Goal: Task Accomplishment & Management: Manage account settings

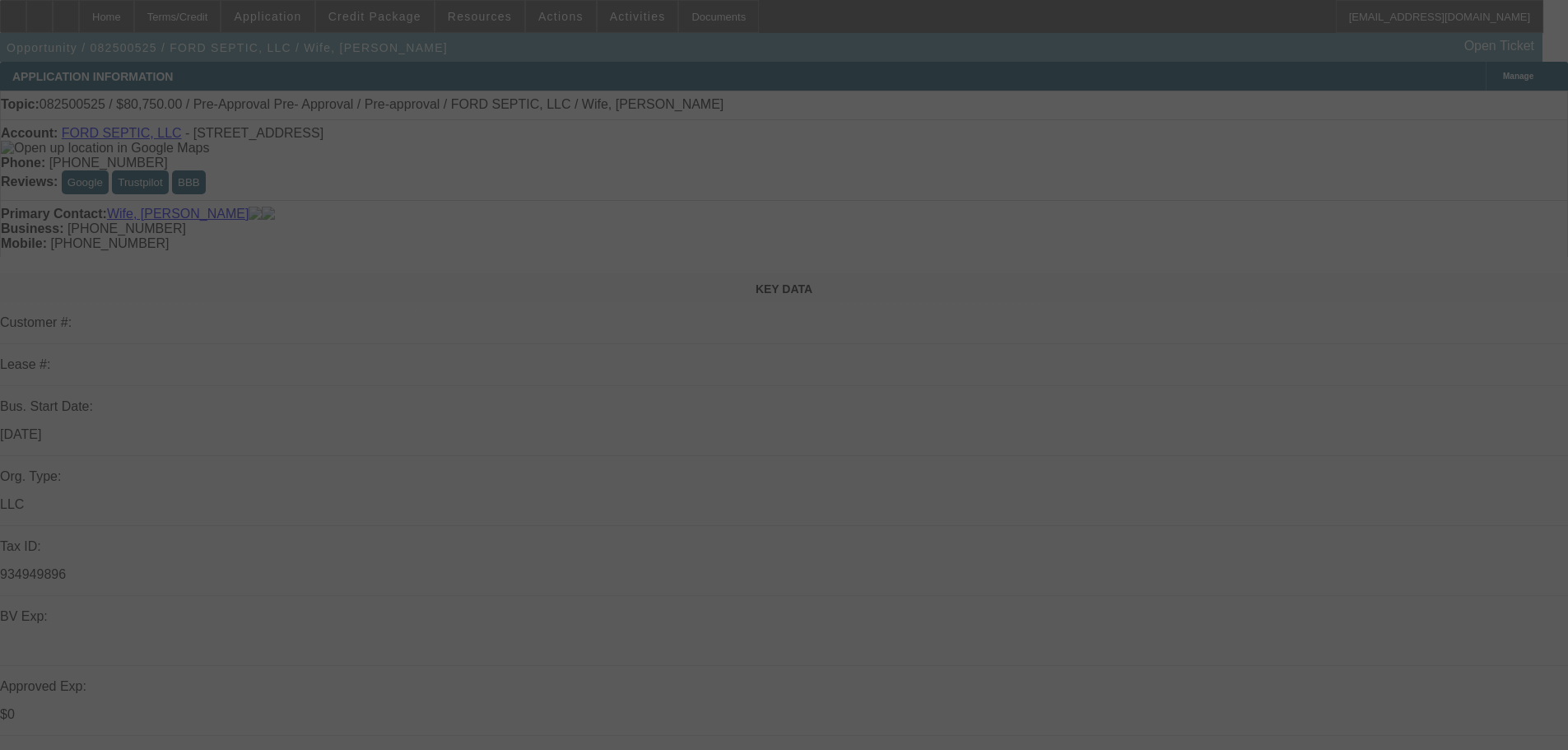
select select "0.15"
select select "2"
select select "0"
select select "6"
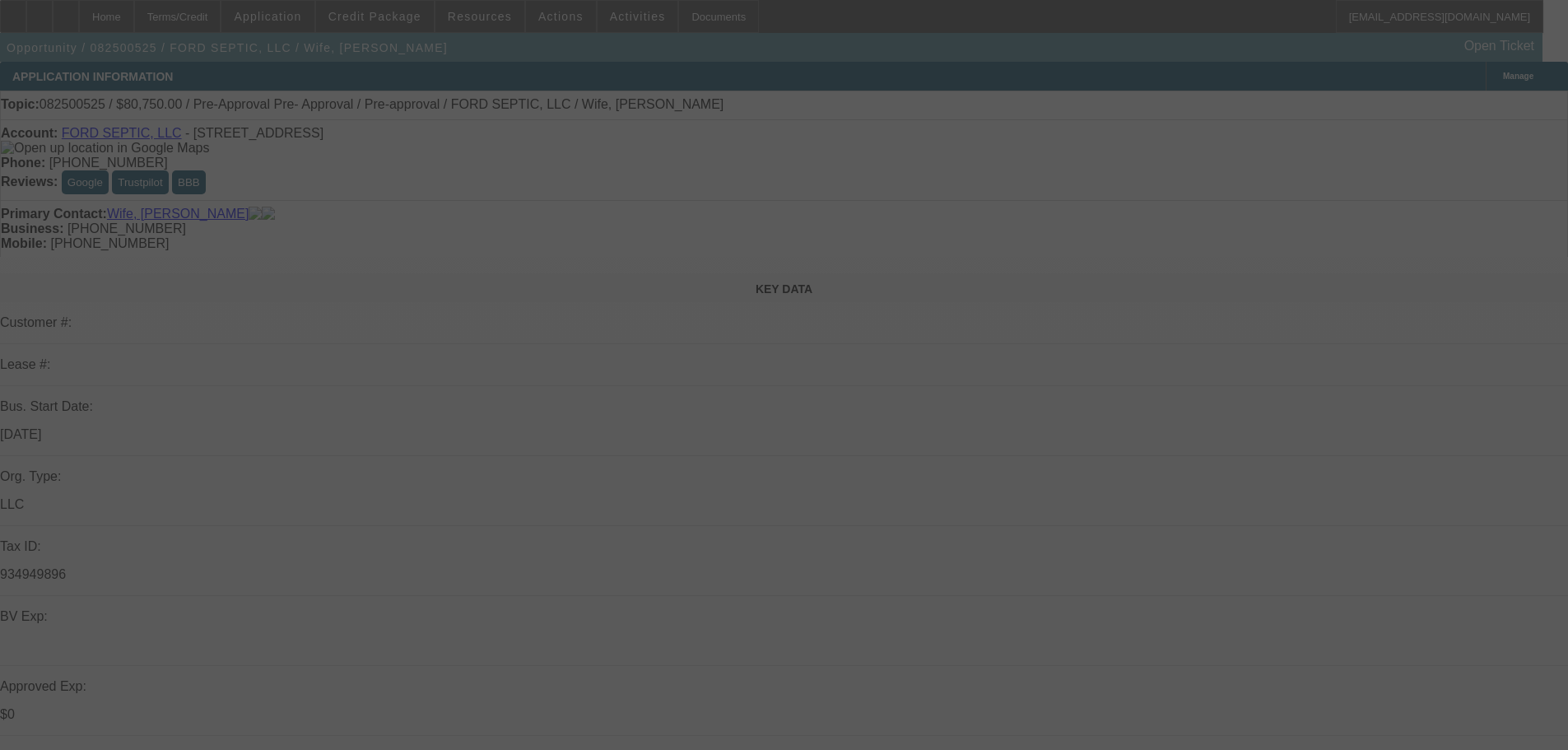
select select "0.15"
select select "2"
select select "0.1"
select select "4"
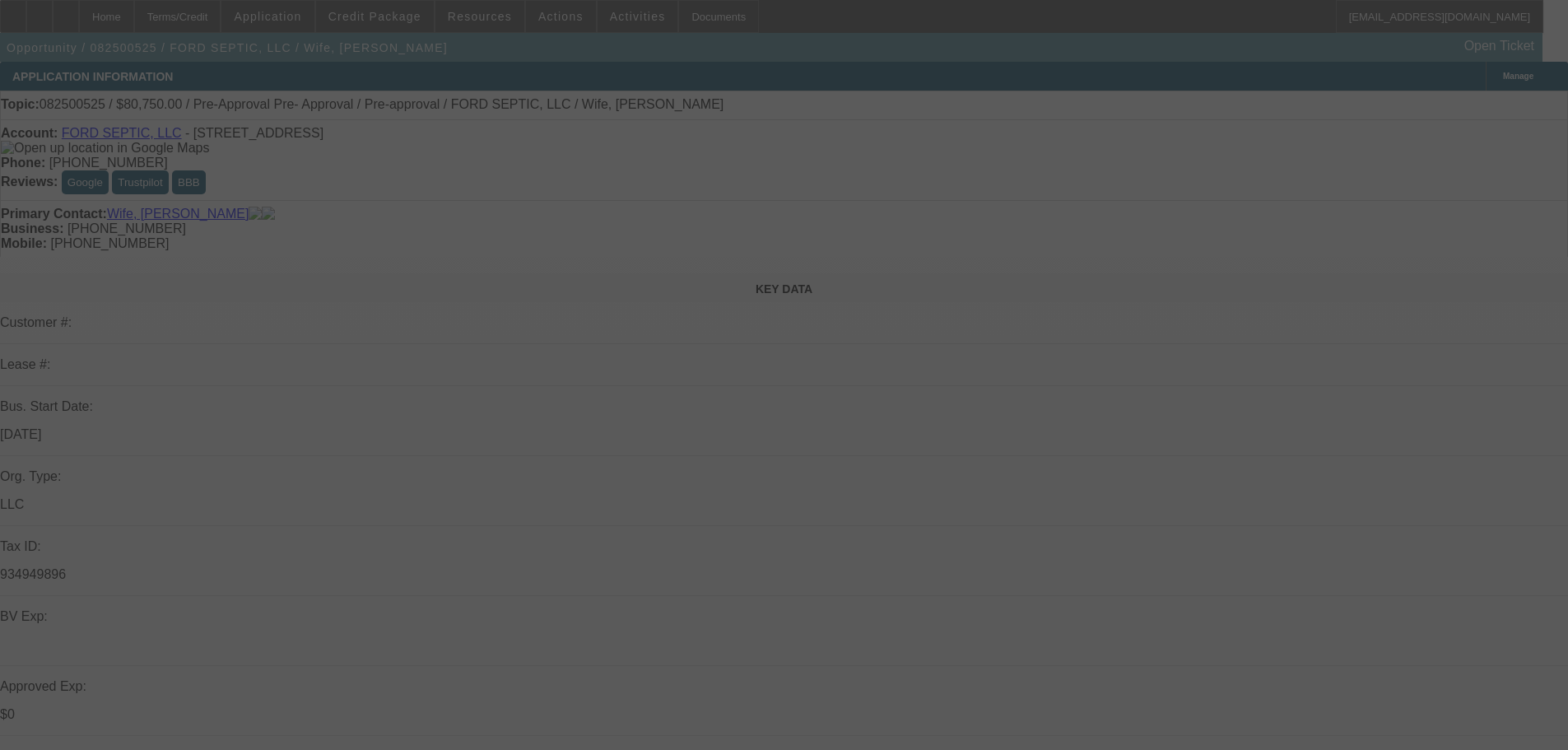
select select "0.15"
select select "2"
select select "0.1"
select select "4"
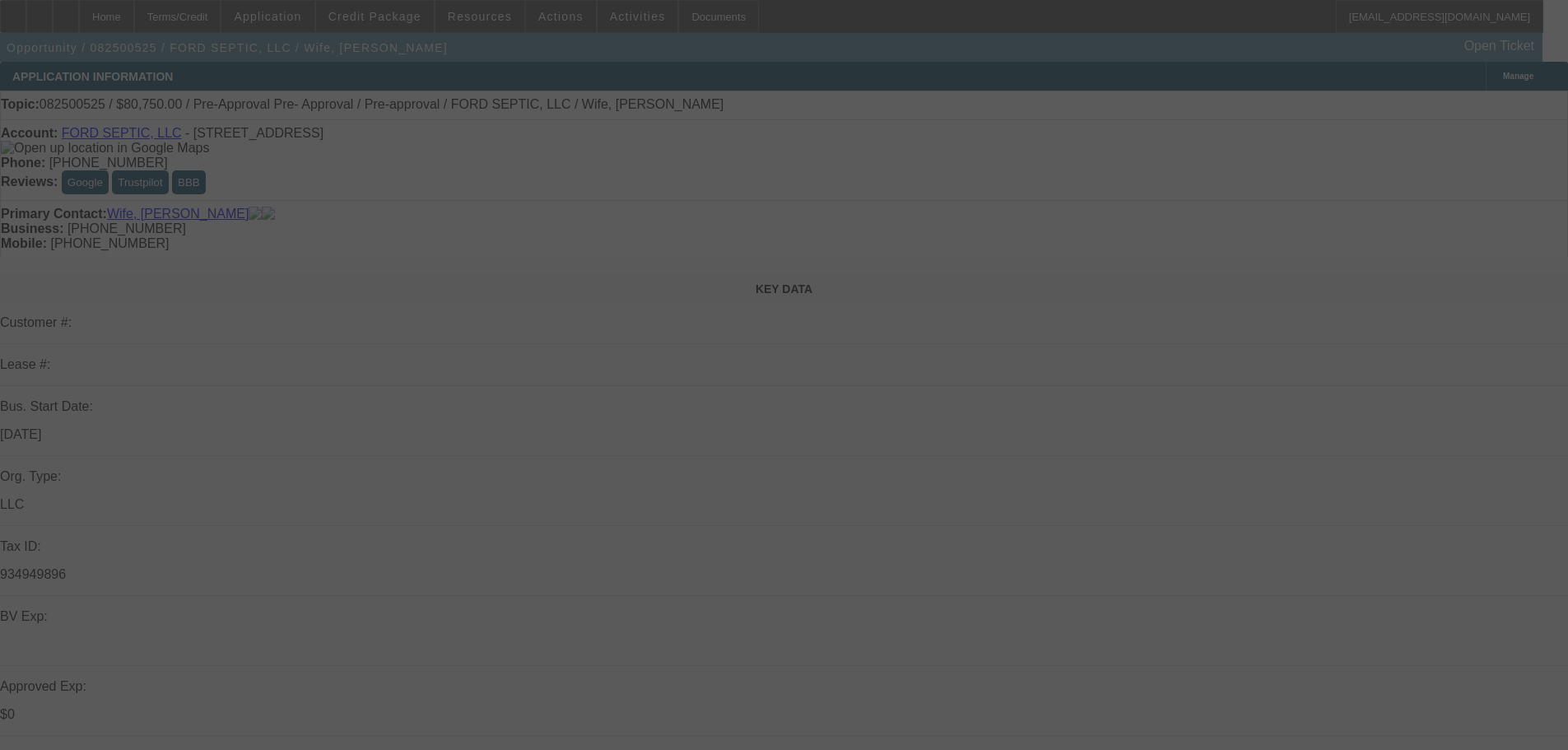
select select "0.15"
select select "2"
select select "0.1"
select select "4"
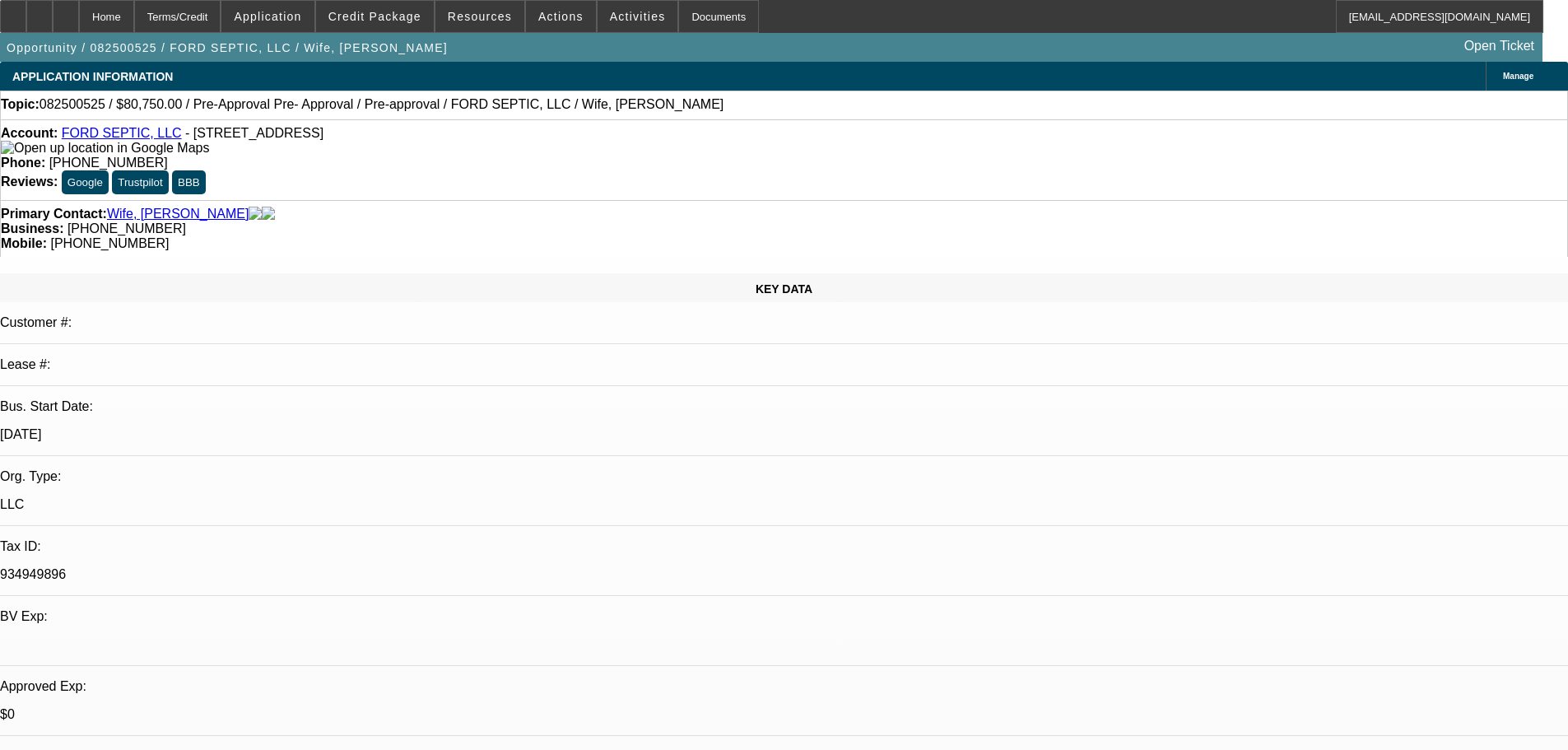
drag, startPoint x: 1535, startPoint y: 641, endPoint x: 1060, endPoint y: 544, distance: 484.8
copy div "8/20 sent terms fu for obj------ 8/22 se to see if add collat option needed, fu…"
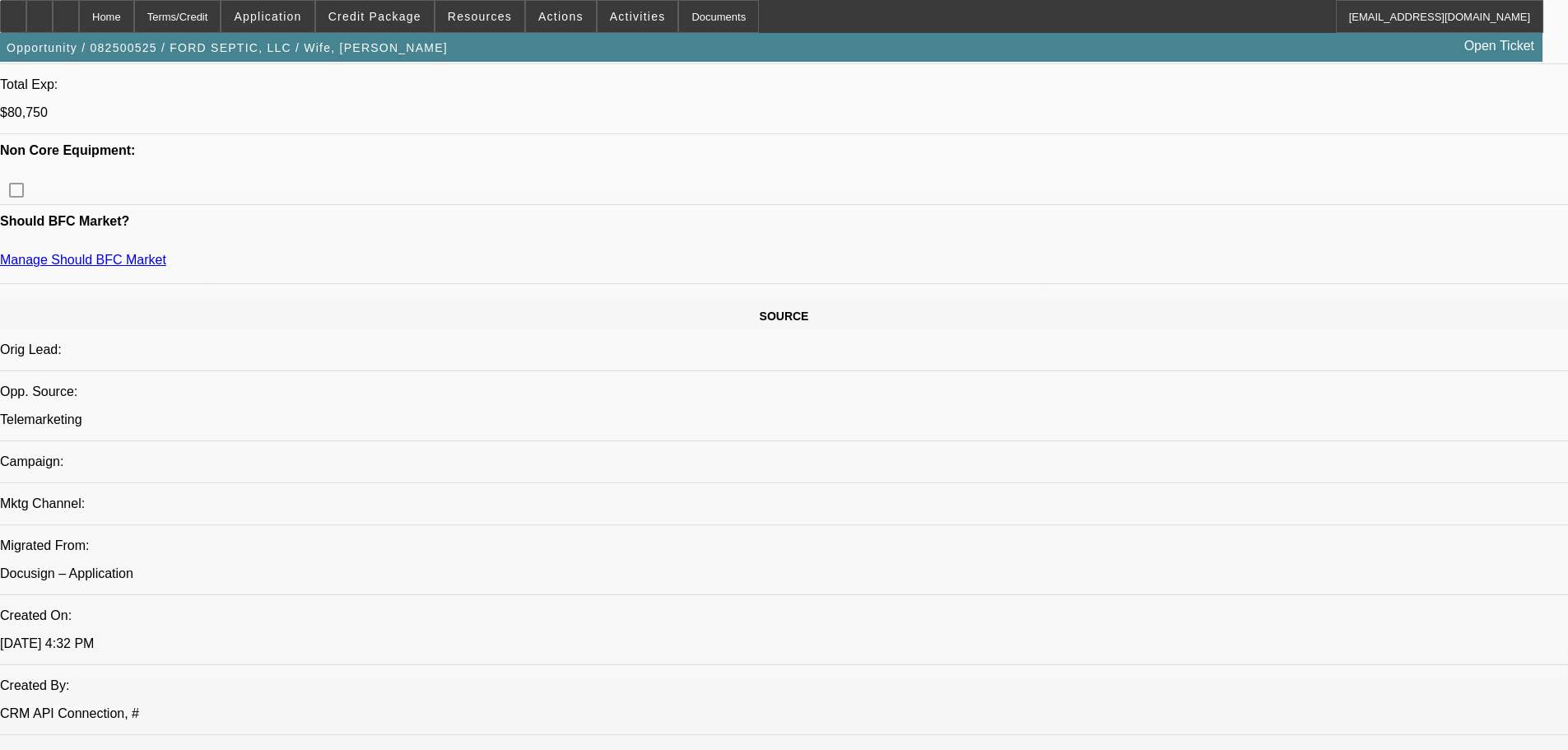
drag, startPoint x: 627, startPoint y: 605, endPoint x: 627, endPoint y: 617, distance: 12.0
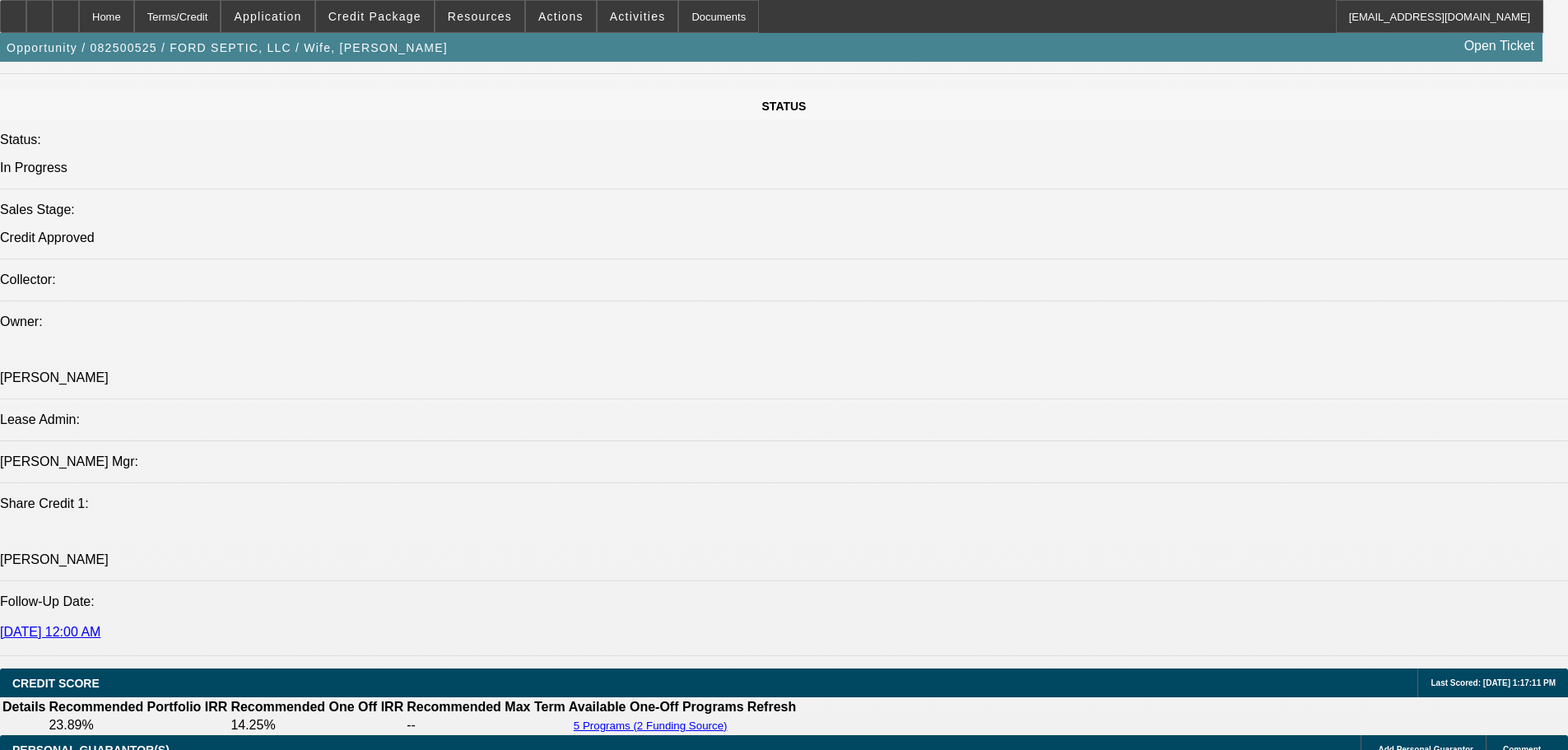
scroll to position [1931, 0]
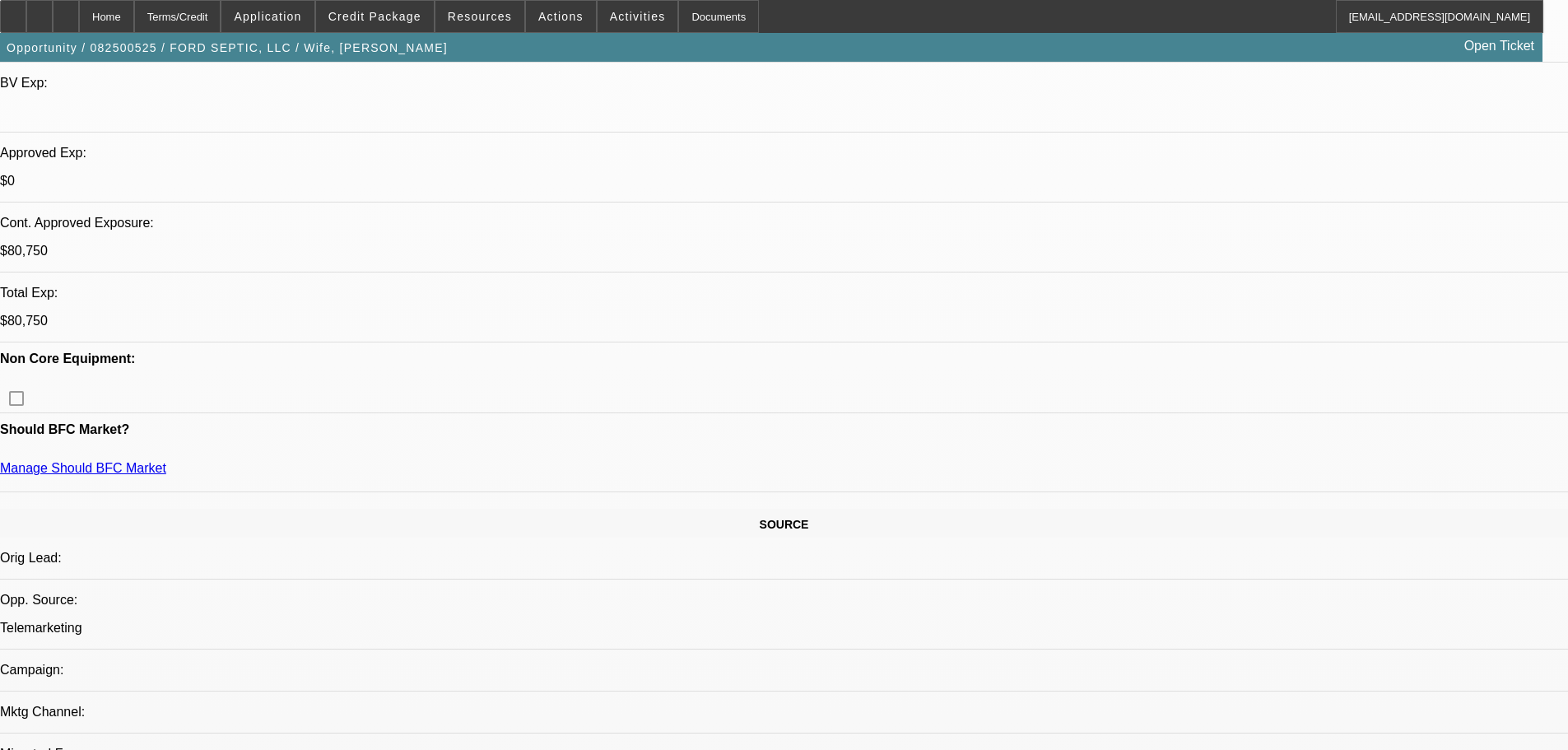
drag, startPoint x: 535, startPoint y: 252, endPoint x: 540, endPoint y: 149, distance: 103.1
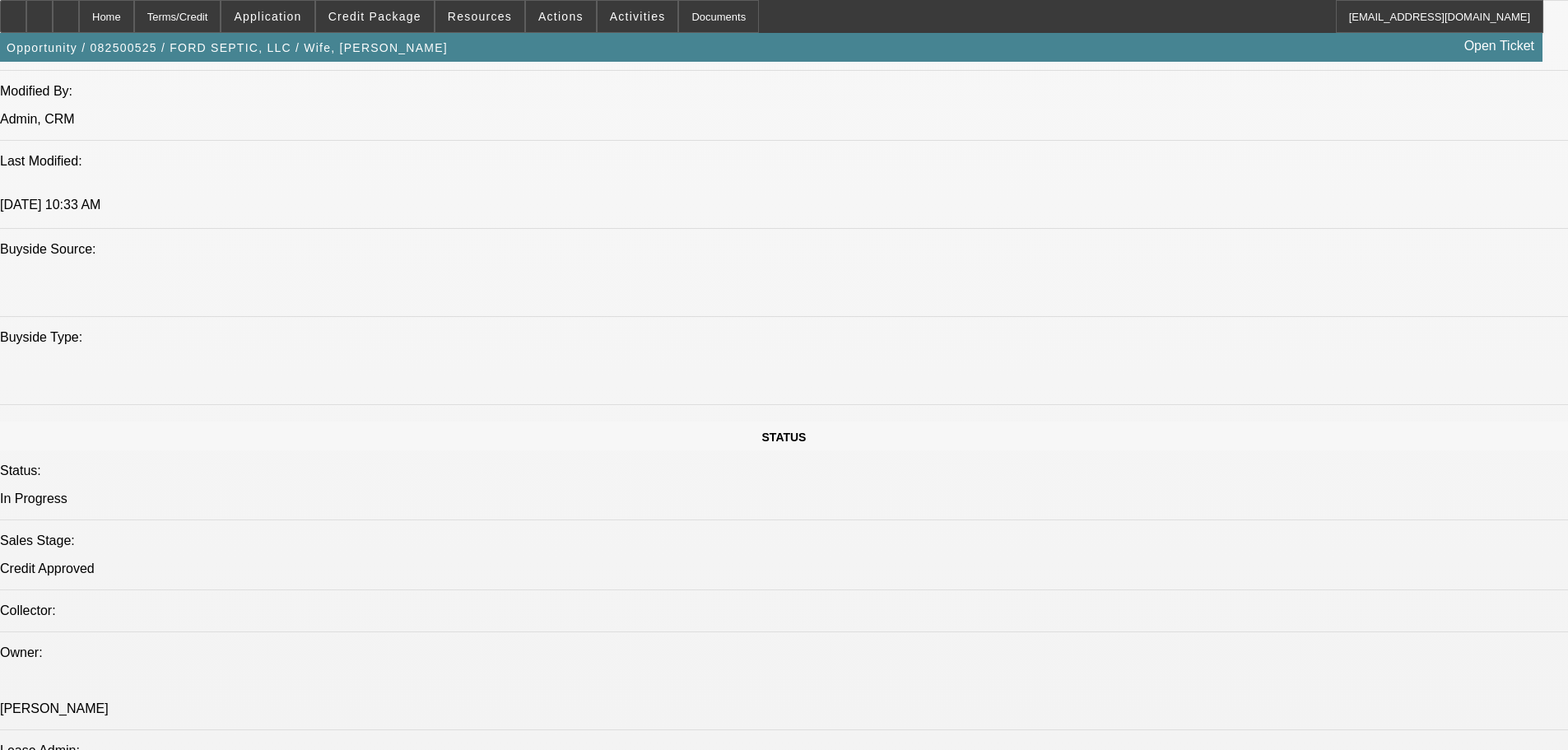
scroll to position [883, 0]
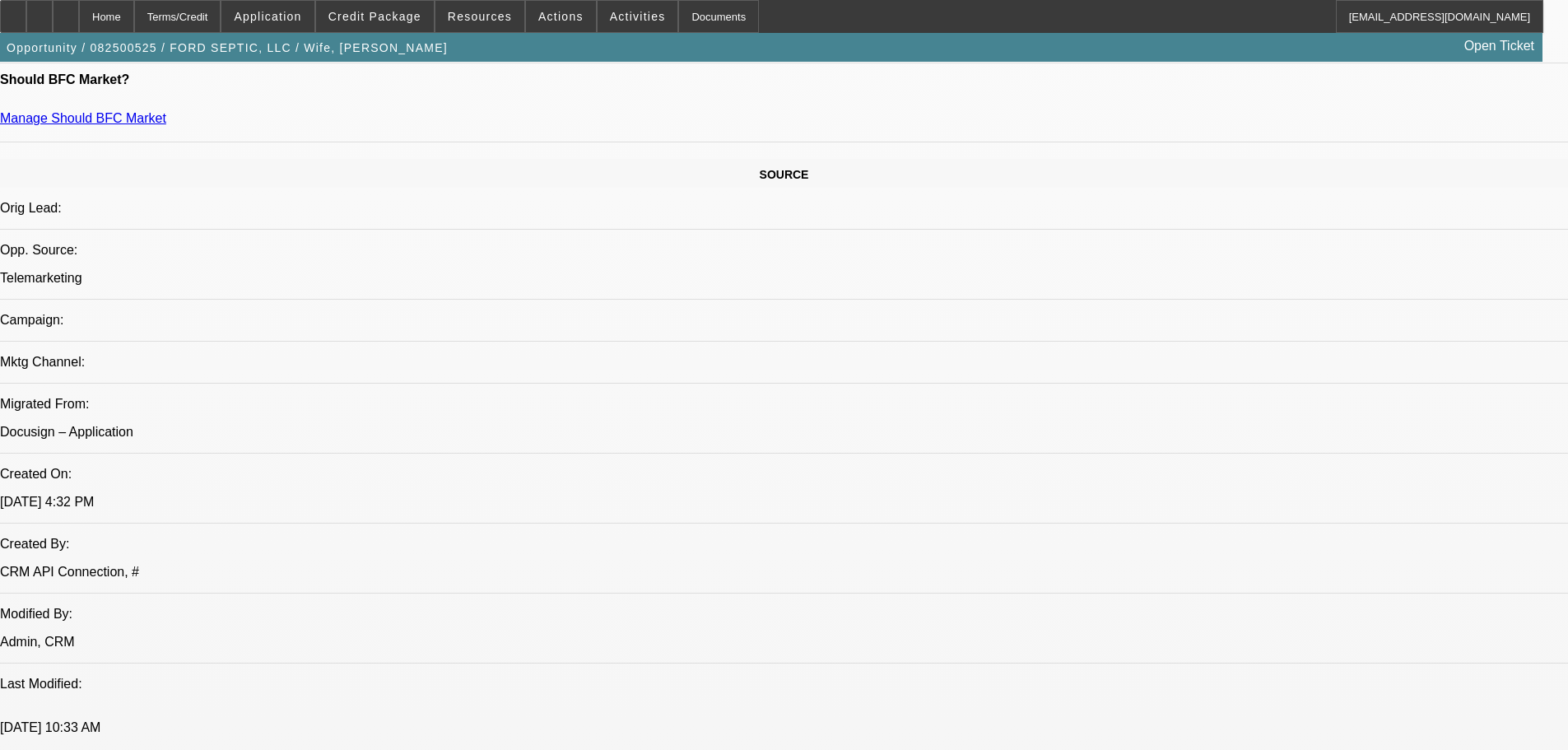
drag, startPoint x: 690, startPoint y: 430, endPoint x: 834, endPoint y: 386, distance: 150.6
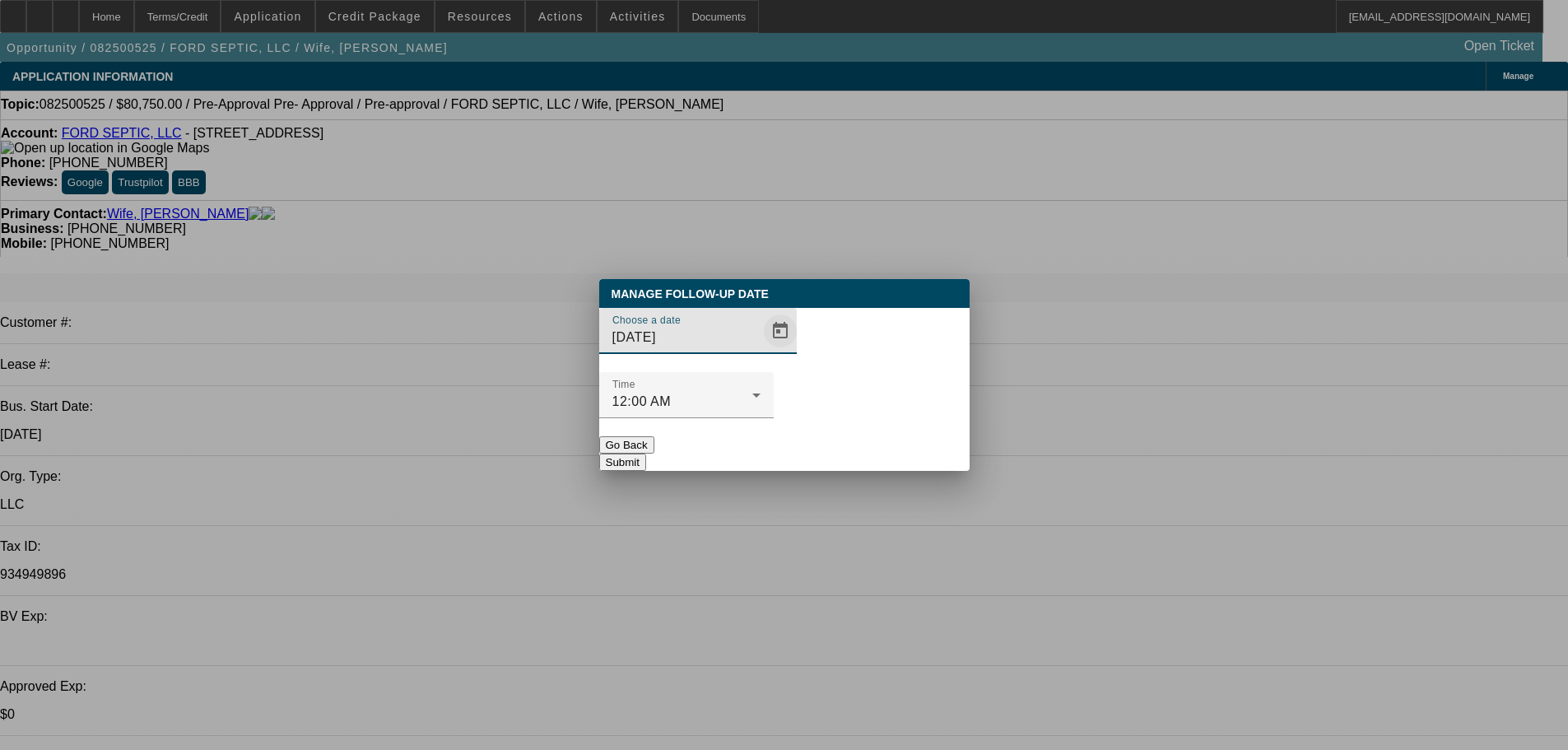
click at [768, 351] on span "Open calendar" at bounding box center [780, 331] width 40 height 40
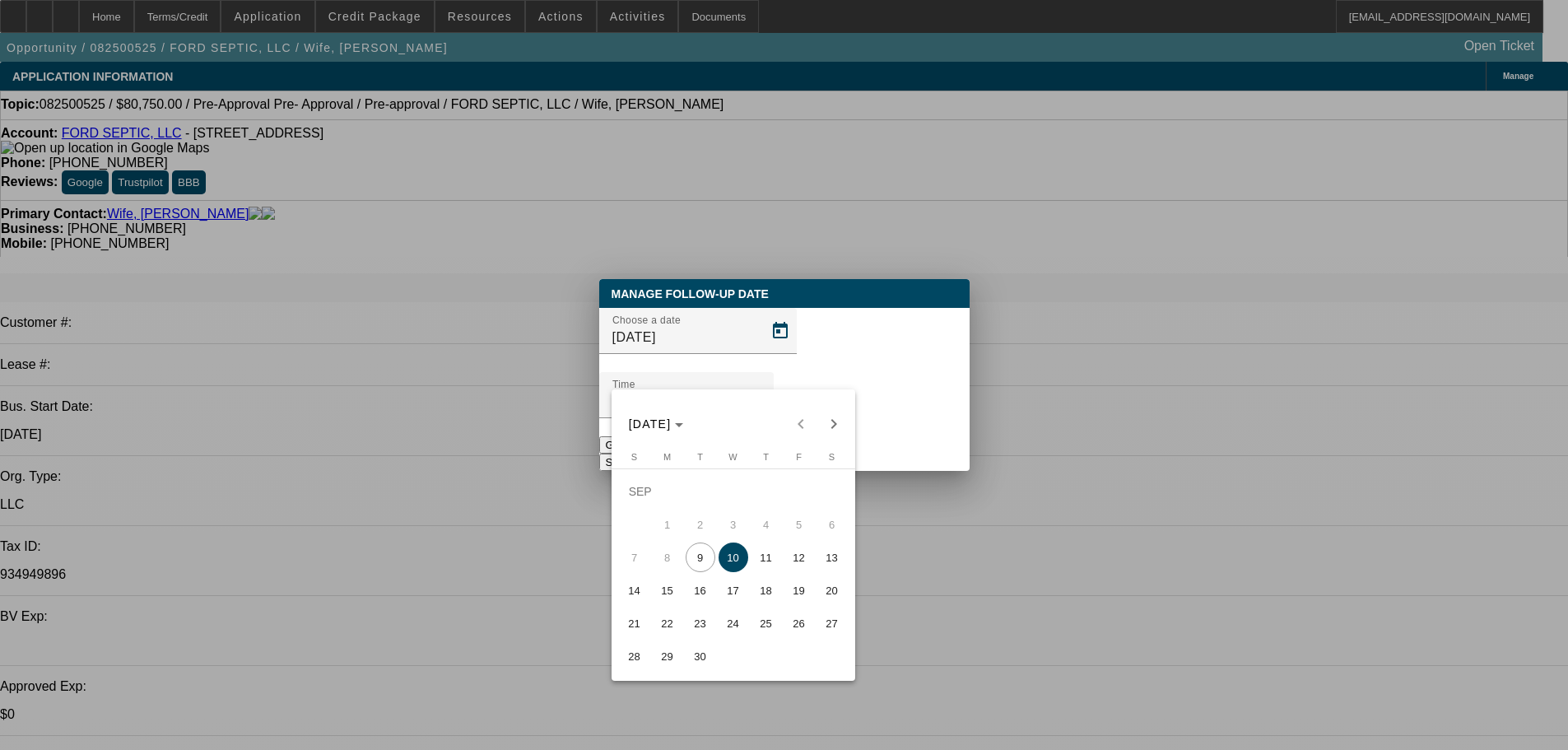
click at [762, 552] on span "11" at bounding box center [766, 557] width 30 height 30
type input "9/11/2025"
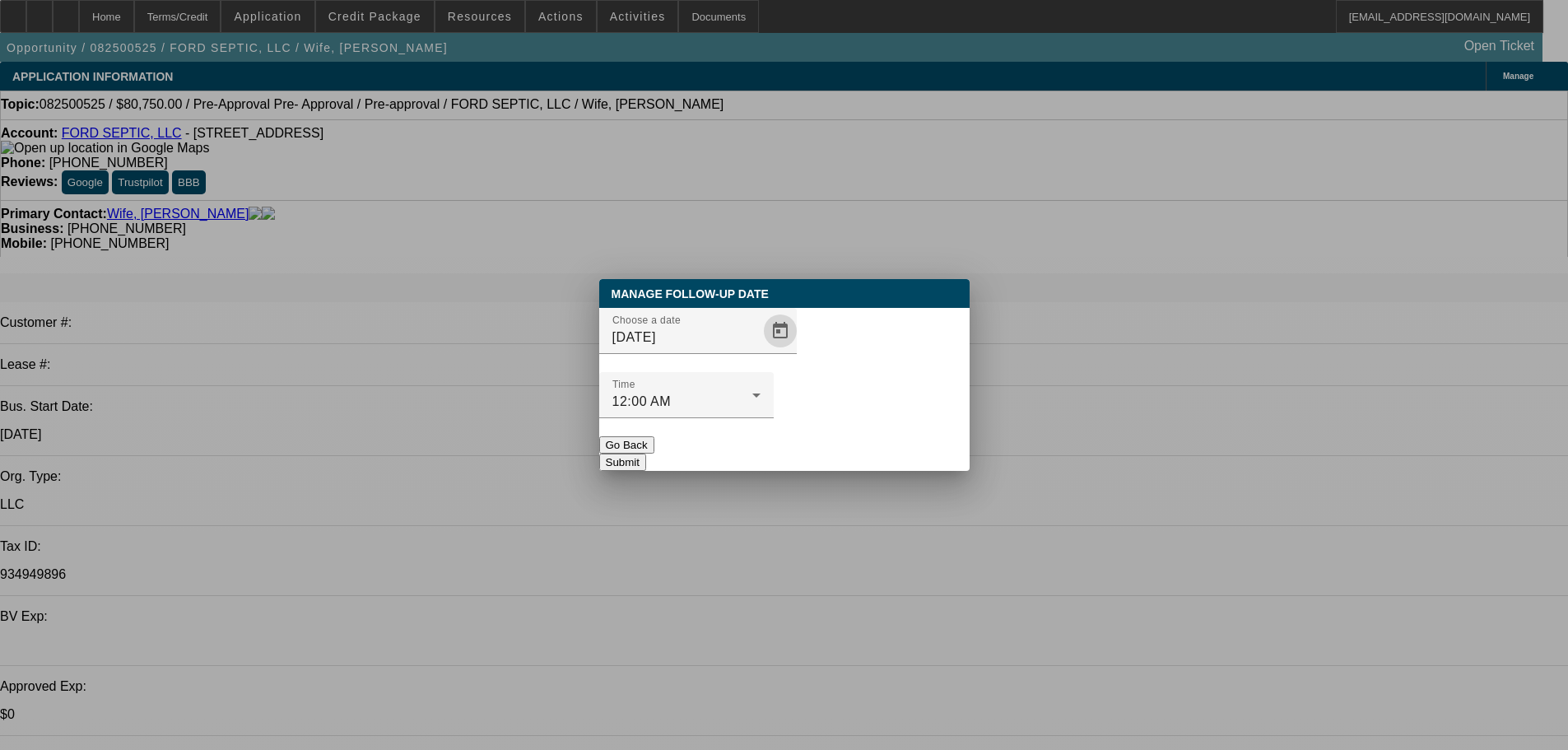
click at [646, 453] on button "Submit" at bounding box center [623, 462] width 47 height 17
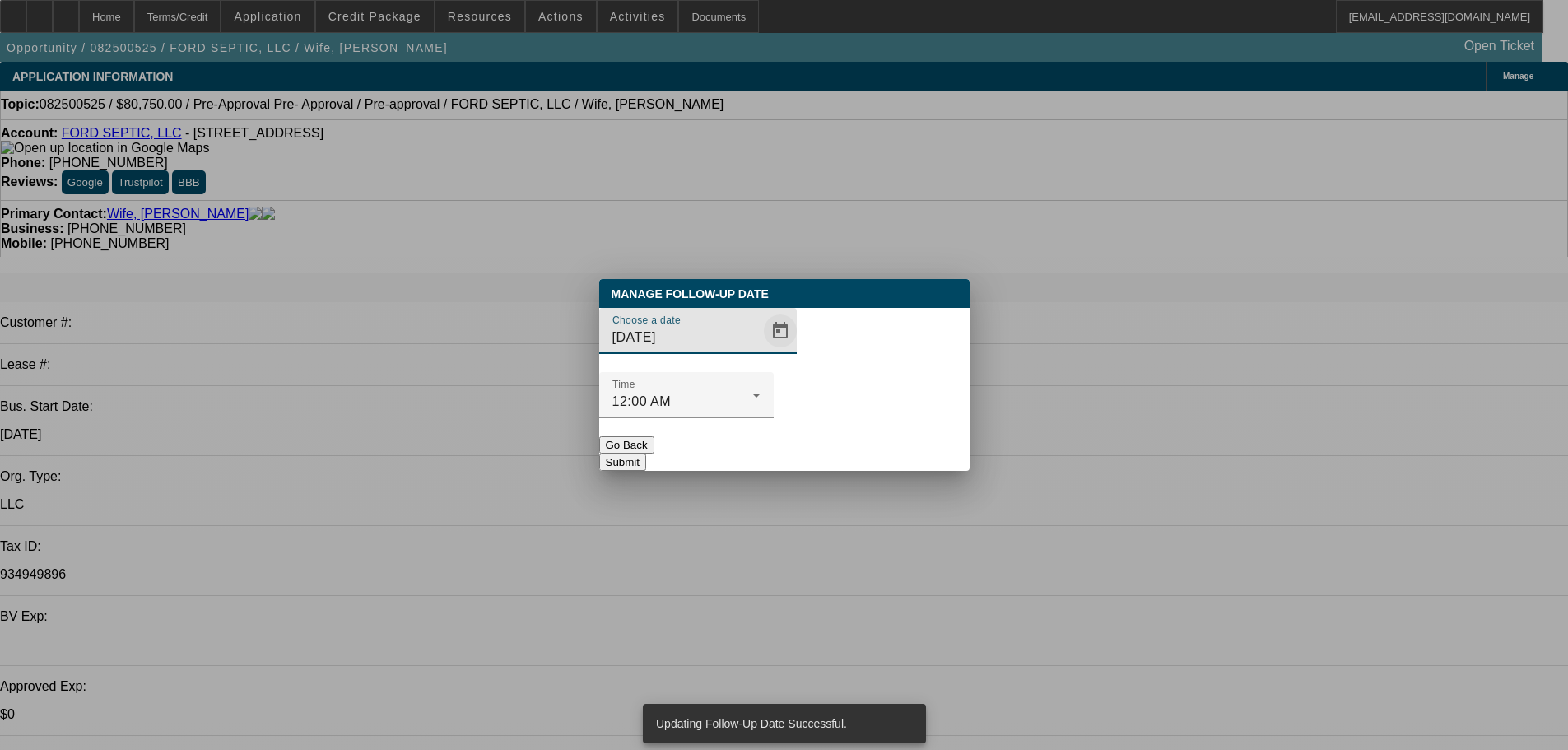
click at [761, 351] on span "Open calendar" at bounding box center [780, 331] width 40 height 40
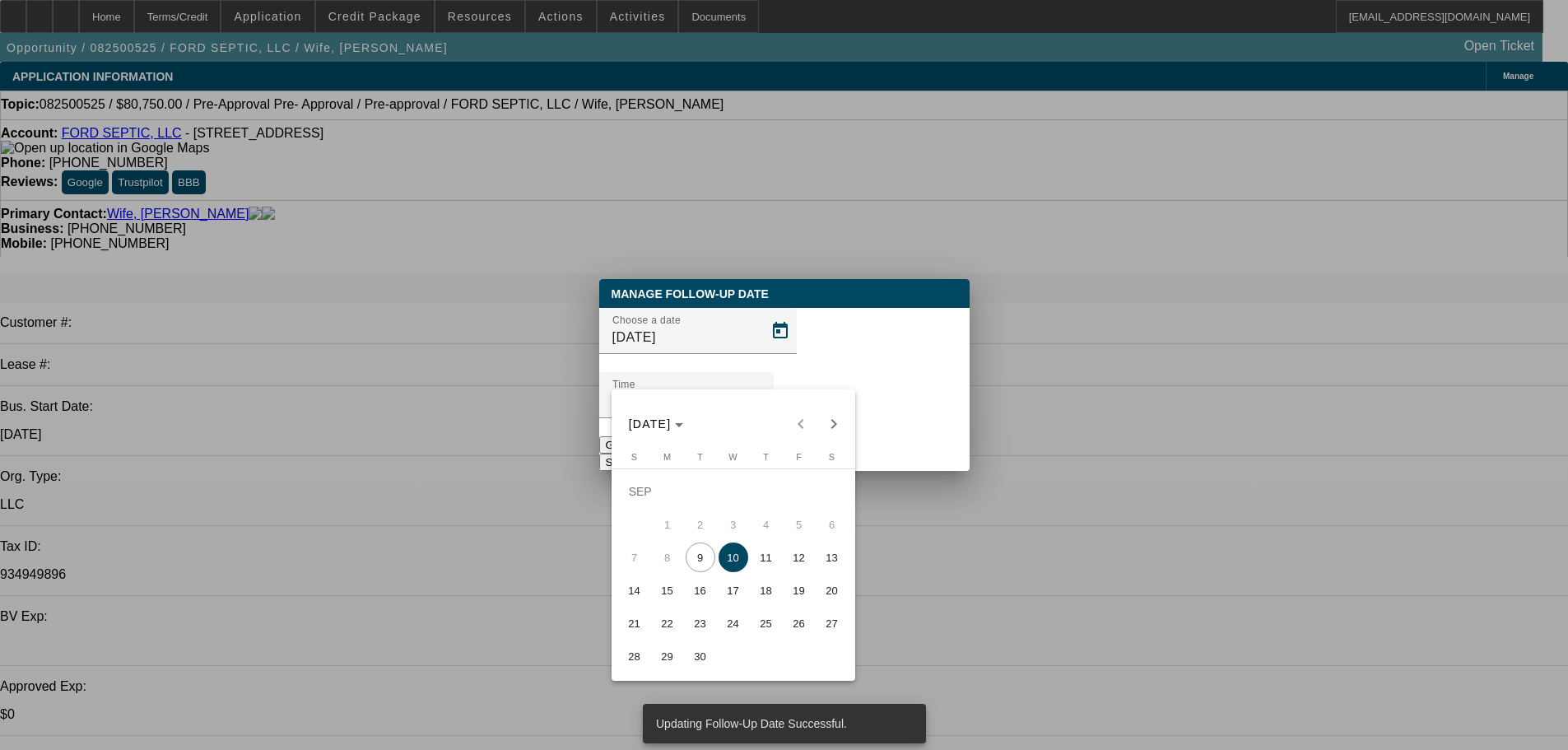
click at [801, 588] on span "19" at bounding box center [799, 590] width 30 height 30
type input "9/19/2025"
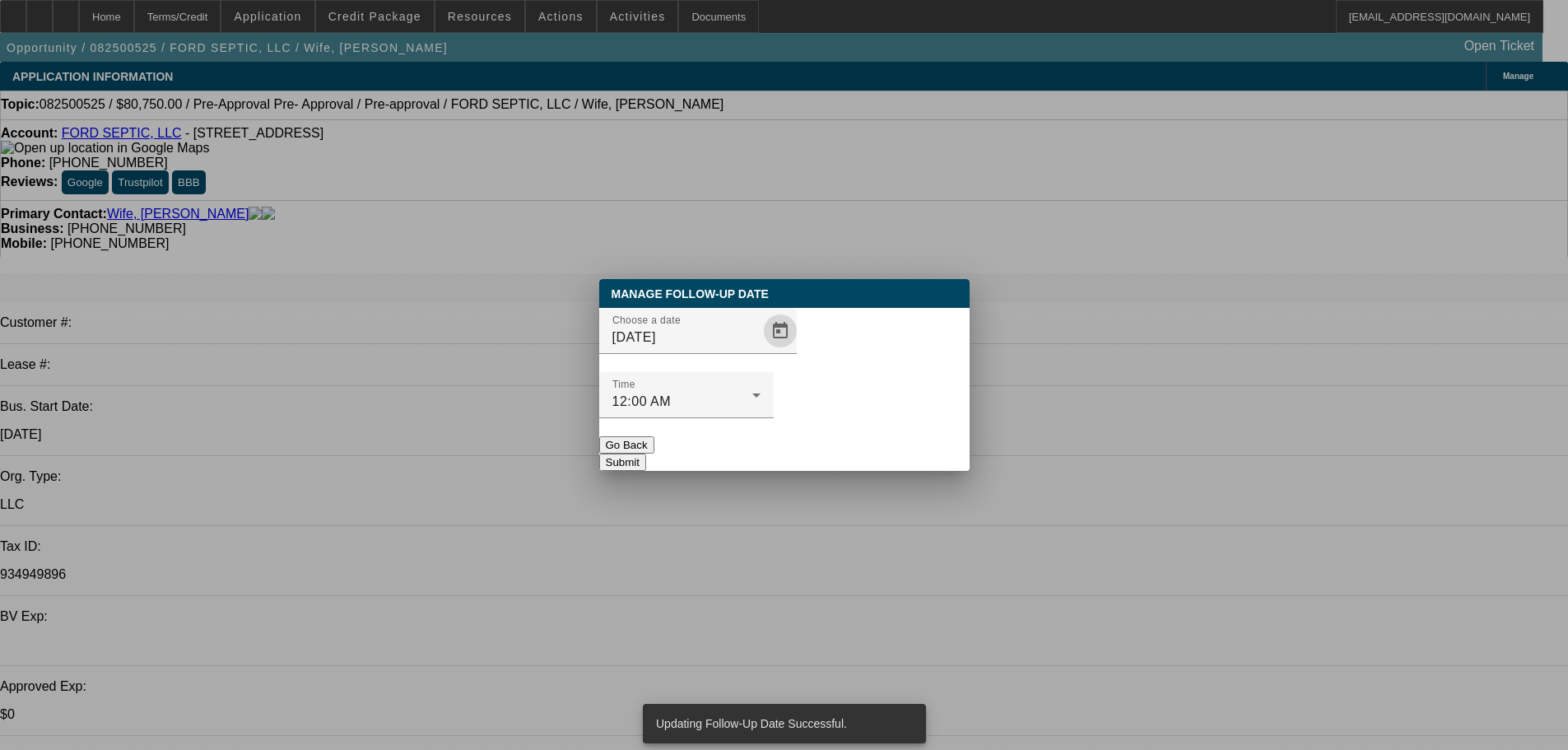
click at [646, 453] on button "Submit" at bounding box center [623, 462] width 47 height 17
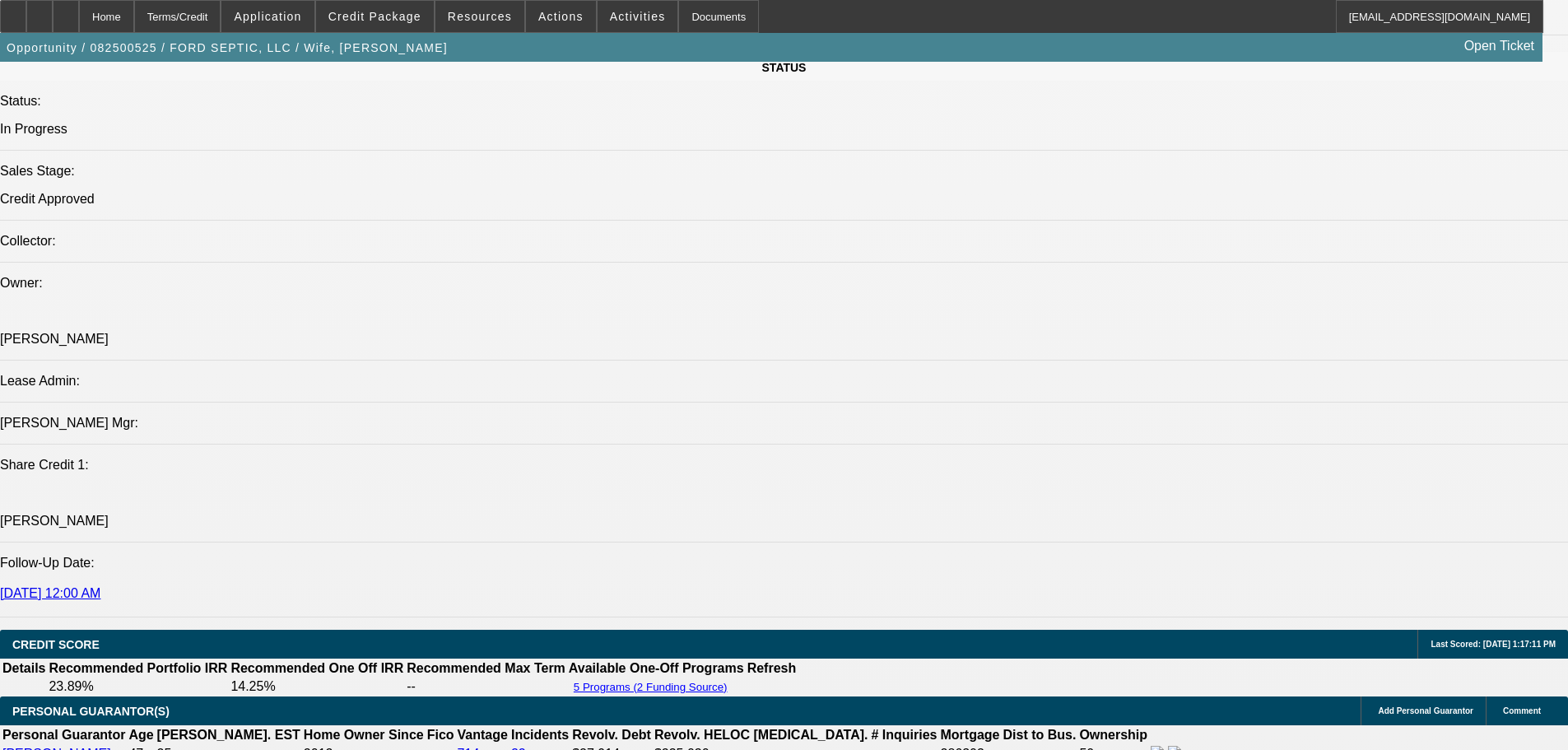
drag, startPoint x: 1055, startPoint y: 502, endPoint x: 1058, endPoint y: 697, distance: 195.0
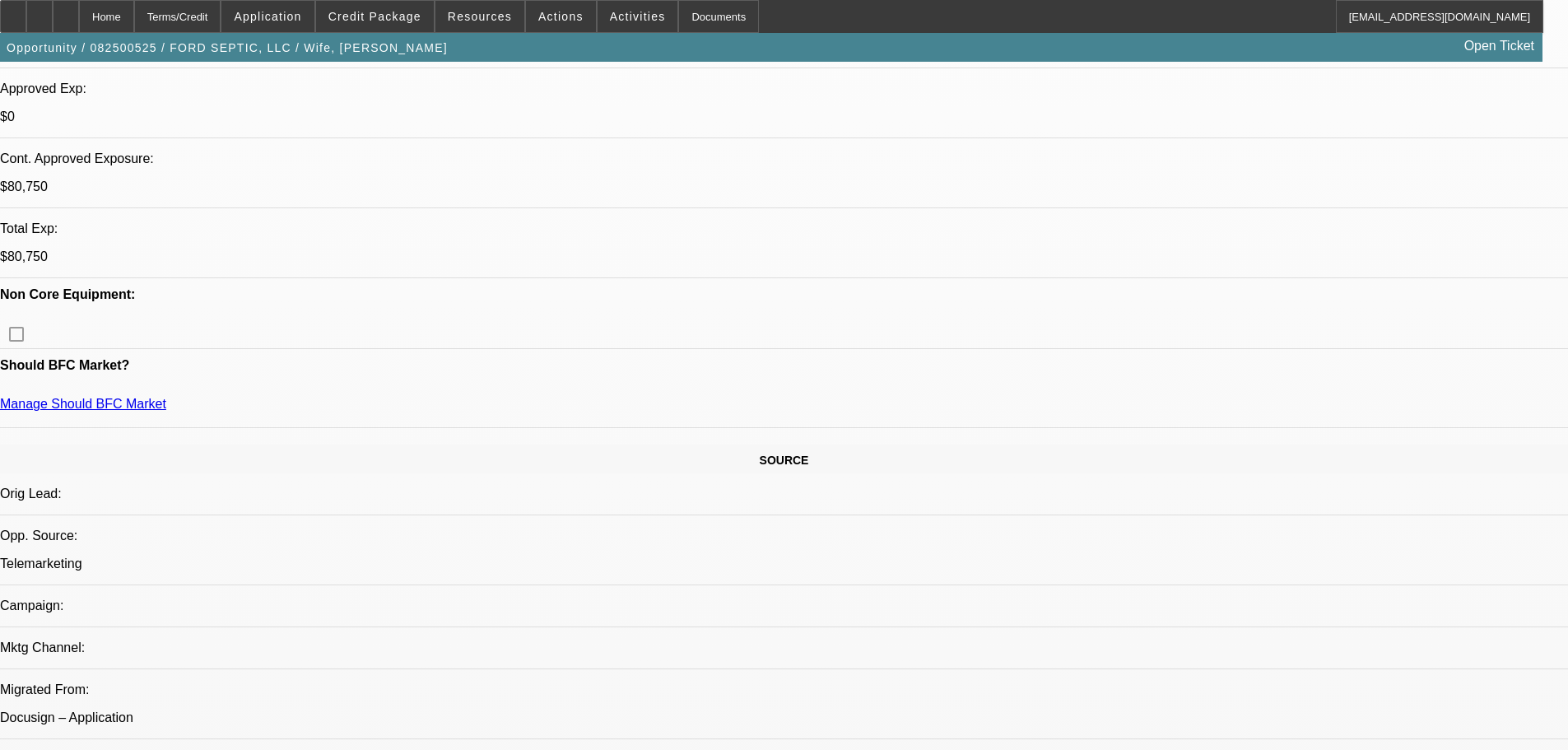
scroll to position [7, 0]
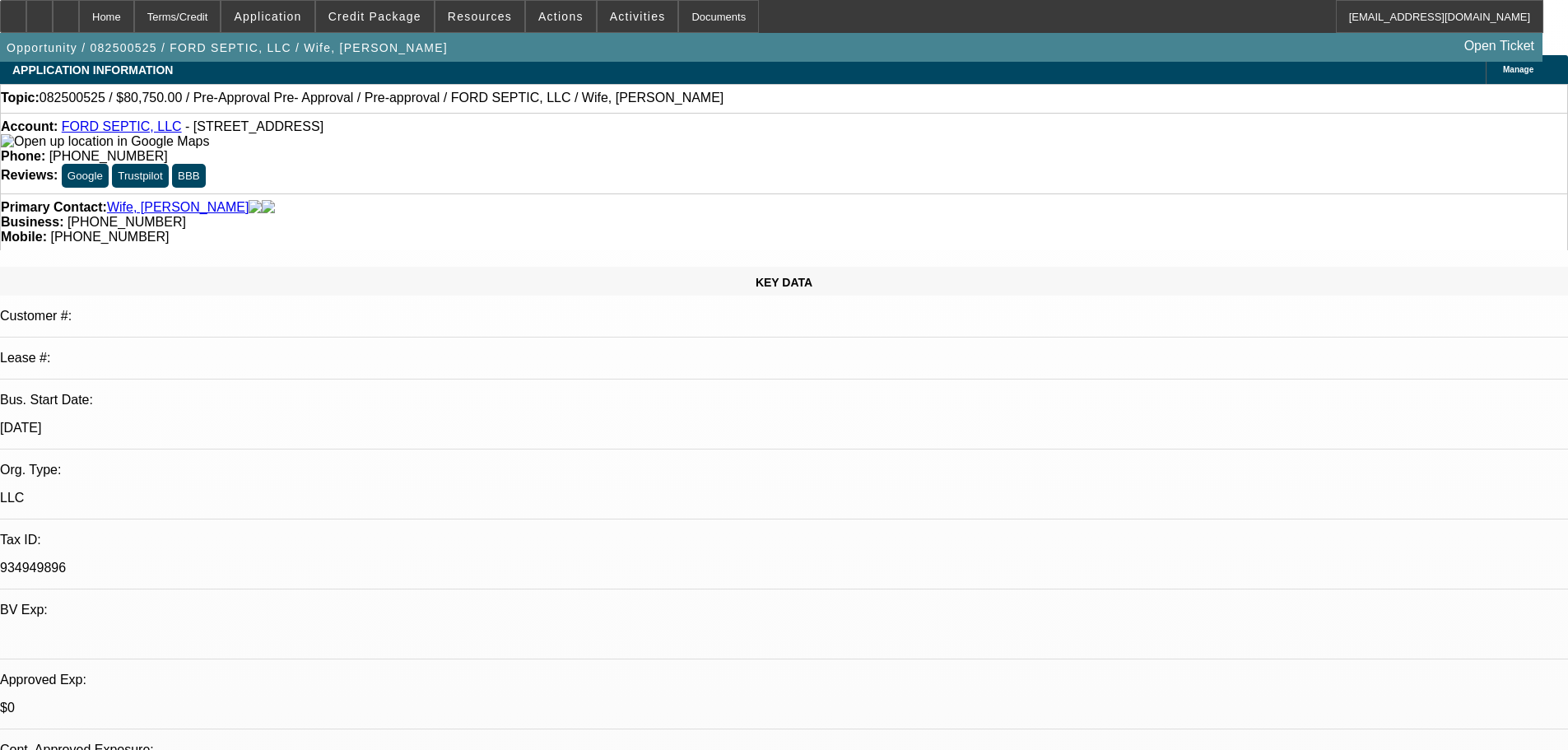
drag, startPoint x: 661, startPoint y: 109, endPoint x: 646, endPoint y: -61, distance: 170.7
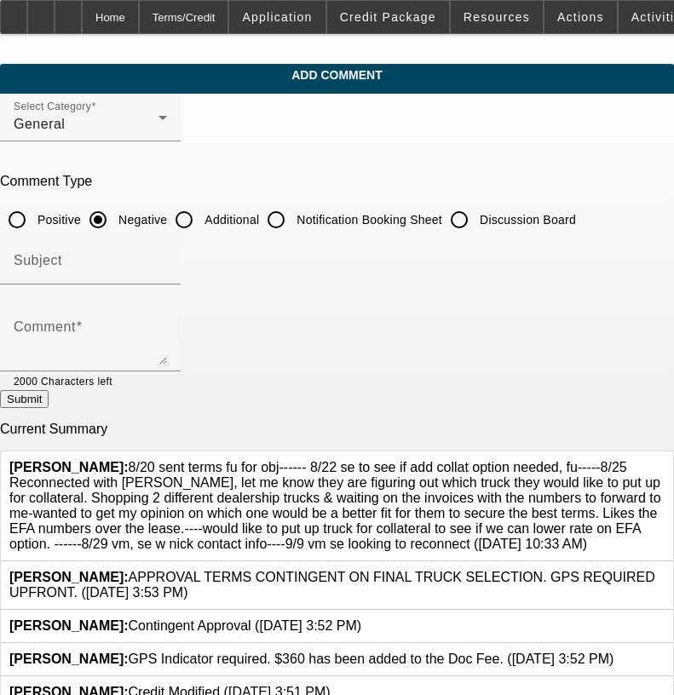
drag, startPoint x: 447, startPoint y: 225, endPoint x: 489, endPoint y: 229, distance: 41.9
click at [442, 225] on label "Notification Booking Sheet" at bounding box center [367, 219] width 149 height 17
click at [293, 225] on input "Notification Booking Sheet" at bounding box center [276, 220] width 34 height 34
radio input "true"
click at [476, 229] on input "Discussion Board" at bounding box center [459, 220] width 34 height 34
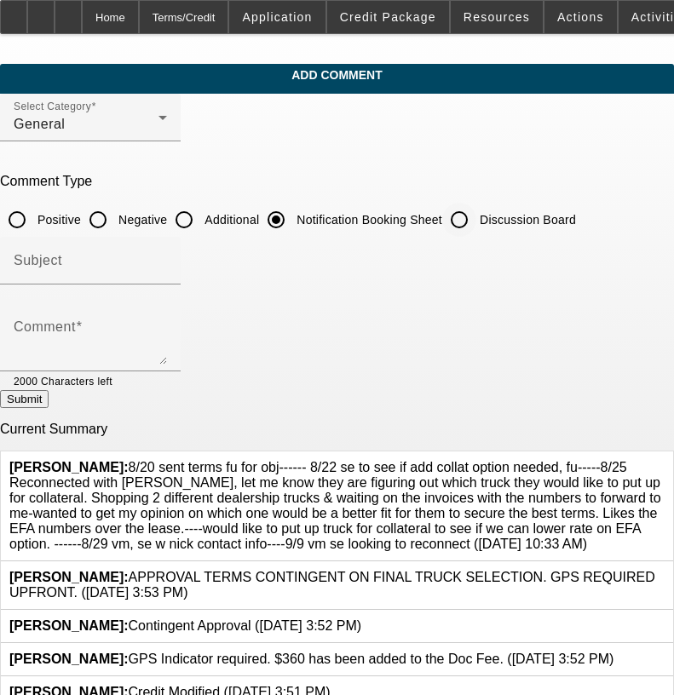
radio input "true"
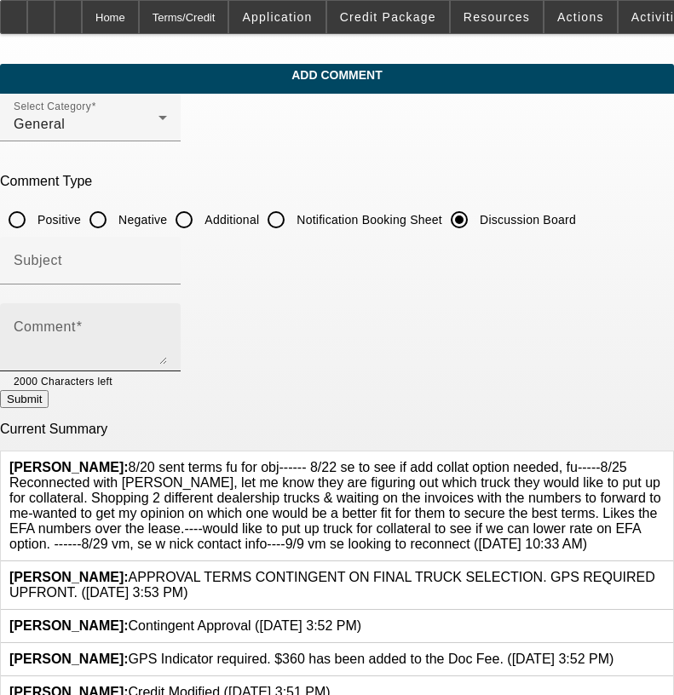
click at [167, 360] on textarea "Comment" at bounding box center [90, 344] width 153 height 41
paste textarea "8/20 sent terms fu for obj------ 8/22 se to see if add collat option needed, fu…"
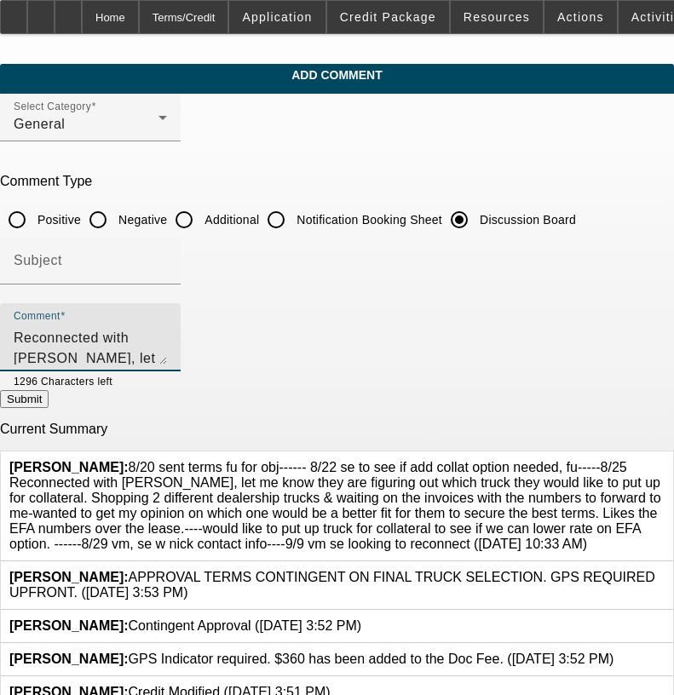
scroll to position [98, 0]
type textarea "8/20 sent terms fu for obj------ 8/22 se to see if add collat option needed, fu…"
click at [49, 408] on button "Submit" at bounding box center [24, 399] width 49 height 18
radio input "true"
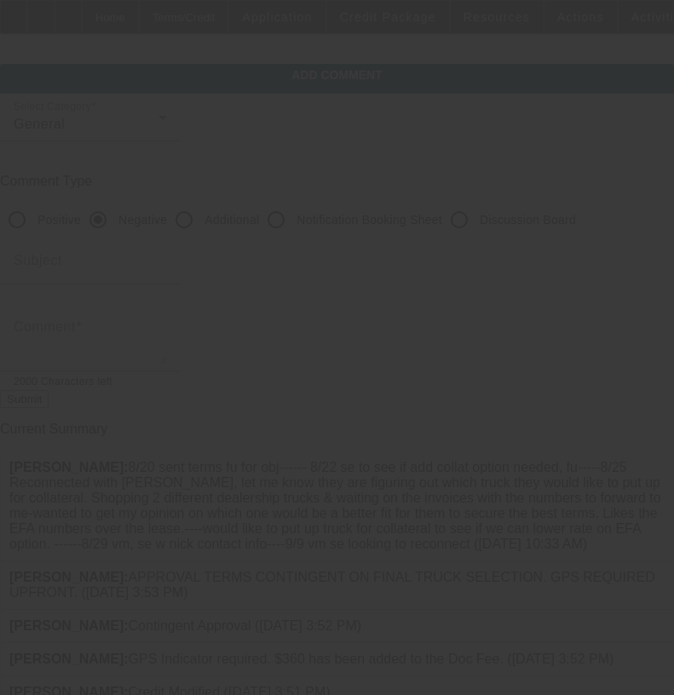
scroll to position [0, 0]
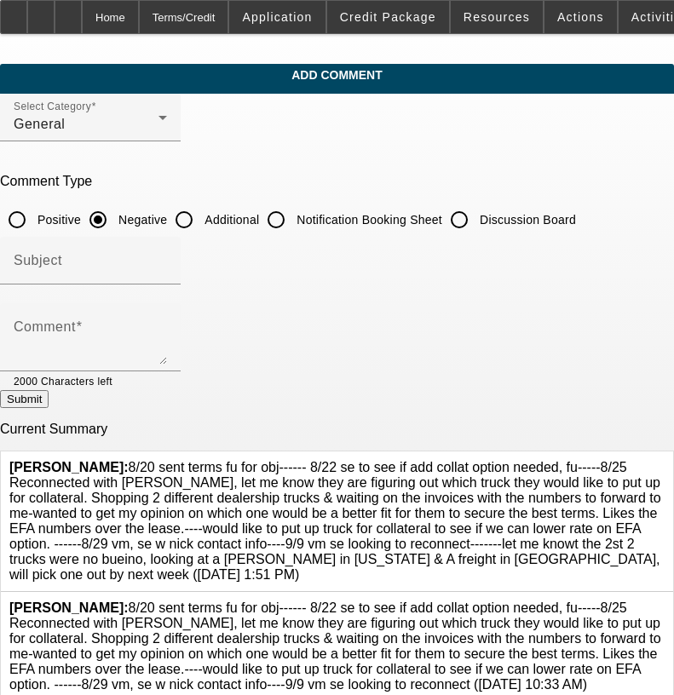
click at [664, 600] on icon at bounding box center [664, 600] width 0 height 0
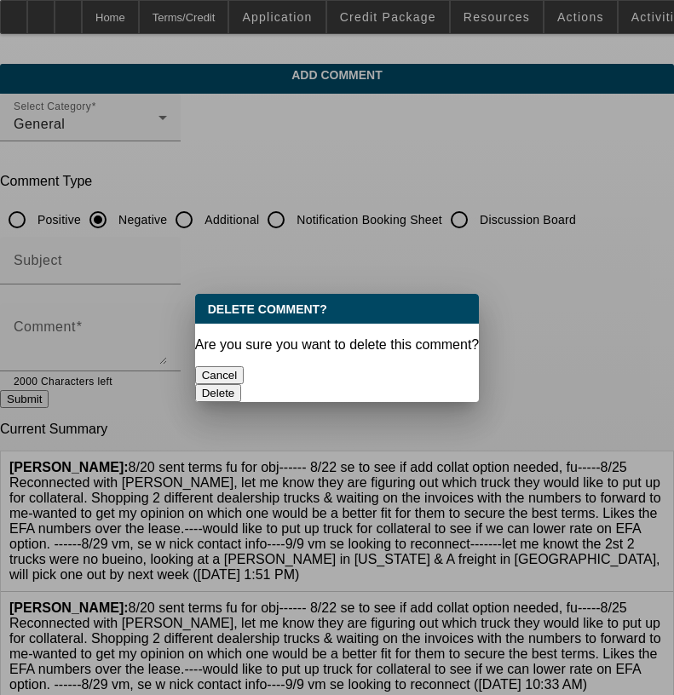
click at [242, 384] on button "Delete" at bounding box center [218, 393] width 47 height 18
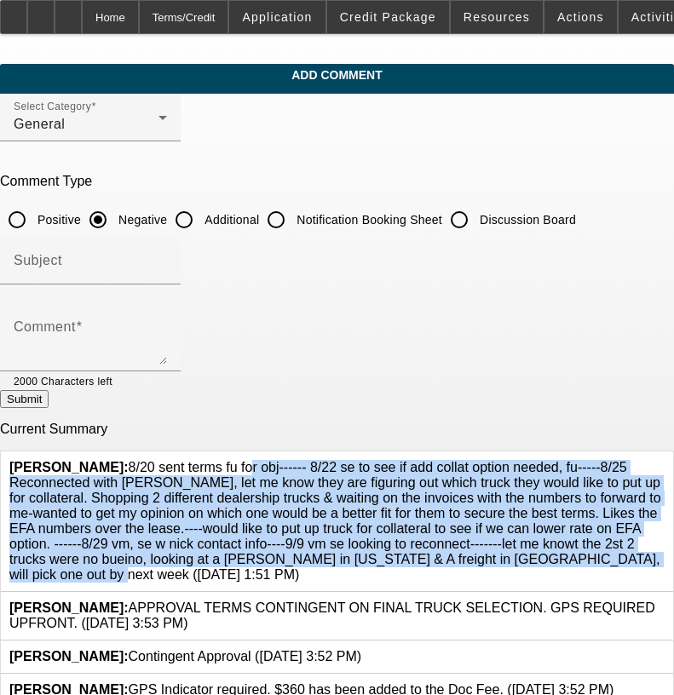
drag, startPoint x: 78, startPoint y: 561, endPoint x: 127, endPoint y: 450, distance: 120.9
click at [127, 460] on span "[PERSON_NAME]: 8/20 sent terms fu for obj------ 8/22 se to see if add collat op…" at bounding box center [334, 521] width 651 height 122
copy span "8/20 sent terms fu for obj------ 8/22 se to see if add collat option needed, fu…"
click at [476, 221] on input "Discussion Board" at bounding box center [459, 220] width 34 height 34
radio input "true"
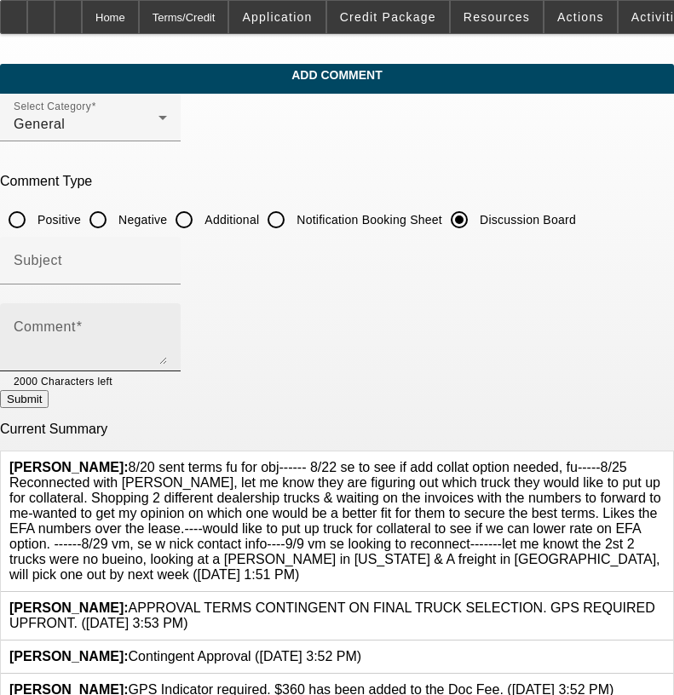
click at [167, 326] on textarea "Comment" at bounding box center [90, 344] width 153 height 41
paste textarea "8/20 sent terms fu for obj------ 8/22 se to see if add collat option needed, fu…"
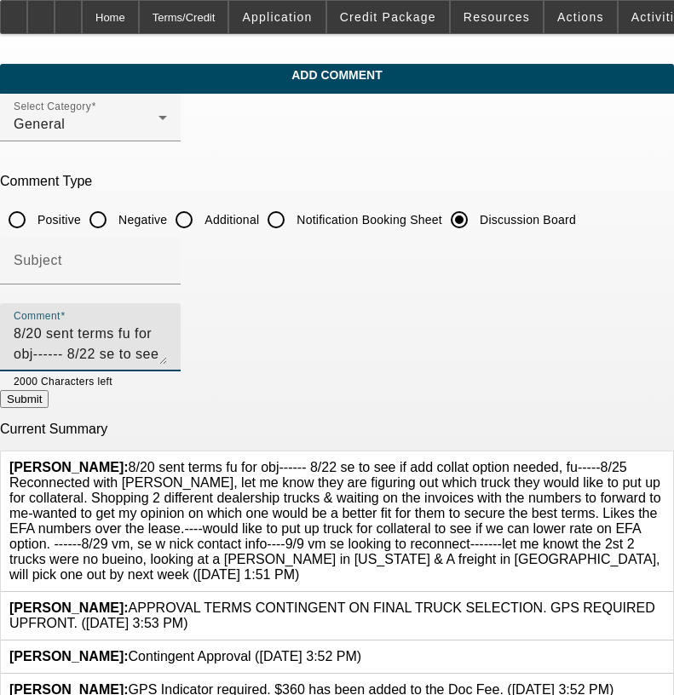
scroll to position [98, 0]
type textarea "8/20 sent terms fu for obj------ 8/22 se to see if add collat option needed, fu…"
click at [664, 466] on div at bounding box center [664, 521] width 0 height 123
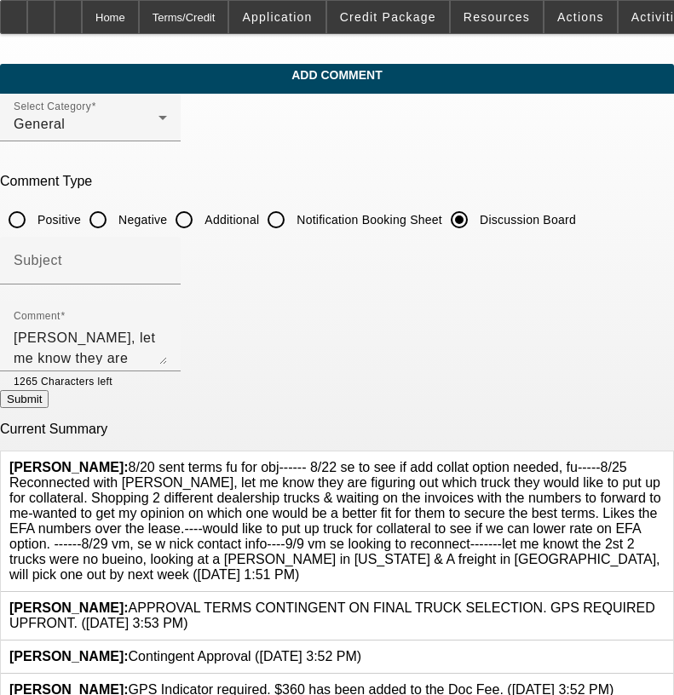
click at [664, 460] on icon at bounding box center [664, 460] width 0 height 0
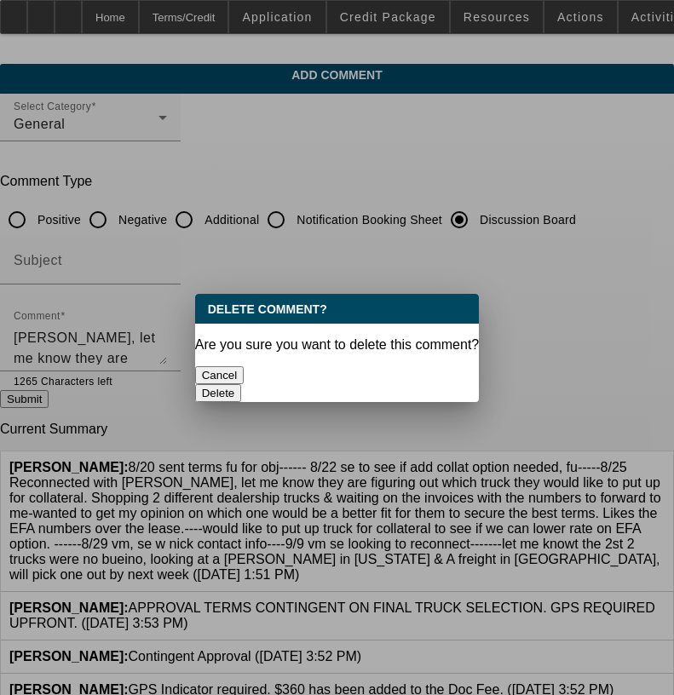
click at [242, 384] on button "Delete" at bounding box center [218, 393] width 47 height 18
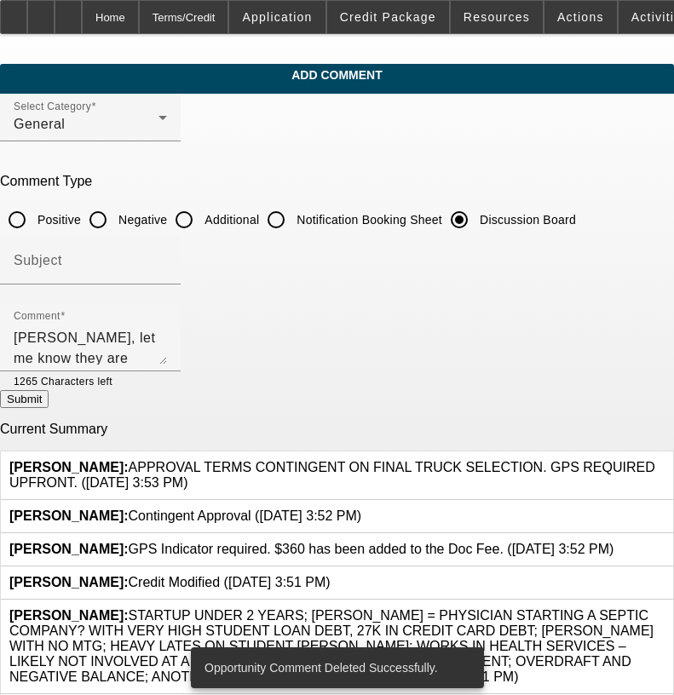
click at [49, 408] on button "Submit" at bounding box center [24, 399] width 49 height 18
radio input "true"
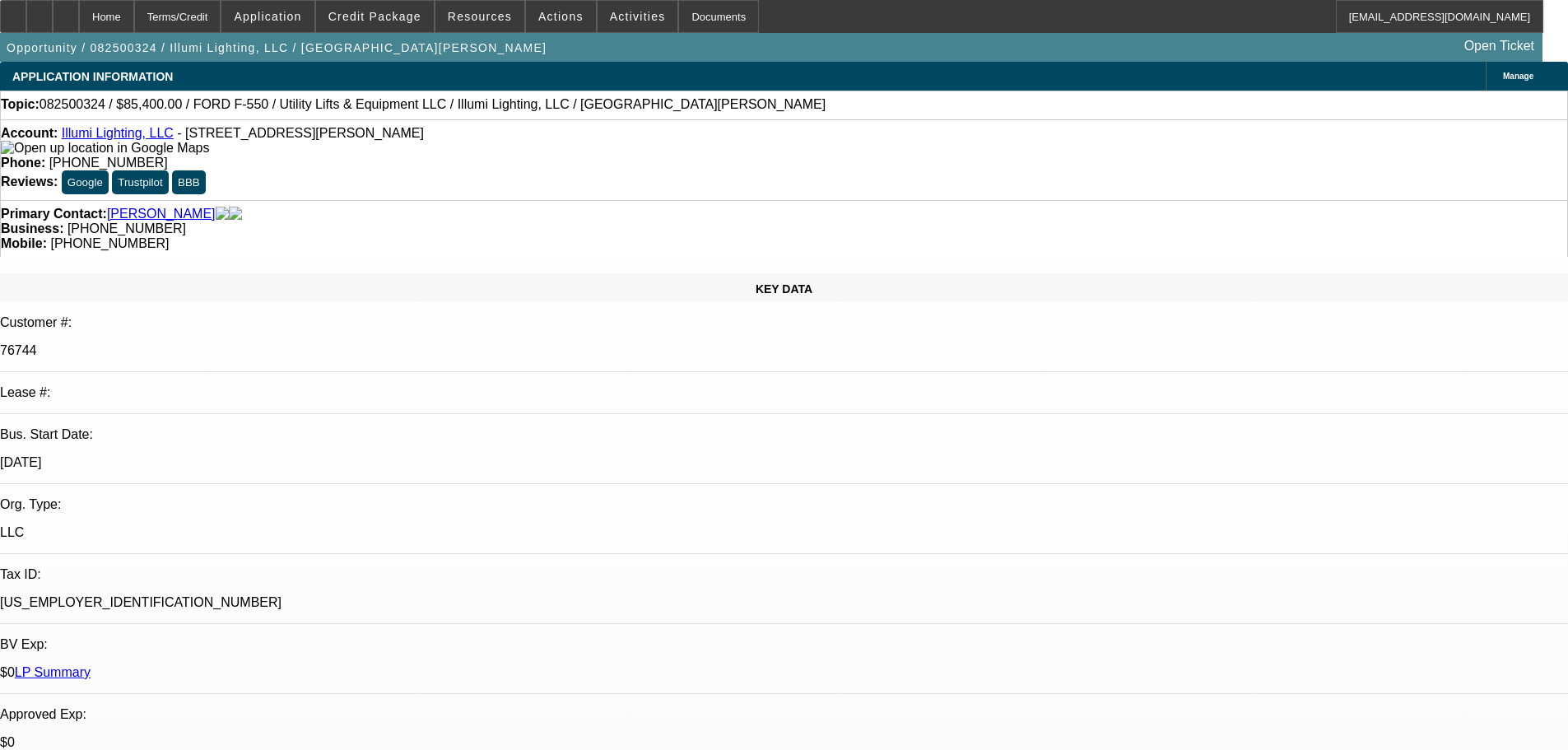
select select "0"
select select "3"
select select "0"
select select "6"
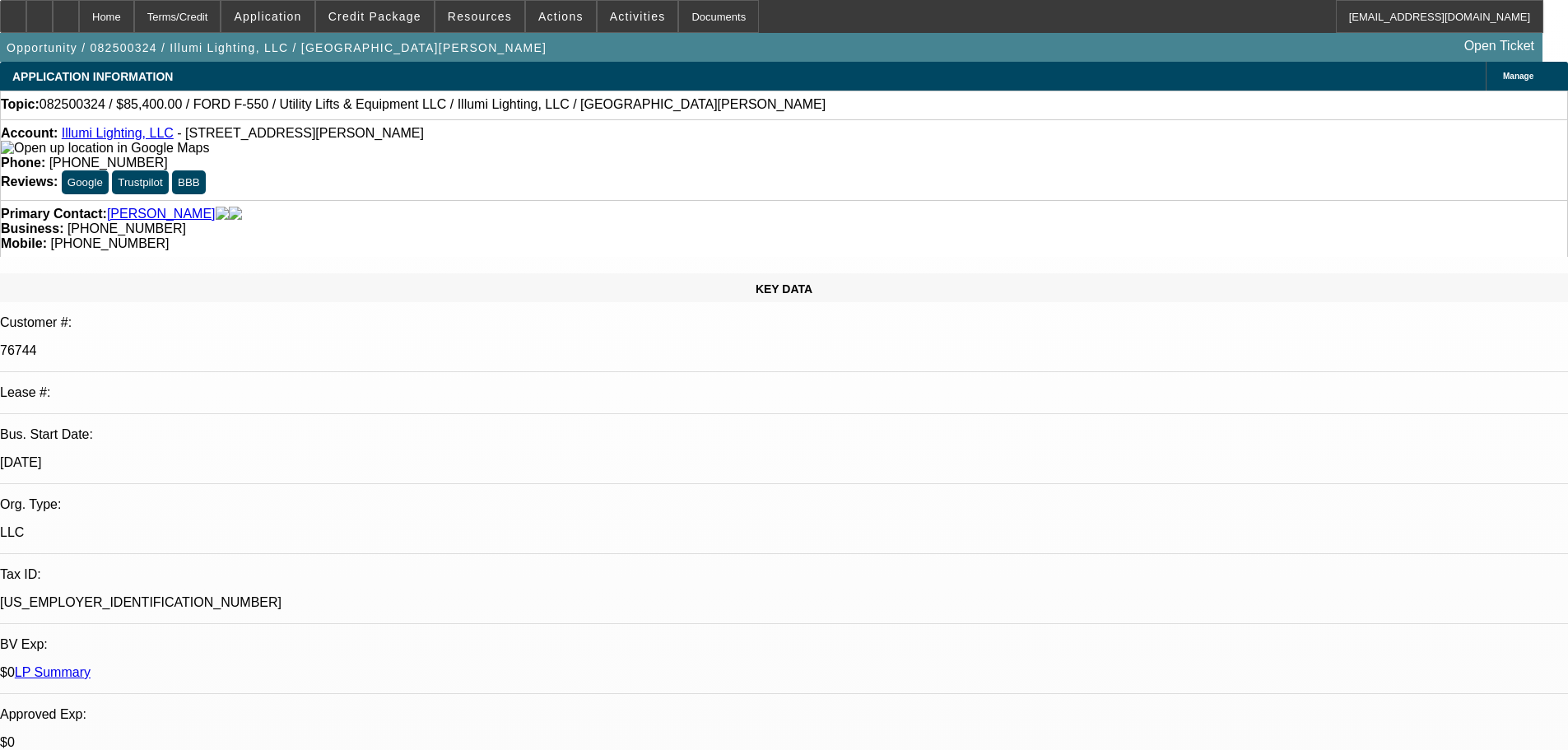
select select "0"
select select "3"
select select "0"
select select "6"
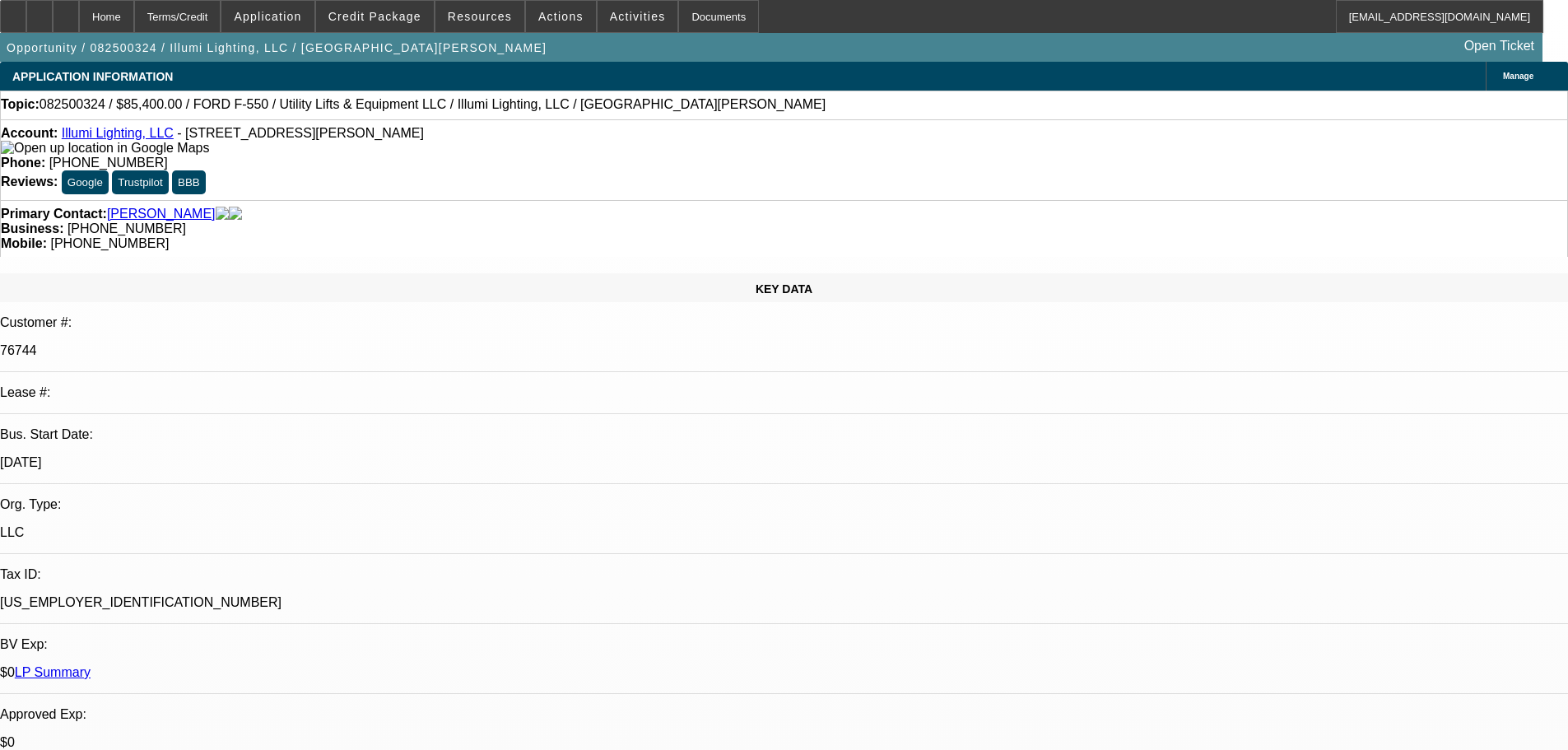
select select "0"
select select "3"
select select "0"
select select "6"
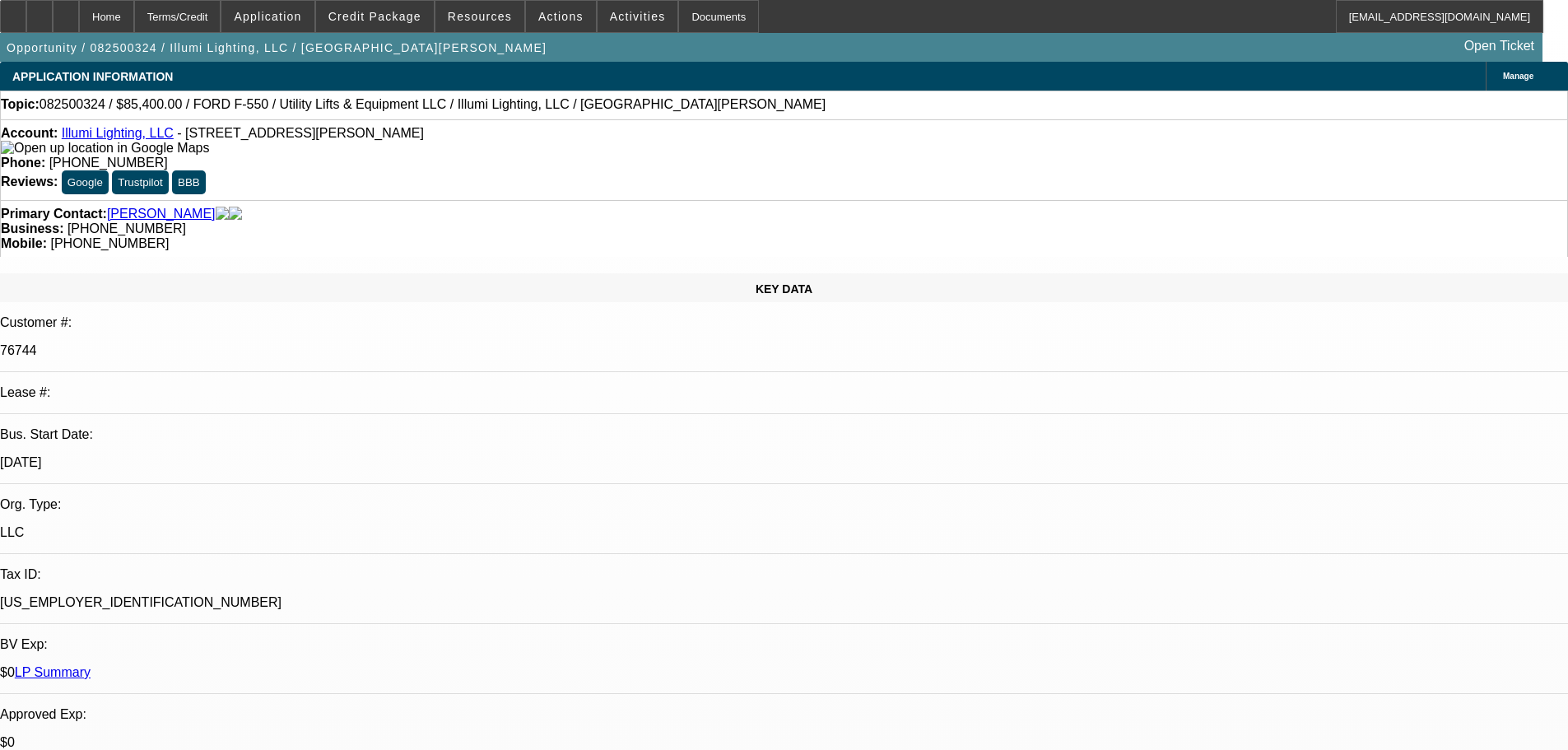
select select "0"
select select "3"
select select "0"
select select "6"
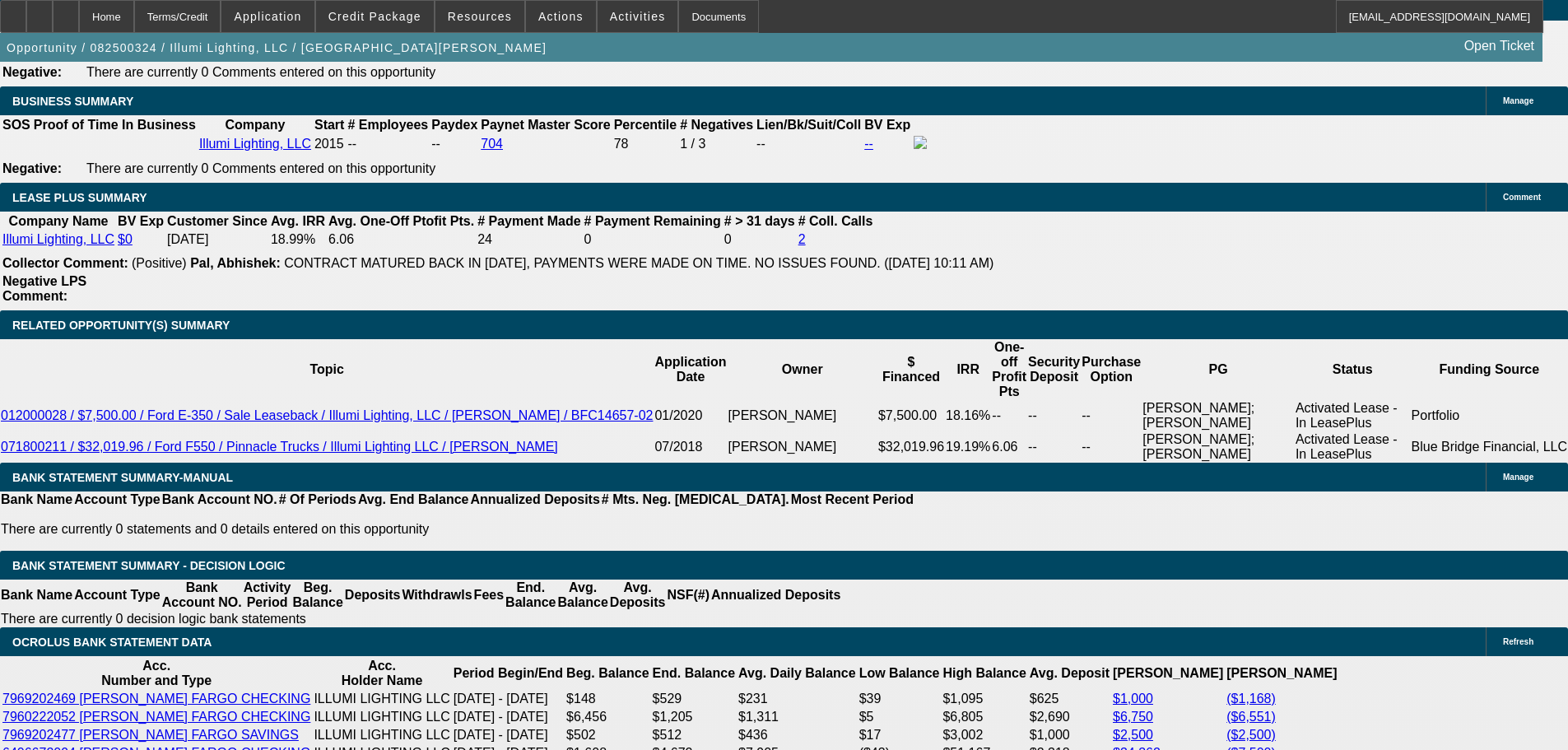
scroll to position [246, 13]
drag, startPoint x: 1122, startPoint y: 223, endPoint x: 1139, endPoint y: 178, distance: 48.1
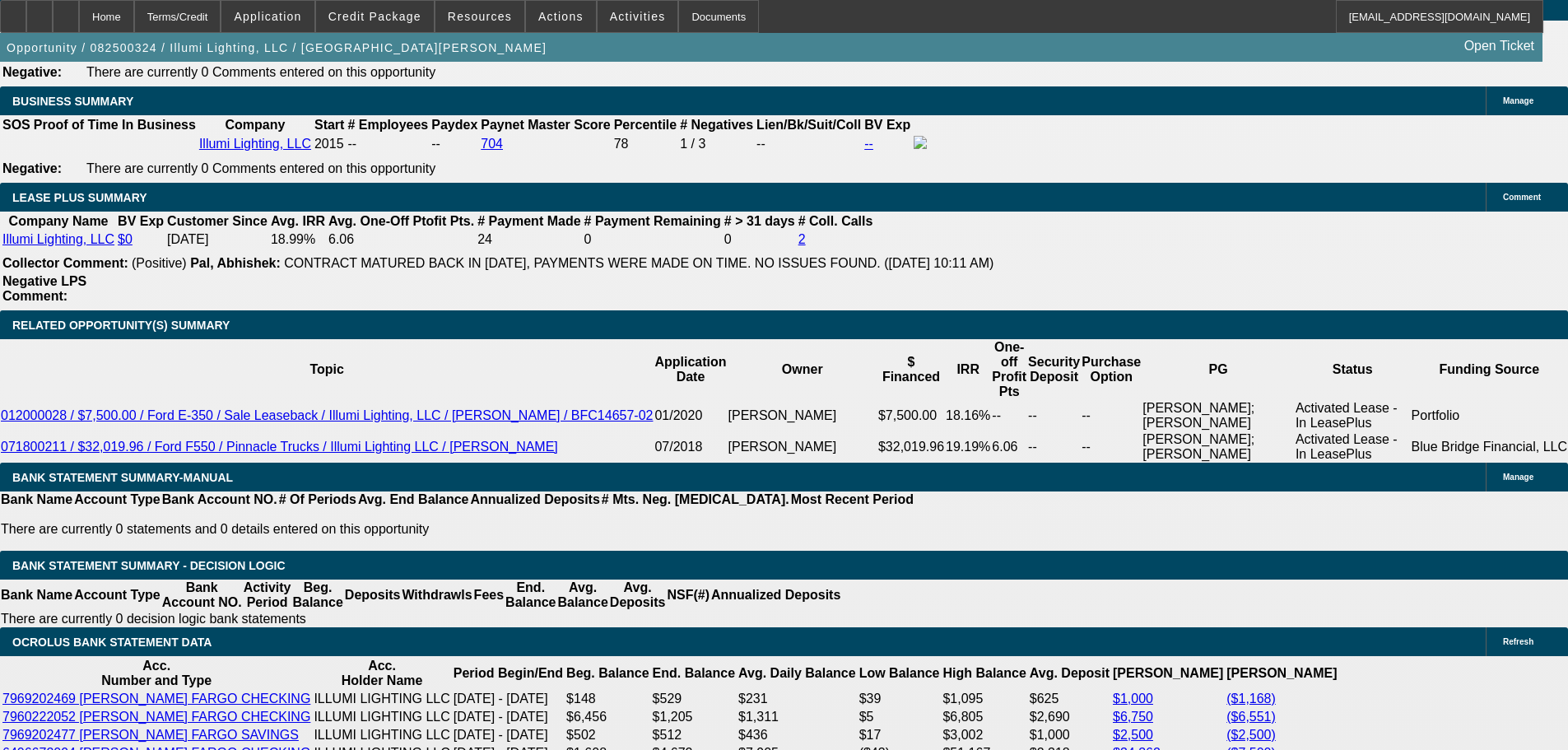
drag, startPoint x: 1203, startPoint y: 194, endPoint x: 1206, endPoint y: 174, distance: 20.2
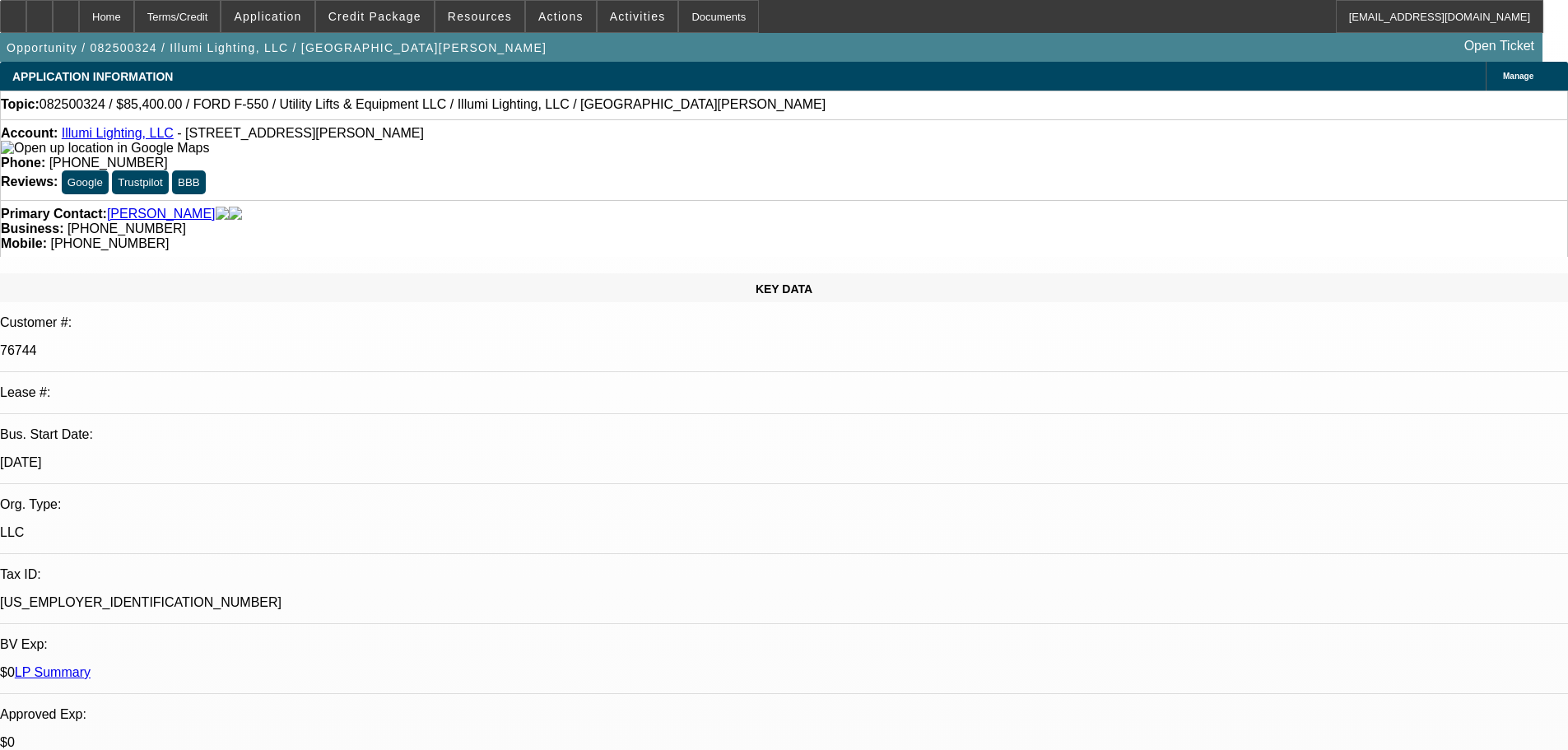
drag, startPoint x: 1034, startPoint y: 443, endPoint x: 1018, endPoint y: 261, distance: 182.7
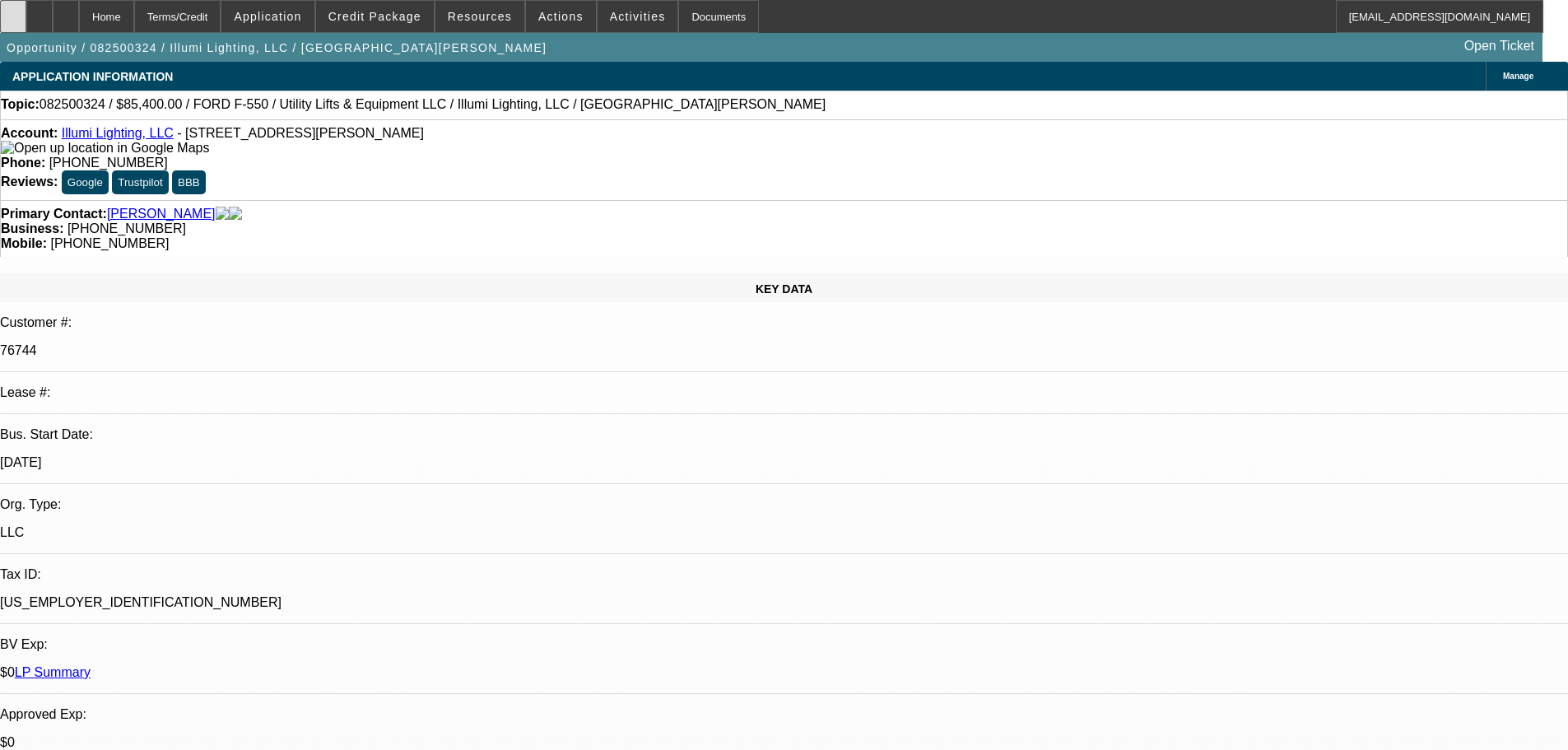
click at [14, 11] on icon at bounding box center [14, 11] width 0 height 0
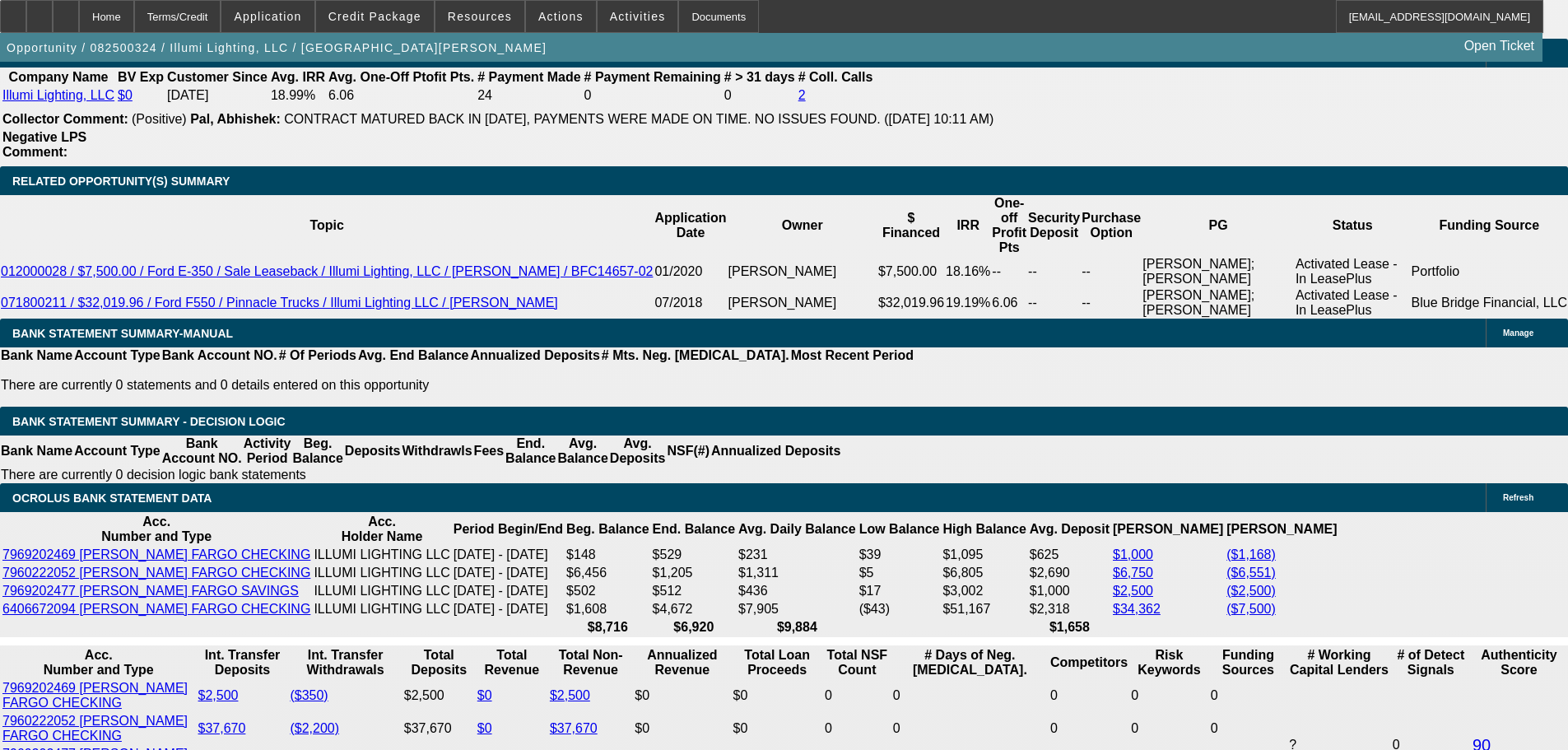
scroll to position [2716, 0]
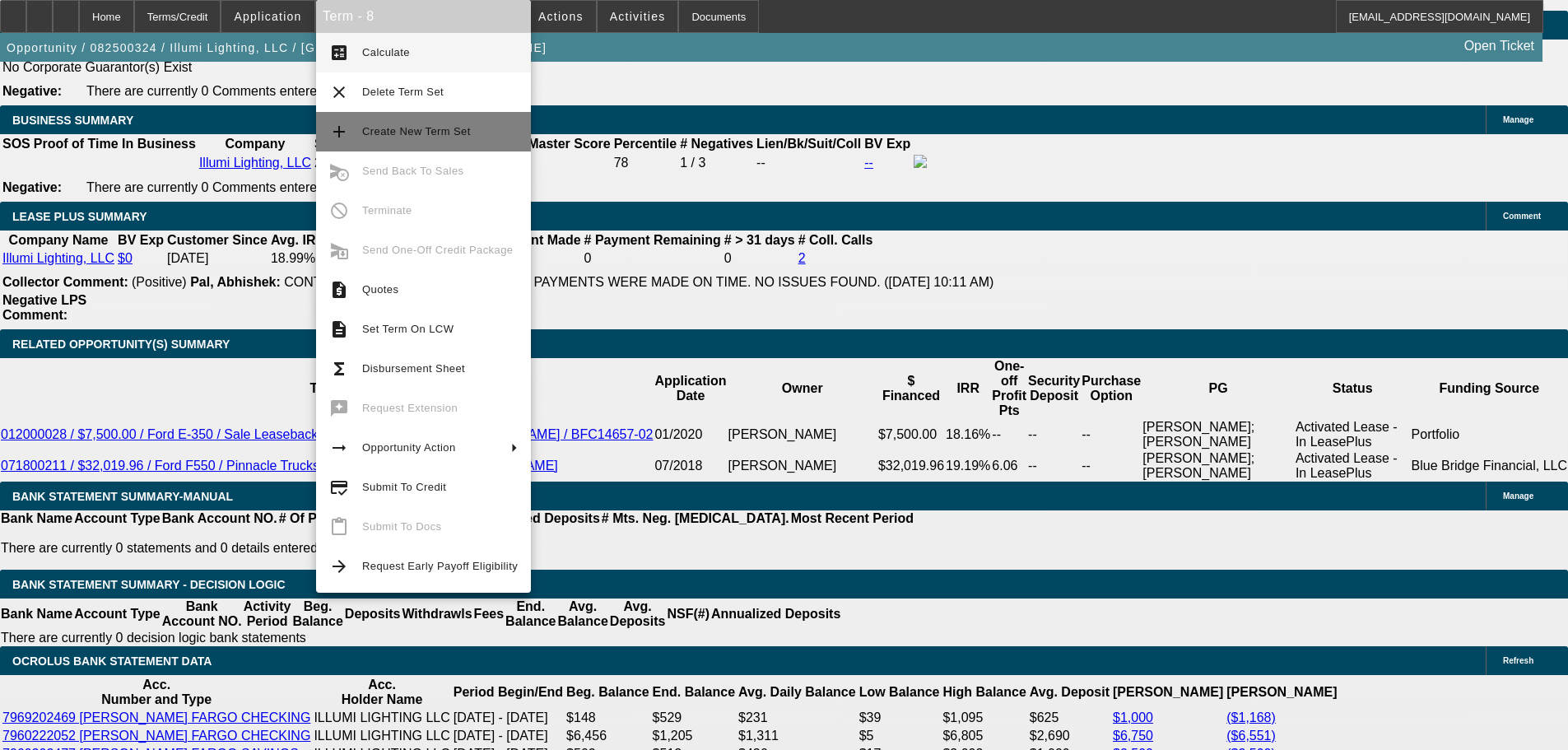
click at [466, 125] on span "Create New Term Set" at bounding box center [440, 131] width 156 height 19
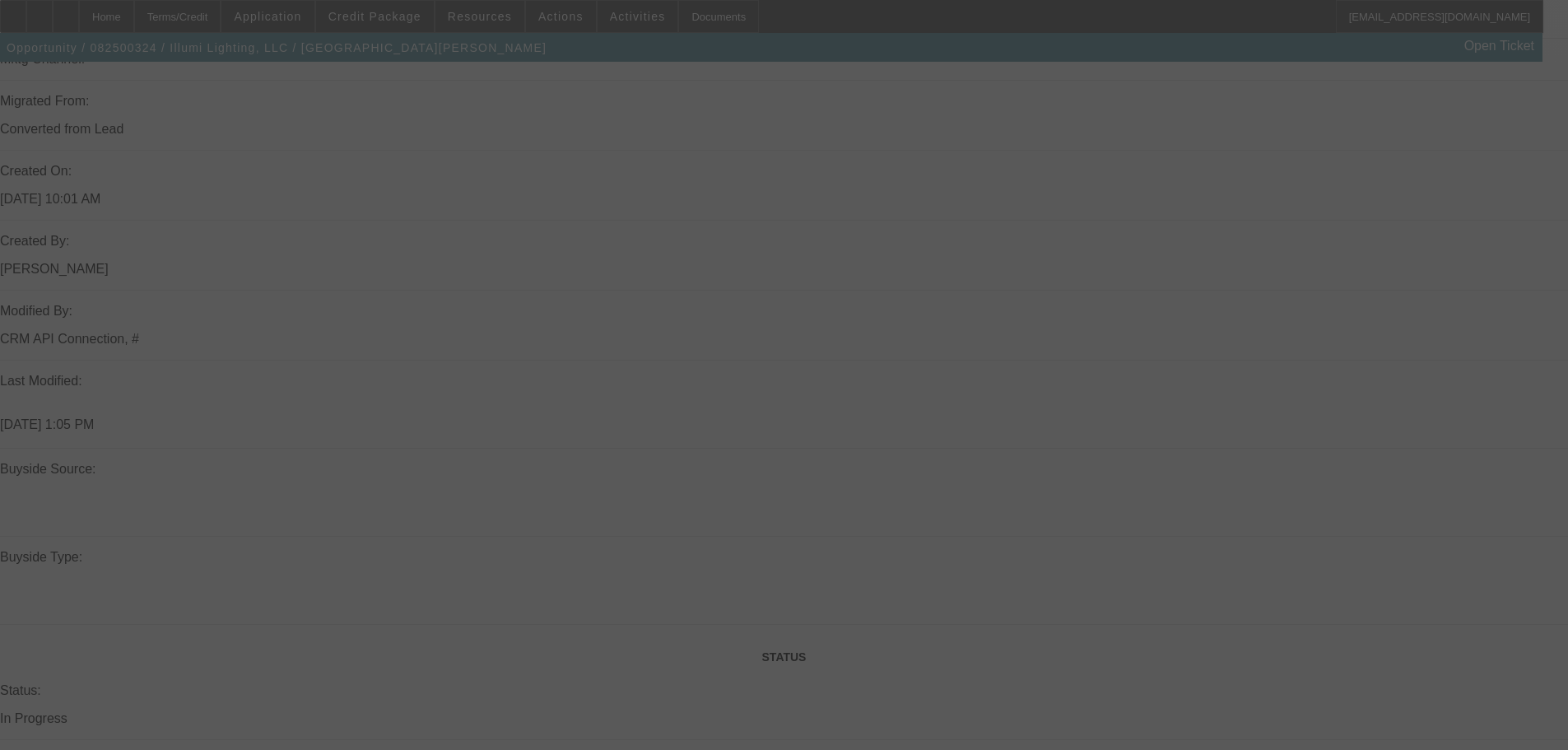
drag, startPoint x: 648, startPoint y: 379, endPoint x: 714, endPoint y: 546, distance: 179.6
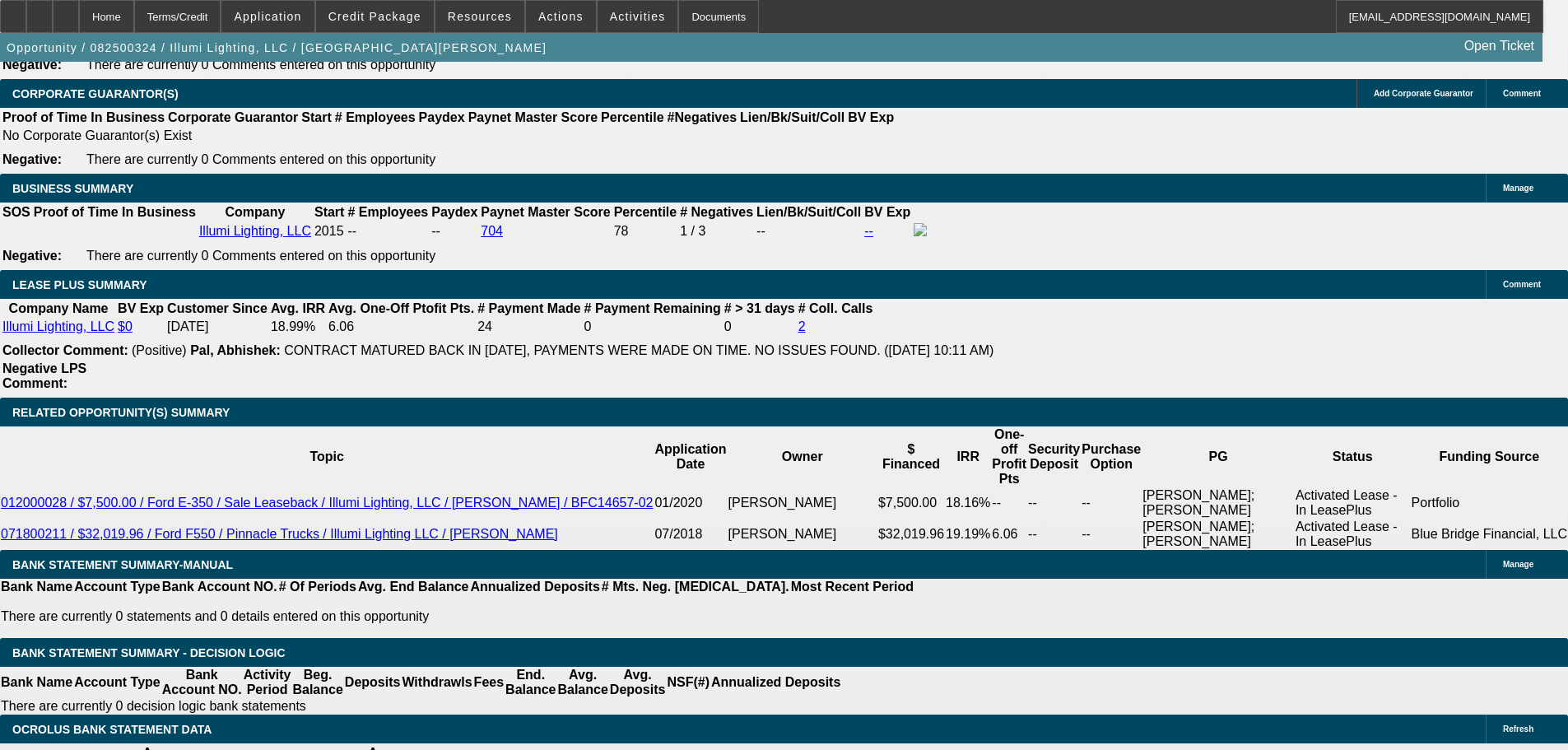
select select "0"
select select "3"
select select "0"
select select "6"
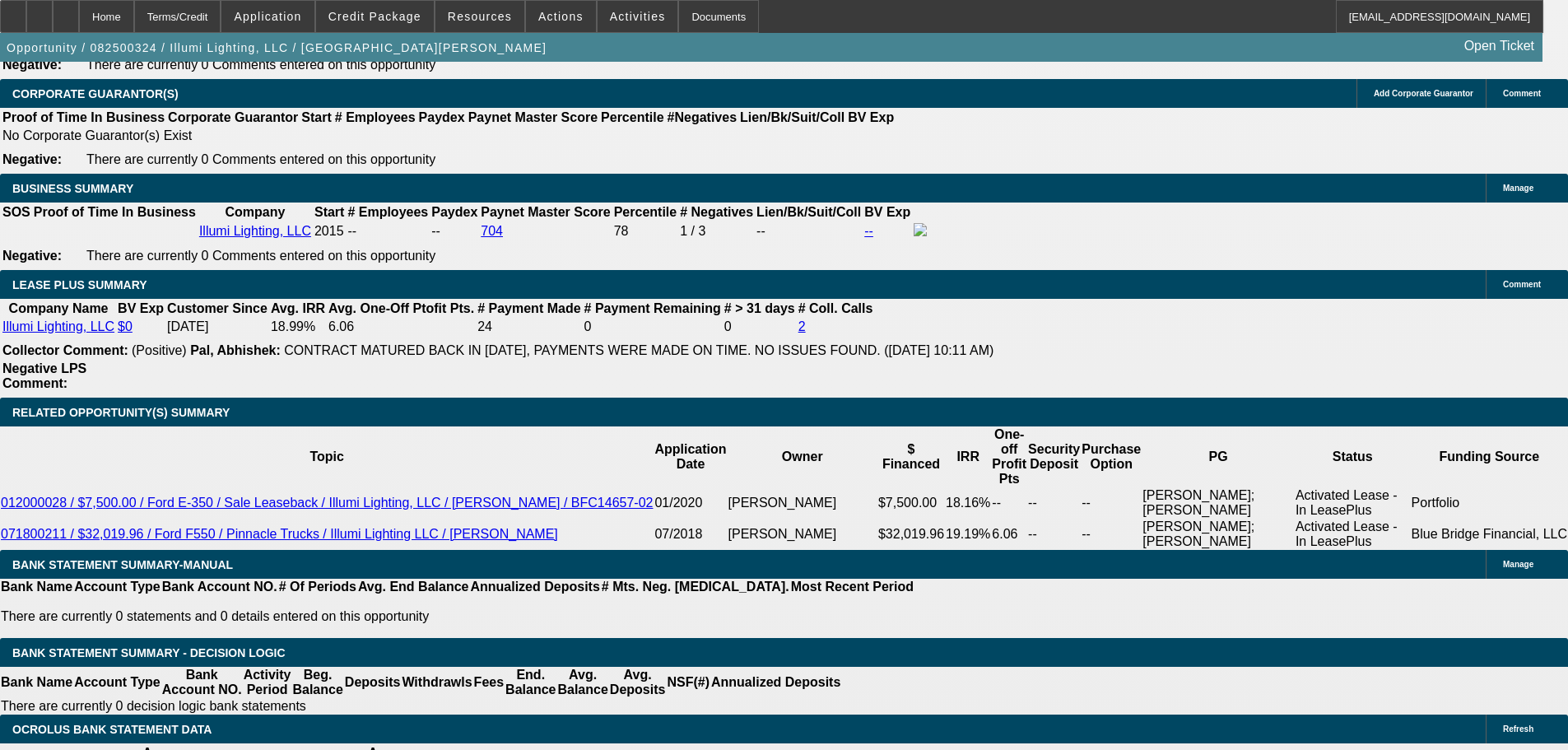
select select "0"
select select "3"
select select "0"
select select "6"
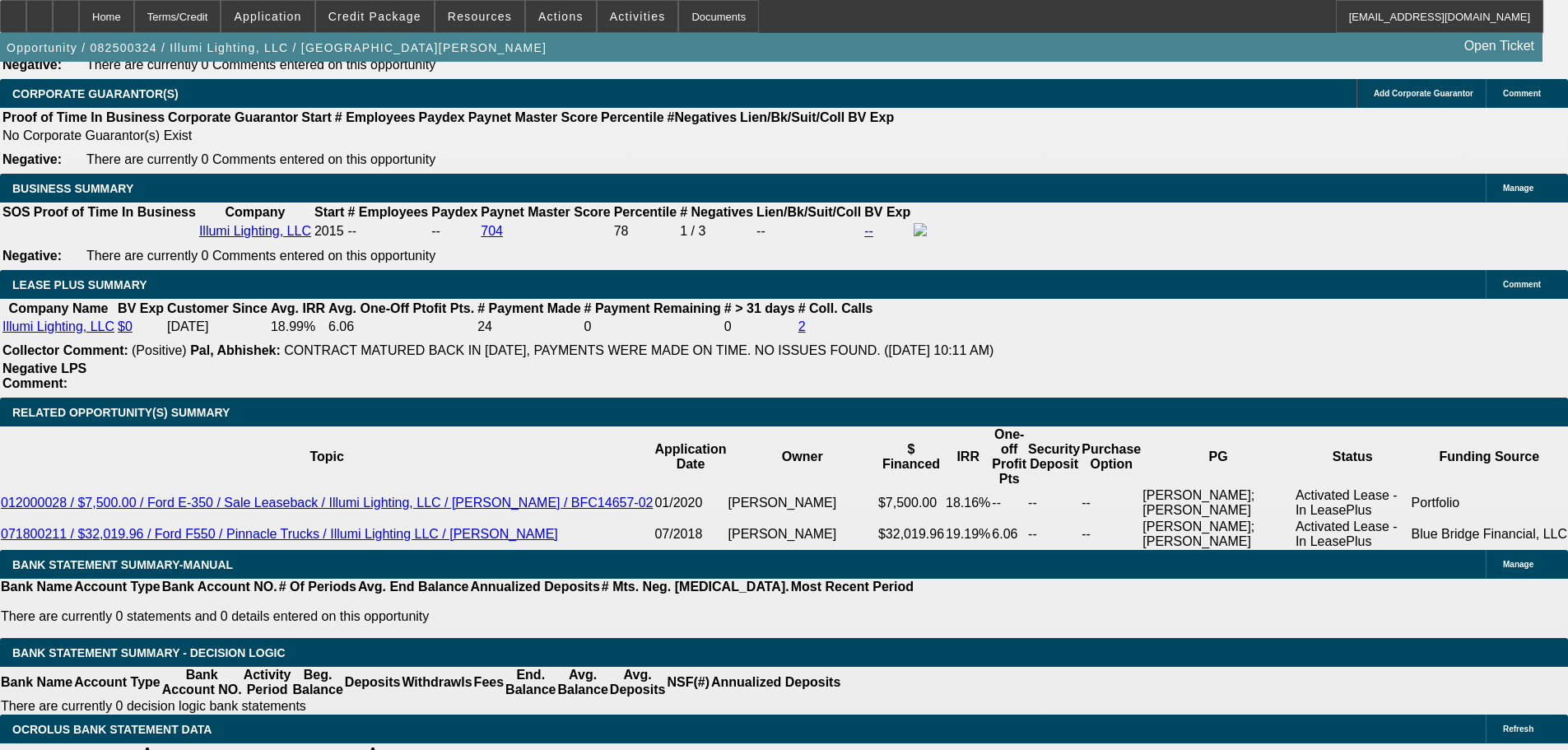
select select "0"
select select "3"
select select "0"
select select "6"
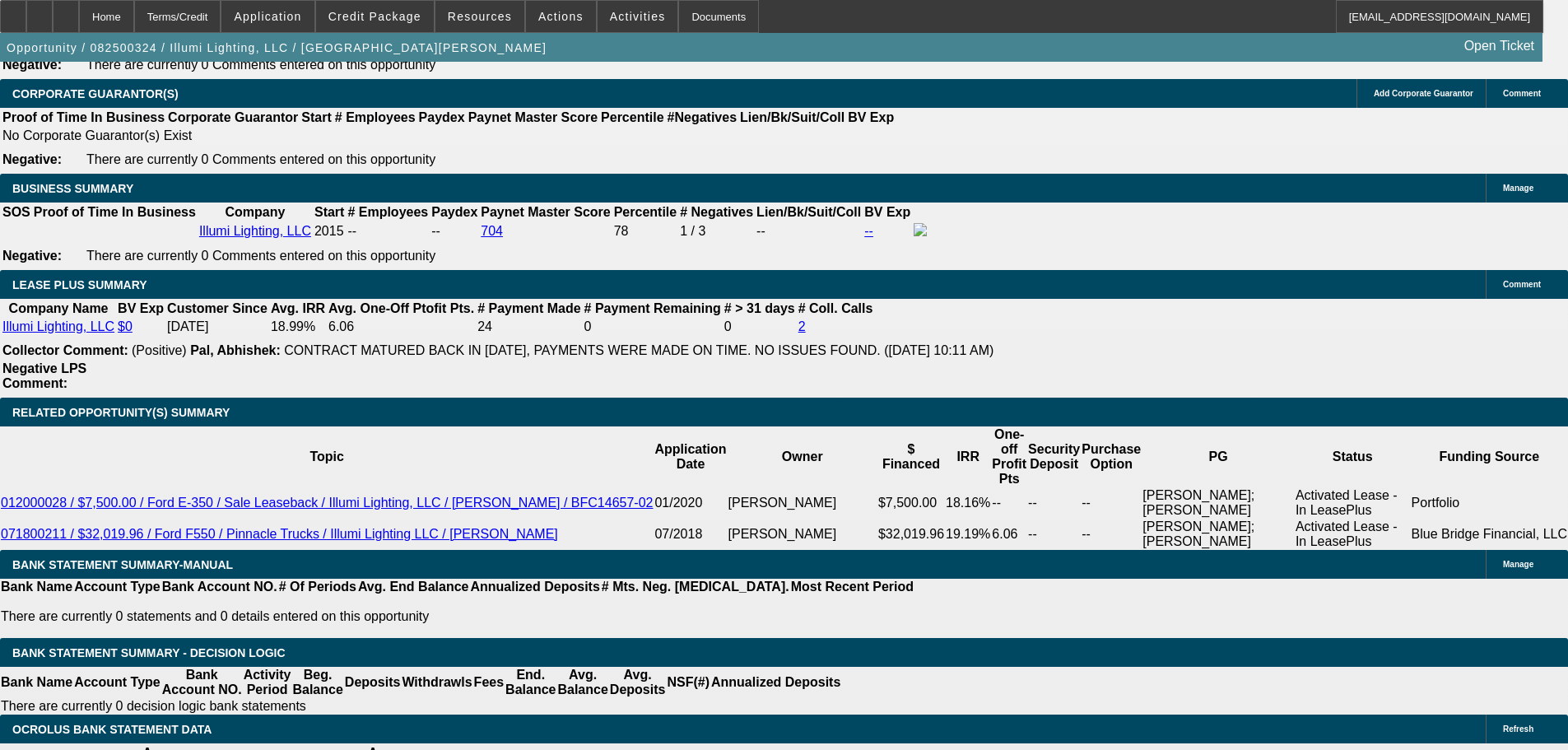
select select "0"
select select "3"
select select "0"
select select "6"
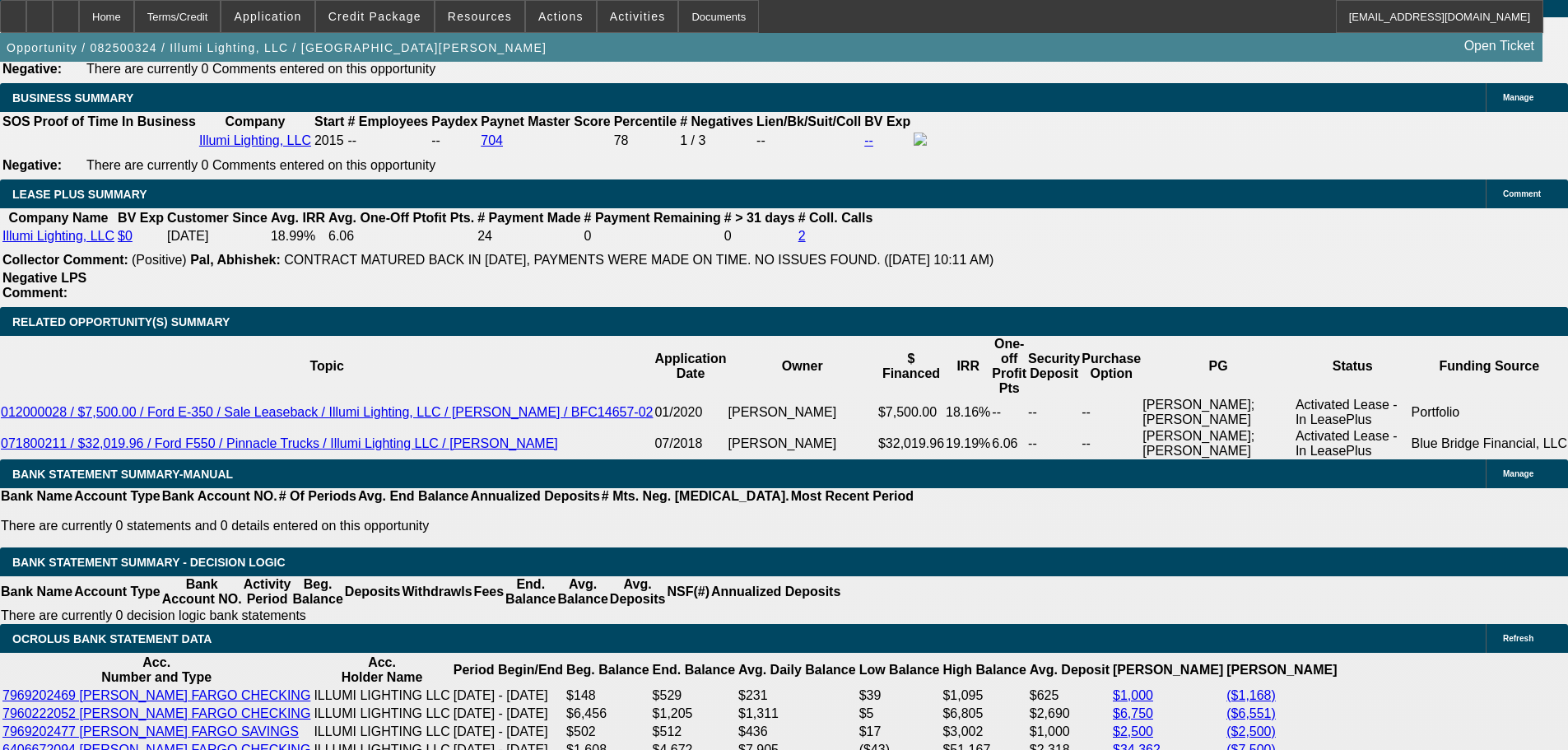
scroll to position [2729, 0]
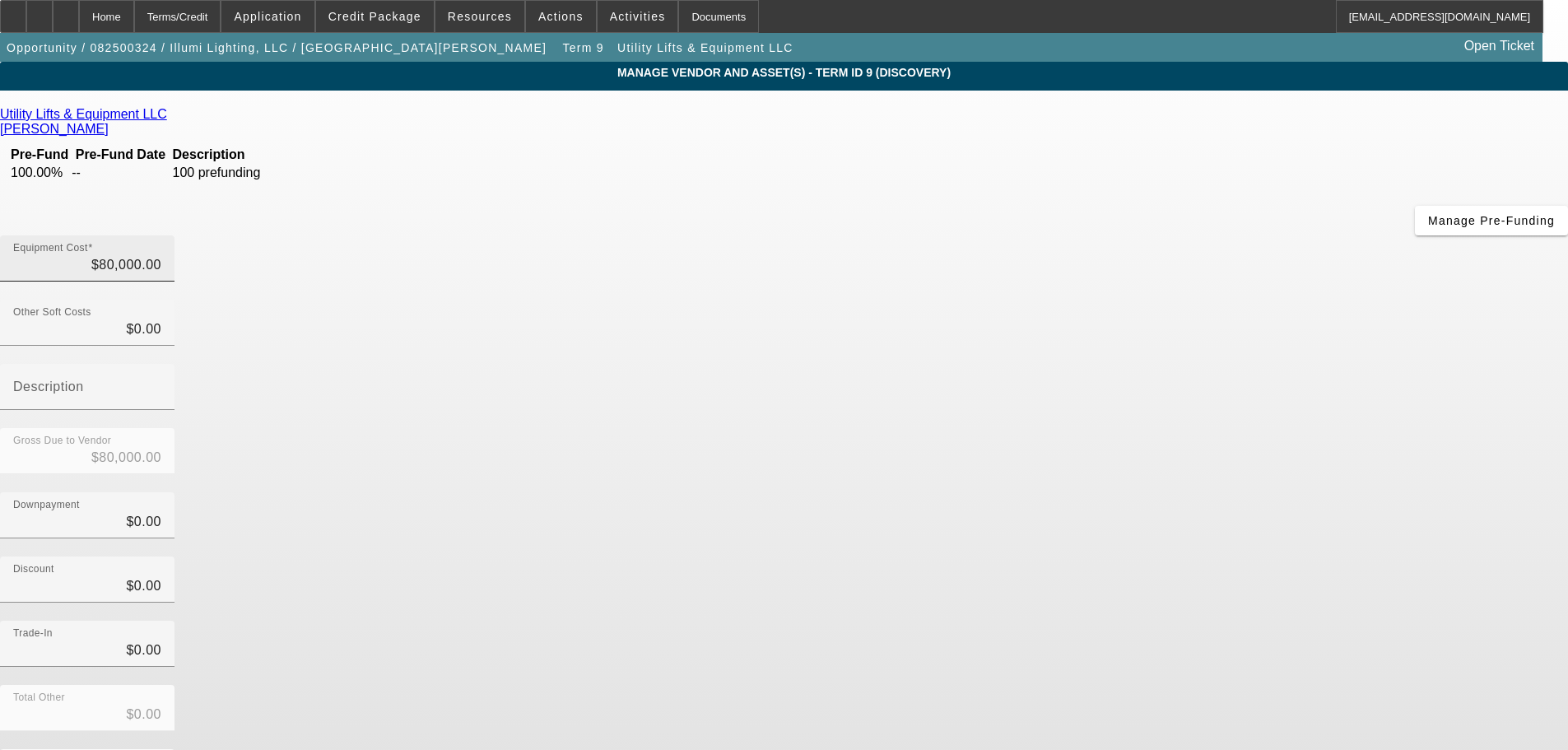
type input "80000"
click at [161, 255] on input "80000" at bounding box center [87, 265] width 148 height 19
type input "$0.00"
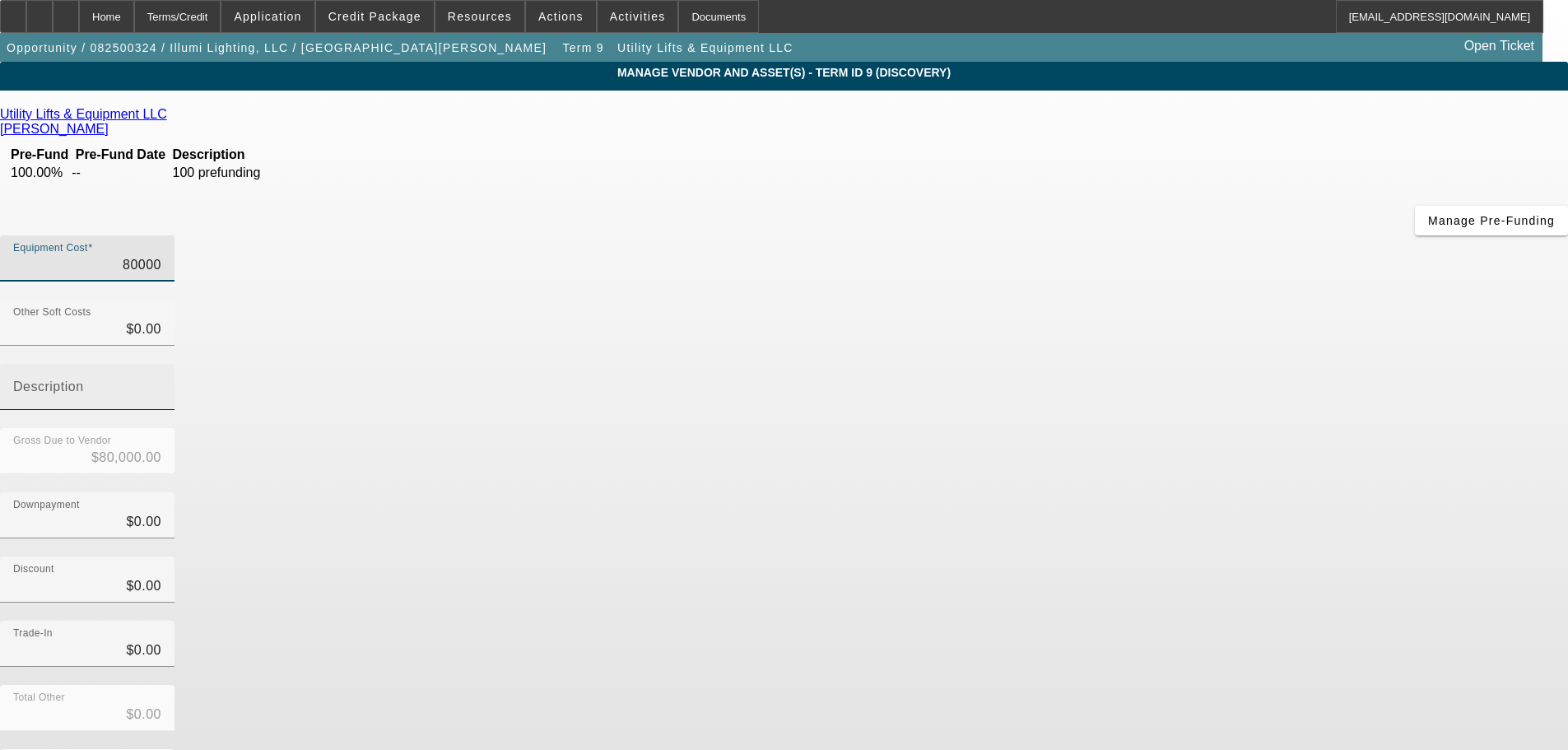
type input "$0.00"
type input "8"
type input "$8.00"
type input "80"
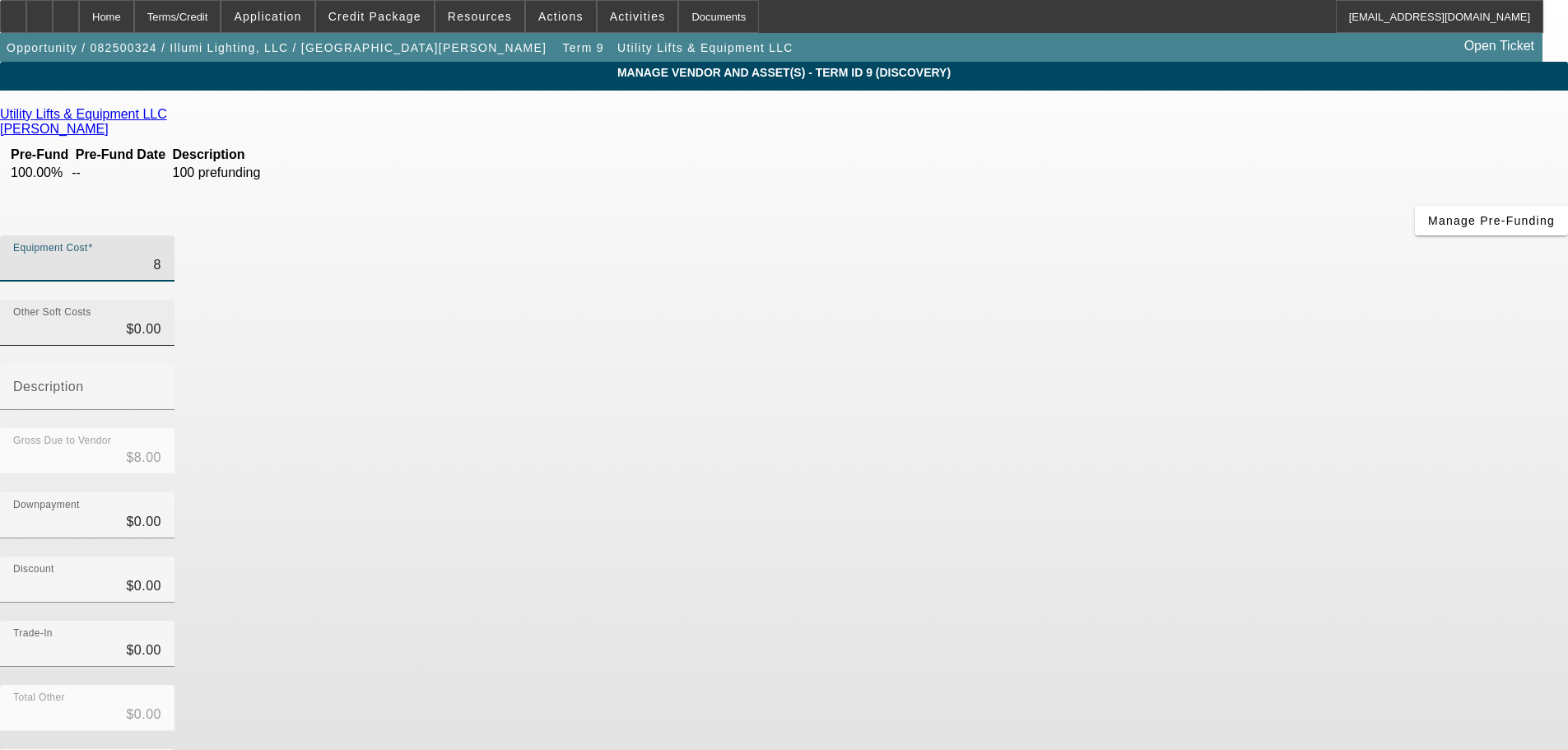
type input "$80.00"
type input "808"
type input "$808.00"
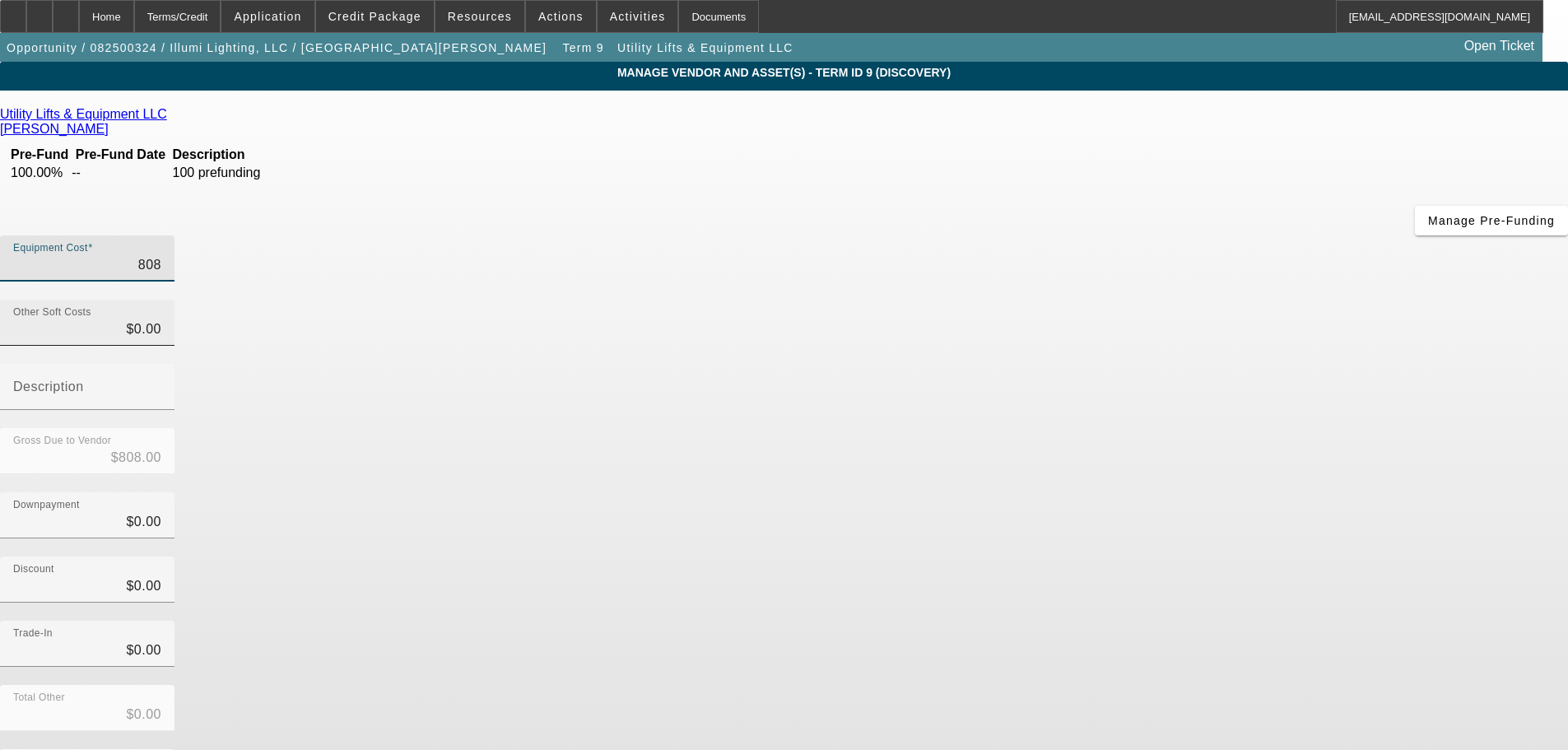
type input "8083"
type input "$8,083.00"
type input "80830"
type input "$80,830.00"
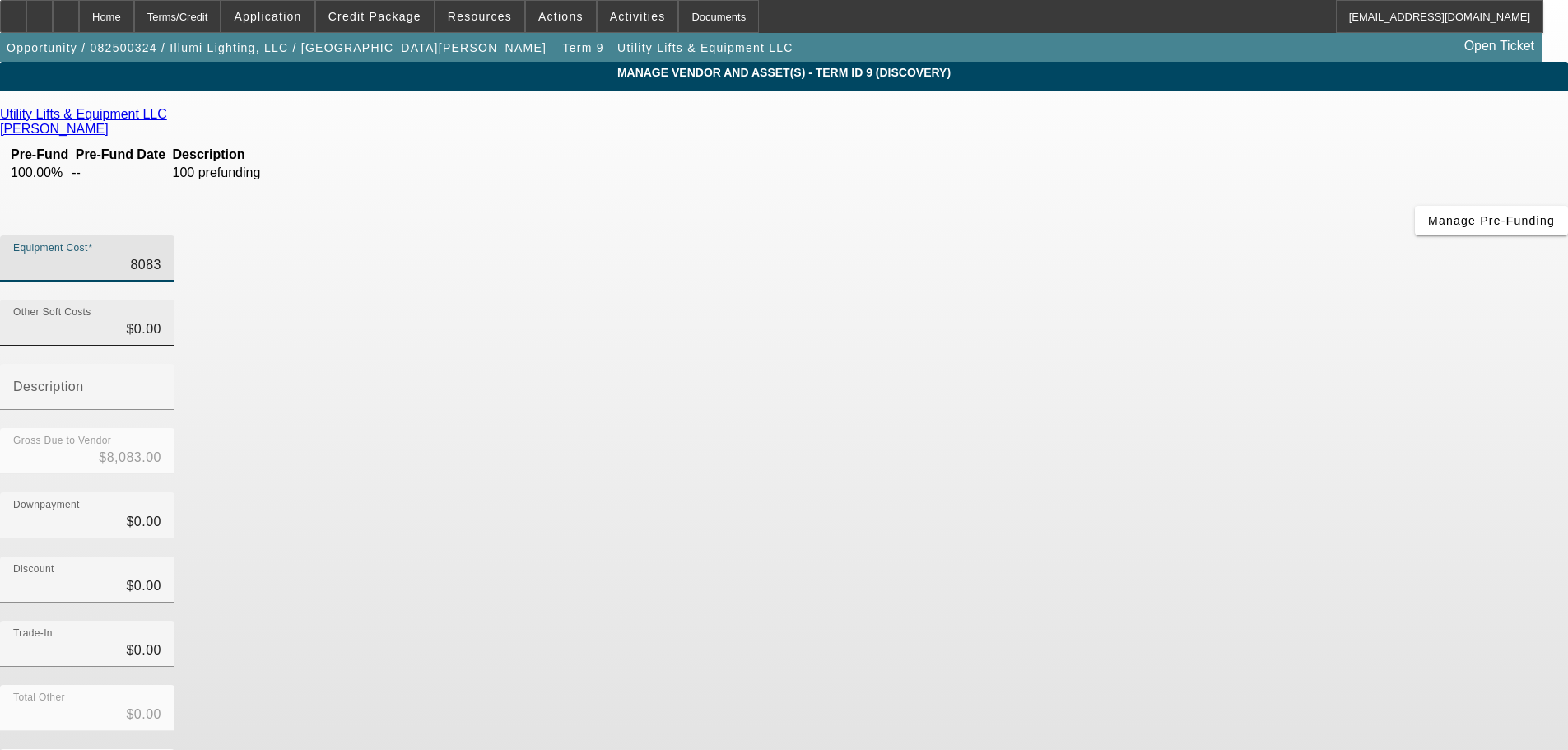
type input "$80,830.00"
type input "0"
click at [161, 319] on input "0" at bounding box center [87, 329] width 148 height 19
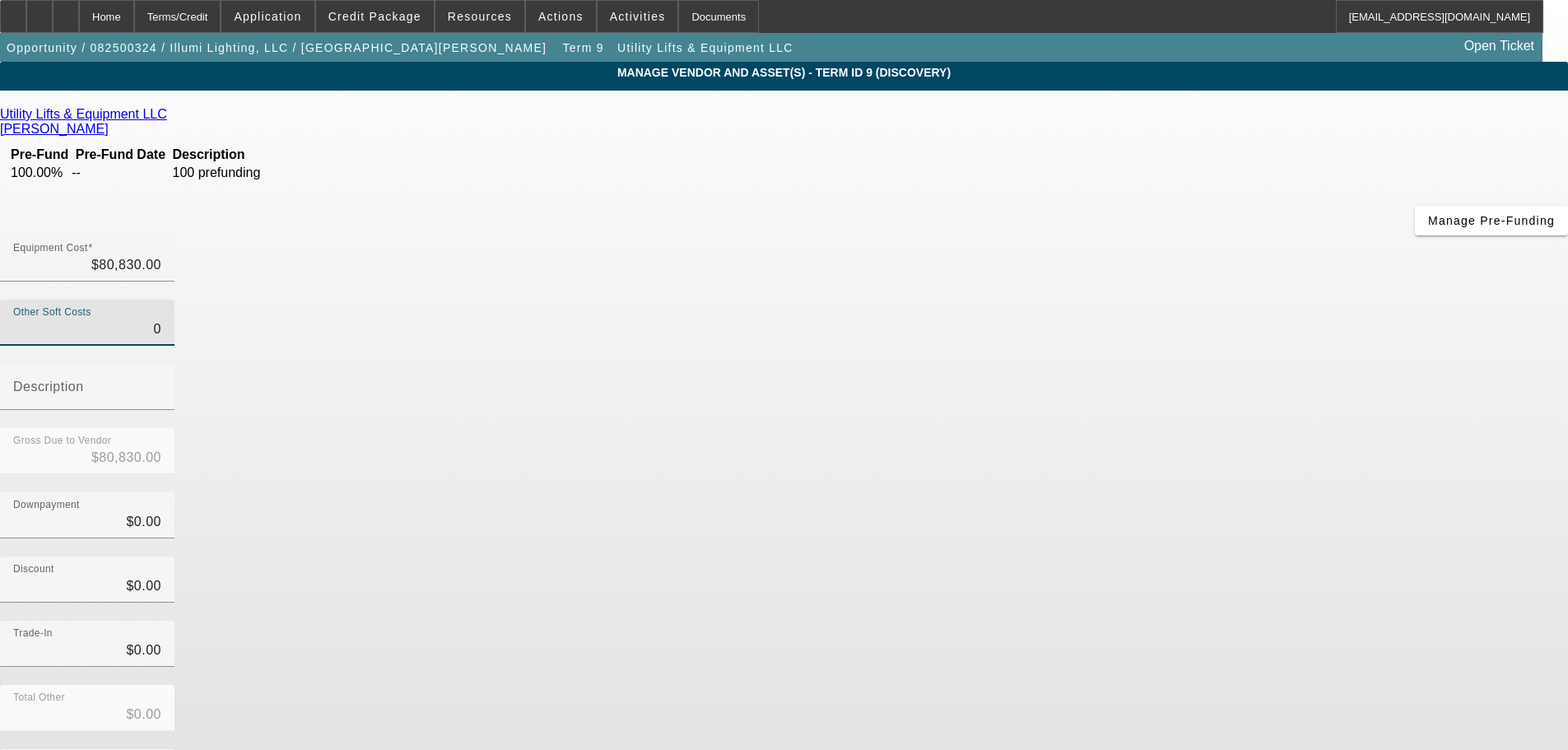
click at [161, 319] on input "0" at bounding box center [87, 329] width 148 height 19
click at [175, 346] on div at bounding box center [87, 355] width 175 height 18
click at [161, 300] on div "Other Soft Costs" at bounding box center [87, 323] width 148 height 46
click at [175, 300] on div "Other Soft Costs" at bounding box center [87, 323] width 175 height 46
type input "8"
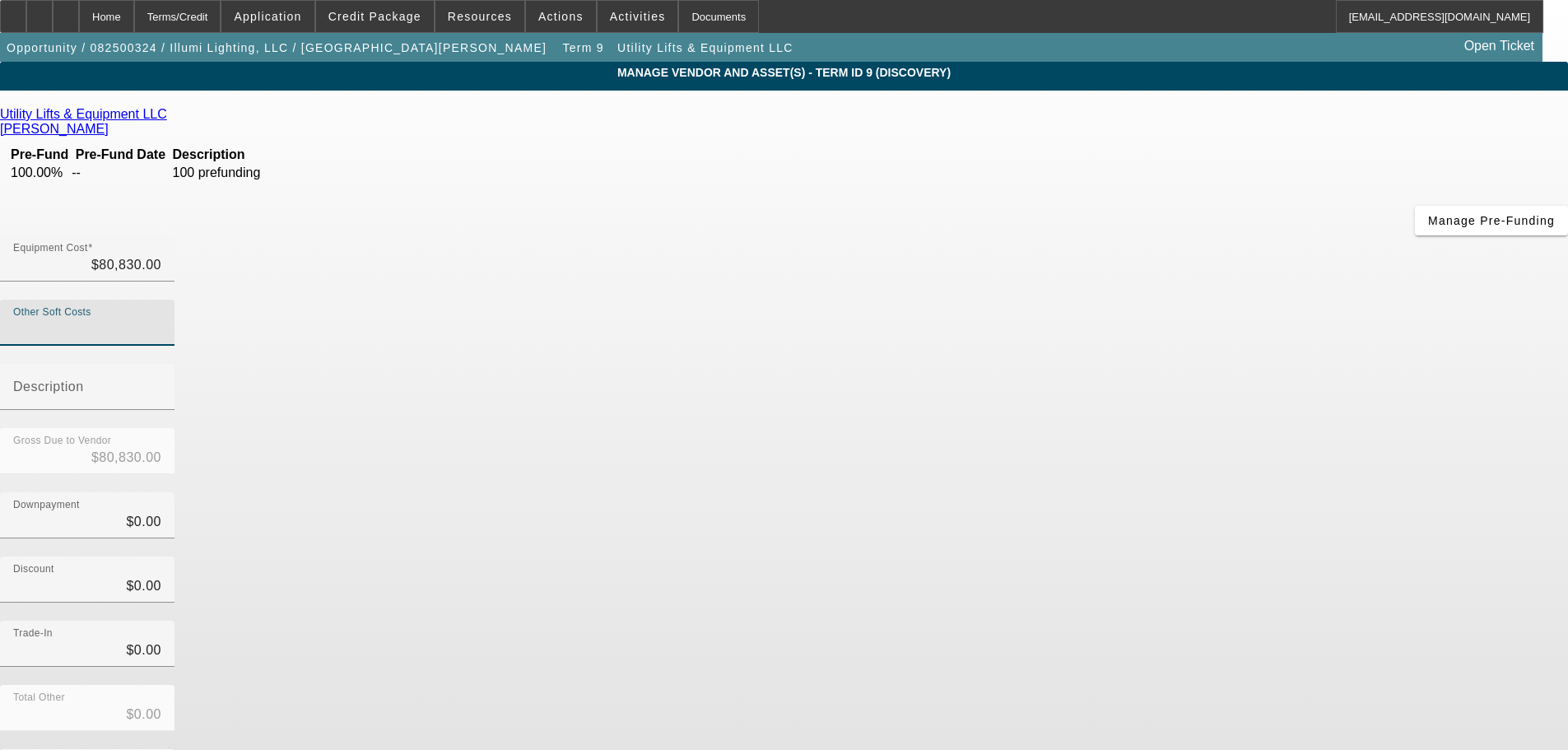
type input "$80,838.00"
type input "89"
type input "$80,919.00"
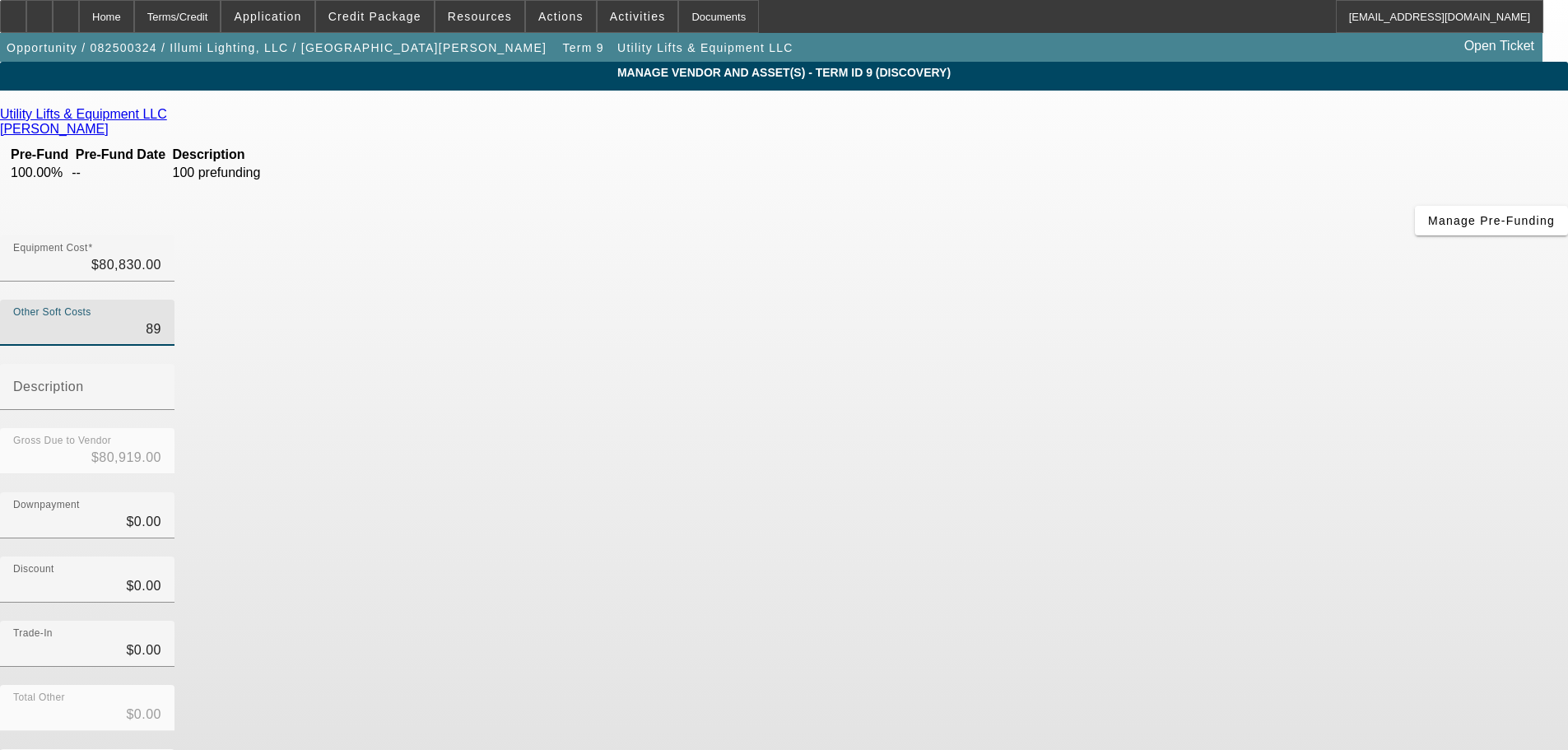
type input "895"
type input "$81,725.00"
type input "8956"
type input "$89,786.00"
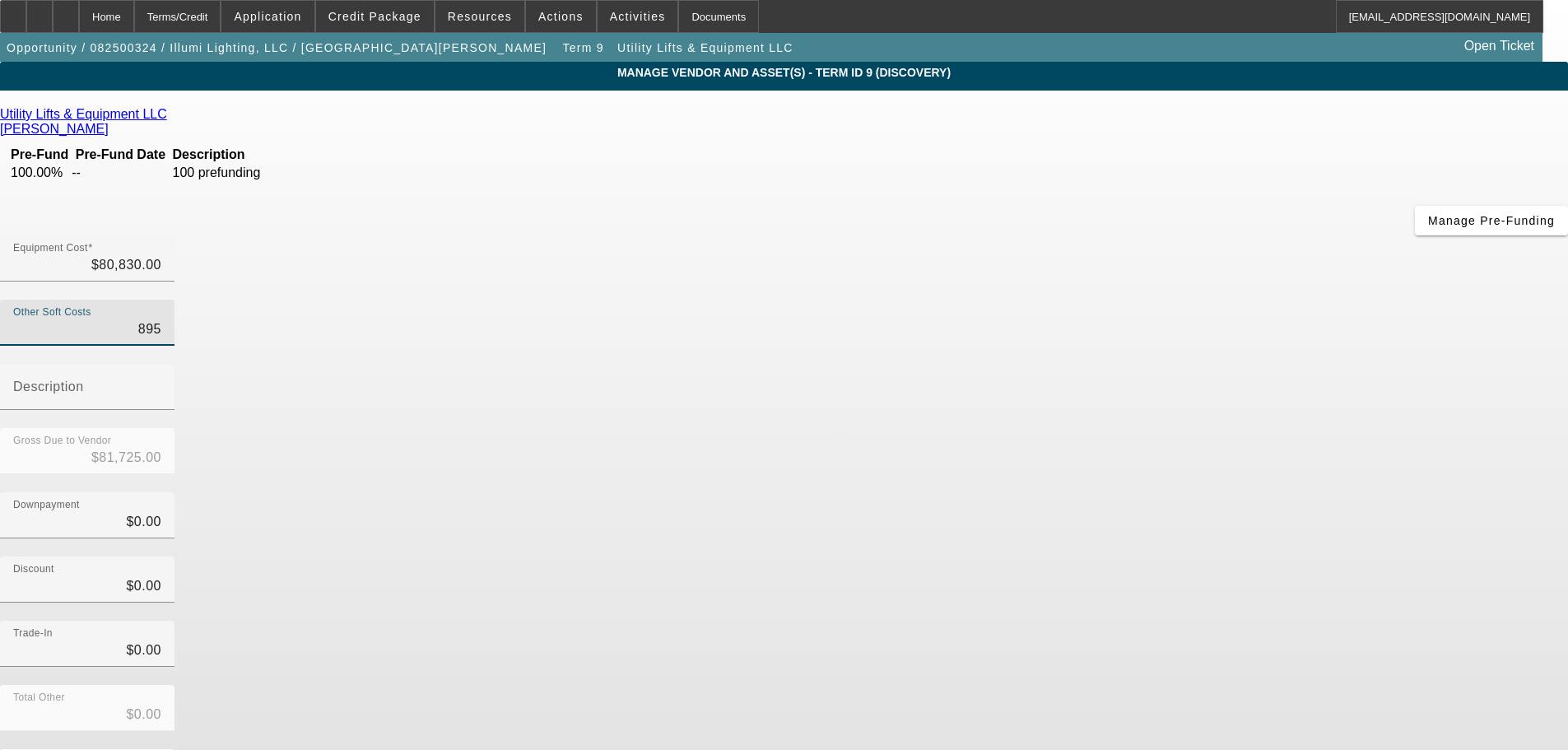
type input "$89,786.00"
type input "8956.03"
type input "$89,786.03"
type input "$8,956.03"
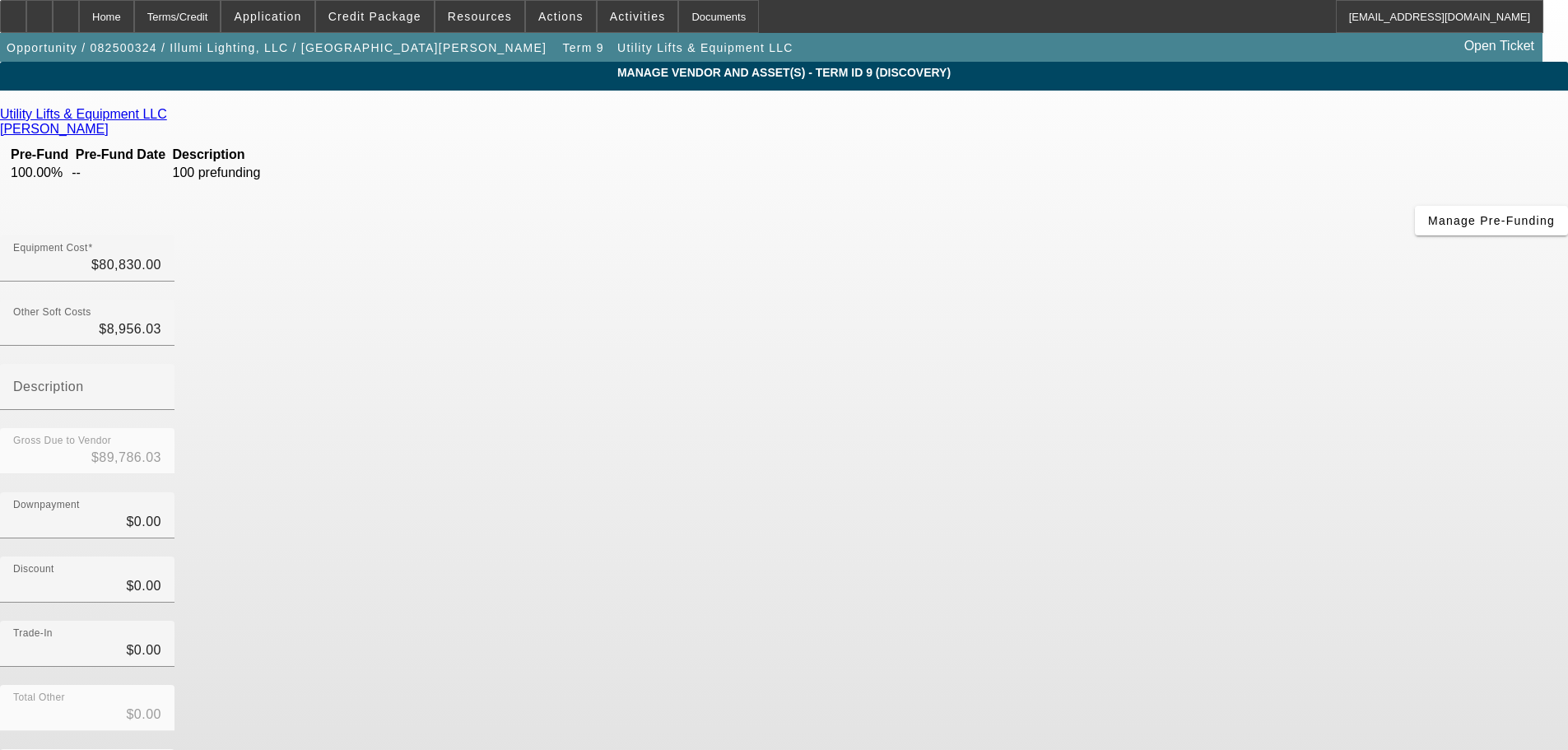
click at [1113, 428] on div "Gross Due to Vendor $89,786.03" at bounding box center [784, 460] width 1568 height 64
click at [84, 380] on mat-label "Description" at bounding box center [48, 387] width 71 height 14
click at [161, 384] on input "Description" at bounding box center [87, 393] width 148 height 19
click at [1143, 620] on div "Trade-In $0.00" at bounding box center [784, 652] width 1568 height 64
click at [175, 410] on div at bounding box center [87, 418] width 175 height 18
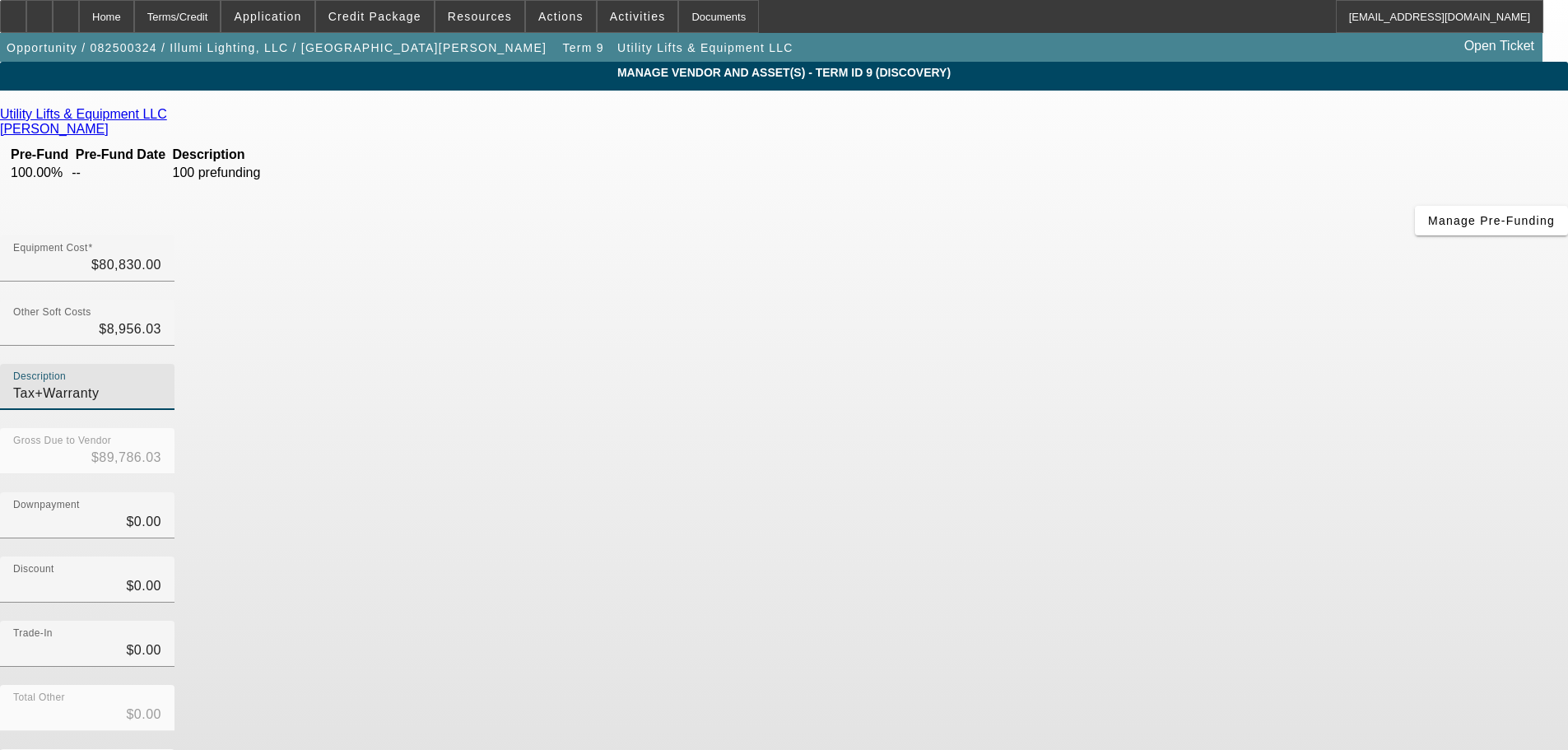
click at [161, 384] on input "Tax+Warranty" at bounding box center [87, 393] width 148 height 19
click at [1051, 620] on div "Trade-In $0.00" at bounding box center [784, 652] width 1568 height 64
click at [161, 384] on input "Tax+Warranty+delivery" at bounding box center [87, 393] width 148 height 19
drag, startPoint x: 1177, startPoint y: 201, endPoint x: 1116, endPoint y: 208, distance: 61.4
click at [161, 384] on input "Tax+Warranty+delivery" at bounding box center [87, 393] width 148 height 19
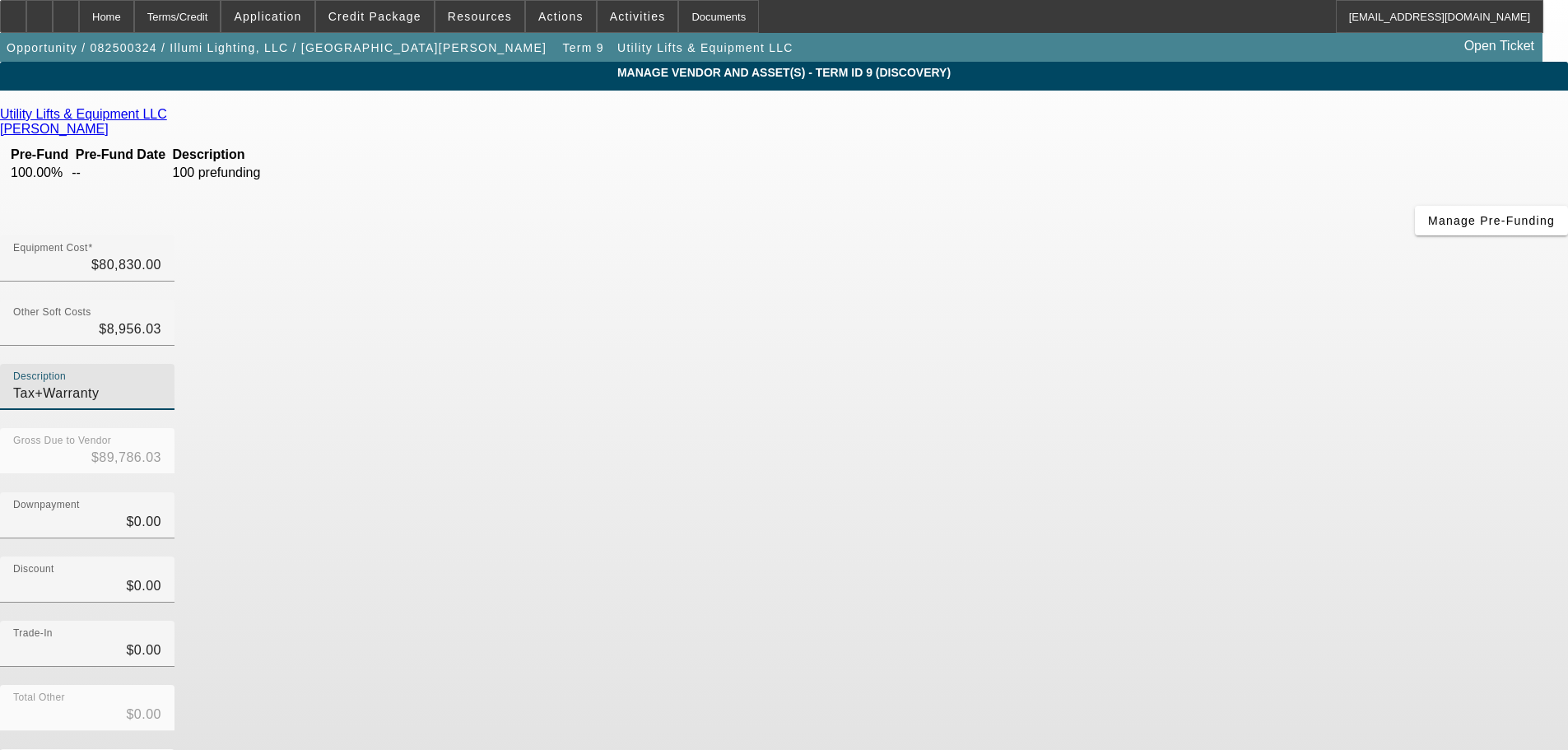
type input "Tax+Warranty"
click at [1145, 557] on div "Discount $0.00" at bounding box center [784, 589] width 1568 height 64
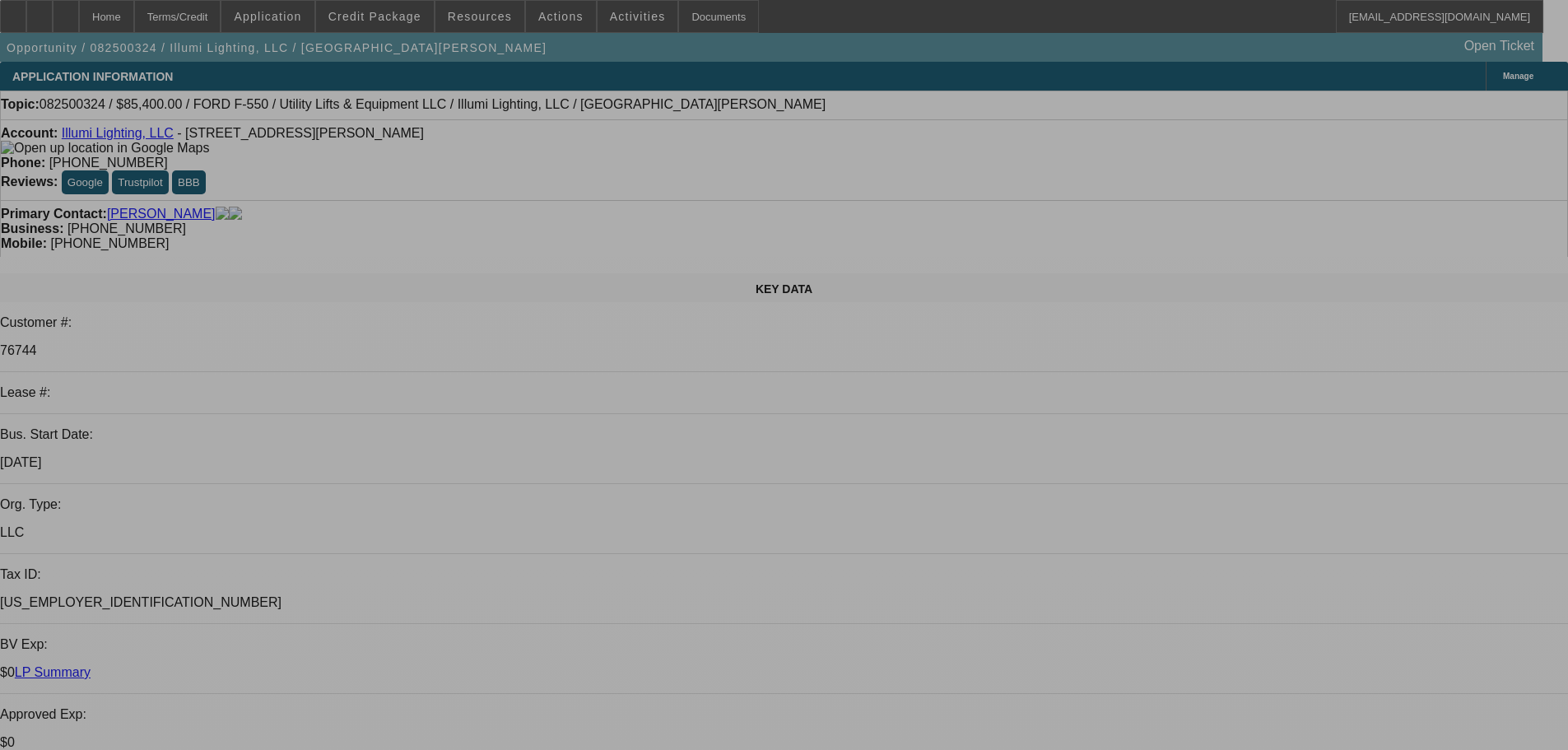
select select "0"
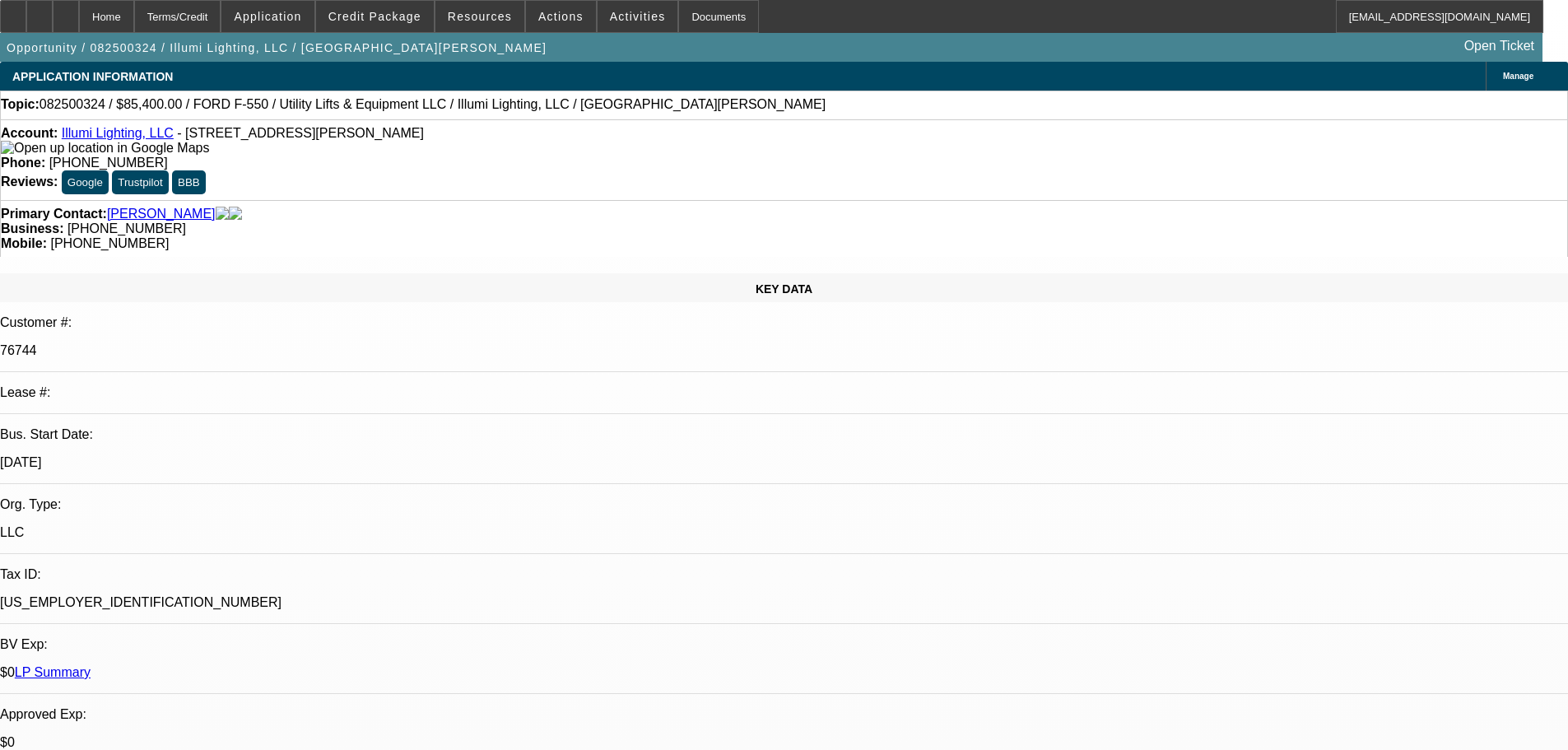
select select "0"
select select "3"
select select "0"
select select "6"
select select "0"
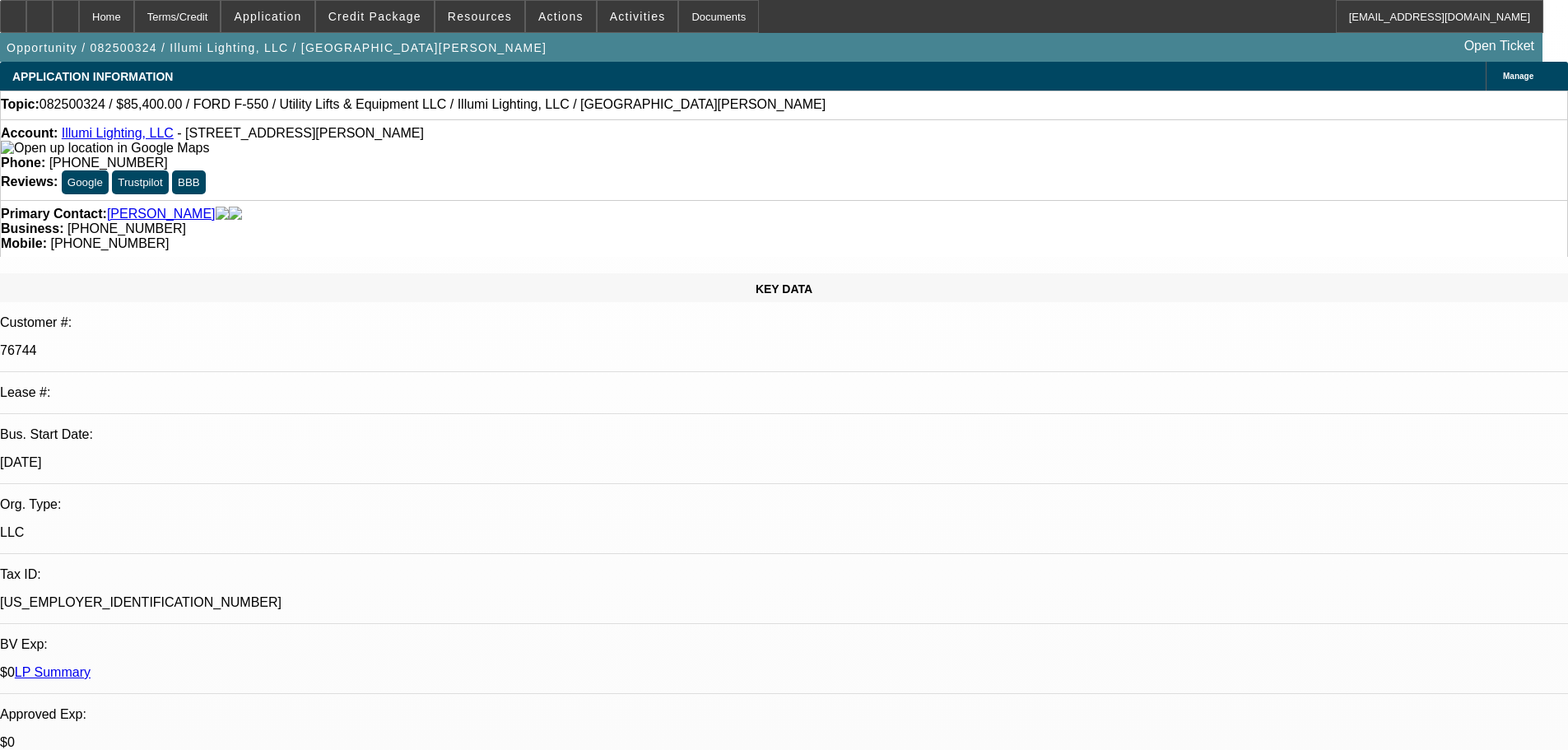
select select "0"
select select "3"
select select "0"
select select "6"
select select "0"
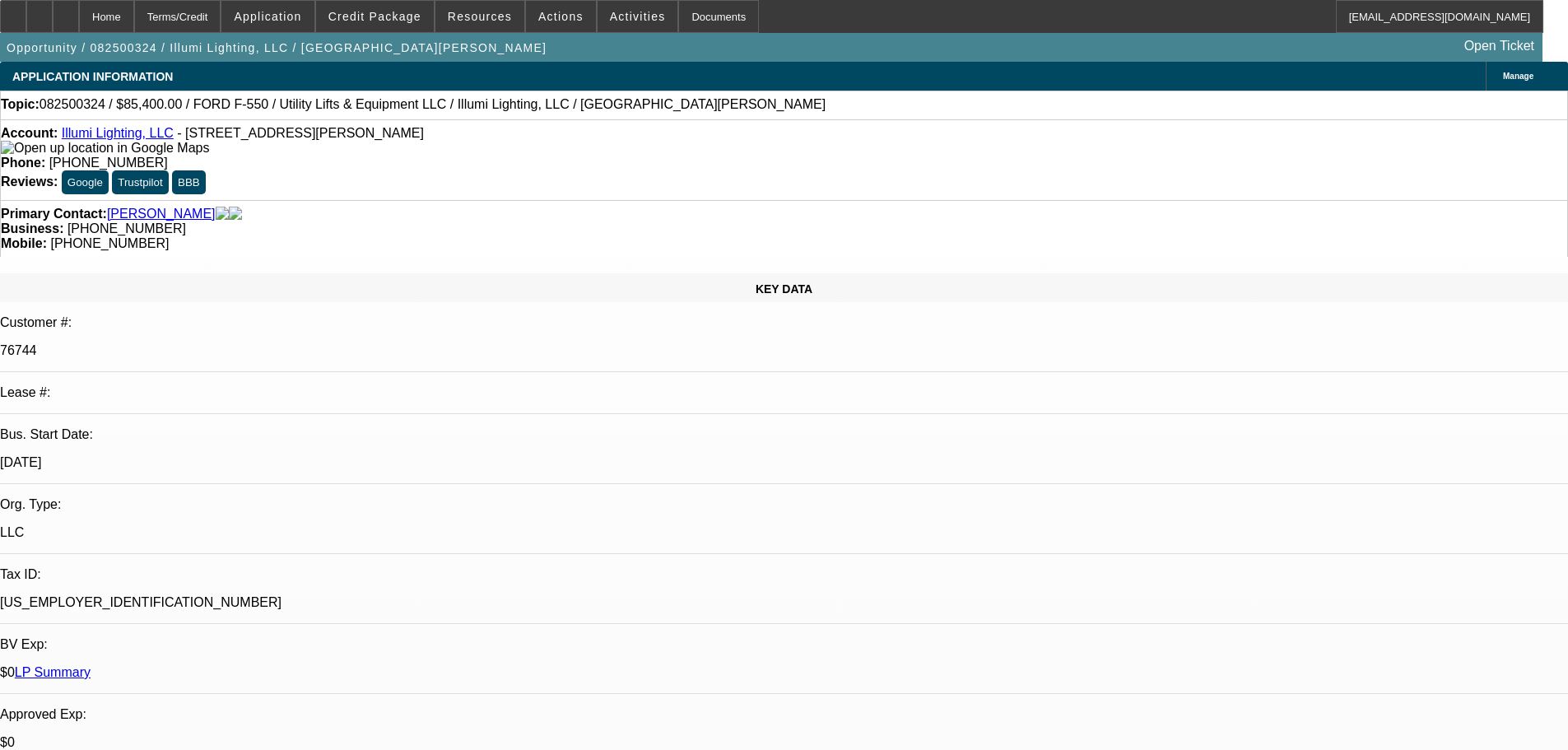
select select "0"
select select "3"
select select "0"
select select "6"
select select "0"
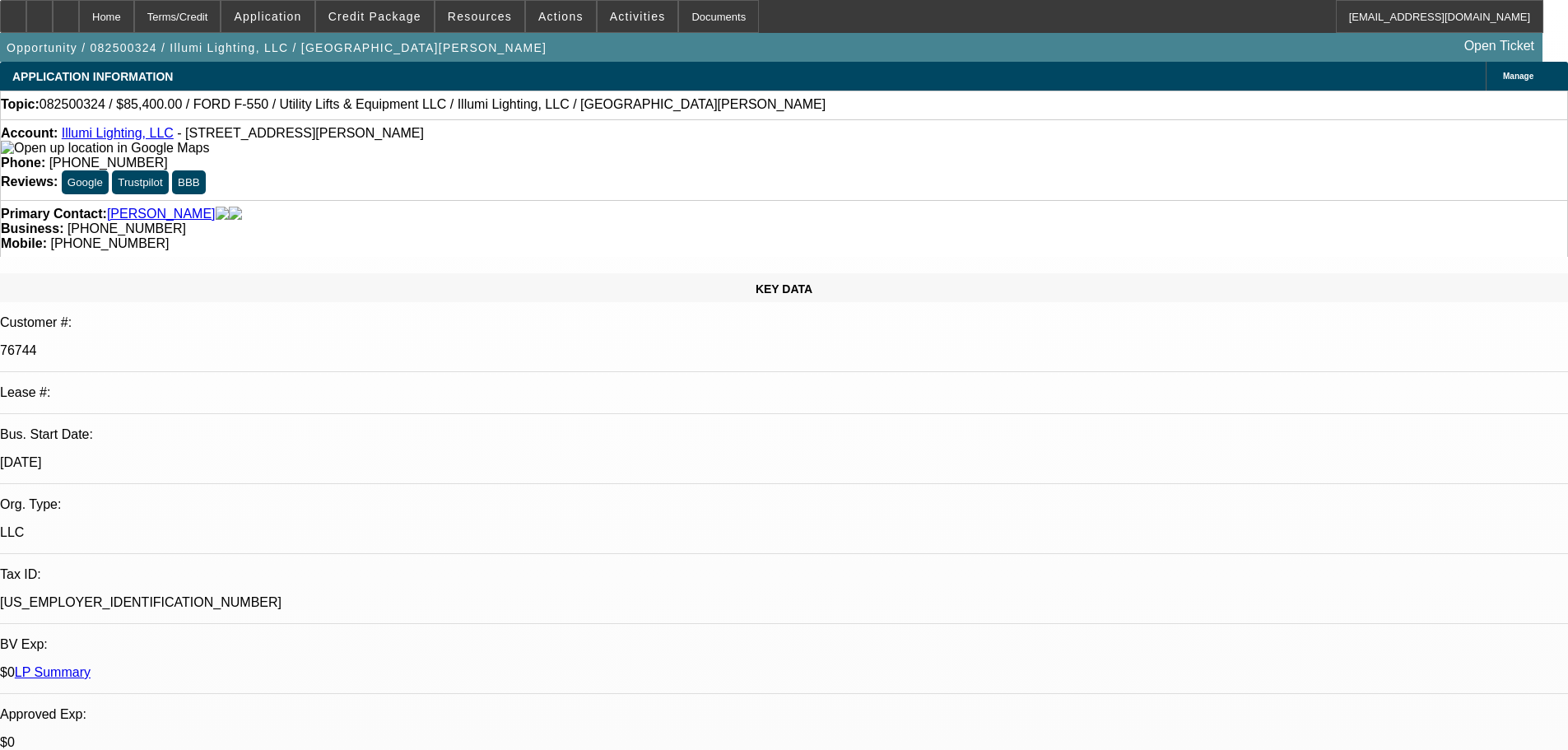
select select "0"
select select "3"
select select "0"
select select "6"
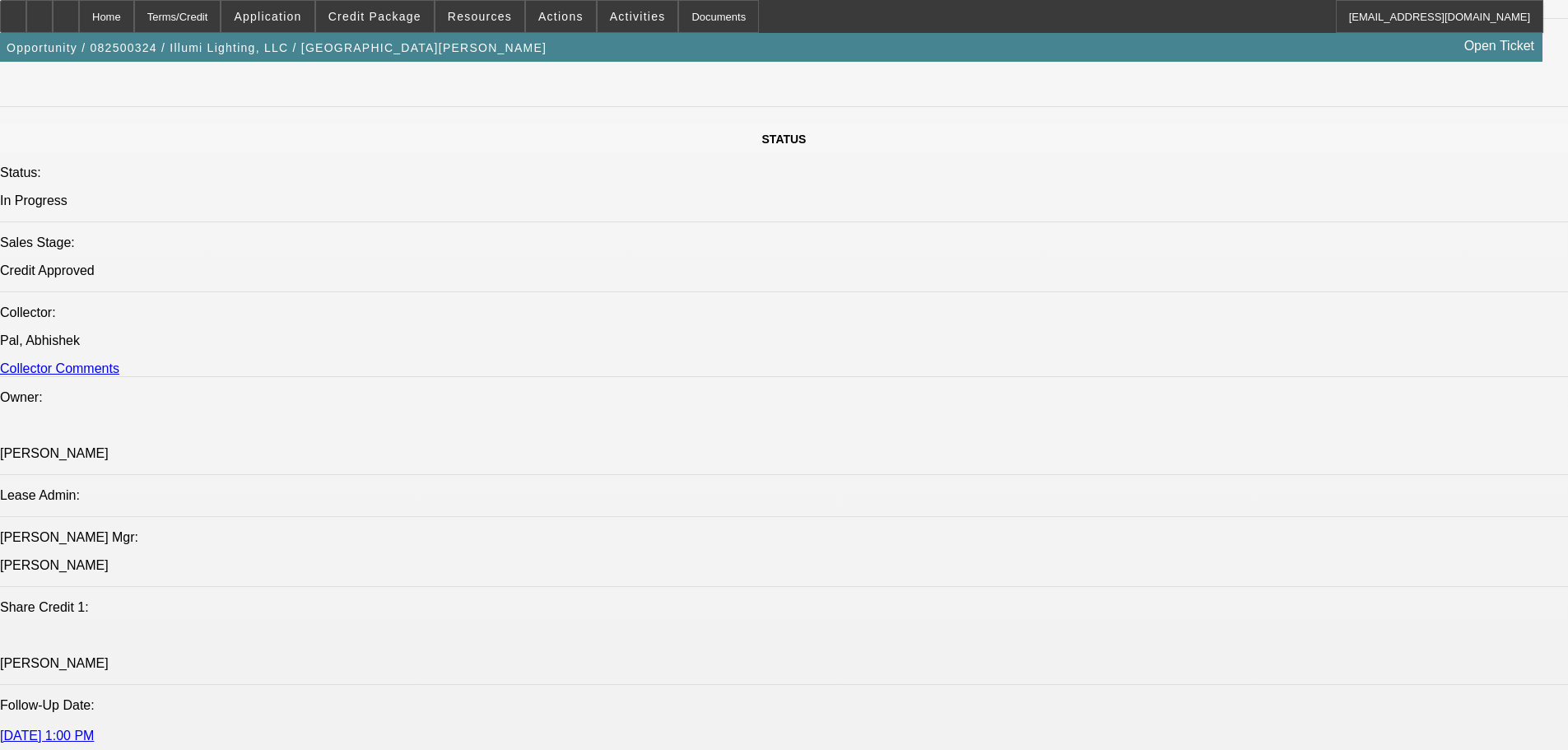
drag, startPoint x: 550, startPoint y: 472, endPoint x: 568, endPoint y: 621, distance: 150.1
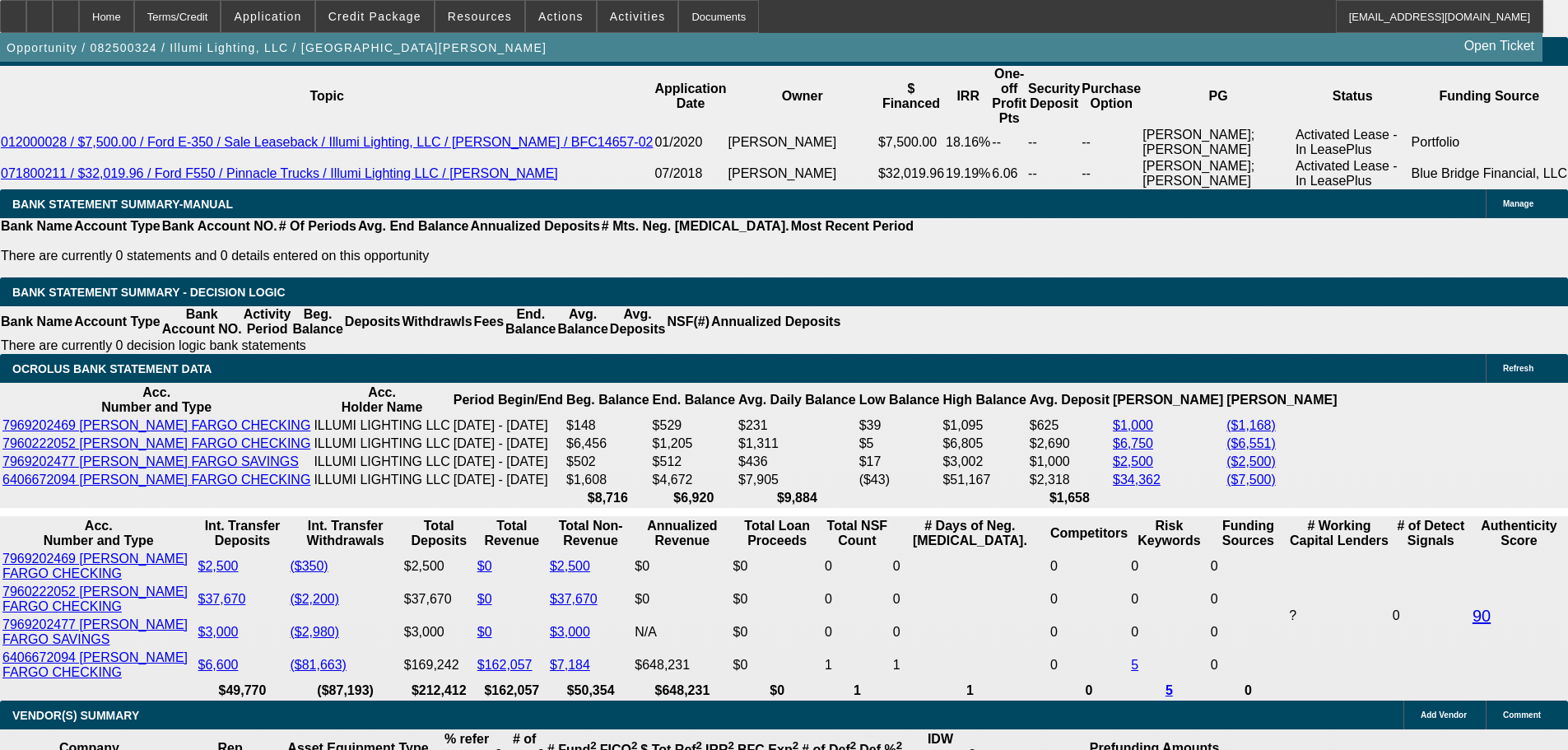
scroll to position [2841, 0]
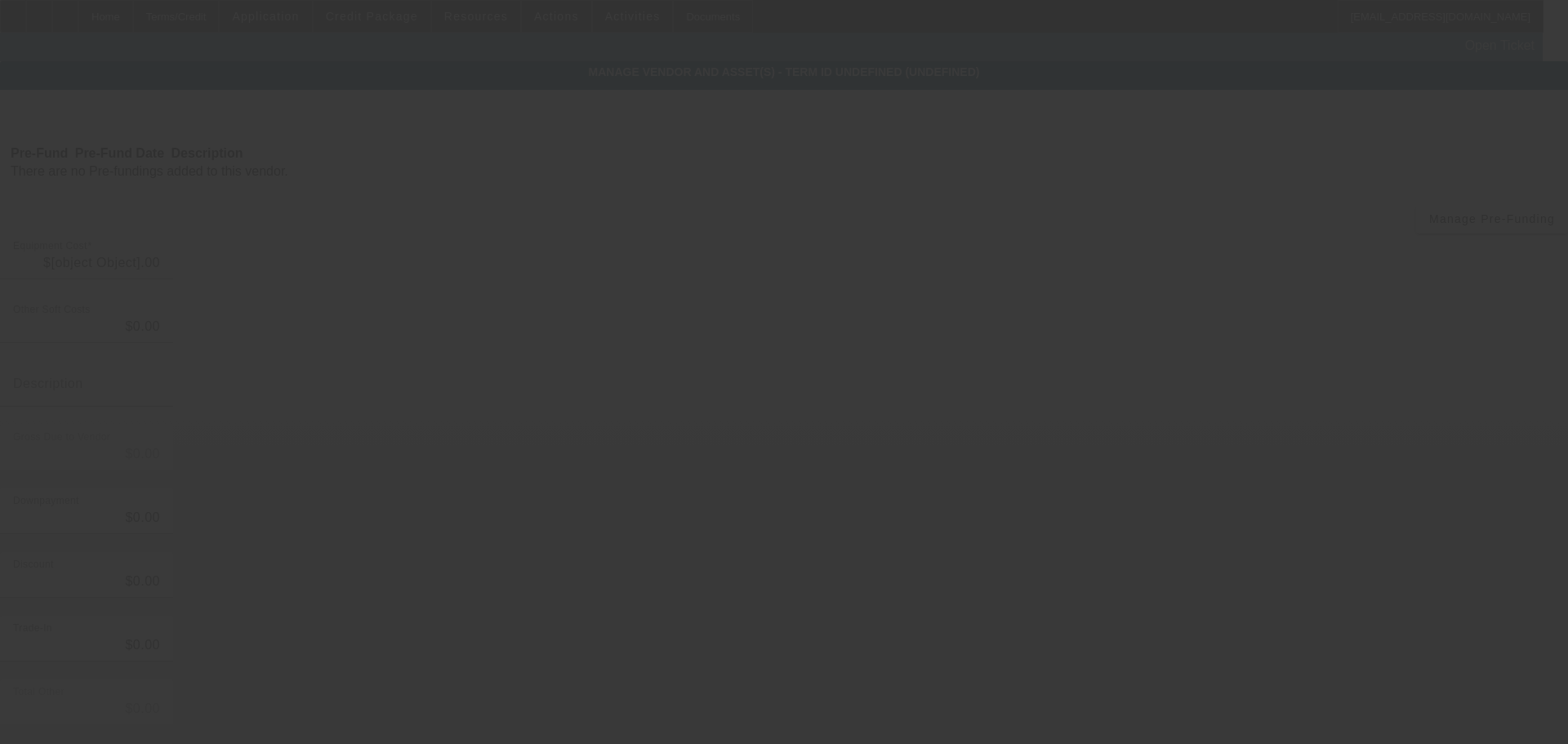
type input "$80,830.00"
type input "$8,956.03"
type input "Tax+Warranty"
type input "$89,786.03"
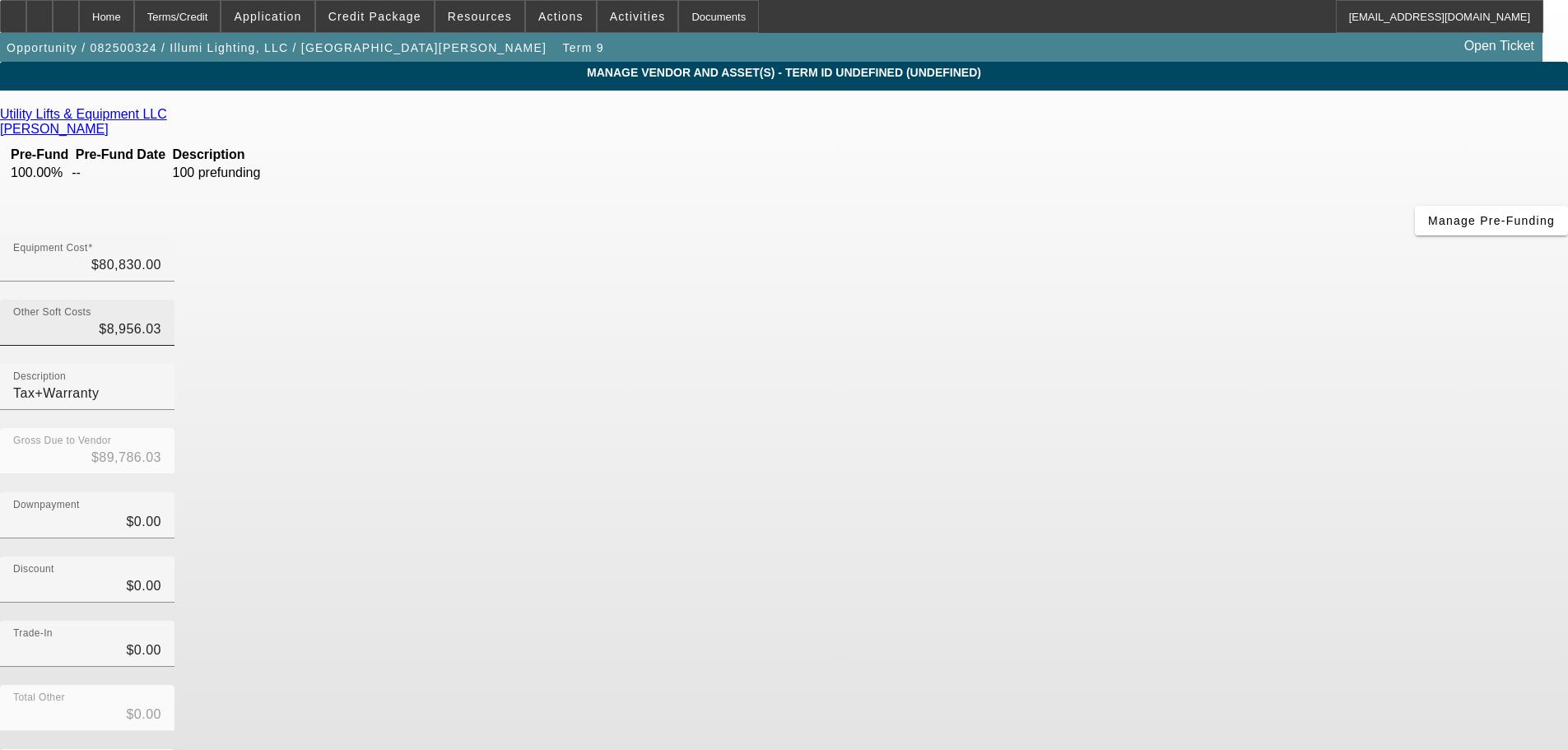
type input "8956.03"
click at [161, 319] on input "8956.03" at bounding box center [87, 329] width 148 height 19
type input "$80,830.00"
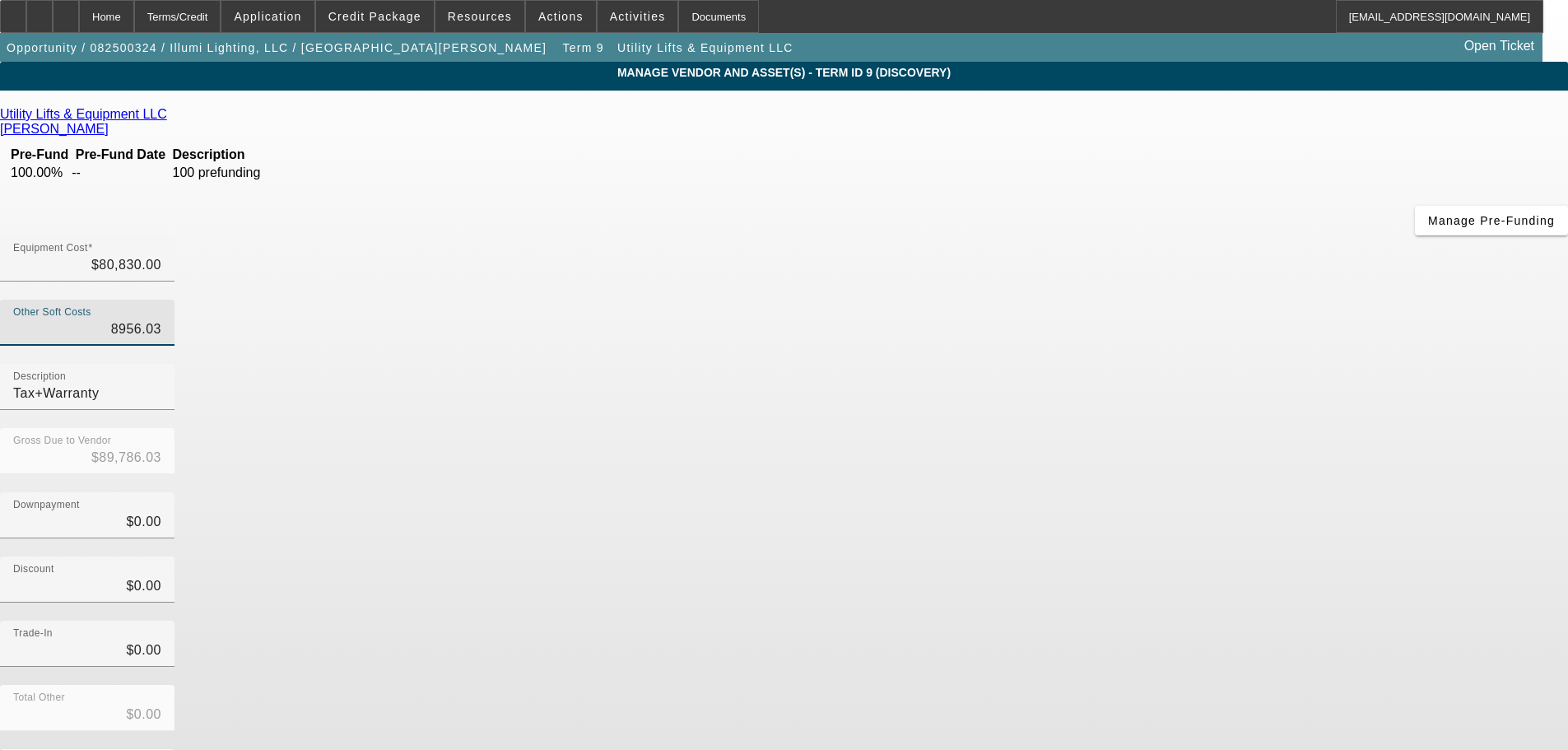
type input "$80,830.00"
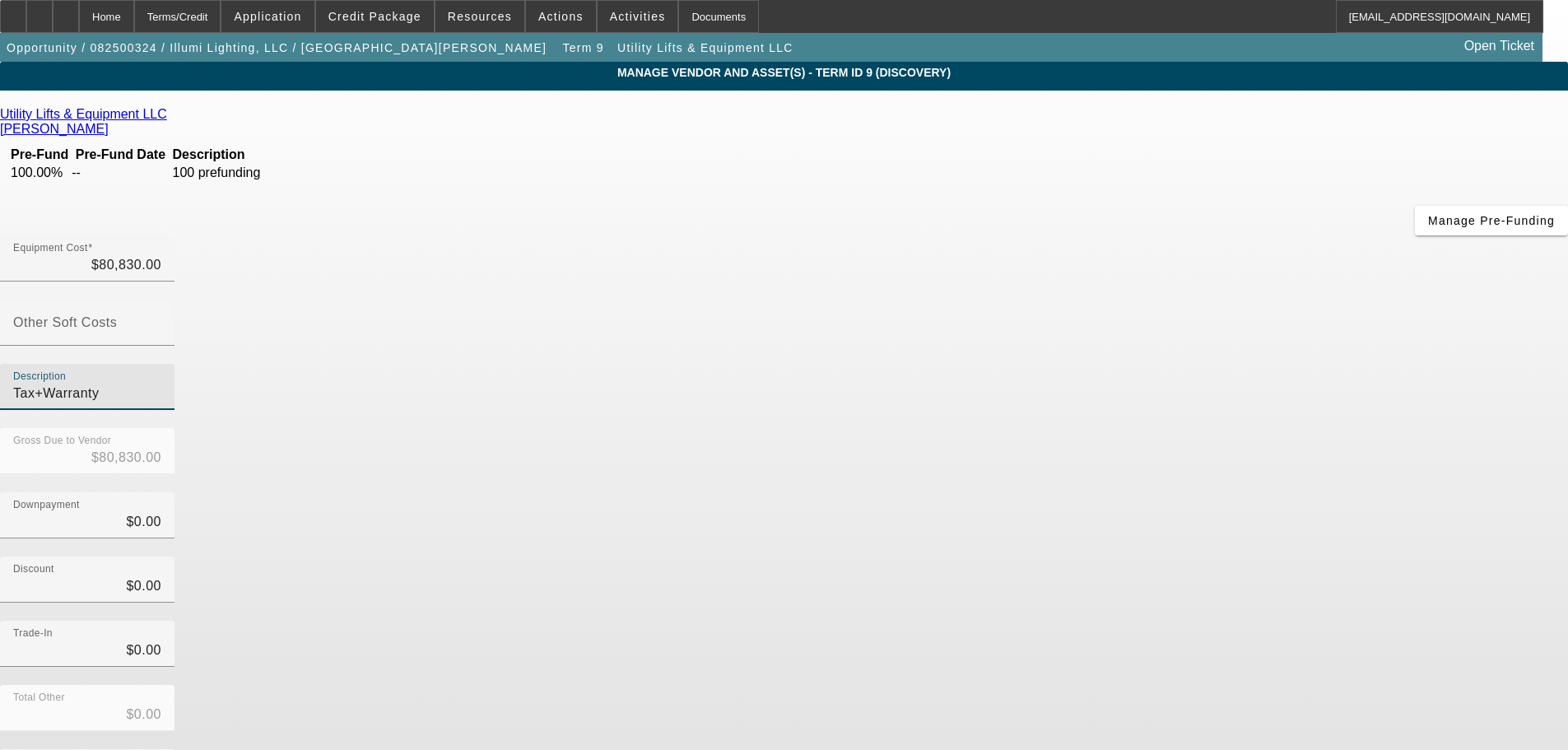
click at [161, 384] on input "Tax+Warranty" at bounding box center [87, 393] width 148 height 19
click at [1148, 557] on div "Discount $0.00" at bounding box center [784, 589] width 1568 height 64
click at [161, 255] on input "80830" at bounding box center [87, 265] width 148 height 19
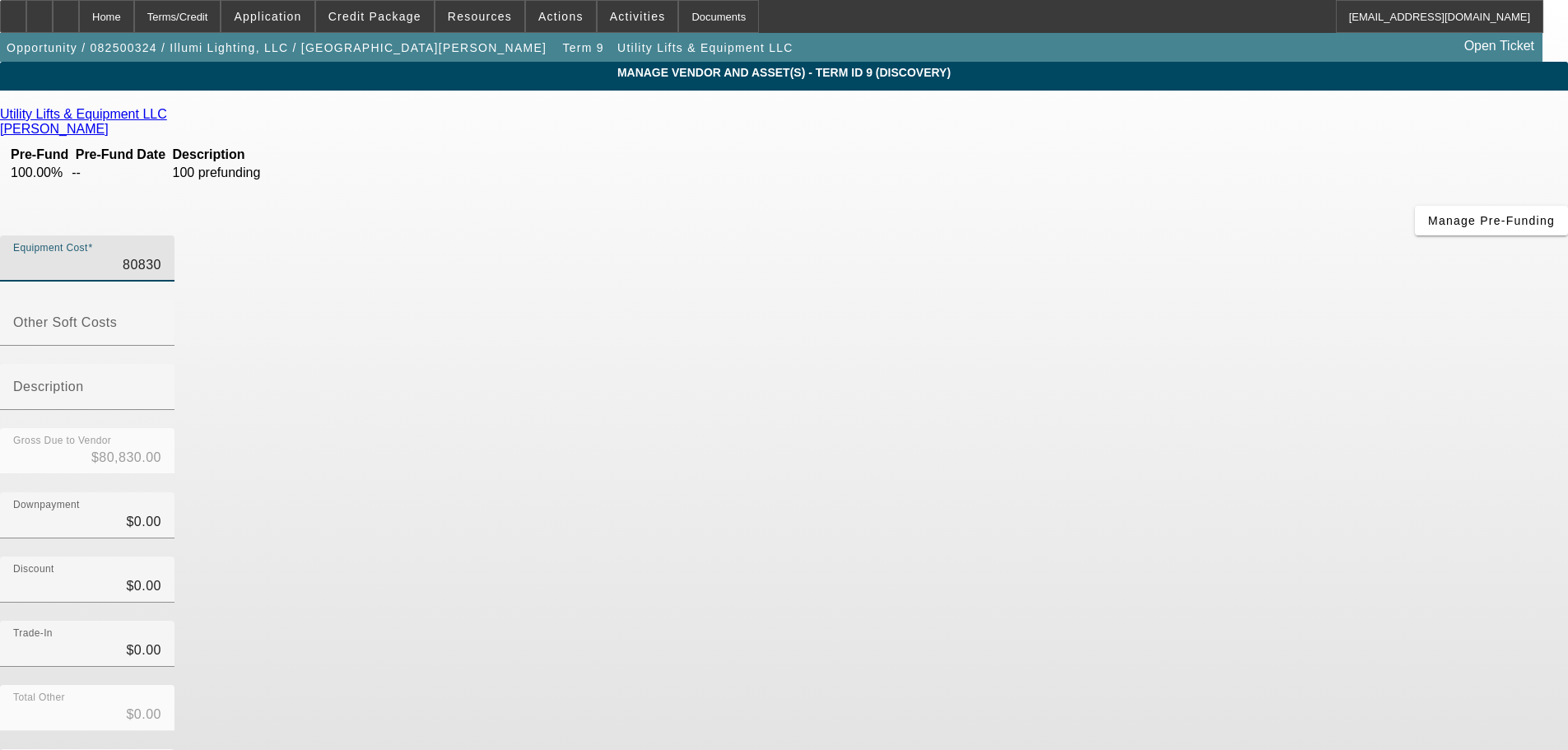
click at [161, 255] on input "80830" at bounding box center [87, 265] width 148 height 19
type input "$80,830.00"
click at [134, 13] on div "Home" at bounding box center [106, 16] width 55 height 33
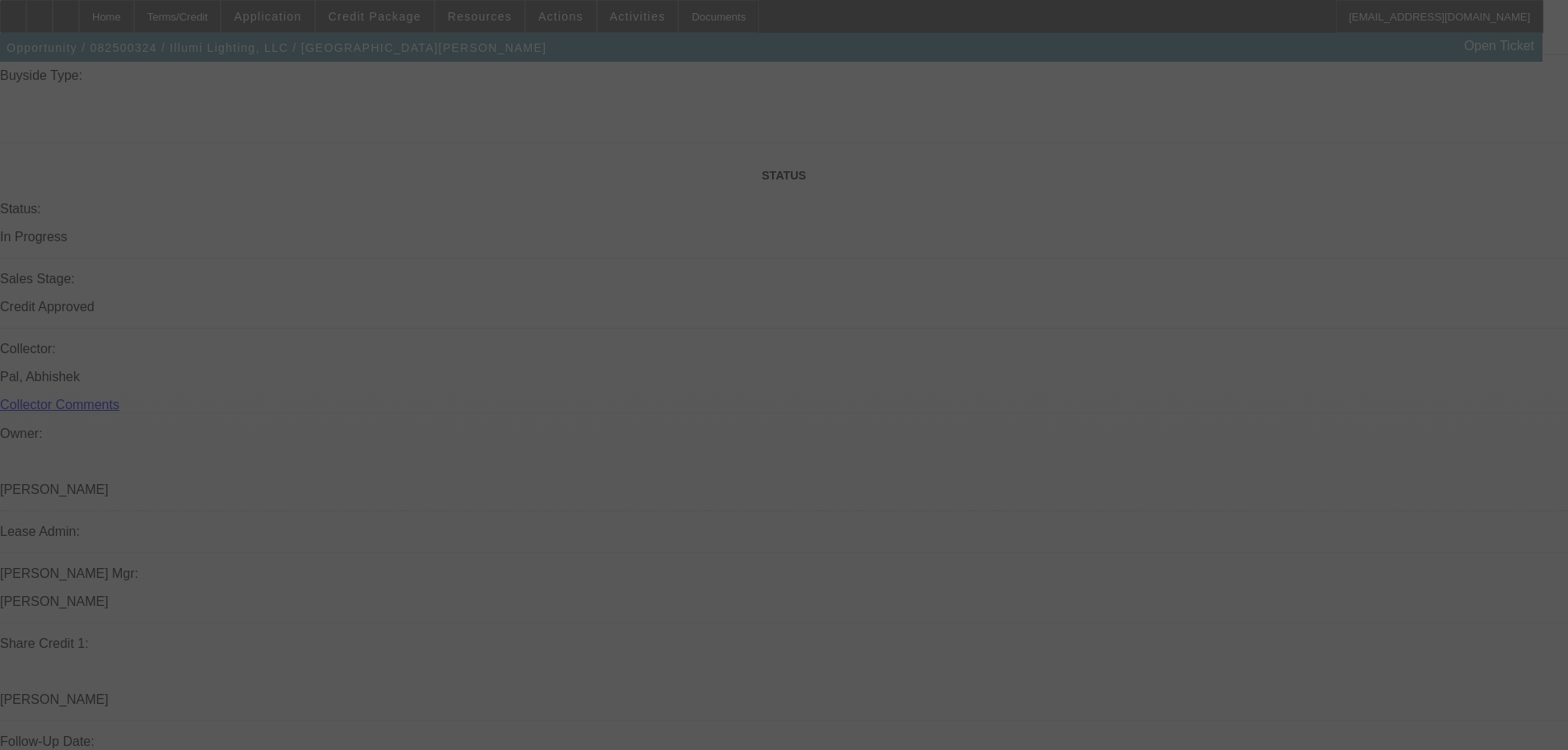
scroll to position [1969, 0]
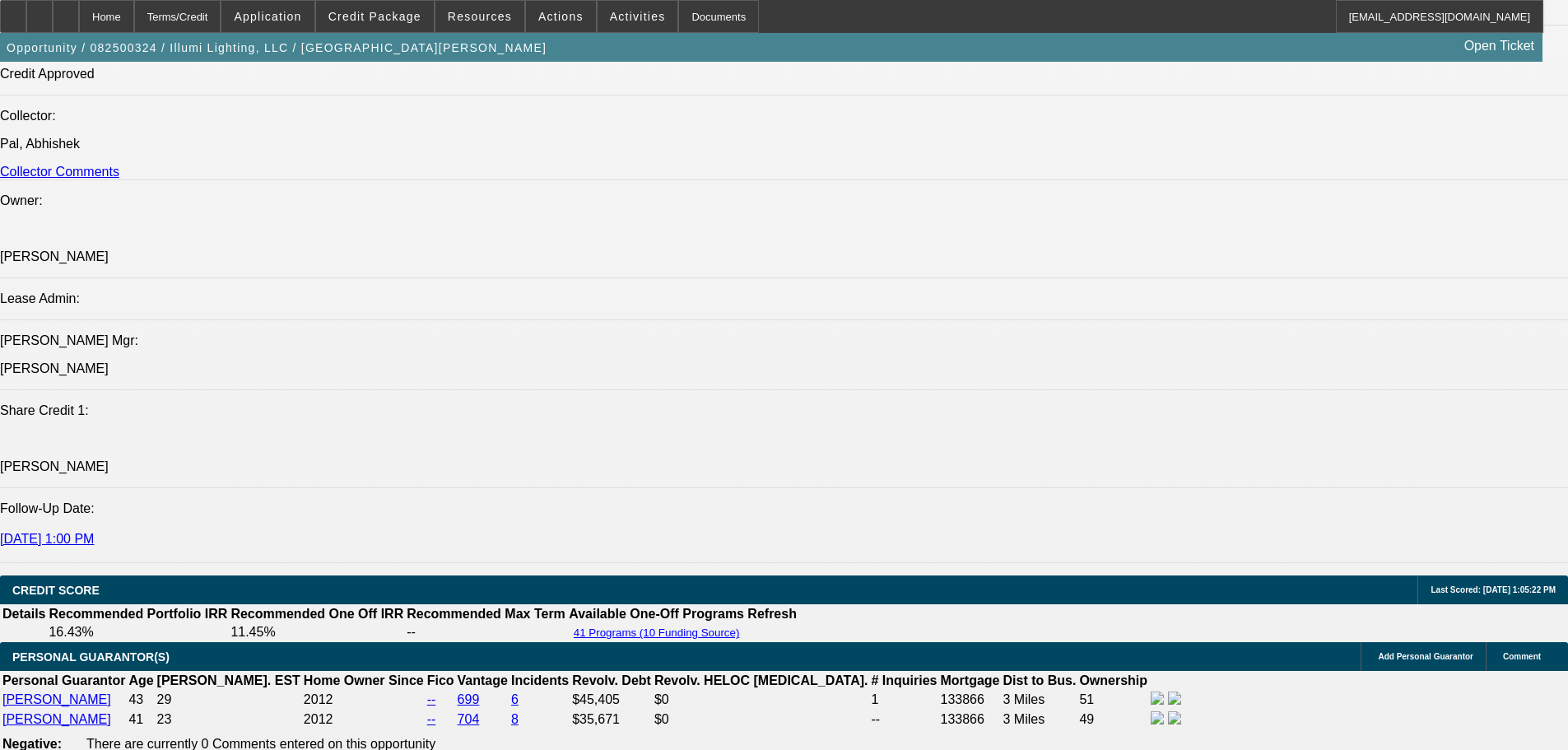
select select "0"
select select "3"
select select "0"
select select "6"
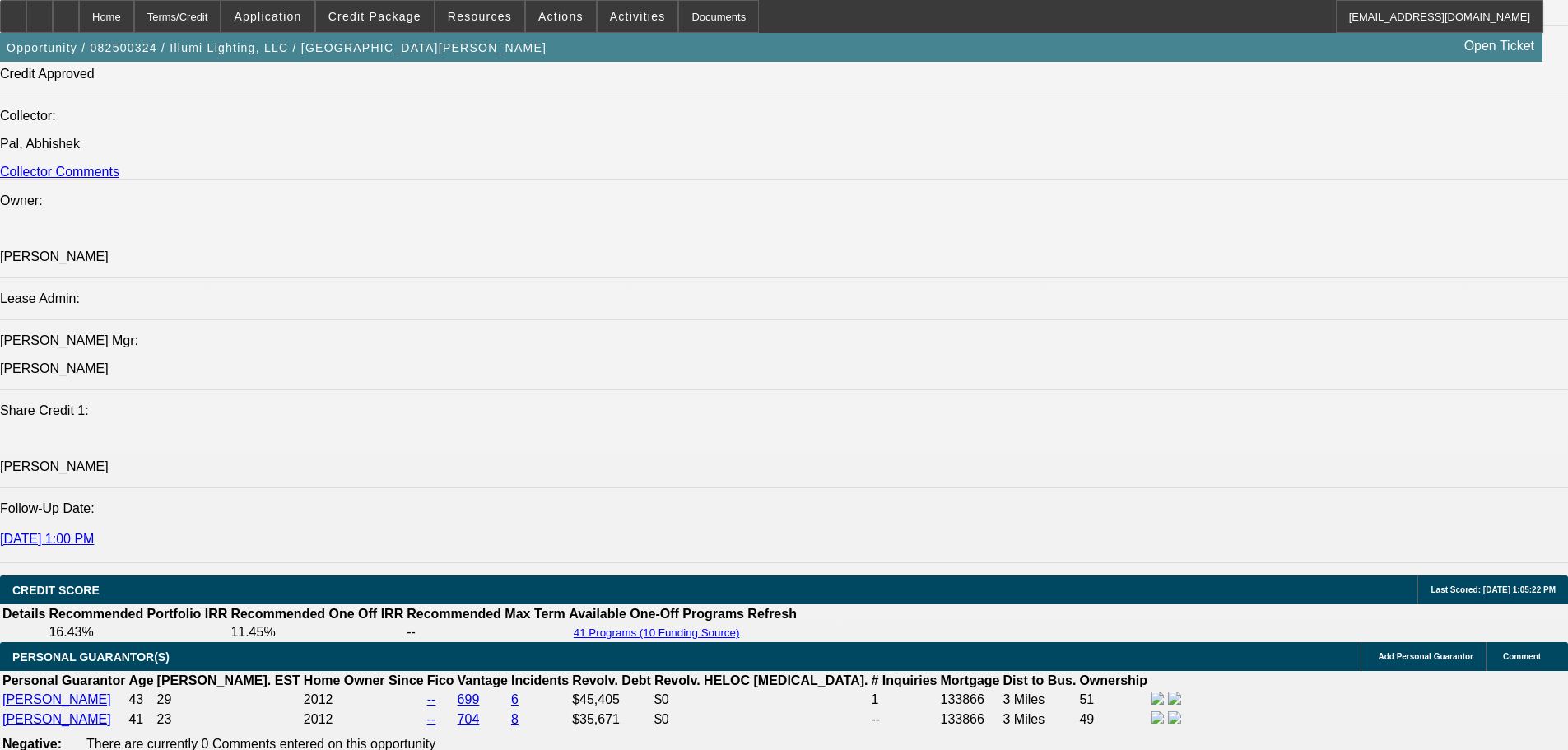
select select "0"
select select "3"
select select "0"
select select "6"
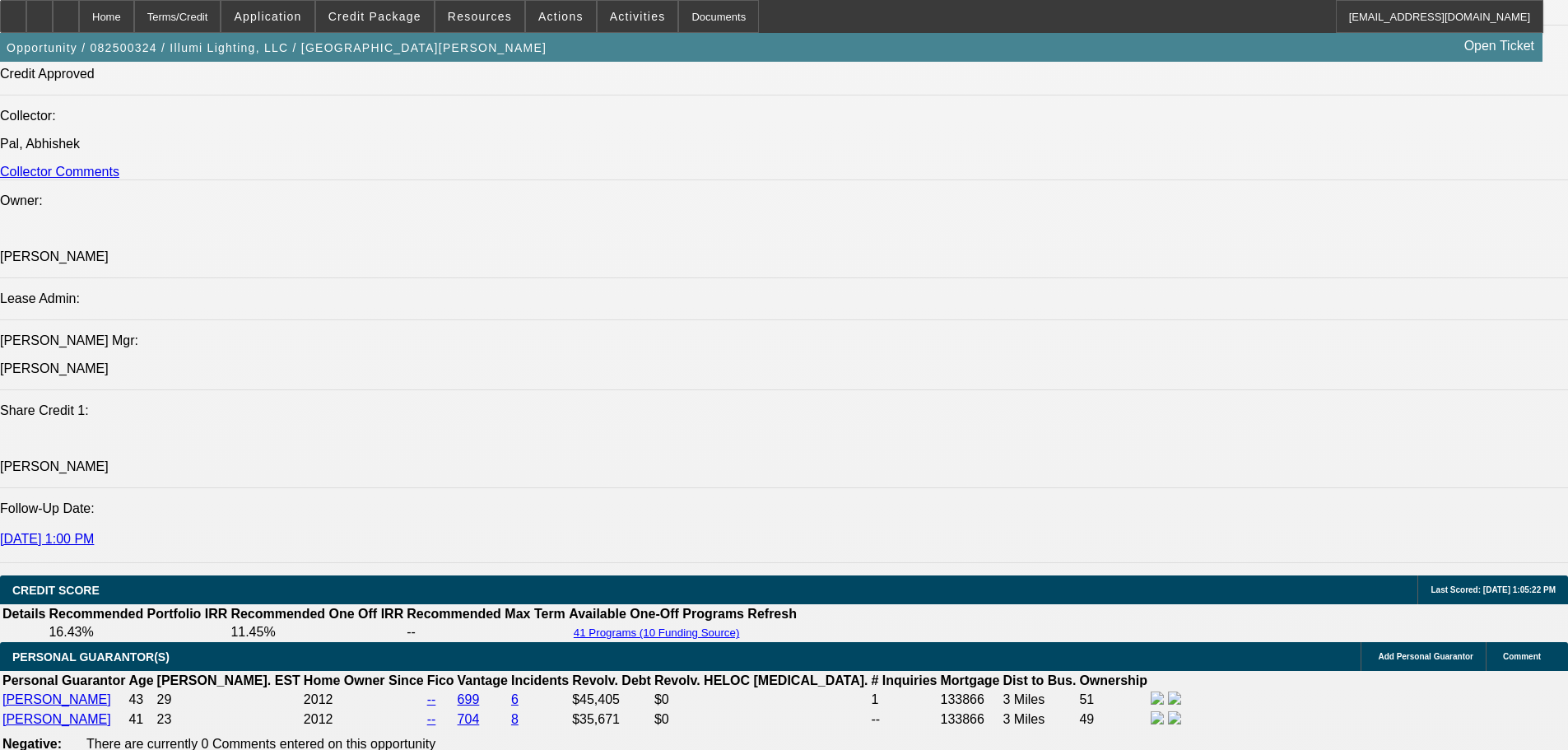
select select "0"
select select "3"
select select "0"
select select "6"
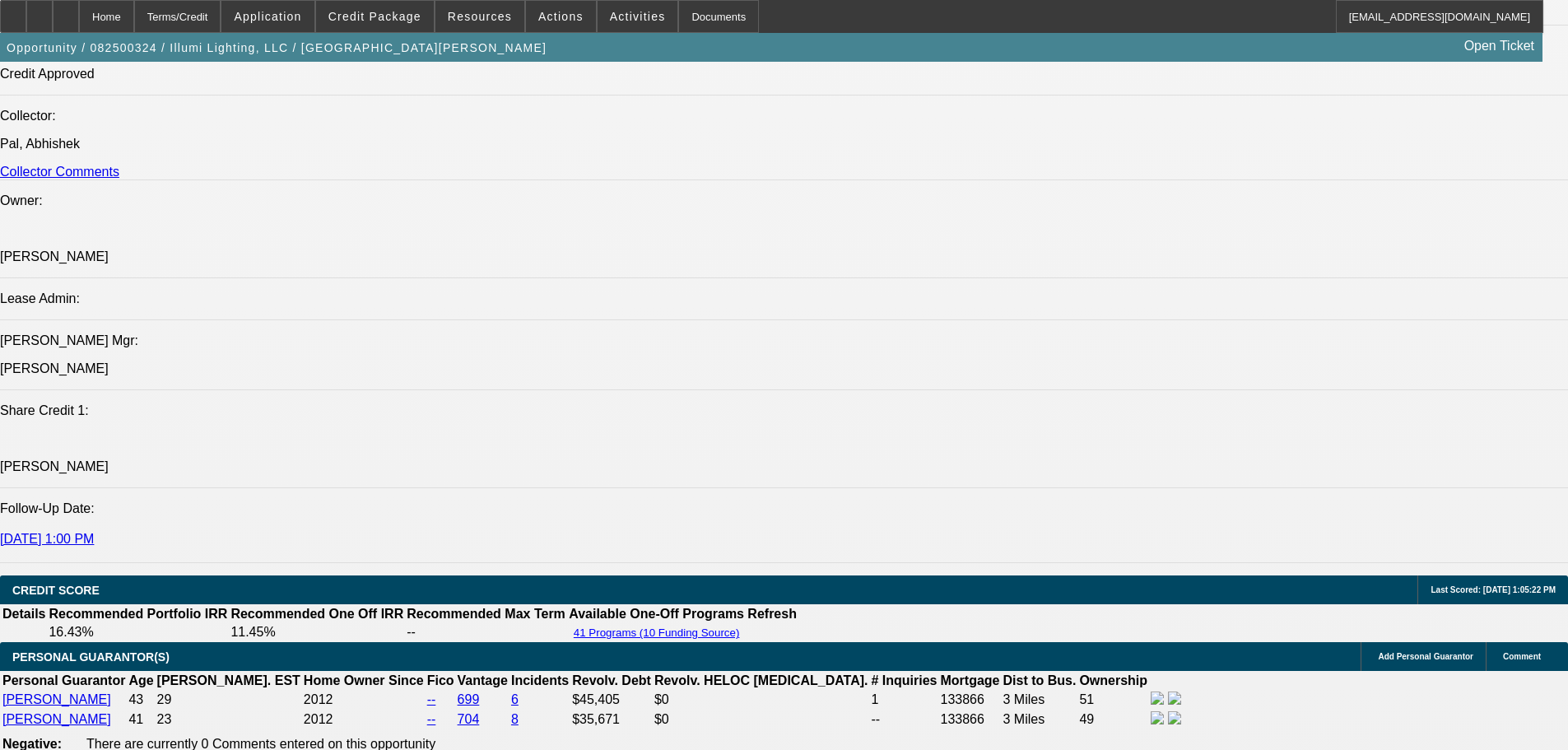
select select "0"
select select "3"
select select "0"
select select "6"
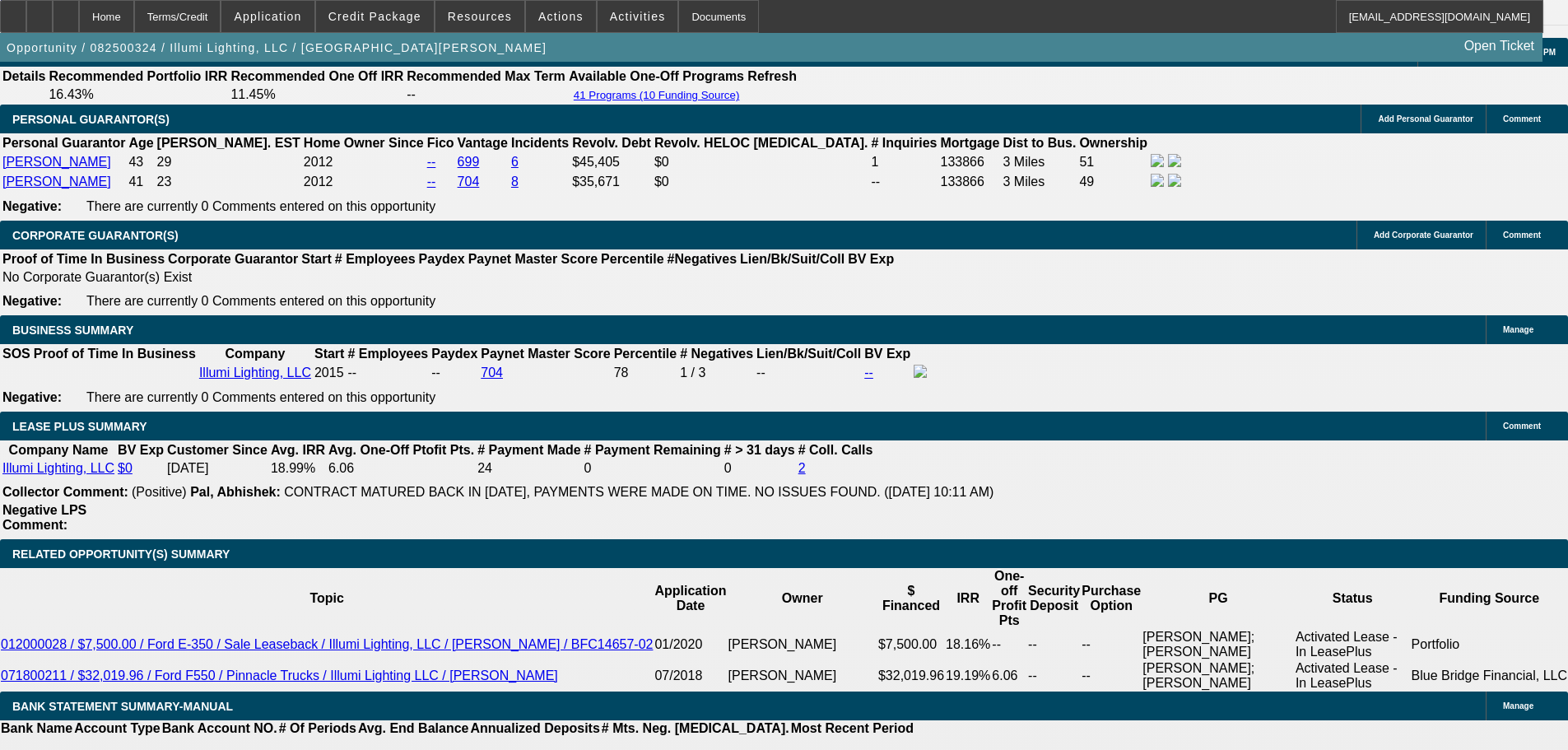
scroll to position [2791, 0]
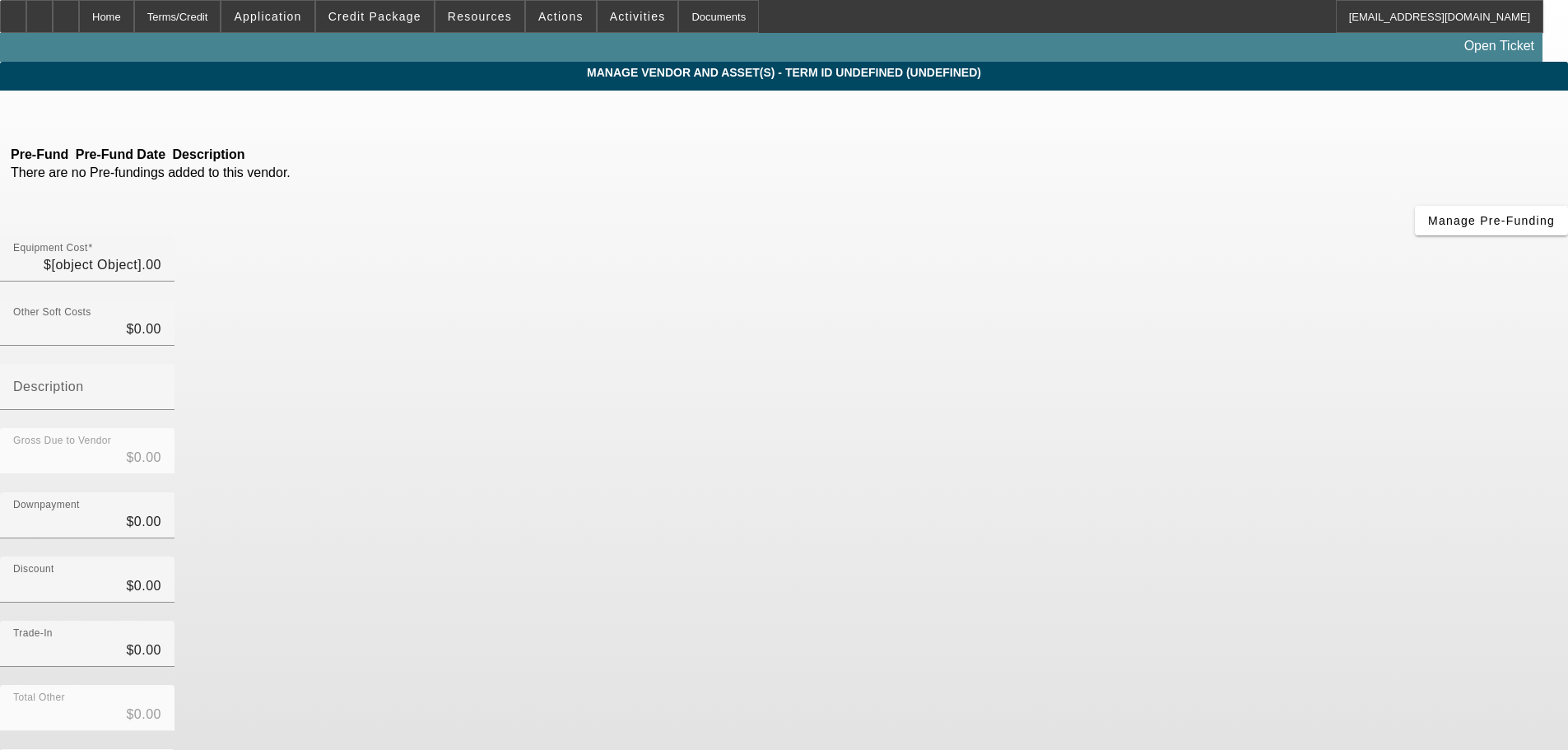
type input "$5,400.00"
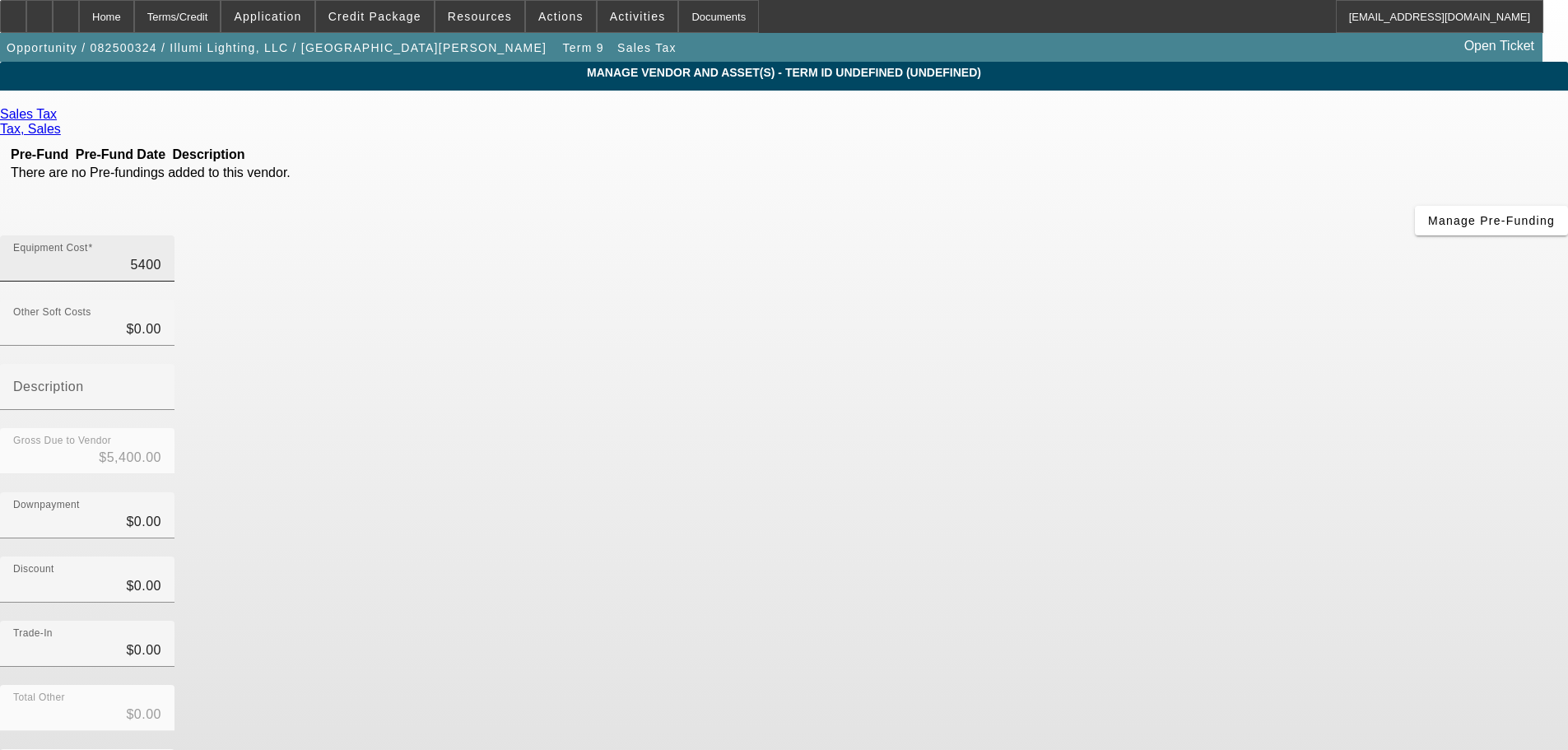
click at [161, 255] on input "5400" at bounding box center [87, 265] width 148 height 19
type input "540"
type input "$540.00"
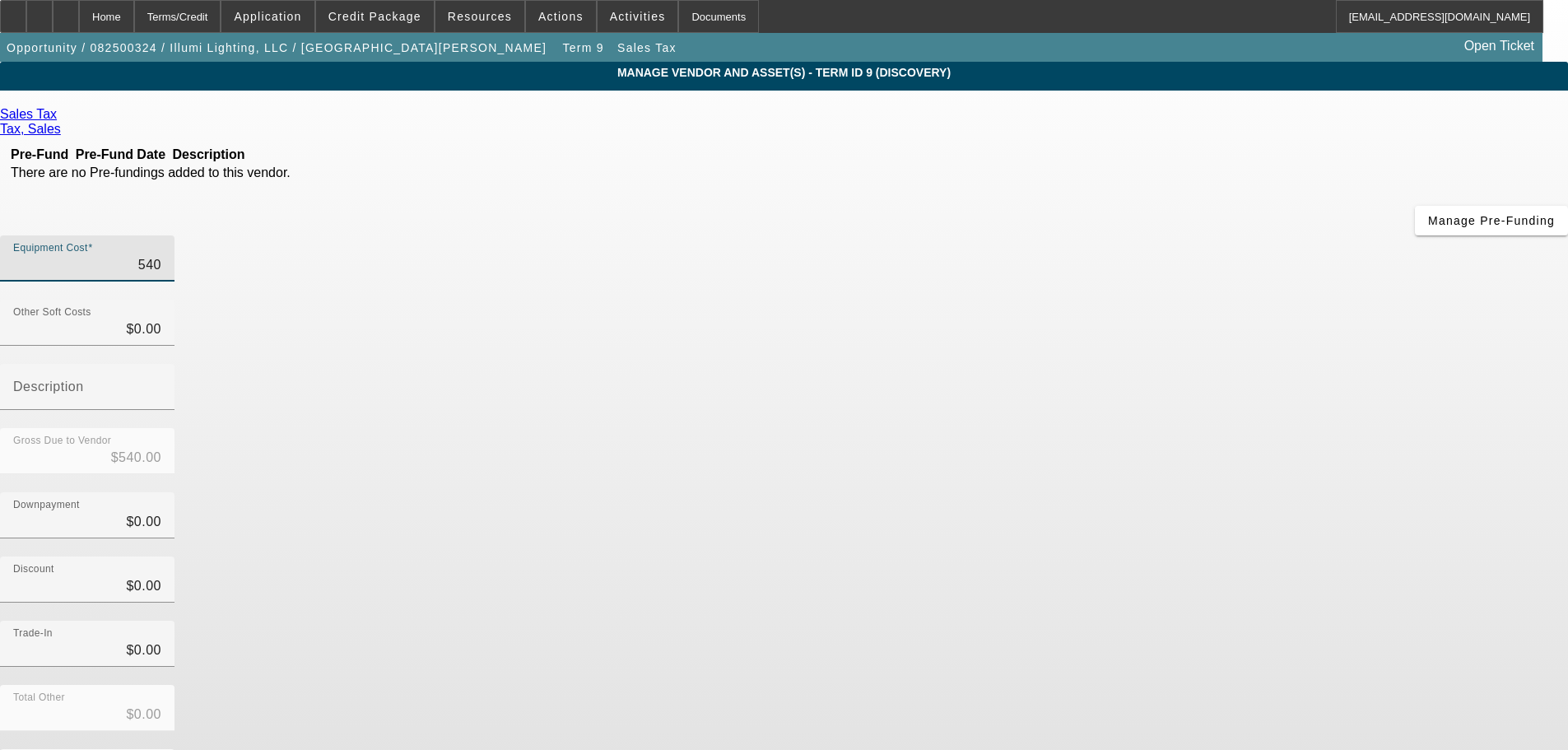
type input "5450"
type input "$5,450.00"
type input "545"
type input "$545.00"
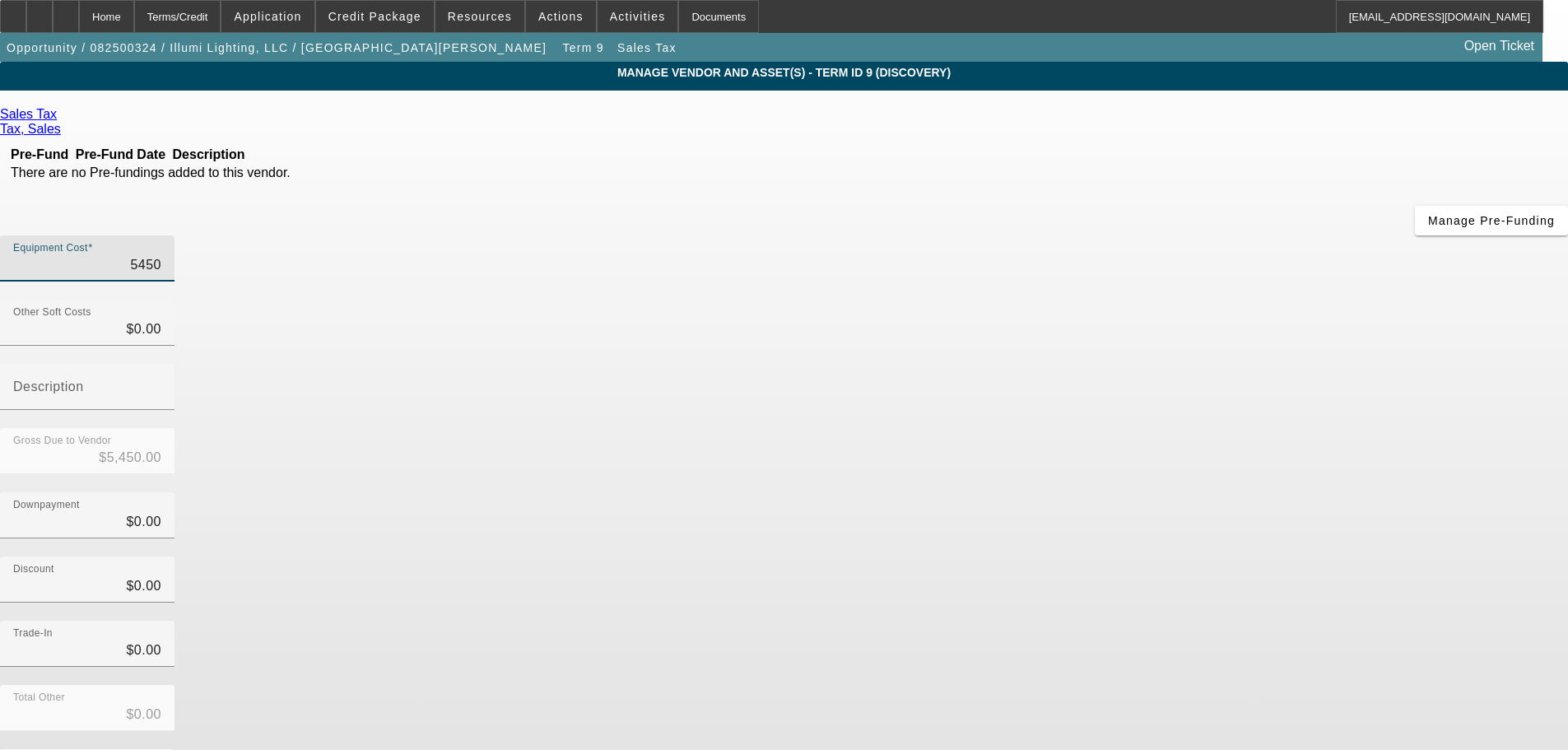
type input "$545.00"
type input "5456"
type input "$5,456.00"
type input "5456.03"
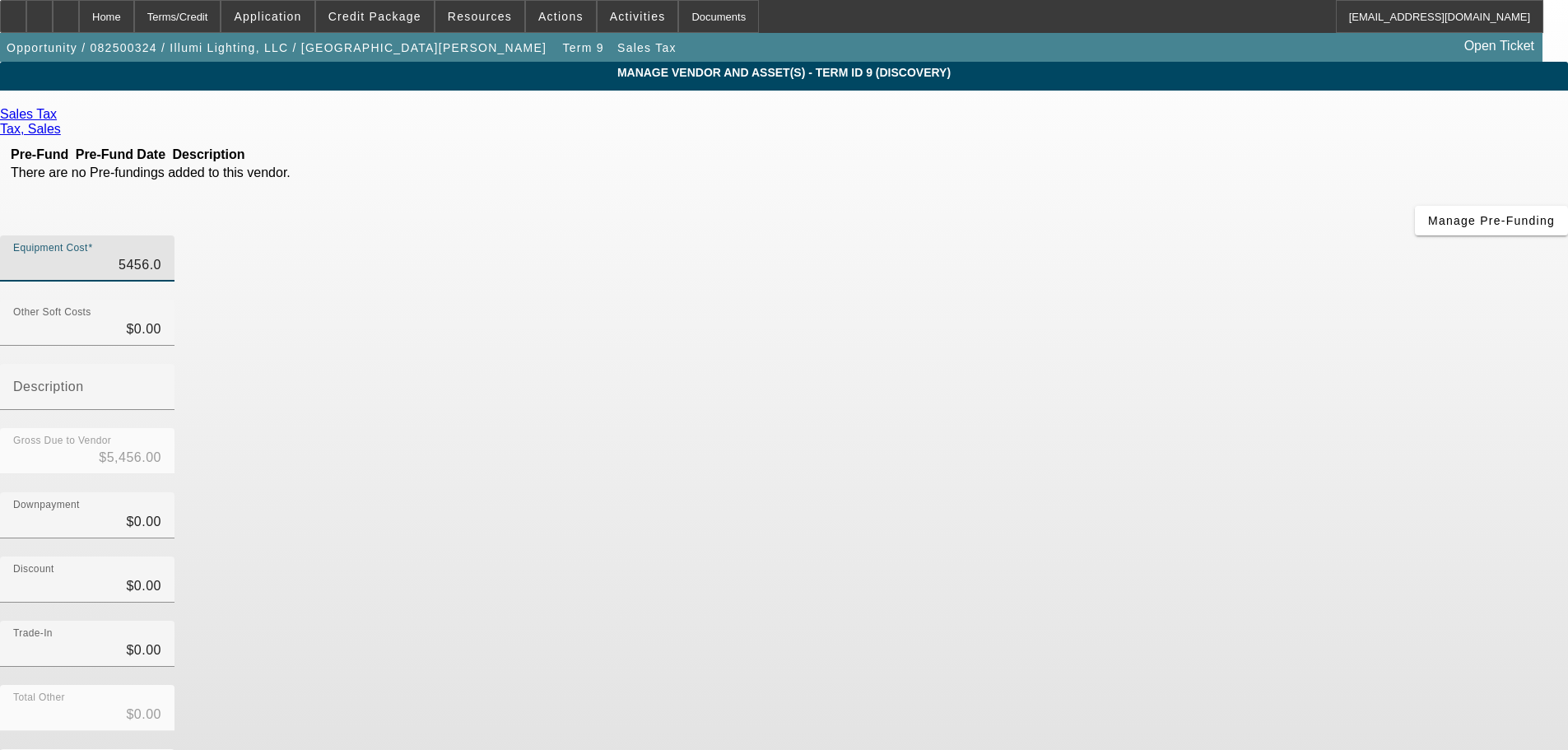
type input "$5,456.03"
click at [1124, 557] on div "Discount $0.00" at bounding box center [784, 589] width 1568 height 64
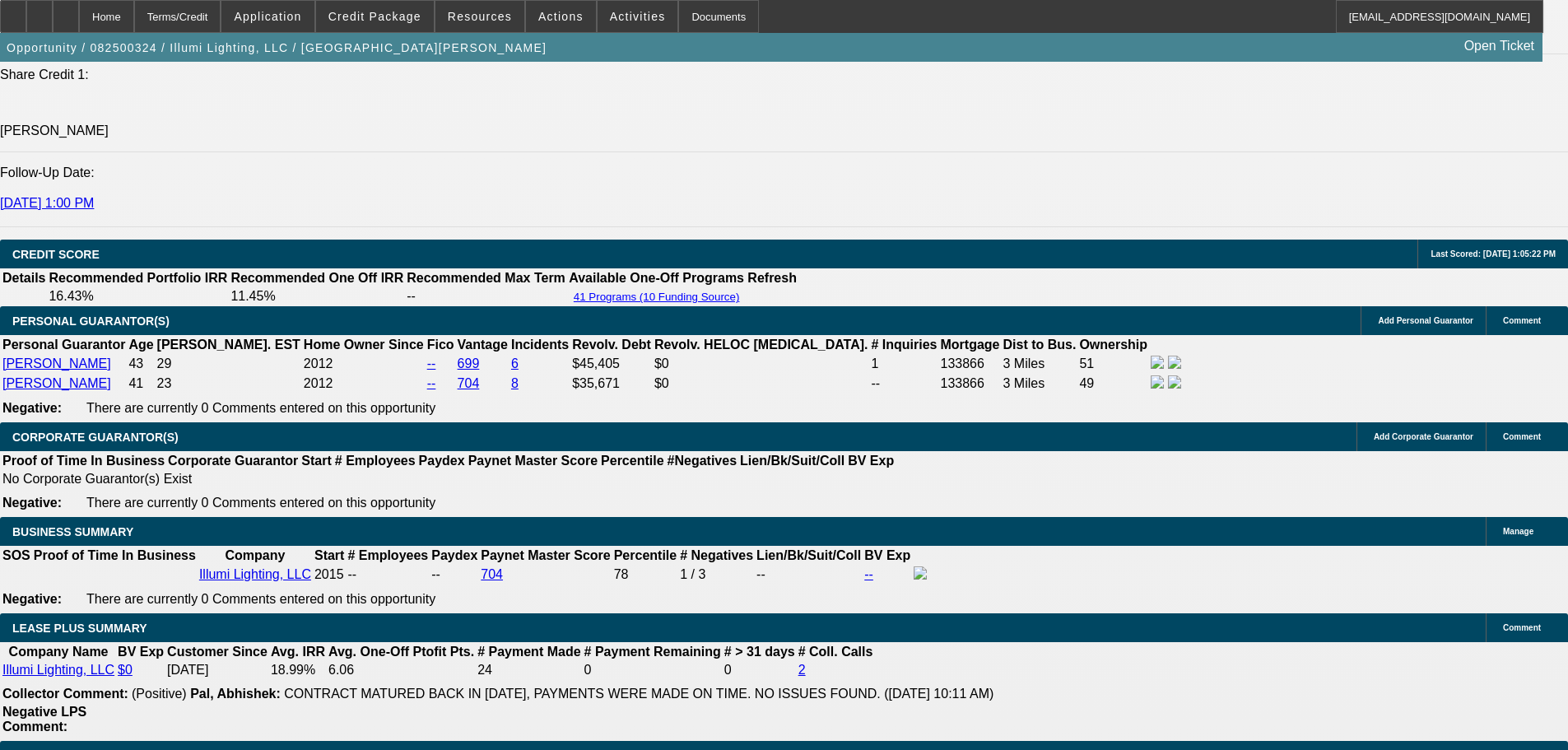
select select "0"
select select "3"
select select "0"
select select "6"
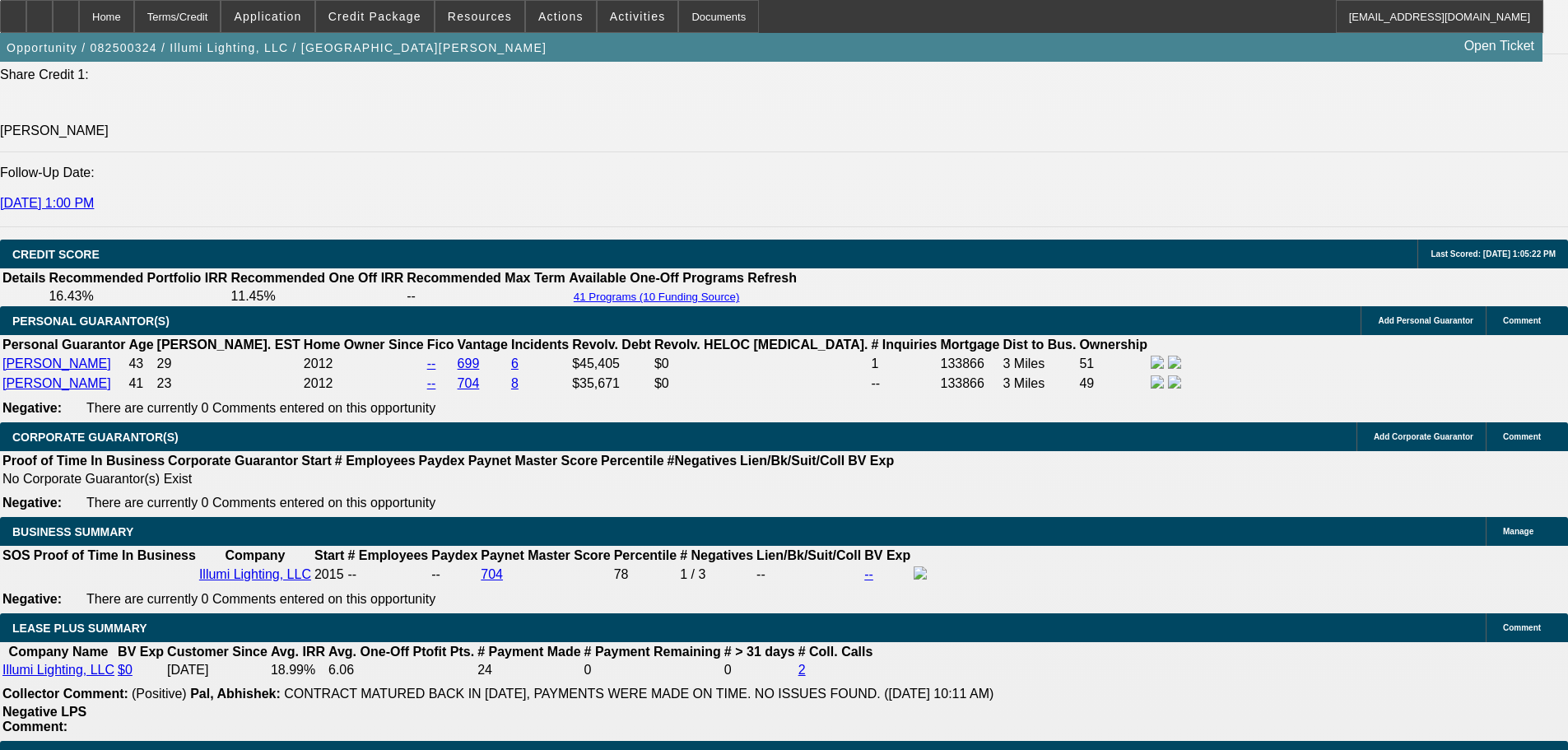
select select "0"
select select "3"
select select "0"
select select "6"
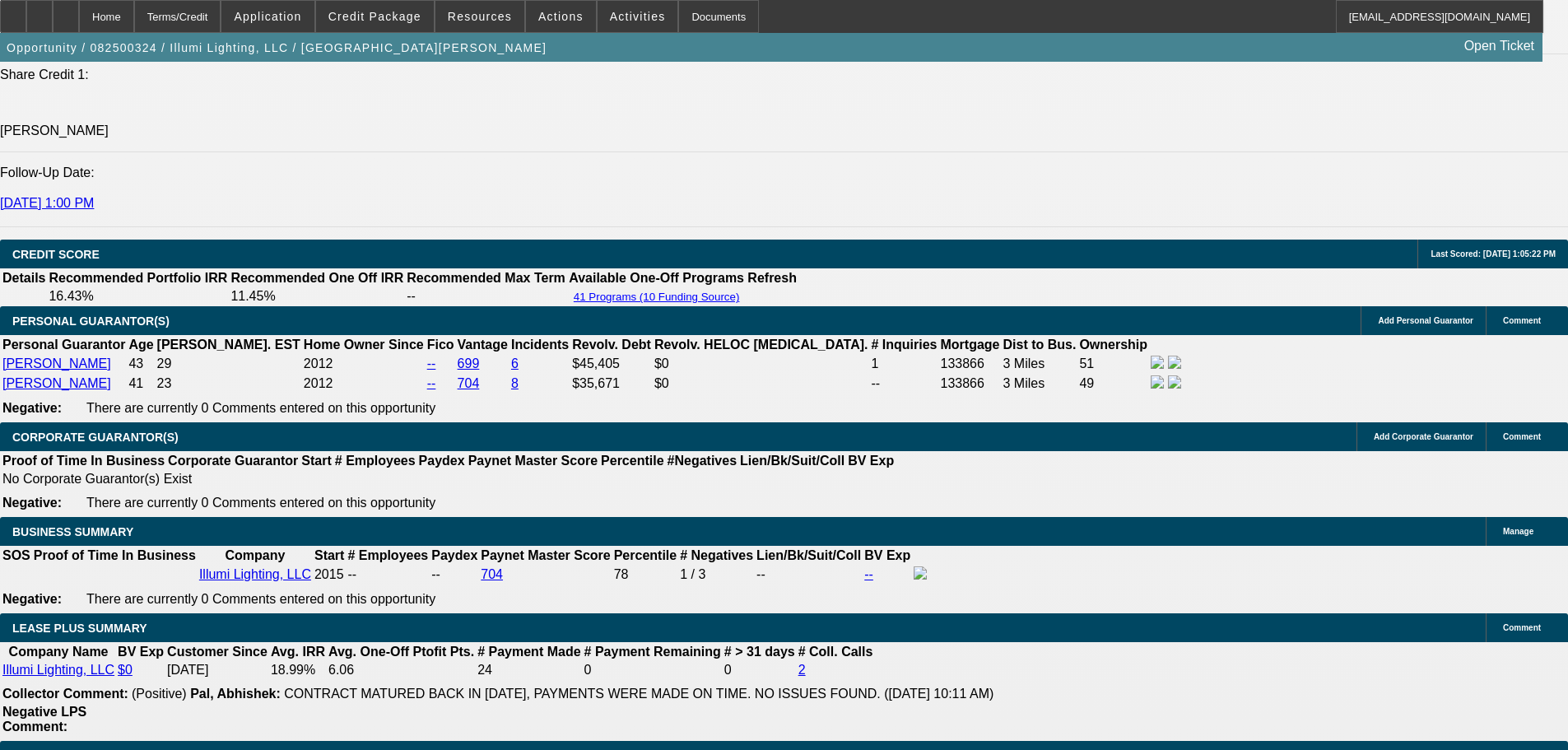
select select "0"
select select "3"
select select "0"
select select "6"
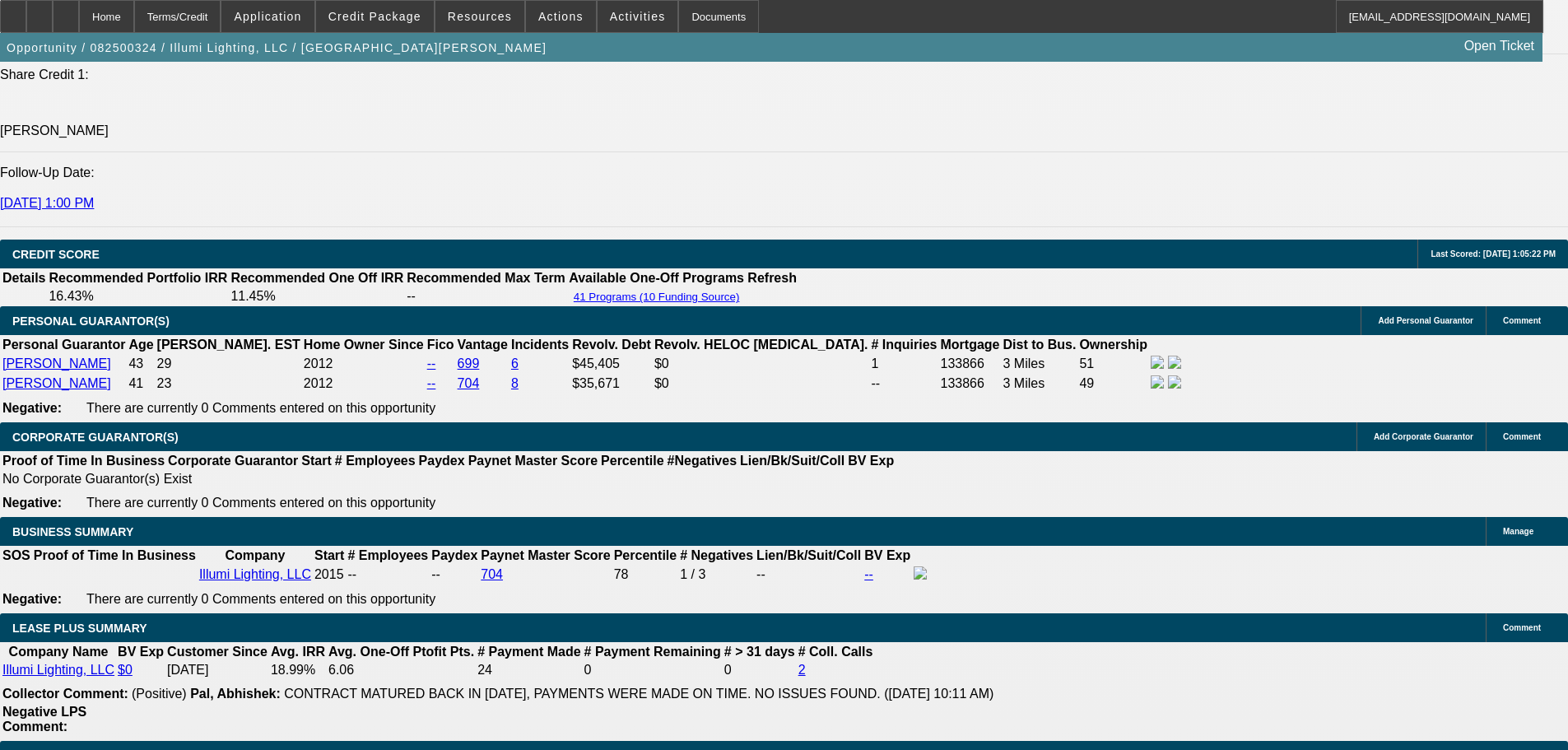
select select "0"
select select "3"
select select "0"
select select "6"
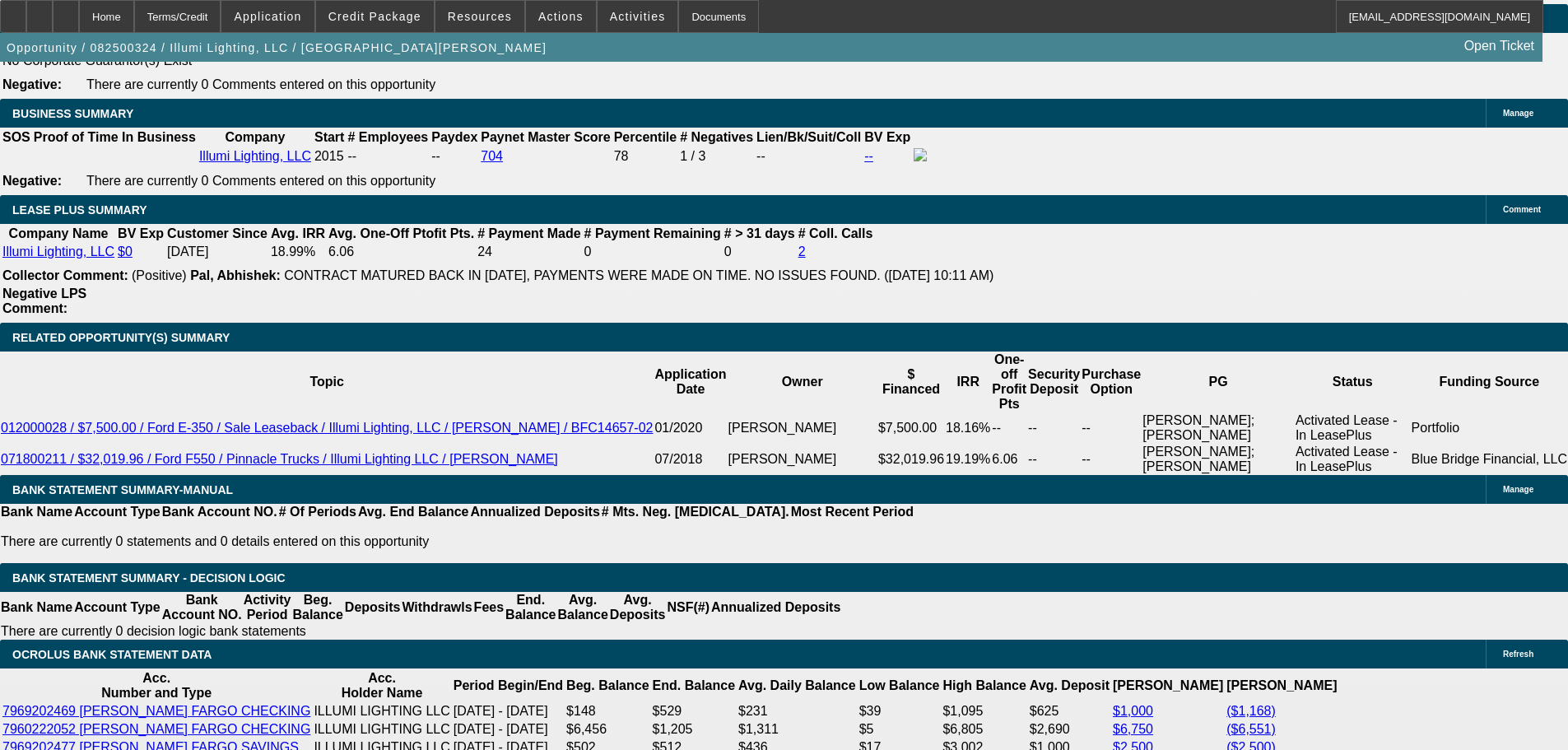
scroll to position [2716, 0]
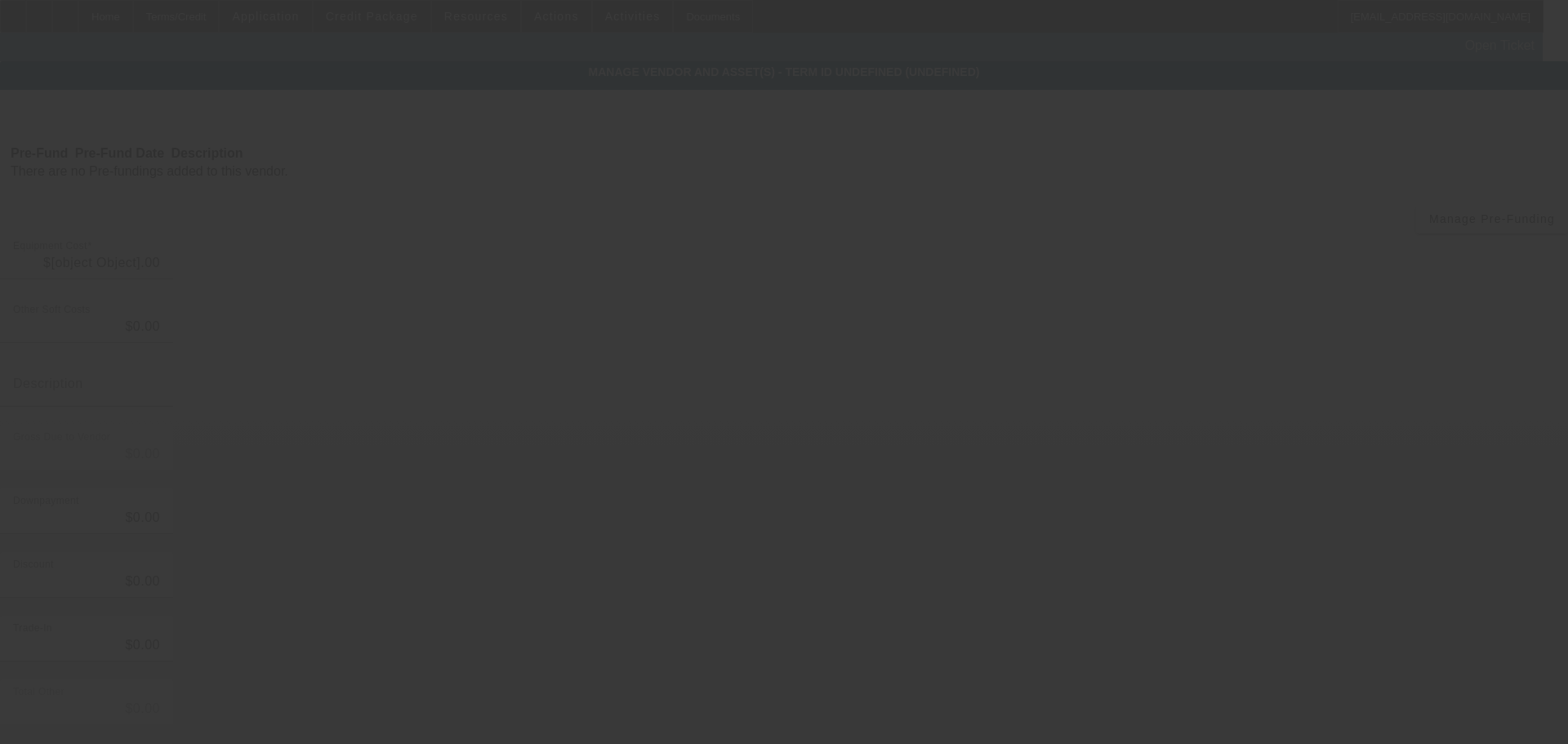
type input "$80,830.00"
type input "$8,956.03"
type input "Tax+Warranty"
type input "$89,786.03"
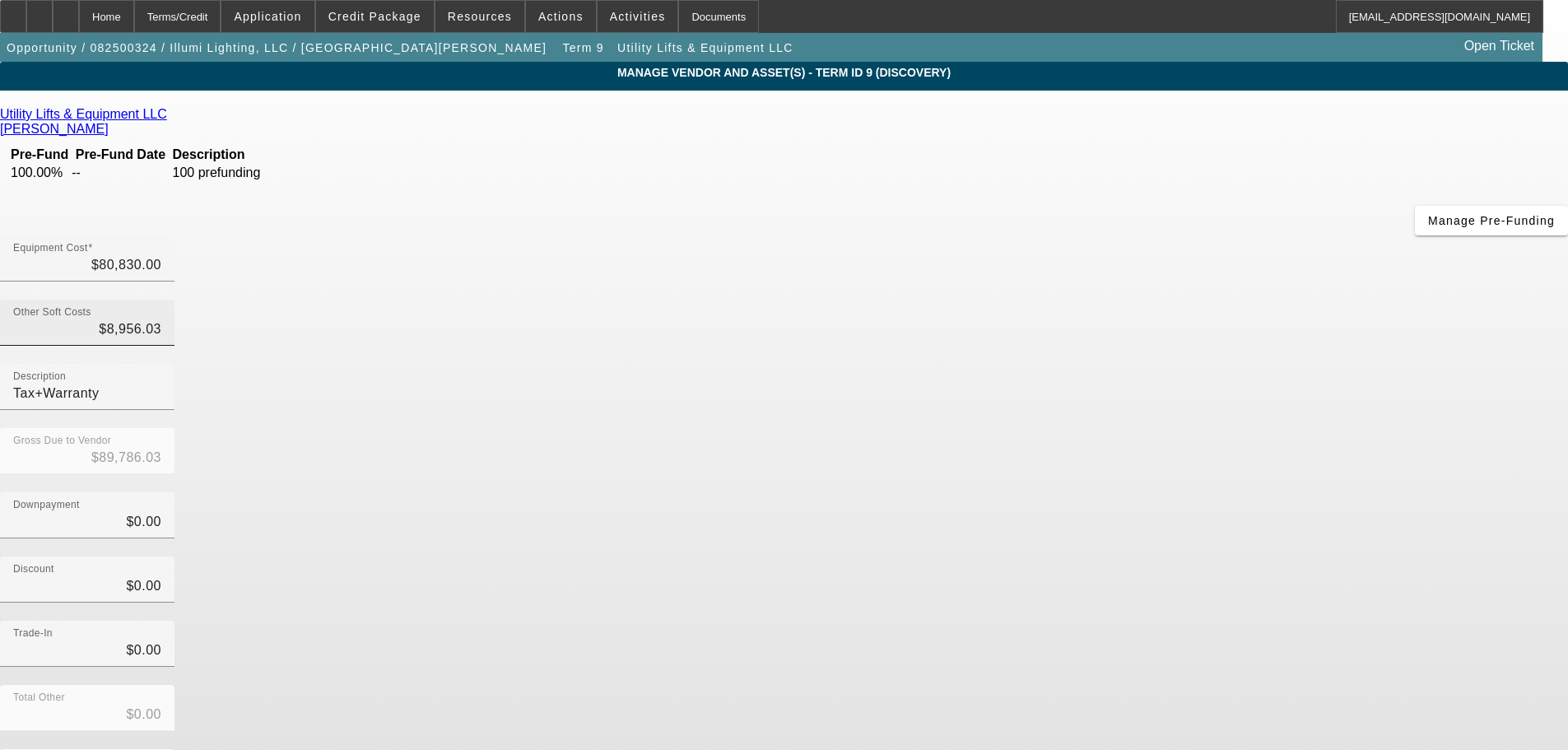
type input "8956.03"
click at [161, 319] on input "8956.03" at bounding box center [87, 329] width 148 height 19
type input "$80,830.00"
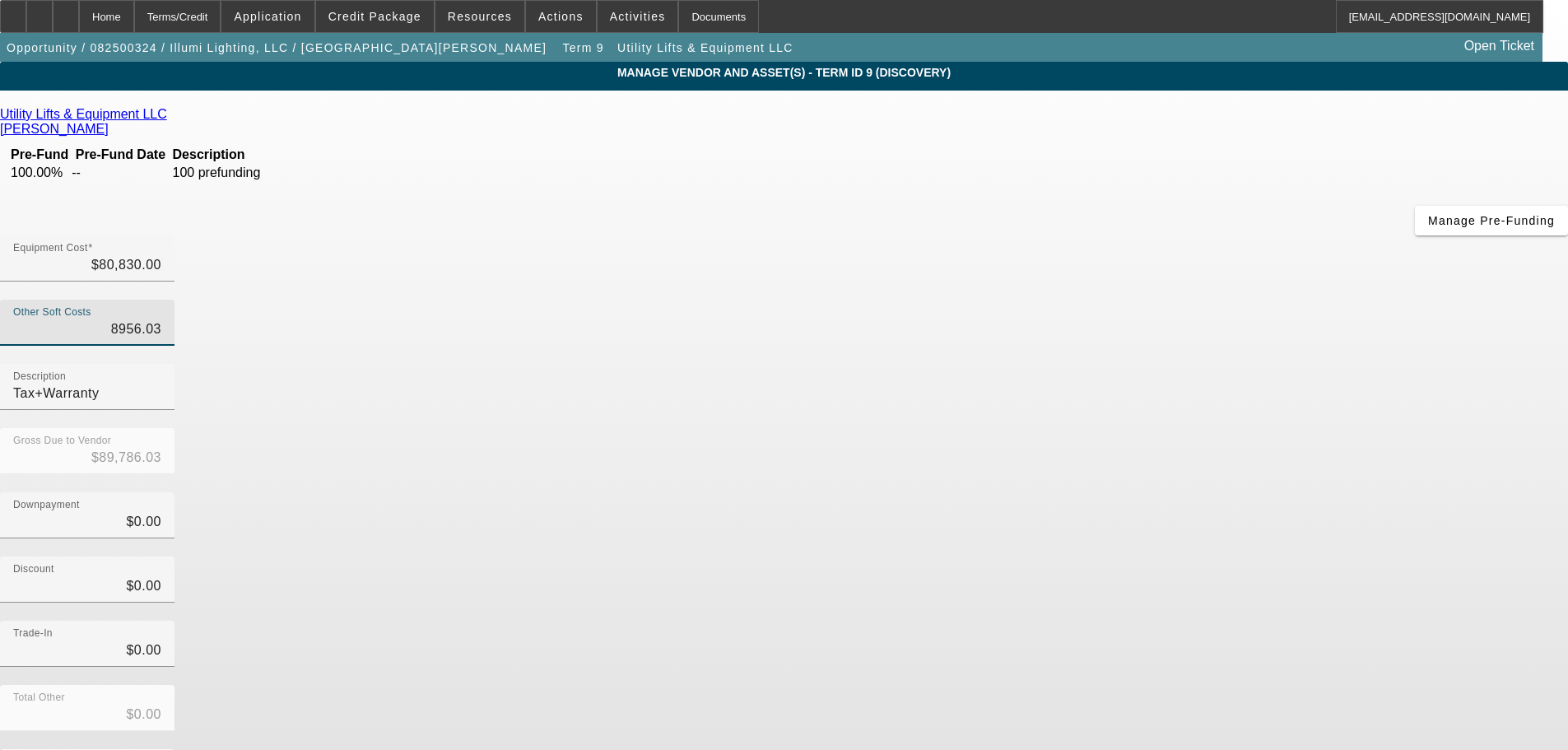
type input "$80,830.00"
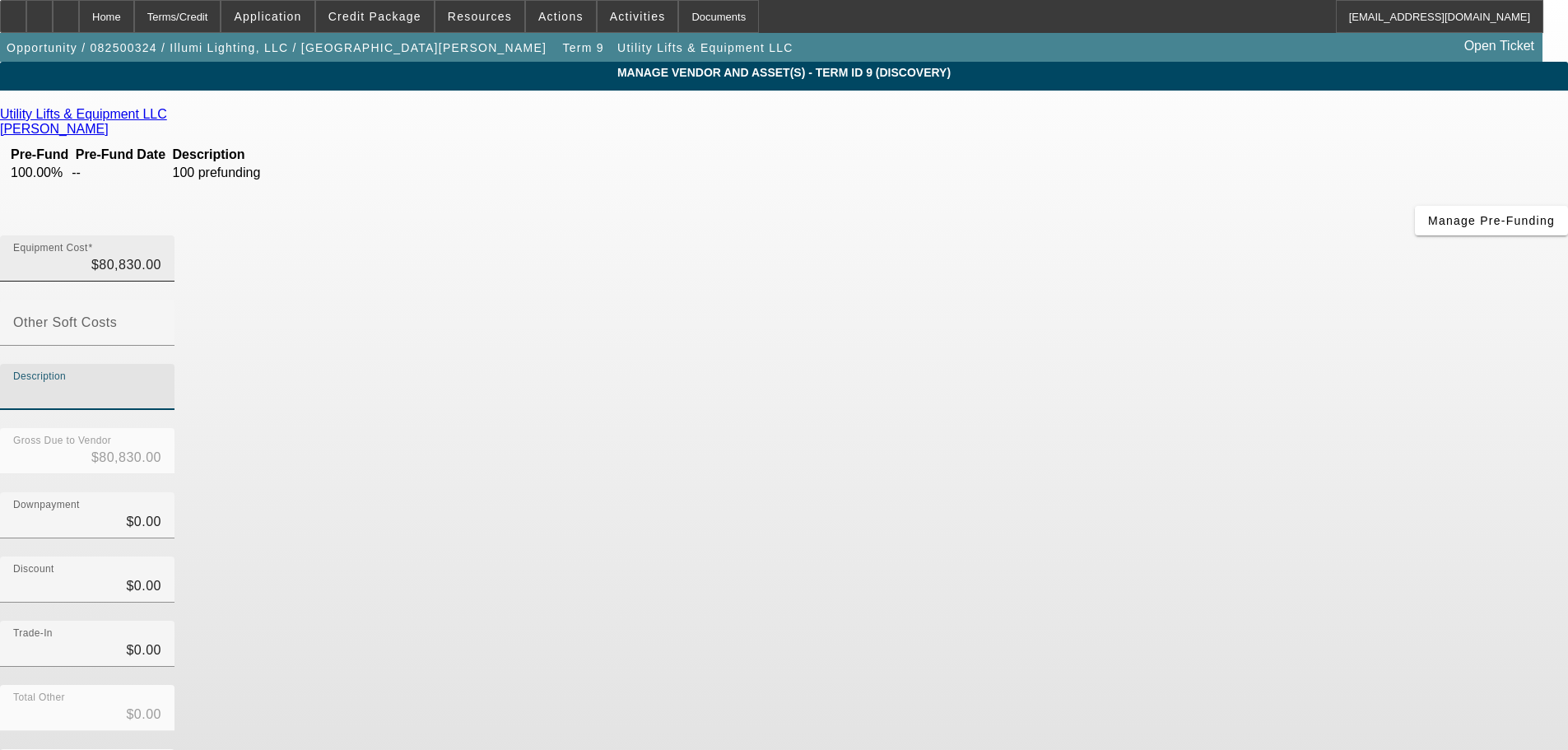
type input "80830"
click at [161, 255] on input "80830" at bounding box center [87, 265] width 148 height 19
type input "$0.00"
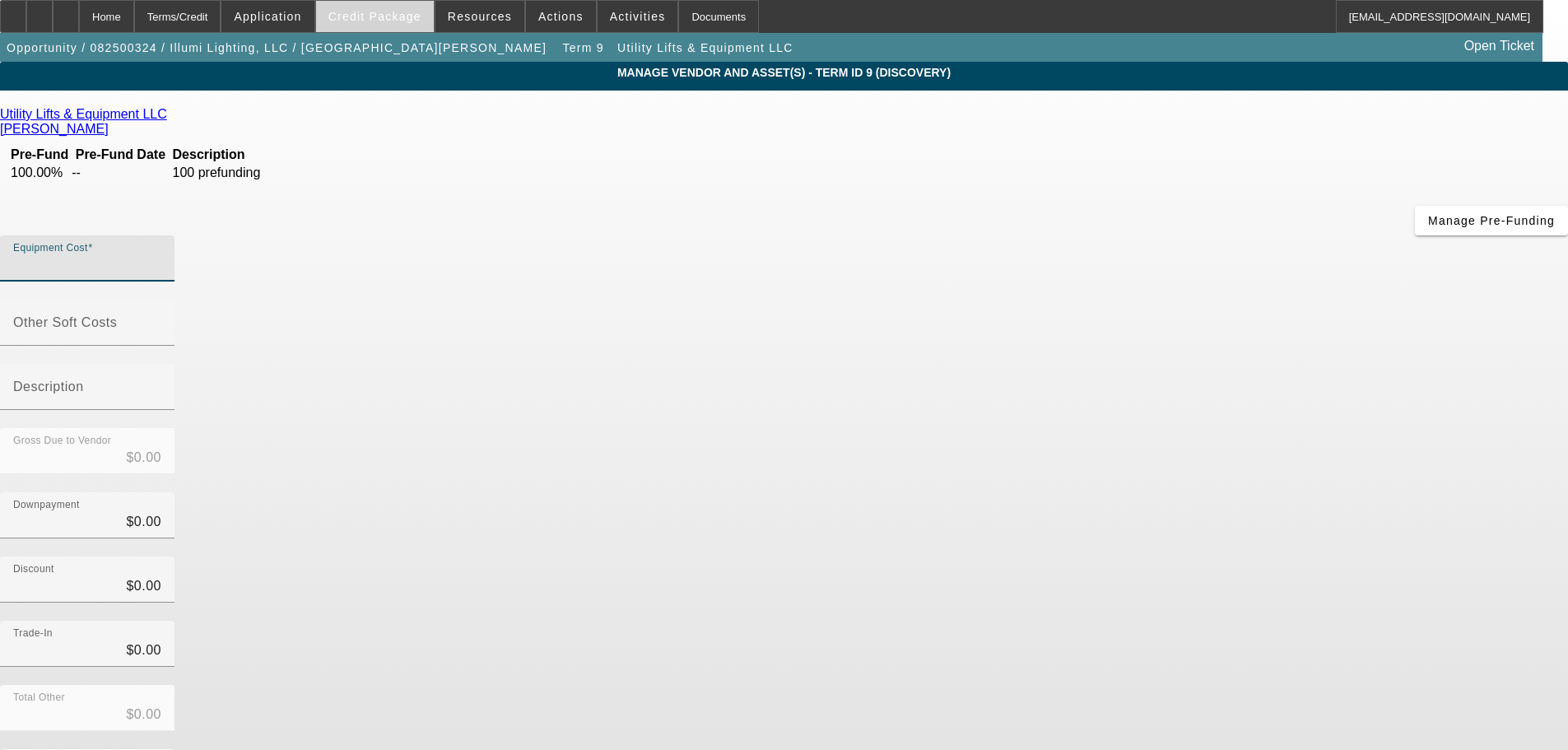
click at [408, 25] on span at bounding box center [375, 16] width 118 height 40
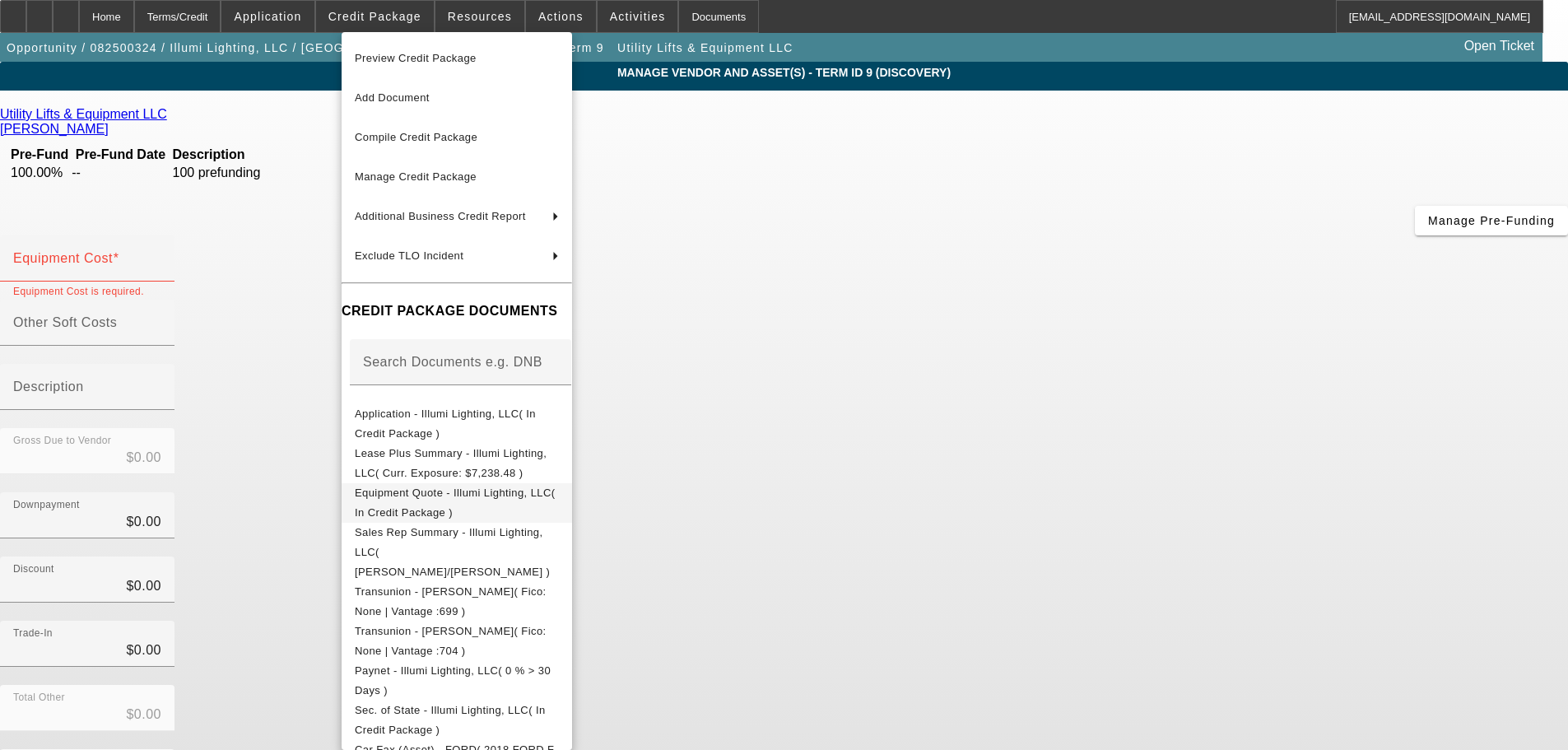
click at [543, 491] on span "Equipment Quote - Illumi Lighting, LLC( In Credit Package )" at bounding box center [454, 502] width 200 height 32
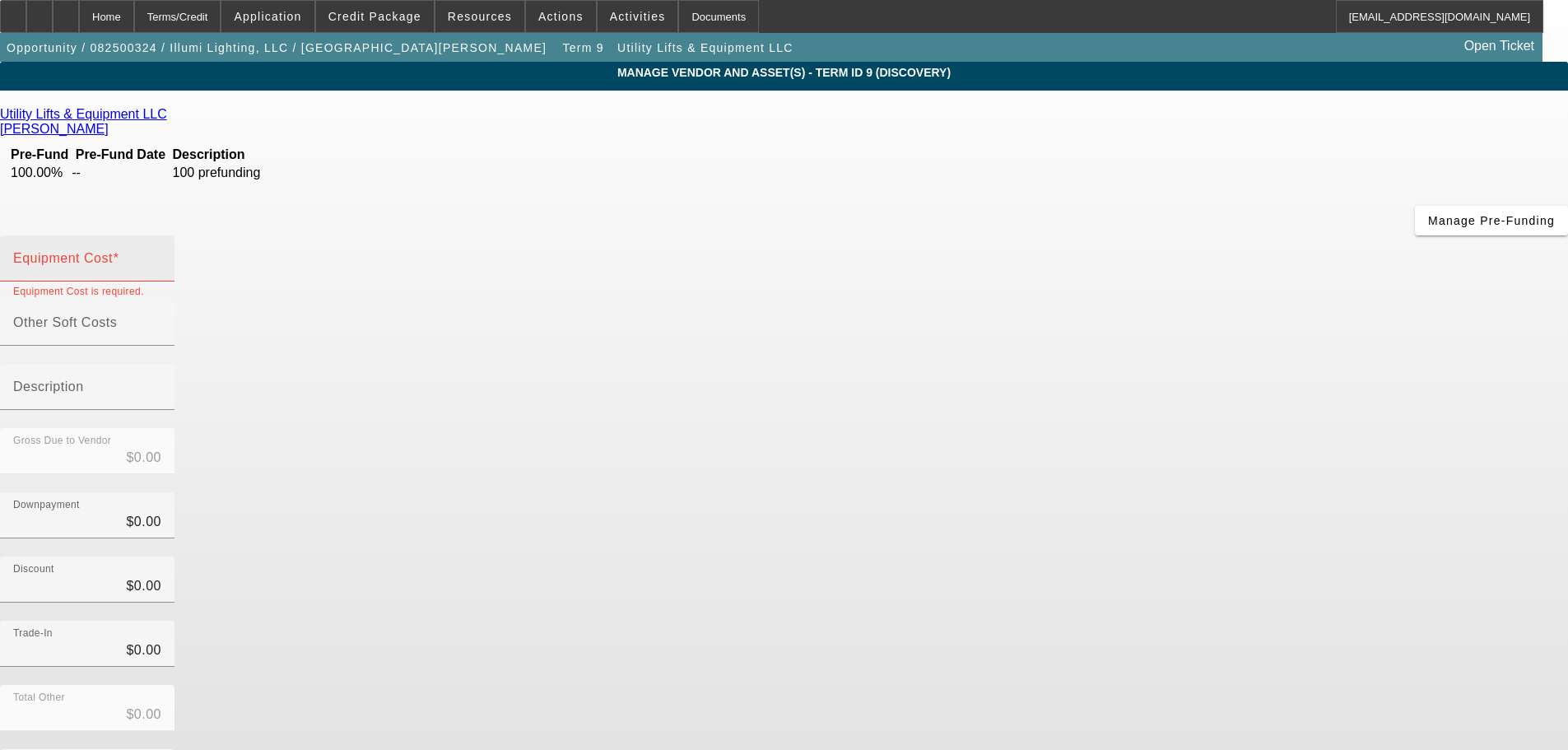
click at [161, 255] on input "Equipment Cost" at bounding box center [87, 265] width 148 height 19
type input "7"
type input "$7.00"
type input "79"
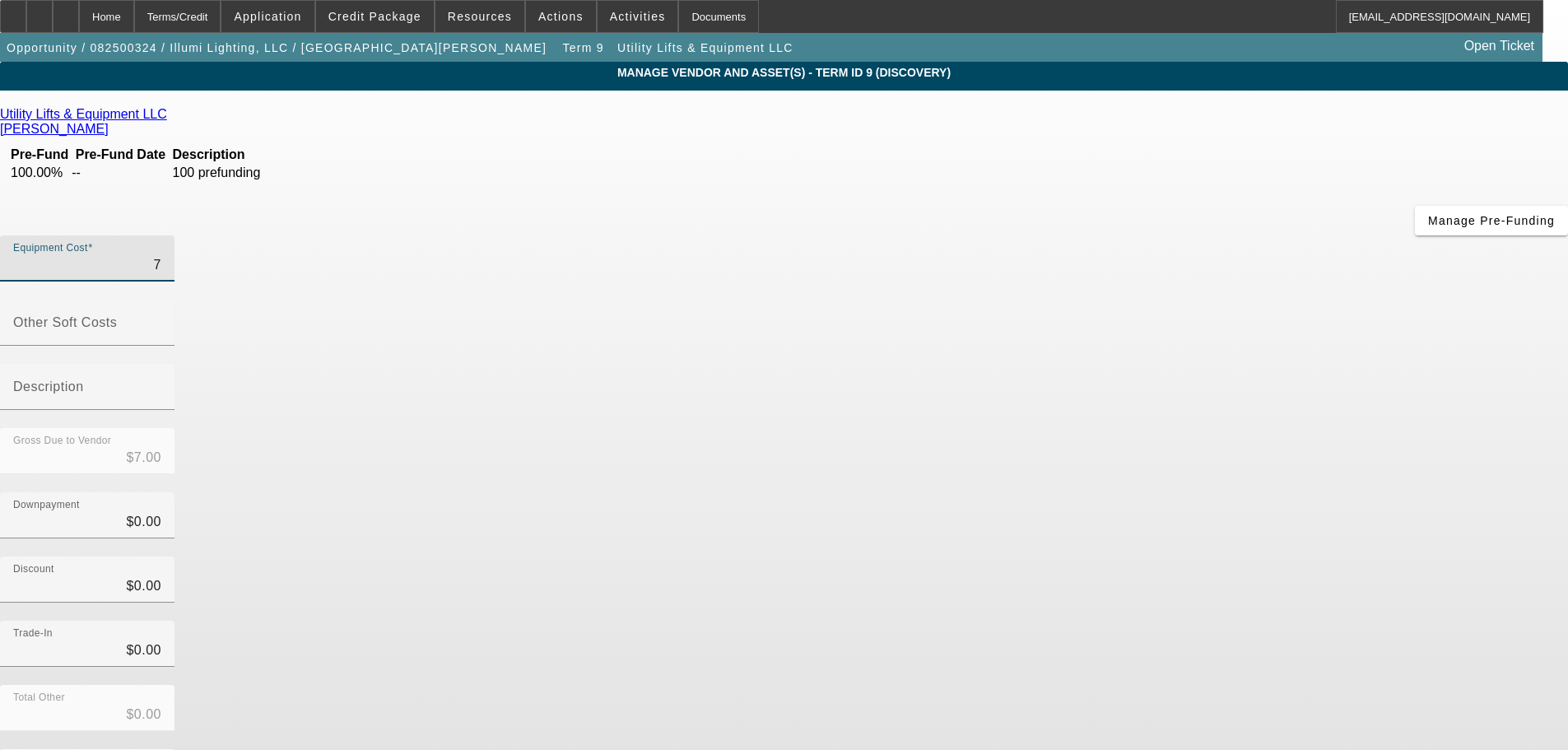
type input "$79.00"
type input "799"
type input "$799.00"
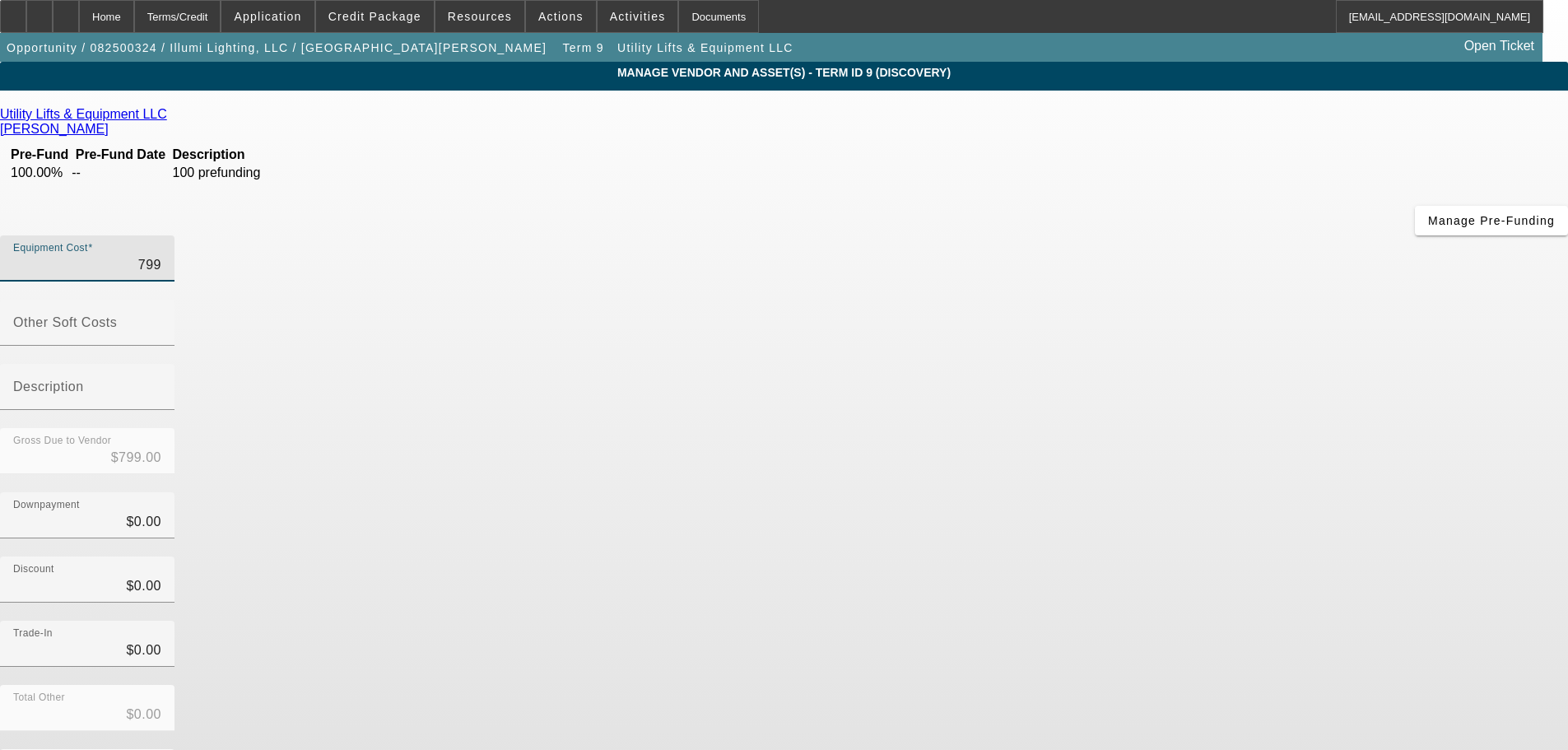
type input "7998"
type input "$7,998.00"
type input "79980"
type input "$79,980.00"
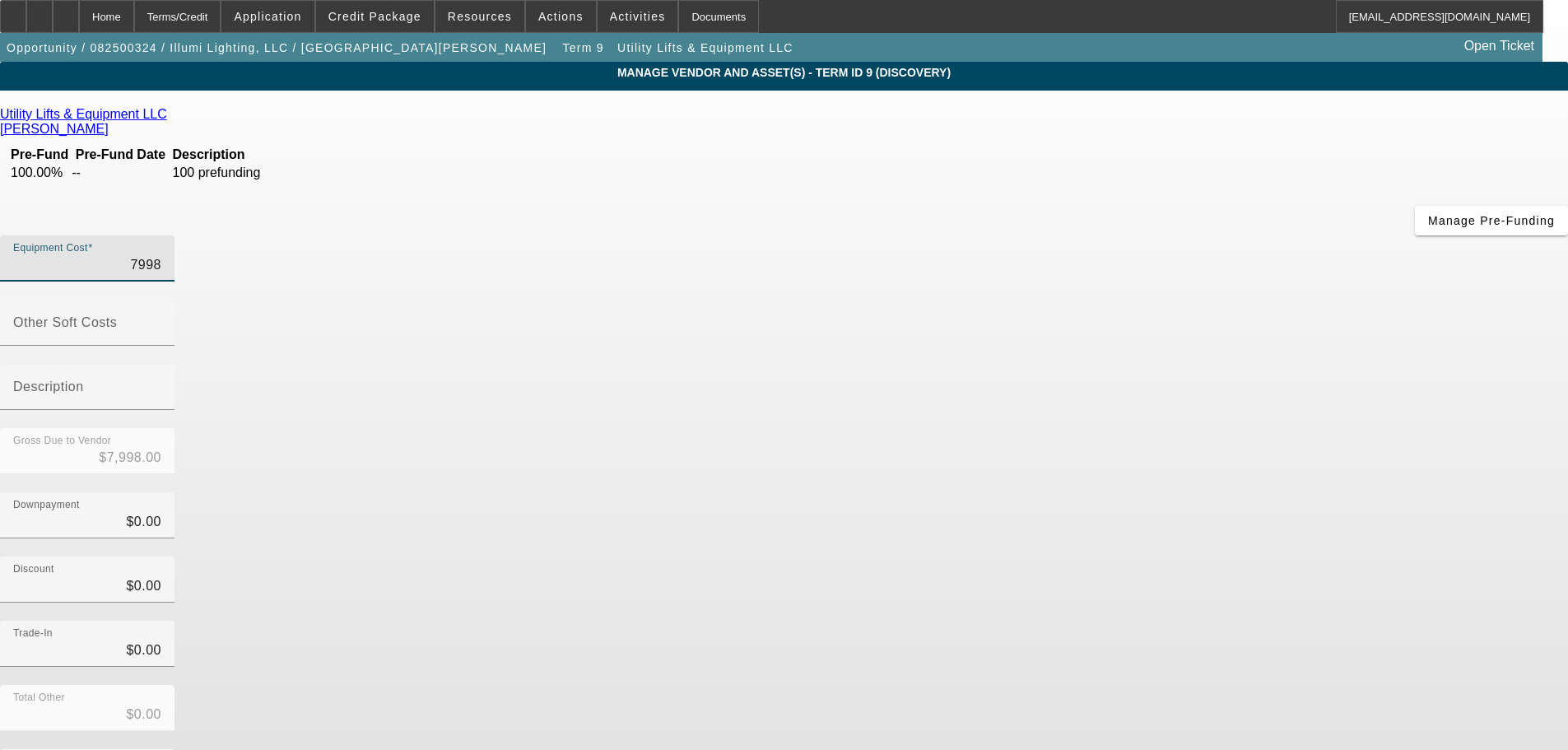
type input "$79,980.00"
click at [1159, 492] on div "Downpayment $0.00" at bounding box center [784, 524] width 1568 height 64
click at [161, 319] on input "Other Soft Costs" at bounding box center [87, 329] width 148 height 19
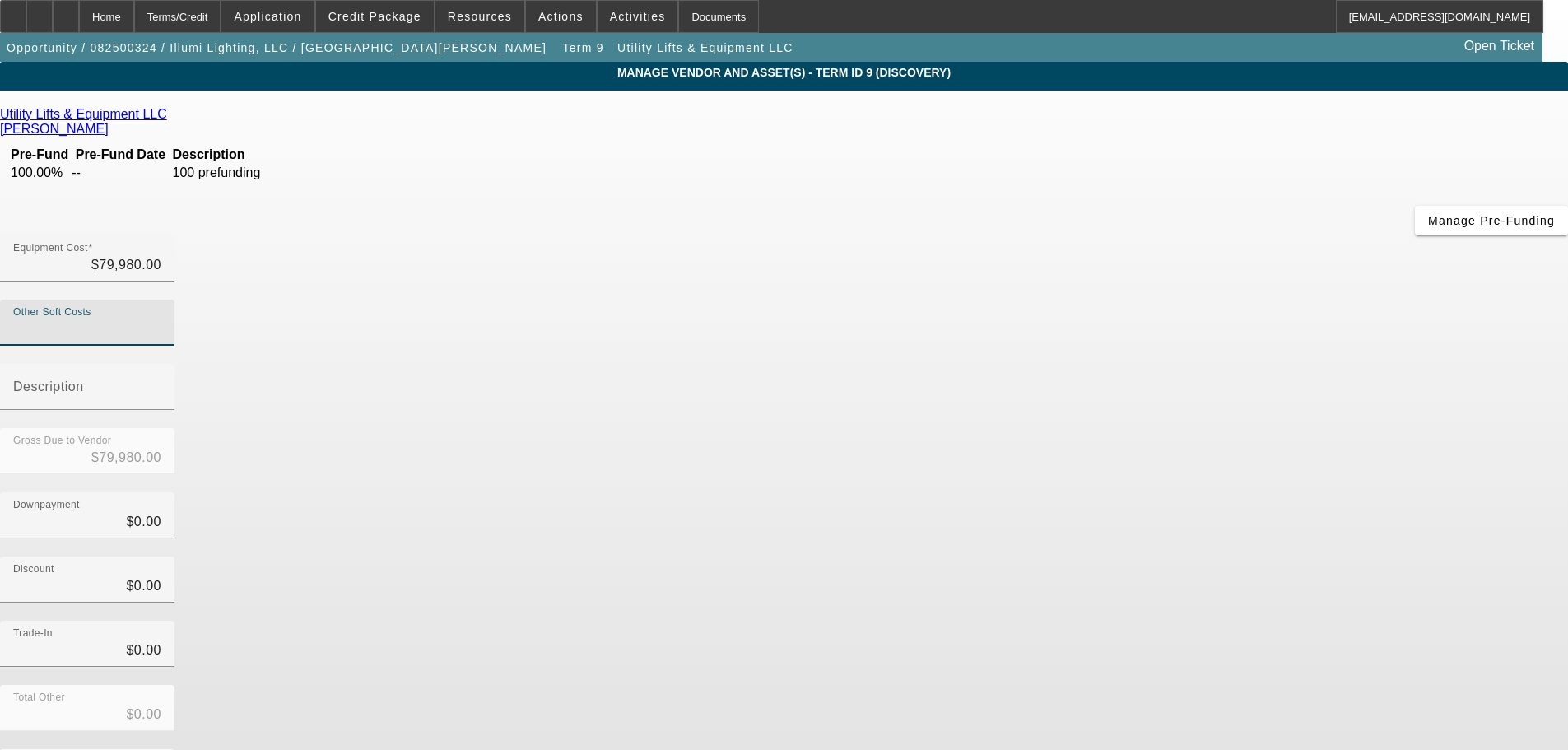
type input "4"
type input "$79,984.00"
type input "43"
type input "$80,023.00"
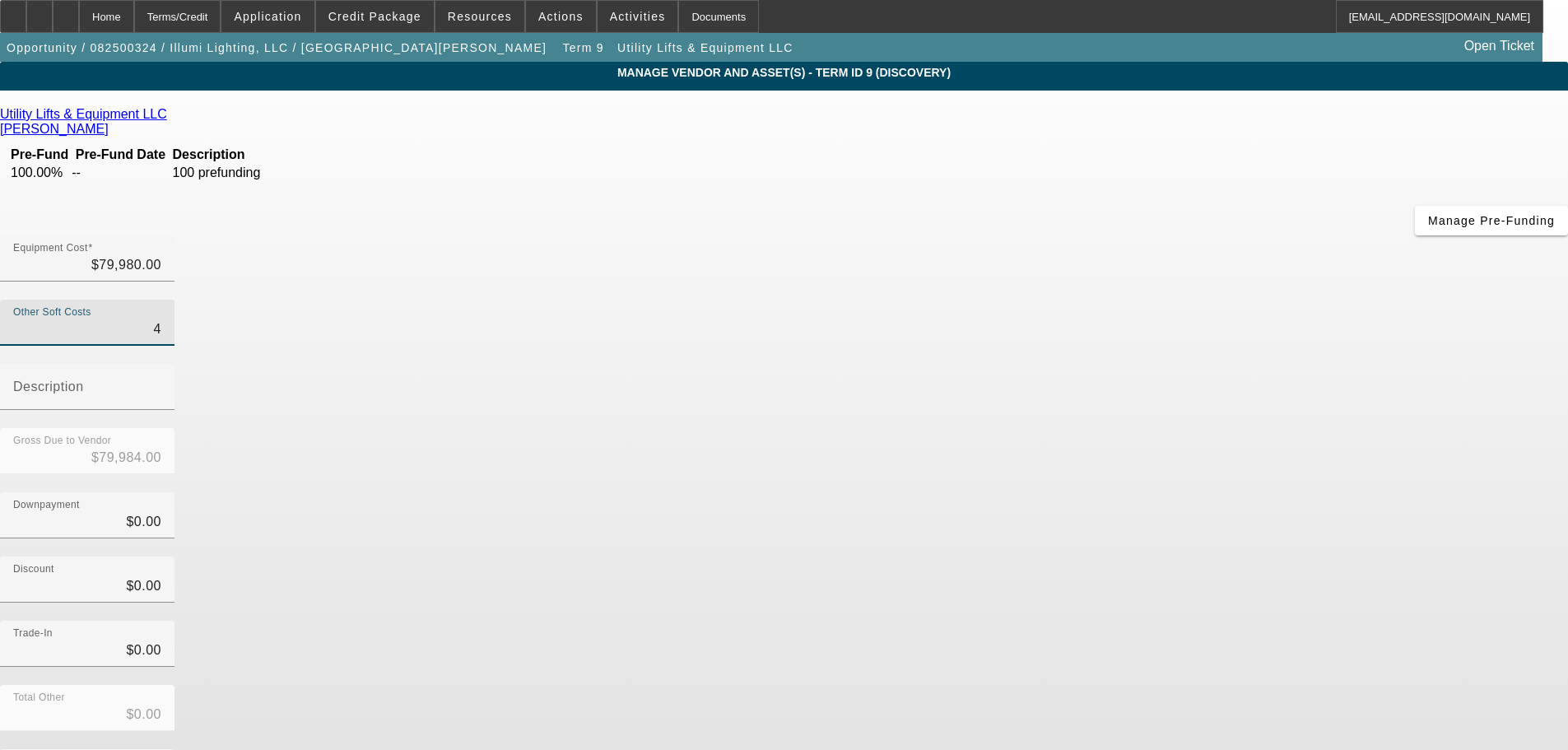
type input "$80,023.00"
type input "435"
type input "$80,415.00"
type input "4350"
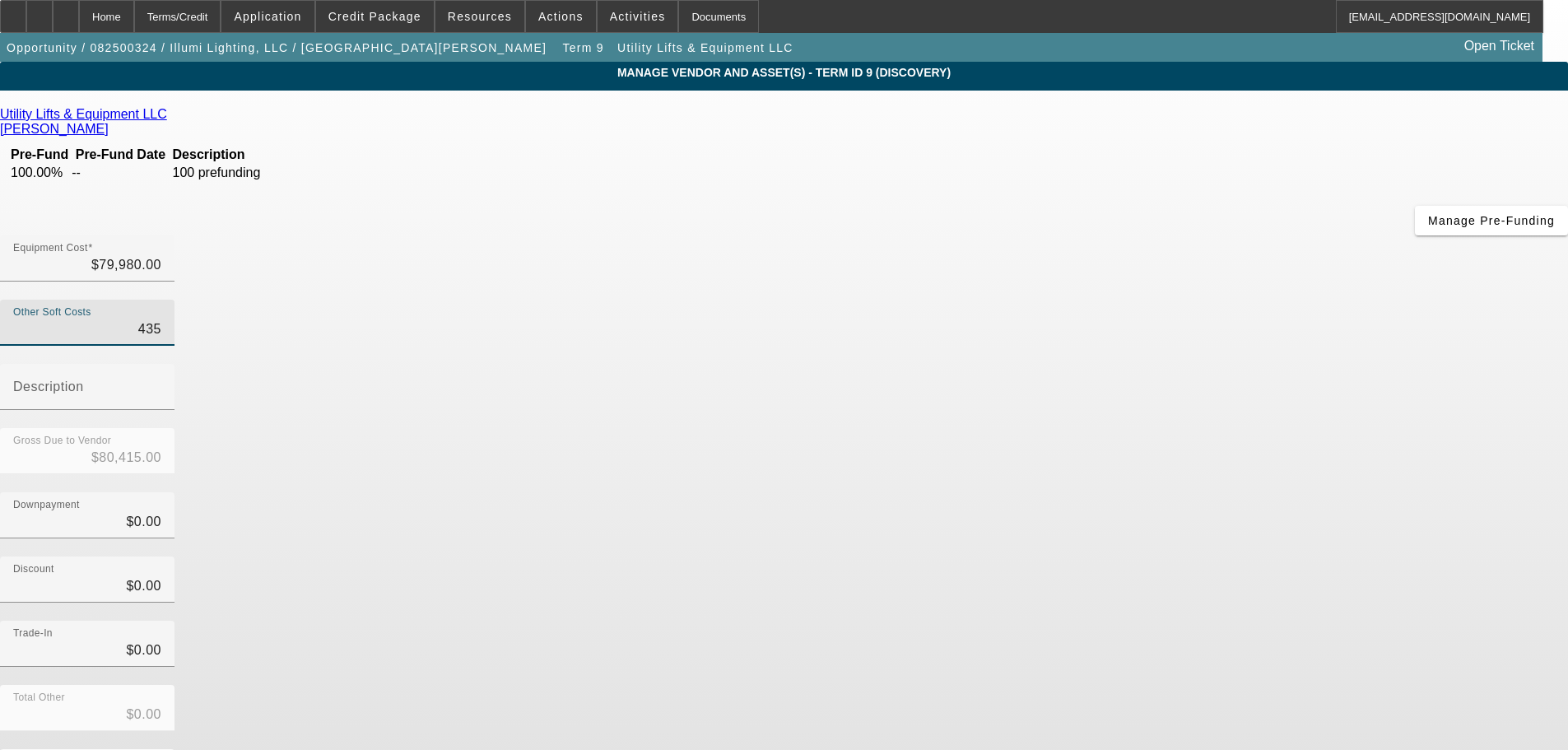
type input "$84,330.00"
click at [161, 300] on div "Other Soft Costs $4,350.00" at bounding box center [87, 323] width 148 height 46
type input "4350"
click at [161, 319] on input "4350" at bounding box center [87, 329] width 148 height 19
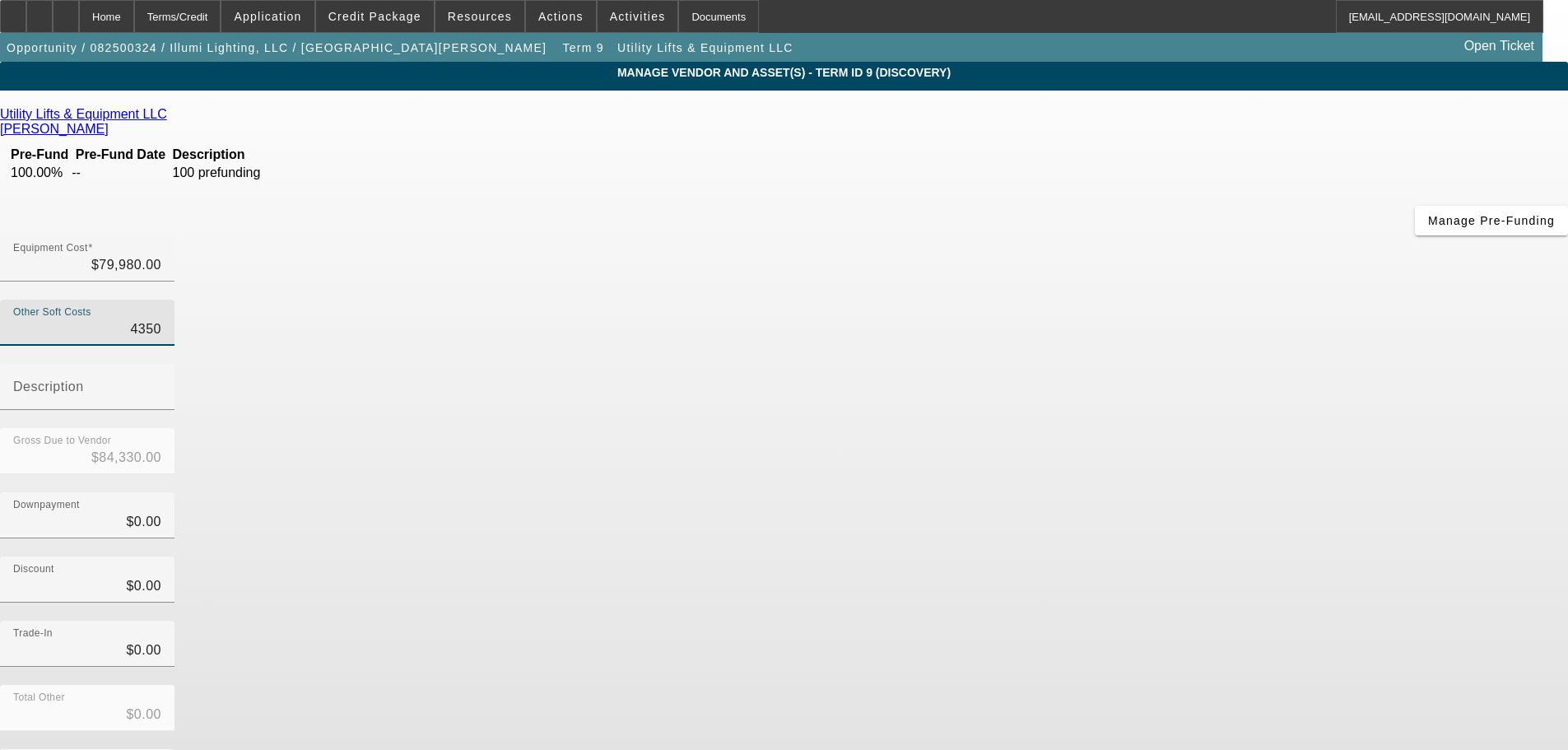
click at [161, 319] on input "4350" at bounding box center [87, 329] width 148 height 19
type input "$79,980.00"
type input "9"
type input "$79,989.00"
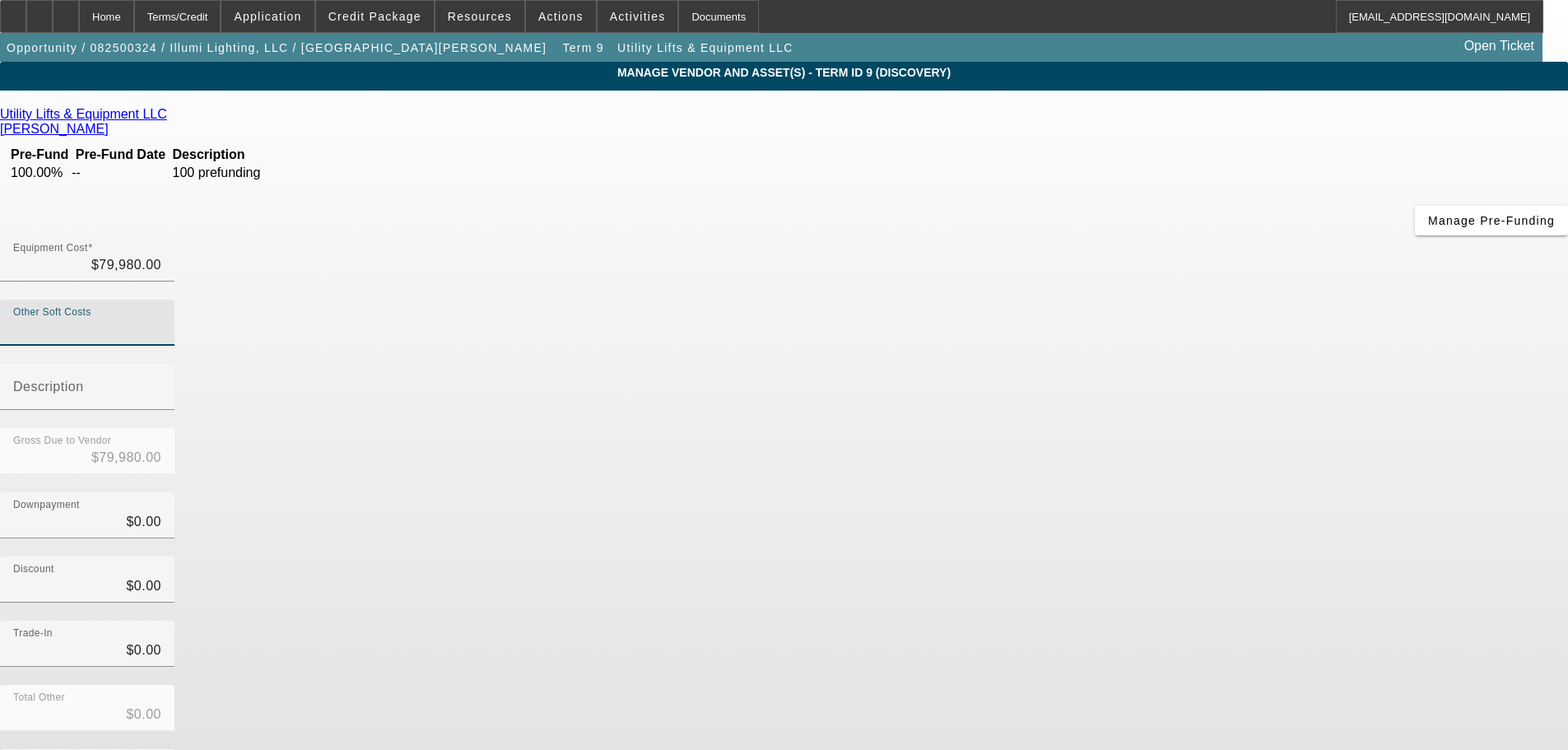
type input "$79,989.00"
type input "90"
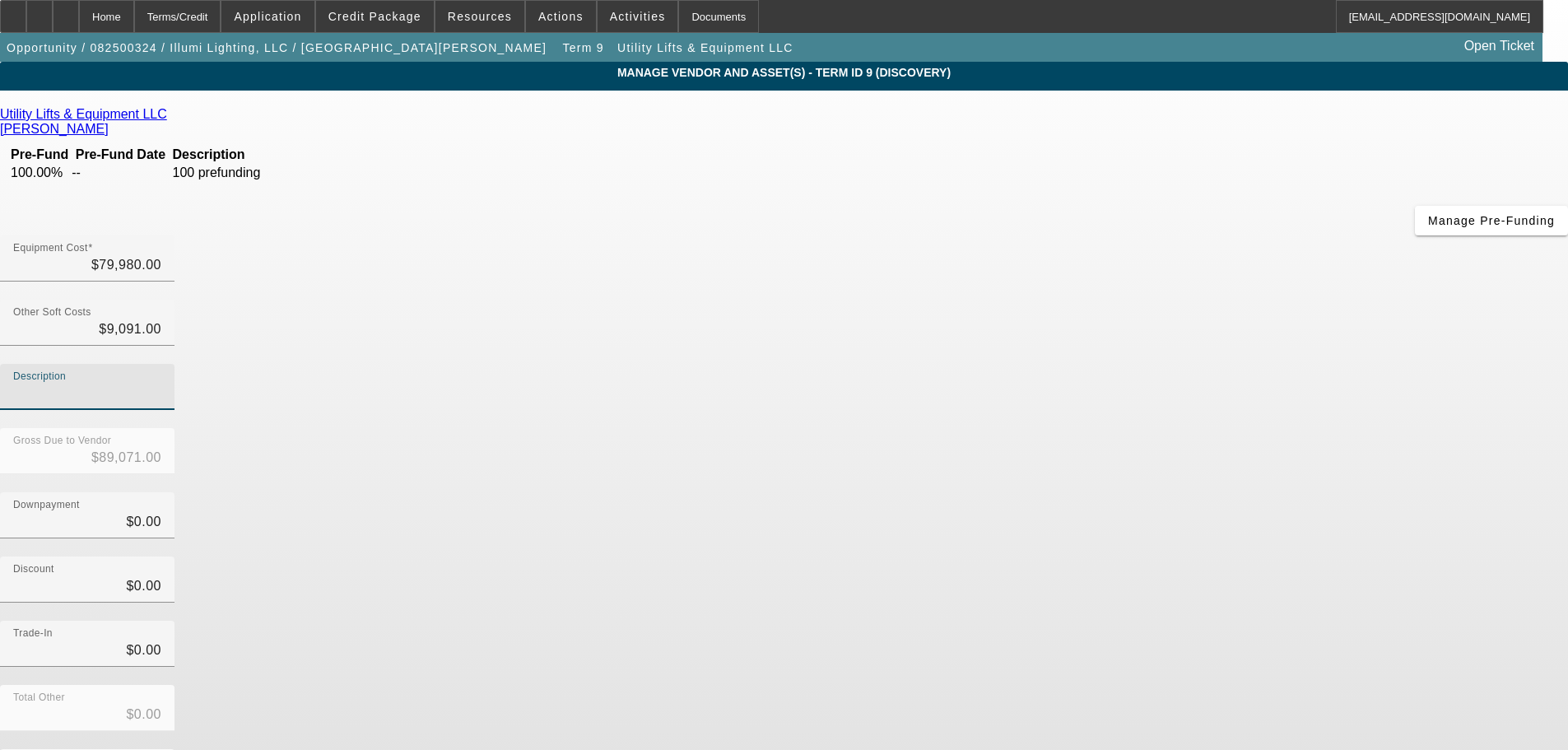
click at [161, 384] on input "Description" at bounding box center [87, 393] width 148 height 19
click at [1139, 557] on div "Discount $0.00" at bounding box center [784, 589] width 1568 height 64
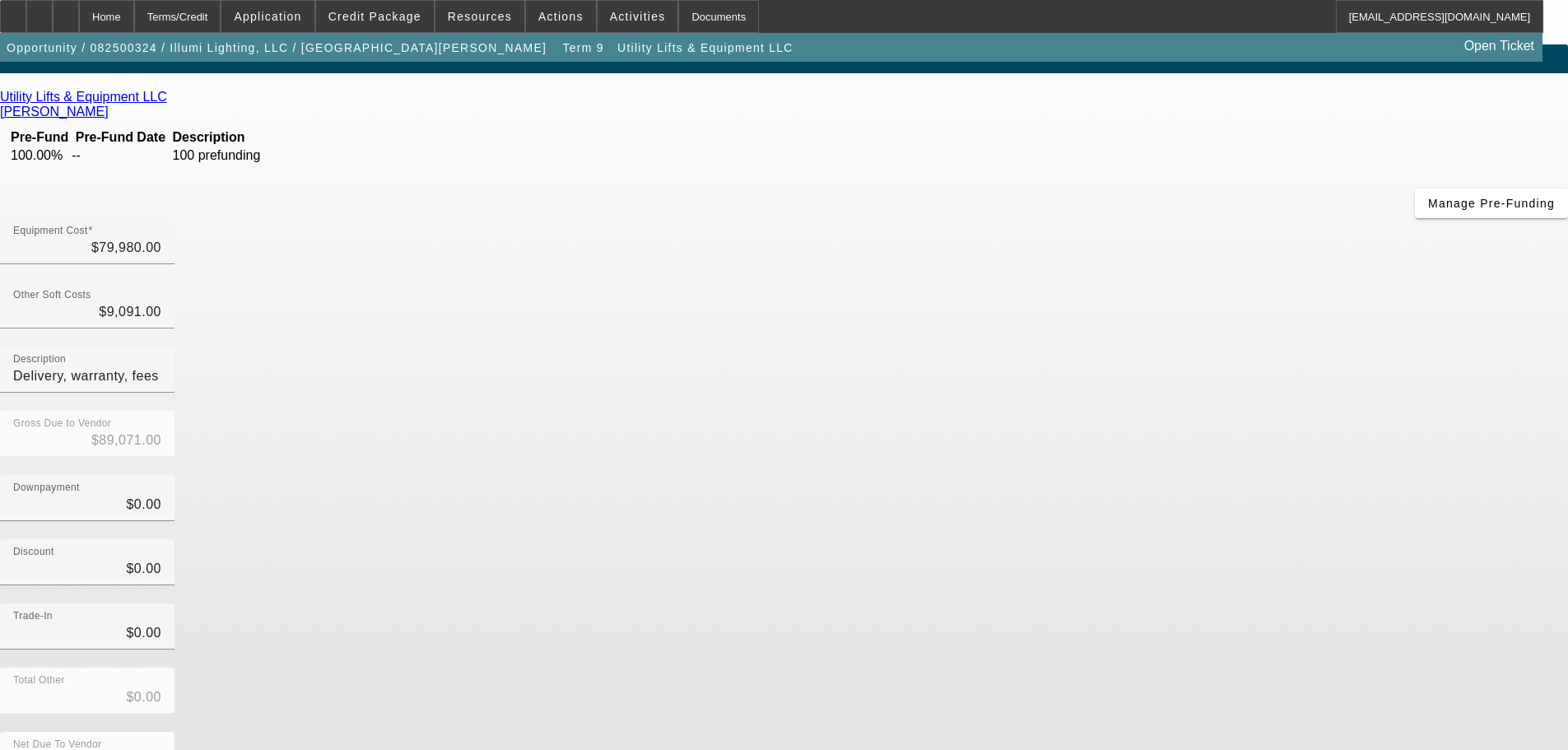
scroll to position [22, 0]
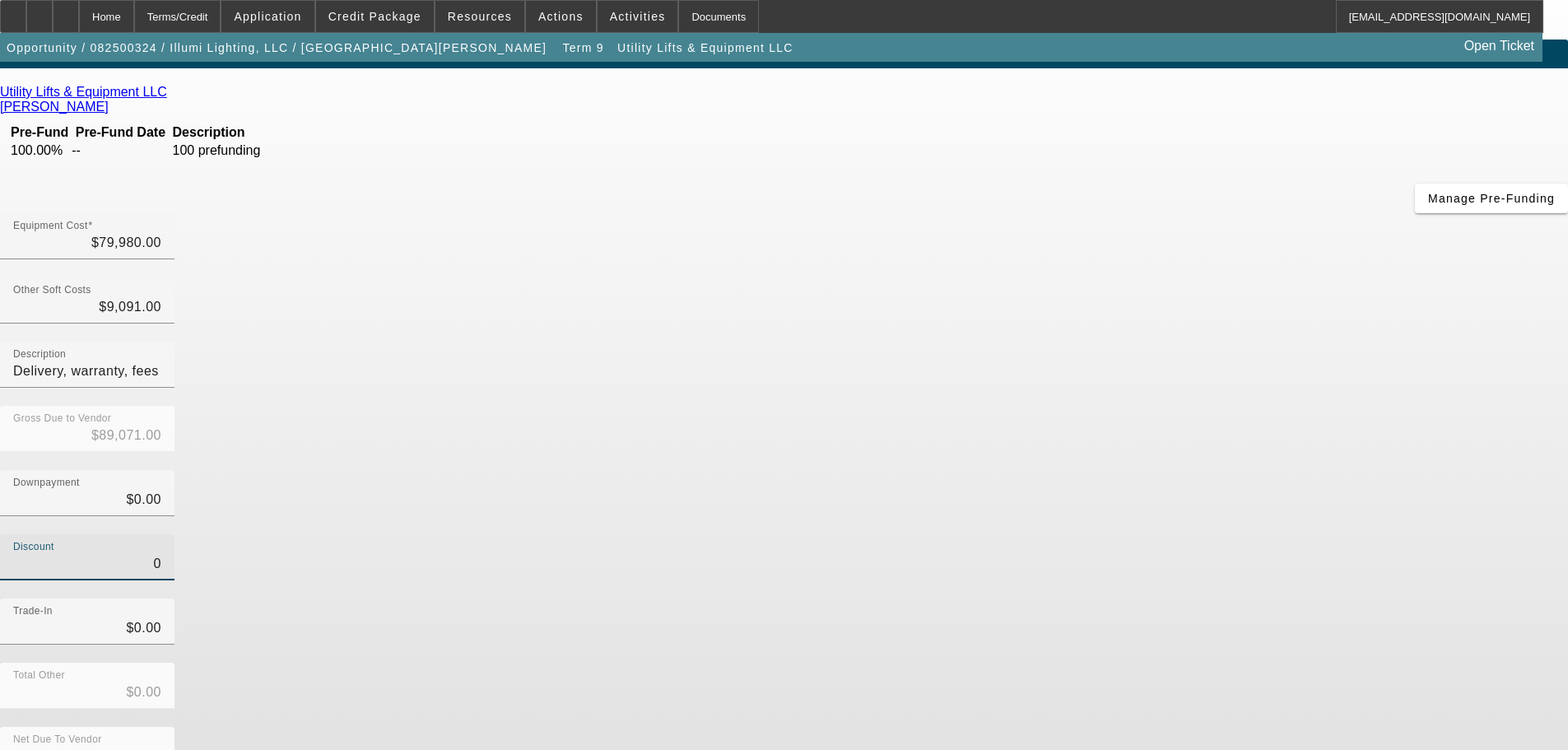
click at [161, 554] on input "0" at bounding box center [87, 563] width 148 height 19
click at [1182, 598] on div "Trade-In $0.00" at bounding box center [784, 630] width 1568 height 64
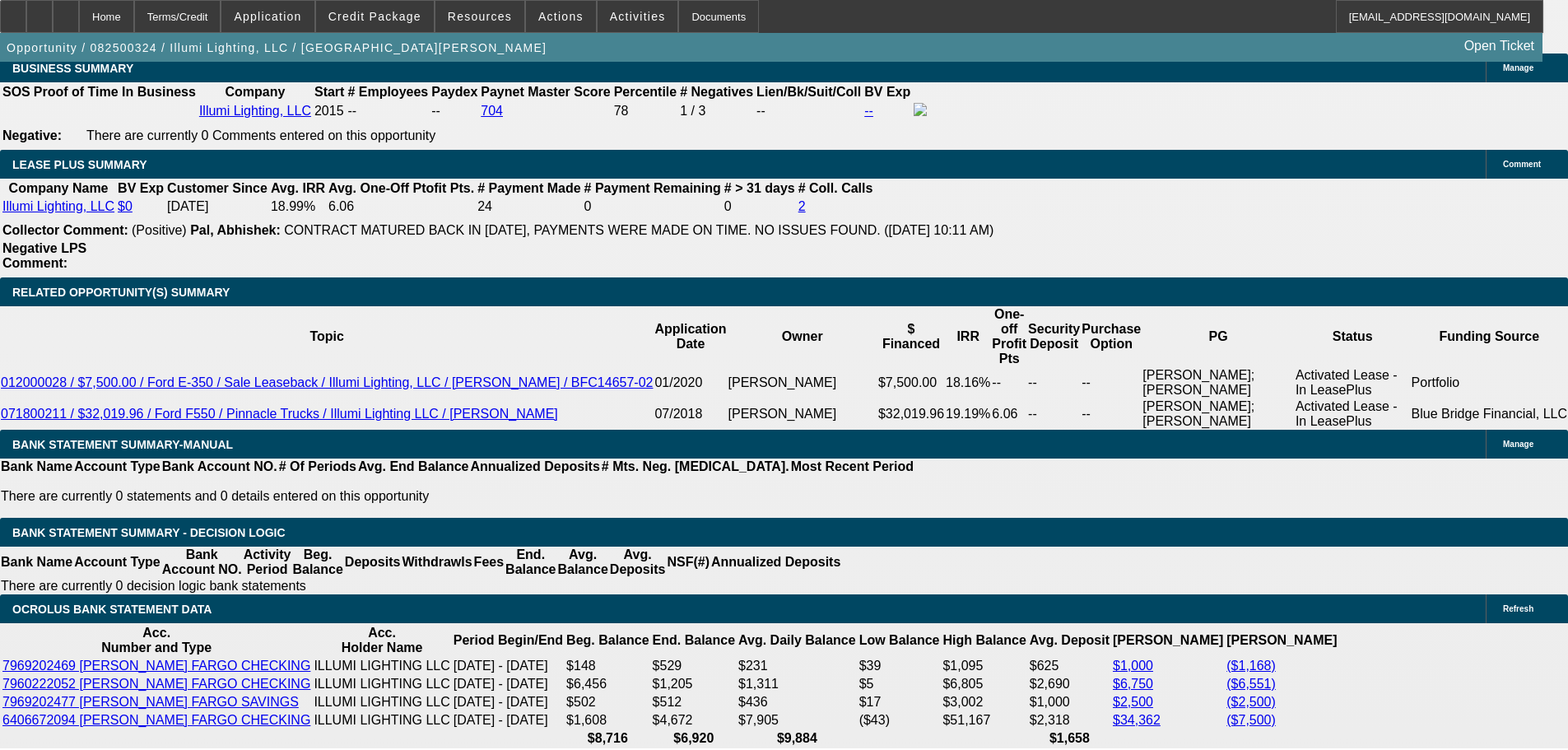
drag, startPoint x: 545, startPoint y: 424, endPoint x: 584, endPoint y: 619, distance: 198.9
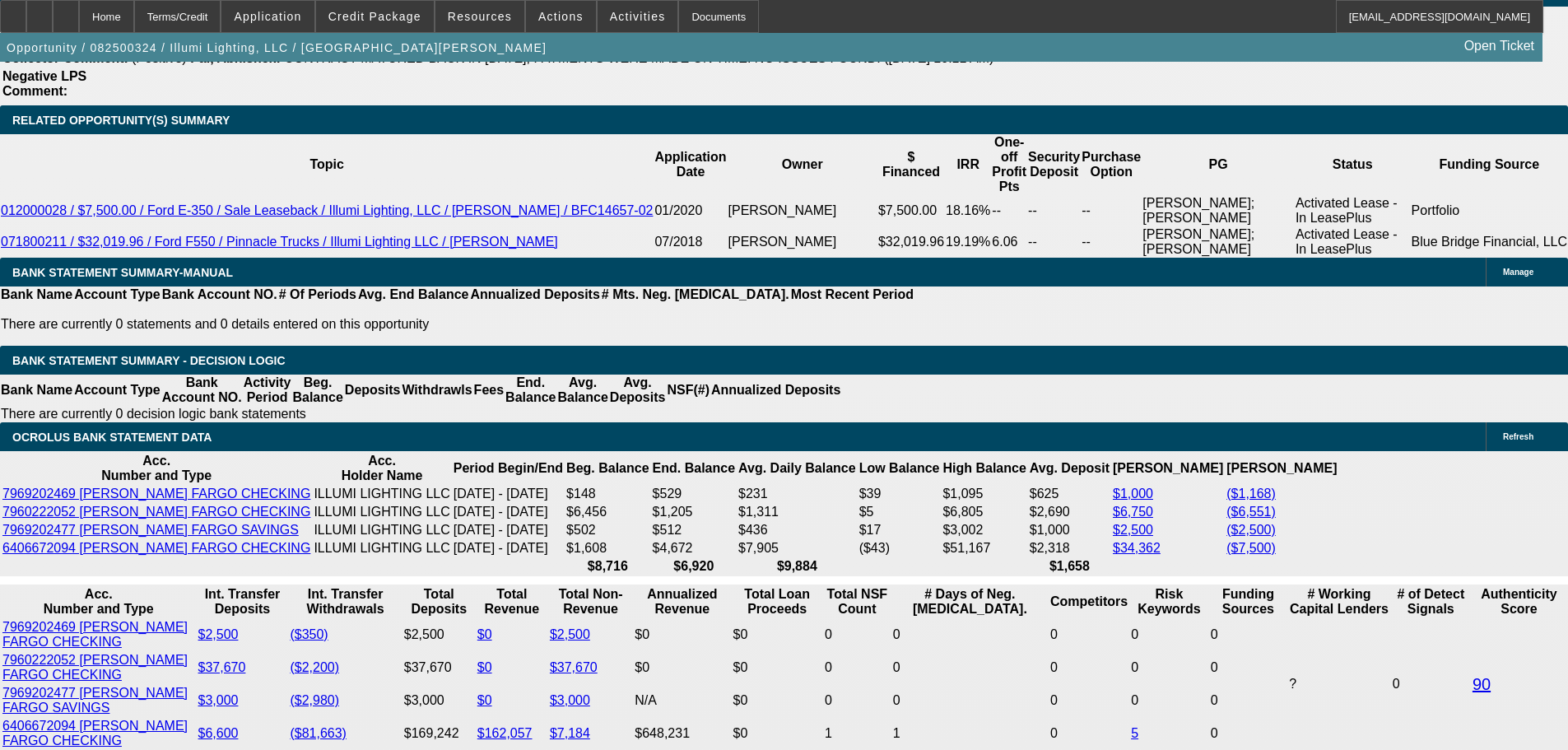
scroll to position [2780, 0]
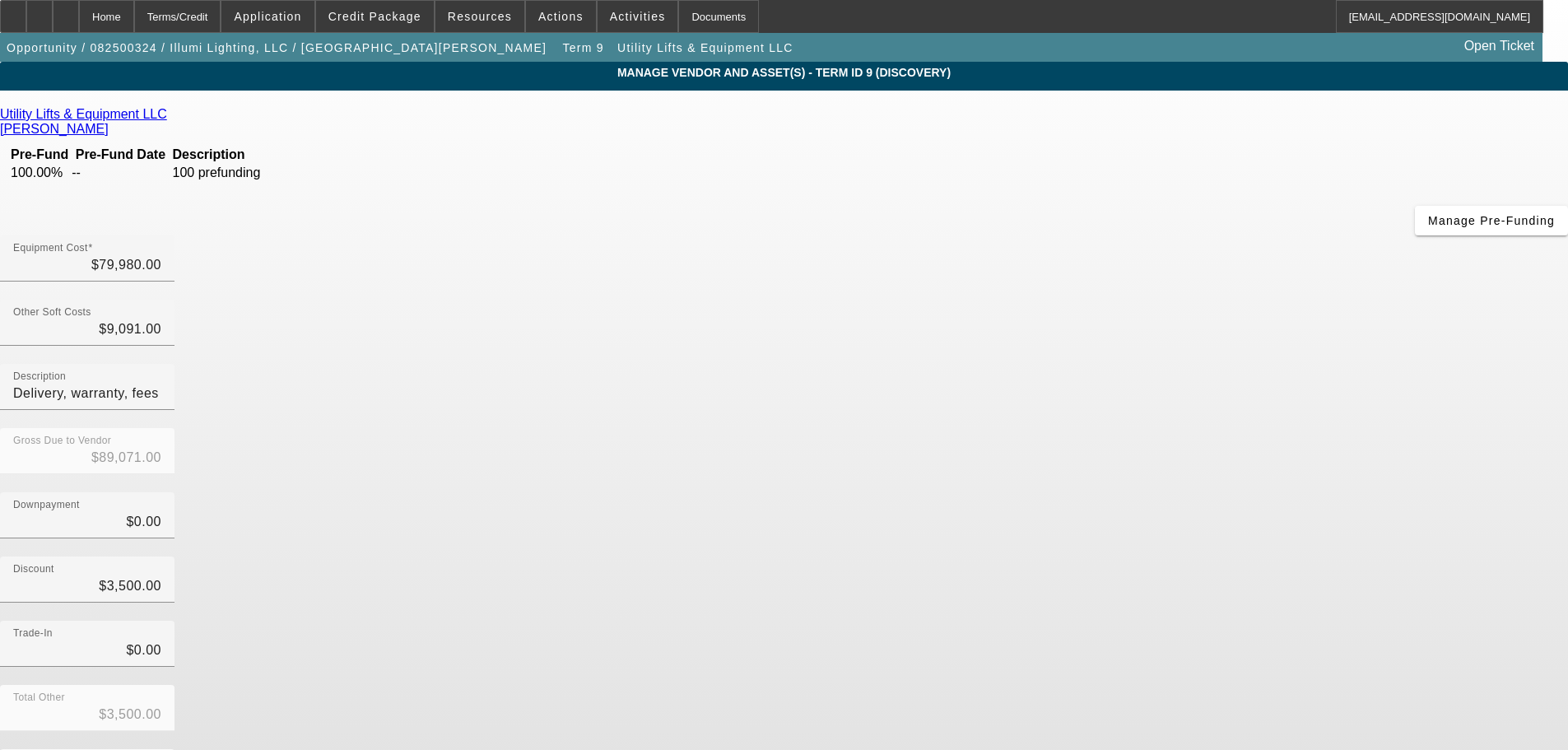
click at [171, 121] on icon at bounding box center [171, 114] width 0 height 14
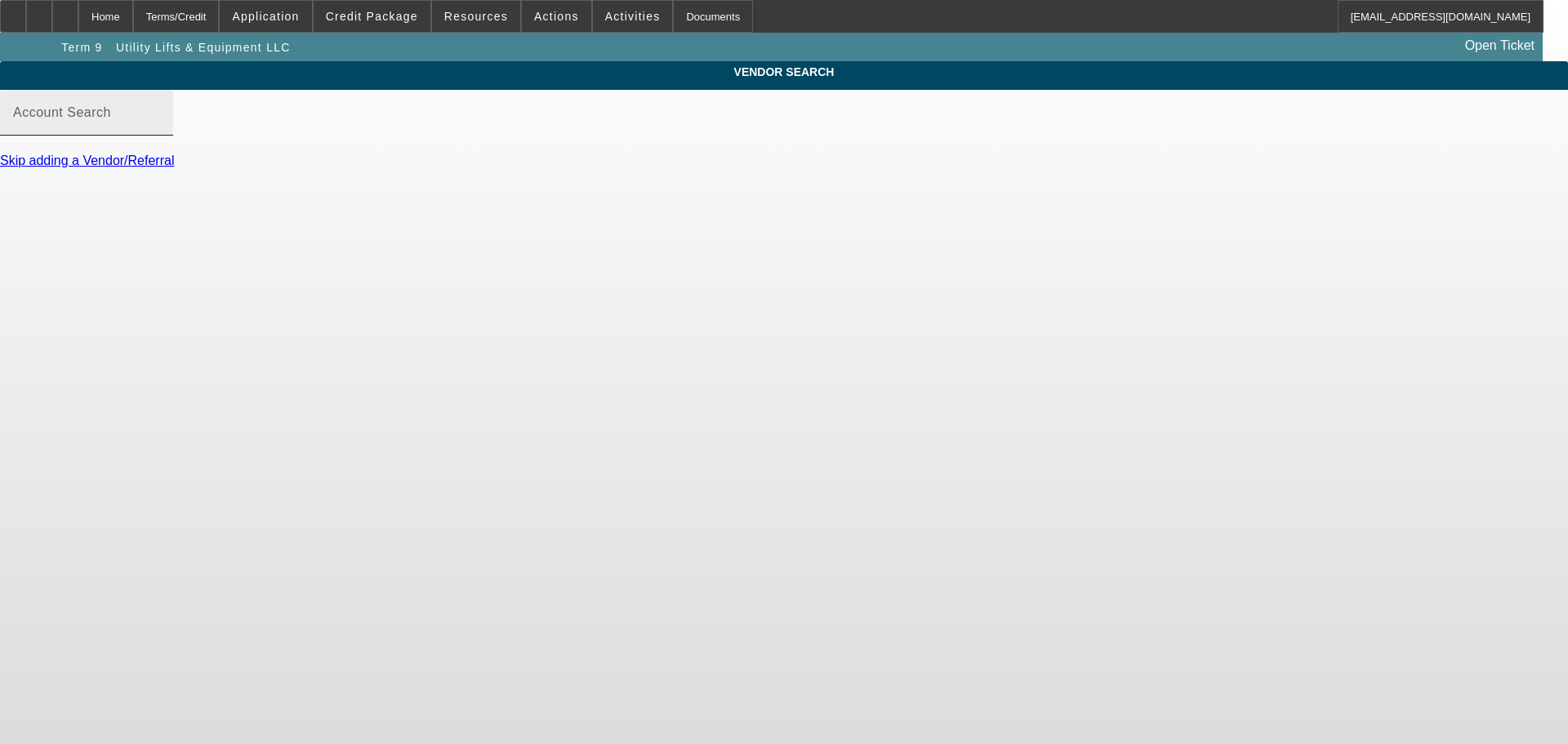
click at [160, 129] on input "Account Search" at bounding box center [86, 119] width 147 height 19
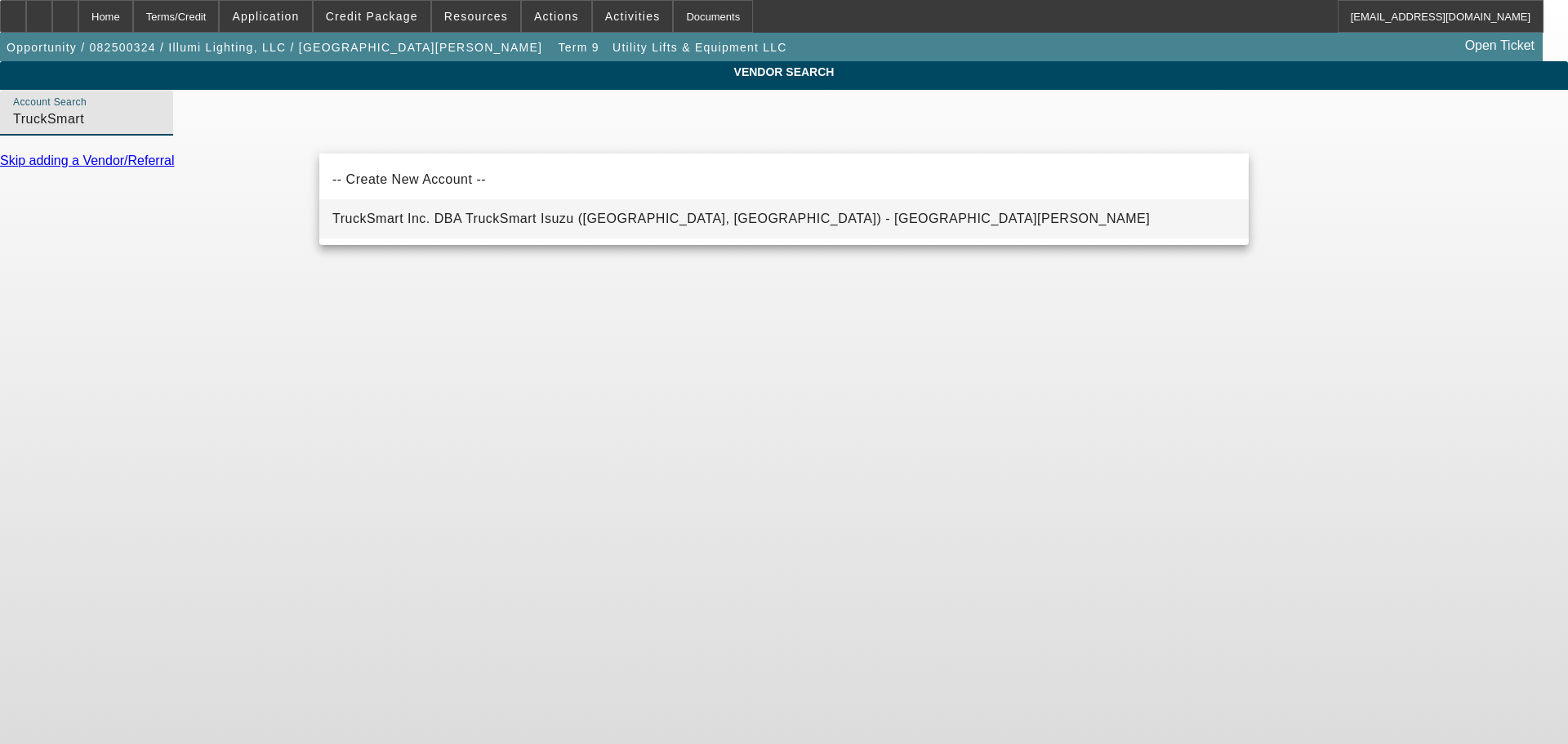
click at [637, 218] on span "TruckSmart Inc. DBA TruckSmart Isuzu (Morrisville, PA) - Casey, George" at bounding box center [741, 219] width 817 height 13
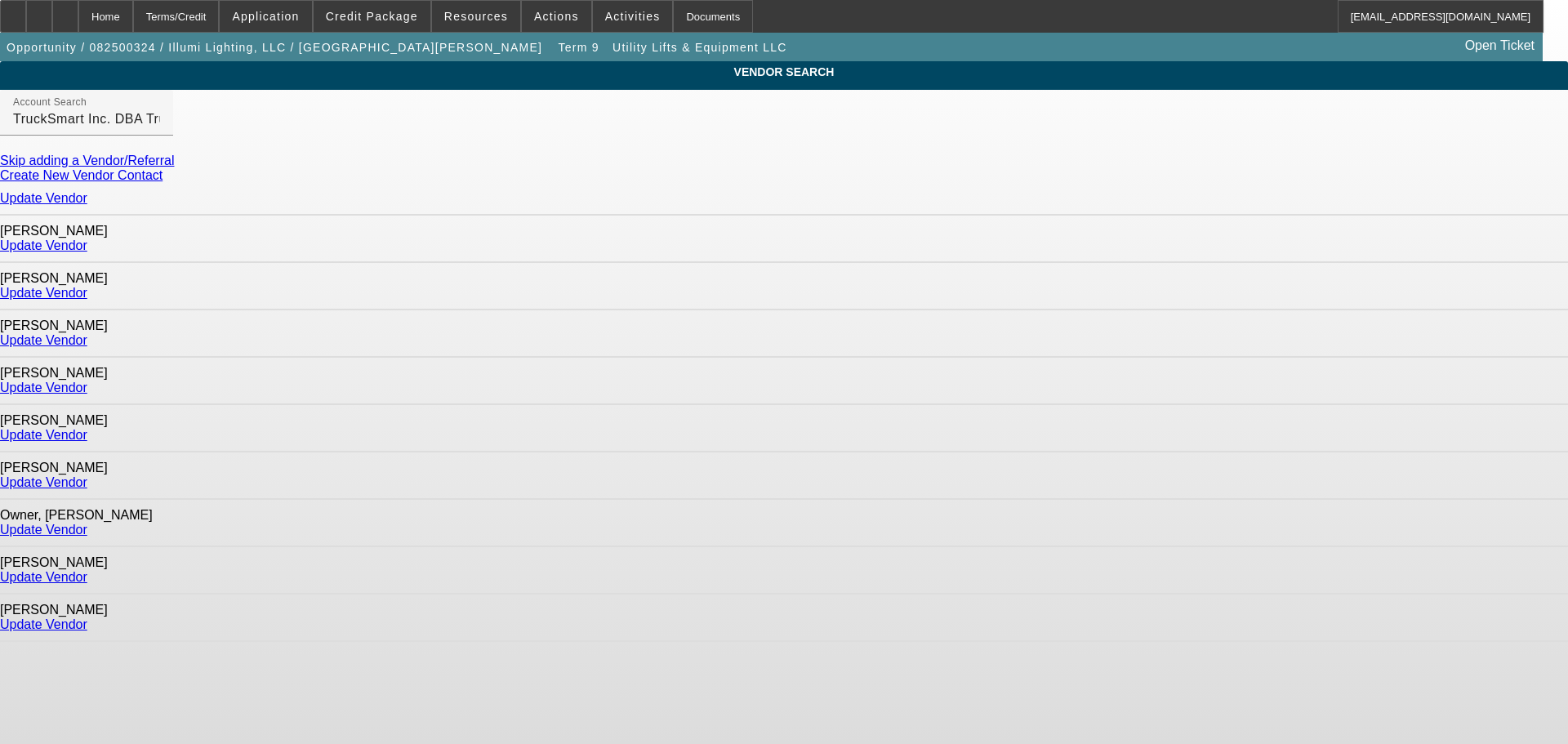
click at [87, 570] on link "Update Vendor" at bounding box center [43, 576] width 87 height 13
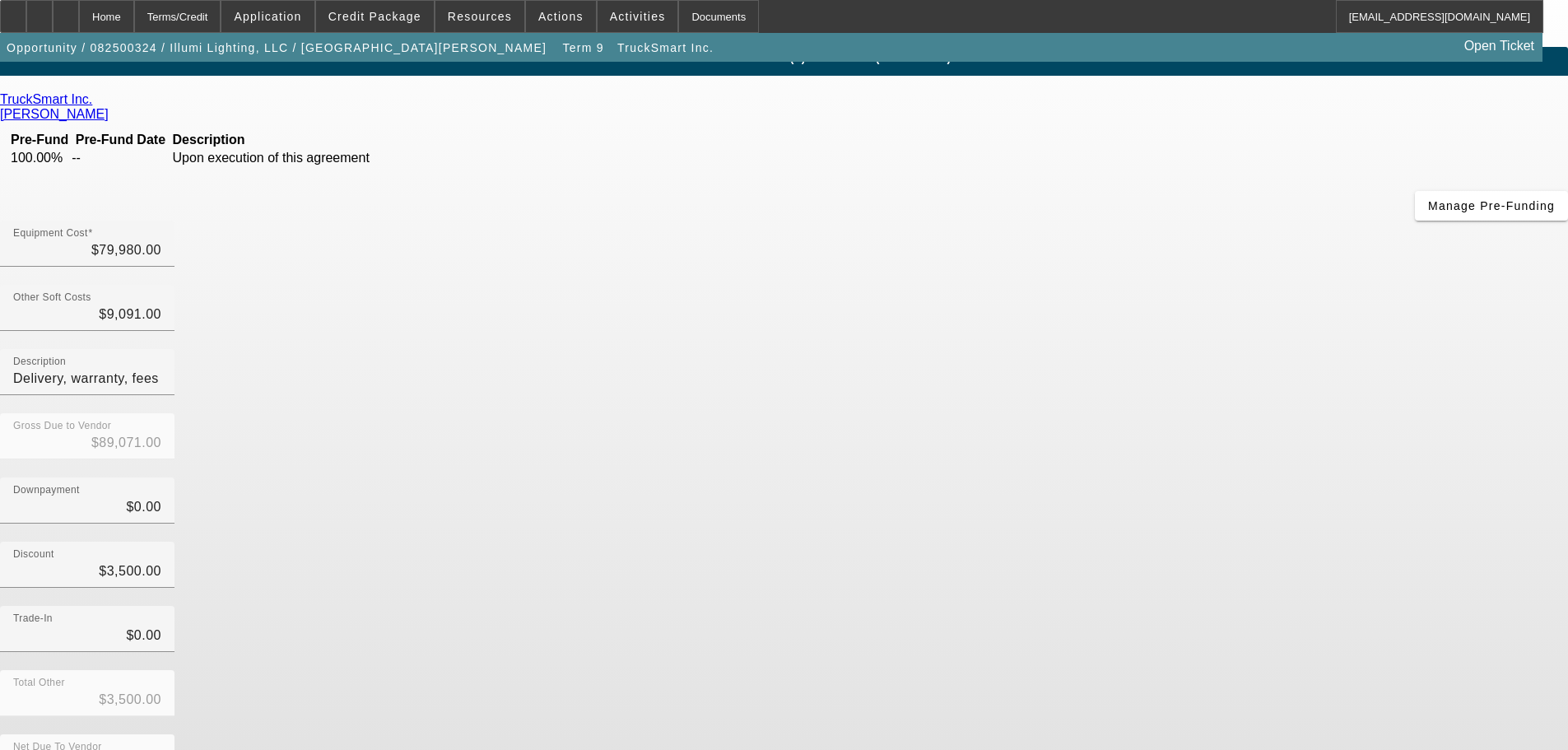
scroll to position [22, 0]
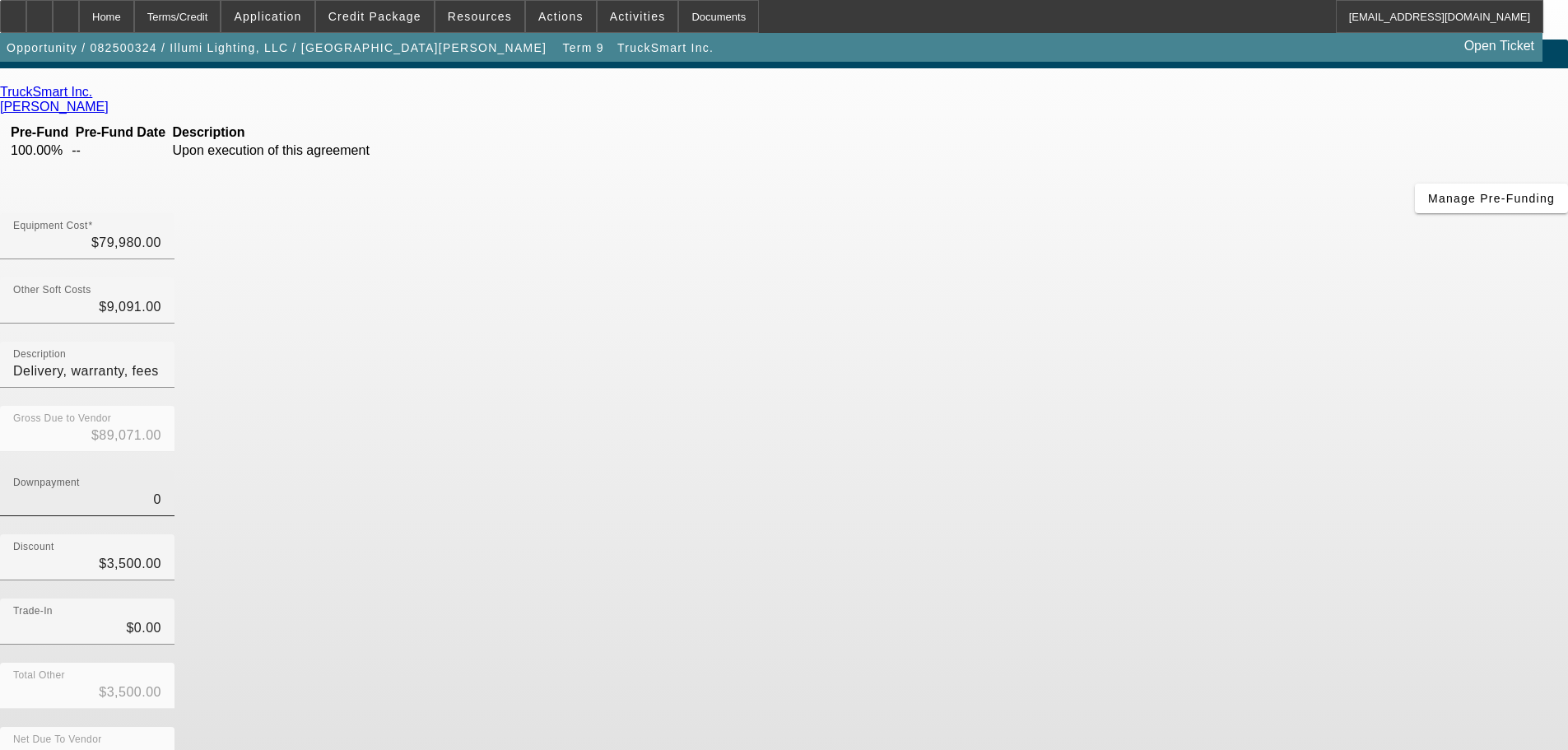
click at [161, 490] on input "0" at bounding box center [87, 500] width 148 height 19
click at [161, 470] on div "Downpayment" at bounding box center [87, 493] width 148 height 46
click at [1164, 598] on div "Trade-In $0.00" at bounding box center [784, 630] width 1568 height 64
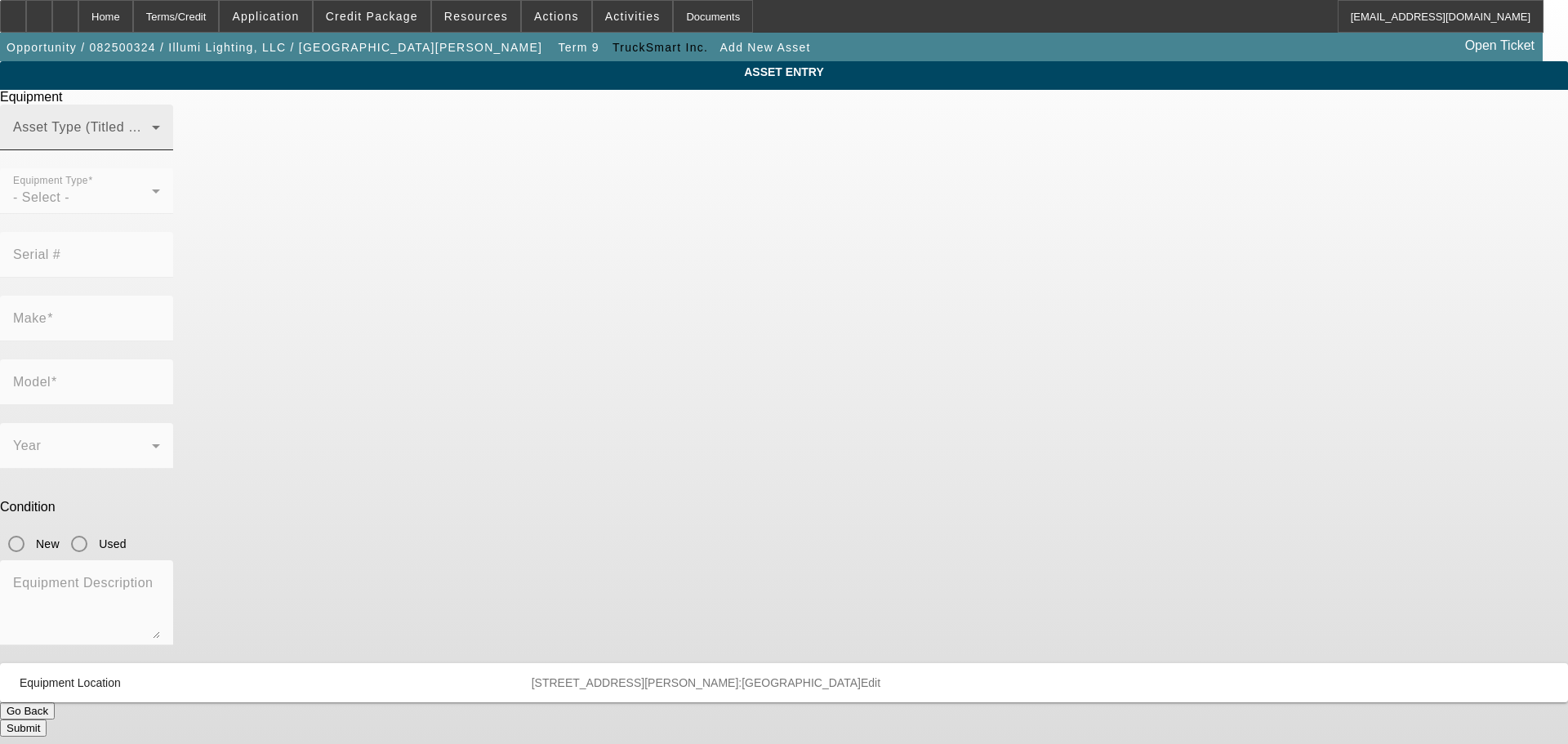
click at [160, 138] on div at bounding box center [160, 138] width 0 height 0
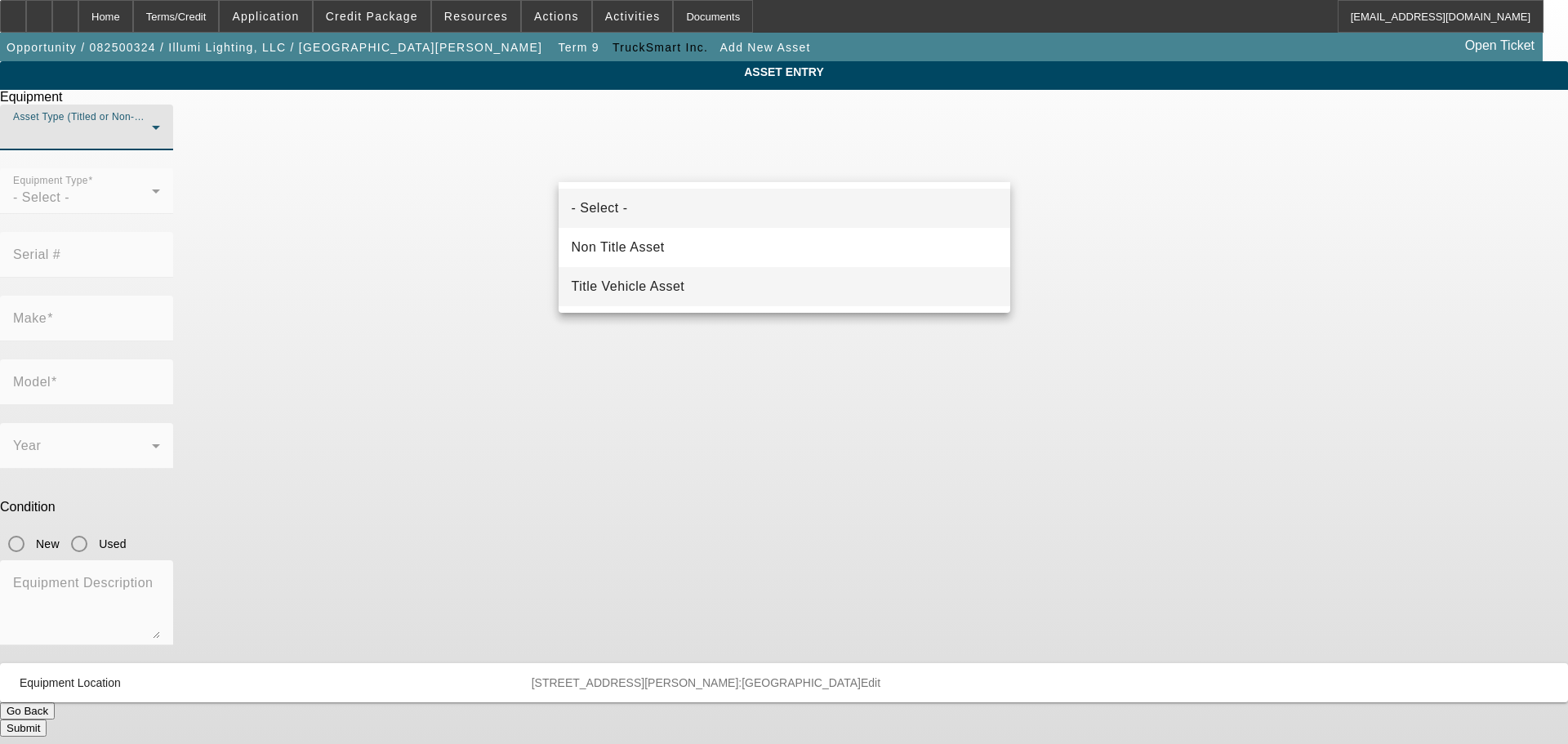
click at [721, 289] on mat-option "Title Vehicle Asset" at bounding box center [784, 286] width 452 height 39
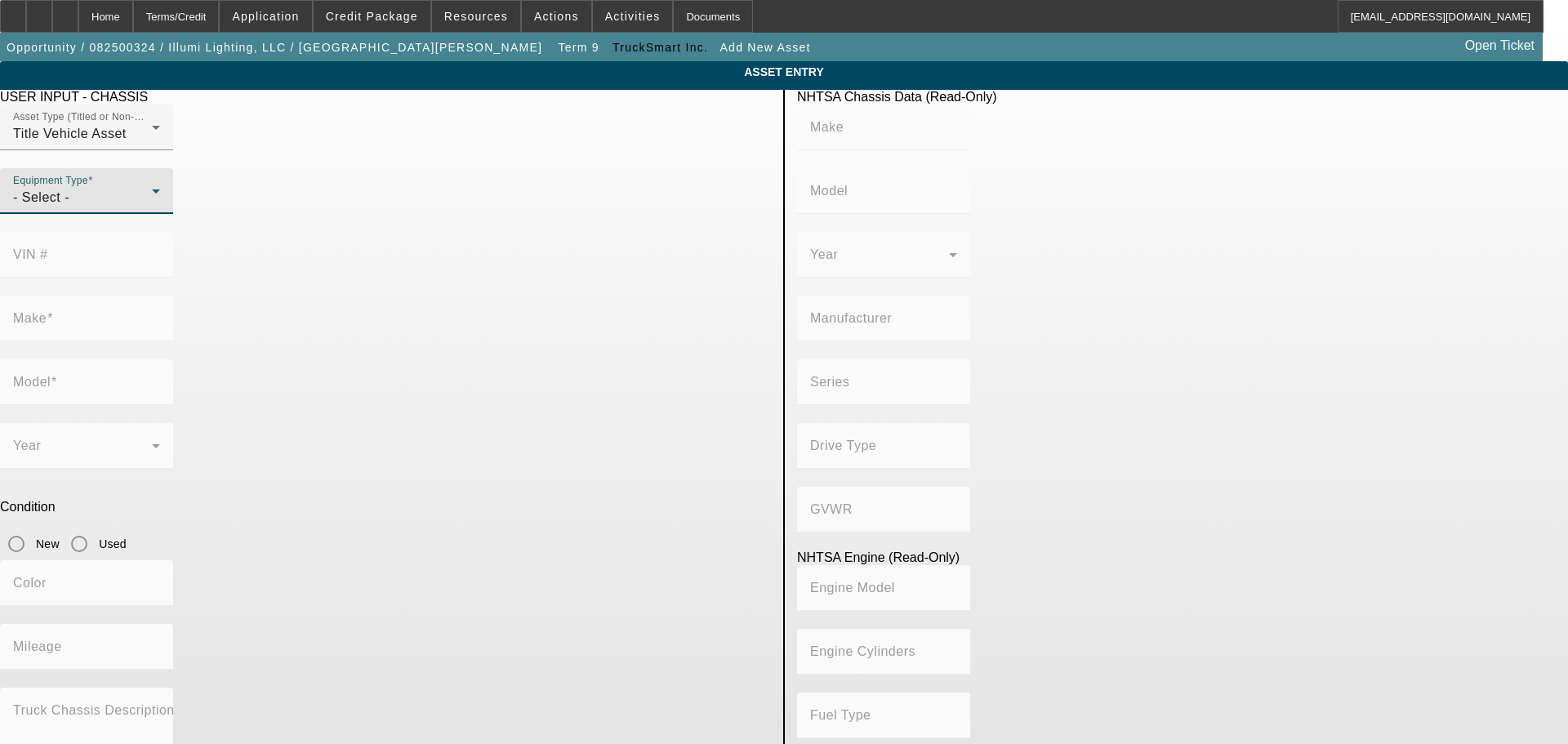
click at [69, 204] on span "- Select -" at bounding box center [41, 197] width 57 height 13
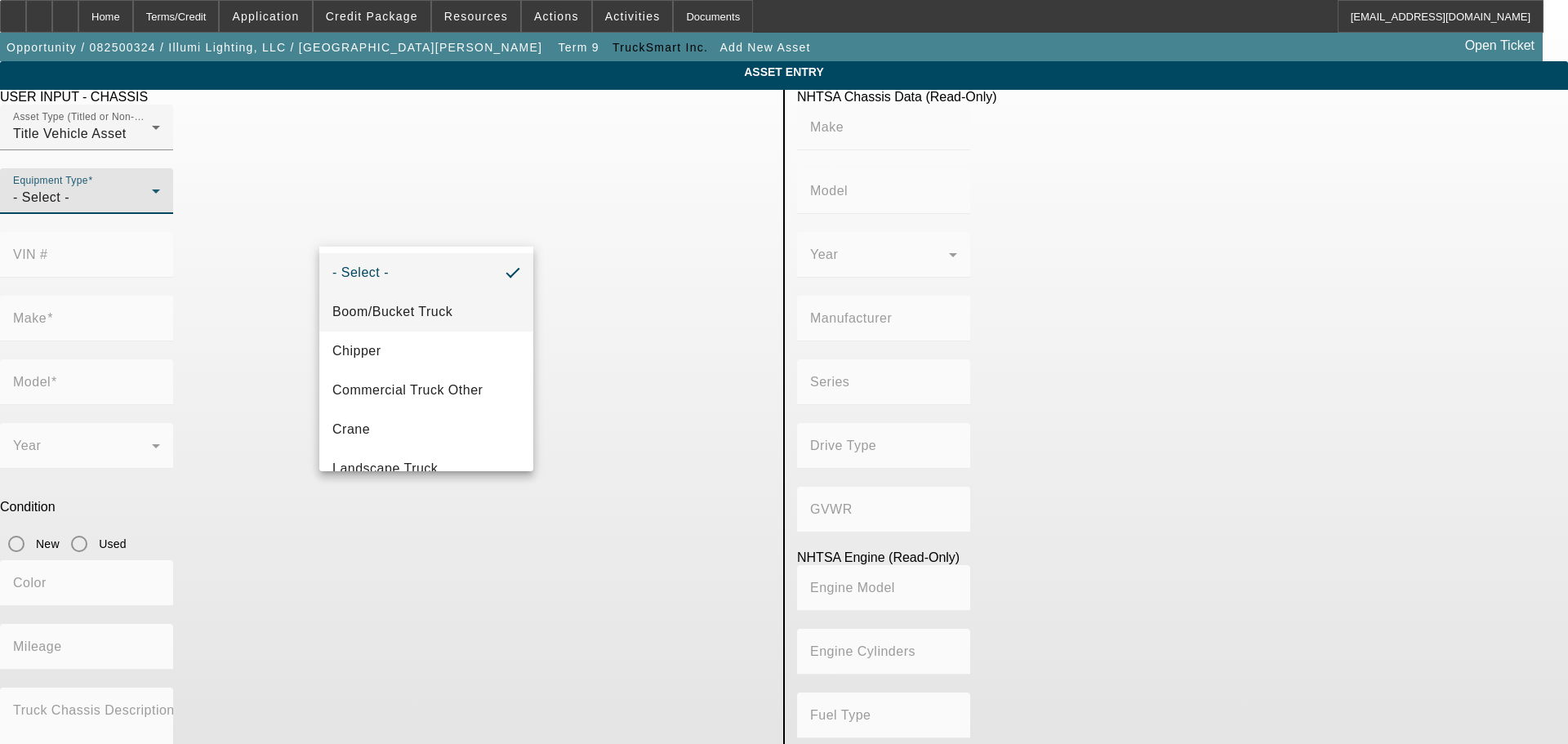
click at [458, 305] on mat-option "Boom/Bucket Truck" at bounding box center [426, 312] width 214 height 39
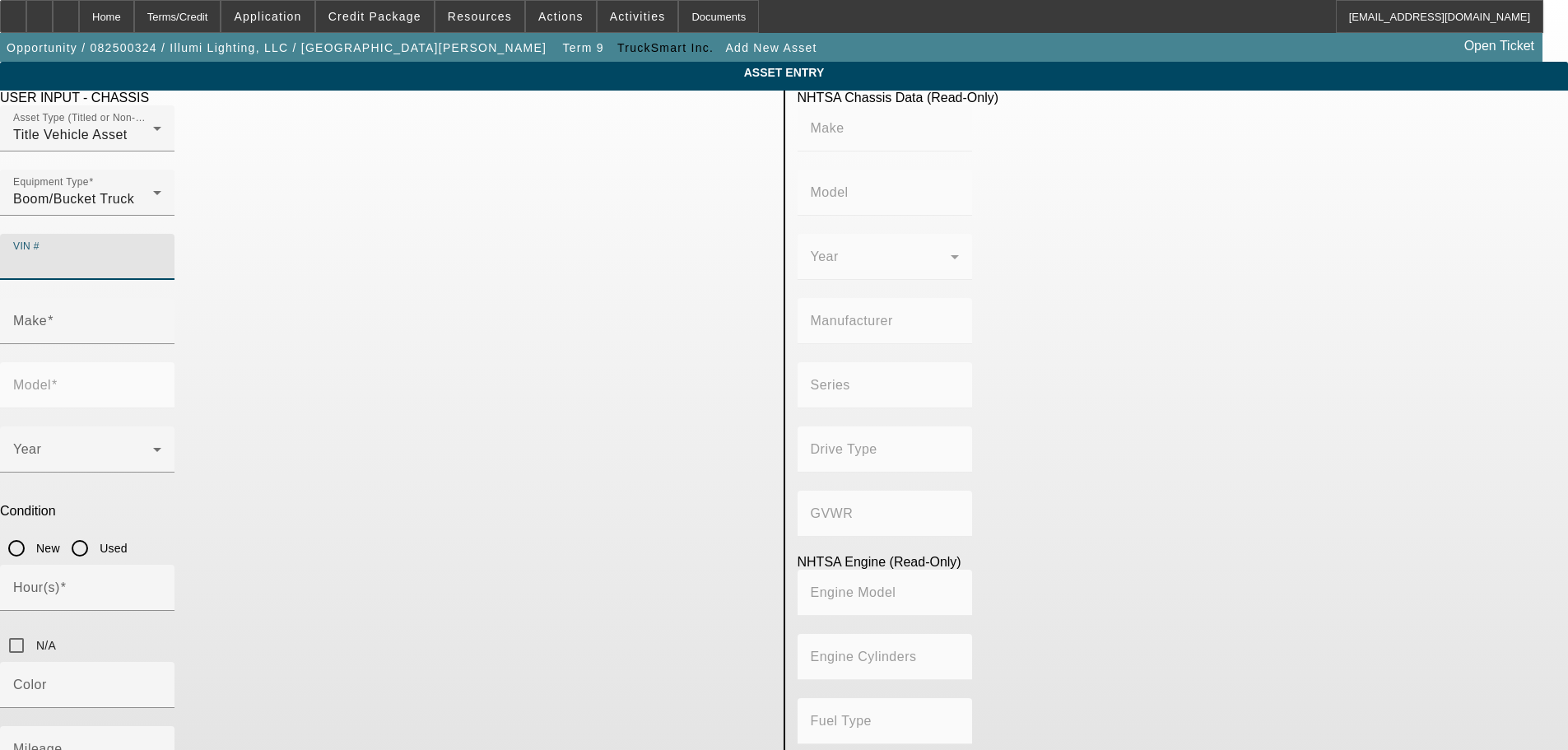
click at [161, 253] on input "VIN #" at bounding box center [87, 263] width 148 height 19
paste input "3C7WRNBLXJG310273"
click at [161, 311] on div "Make" at bounding box center [87, 321] width 148 height 46
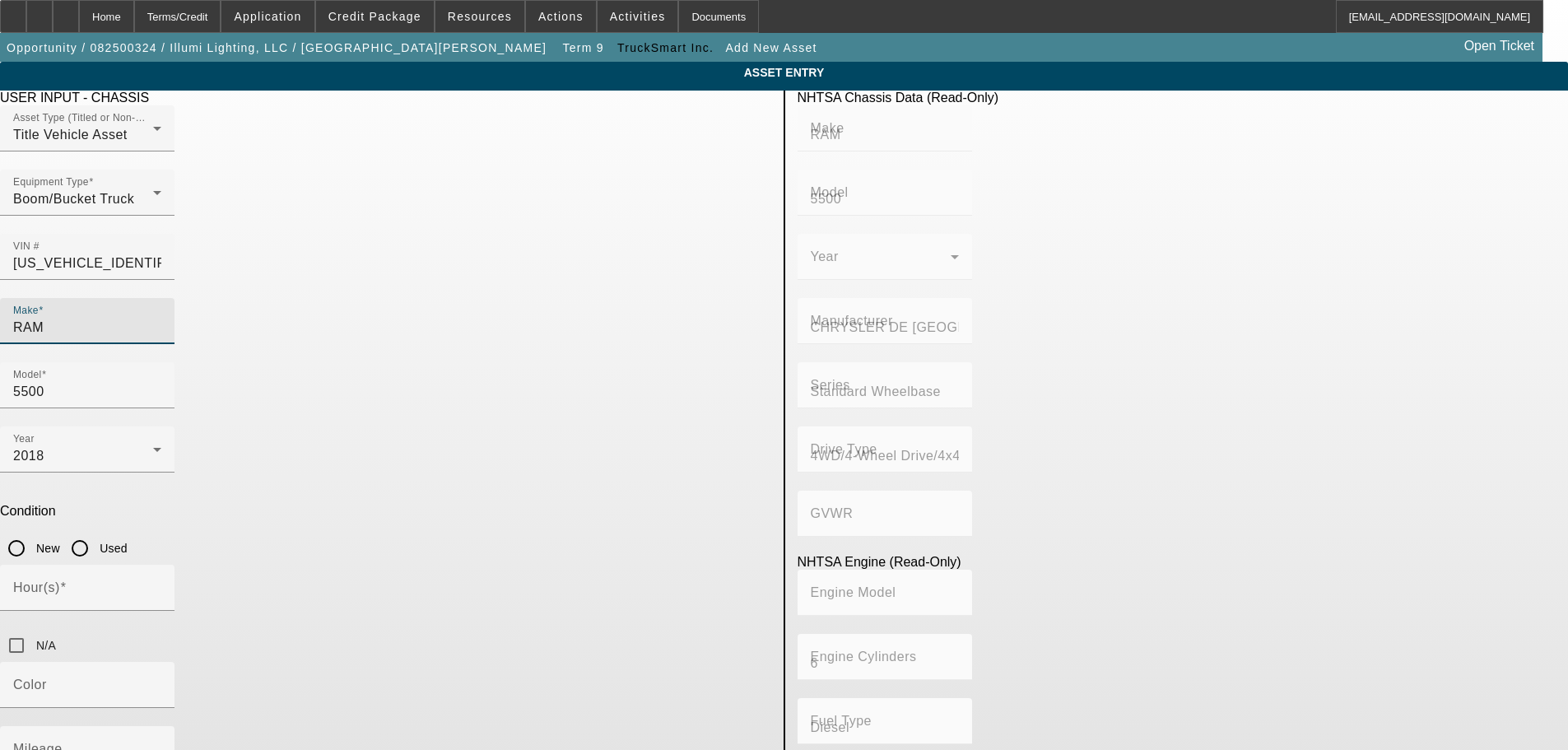
click at [227, 421] on app-asset-collateral-manage "ASSET ENTRY USER INPUT - CHASSIS Asset Type (Titled or Non-Titled) Title Vehicl…" at bounding box center [784, 523] width 1568 height 922
click at [97, 532] on input "Used" at bounding box center [80, 548] width 33 height 33
click at [161, 745] on input "Mileage" at bounding box center [87, 755] width 148 height 19
click at [154, 528] on app-asset-collateral-manage "ASSET ENTRY USER INPUT - CHASSIS Asset Type (Titled or Non-Titled) Title Vehicl…" at bounding box center [784, 523] width 1568 height 922
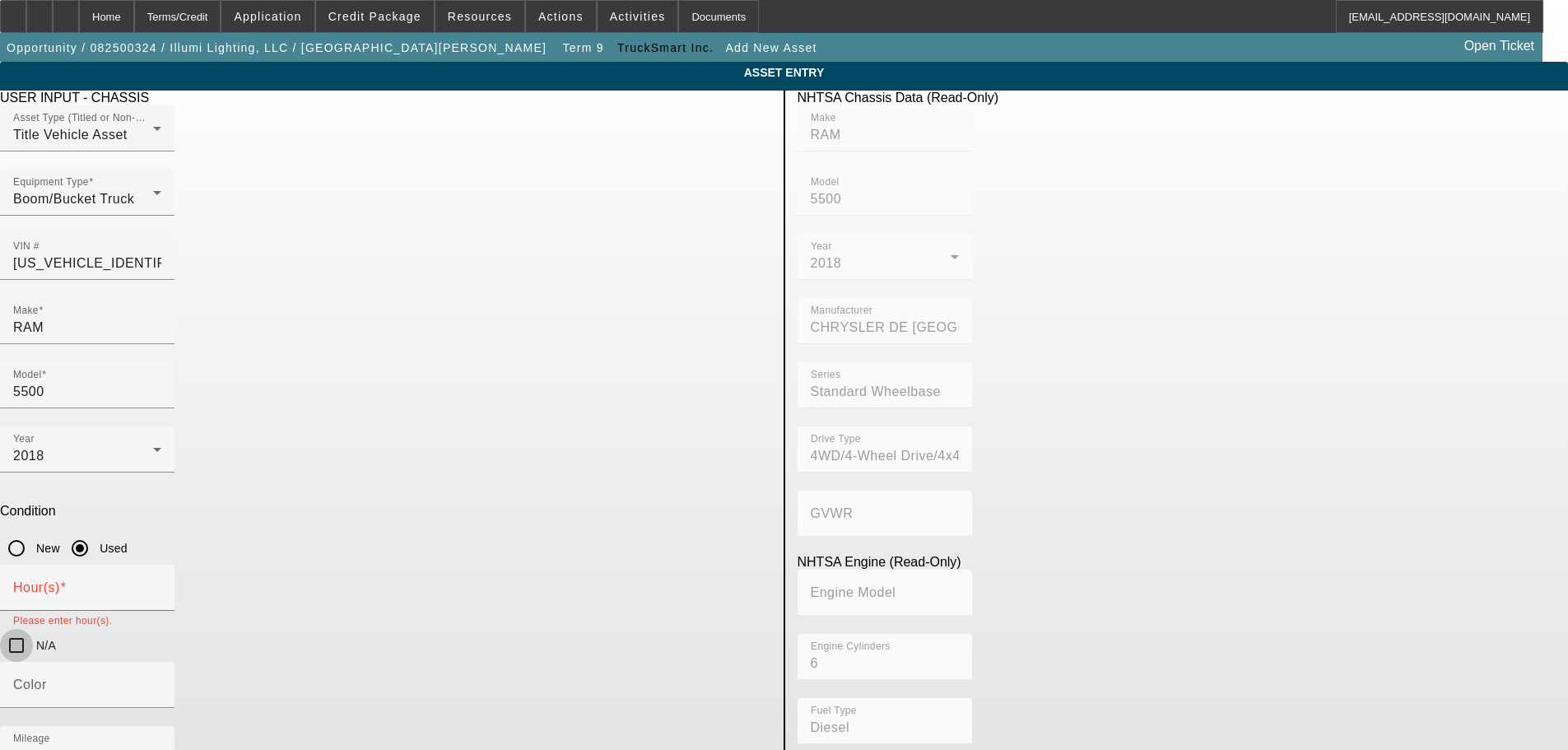
click at [33, 629] on input "N/A" at bounding box center [16, 646] width 33 height 33
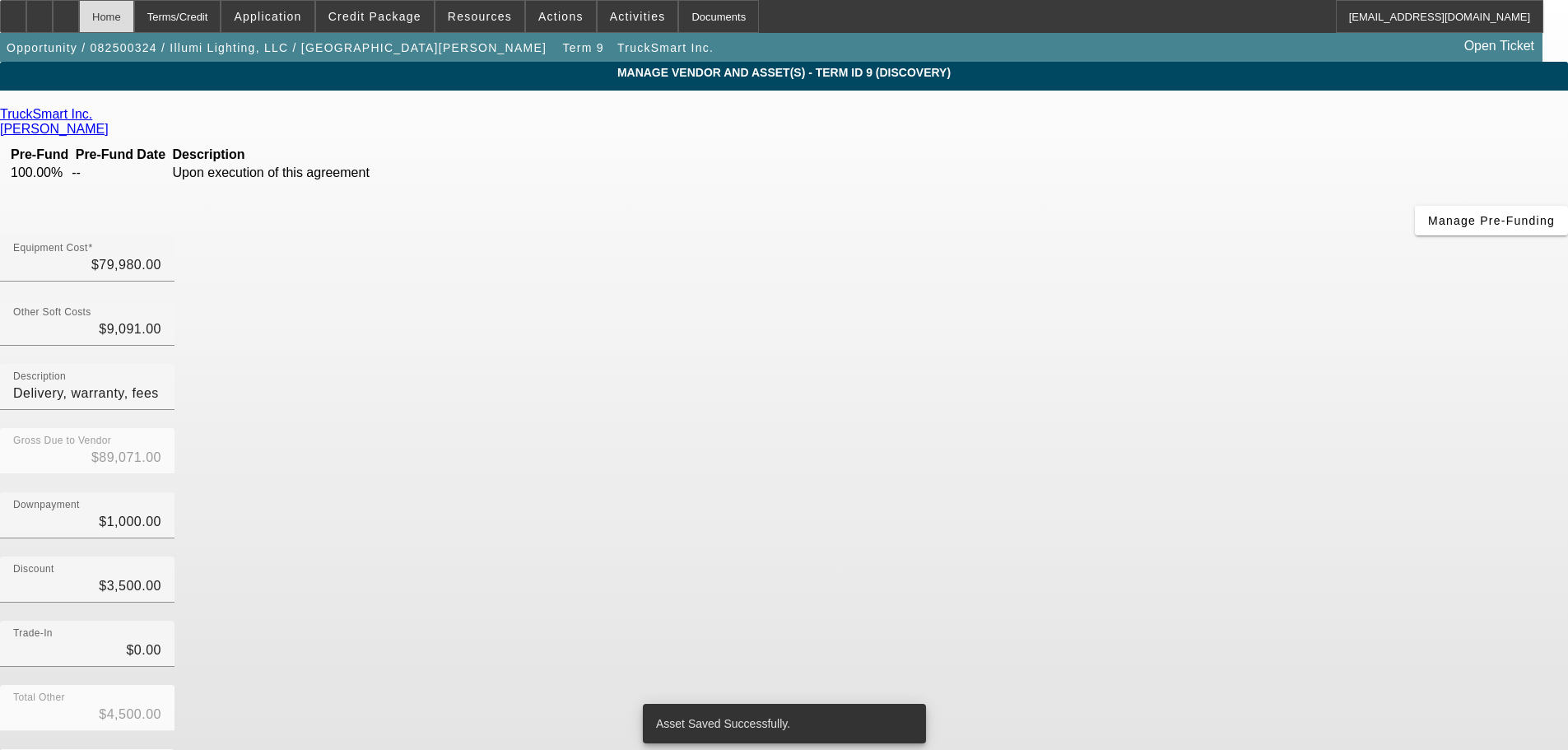
click at [134, 14] on div "Home" at bounding box center [106, 16] width 55 height 33
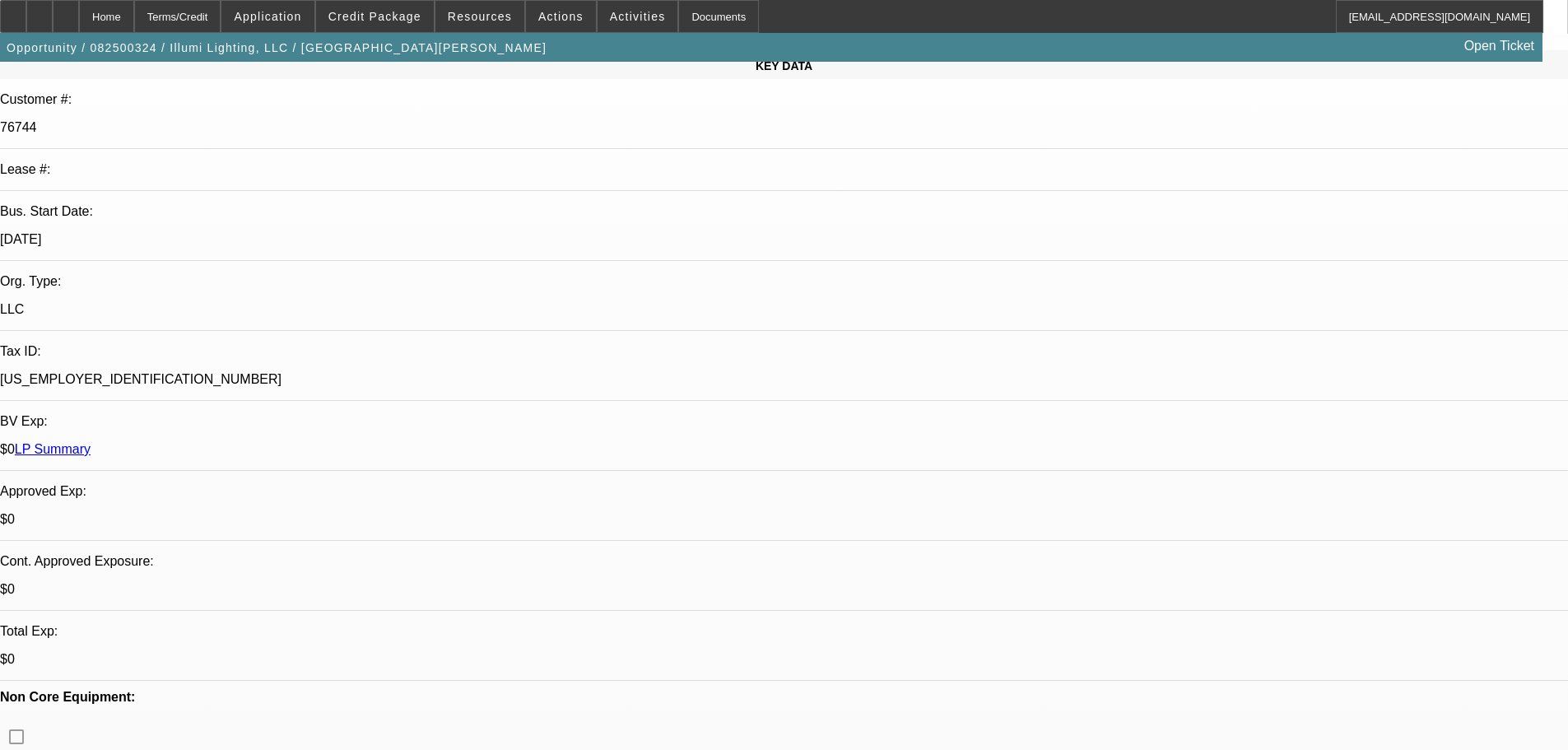
drag, startPoint x: 757, startPoint y: 269, endPoint x: 760, endPoint y: 460, distance: 191.0
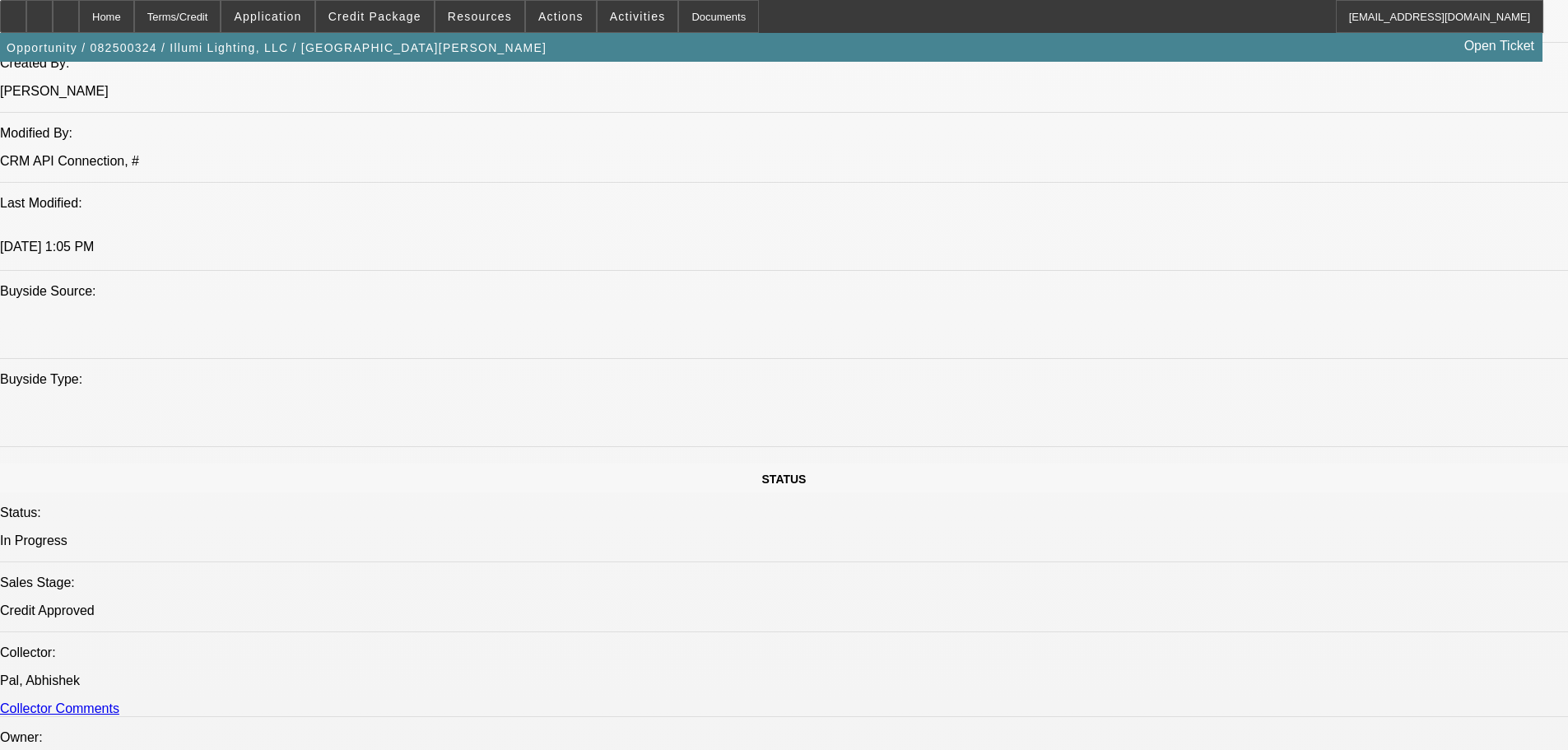
drag, startPoint x: 685, startPoint y: 332, endPoint x: 706, endPoint y: 471, distance: 140.6
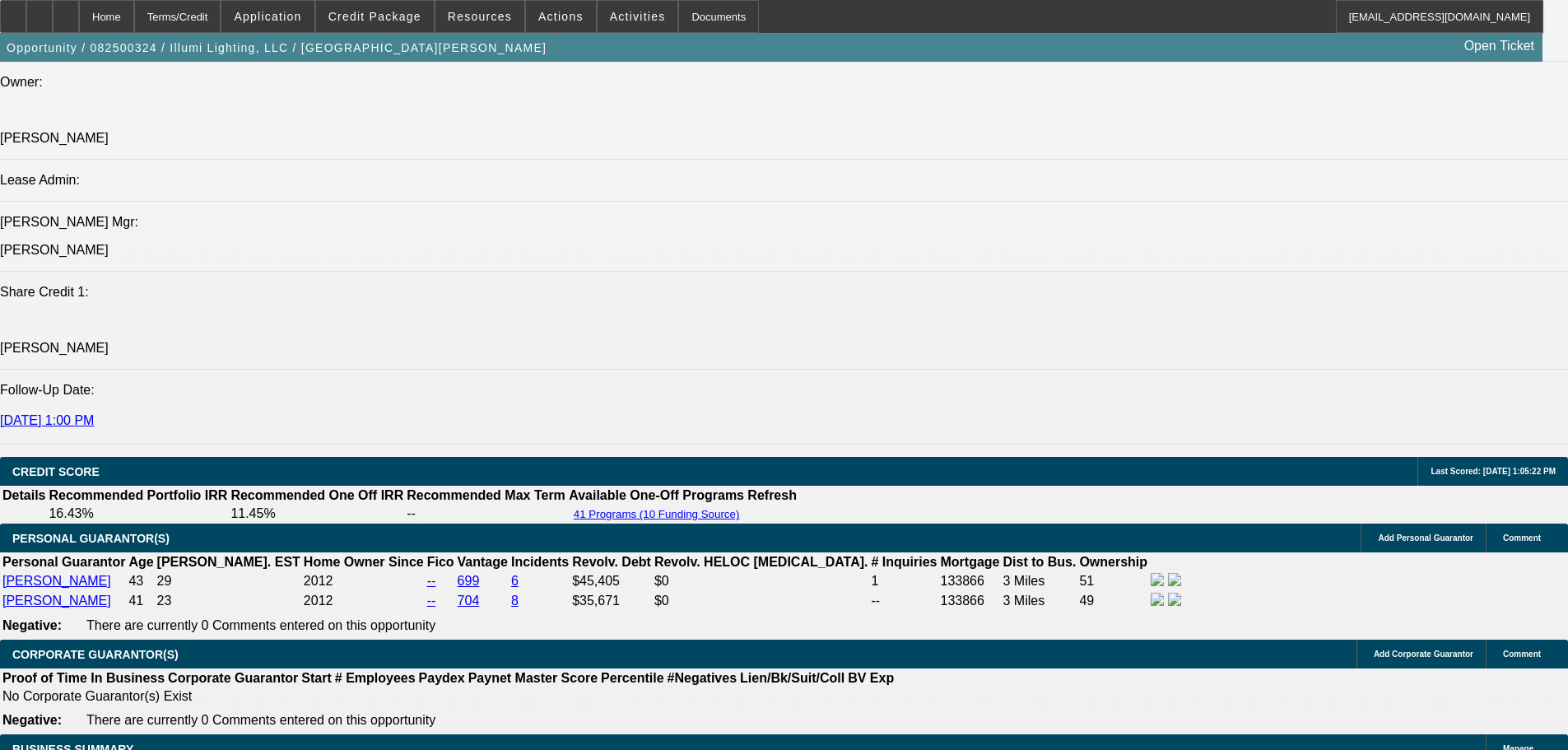
drag, startPoint x: 735, startPoint y: 451, endPoint x: 732, endPoint y: 518, distance: 67.1
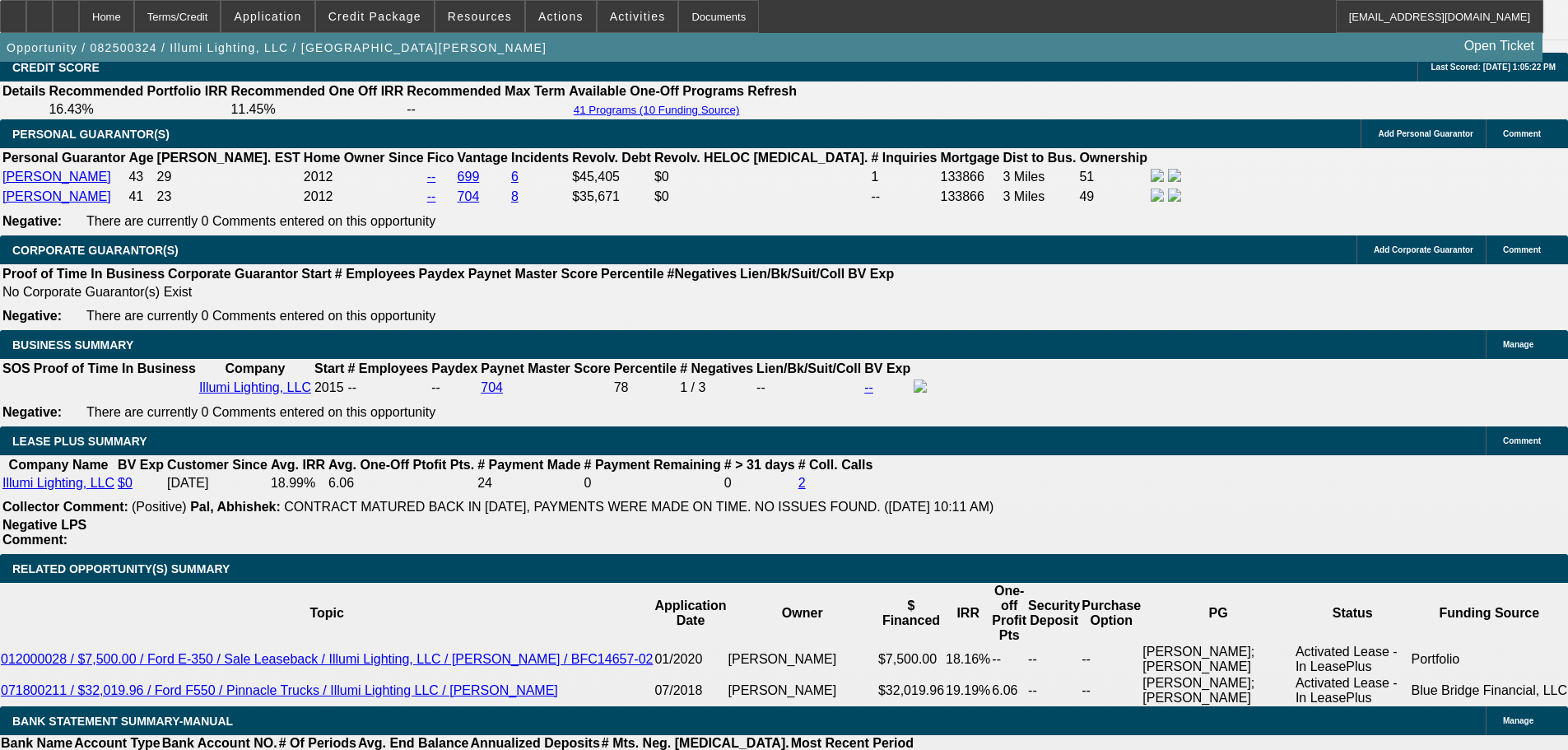
drag, startPoint x: 745, startPoint y: 396, endPoint x: 744, endPoint y: 534, distance: 138.0
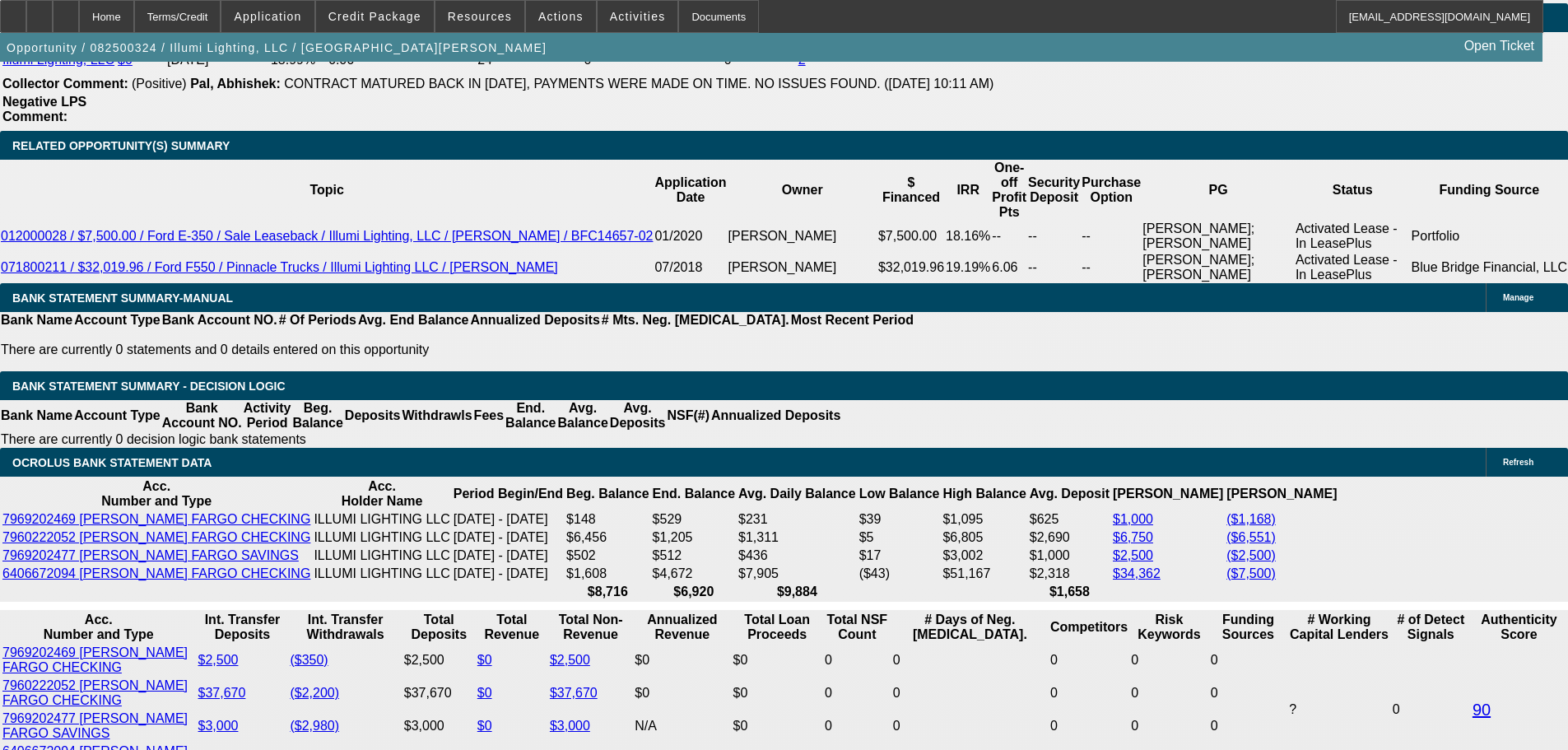
scroll to position [2995, 0]
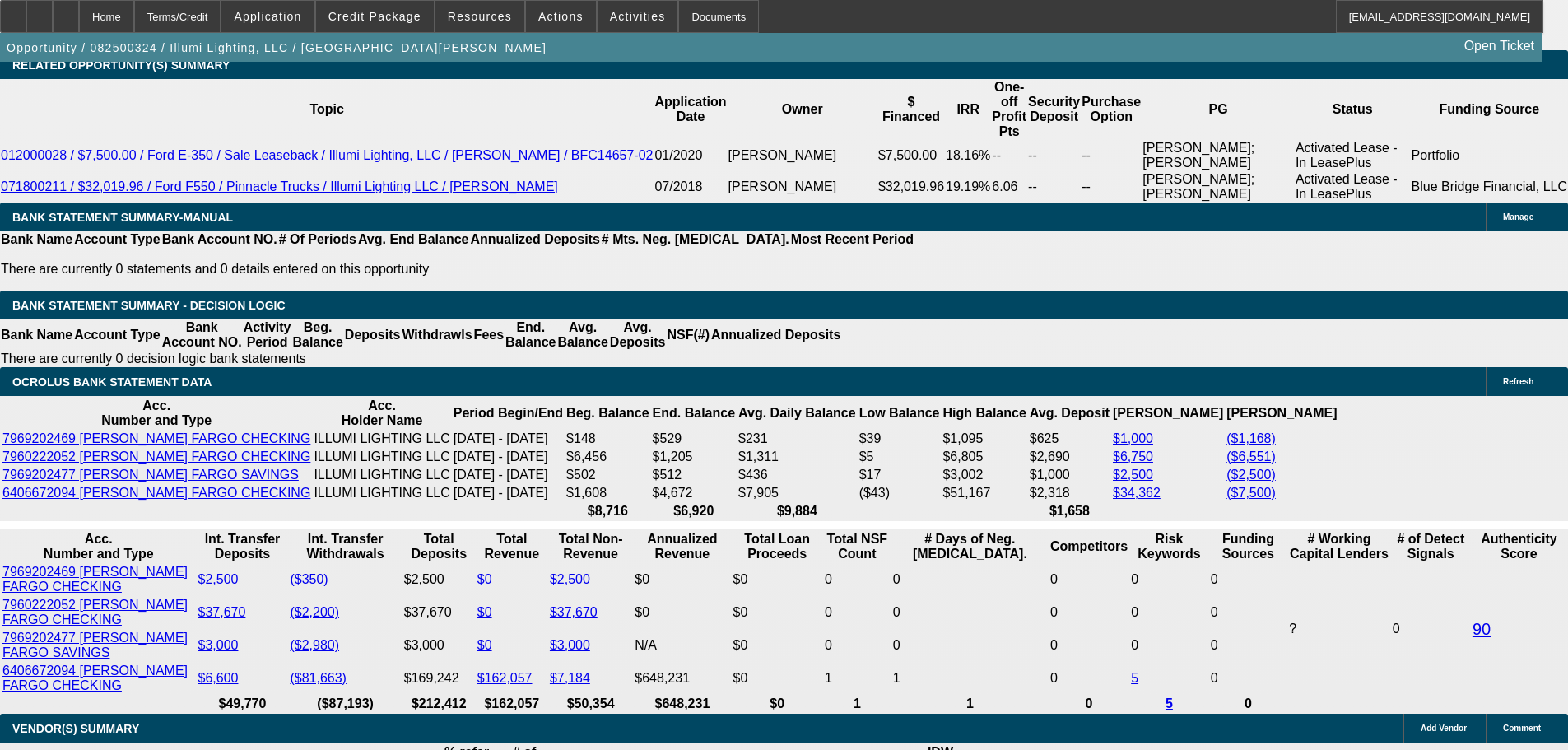
click at [1039, 297] on div "APPLICATION INFORMATION Manage Topic: 082500324 / $85,400.00 / FORD F-550 / Uti…" at bounding box center [784, 104] width 1568 height 6076
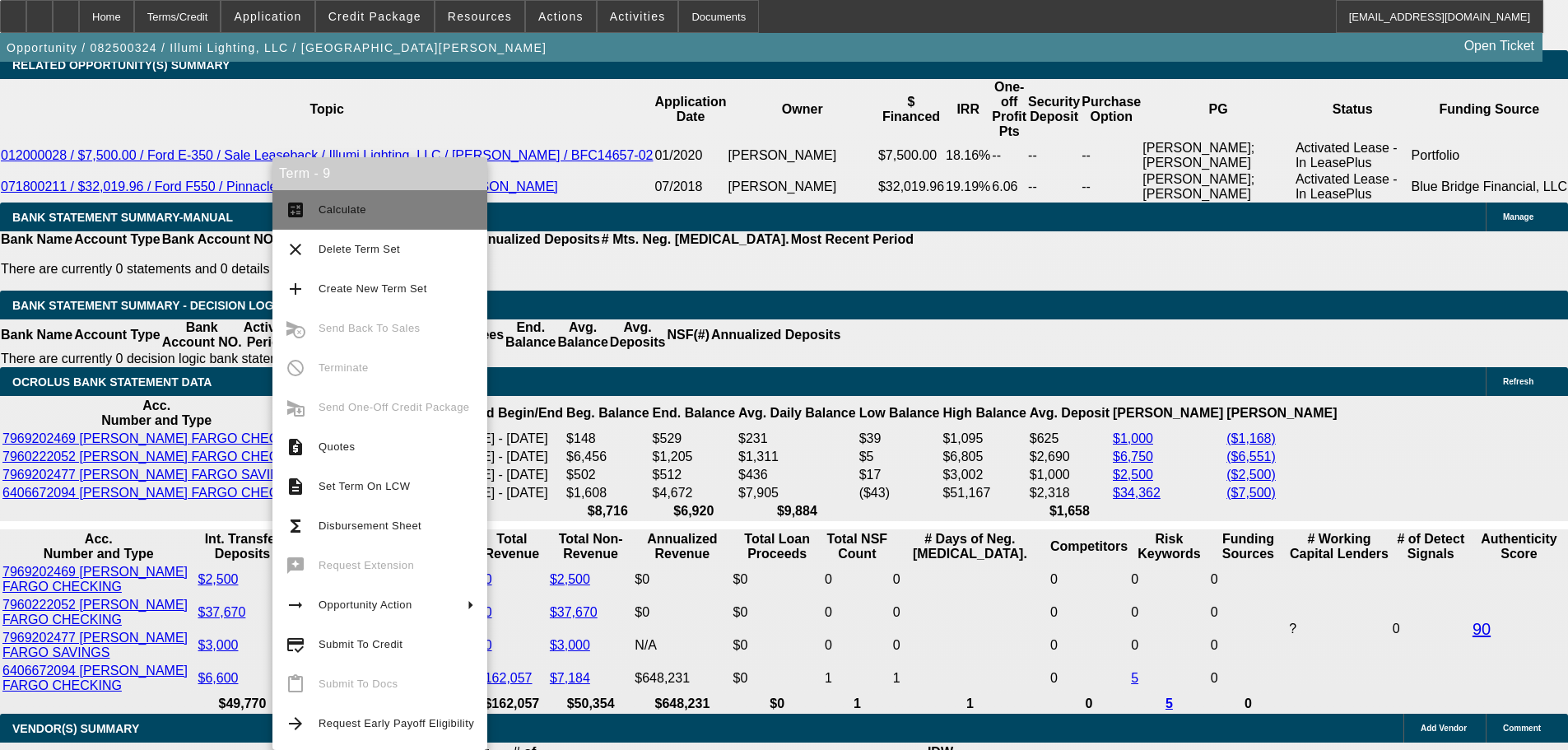
click at [394, 213] on span "Calculate" at bounding box center [396, 210] width 156 height 19
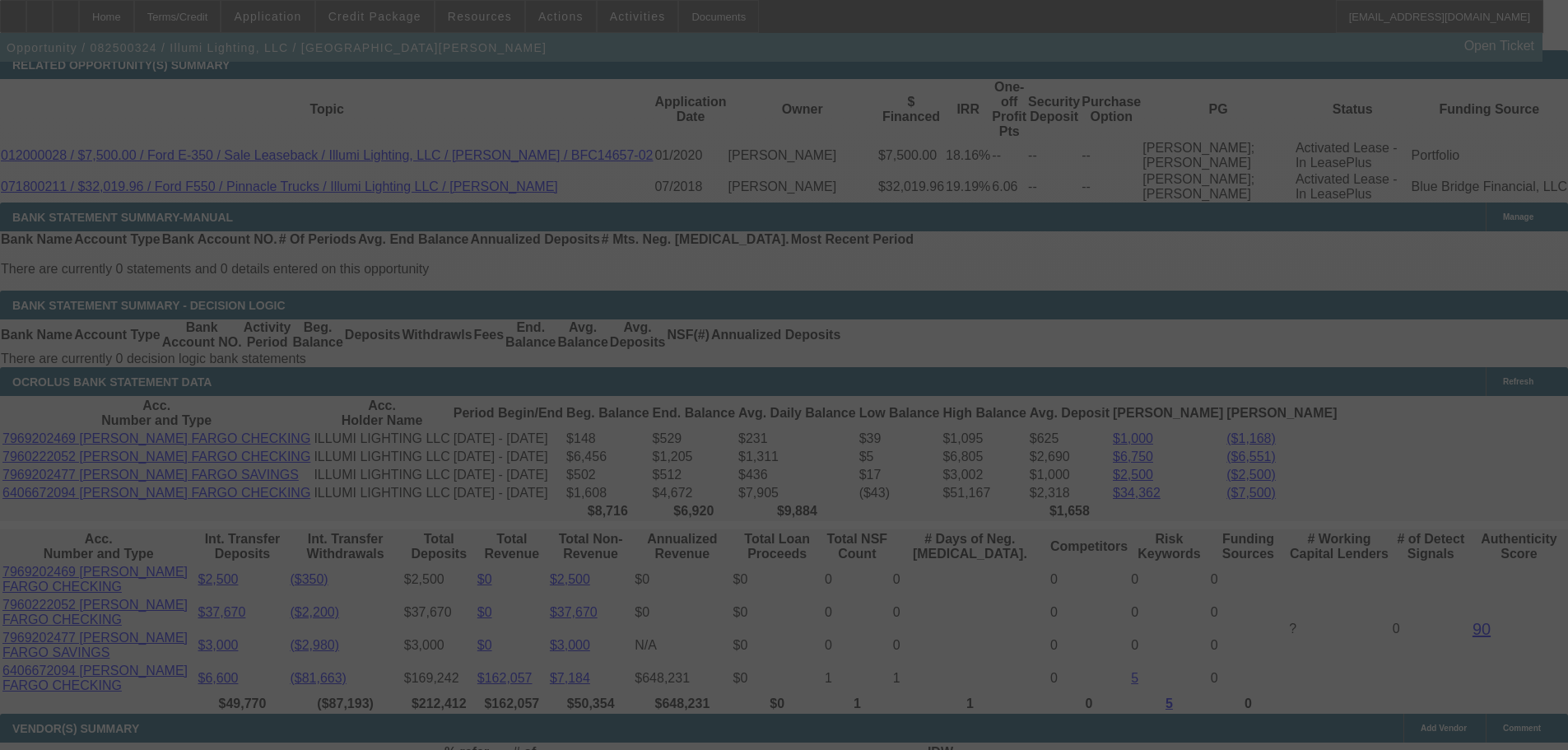
scroll to position [0, 0]
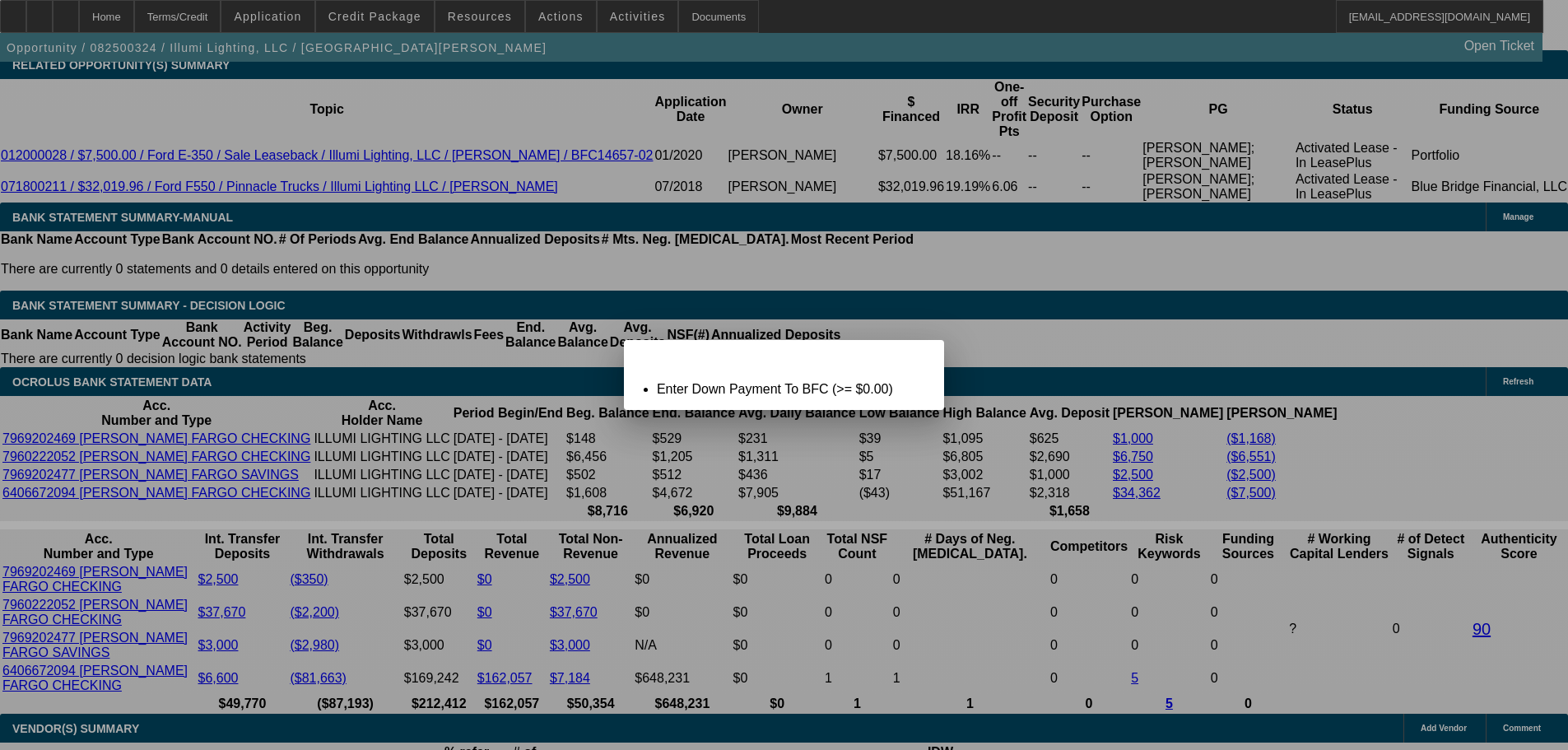
click at [912, 359] on span "Close" at bounding box center [922, 354] width 22 height 9
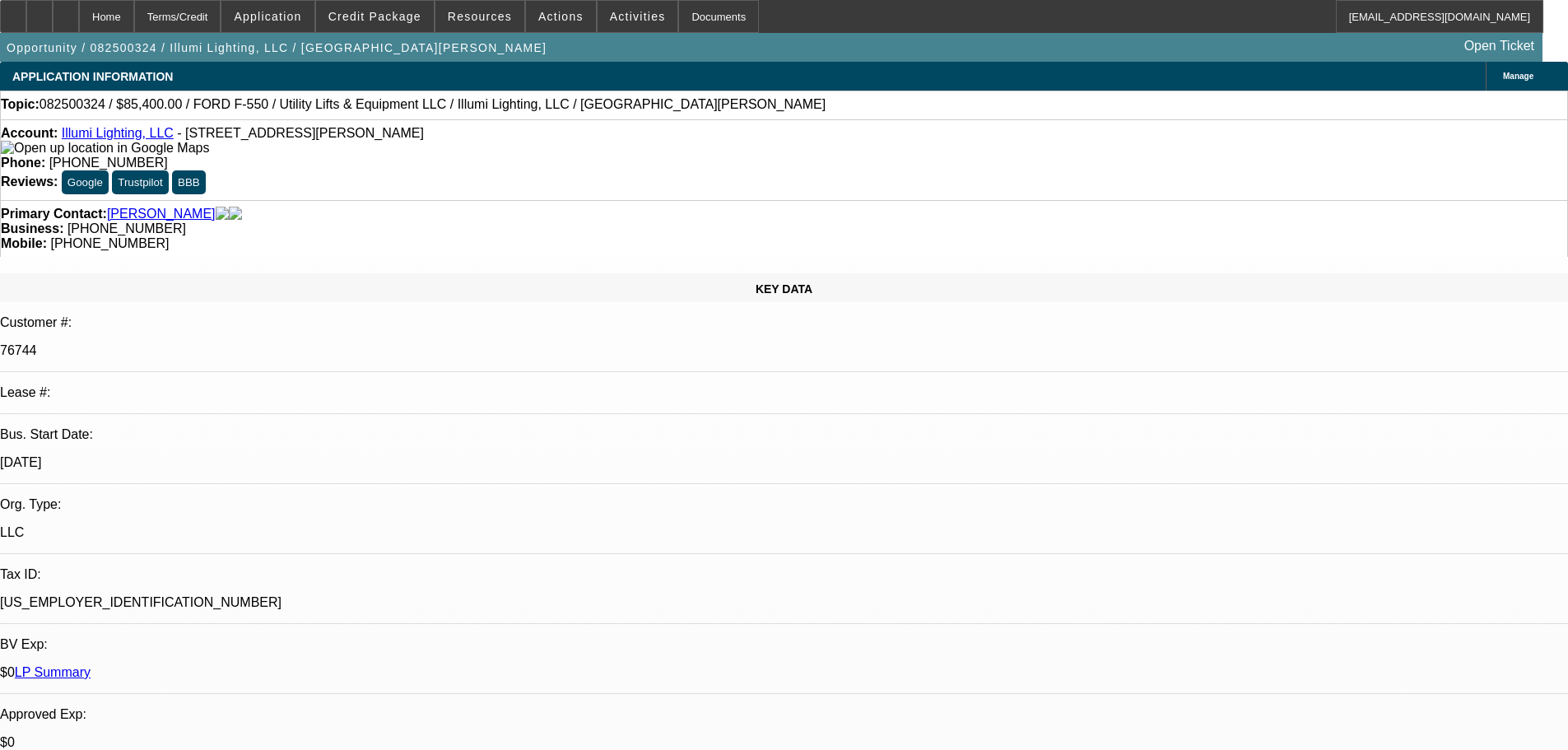
scroll to position [2995, 0]
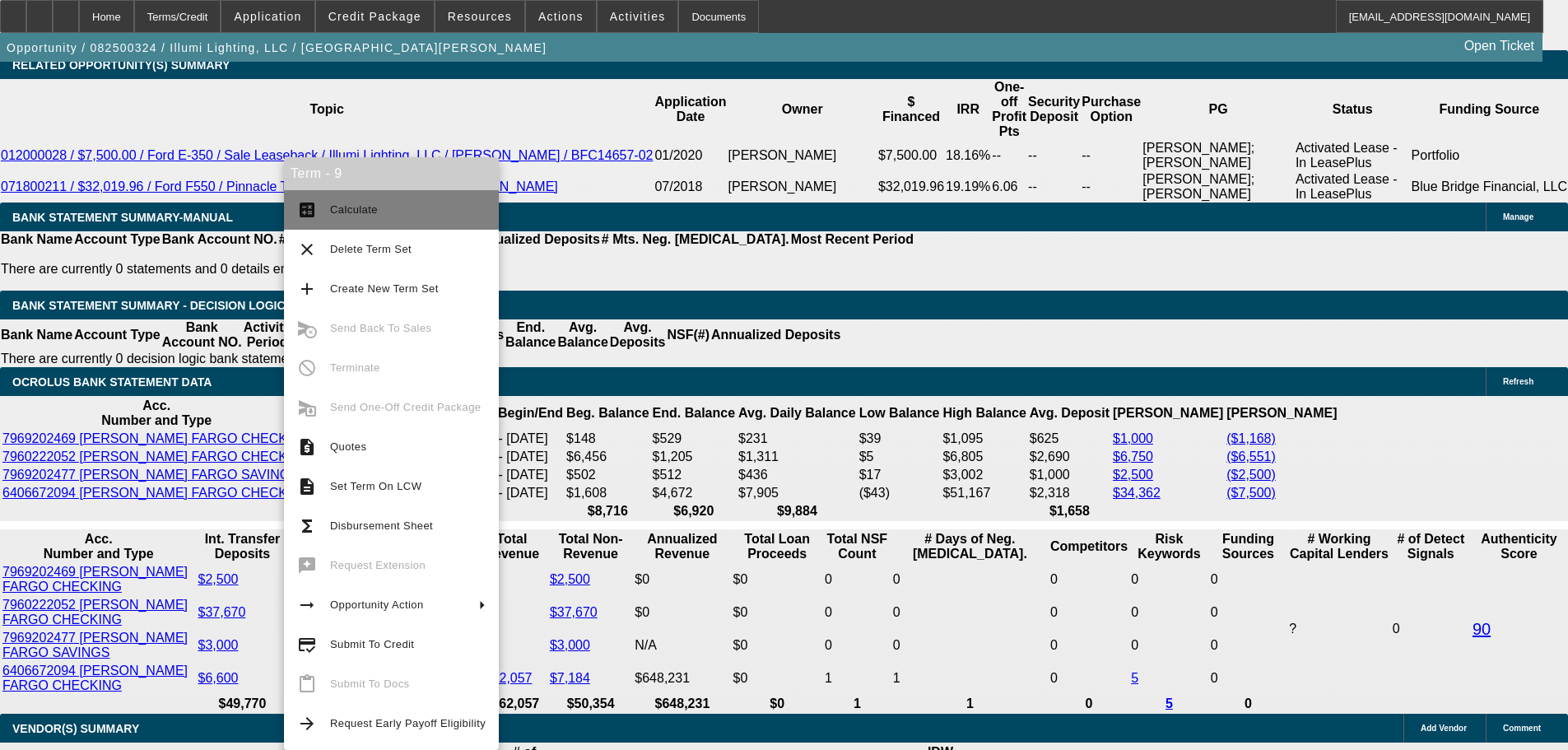
click at [408, 213] on span "Calculate" at bounding box center [407, 210] width 156 height 19
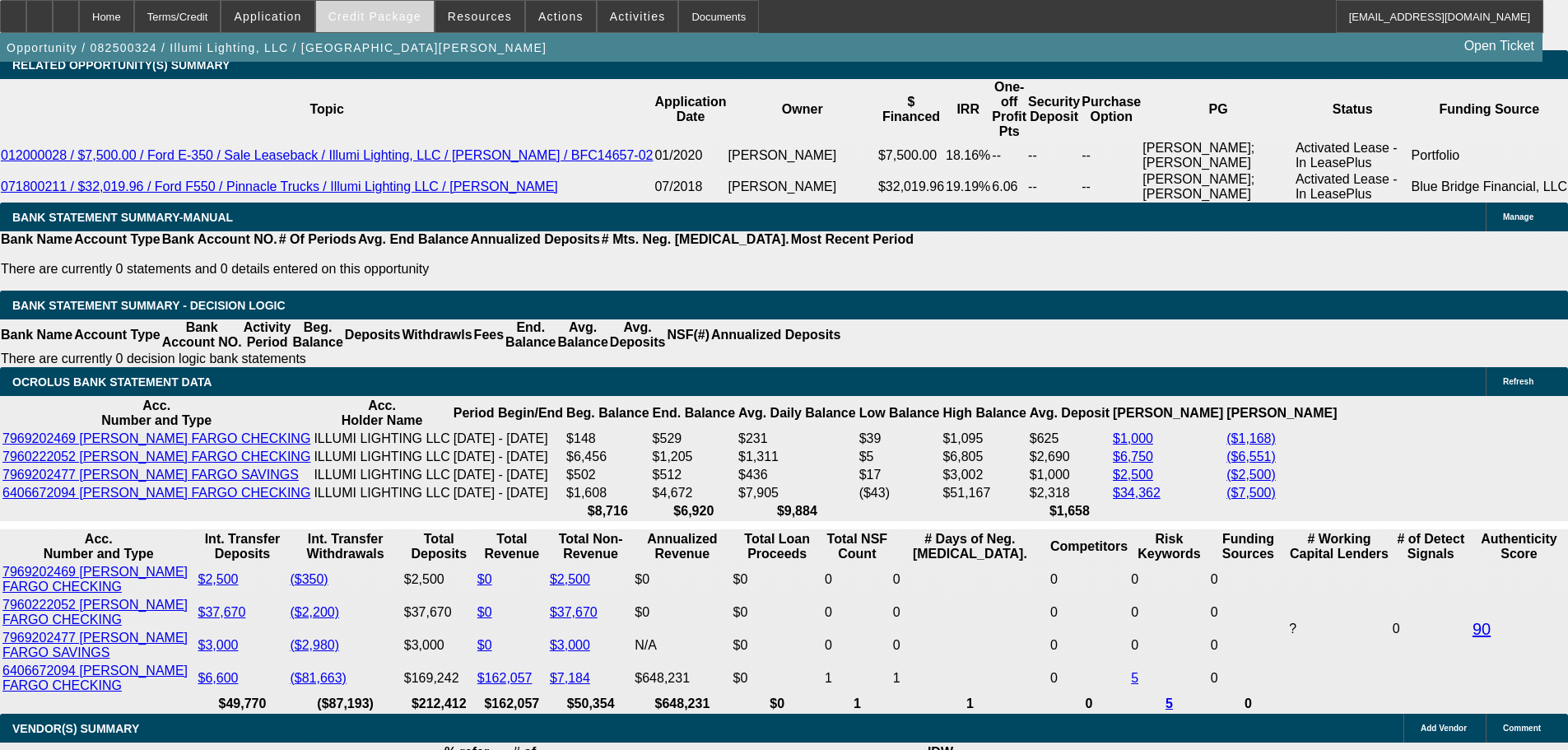
click at [401, 11] on span "Credit Package" at bounding box center [375, 16] width 93 height 14
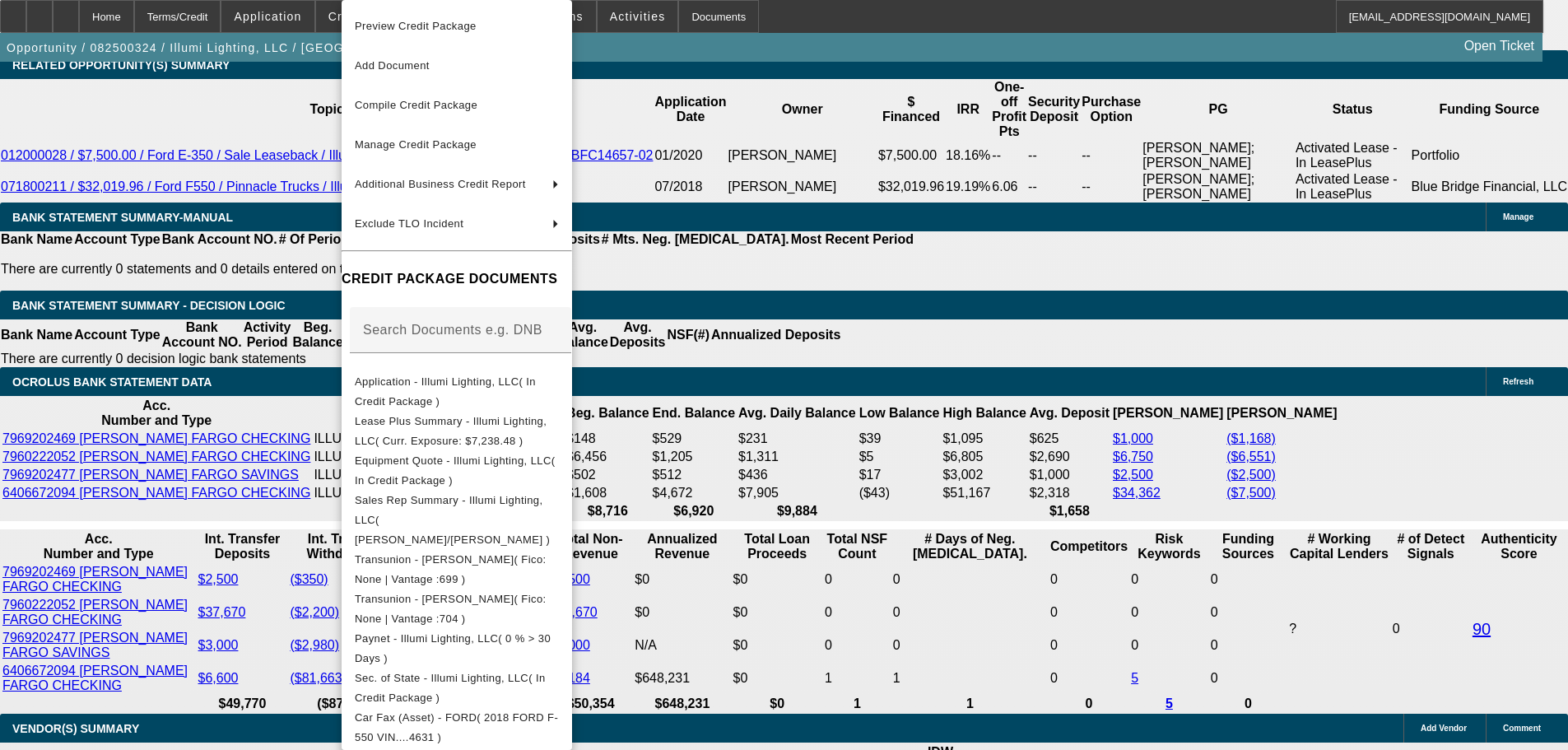
click at [1023, 245] on div at bounding box center [784, 375] width 1568 height 750
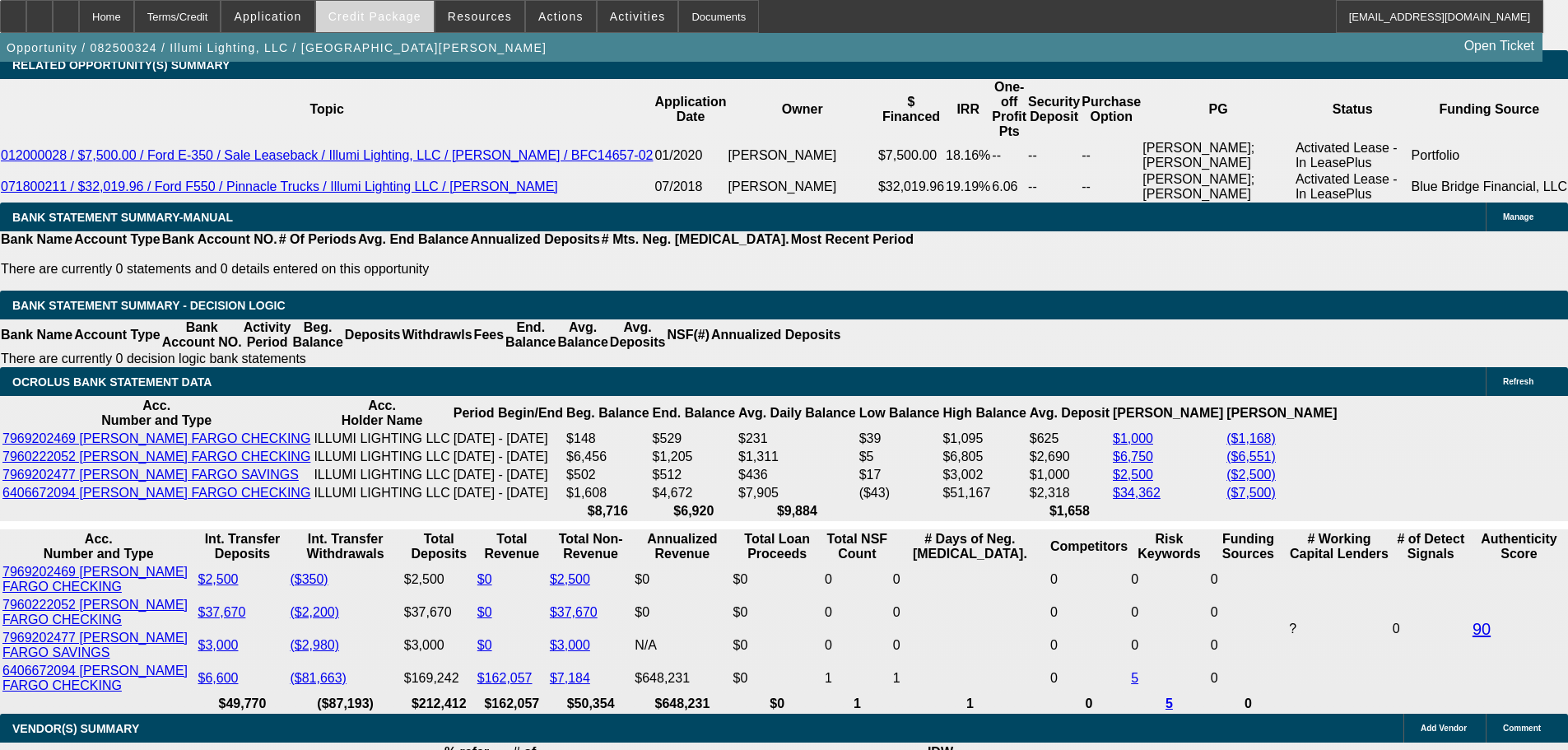
click at [400, 9] on span at bounding box center [375, 16] width 118 height 40
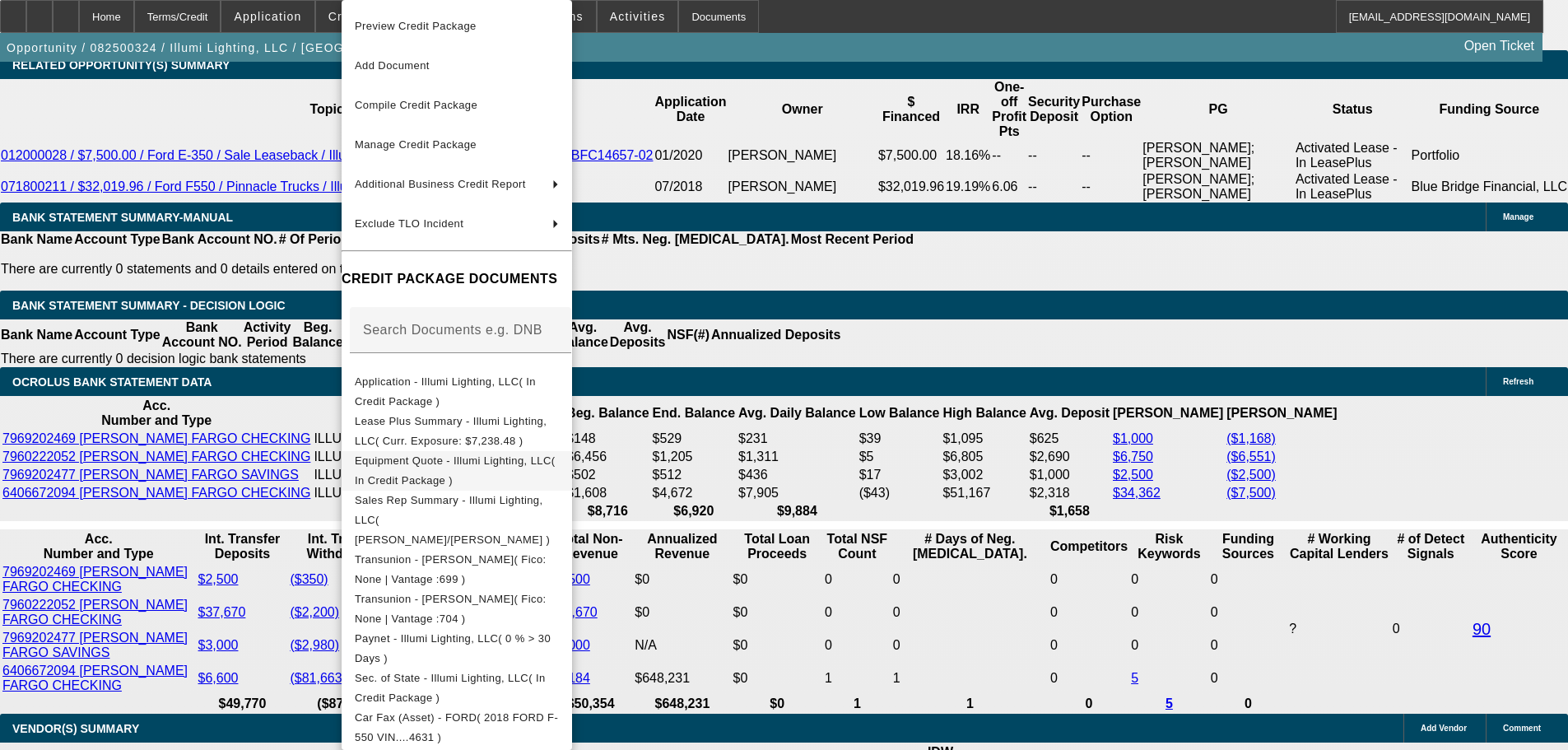
click at [572, 479] on button "Equipment Quote - Illumi Lighting, LLC( In Credit Package )" at bounding box center [456, 471] width 230 height 40
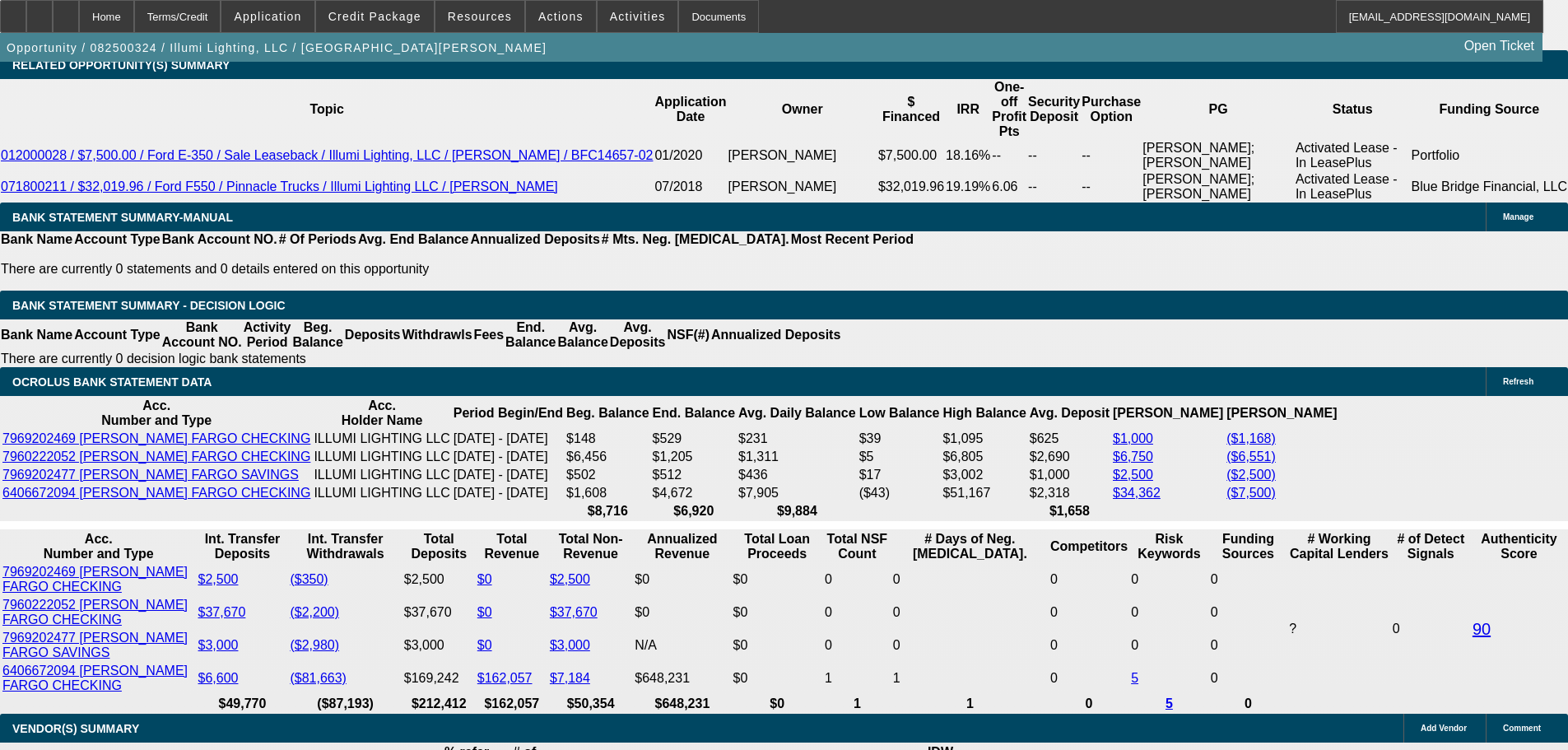
scroll to position [2912, 0]
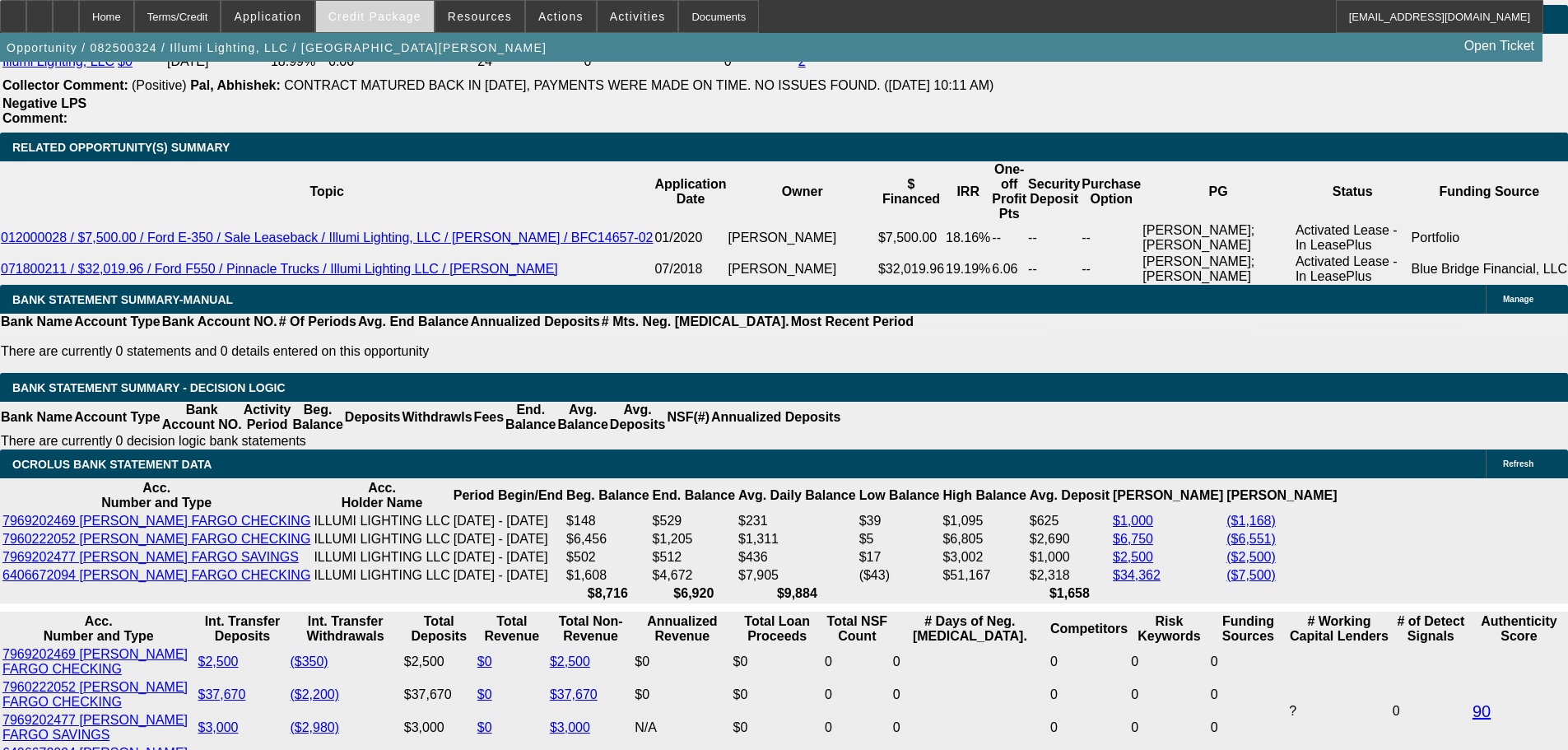
click at [405, 14] on span "Credit Package" at bounding box center [375, 16] width 93 height 14
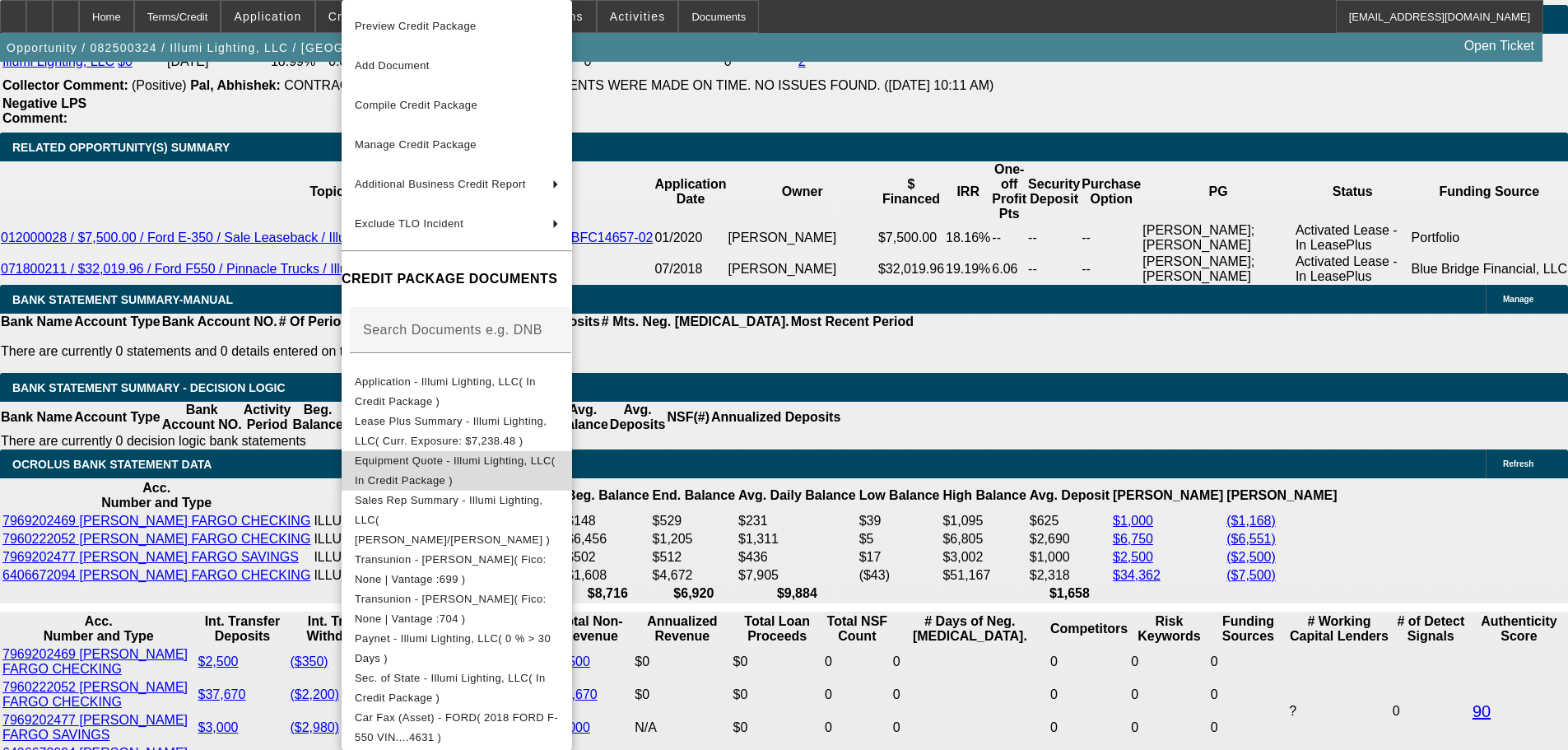
click at [559, 472] on span "Equipment Quote - Illumi Lighting, LLC( In Credit Package )" at bounding box center [456, 471] width 204 height 40
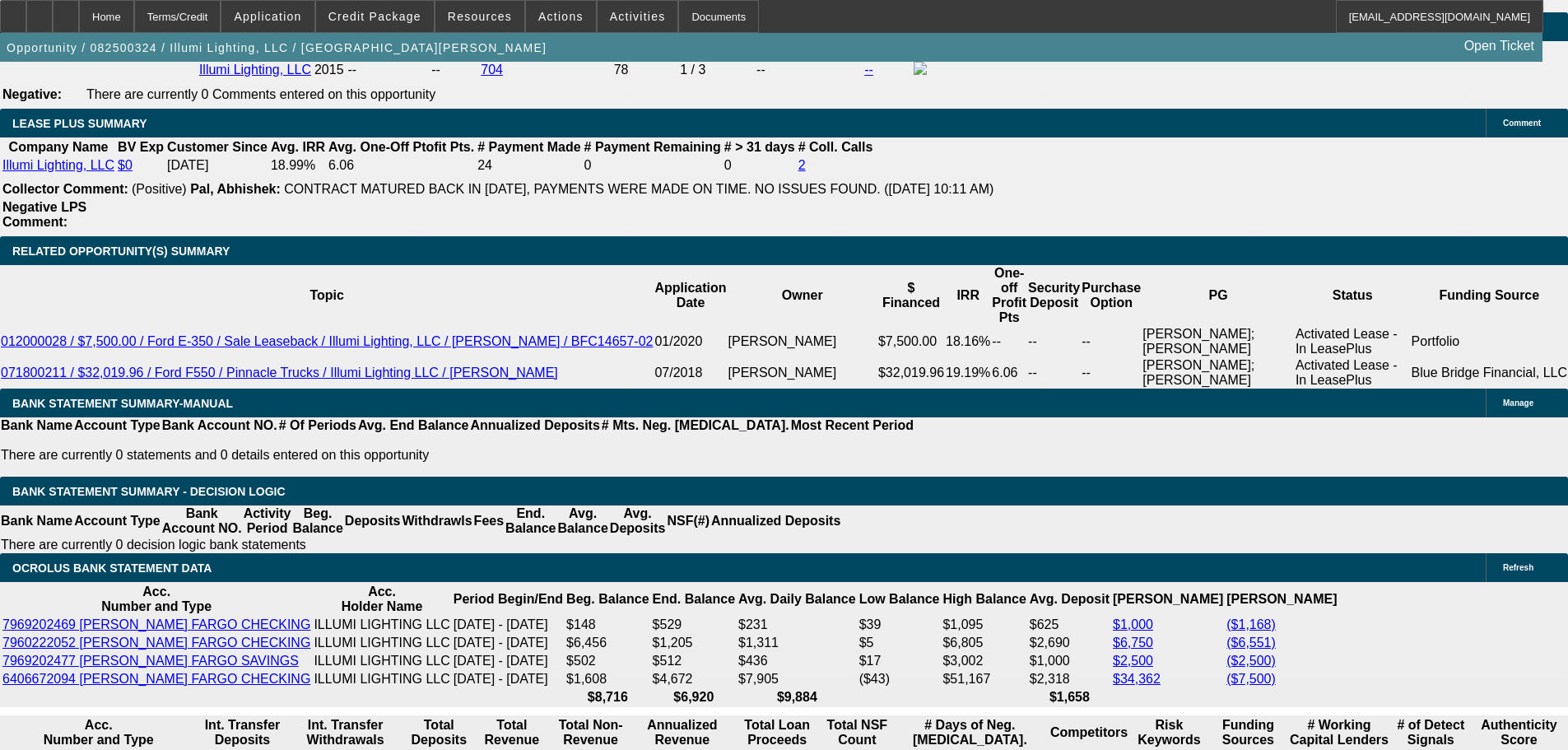
scroll to position [2666, 0]
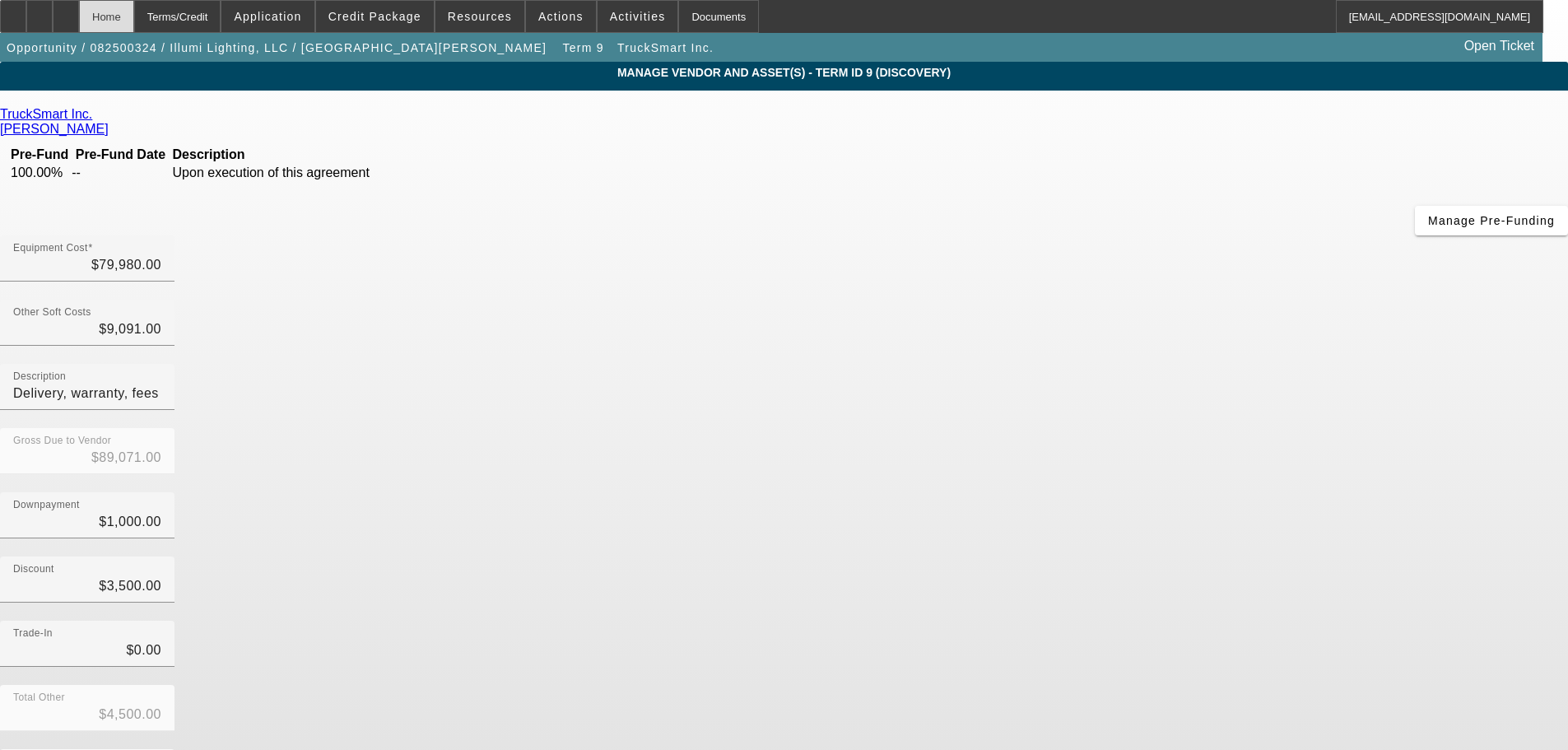
click at [134, 17] on div "Home" at bounding box center [106, 16] width 55 height 33
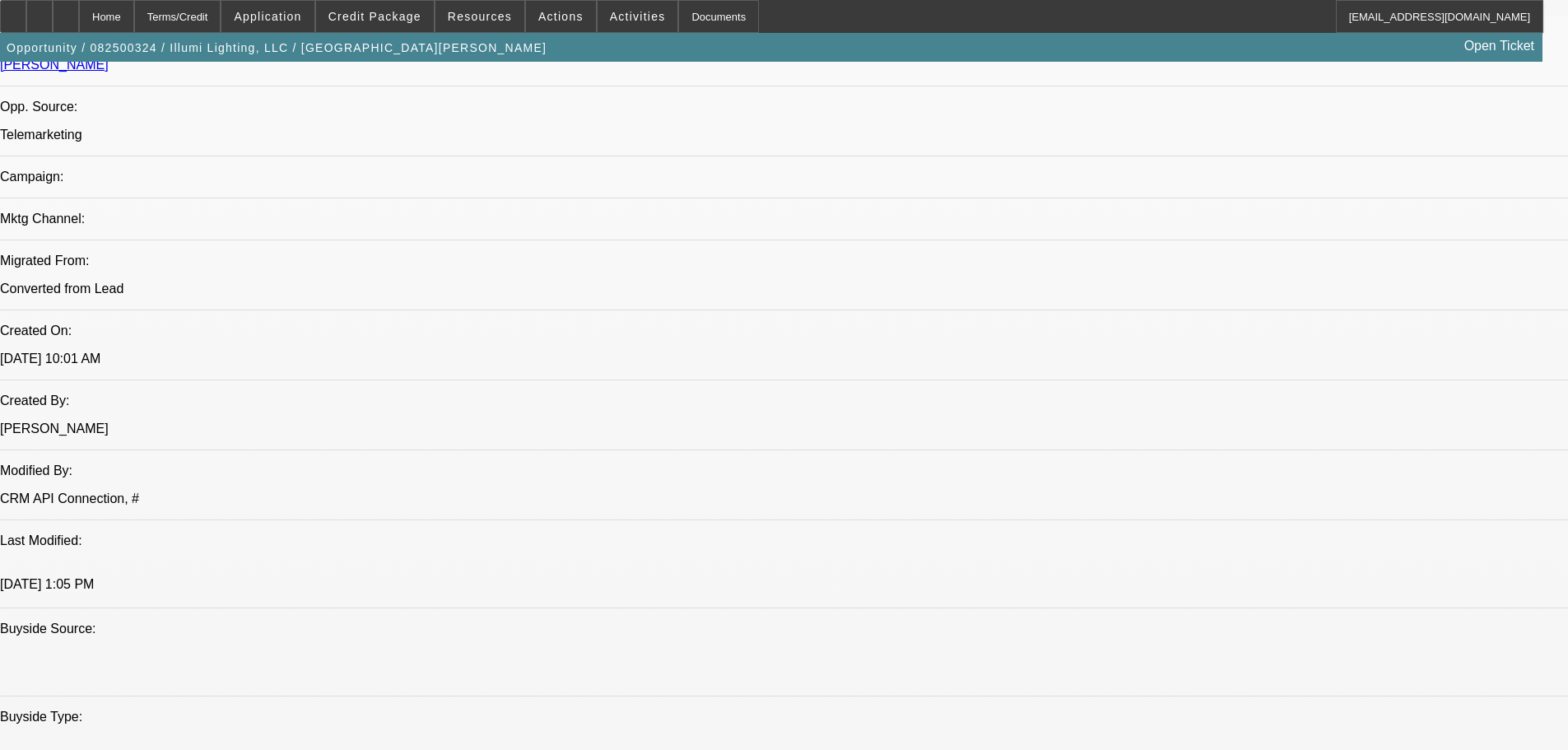
drag, startPoint x: 479, startPoint y: 514, endPoint x: 482, endPoint y: 534, distance: 20.2
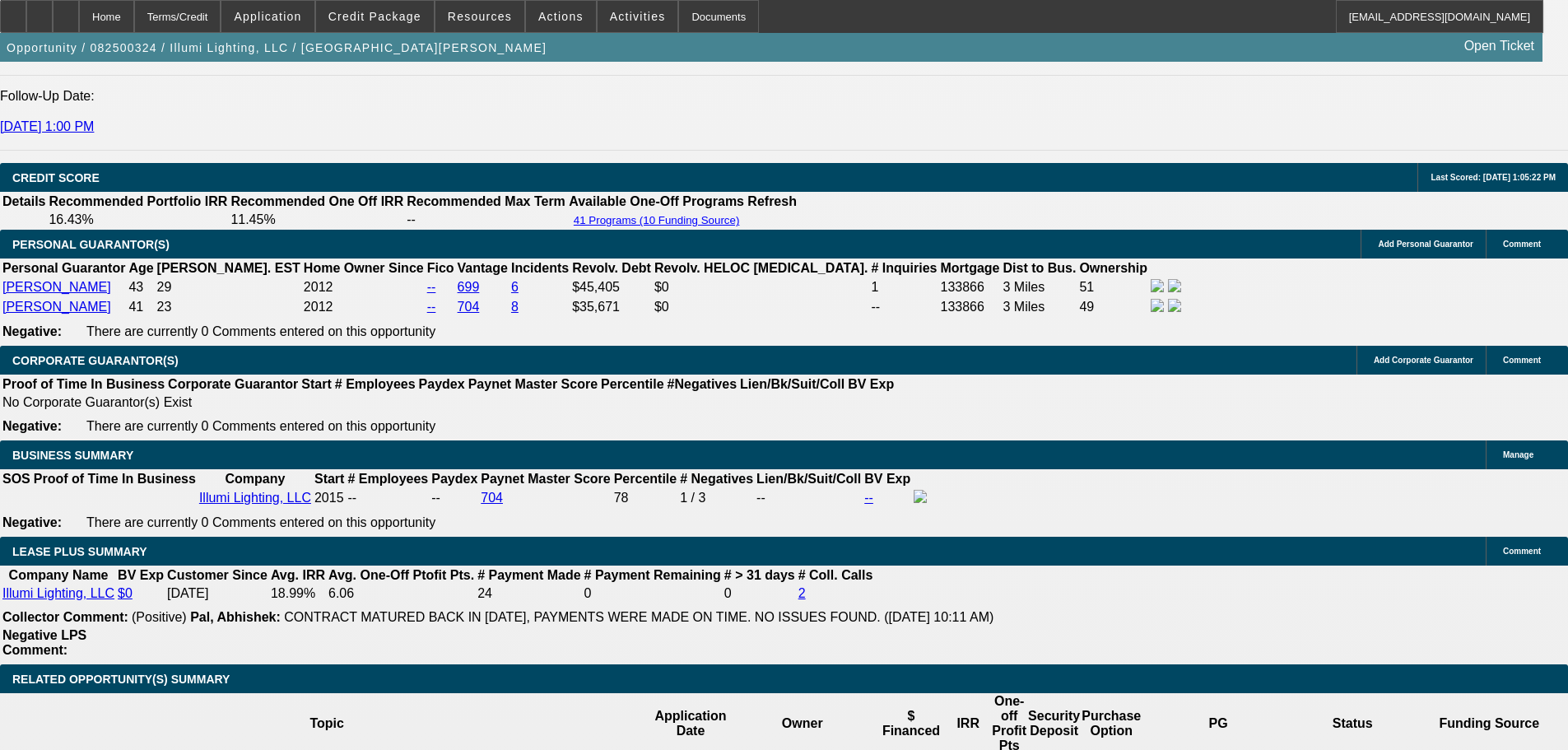
scroll to position [2504, 0]
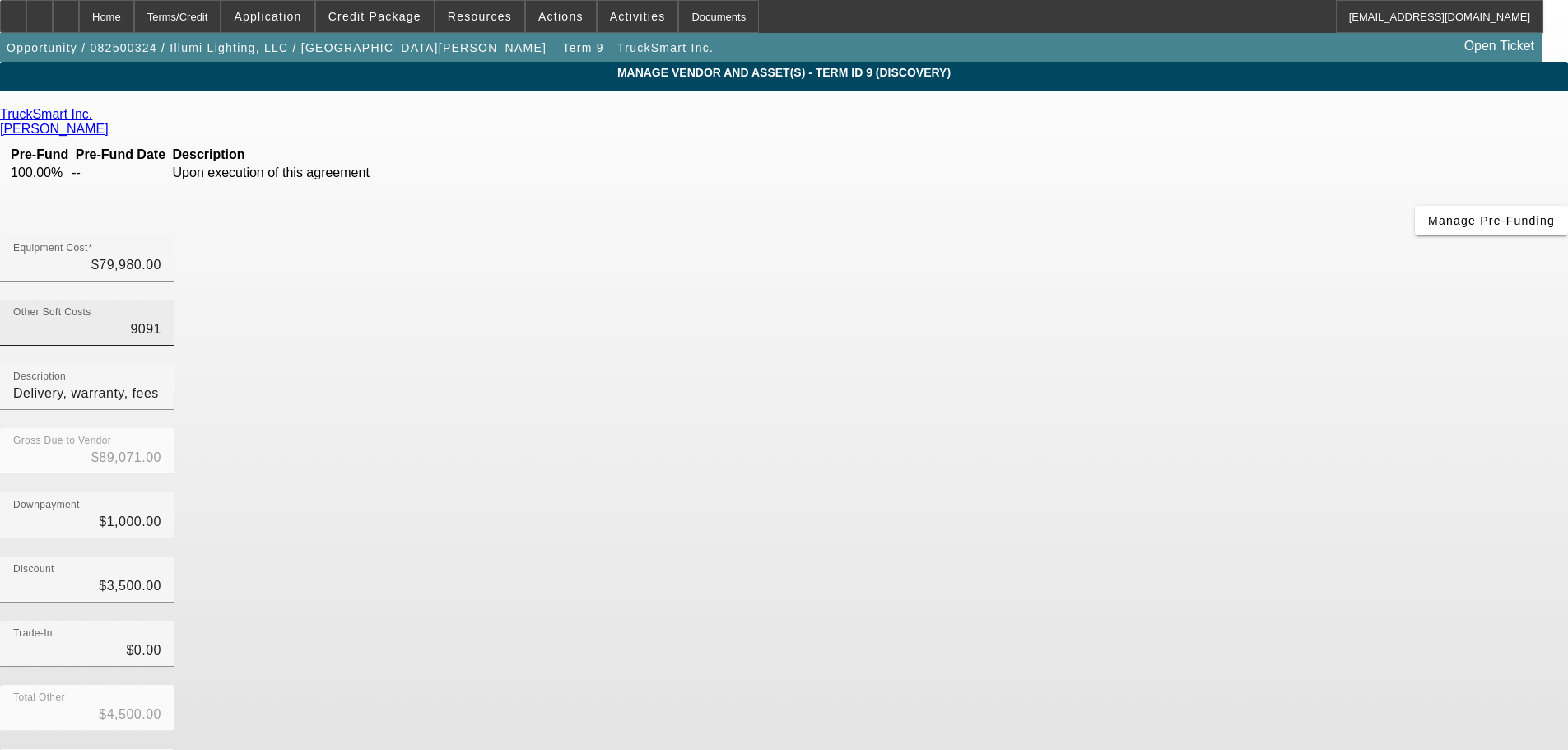
click at [161, 319] on input "9091" at bounding box center [87, 329] width 148 height 19
click at [175, 300] on div "Other Soft Costs $9,091.00" at bounding box center [87, 323] width 175 height 46
click at [1093, 492] on div "Downpayment $1,000.00" at bounding box center [784, 524] width 1568 height 64
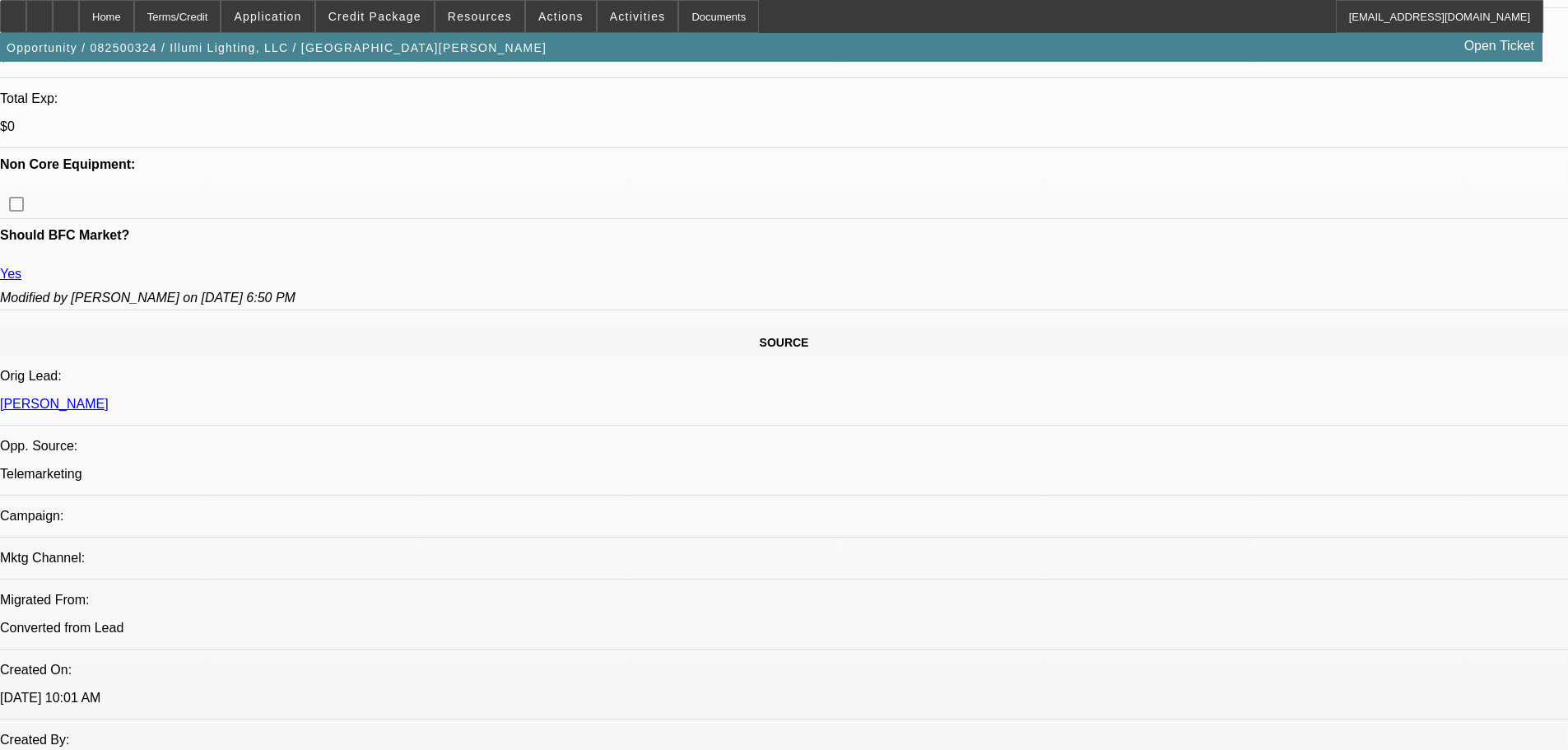
scroll to position [1443, 0]
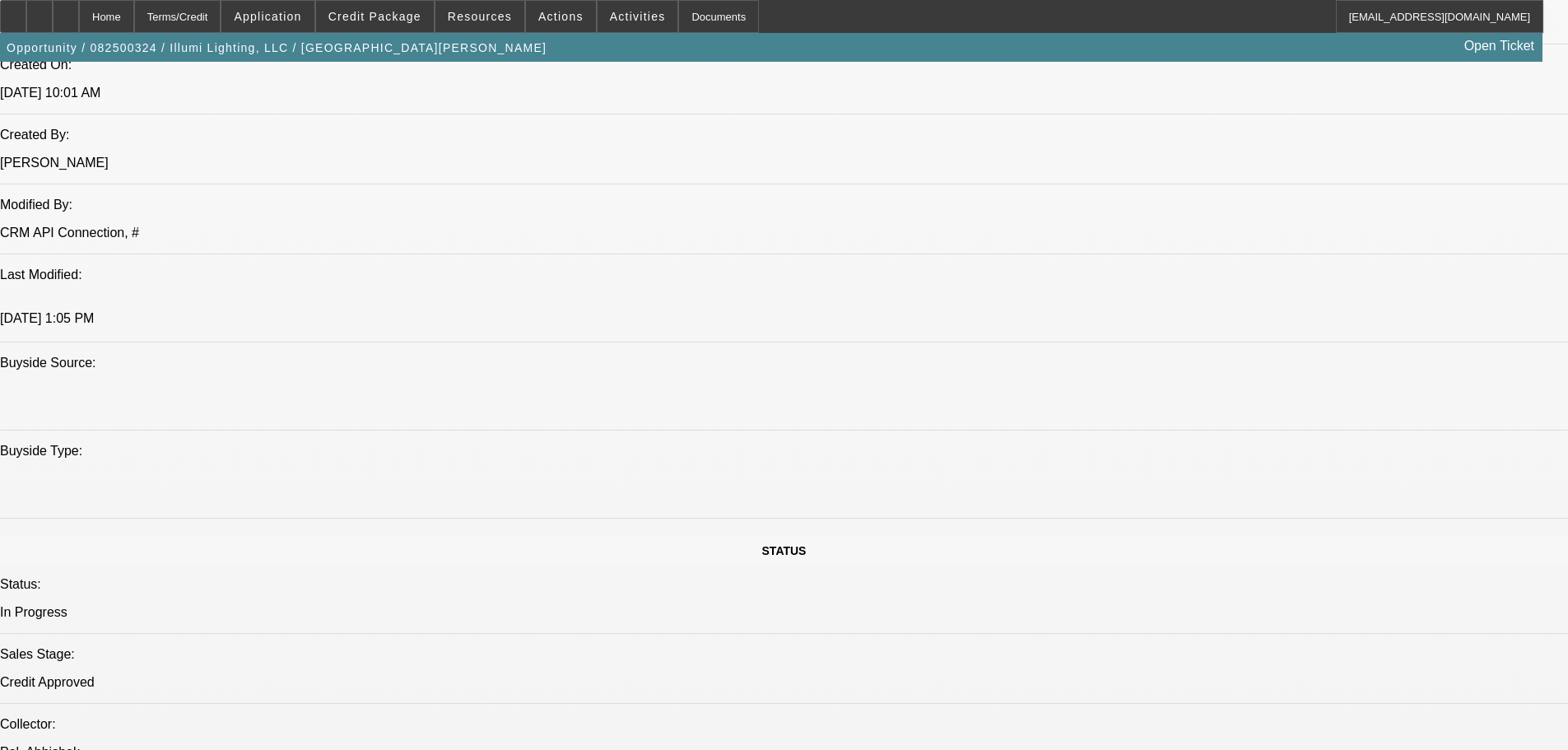
drag, startPoint x: 482, startPoint y: 465, endPoint x: 492, endPoint y: 576, distance: 111.4
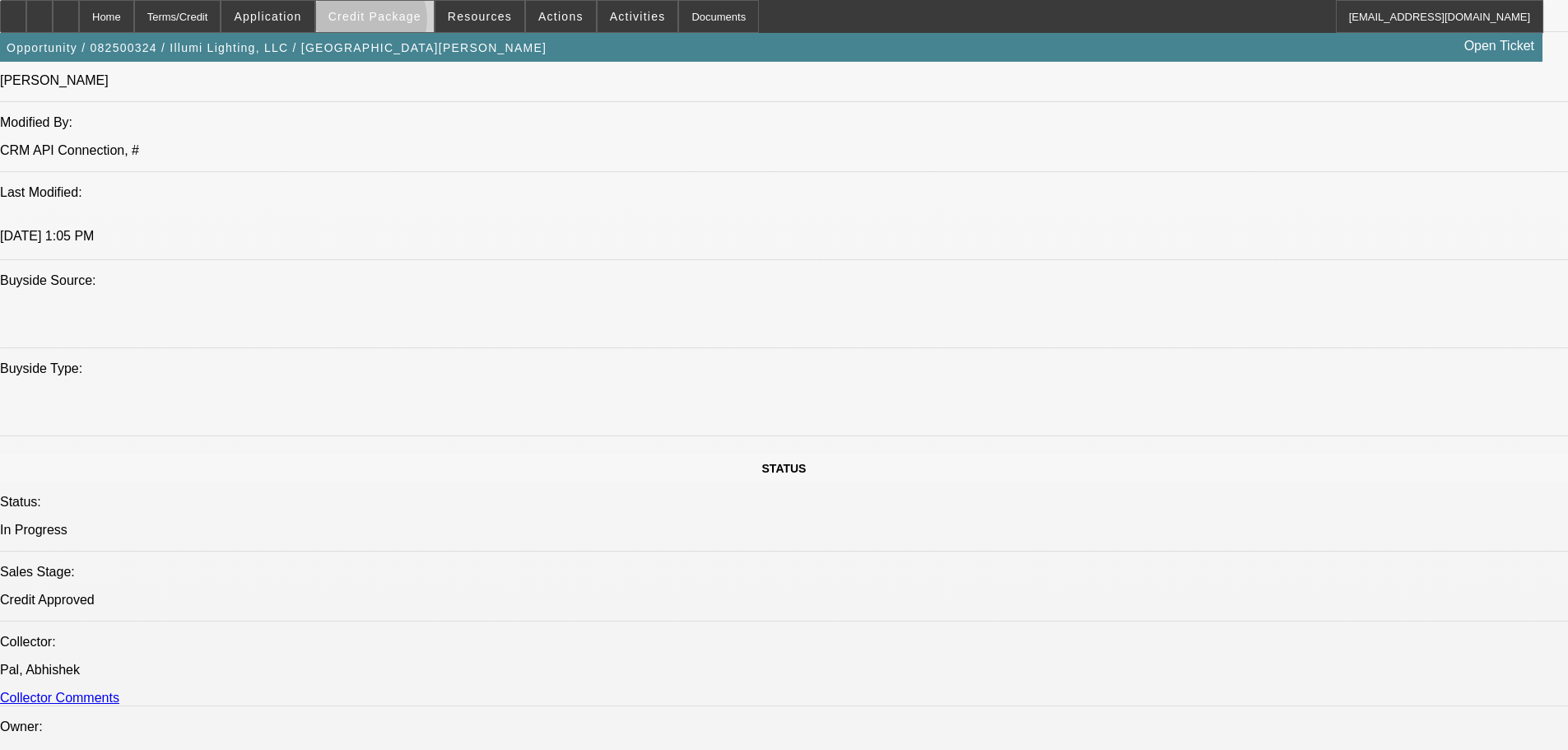
click at [396, 23] on span at bounding box center [375, 16] width 118 height 40
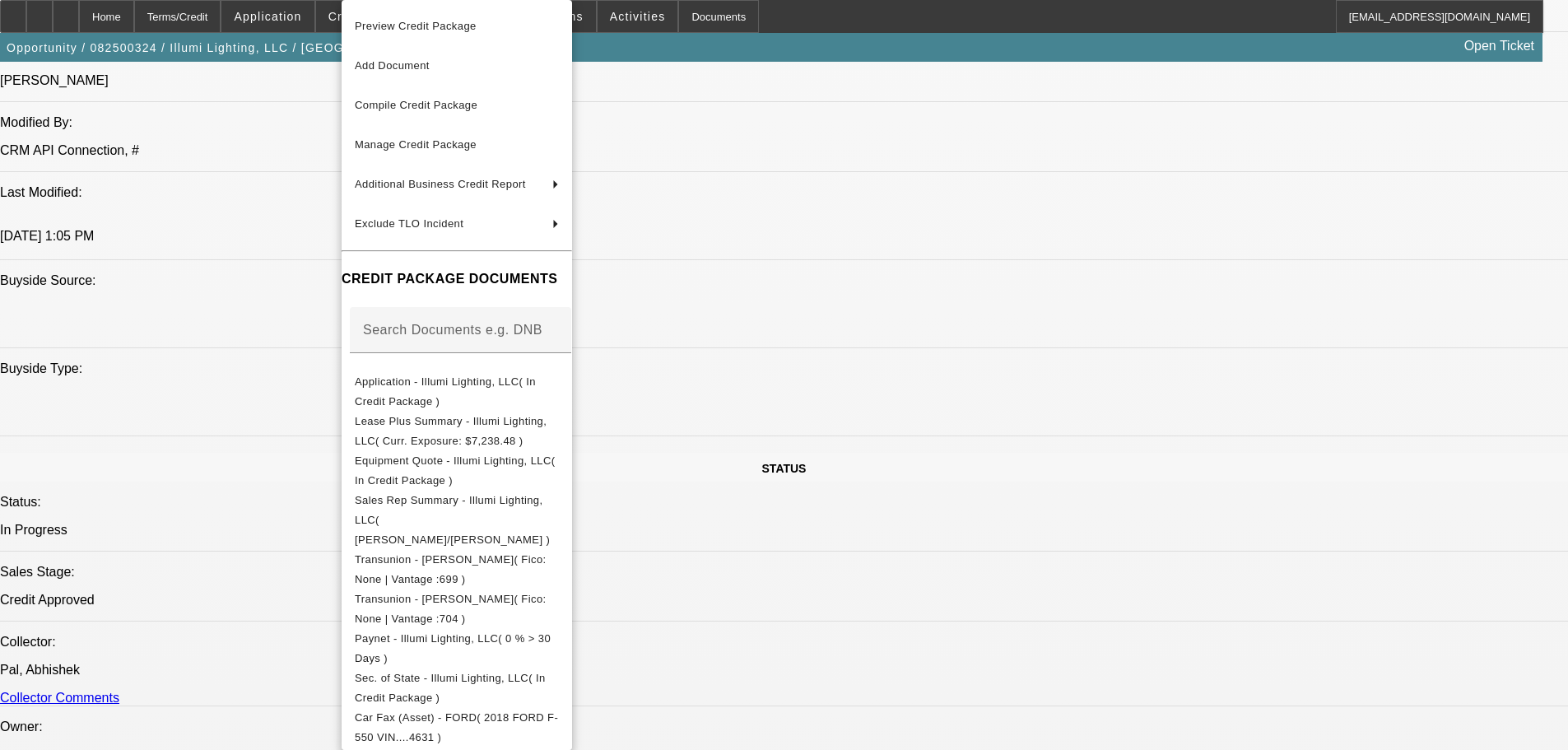
drag, startPoint x: 1051, startPoint y: 512, endPoint x: 1037, endPoint y: 510, distance: 14.1
click at [1051, 512] on div at bounding box center [784, 375] width 1568 height 750
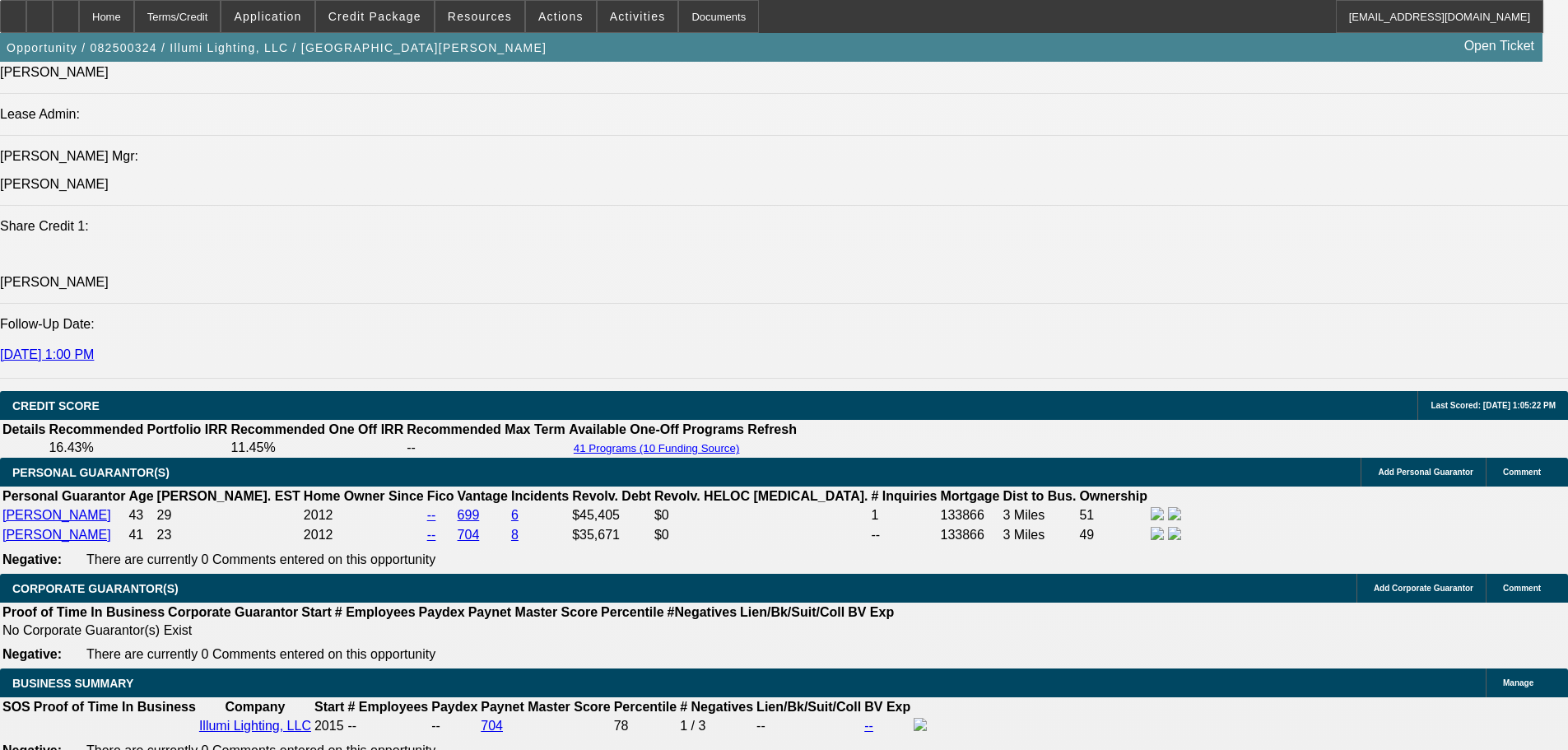
drag, startPoint x: 1038, startPoint y: 501, endPoint x: 1051, endPoint y: 655, distance: 154.5
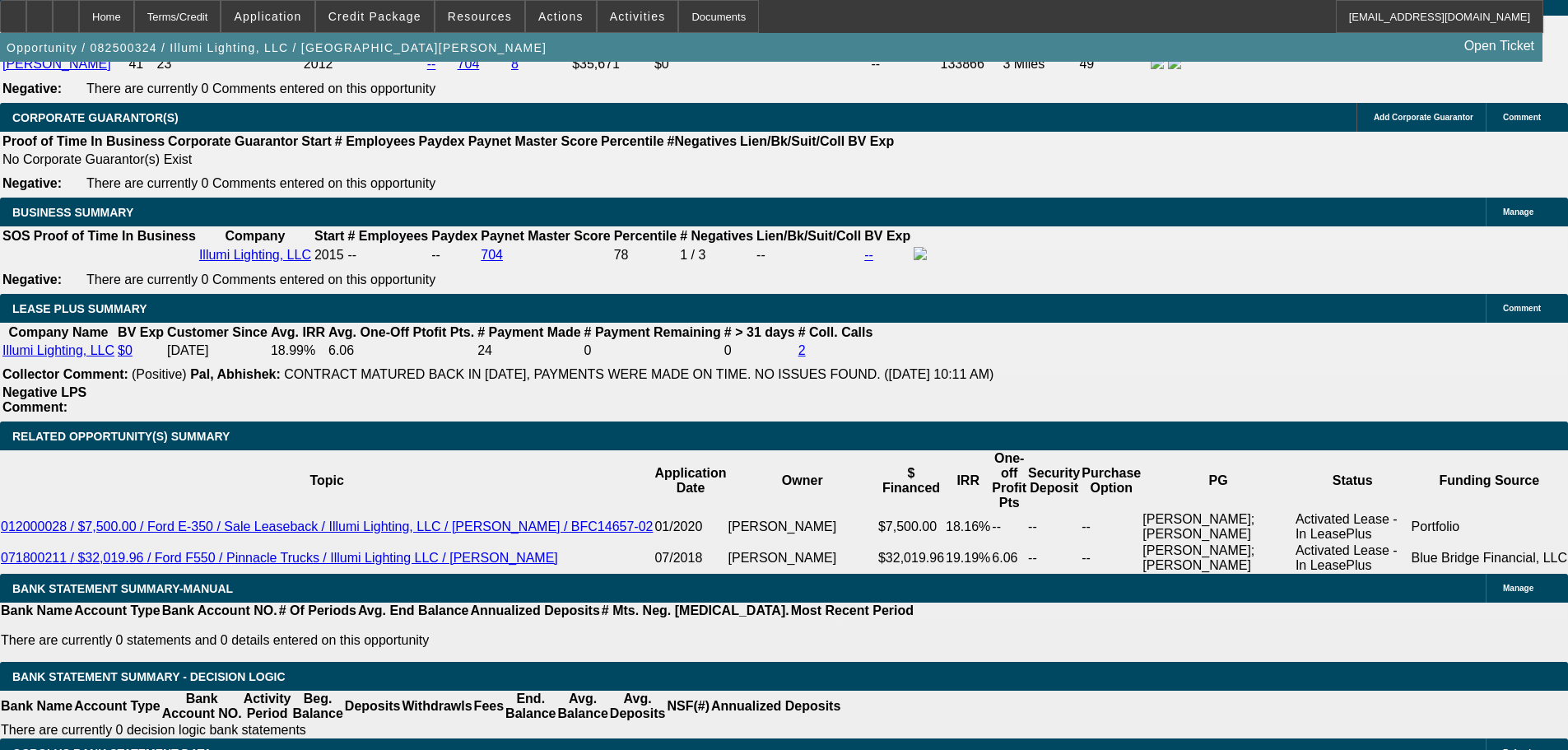
scroll to position [2806, 0]
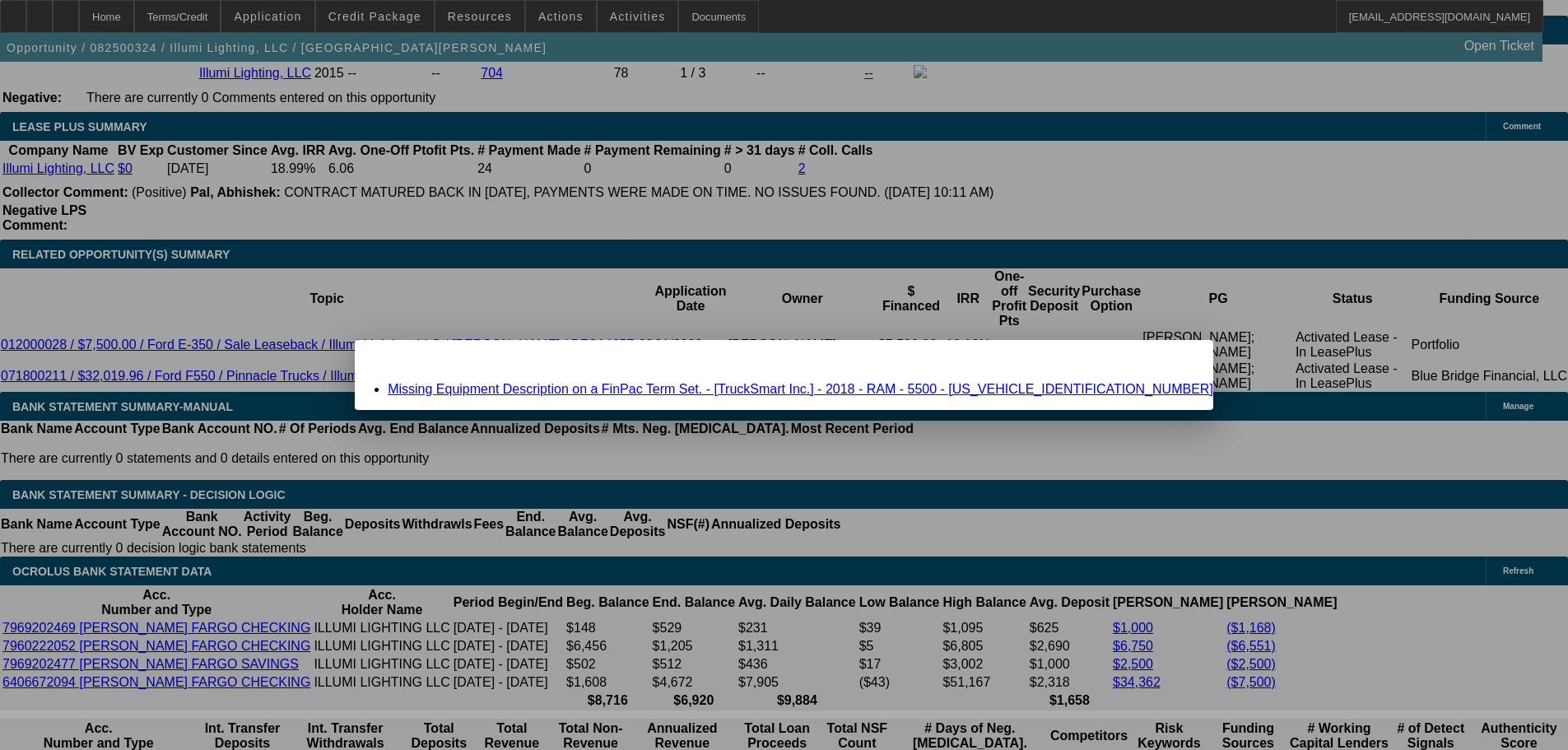
scroll to position [0, 0]
click at [668, 390] on link "Missing Equipment Description on a FinPac Term Set. - [TruckSmart Inc.] - 2018 …" at bounding box center [800, 389] width 826 height 14
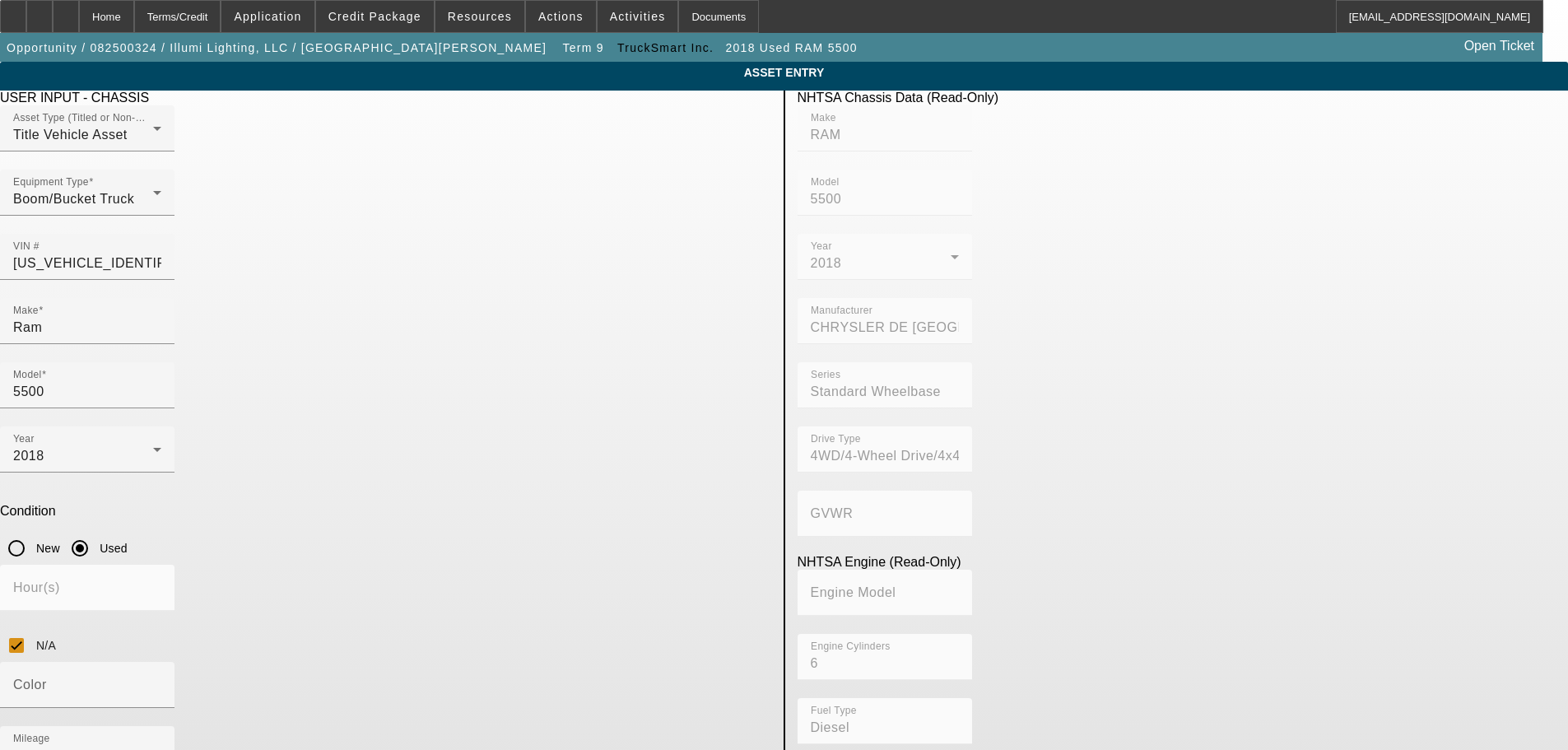
click at [798, 634] on div "Engine Cylinders 6" at bounding box center [1183, 666] width 771 height 64
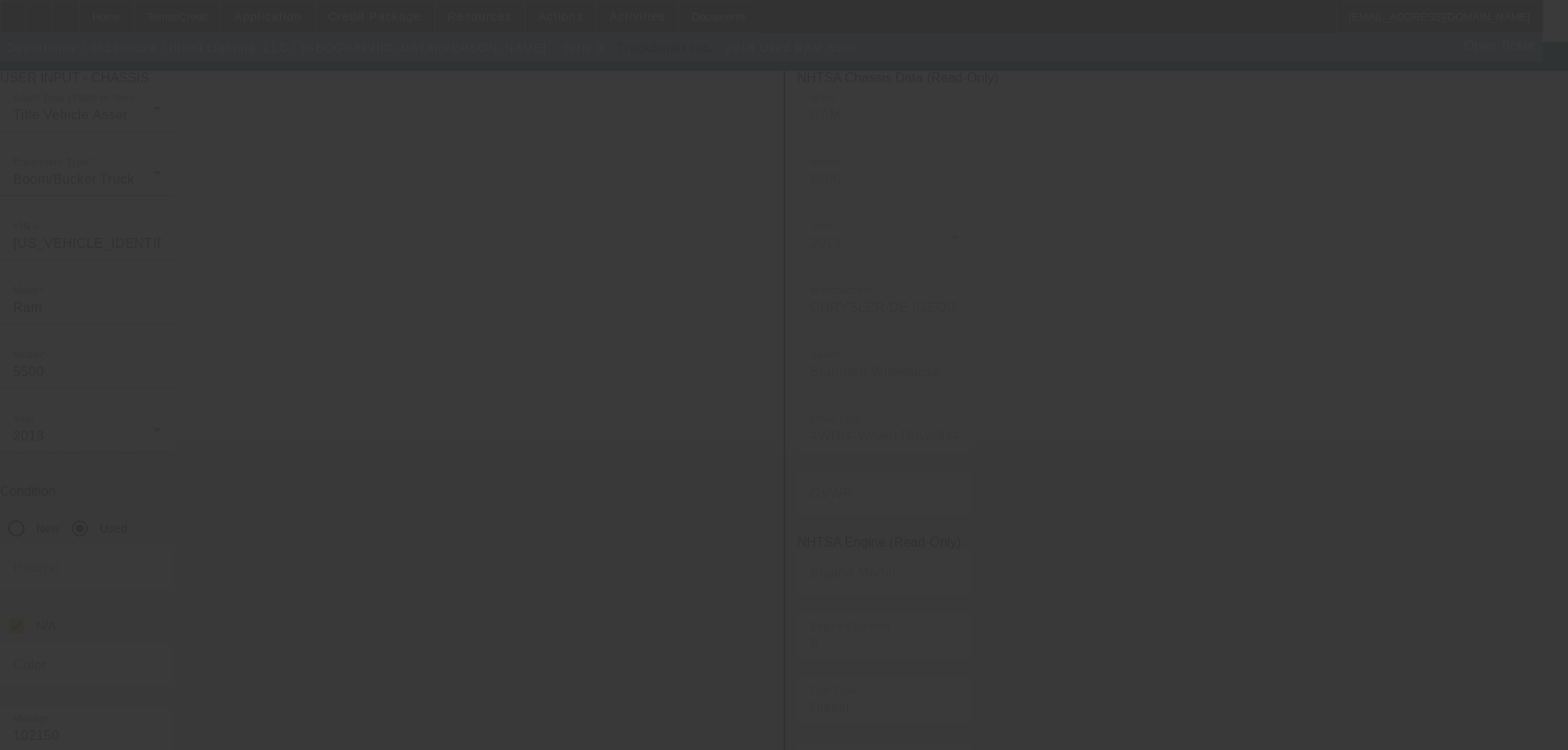
scroll to position [31, 0]
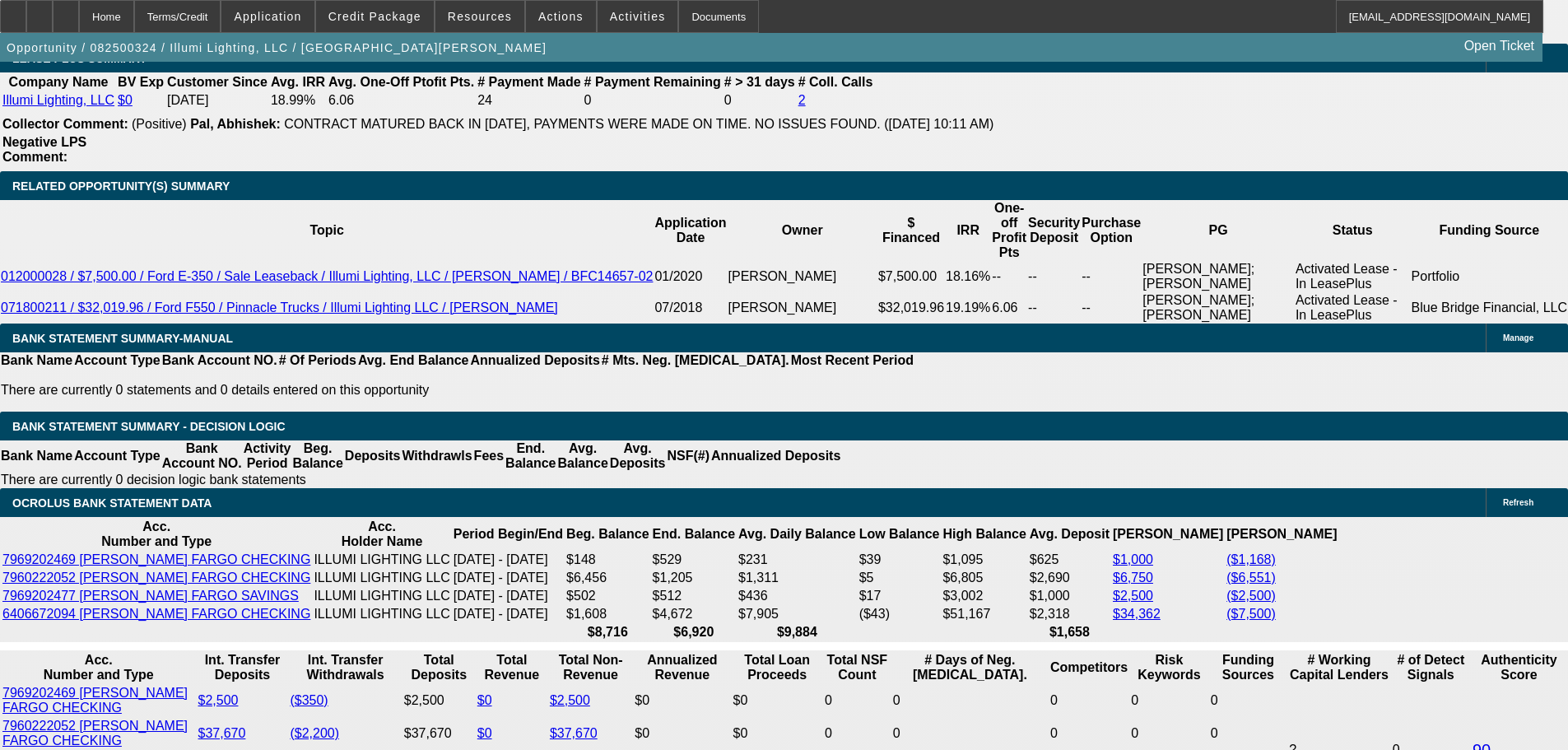
scroll to position [2791, 0]
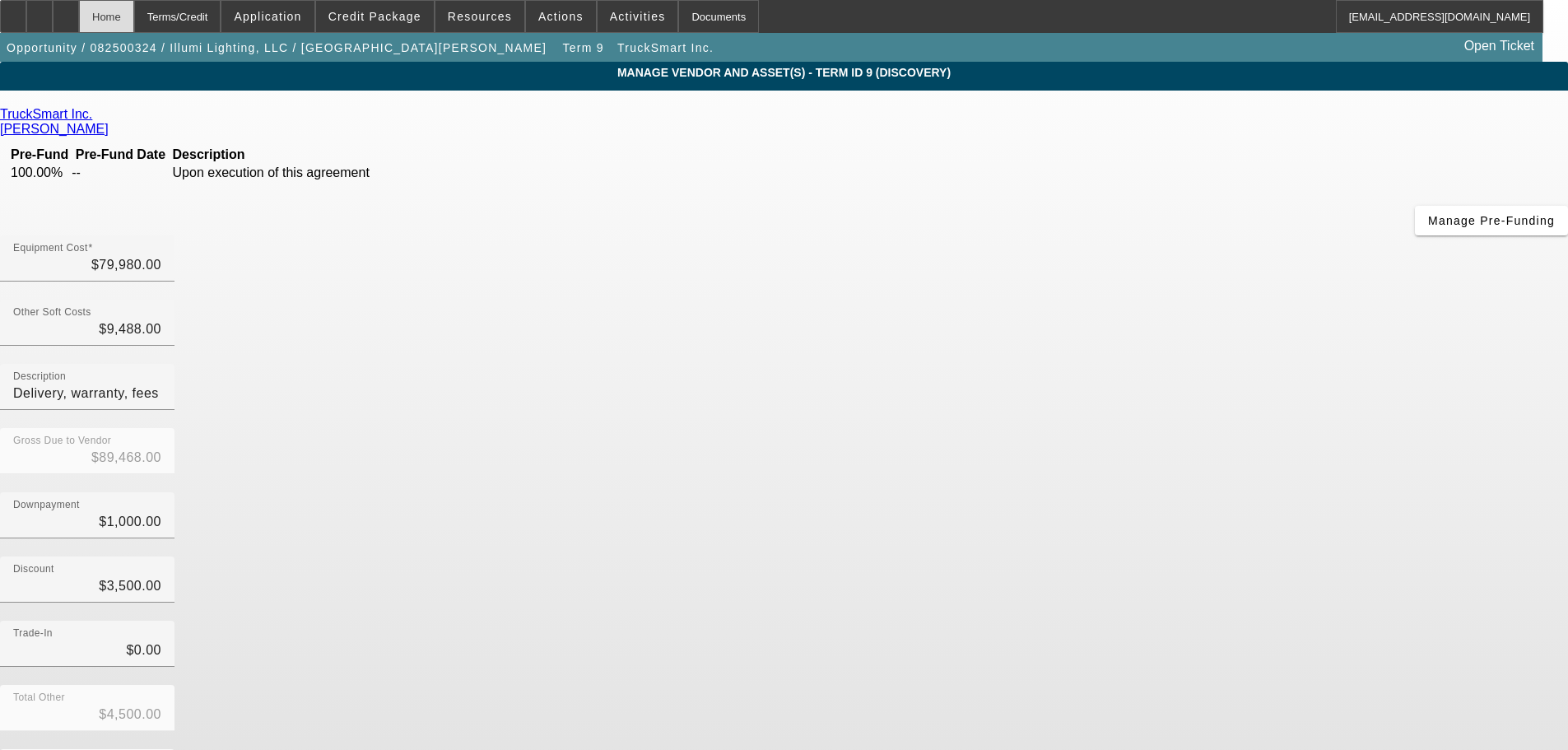
click at [134, 23] on div "Home" at bounding box center [106, 16] width 55 height 33
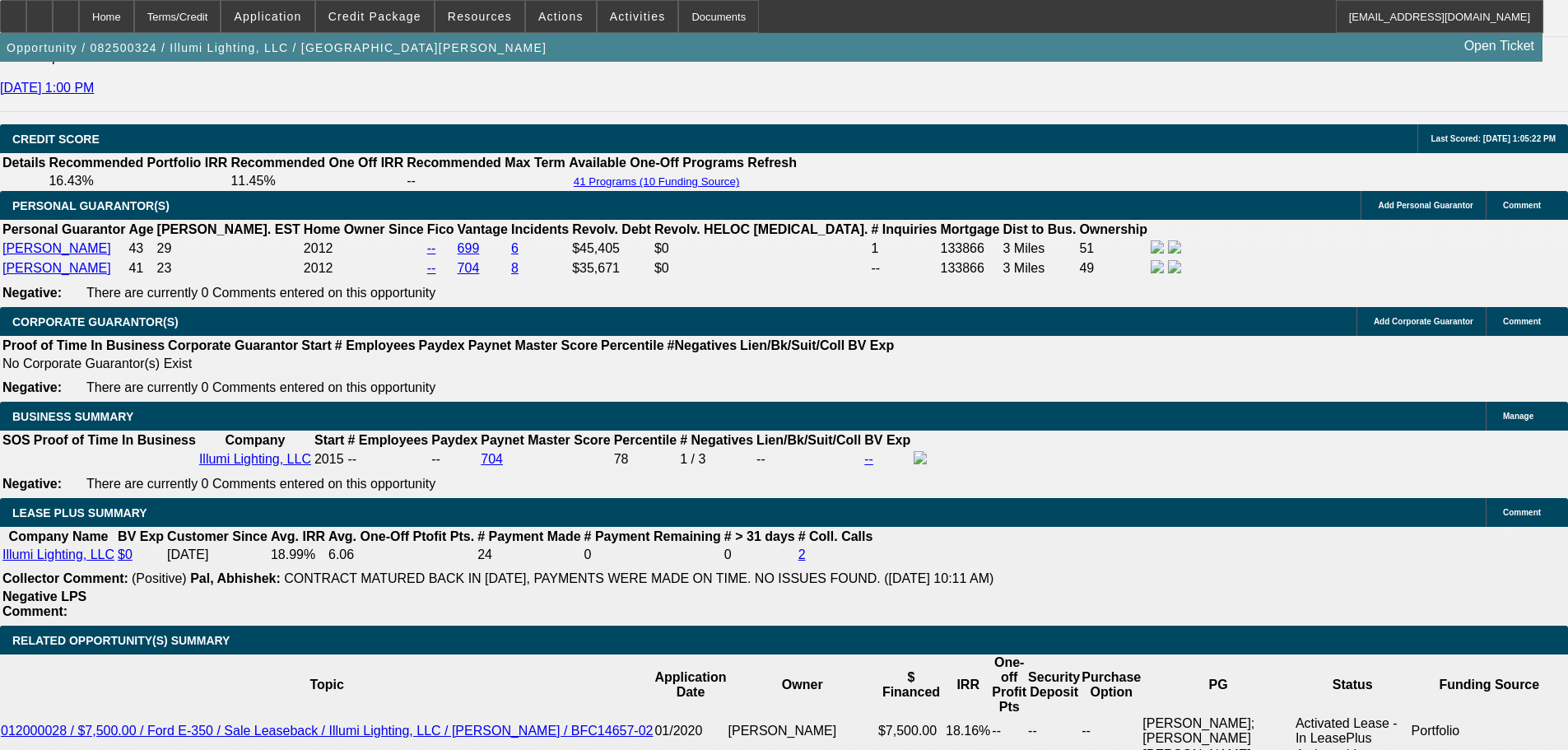
scroll to position [2615, 0]
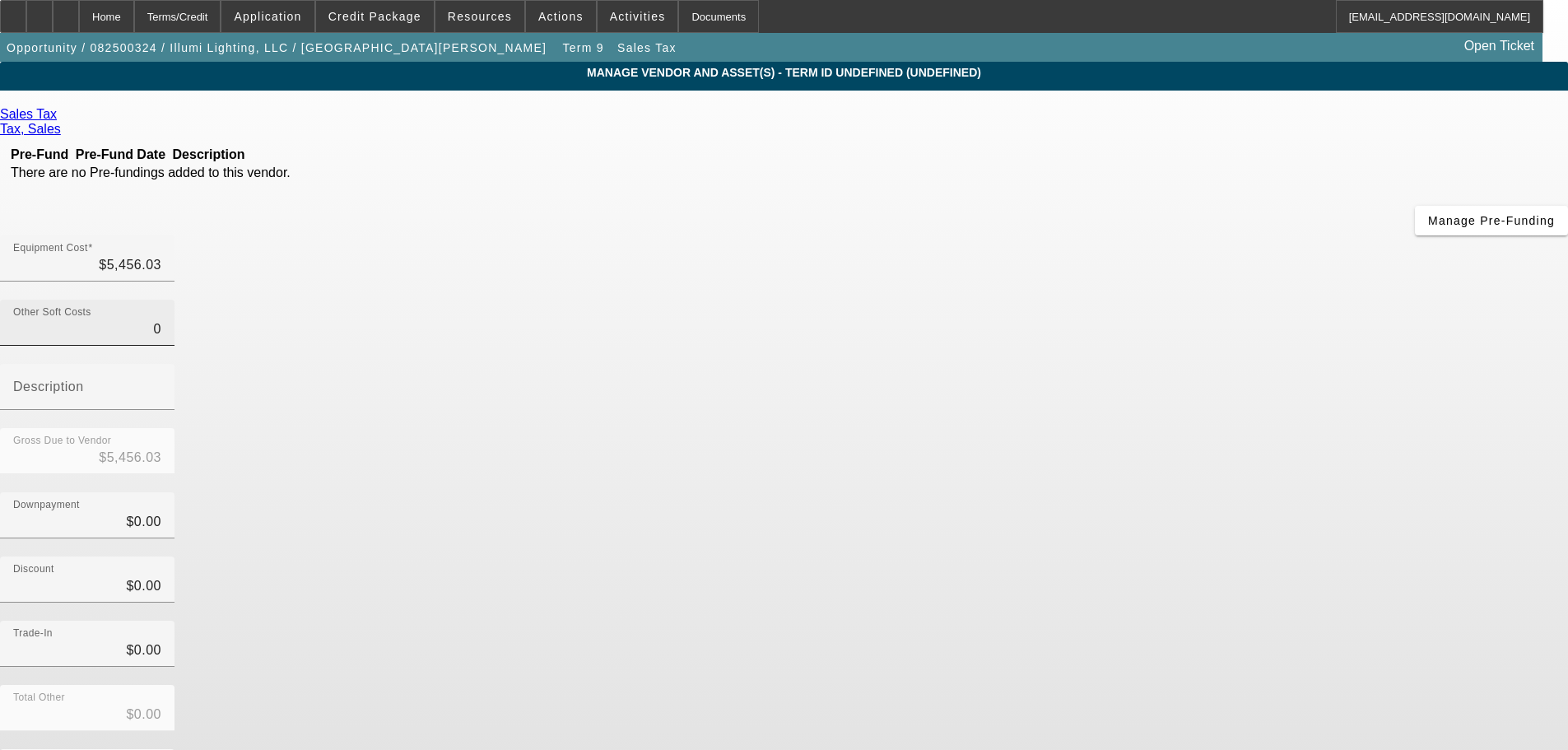
click at [161, 319] on input "0" at bounding box center [87, 329] width 148 height 19
click at [161, 236] on div "Equipment Cost $5,456.03" at bounding box center [87, 259] width 148 height 46
click at [161, 255] on input "5456.03" at bounding box center [87, 265] width 148 height 19
click at [1163, 557] on div "Discount $0.00" at bounding box center [784, 589] width 1568 height 64
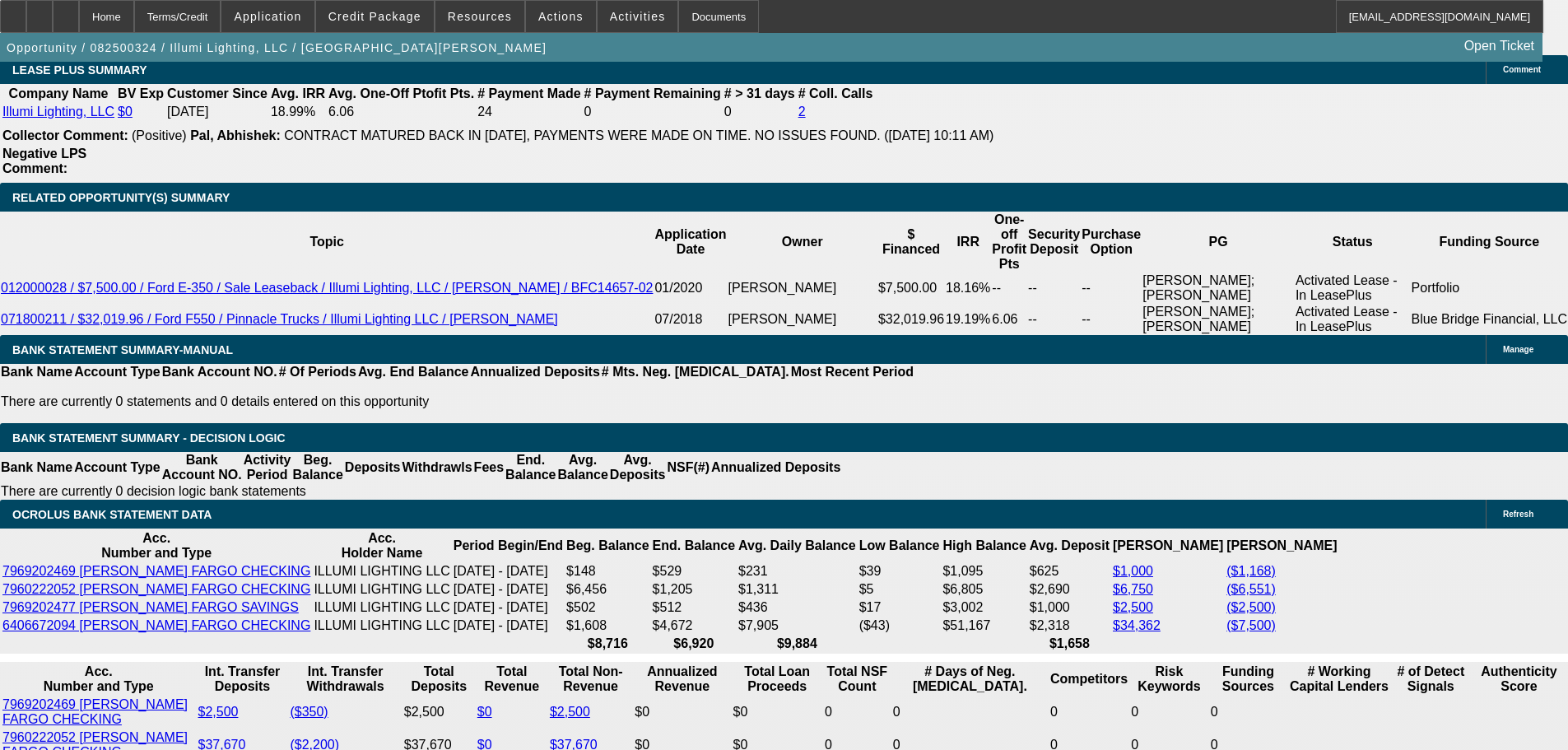
scroll to position [2758, 0]
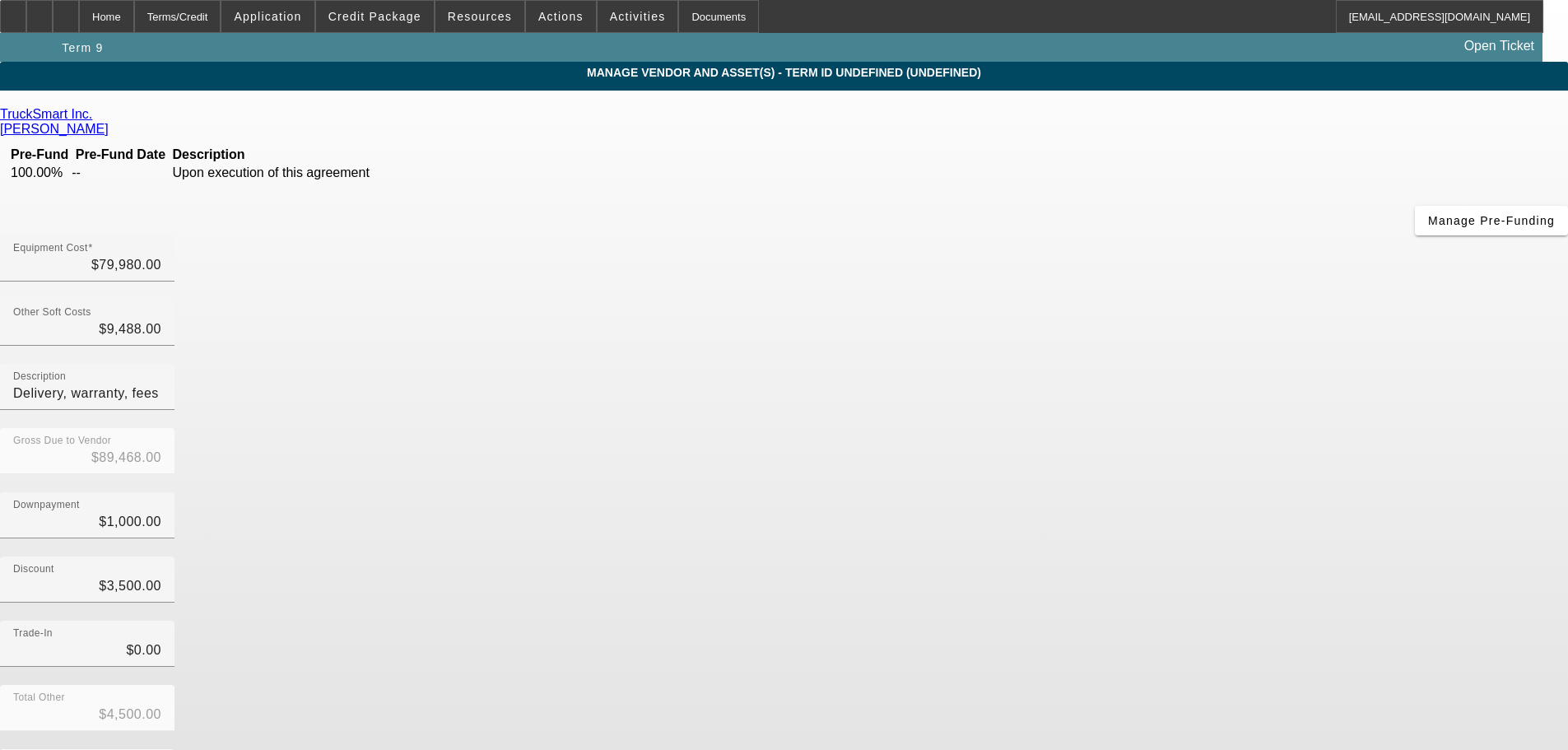
scroll to position [47, 0]
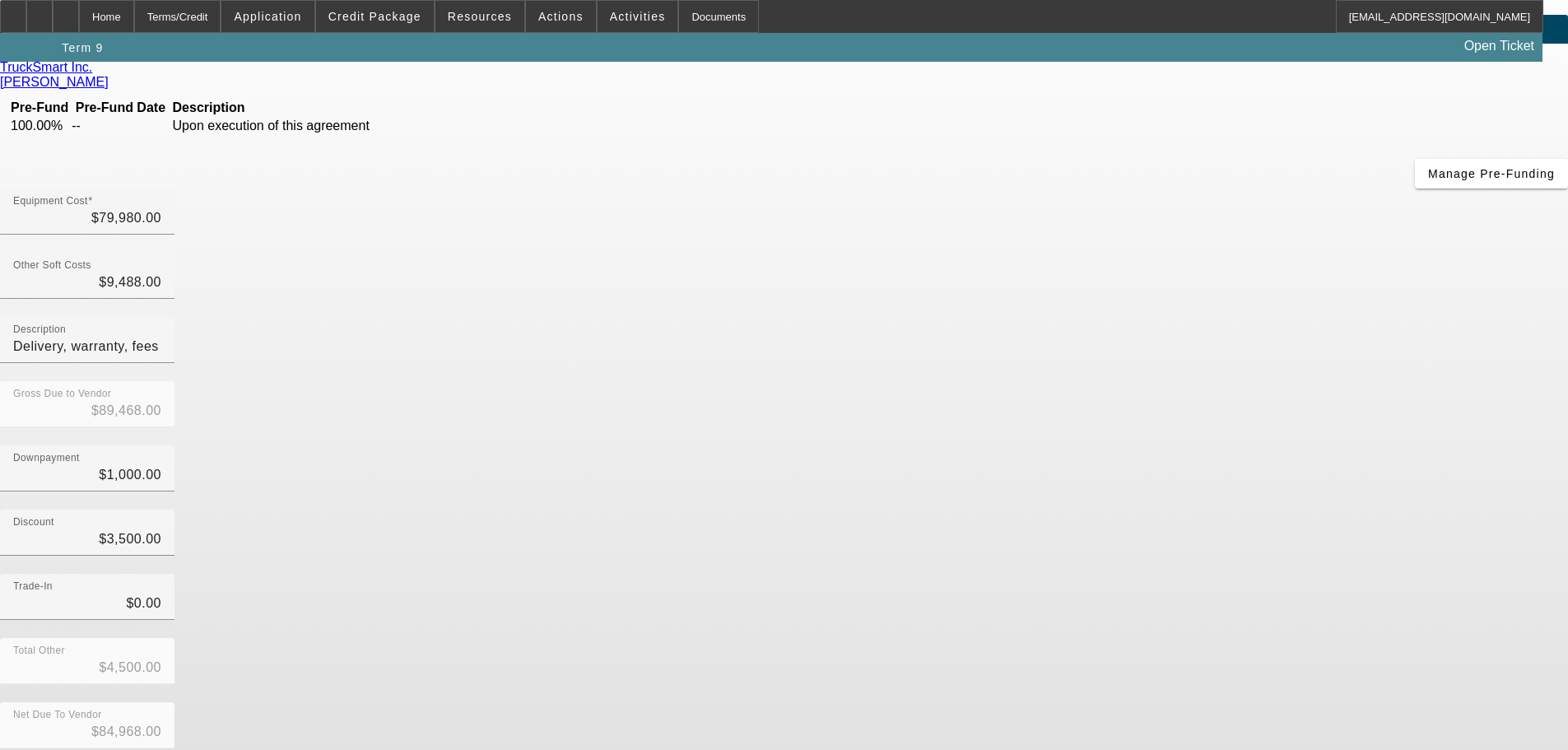
drag, startPoint x: 1205, startPoint y: 503, endPoint x: 1234, endPoint y: 633, distance: 133.2
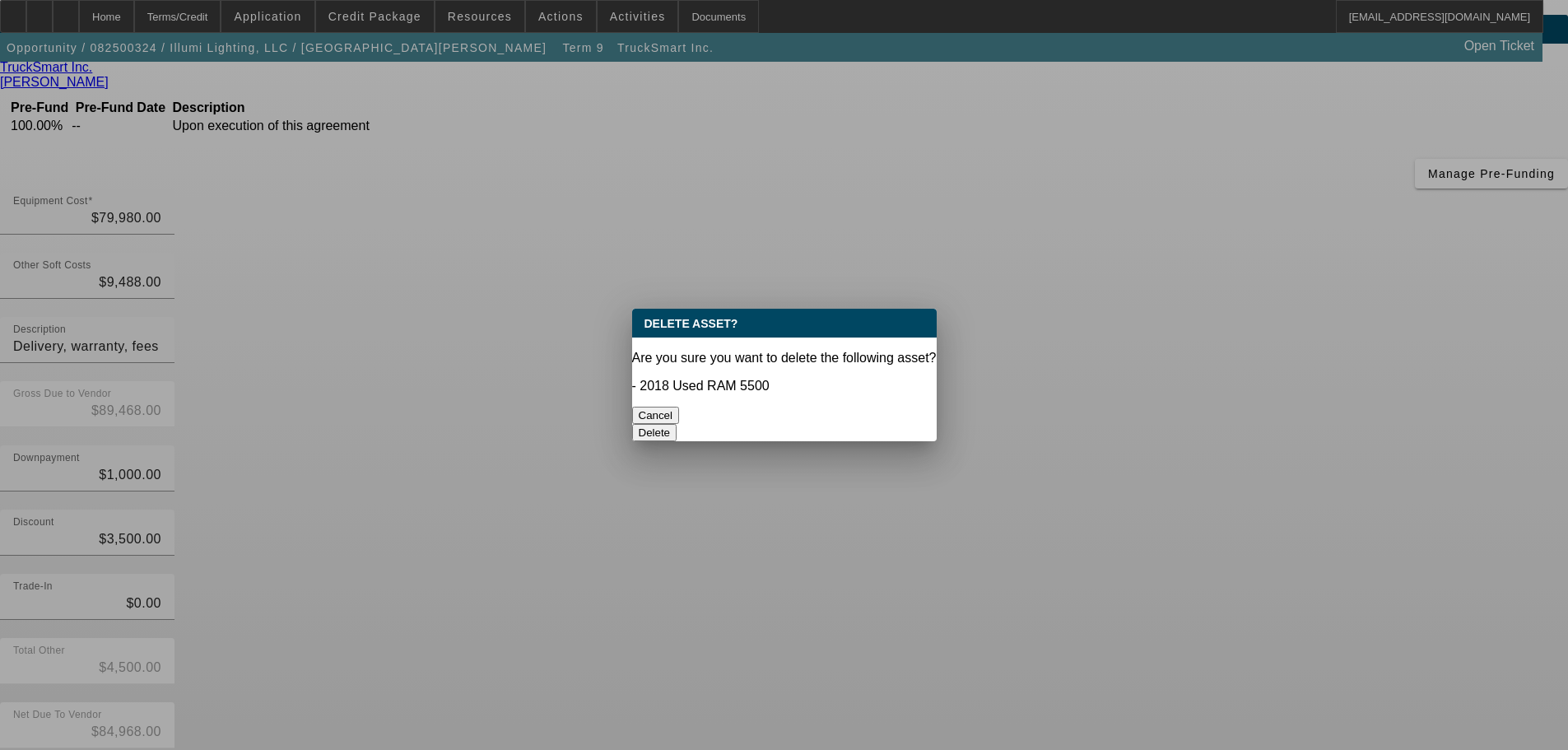
click at [678, 424] on button "Delete" at bounding box center [654, 433] width 45 height 17
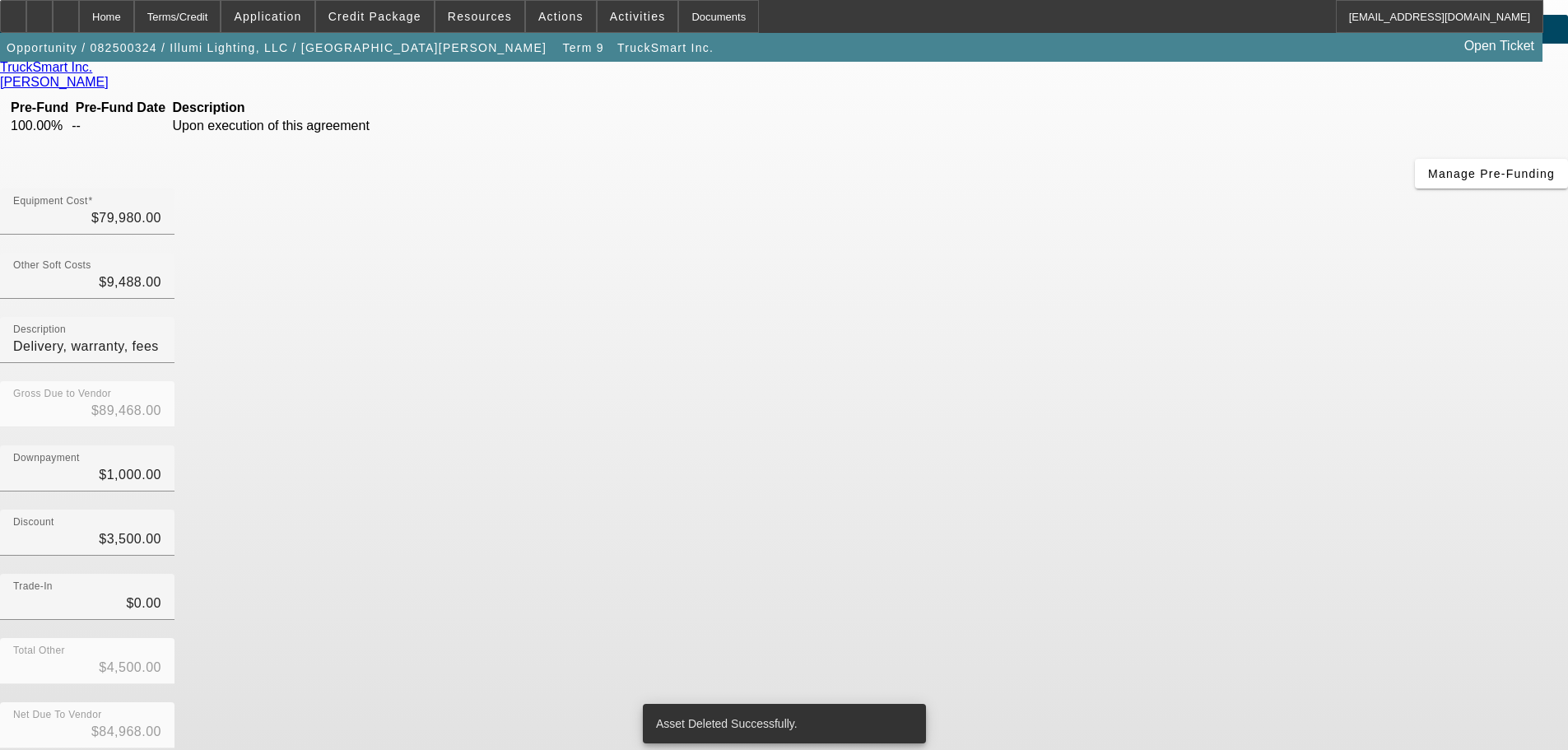
scroll to position [22, 0]
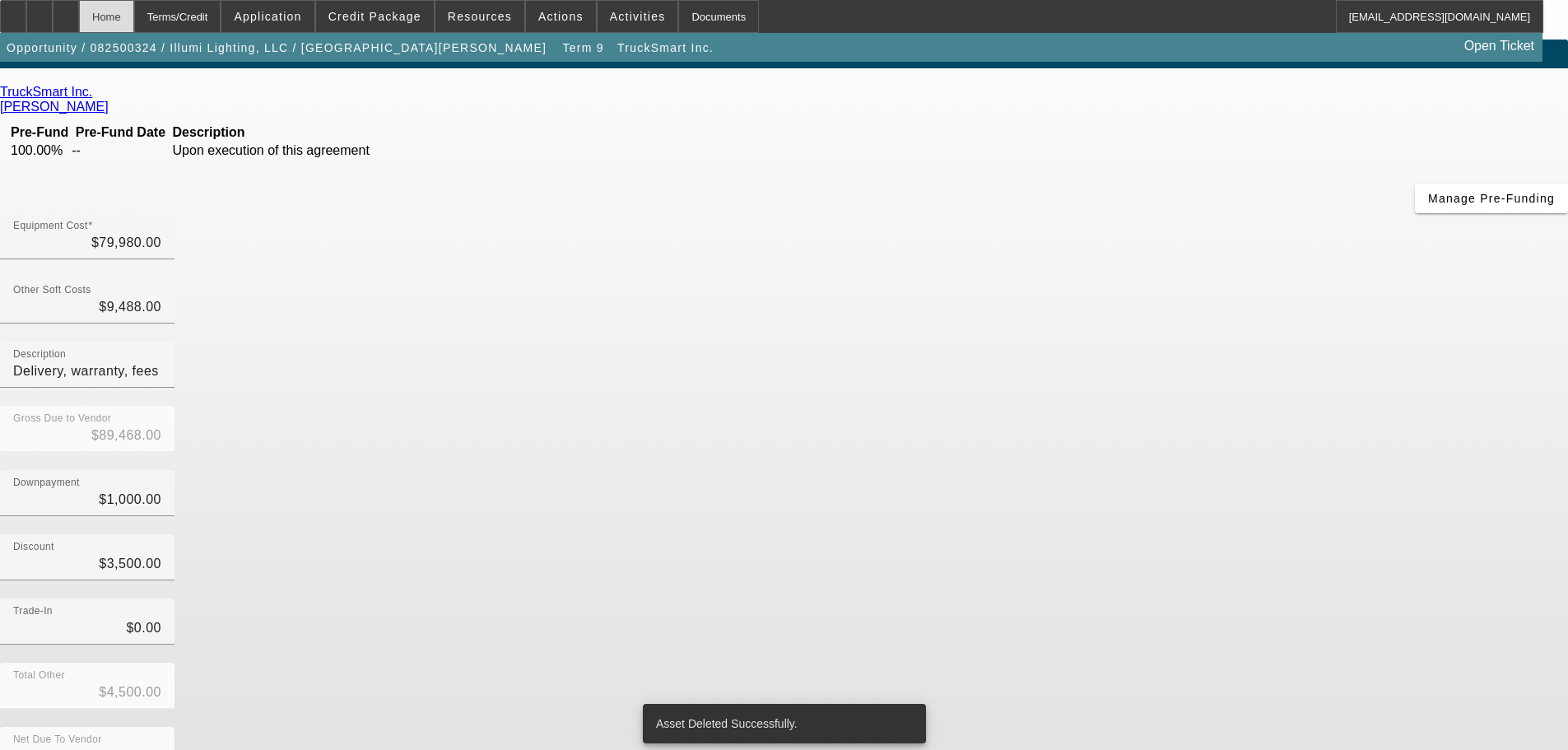
click at [134, 19] on div "Home" at bounding box center [106, 16] width 55 height 33
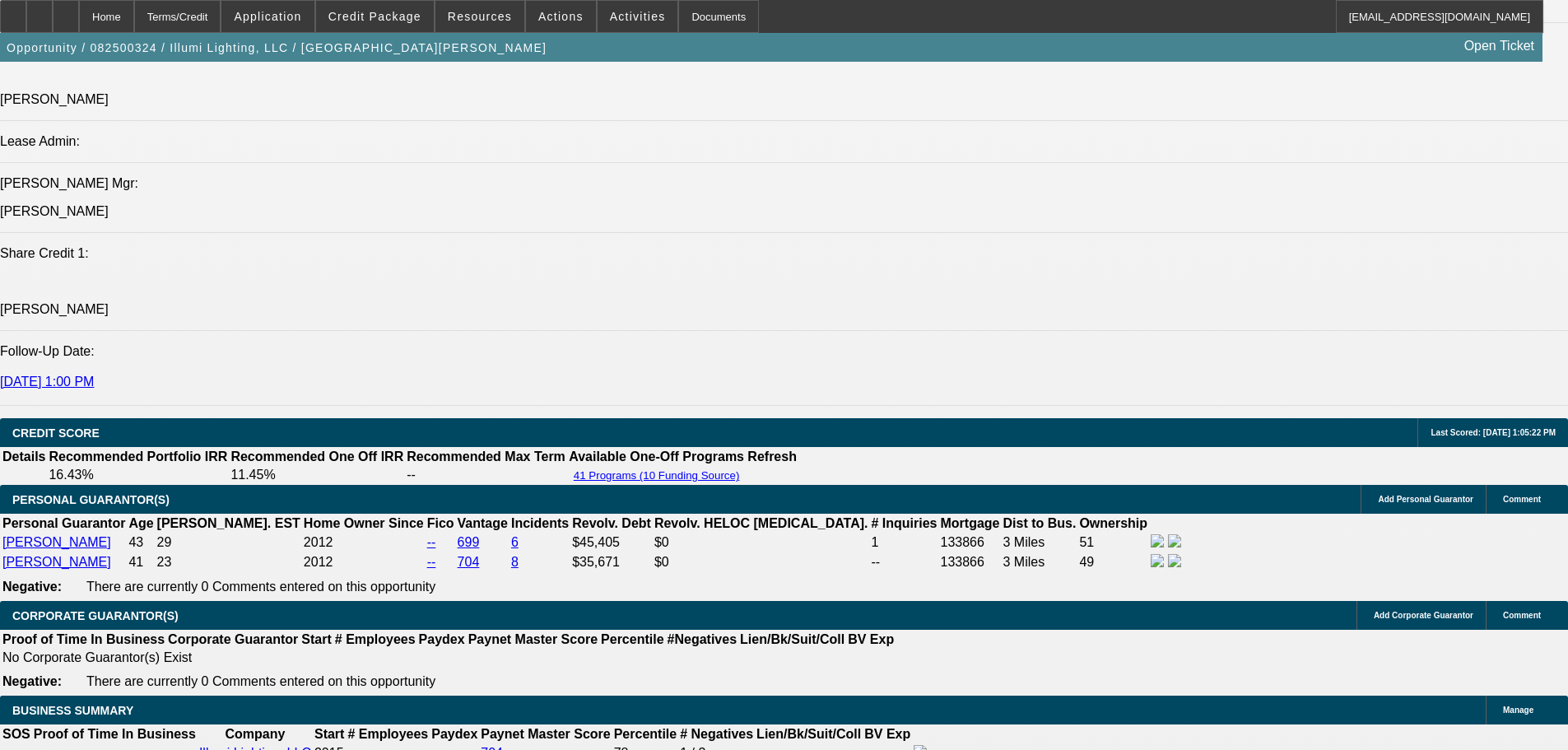
drag, startPoint x: 416, startPoint y: 513, endPoint x: 444, endPoint y: 683, distance: 172.3
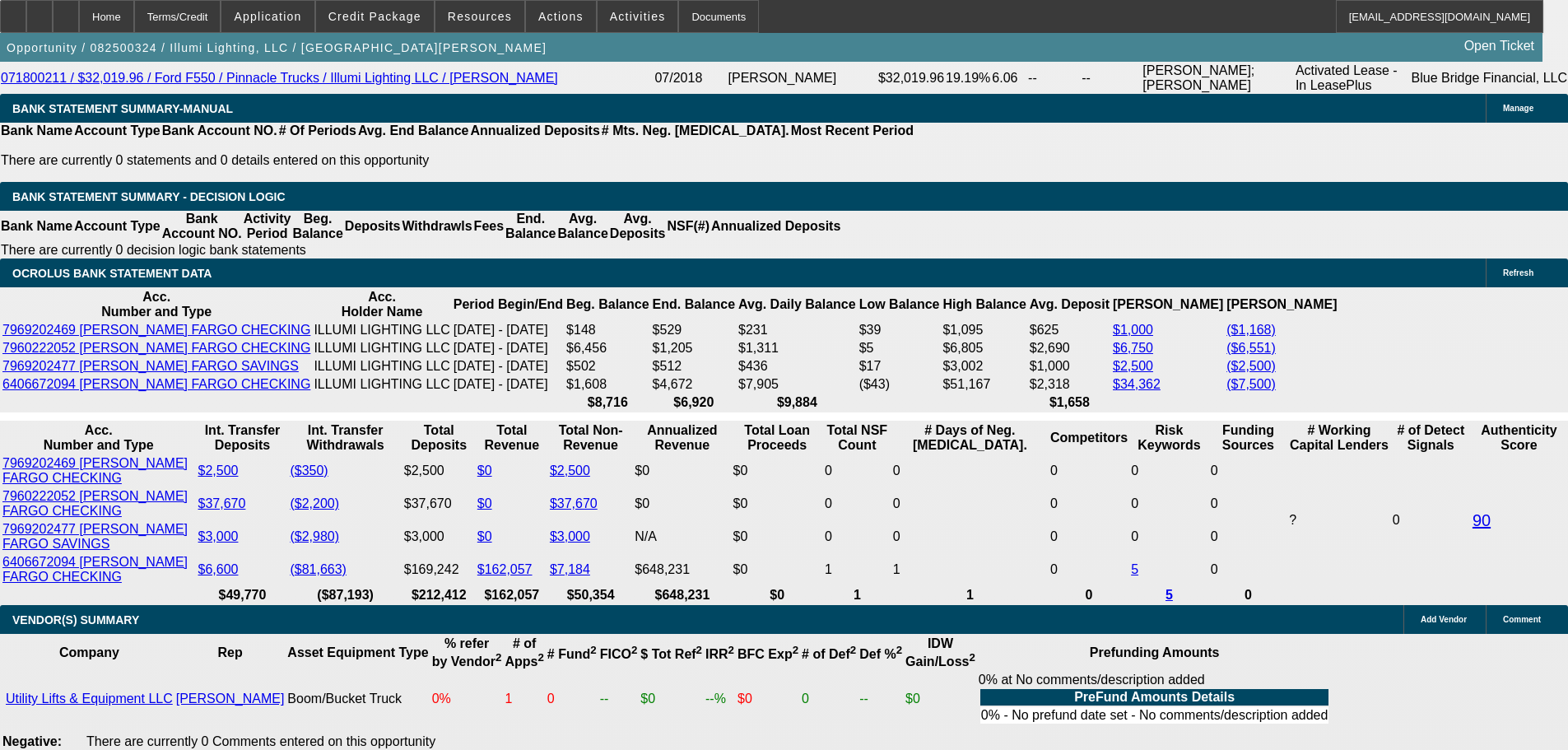
drag, startPoint x: 582, startPoint y: 389, endPoint x: 560, endPoint y: 503, distance: 116.1
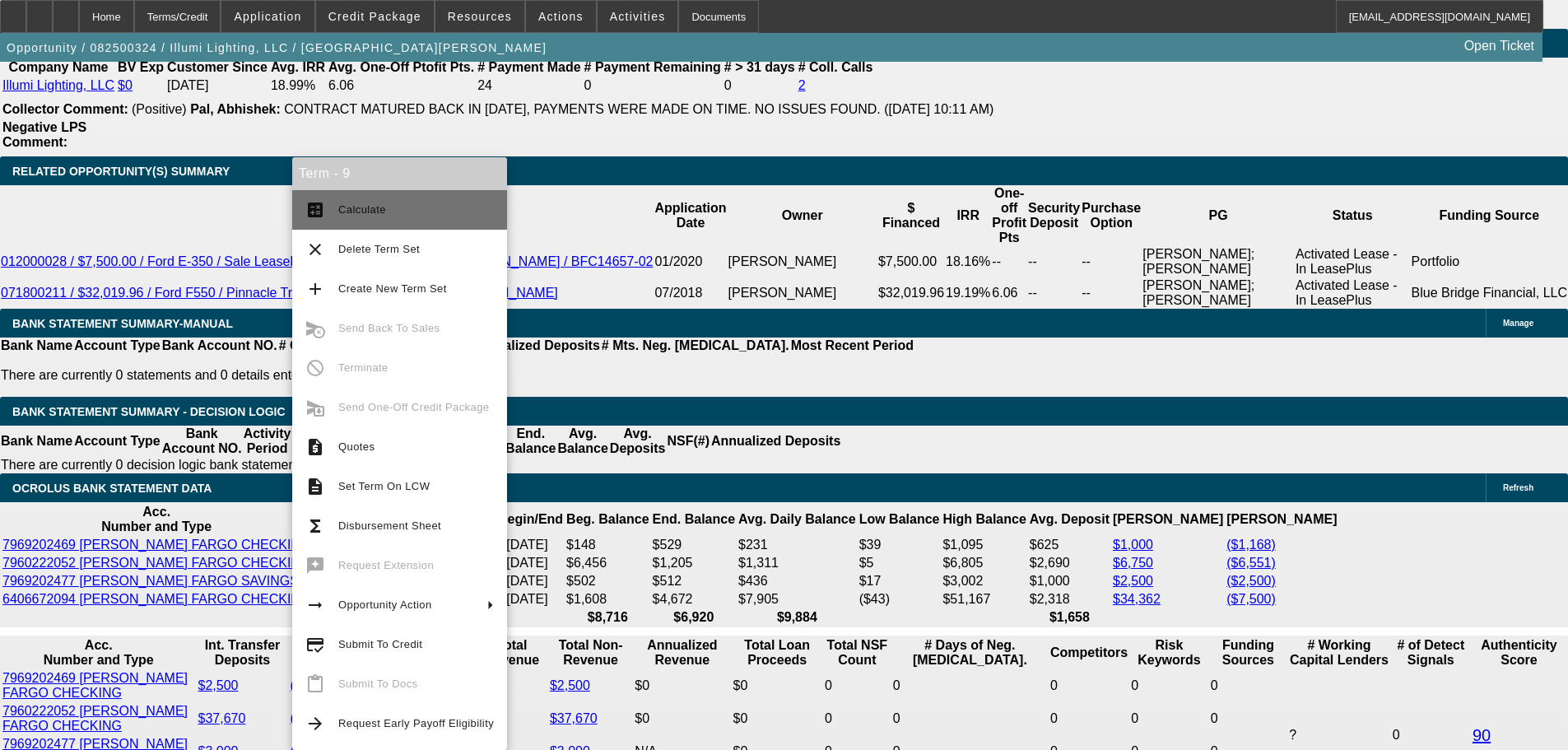
click at [403, 213] on span "Calculate" at bounding box center [416, 210] width 156 height 19
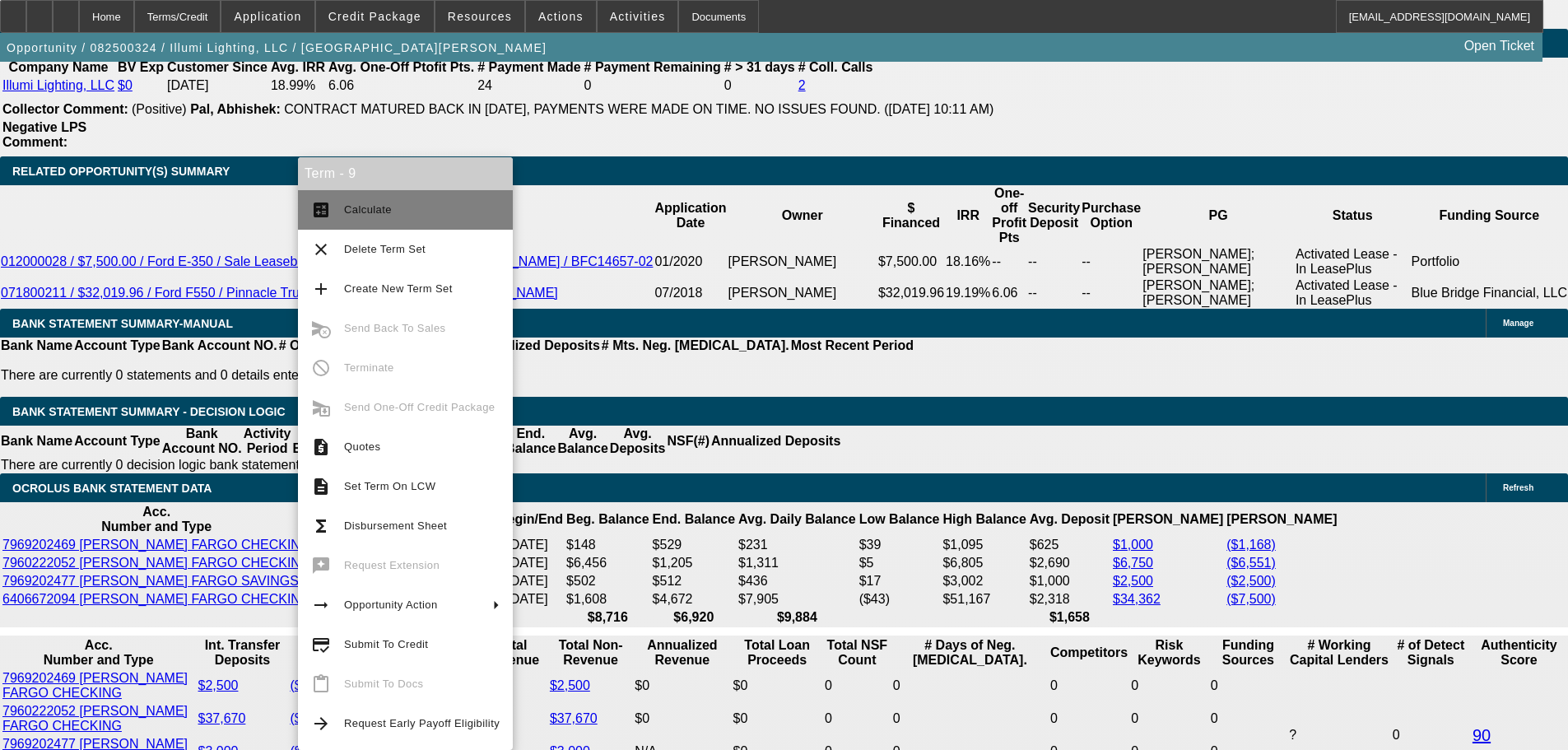
click at [463, 212] on span "Calculate" at bounding box center [421, 210] width 156 height 19
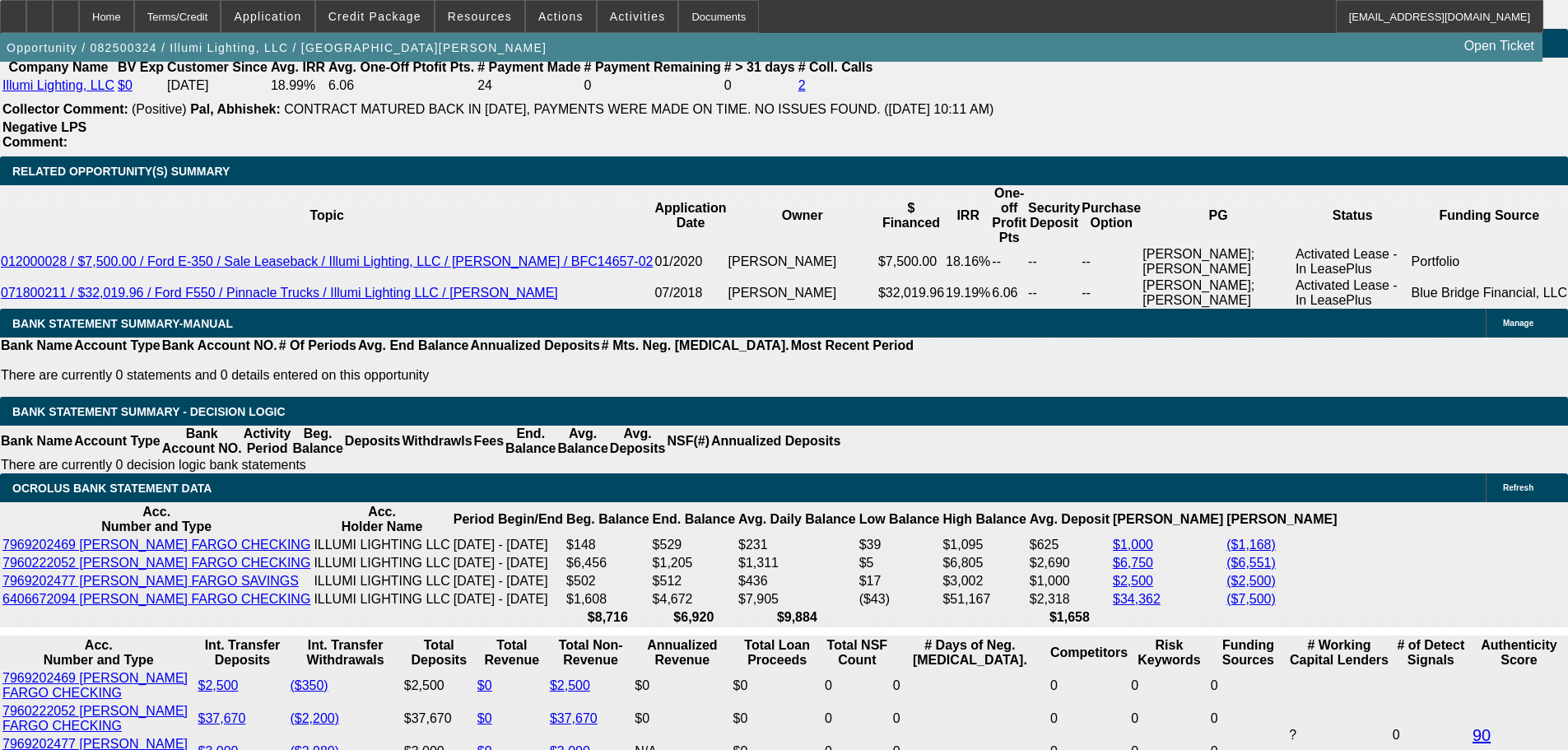
scroll to position [2807, 0]
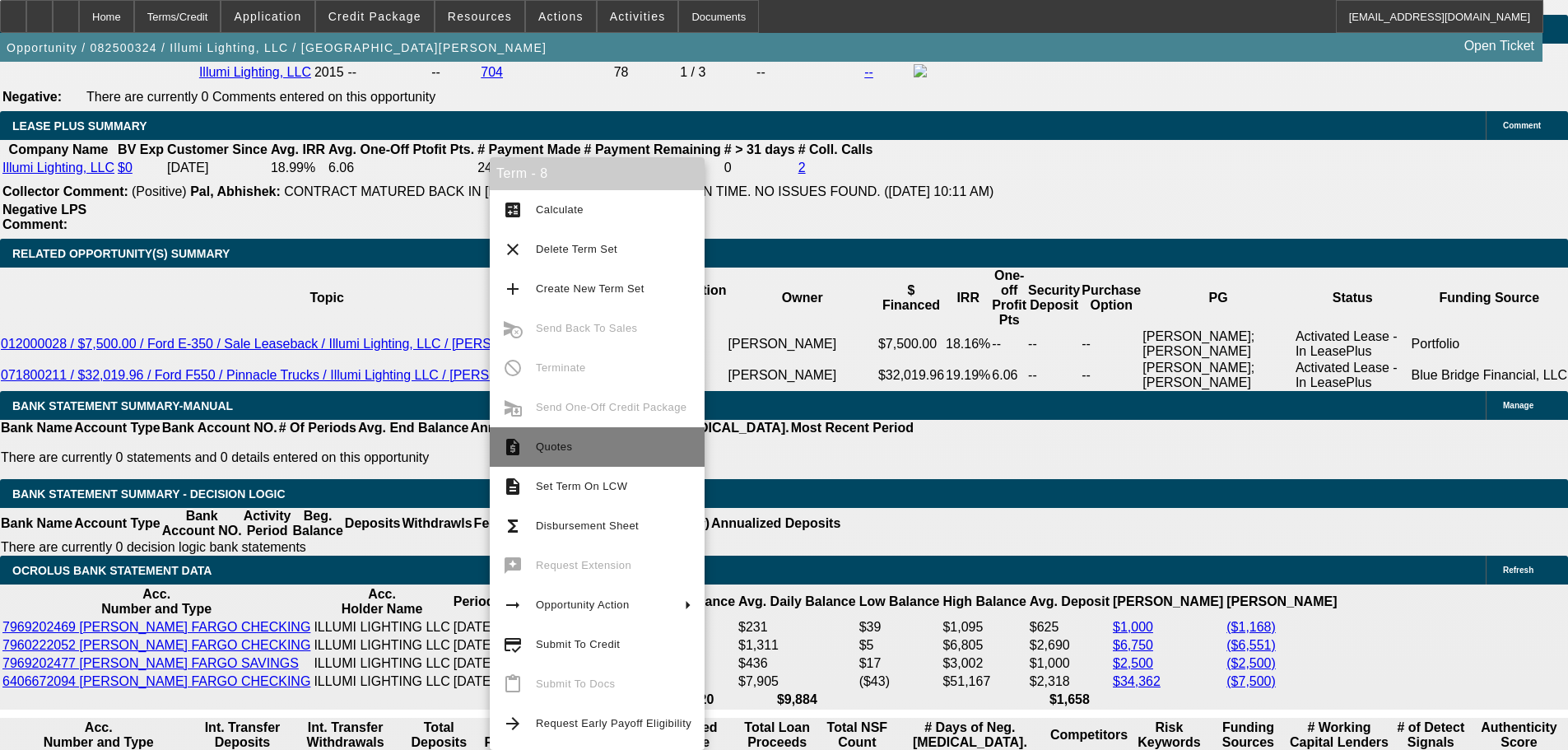
click at [641, 443] on span "Quotes" at bounding box center [613, 447] width 156 height 19
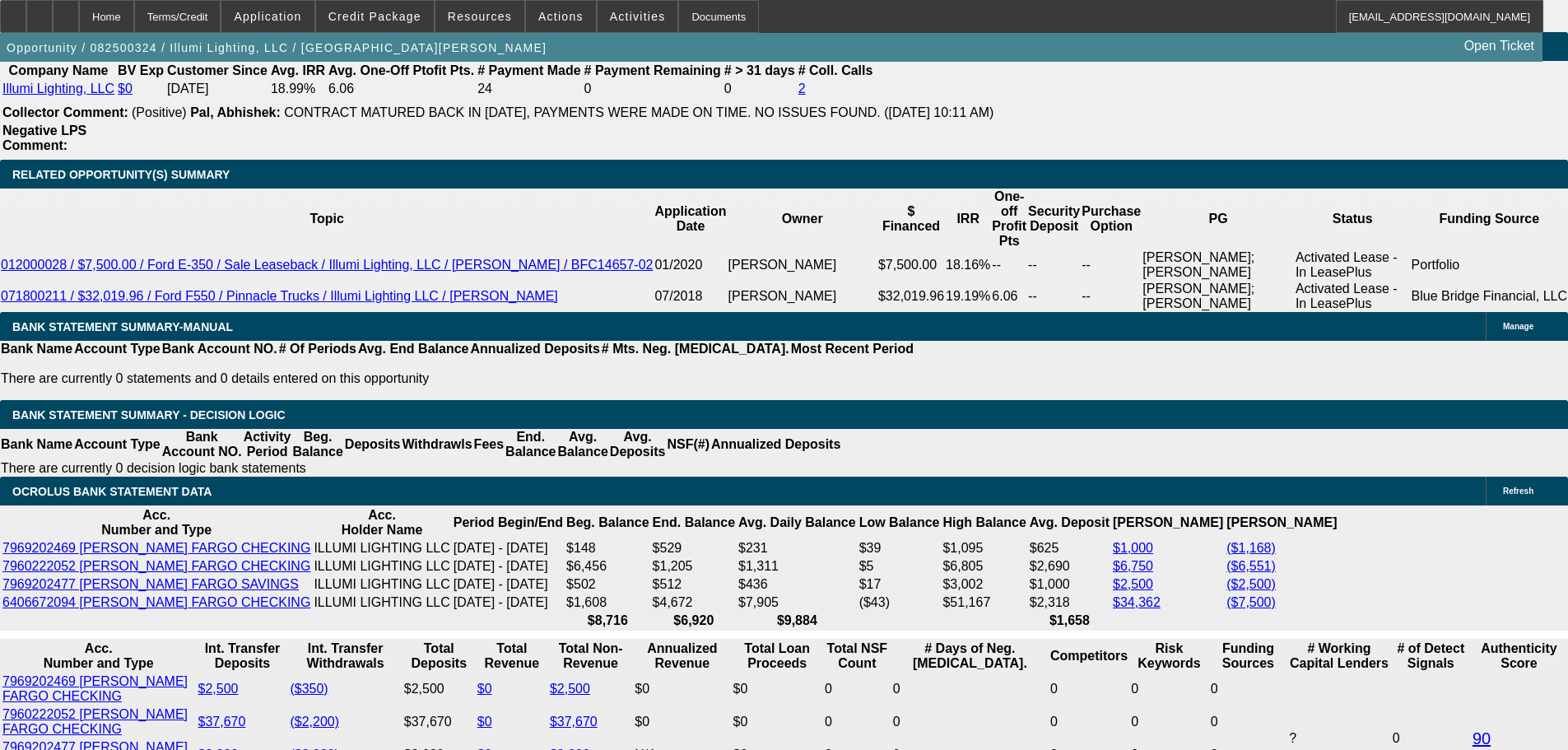
drag, startPoint x: 83, startPoint y: 310, endPoint x: 80, endPoint y: 362, distance: 52.1
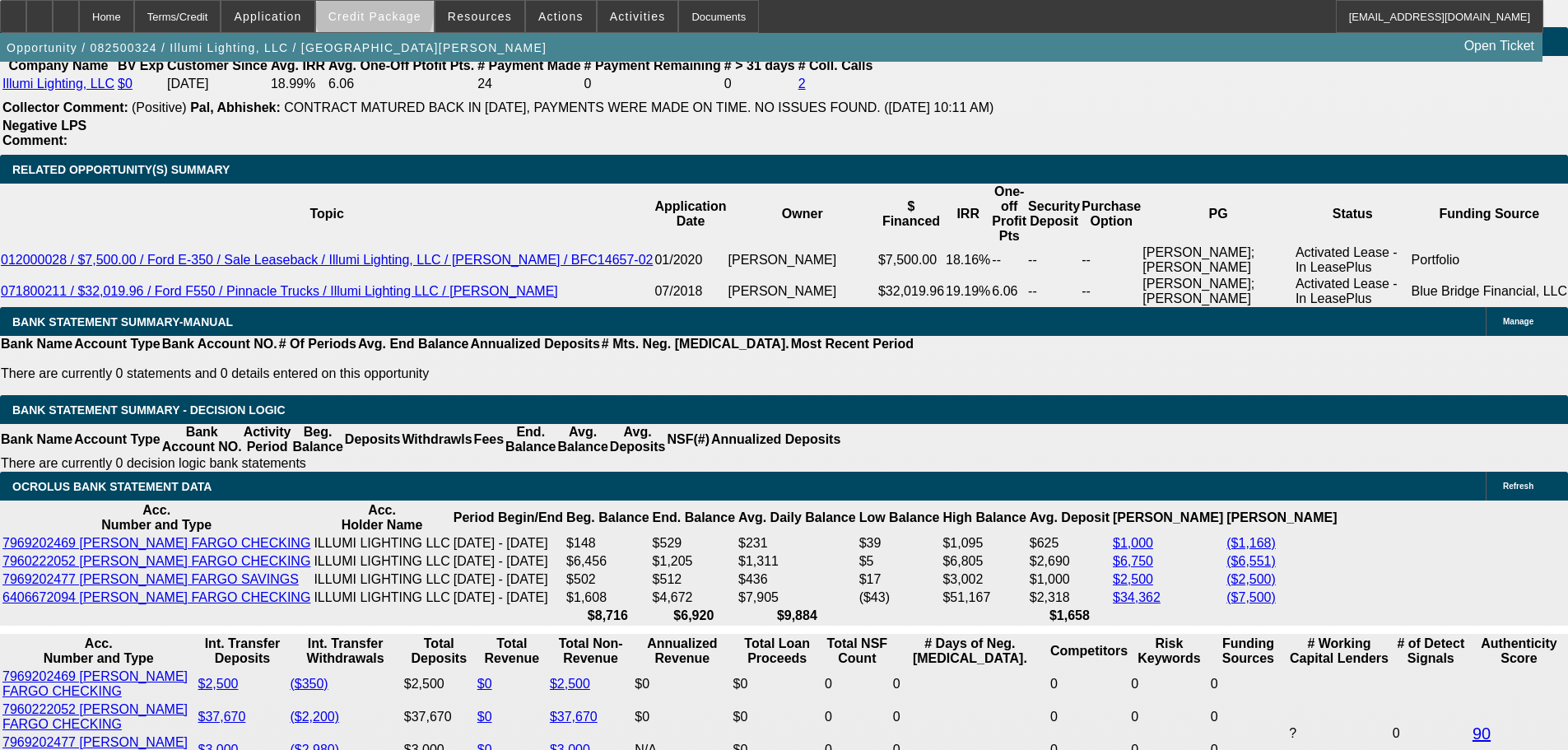
click at [400, 14] on span "Credit Package" at bounding box center [375, 16] width 93 height 14
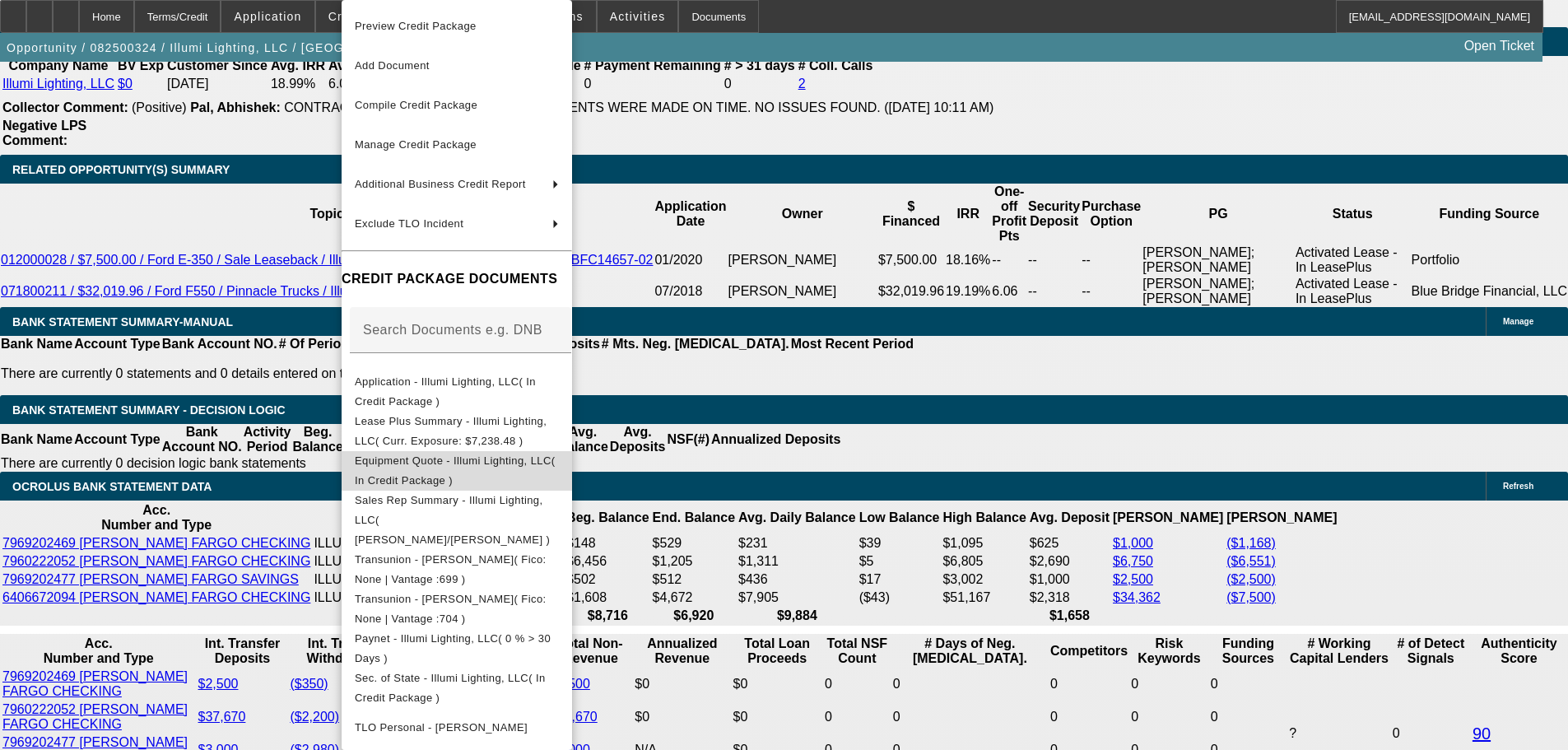
click at [538, 461] on span "Equipment Quote - Illumi Lighting, LLC( In Credit Package )" at bounding box center [454, 470] width 200 height 32
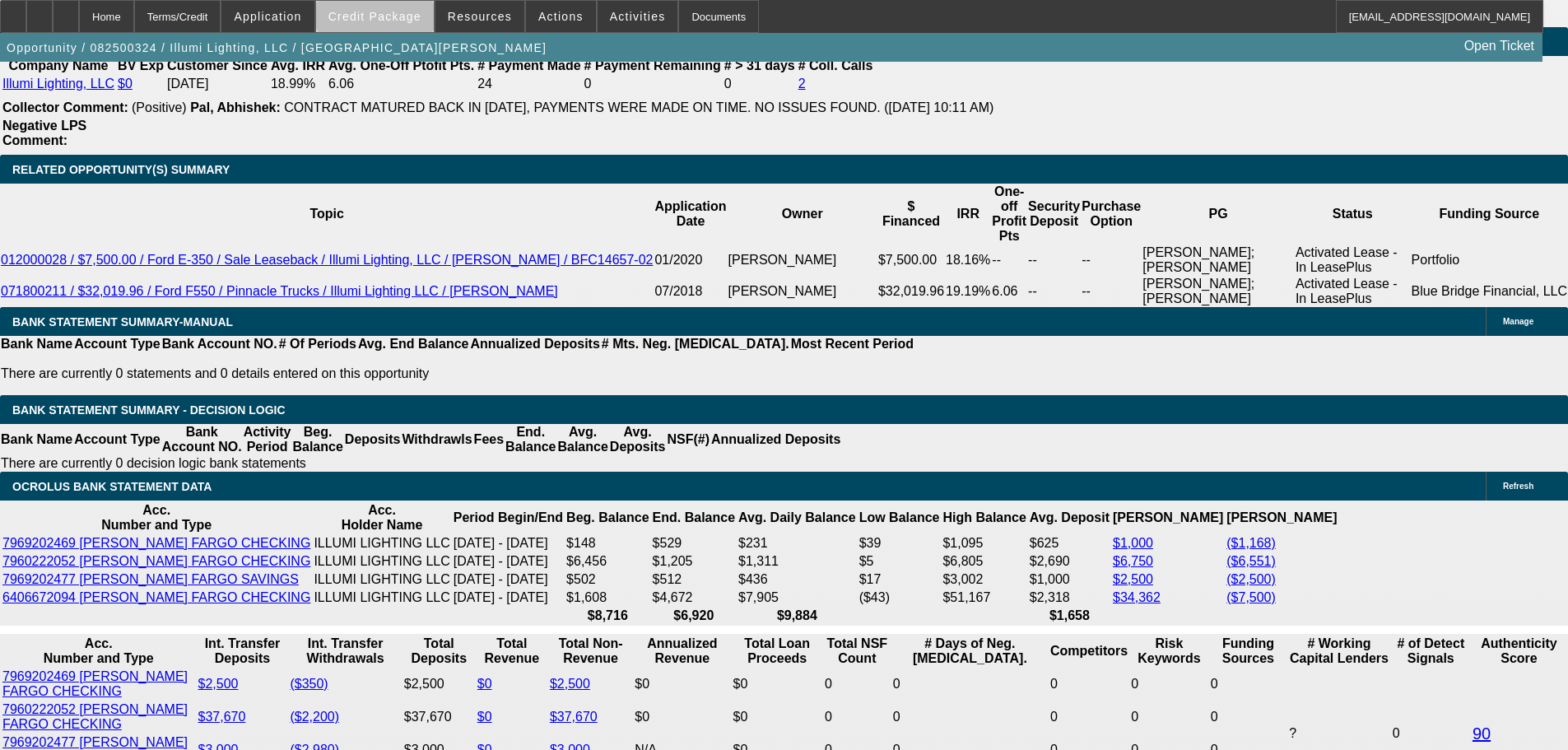
click at [410, 13] on span "Credit Package" at bounding box center [375, 16] width 93 height 14
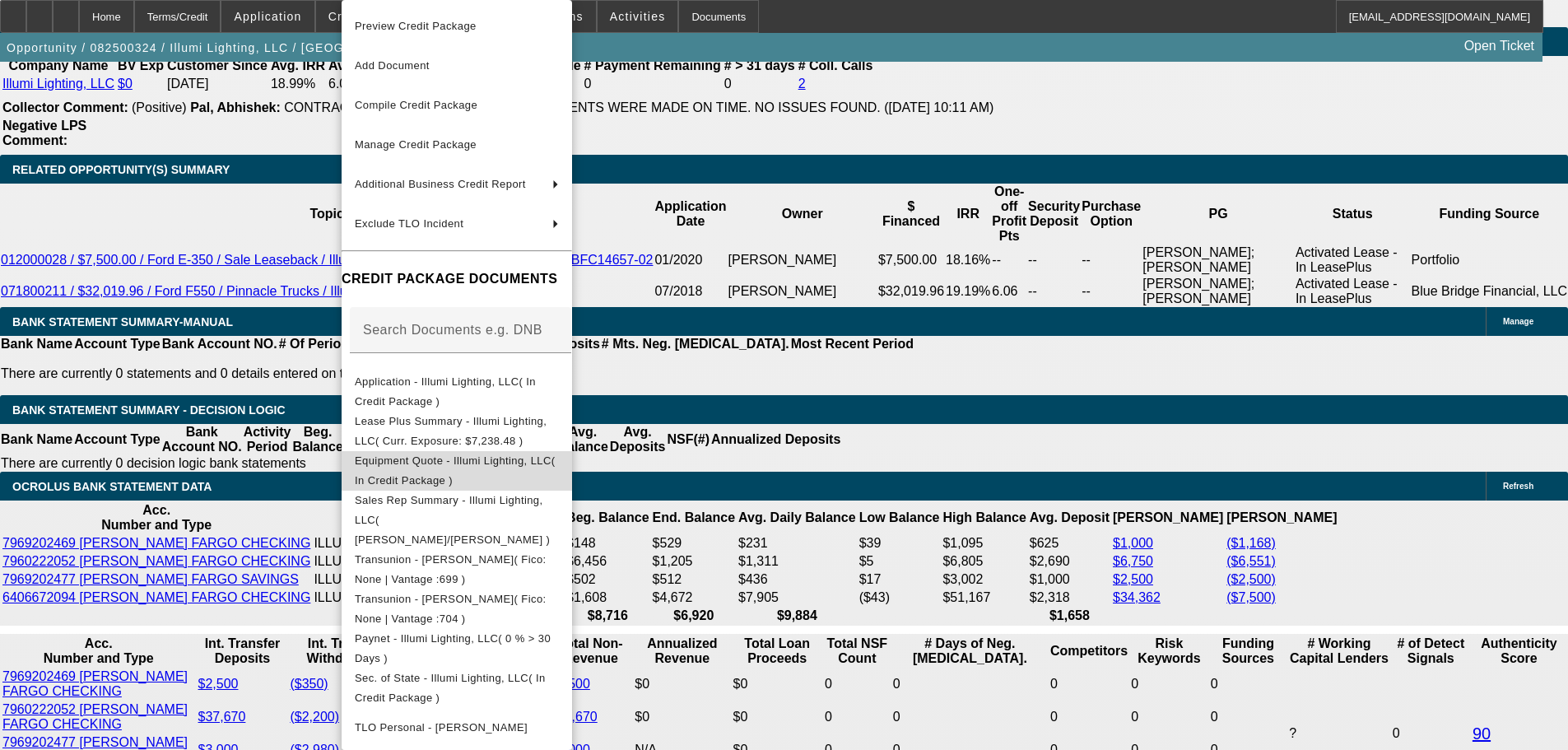
click at [530, 471] on span "Equipment Quote - Illumi Lighting, LLC( In Credit Package )" at bounding box center [456, 471] width 204 height 40
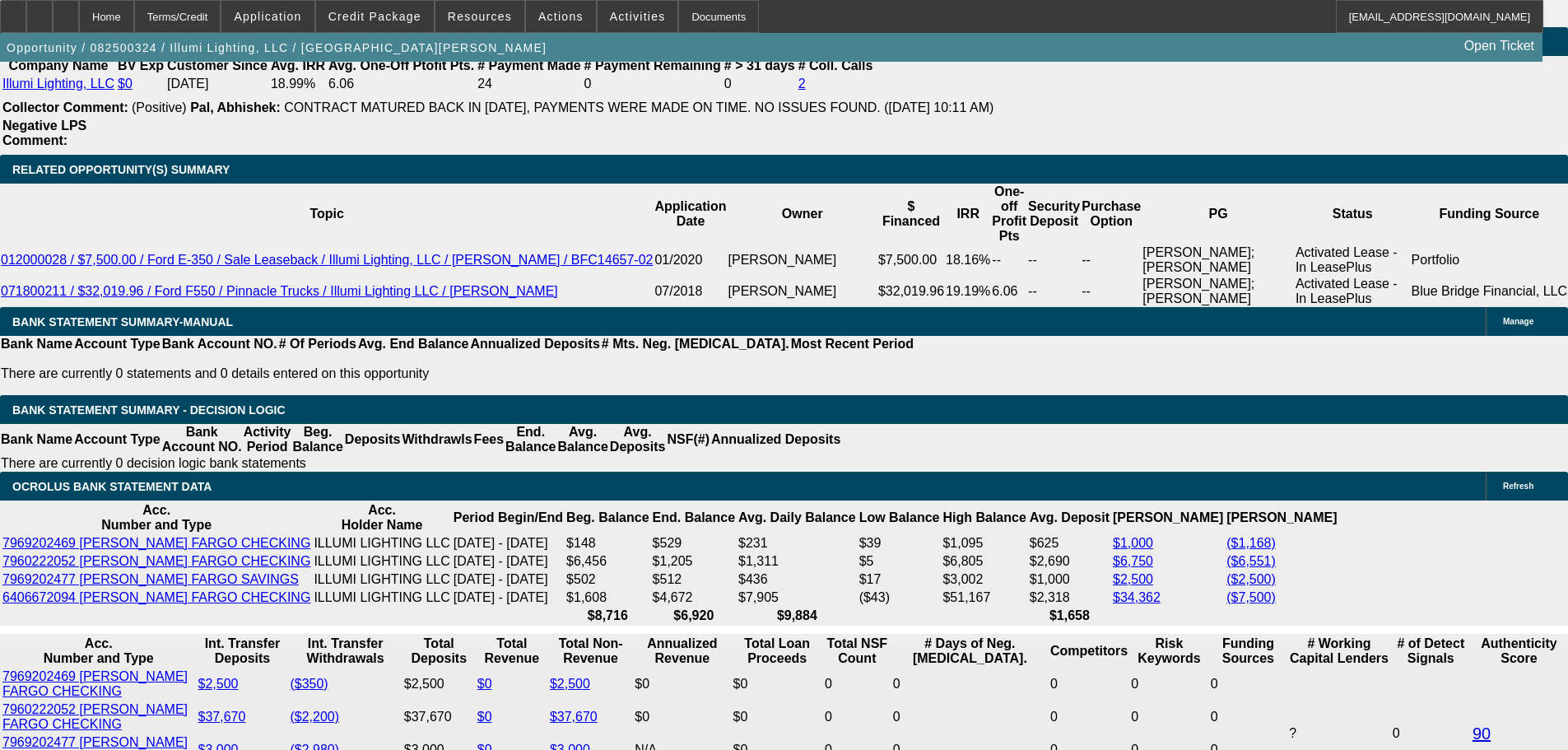
click at [1034, 338] on div "APPLICATION INFORMATION Manage Topic: 082500324 / $85,400.00 / FORD F-550 / Uti…" at bounding box center [784, 209] width 1568 height 6076
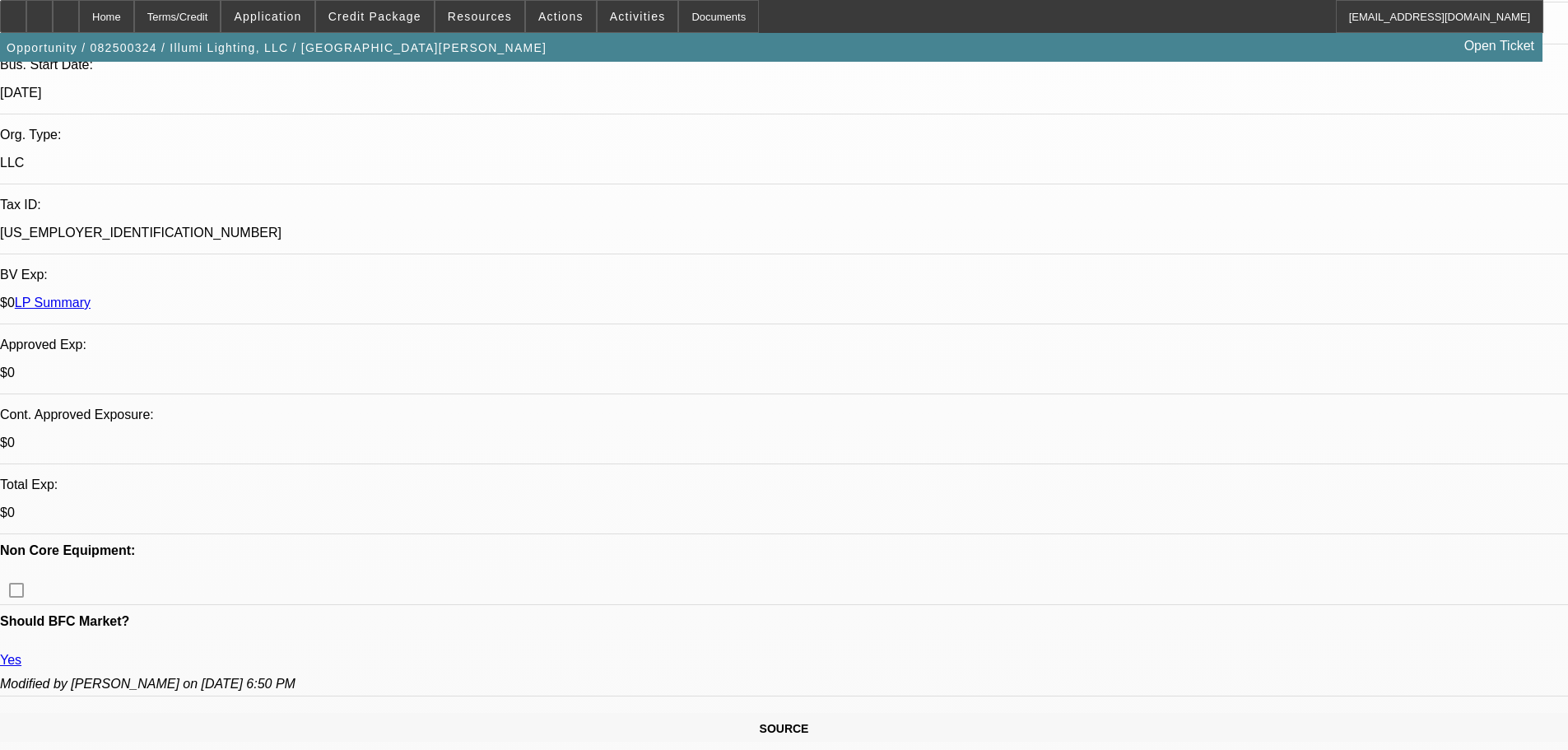
scroll to position [0, 0]
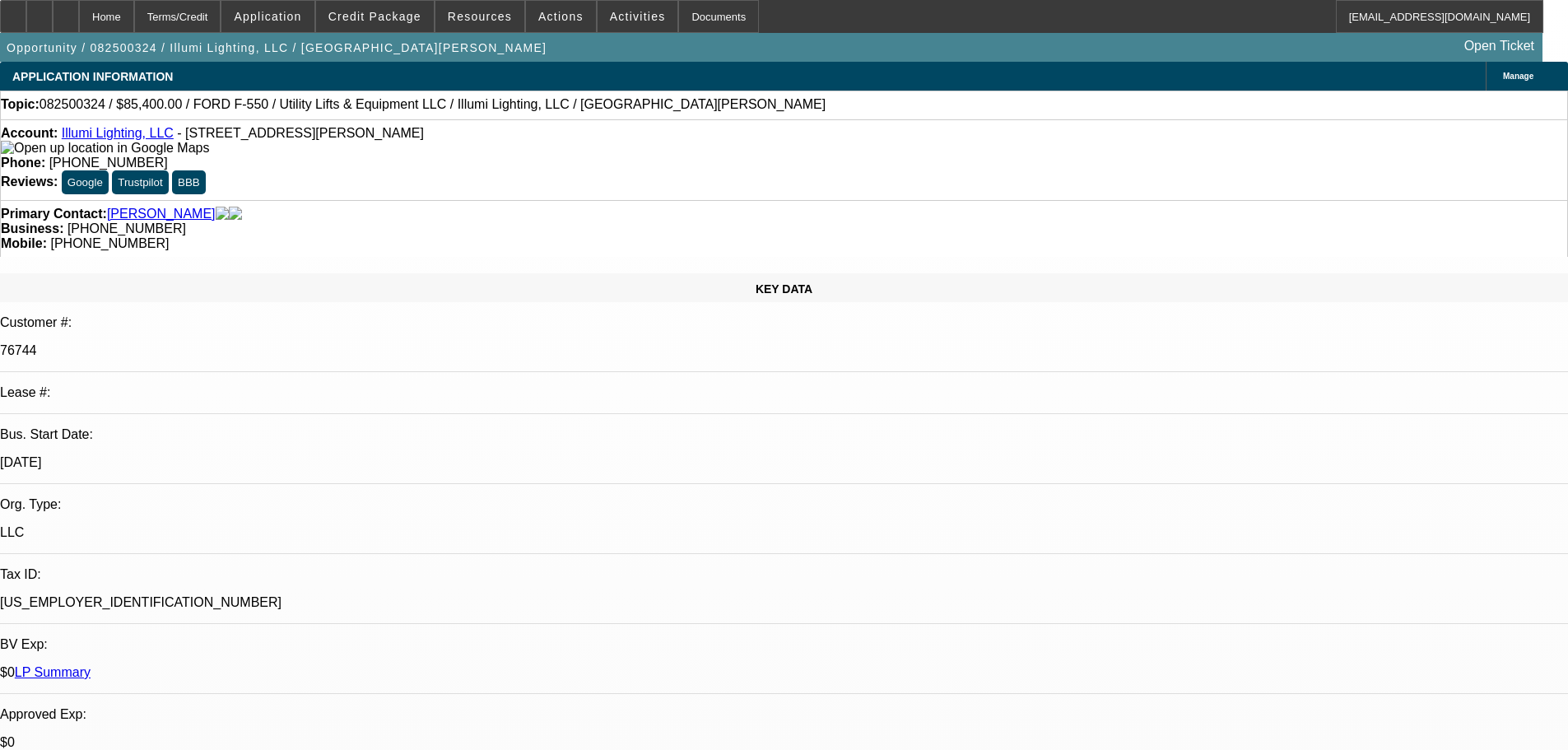
drag, startPoint x: 1045, startPoint y: 388, endPoint x: 1022, endPoint y: 177, distance: 212.2
drag, startPoint x: 585, startPoint y: 252, endPoint x: 587, endPoint y: 668, distance: 416.0
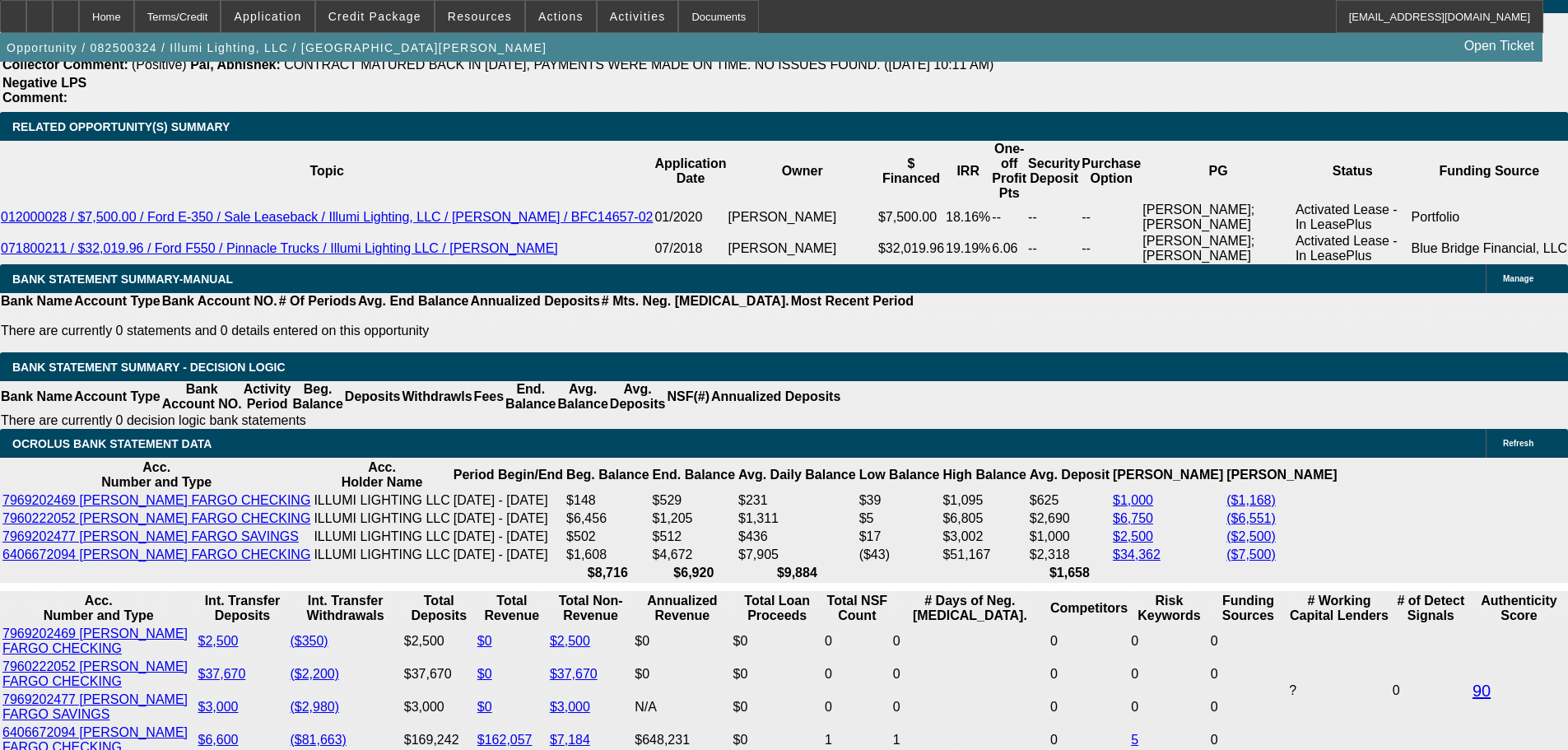
scroll to position [2927, 0]
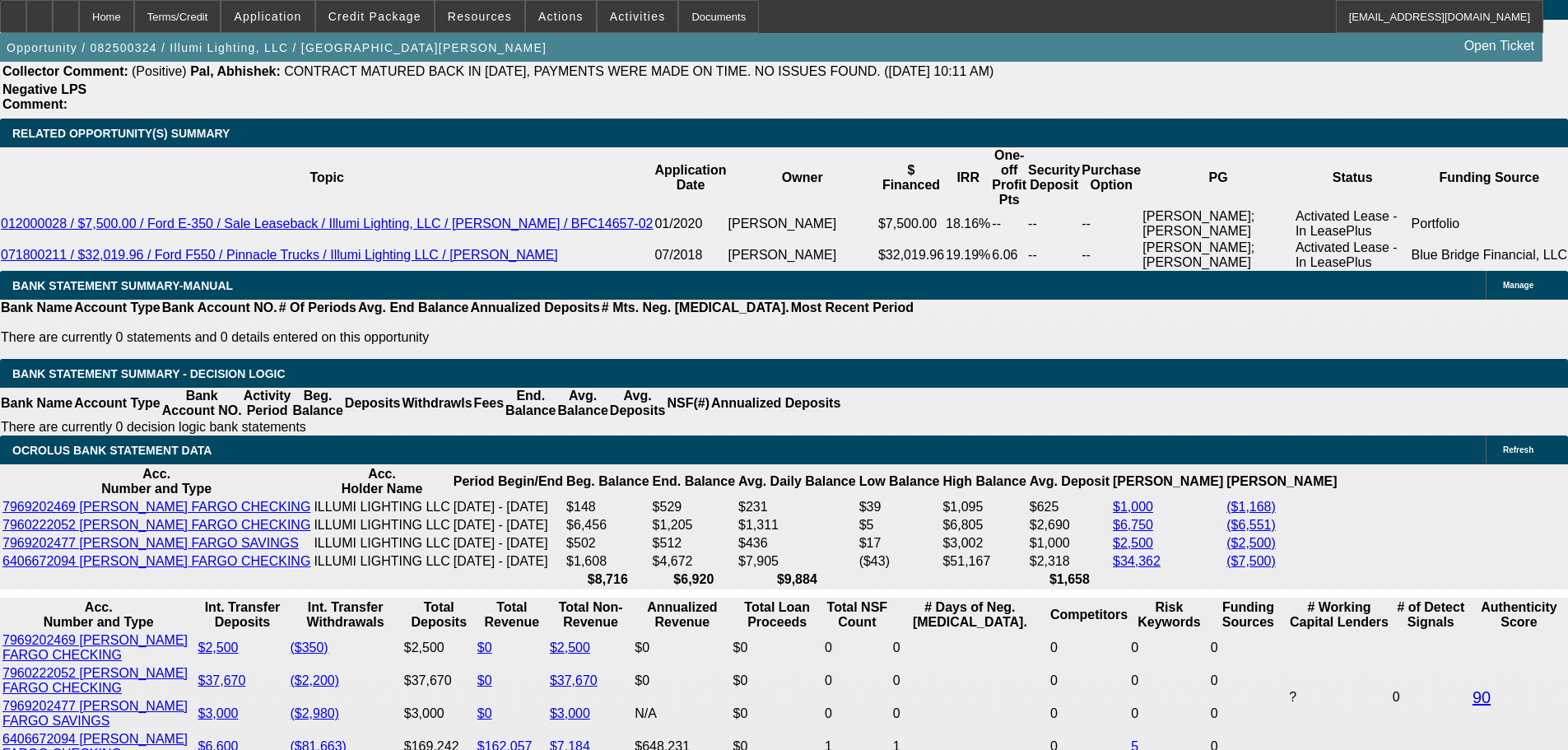
drag, startPoint x: 1210, startPoint y: 278, endPoint x: 1210, endPoint y: 265, distance: 13.0
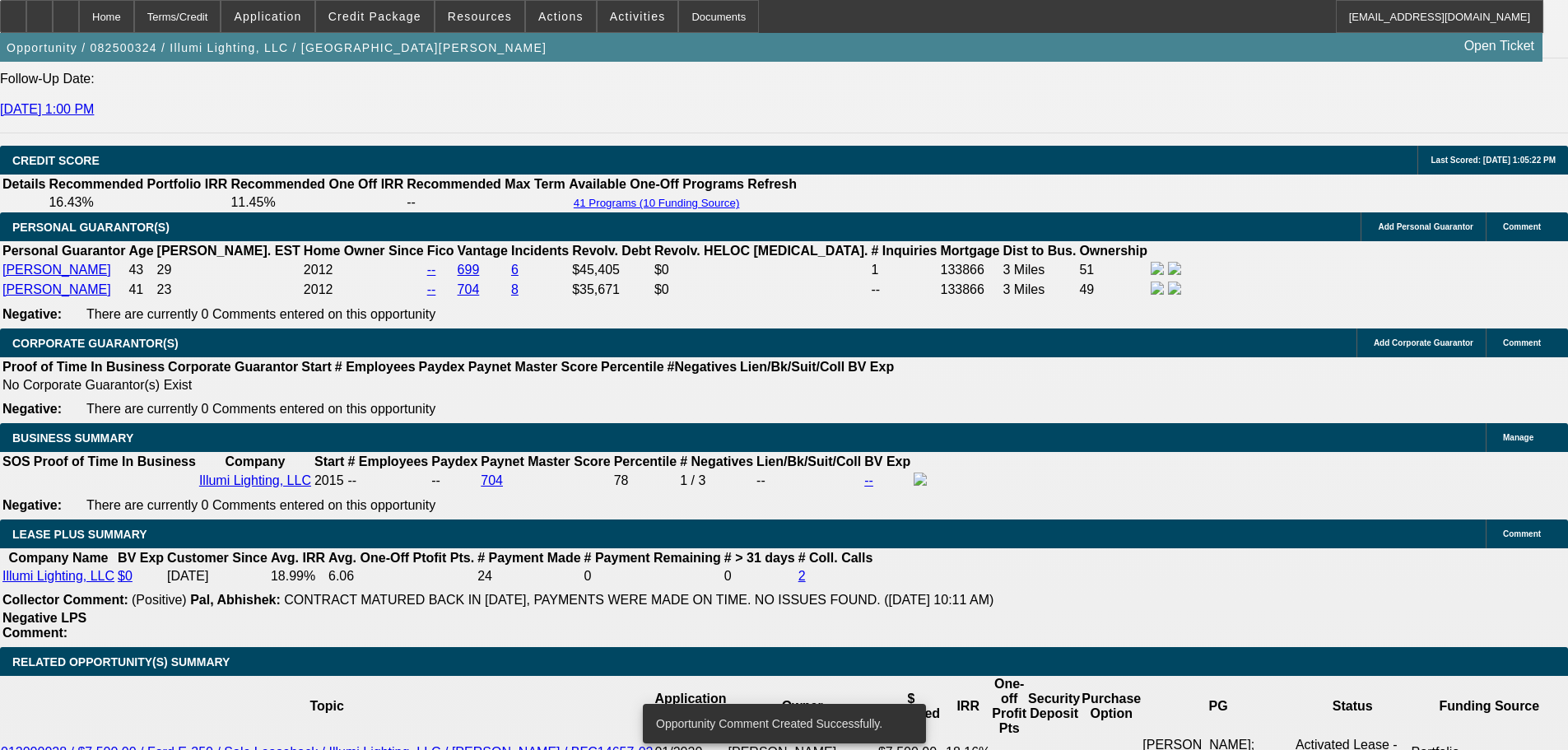
scroll to position [448, 0]
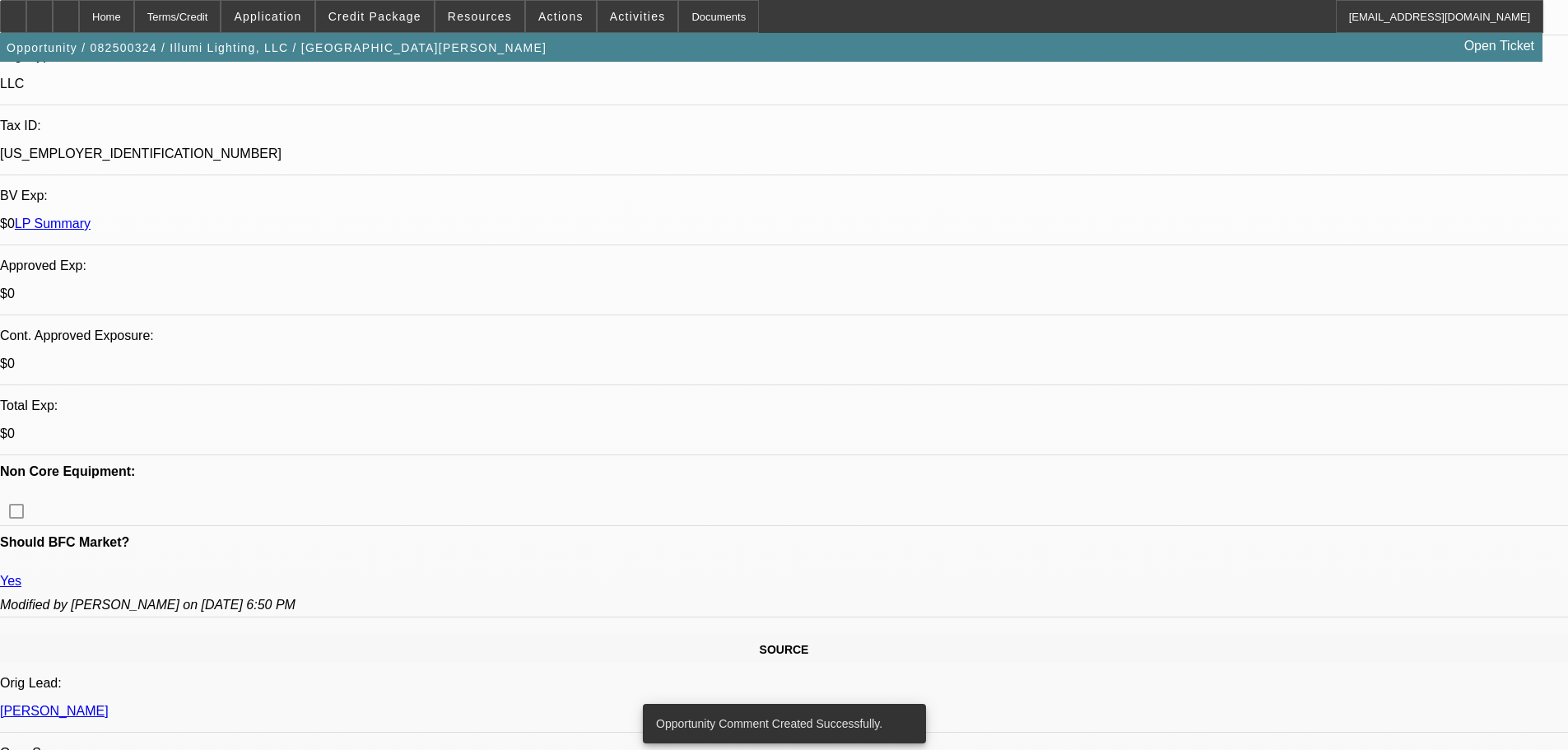
drag, startPoint x: 1089, startPoint y: 479, endPoint x: 1059, endPoint y: 151, distance: 329.4
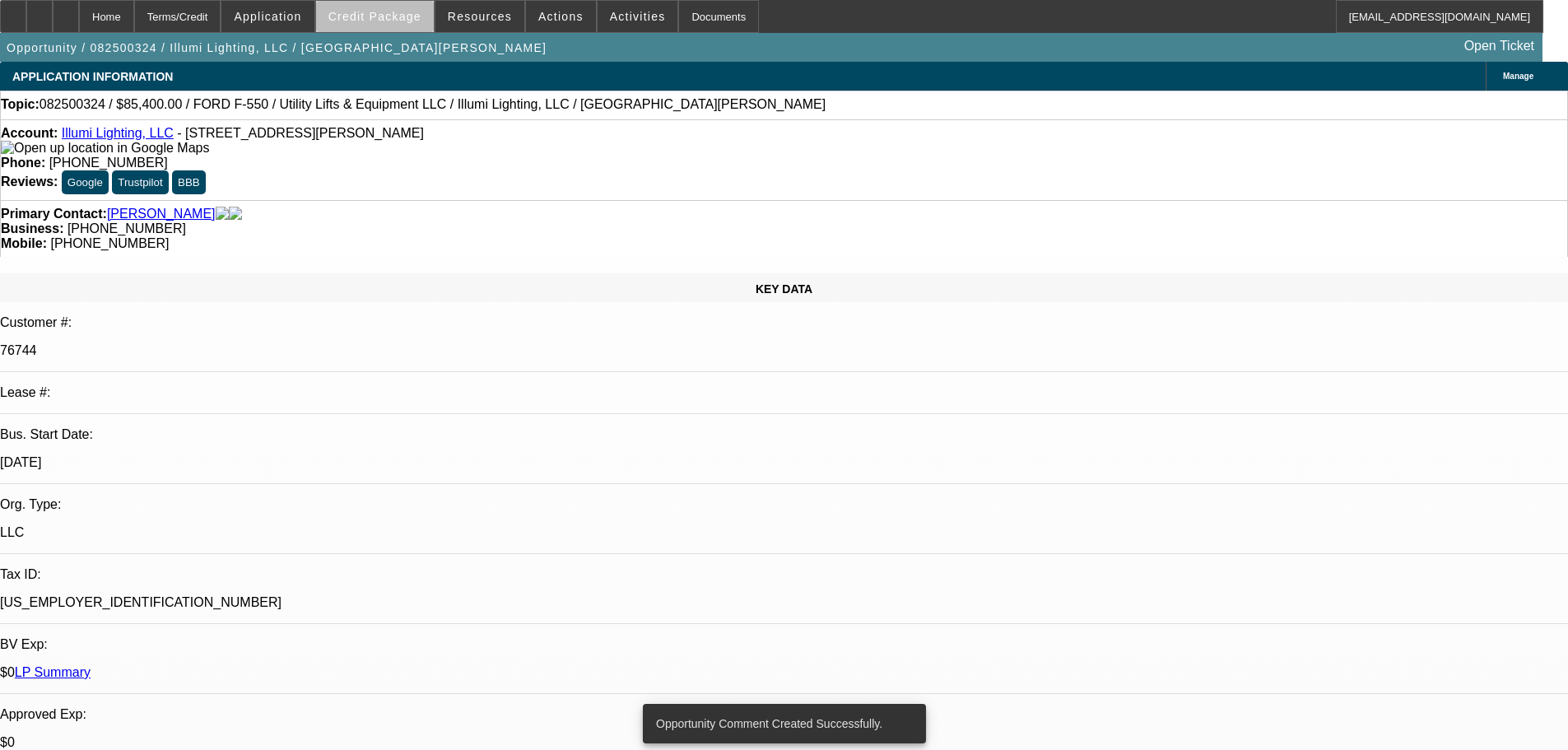
click at [407, 24] on span at bounding box center [375, 16] width 118 height 40
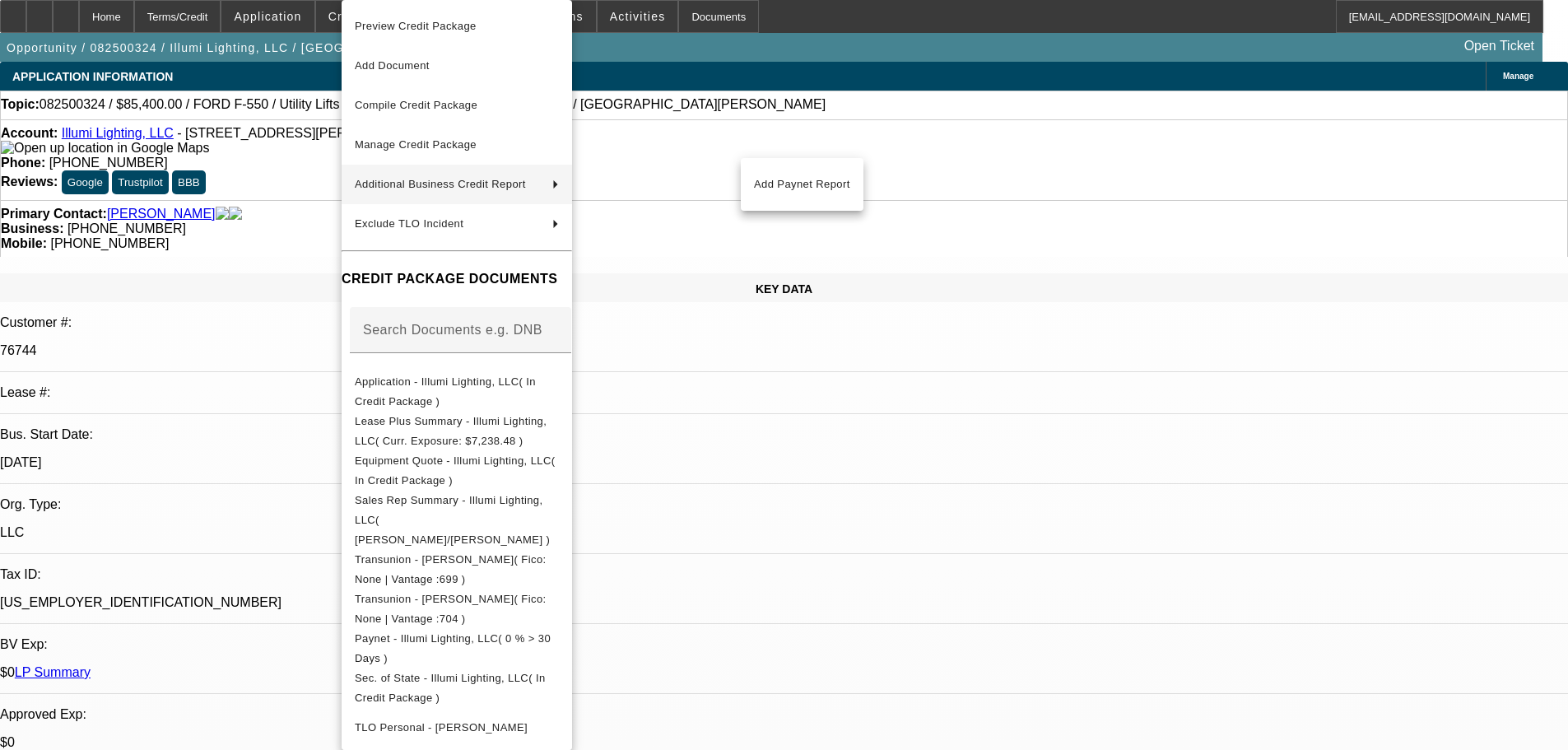
click at [1026, 494] on div at bounding box center [784, 375] width 1568 height 750
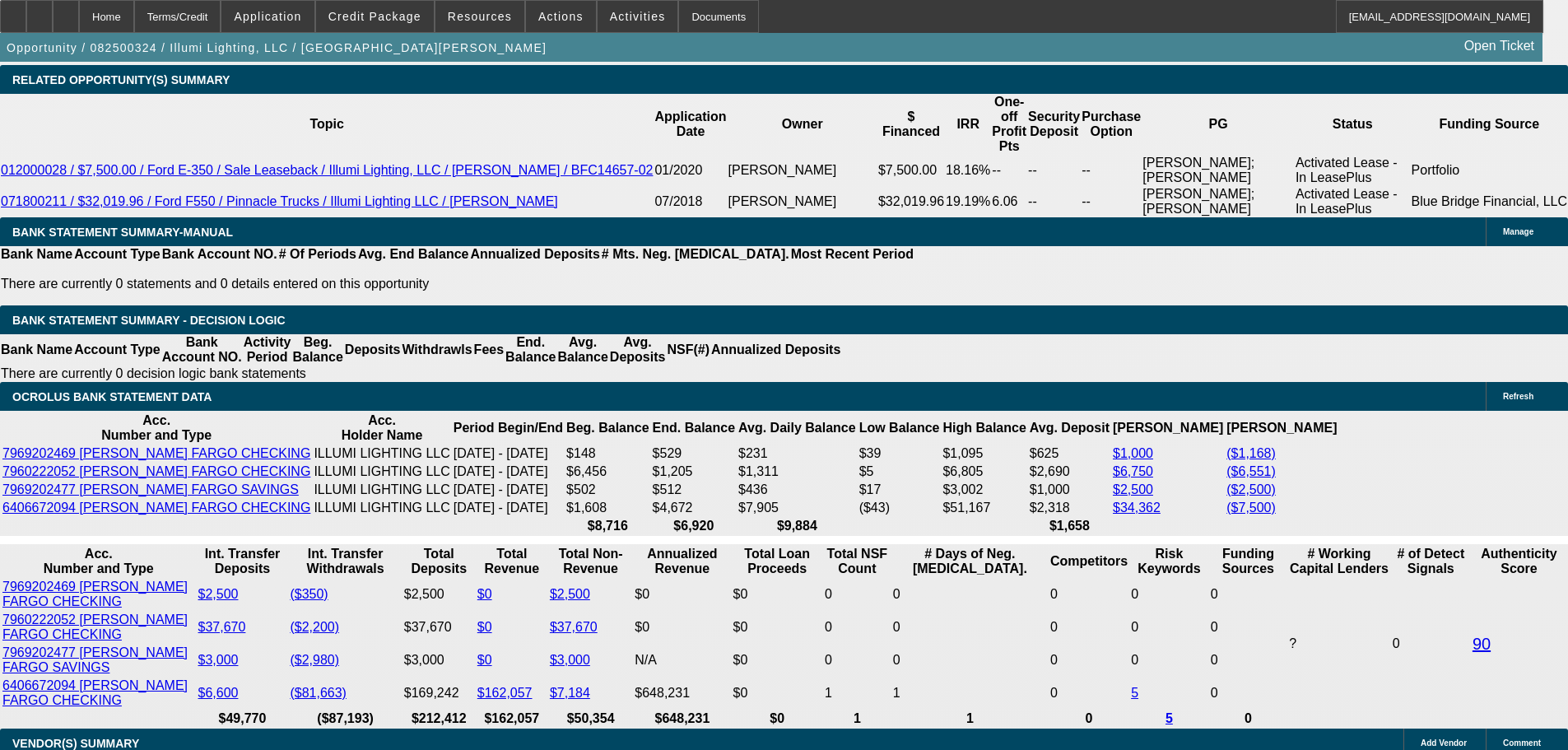
drag, startPoint x: 588, startPoint y: 527, endPoint x: 601, endPoint y: 582, distance: 56.5
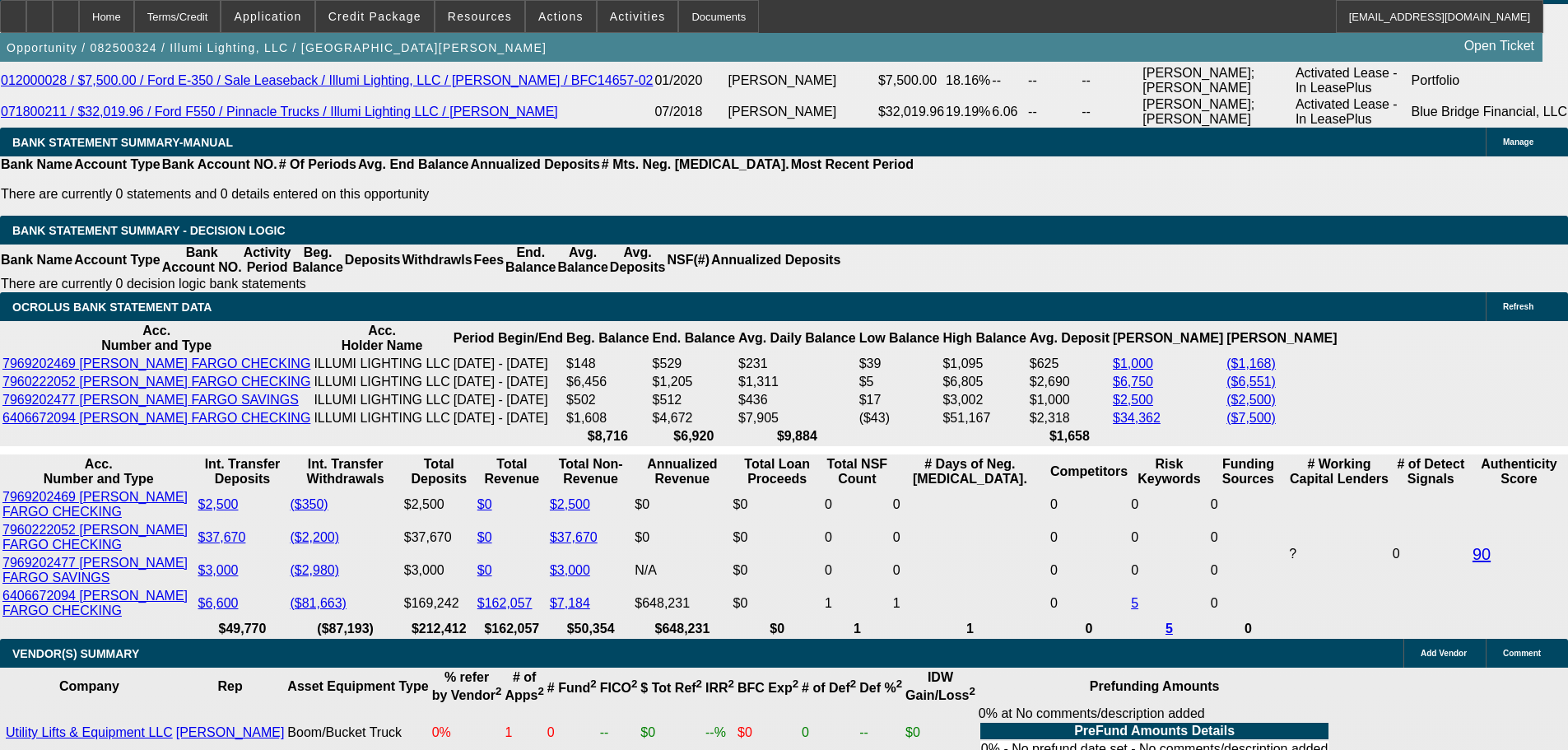
scroll to position [2798, 0]
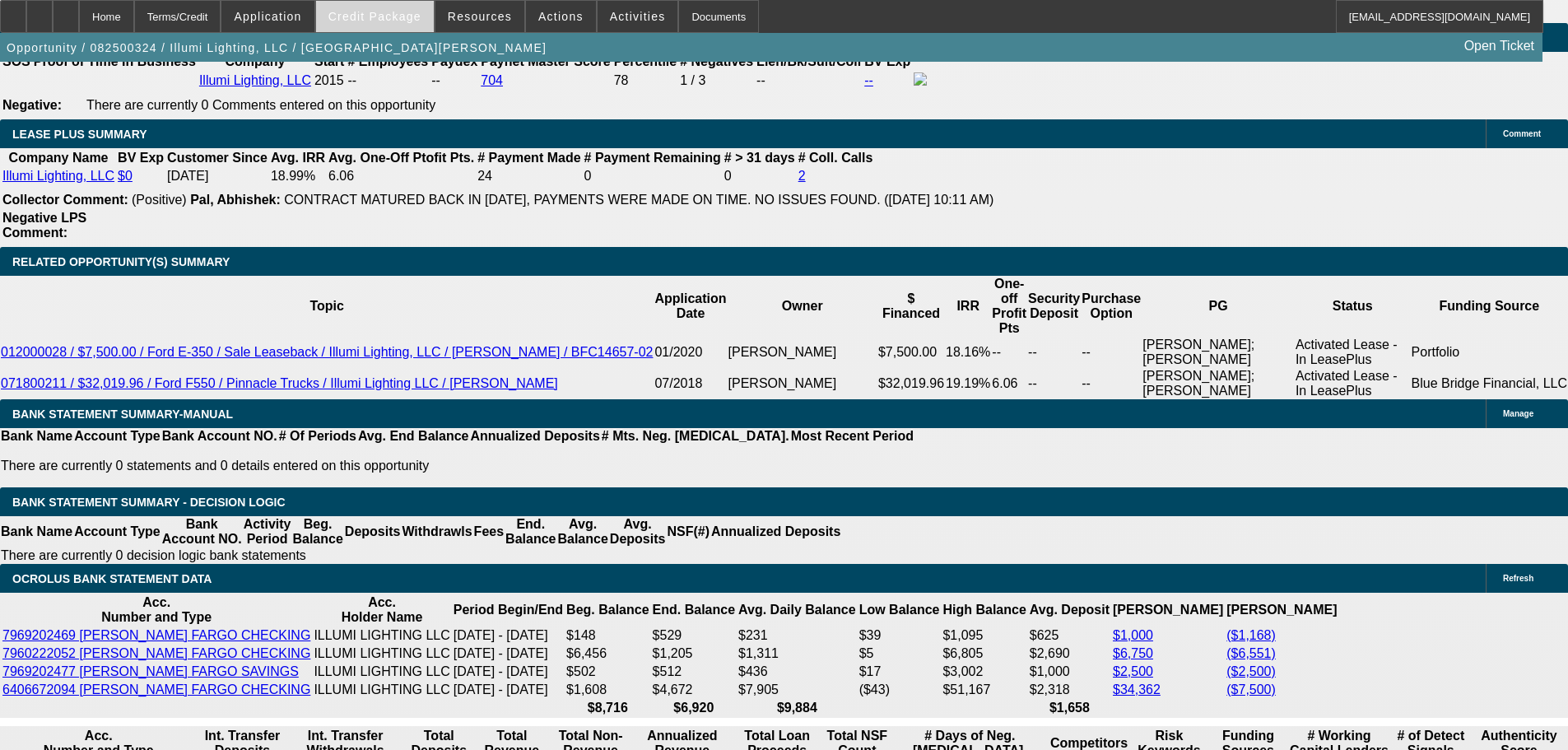
click at [410, 24] on span at bounding box center [375, 16] width 118 height 40
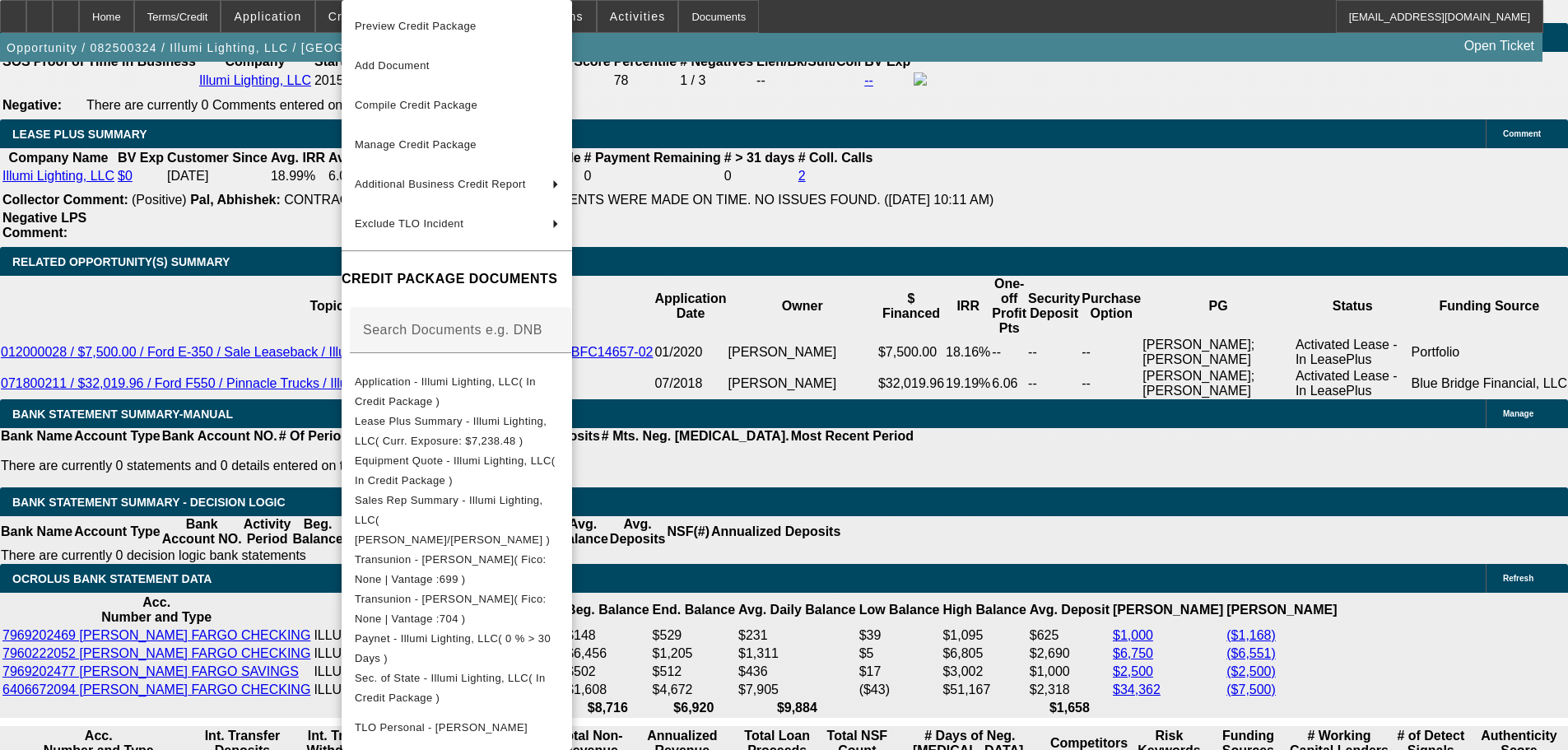
drag, startPoint x: 1042, startPoint y: 350, endPoint x: 1037, endPoint y: 360, distance: 11.2
click at [1042, 350] on div at bounding box center [784, 375] width 1568 height 750
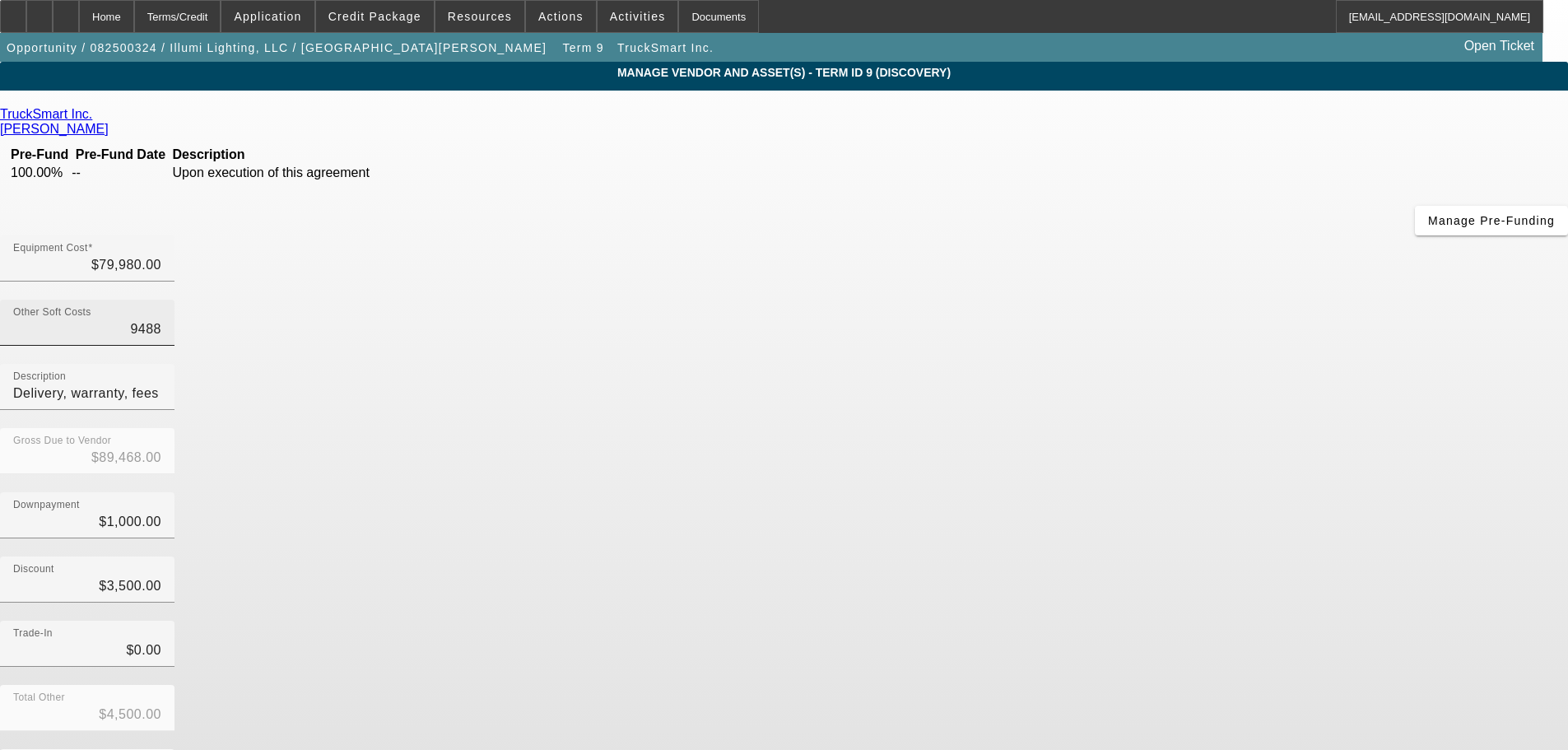
click at [161, 319] on input "9488" at bounding box center [87, 329] width 148 height 19
click at [1098, 557] on div "Discount $3,500.00" at bounding box center [784, 589] width 1568 height 64
click at [161, 319] on input "Other Soft Costs" at bounding box center [87, 329] width 148 height 19
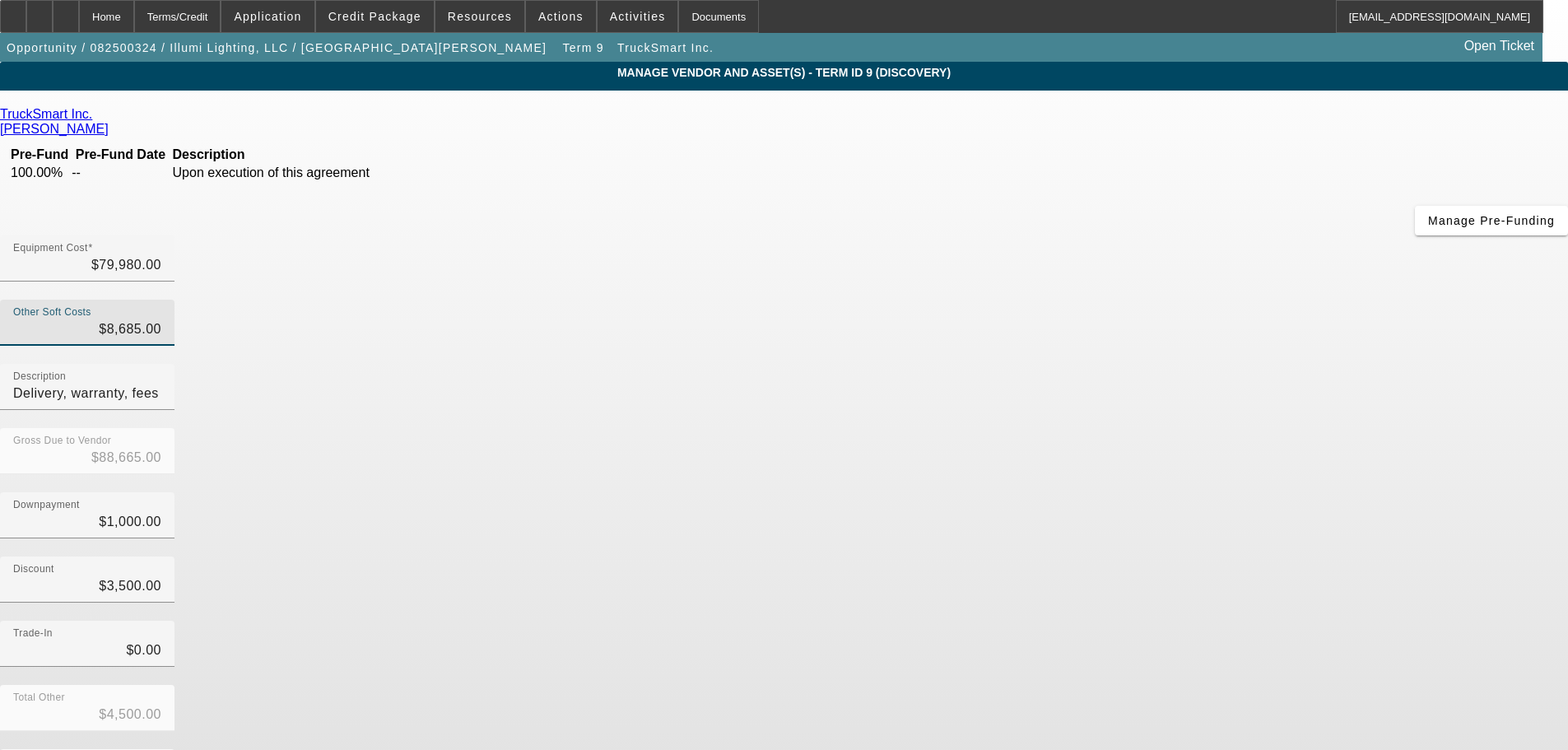
click at [1179, 492] on div "Downpayment $1,000.00" at bounding box center [784, 524] width 1568 height 64
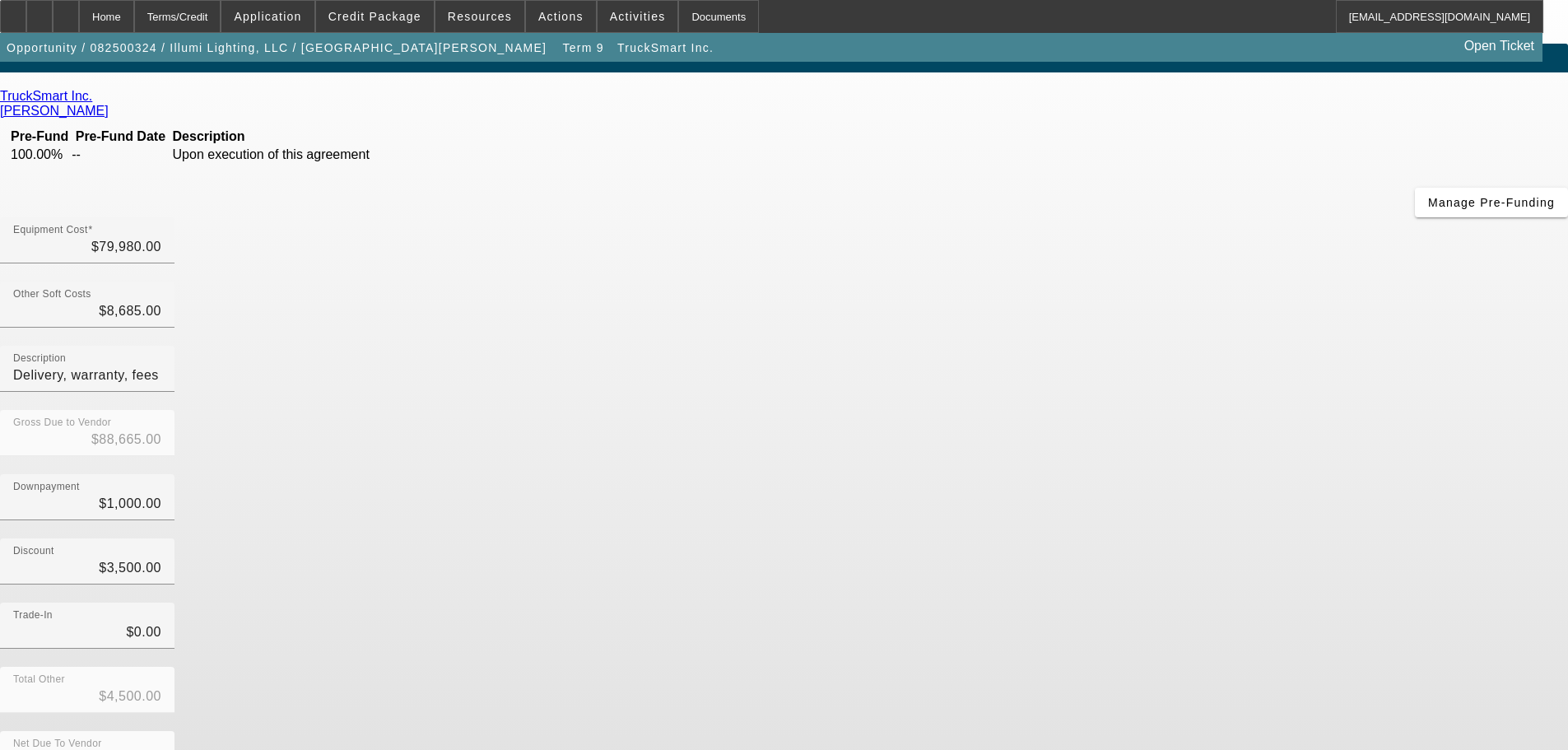
scroll to position [22, 0]
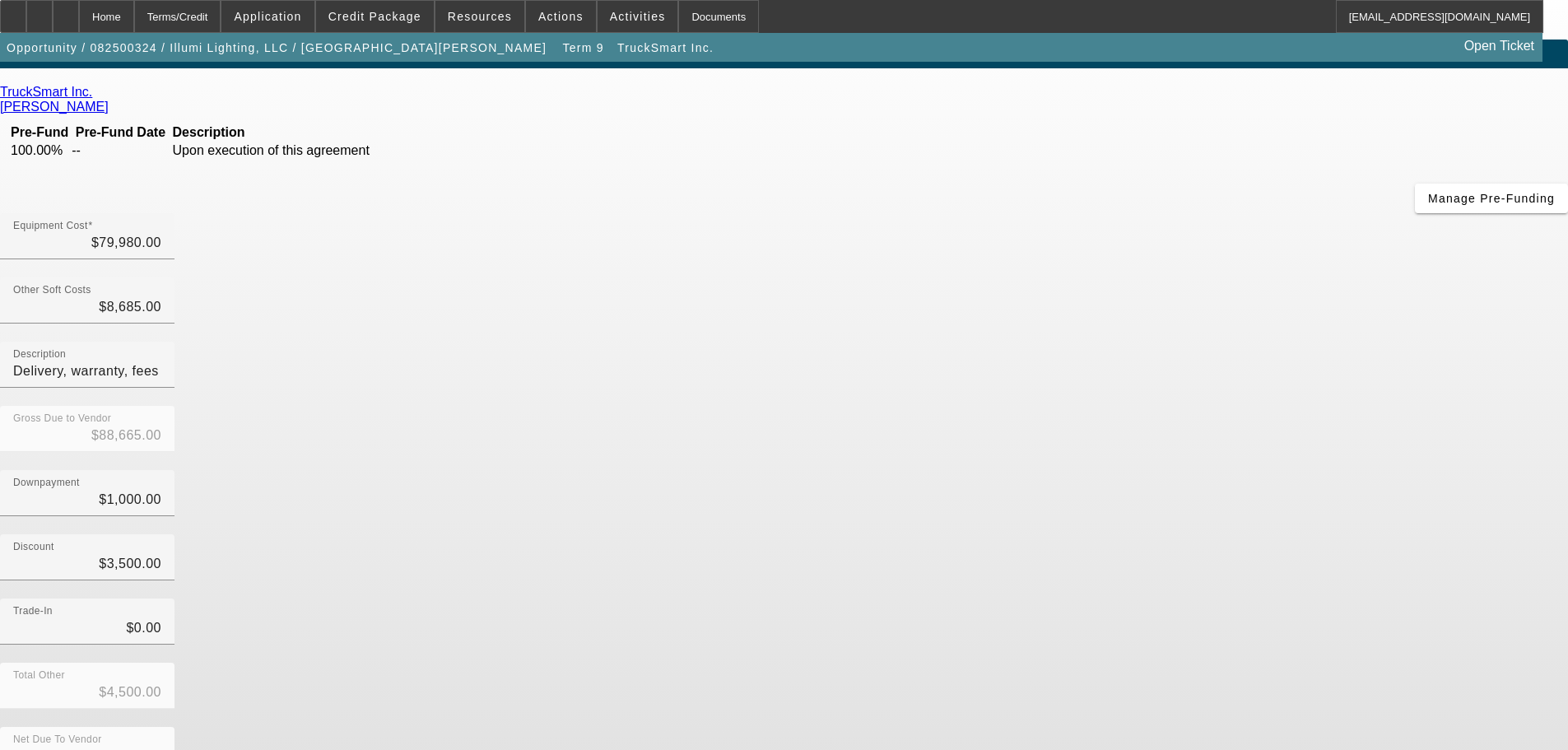
click at [1132, 598] on div "Trade-In $0.00" at bounding box center [784, 630] width 1568 height 64
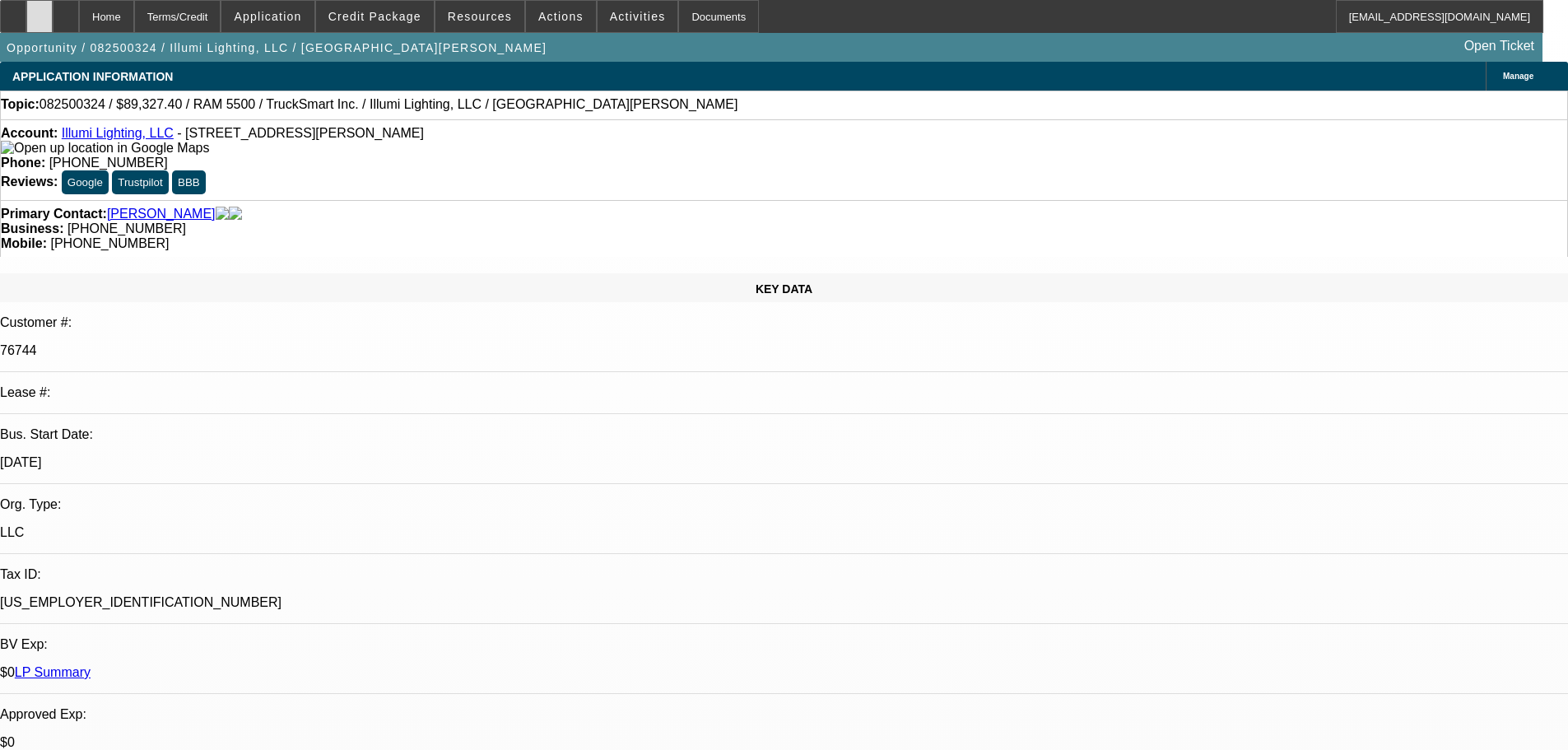
click at [52, 19] on div at bounding box center [39, 16] width 26 height 33
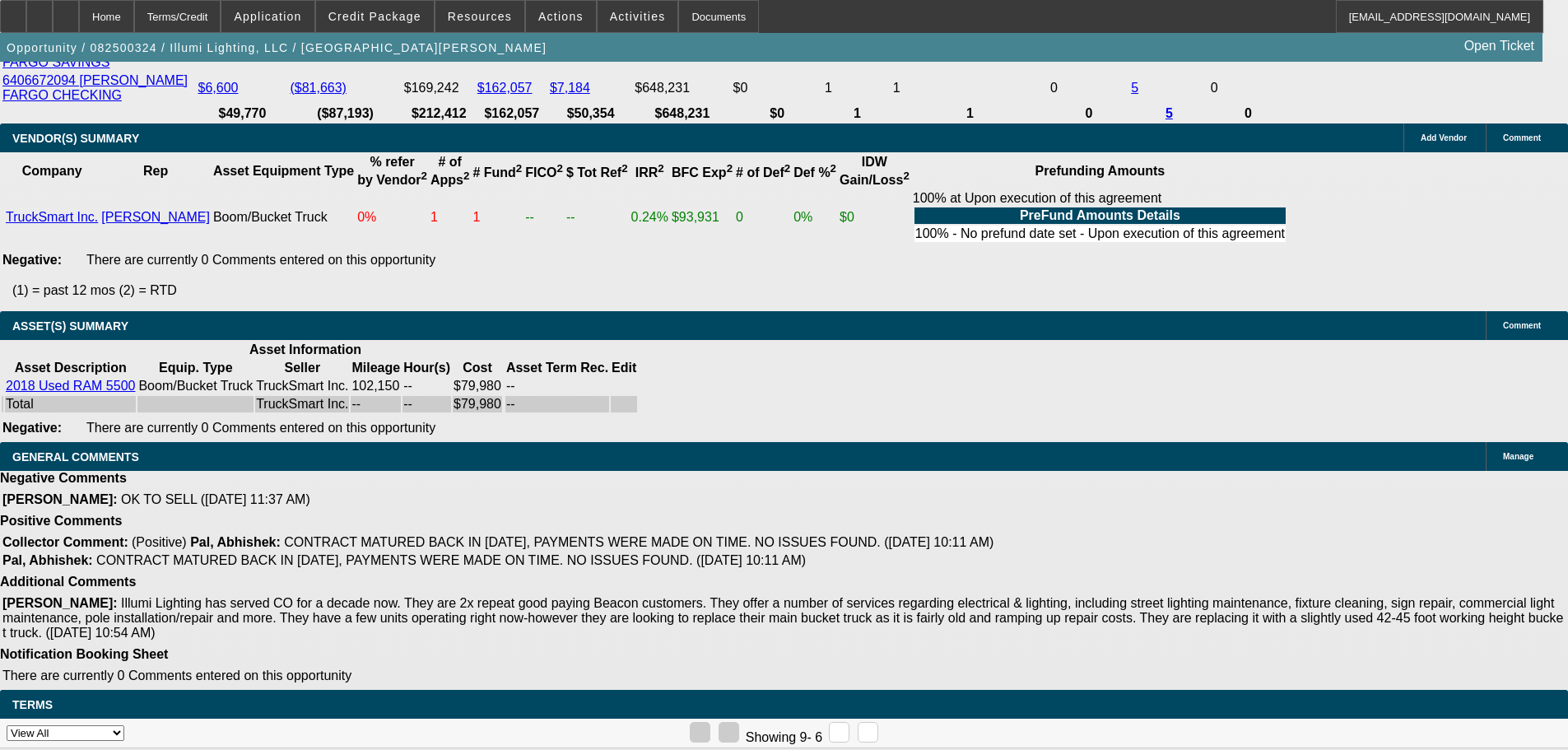
drag, startPoint x: 480, startPoint y: 216, endPoint x: 740, endPoint y: 562, distance: 432.8
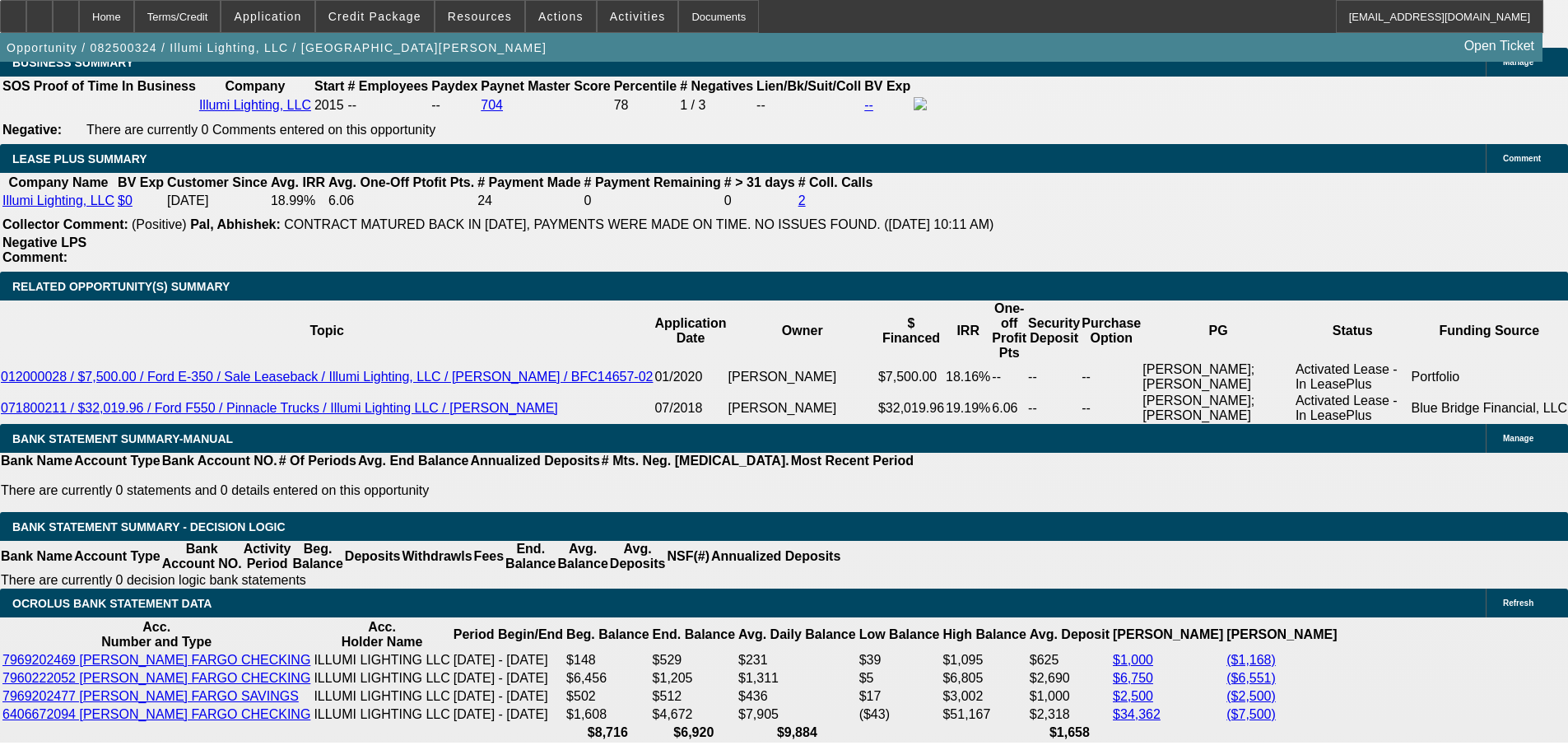
scroll to position [2679, 0]
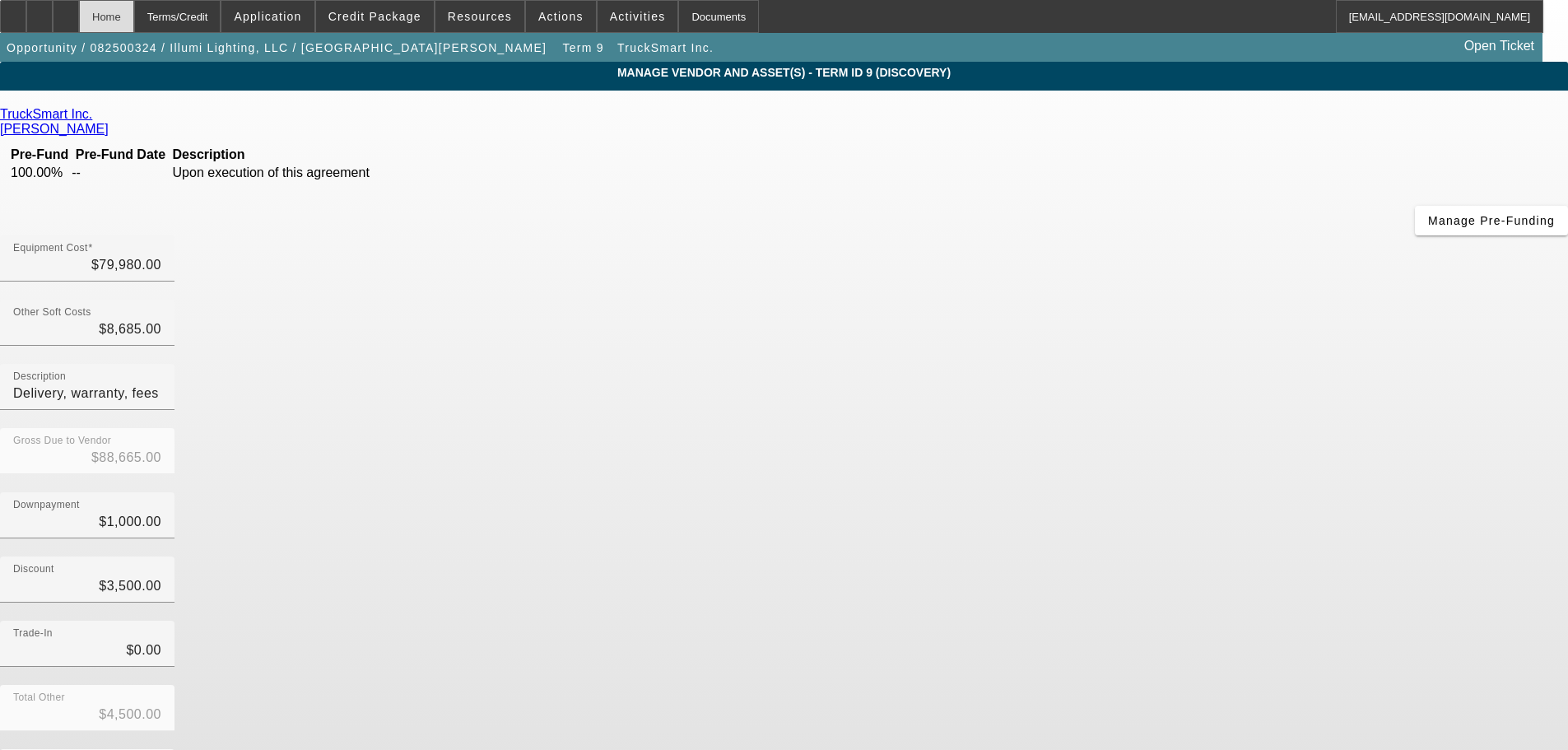
click at [134, 19] on div "Home" at bounding box center [106, 16] width 55 height 33
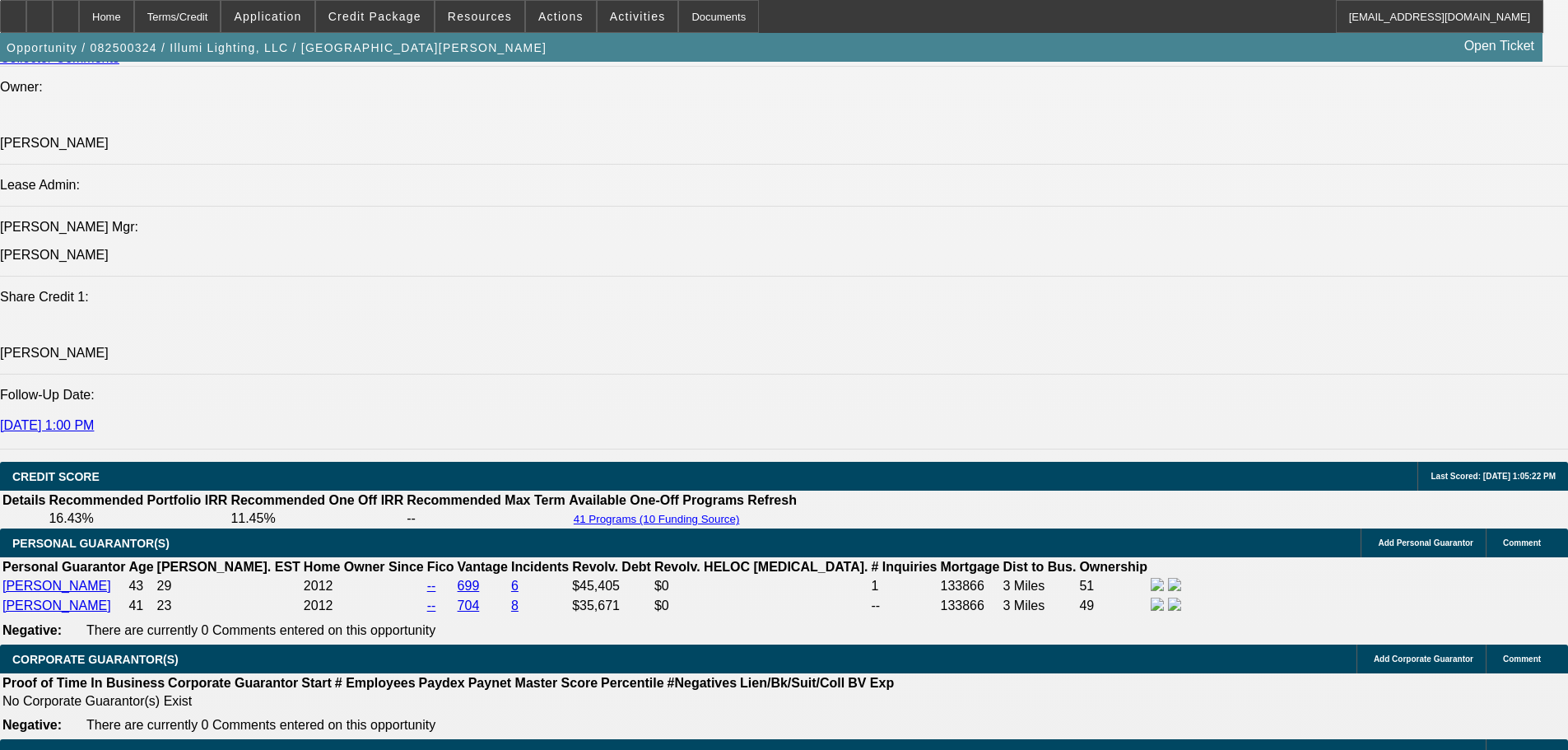
scroll to position [2740, 0]
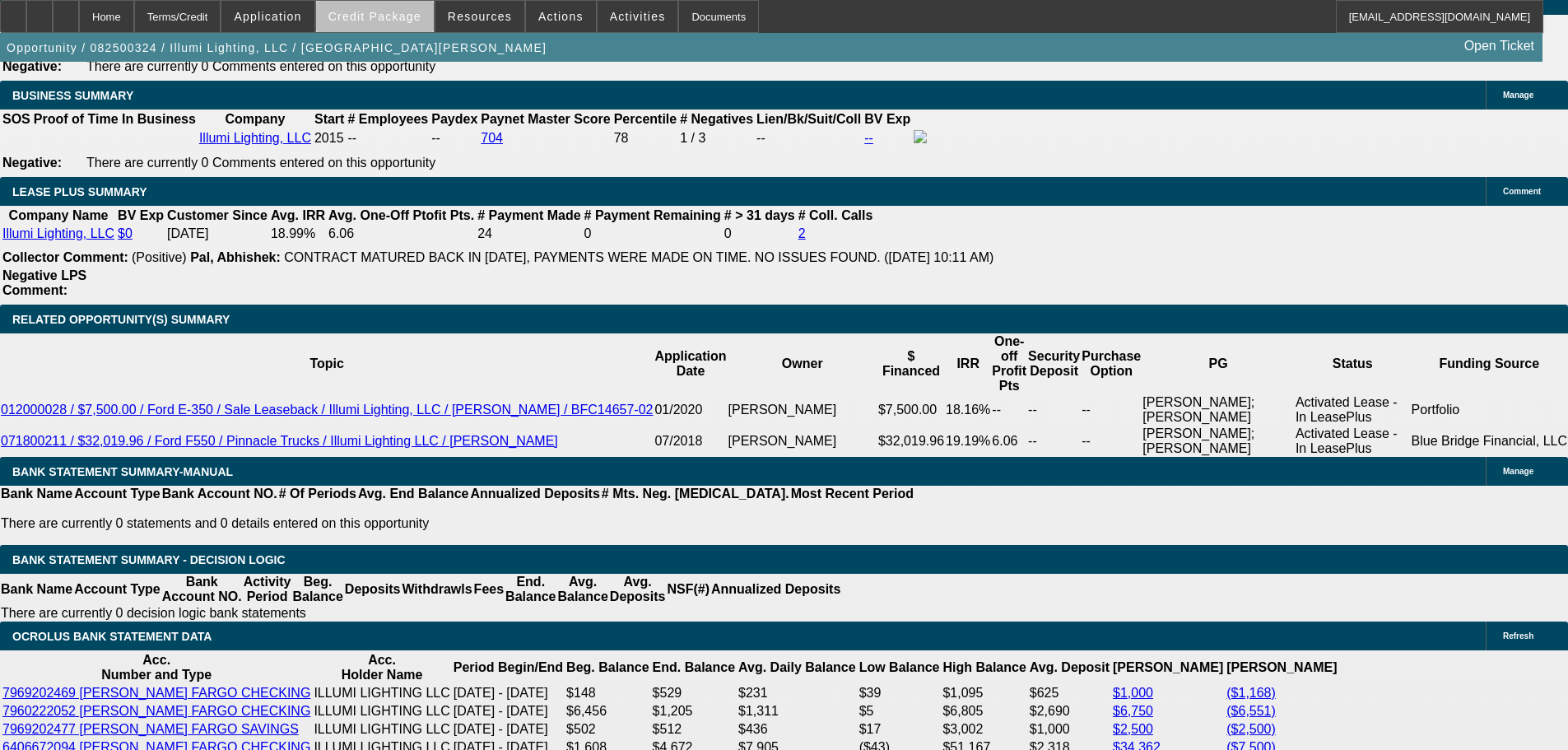
click at [408, 24] on span at bounding box center [375, 16] width 118 height 40
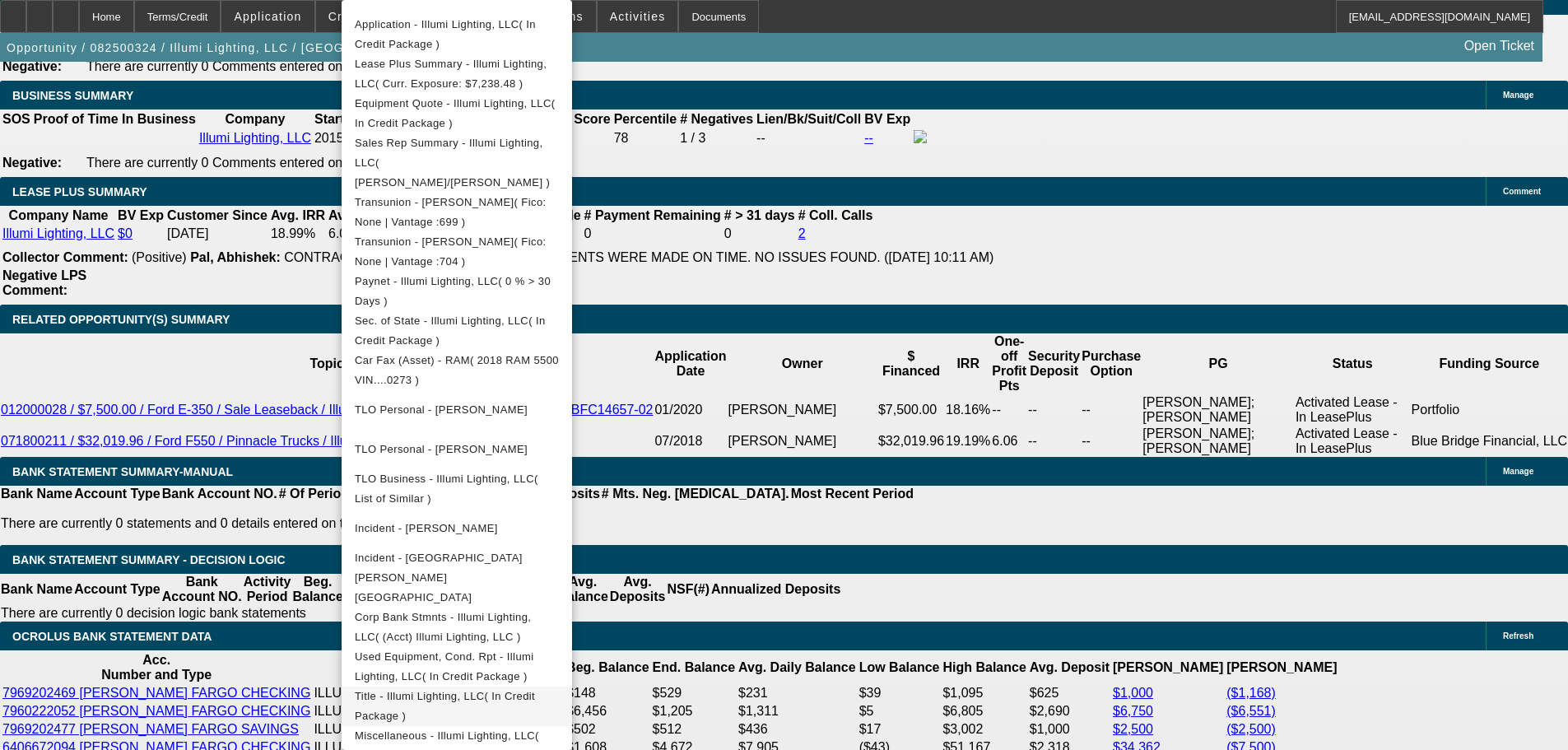
scroll to position [425, 0]
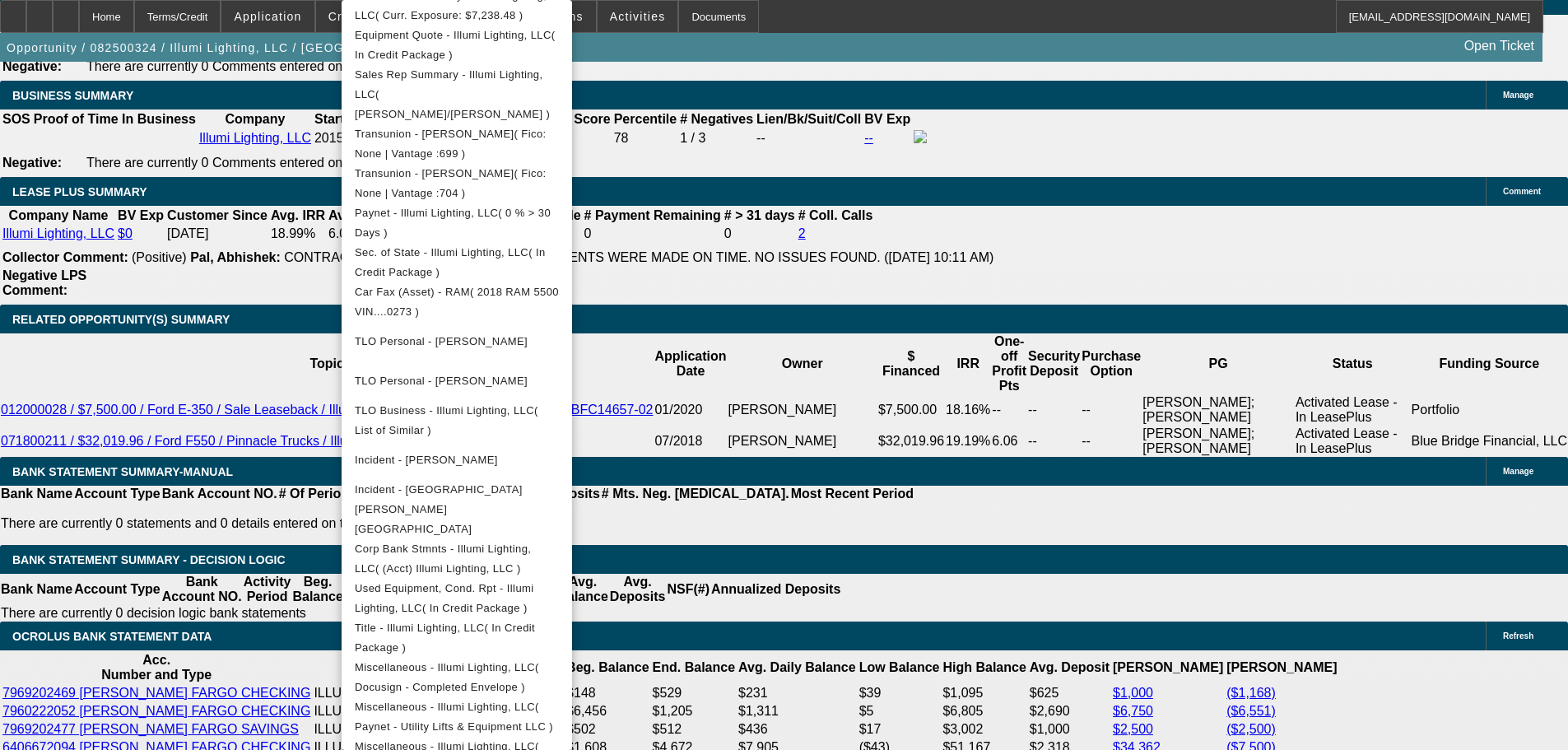
click at [125, 195] on div at bounding box center [784, 375] width 1568 height 750
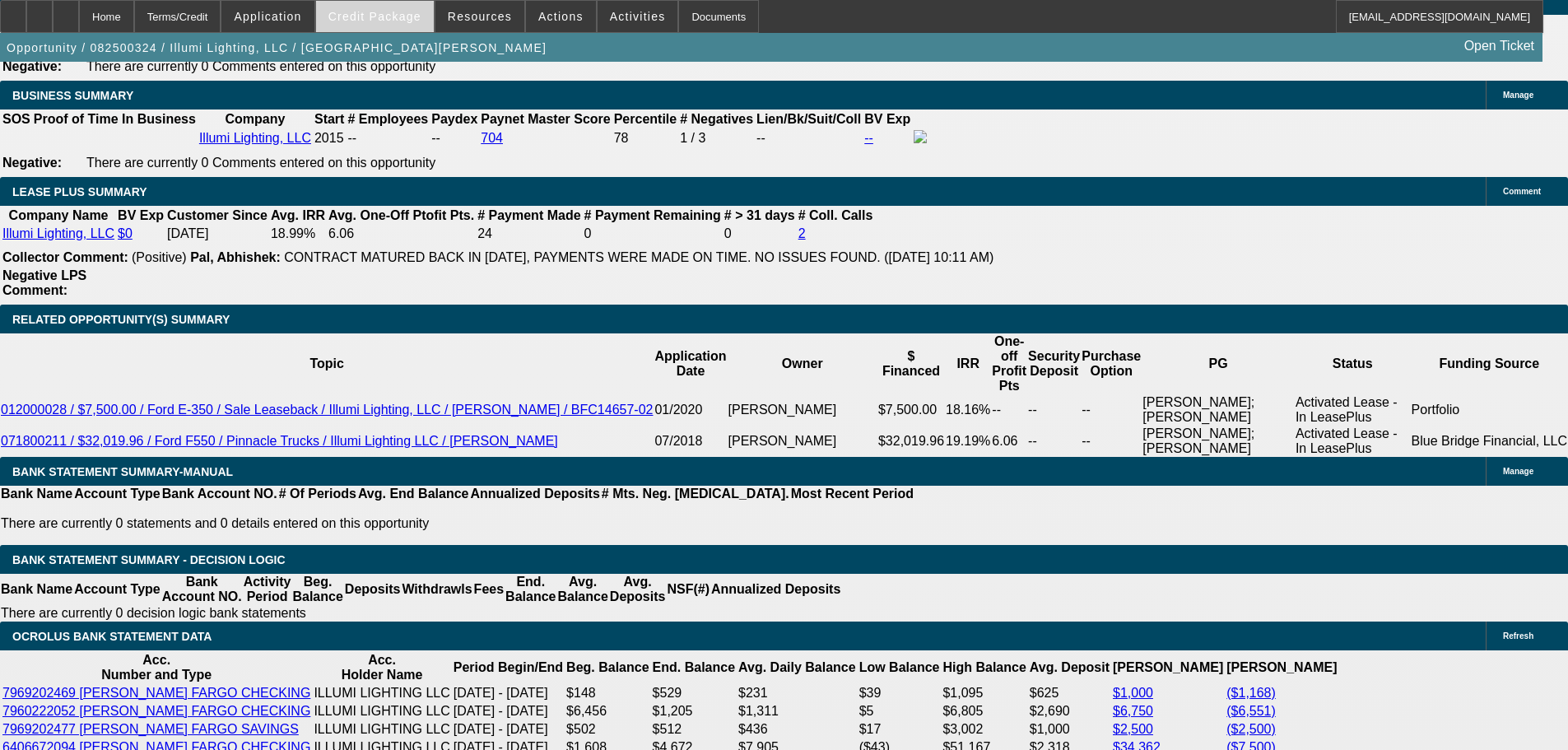
click at [424, 24] on span at bounding box center [375, 16] width 118 height 40
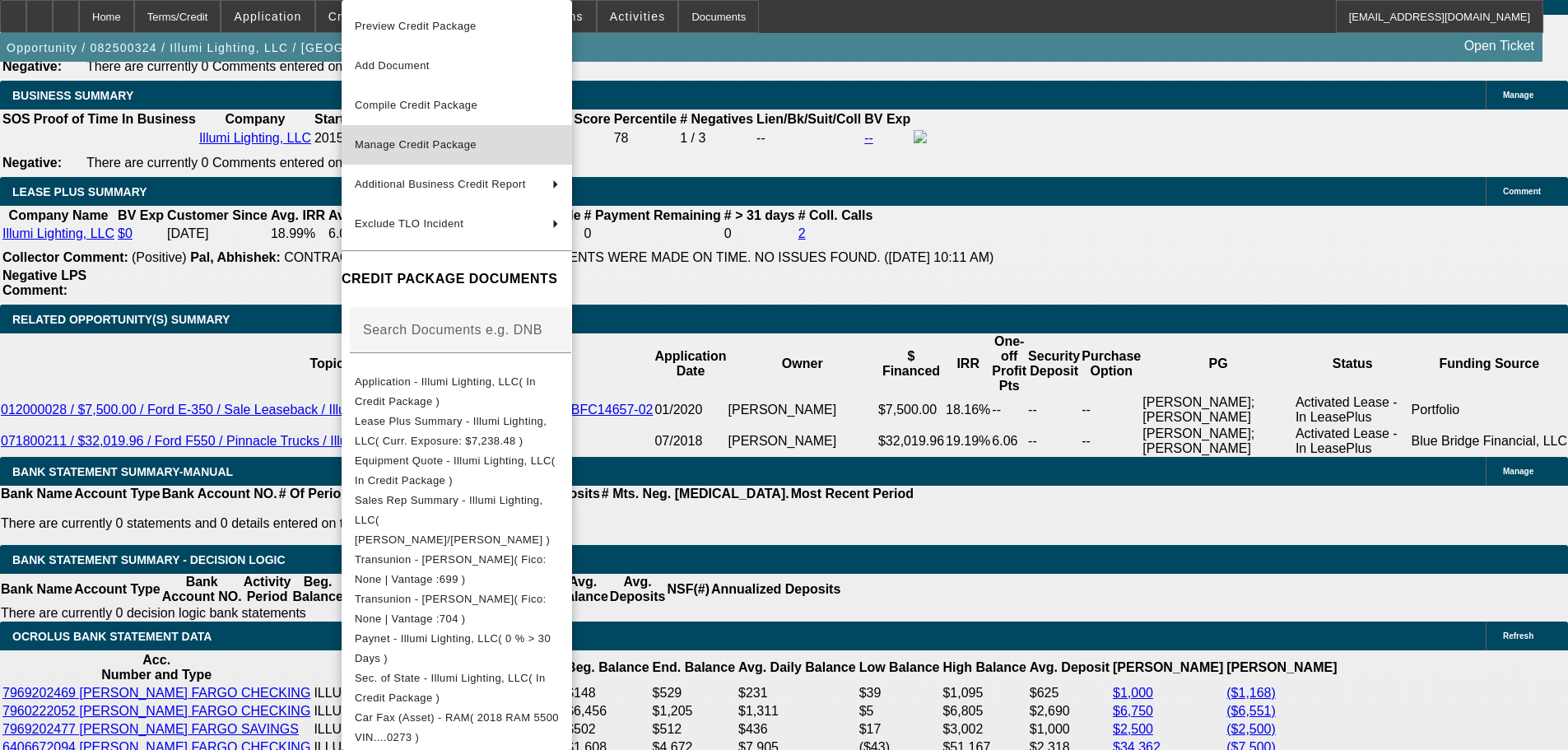
click at [559, 136] on span "Manage Credit Package" at bounding box center [456, 145] width 204 height 19
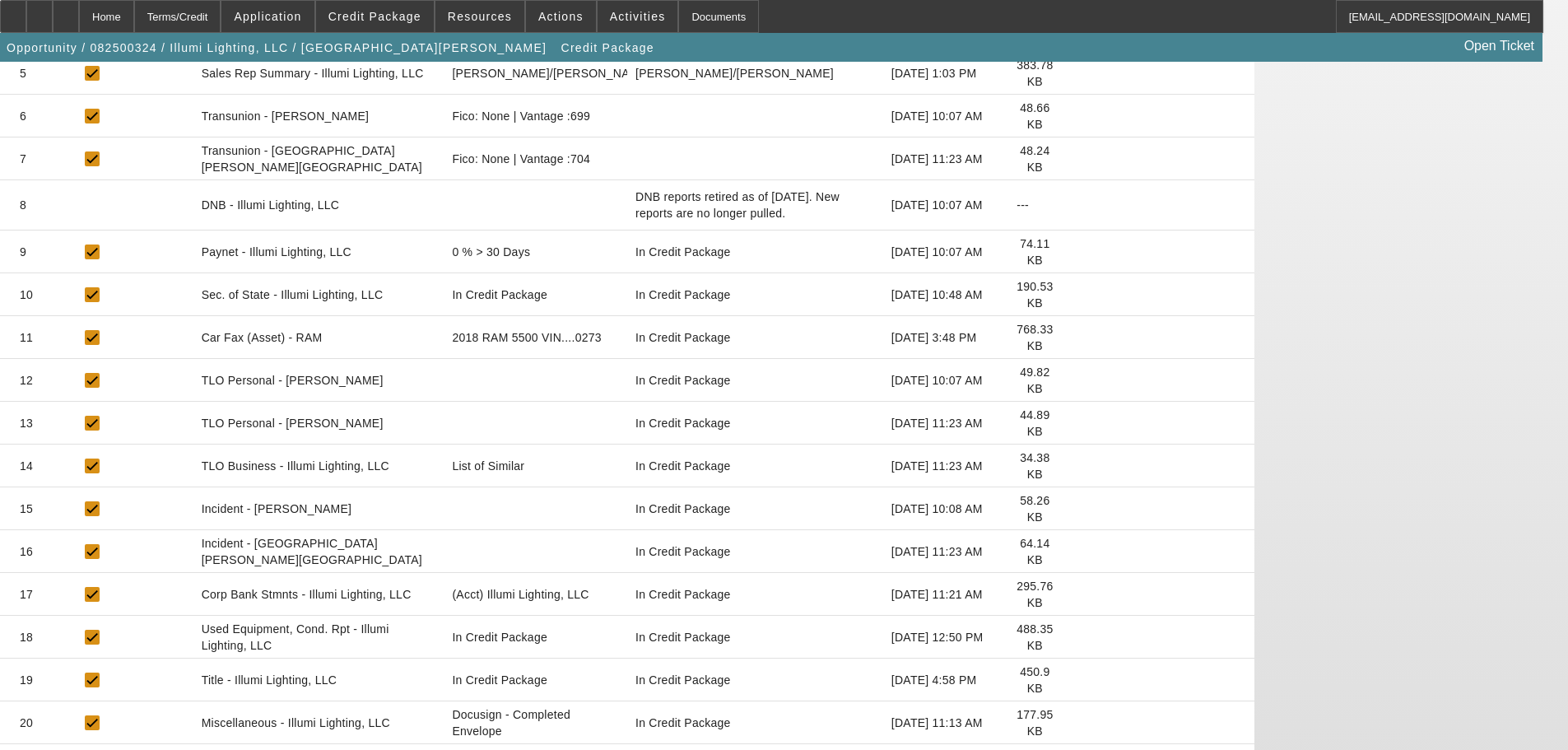
scroll to position [494, 0]
click at [1079, 635] on icon at bounding box center [1079, 635] width 0 height 0
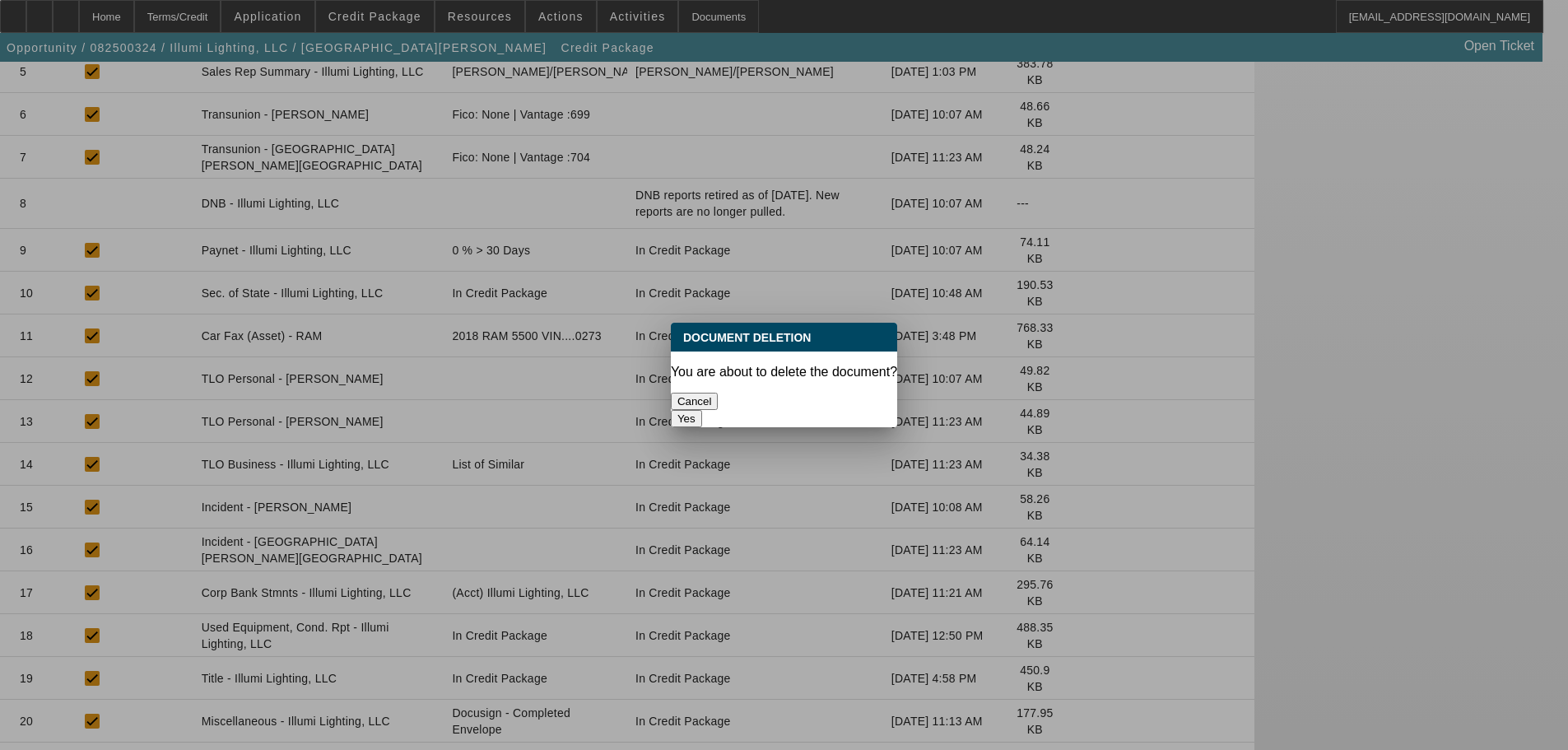
scroll to position [0, 0]
click at [702, 410] on button "Yes" at bounding box center [686, 418] width 31 height 17
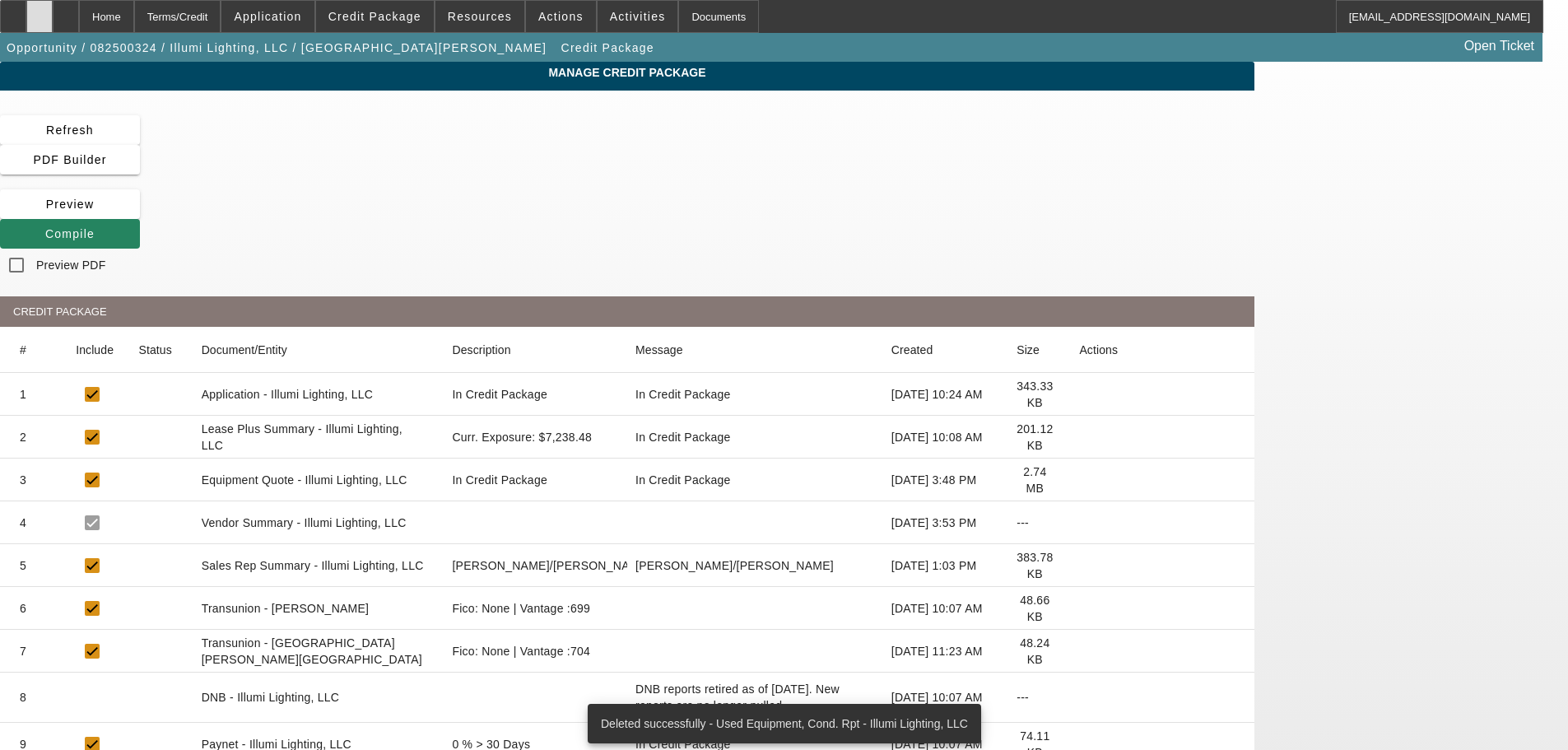
click at [52, 25] on div at bounding box center [39, 16] width 26 height 33
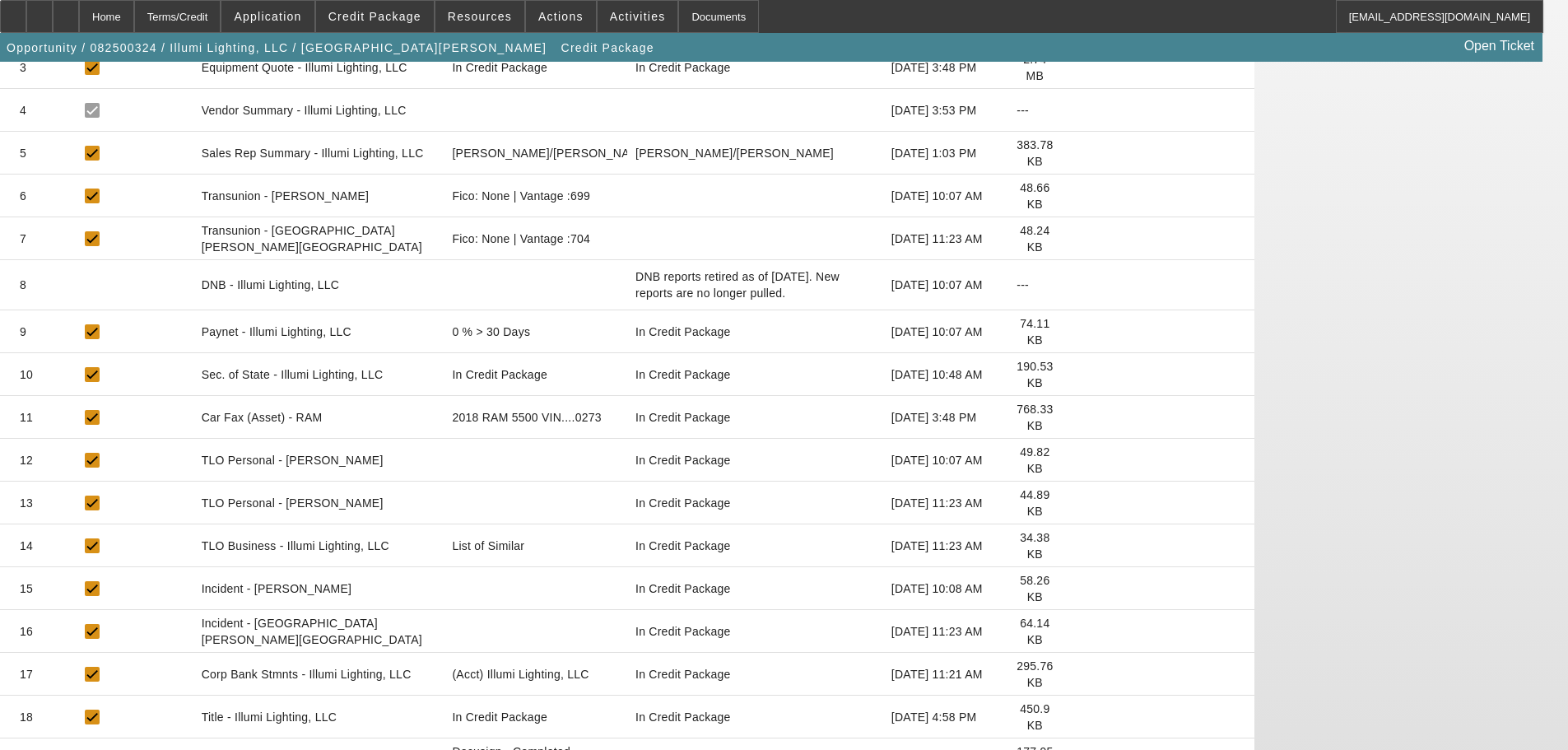
scroll to position [480, 0]
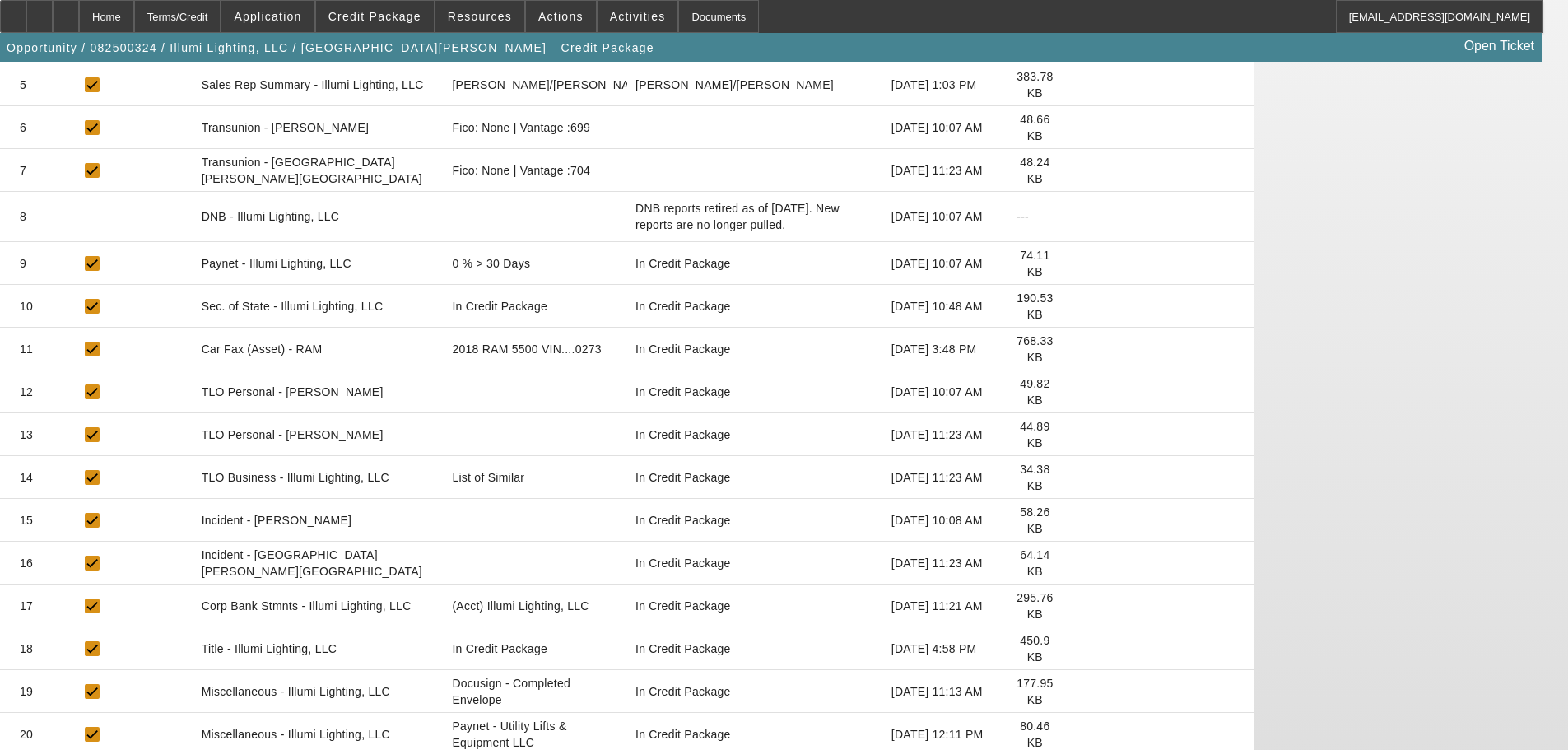
click at [1079, 735] on icon at bounding box center [1079, 735] width 0 height 0
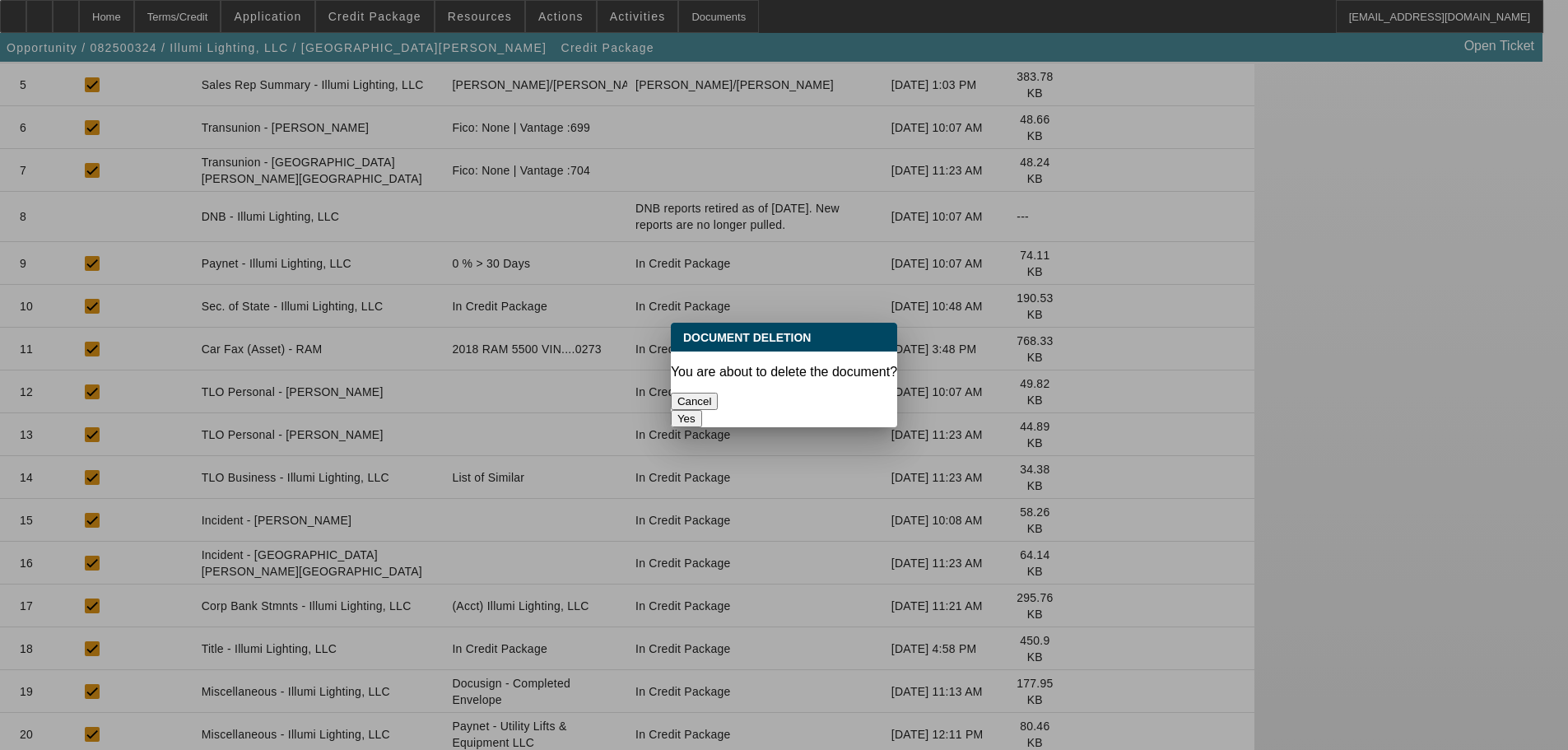
click at [718, 400] on button "Cancel" at bounding box center [694, 401] width 47 height 17
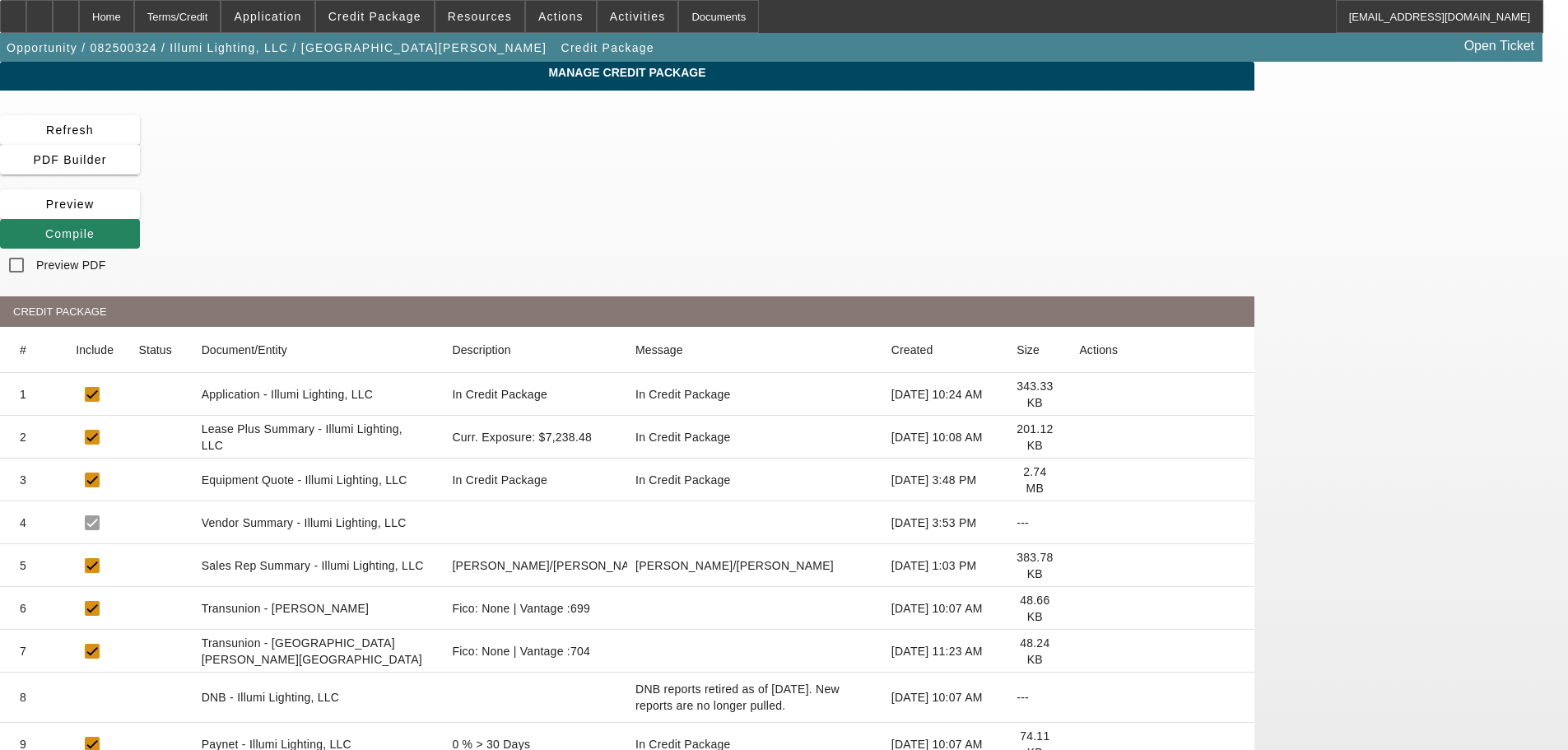
scroll to position [480, 0]
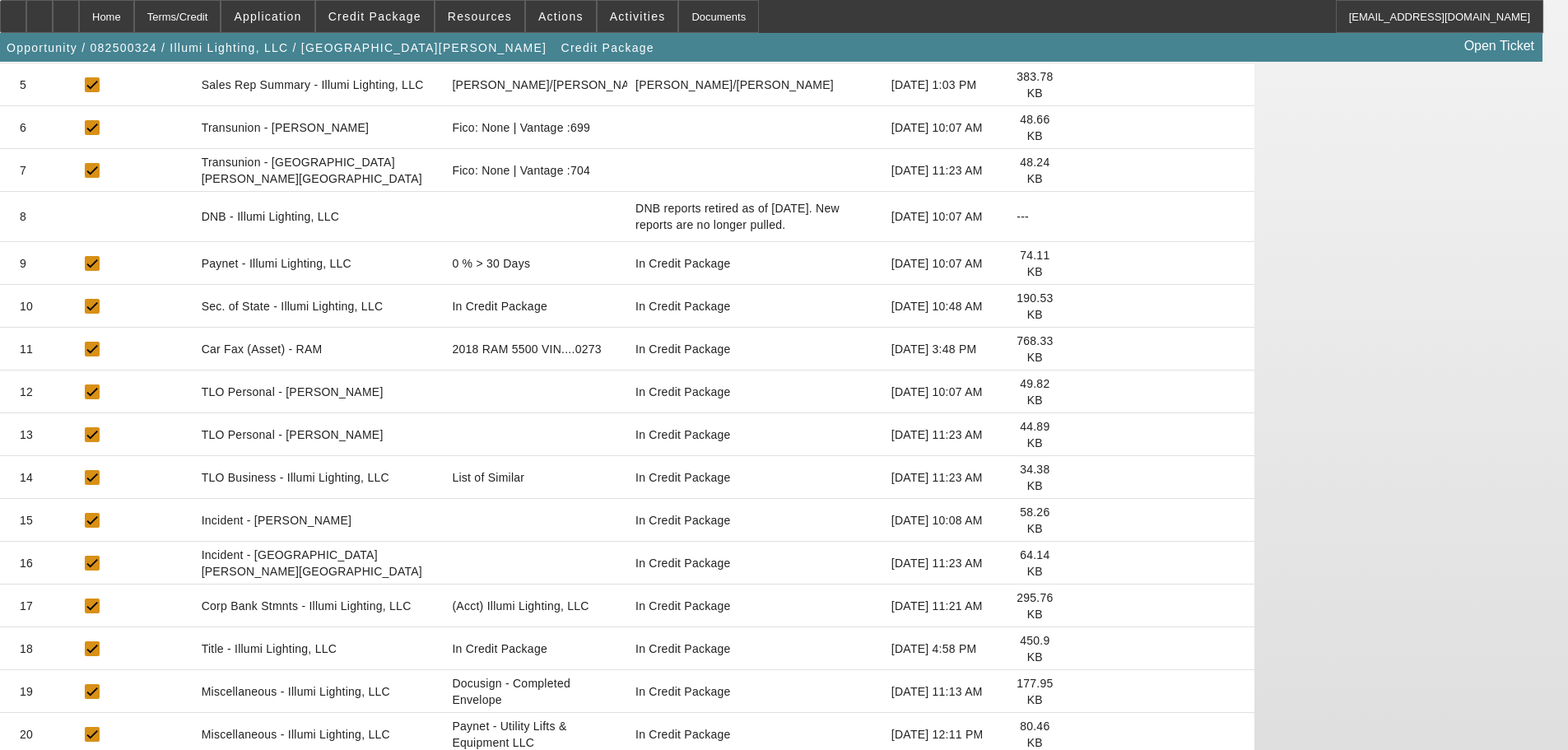
click at [1079, 735] on icon at bounding box center [1079, 735] width 0 height 0
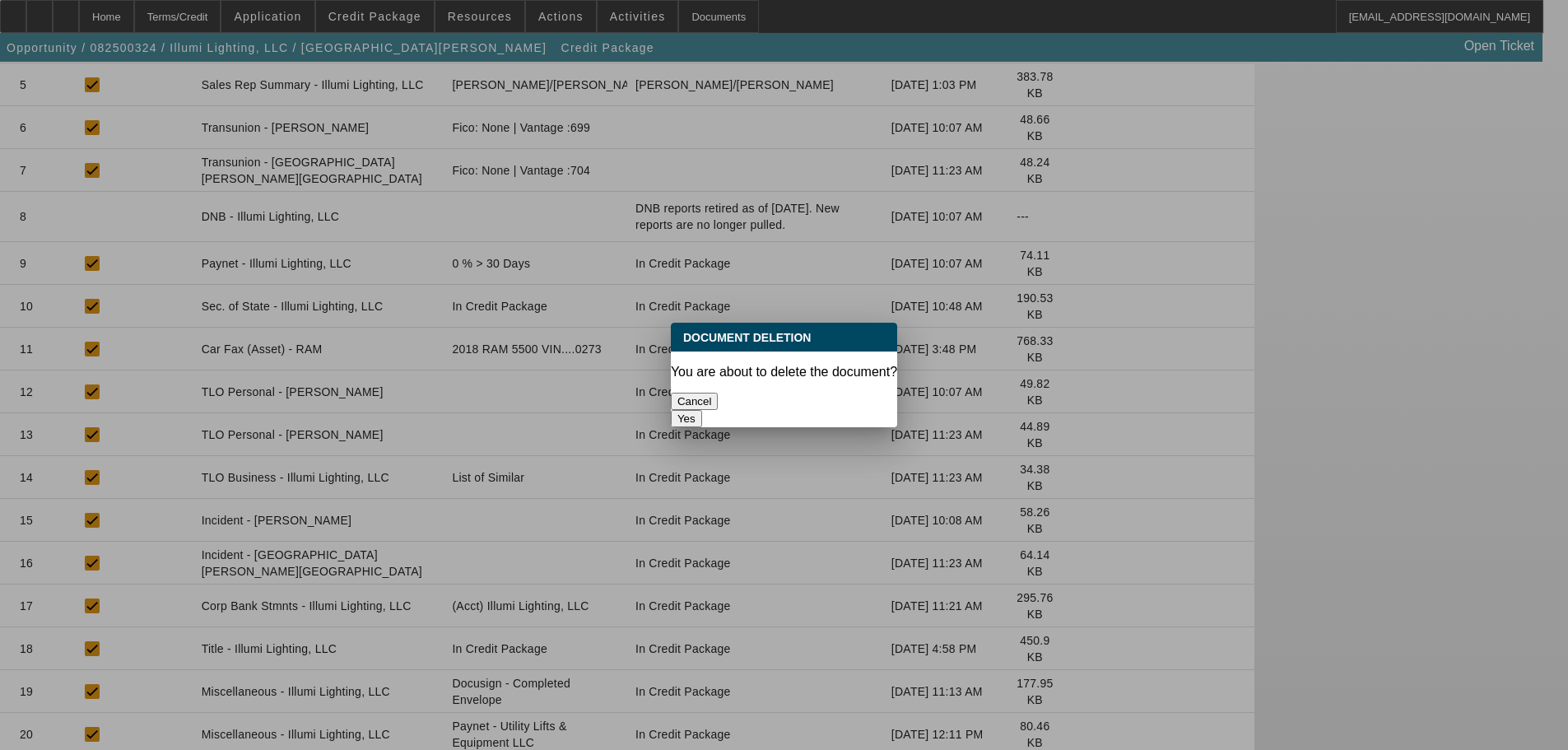
click at [702, 410] on button "Yes" at bounding box center [686, 418] width 31 height 17
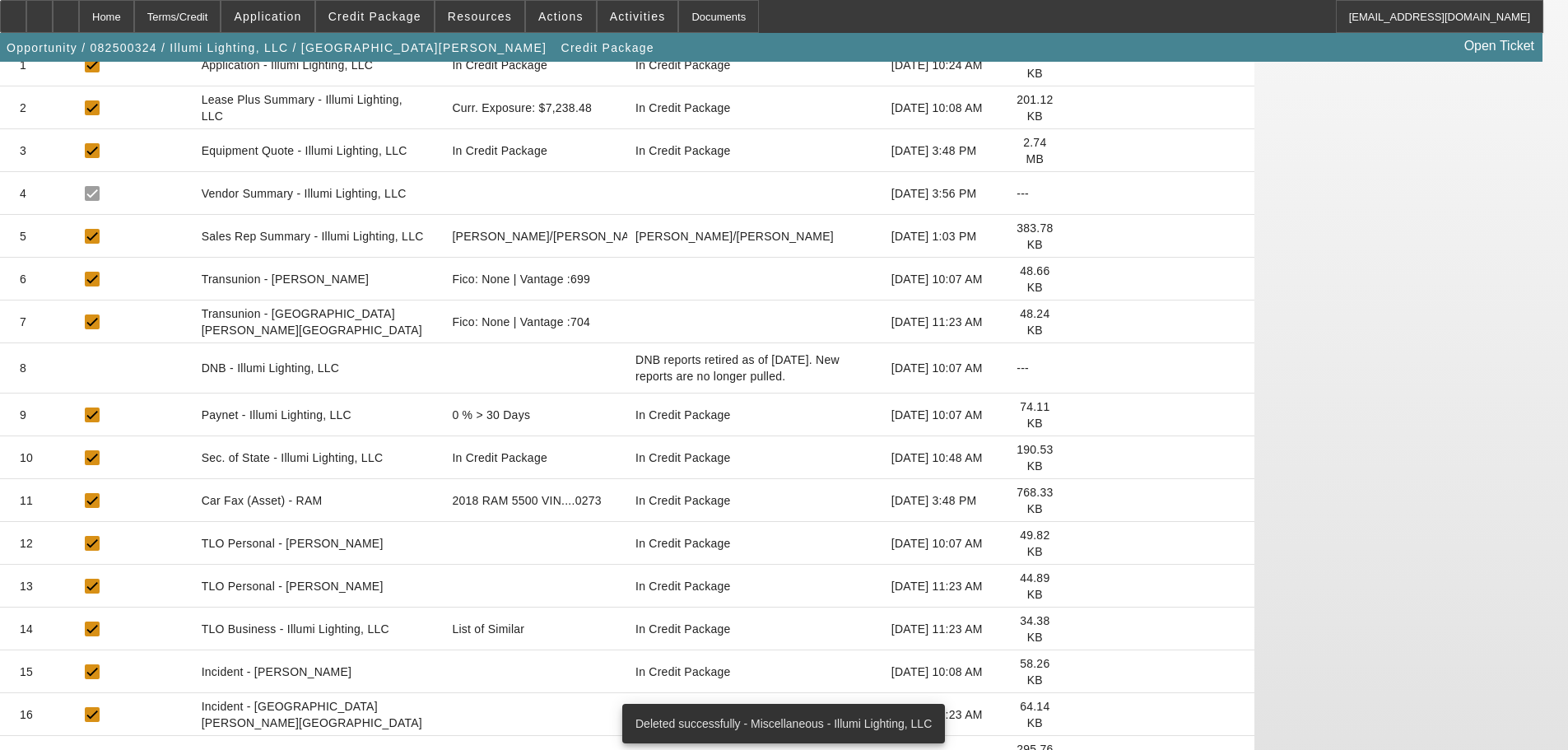
scroll to position [480, 0]
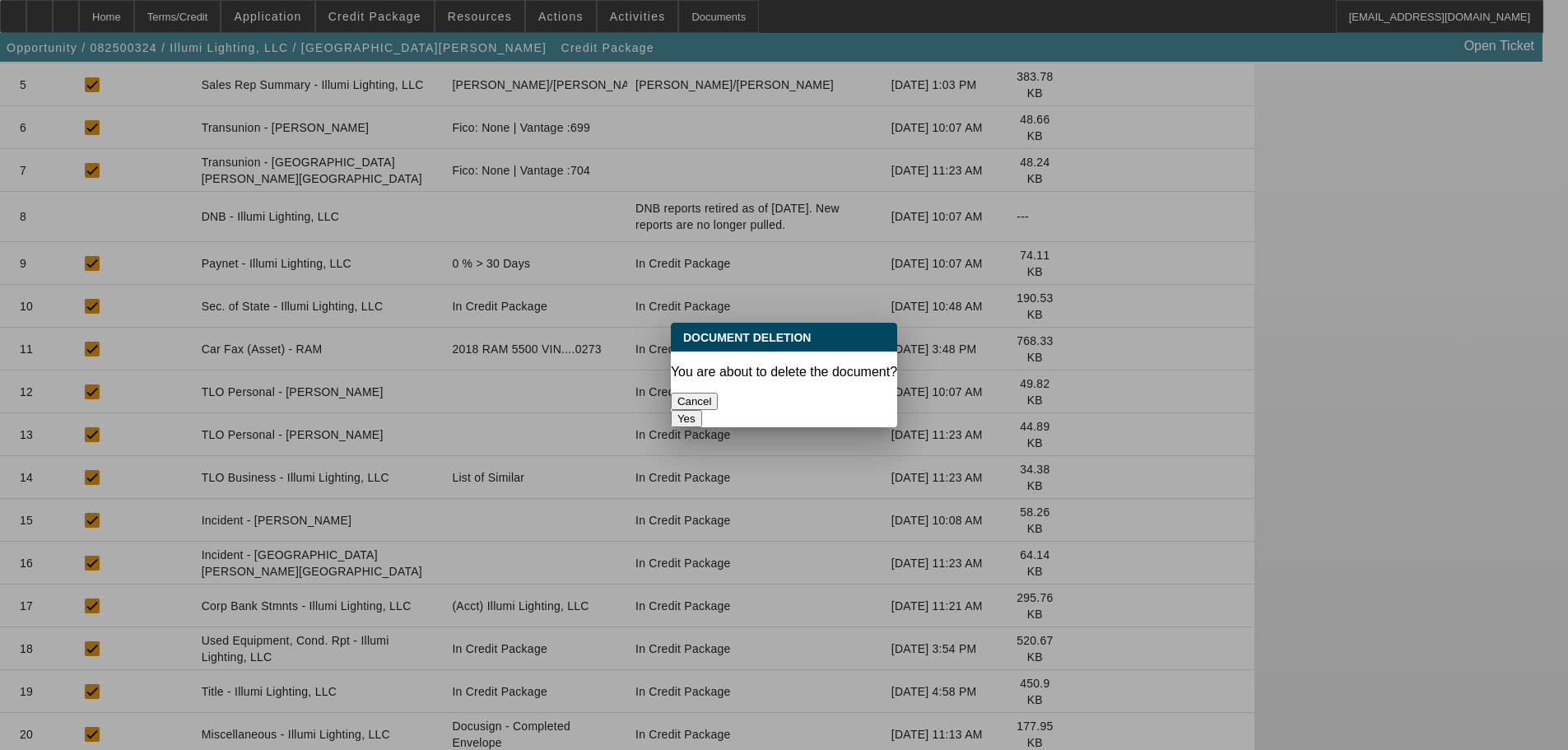
click at [702, 410] on button "Yes" at bounding box center [686, 418] width 31 height 17
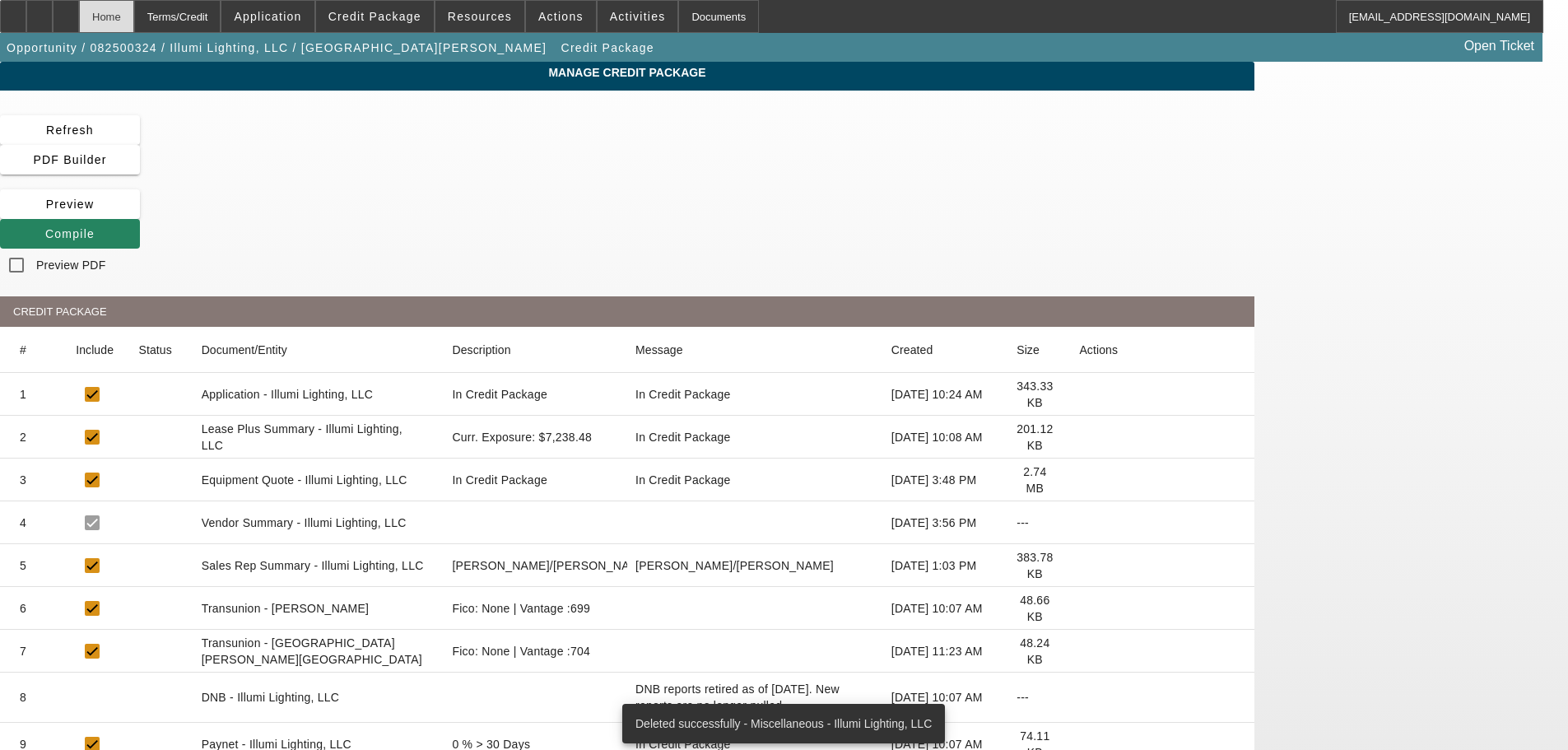
click at [134, 19] on div "Home" at bounding box center [106, 16] width 55 height 33
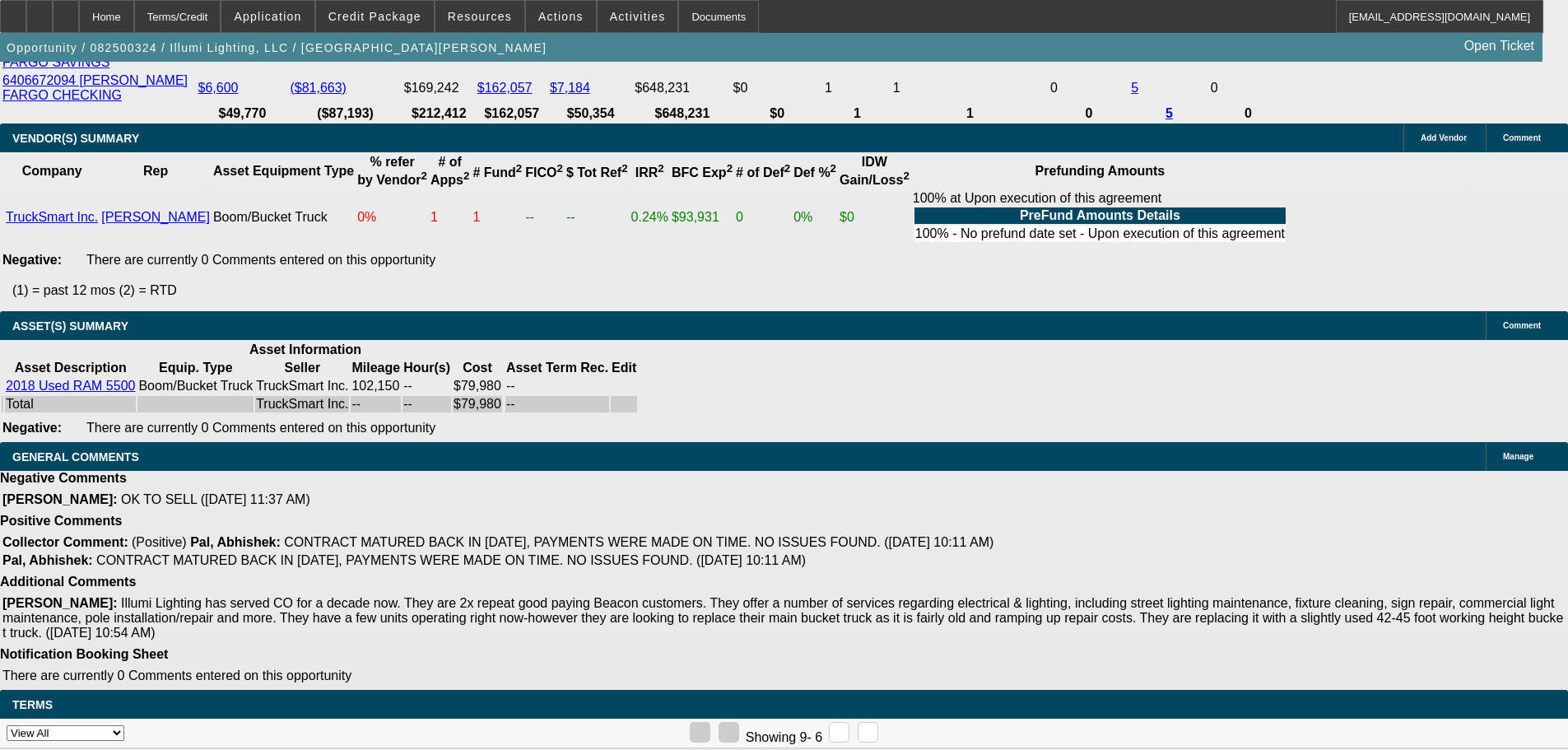
drag, startPoint x: 652, startPoint y: 403, endPoint x: 708, endPoint y: 705, distance: 307.1
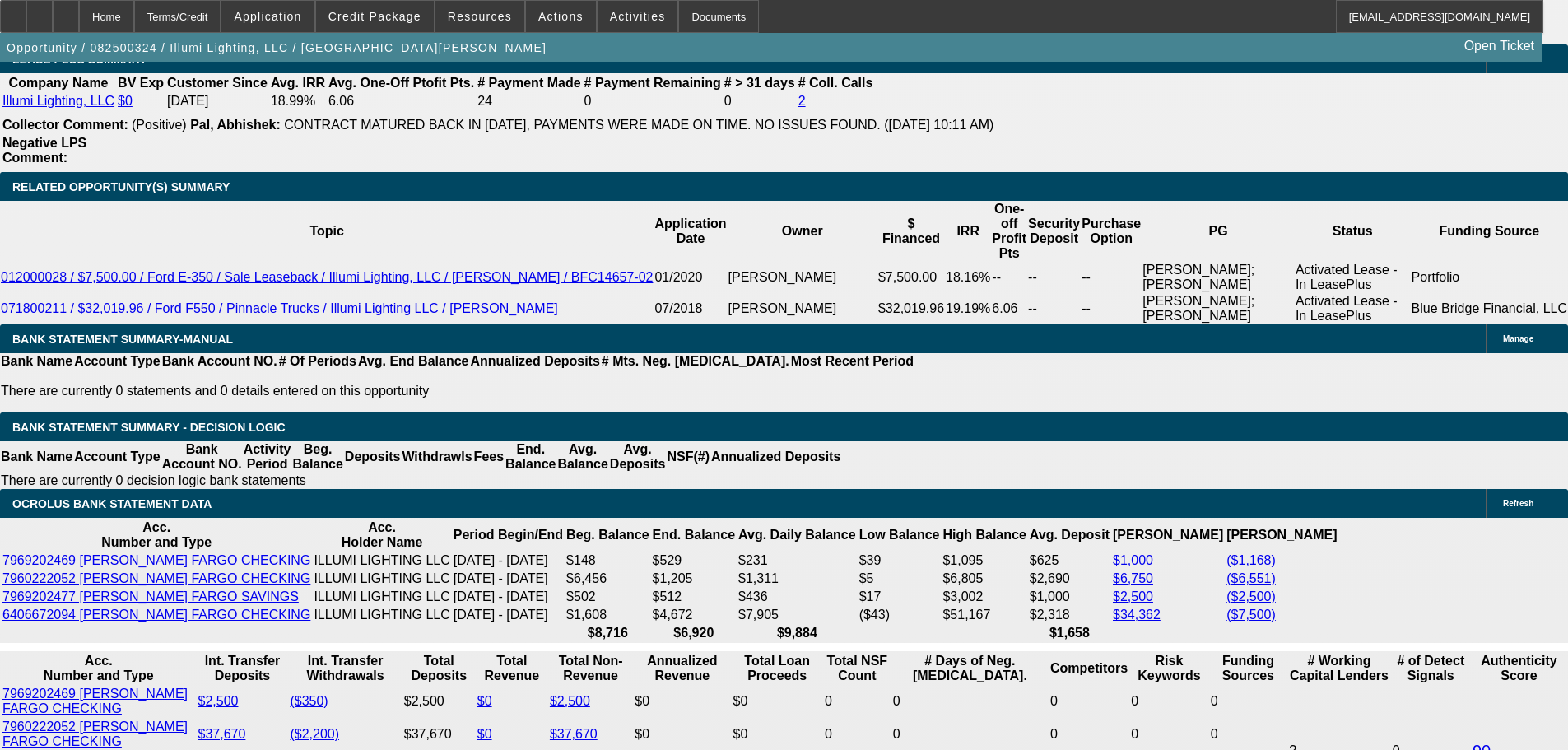
scroll to position [2844, 0]
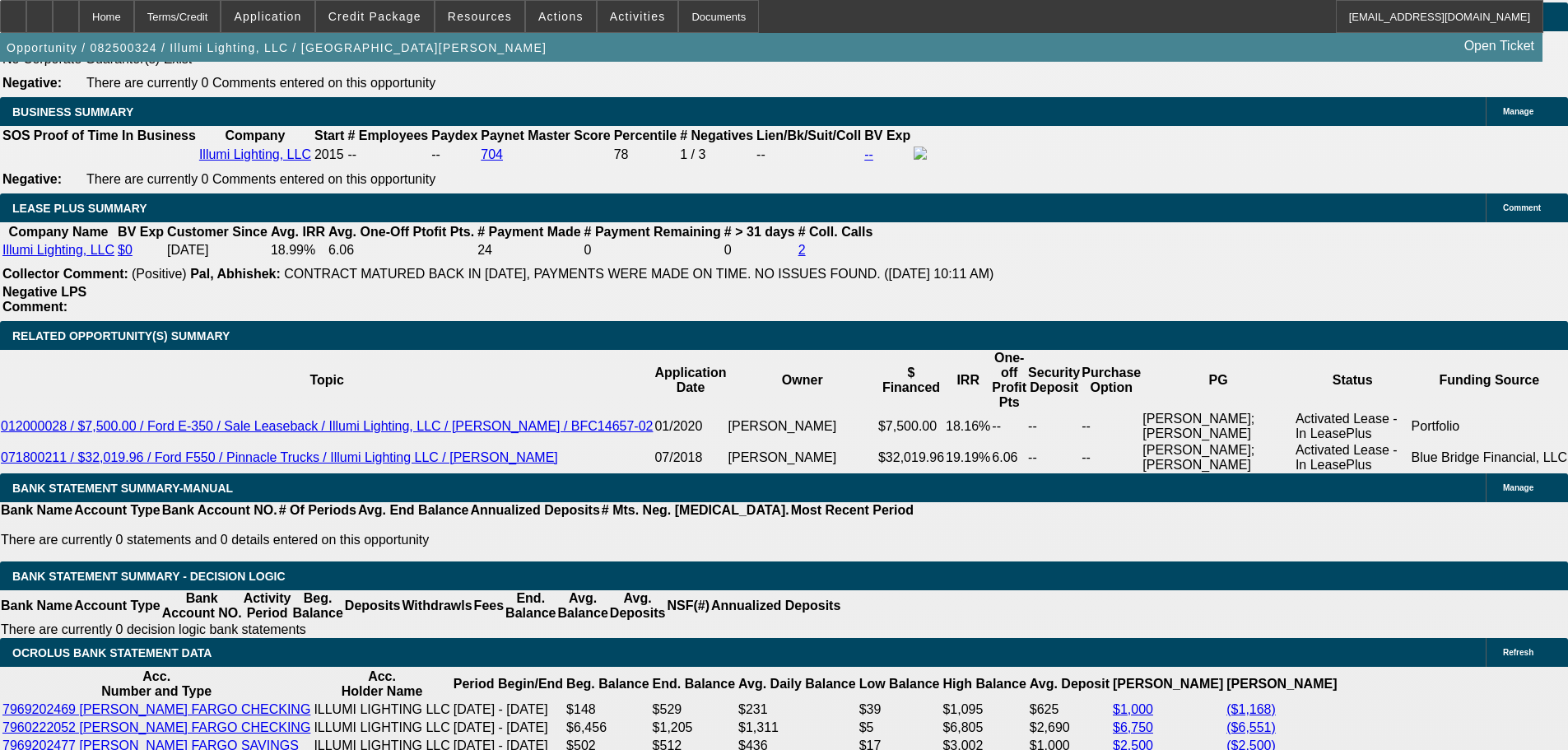
drag, startPoint x: 1026, startPoint y: 440, endPoint x: 1008, endPoint y: 303, distance: 138.2
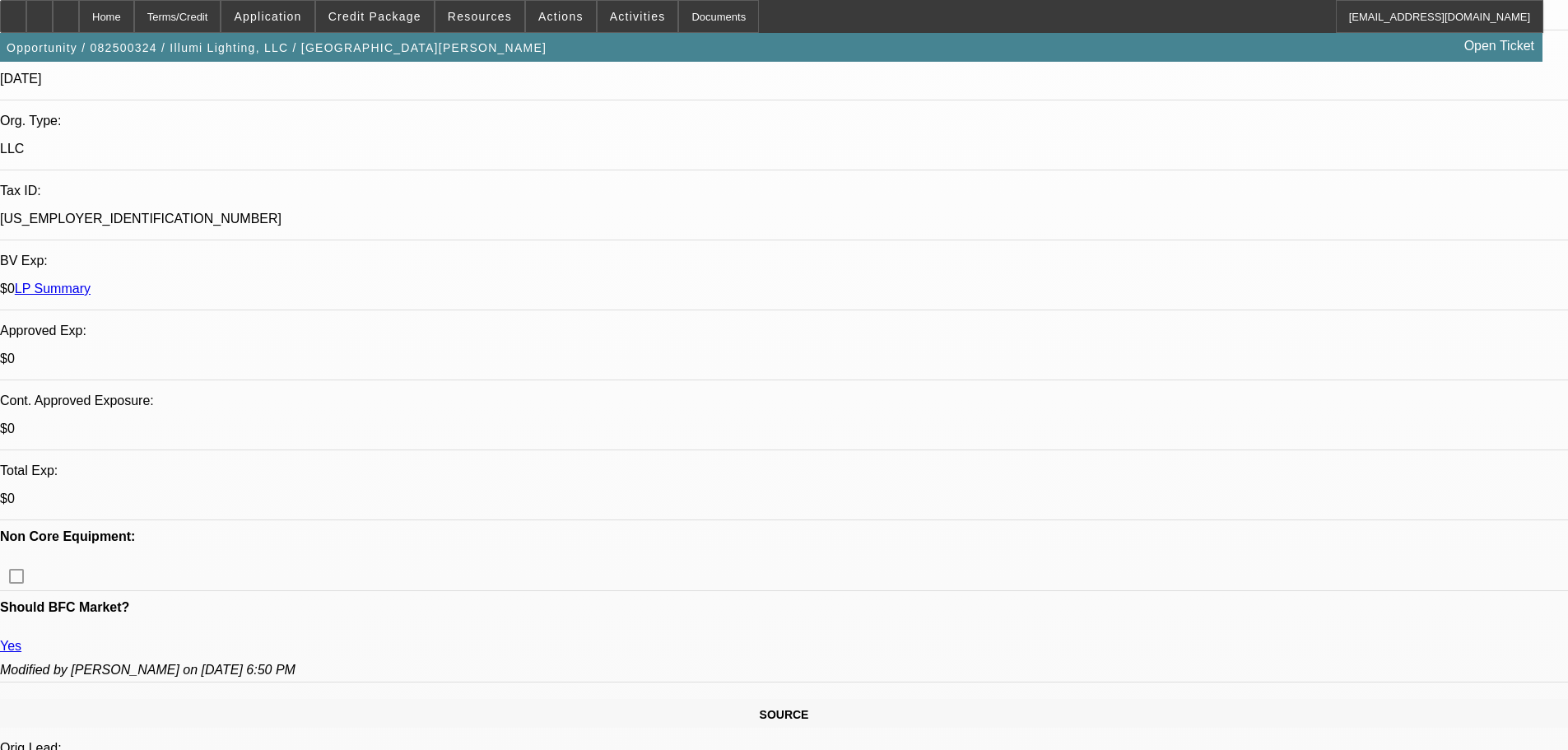
scroll to position [0, 0]
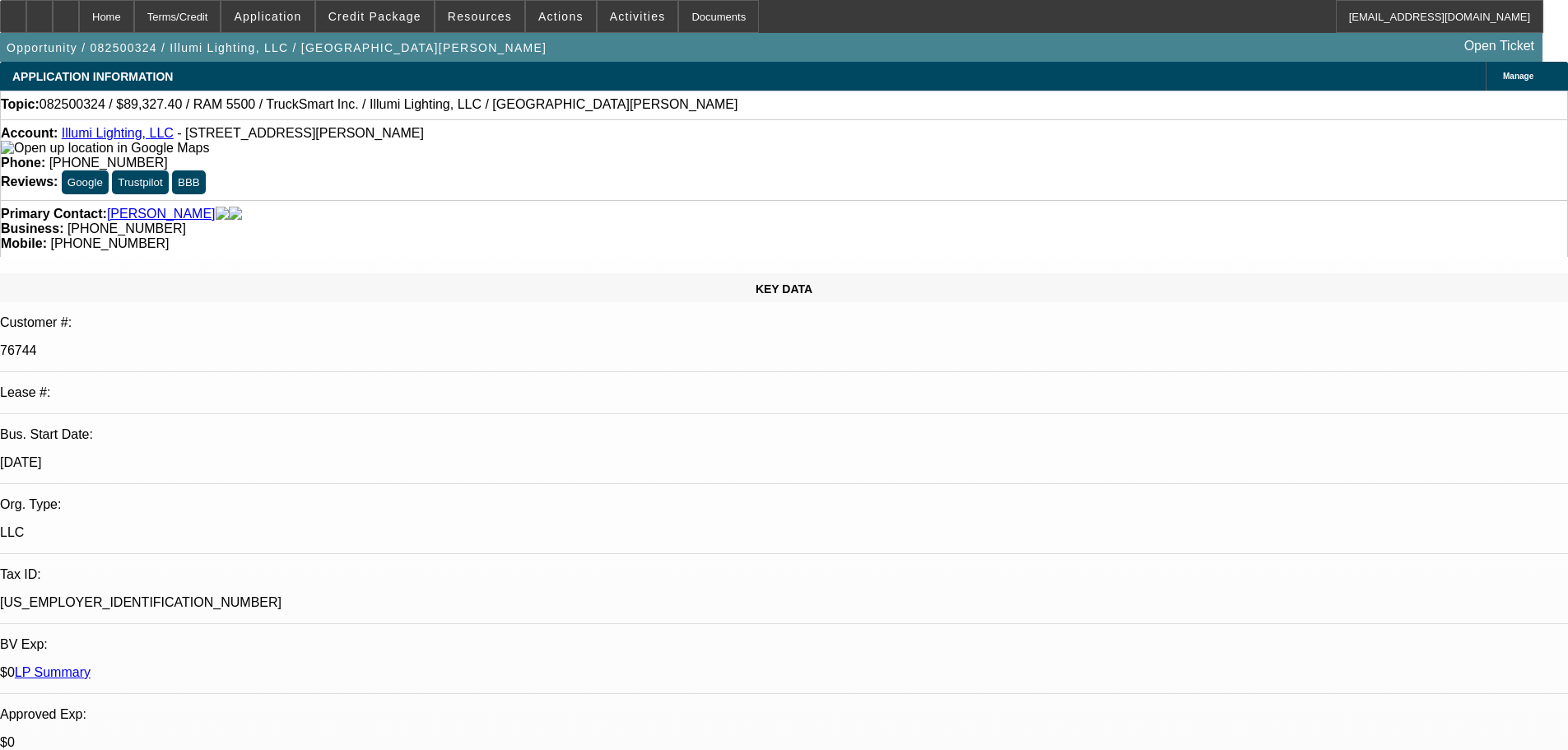
drag, startPoint x: 1031, startPoint y: 390, endPoint x: 1023, endPoint y: 221, distance: 169.2
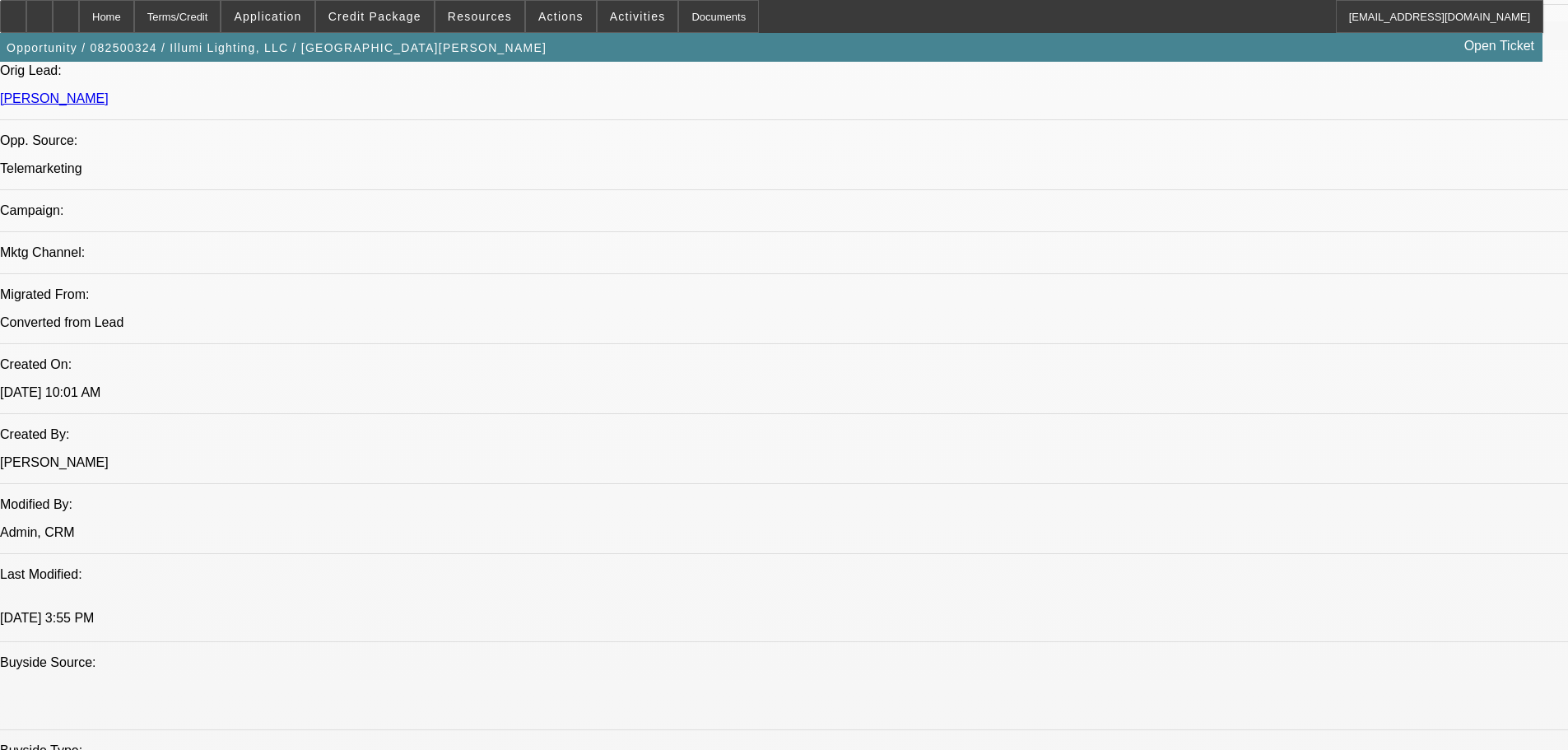
drag, startPoint x: 546, startPoint y: 609, endPoint x: 561, endPoint y: 681, distance: 73.5
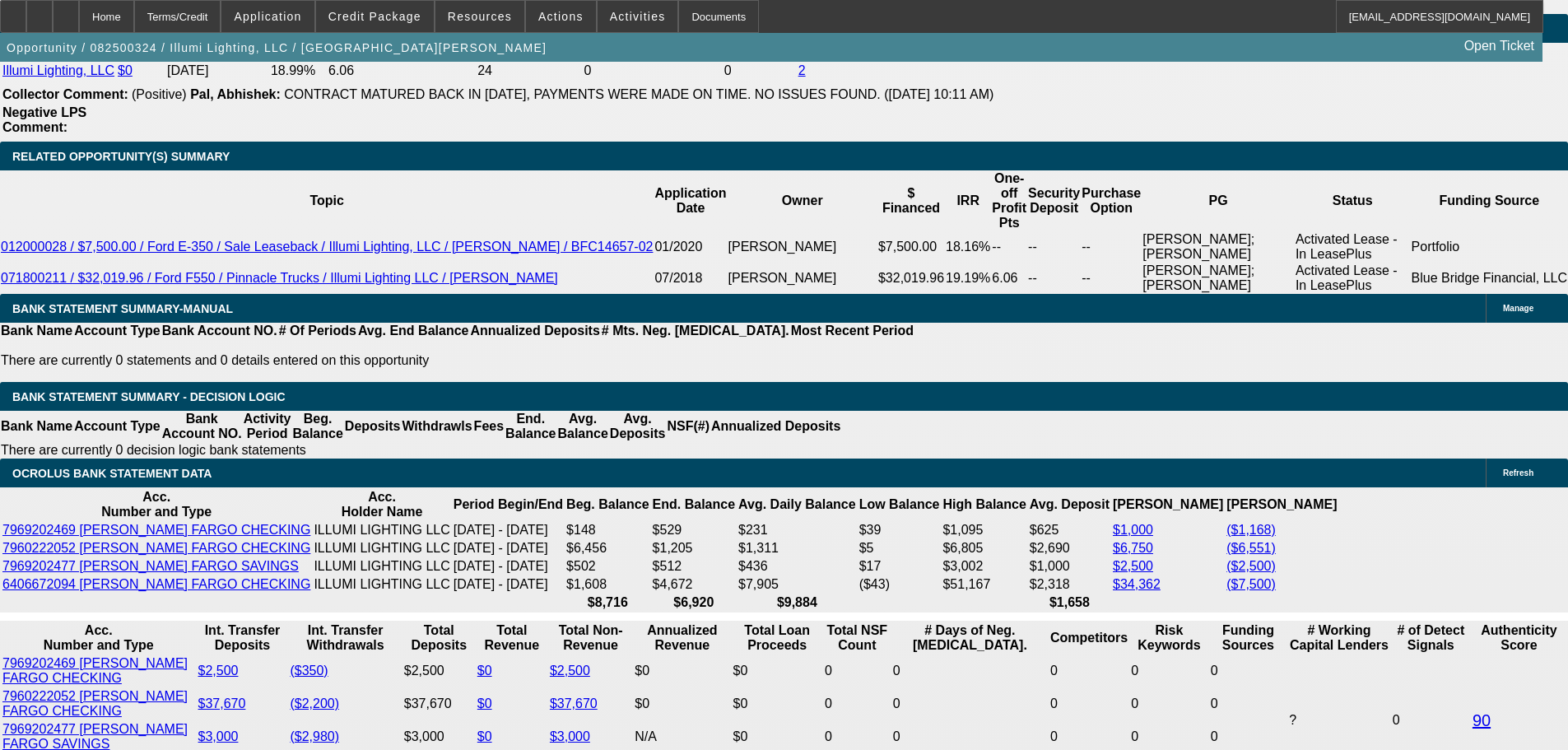
drag, startPoint x: 569, startPoint y: 491, endPoint x: 516, endPoint y: 789, distance: 302.7
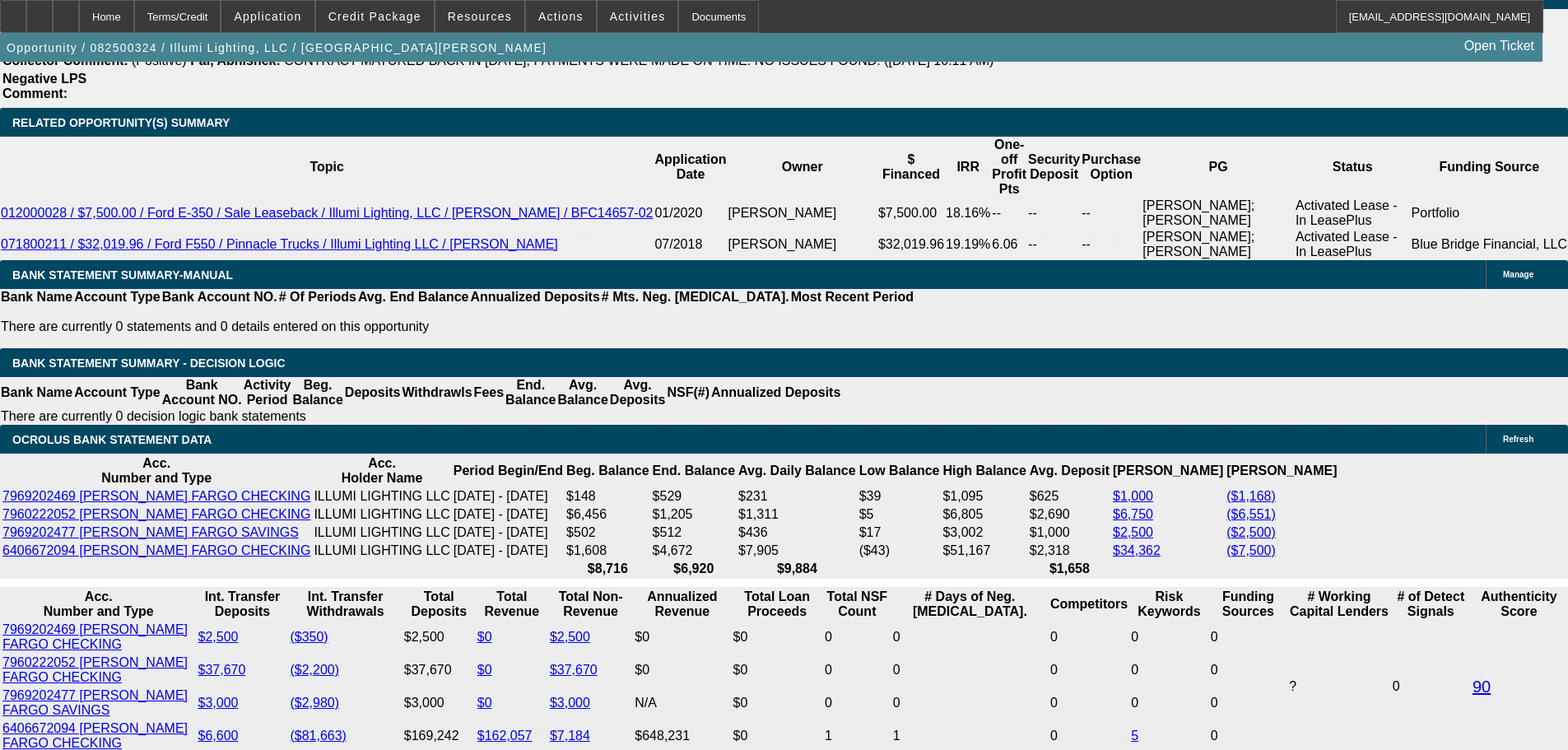
scroll to position [2844, 0]
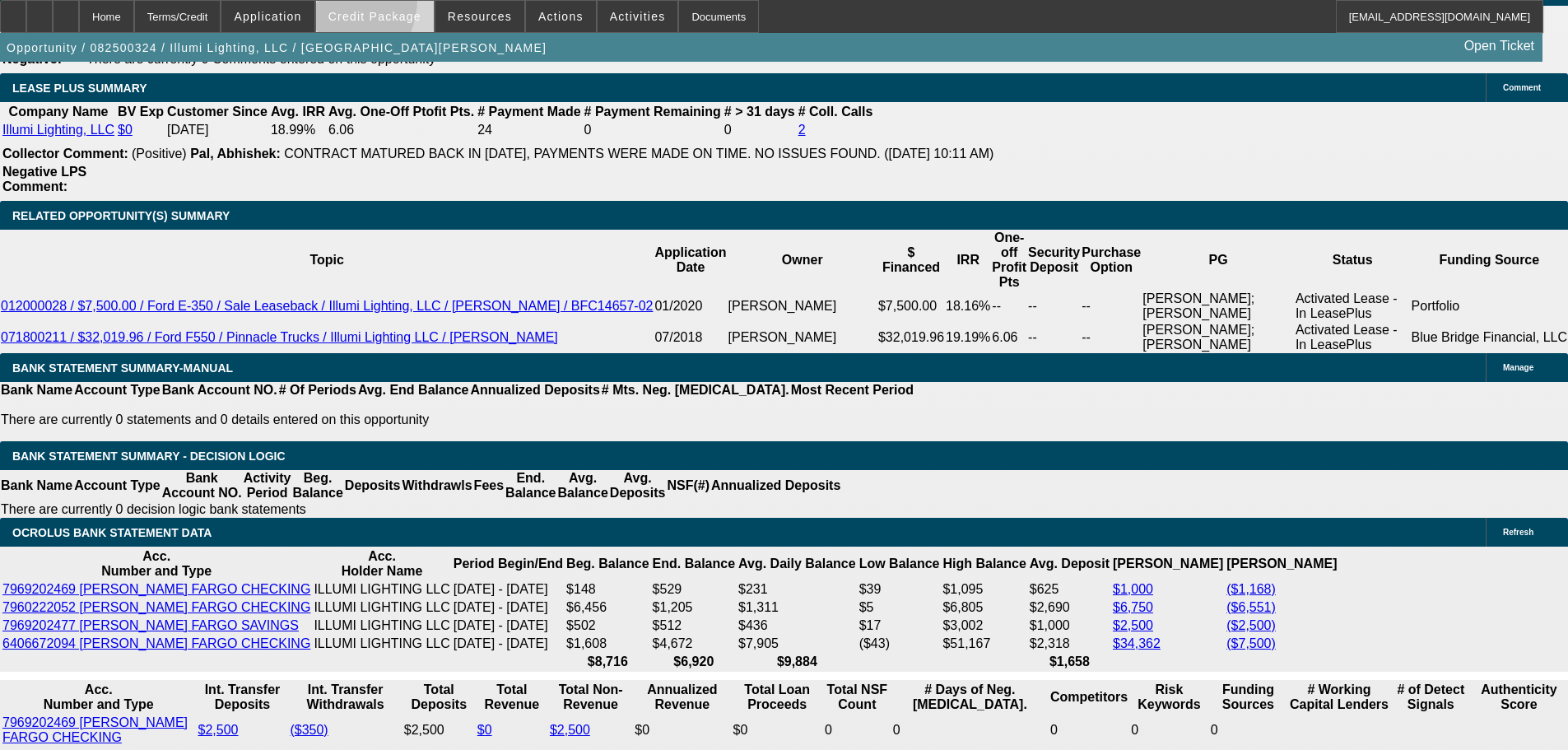
click at [355, 3] on span at bounding box center [375, 16] width 118 height 40
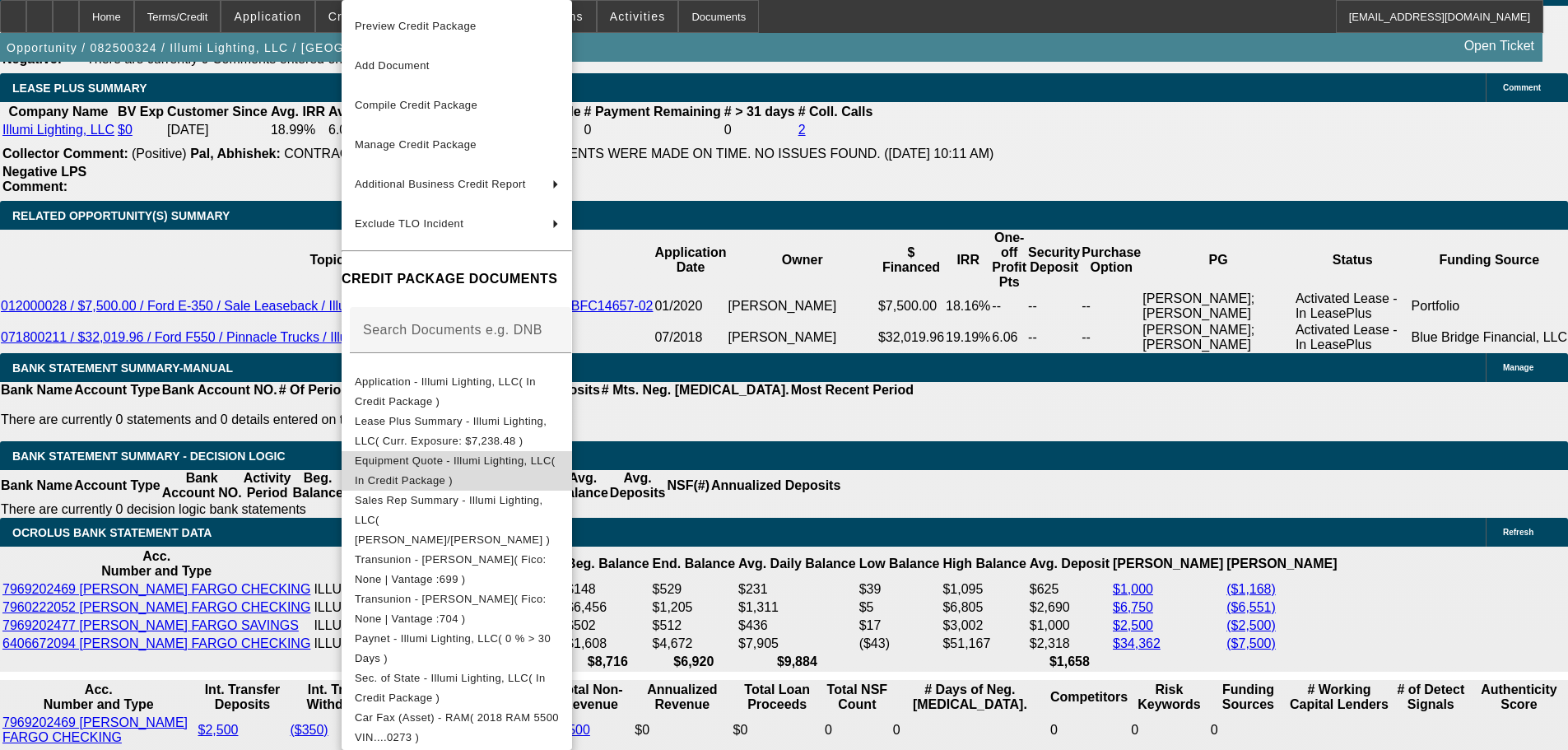
click at [518, 479] on button "Equipment Quote - Illumi Lighting, LLC( In Credit Package )" at bounding box center [456, 471] width 230 height 40
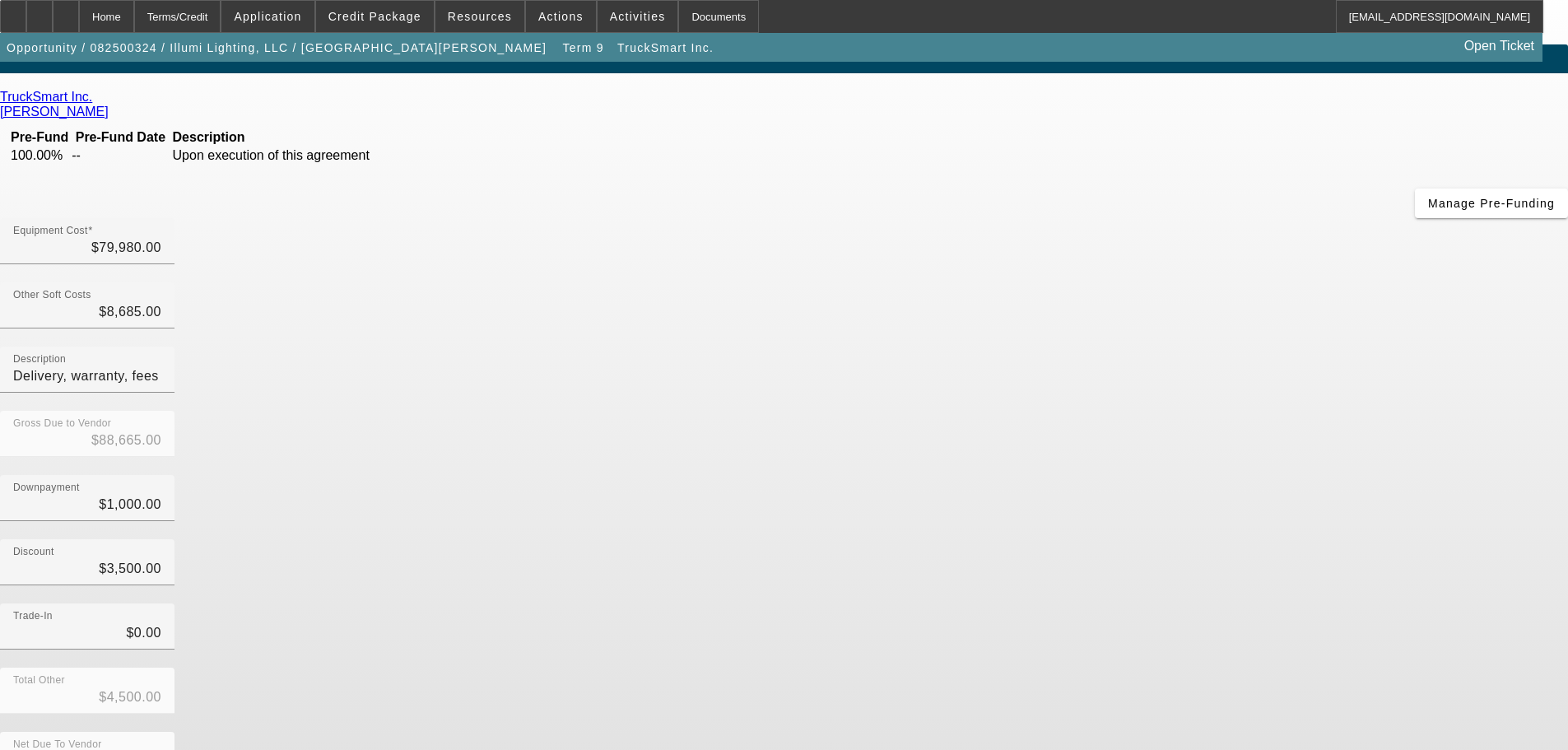
scroll to position [22, 0]
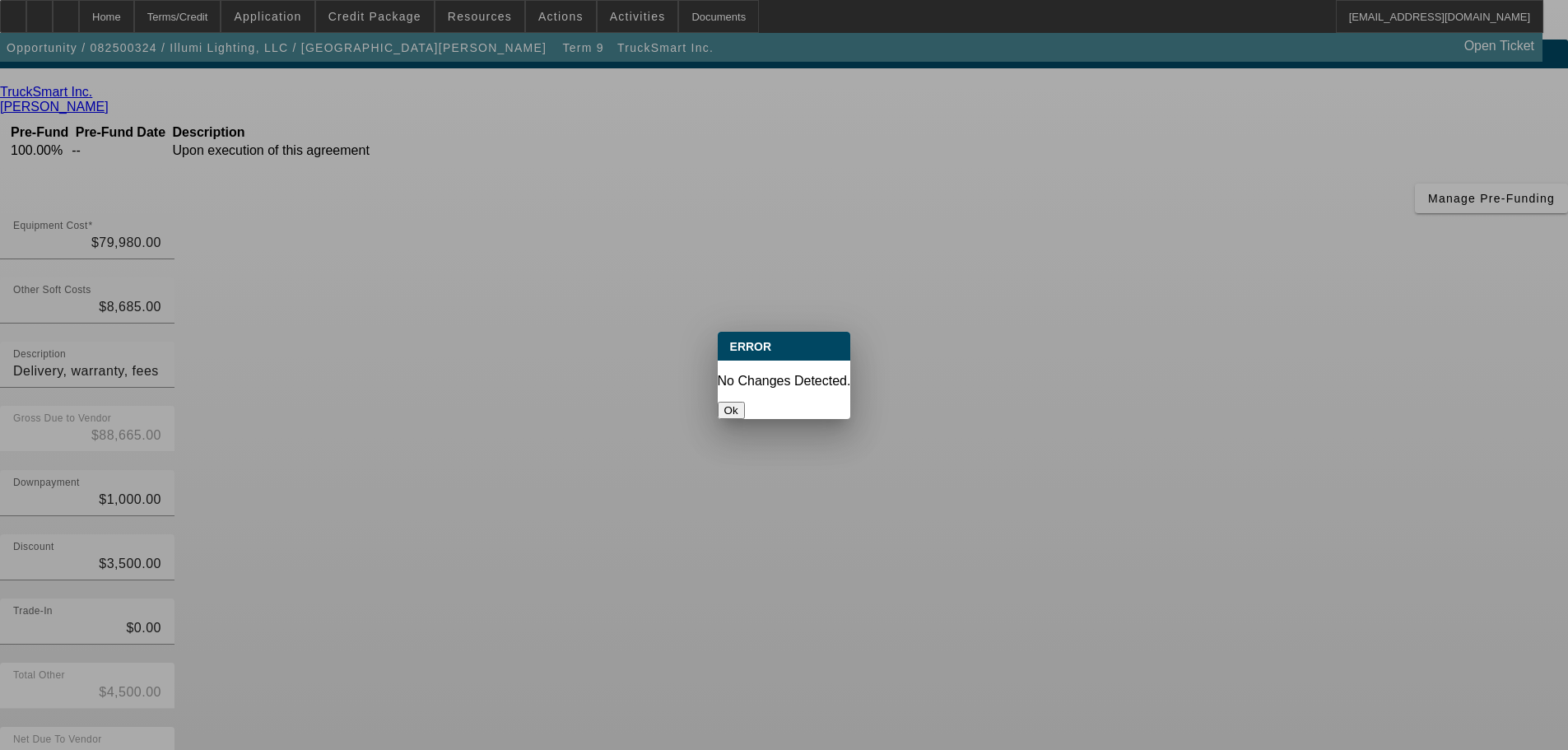
click at [745, 402] on button "Ok" at bounding box center [732, 411] width 27 height 17
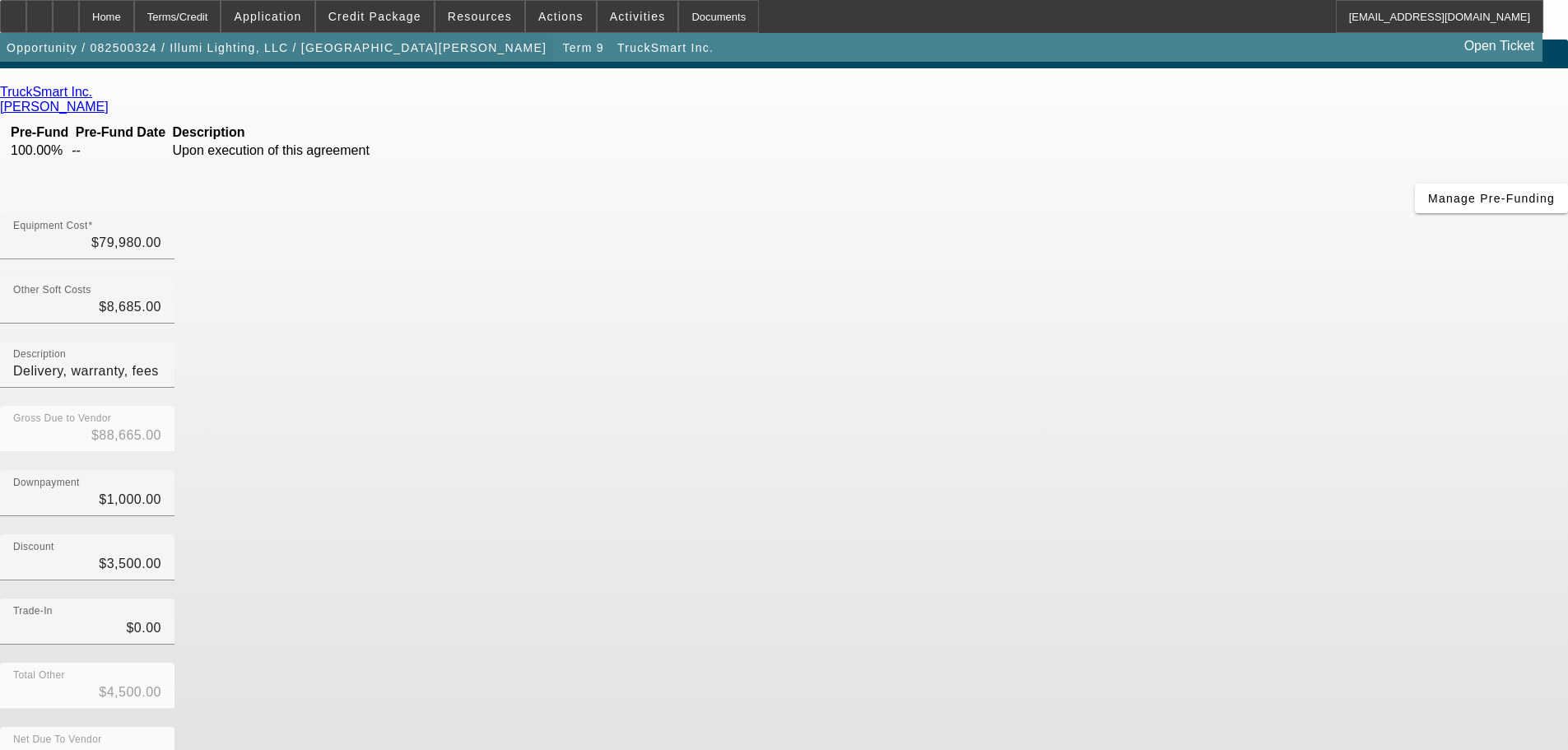
scroll to position [22, 0]
click at [134, 20] on div "Home" at bounding box center [106, 16] width 55 height 33
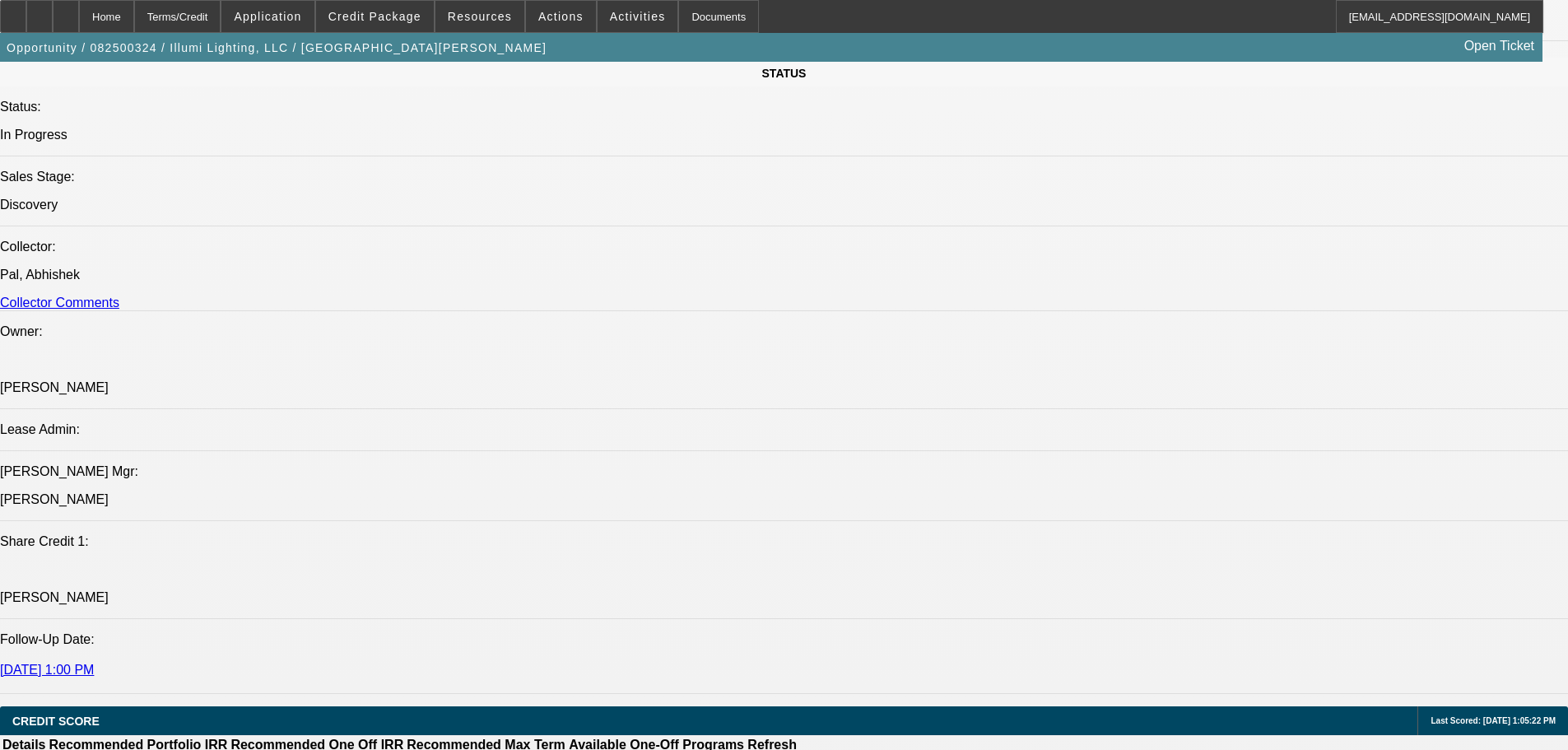
scroll to position [2841, 0]
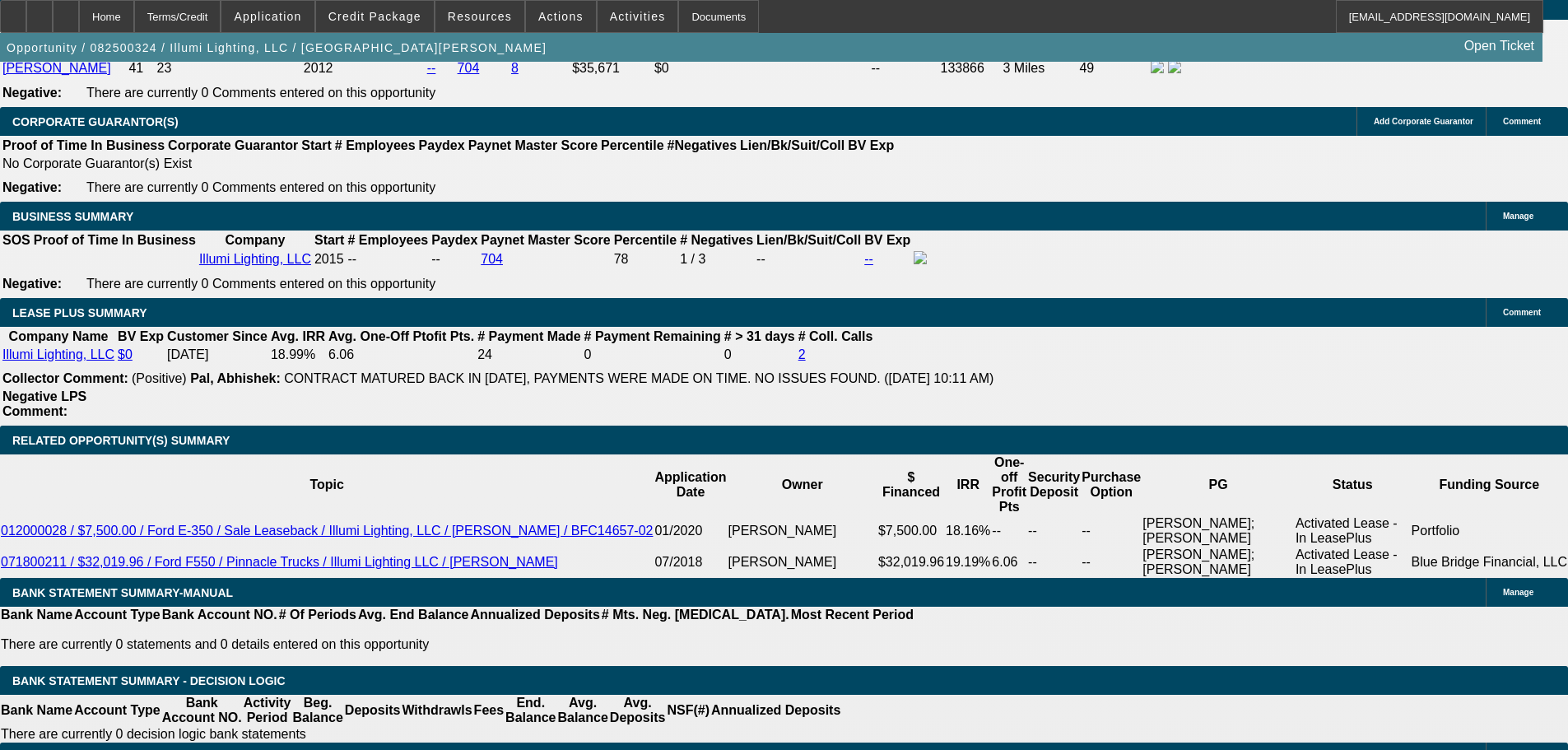
drag, startPoint x: 749, startPoint y: 418, endPoint x: 781, endPoint y: 695, distance: 278.8
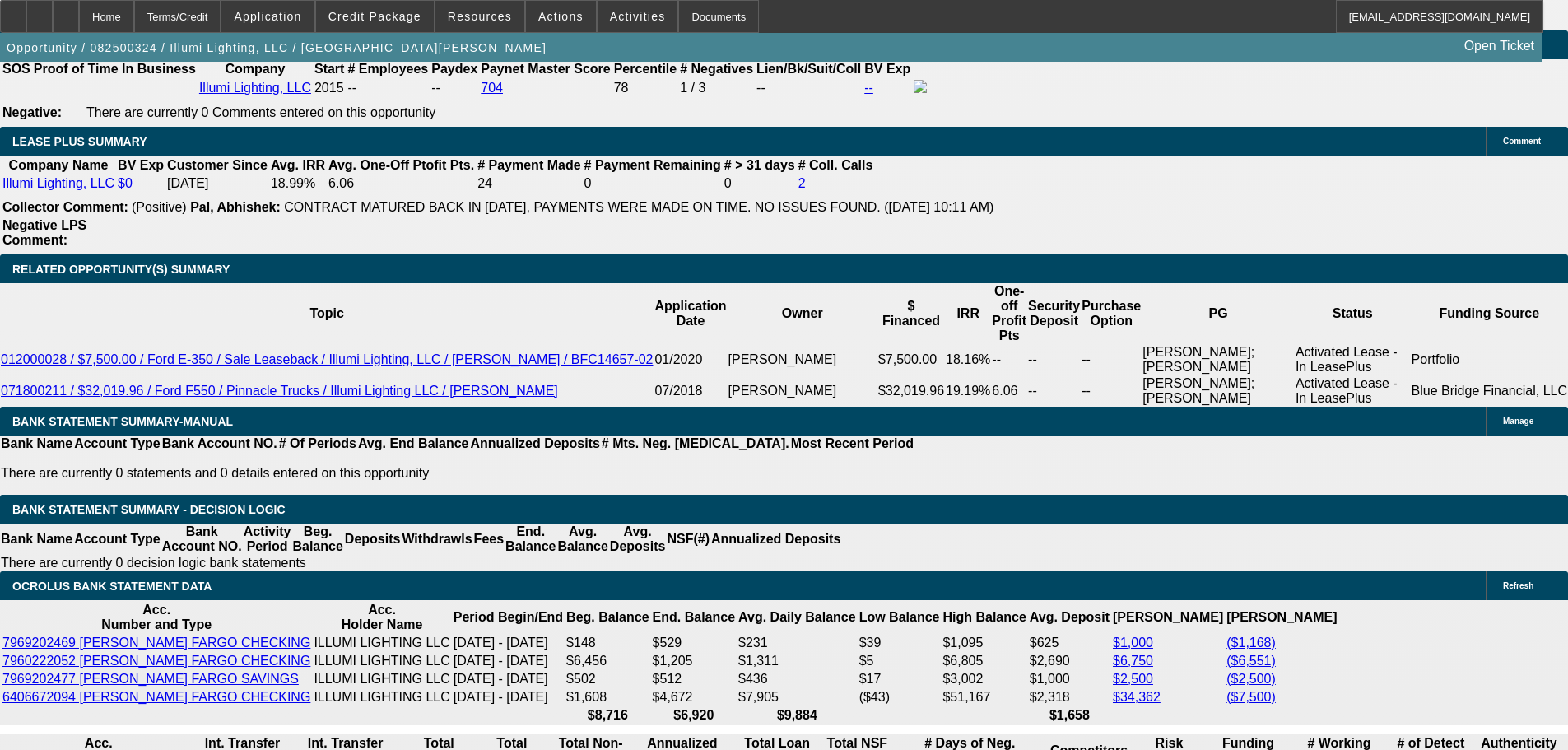
scroll to position [2924, 0]
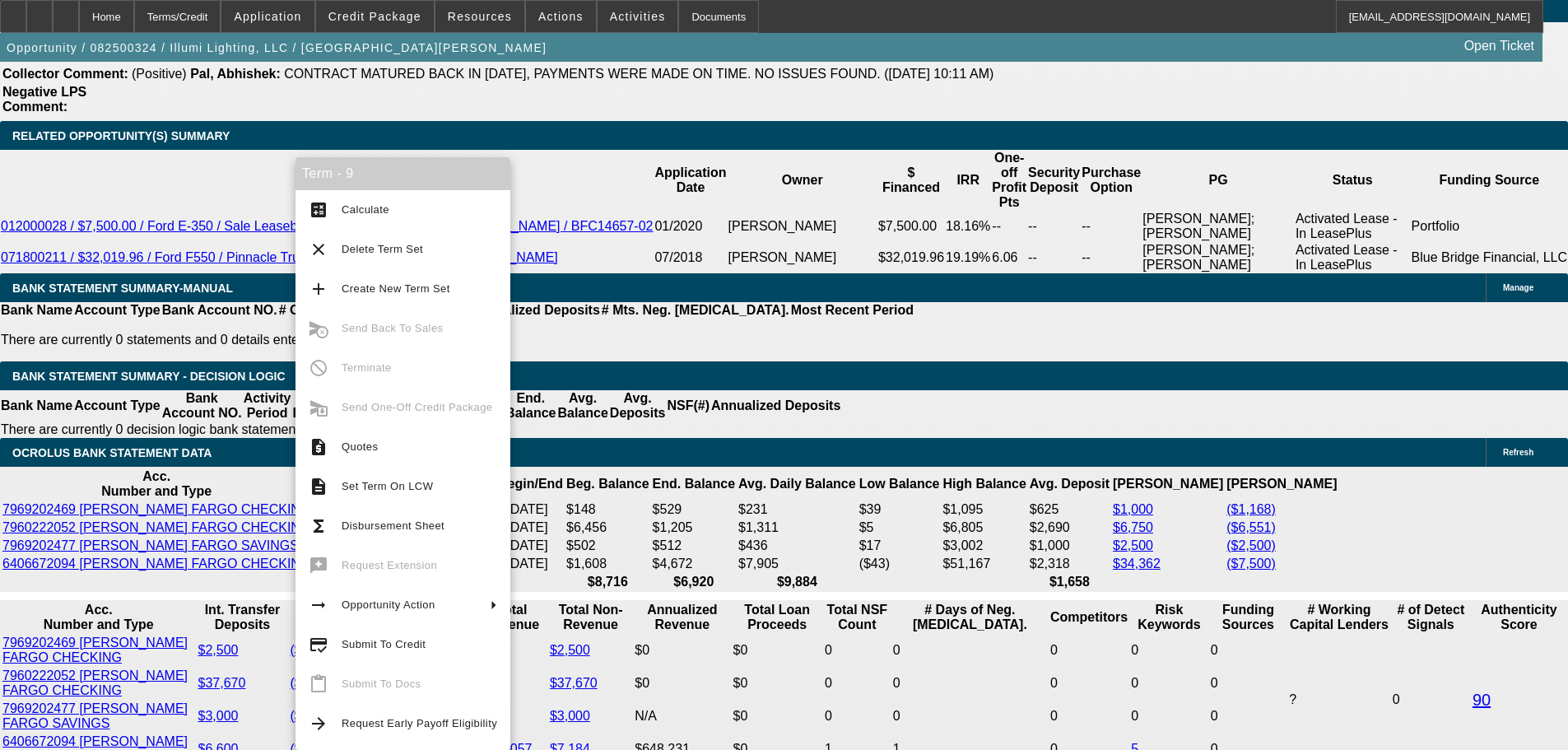
click at [1037, 400] on div "APPLICATION INFORMATION Manage Topic: 082500324 / $89,327.40 / RAM 5500 / Truck…" at bounding box center [784, 175] width 1568 height 6076
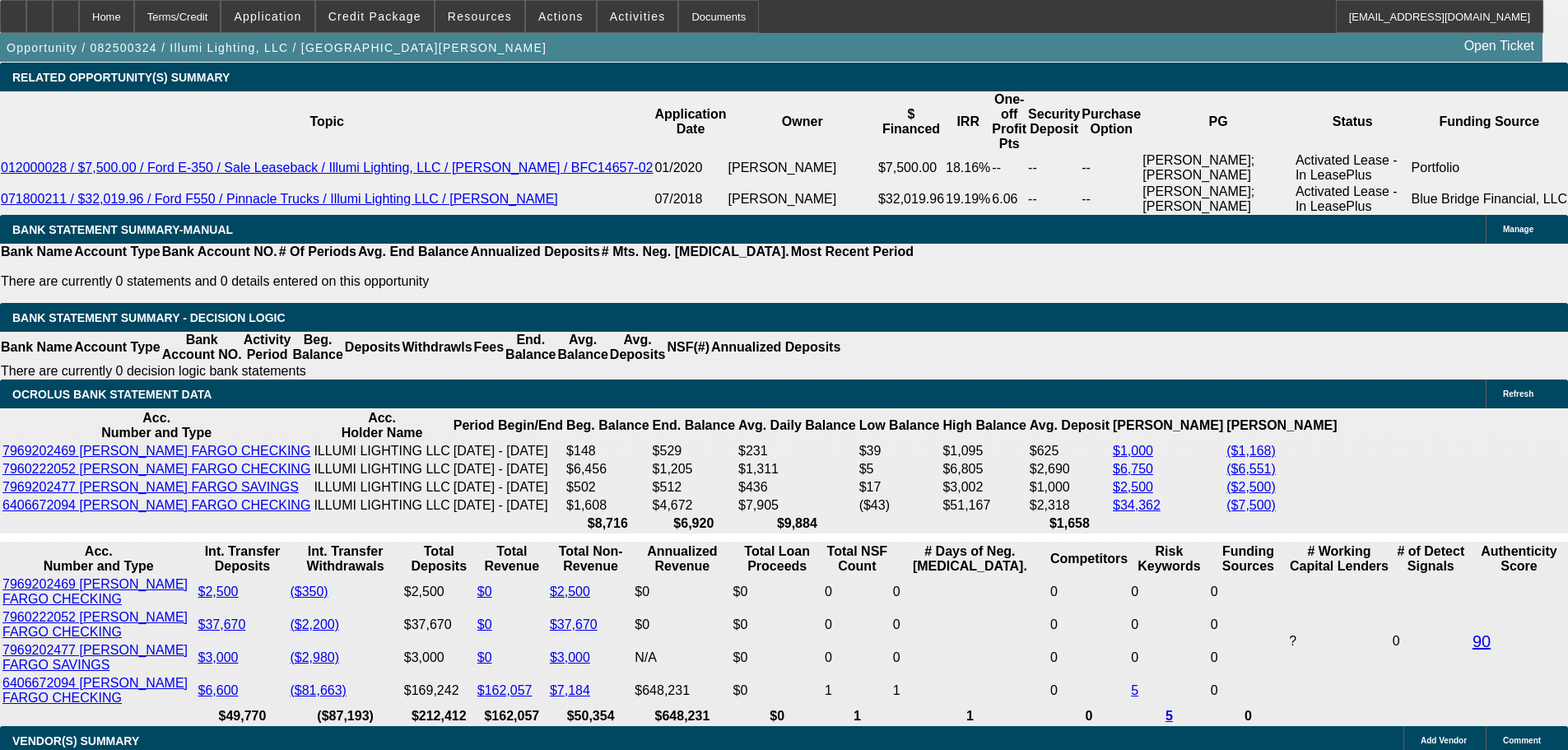
scroll to position [2841, 0]
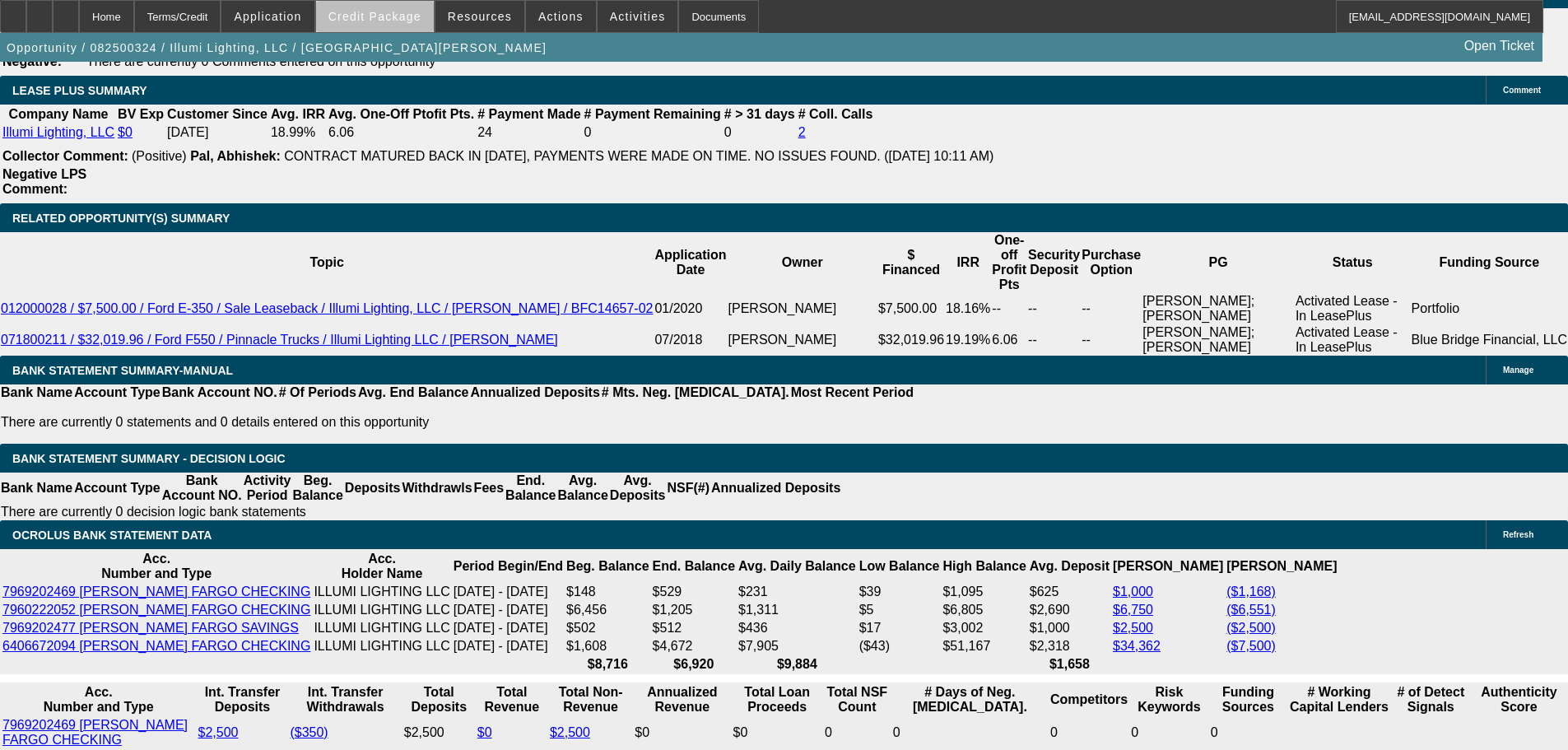
click at [414, 25] on span at bounding box center [375, 16] width 118 height 40
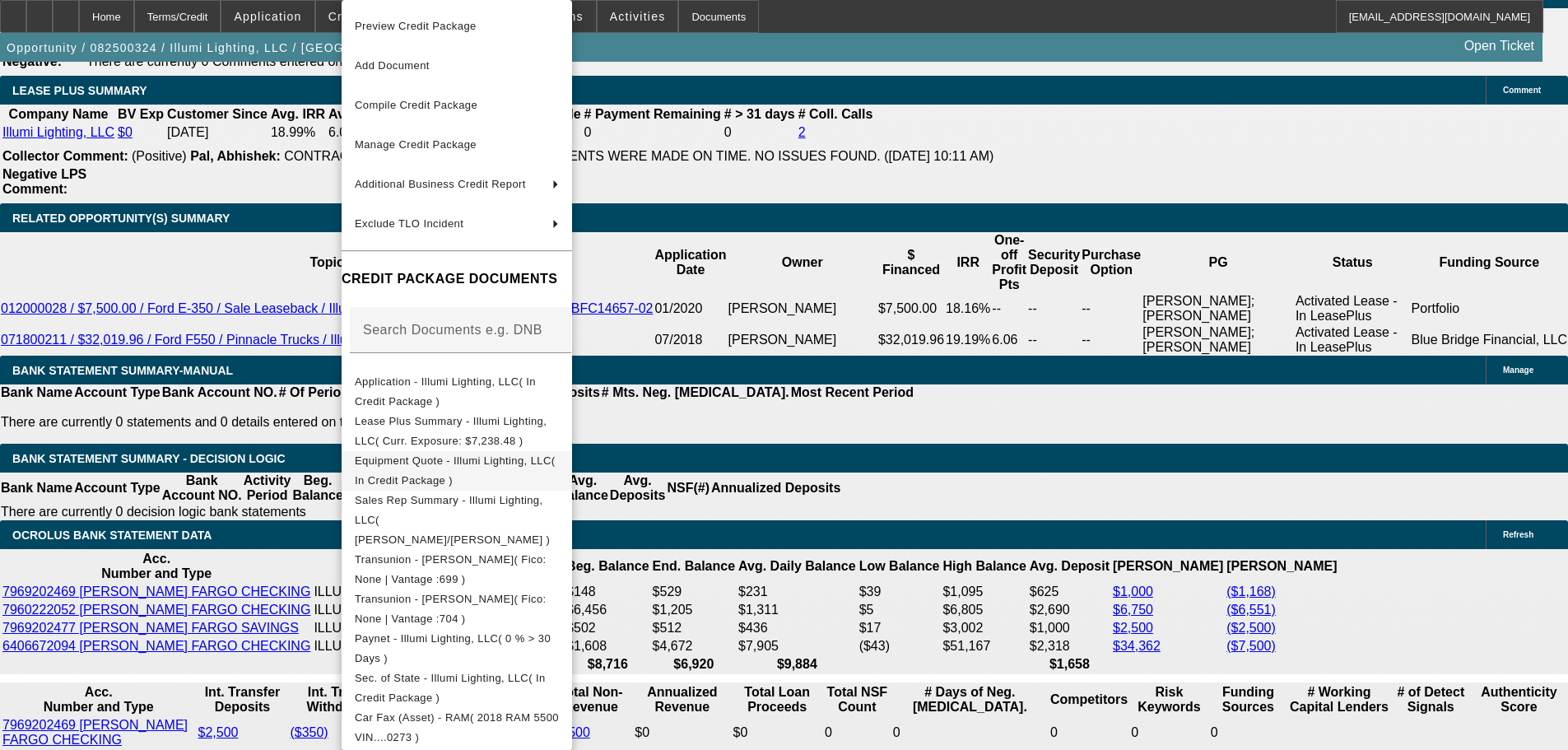
click at [540, 460] on span "Equipment Quote - Illumi Lighting, LLC( In Credit Package )" at bounding box center [454, 470] width 200 height 32
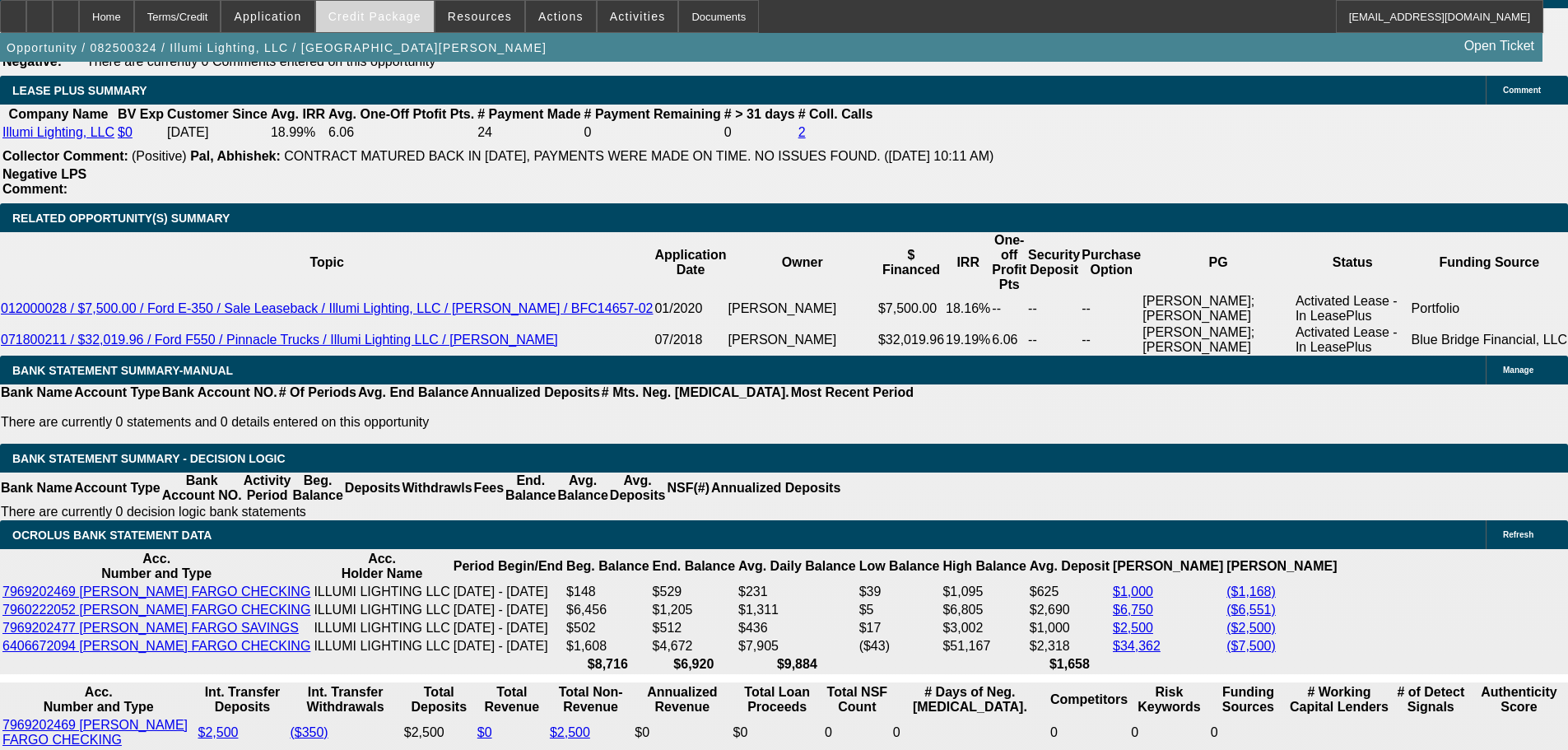
click at [386, 27] on span at bounding box center [375, 16] width 118 height 40
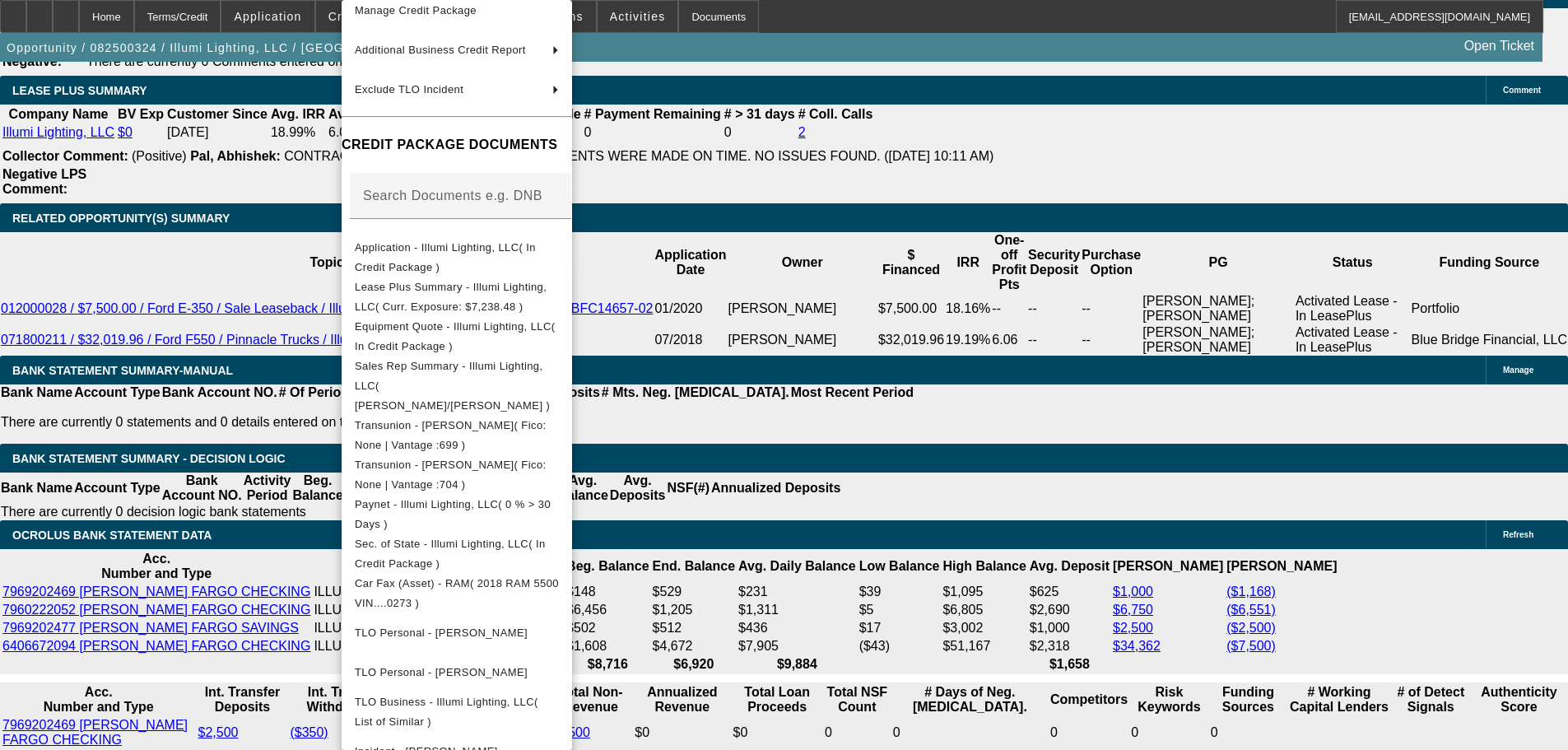
scroll to position [346, 0]
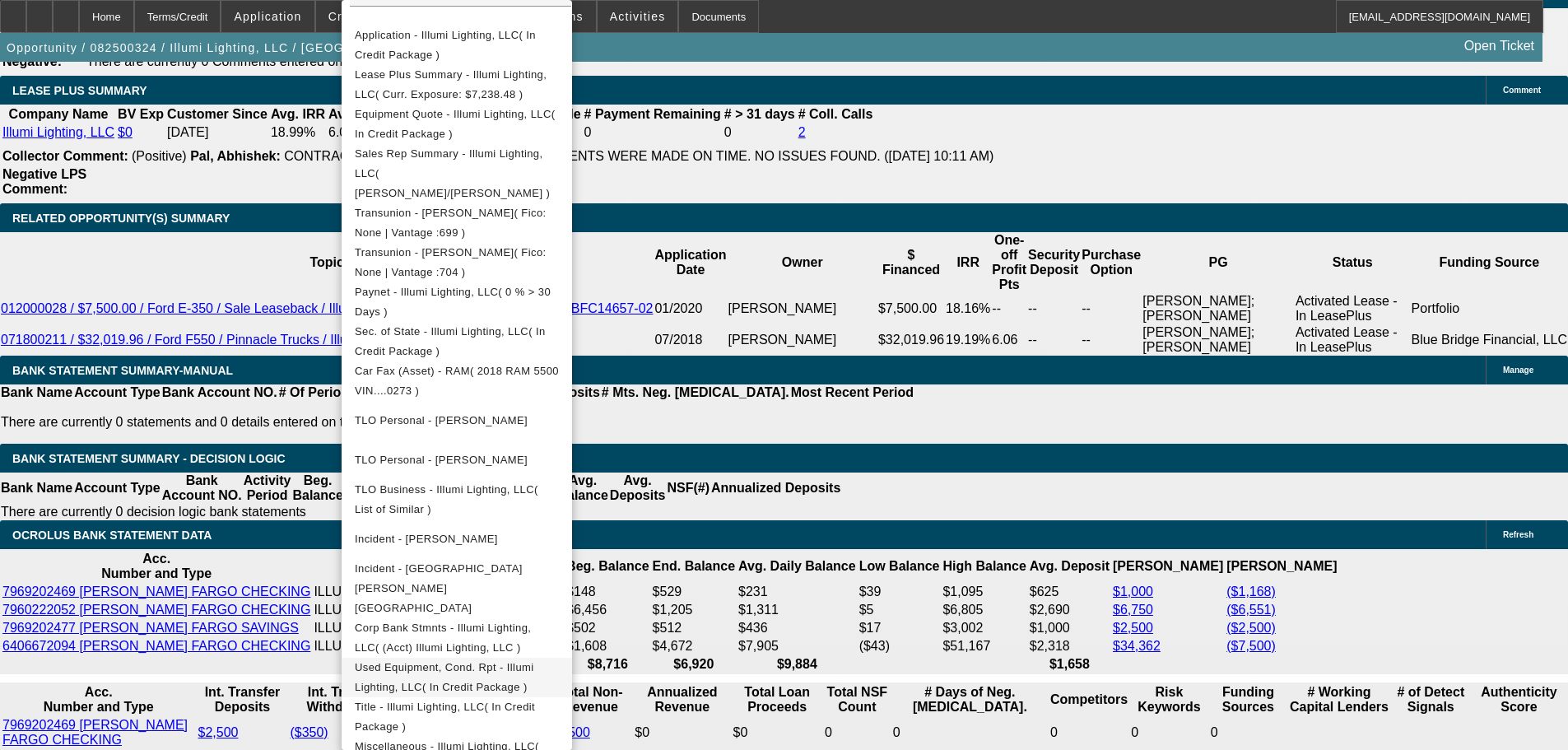
click at [535, 661] on span "Used Equipment, Cond. Rpt - Illumi Lighting, LLC( In Credit Package )" at bounding box center [445, 677] width 180 height 32
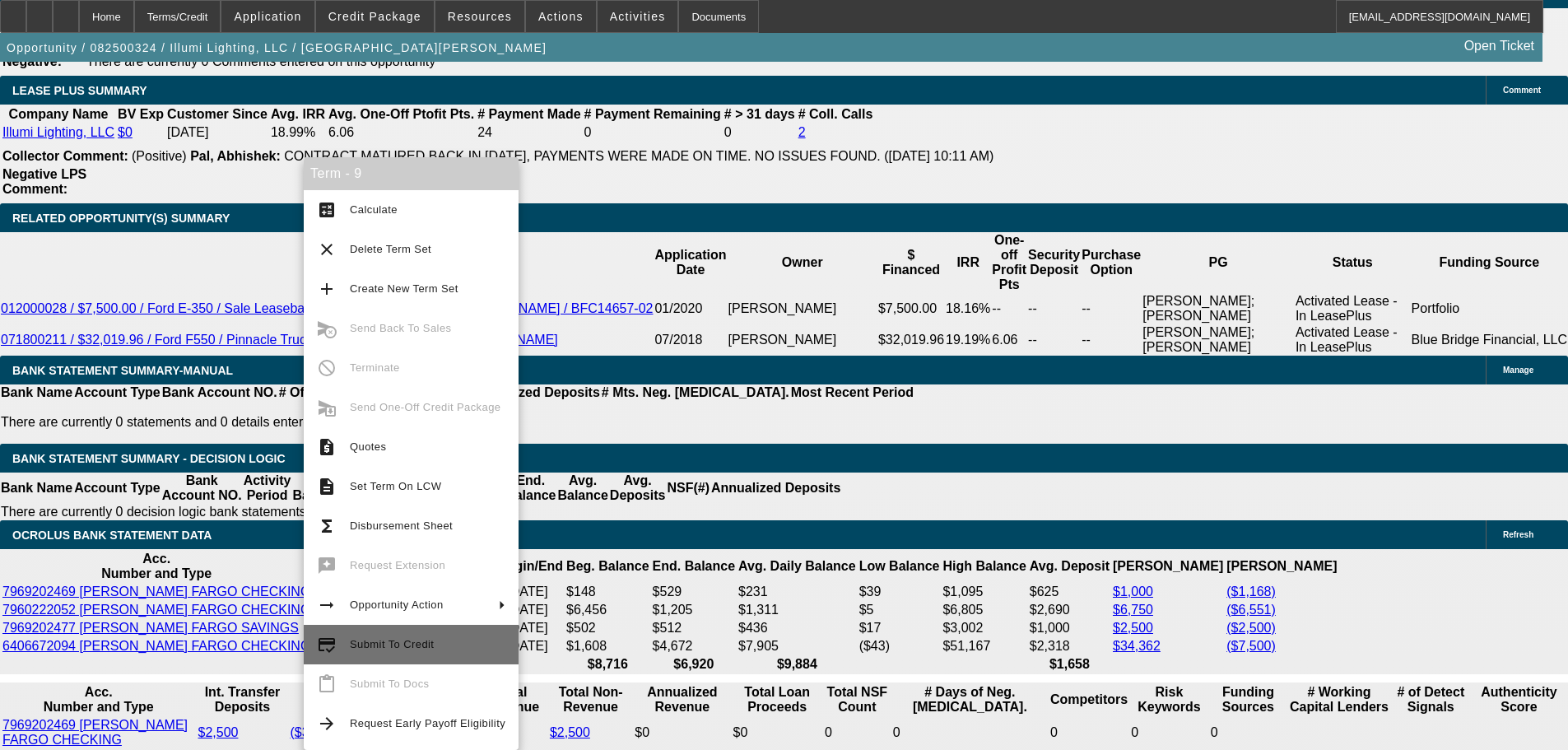
click at [464, 650] on span "Submit To Credit" at bounding box center [427, 645] width 156 height 19
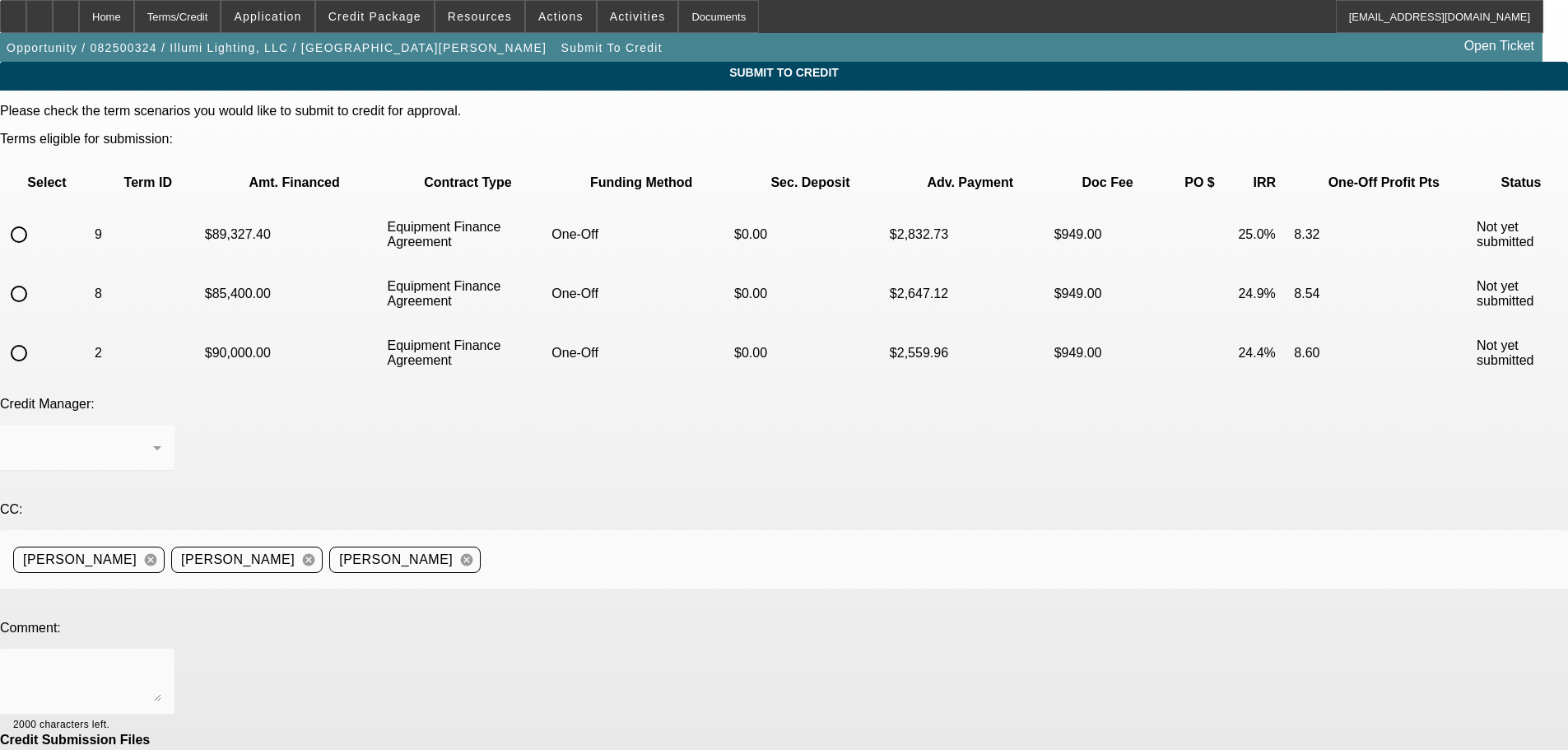
click at [44, 175] on p "Select" at bounding box center [47, 182] width 89 height 14
click at [36, 218] on input "radio" at bounding box center [19, 235] width 33 height 33
click at [508, 543] on div at bounding box center [784, 375] width 1568 height 750
click at [161, 662] on textarea at bounding box center [87, 681] width 148 height 40
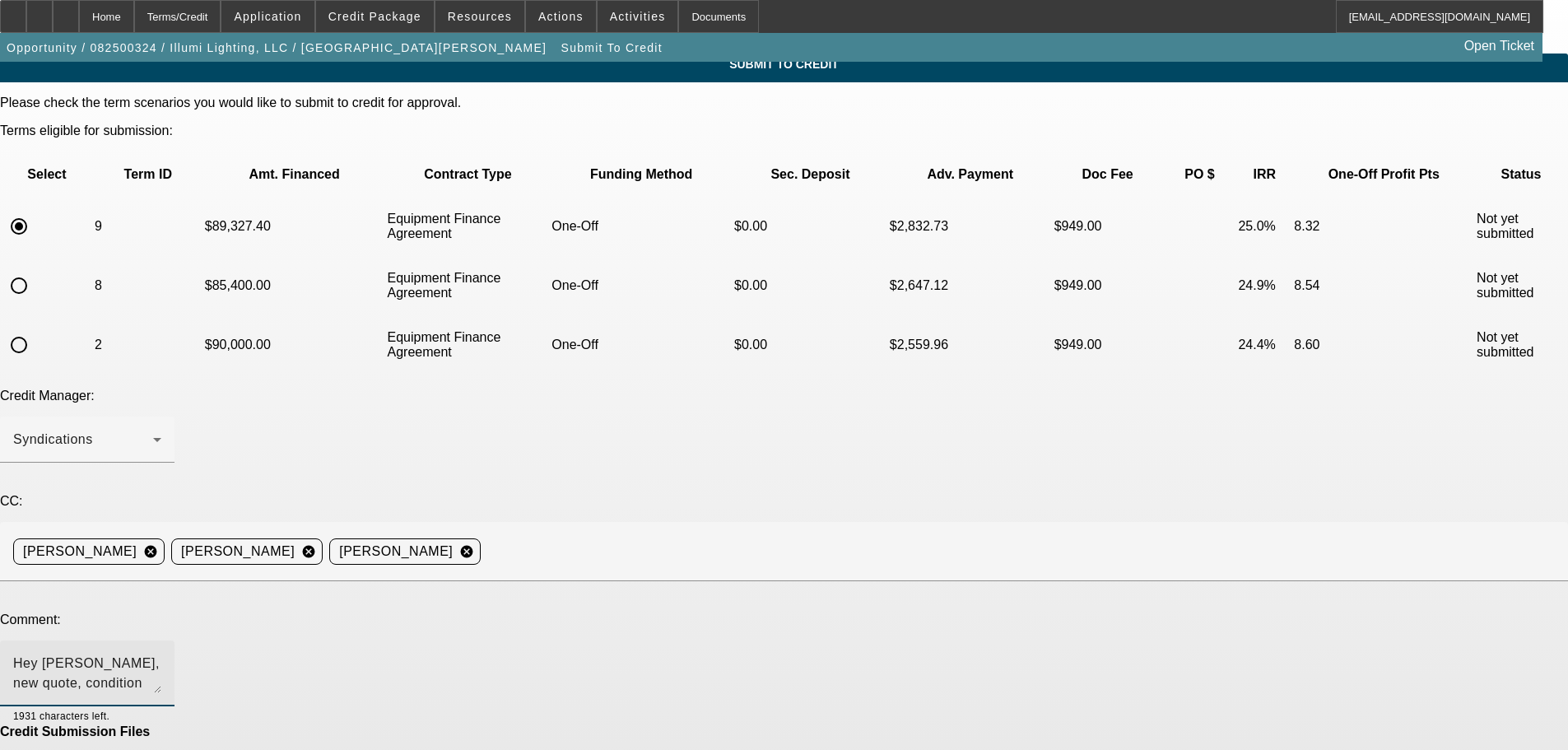
scroll to position [61, 0]
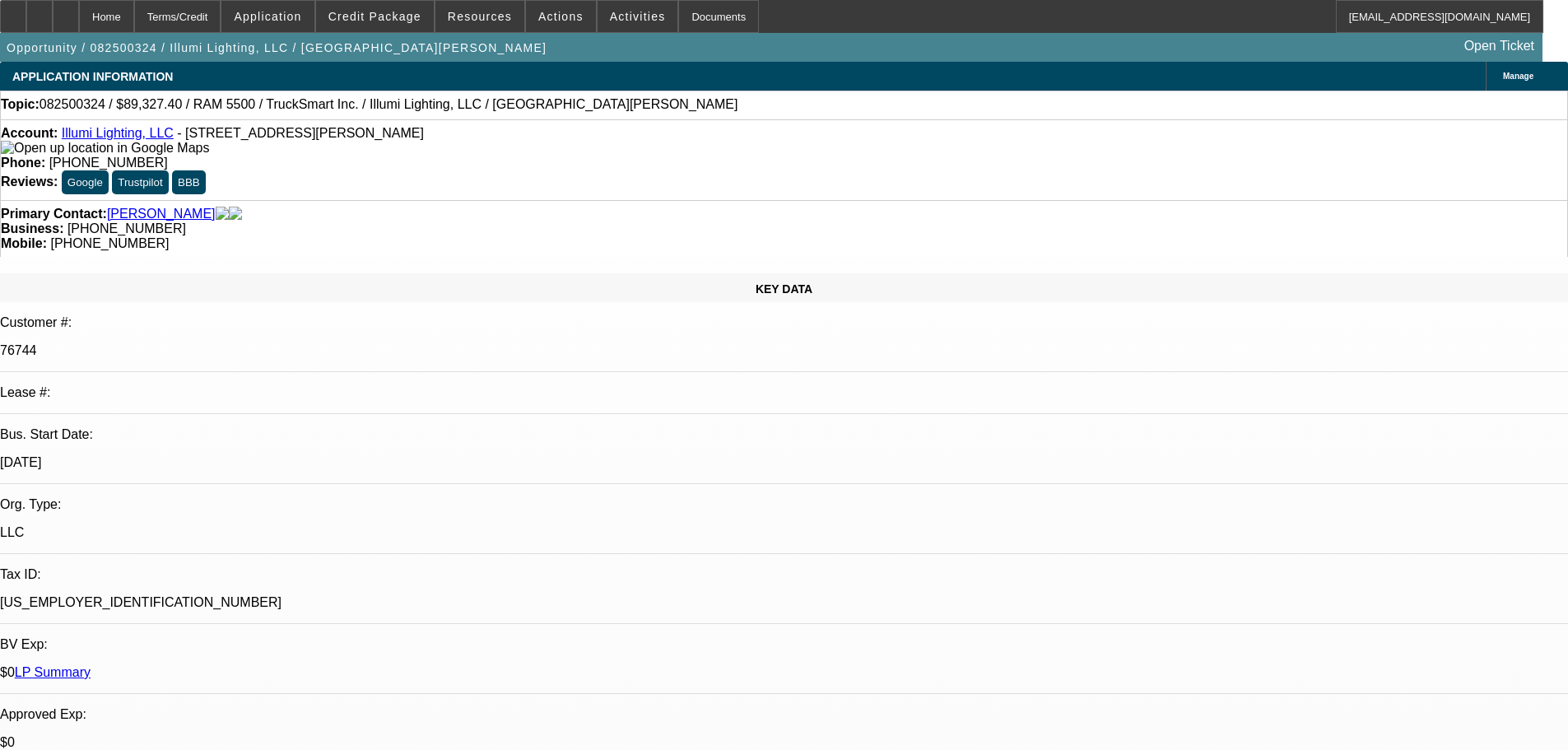
drag, startPoint x: 1180, startPoint y: 210, endPoint x: 1204, endPoint y: 151, distance: 63.7
click at [79, 10] on div at bounding box center [65, 16] width 26 height 33
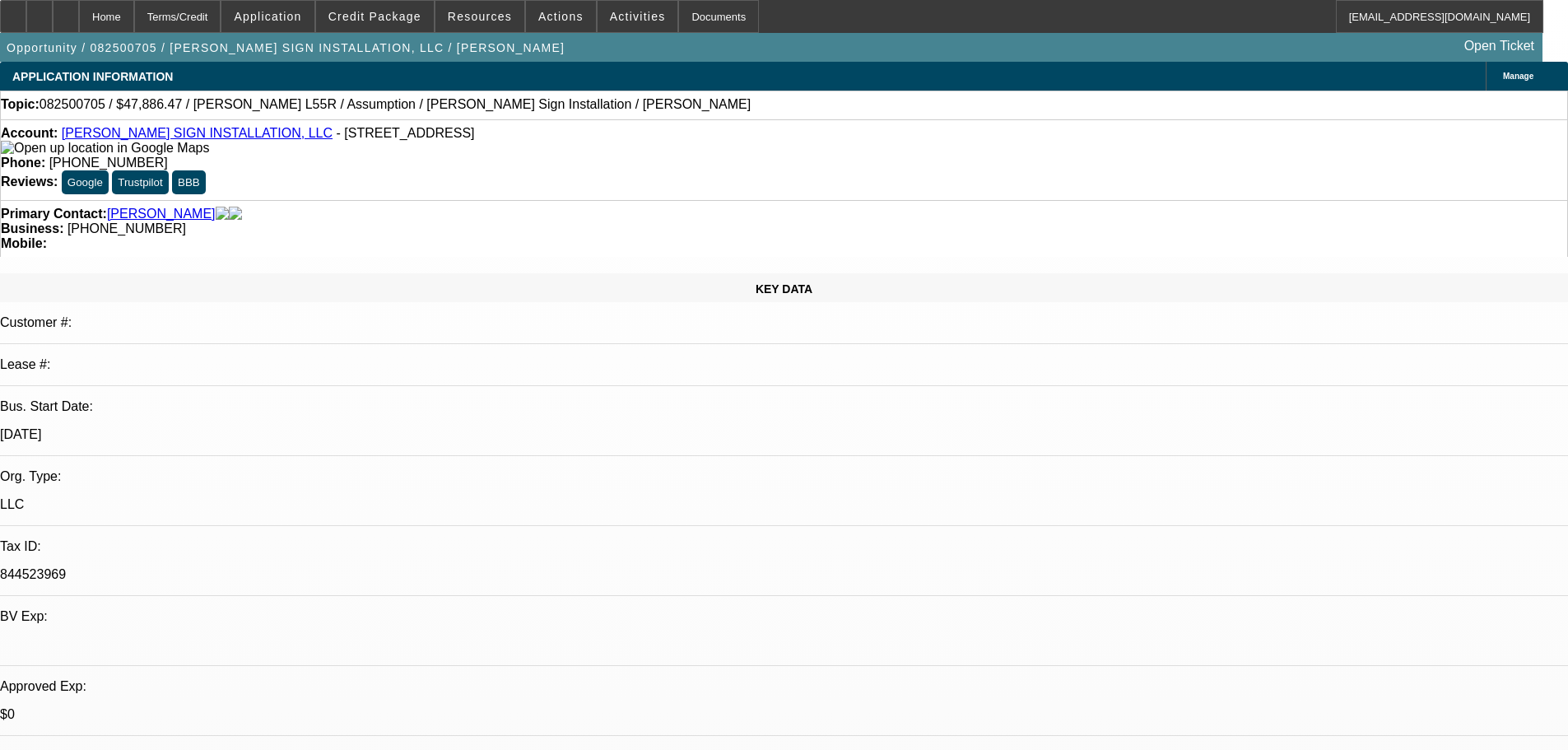
select select "0"
select select "2"
select select "0"
select select "6"
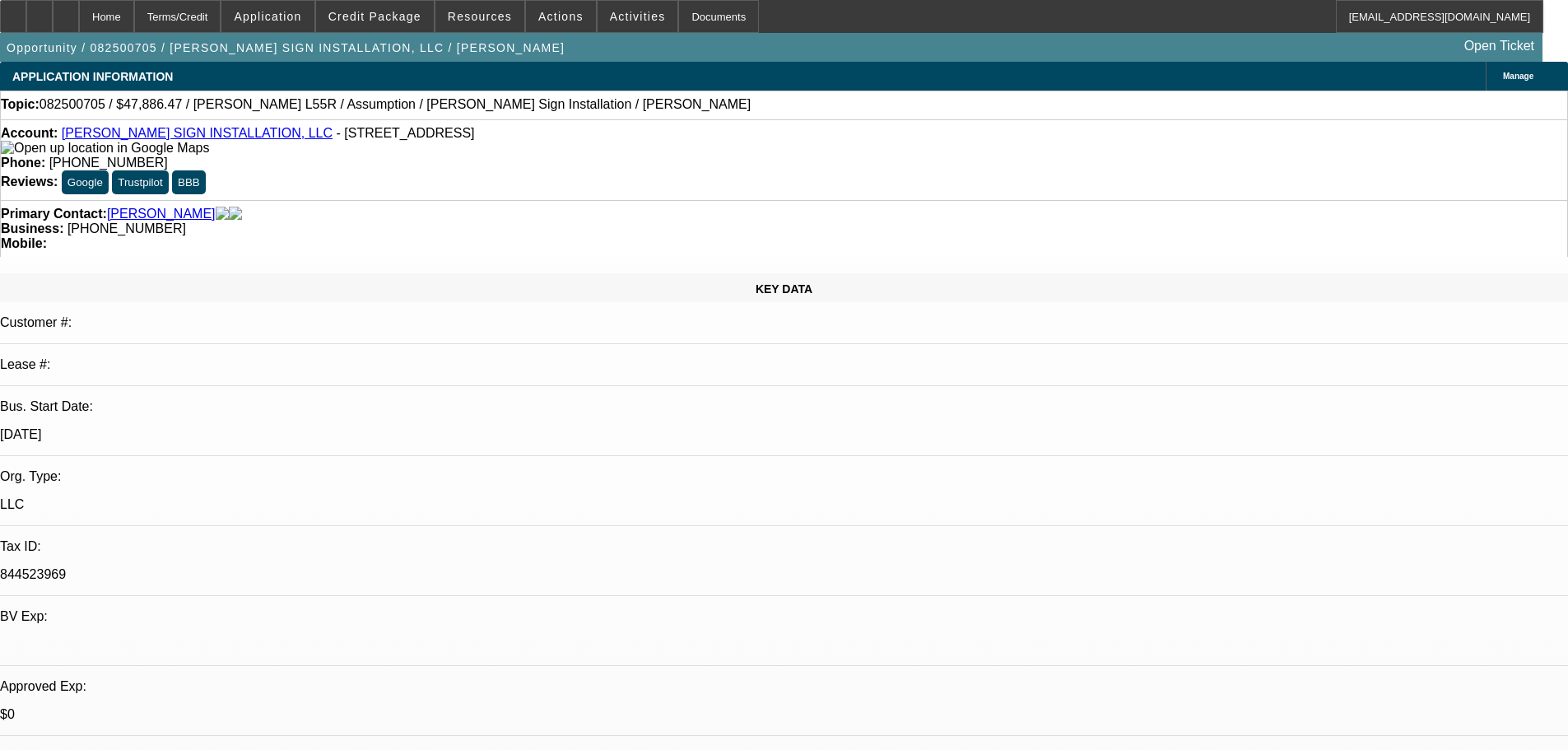
select select "0"
select select "2"
select select "0"
select select "6"
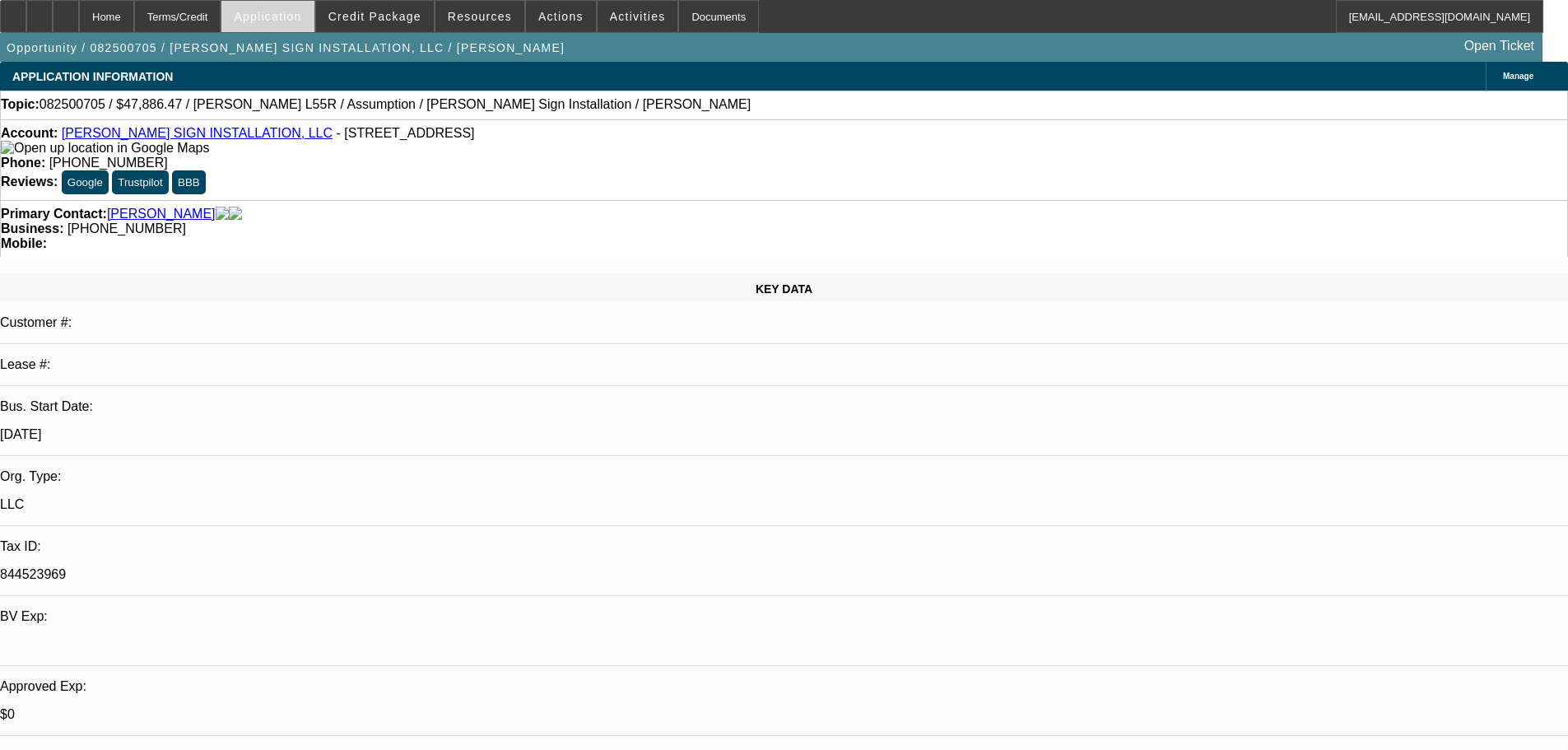
scroll to position [2218, 0]
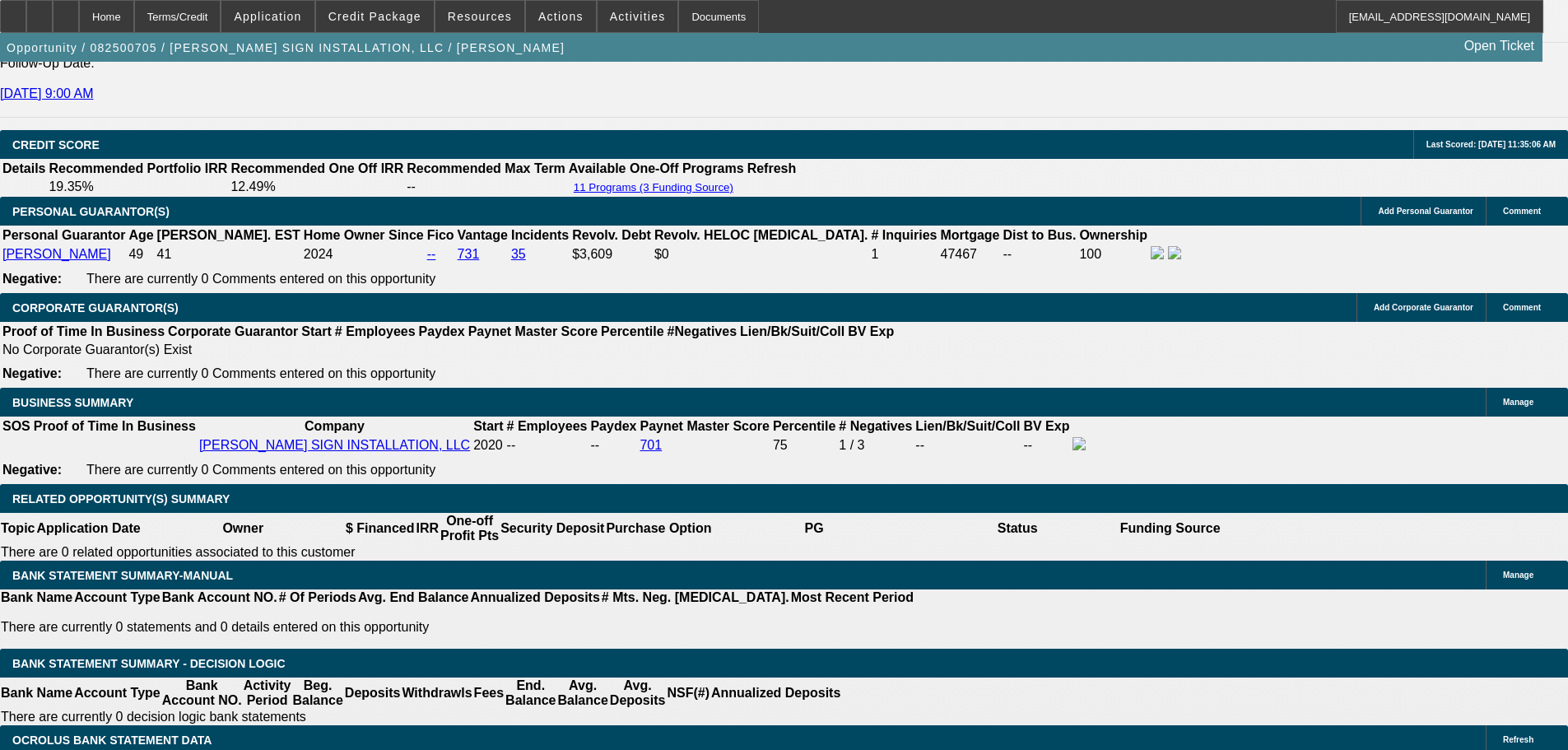
click at [383, 23] on span at bounding box center [375, 16] width 118 height 40
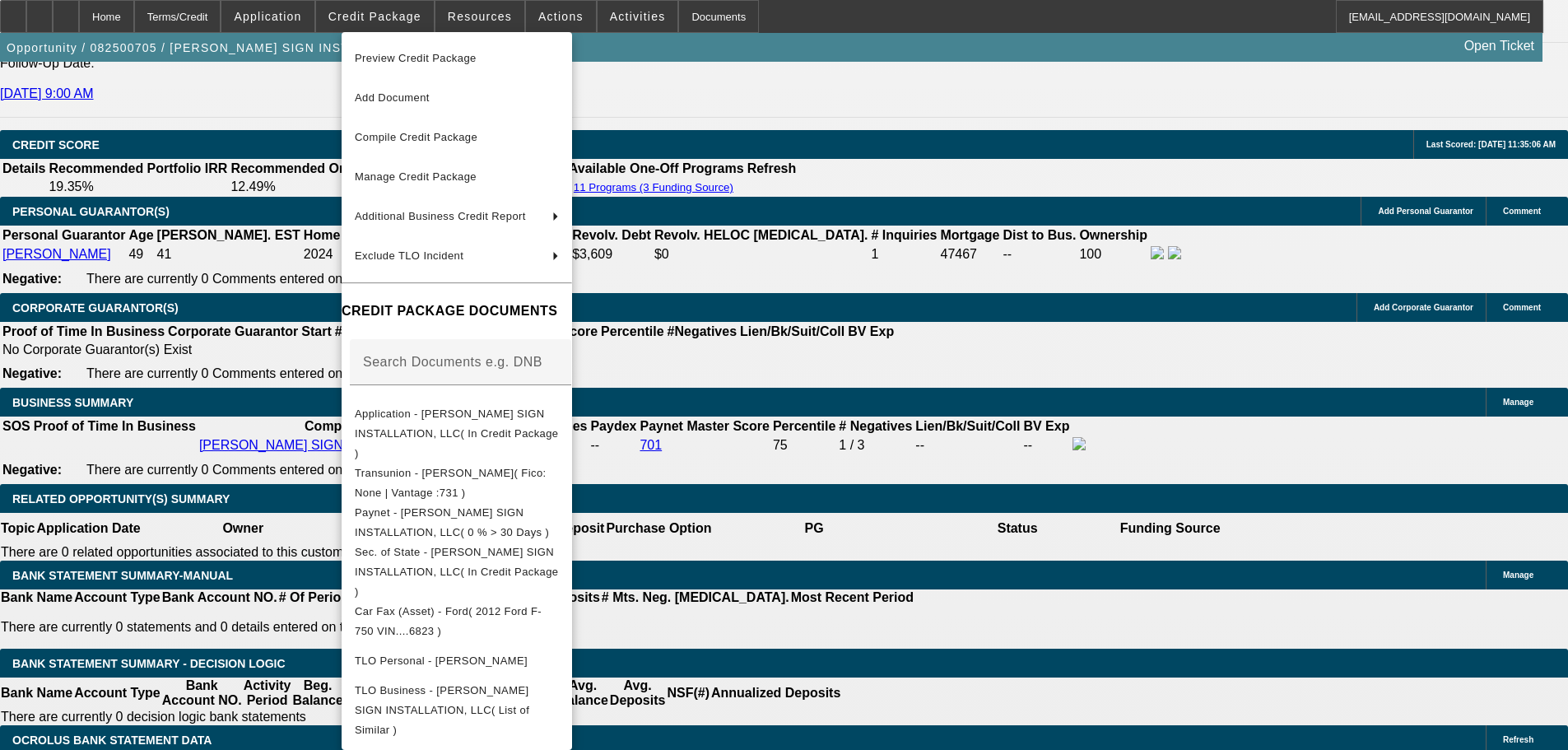
click at [920, 428] on div at bounding box center [784, 375] width 1568 height 750
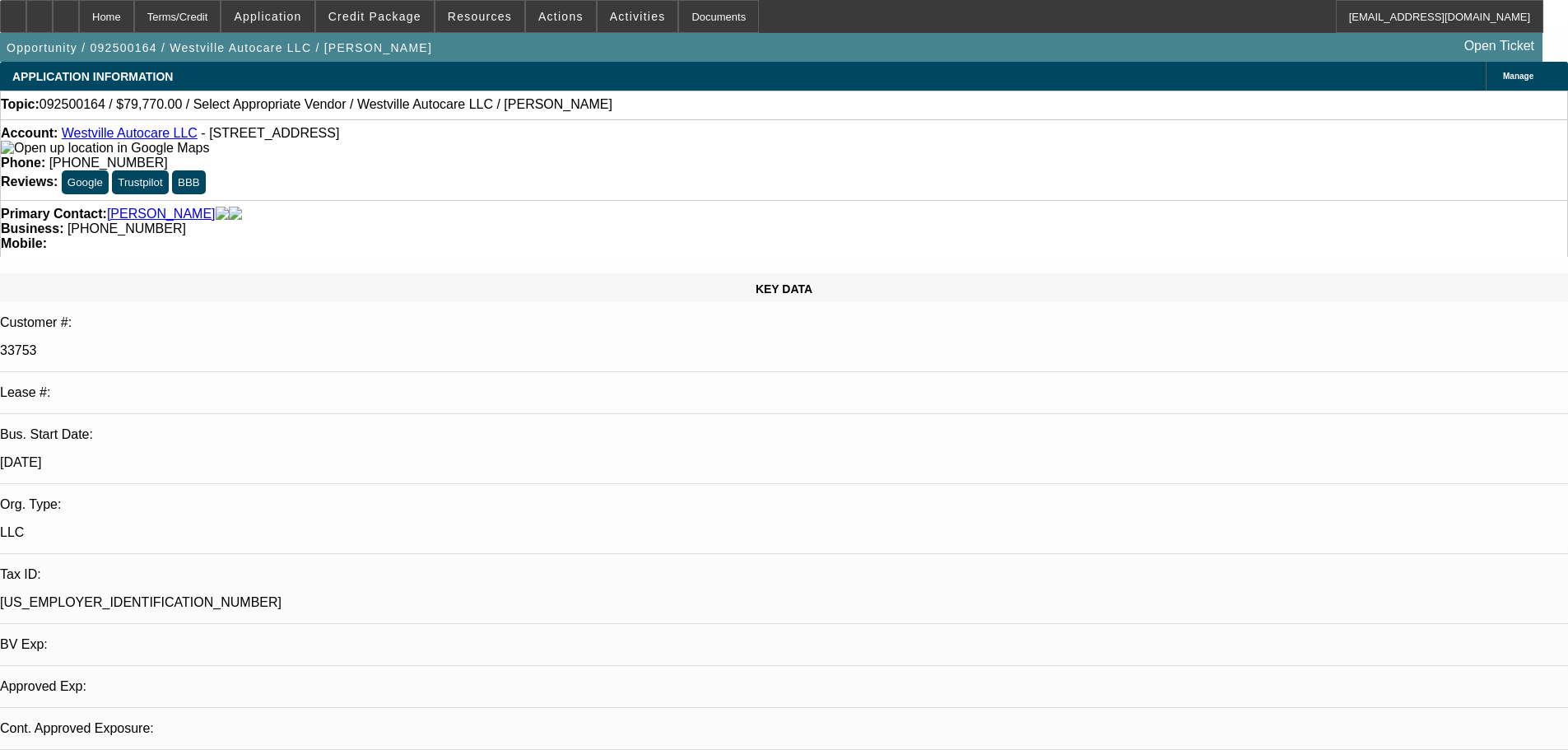
select select "0"
select select "2"
select select "0.1"
select select "4"
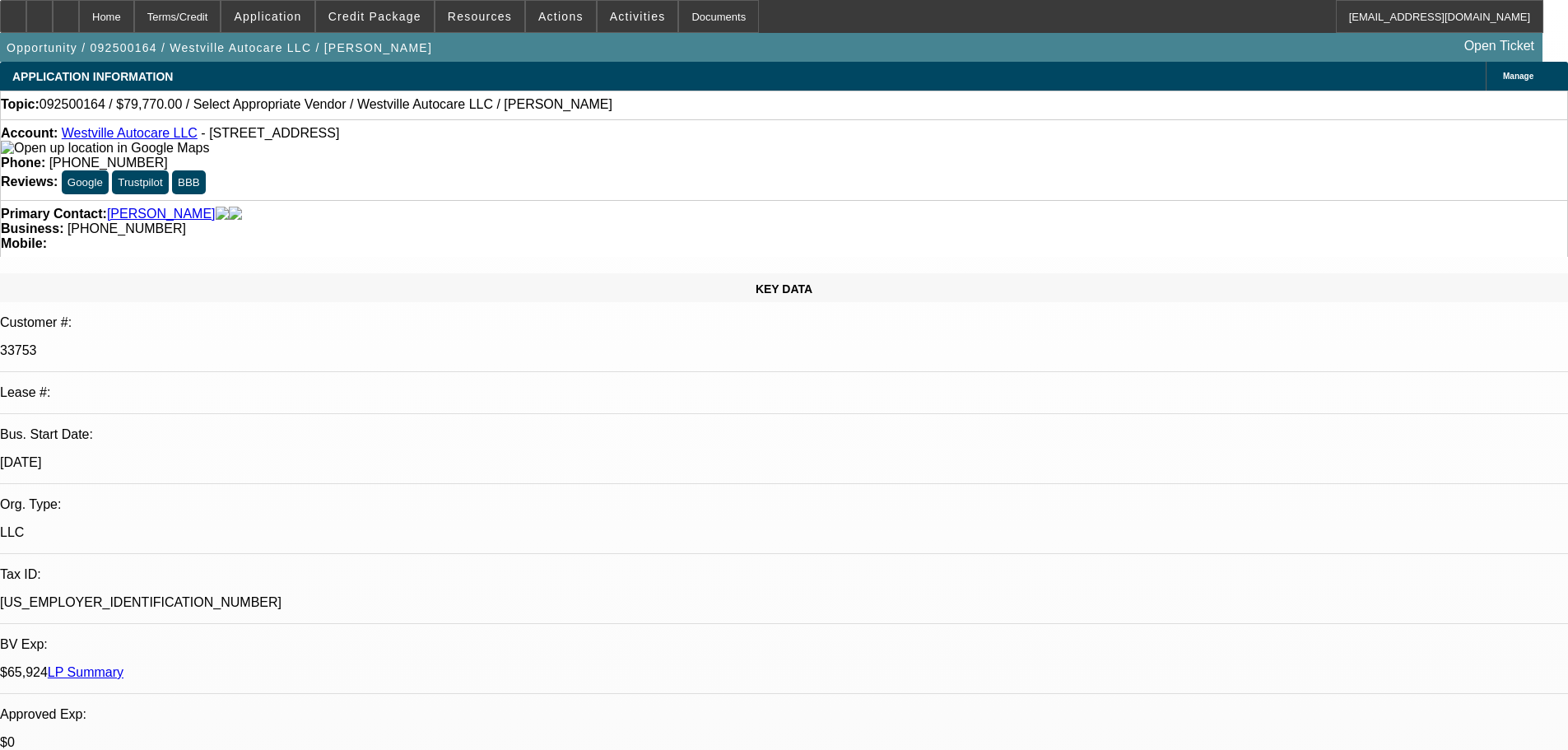
select select "0"
select select "2"
select select "0.1"
select select "4"
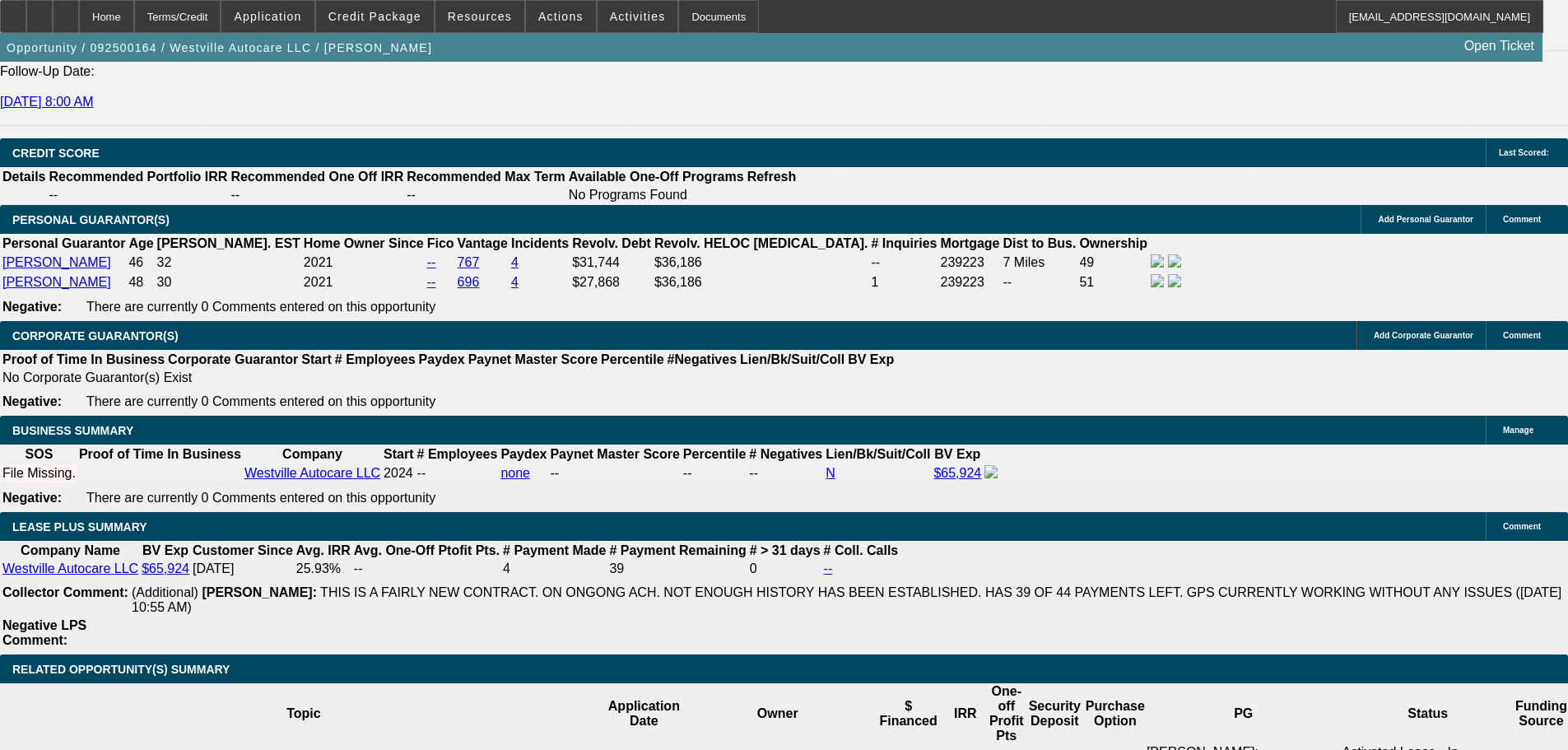
drag, startPoint x: 662, startPoint y: 361, endPoint x: 658, endPoint y: 602, distance: 241.0
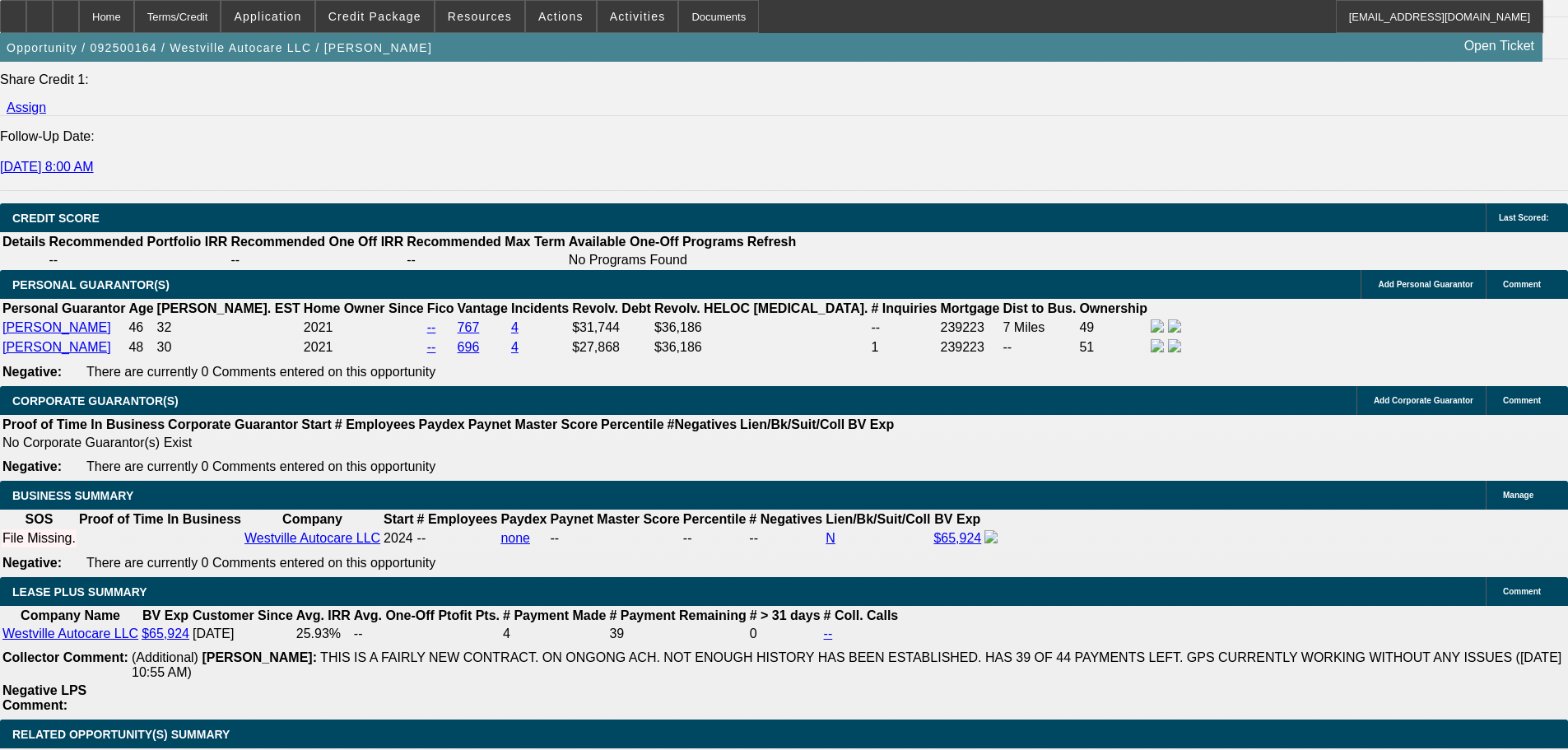
drag, startPoint x: 678, startPoint y: 537, endPoint x: 662, endPoint y: 379, distance: 158.8
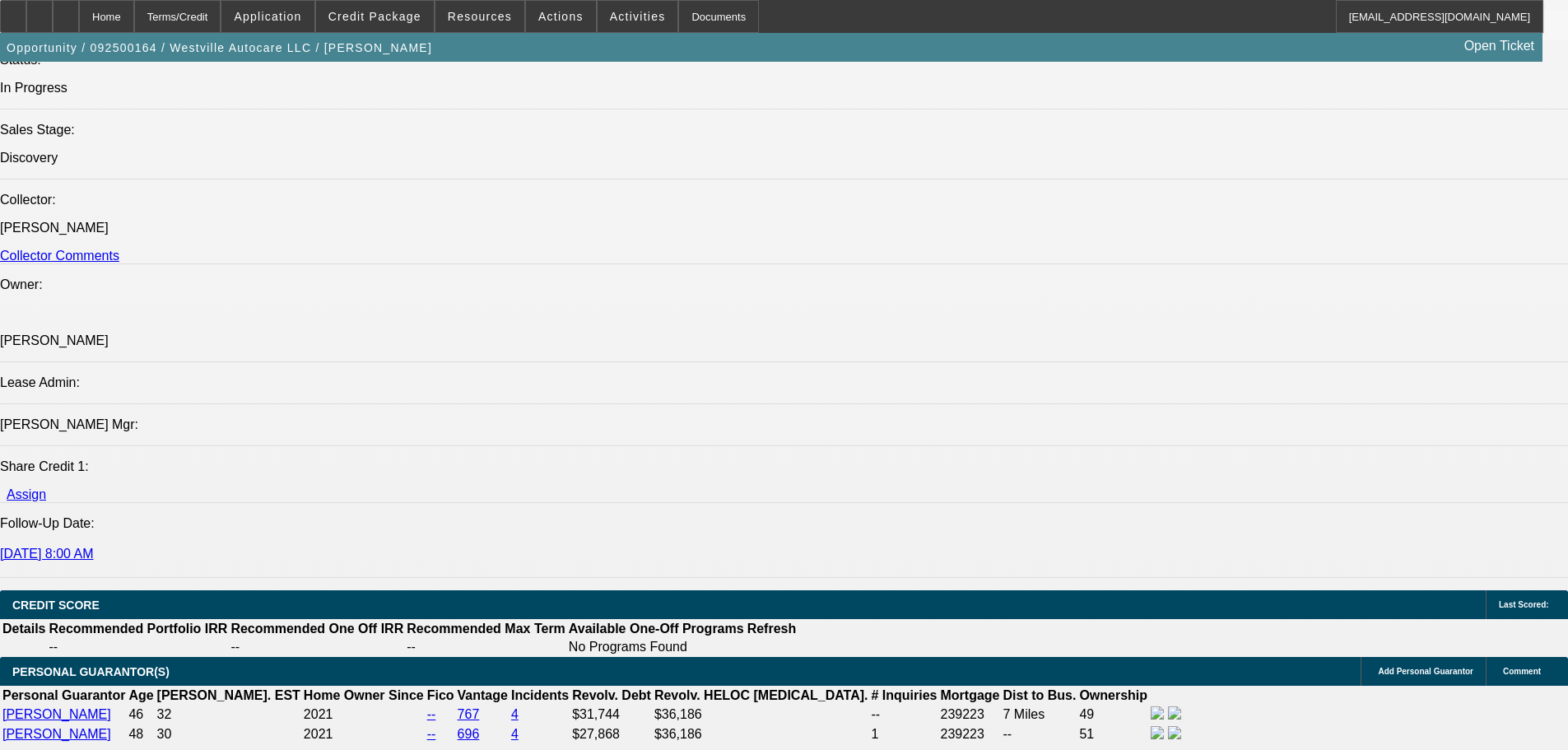
scroll to position [1827, 0]
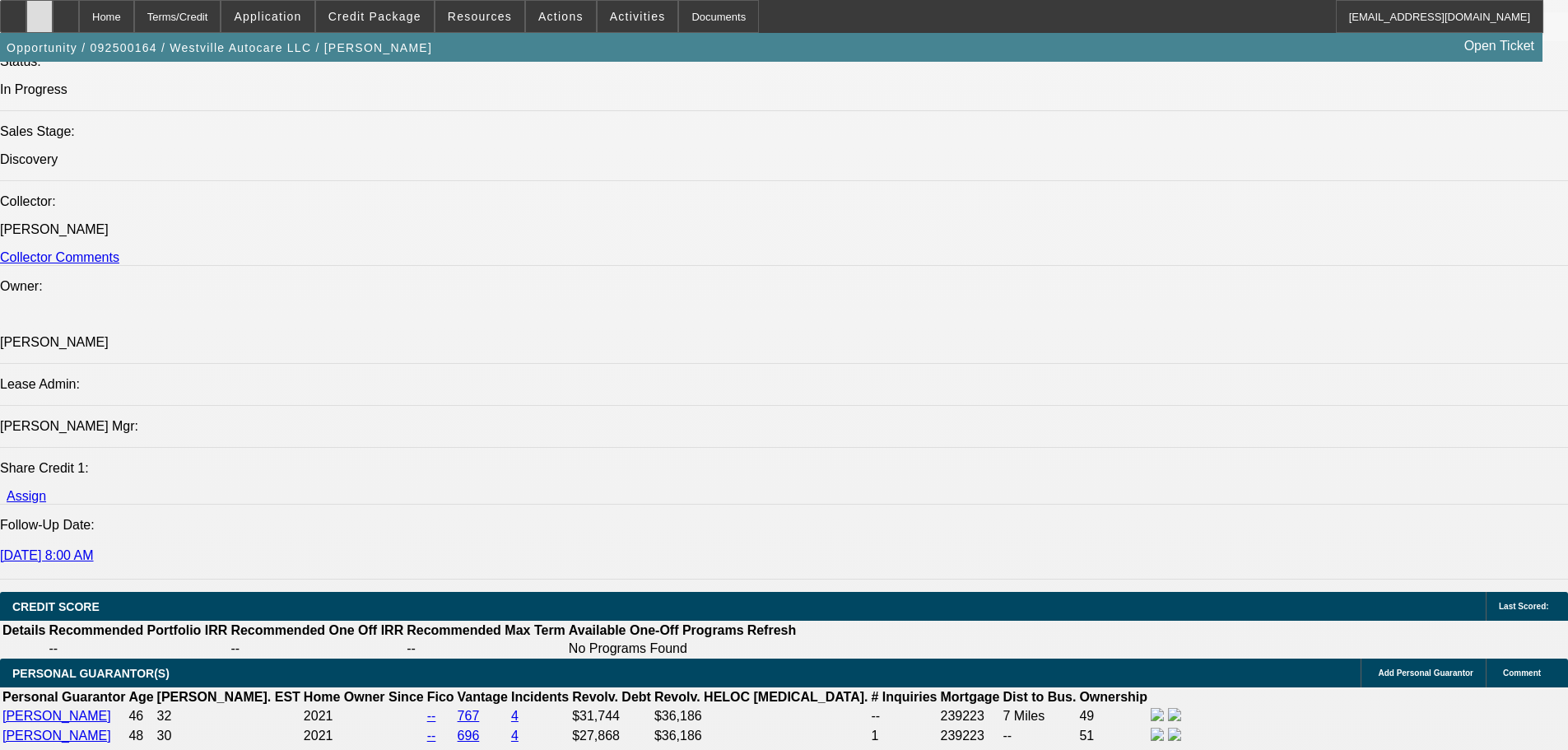
click at [52, 20] on div at bounding box center [39, 16] width 26 height 33
click at [79, 16] on div at bounding box center [65, 16] width 26 height 33
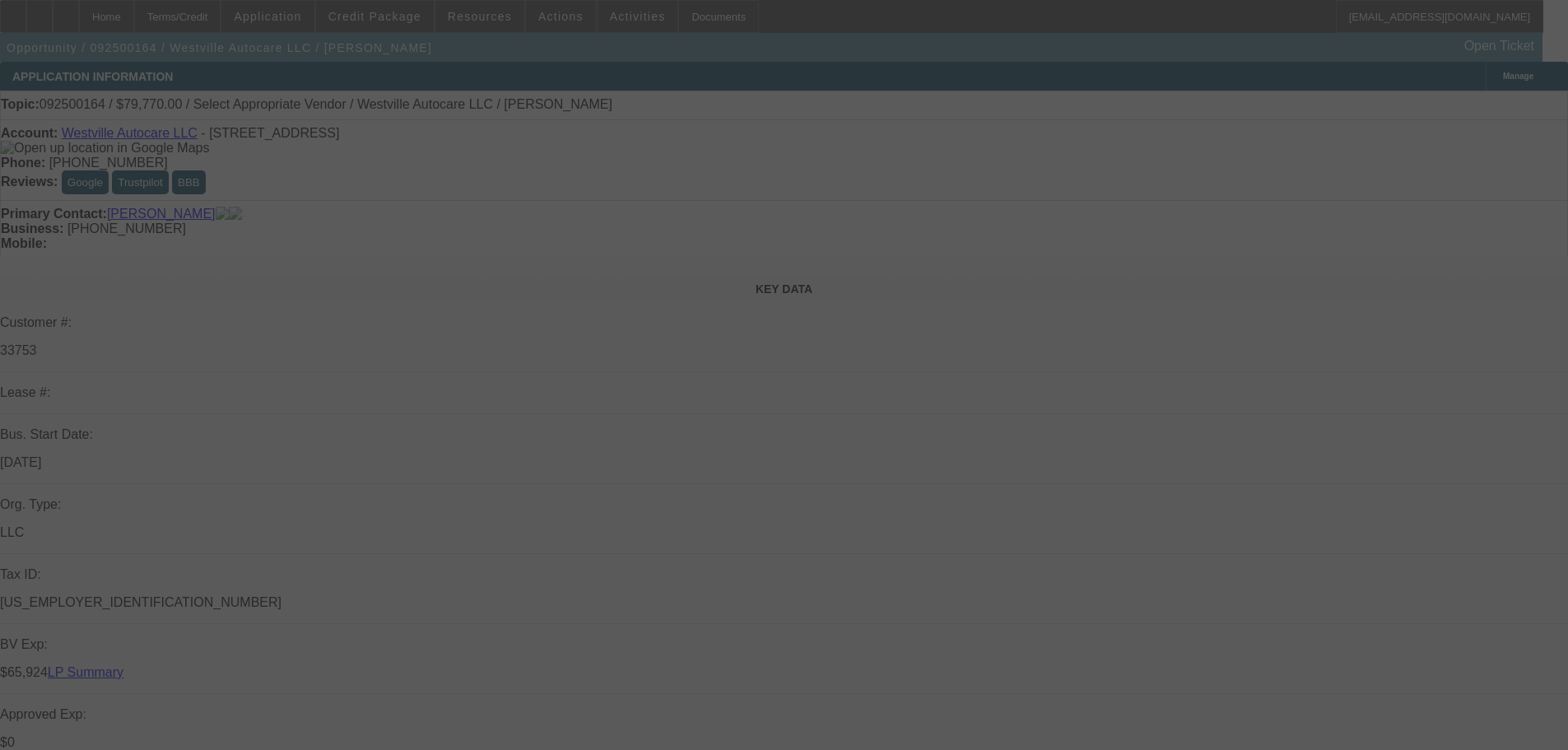
select select "0"
select select "2"
select select "0.1"
select select "4"
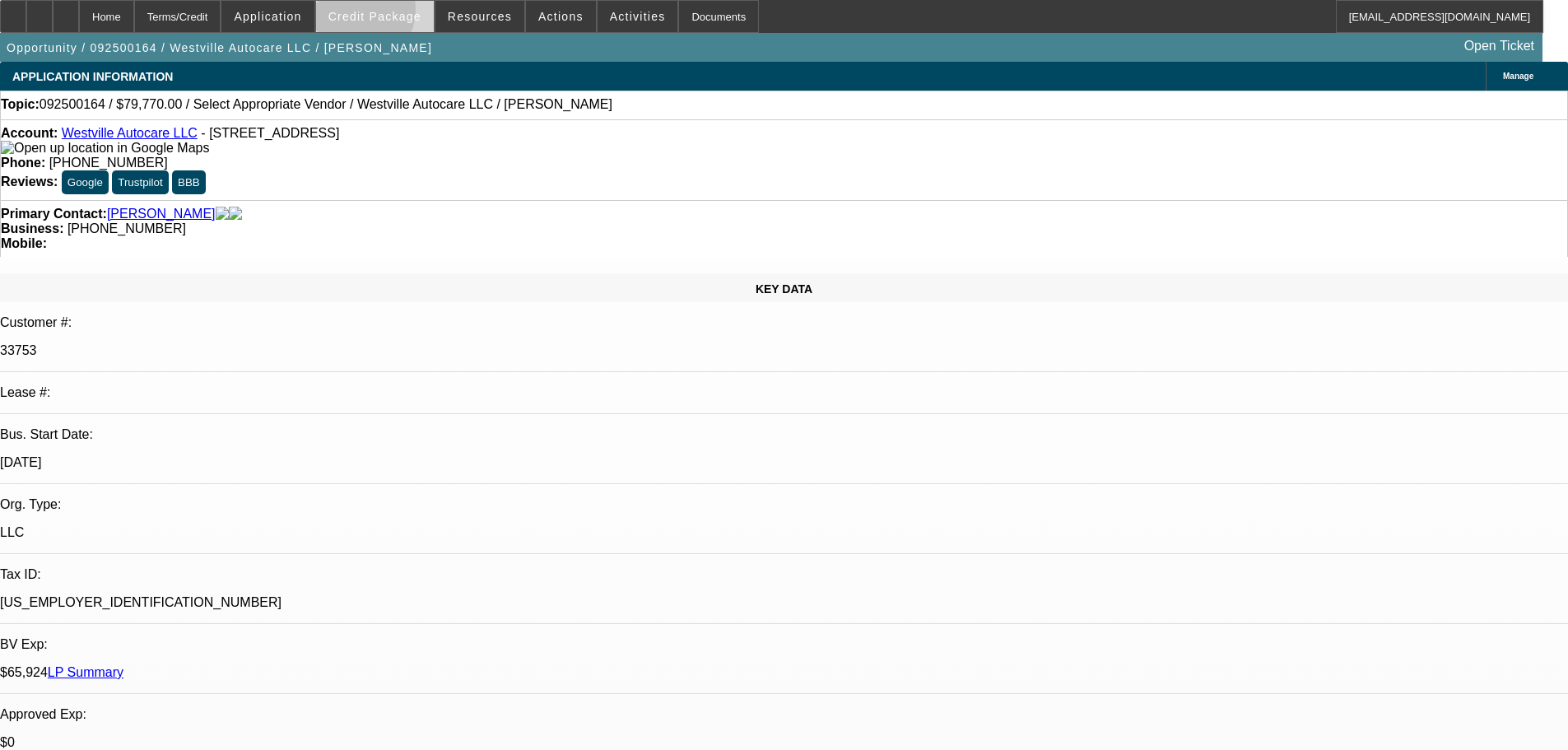
click at [380, 14] on span "Credit Package" at bounding box center [375, 16] width 93 height 14
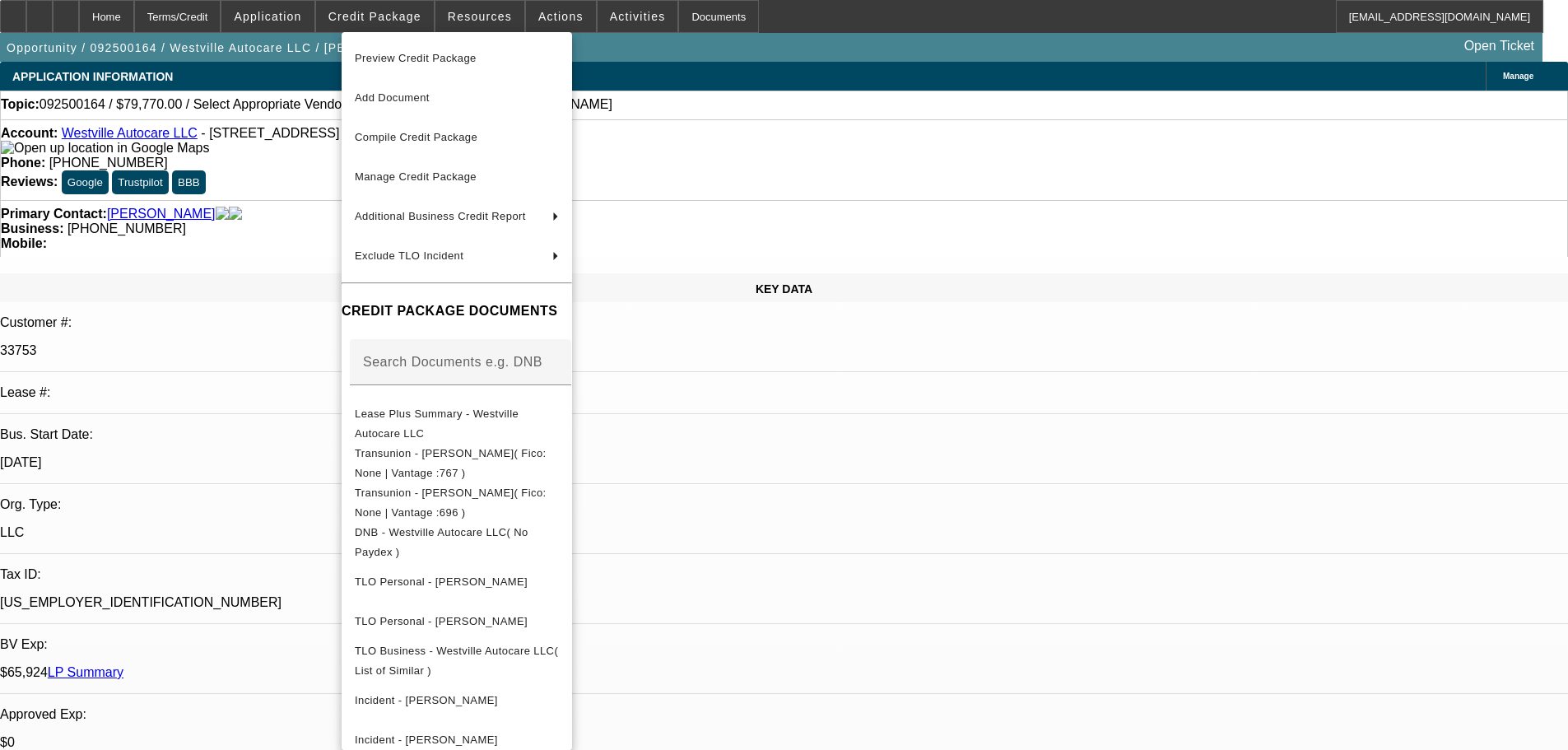
click at [882, 490] on div at bounding box center [784, 375] width 1568 height 750
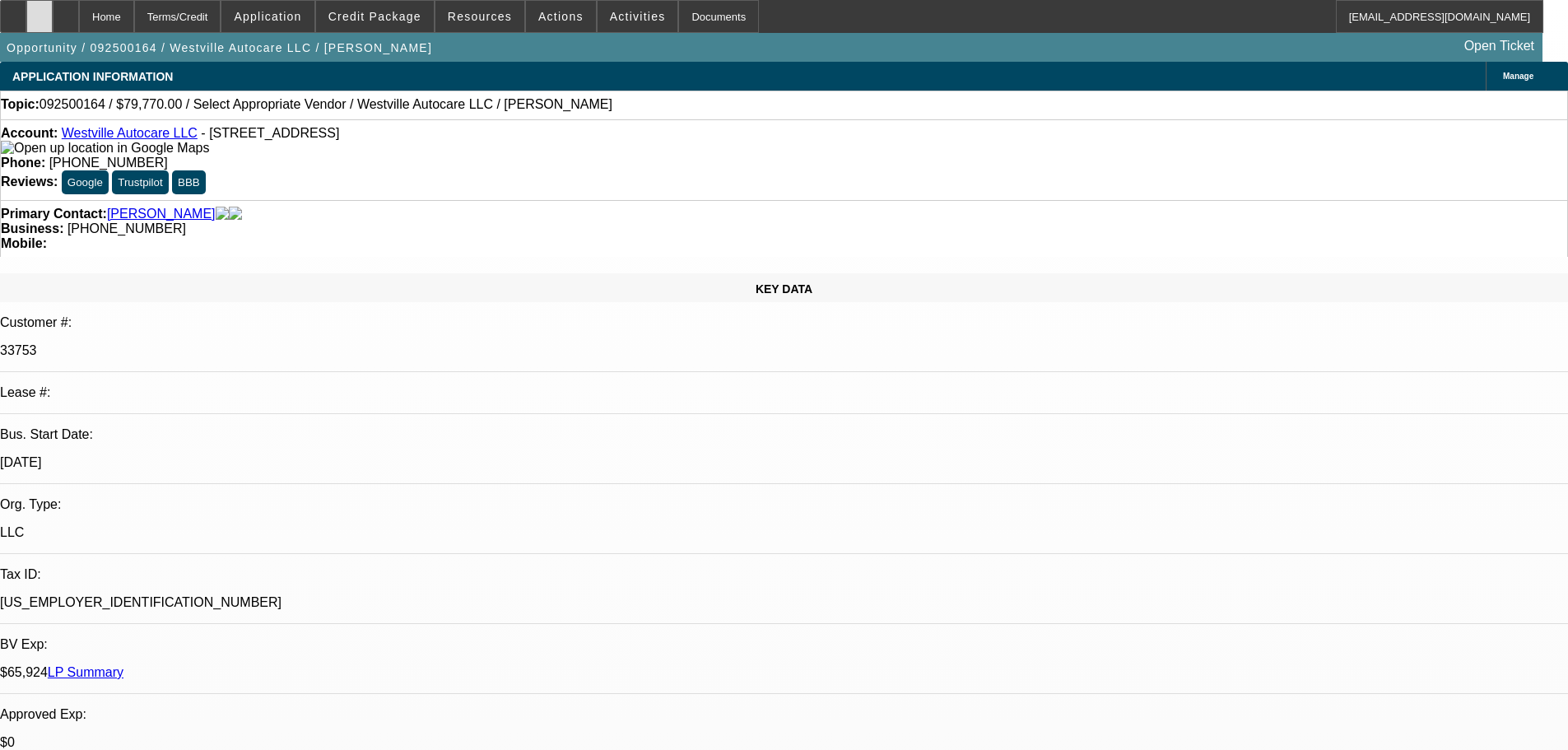
click at [40, 11] on icon at bounding box center [40, 11] width 0 height 0
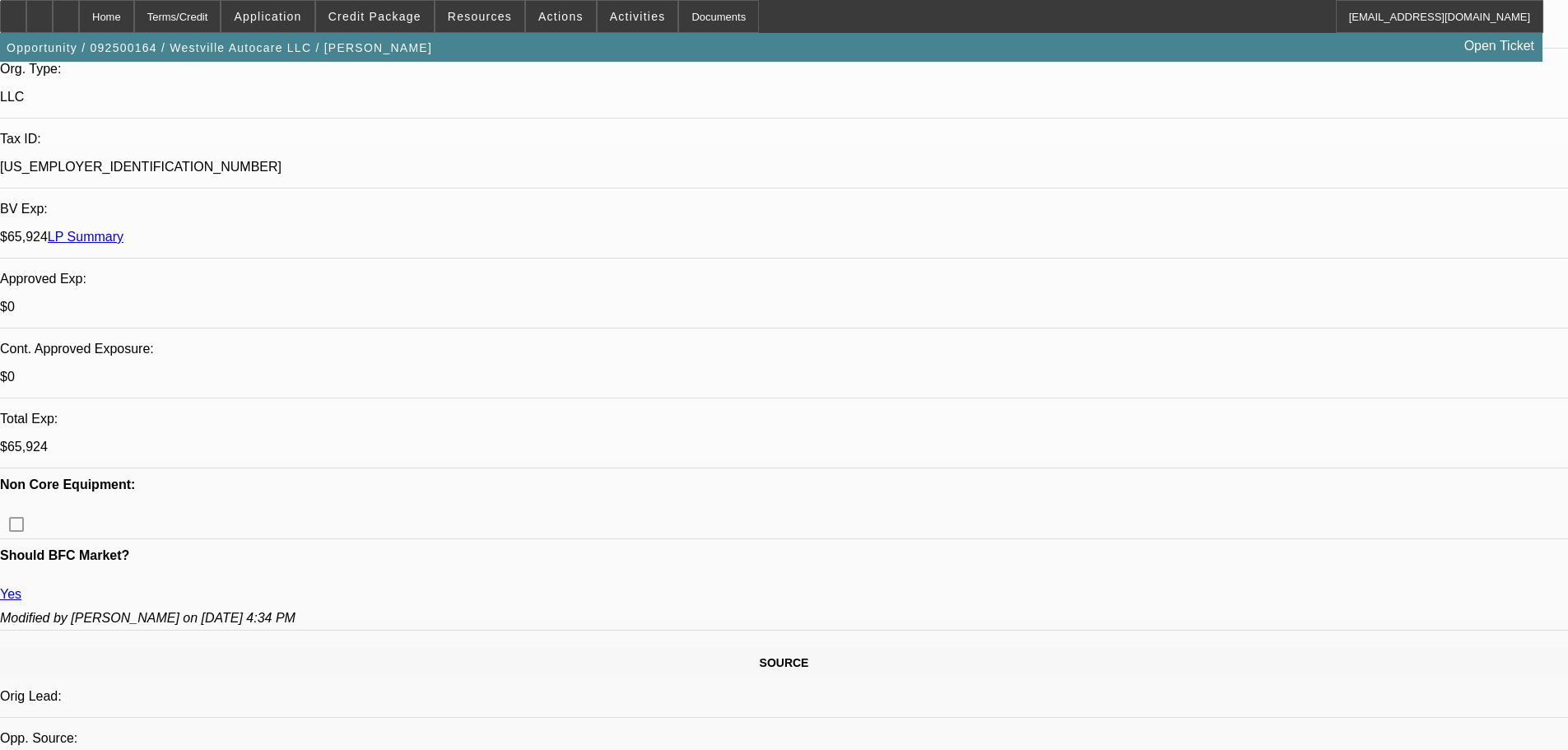
drag, startPoint x: 52, startPoint y: 344, endPoint x: 153, endPoint y: 555, distance: 233.9
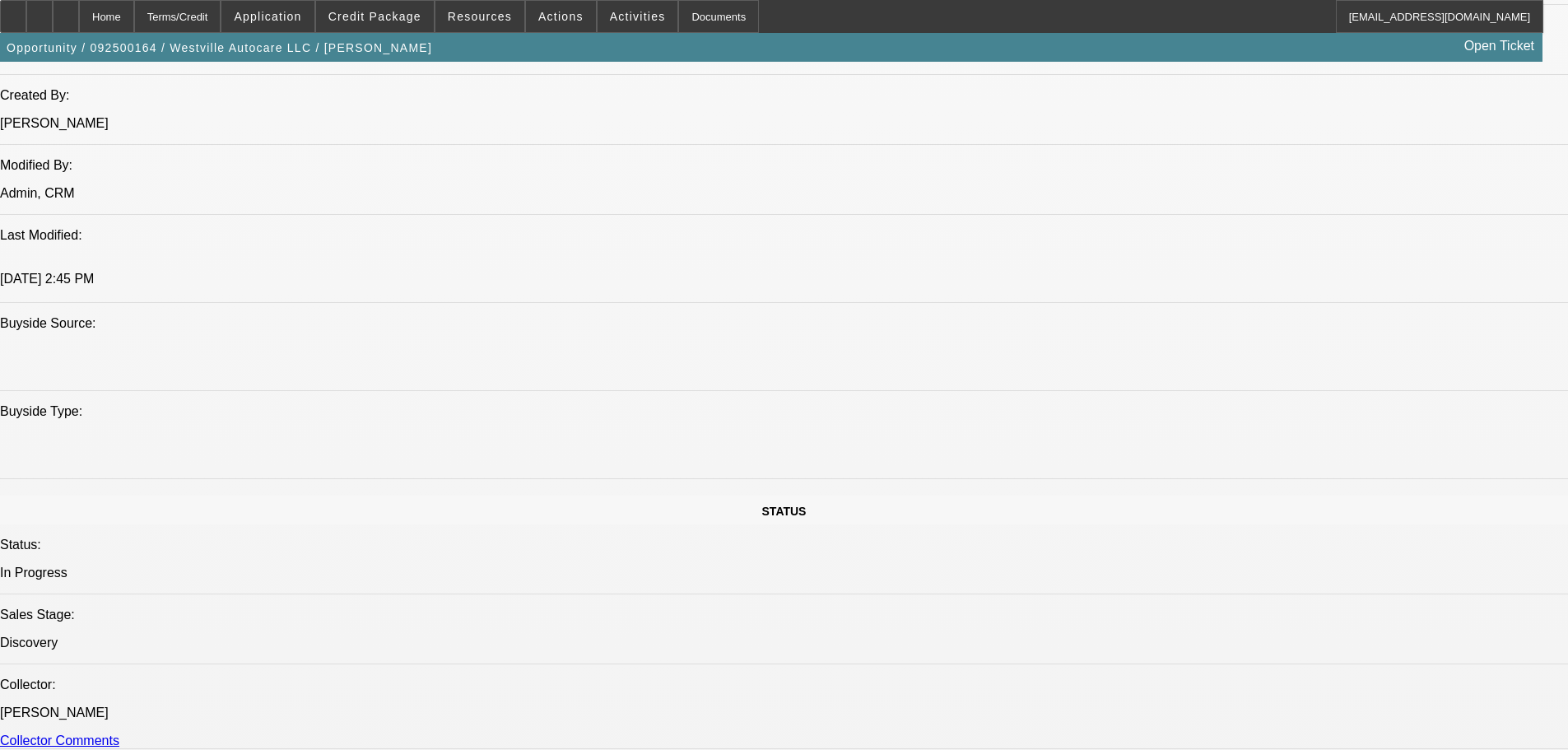
drag, startPoint x: 470, startPoint y: 542, endPoint x: 479, endPoint y: 694, distance: 152.3
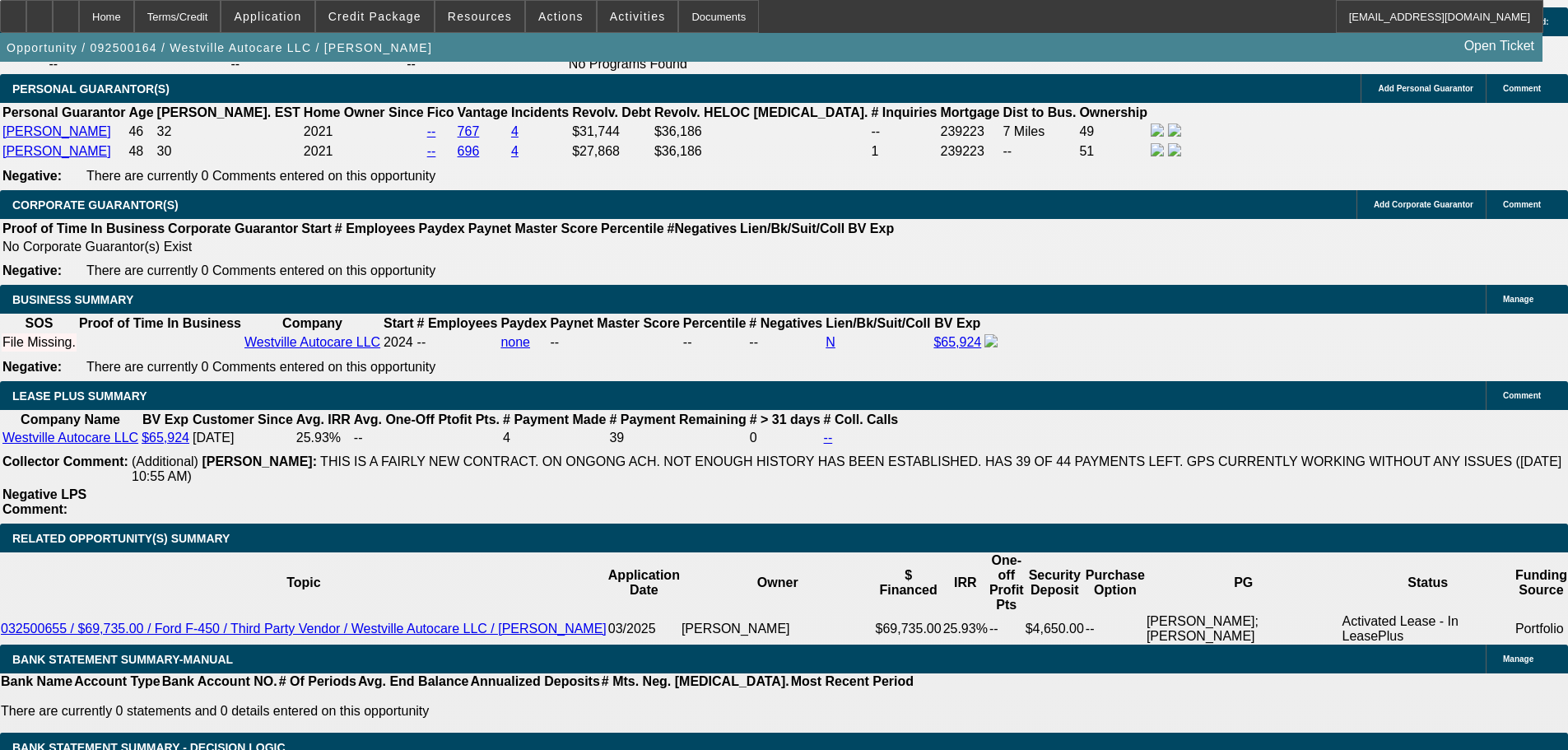
scroll to position [2254, 0]
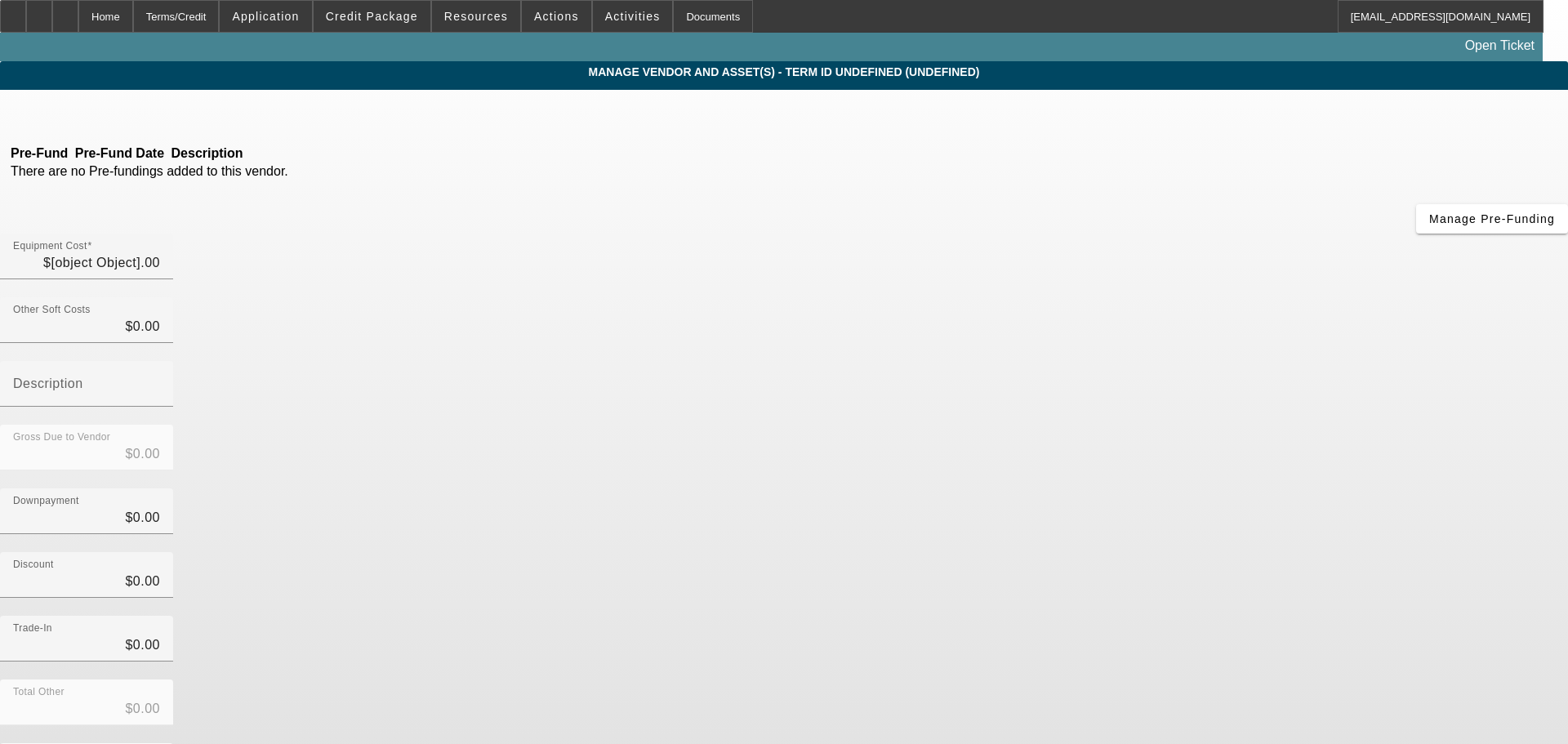
type input "$77,775.00"
type input "$1,995.00"
type input "destination charge"
type input "$79,770.00"
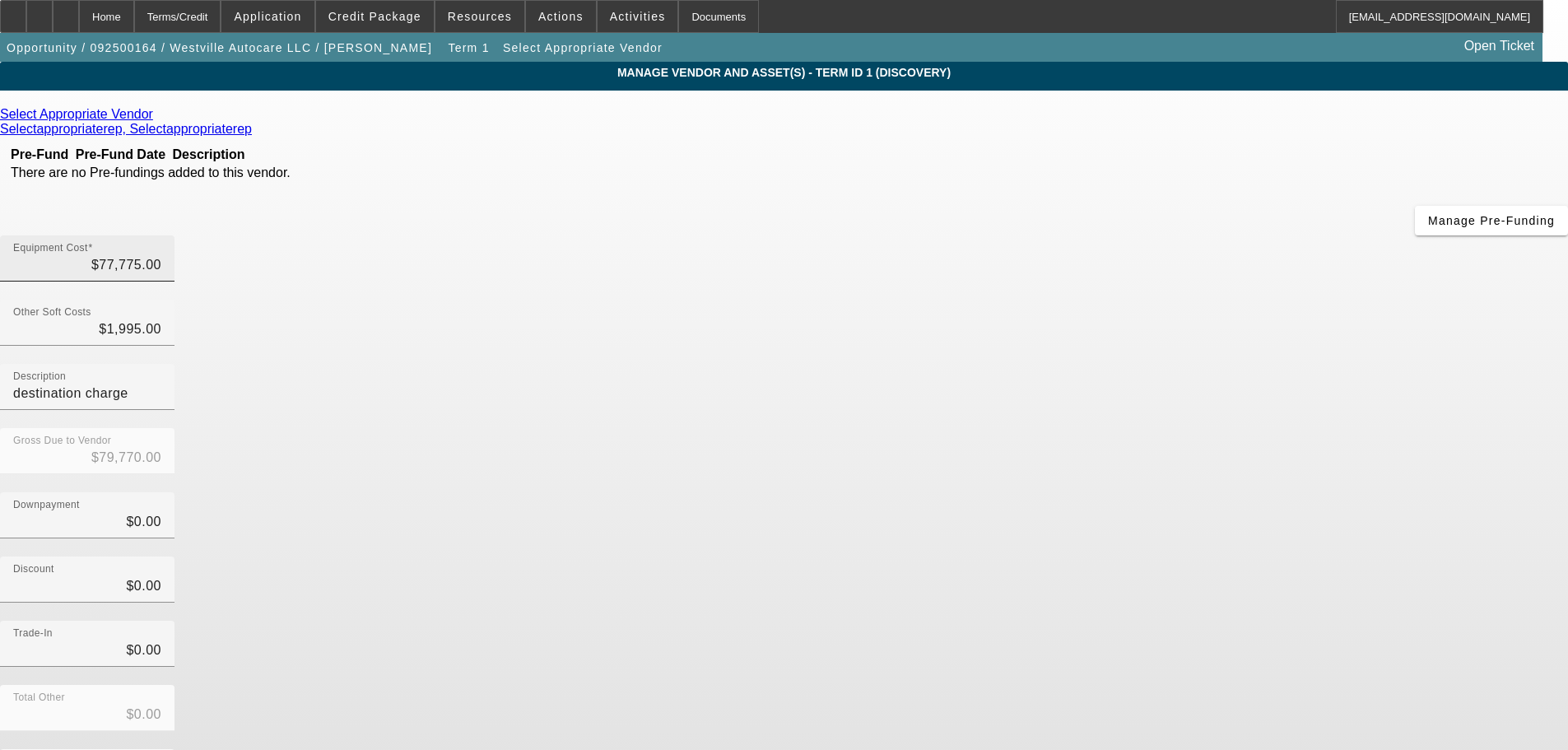
click at [161, 236] on div "Equipment Cost $77,775.00" at bounding box center [87, 259] width 148 height 46
type input "77775"
click at [161, 255] on input "77775" at bounding box center [87, 265] width 148 height 19
type input "$1,995.00"
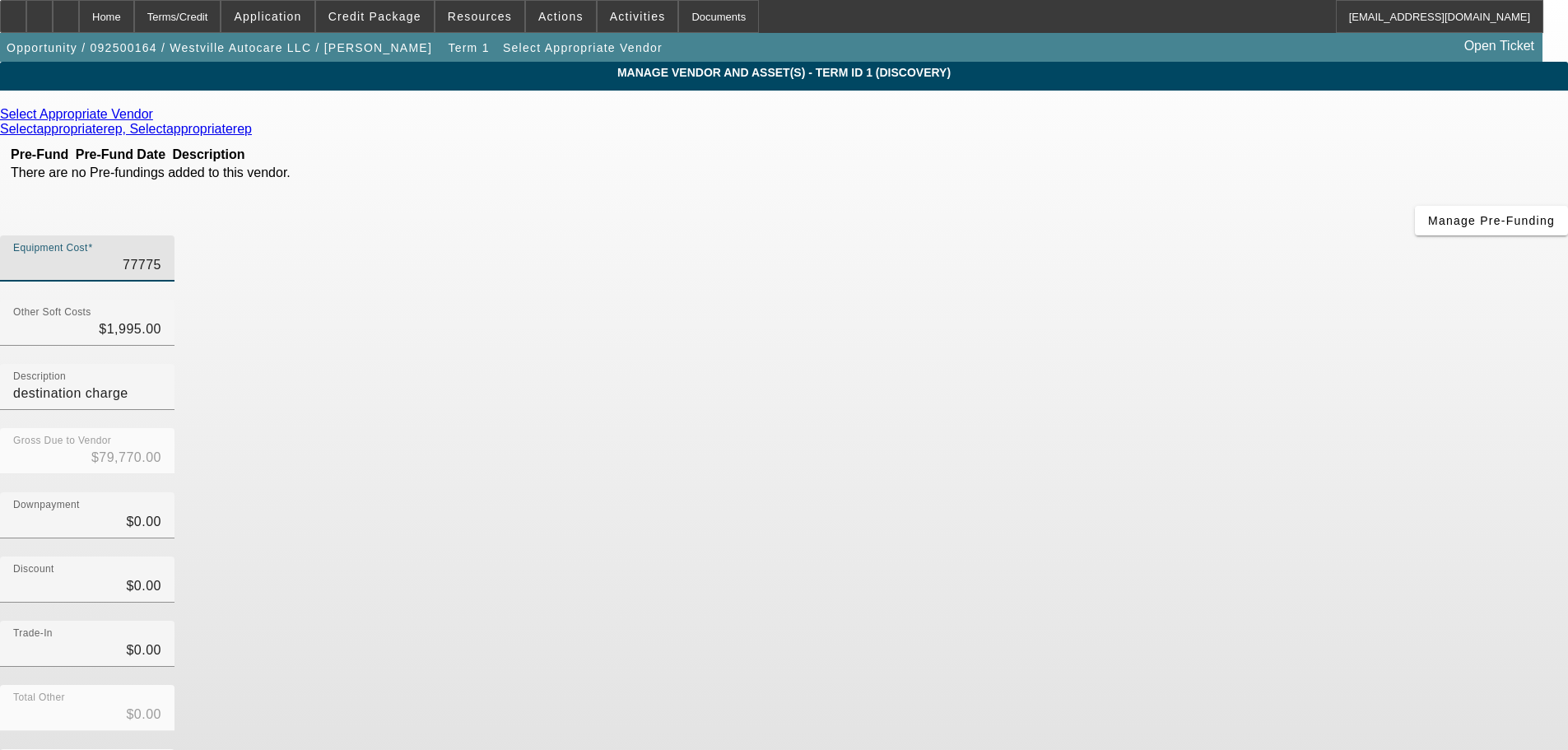
type input "$1,995.00"
type input "1"
type input "$1,996.00"
type input "13"
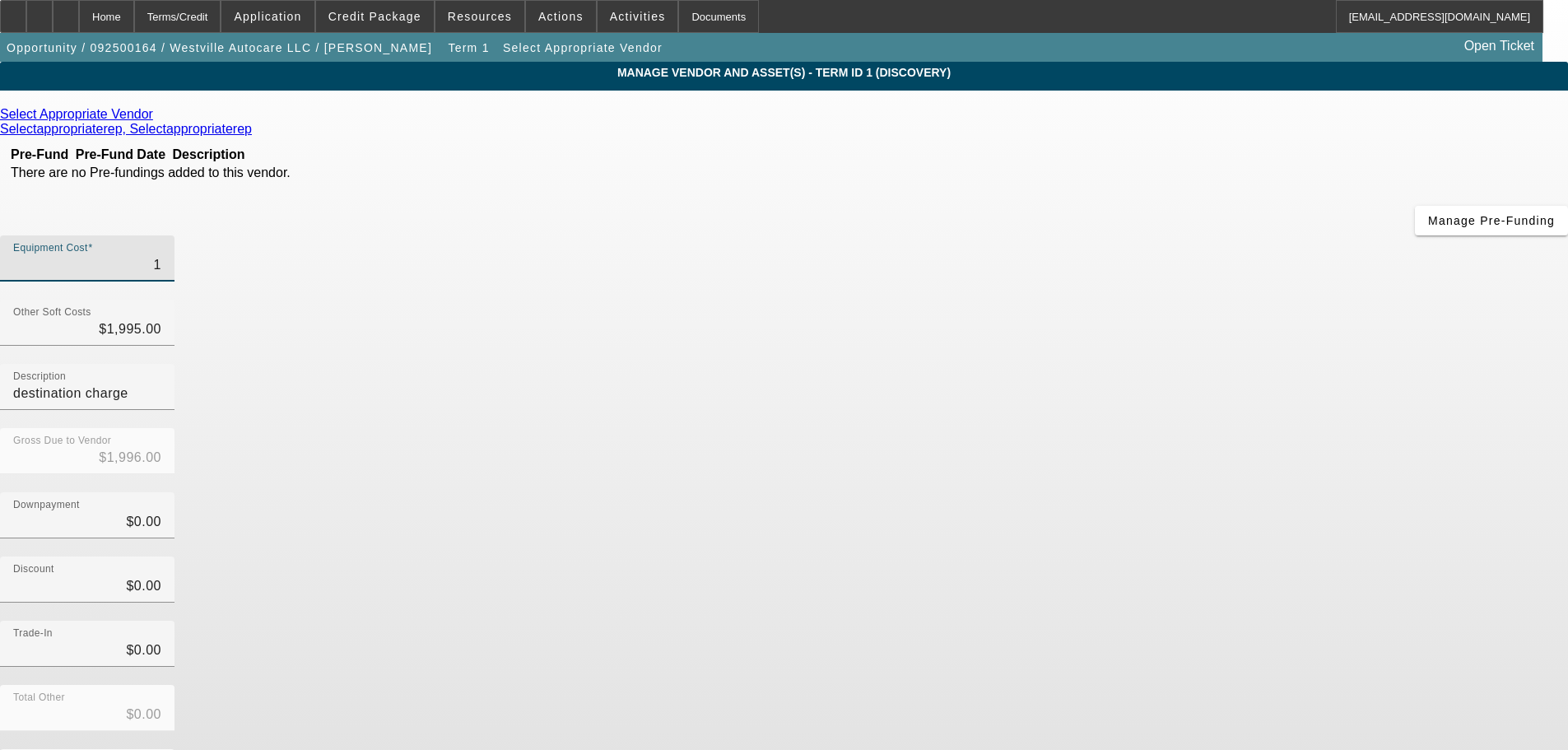
type input "$2,008.00"
type input "134"
type input "$2,129.00"
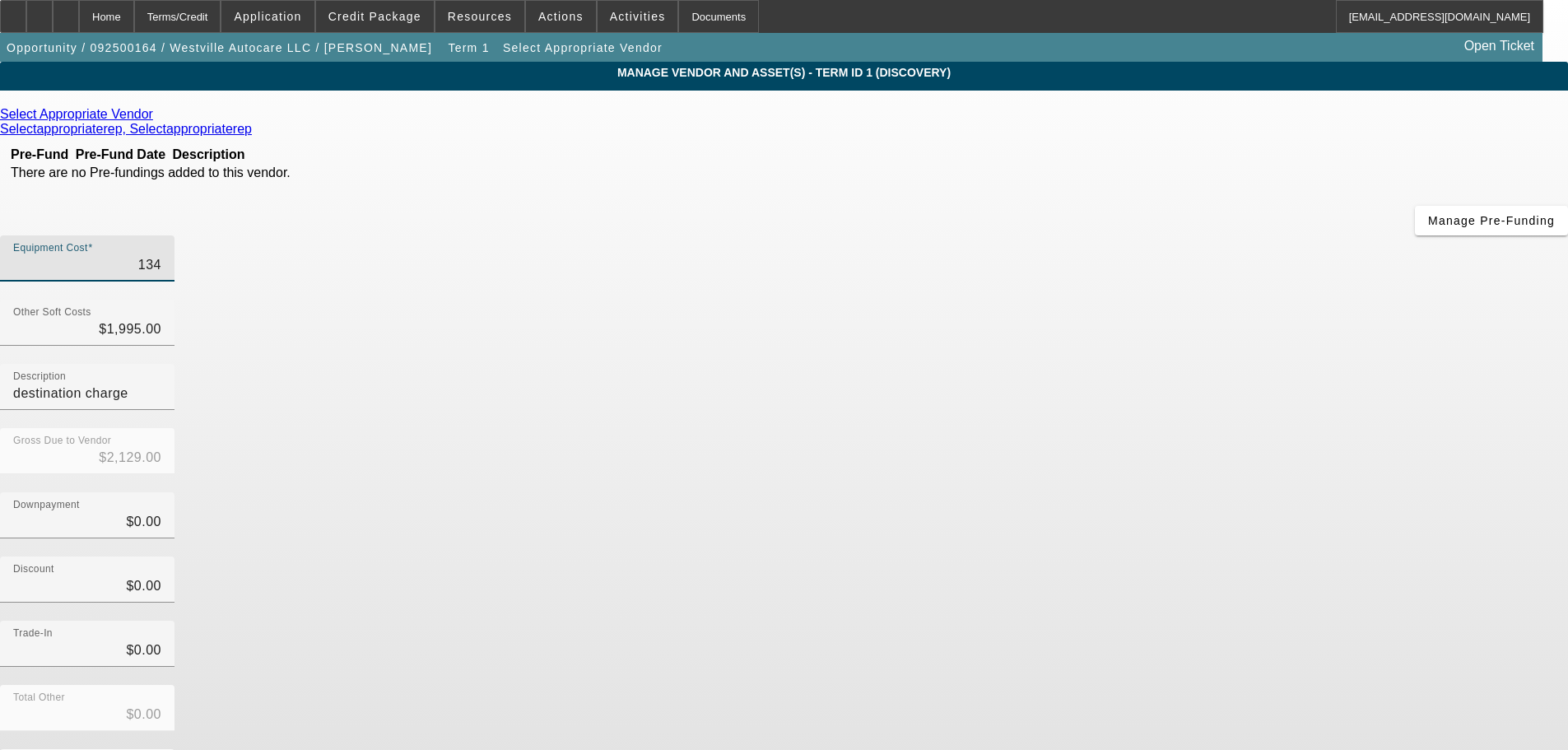
type input "1345"
type input "$3,340.00"
type input "13450"
type input "$15,445.00"
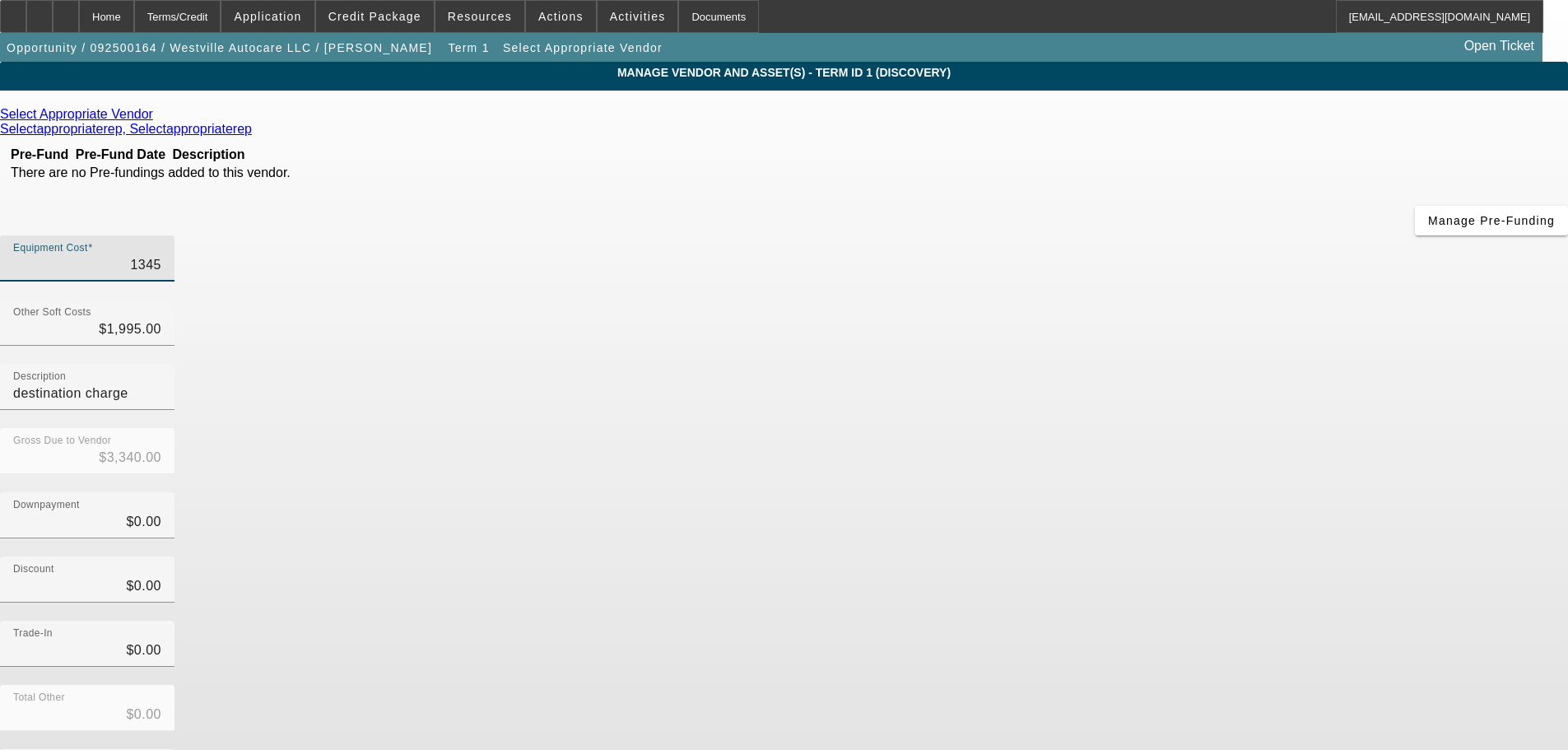
type input "$15,445.00"
type input "134500"
type input "$136,495.00"
type input "$134,500.00"
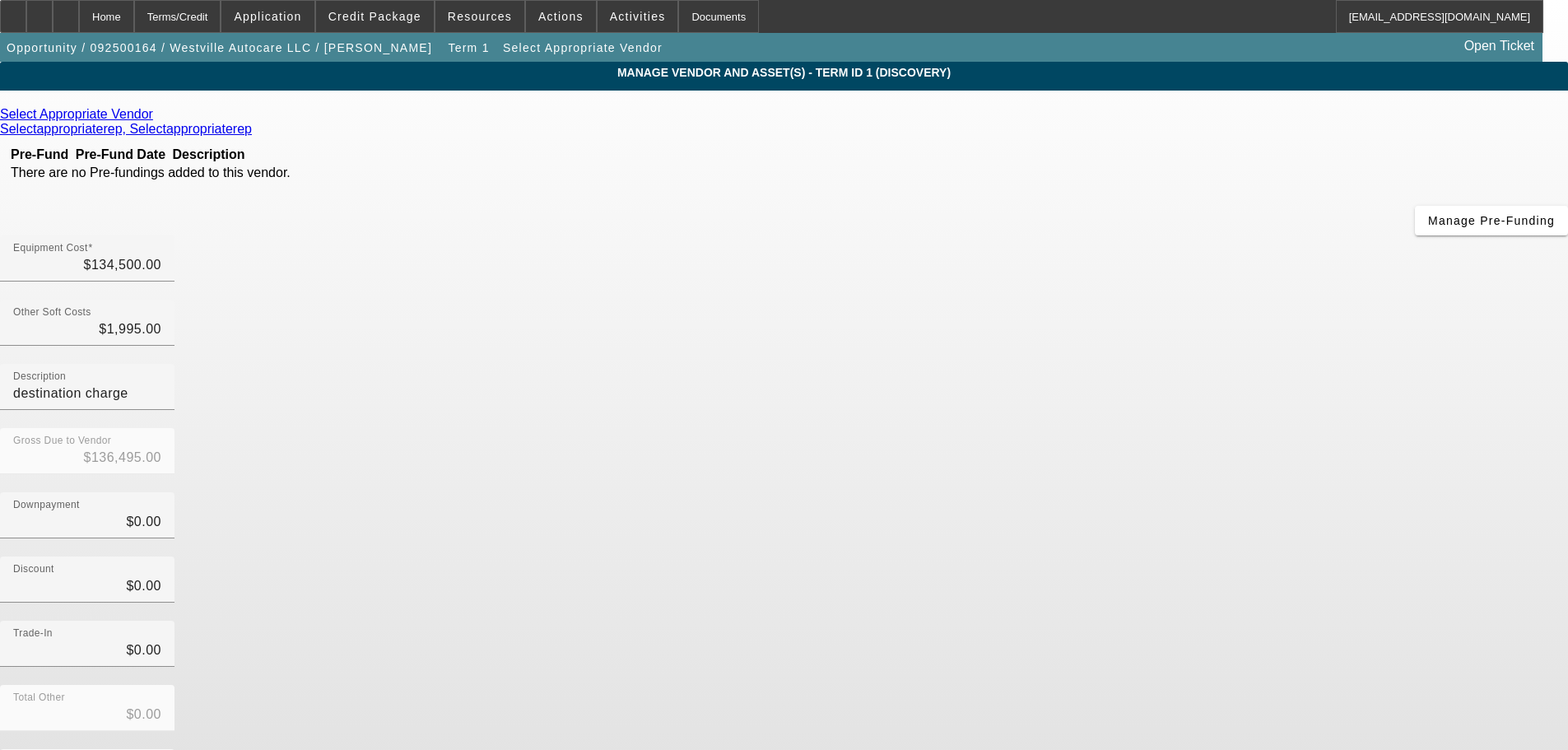
click at [1202, 557] on div "Discount $0.00" at bounding box center [784, 589] width 1568 height 64
click at [161, 300] on div "Other Soft Costs $1,995.00" at bounding box center [87, 323] width 148 height 46
type input "1995"
click at [161, 319] on input "1995" at bounding box center [87, 329] width 148 height 19
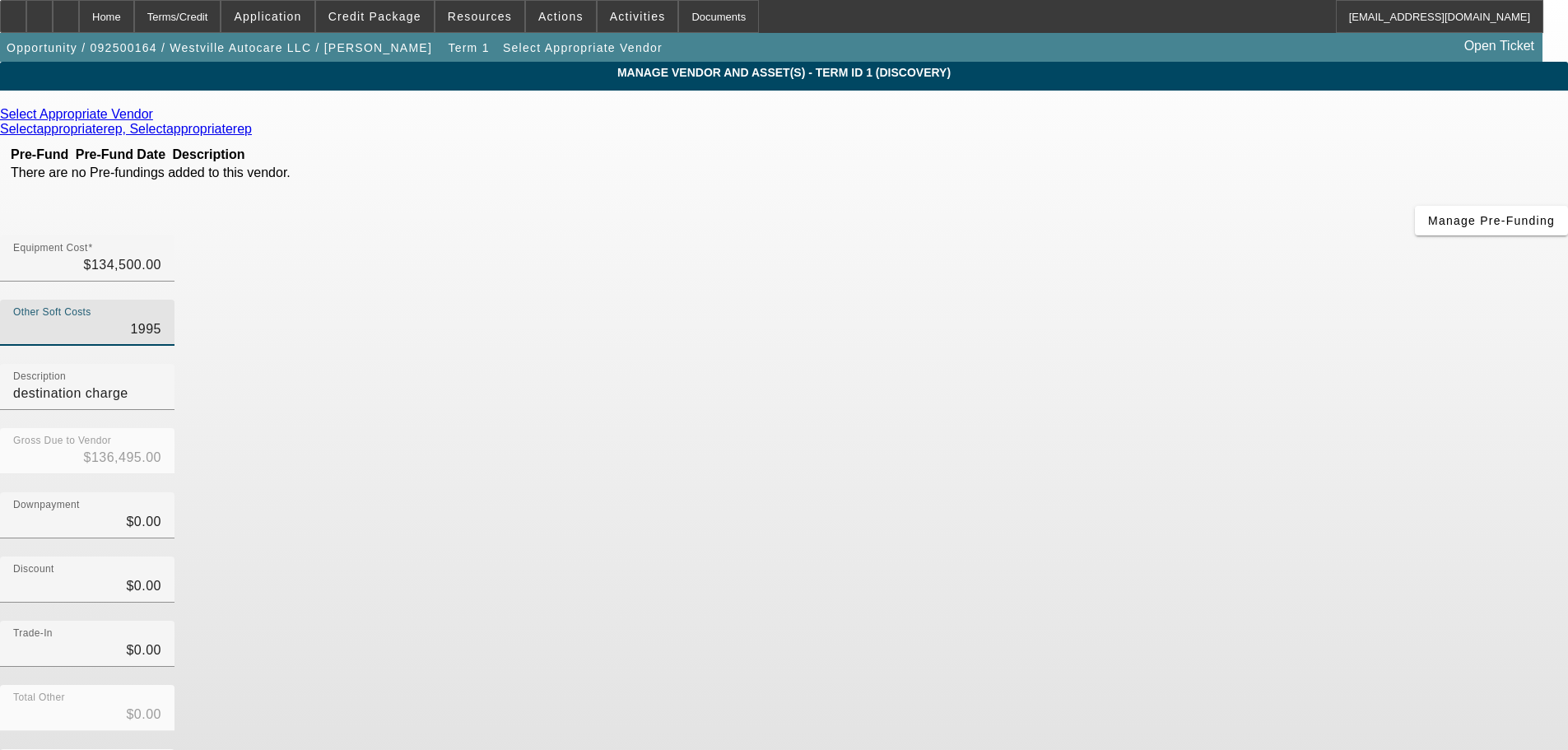
click at [161, 319] on input "1995" at bounding box center [87, 329] width 148 height 19
type input "$134,500.00"
click at [455, 114] on div "Select Appropriate Vendor" at bounding box center [784, 114] width 1568 height 14
click at [457, 119] on div "Select Appropriate Vendor" at bounding box center [784, 114] width 1568 height 14
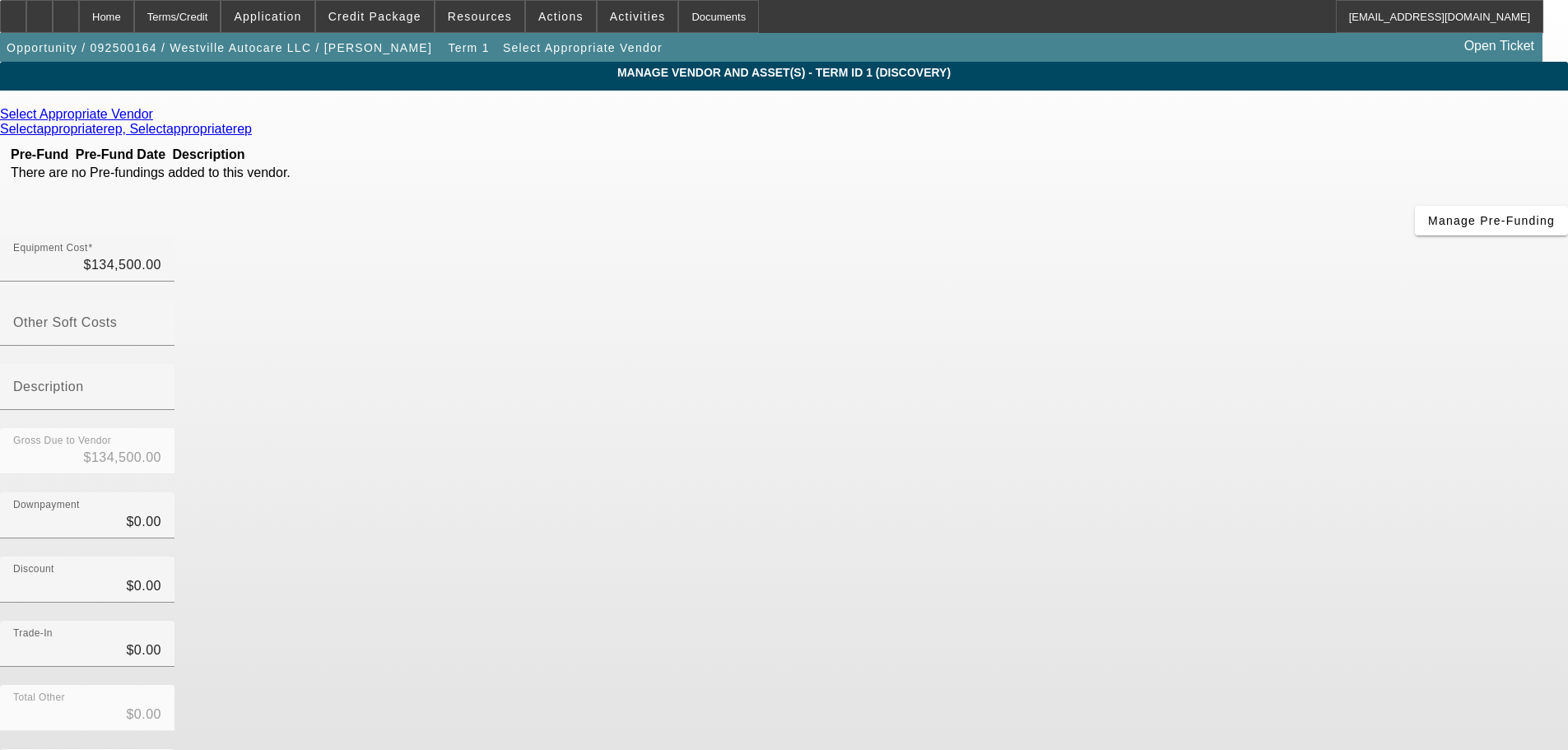
click at [158, 119] on icon at bounding box center [158, 114] width 0 height 14
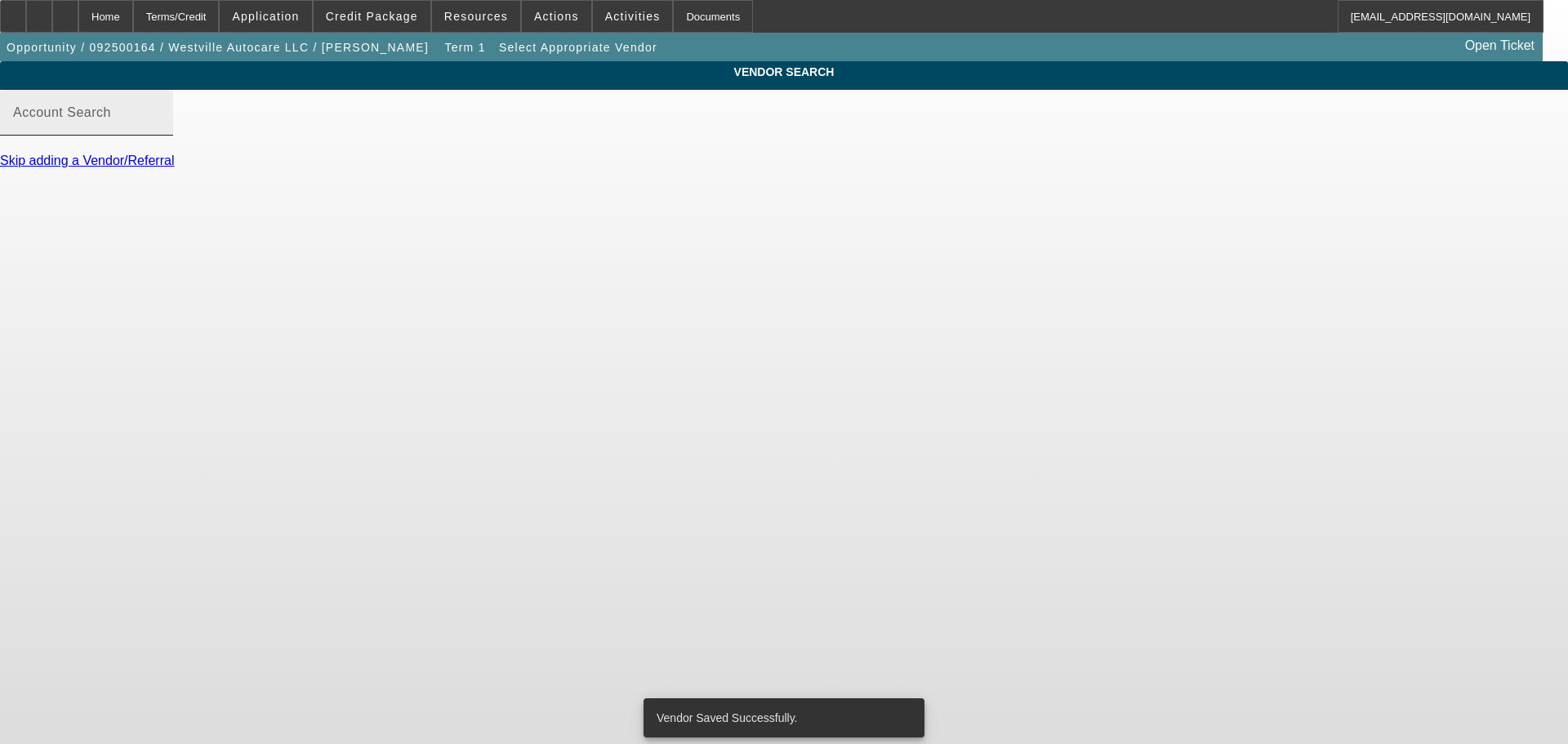
click at [160, 129] on input "Account Search" at bounding box center [86, 119] width 147 height 19
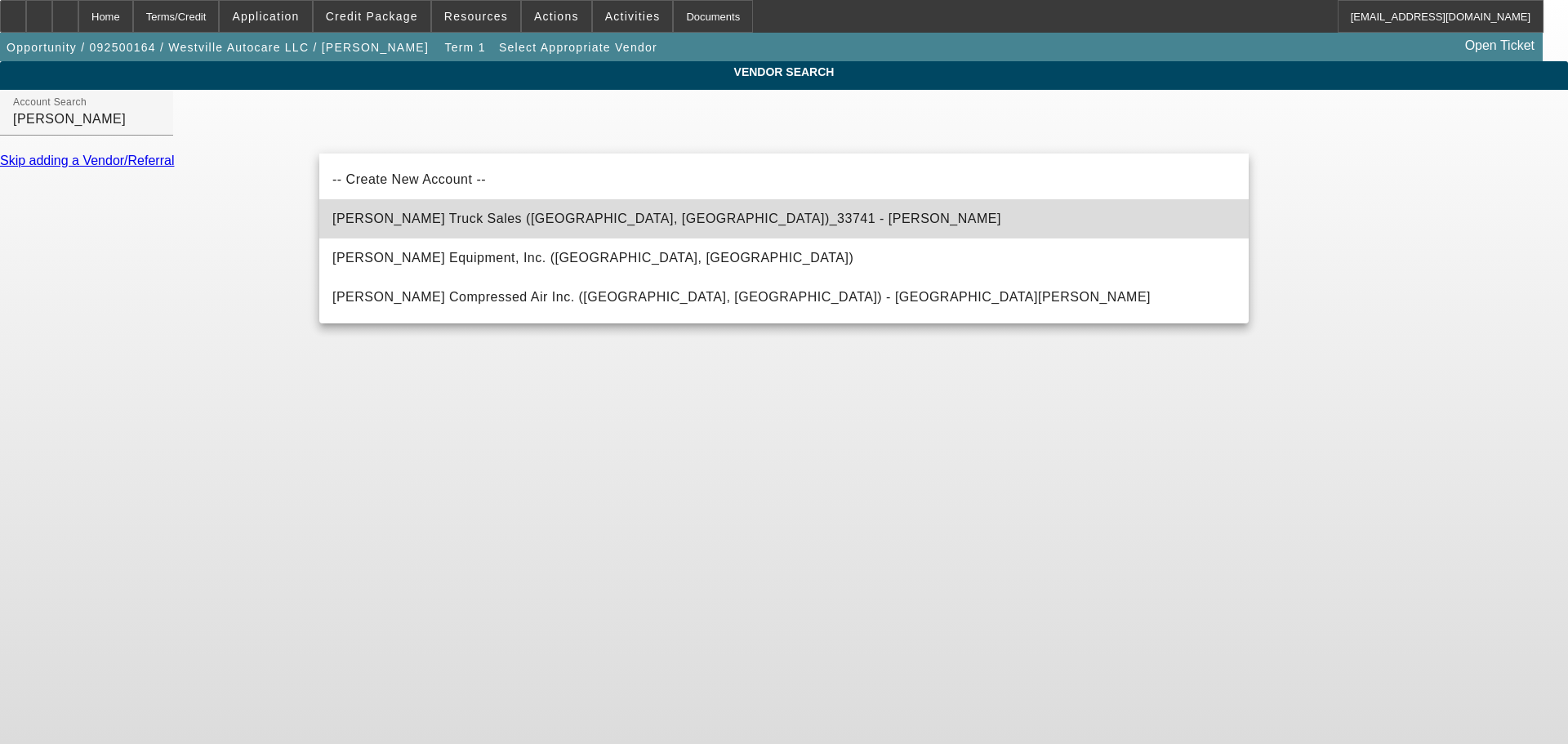
click at [600, 228] on span "[PERSON_NAME] Truck Sales ([GEOGRAPHIC_DATA], [GEOGRAPHIC_DATA])_33741 - [PERSO…" at bounding box center [667, 219] width 668 height 19
type input "[PERSON_NAME] Truck Sales ([GEOGRAPHIC_DATA], [GEOGRAPHIC_DATA])_33741 - [PERSO…"
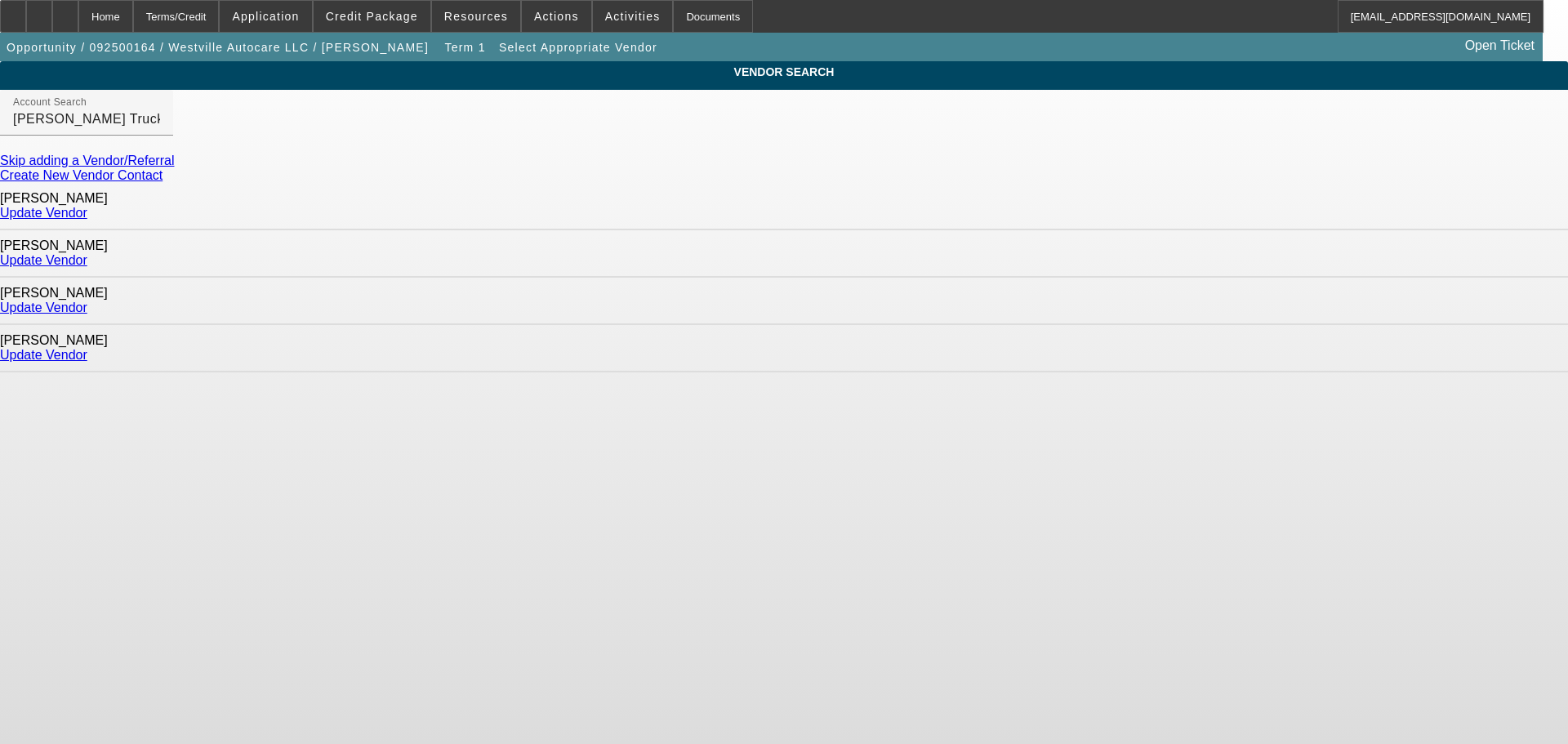
click at [87, 212] on link "Update Vendor" at bounding box center [43, 213] width 87 height 13
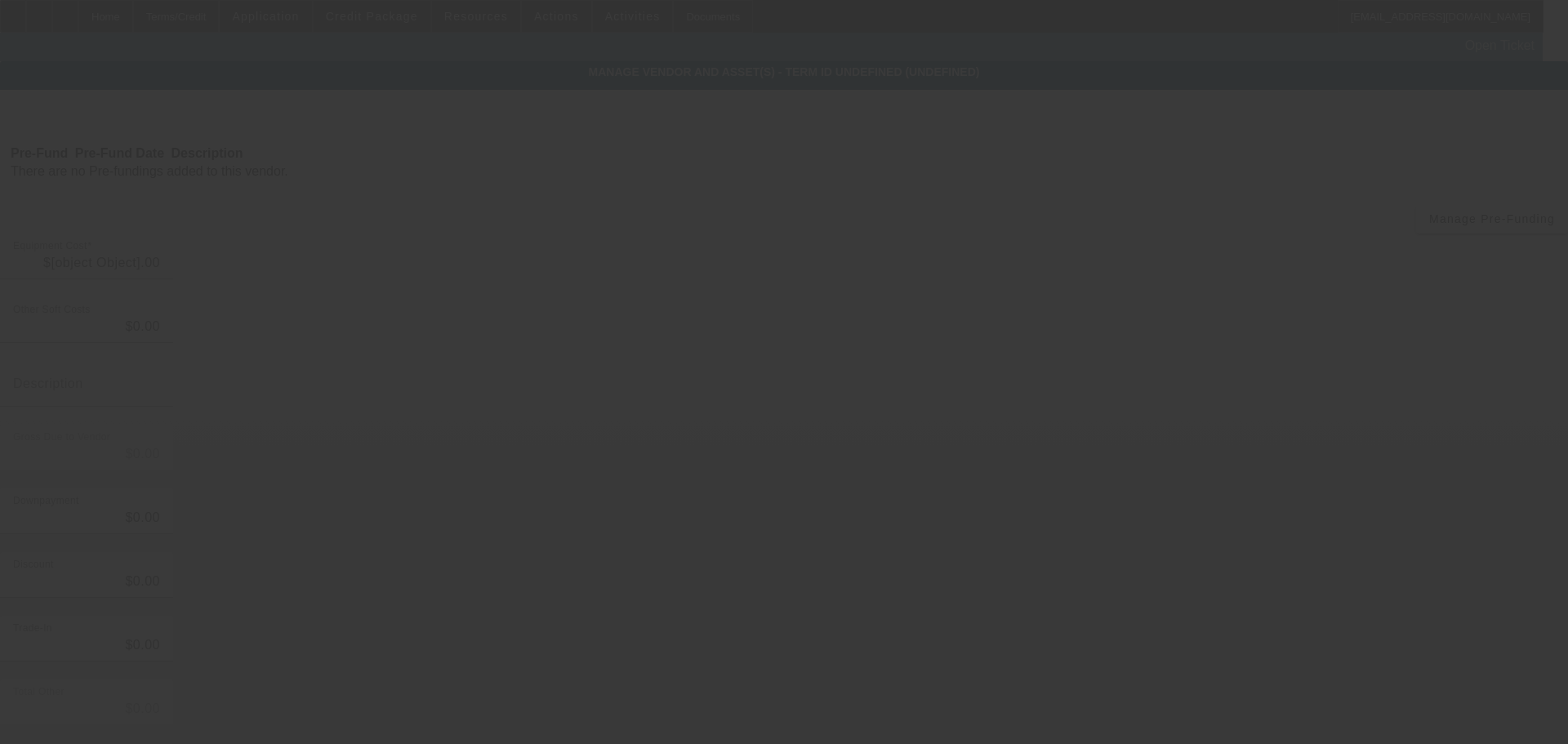
type input "$134,500.00"
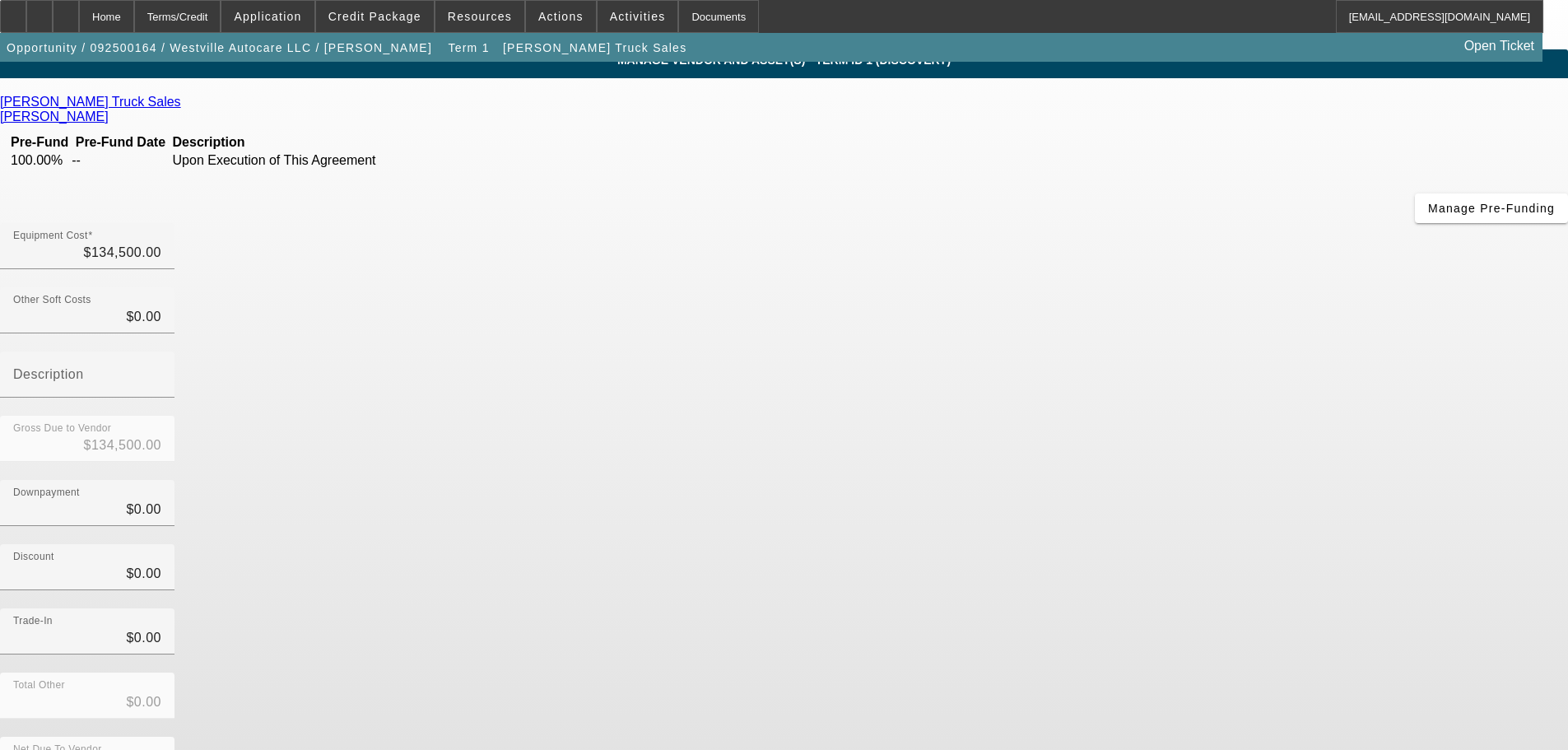
scroll to position [15, 0]
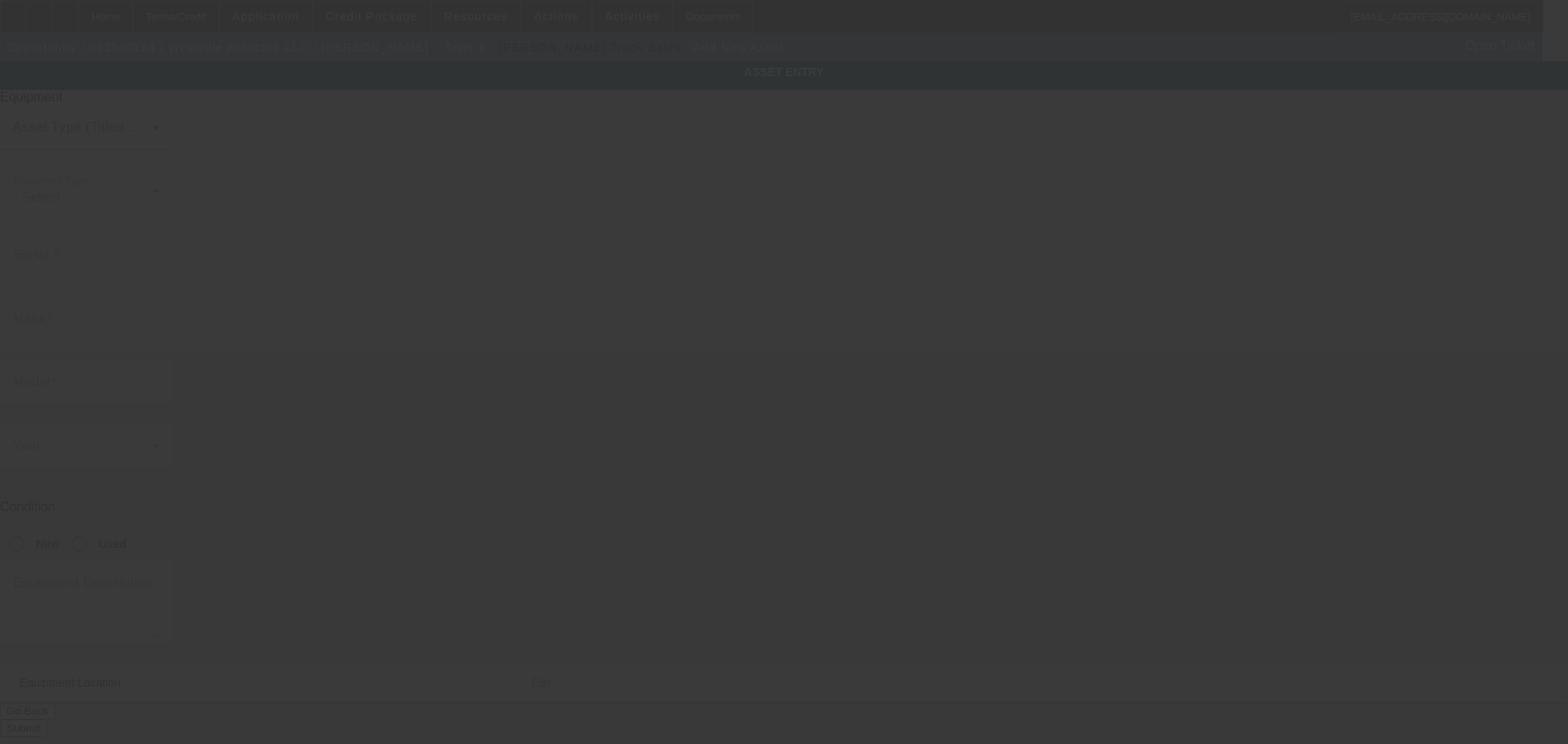
type input "[STREET_ADDRESS]"
type input "[GEOGRAPHIC_DATA]"
type input "06515"
type input "[GEOGRAPHIC_DATA]"
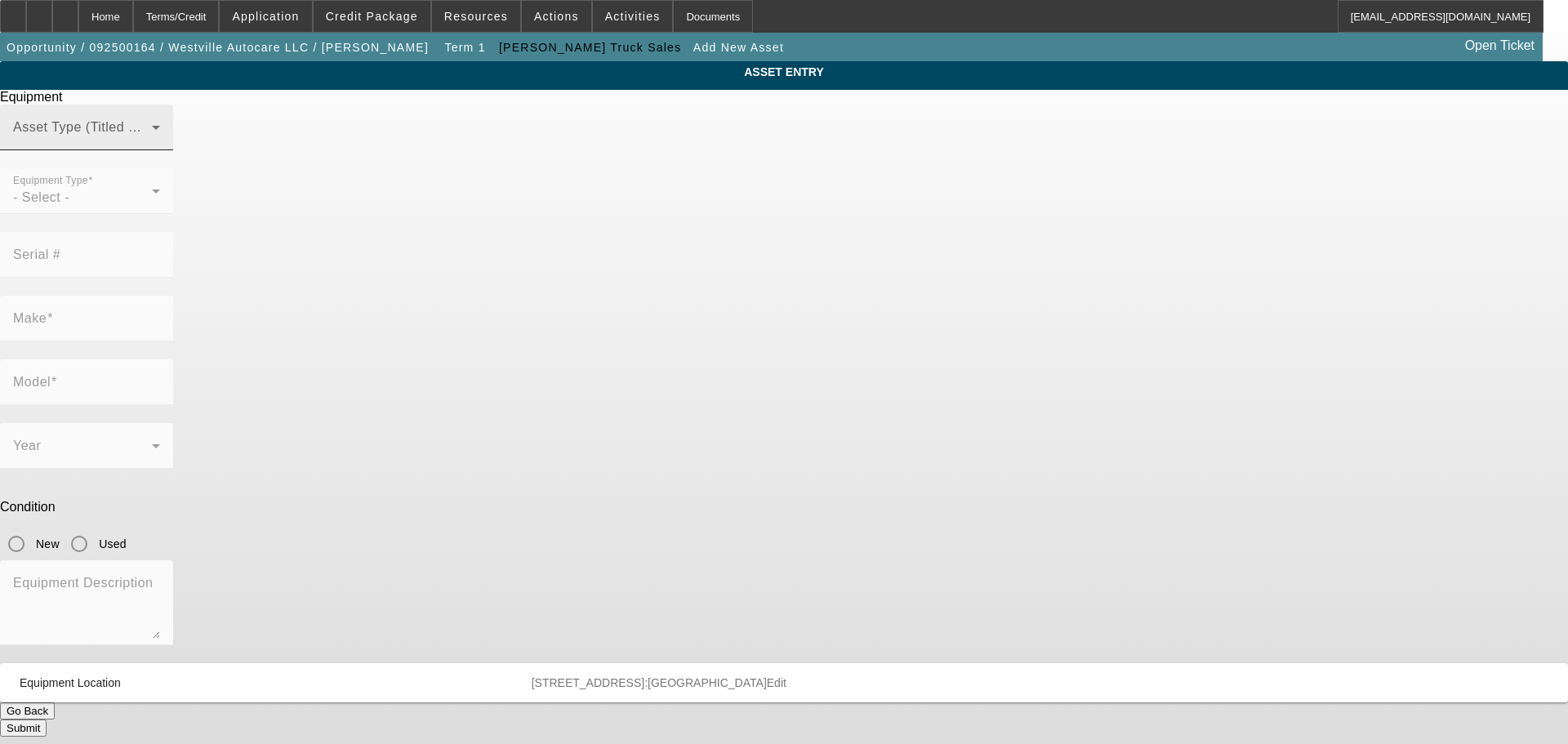
click at [152, 144] on span at bounding box center [82, 133] width 139 height 19
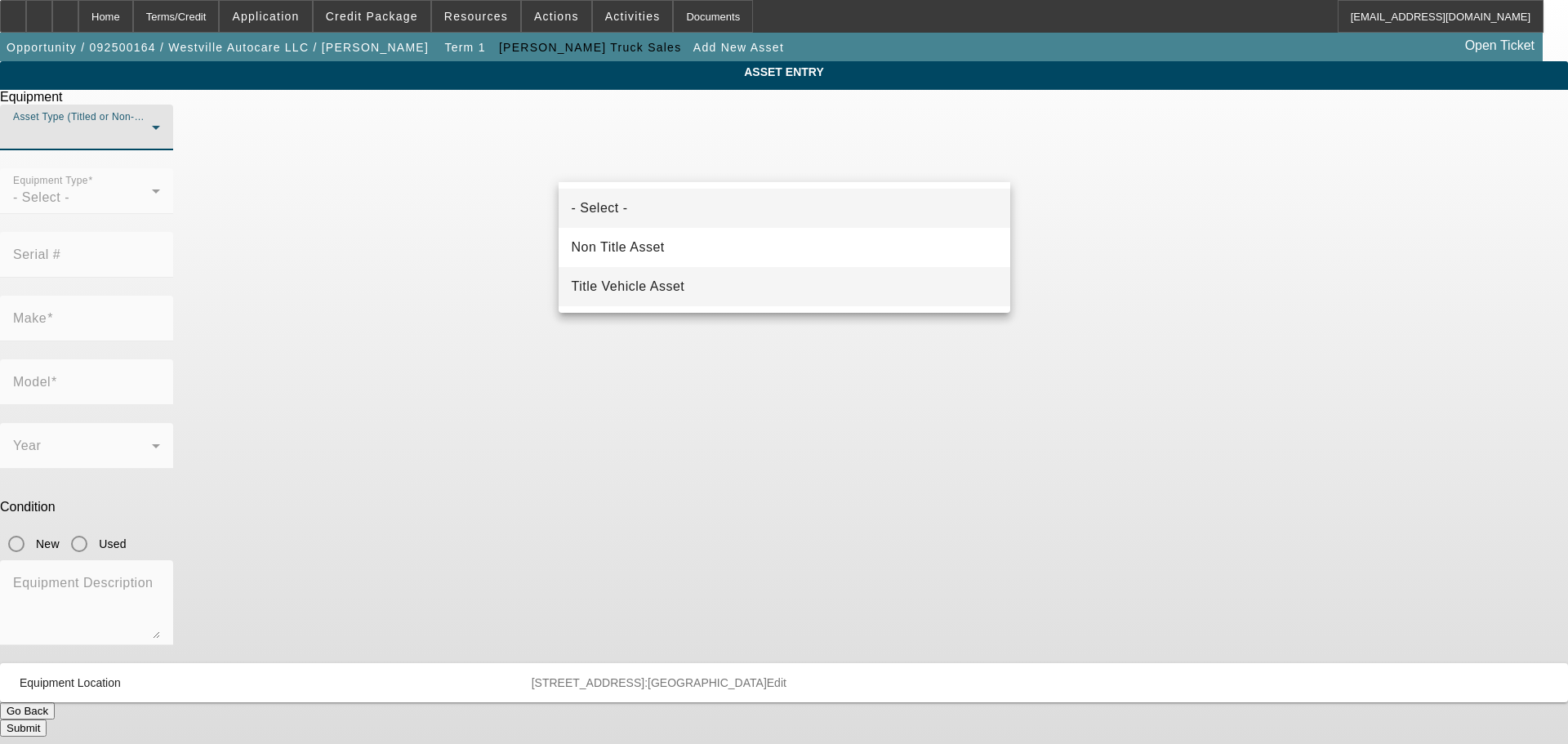
click at [724, 289] on mat-option "Title Vehicle Asset" at bounding box center [784, 286] width 452 height 39
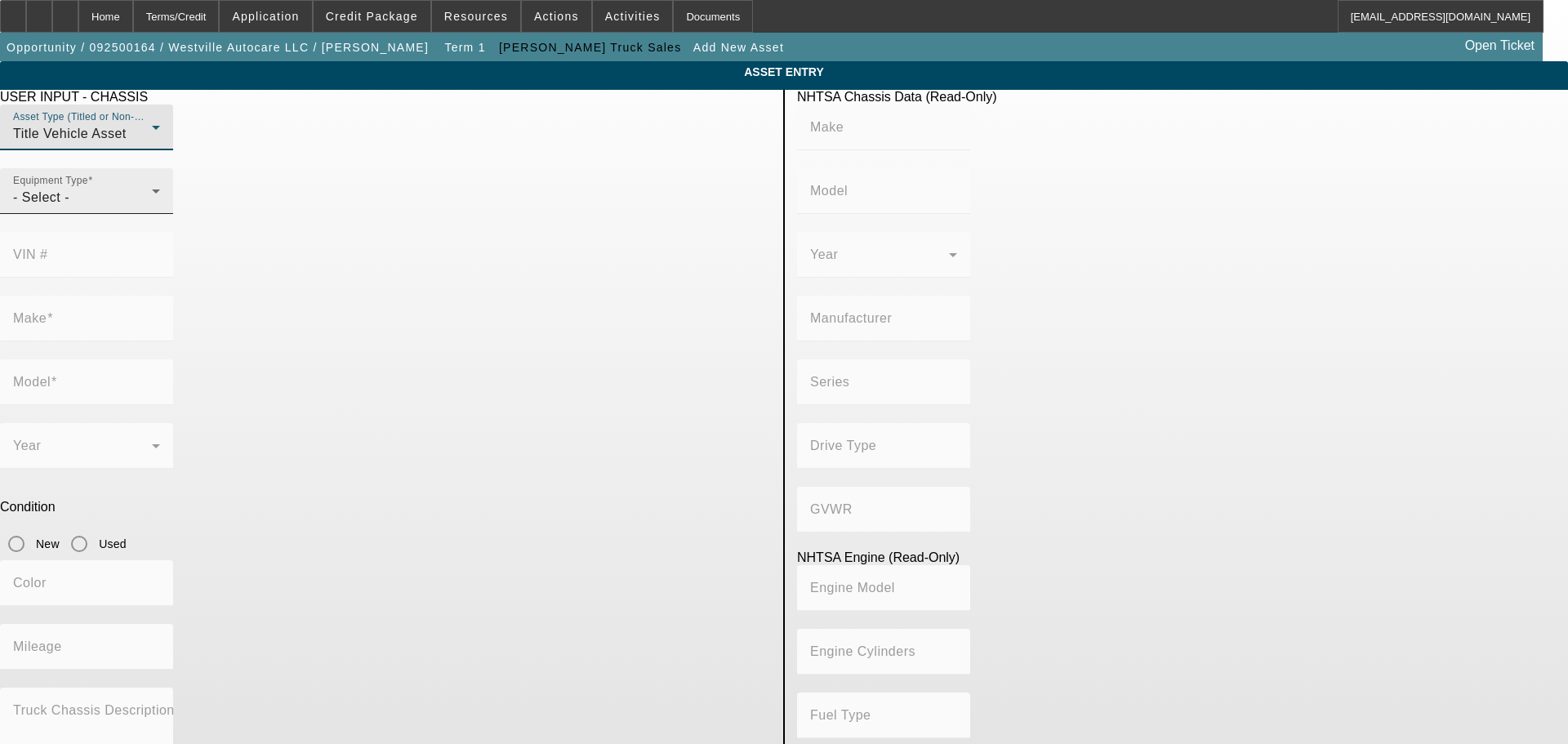
click at [160, 209] on div "Equipment Type - Select -" at bounding box center [86, 191] width 147 height 46
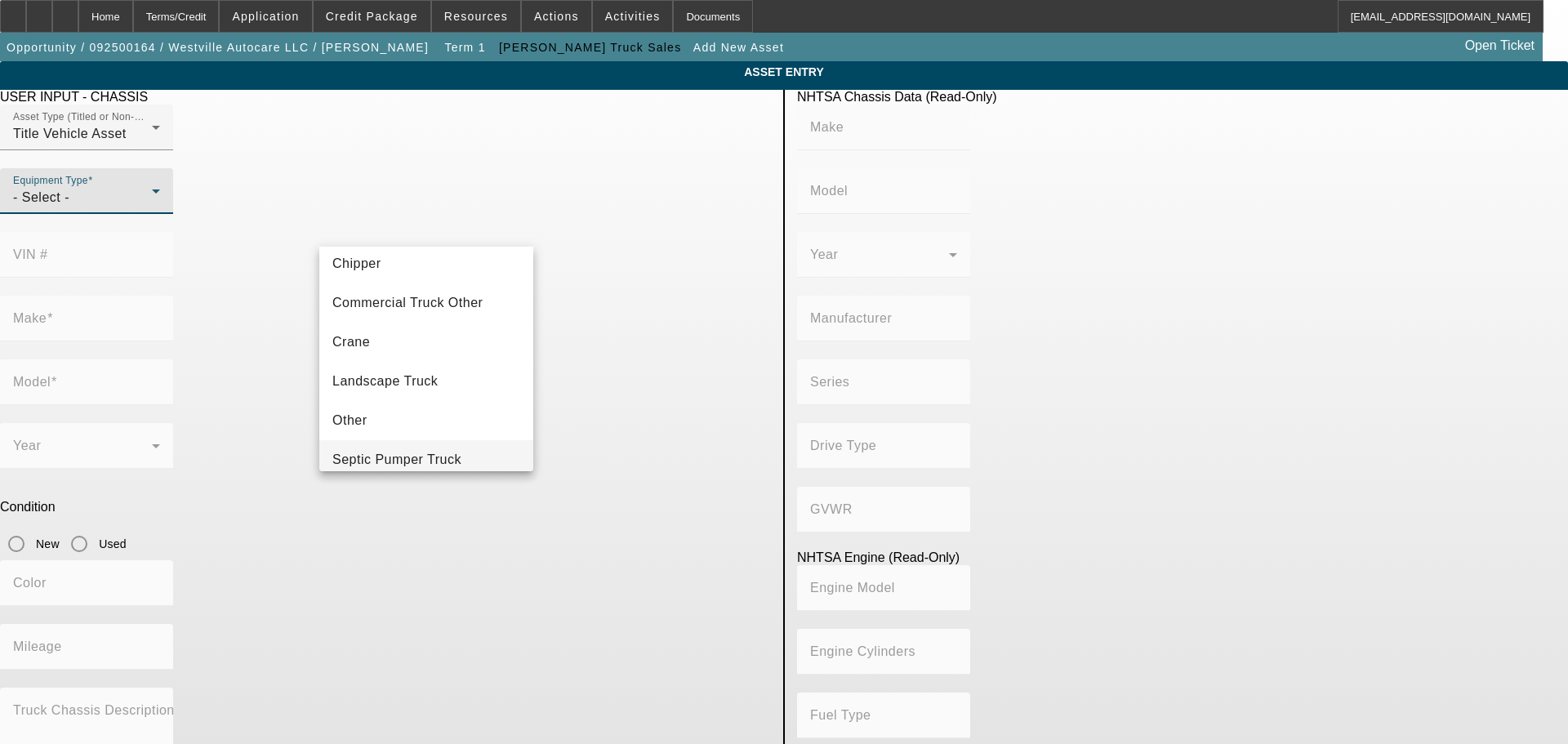
scroll to position [163, 0]
click at [440, 421] on mat-option "Tow Truck" at bounding box center [426, 423] width 214 height 39
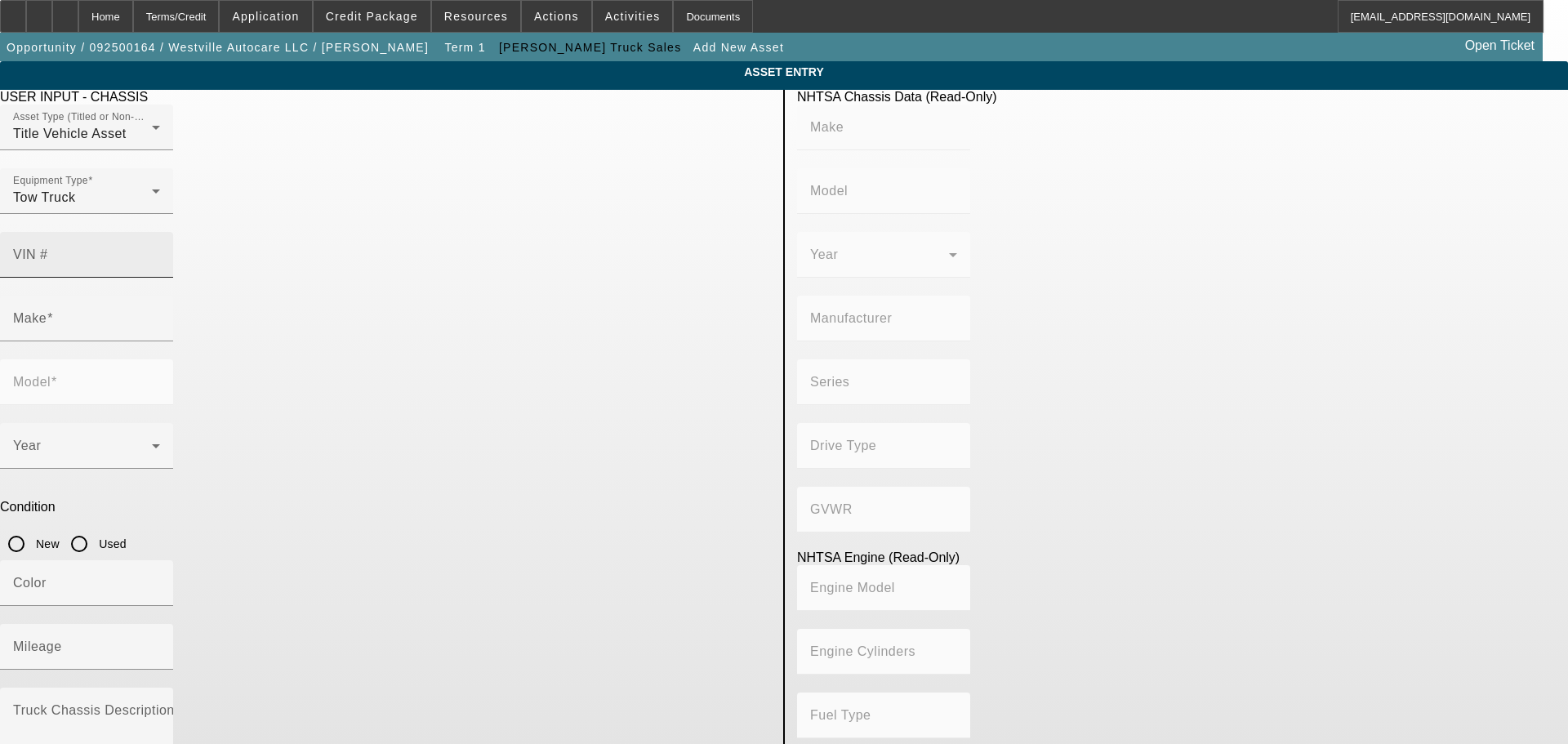
click at [160, 242] on div "VIN #" at bounding box center [86, 255] width 147 height 46
paste input "1FDFF6LT7SDA18312"
type input "1FDFF6LT7SDA18312"
click at [183, 341] on app-asset-collateral-manage "ASSET ENTRY USER INPUT - CHASSIS Asset Type (Titled or Non-Titled) Title Vehicl…" at bounding box center [784, 514] width 1568 height 905
type input "FORD"
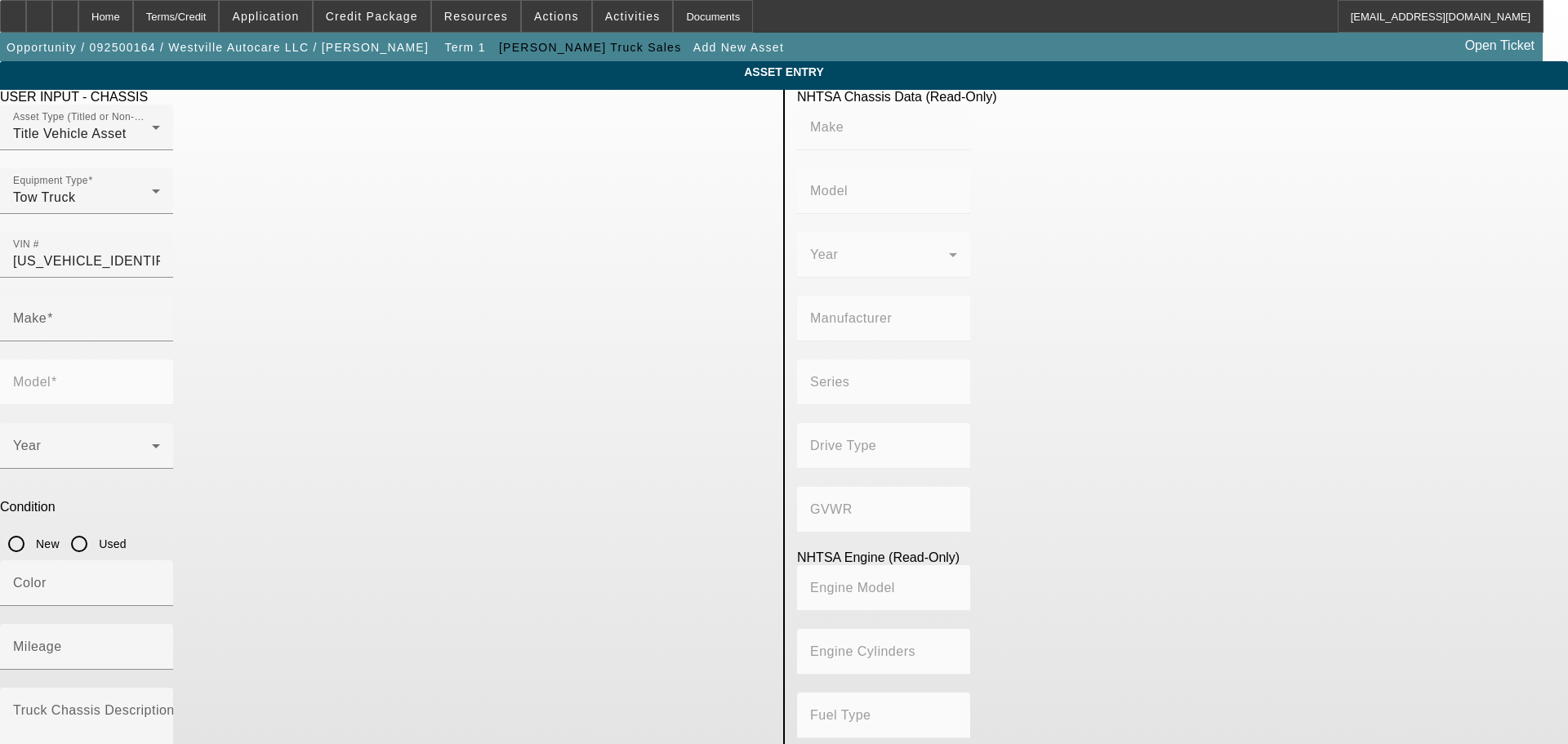
type input "F-600"
type input "FORD MOTOR COMPANY"
type input "F-Series"
type input "4WD/4-Wheel Drive/4x4"
type input "Class 6: 19,501 - 26,000 lb (8,845 - 11,794 kg)"
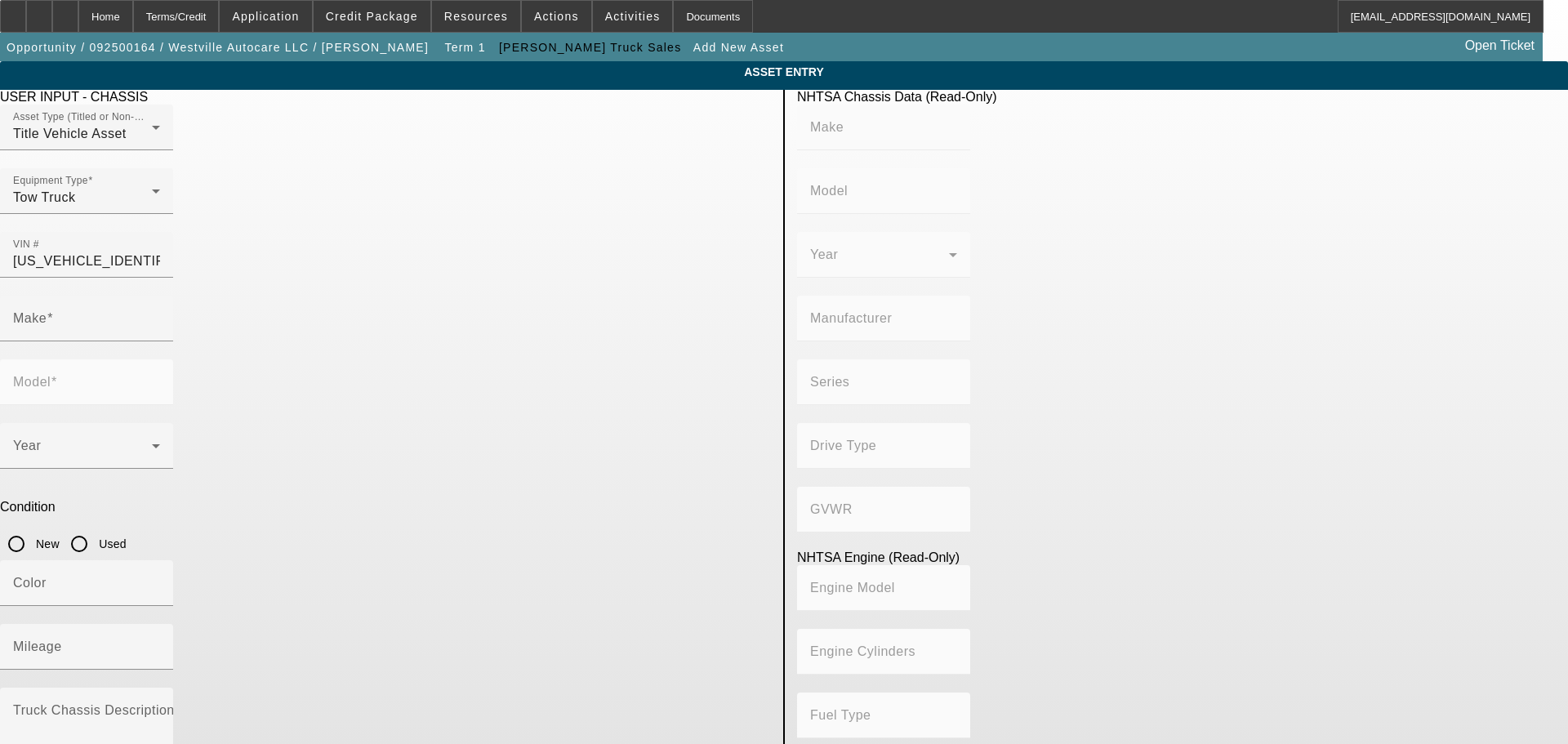
type input "8"
type input "Diesel"
type input "408.85908543470"
type input "6.7"
type input "FORD"
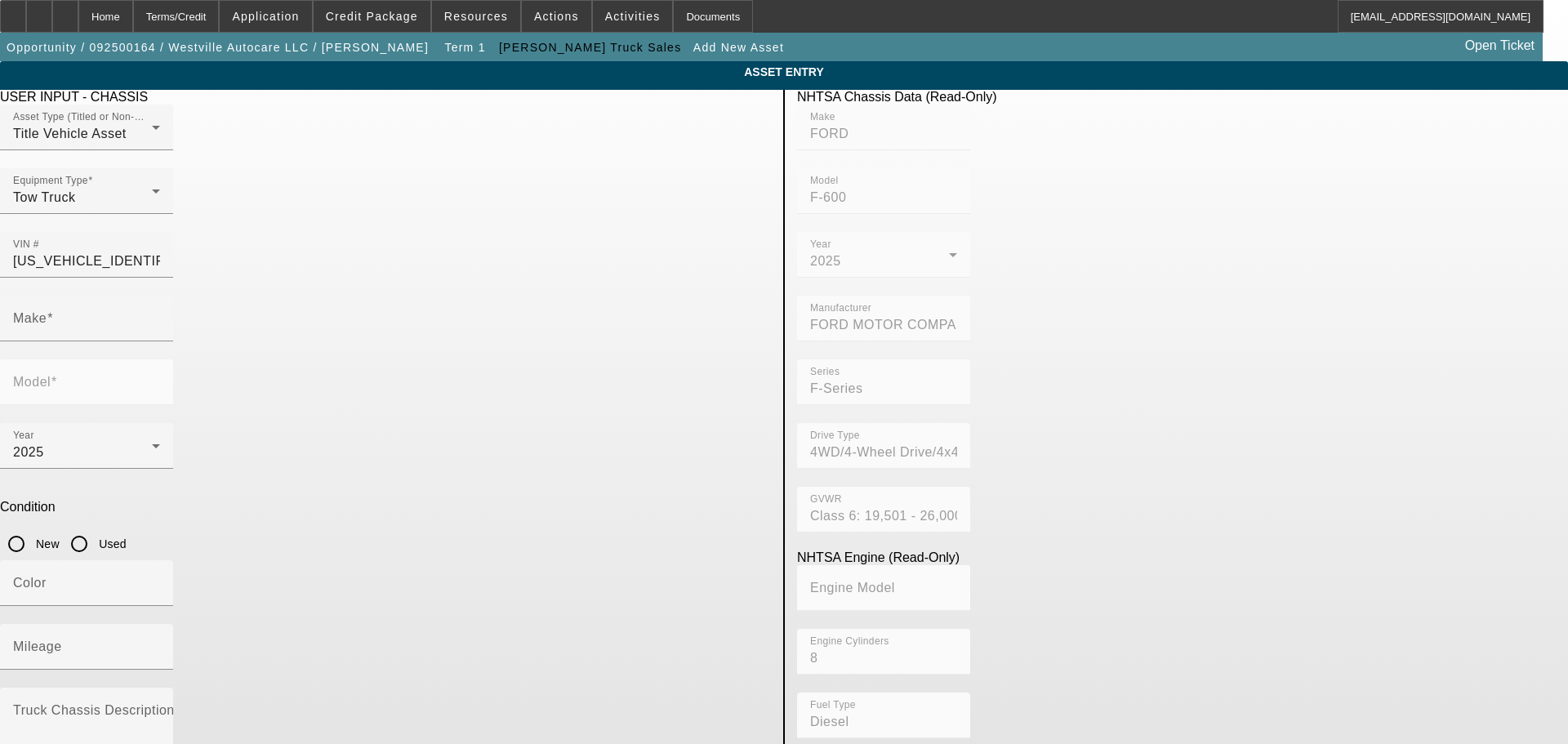
type input "F-600"
click at [96, 527] on input "Used" at bounding box center [80, 544] width 33 height 33
radio input "true"
click at [33, 527] on input "New" at bounding box center [16, 544] width 33 height 33
radio input "true"
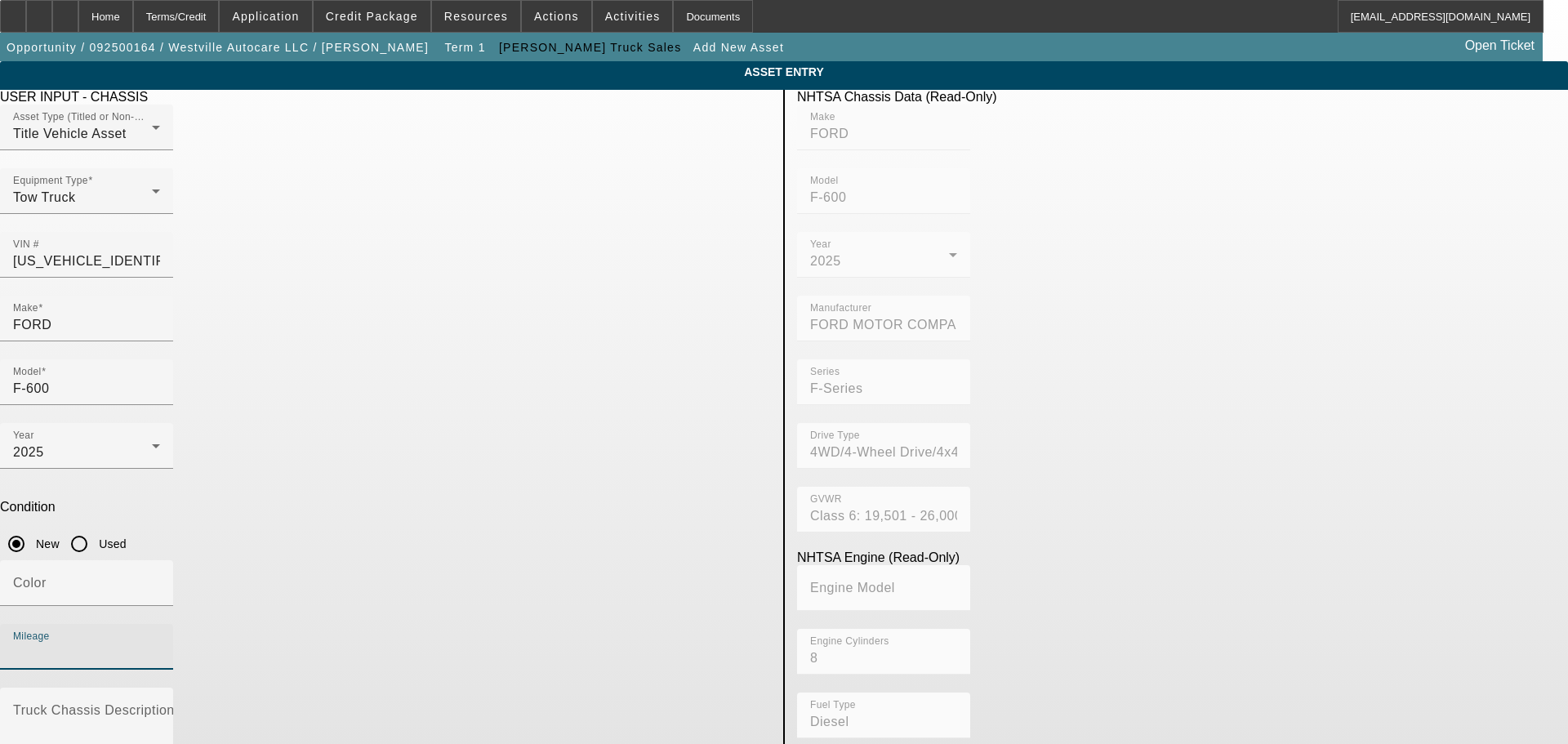
click at [160, 643] on input "Mileage" at bounding box center [86, 653] width 147 height 19
type input "1"
drag, startPoint x: 71, startPoint y: 529, endPoint x: 591, endPoint y: 514, distance: 520.2
click at [72, 529] on app-asset-collateral-manage "ASSET ENTRY USER INPUT - CHASSIS Asset Type (Titled or Non-Titled) Title Vehicl…" at bounding box center [784, 514] width 1568 height 905
click at [160, 707] on textarea "Truck Chassis Description (Describe the truck chassis only)" at bounding box center [86, 735] width 147 height 58
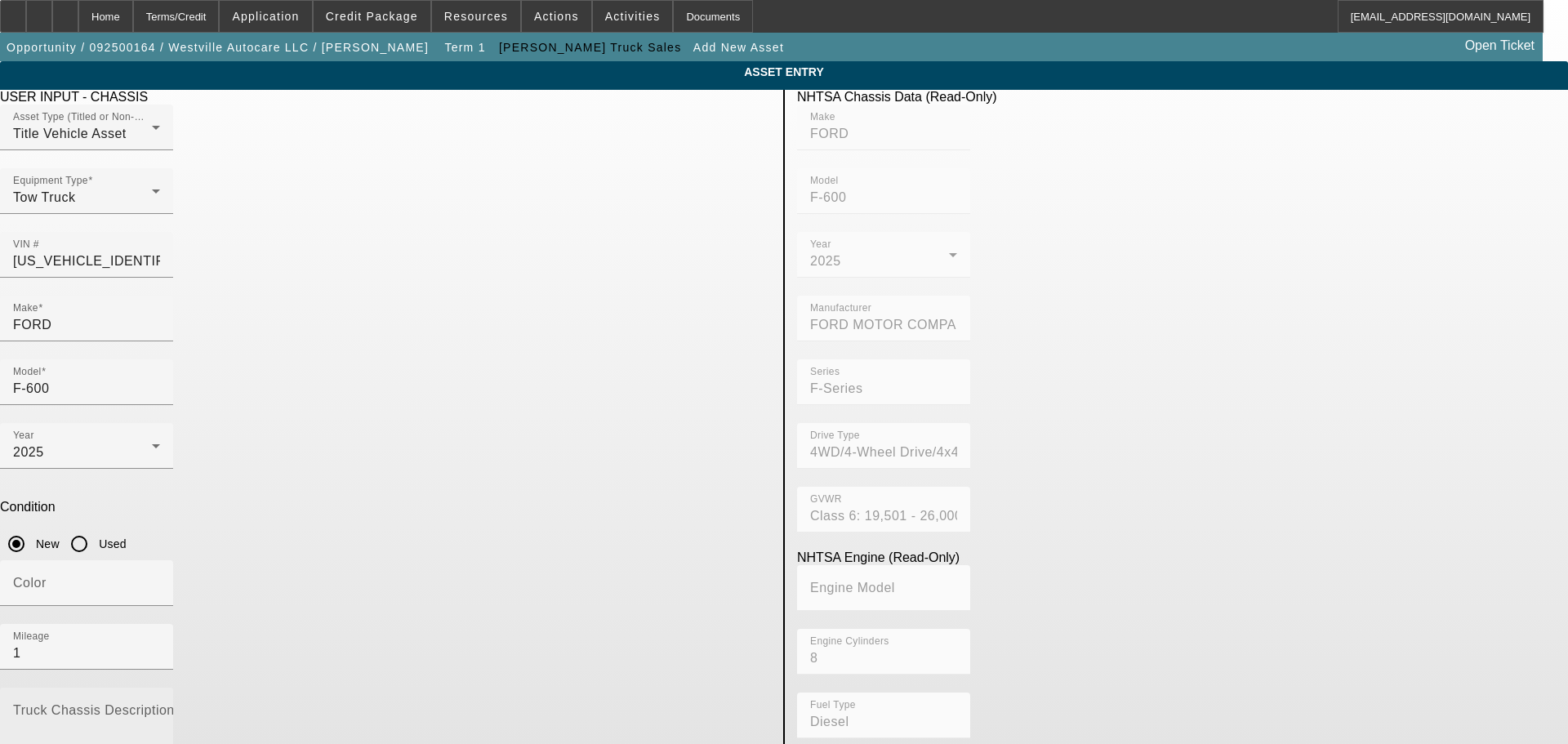
click at [160, 707] on textarea "Truck Chassis Description (Describe the truck chassis only)" at bounding box center [86, 735] width 147 height 58
paste textarea "20' RRSB IRL Wheel Lift Galv SF"
click at [160, 707] on textarea "20' RRSB IRL Wheel Lift Galv SF" at bounding box center [86, 735] width 147 height 58
click at [160, 707] on textarea "20' Jerr-dan RRSB IRL Wheel Lift Galv SF" at bounding box center [86, 735] width 147 height 58
paste textarea "Whelen LB with Upper, Winch, Lower work Lights 2 48" Tool Boxes CT Wrecker Kit,…"
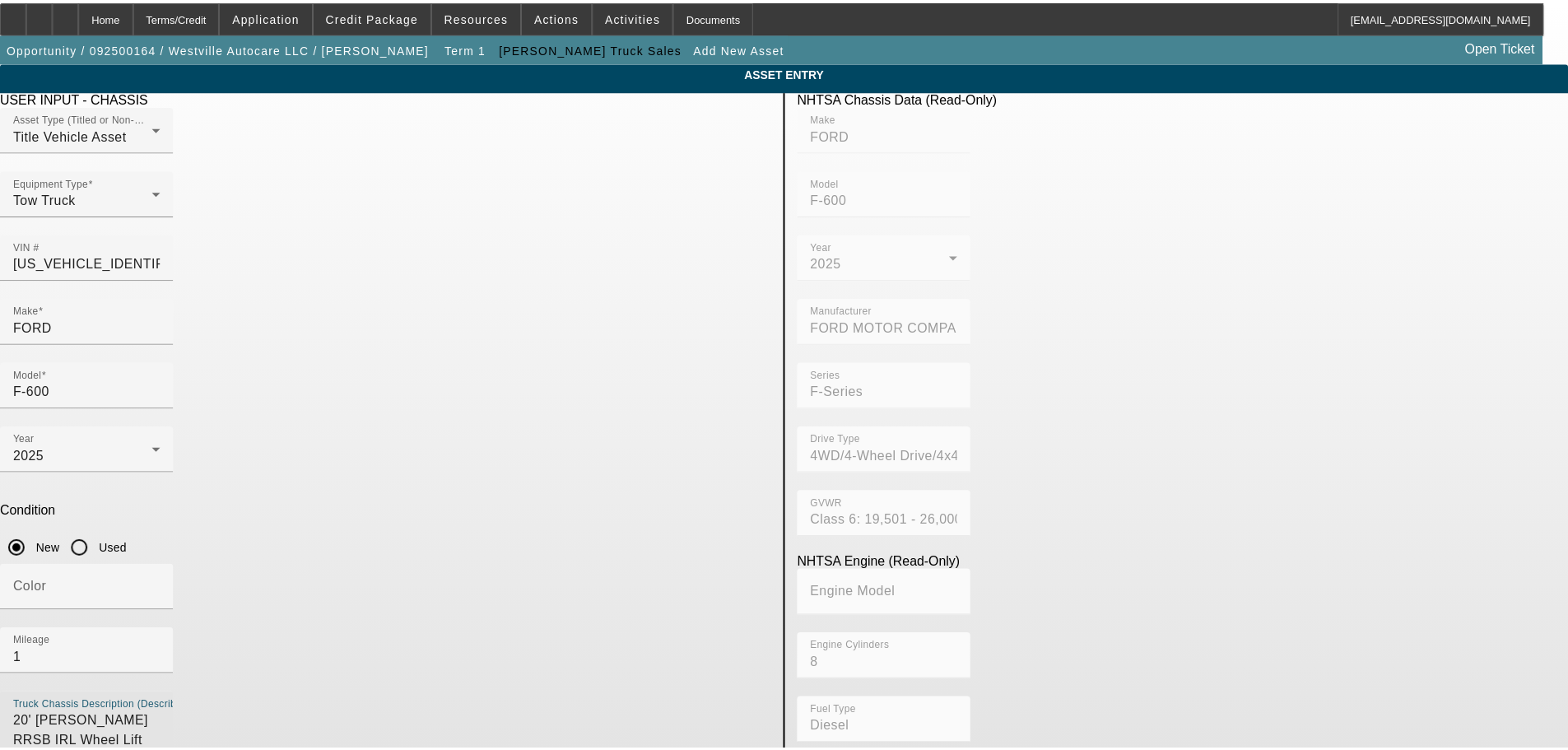
scroll to position [55, 0]
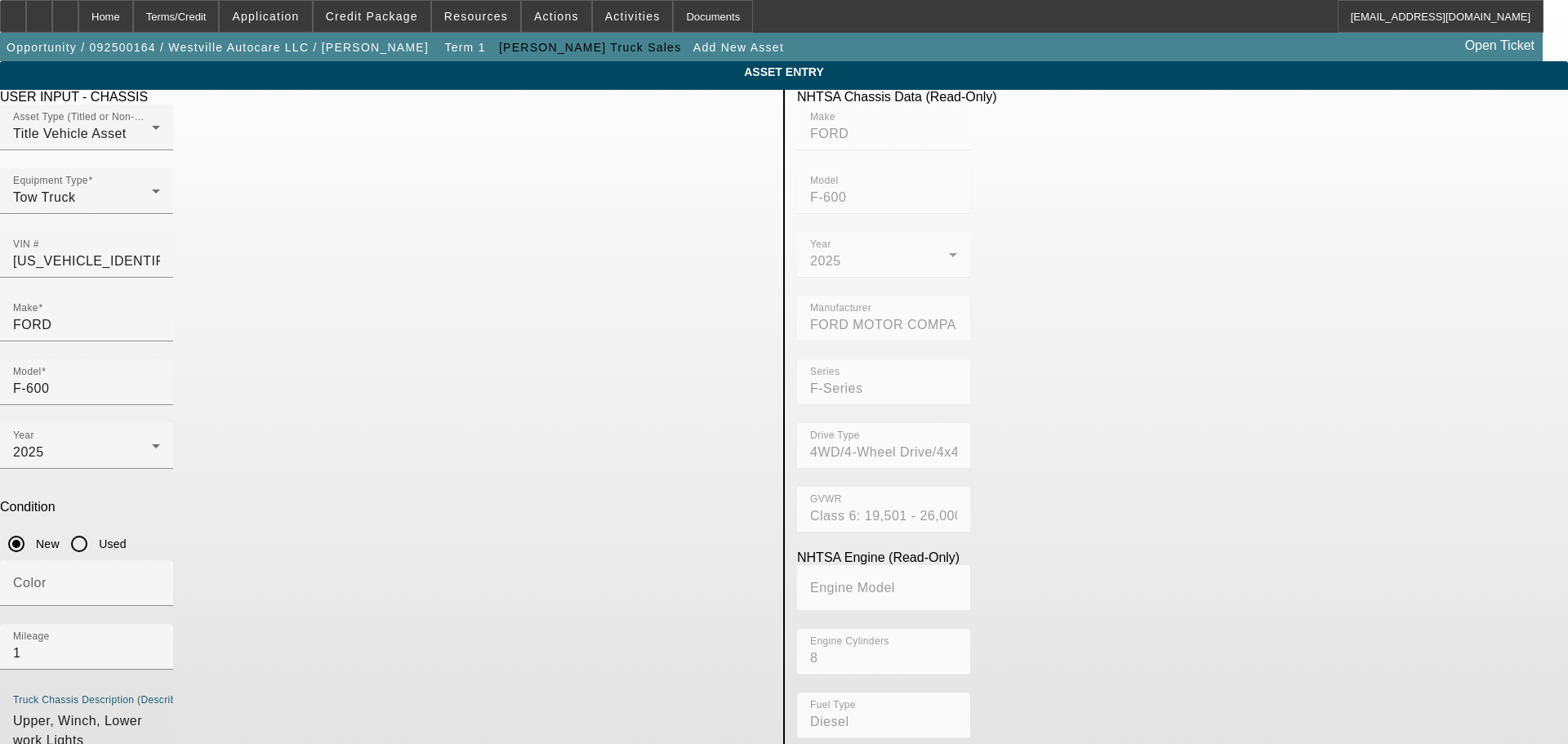
type textarea "20' Jerr-dan RRSB IRL Wheel Lift Galv SFWhelen LB with Upper, Winch, Lower work…"
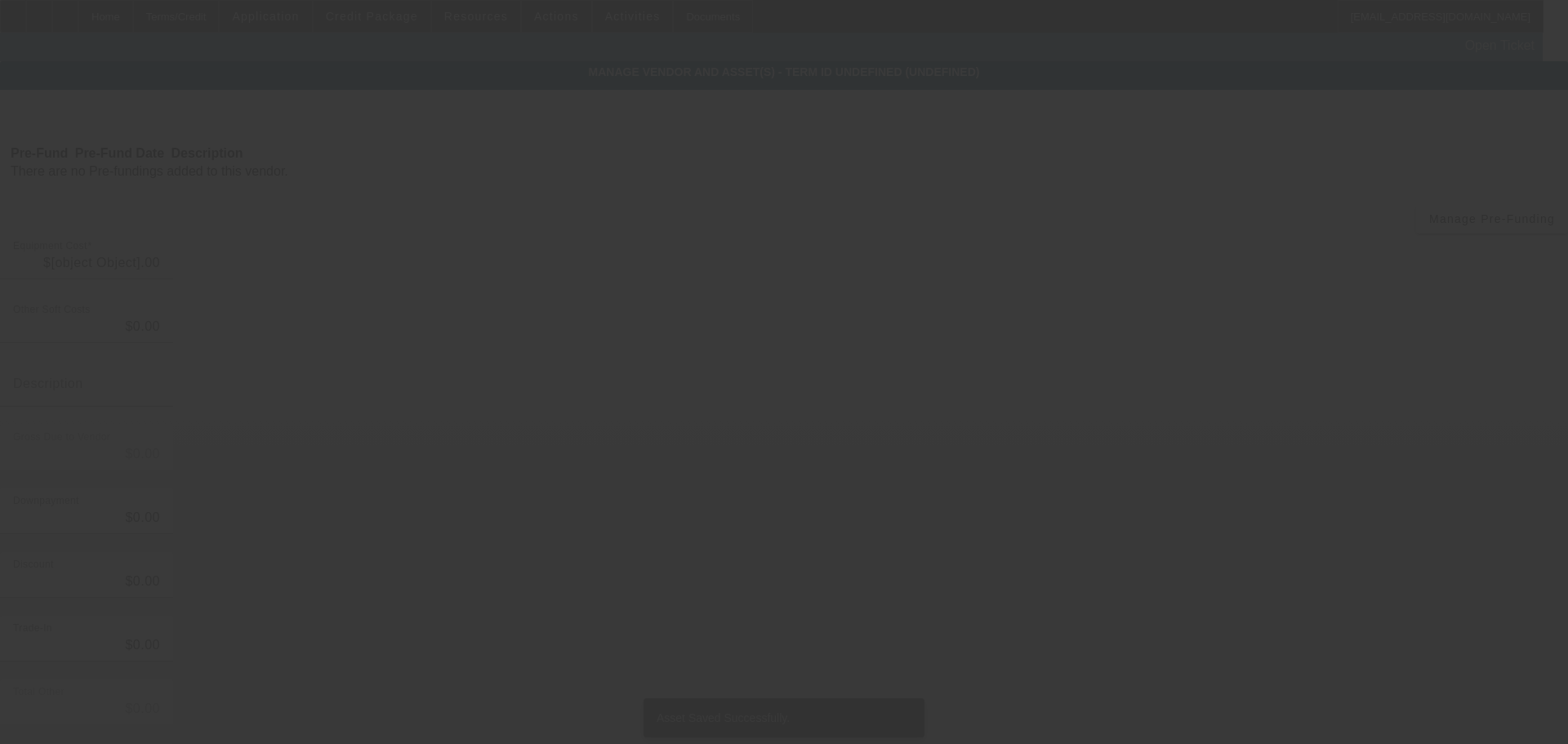
type input "$134,500.00"
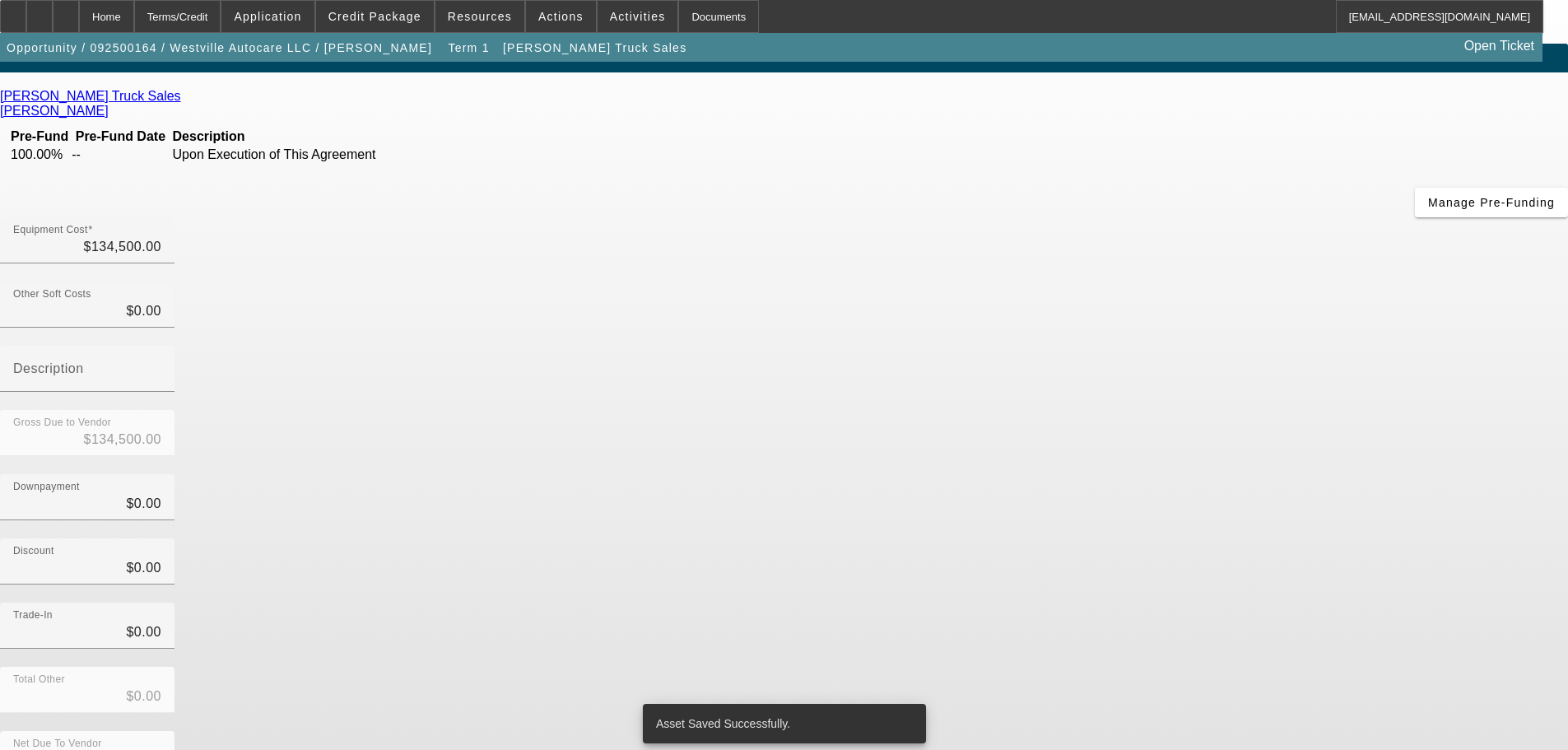
scroll to position [22, 0]
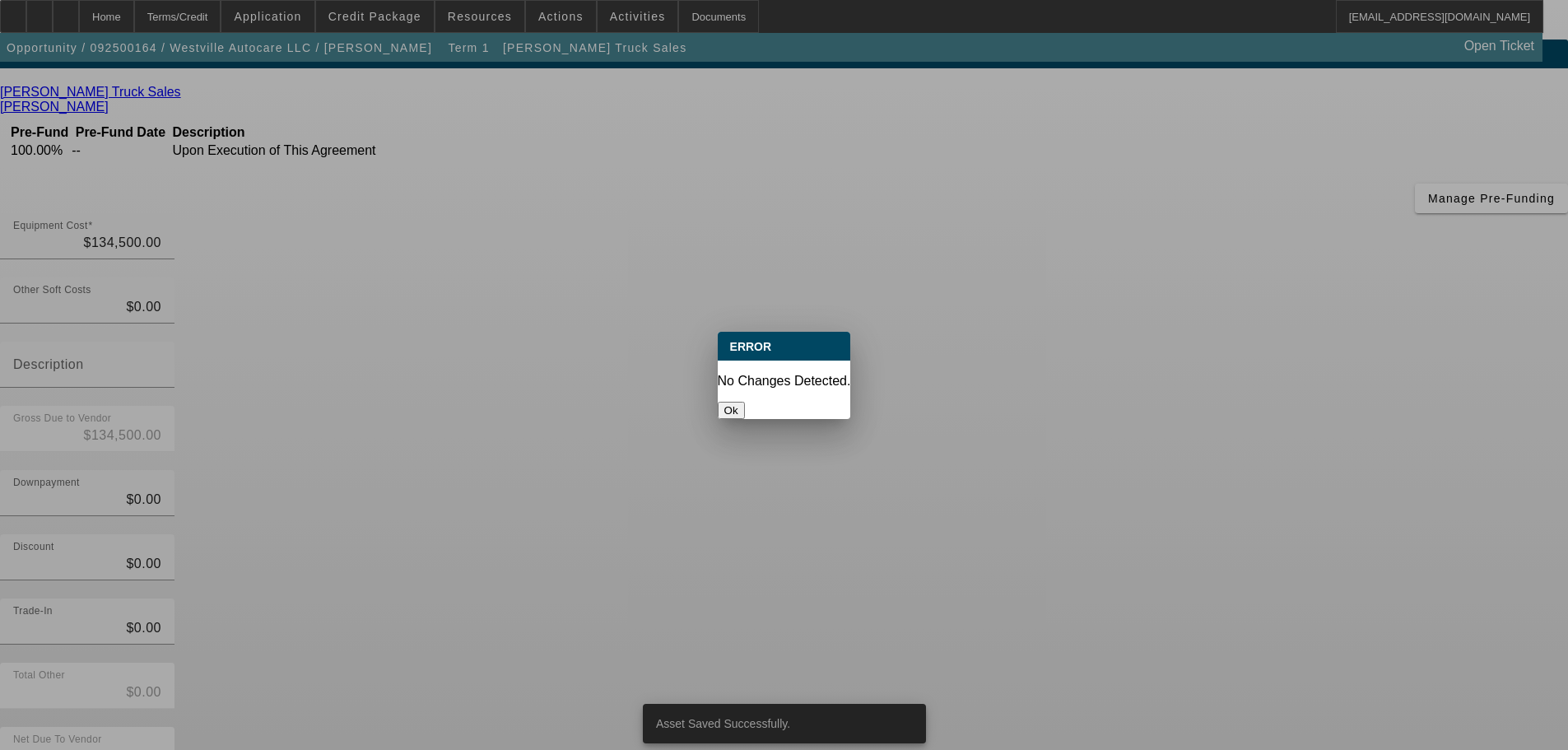
click at [745, 402] on button "Ok" at bounding box center [732, 411] width 27 height 17
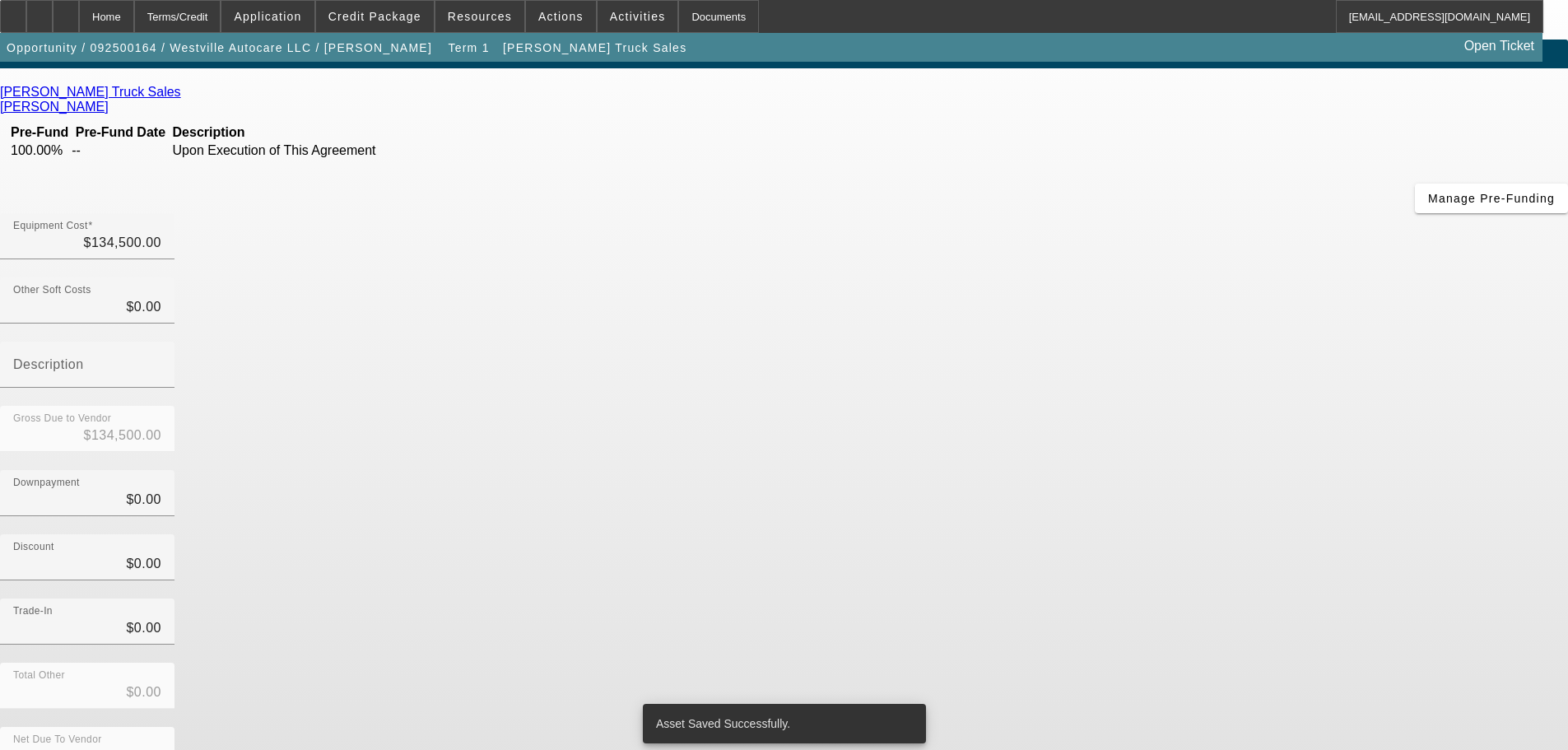
scroll to position [22, 0]
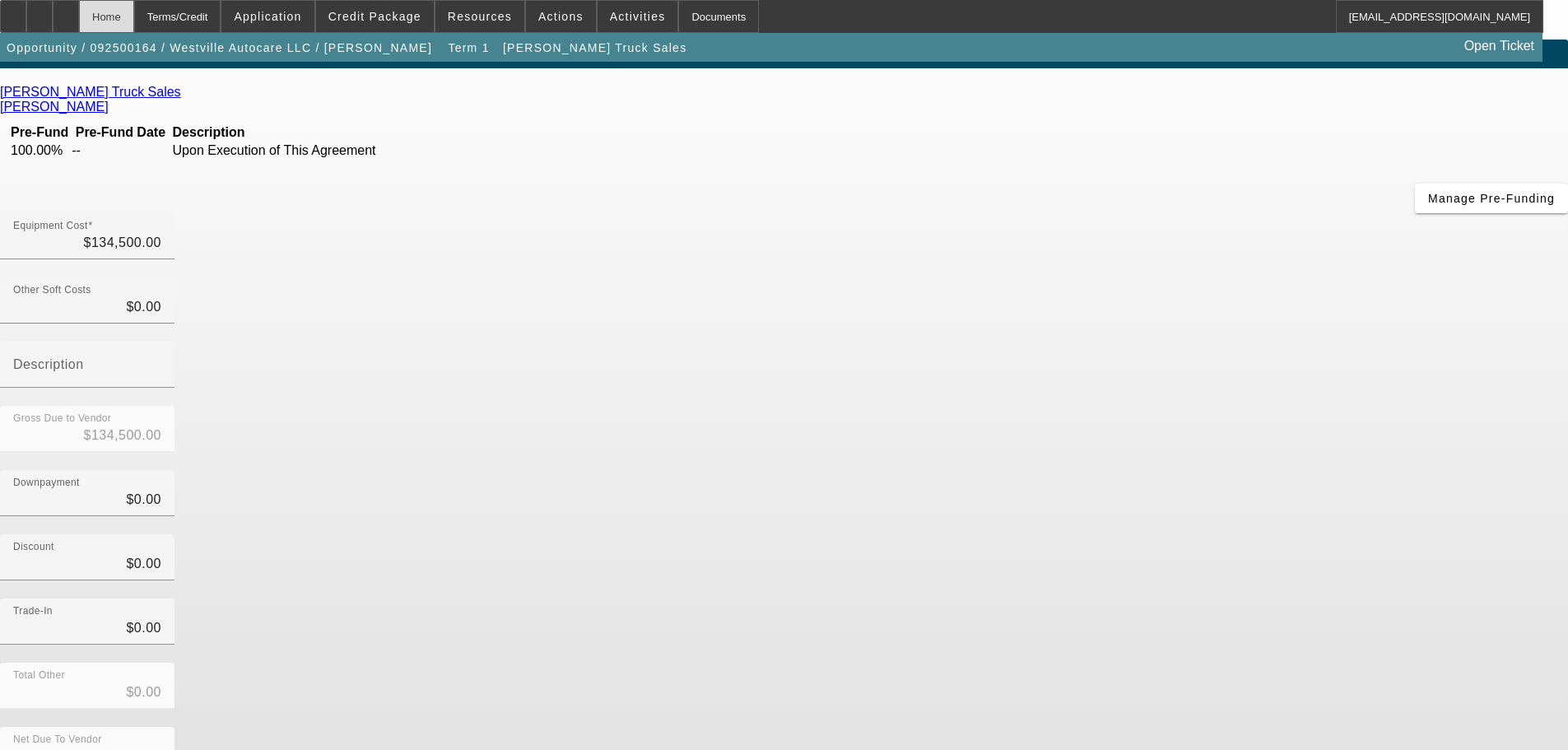
click at [134, 28] on div "Home" at bounding box center [106, 16] width 55 height 33
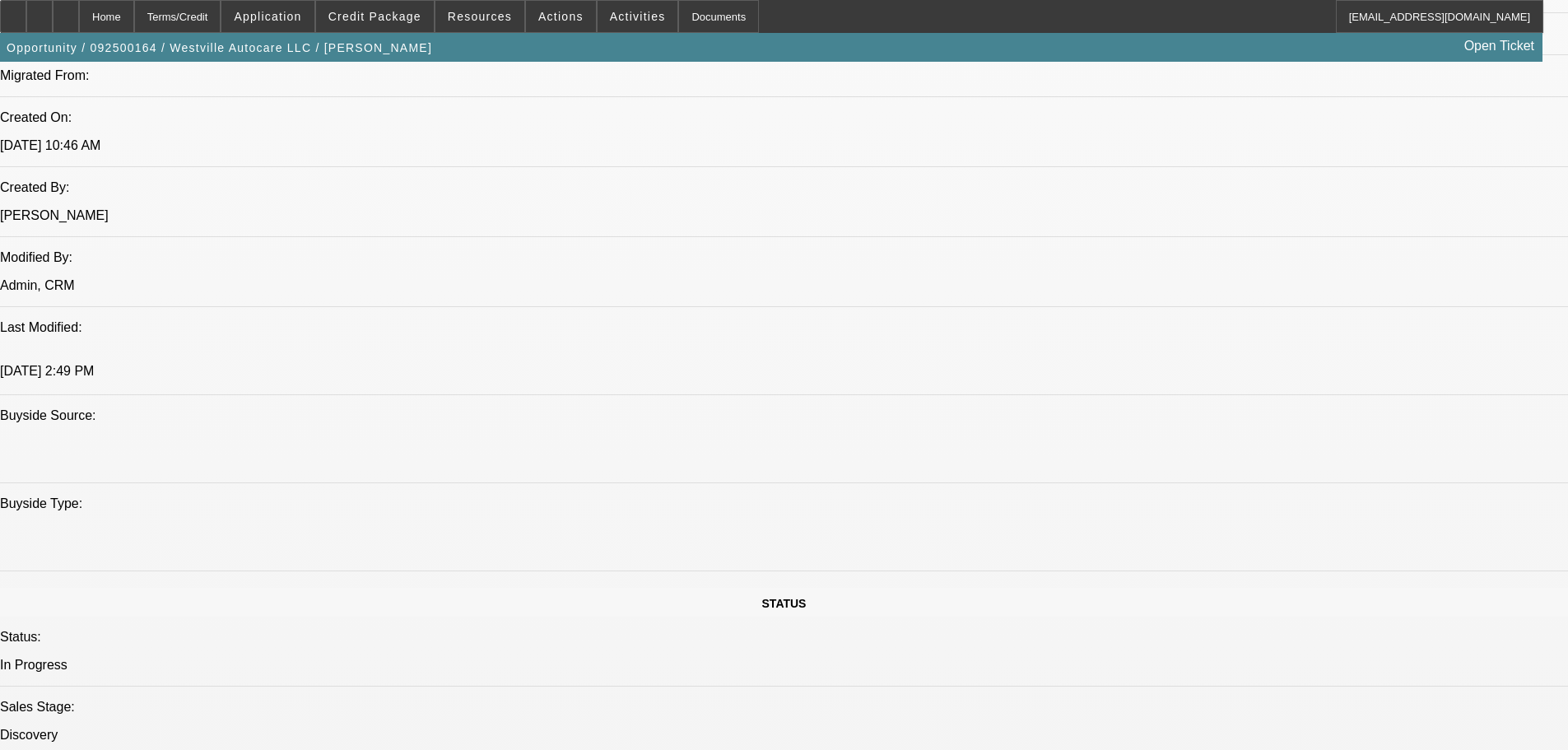
select select "0"
select select "2"
select select "0.1"
select select "4"
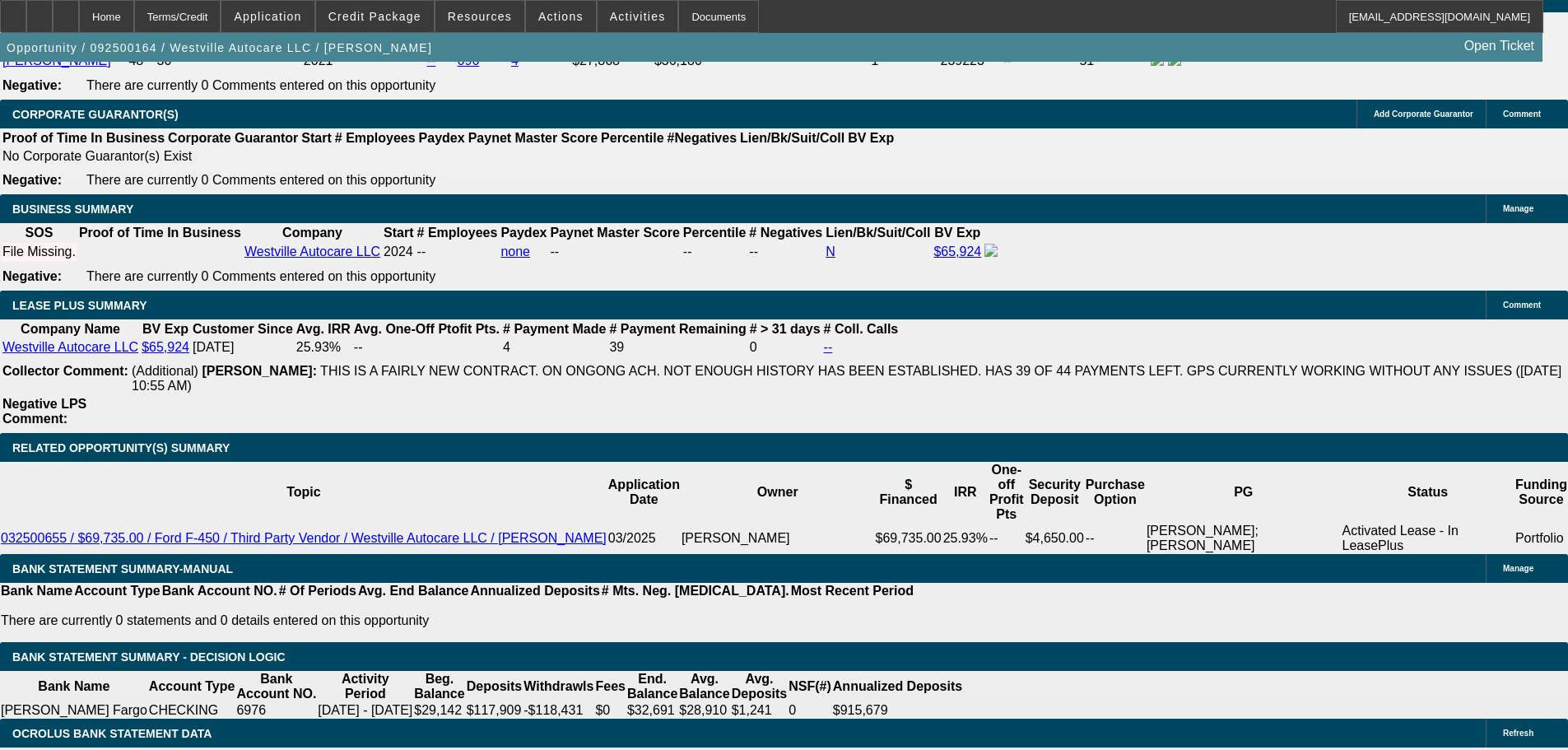
scroll to position [2670, 0]
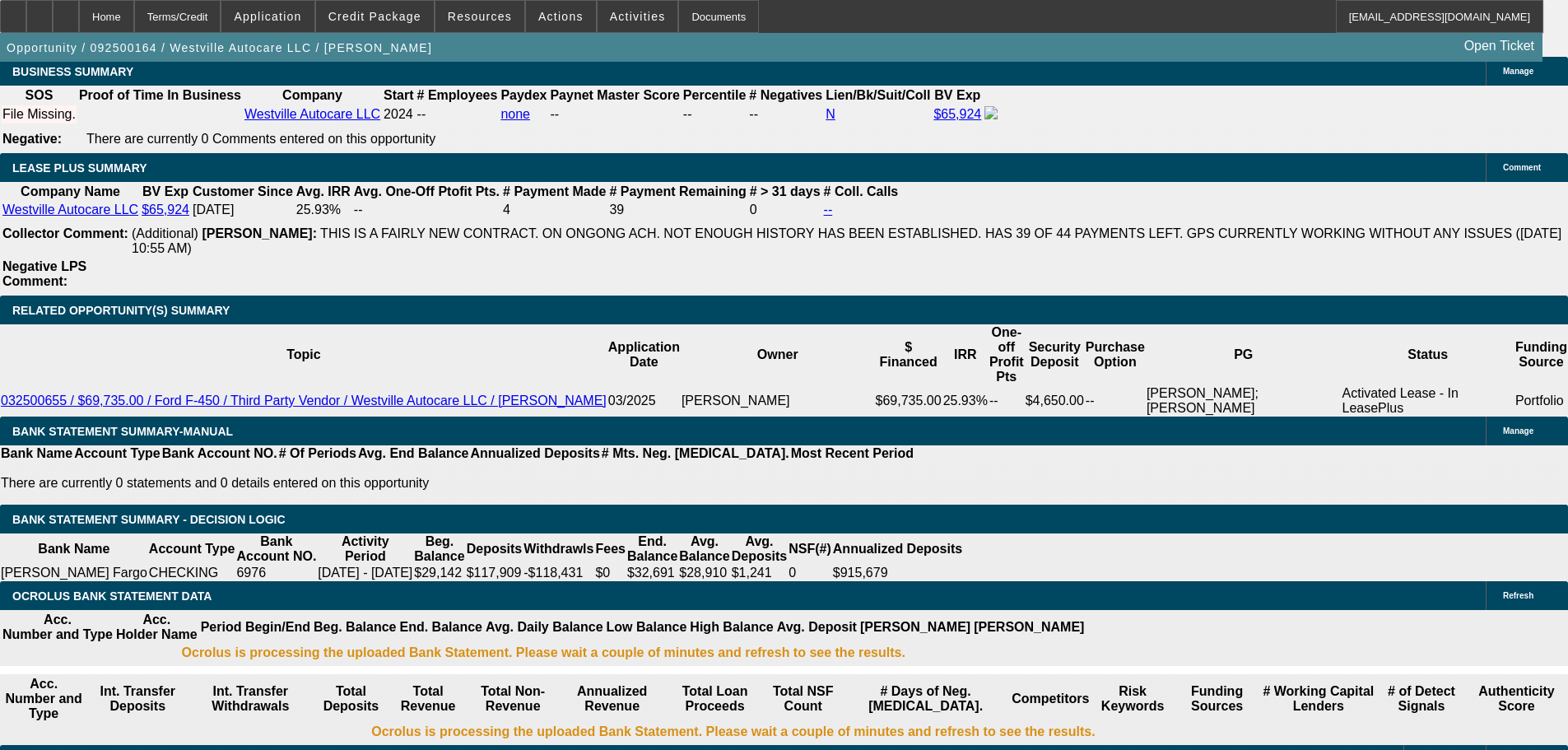
type input "$25,000.00"
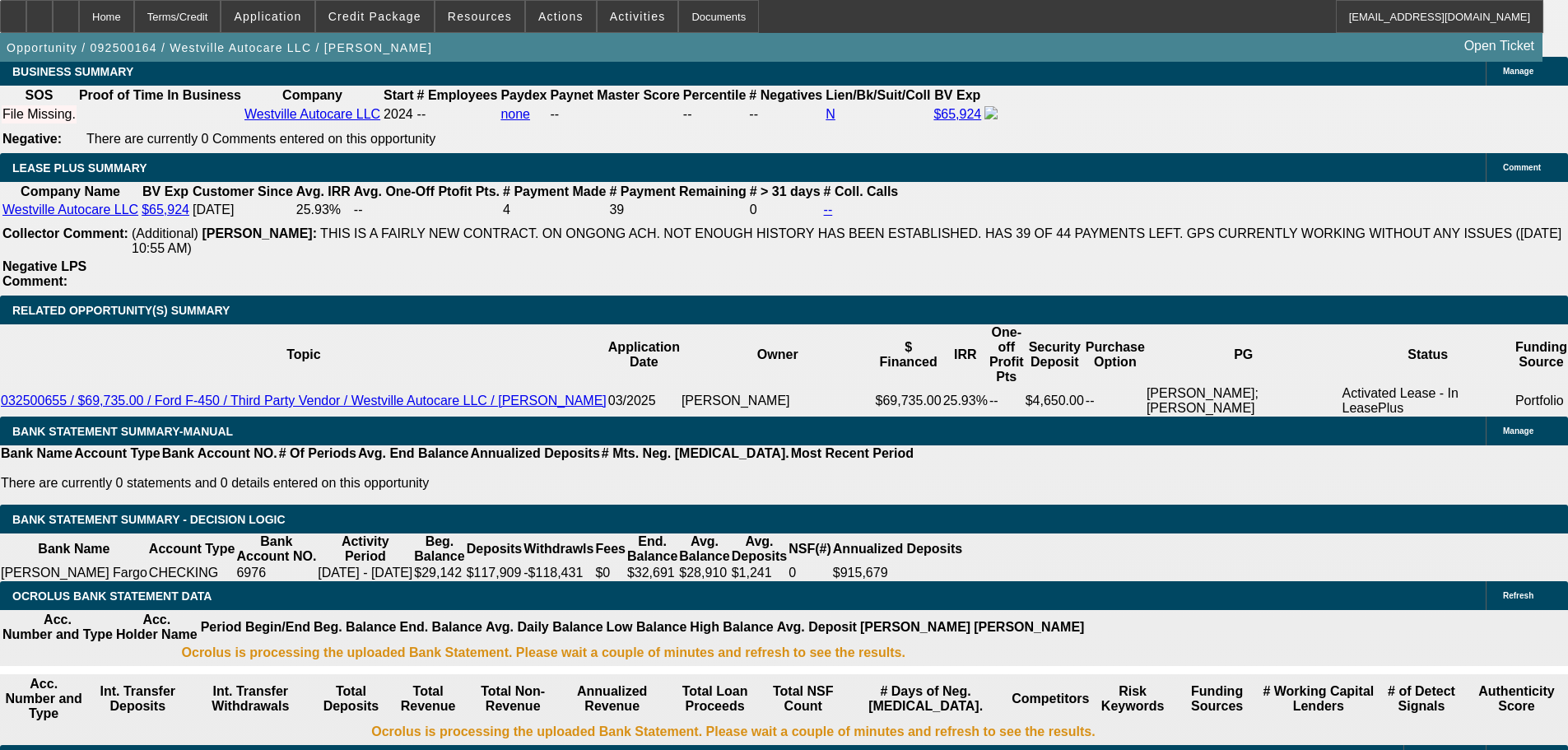
type input "72"
type input "15"
type input "$4,630.76"
type input "$2,315.38"
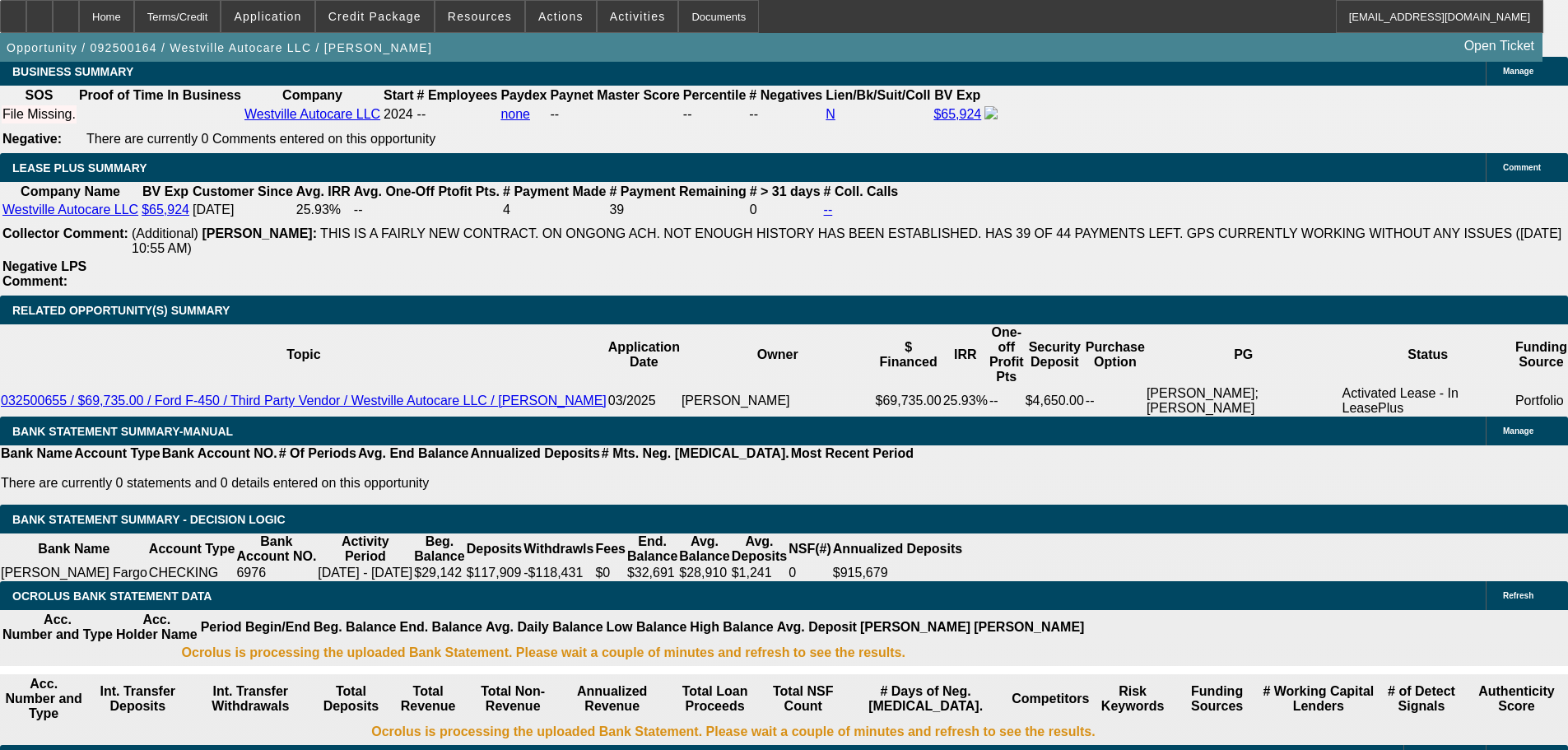
type input "15"
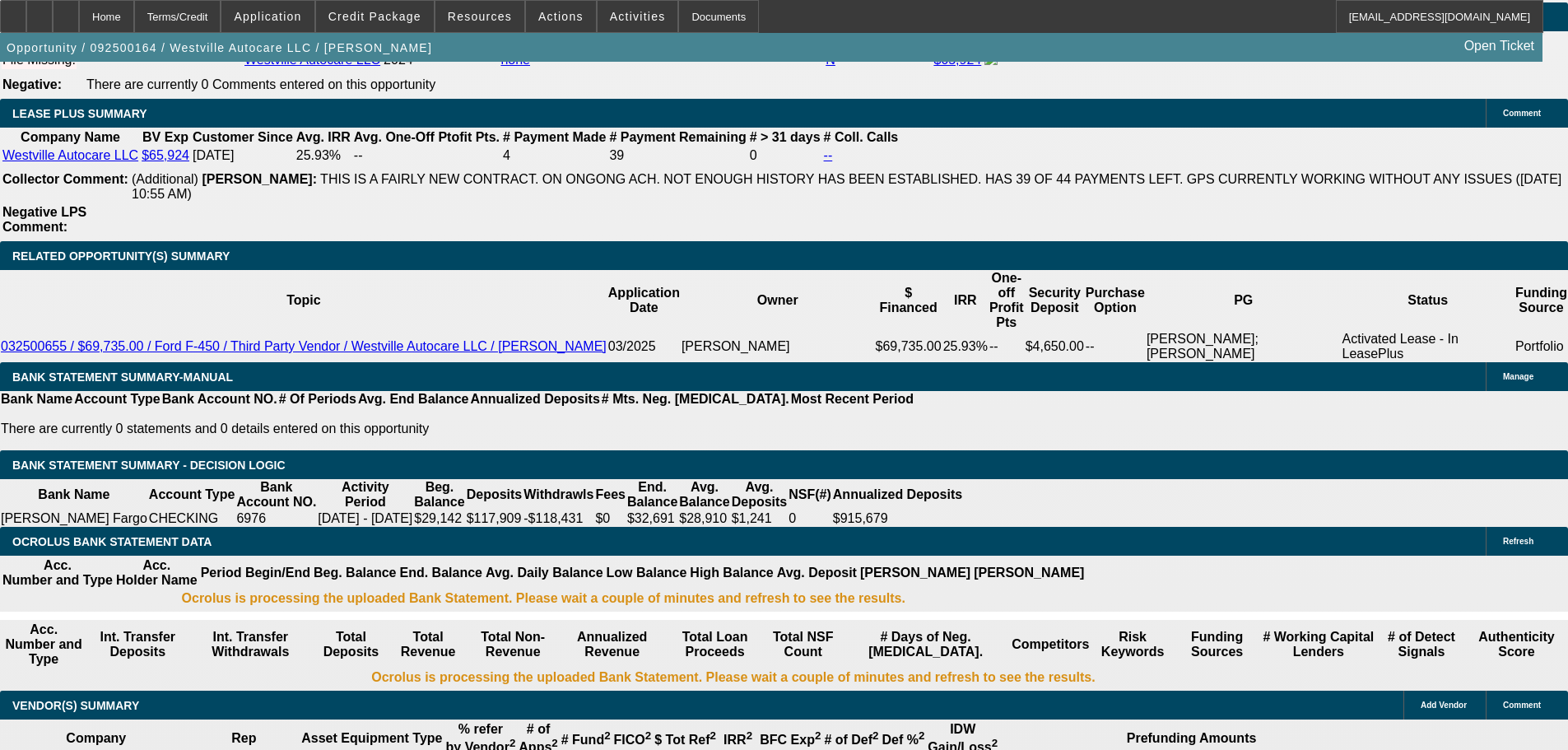
type input "$3,135.10"
type input "$1,567.55"
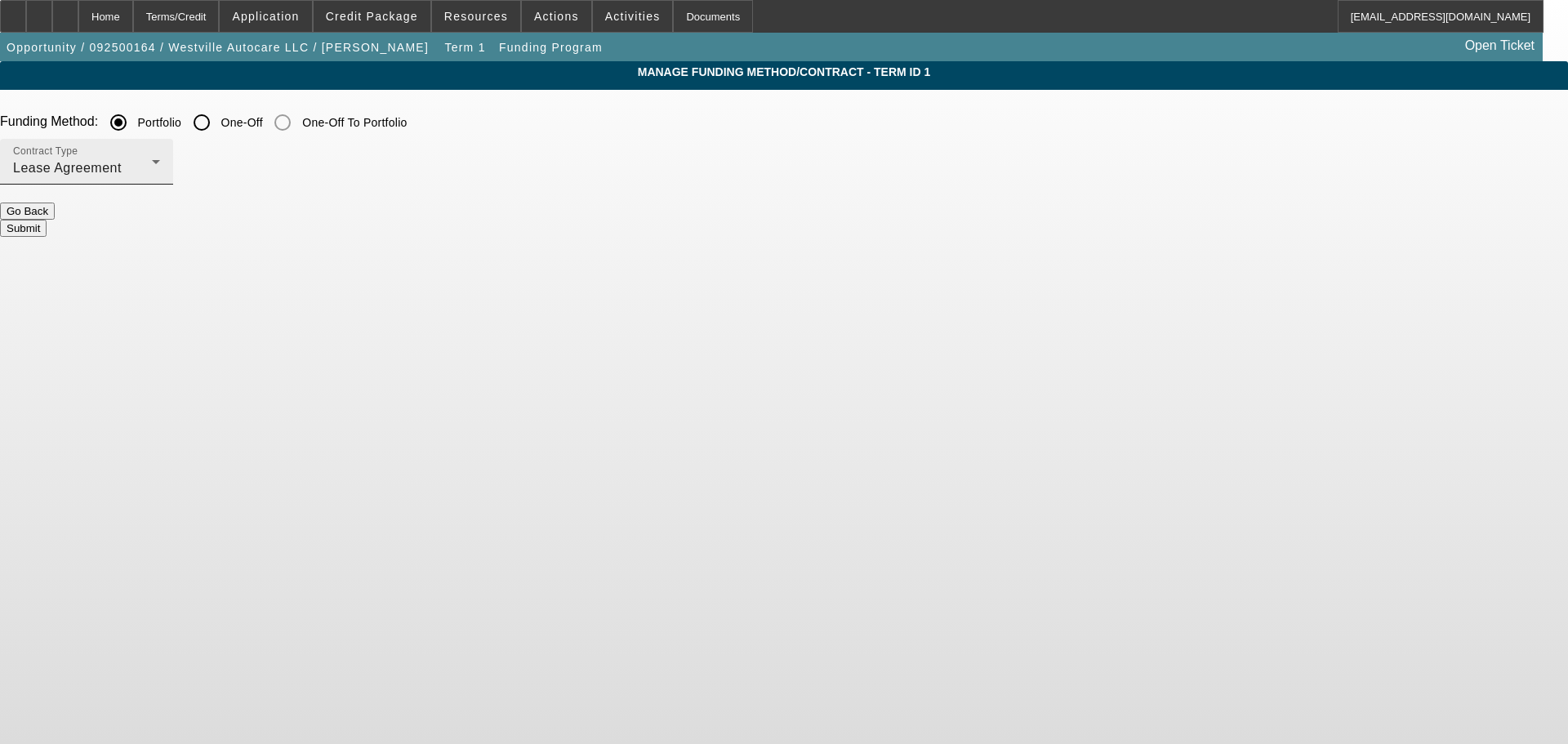
click at [152, 163] on div "Lease Agreement" at bounding box center [82, 168] width 139 height 19
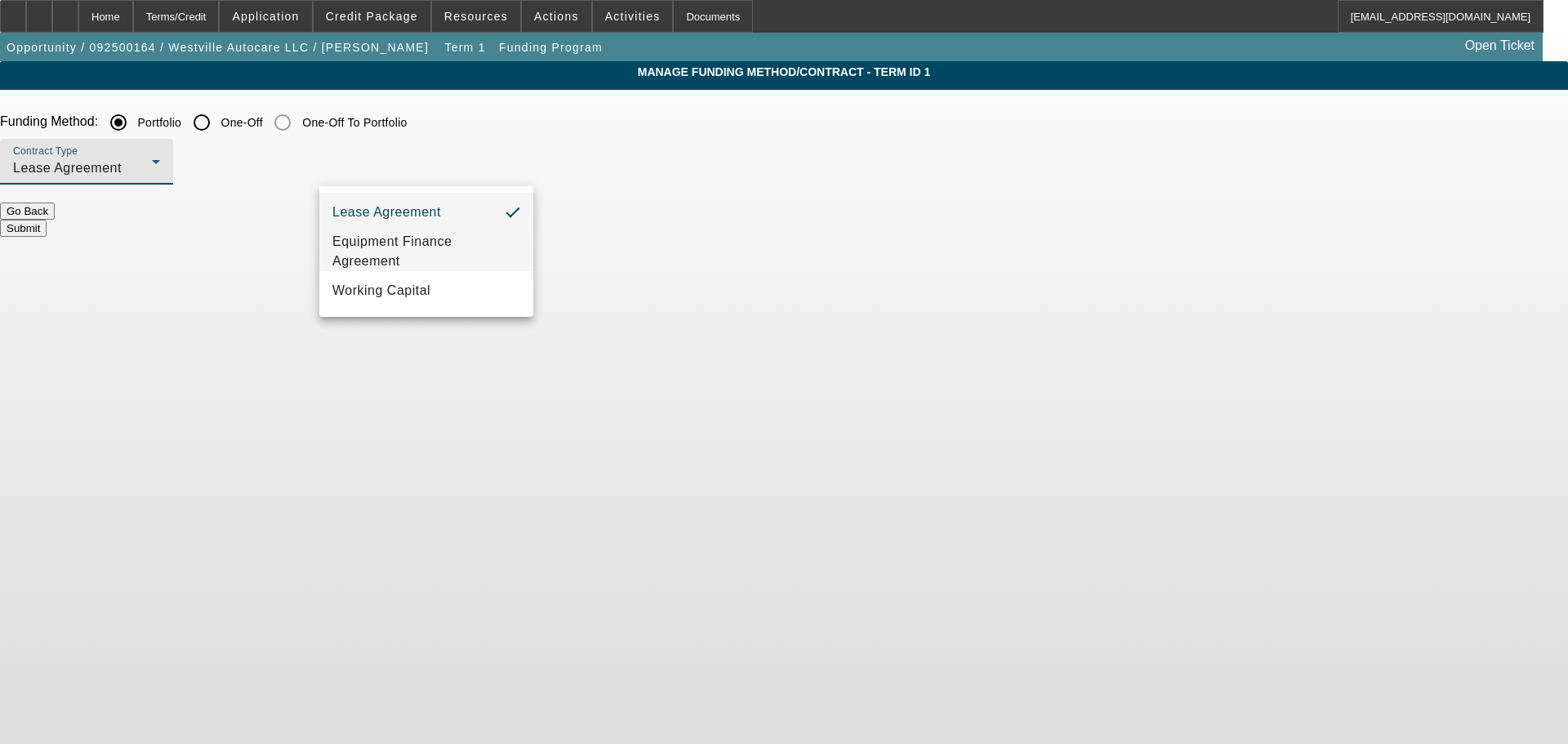
click at [456, 260] on span "Equipment Finance Agreement" at bounding box center [427, 251] width 188 height 39
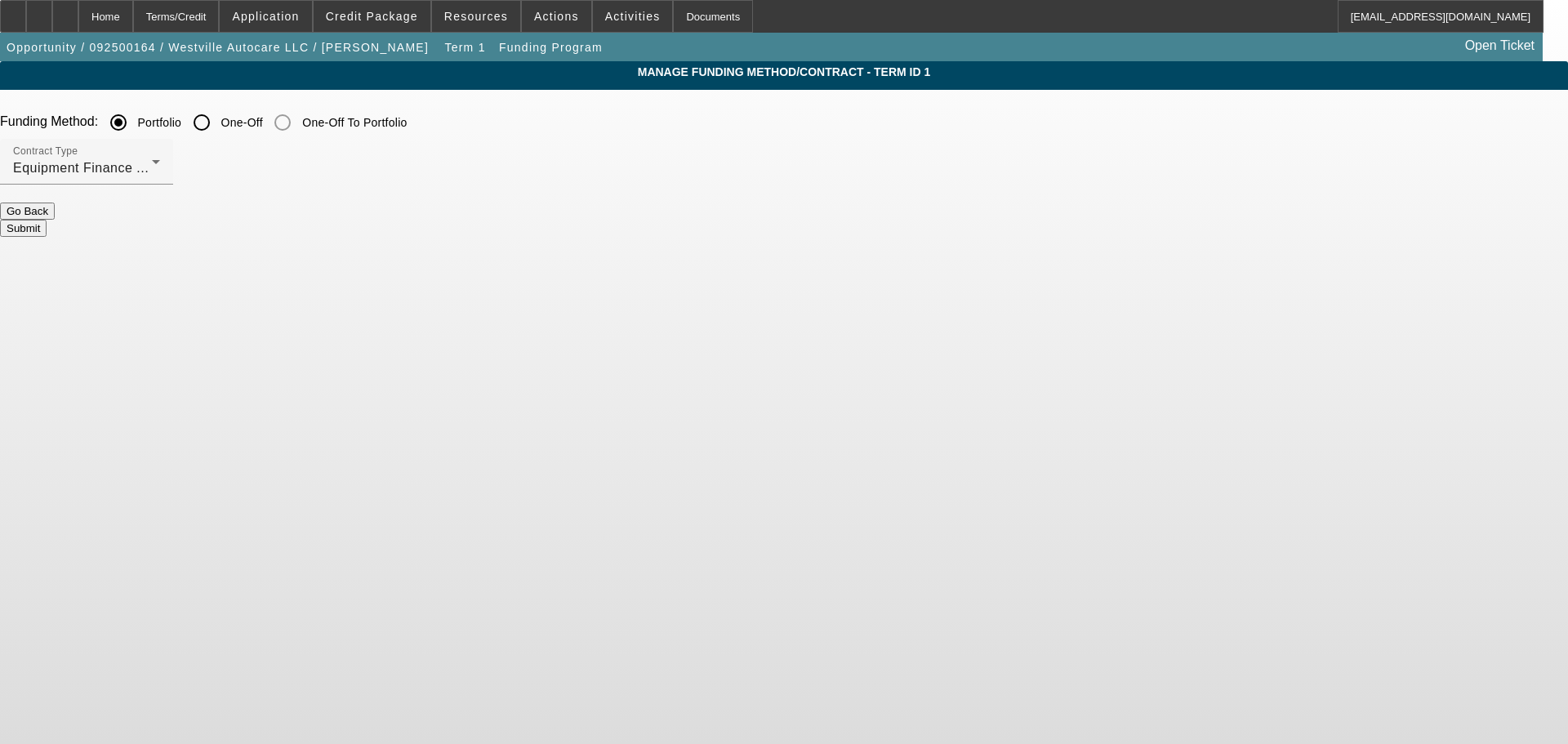
click at [640, 202] on div "Contract Type Equipment Finance Agreement" at bounding box center [784, 171] width 1568 height 63
click at [47, 224] on button "Submit" at bounding box center [23, 228] width 47 height 17
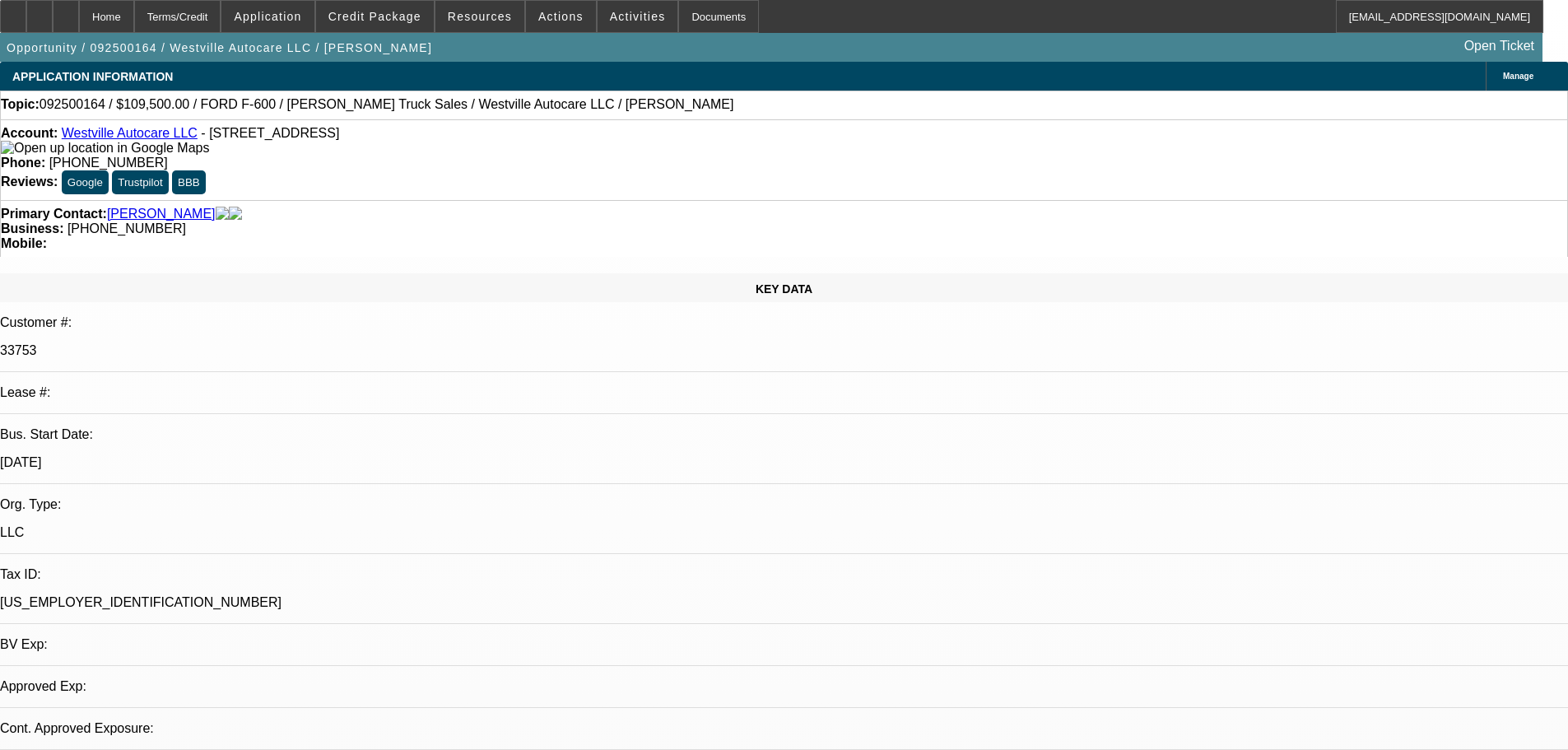
select select "0"
select select "2"
select select "0"
select select "6"
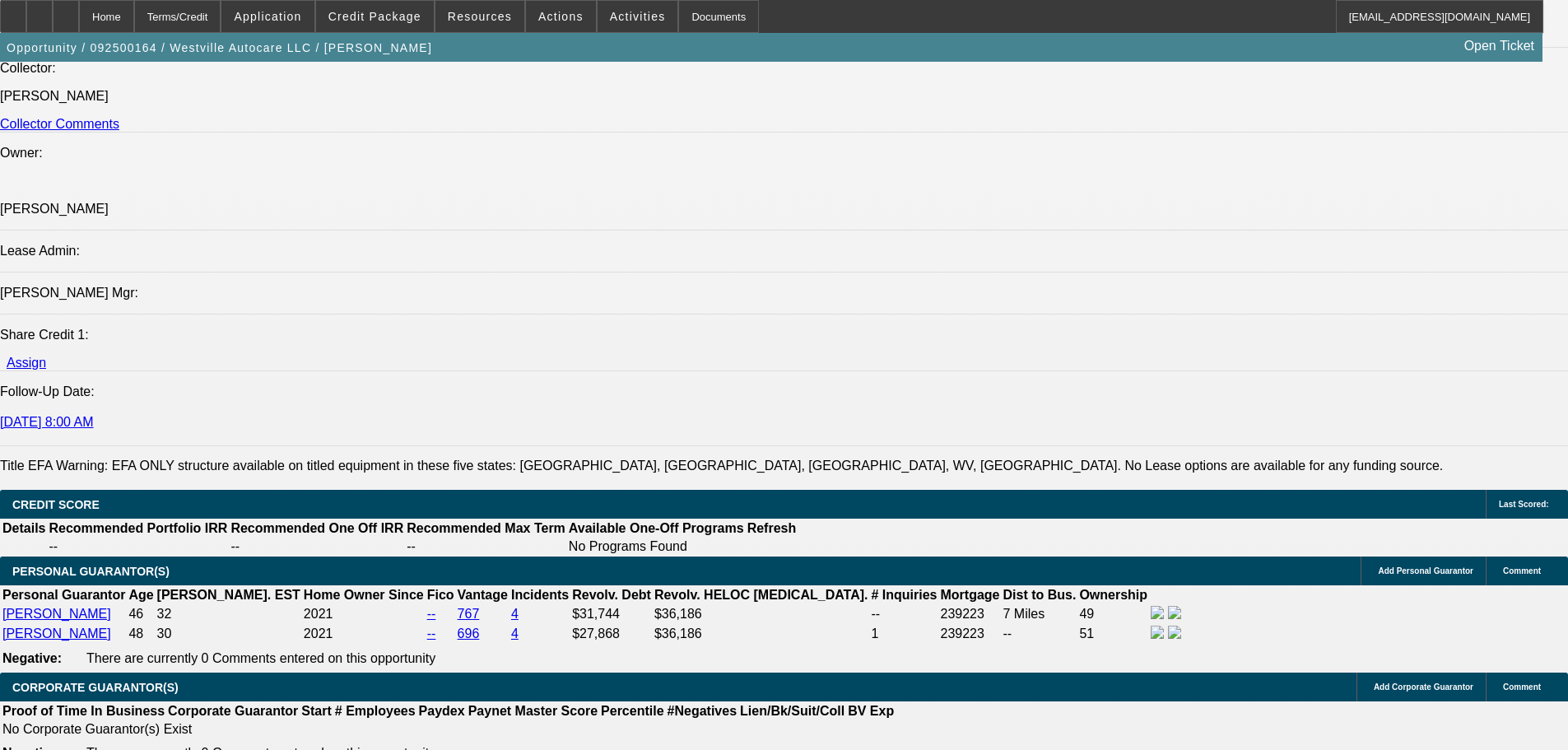
drag, startPoint x: 534, startPoint y: 407, endPoint x: 566, endPoint y: 653, distance: 248.1
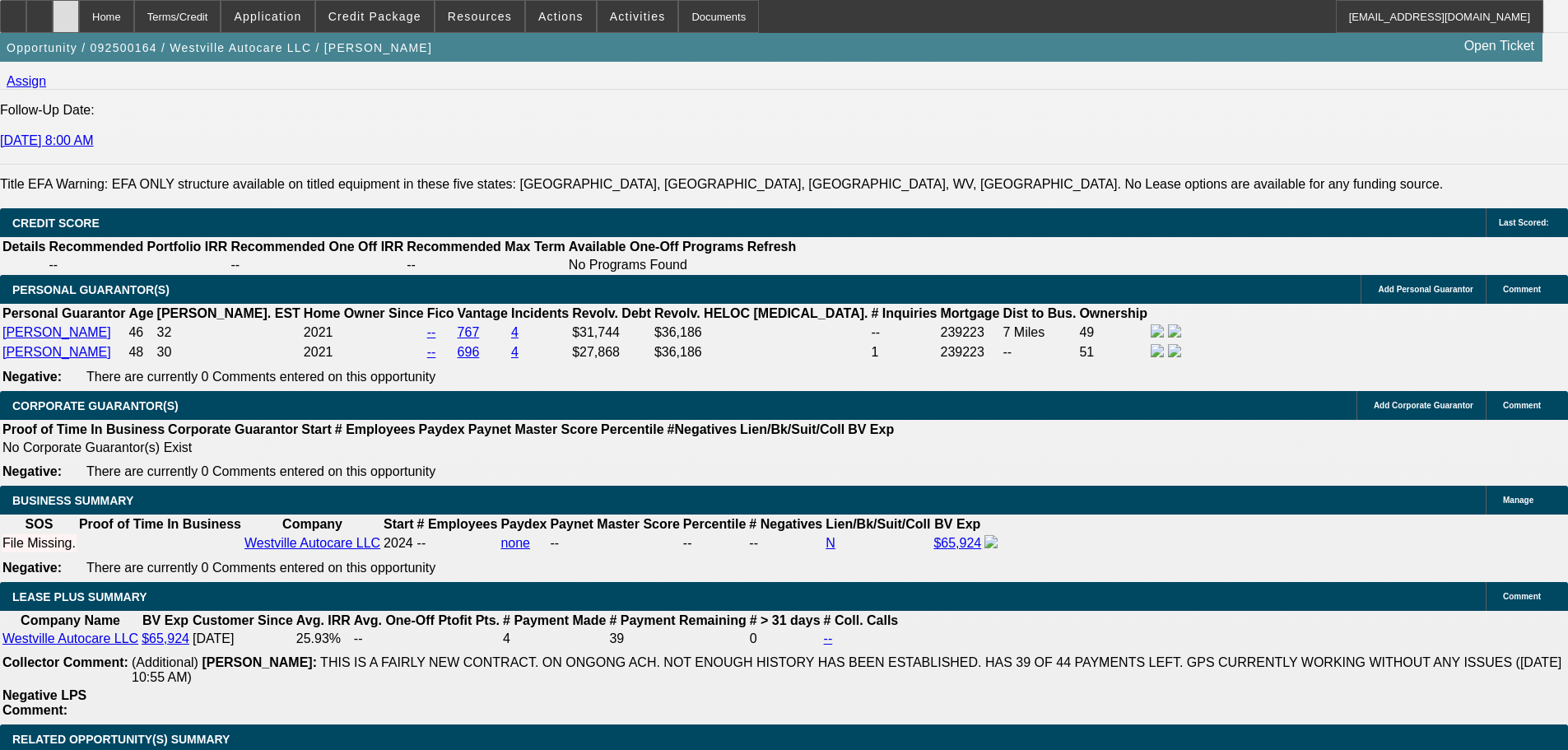
click at [79, 31] on div at bounding box center [65, 16] width 26 height 33
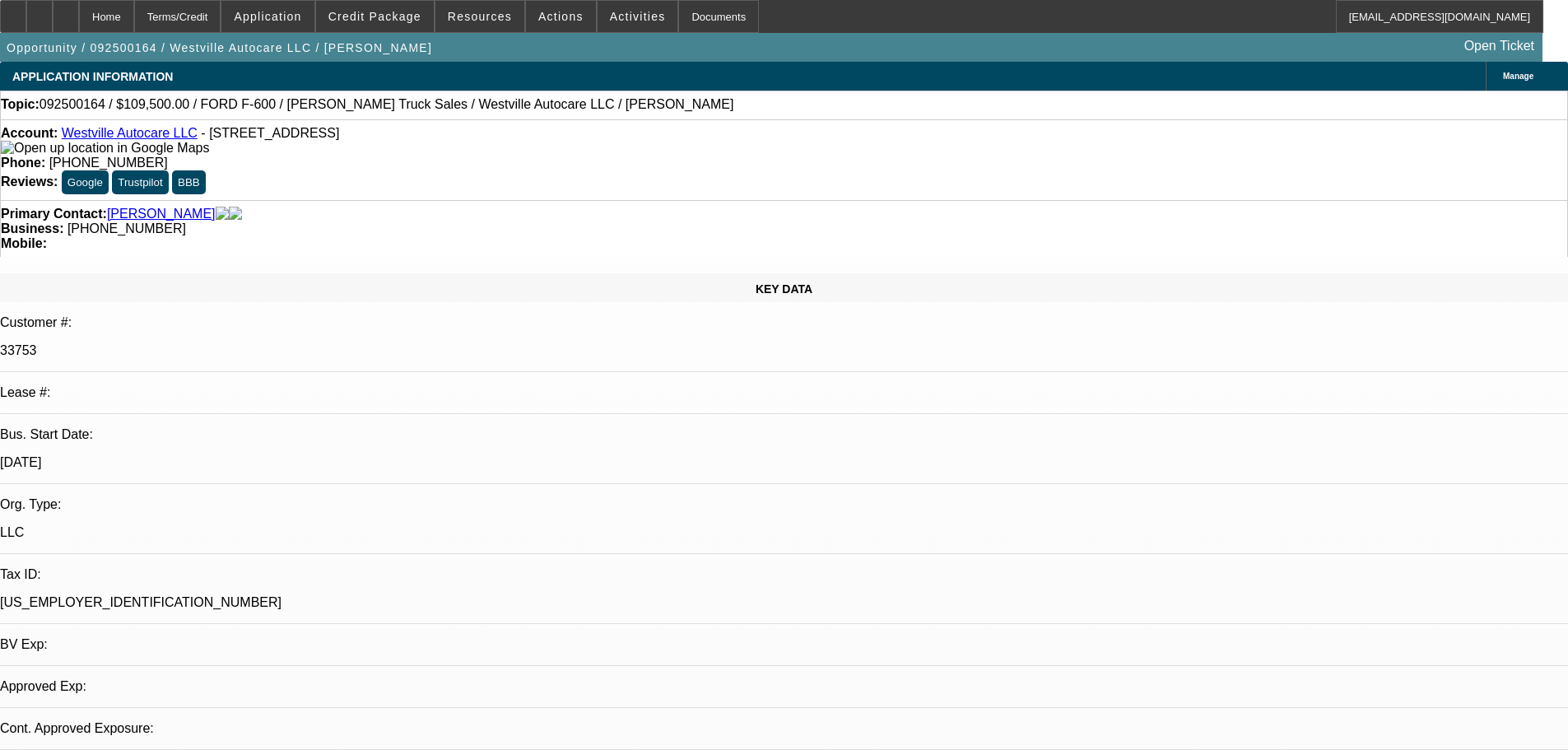
select select "0"
select select "2"
select select "0"
select select "6"
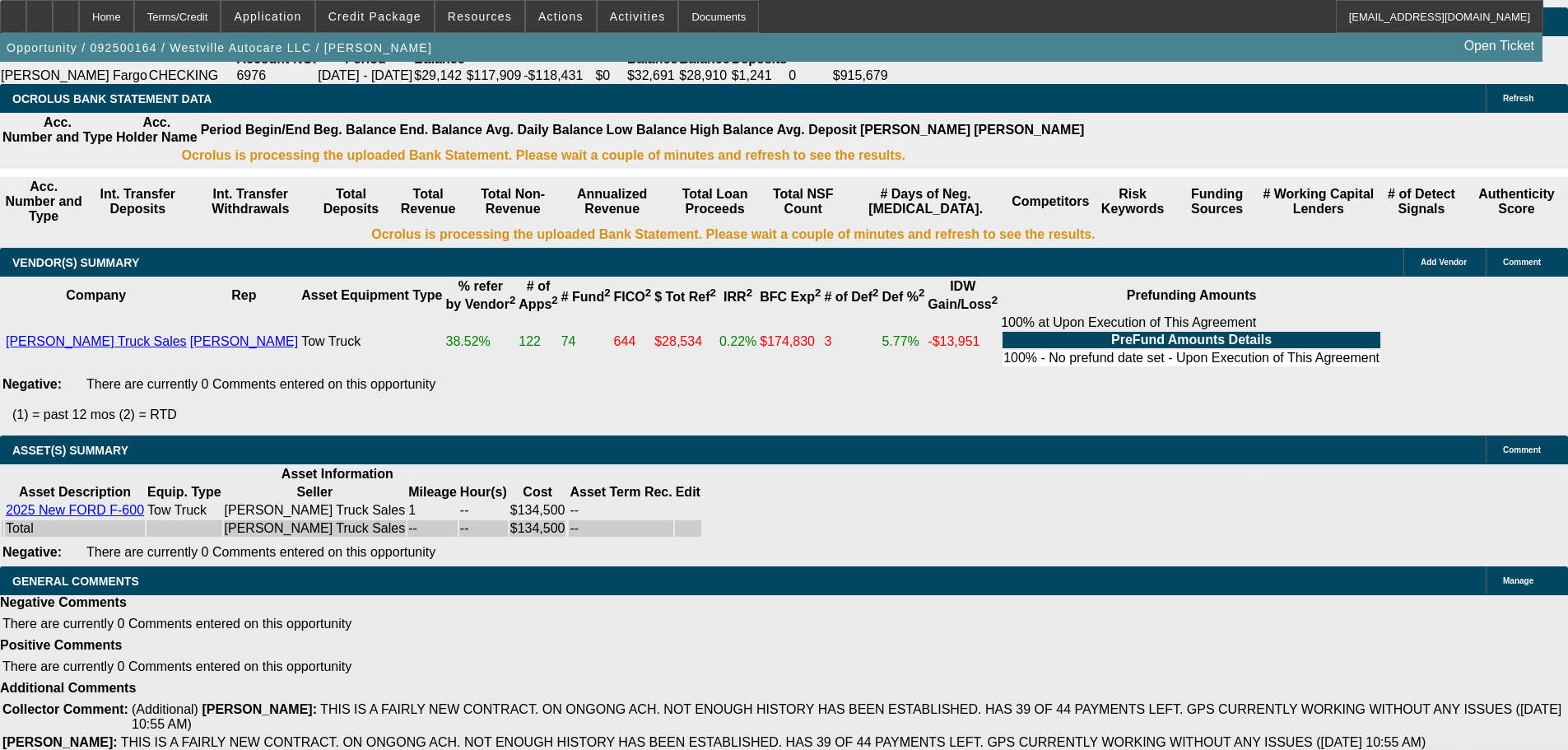
drag, startPoint x: 380, startPoint y: 380, endPoint x: 496, endPoint y: 679, distance: 320.7
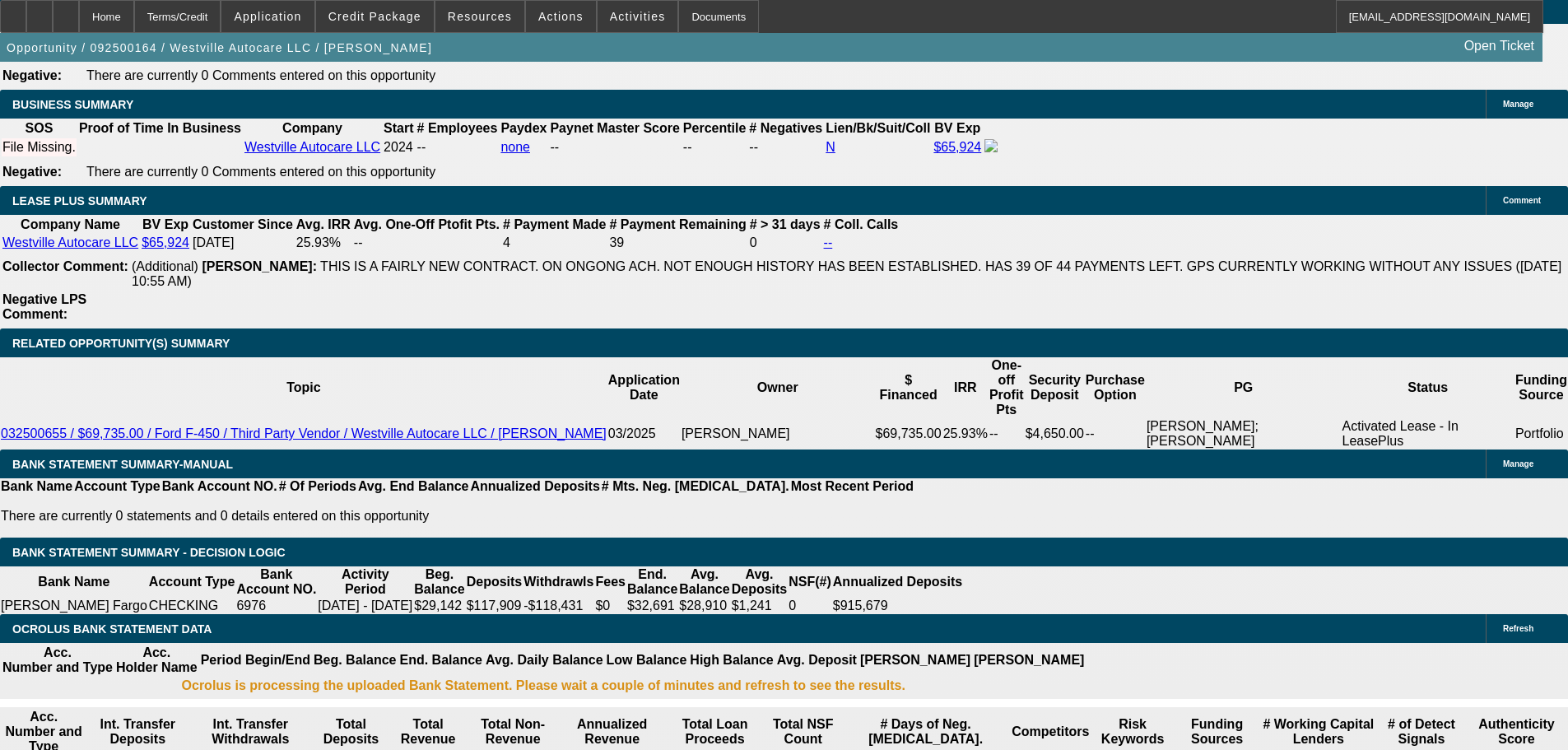
scroll to position [2674, 0]
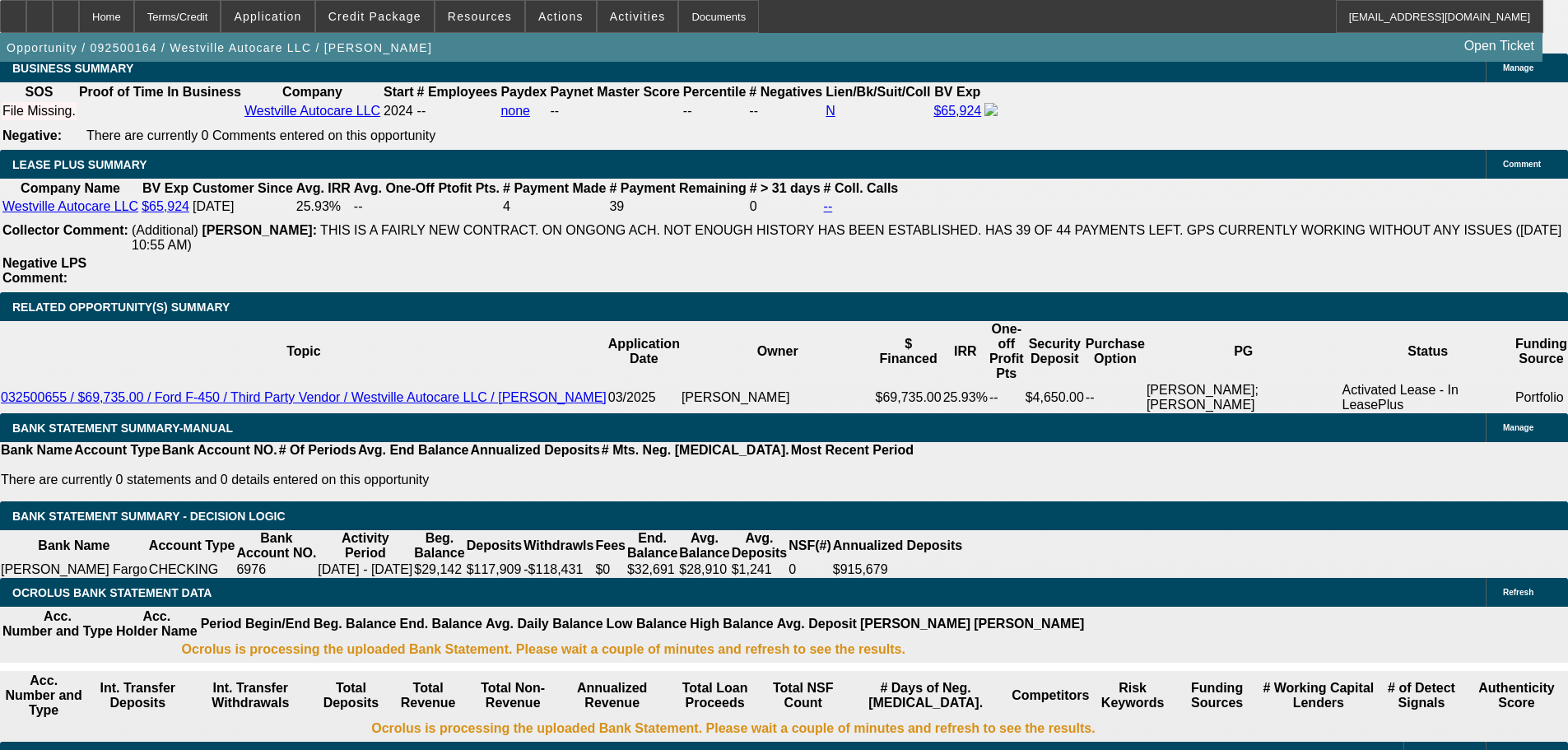
type input "0"
type input "UNKNOWN"
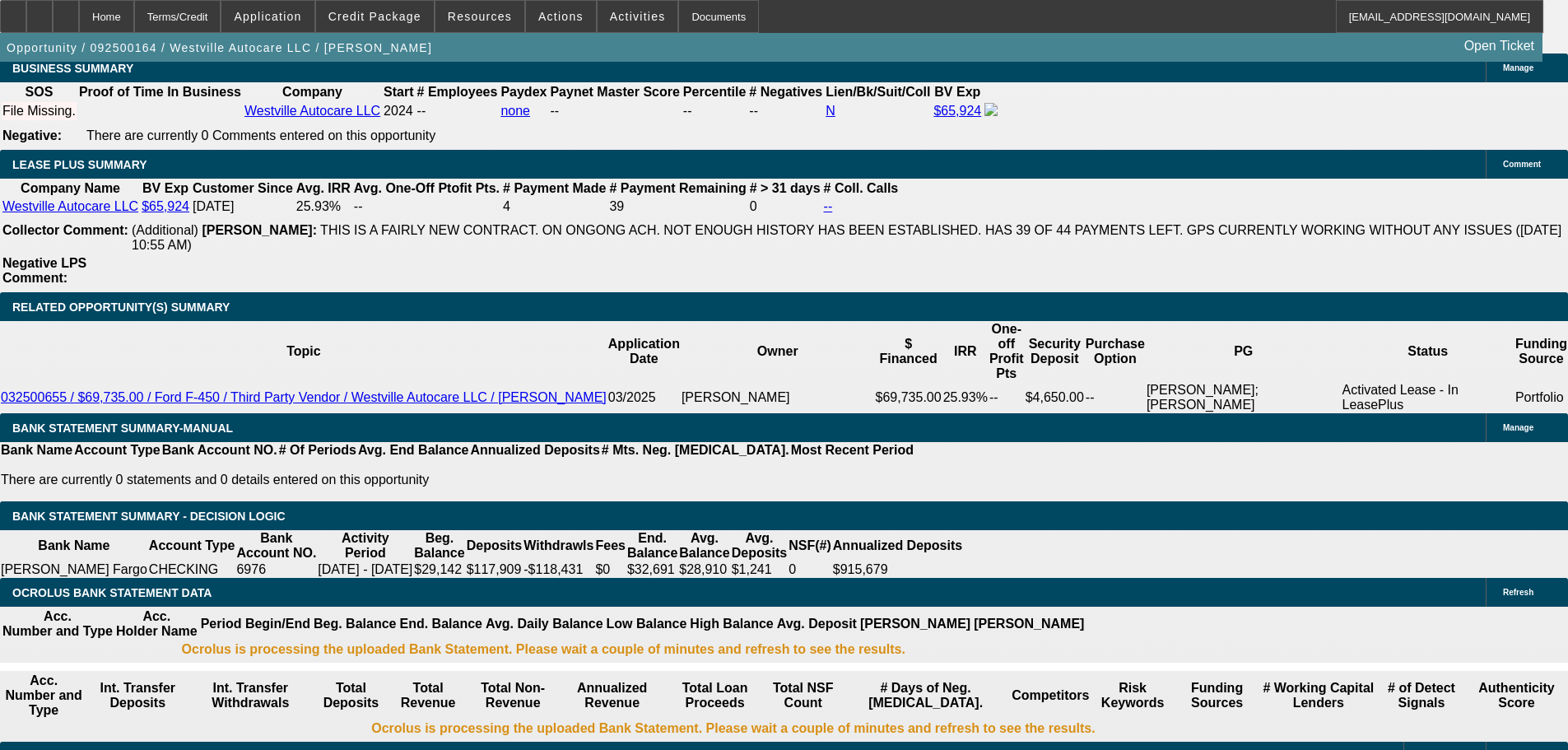
type input "$13,450.00"
type input "13"
type input "$3,135.10"
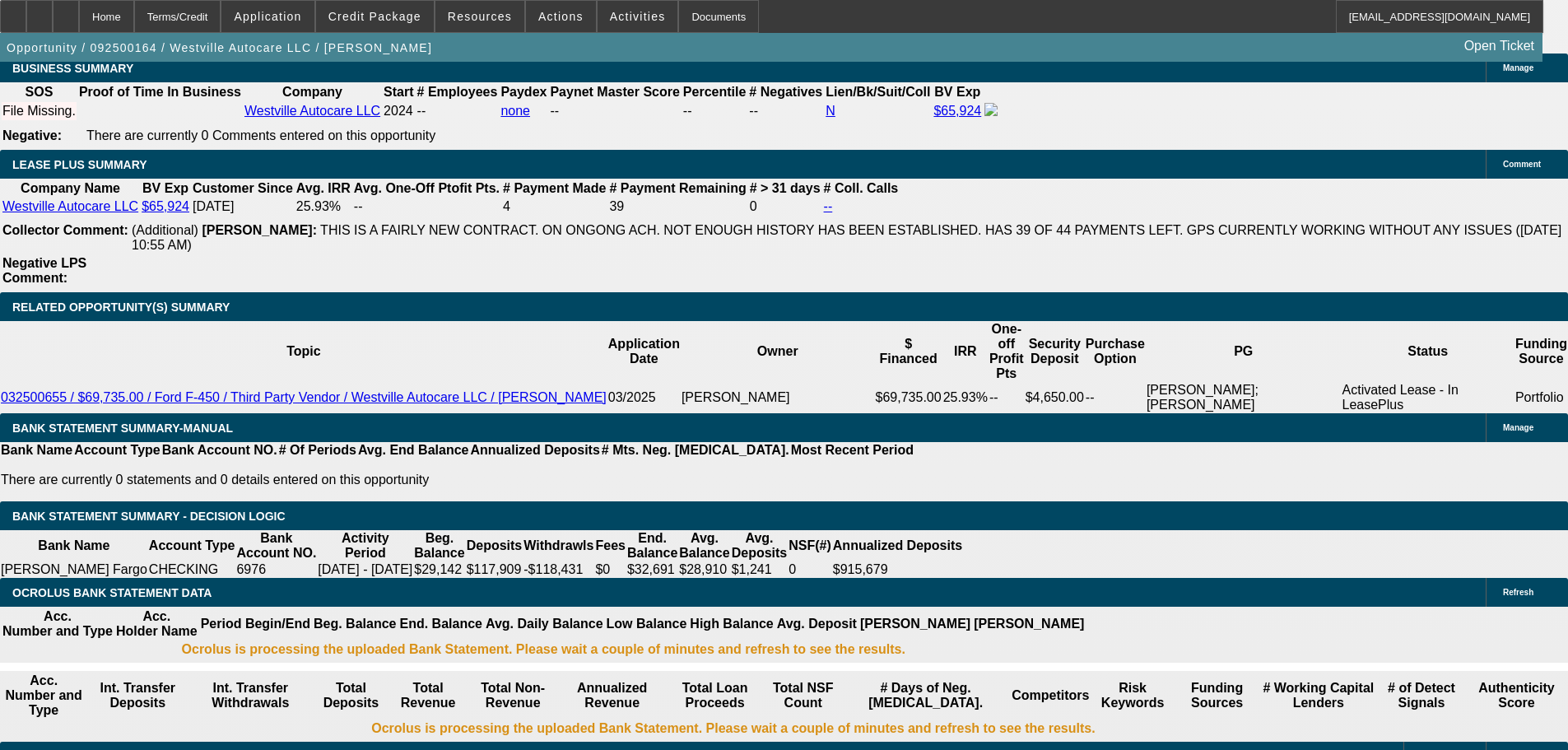
type input "$1,567.55"
type input "13"
type input "$4,396.22"
type input "$2,198.11"
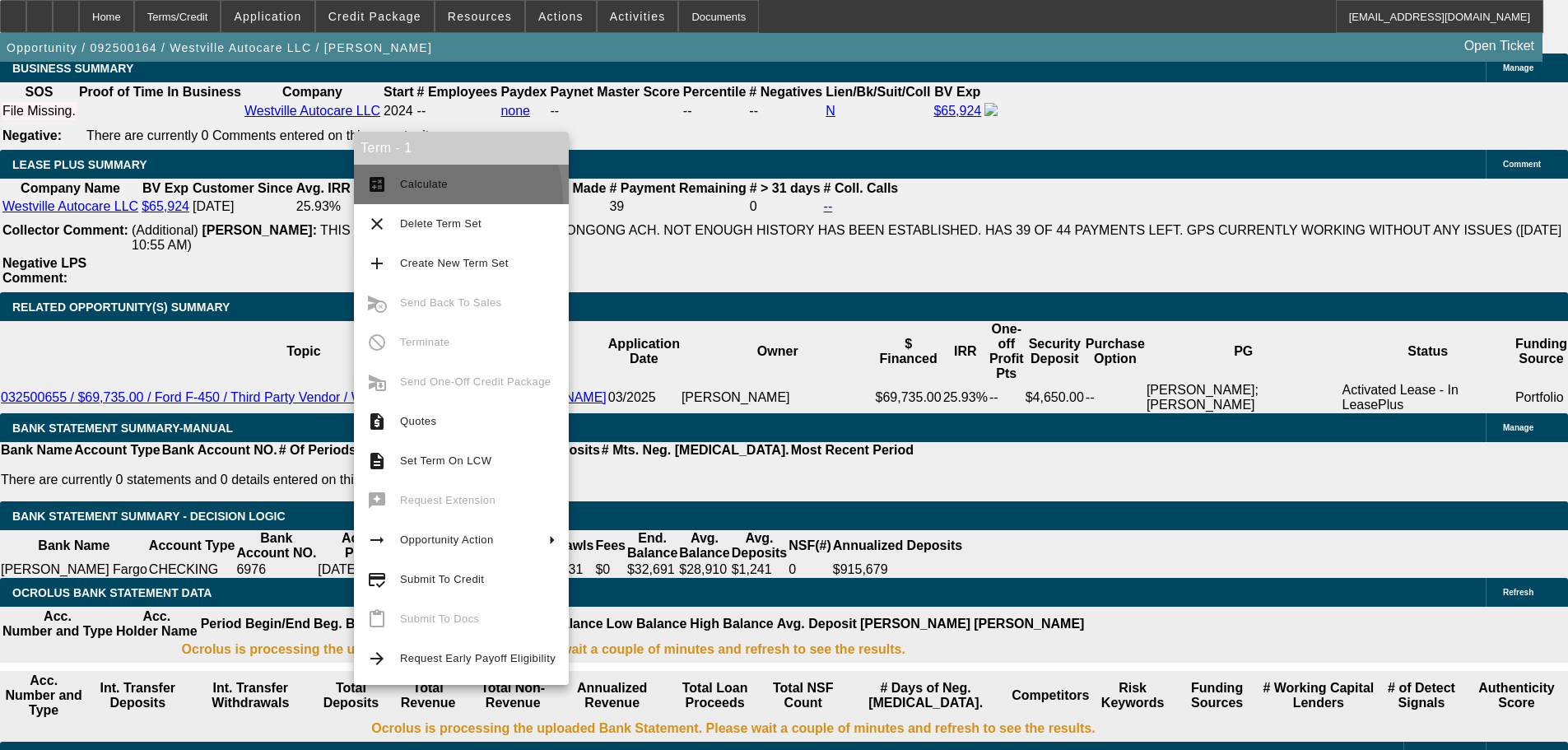
click at [422, 200] on button "calculate Calculate" at bounding box center [461, 184] width 215 height 40
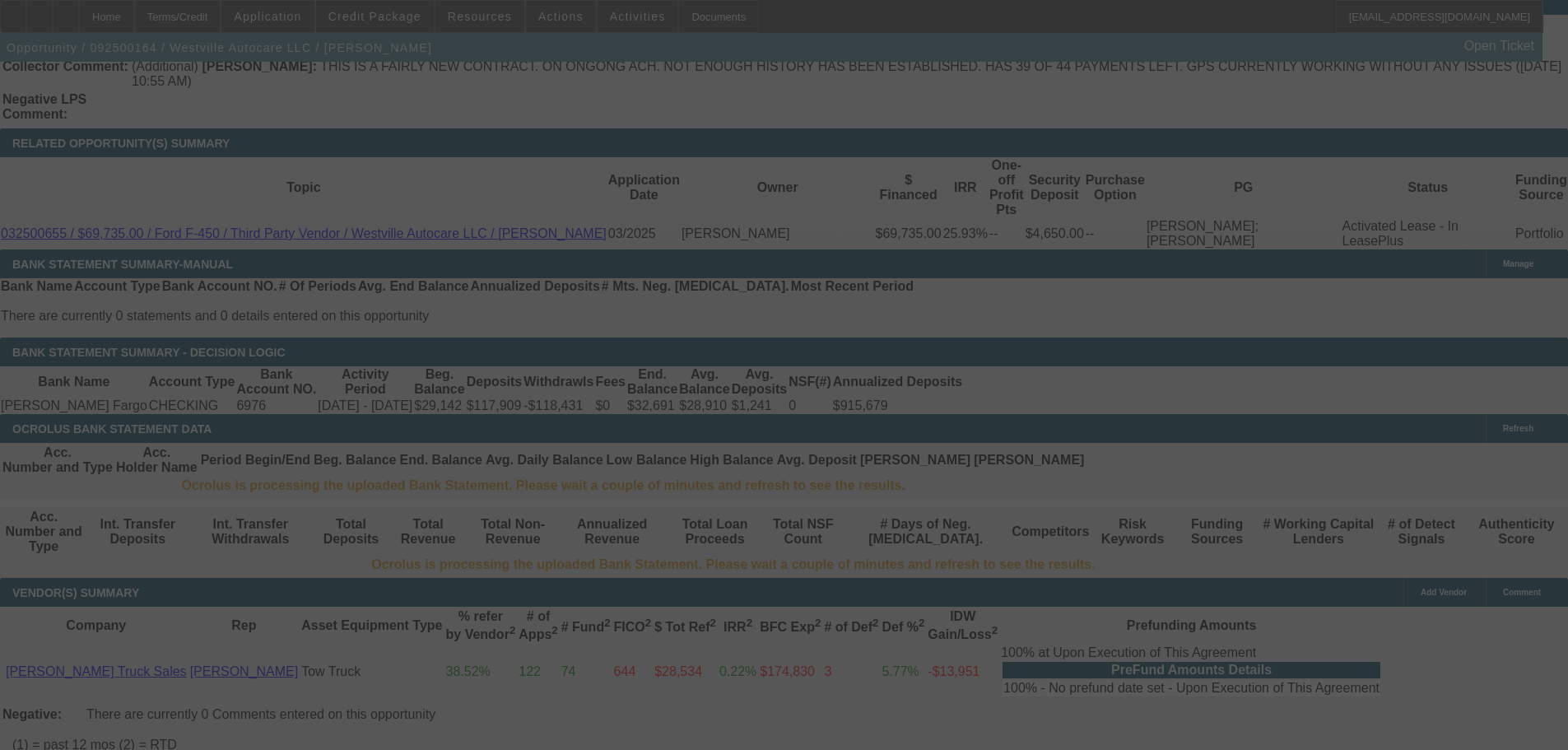
scroll to position [2839, 0]
select select "0"
select select "2"
select select "0"
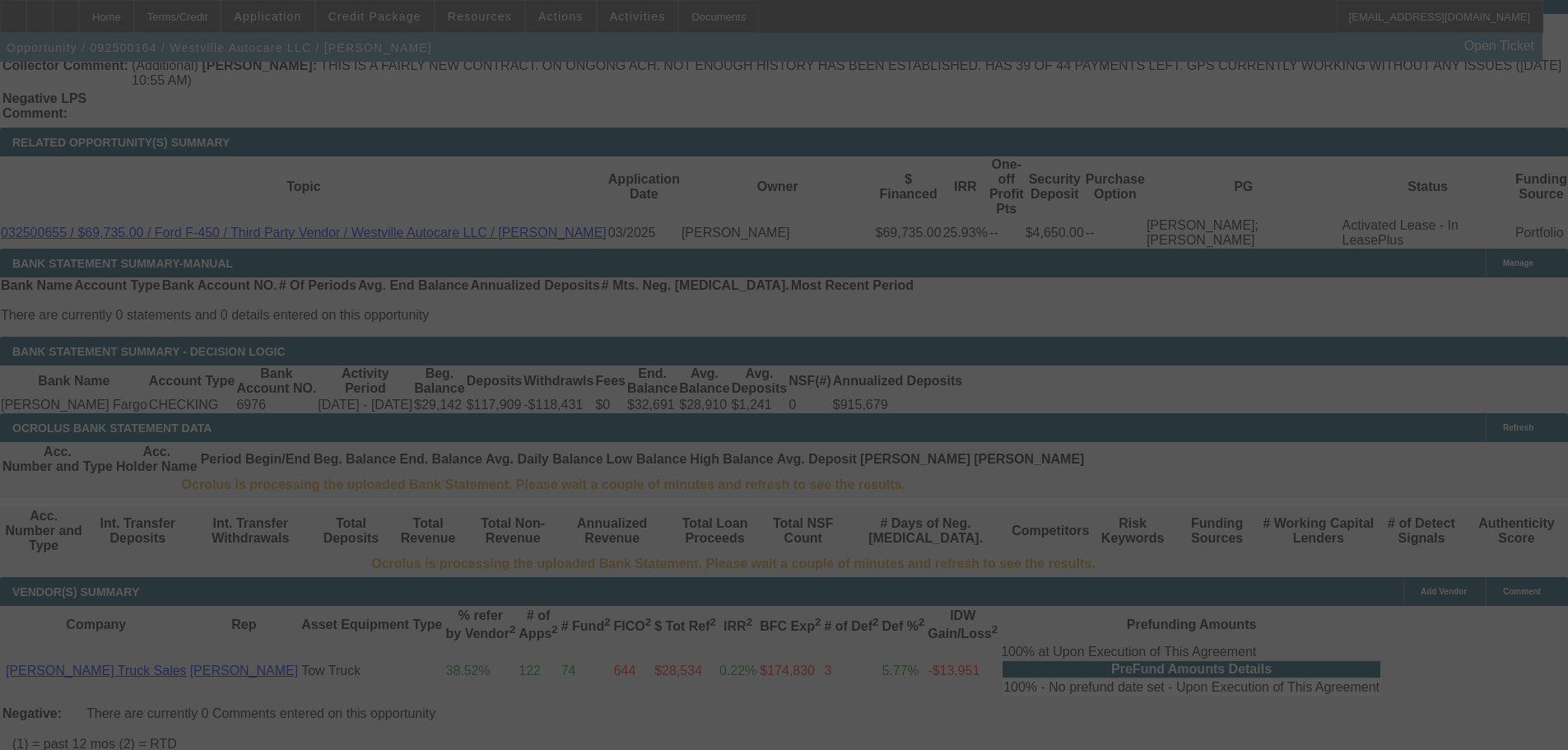
select select "6"
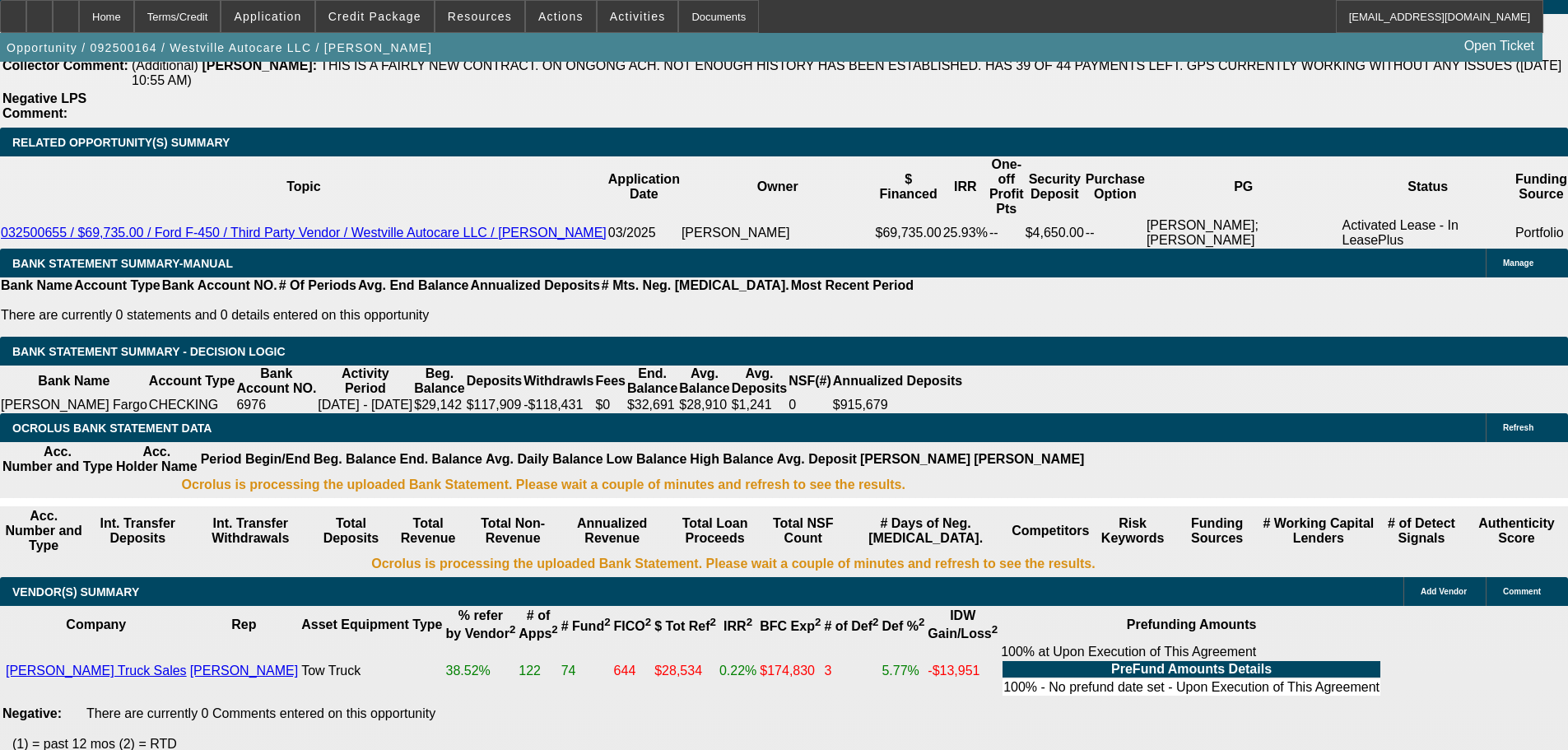
type input "UNKNOWN"
type input "1"
type input "$3,135.10"
type input "$1,567.55"
type input "16"
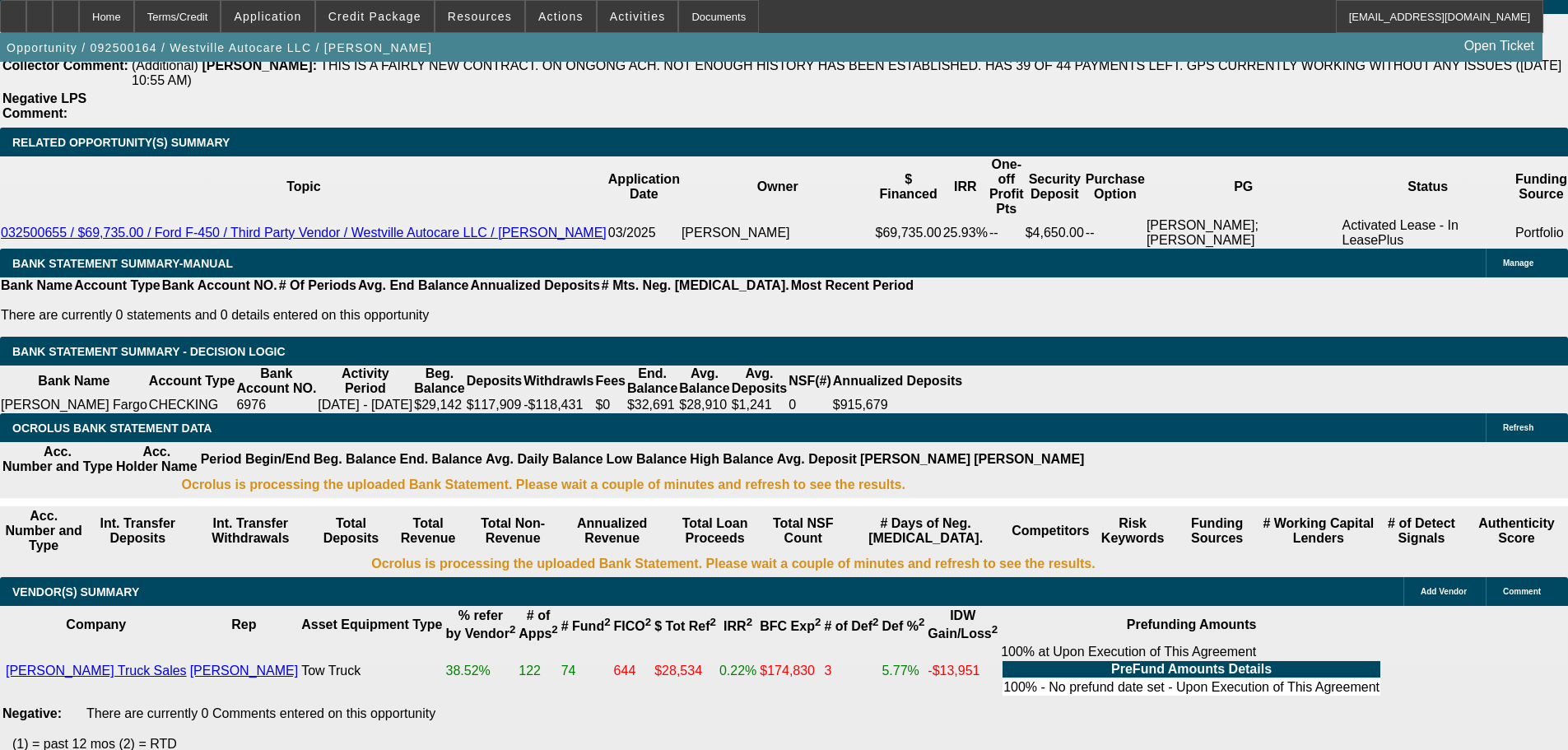
type input "$4,750.52"
type input "$2,375.26"
type input "16"
type input "$2,375.26"
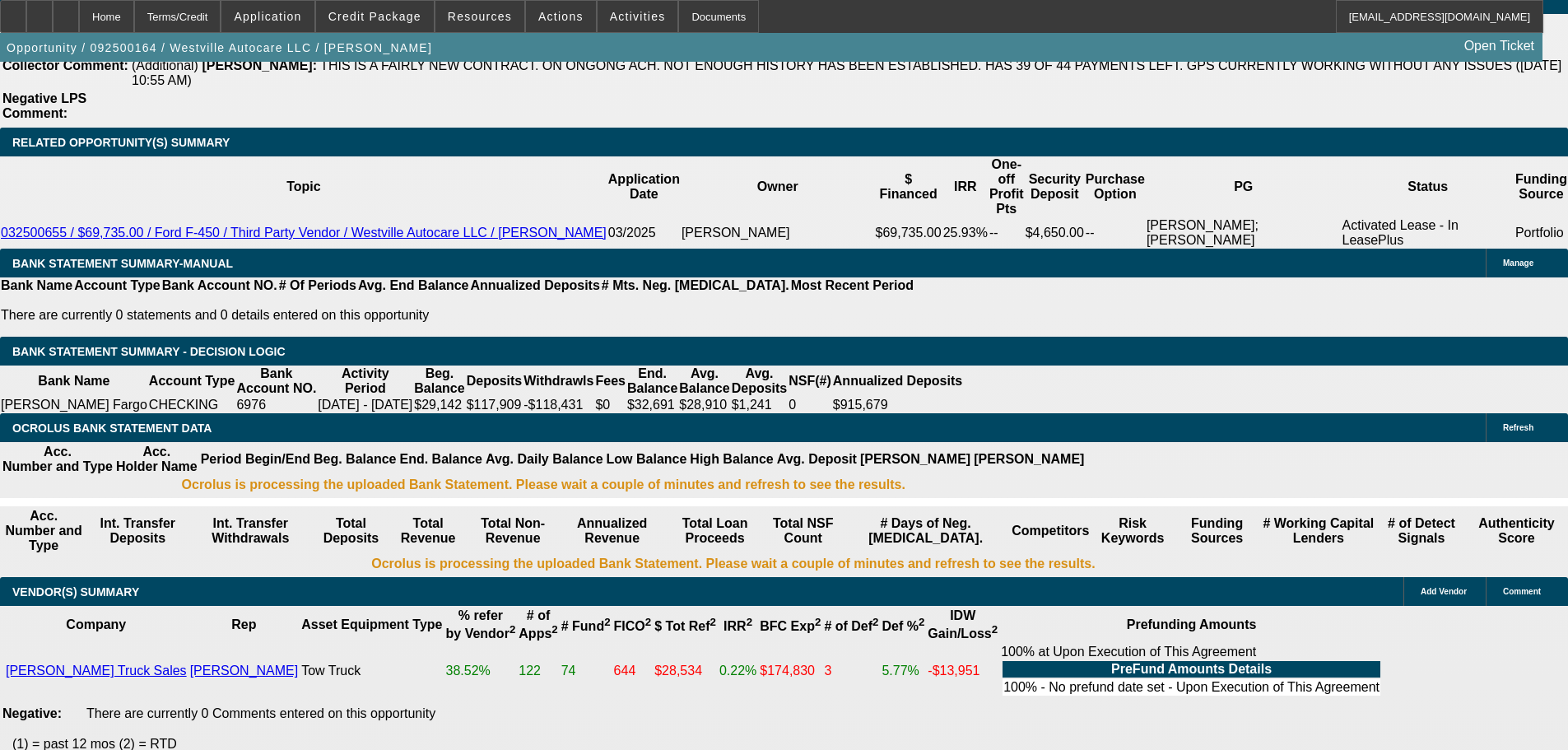
type input "13450"
type input "$0.00"
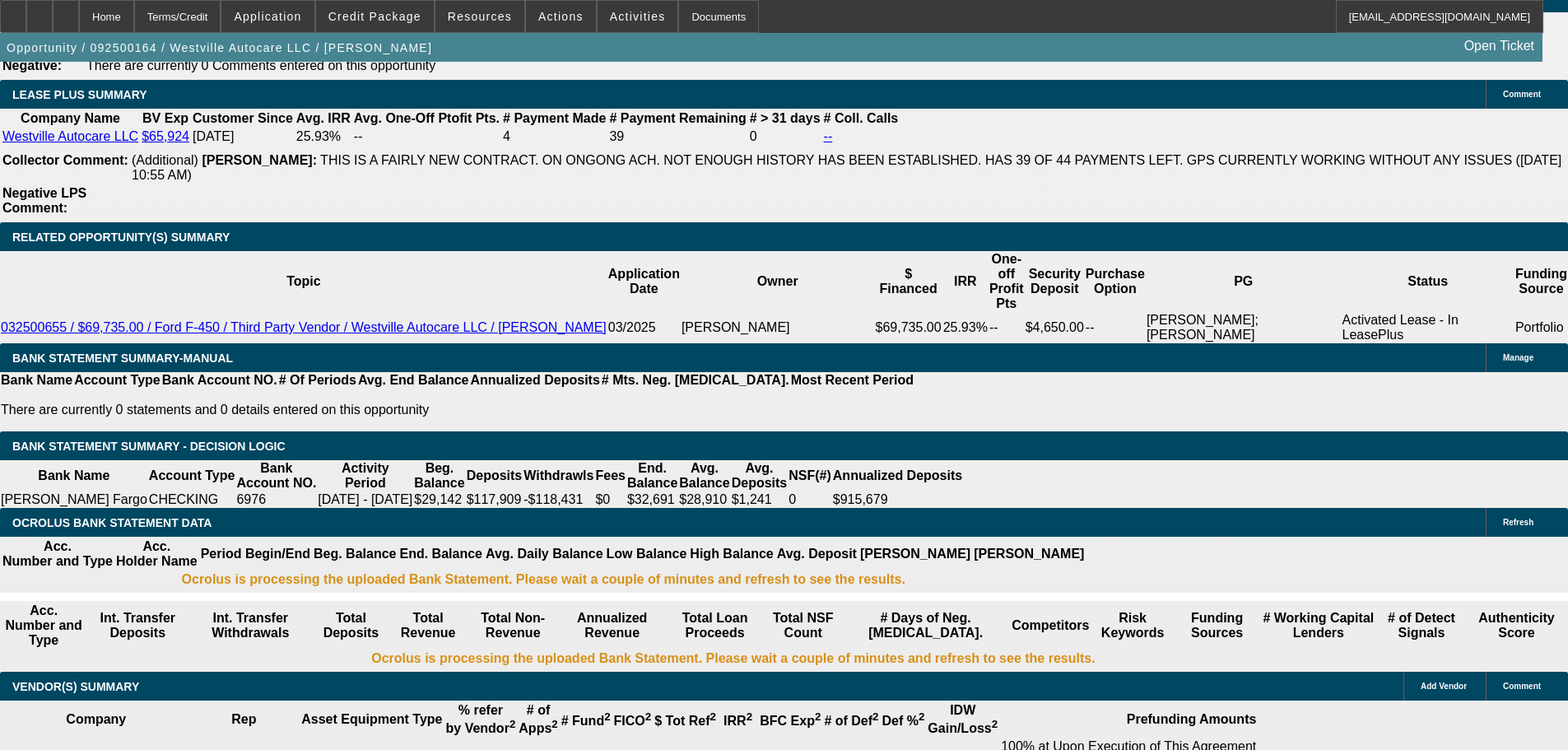
scroll to position [2591, 0]
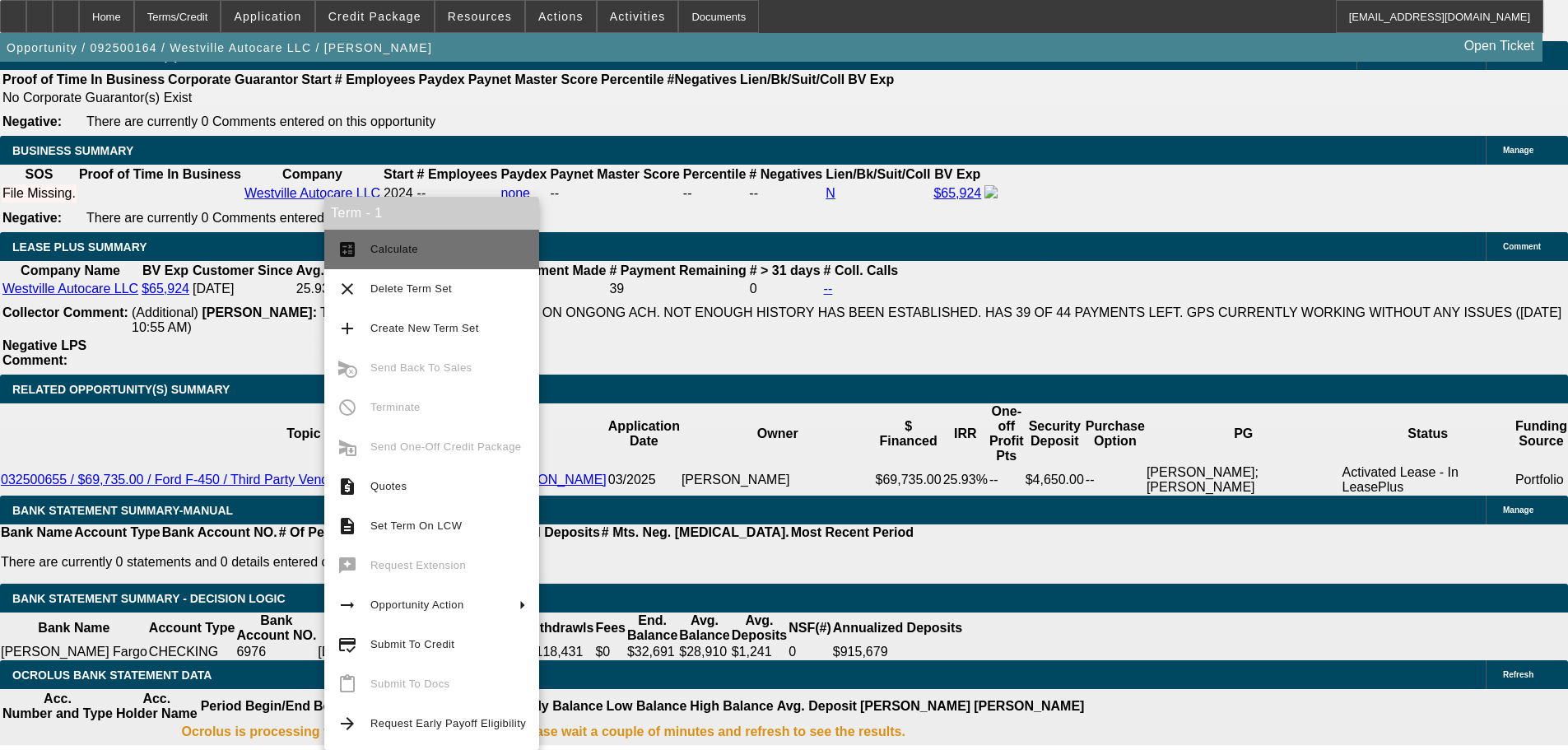
click at [486, 245] on span "Calculate" at bounding box center [448, 249] width 156 height 19
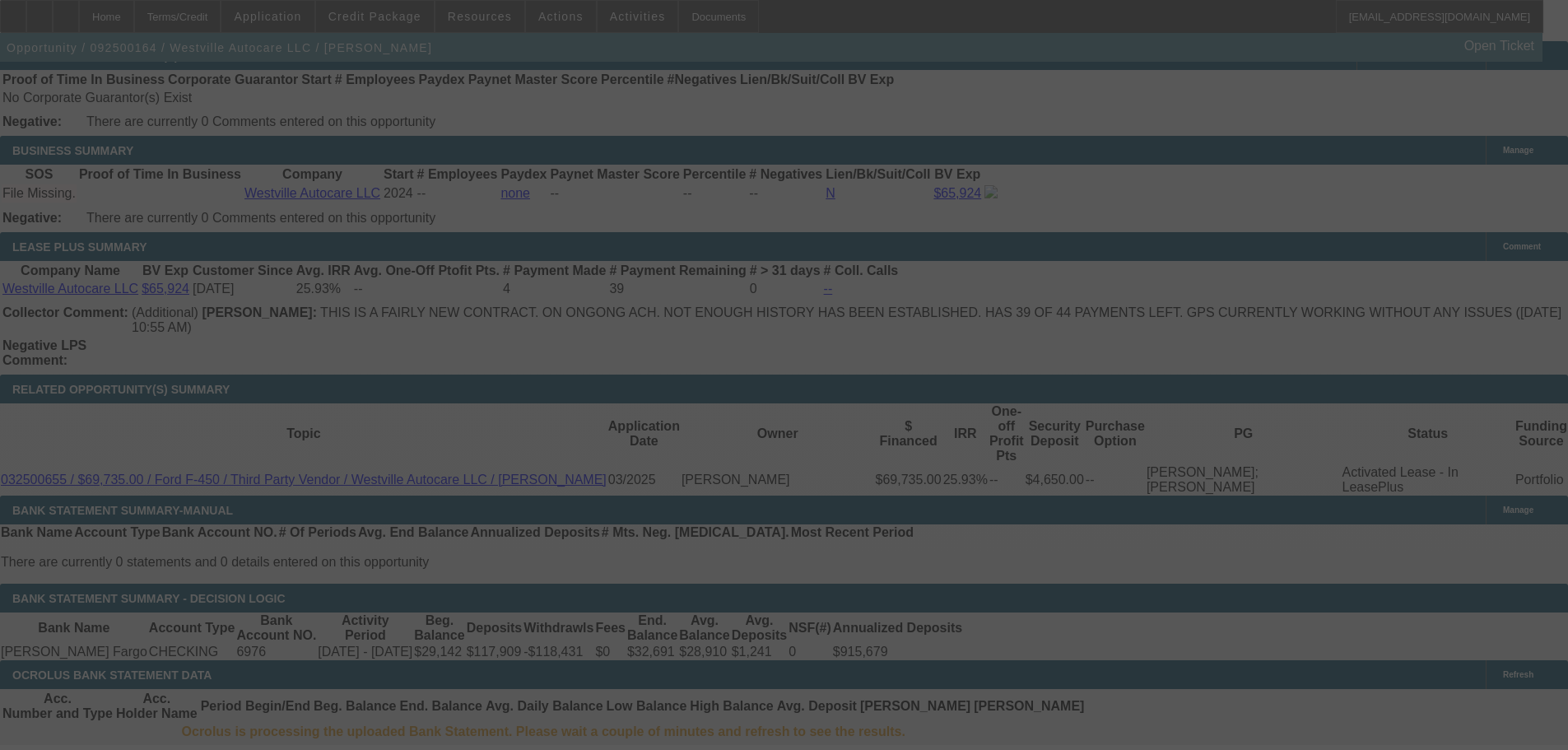
select select "0"
select select "2"
select select "0"
select select "6"
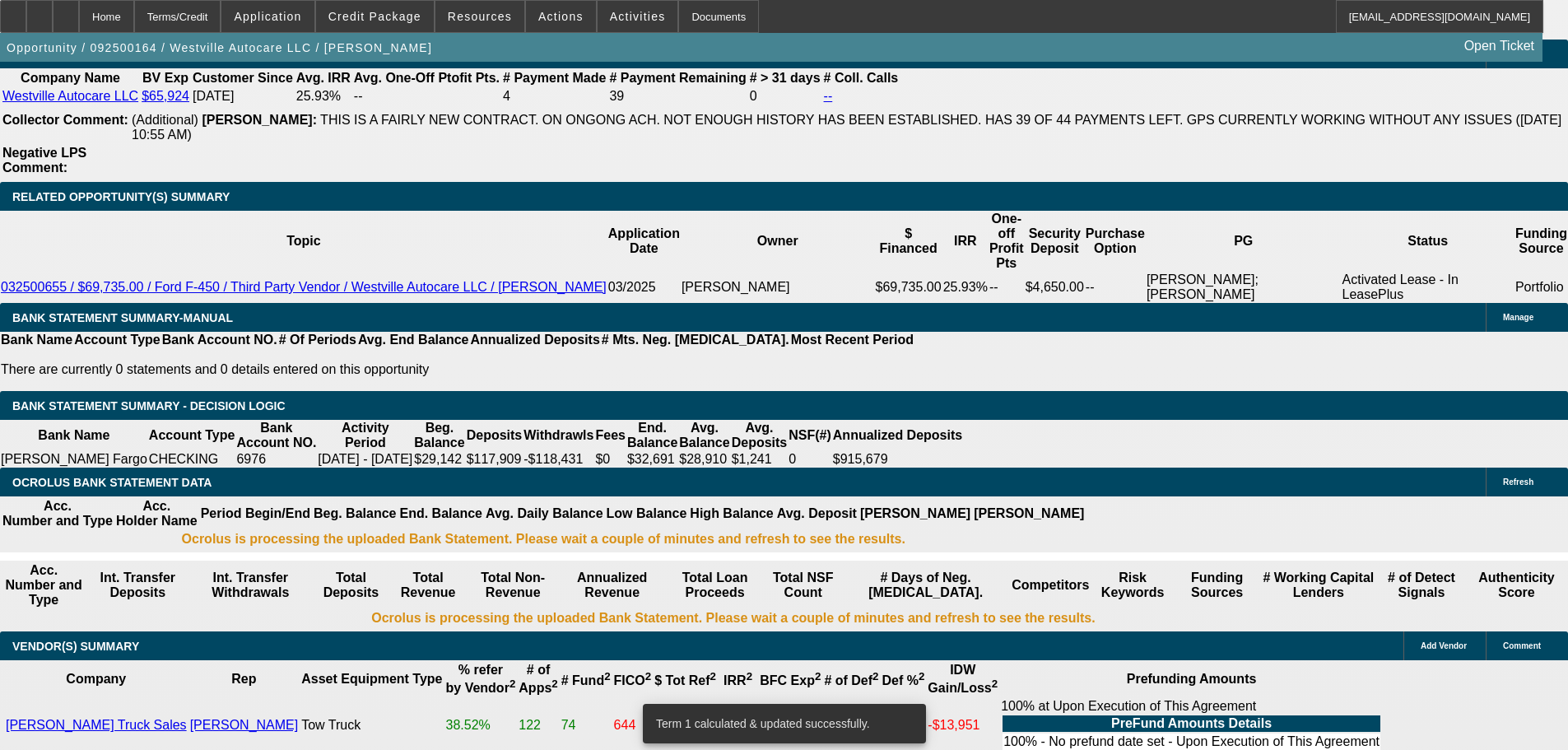
scroll to position [2978, 0]
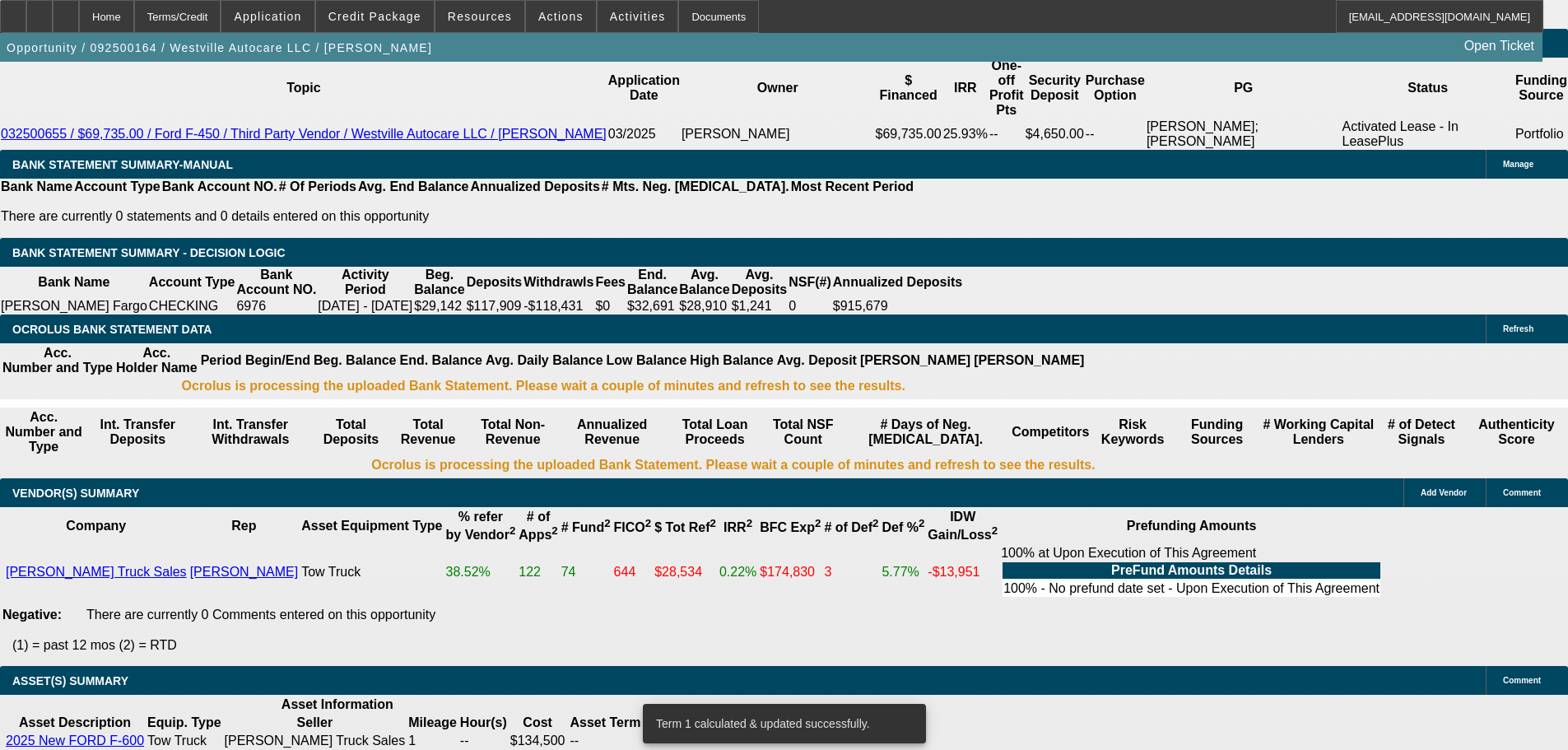
drag, startPoint x: 623, startPoint y: 585, endPoint x: 624, endPoint y: 594, distance: 9.1
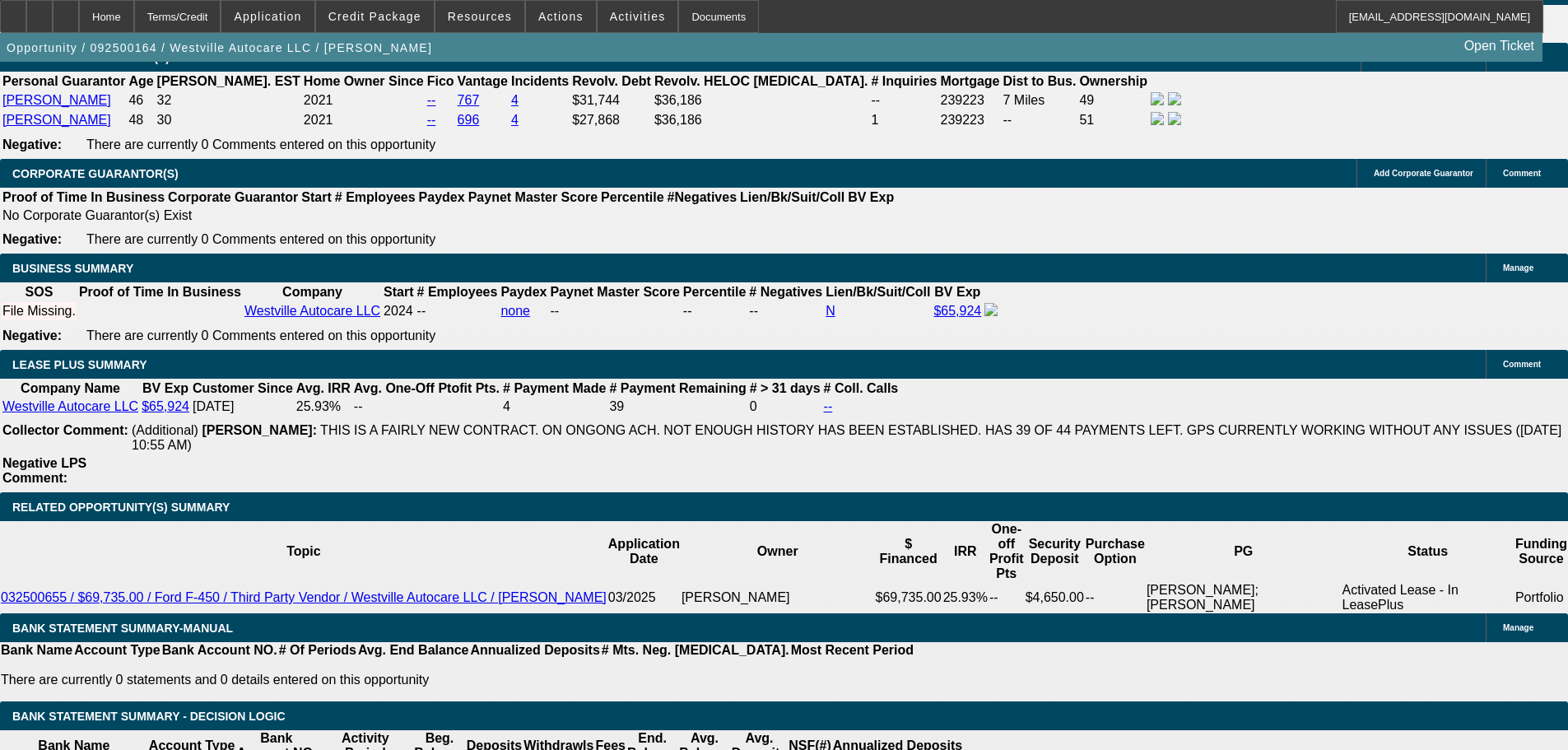
drag, startPoint x: 624, startPoint y: 594, endPoint x: 613, endPoint y: 413, distance: 181.3
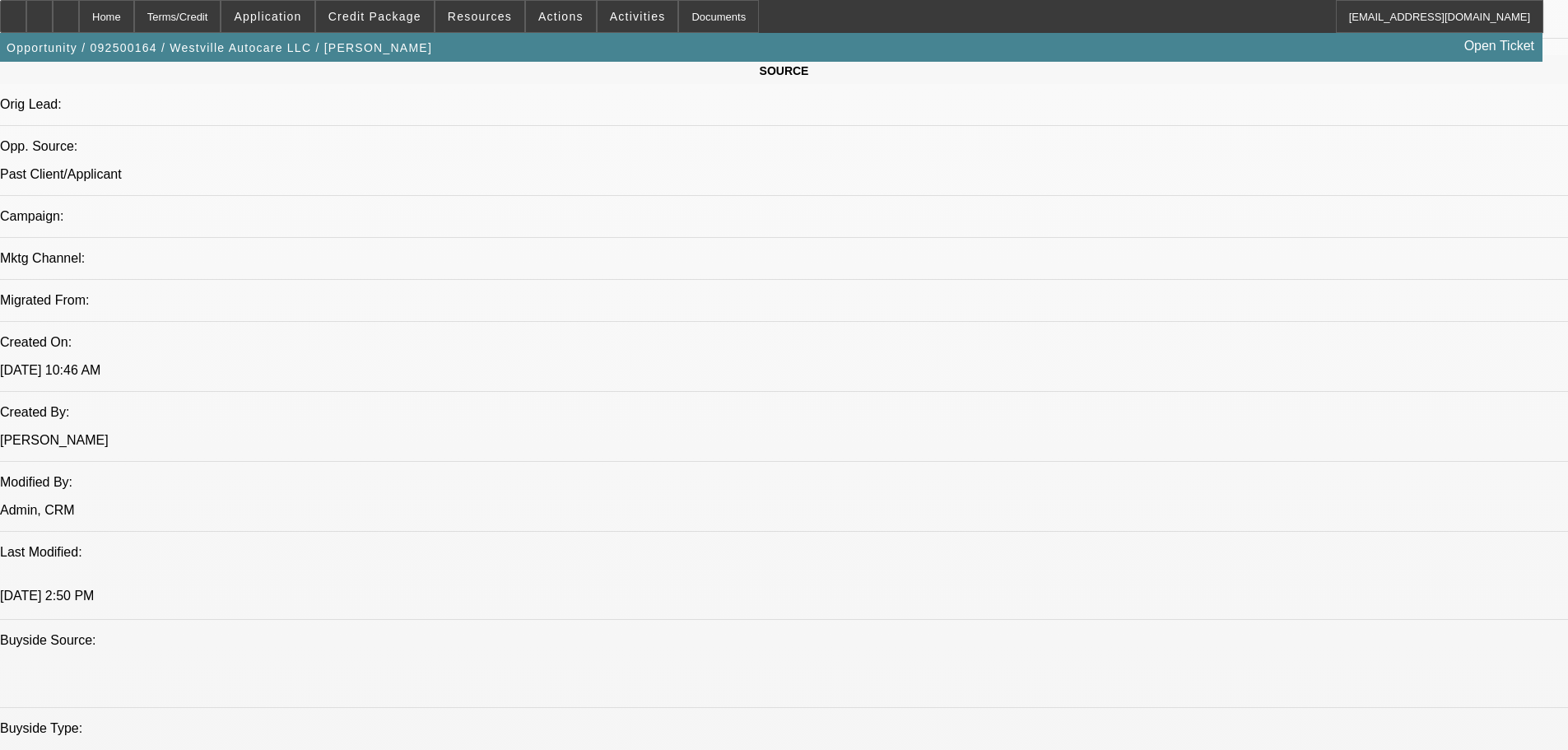
drag, startPoint x: 650, startPoint y: 504, endPoint x: 598, endPoint y: 280, distance: 230.0
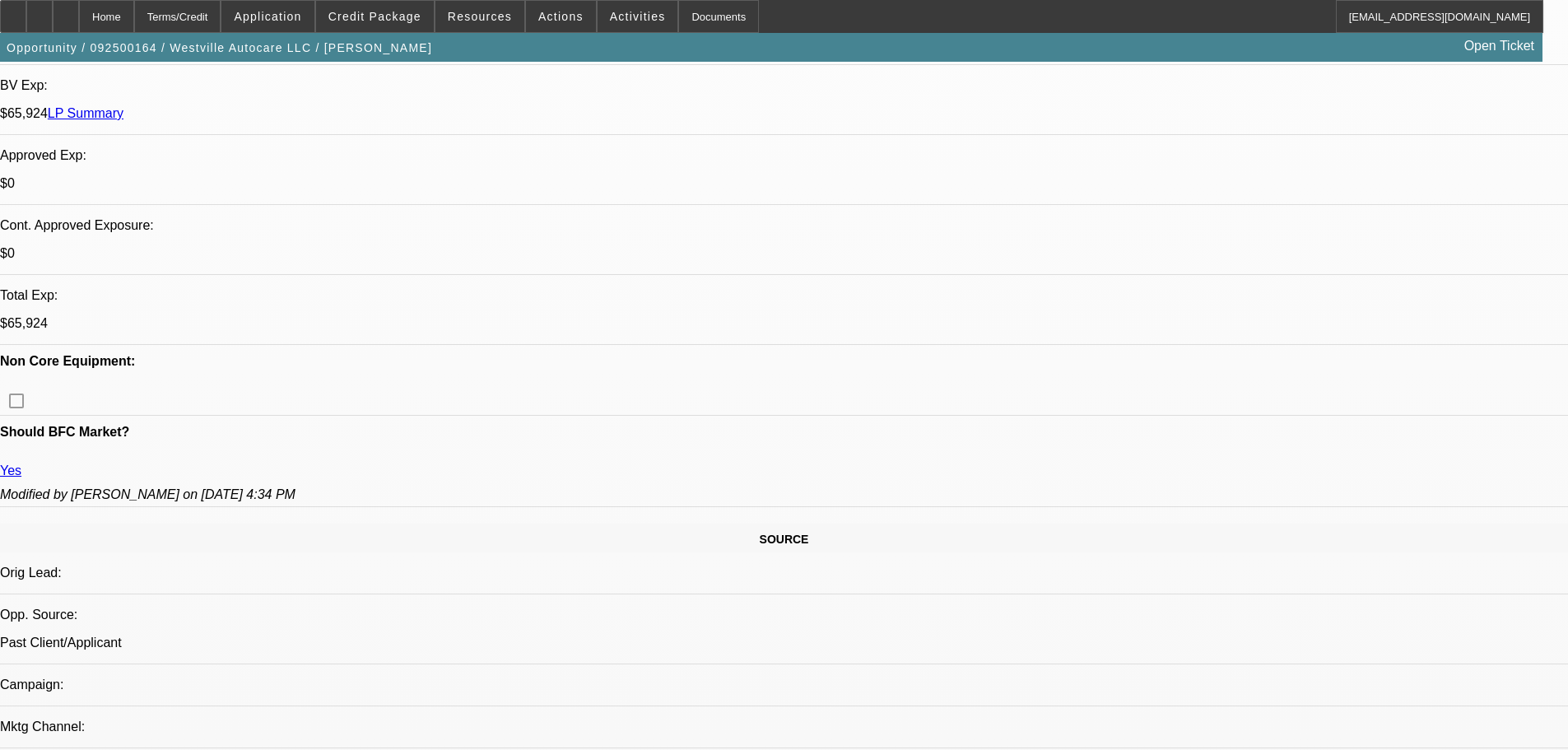
drag, startPoint x: 968, startPoint y: 356, endPoint x: 1044, endPoint y: 102, distance: 265.1
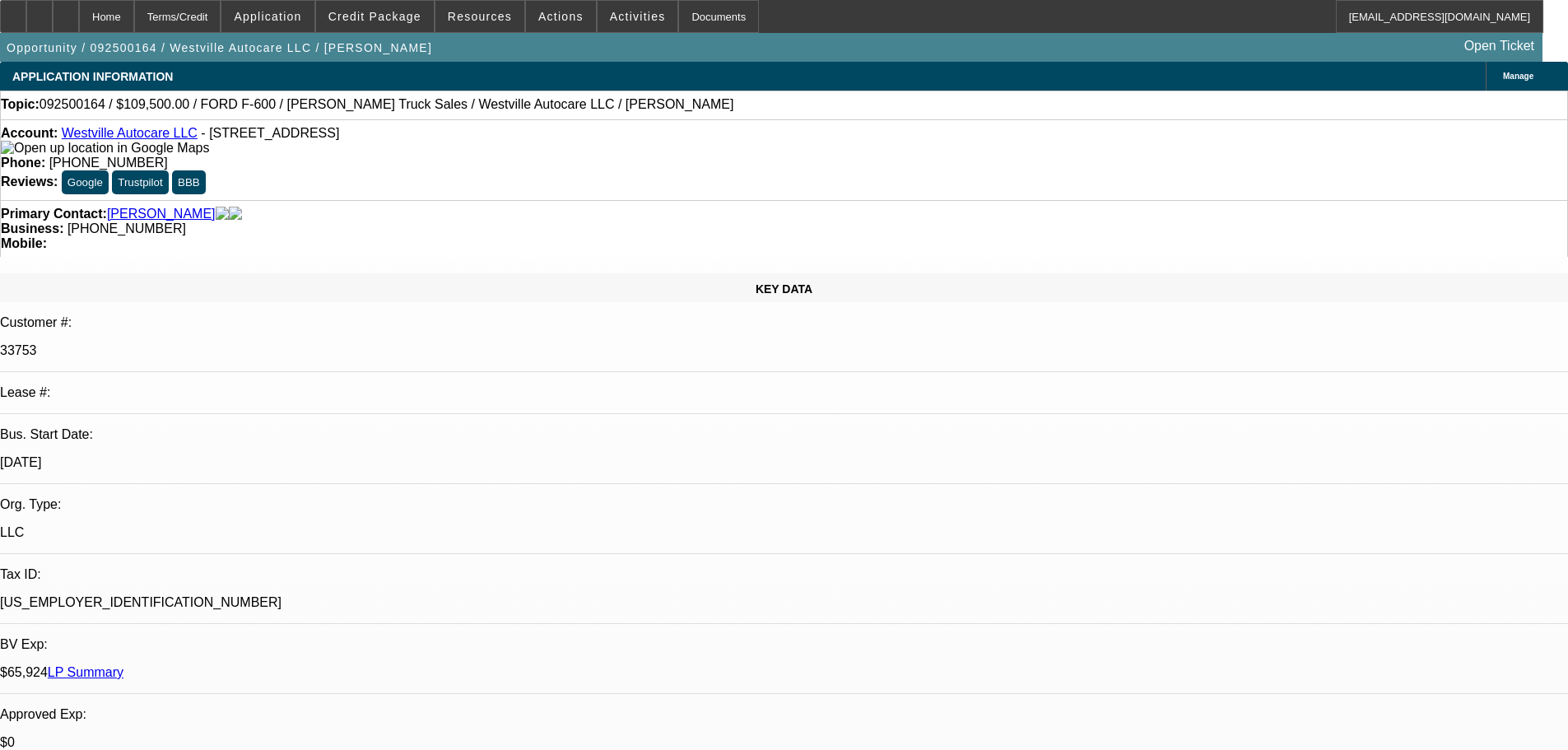
drag, startPoint x: 1406, startPoint y: 483, endPoint x: 1046, endPoint y: 485, distance: 360.0
copy div "PENDING, confirm if cab/chassis only?, new app, banks"
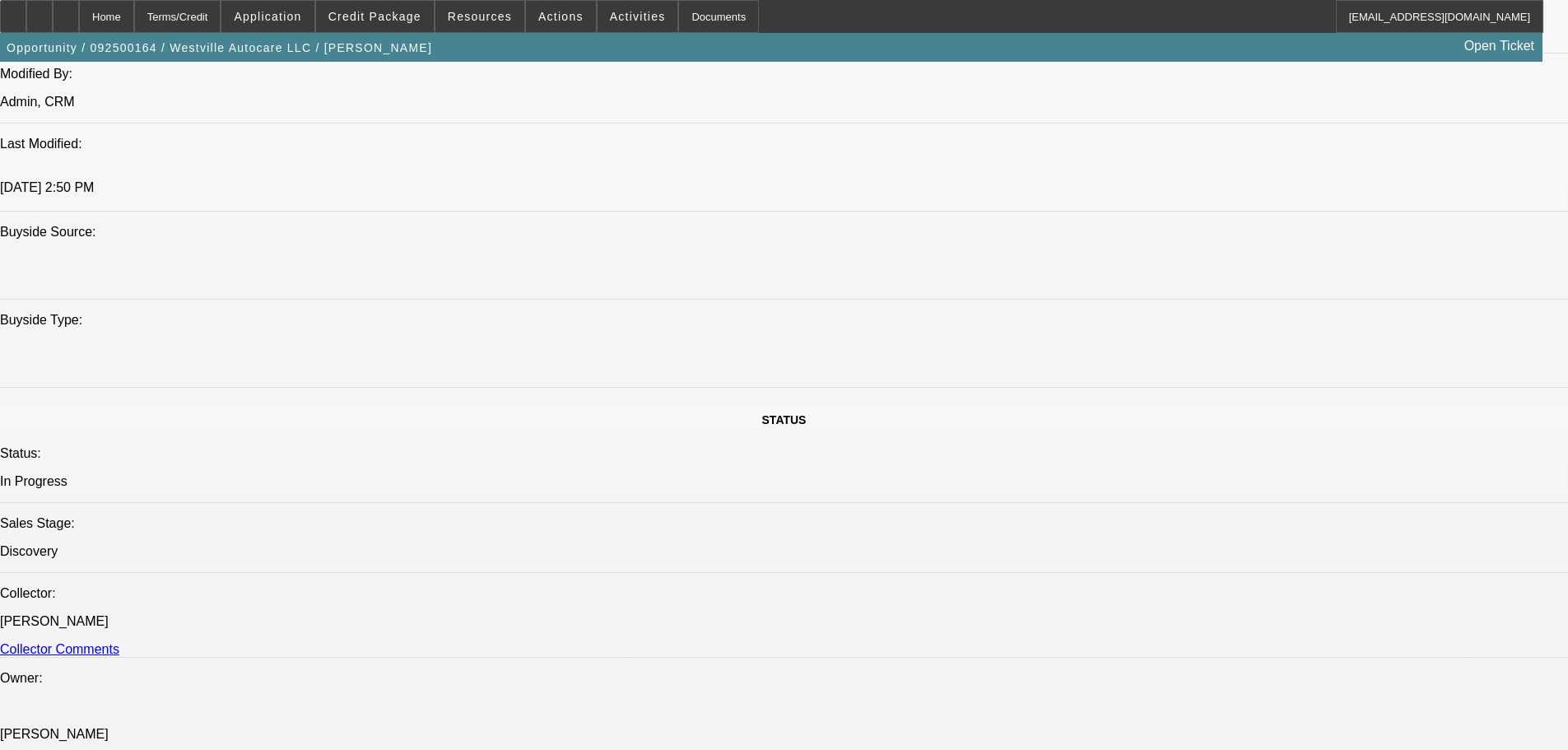
drag, startPoint x: 751, startPoint y: 449, endPoint x: 727, endPoint y: 711, distance: 263.1
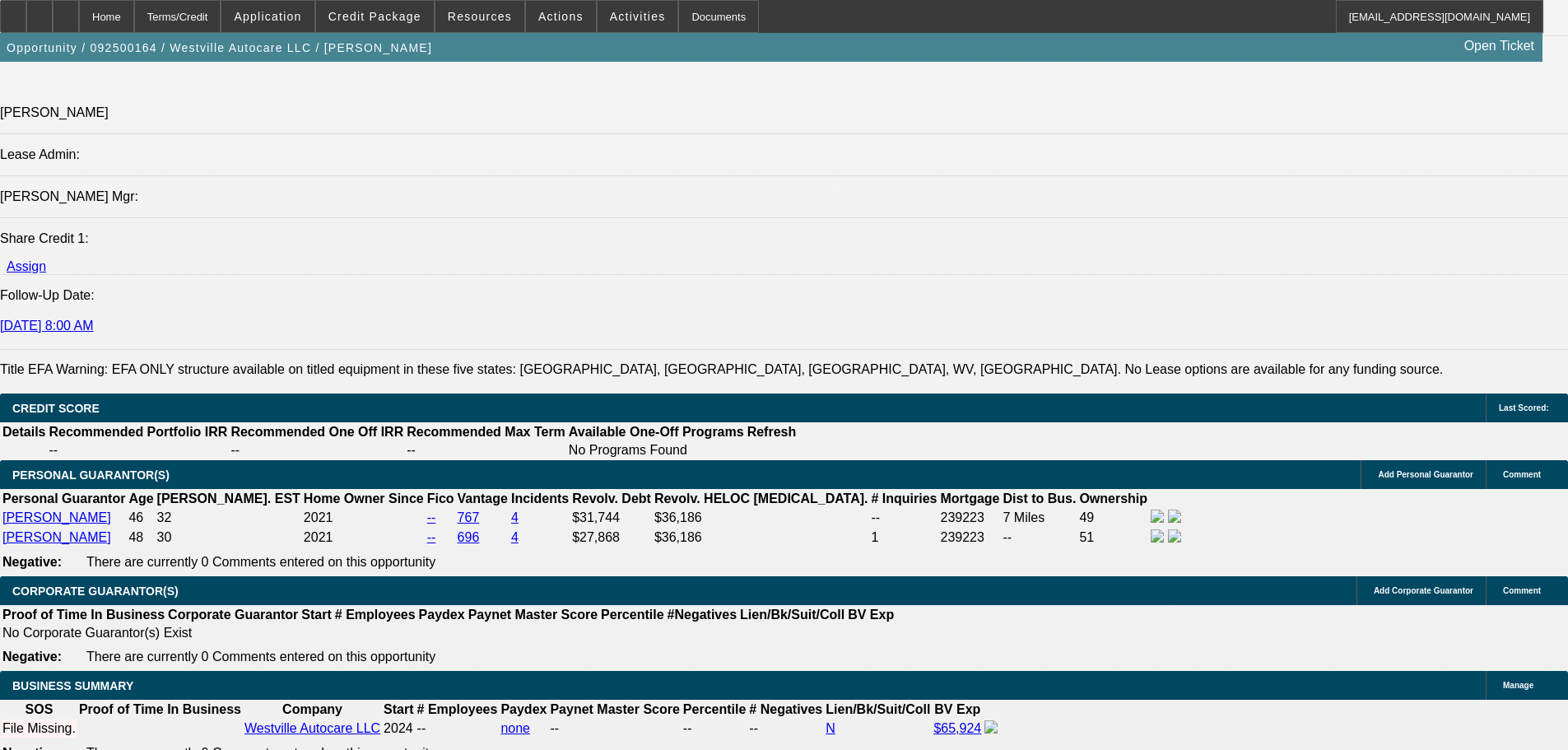
scroll to position [1924, 0]
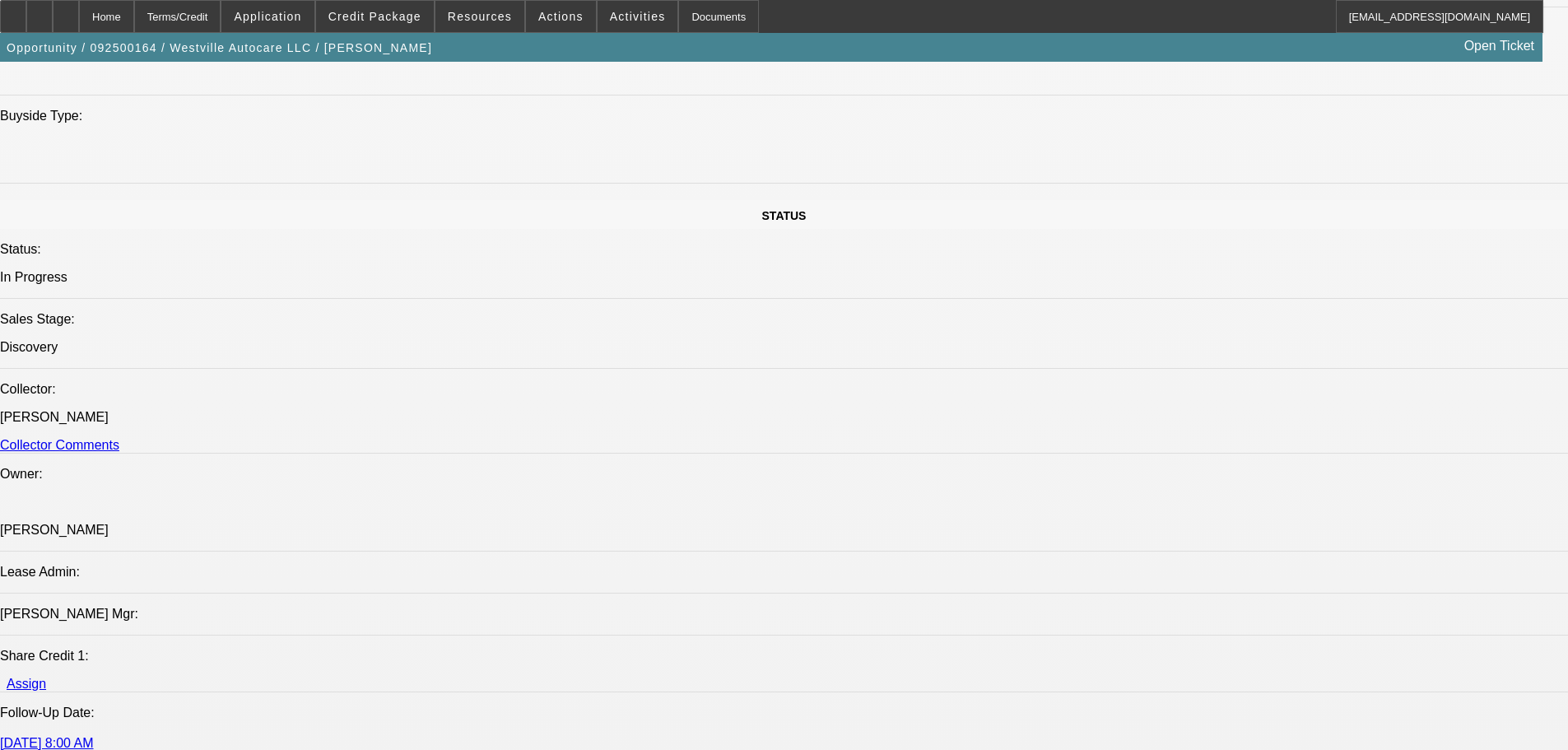
drag, startPoint x: 771, startPoint y: 231, endPoint x: 768, endPoint y: 199, distance: 32.1
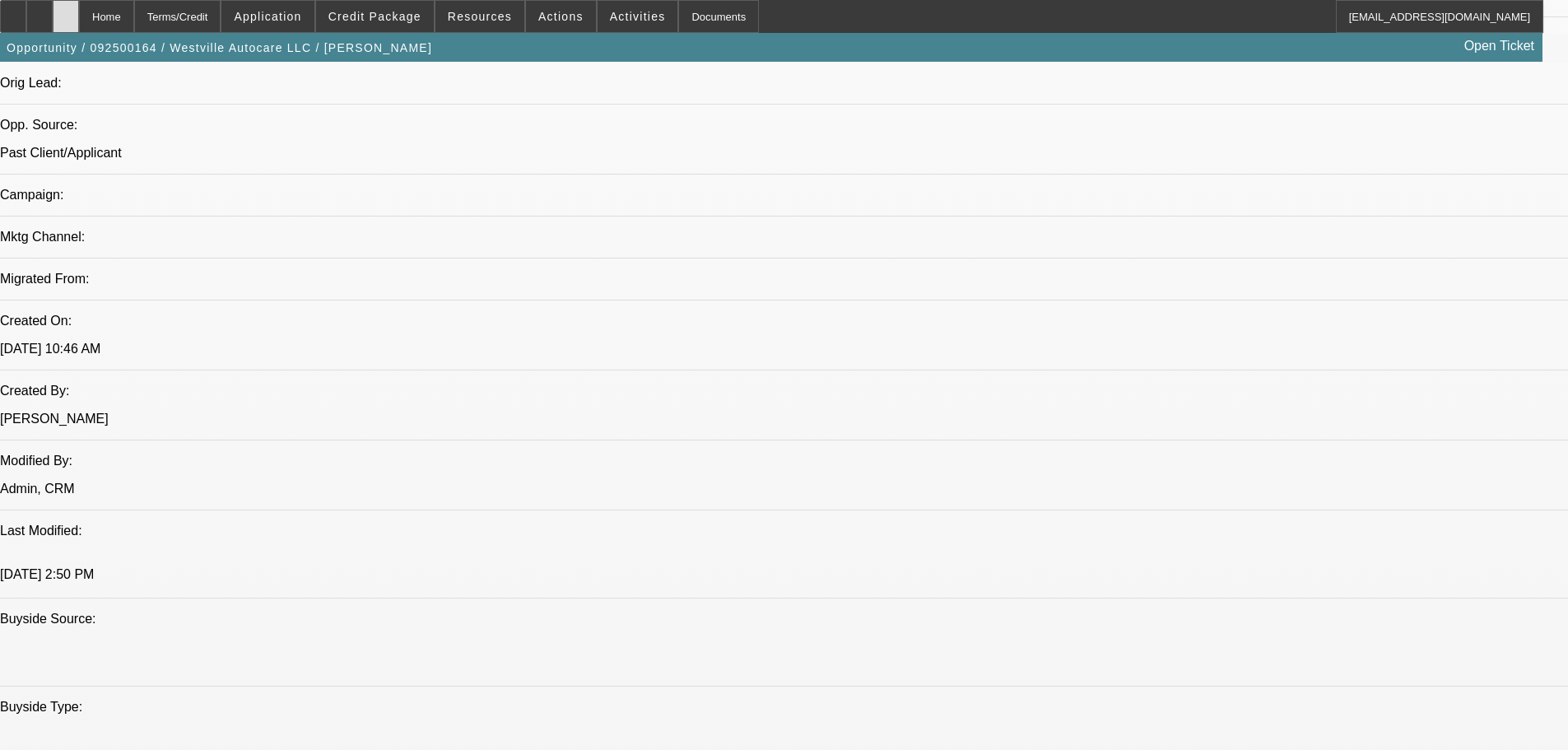
click at [66, 11] on icon at bounding box center [66, 11] width 0 height 0
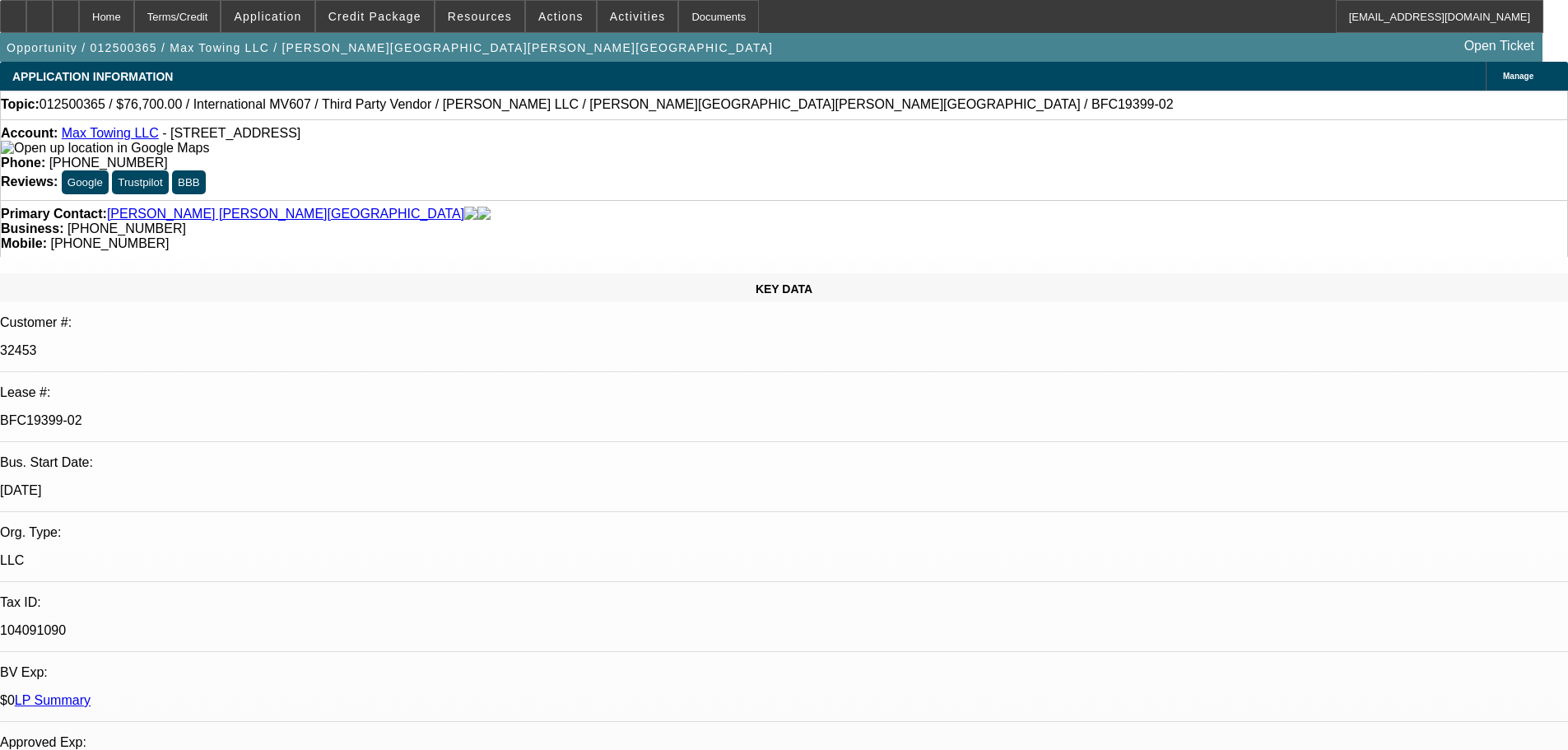
select select "0"
select select "6"
select select "0"
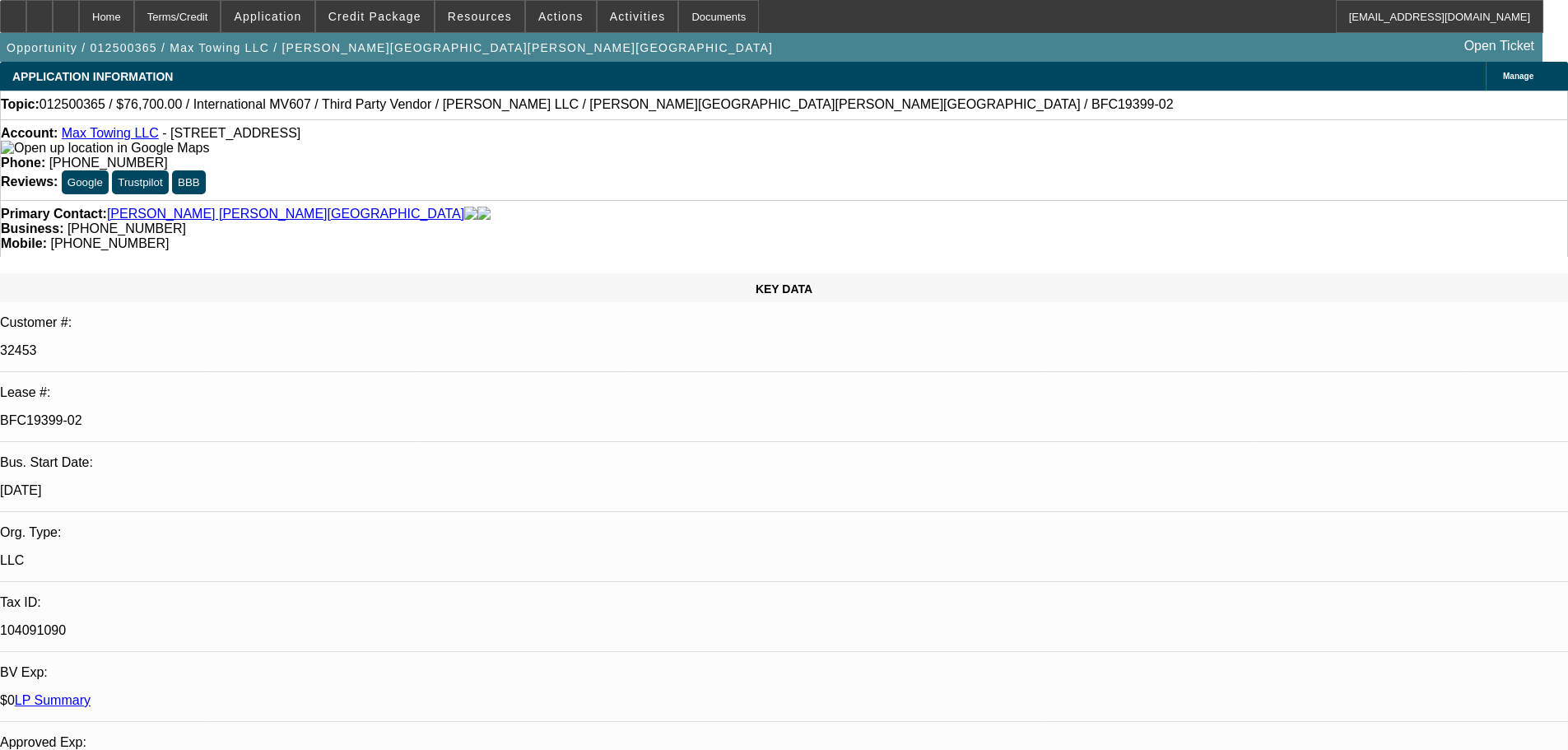
select select "0"
select select "6"
select select "0"
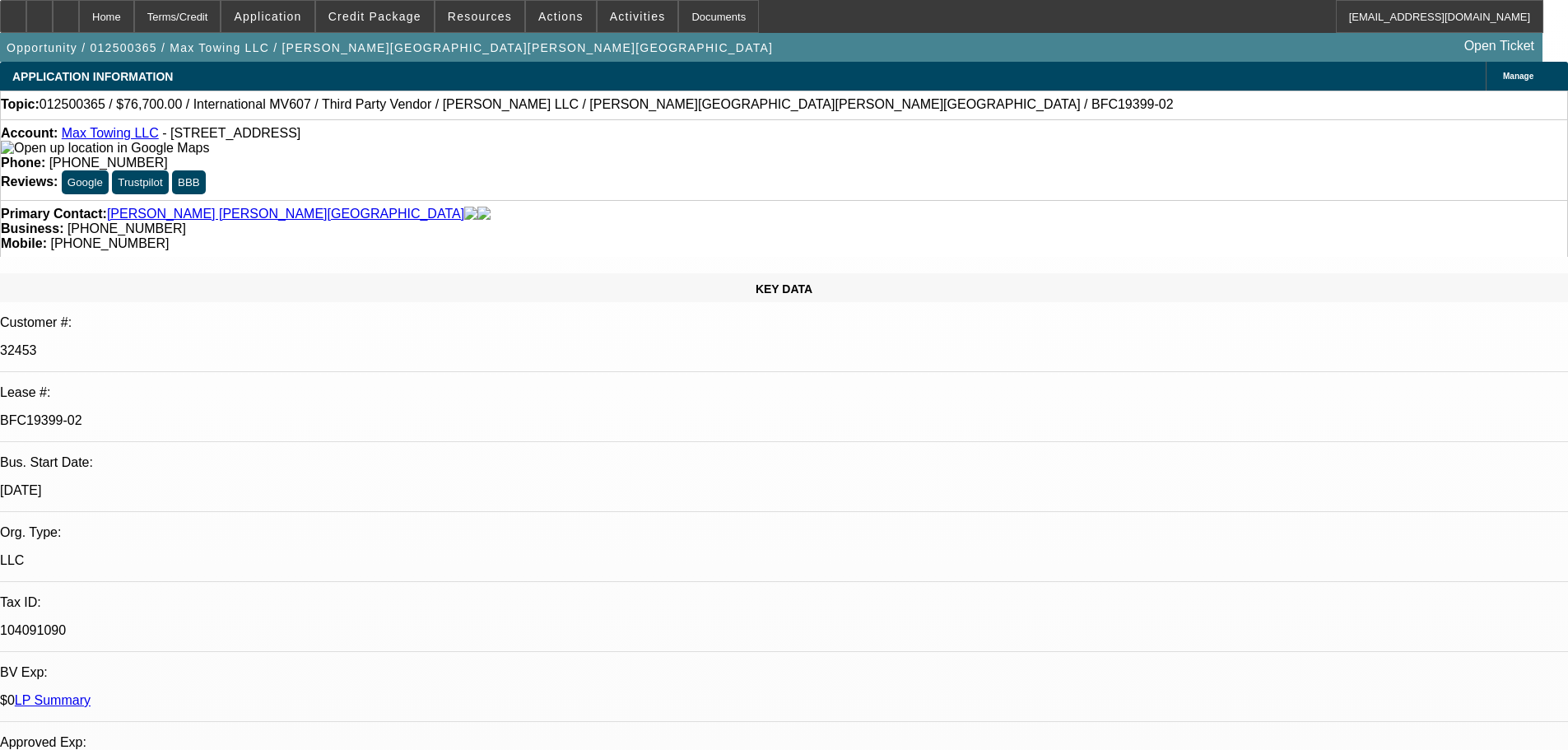
select select "0"
select select "6"
select select "0"
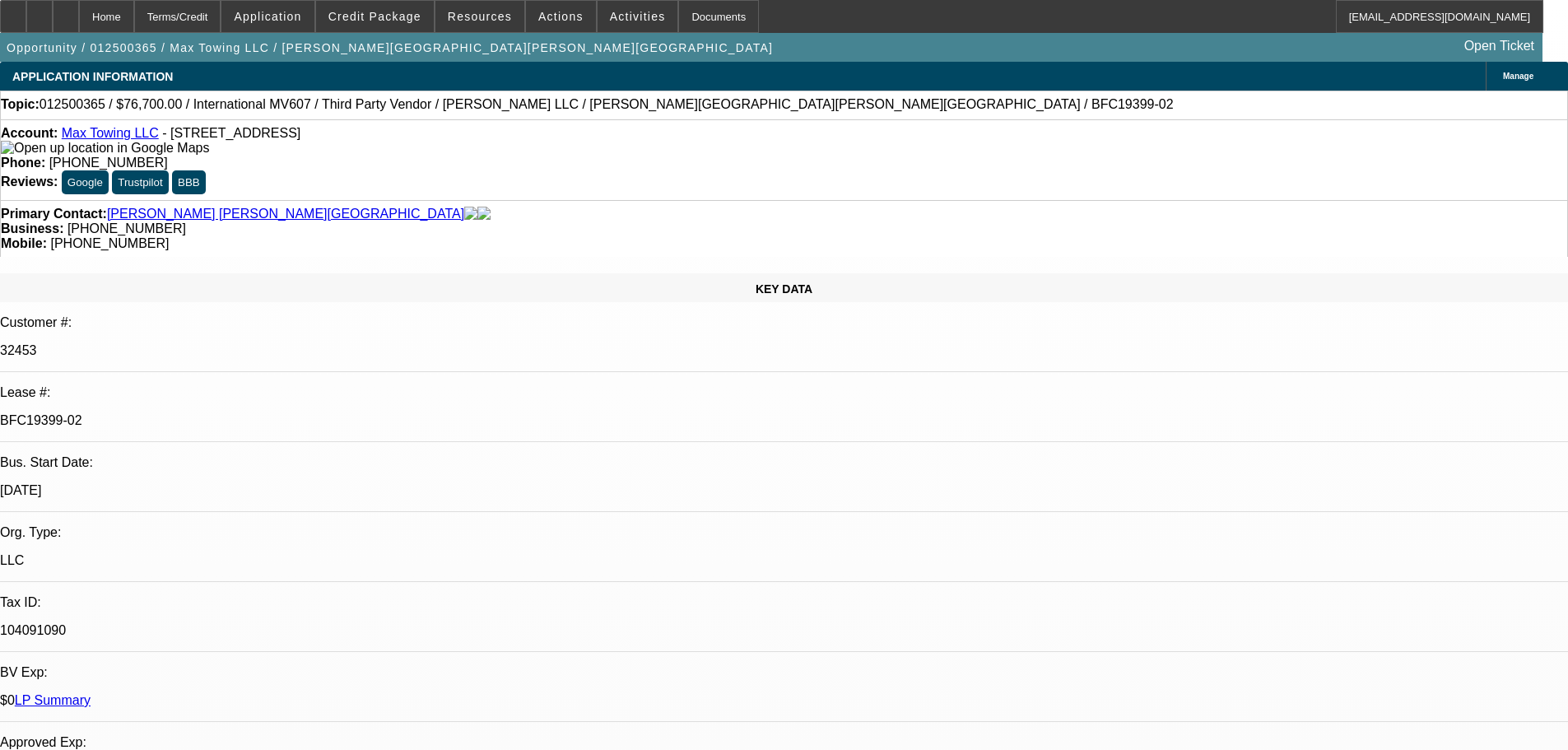
select select "6"
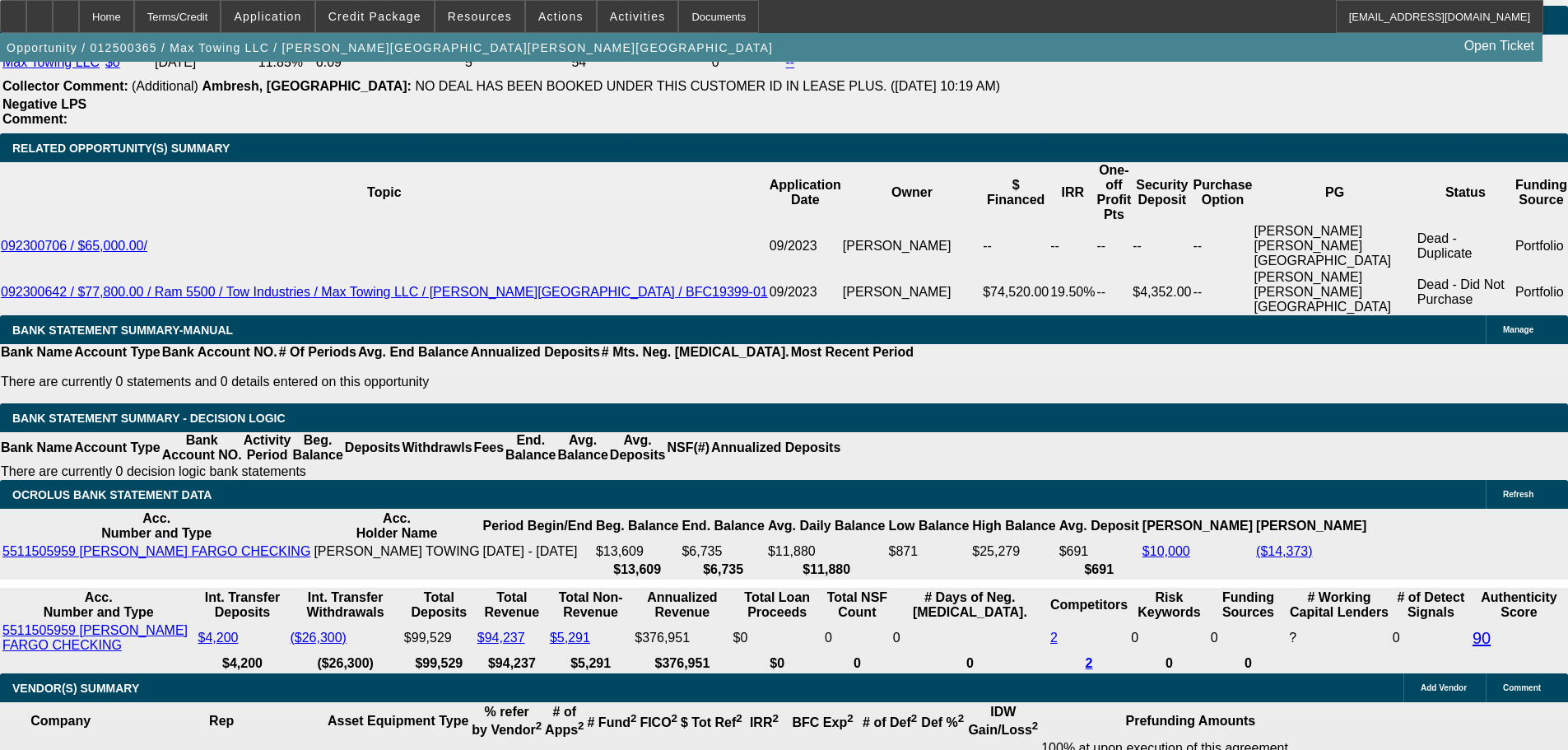
drag, startPoint x: 36, startPoint y: 279, endPoint x: 190, endPoint y: 447, distance: 227.9
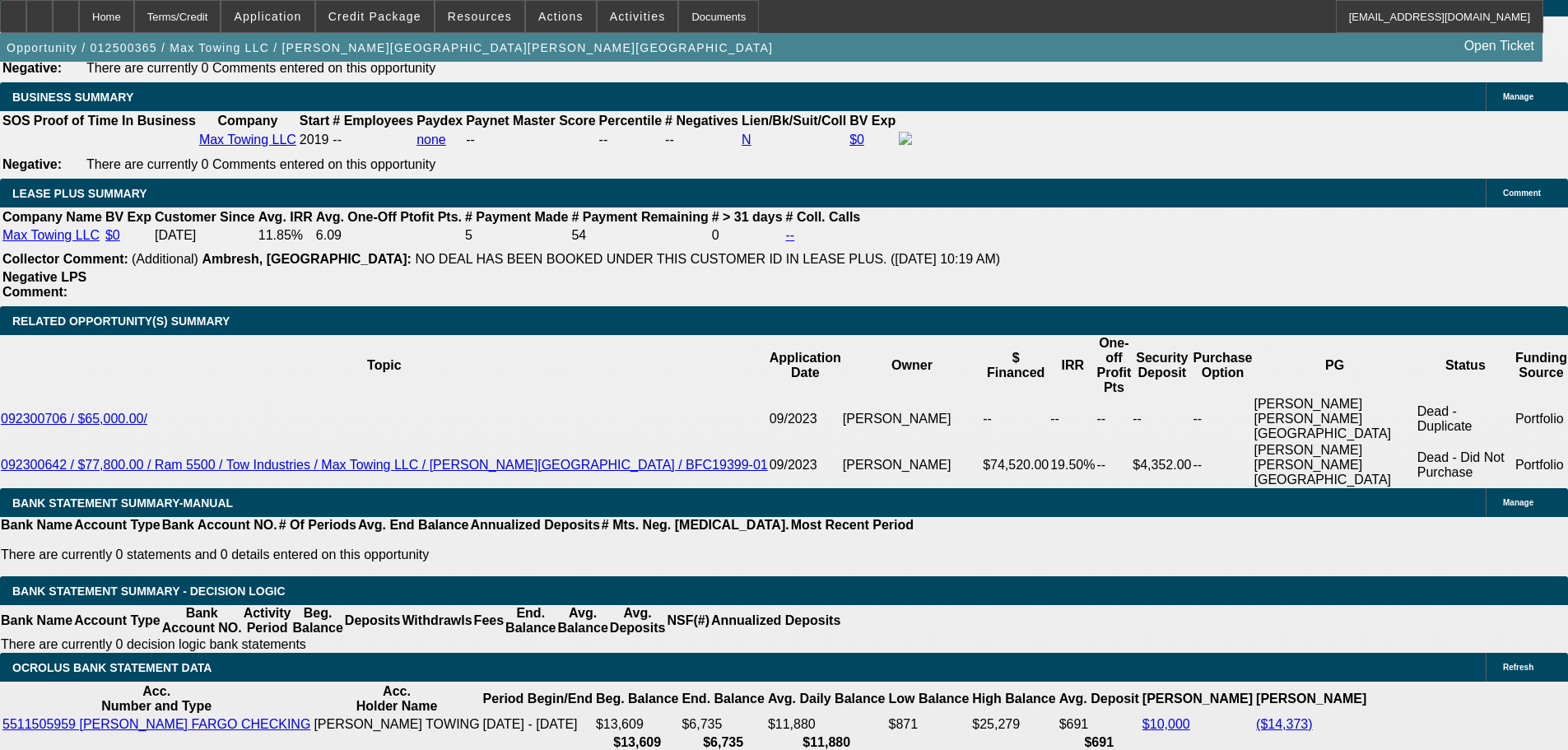
drag, startPoint x: 365, startPoint y: 385, endPoint x: 347, endPoint y: 246, distance: 140.2
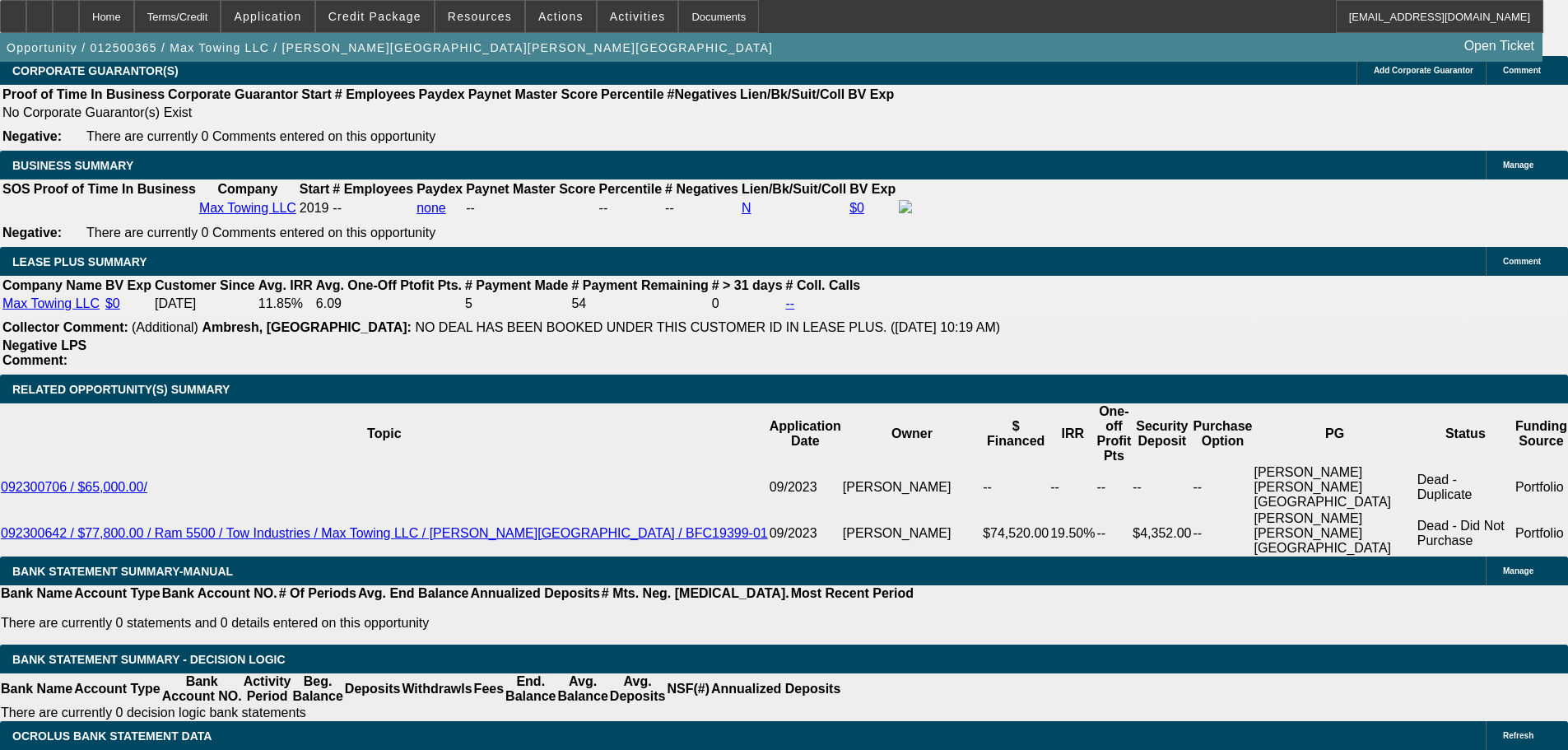
scroll to position [2829, 0]
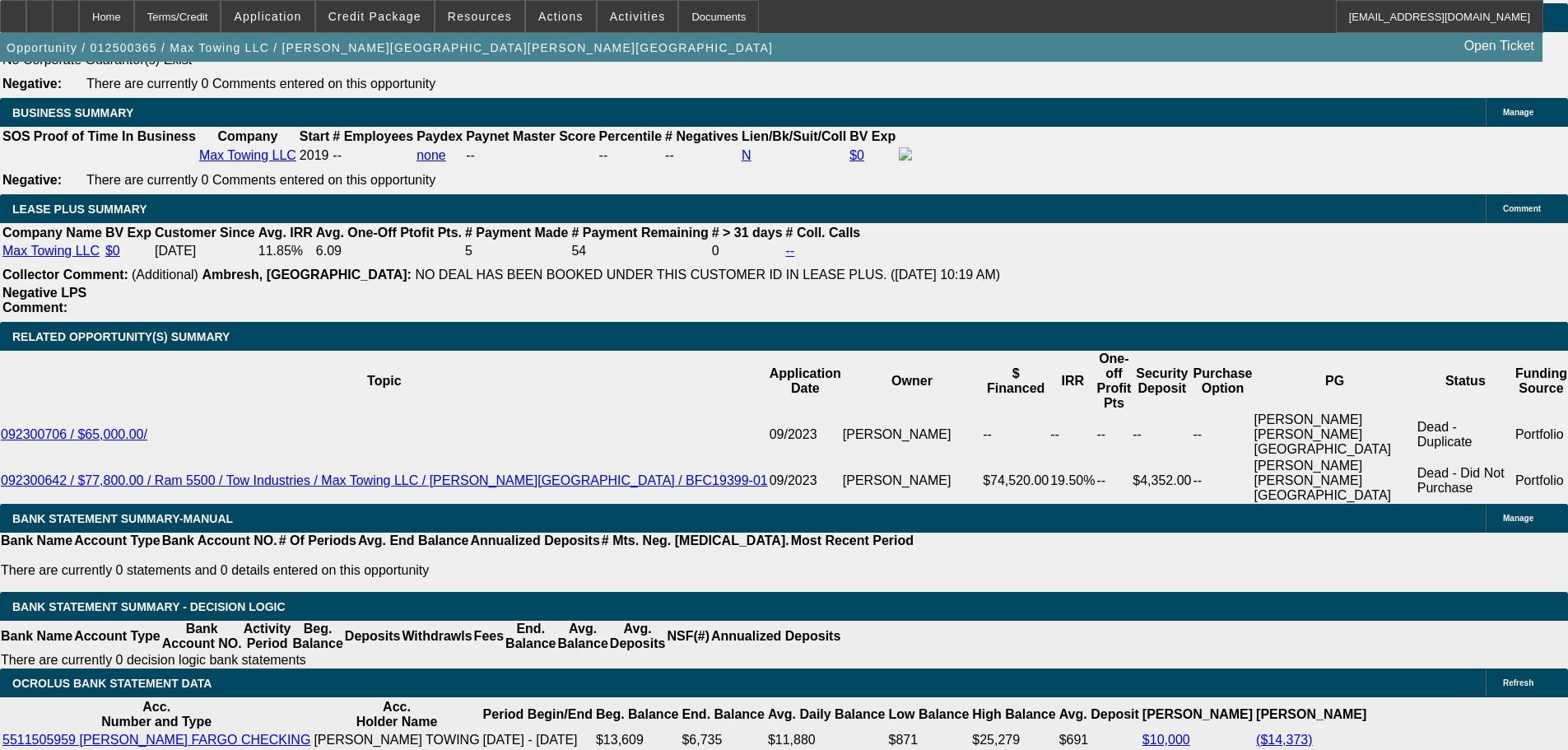
drag, startPoint x: 135, startPoint y: 431, endPoint x: 137, endPoint y: 494, distance: 63.0
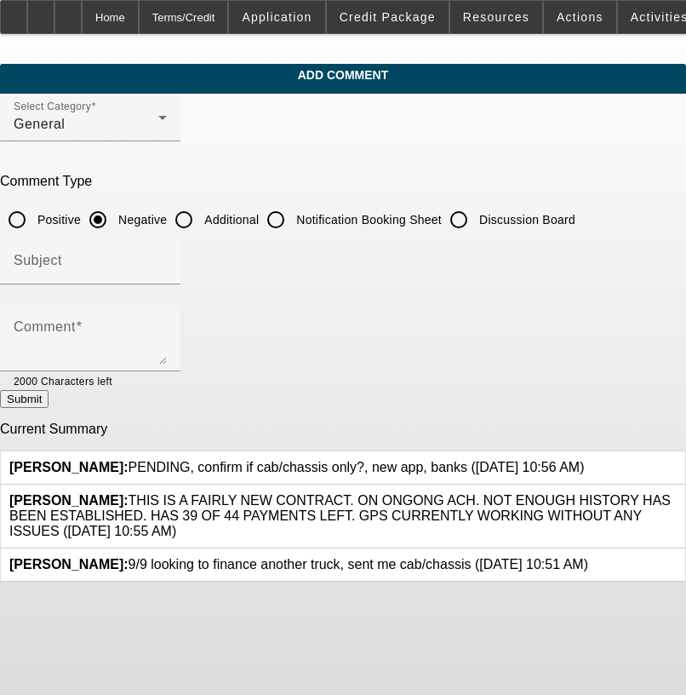
click at [476, 217] on input "Discussion Board" at bounding box center [459, 220] width 34 height 34
radio input "true"
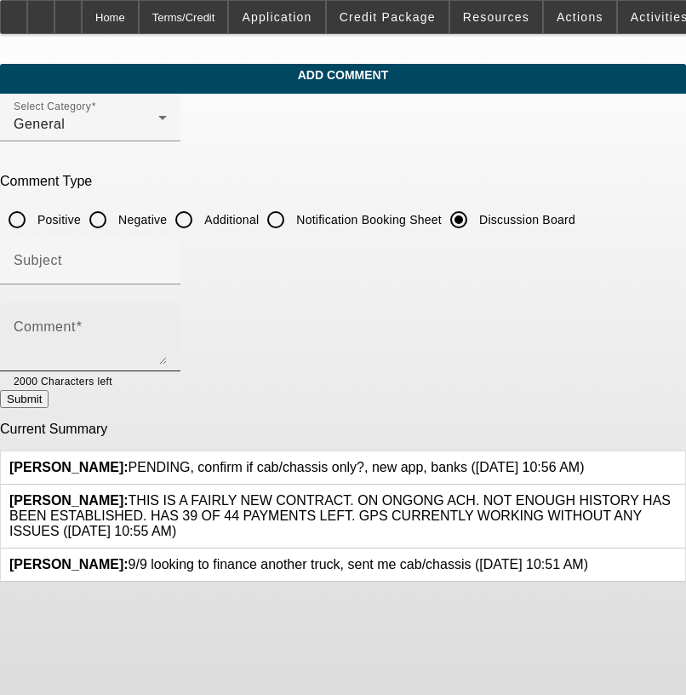
click at [167, 339] on textarea "Comment" at bounding box center [90, 344] width 153 height 41
type textarea "V"
paste textarea "PENDING, confirm if cab/chassis only?, new app, banks"
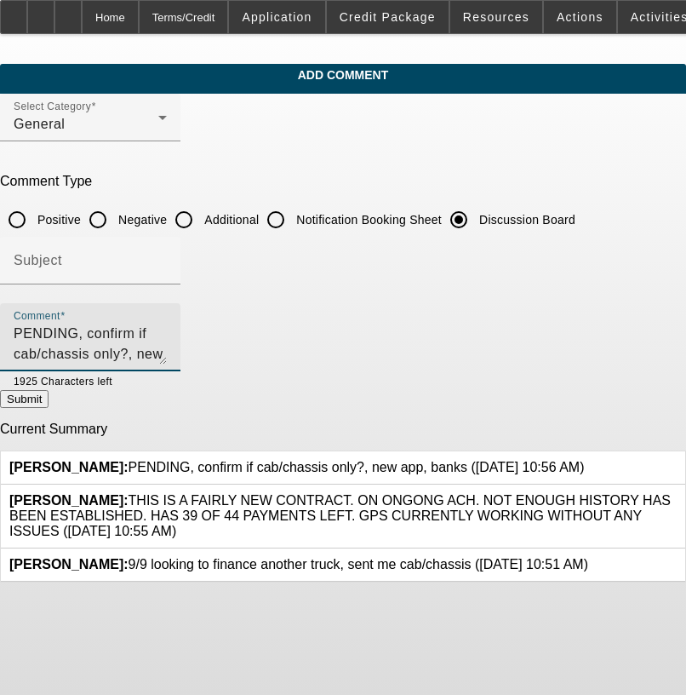
click at [52, 329] on textarea "PENDING, confirm if cab/chassis only?, new app, banks-------pending new app" at bounding box center [90, 344] width 153 height 41
type textarea "9/9 PENDING, confirm if cab/chassis only?, new app, banks-------pending new app"
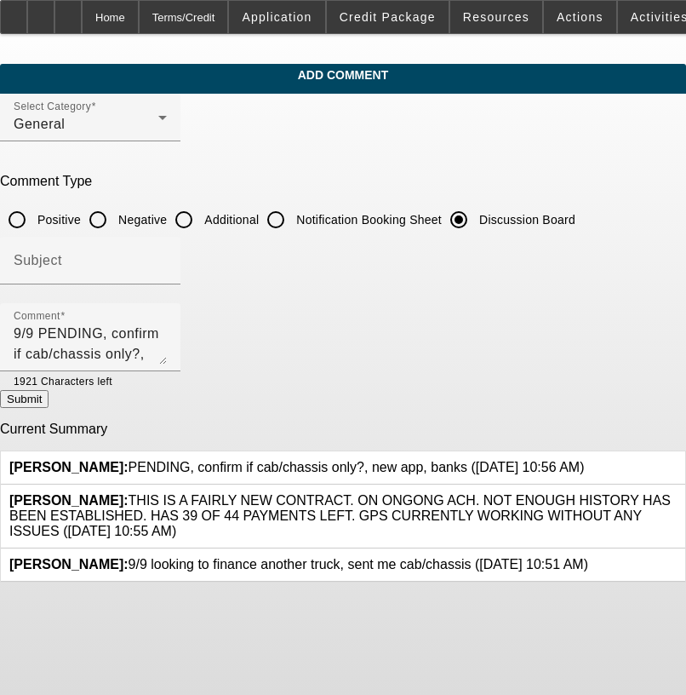
click at [49, 408] on button "Submit" at bounding box center [24, 399] width 49 height 18
radio input "true"
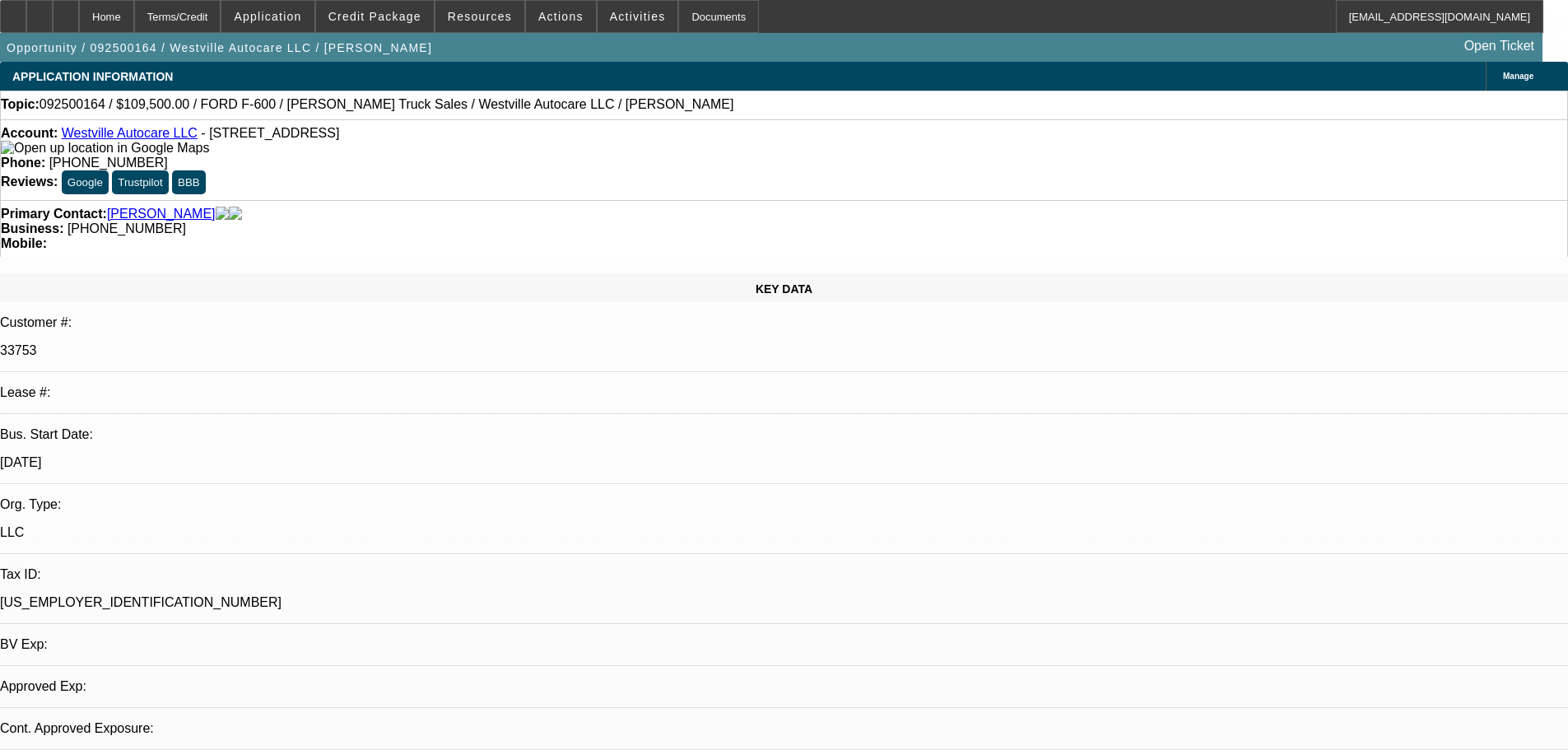
select select "0"
select select "2"
select select "0"
select select "6"
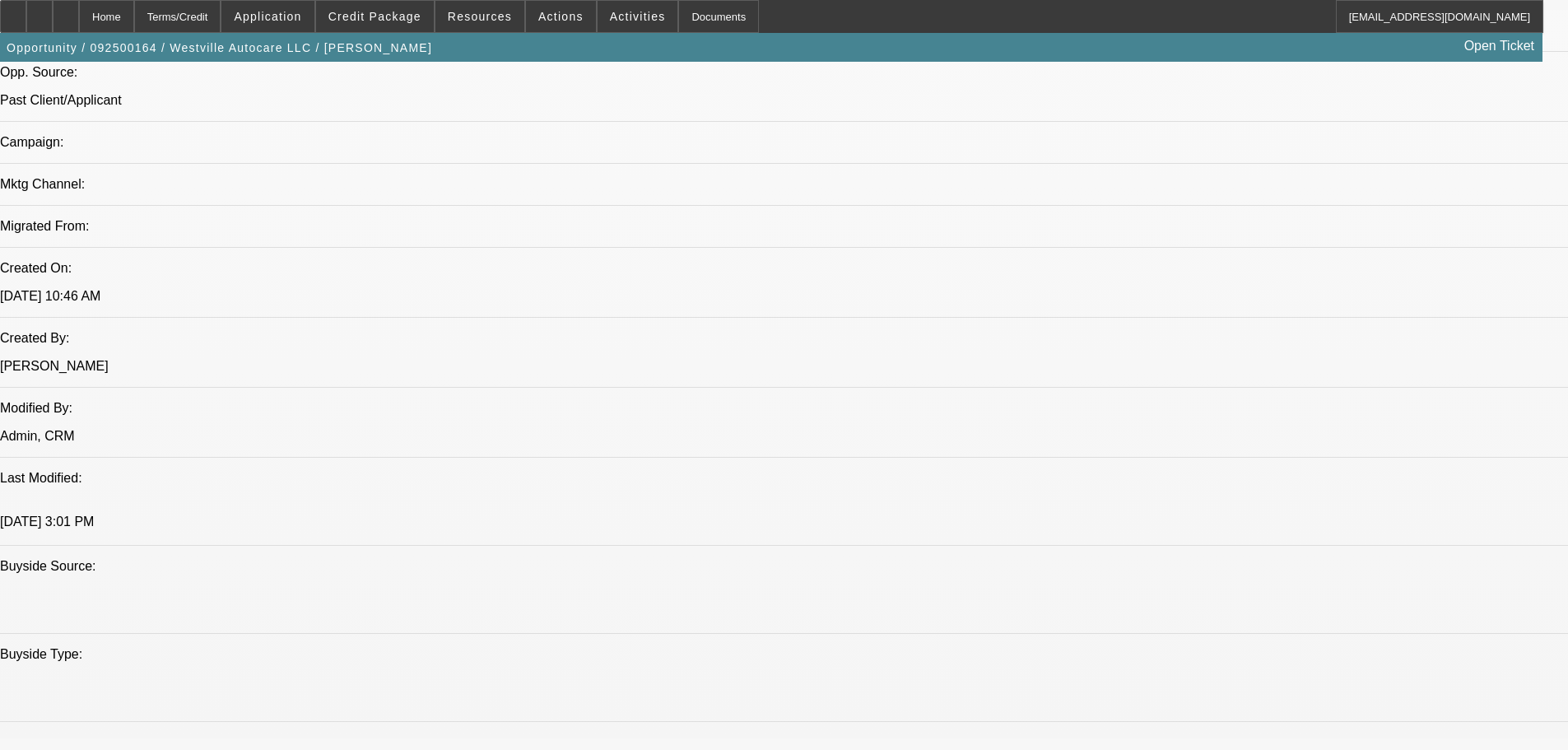
drag, startPoint x: 569, startPoint y: 422, endPoint x: 591, endPoint y: 637, distance: 216.1
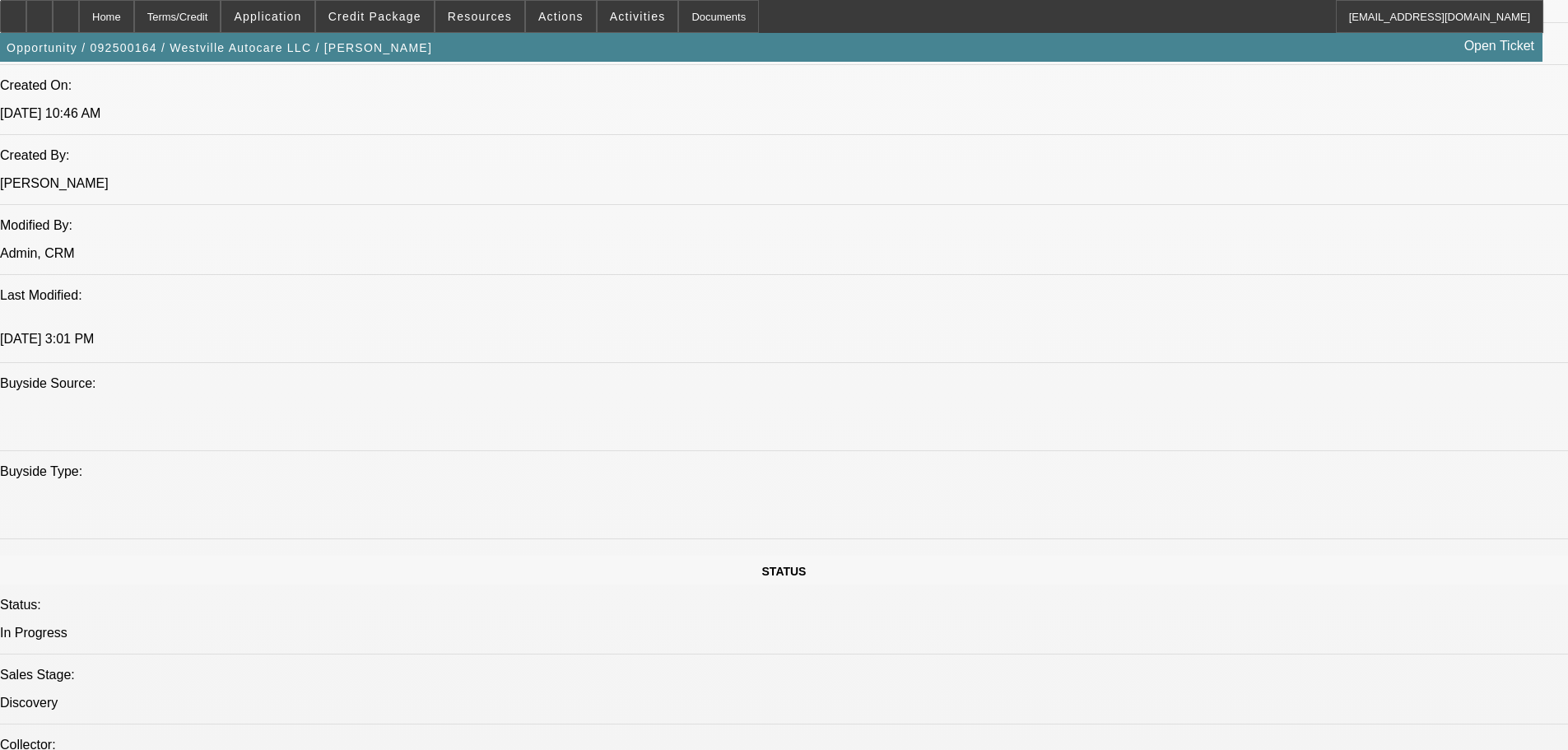
drag, startPoint x: 646, startPoint y: 459, endPoint x: 674, endPoint y: 583, distance: 127.1
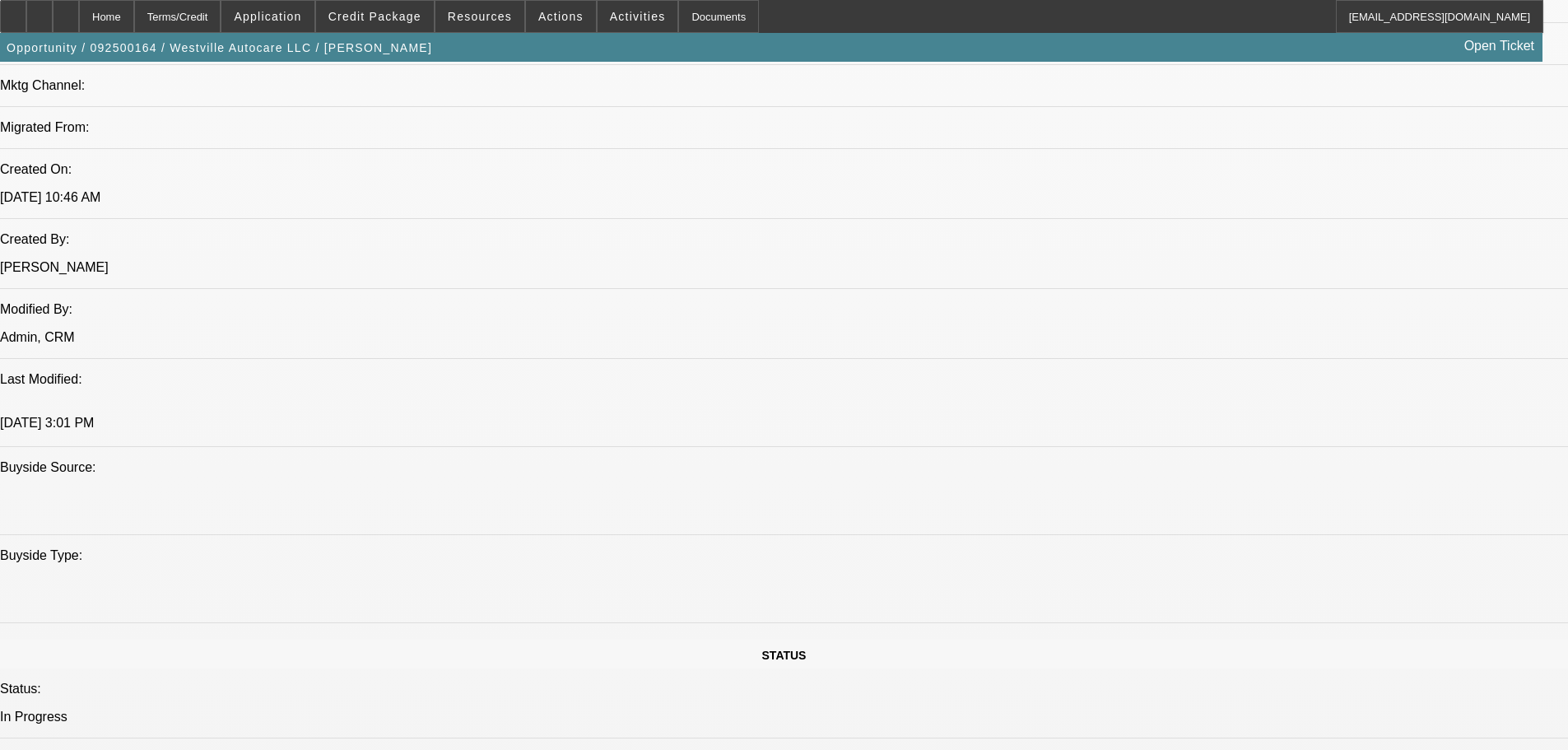
scroll to position [1038, 0]
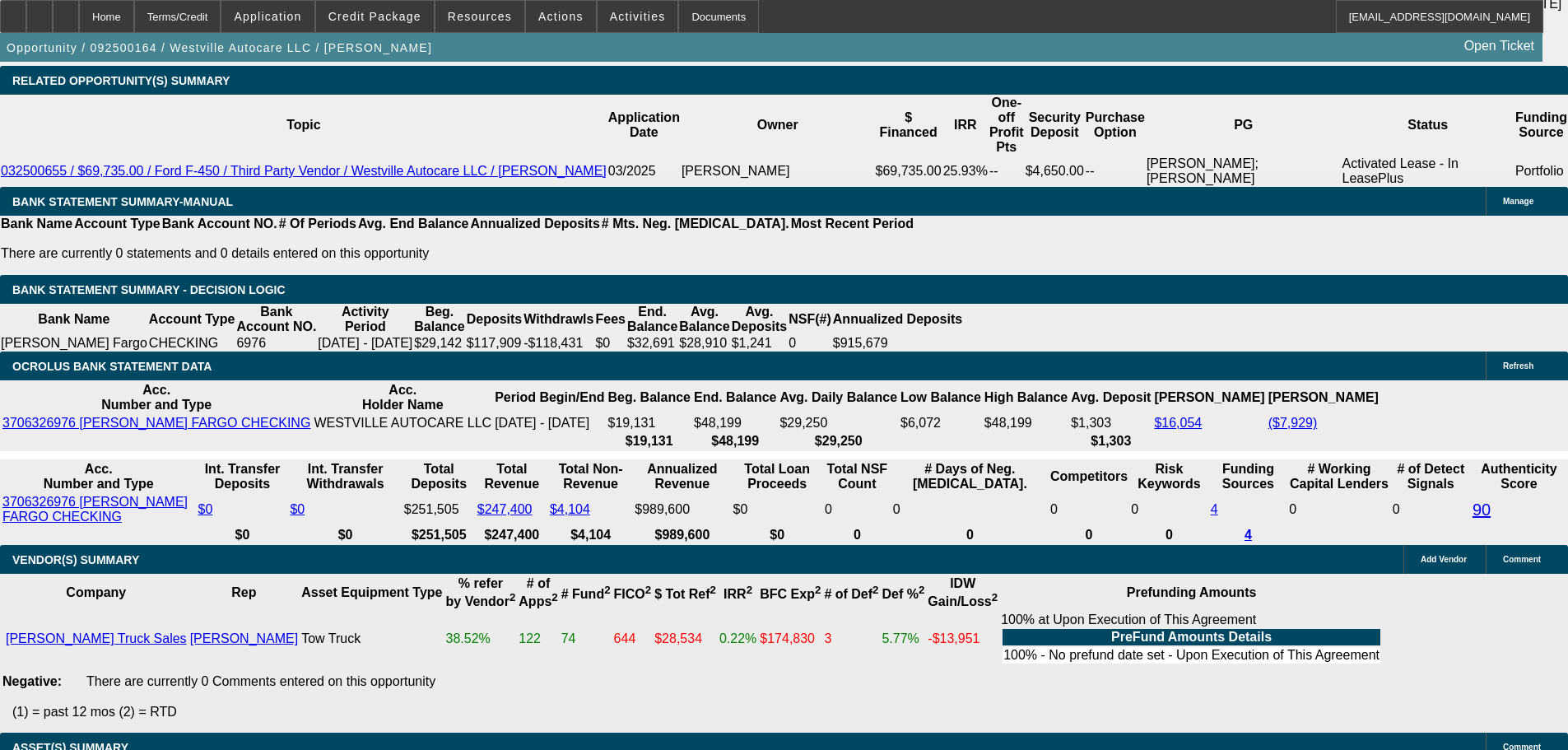
drag, startPoint x: 579, startPoint y: 370, endPoint x: 564, endPoint y: 611, distance: 241.5
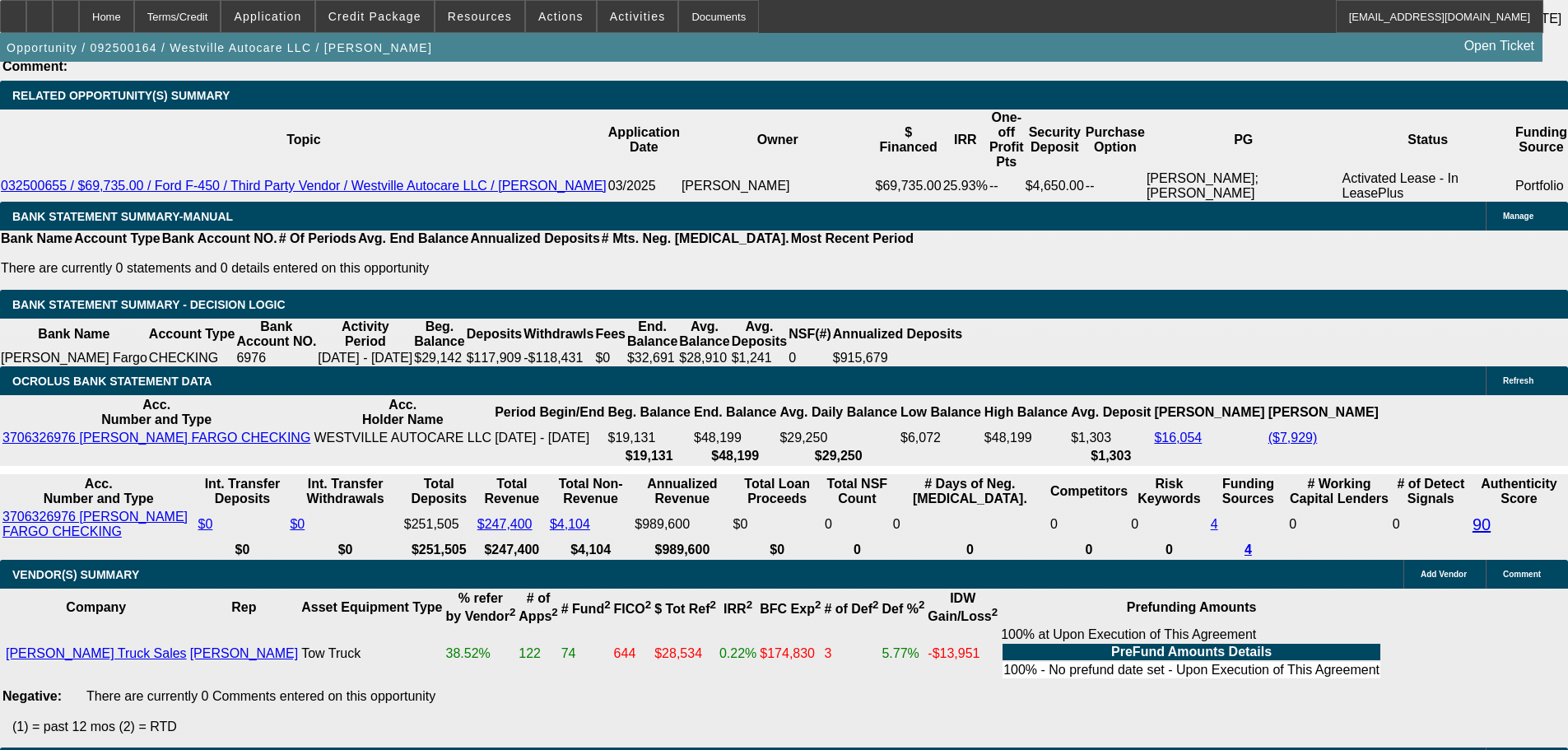
scroll to position [2715, 0]
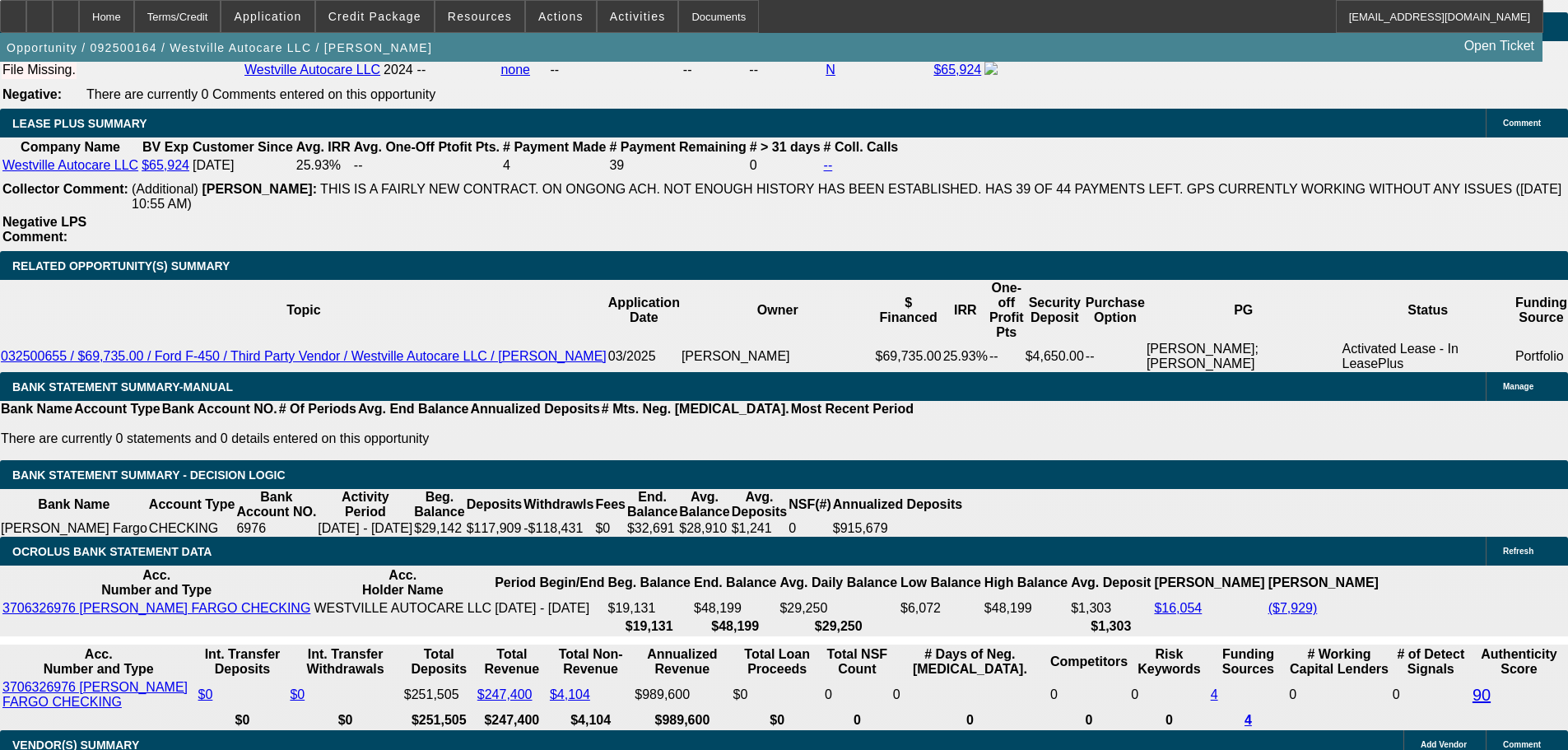
type input "UNKNOWN"
type input "62"
type input "$111,694.84"
type input "$55,847.42"
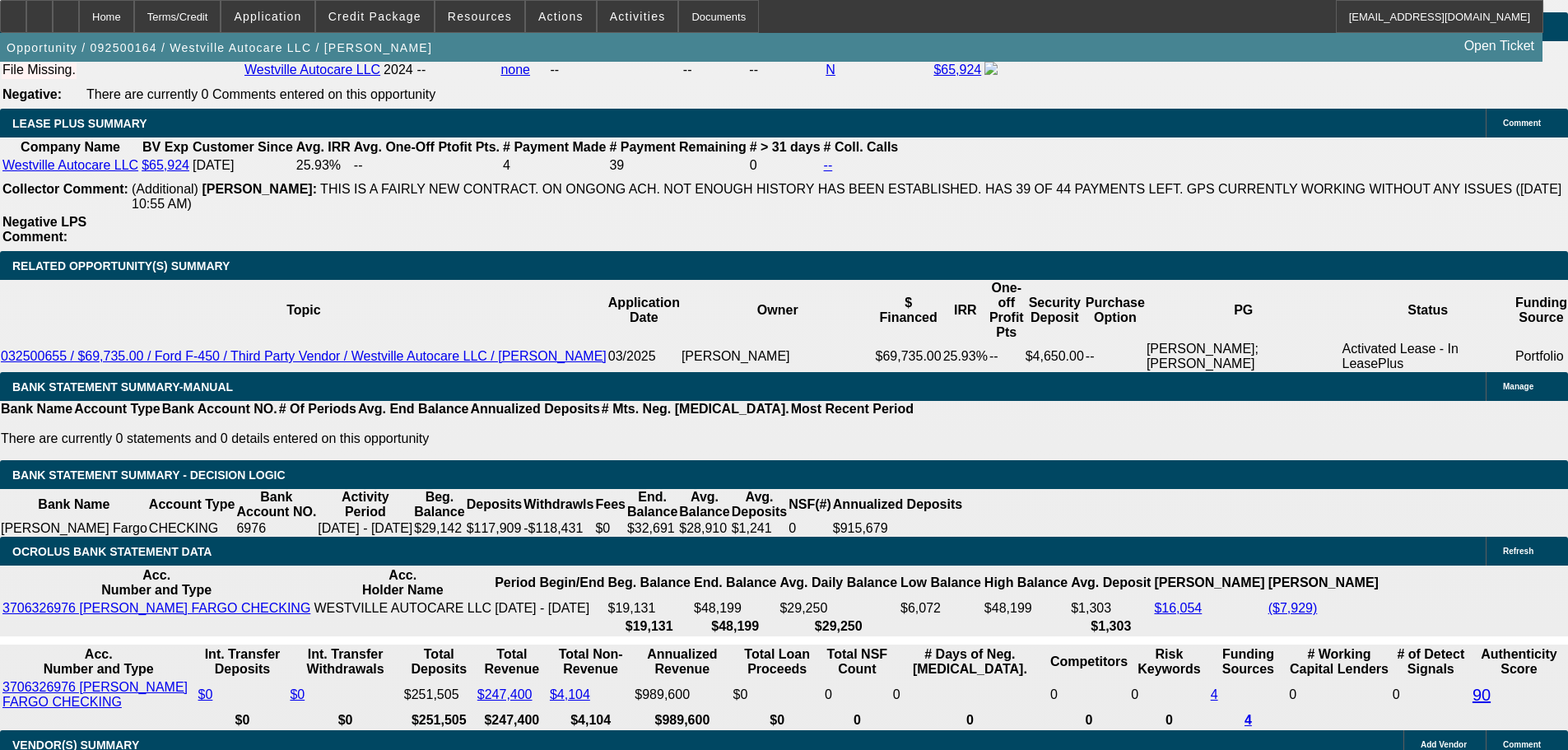
type input "$5,213.38"
type input "$2,606.69"
type input "66"
type input "$5,010.32"
type input "$2,505.16"
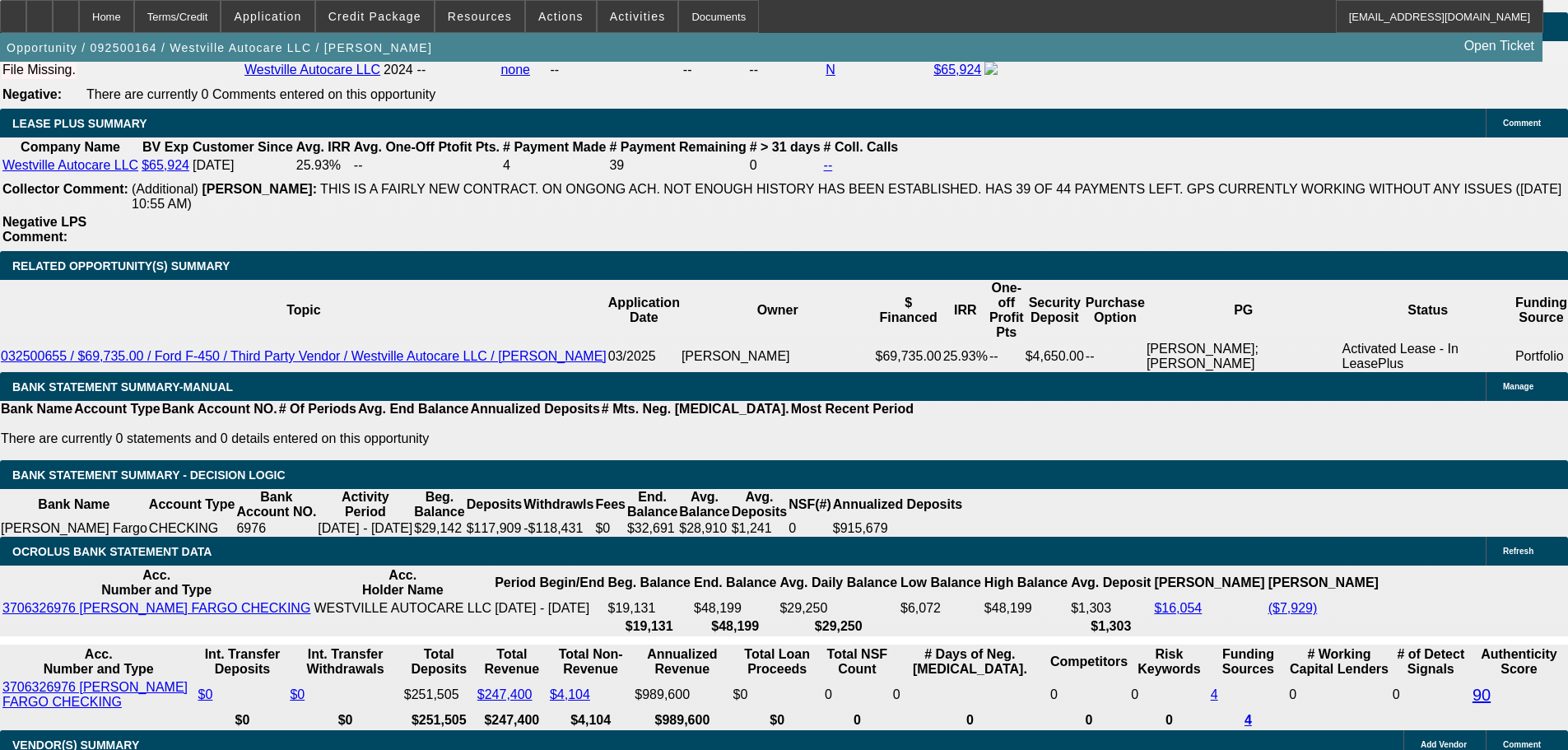
type input "$38,222.14"
type input "$19,111.07"
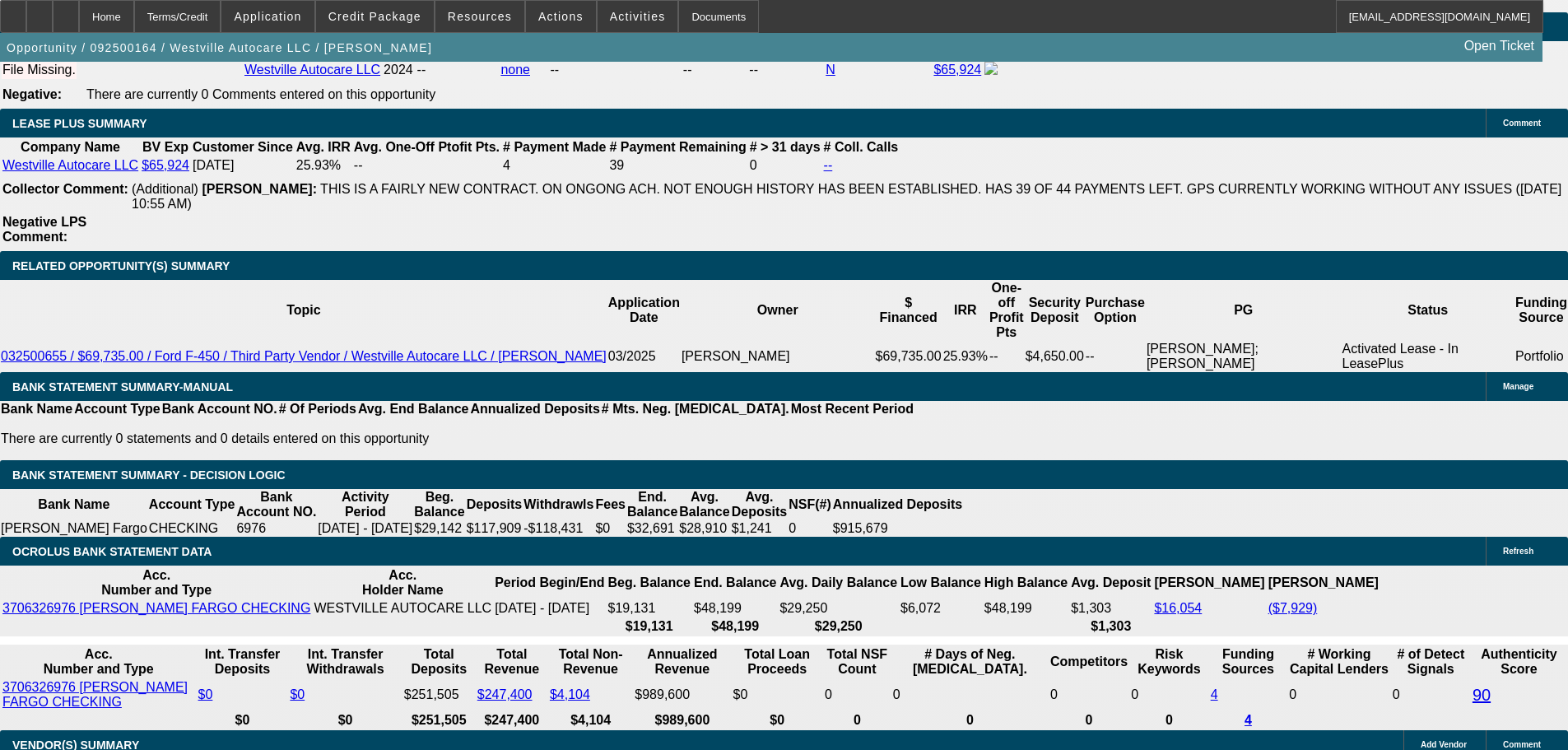
type input "66"
type input "$5,010.32"
type input "$2,505.16"
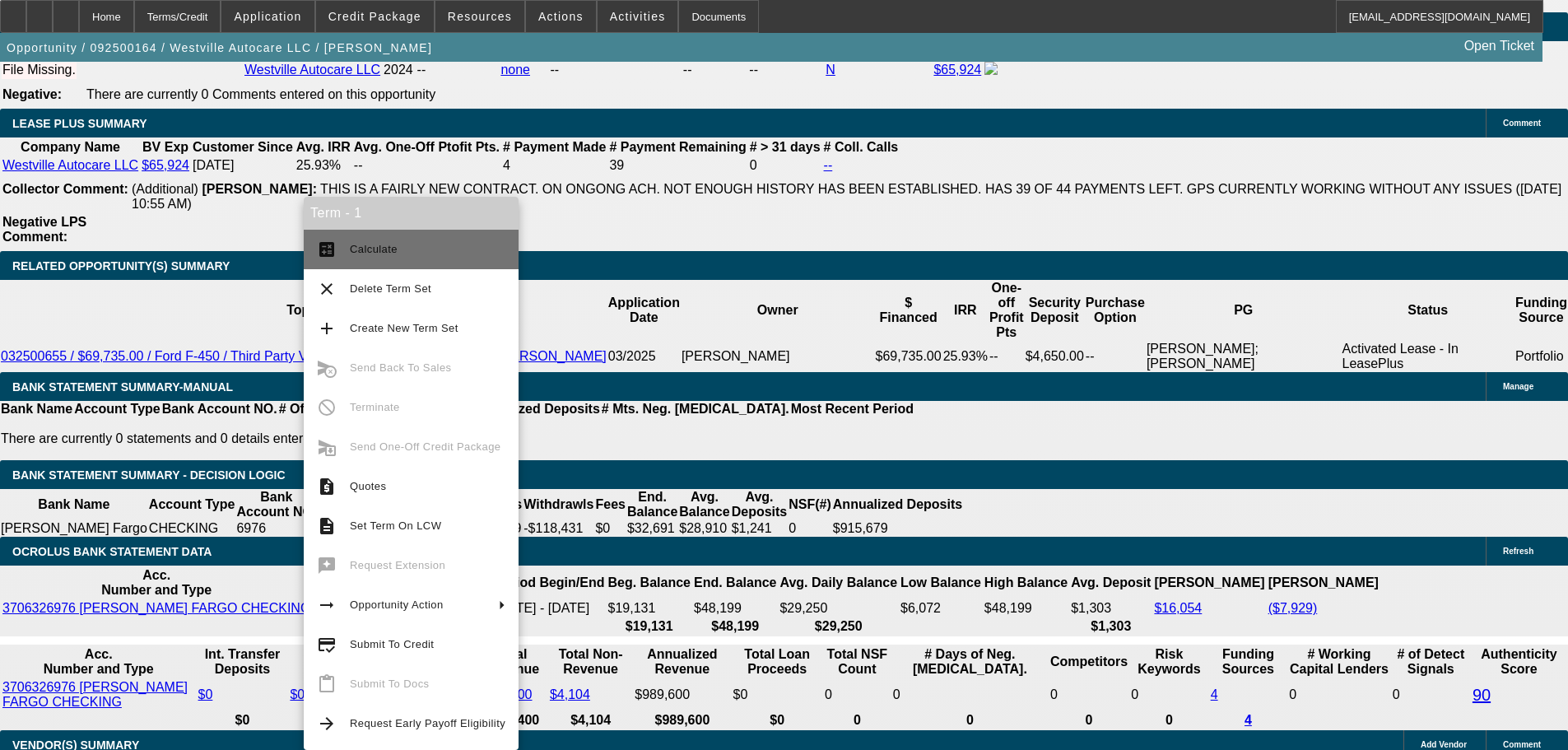
click at [434, 248] on span "Calculate" at bounding box center [427, 249] width 156 height 19
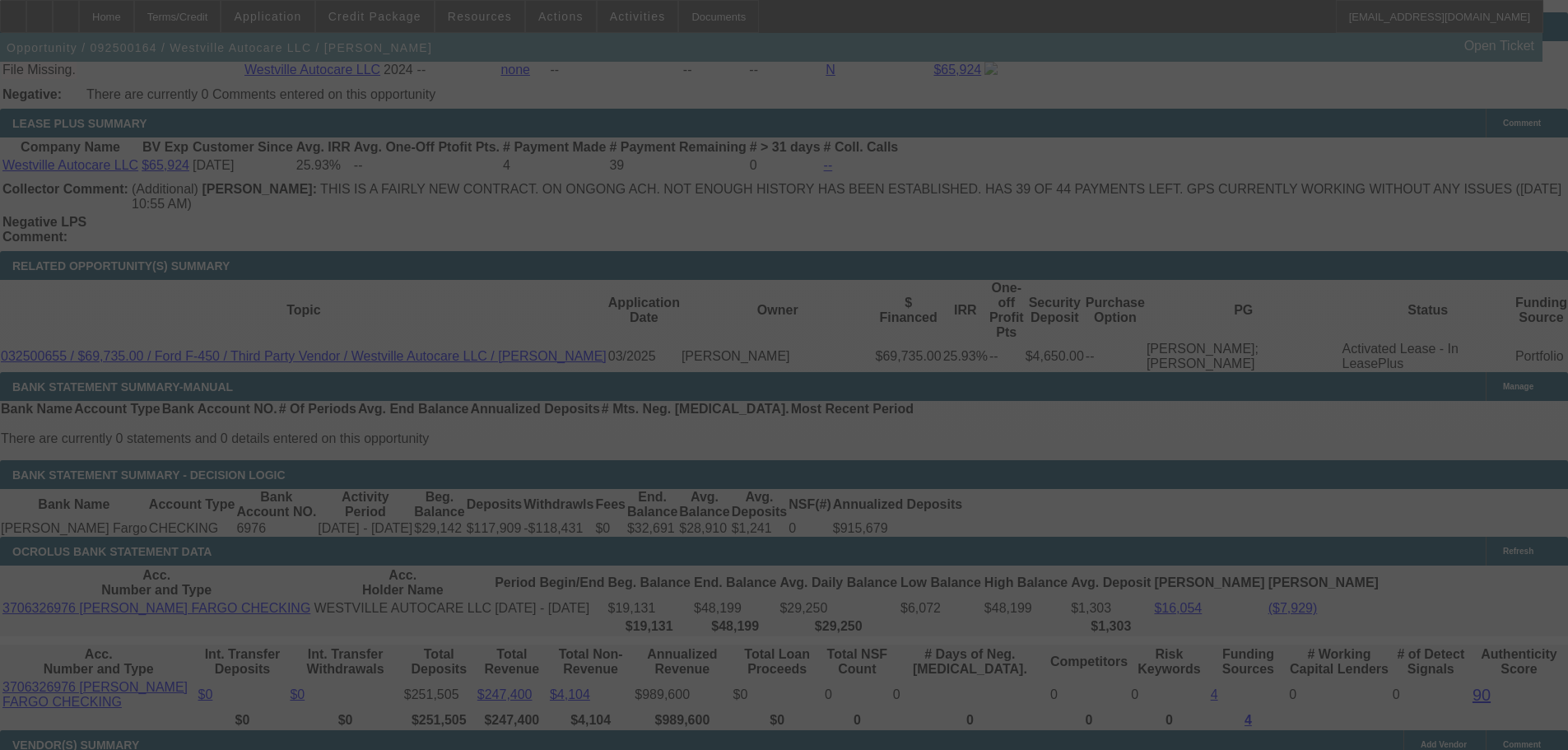
select select "0"
select select "2"
select select "0"
select select "6"
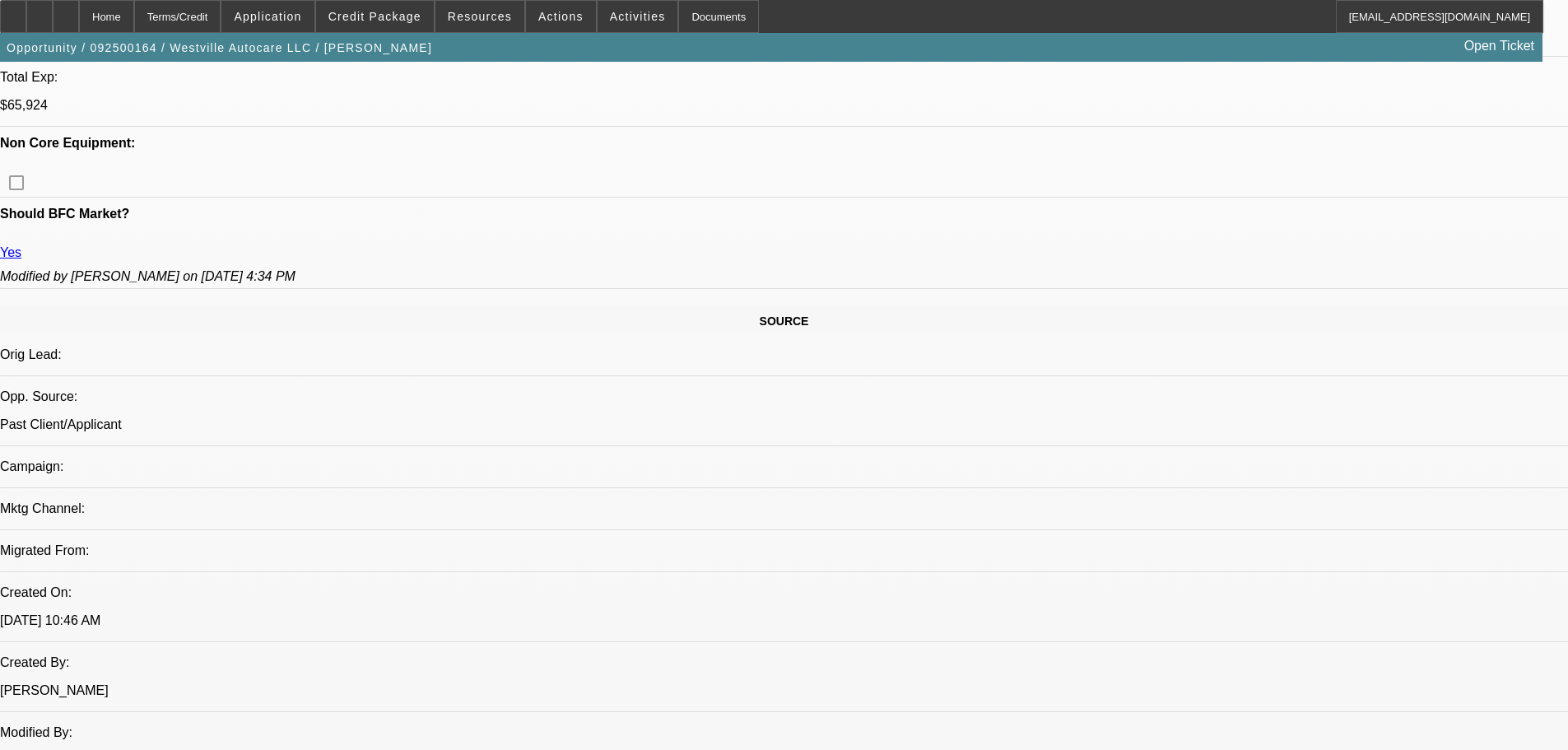
scroll to position [0, 0]
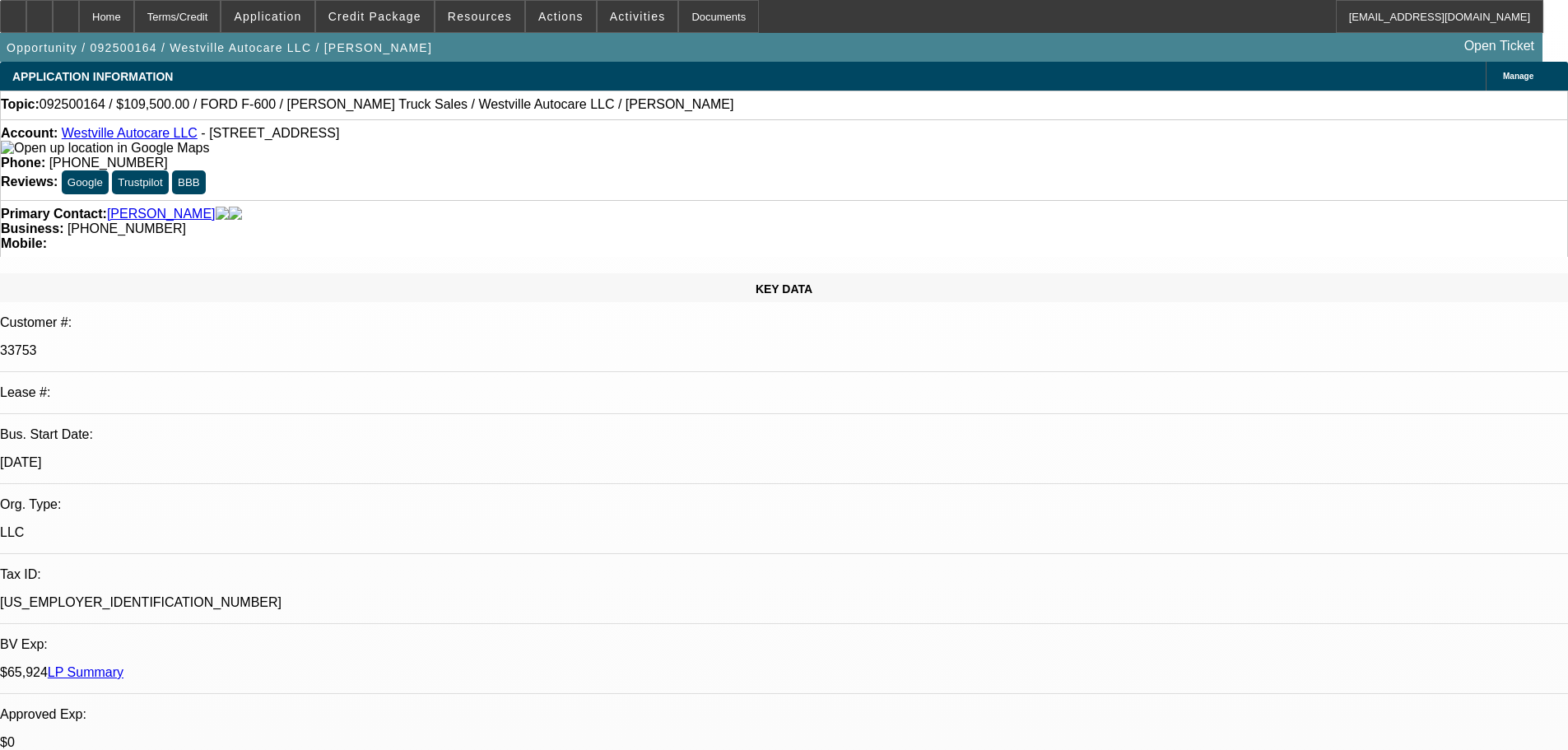
drag, startPoint x: 773, startPoint y: 246, endPoint x: 774, endPoint y: 176, distance: 70.0
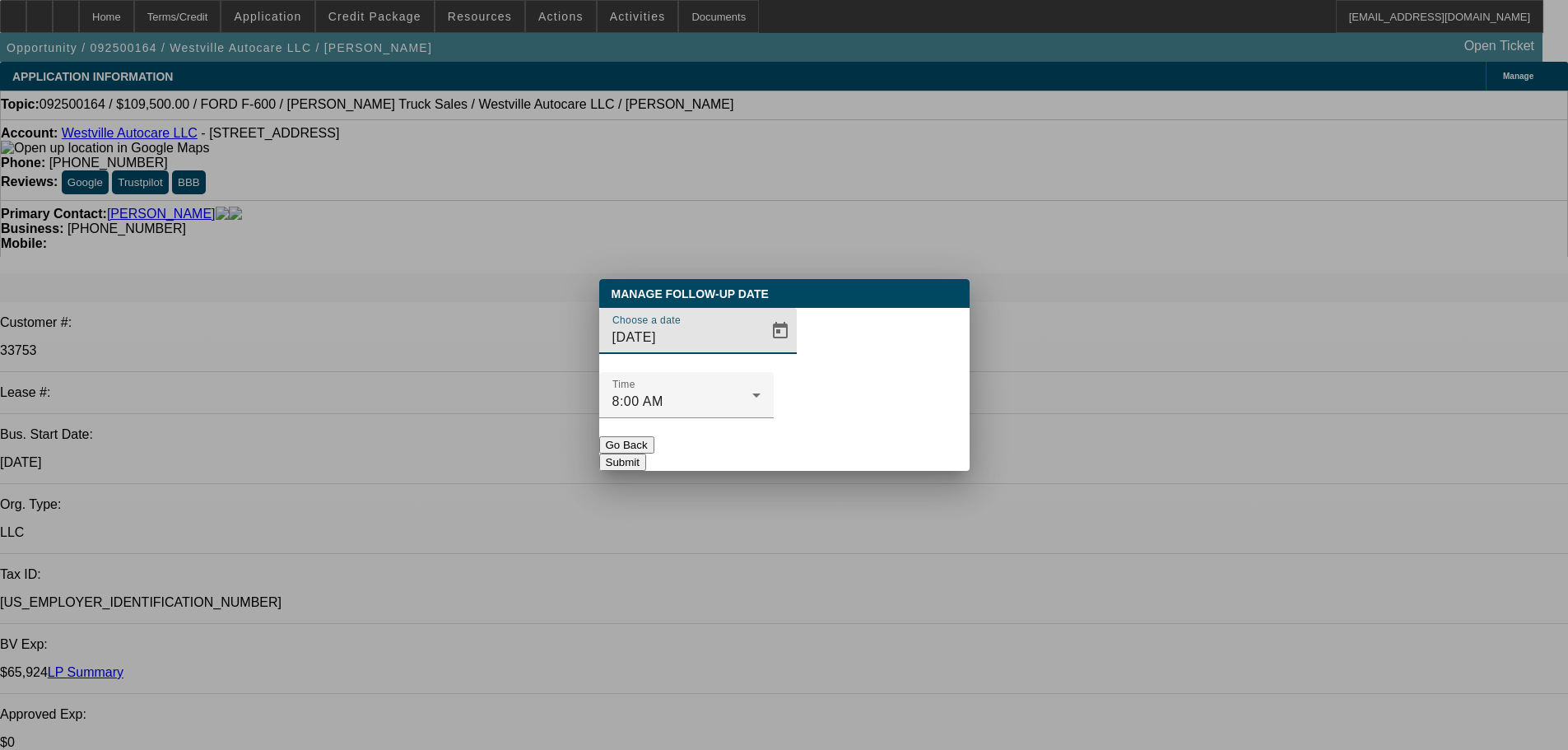
click at [773, 418] on div at bounding box center [686, 427] width 175 height 18
click at [646, 453] on button "Submit" at bounding box center [623, 462] width 47 height 17
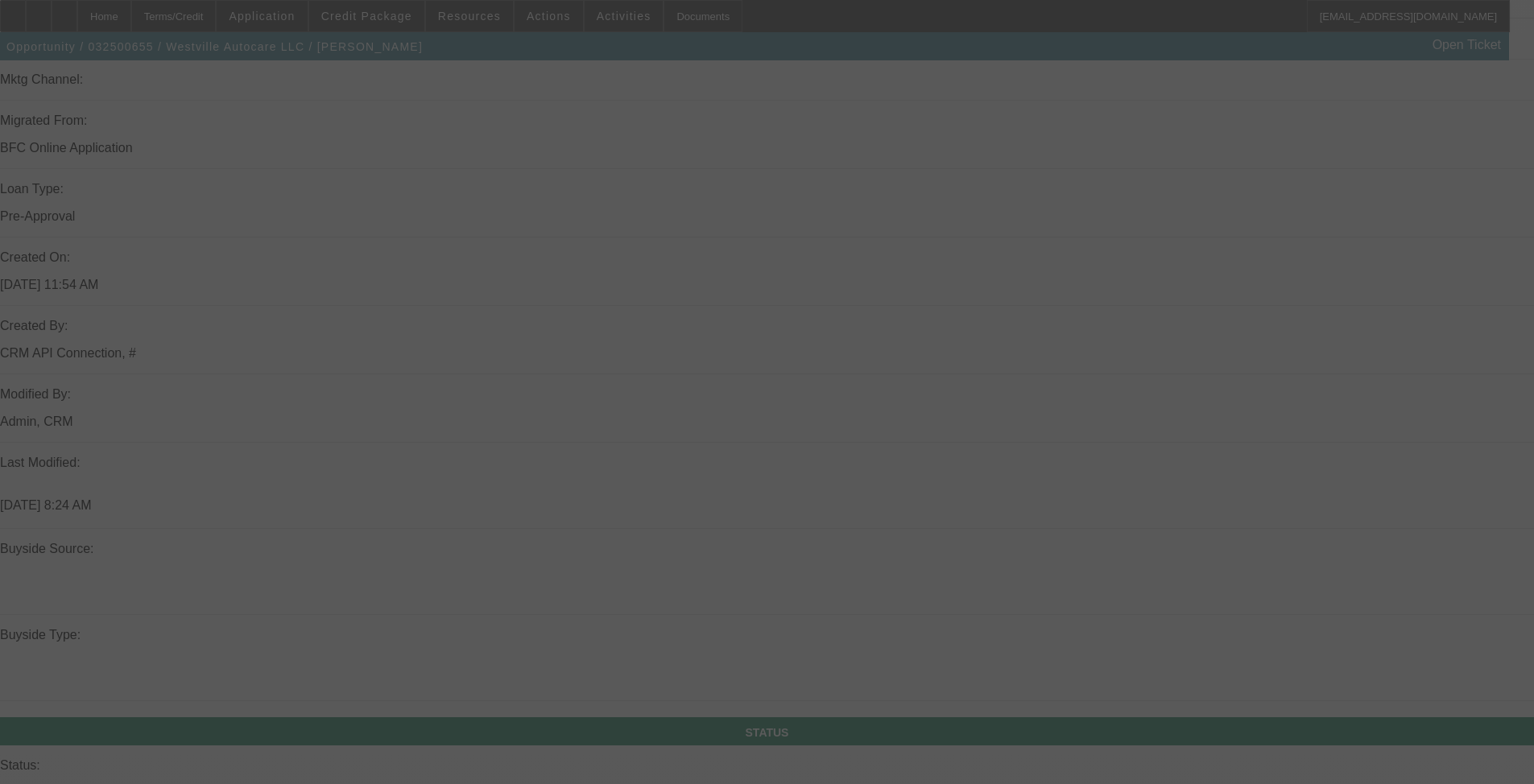
drag, startPoint x: 718, startPoint y: 551, endPoint x: 710, endPoint y: 601, distance: 50.6
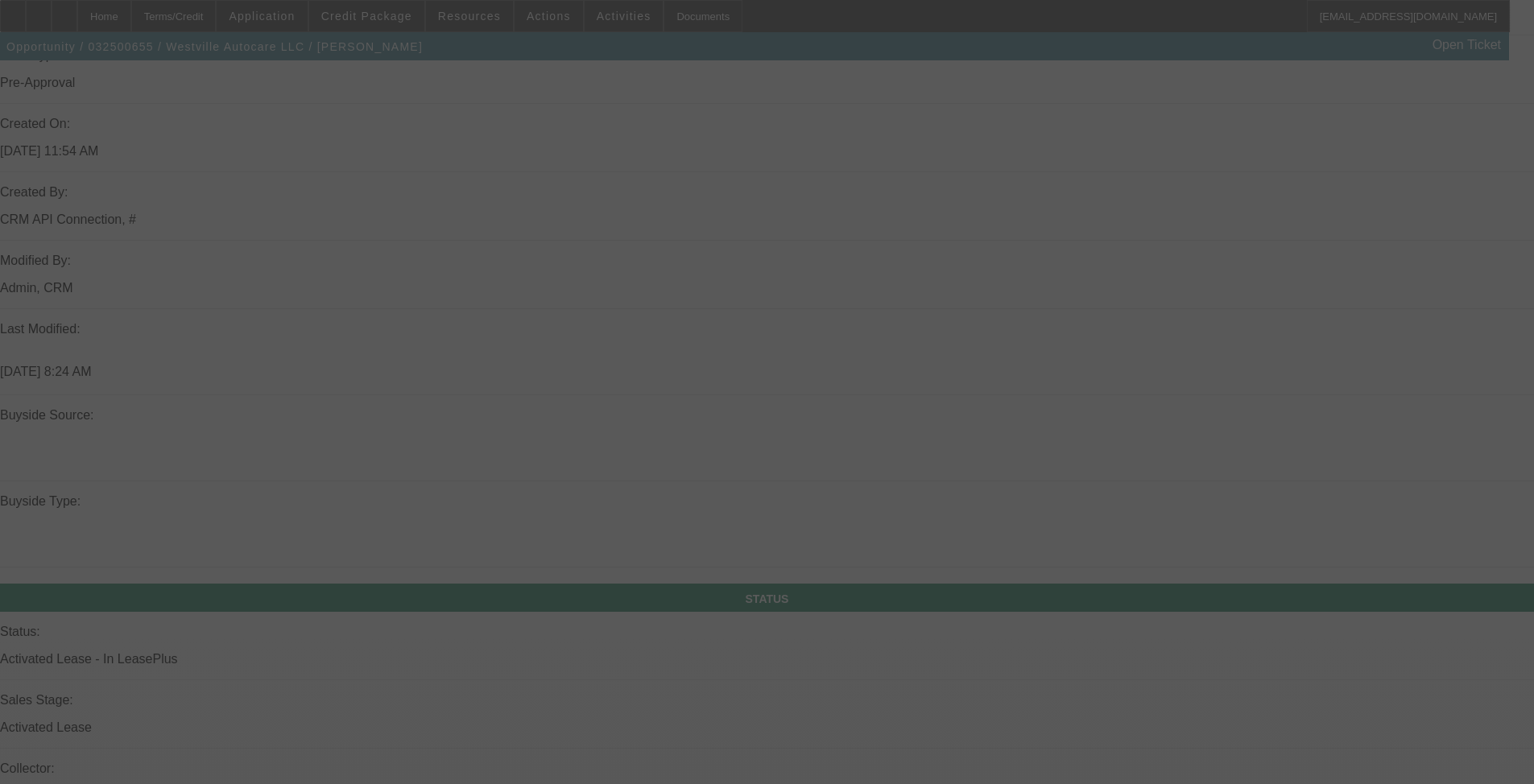
scroll to position [1420, 0]
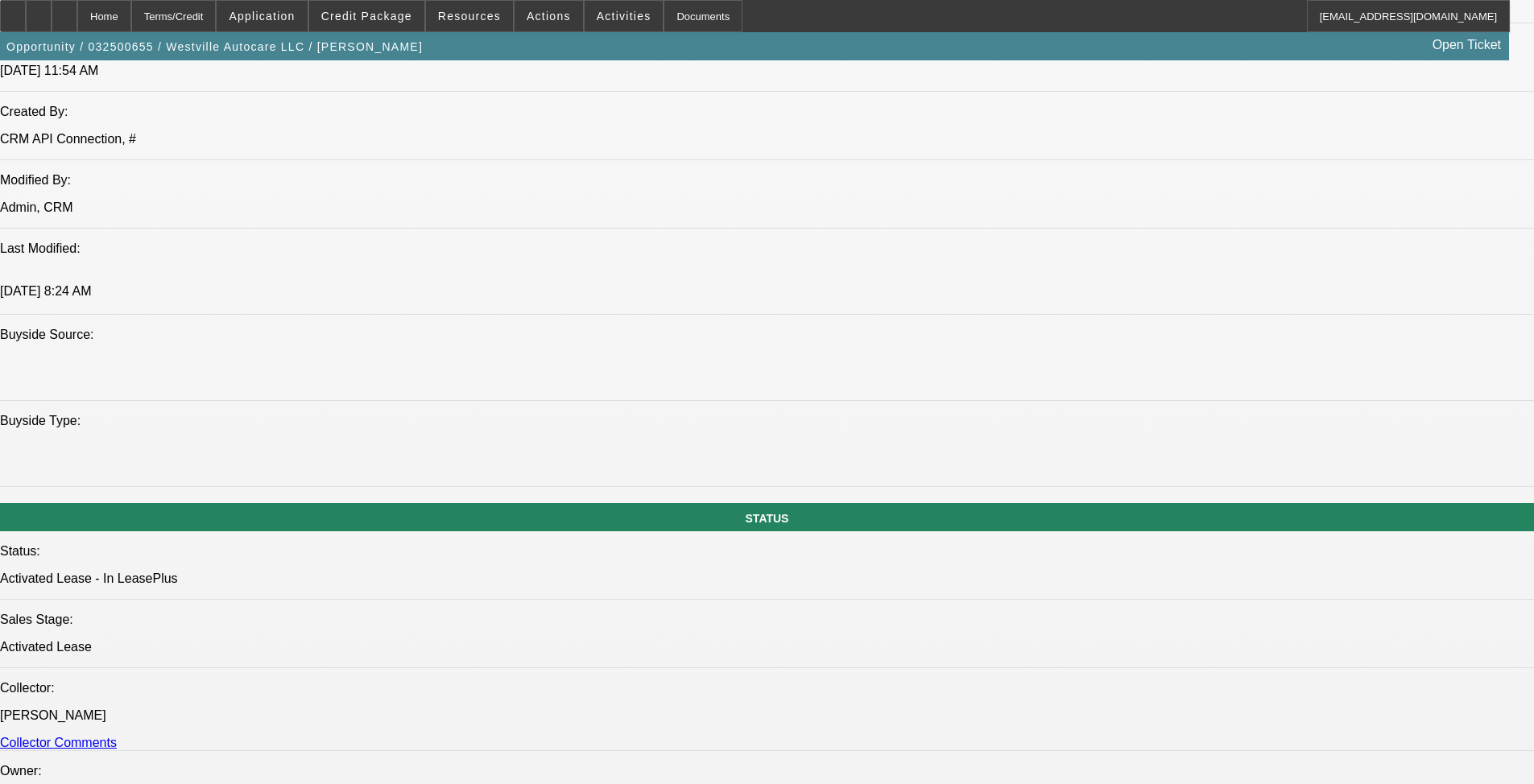
select select "0"
select select "2"
select select "0"
select select "6"
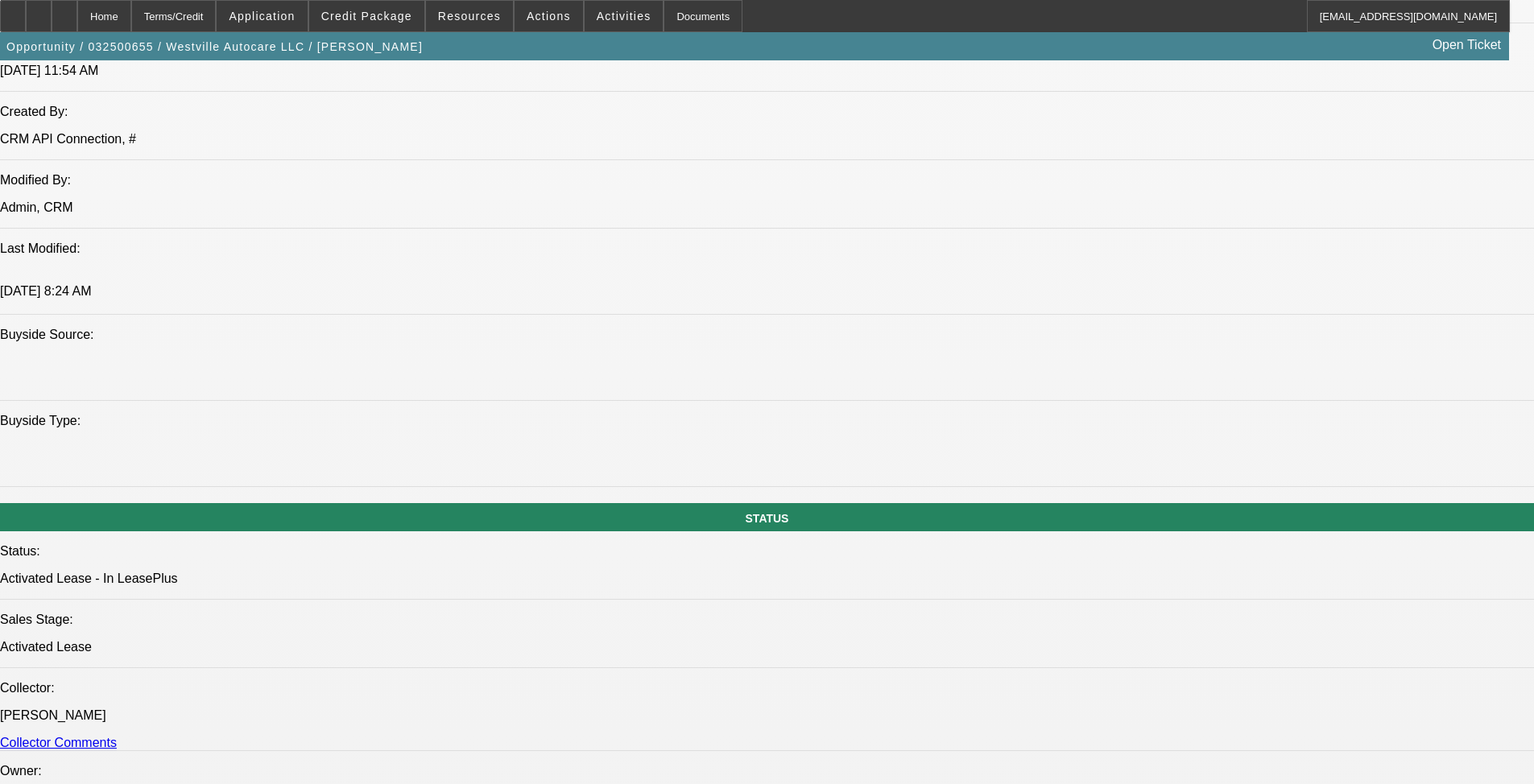
select select "0"
select select "2"
select select "0"
select select "6"
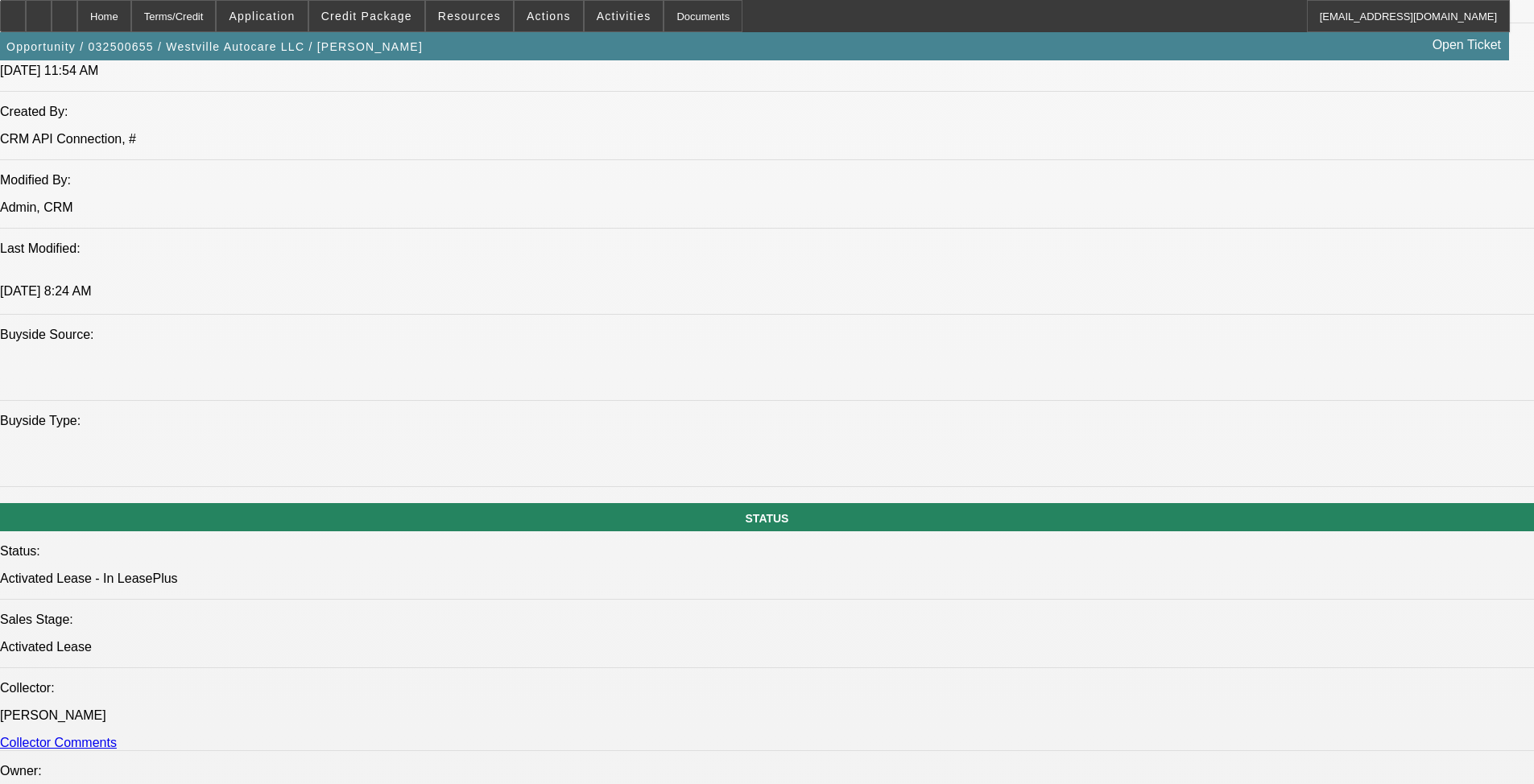
select select "0"
select select "2"
select select "0"
select select "6"
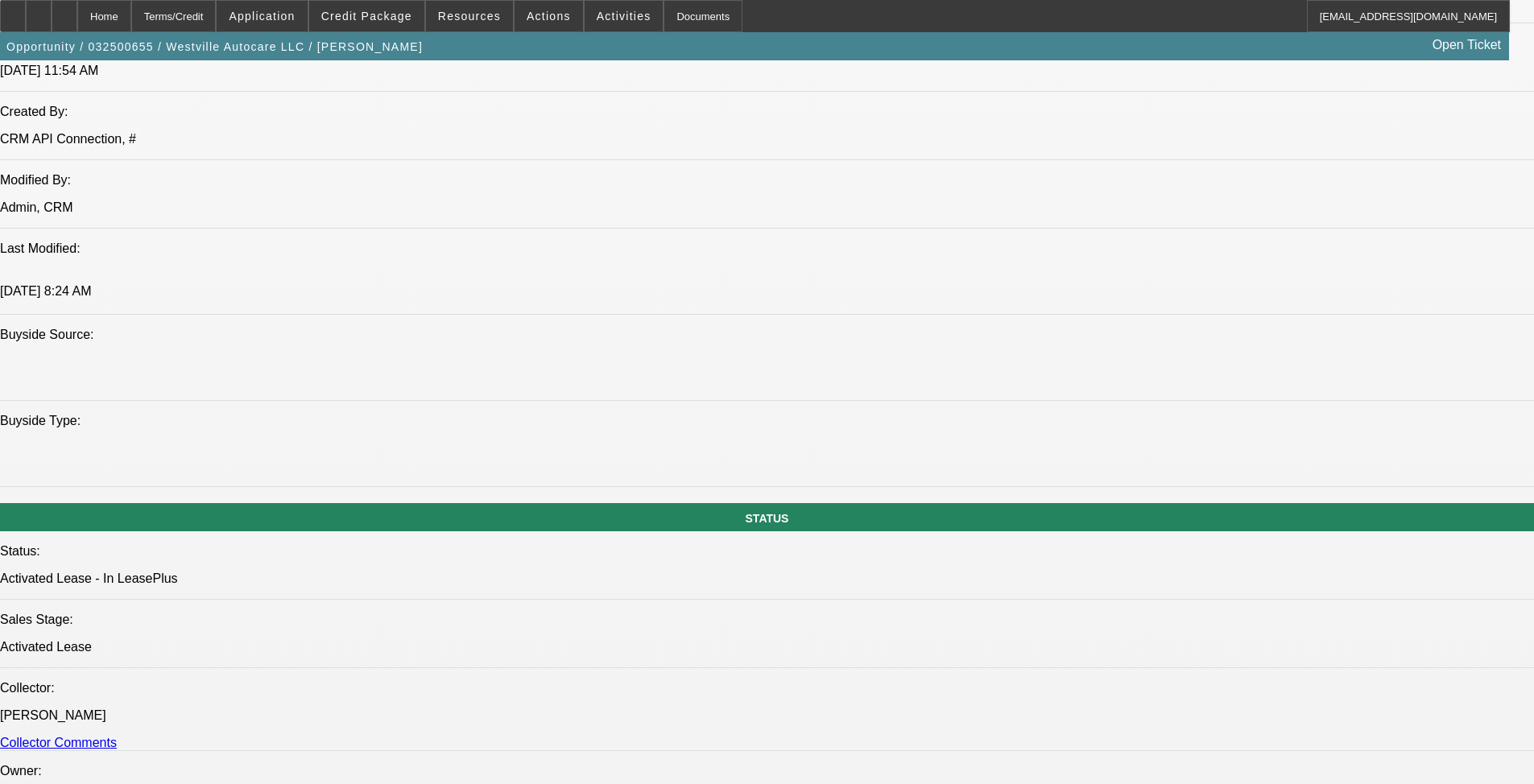
select select "0"
select select "2"
select select "0"
select select "6"
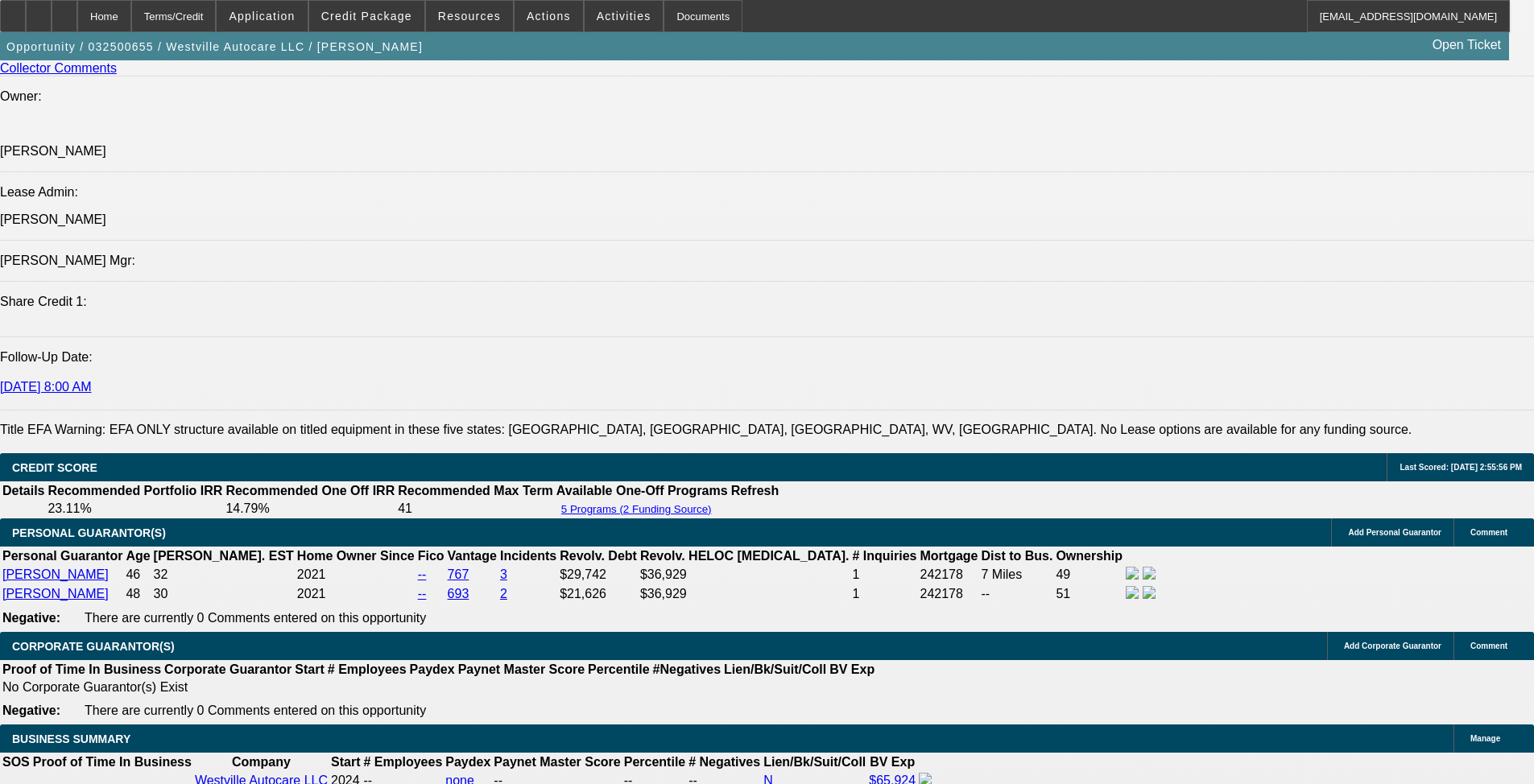
drag, startPoint x: 514, startPoint y: 426, endPoint x: 488, endPoint y: 548, distance: 124.7
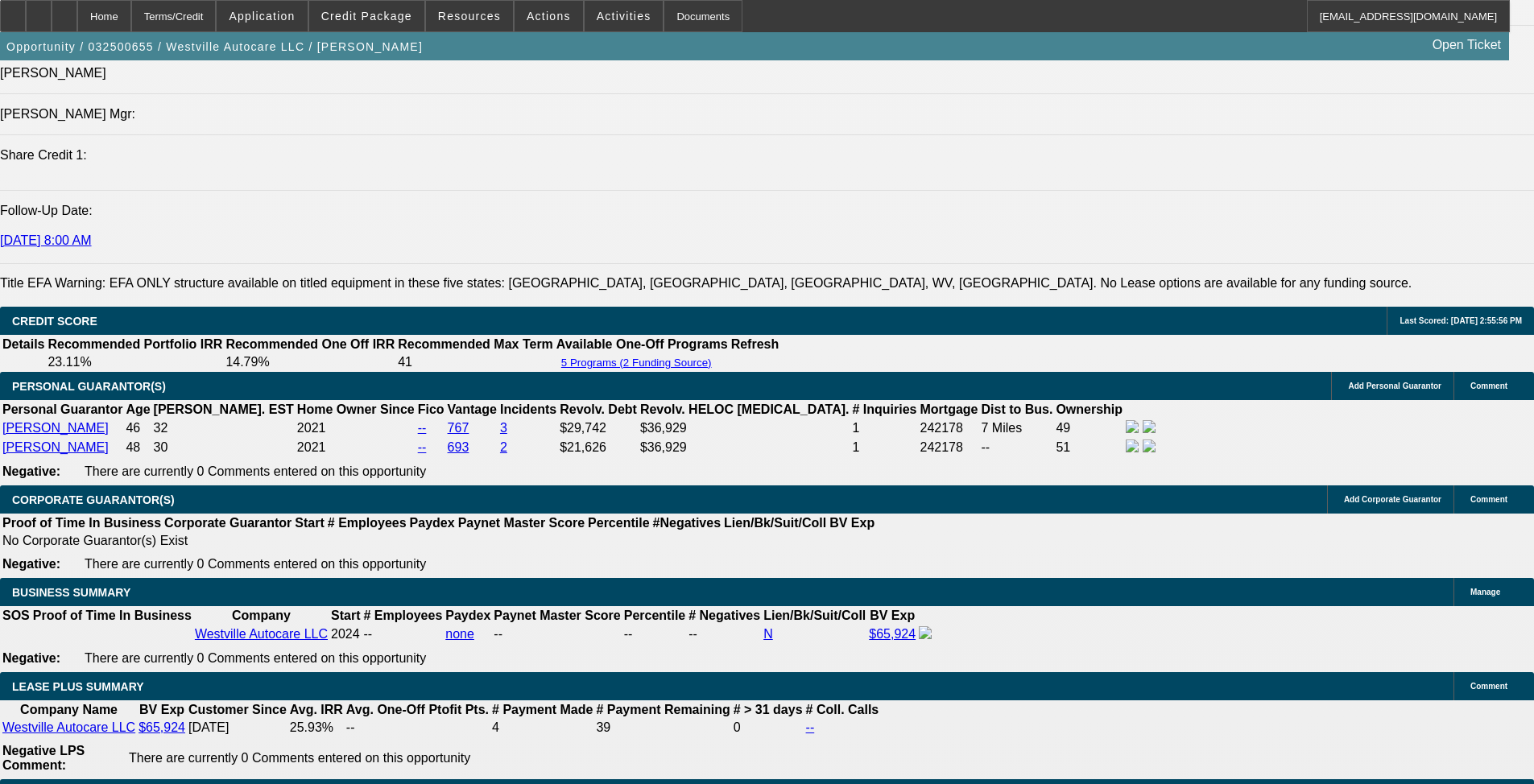
scroll to position [2329, 0]
drag, startPoint x: 479, startPoint y: 468, endPoint x: 479, endPoint y: 547, distance: 79.0
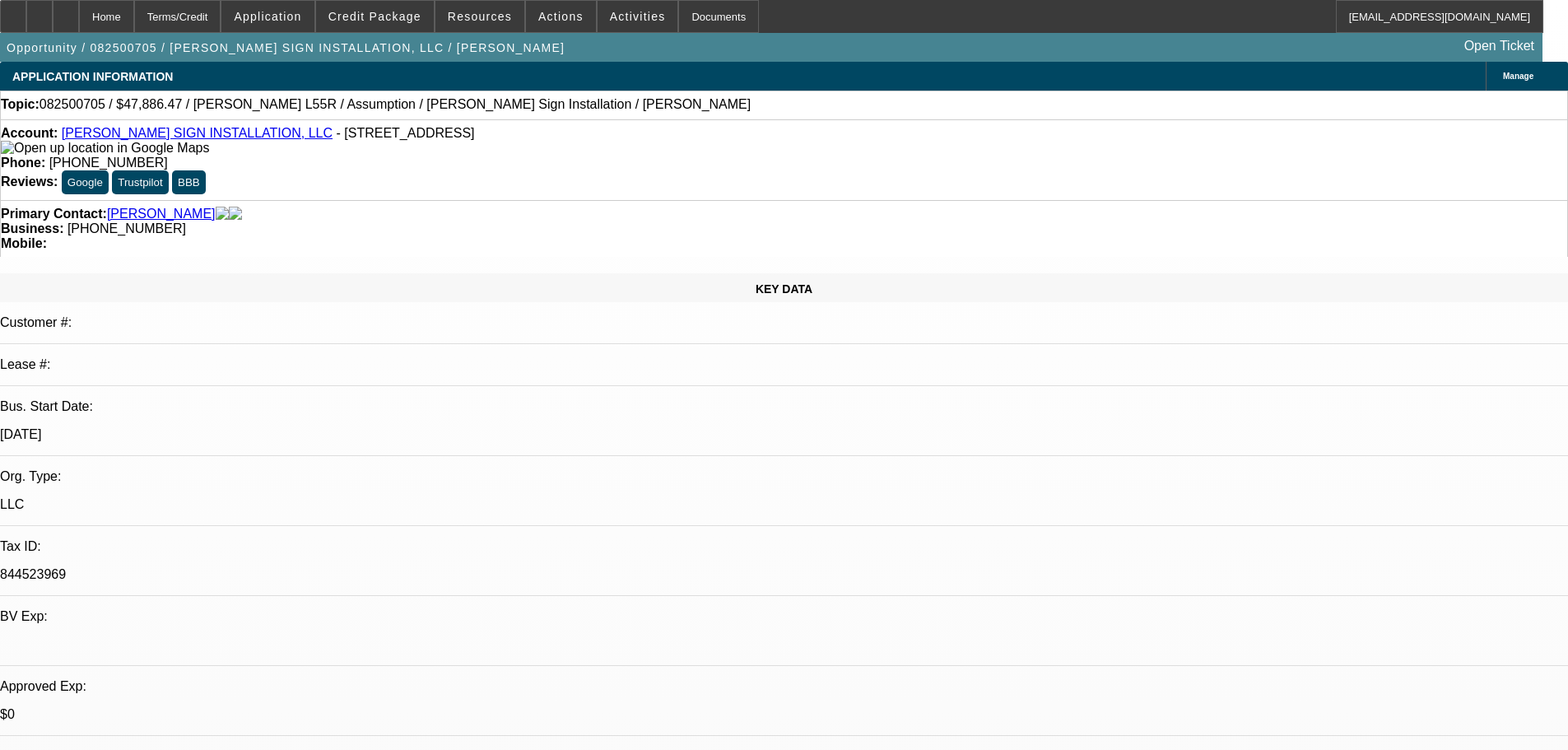
select select "0"
select select "2"
select select "0"
select select "6"
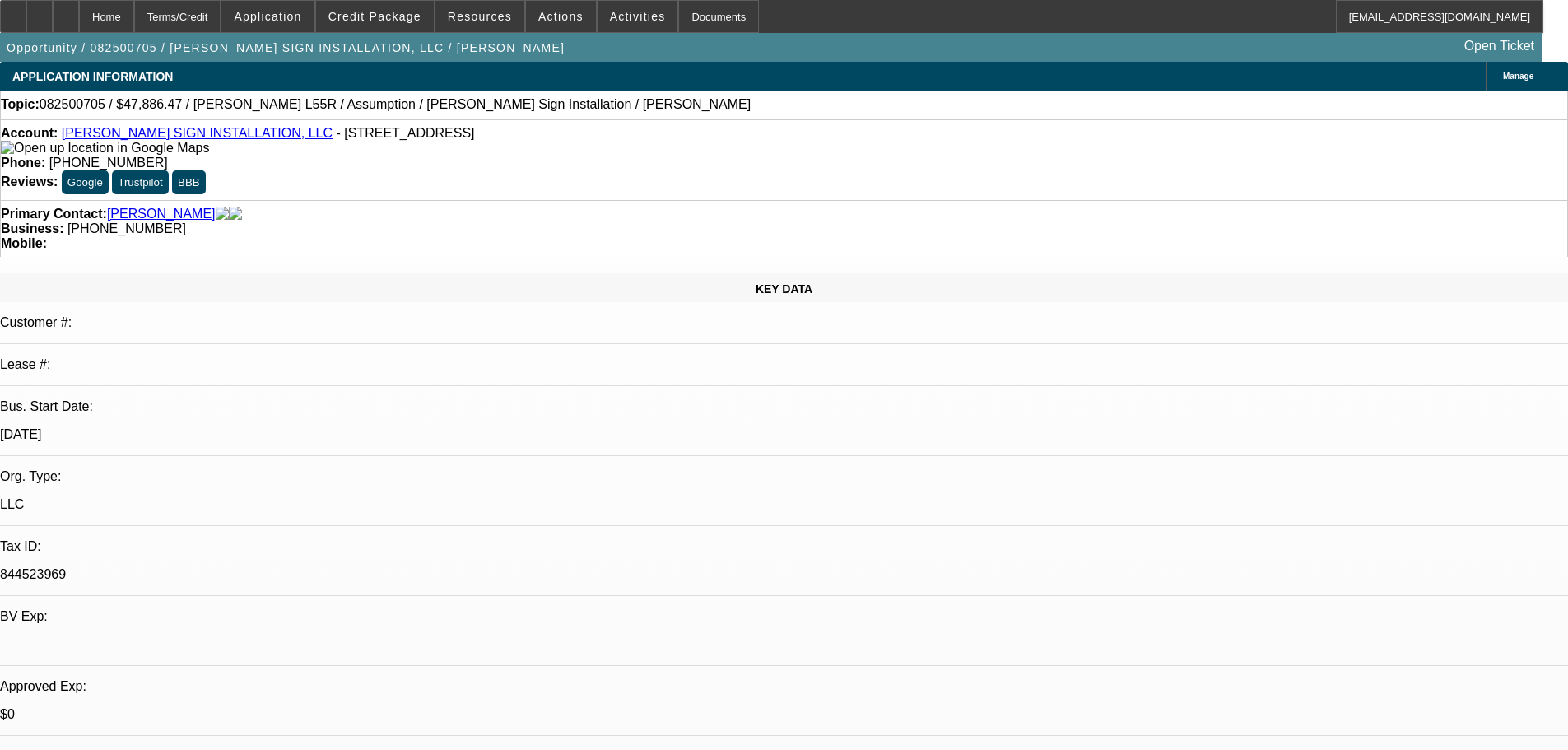
select select "0"
select select "2"
select select "0"
select select "6"
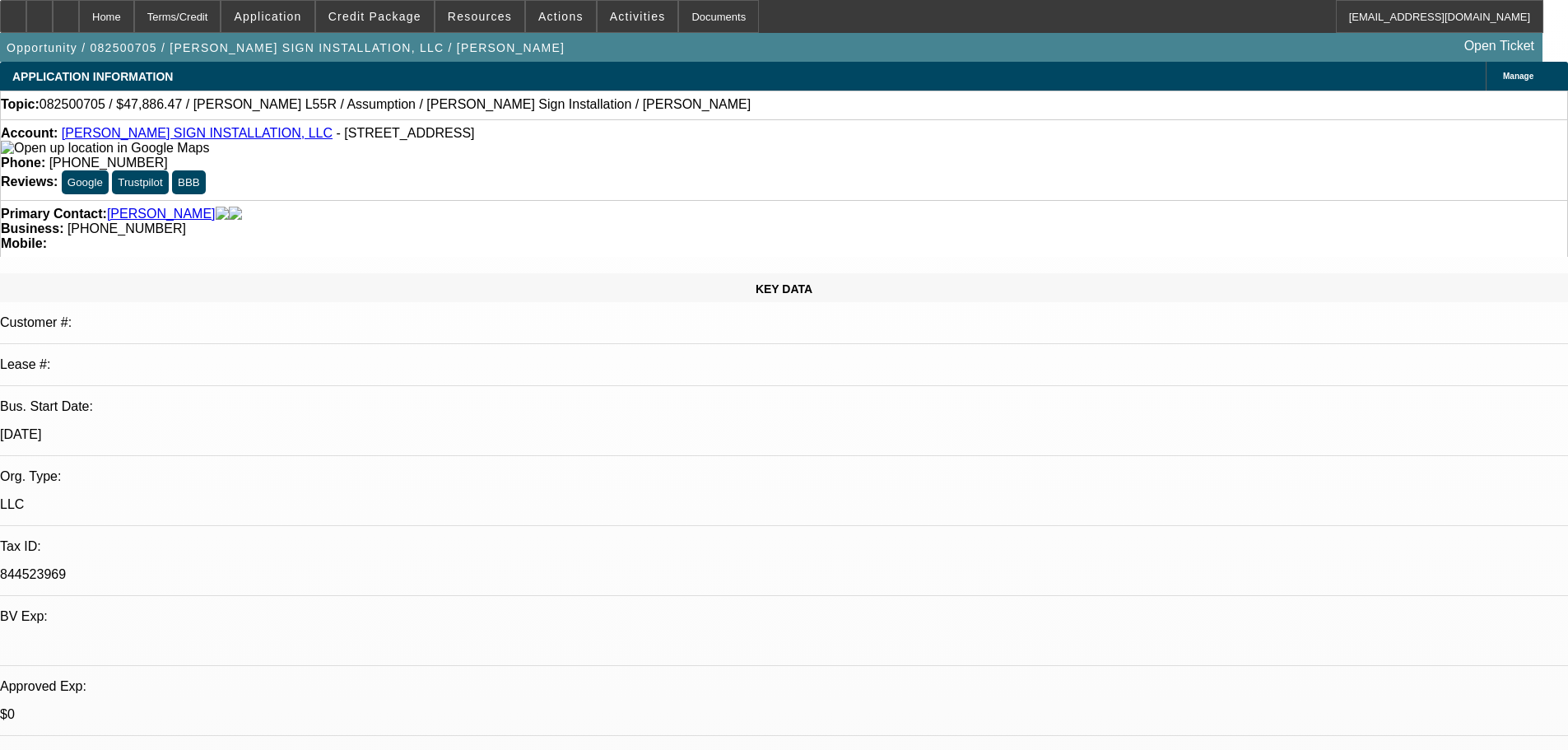
scroll to position [2218, 0]
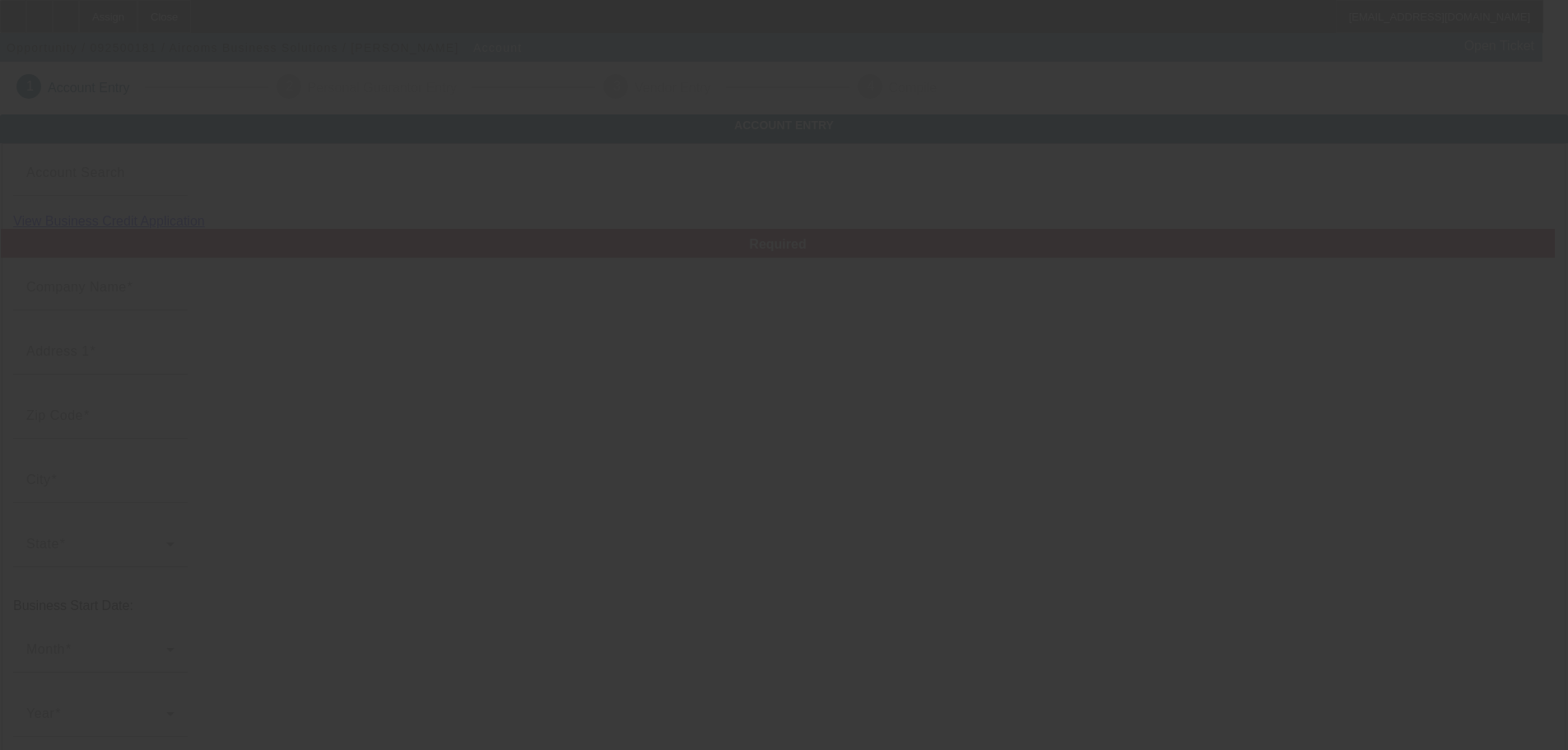
type input "Aircoms Business Solutions"
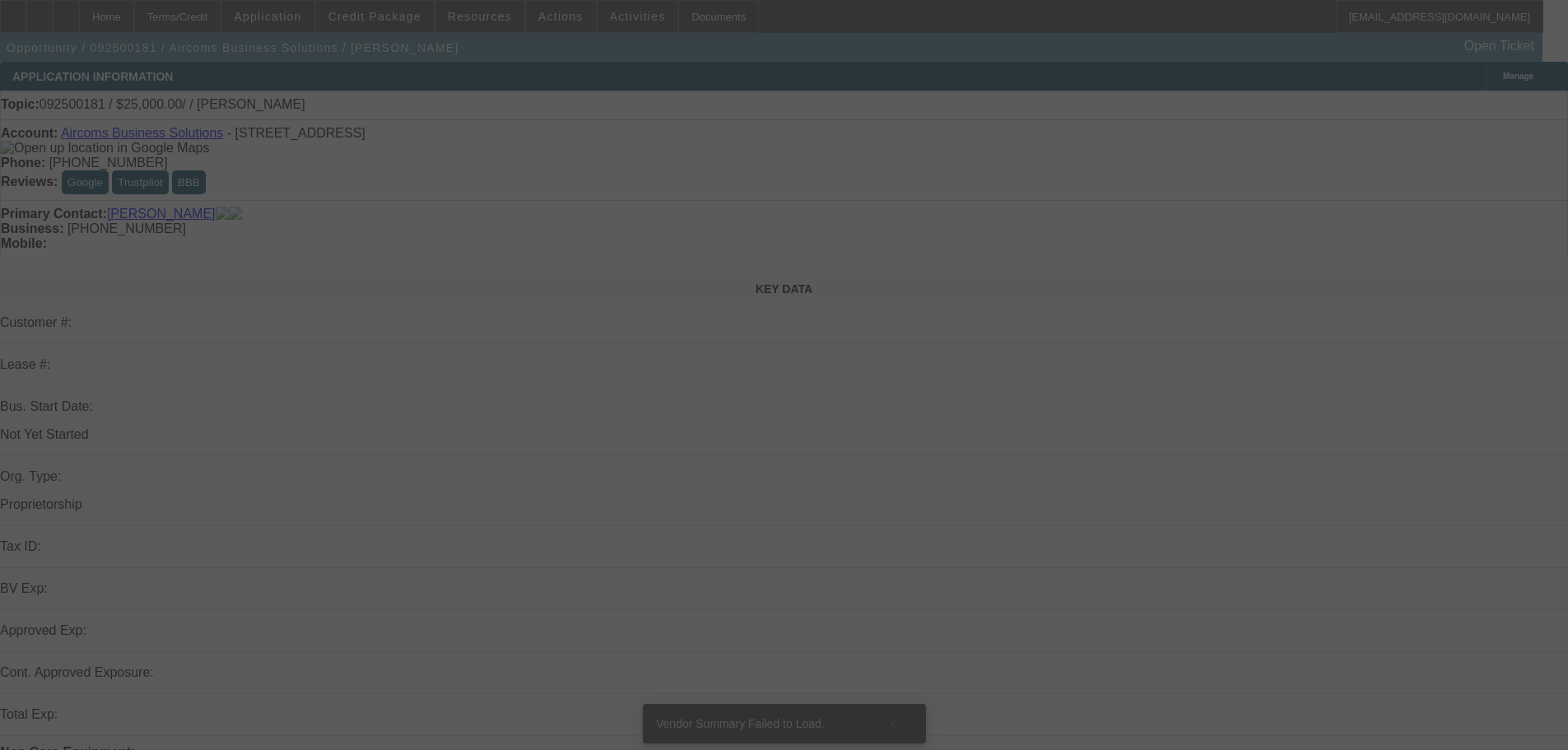
select select "0"
select select "2"
select select "0.1"
select select "4"
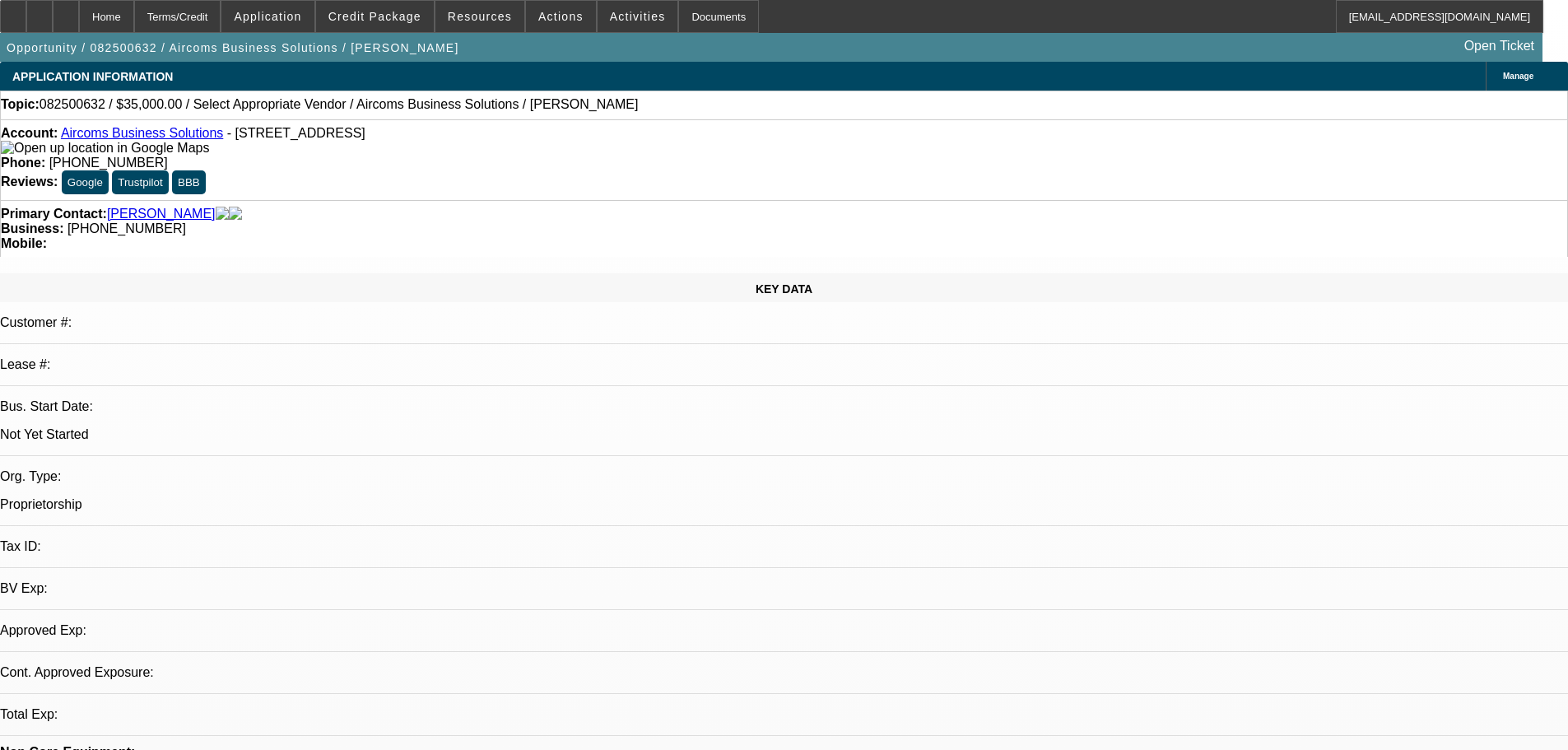
select select "0"
select select "2"
select select "0.1"
select select "4"
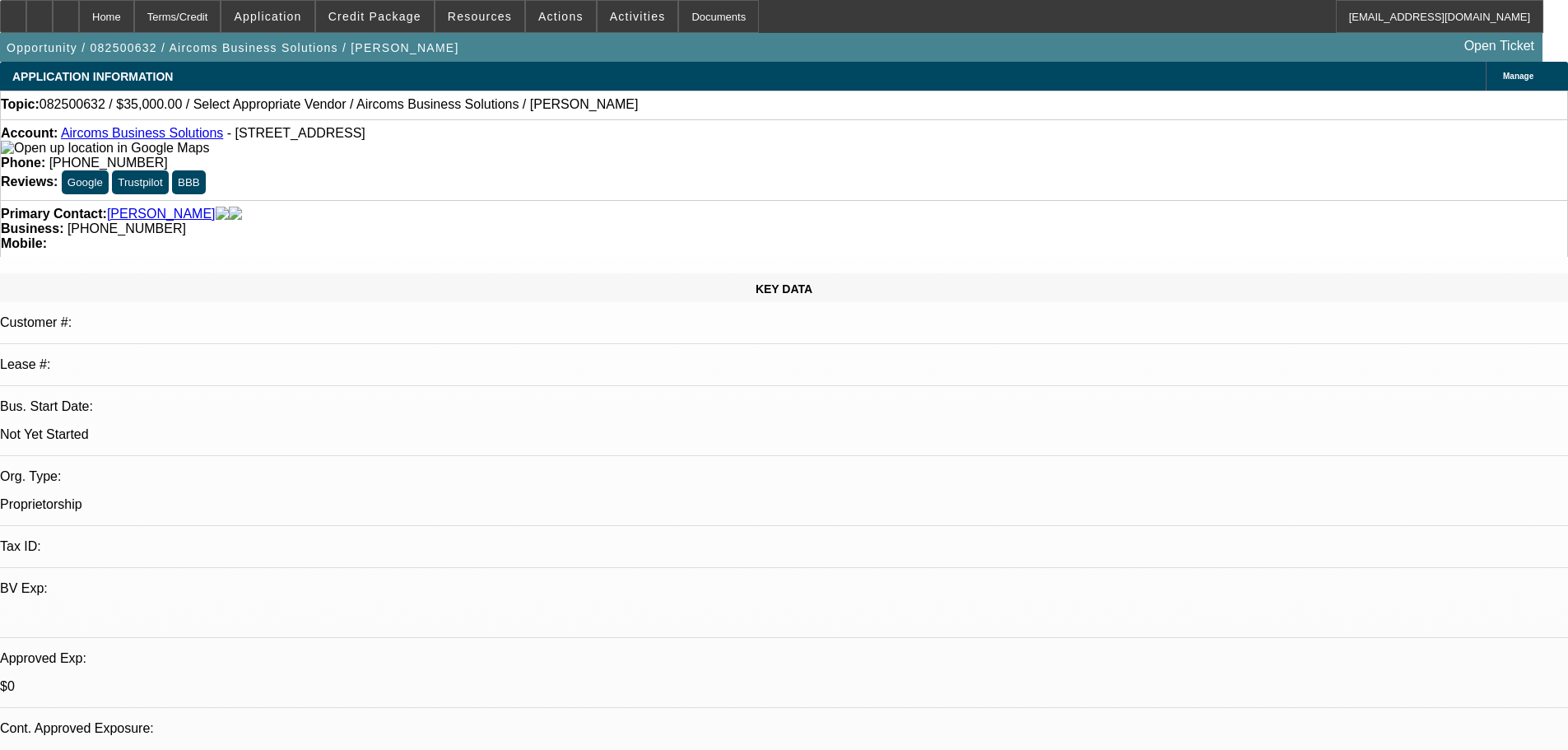
drag, startPoint x: 1330, startPoint y: 560, endPoint x: 1100, endPoint y: 441, distance: 259.0
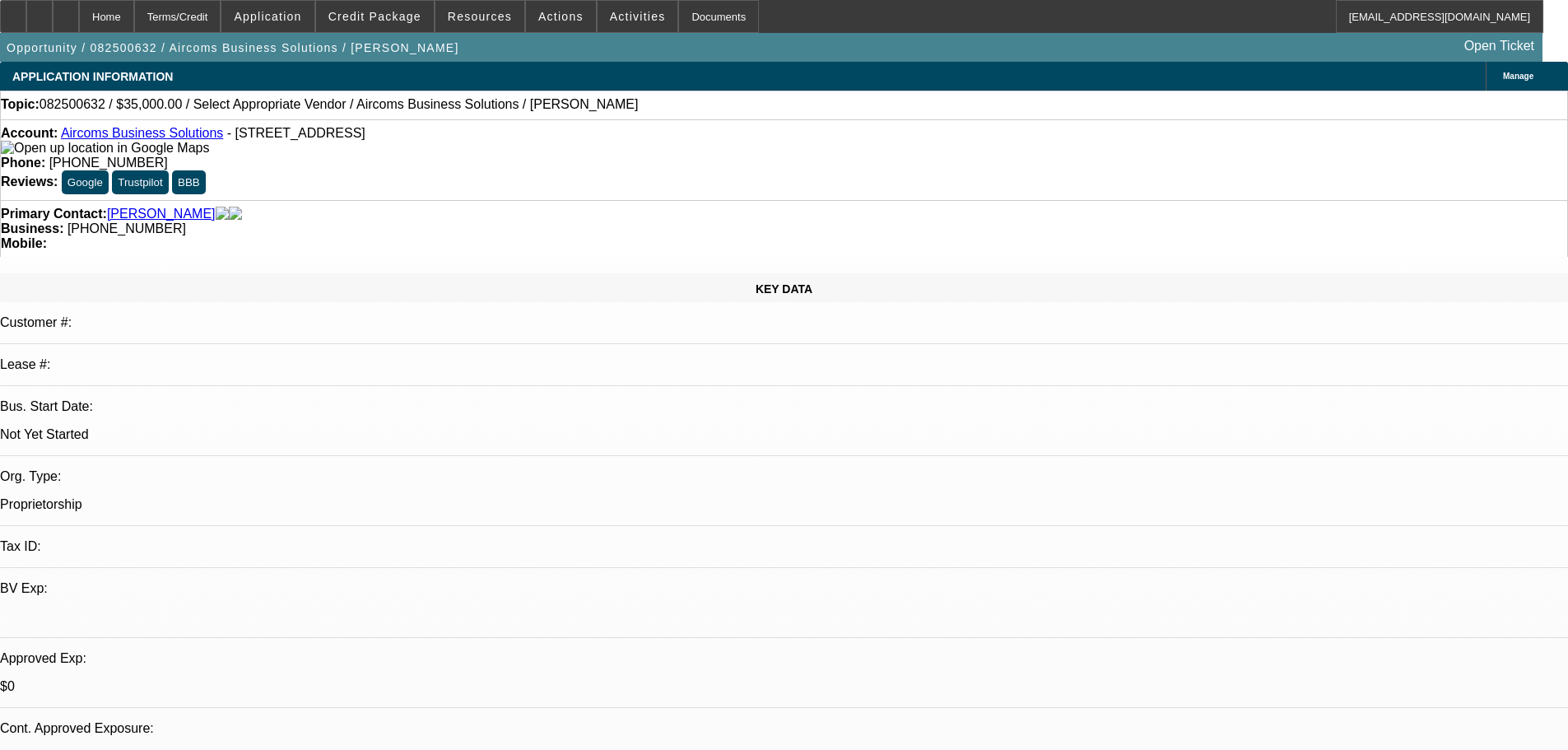
copy td "Hi [PERSON_NAME], Thank you for applying for financing through Beacon Funding C…"
click at [618, 27] on span at bounding box center [637, 16] width 80 height 40
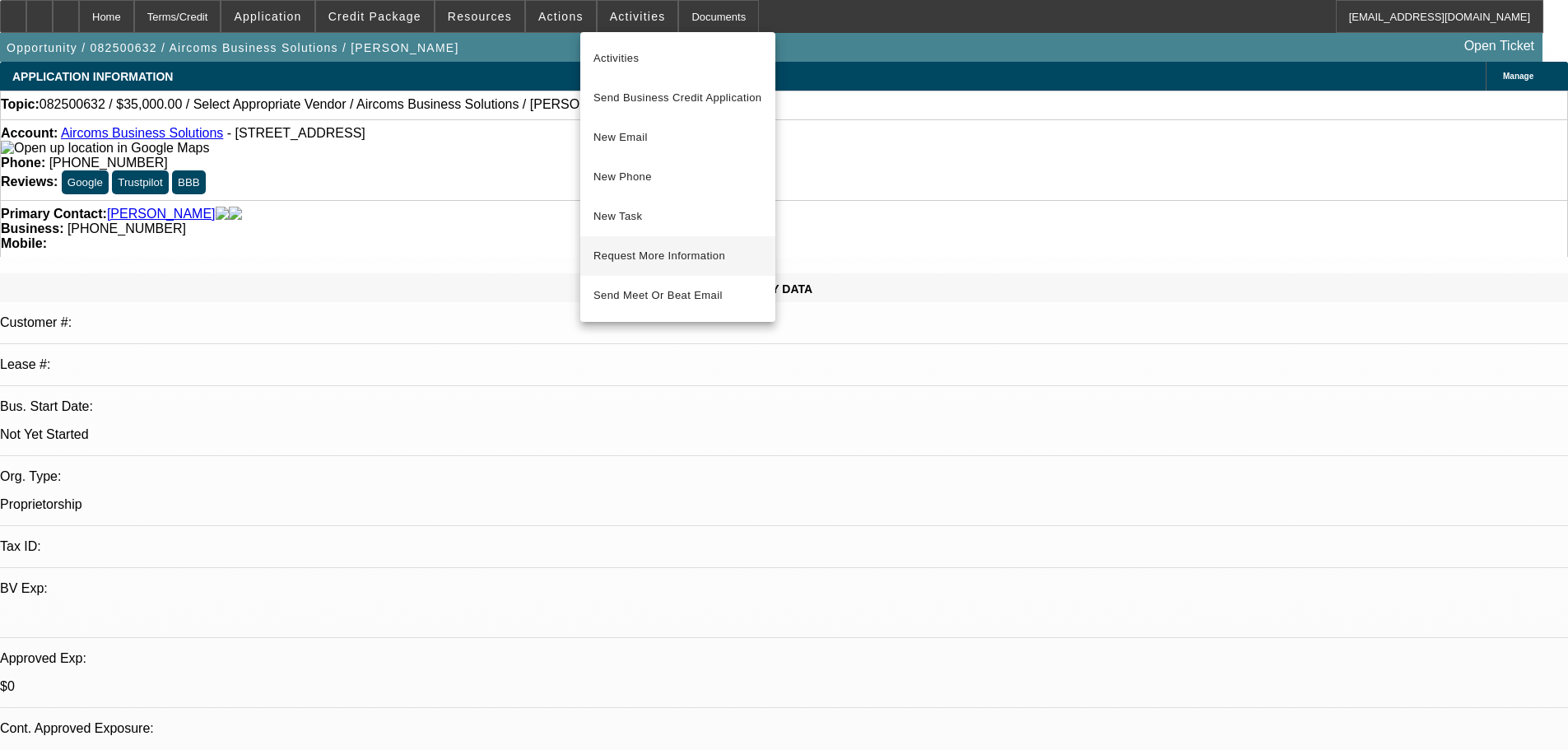
click at [736, 252] on span "Request More Information" at bounding box center [678, 256] width 169 height 19
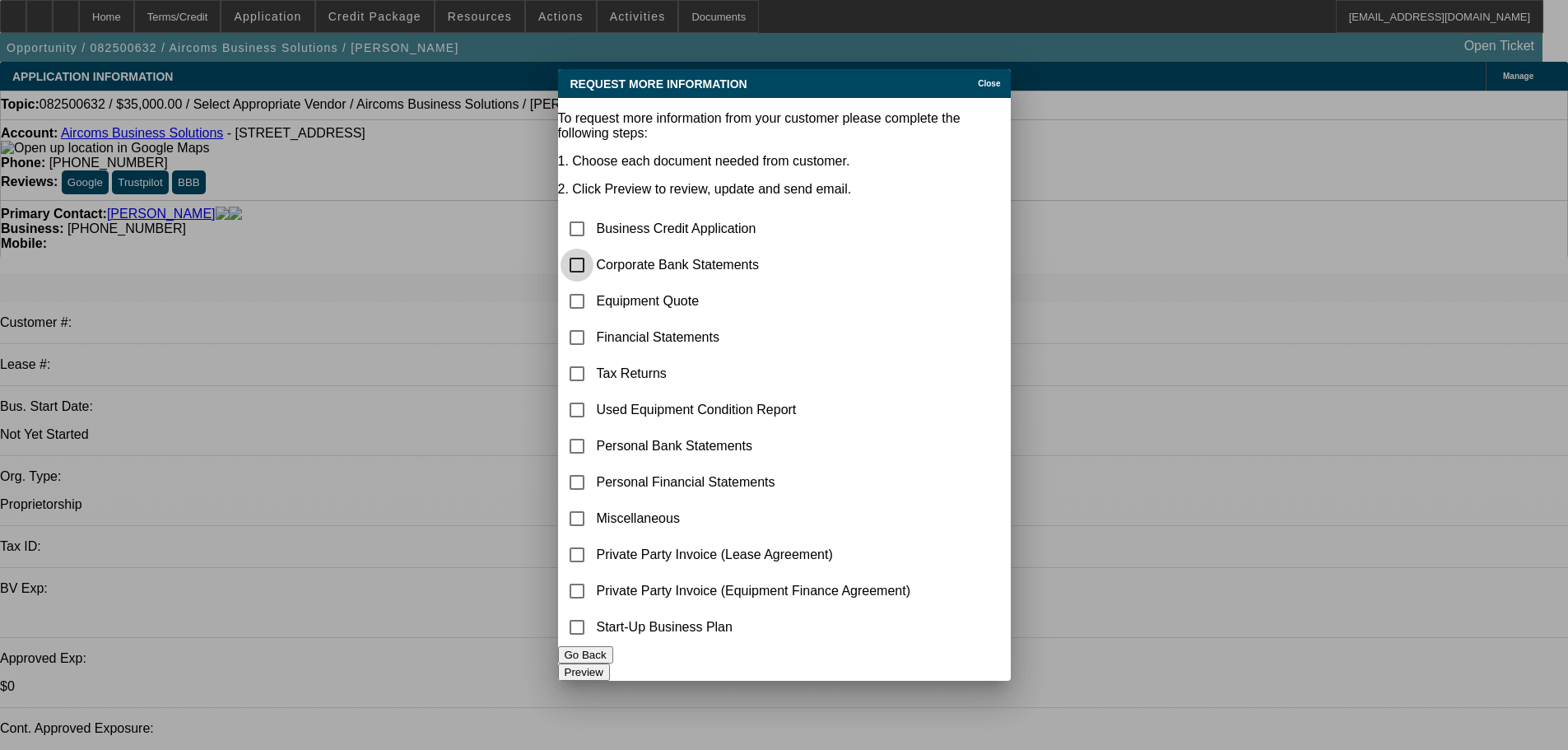
click at [594, 248] on input "checkbox" at bounding box center [577, 265] width 33 height 33
checkbox input "true"
click at [610, 666] on button "Preview" at bounding box center [584, 672] width 52 height 17
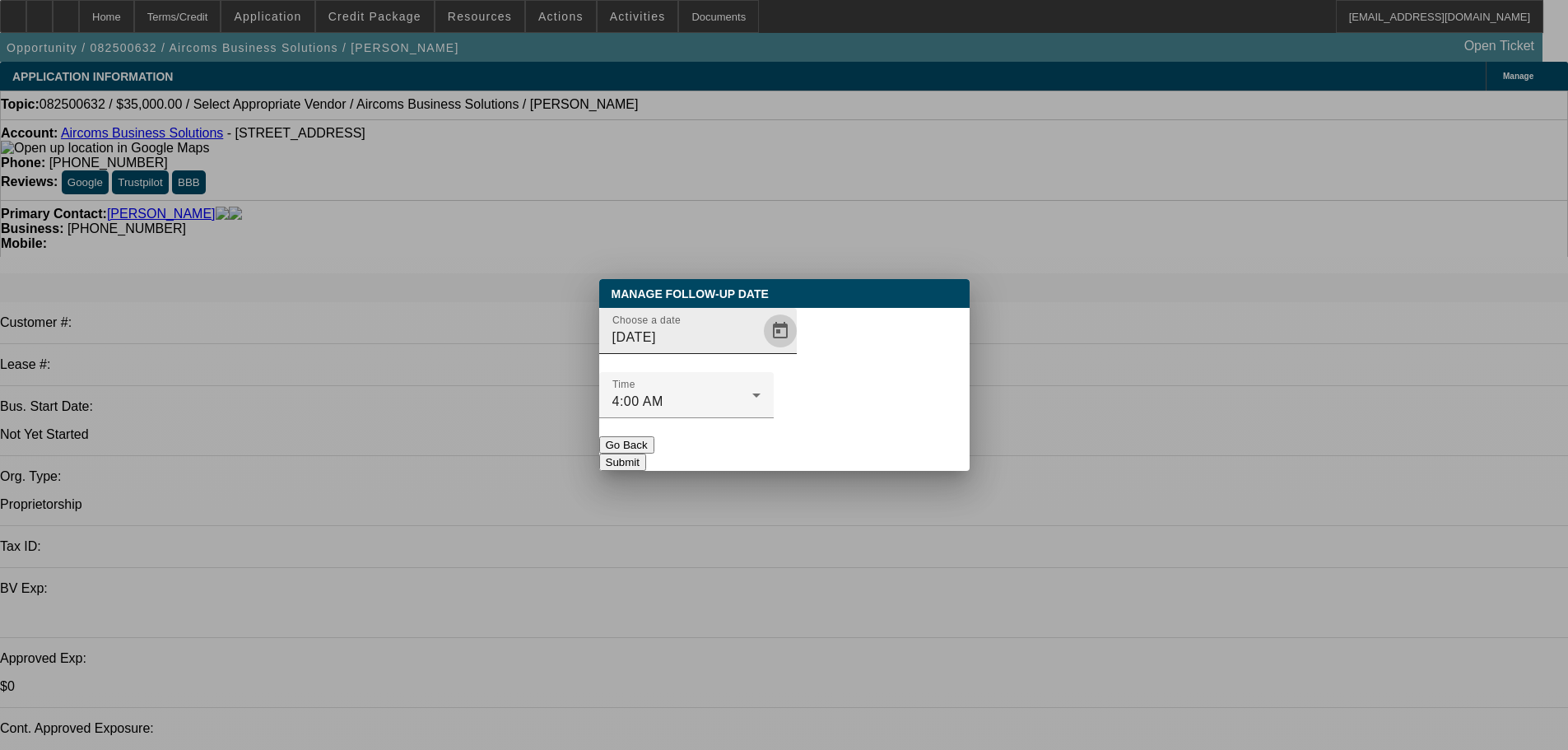
click at [763, 351] on span "Open calendar" at bounding box center [780, 331] width 40 height 40
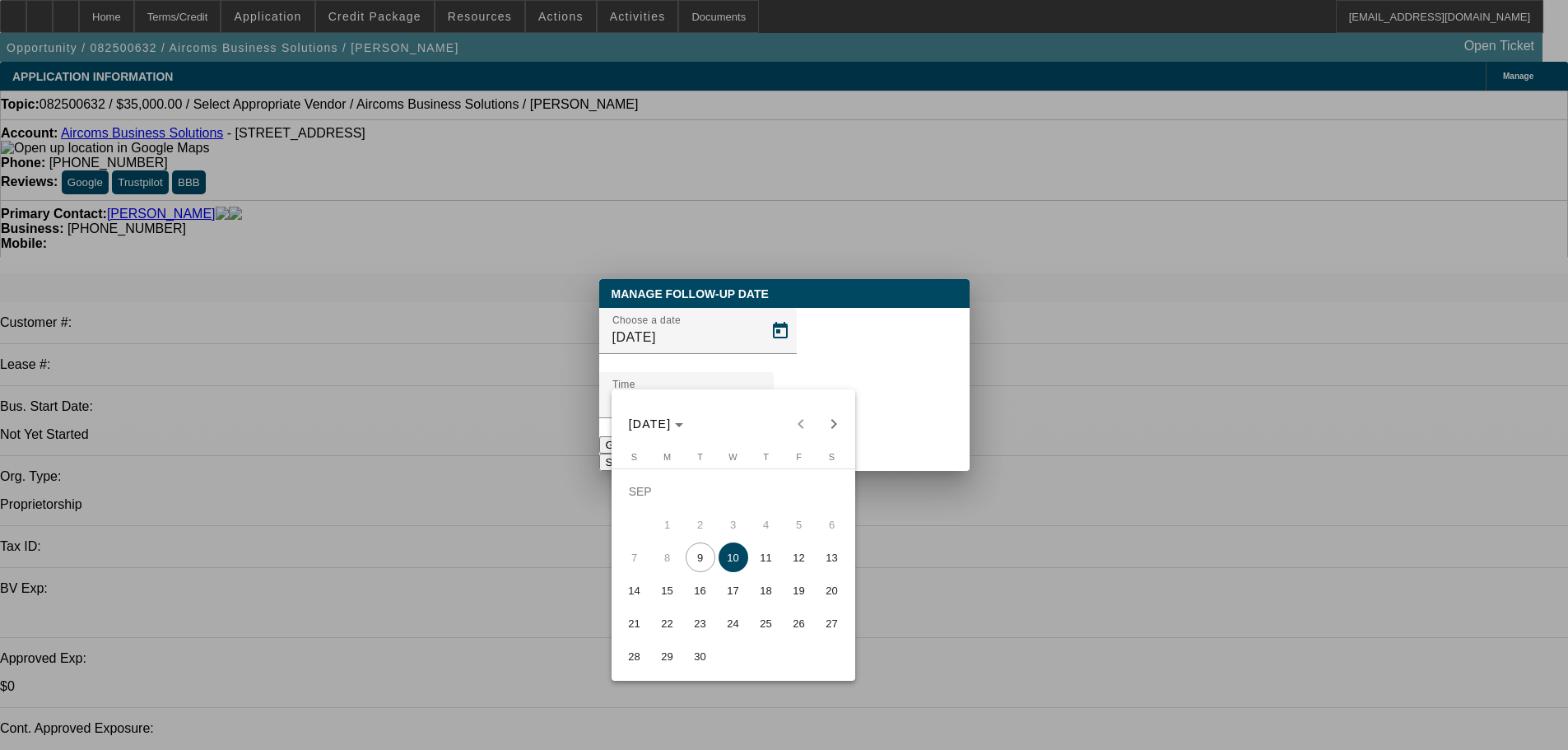
click at [806, 572] on span "12" at bounding box center [799, 557] width 30 height 30
type input "[DATE]"
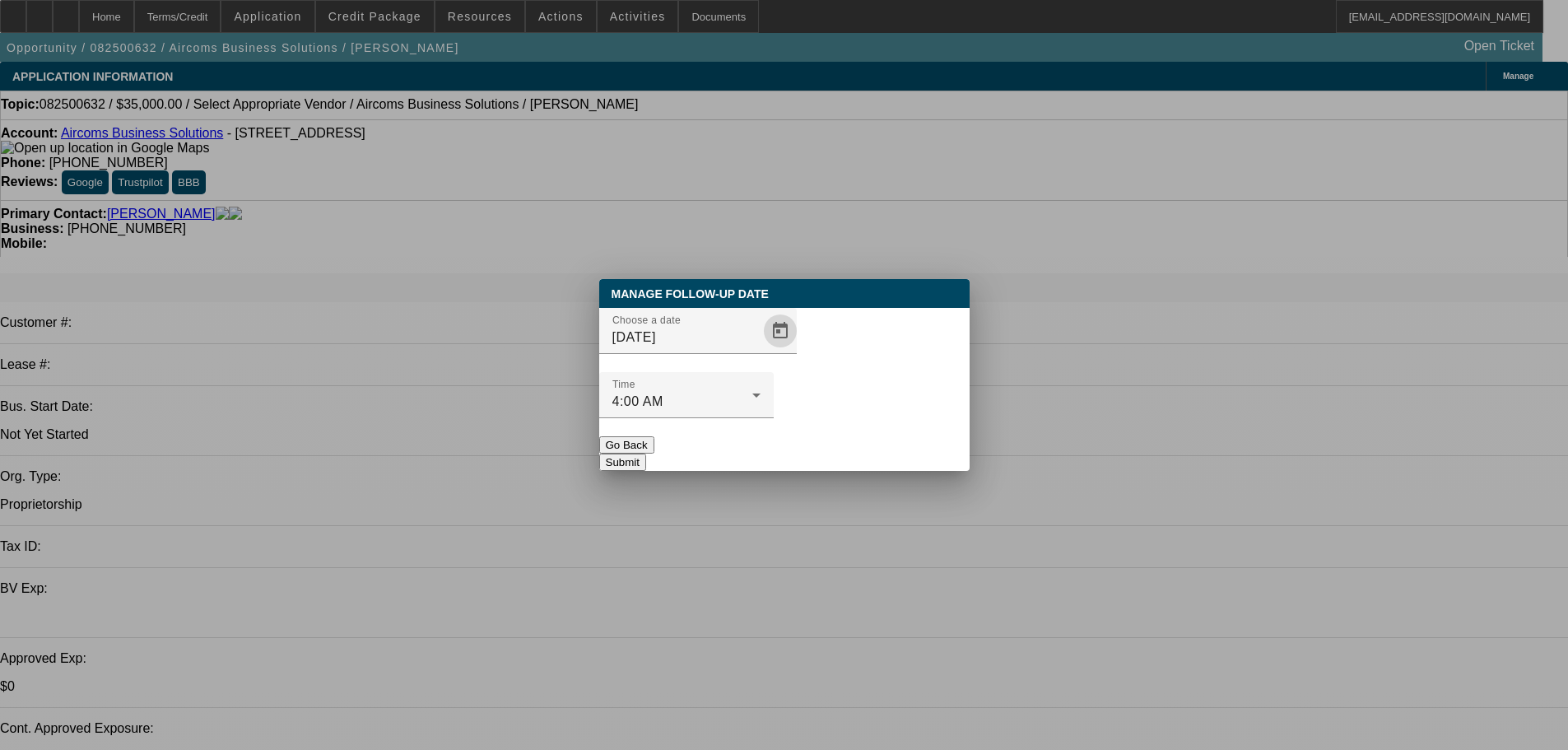
click at [646, 453] on button "Submit" at bounding box center [623, 462] width 47 height 17
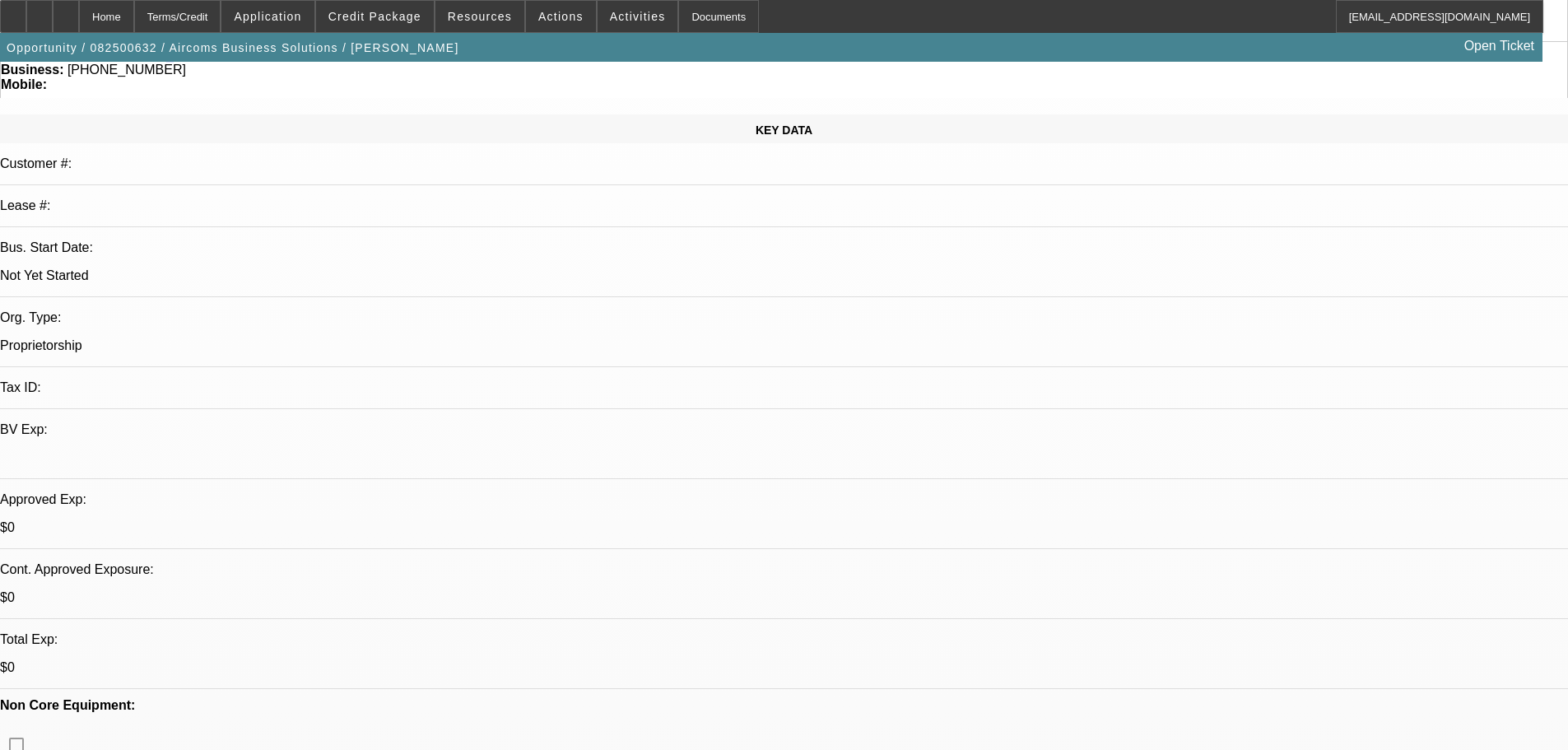
scroll to position [164, 0]
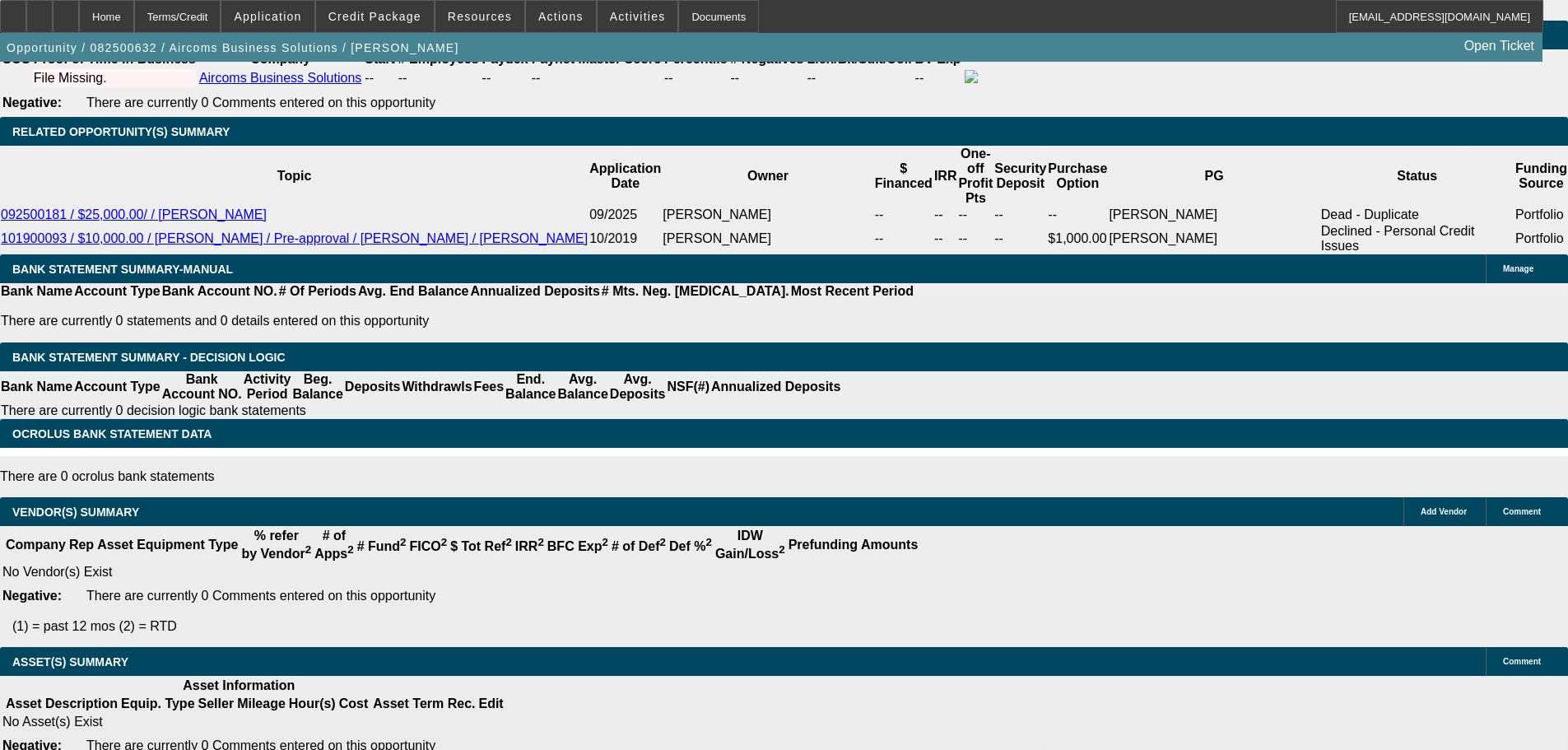
drag, startPoint x: 698, startPoint y: 323, endPoint x: 692, endPoint y: 562, distance: 239.1
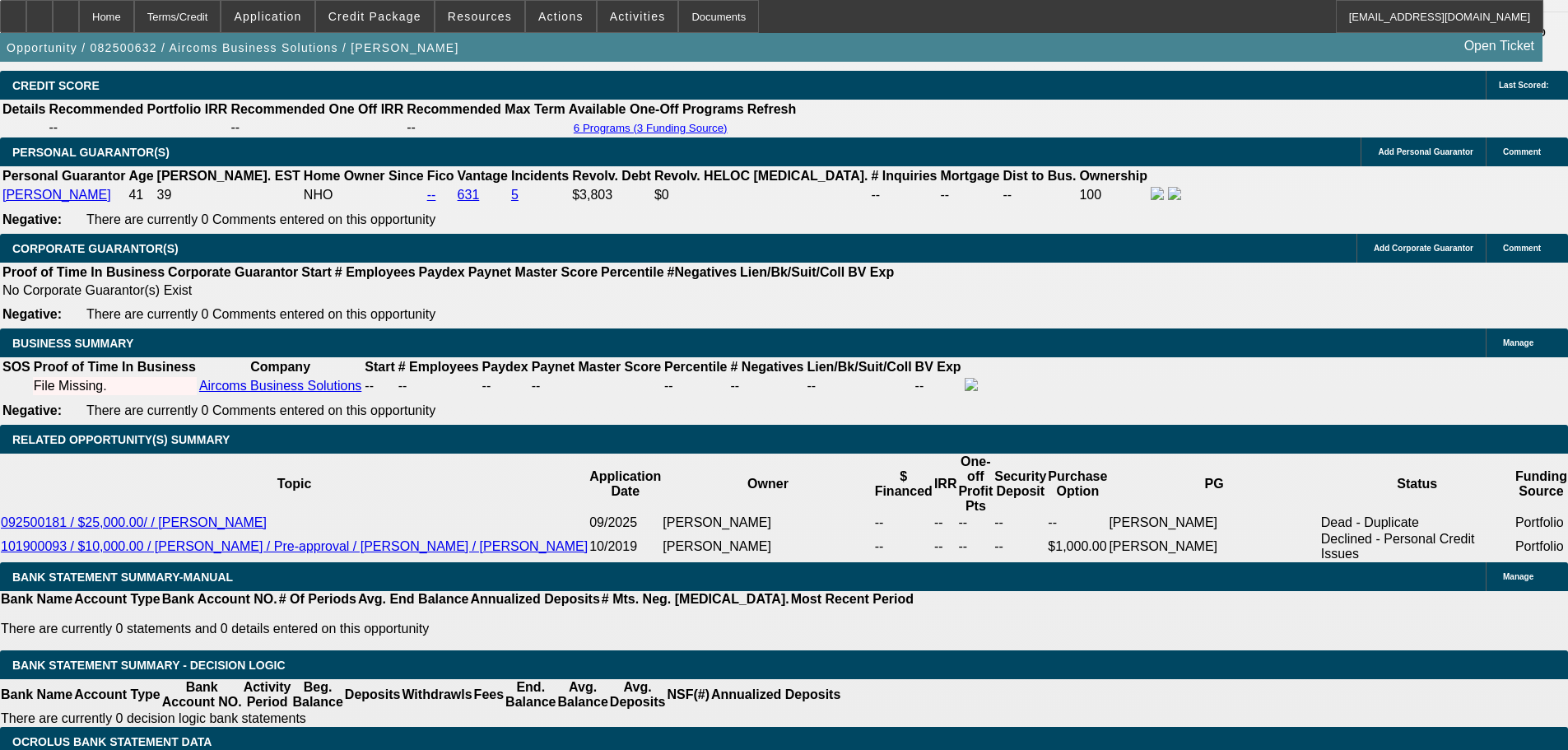
scroll to position [1471, 0]
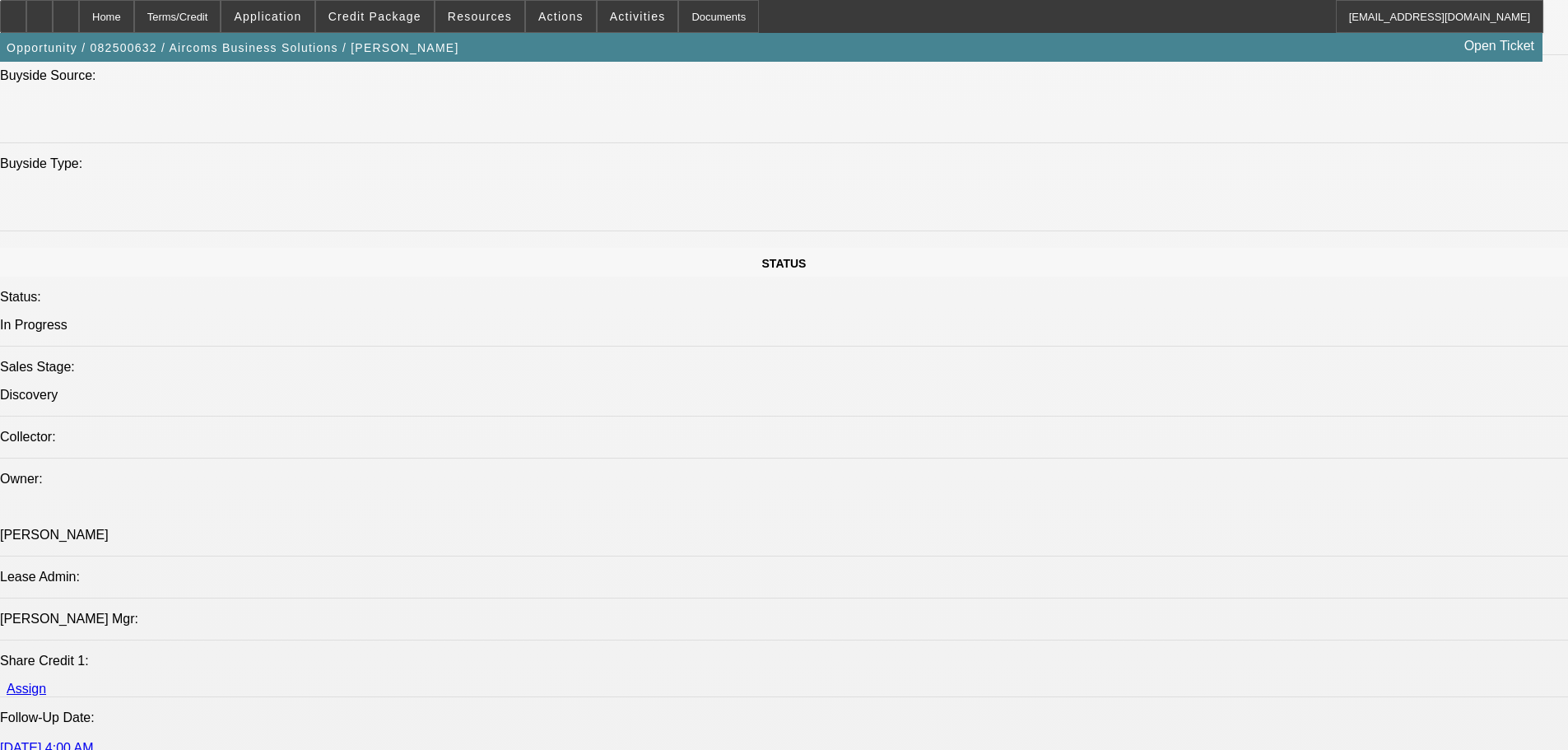
drag, startPoint x: 790, startPoint y: 561, endPoint x: 755, endPoint y: 330, distance: 233.6
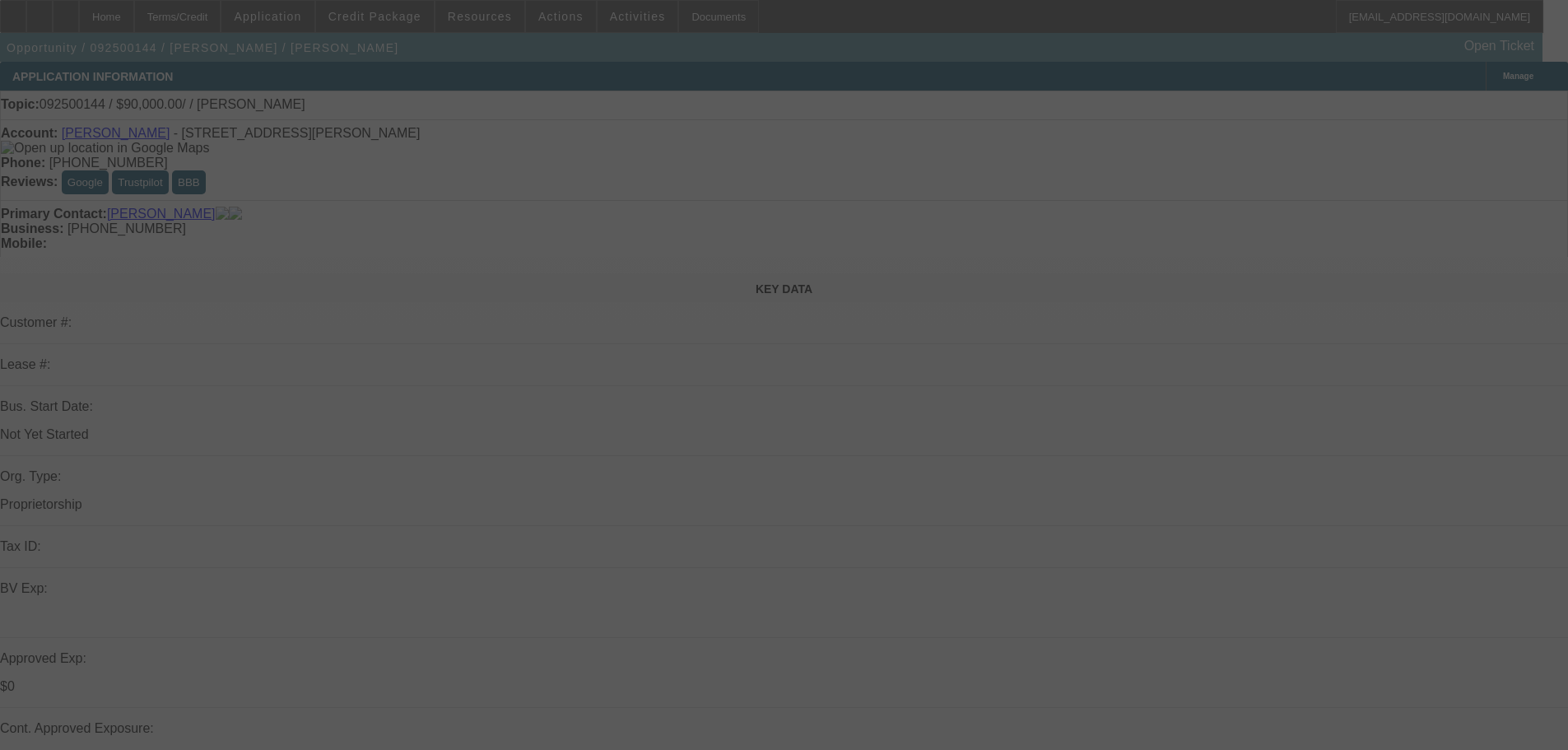
select select "0"
select select "2"
select select "0.1"
select select "4"
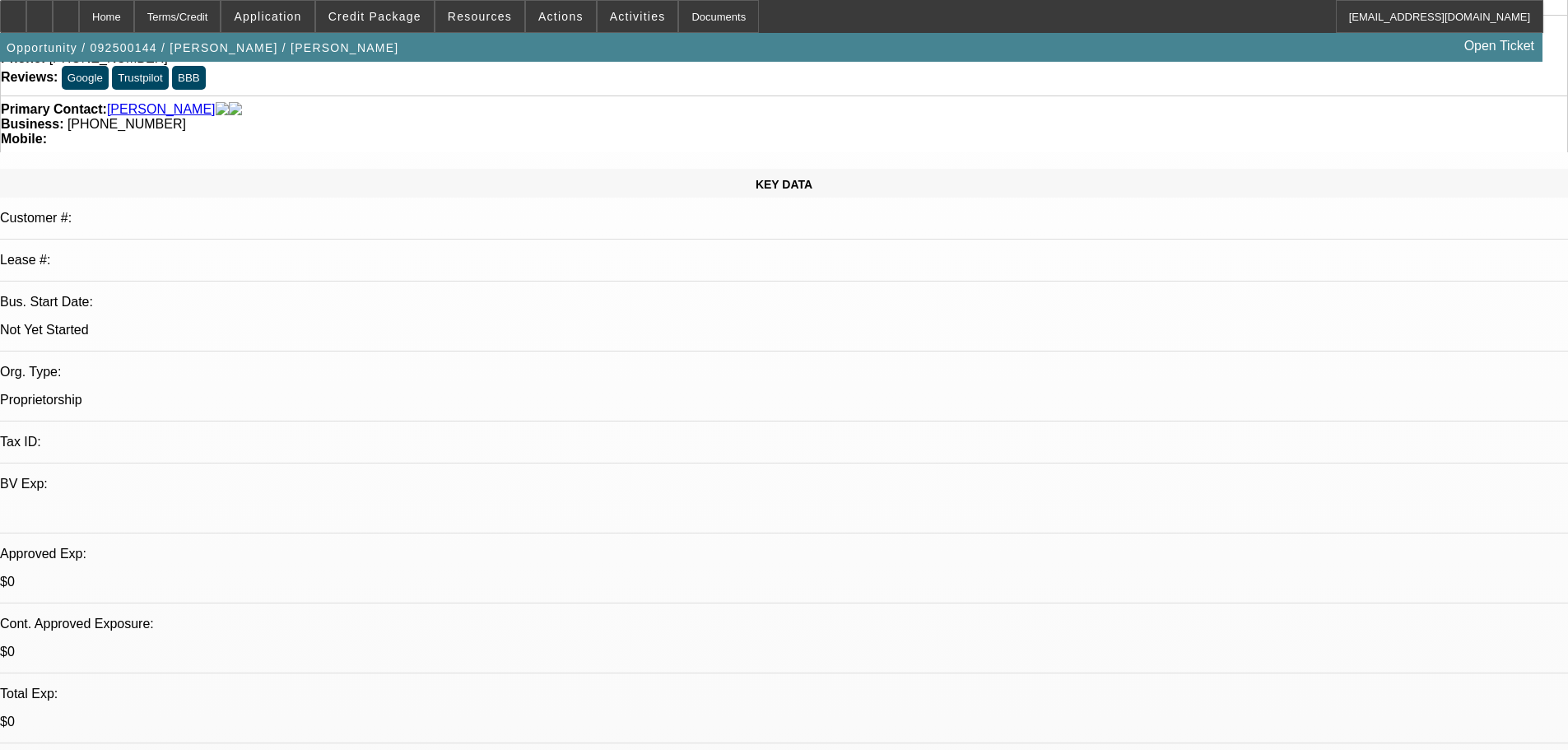
scroll to position [224, 0]
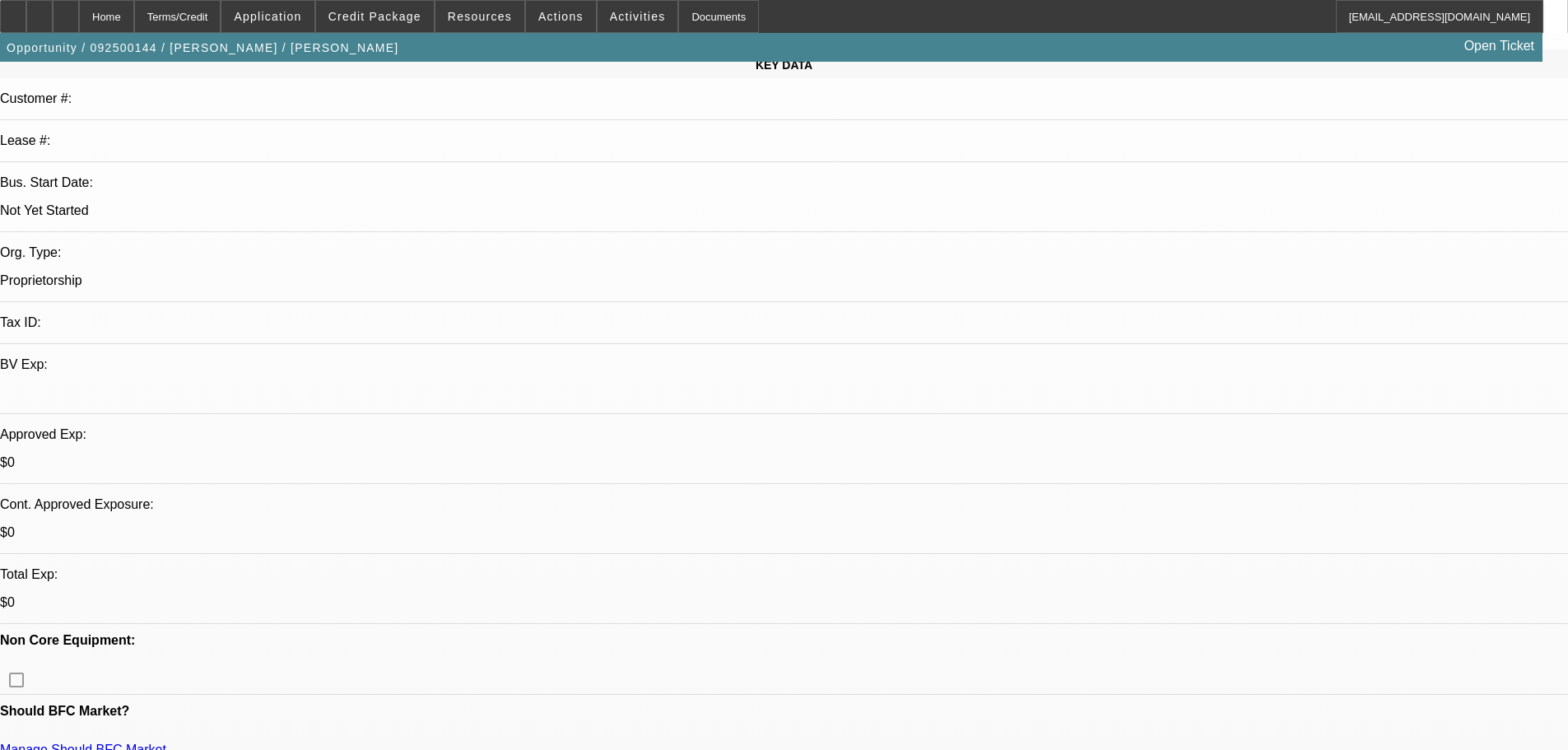
drag, startPoint x: 817, startPoint y: 448, endPoint x: 821, endPoint y: 524, distance: 76.1
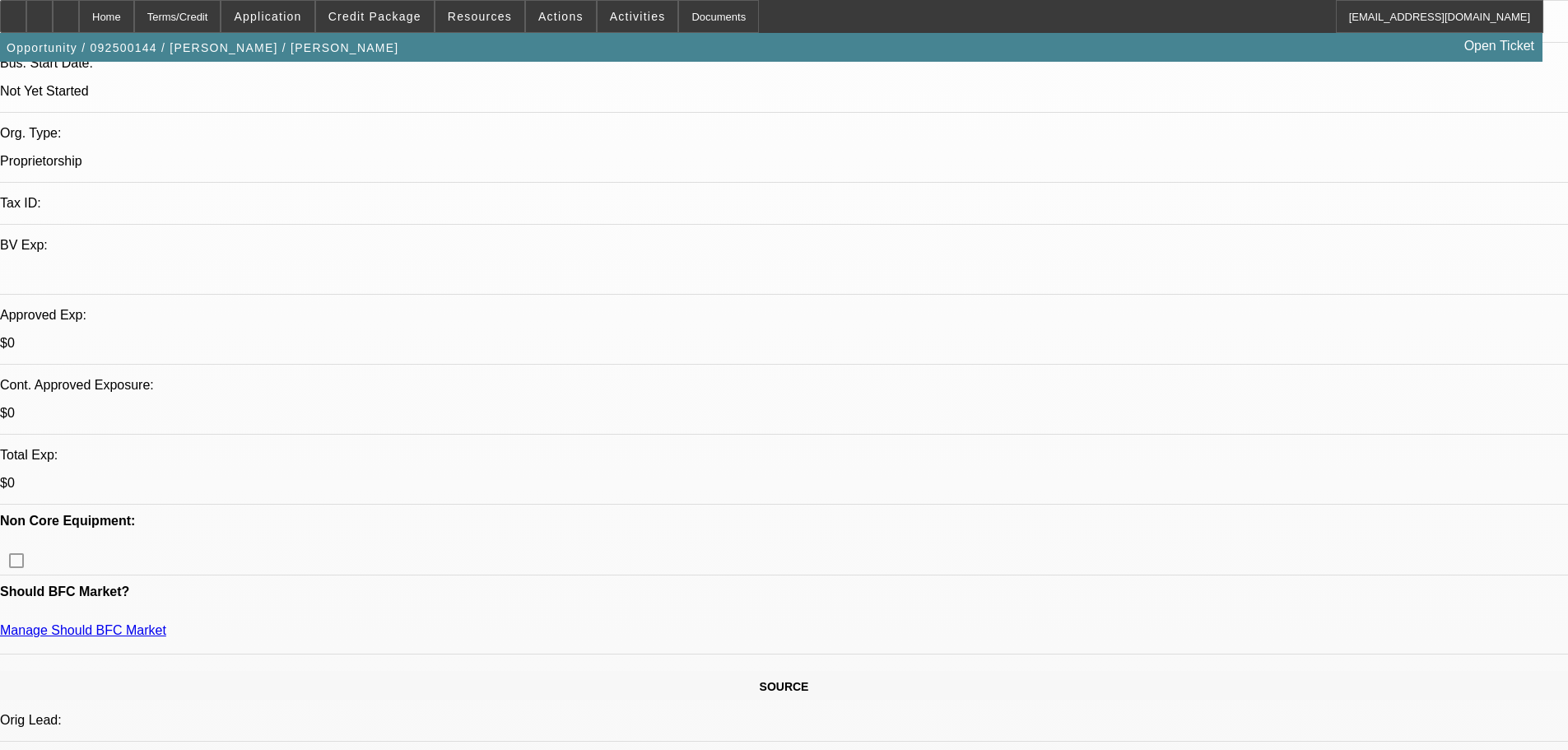
drag, startPoint x: 587, startPoint y: 415, endPoint x: 610, endPoint y: 570, distance: 156.7
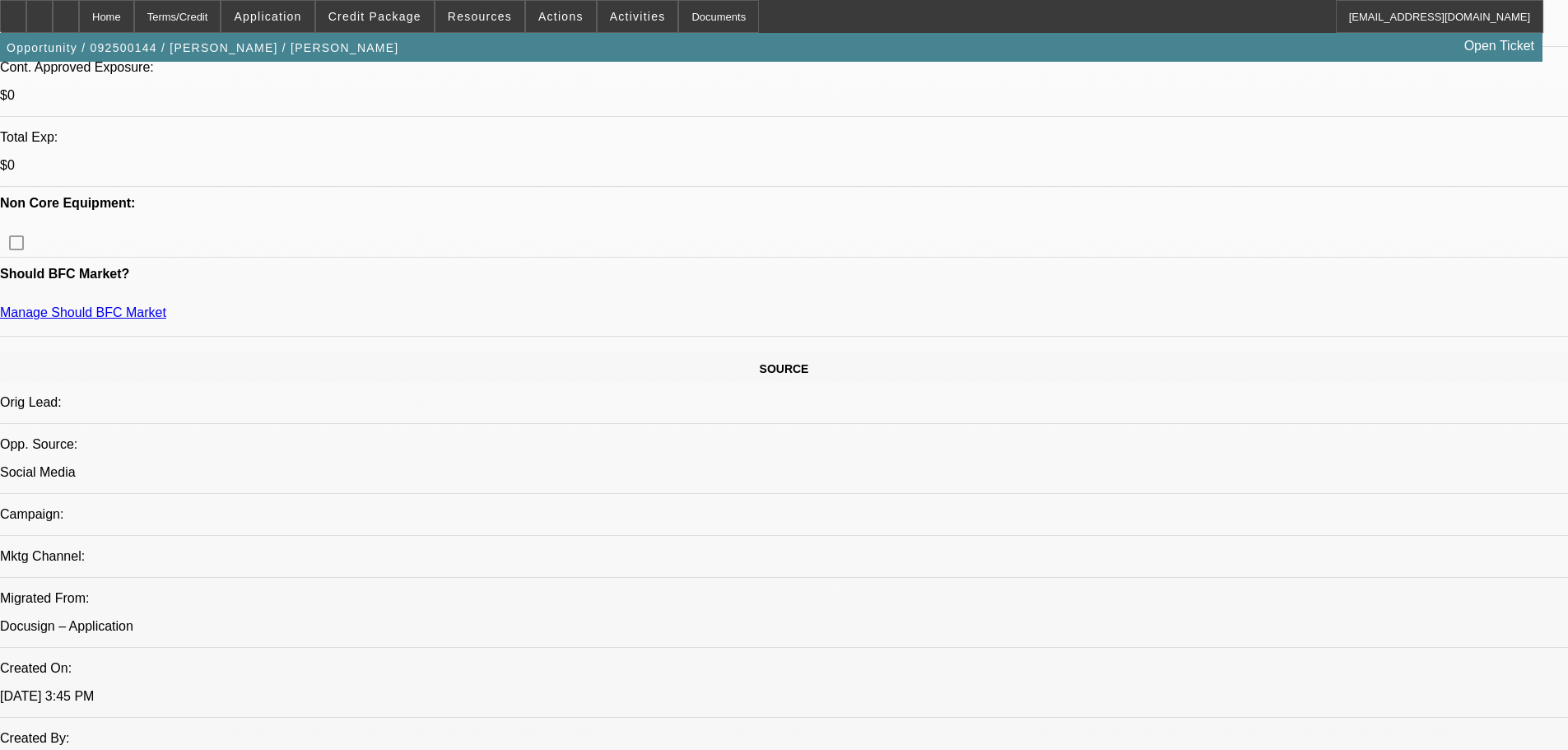
drag, startPoint x: 724, startPoint y: 394, endPoint x: 725, endPoint y: 568, distance: 174.0
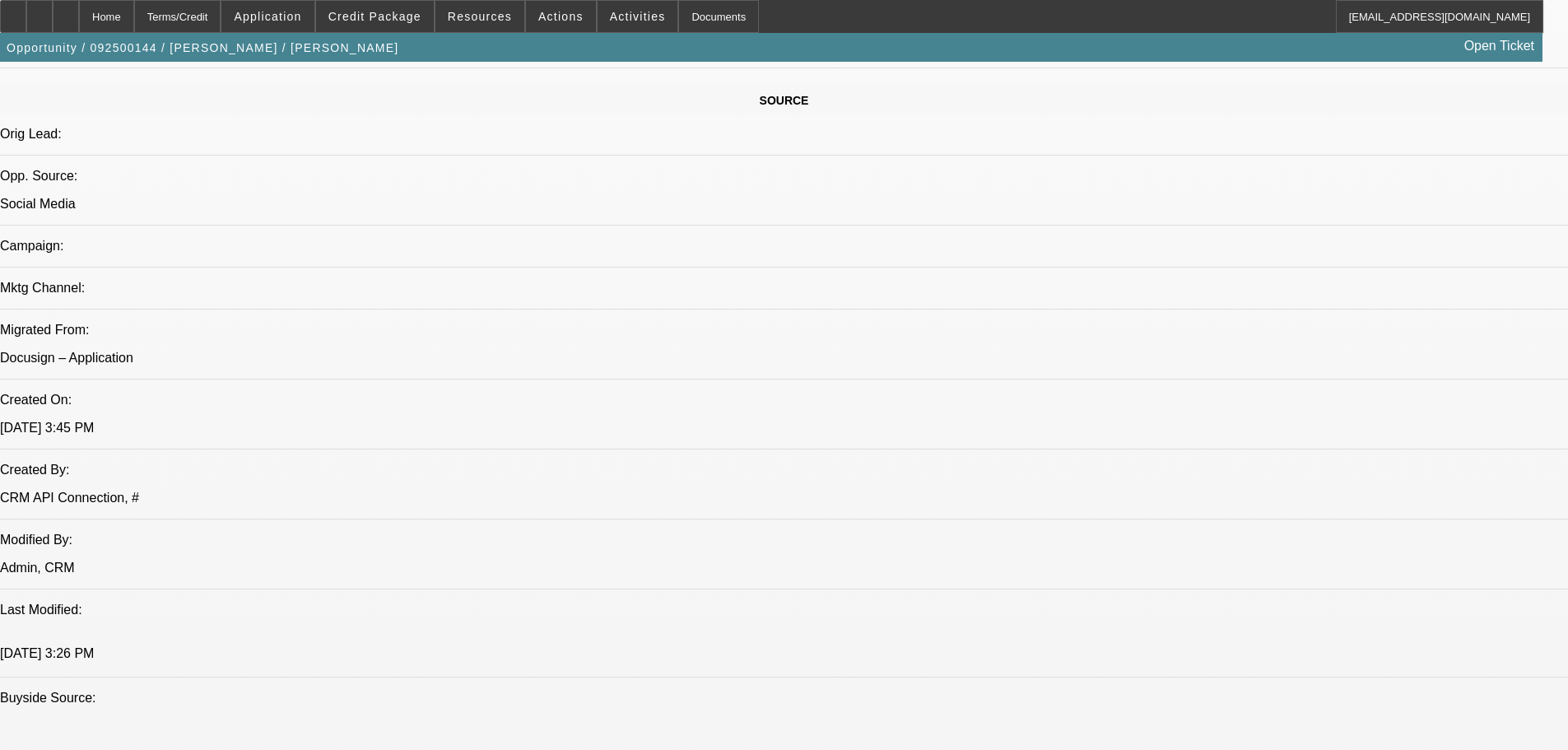
drag, startPoint x: 818, startPoint y: 511, endPoint x: 828, endPoint y: 635, distance: 124.4
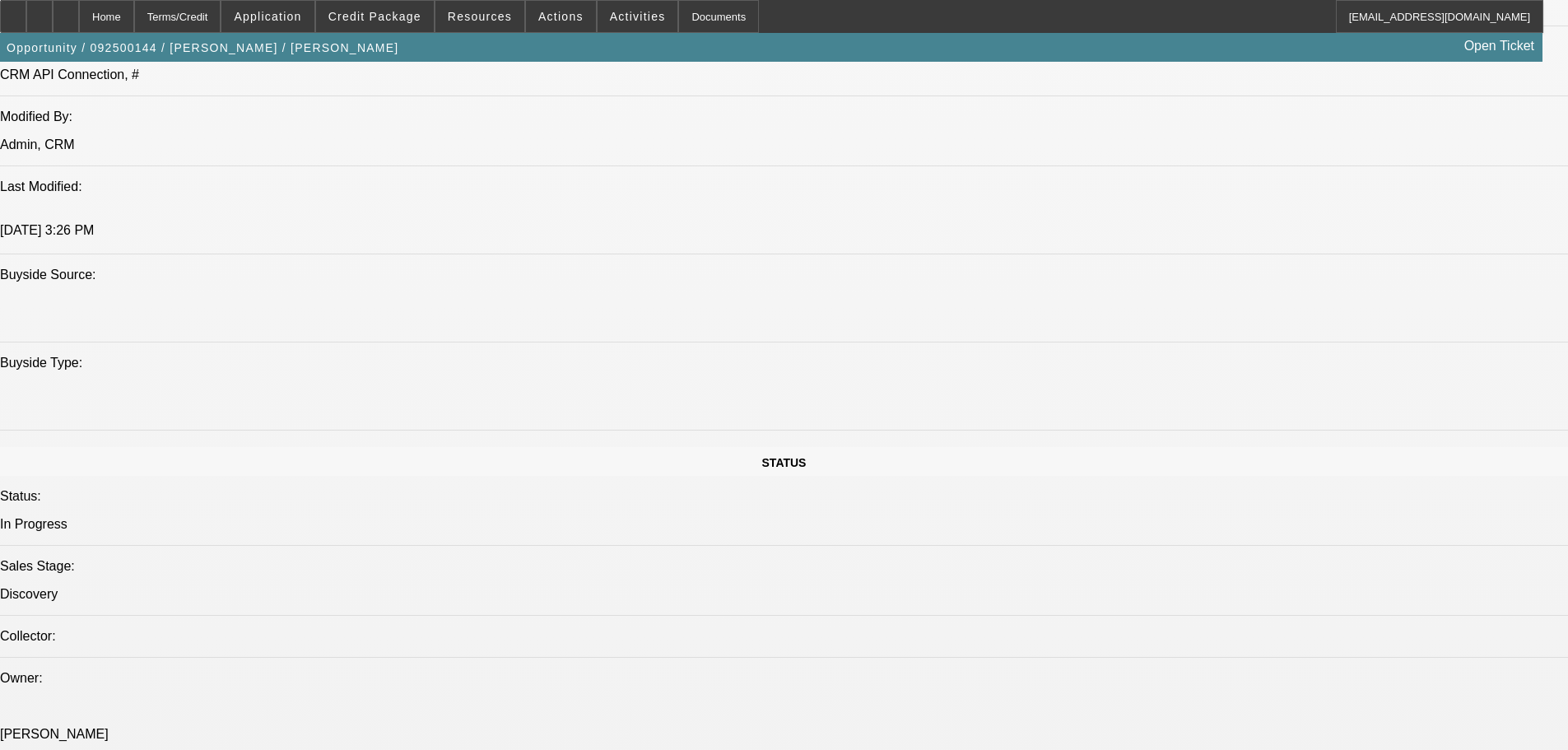
drag, startPoint x: 818, startPoint y: 574, endPoint x: 805, endPoint y: 627, distance: 54.6
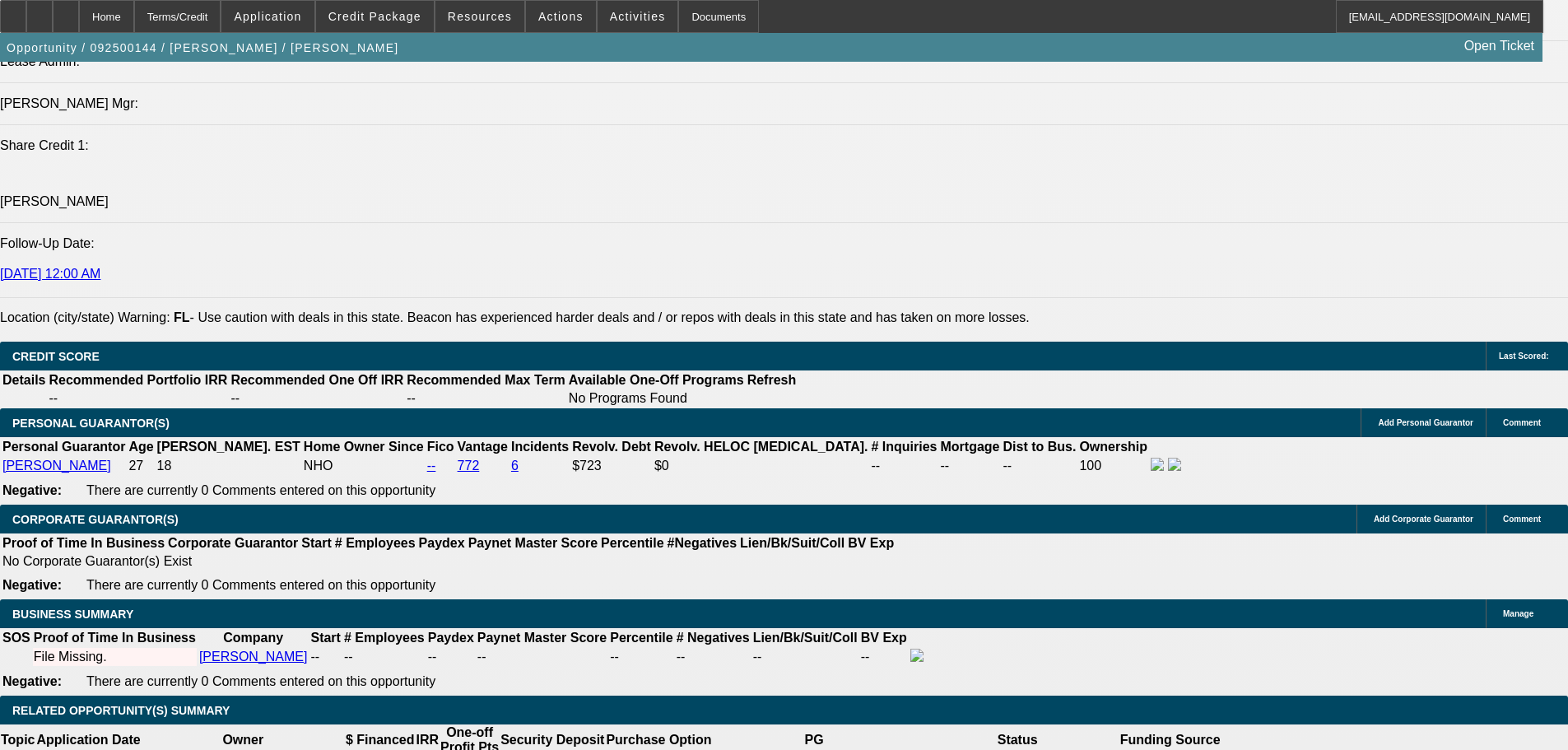
drag, startPoint x: 803, startPoint y: 586, endPoint x: 789, endPoint y: 629, distance: 45.2
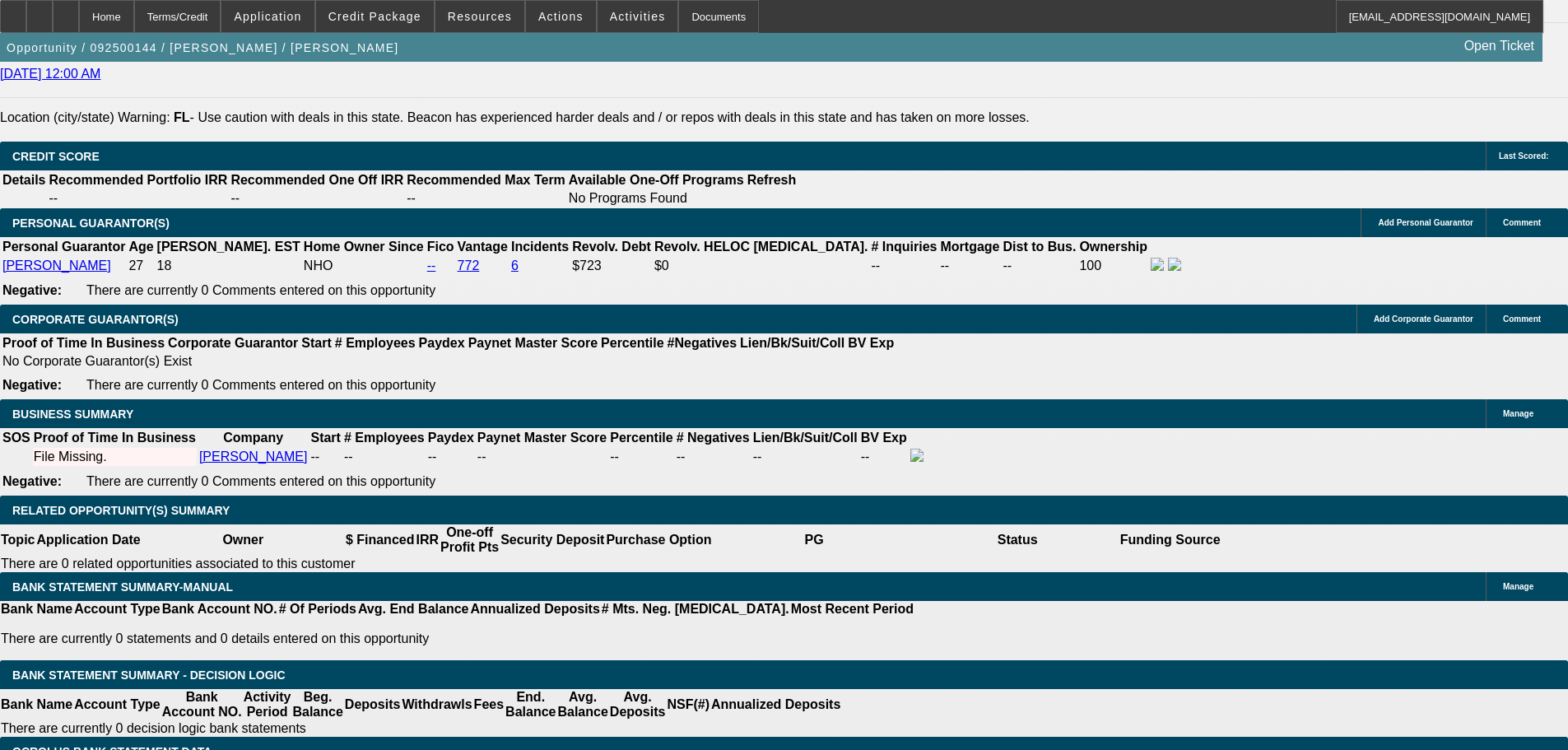
drag, startPoint x: 786, startPoint y: 542, endPoint x: 778, endPoint y: 469, distance: 73.4
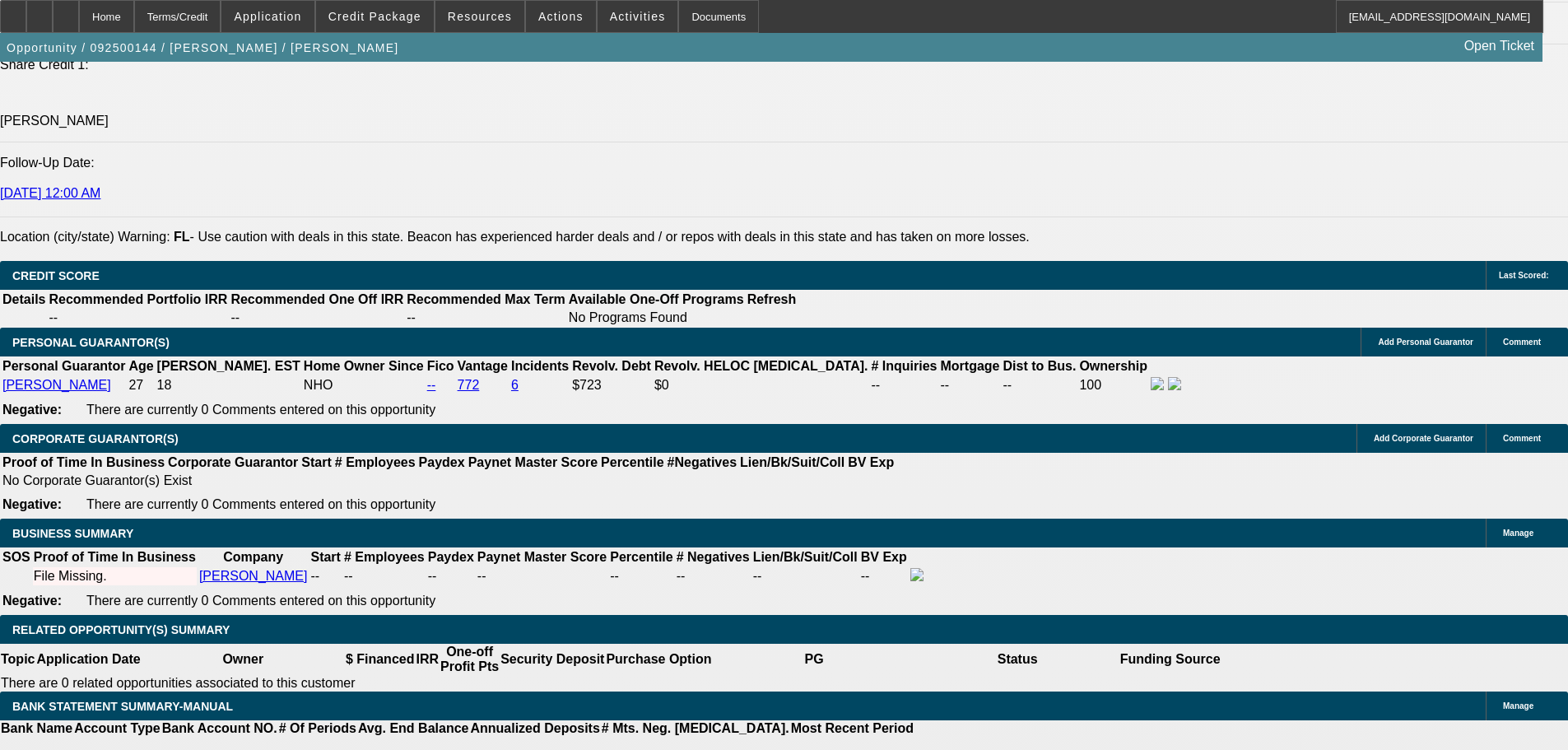
drag, startPoint x: 712, startPoint y: 444, endPoint x: 679, endPoint y: 371, distance: 80.1
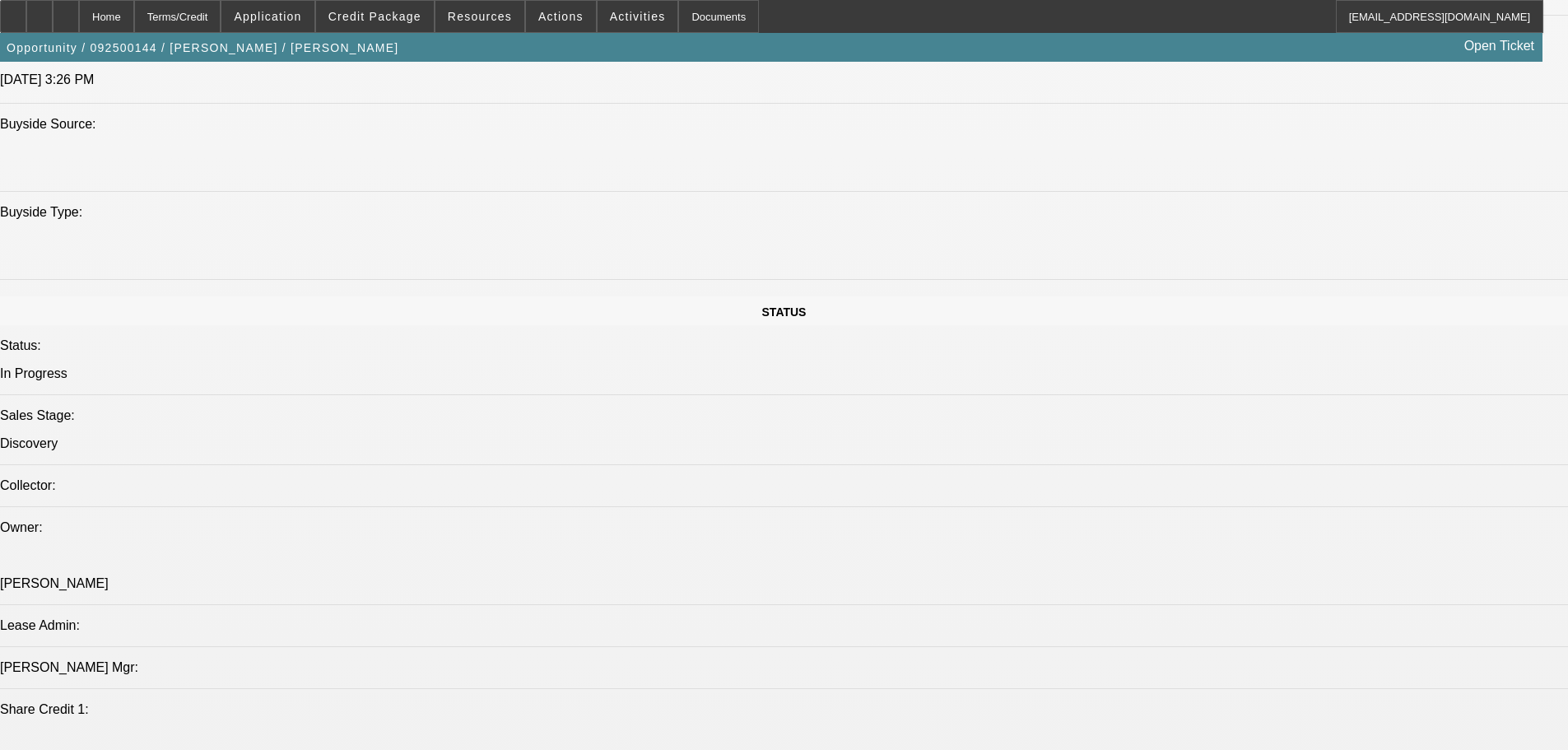
scroll to position [0, 0]
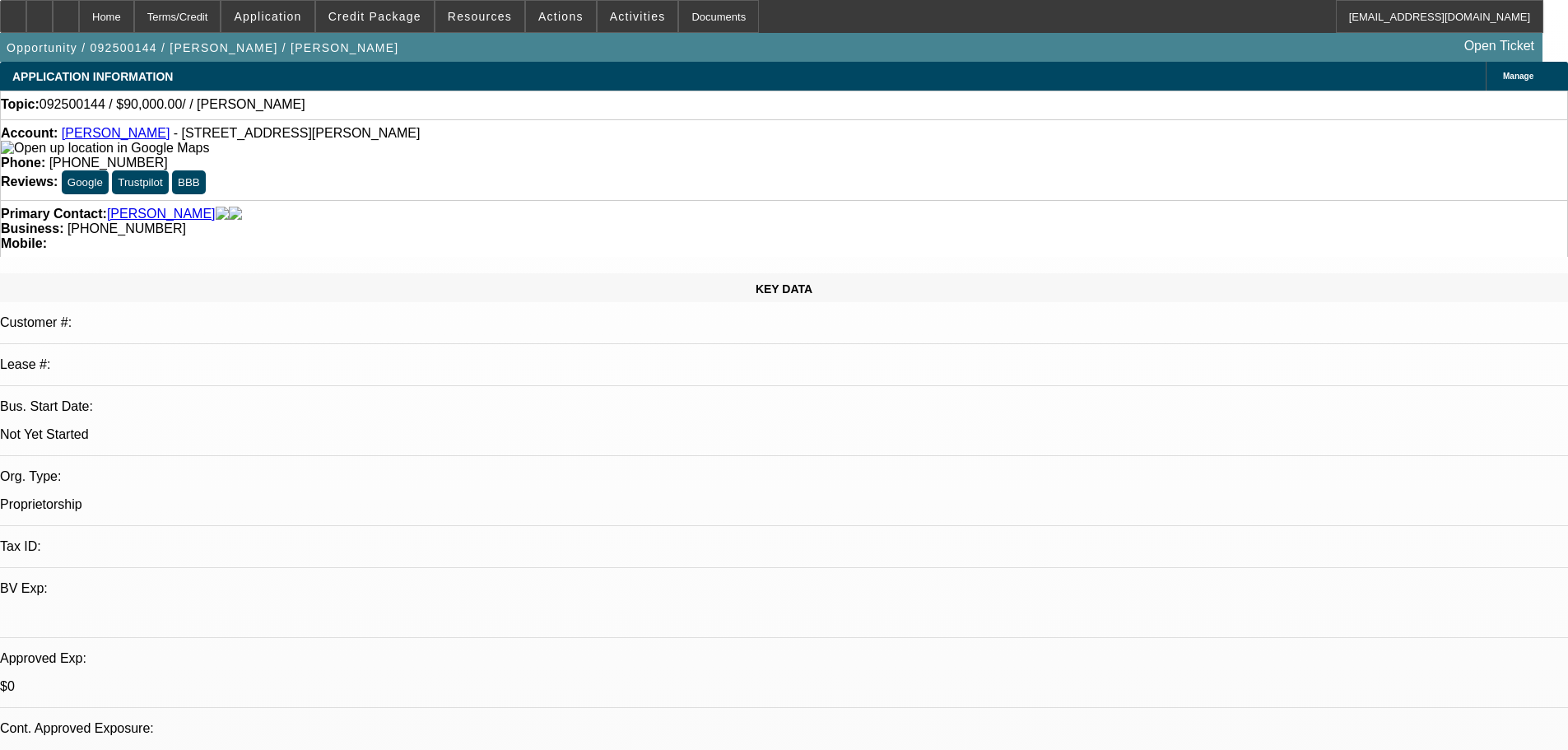
drag, startPoint x: 333, startPoint y: 389, endPoint x: 340, endPoint y: 63, distance: 326.1
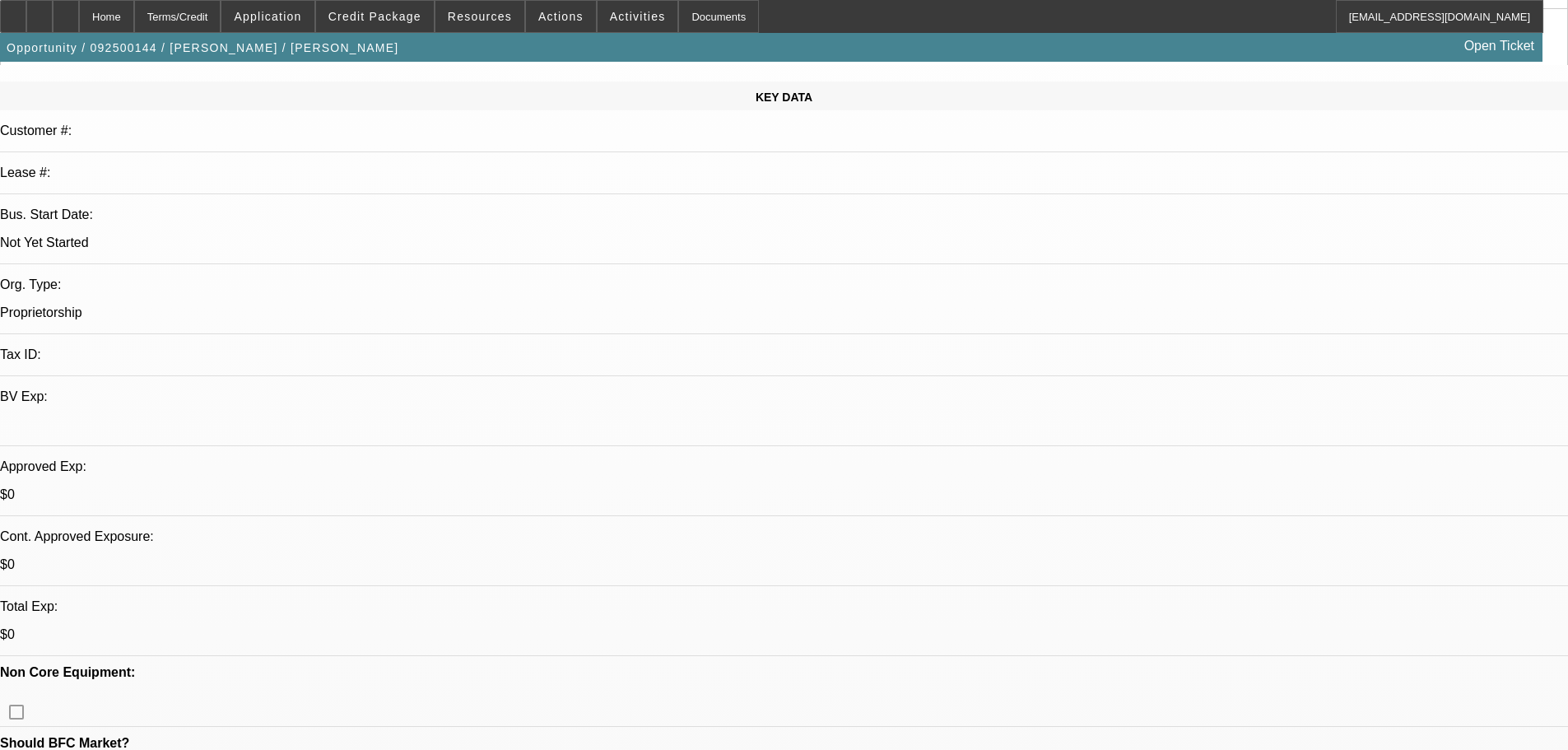
drag, startPoint x: 568, startPoint y: 289, endPoint x: 612, endPoint y: 491, distance: 206.7
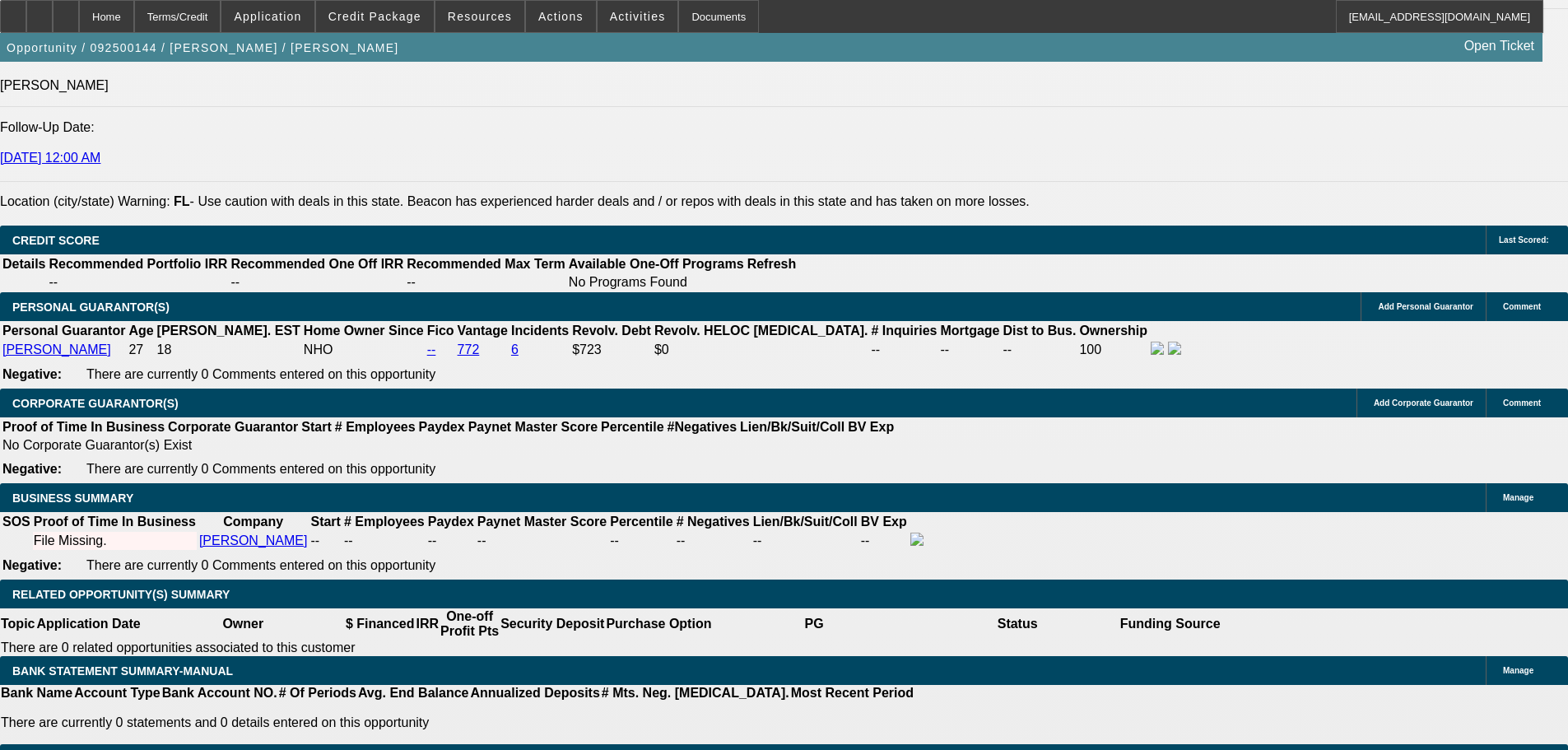
drag, startPoint x: 431, startPoint y: 390, endPoint x: 481, endPoint y: 562, distance: 179.1
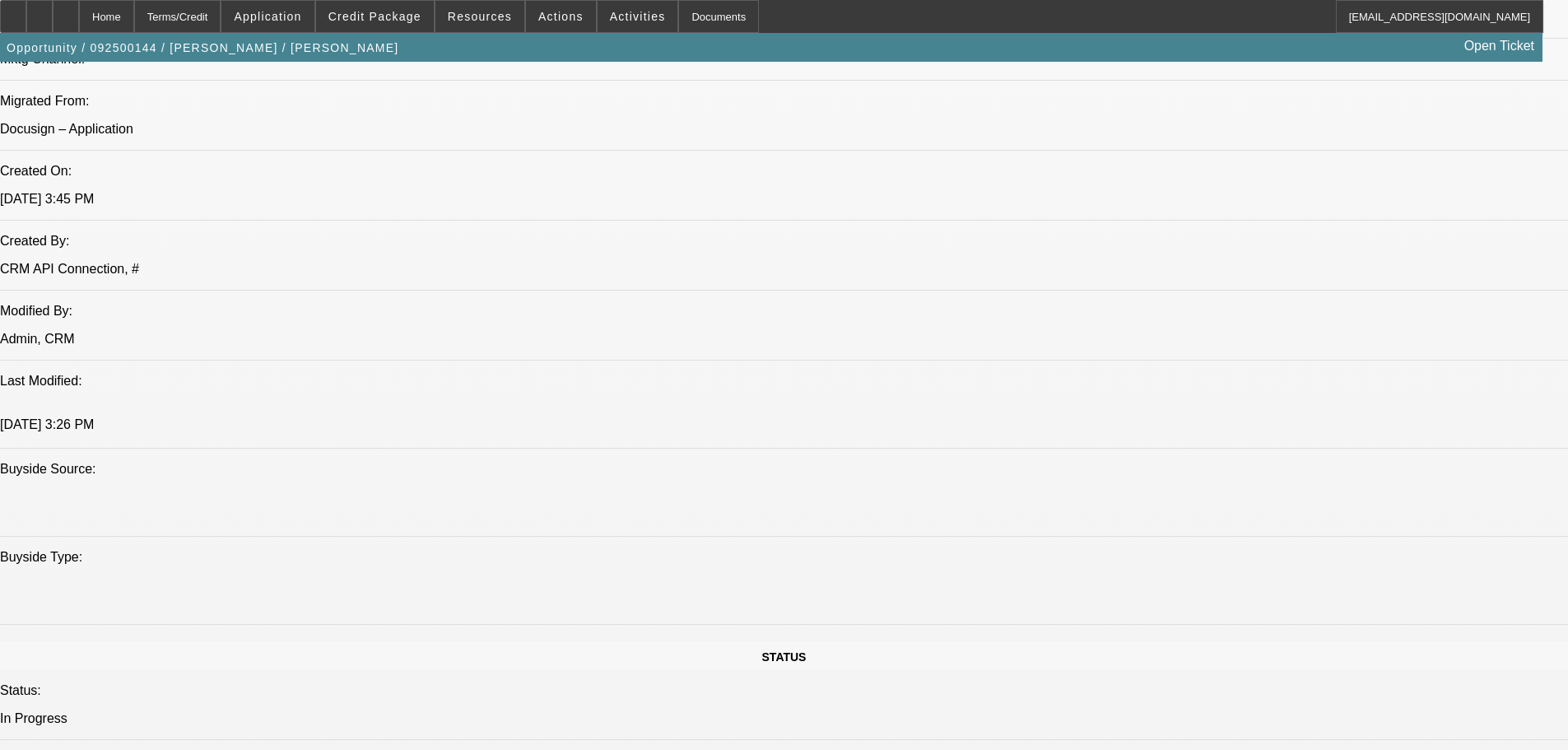
drag, startPoint x: 589, startPoint y: 477, endPoint x: 601, endPoint y: 213, distance: 264.3
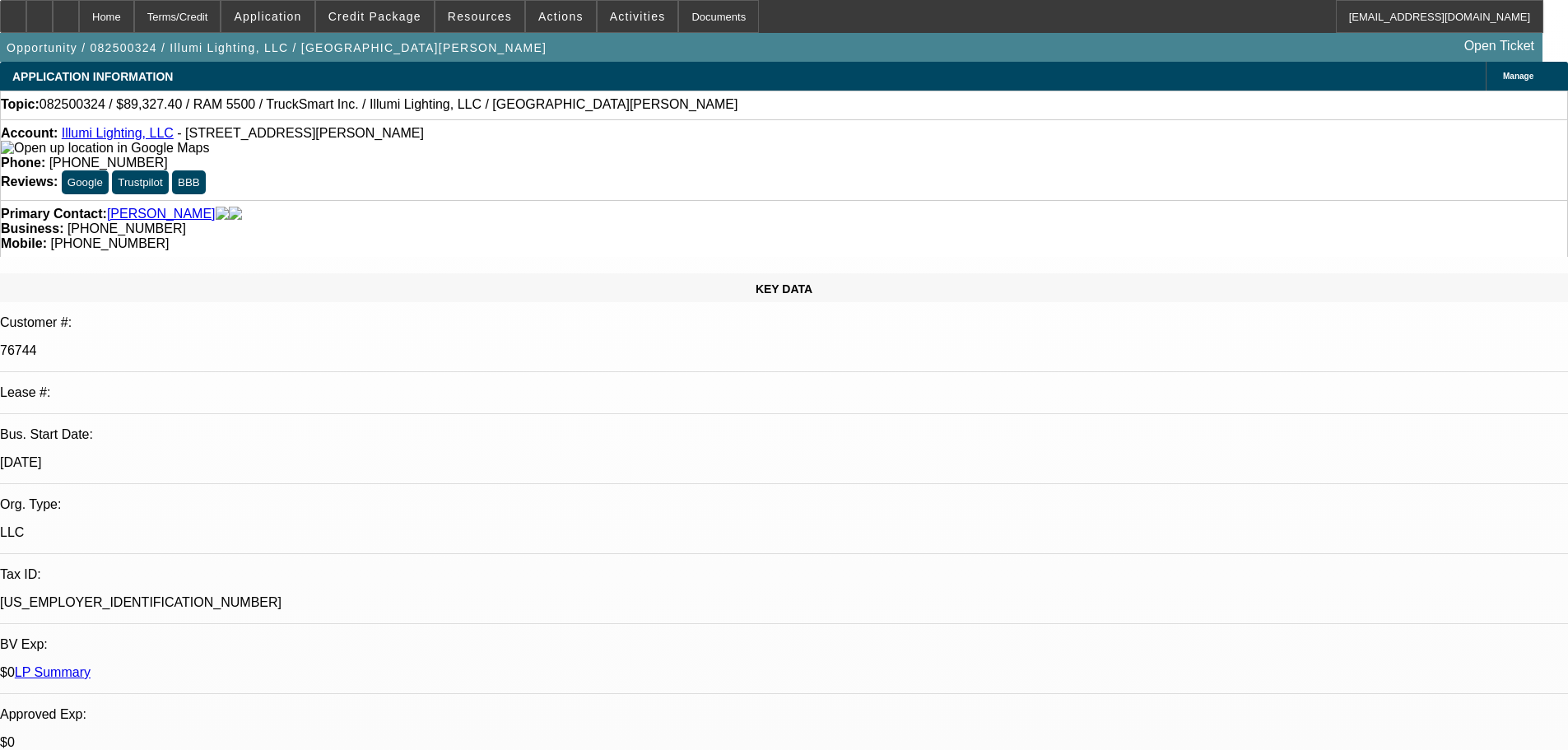
select select "0"
select select "3"
select select "0"
select select "6"
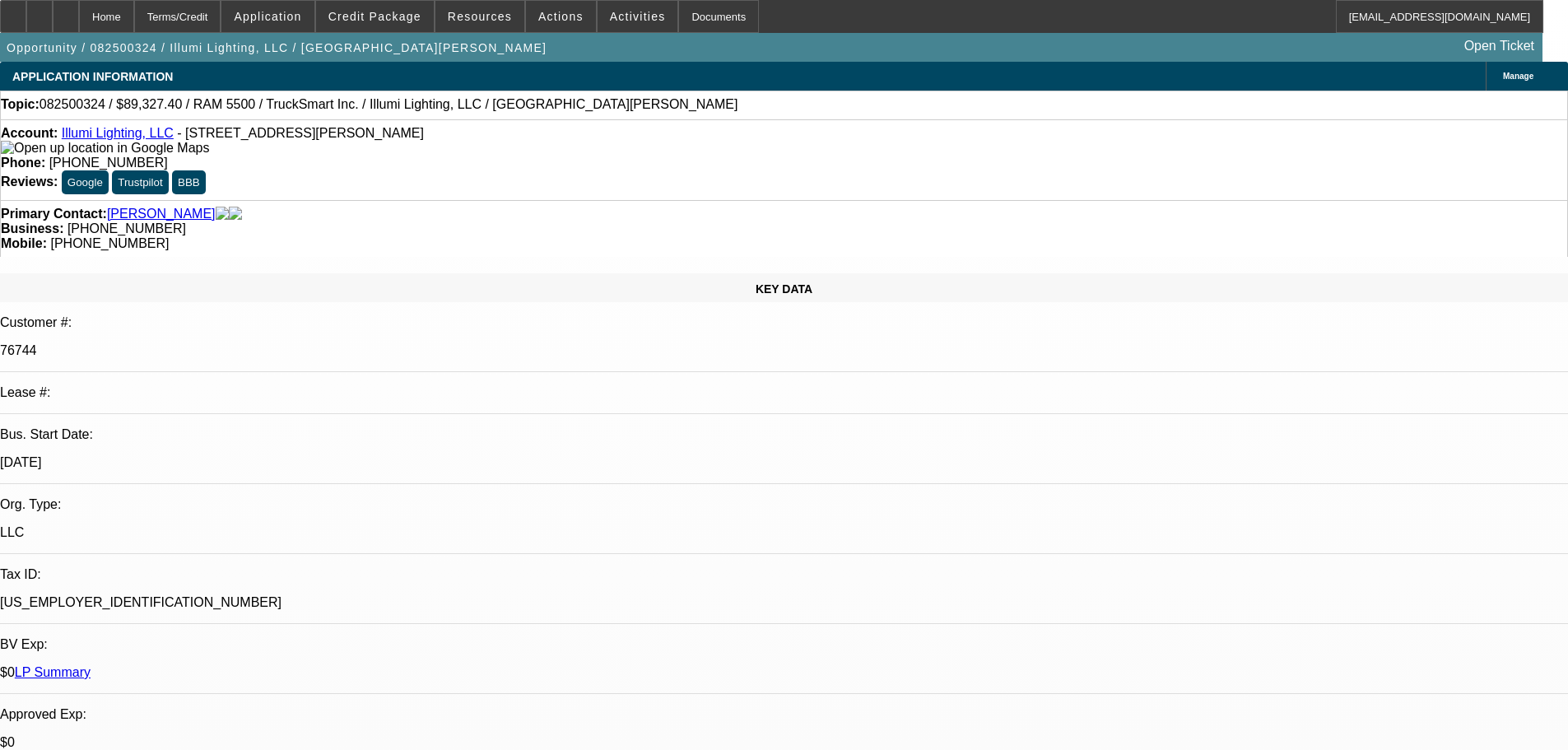
select select "0"
select select "3"
select select "0"
select select "6"
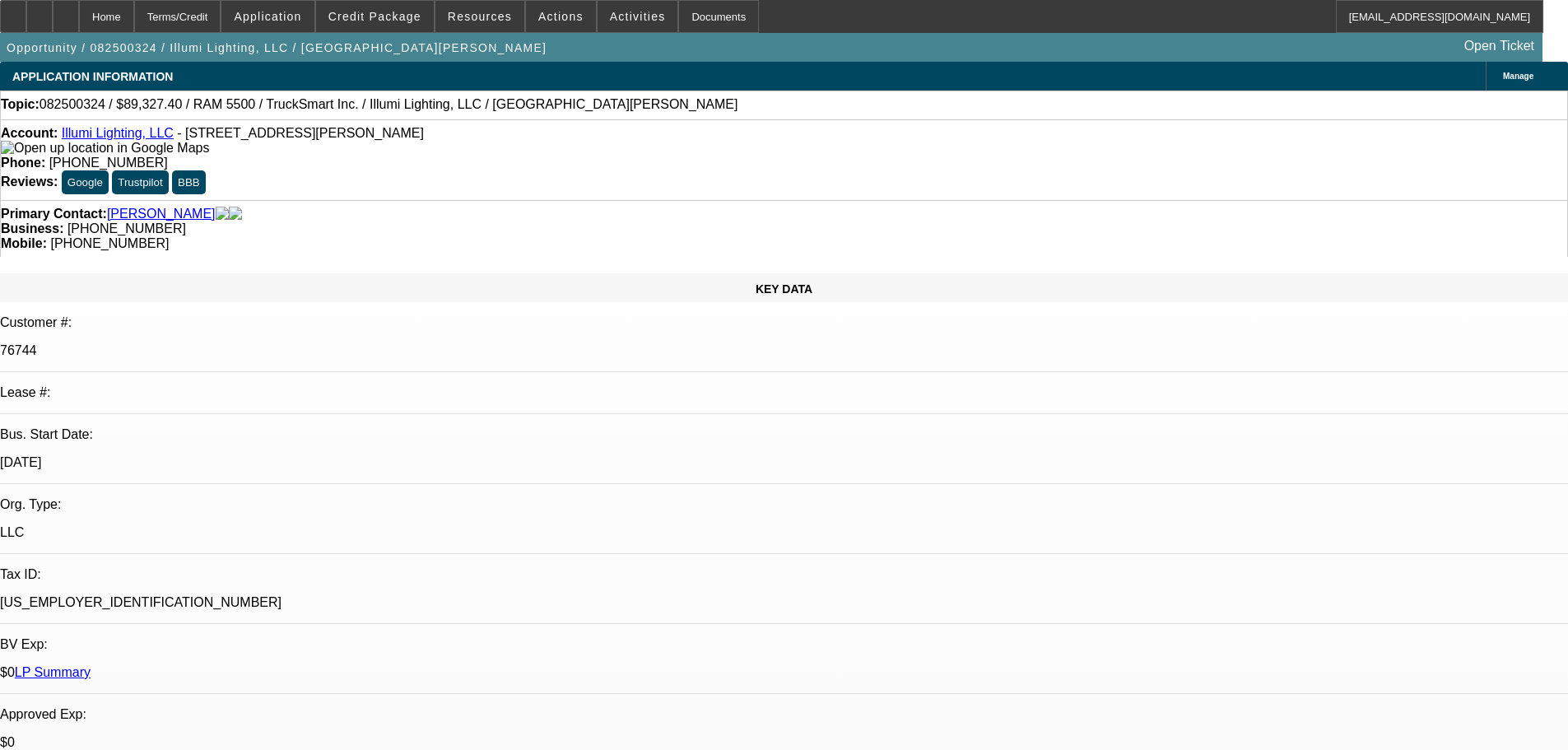
select select "0"
select select "3"
select select "0"
select select "6"
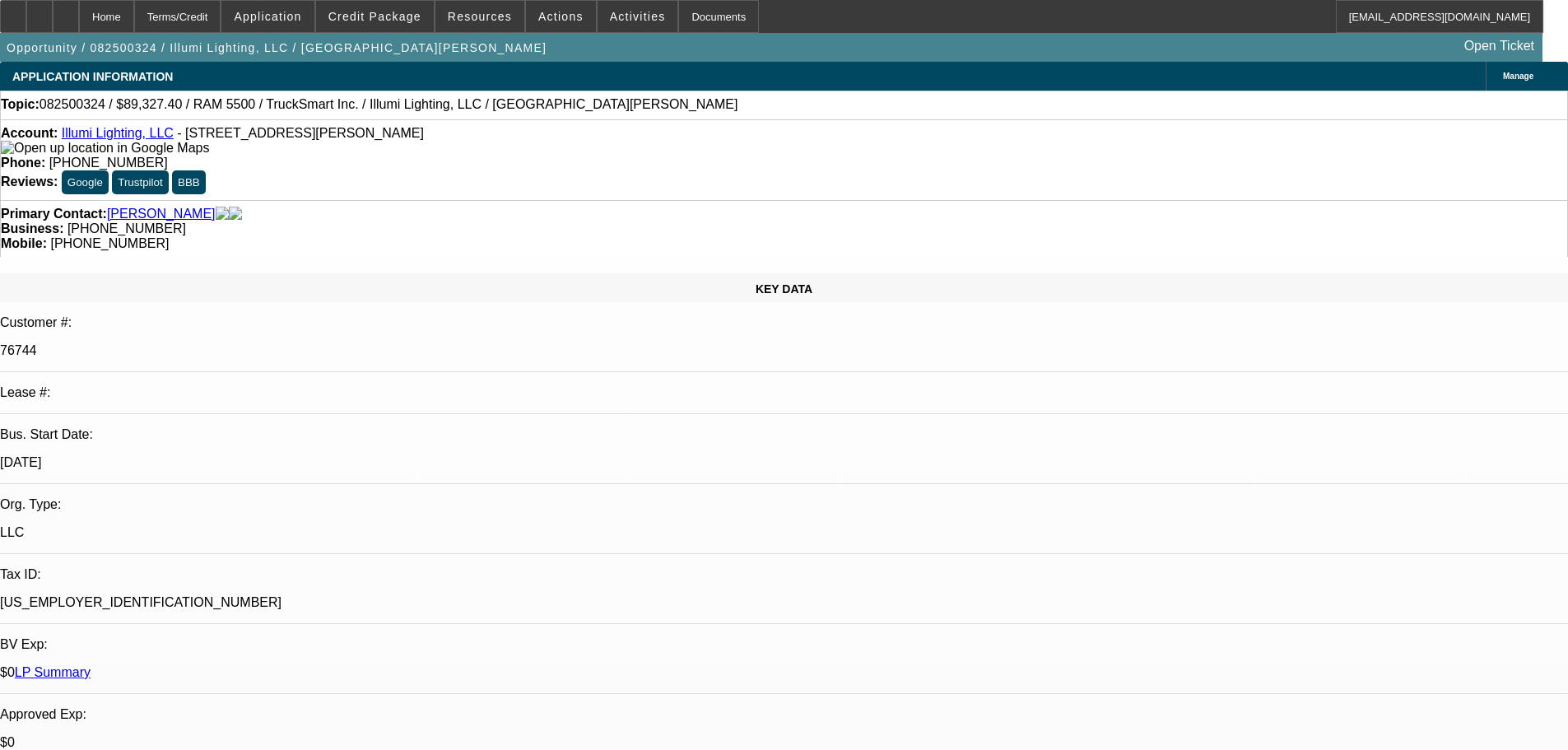
select select "0"
select select "3"
select select "0"
select select "6"
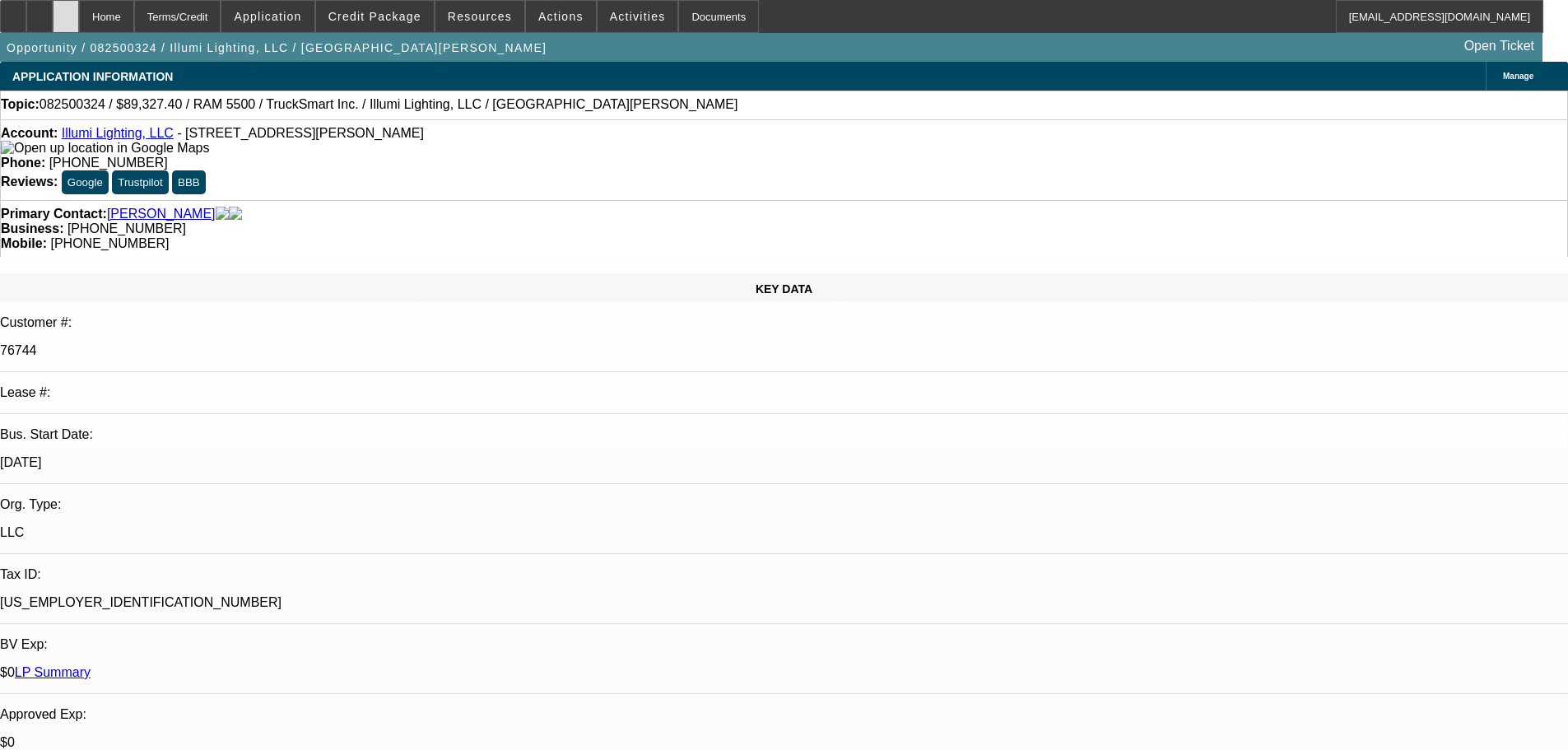
click at [66, 11] on icon at bounding box center [66, 11] width 0 height 0
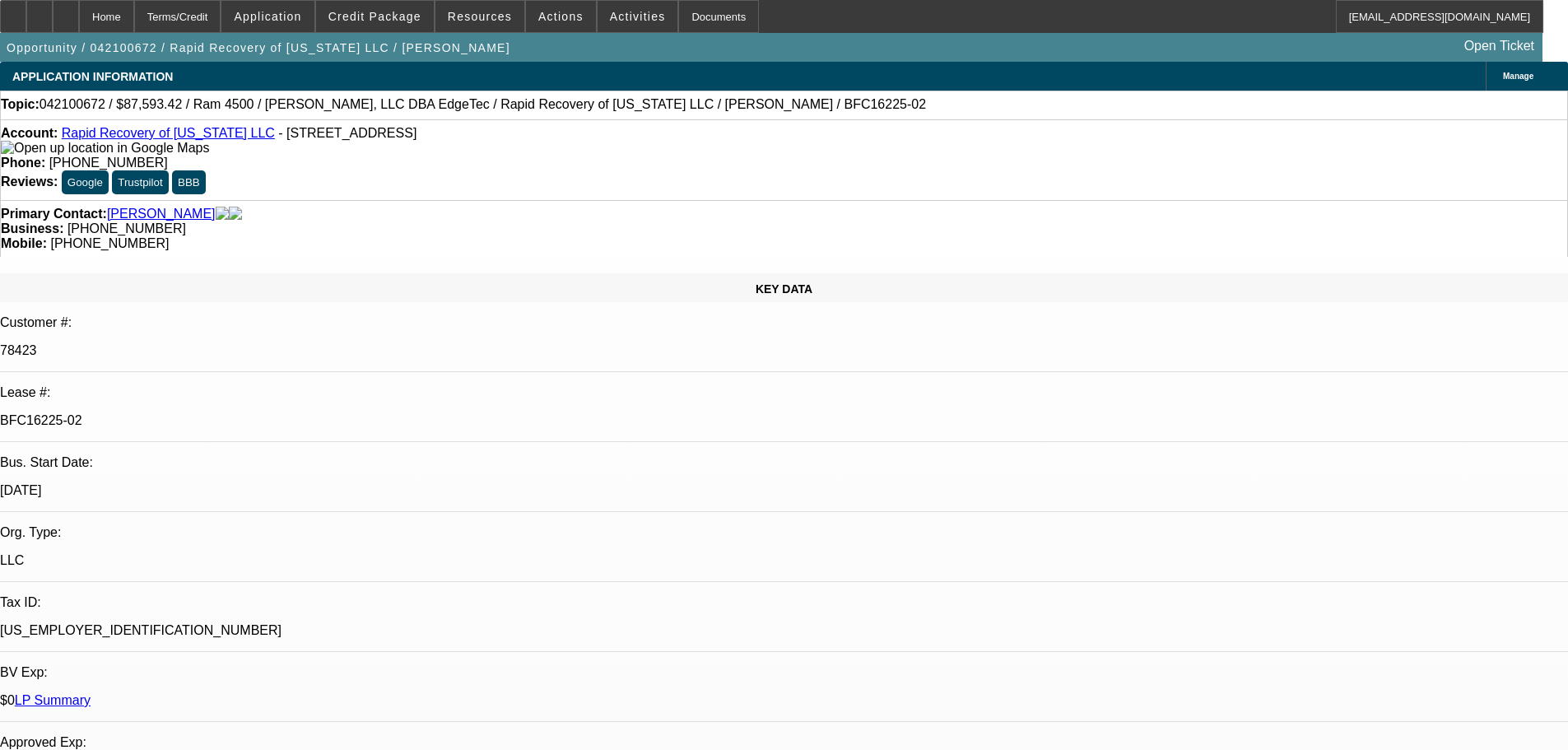
select select "0"
select select "2"
select select "0"
select select "6"
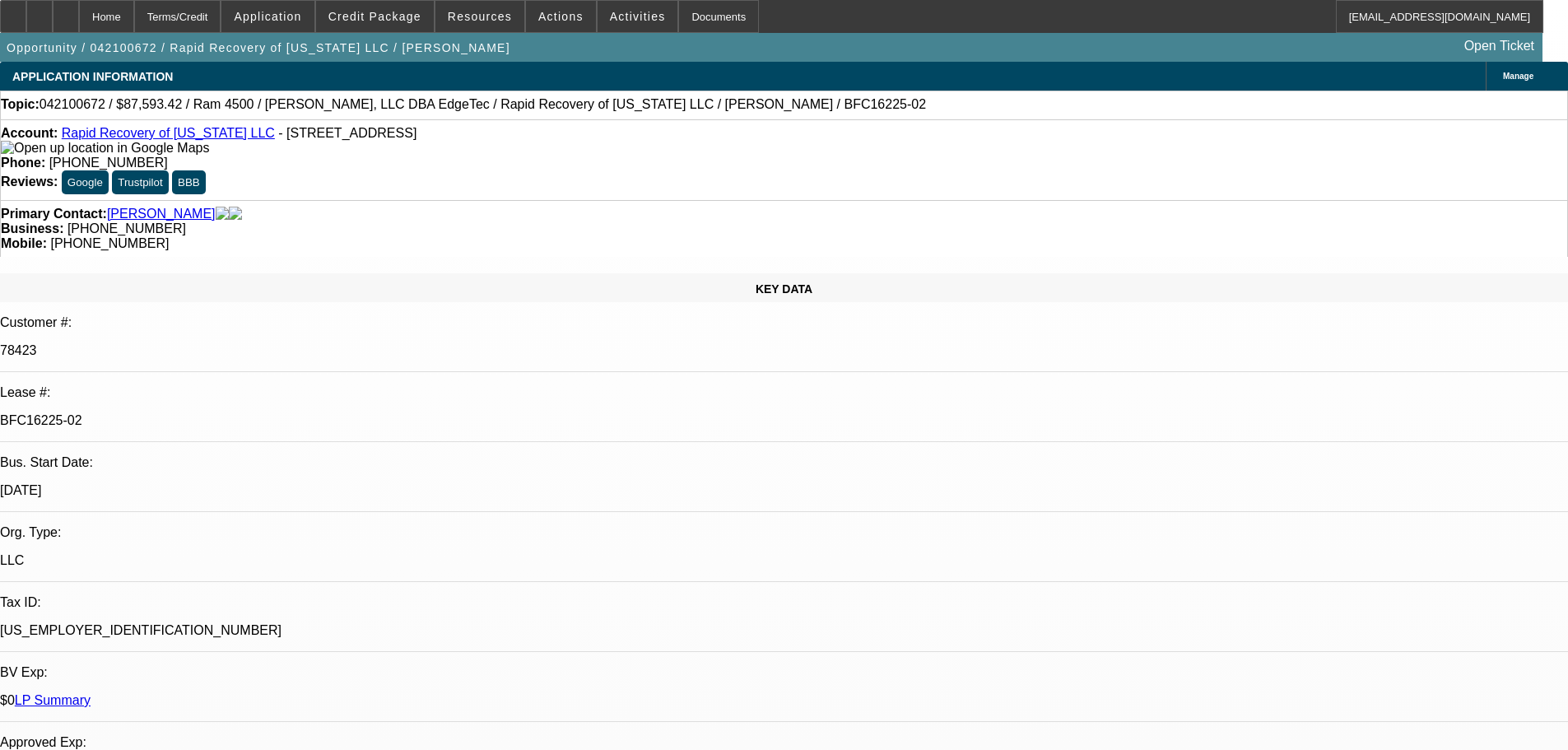
select select "0"
select select "6"
select select "0"
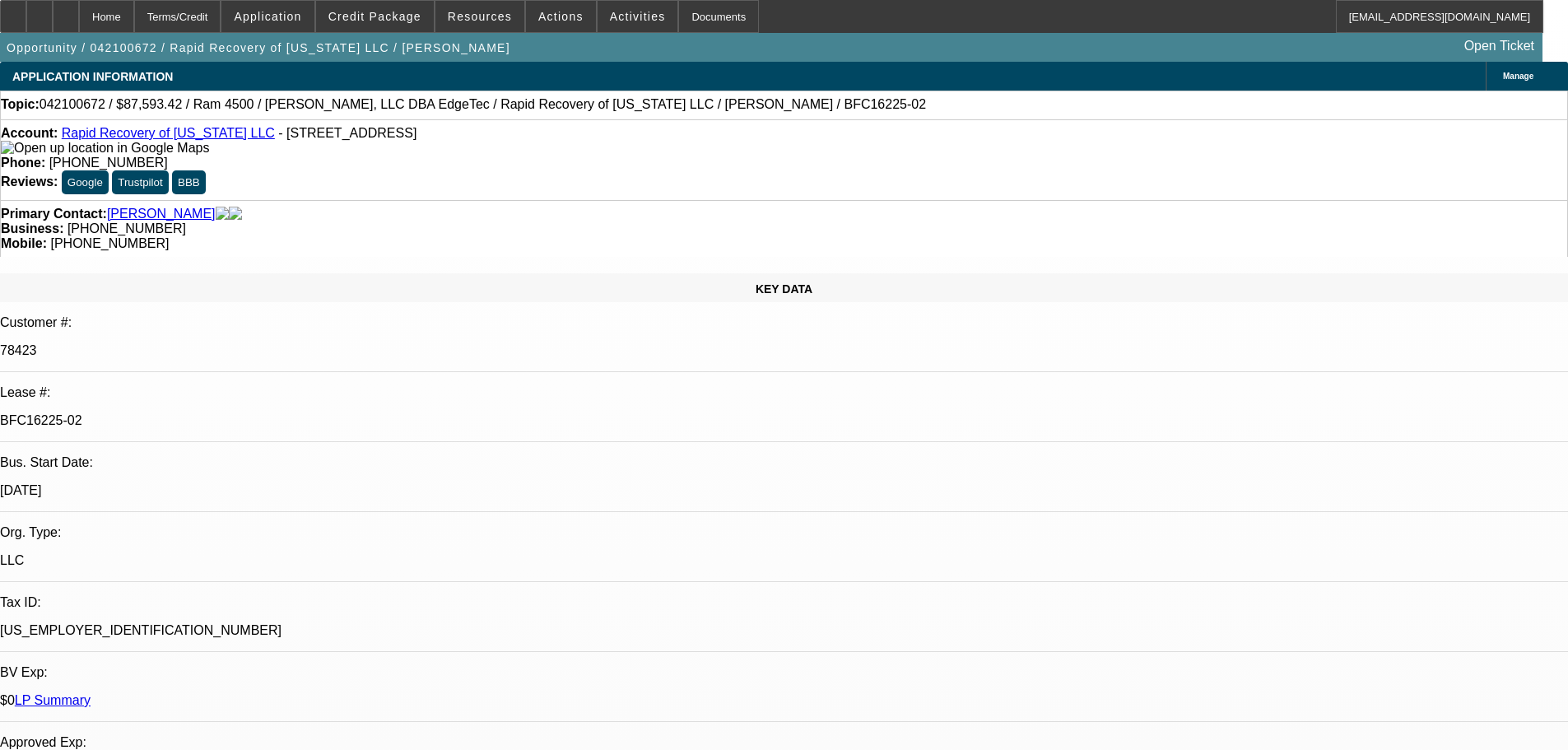
select select "0"
select select "6"
select select "0"
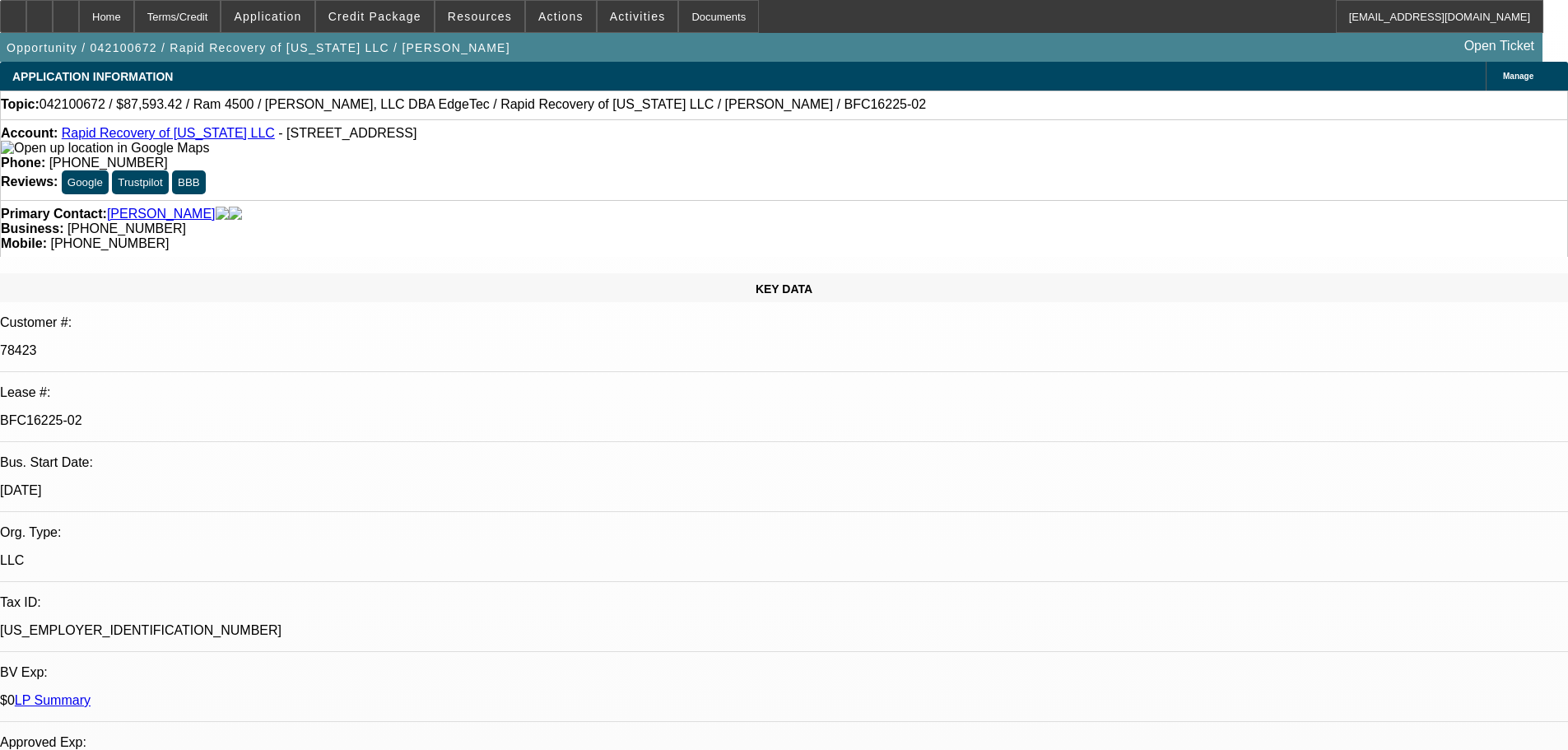
select select "0"
select select "6"
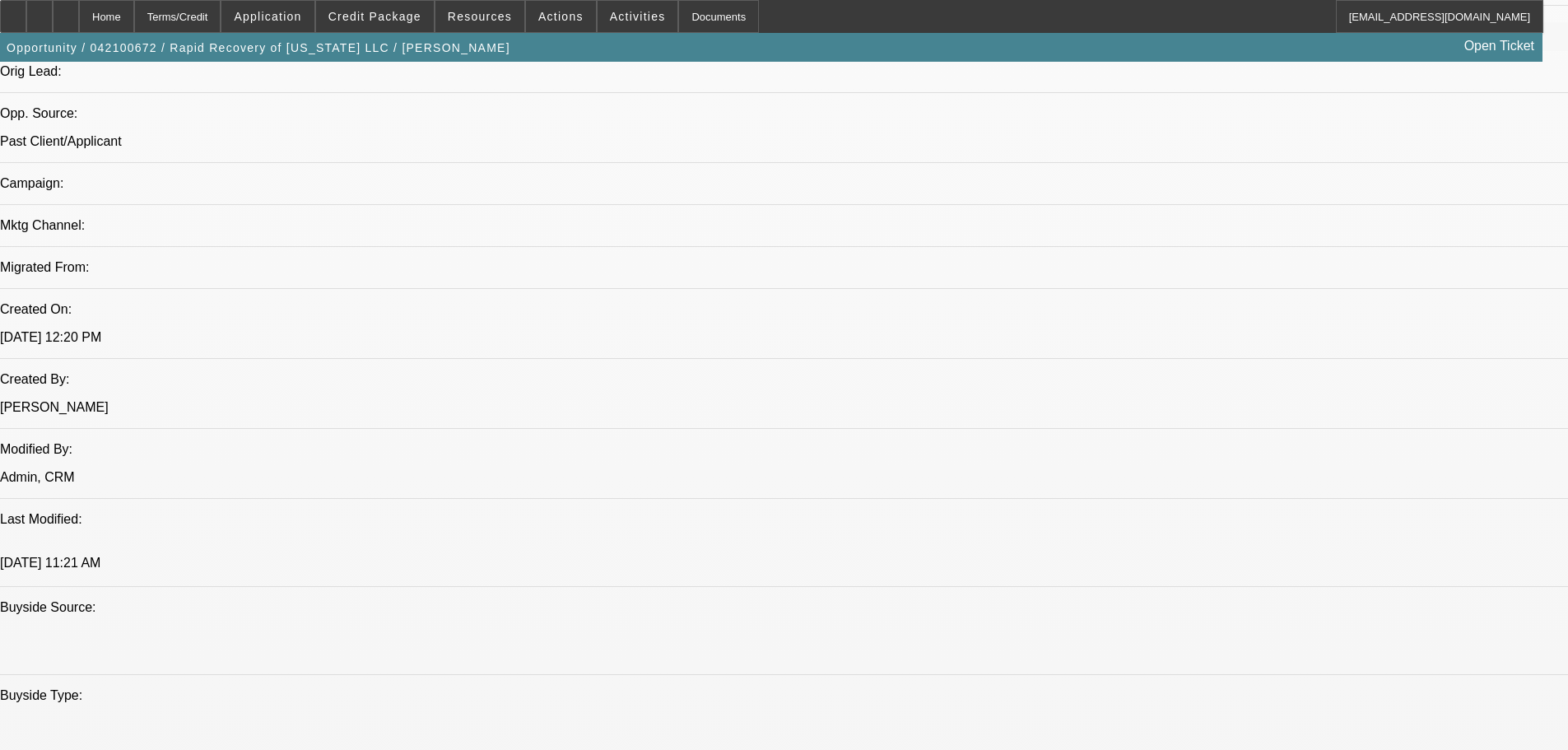
drag, startPoint x: 861, startPoint y: 508, endPoint x: 851, endPoint y: 573, distance: 65.8
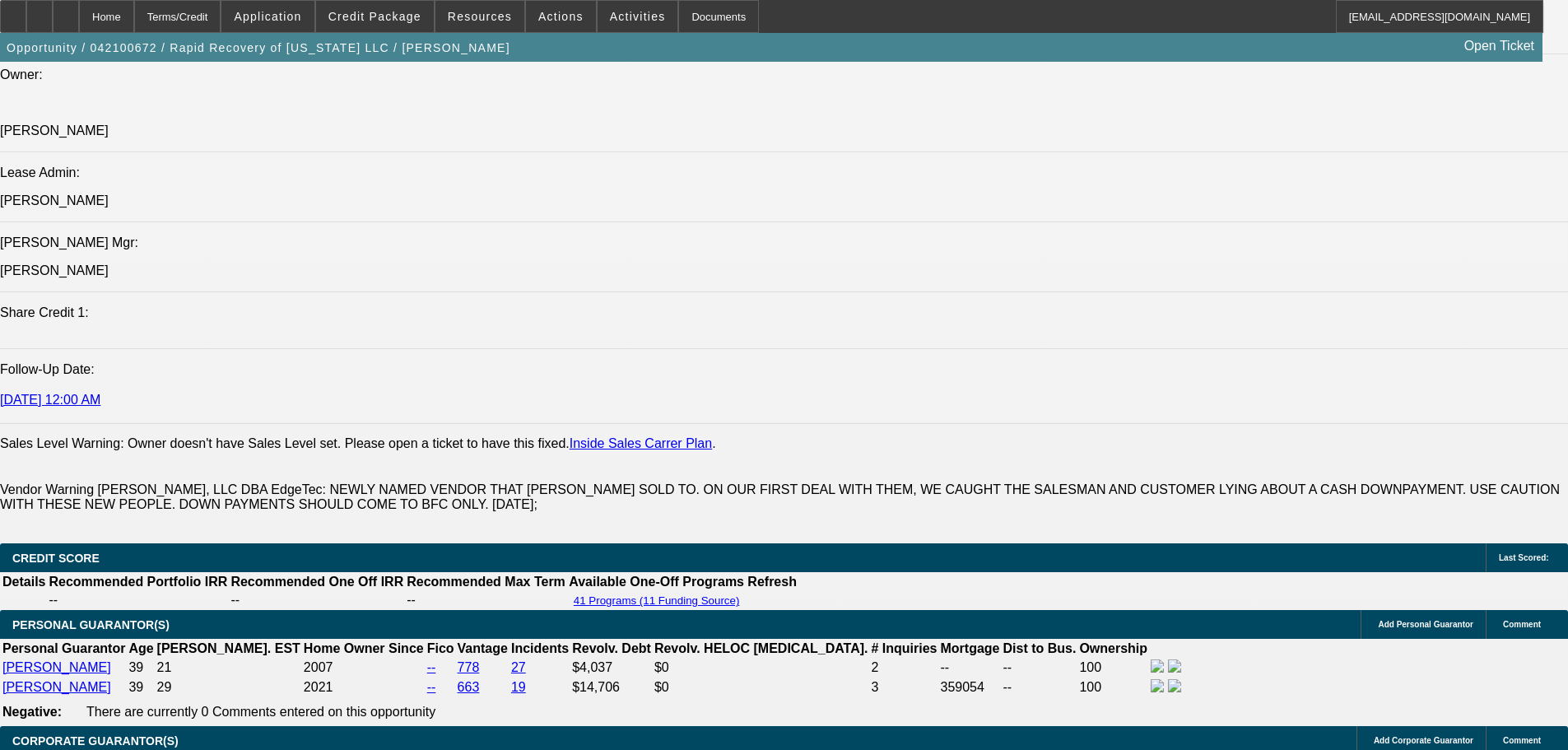
drag, startPoint x: 646, startPoint y: 646, endPoint x: 624, endPoint y: 640, distance: 22.8
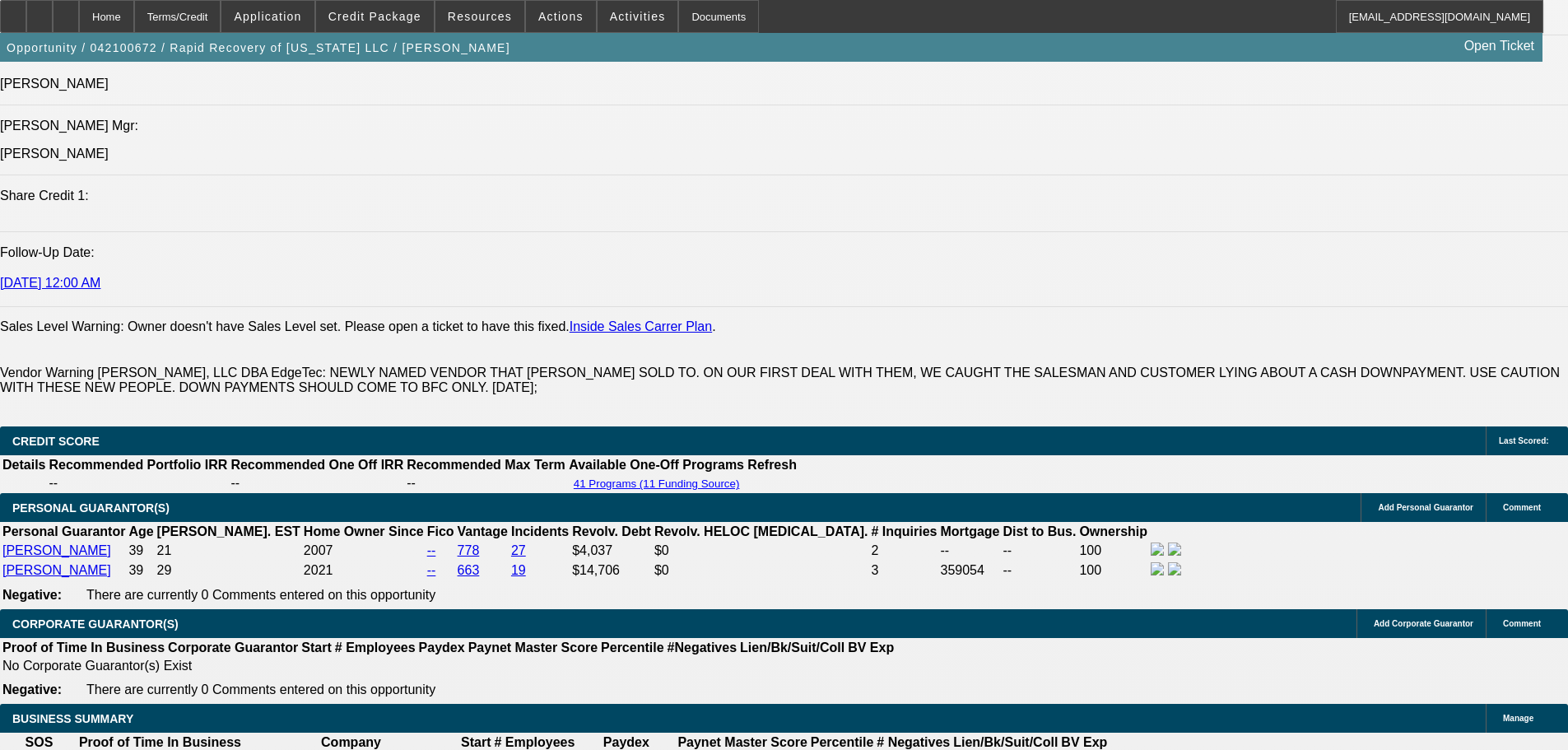
scroll to position [2741, 0]
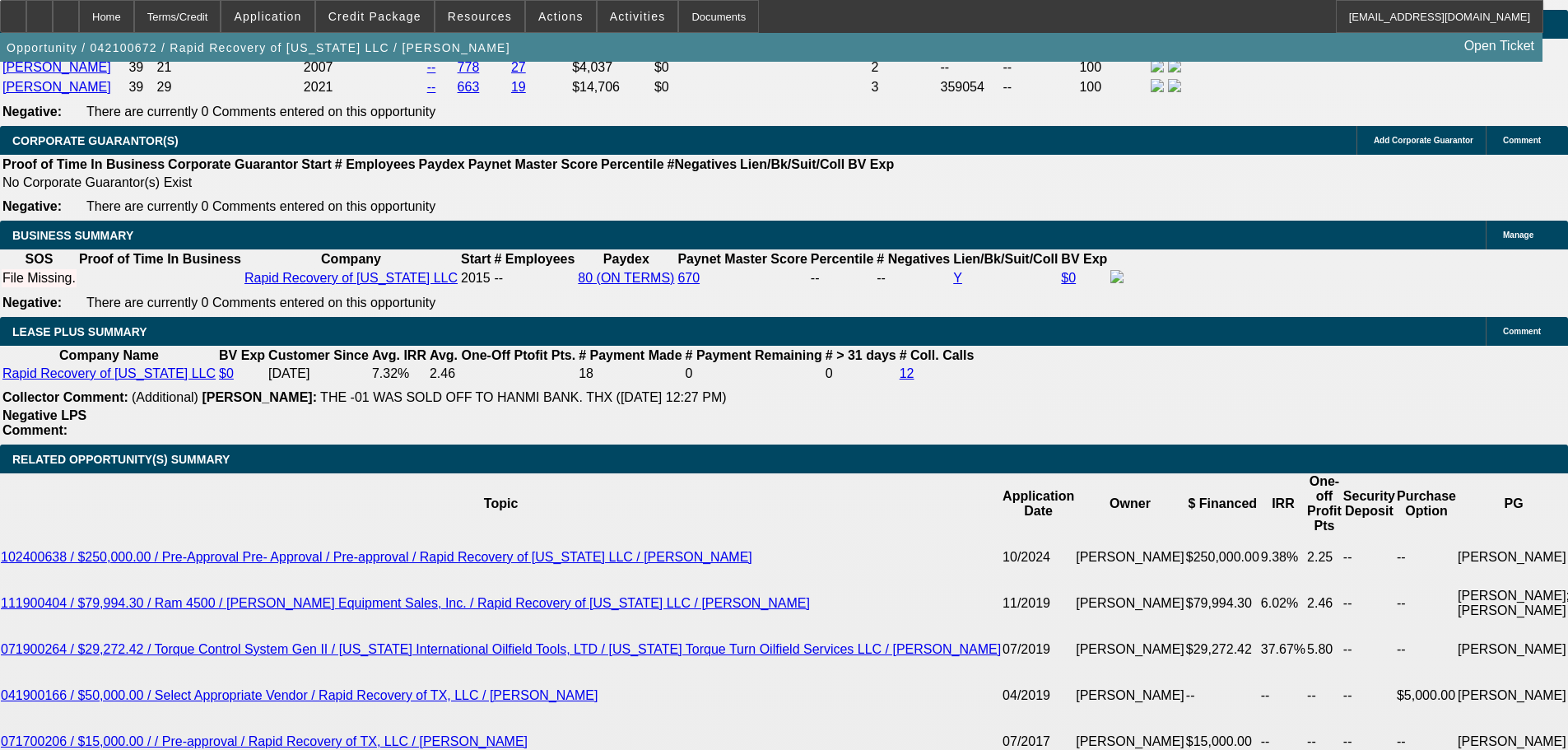
drag, startPoint x: 685, startPoint y: 417, endPoint x: 696, endPoint y: 599, distance: 182.3
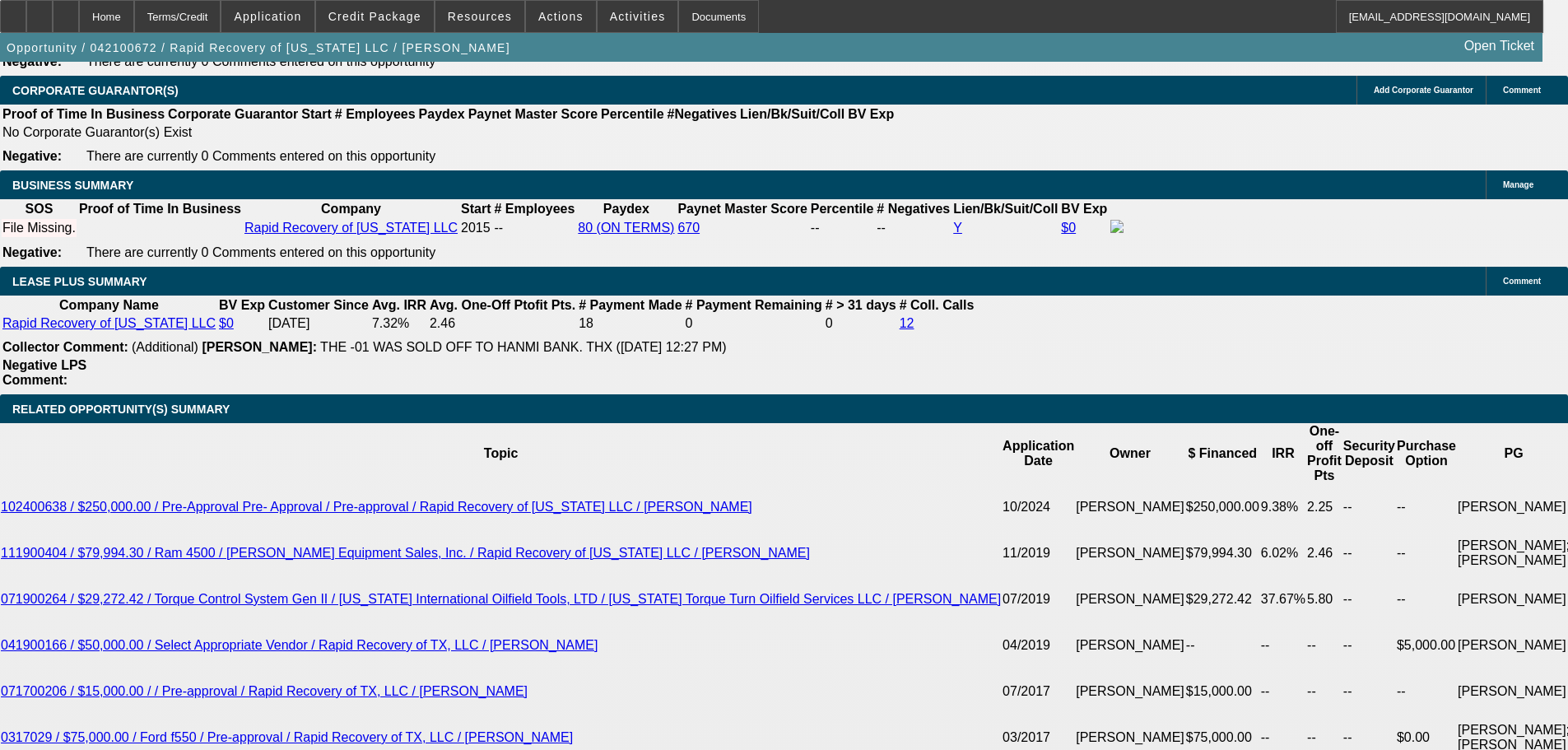
drag, startPoint x: 129, startPoint y: 529, endPoint x: 119, endPoint y: 475, distance: 54.9
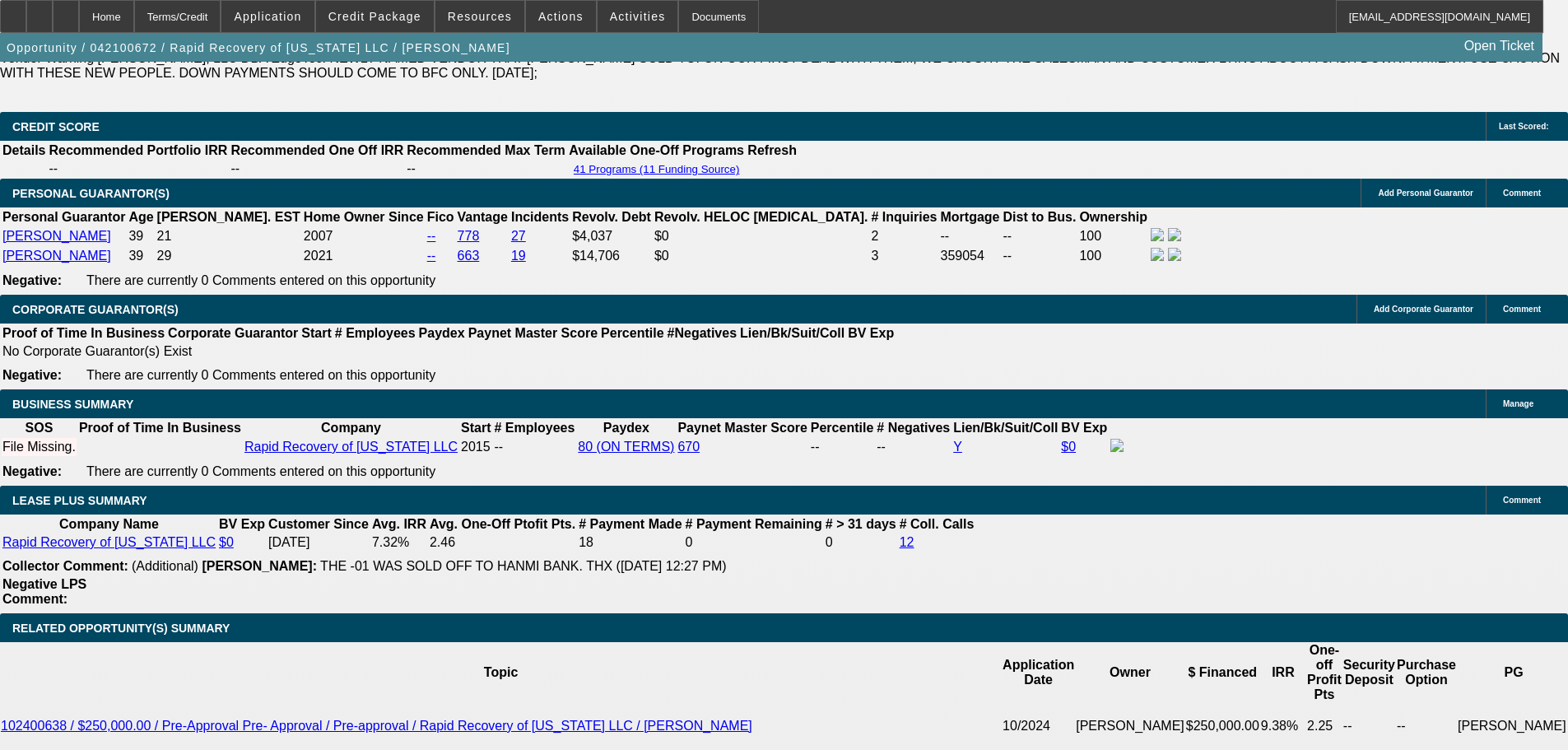
drag, startPoint x: 114, startPoint y: 516, endPoint x: 131, endPoint y: 369, distance: 148.0
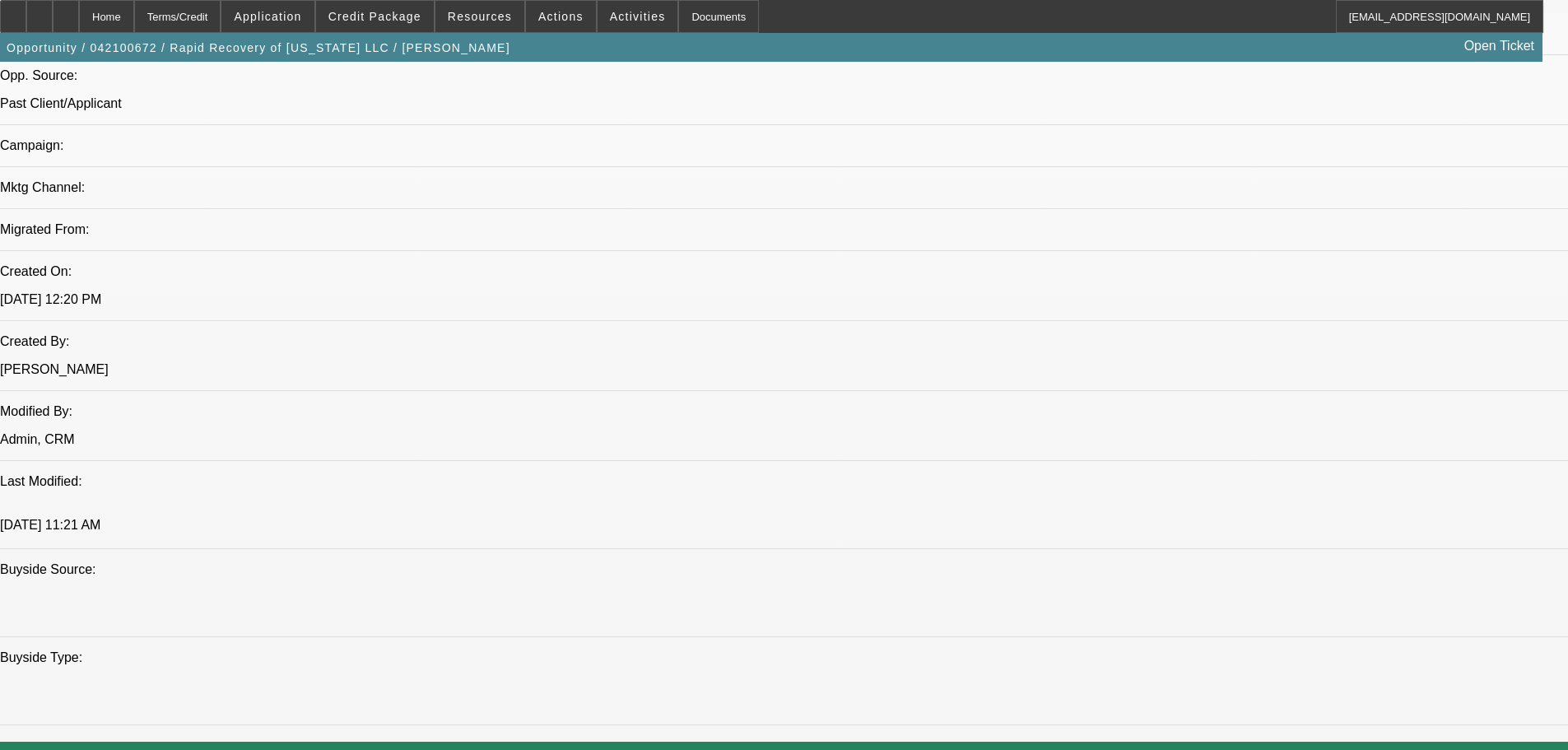
drag, startPoint x: 163, startPoint y: 545, endPoint x: 161, endPoint y: 304, distance: 241.0
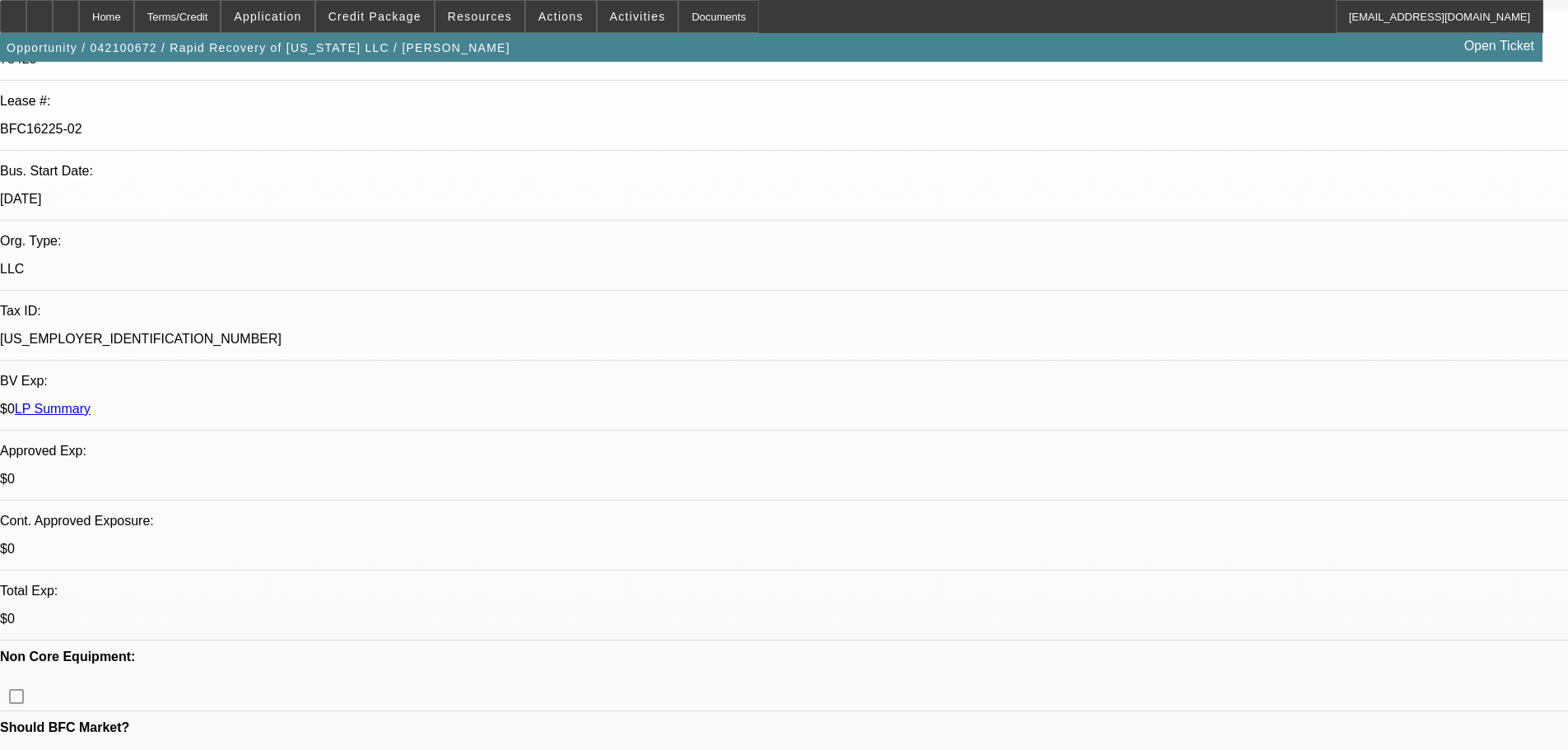
drag, startPoint x: 583, startPoint y: 521, endPoint x: 541, endPoint y: 390, distance: 137.6
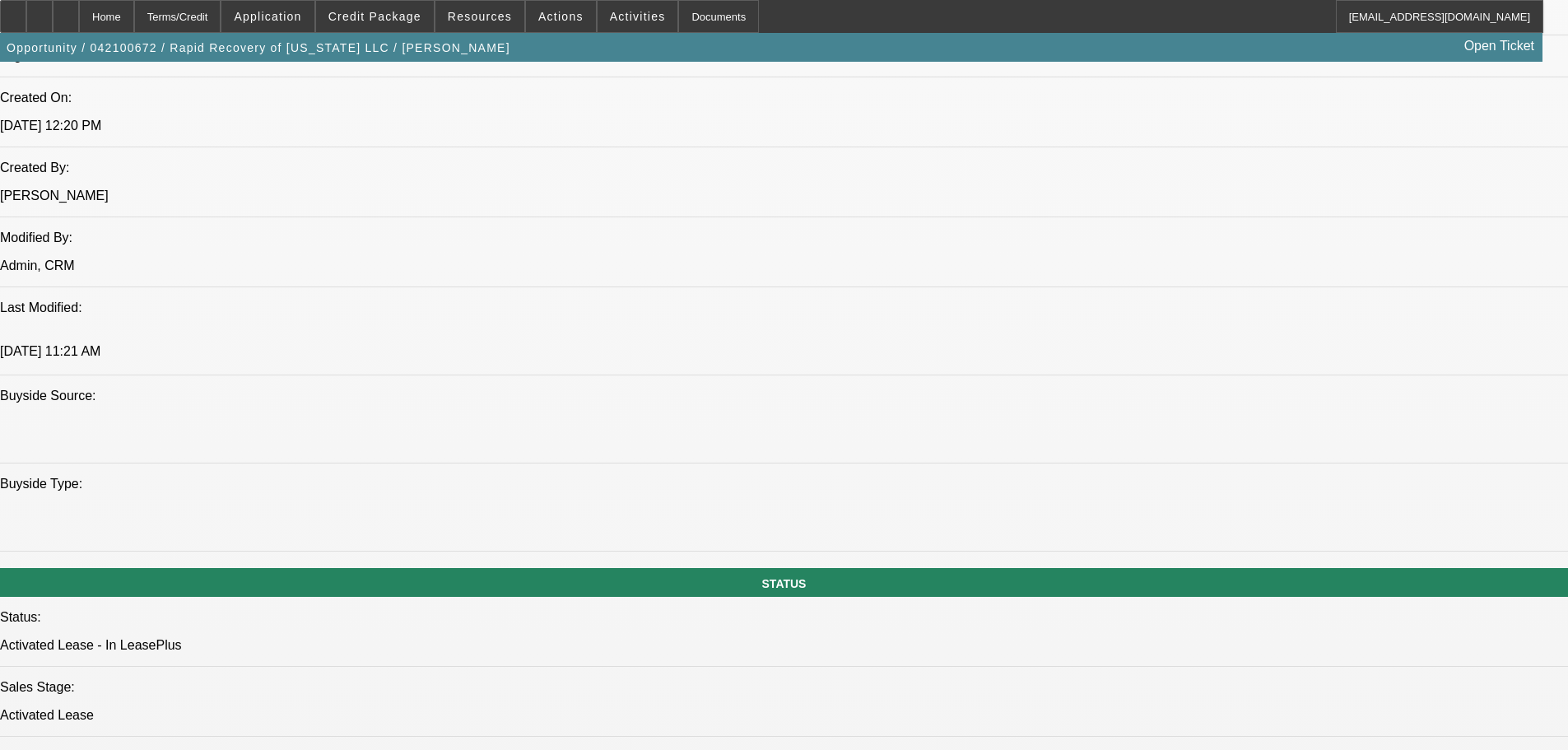
drag, startPoint x: 787, startPoint y: 639, endPoint x: 736, endPoint y: 341, distance: 302.3
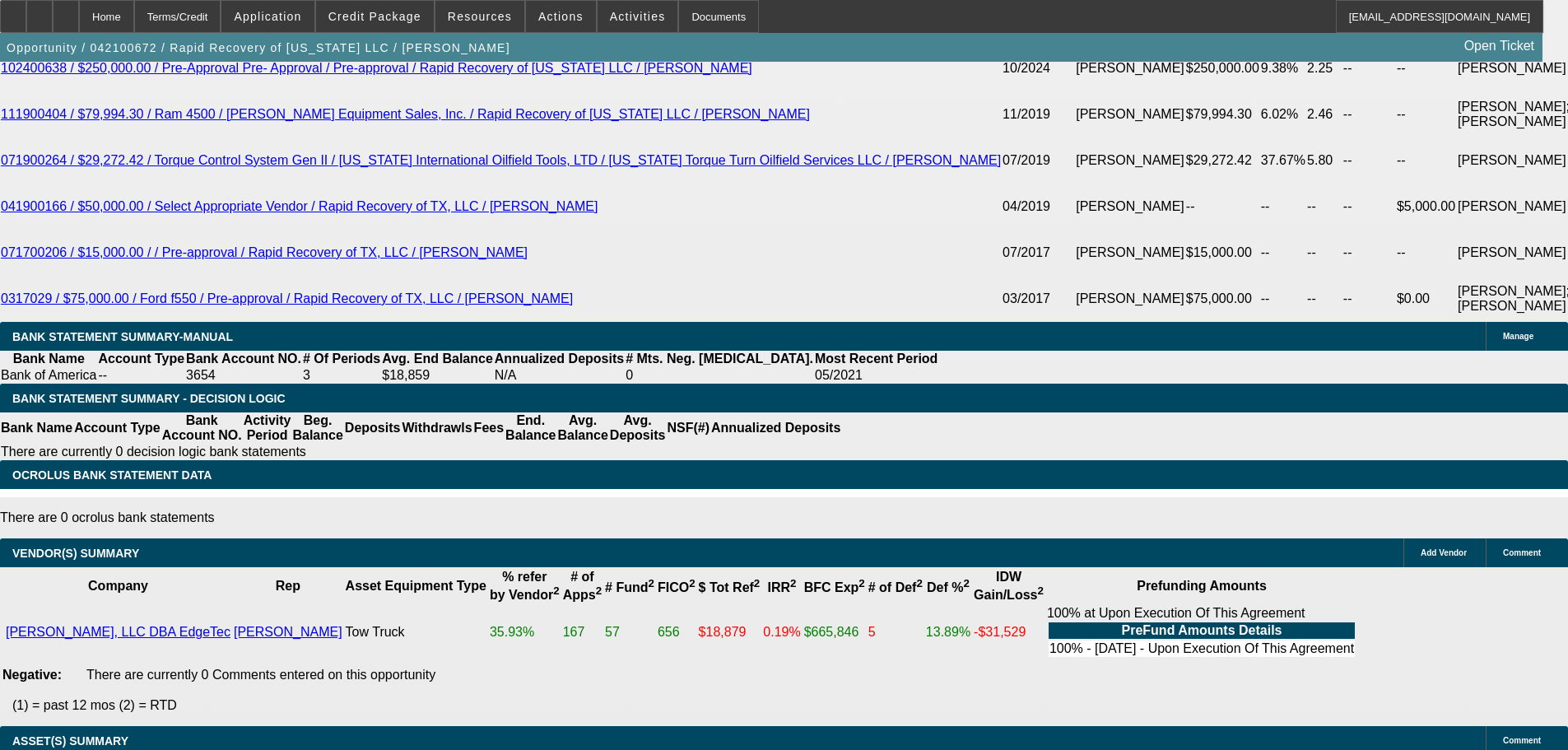
drag, startPoint x: 746, startPoint y: 328, endPoint x: 768, endPoint y: 534, distance: 207.2
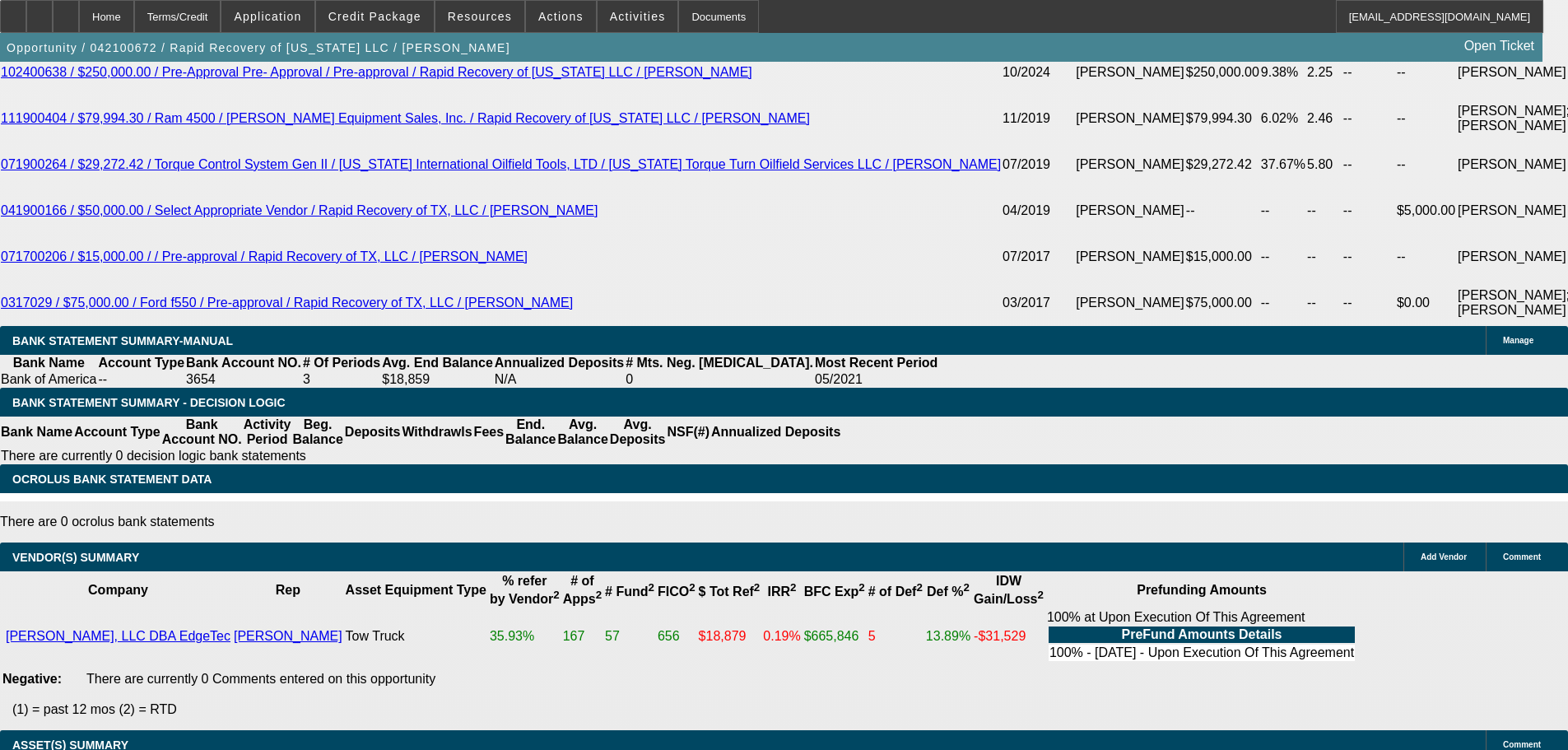
drag, startPoint x: 867, startPoint y: 495, endPoint x: 844, endPoint y: 339, distance: 157.7
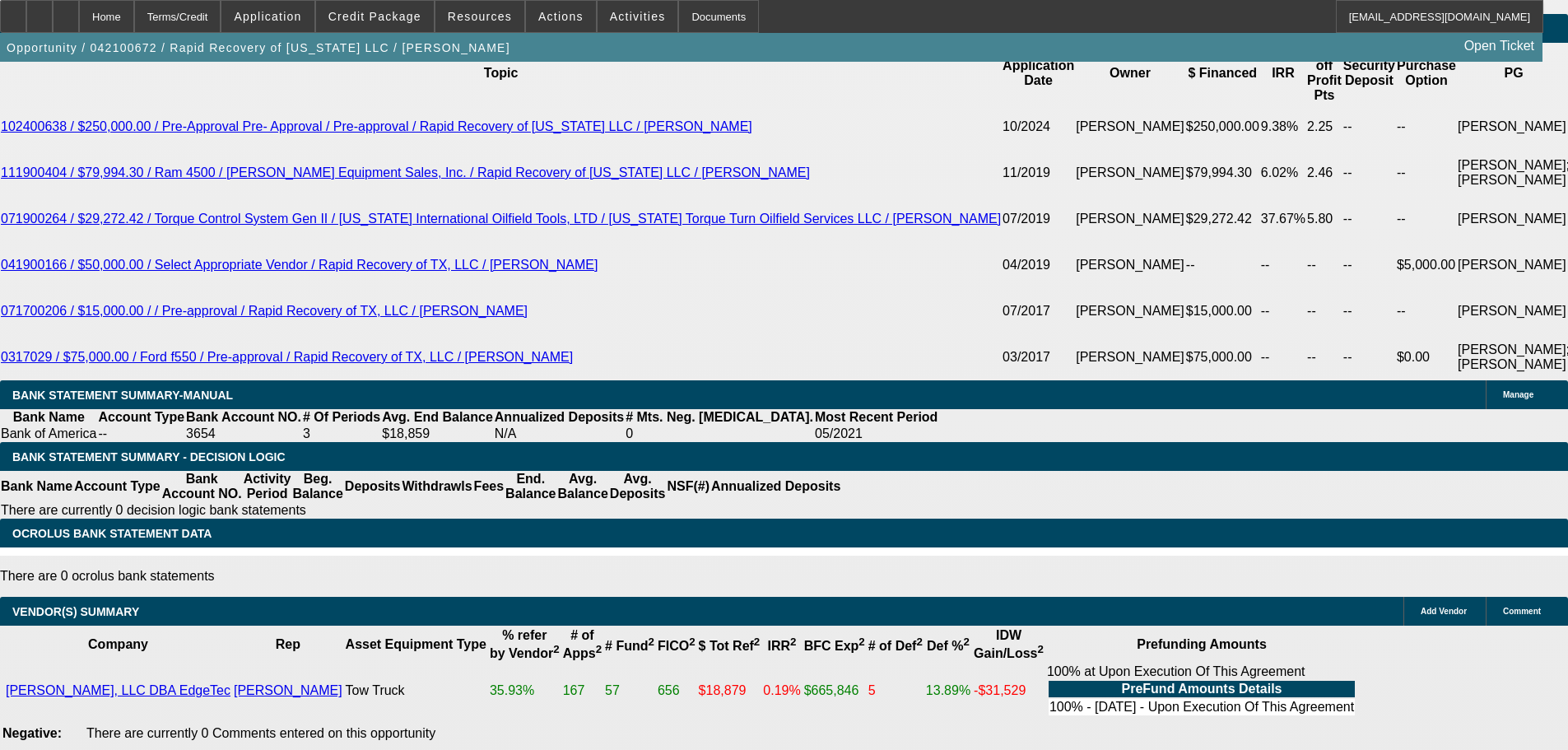
drag, startPoint x: 773, startPoint y: 524, endPoint x: 734, endPoint y: 345, distance: 183.2
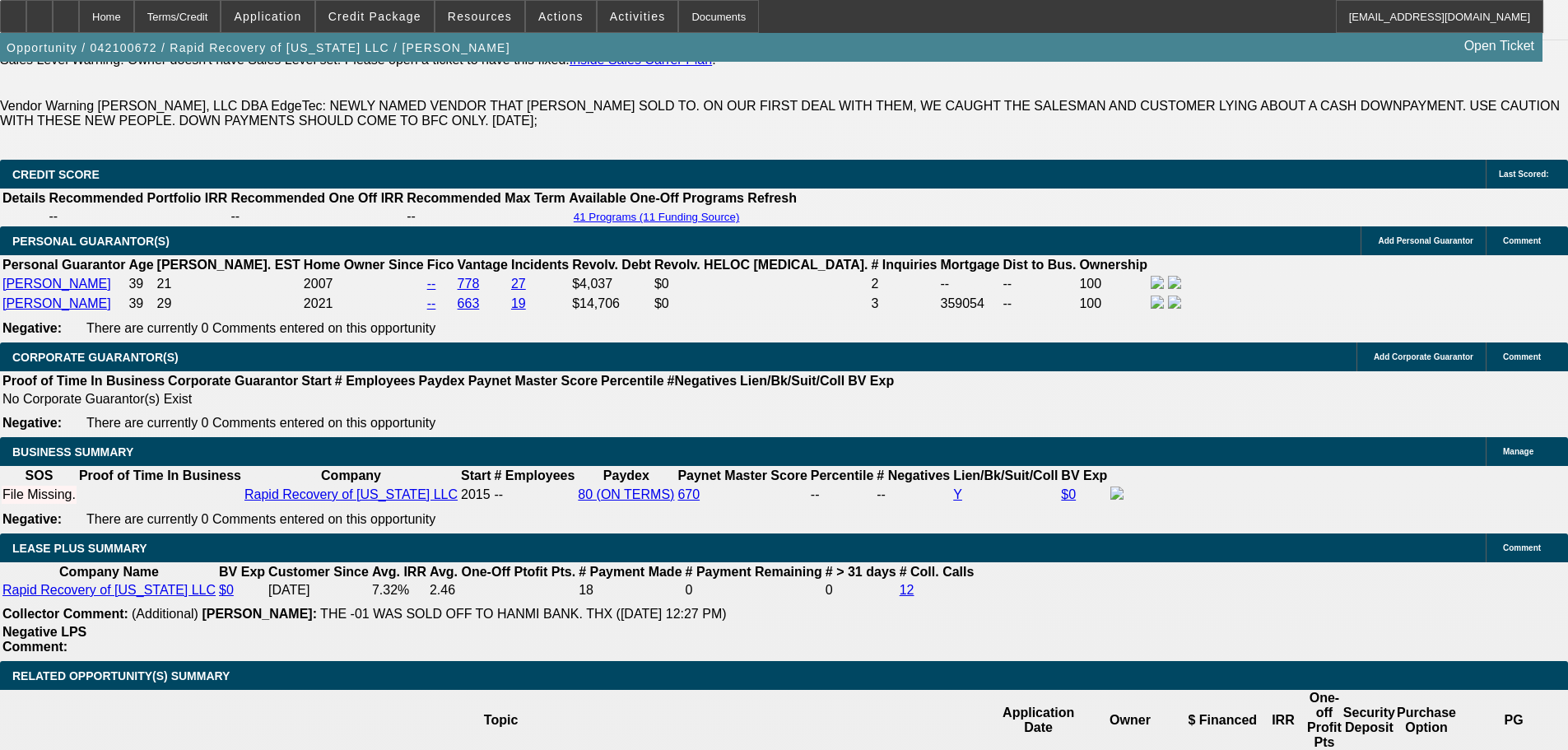
drag, startPoint x: 618, startPoint y: 300, endPoint x: 618, endPoint y: 259, distance: 41.0
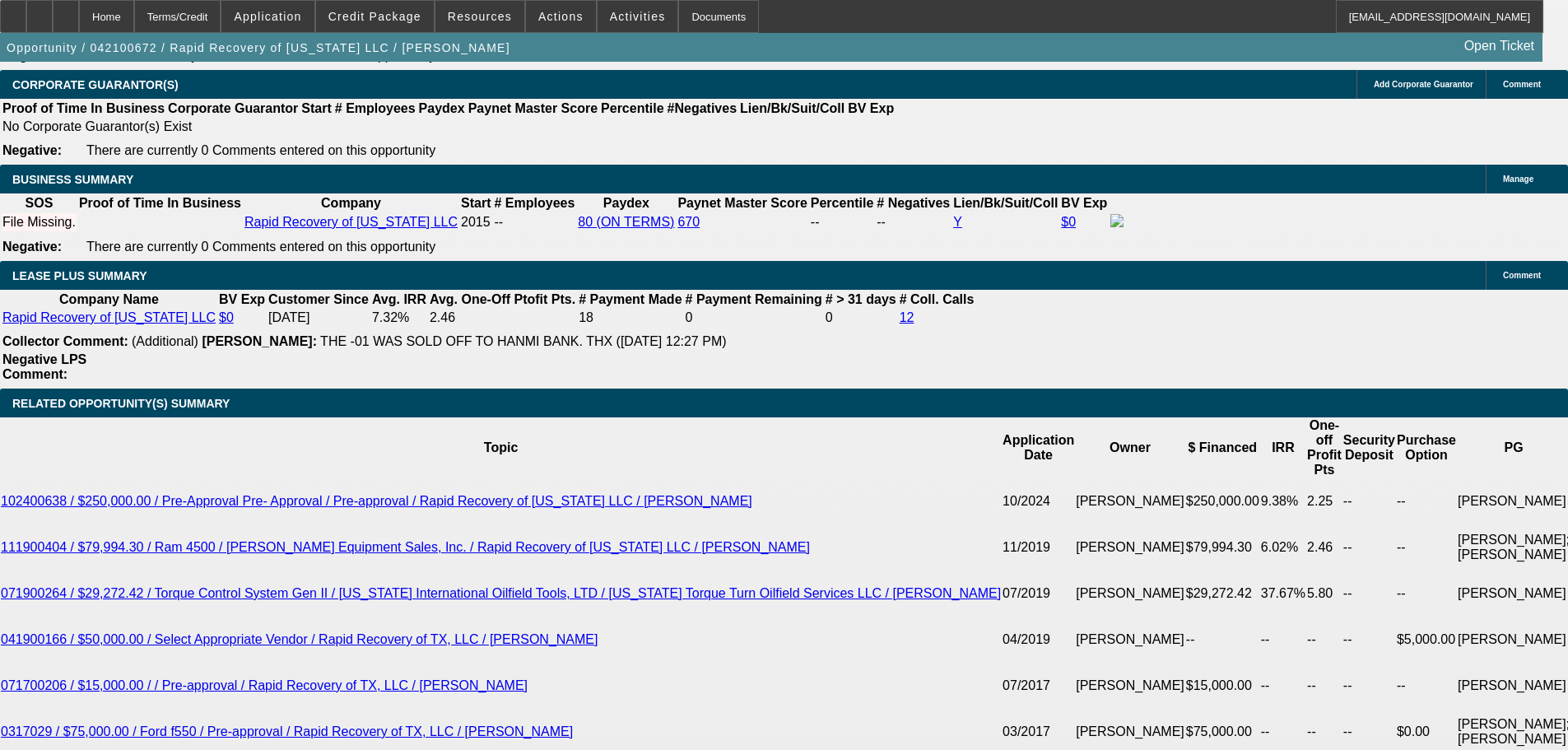
drag, startPoint x: 596, startPoint y: 587, endPoint x: 589, endPoint y: 581, distance: 9.2
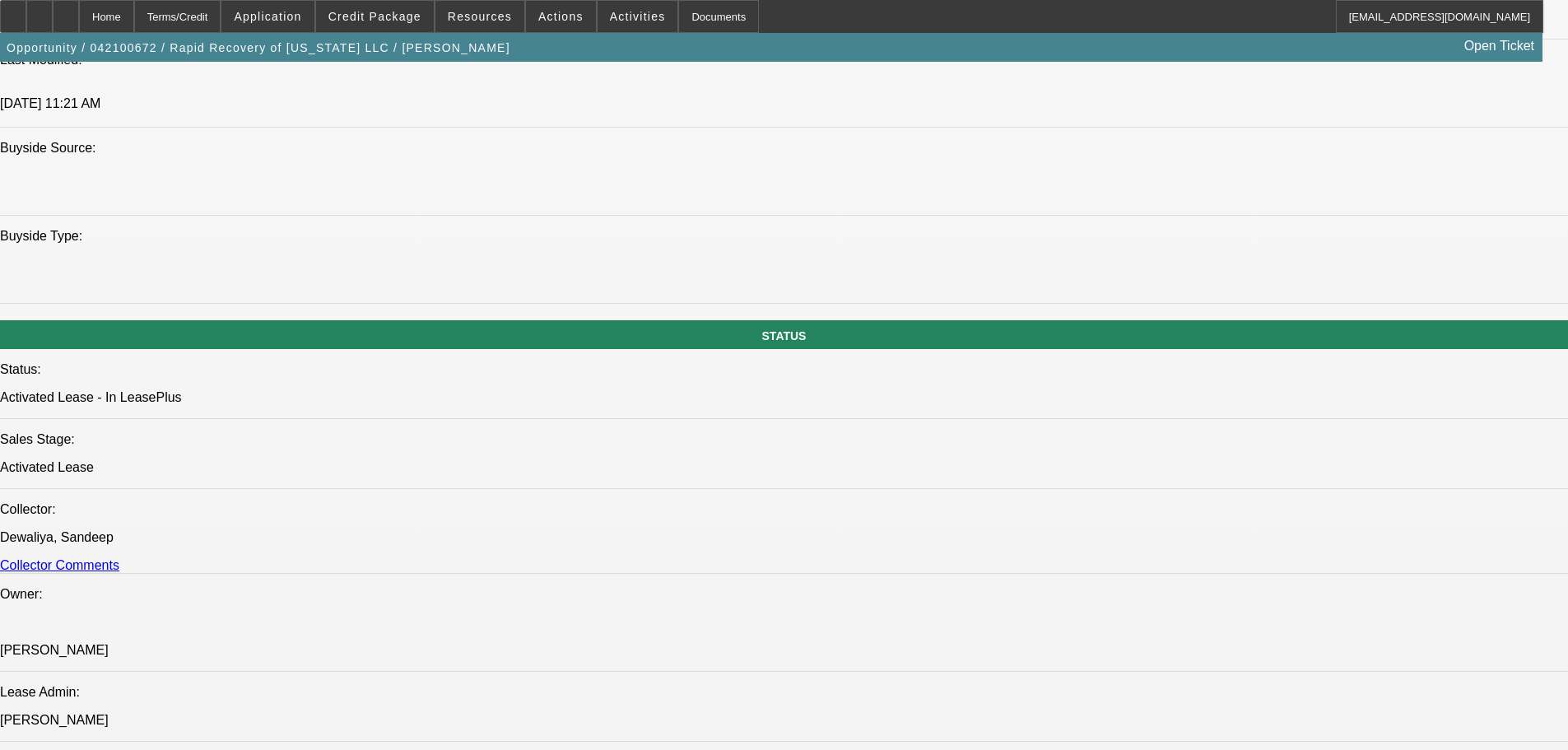
drag, startPoint x: 479, startPoint y: 474, endPoint x: 467, endPoint y: 311, distance: 163.4
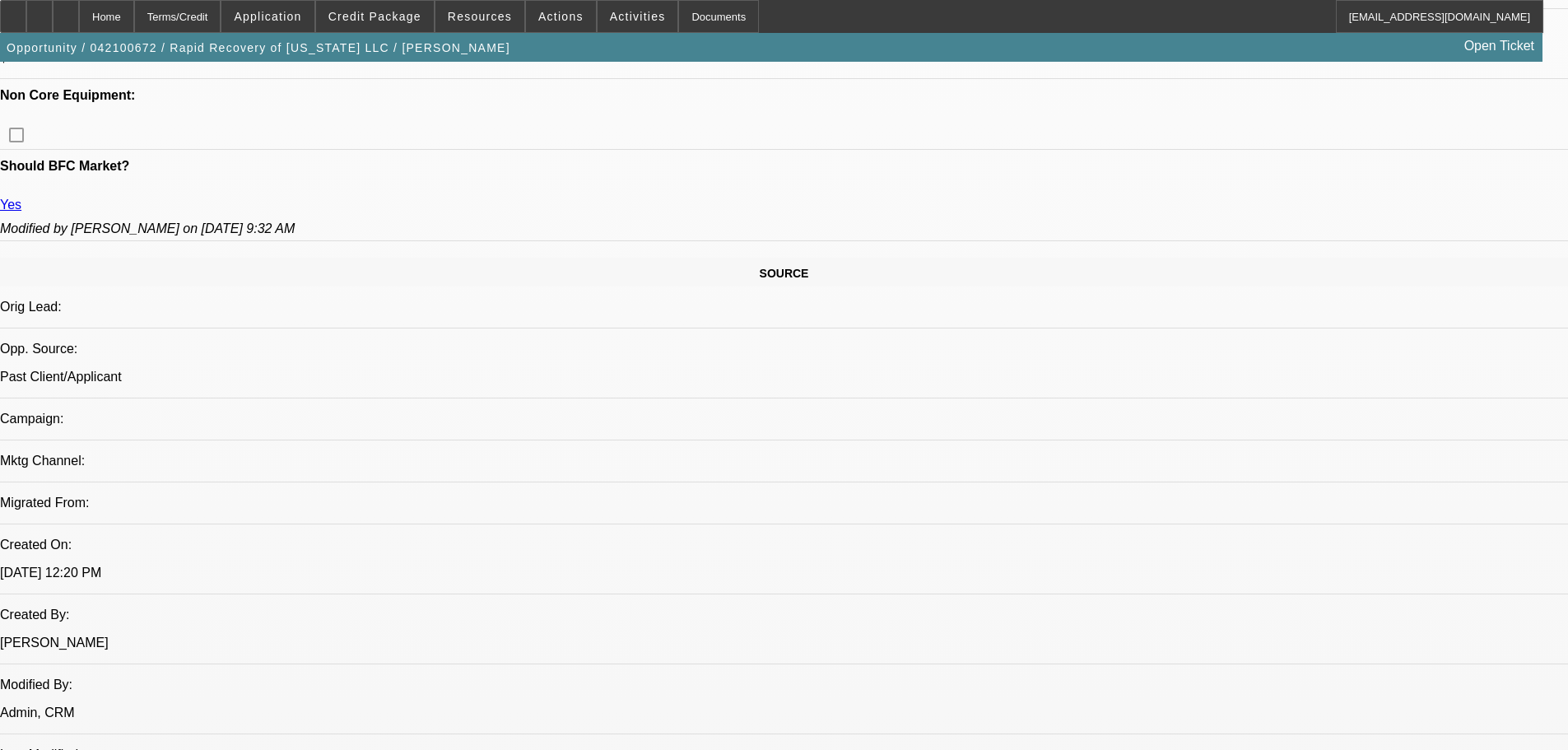
drag, startPoint x: 376, startPoint y: 396, endPoint x: 351, endPoint y: 309, distance: 90.5
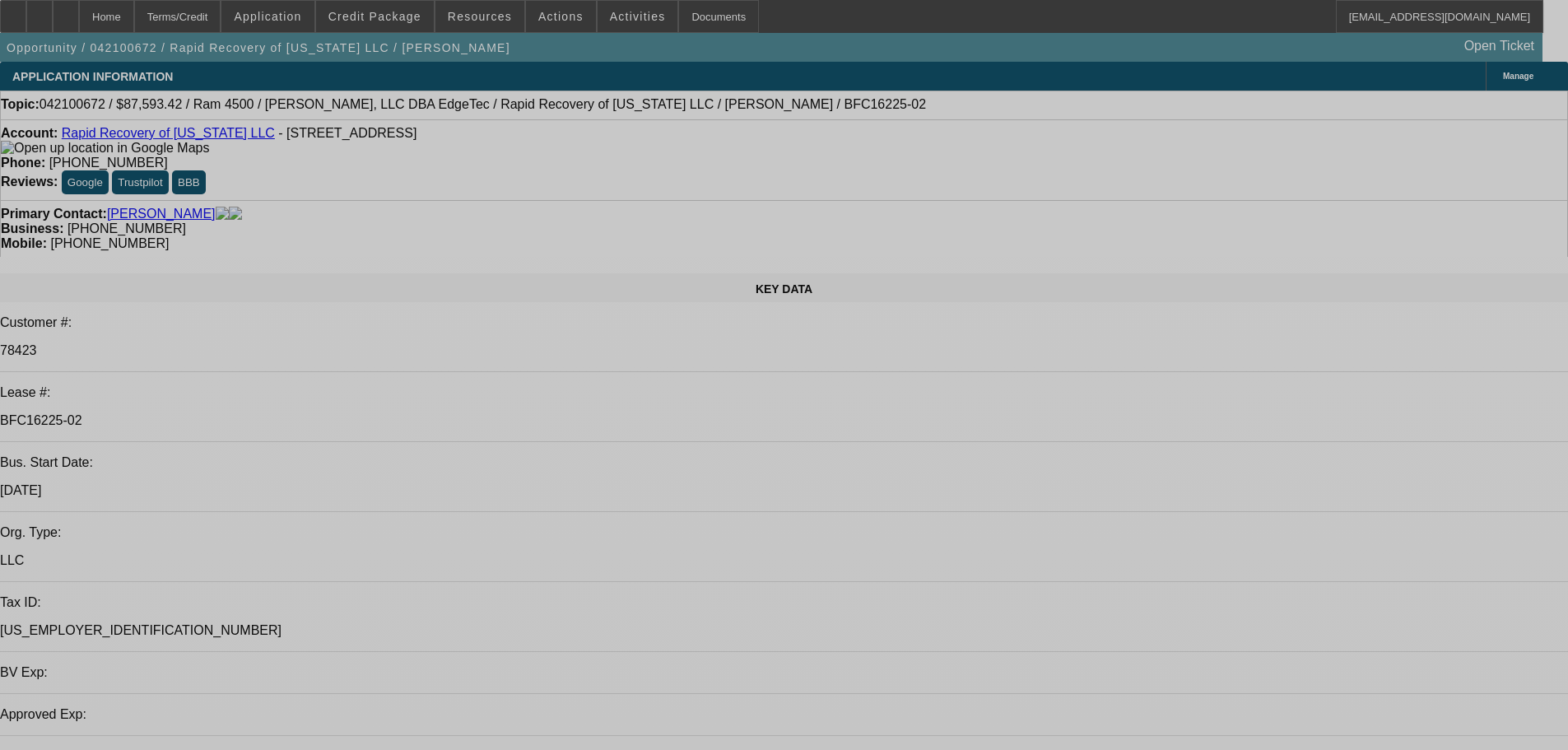
select select "0"
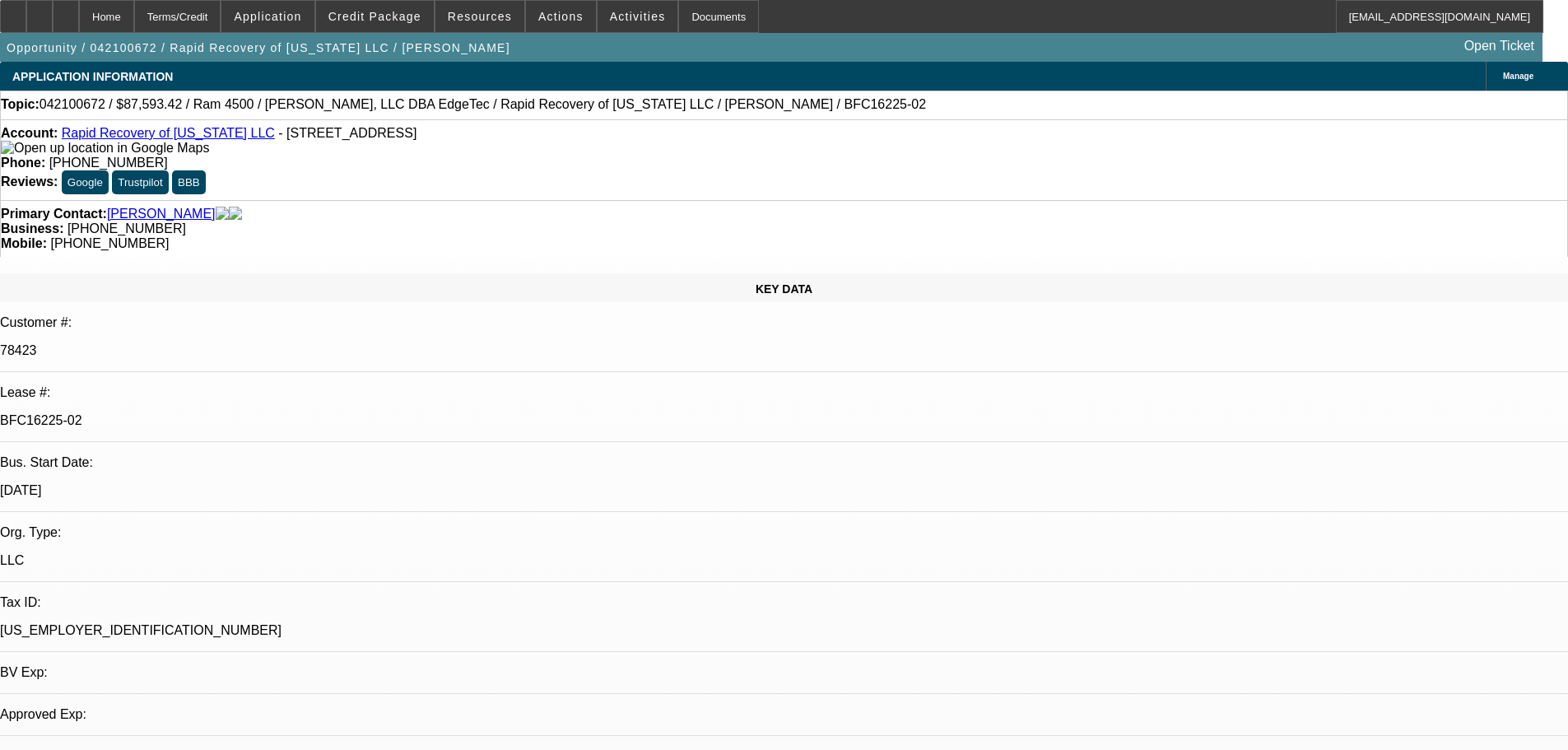
select select "2"
select select "0"
select select "6"
select select "0"
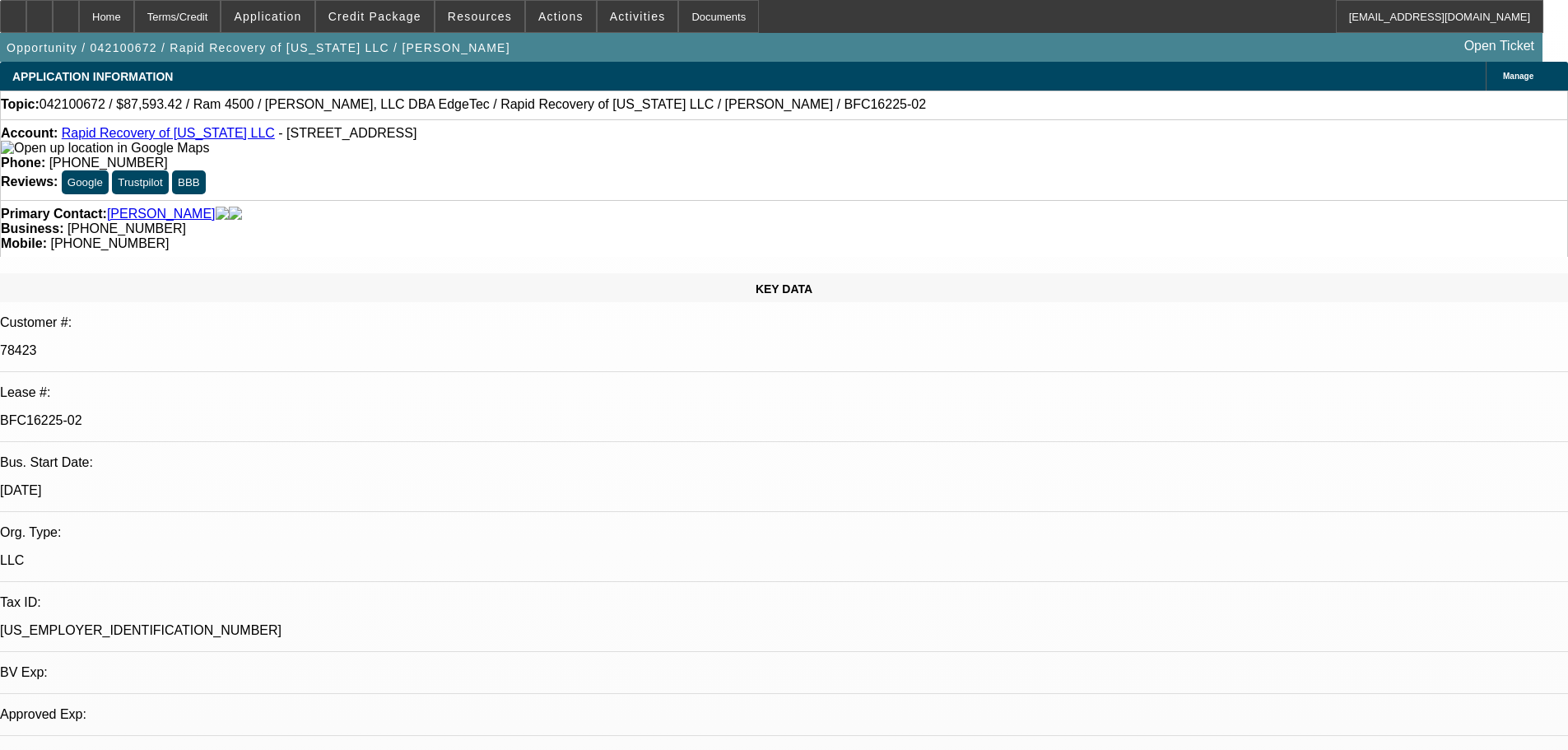
select select "0"
select select "6"
select select "0"
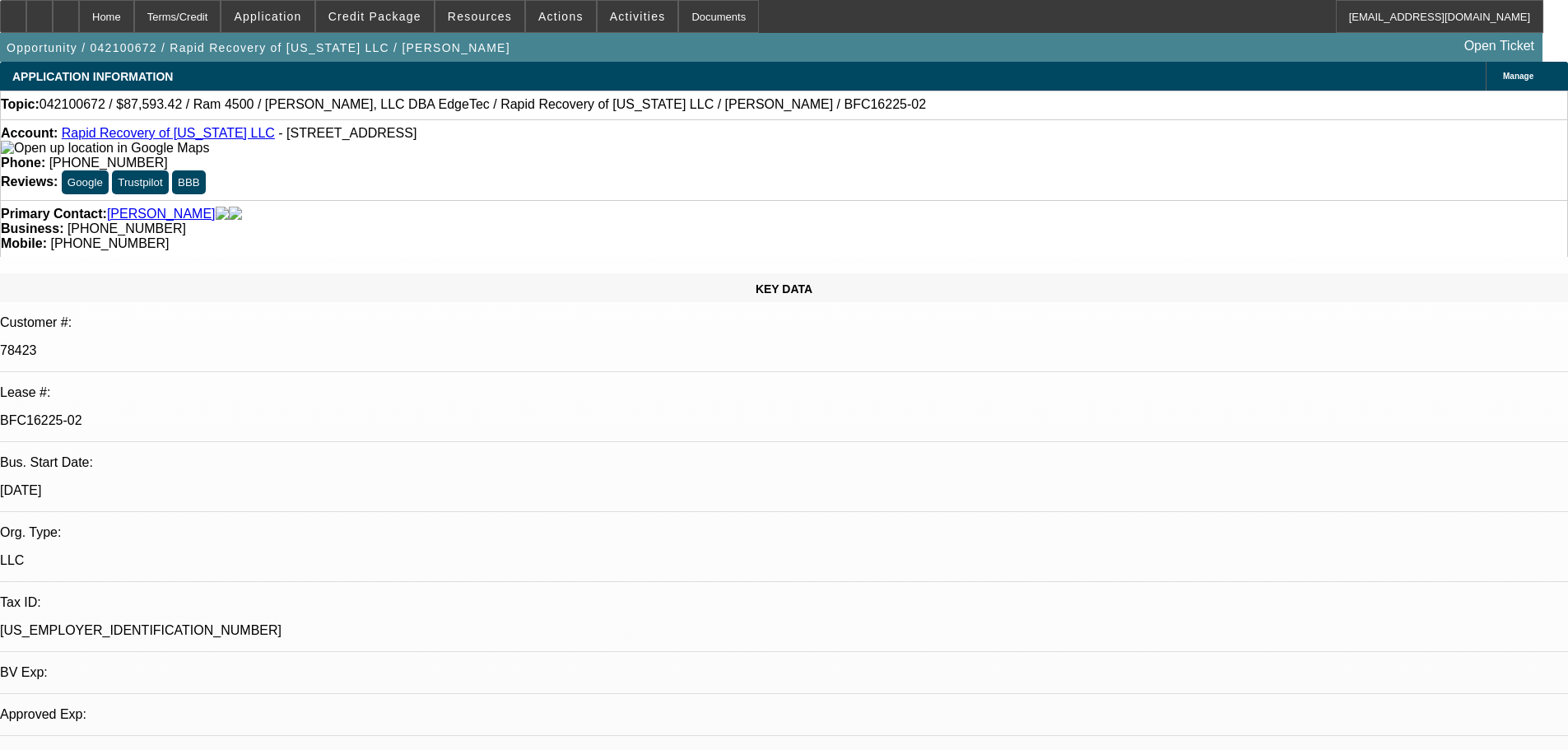
select select "0"
select select "6"
select select "0"
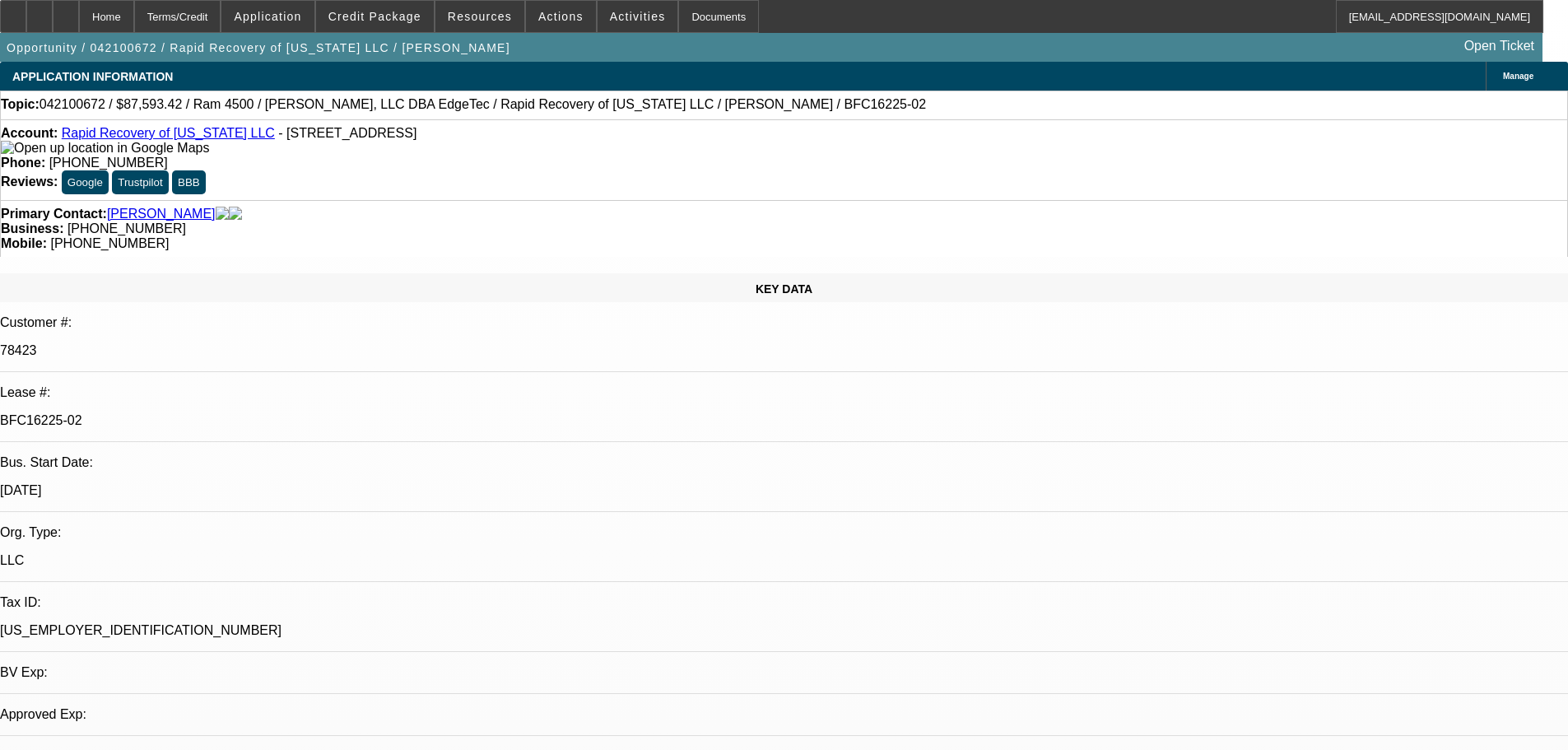
select select "6"
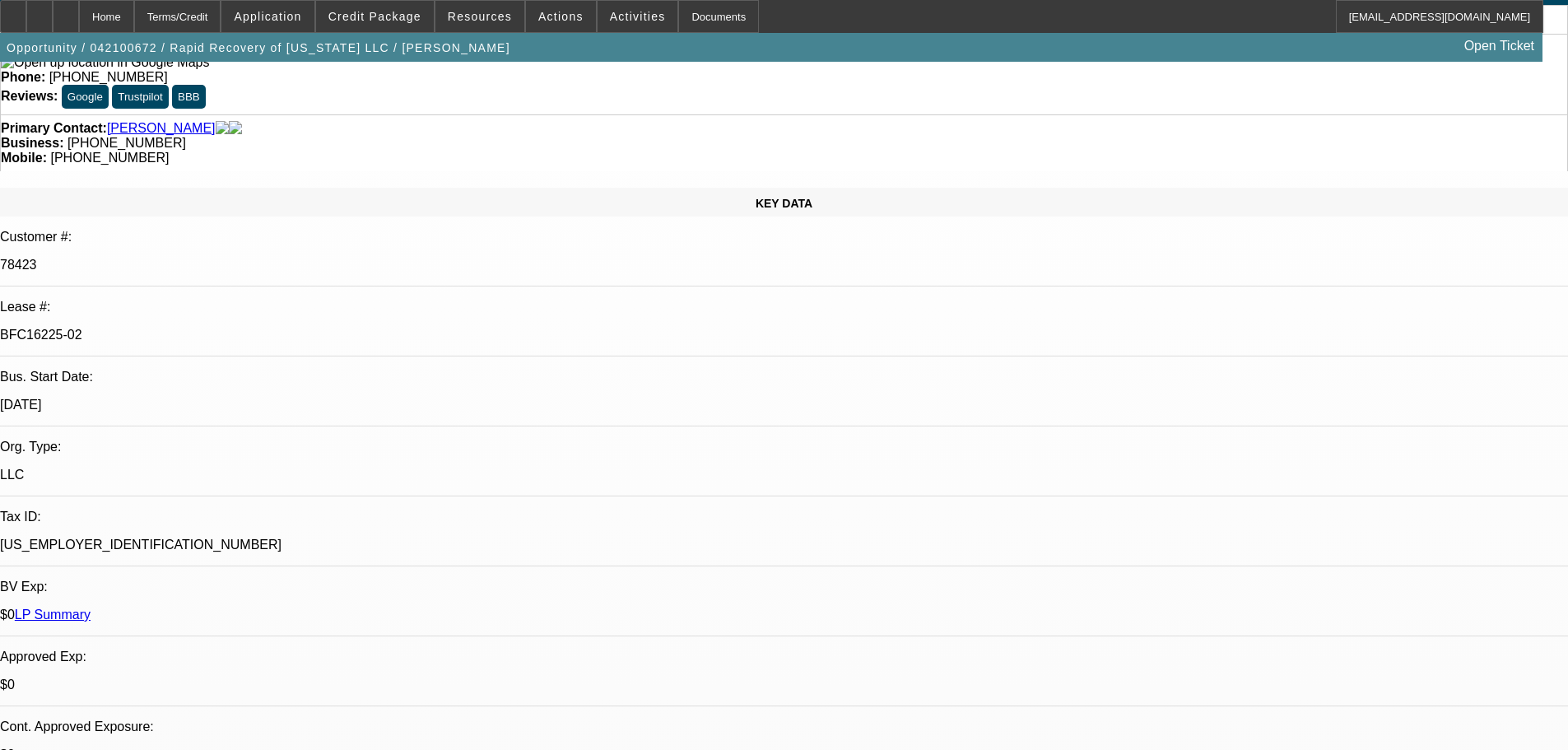
drag, startPoint x: 534, startPoint y: 419, endPoint x: 530, endPoint y: 475, distance: 56.1
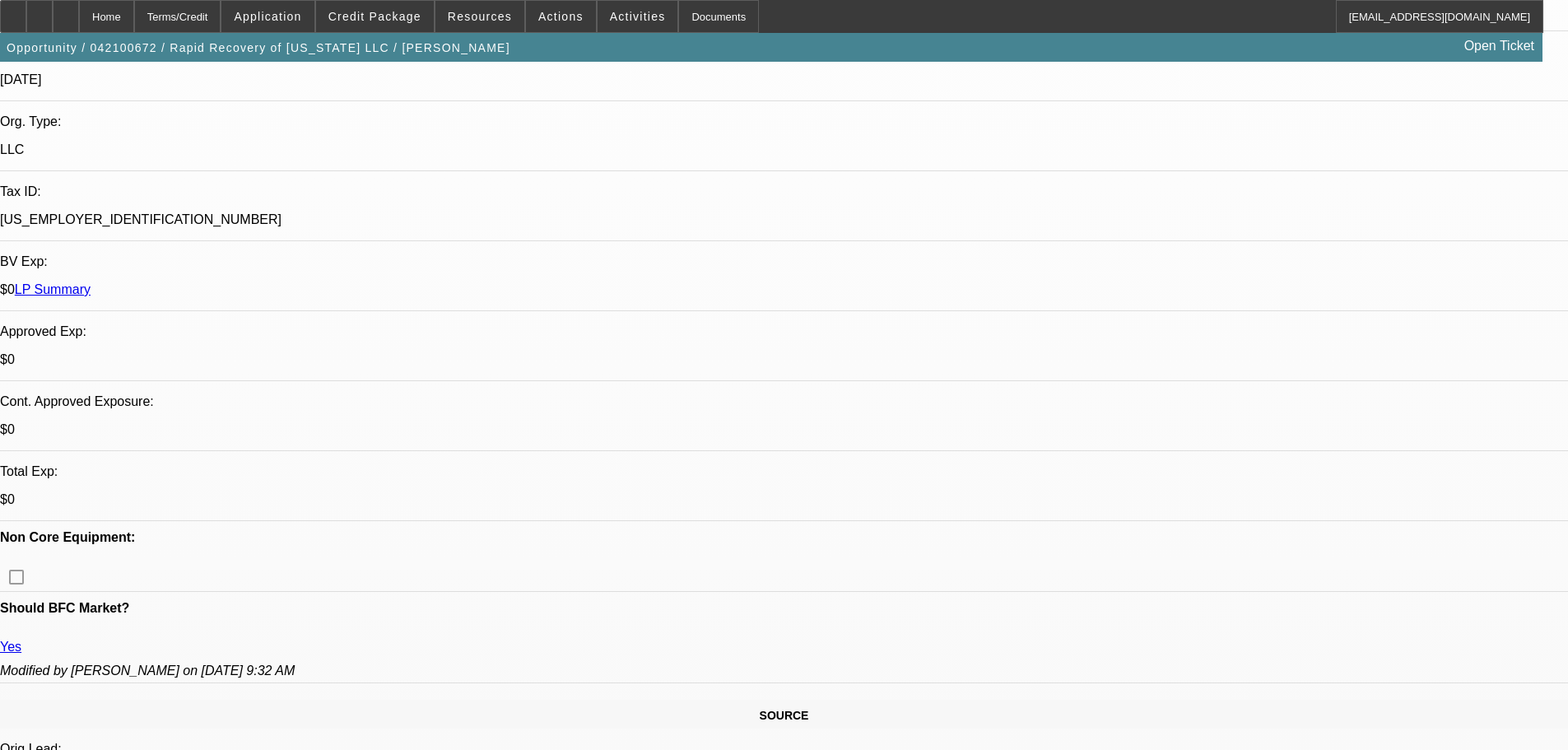
drag, startPoint x: 405, startPoint y: 552, endPoint x: 396, endPoint y: 441, distance: 111.4
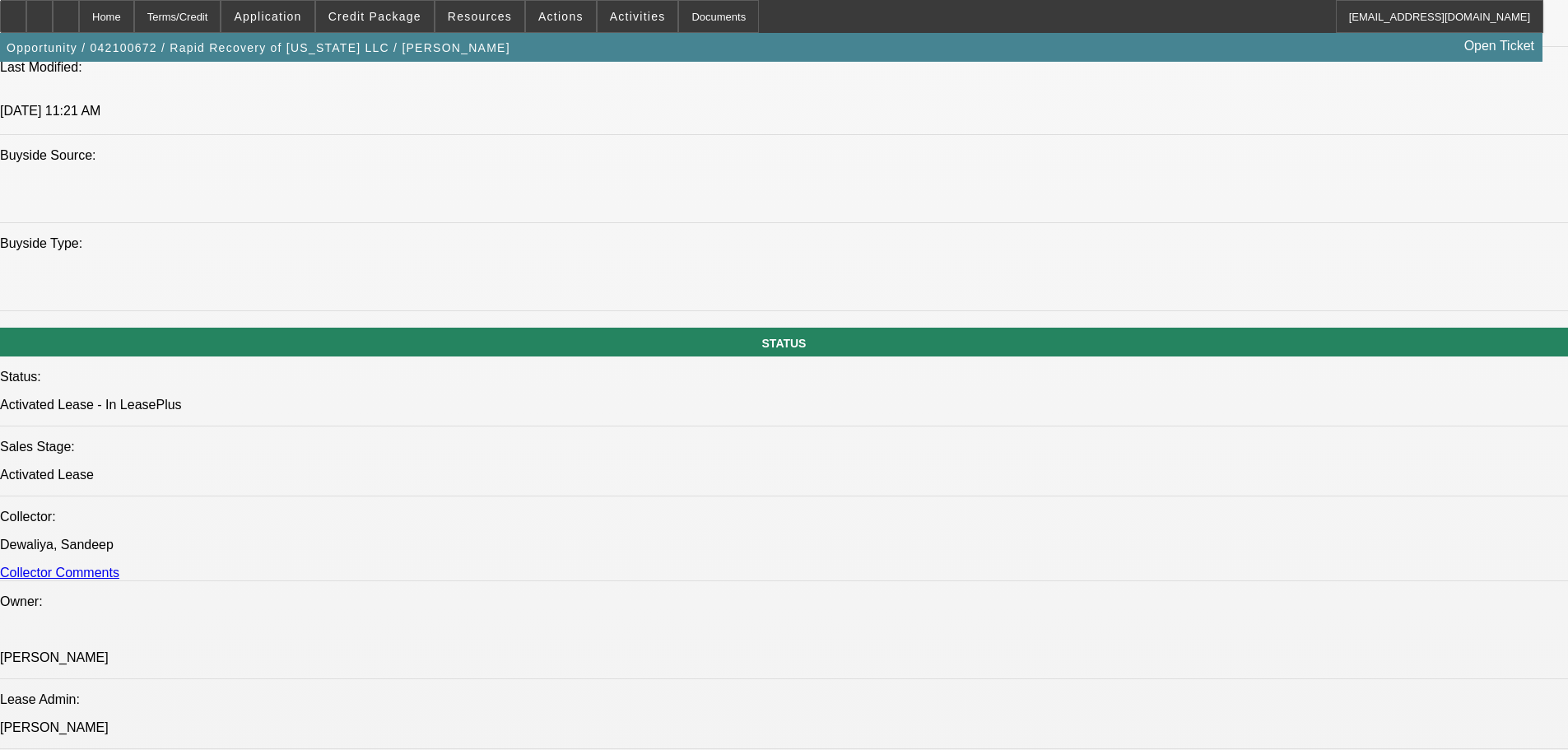
drag, startPoint x: 557, startPoint y: 538, endPoint x: 558, endPoint y: 492, distance: 46.0
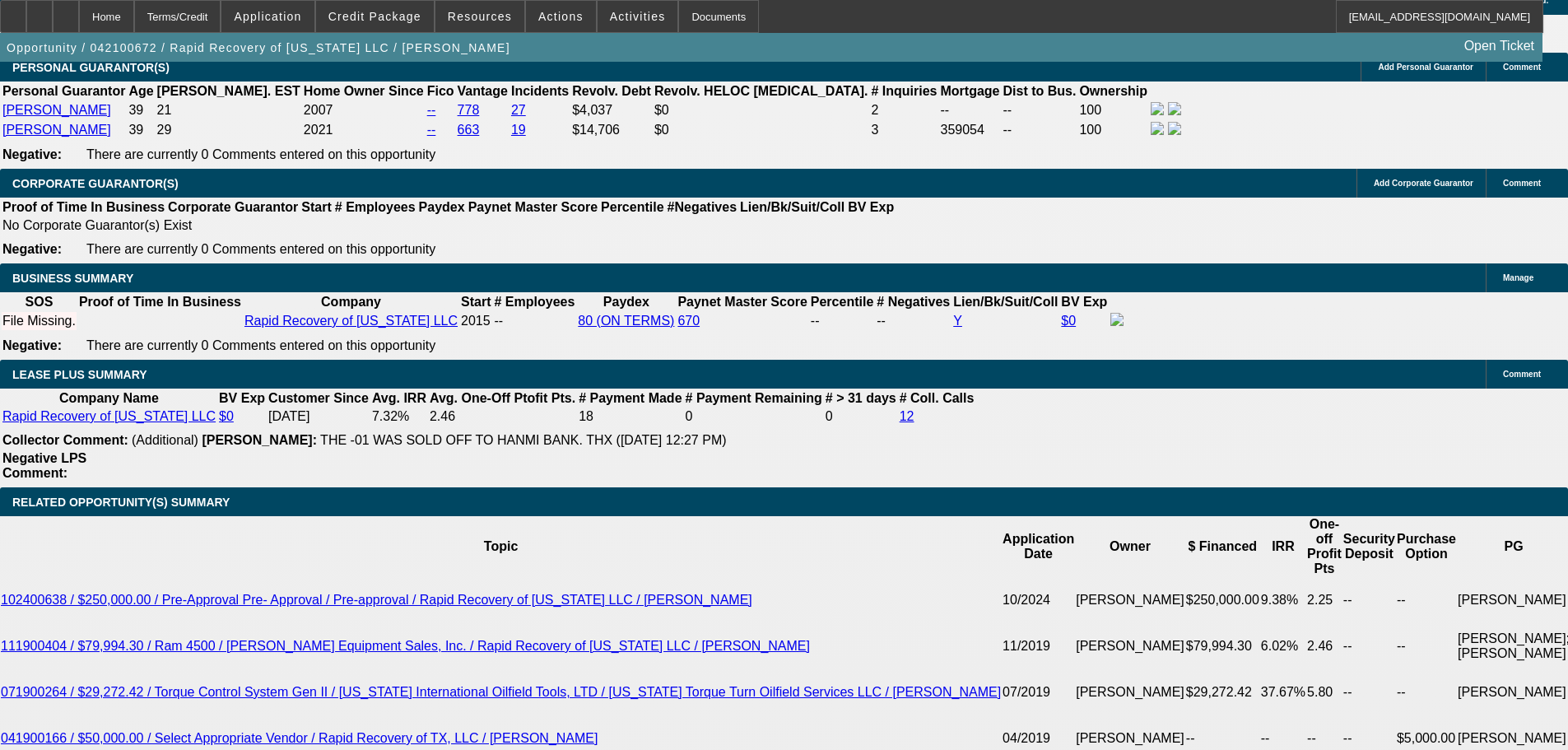
drag, startPoint x: 563, startPoint y: 365, endPoint x: 585, endPoint y: 539, distance: 175.4
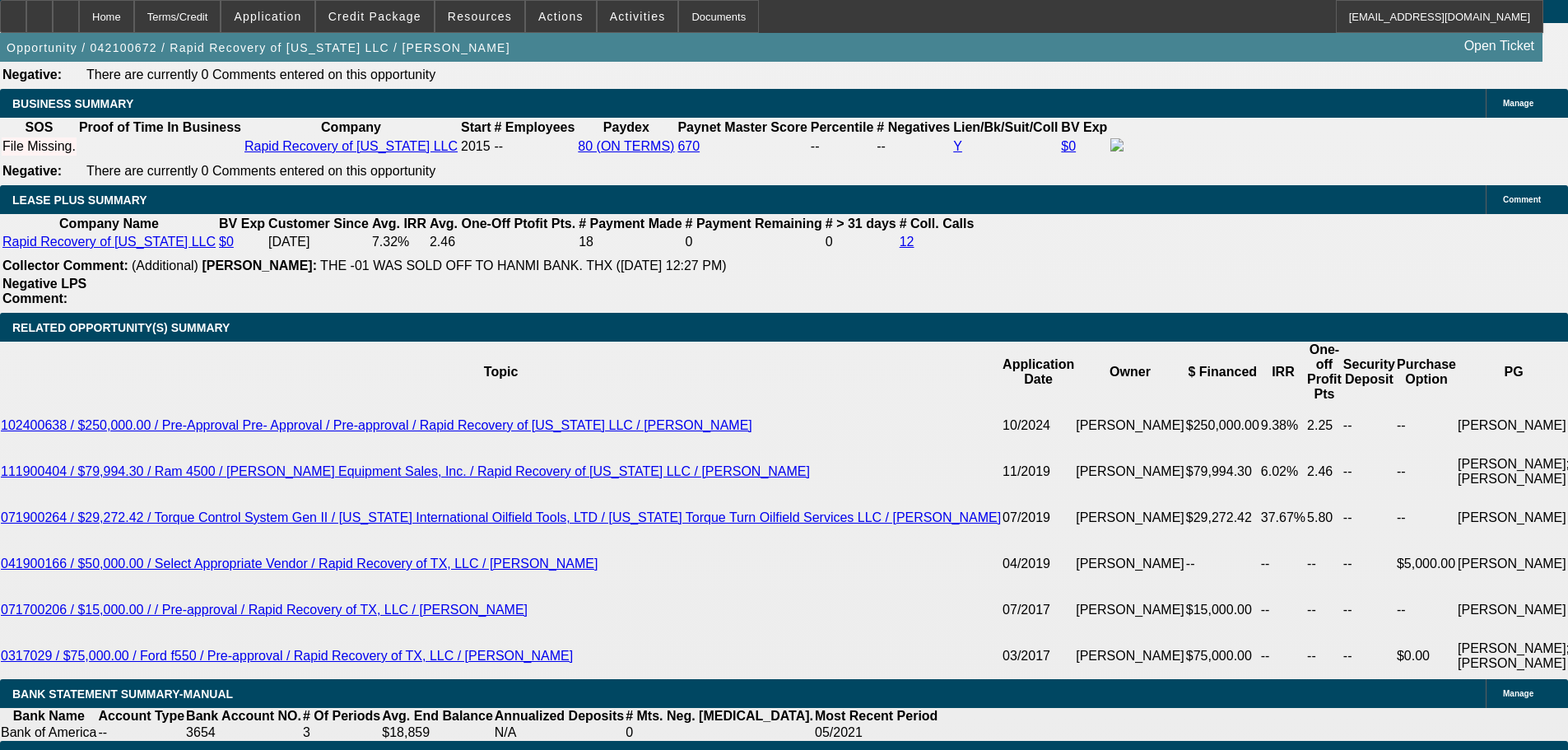
drag, startPoint x: 601, startPoint y: 482, endPoint x: 587, endPoint y: 445, distance: 39.6
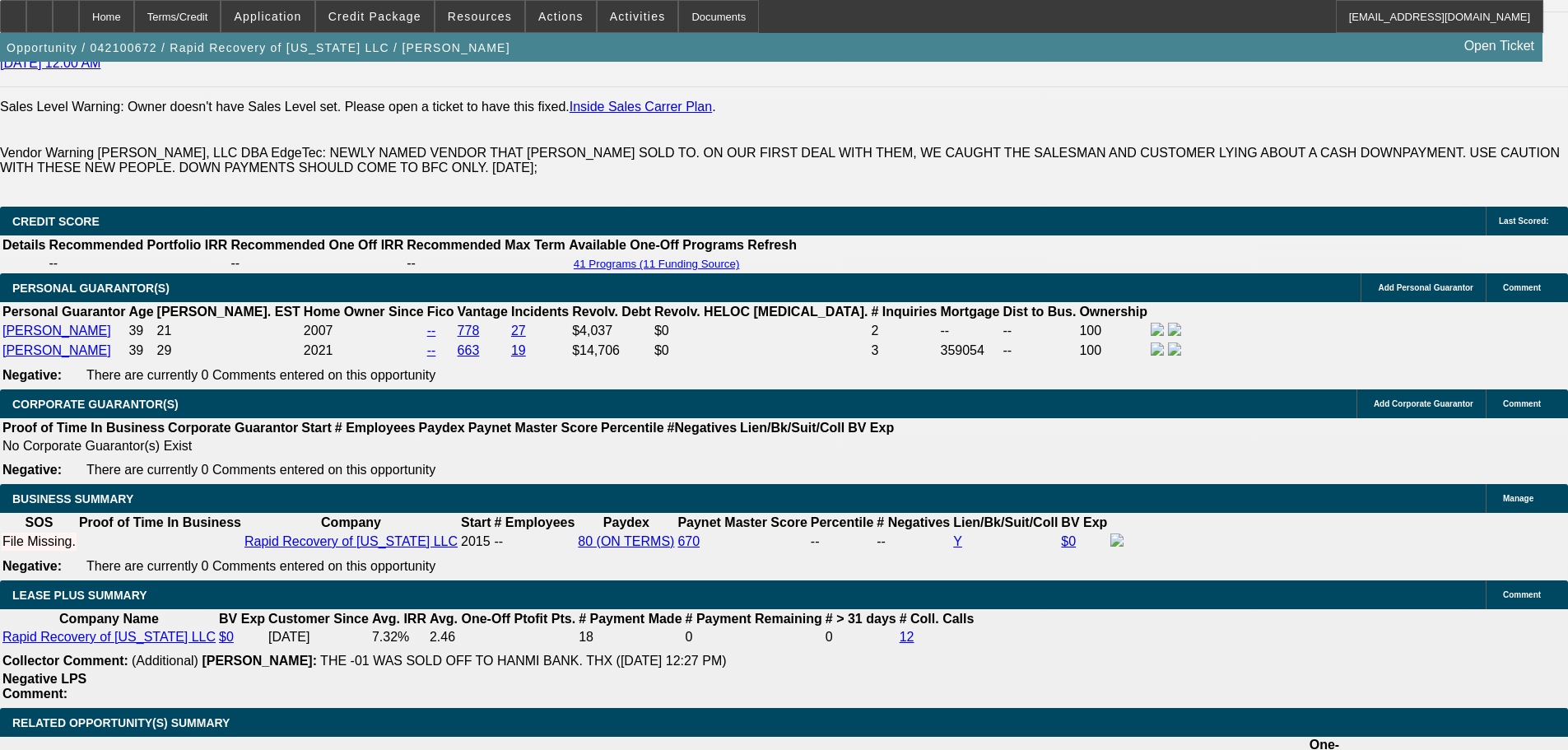
scroll to position [1172, 0]
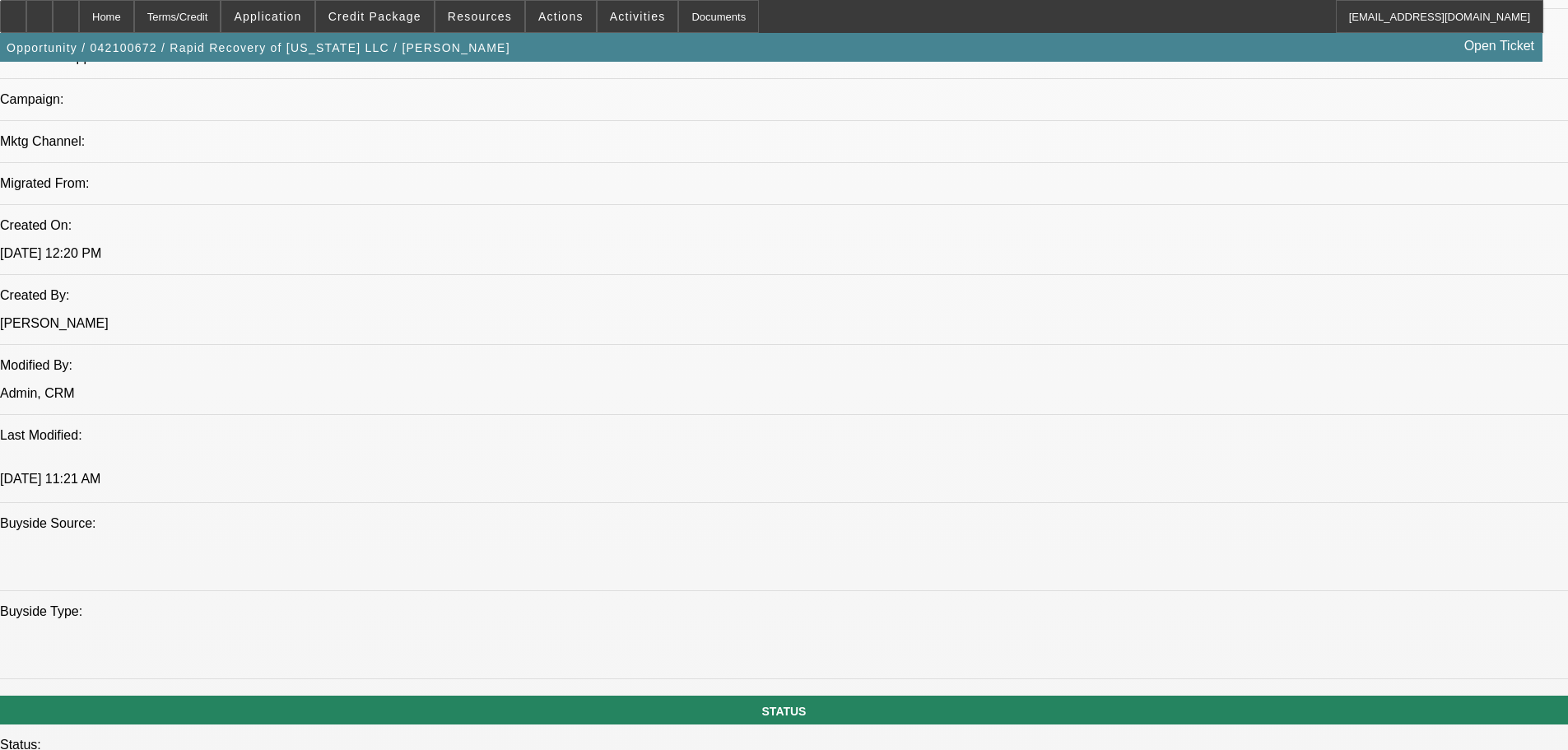
drag, startPoint x: 568, startPoint y: 559, endPoint x: 552, endPoint y: 387, distance: 172.7
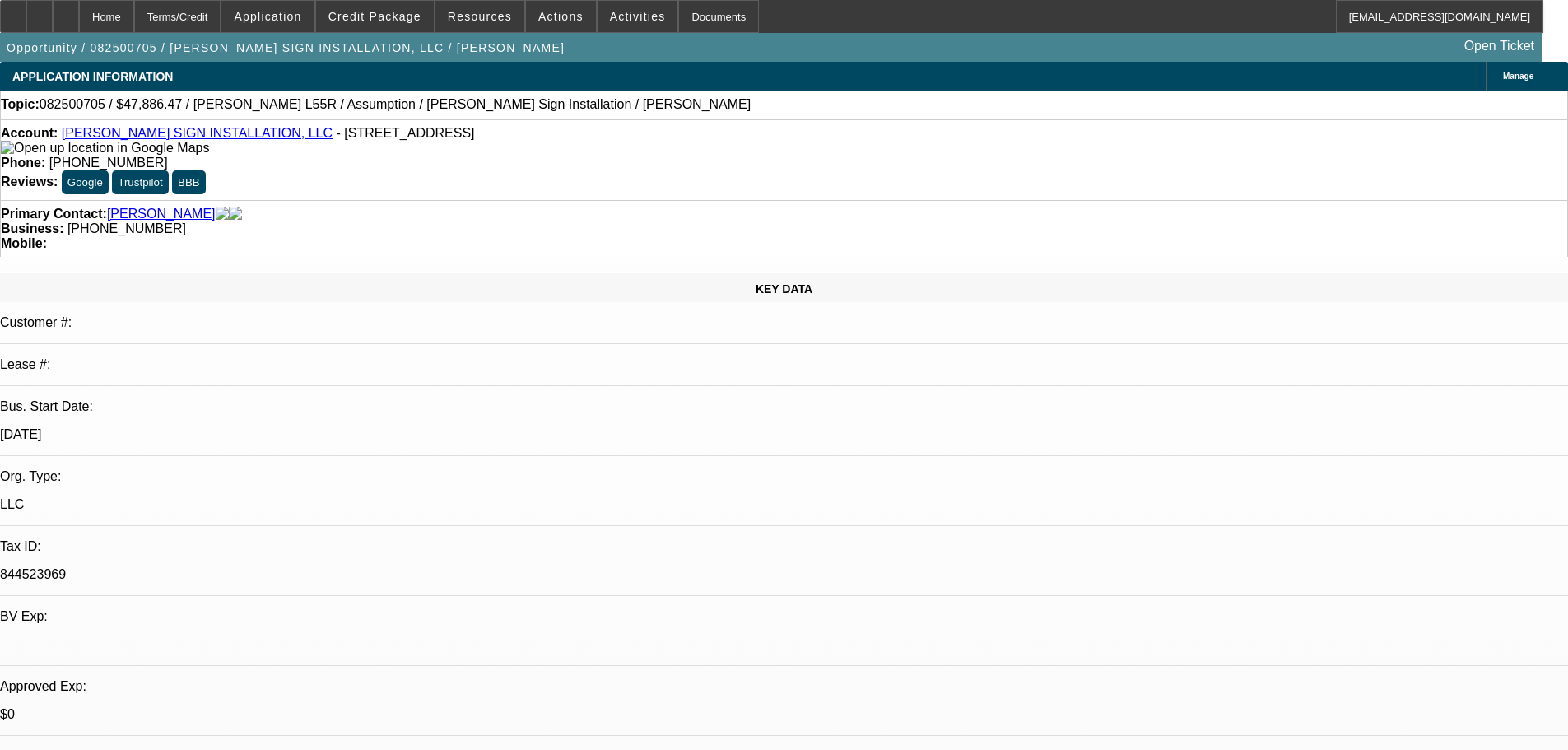
select select "0"
select select "2"
select select "0"
select select "6"
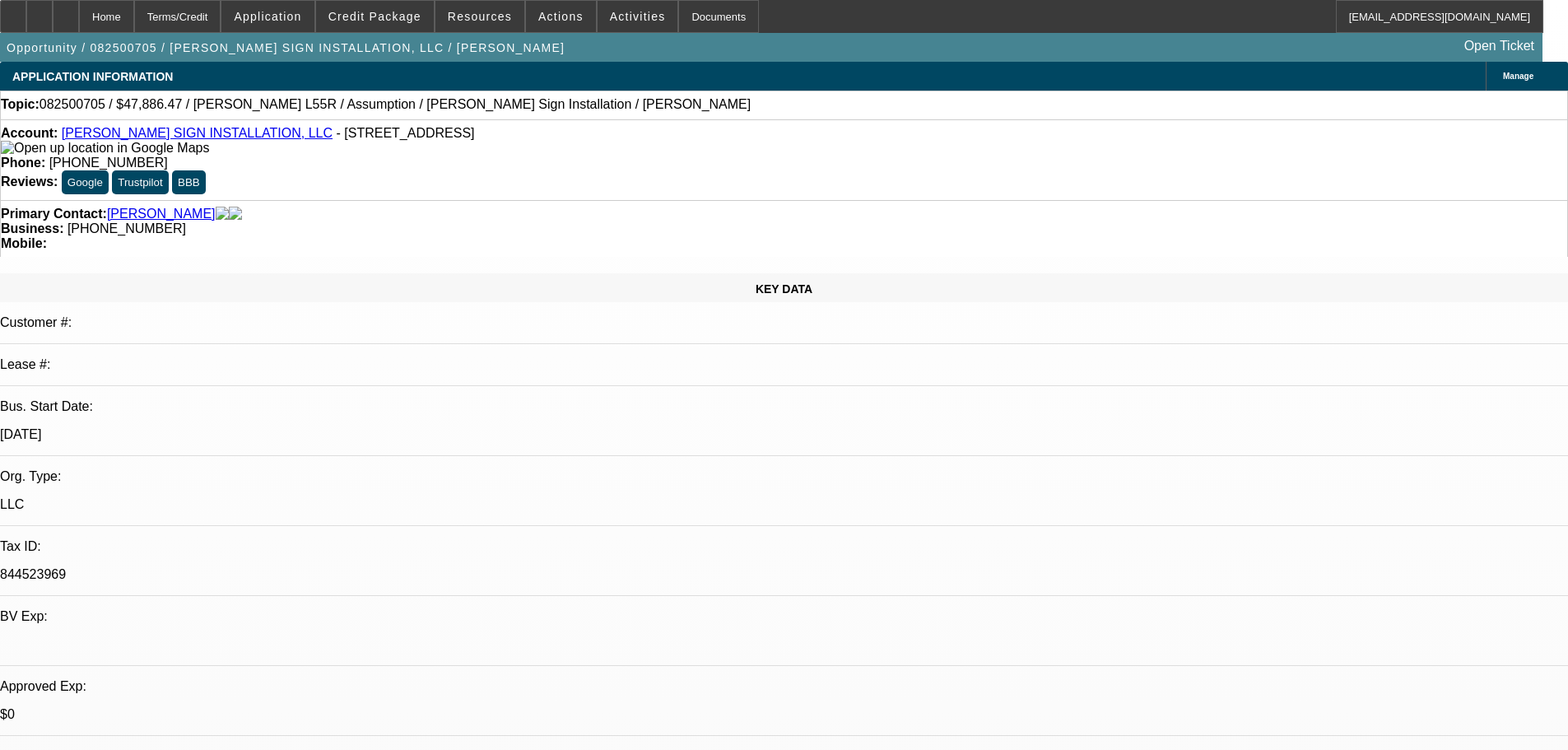
select select "0"
select select "2"
select select "0"
select select "6"
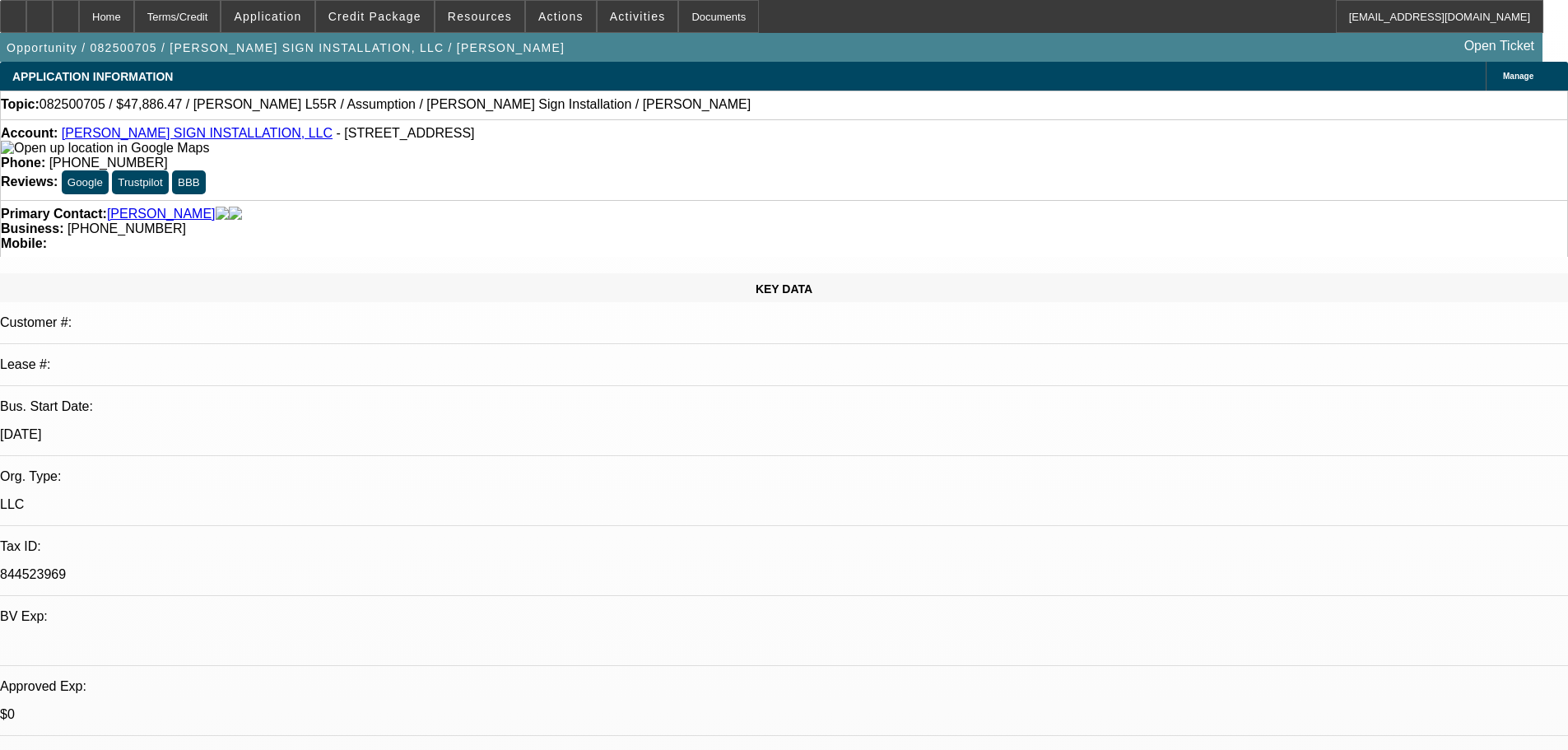
scroll to position [2218, 0]
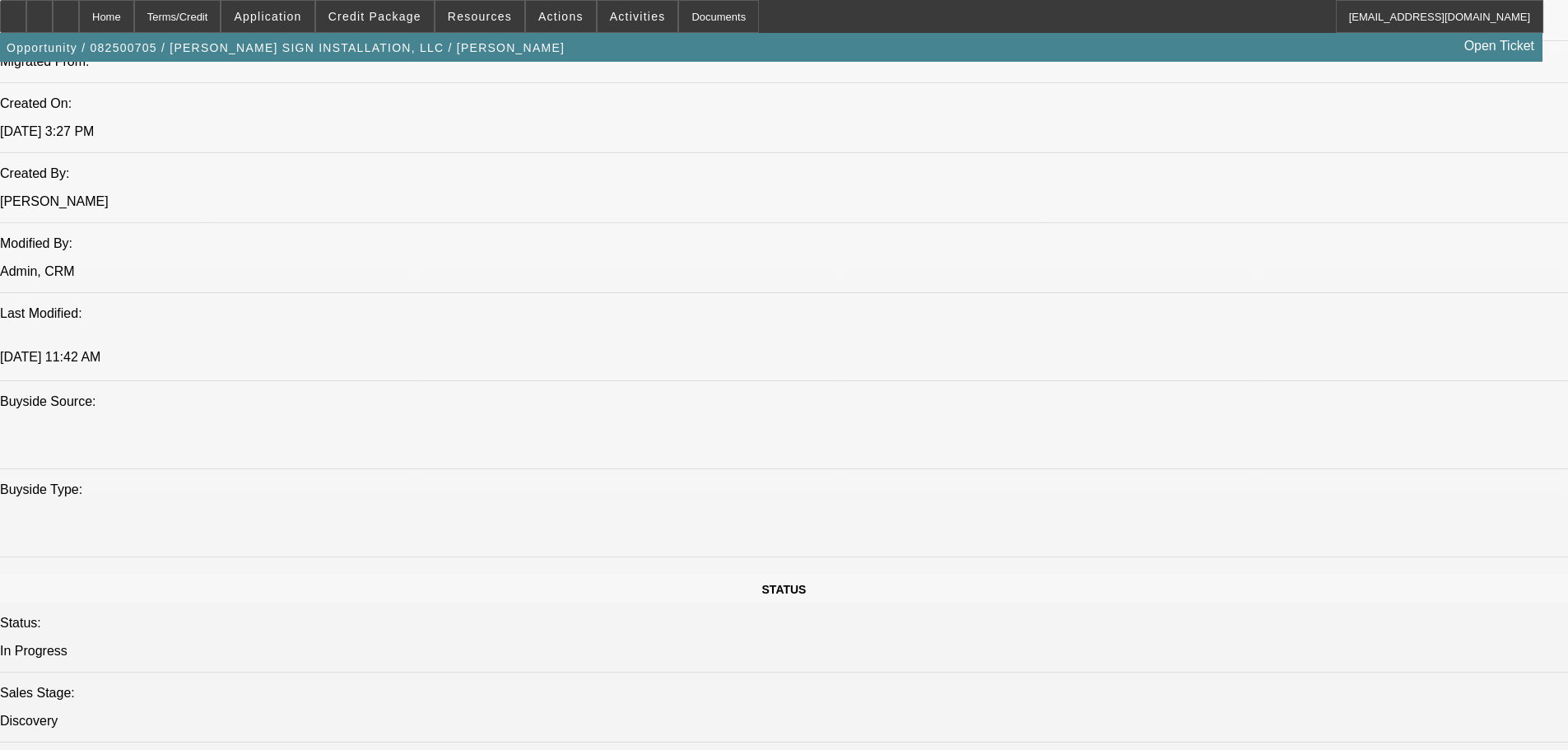
scroll to position [0, 0]
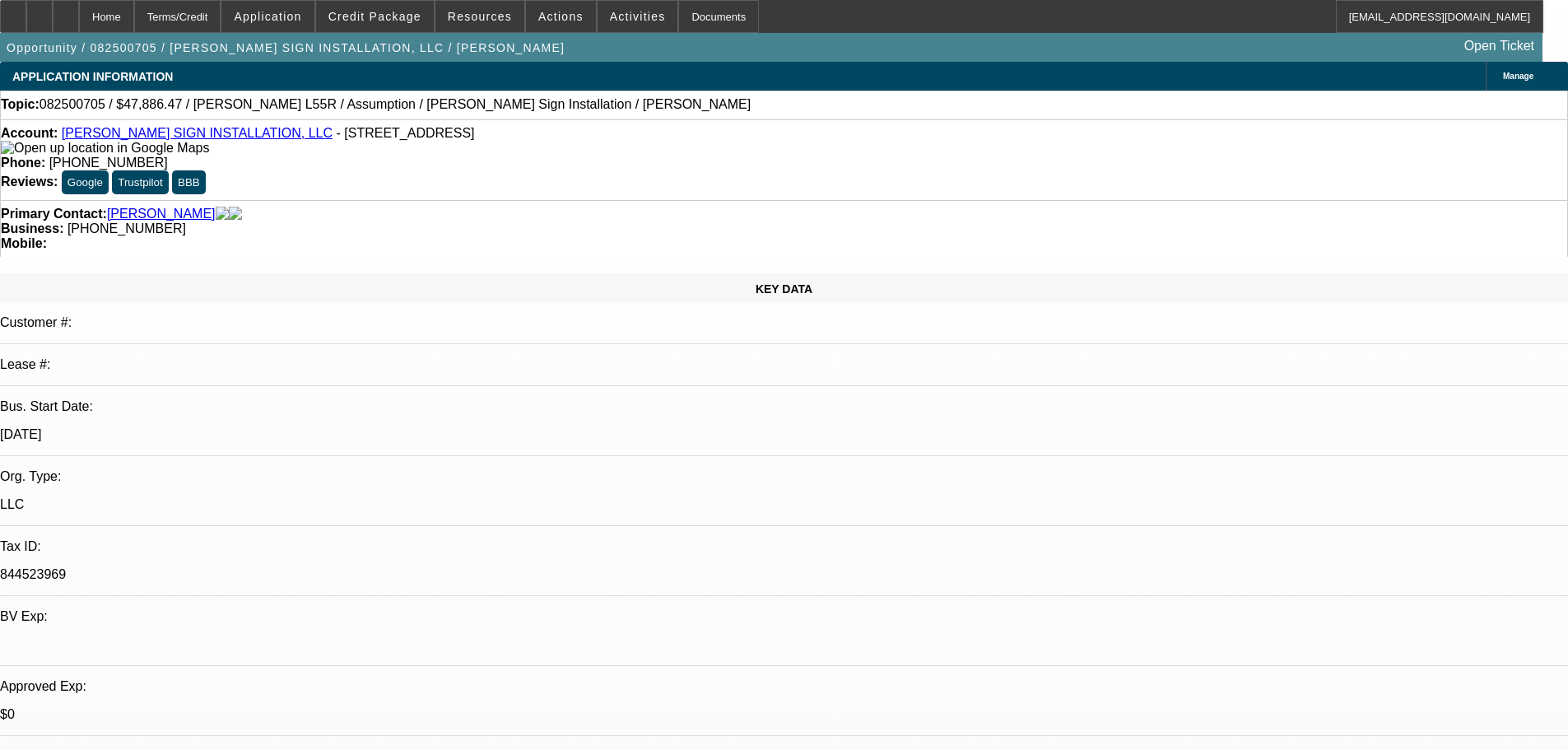
drag, startPoint x: 852, startPoint y: 540, endPoint x: 795, endPoint y: 148, distance: 396.1
click at [79, 22] on div at bounding box center [65, 16] width 26 height 33
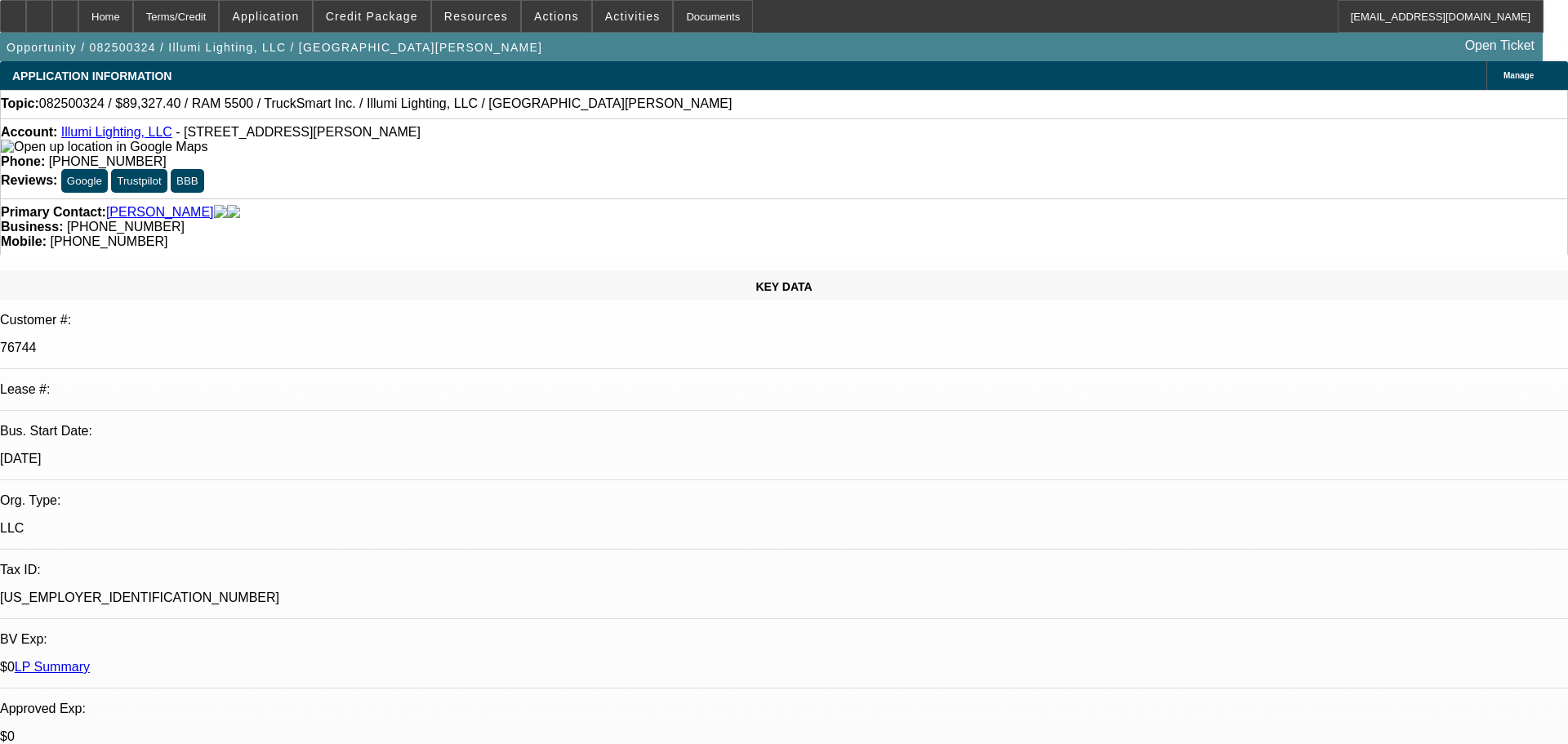
select select "0"
select select "3"
select select "0"
select select "6"
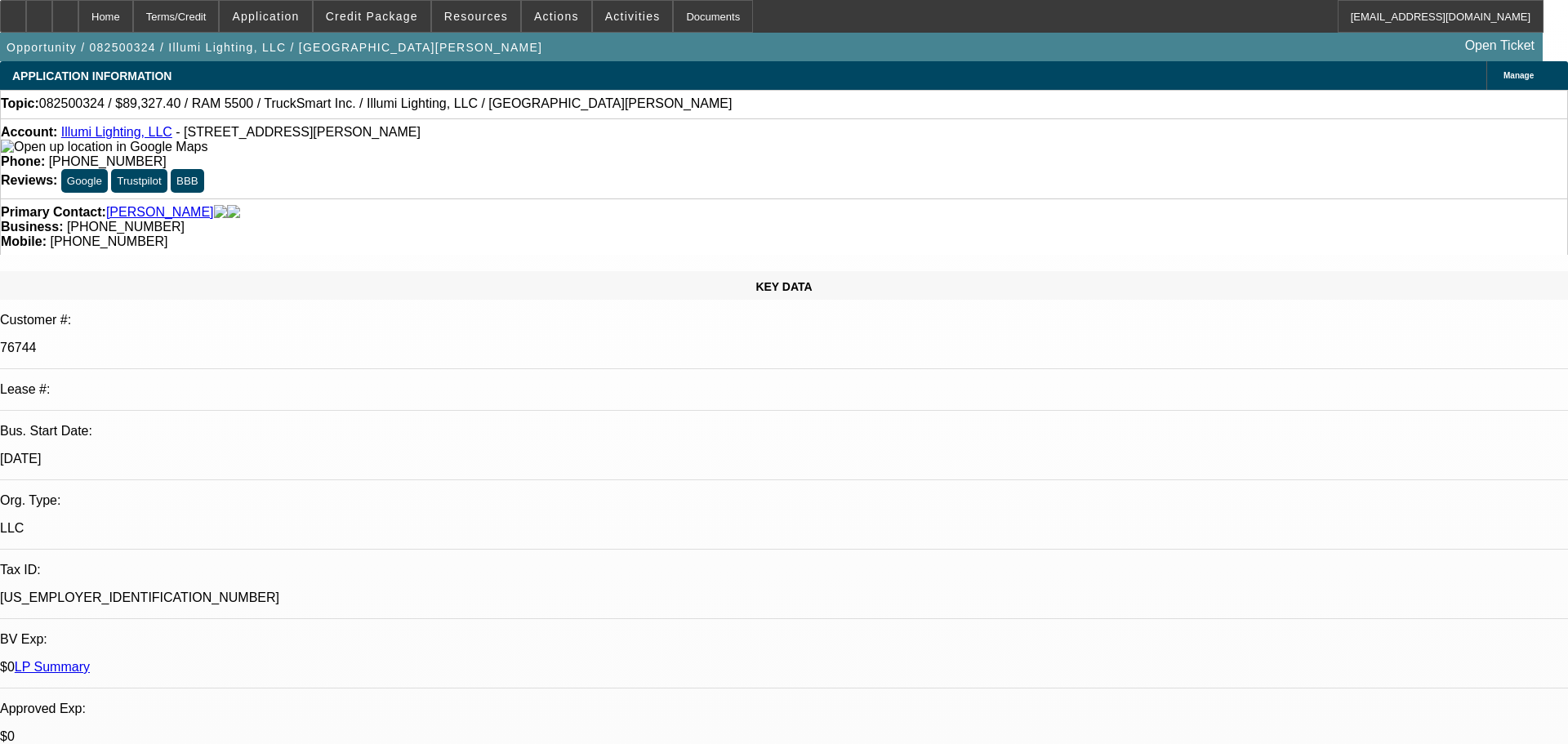
select select "0"
select select "3"
select select "0"
select select "6"
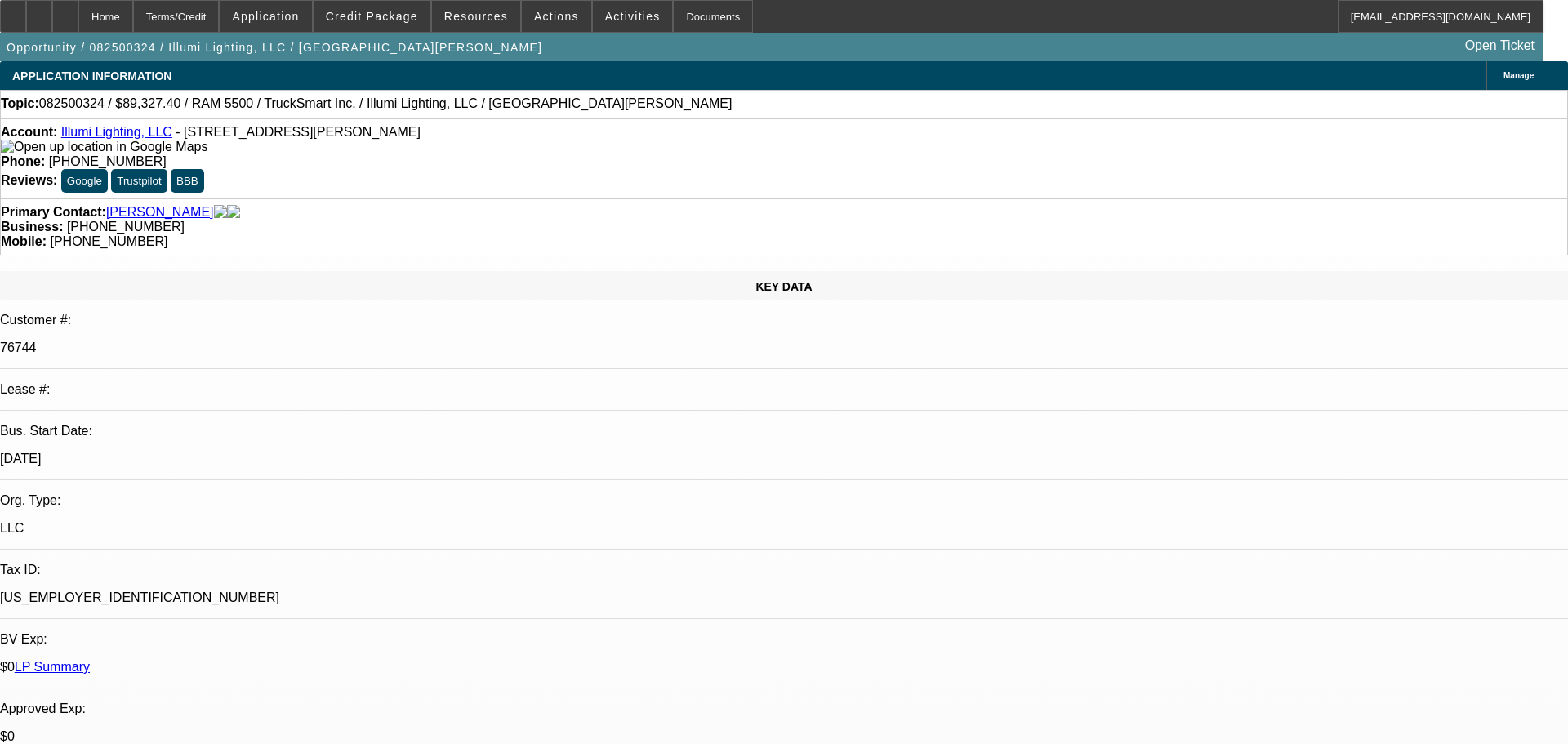
select select "0"
select select "3"
select select "0"
select select "6"
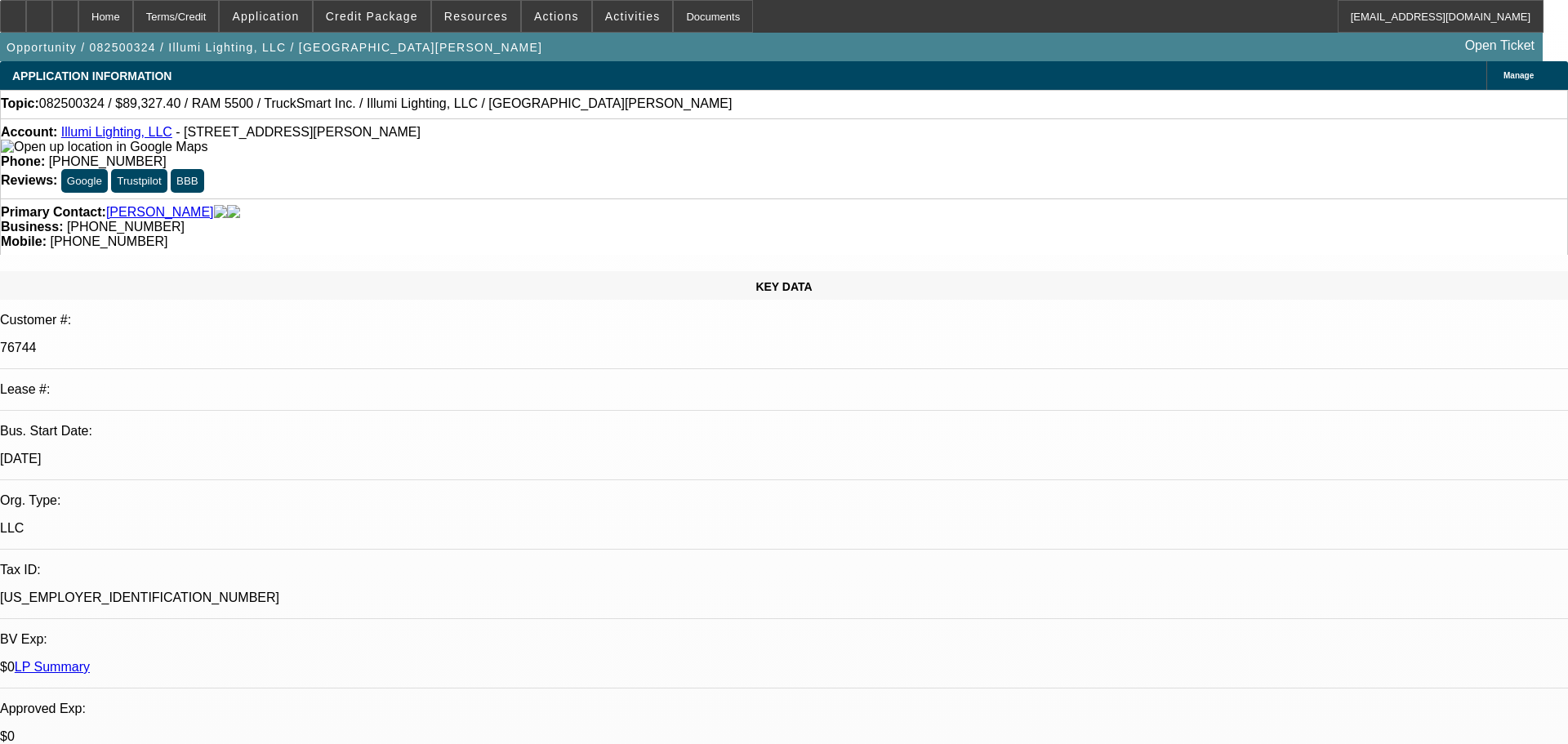
select select "0"
select select "3"
select select "0"
select select "6"
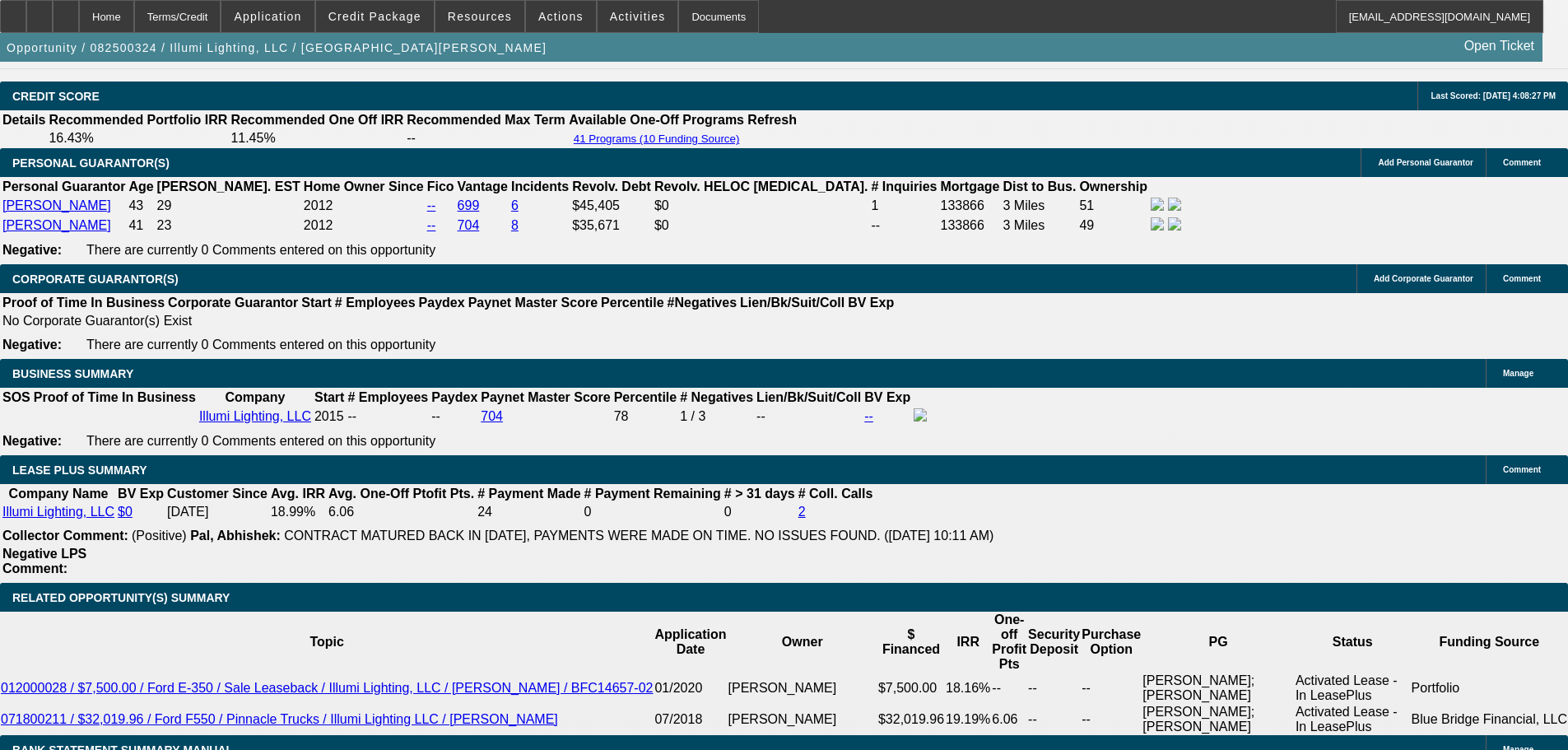
drag, startPoint x: 652, startPoint y: 421, endPoint x: 669, endPoint y: 500, distance: 80.8
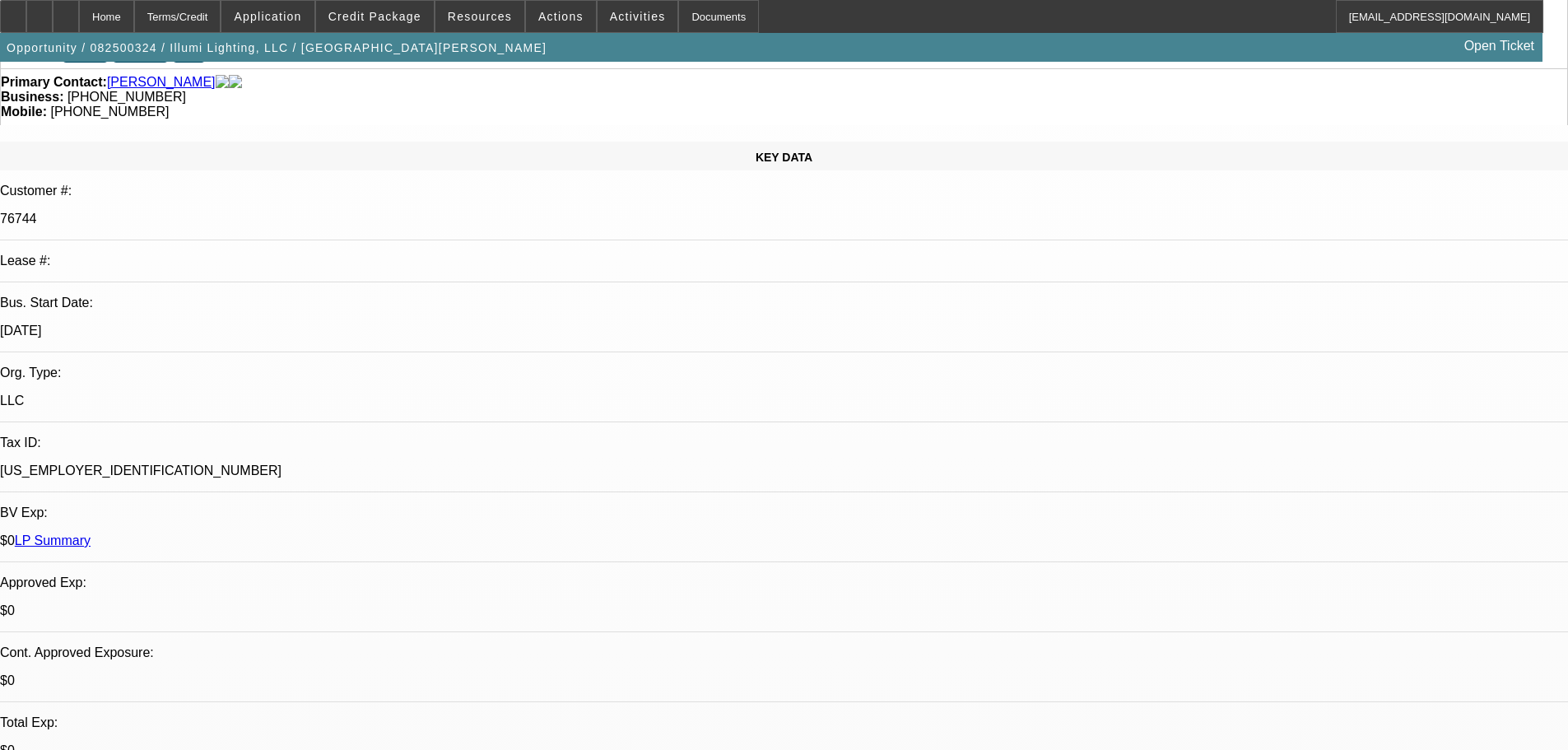
drag, startPoint x: 1051, startPoint y: 586, endPoint x: 1067, endPoint y: 287, distance: 299.4
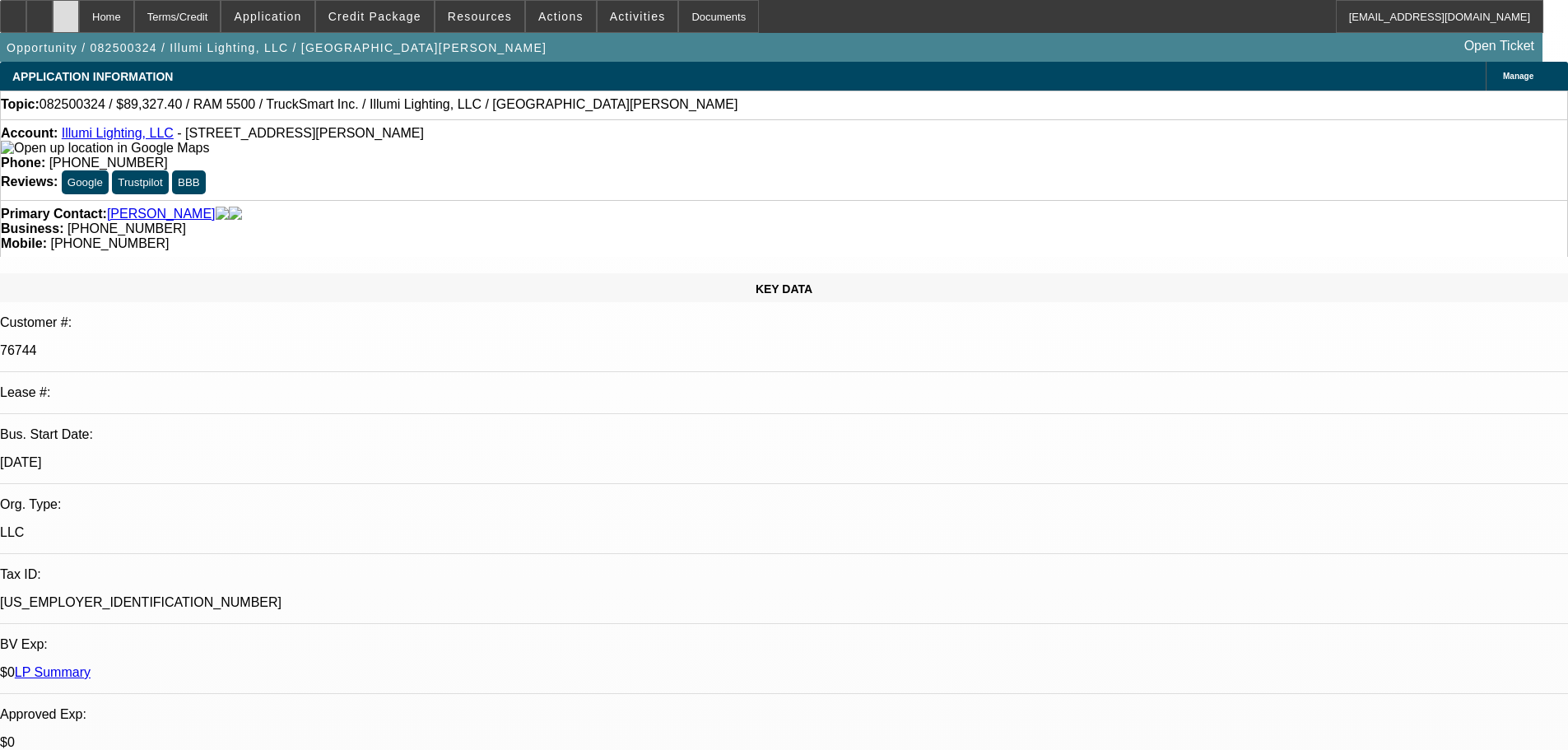
click at [79, 8] on div at bounding box center [65, 16] width 26 height 33
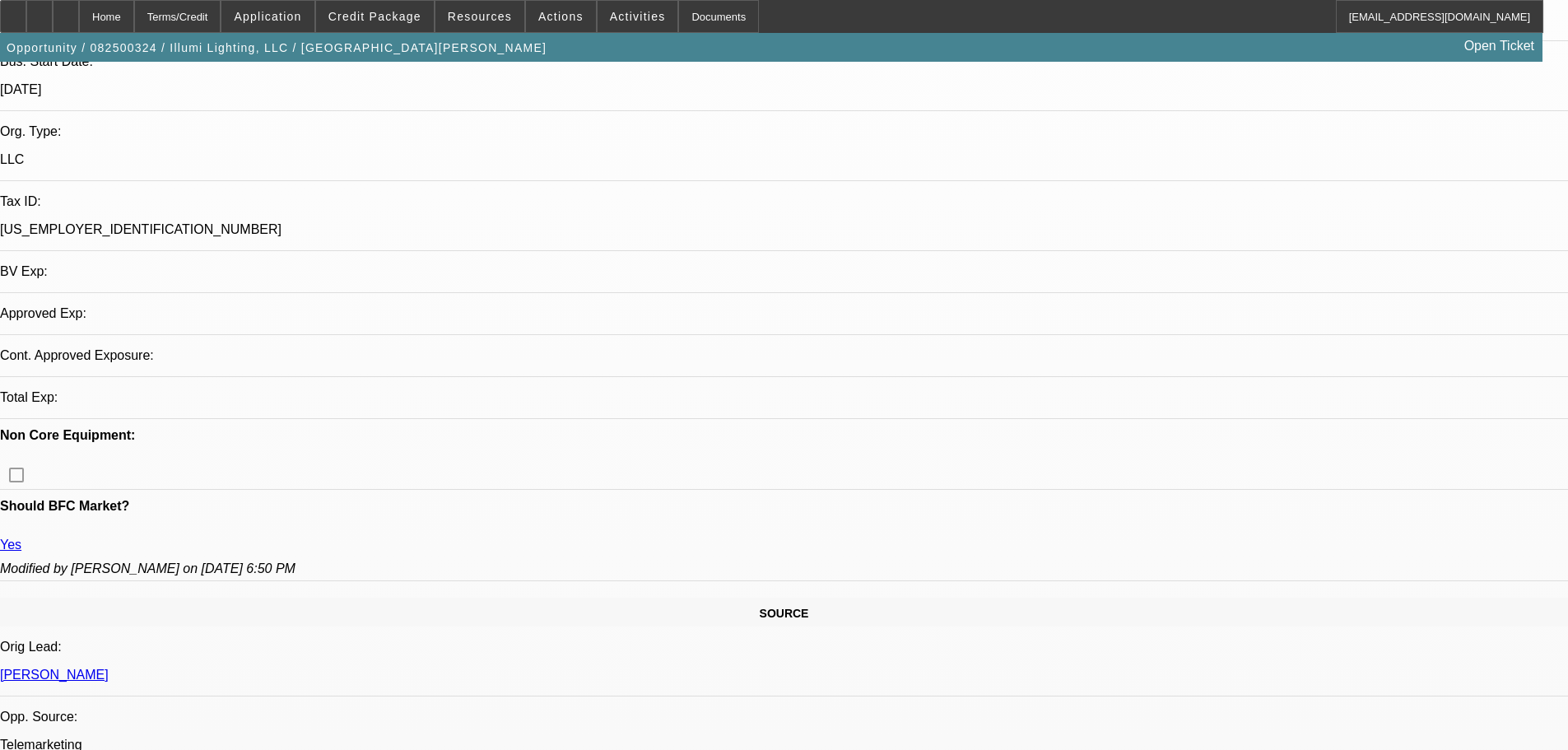
select select "0"
select select "3"
select select "0"
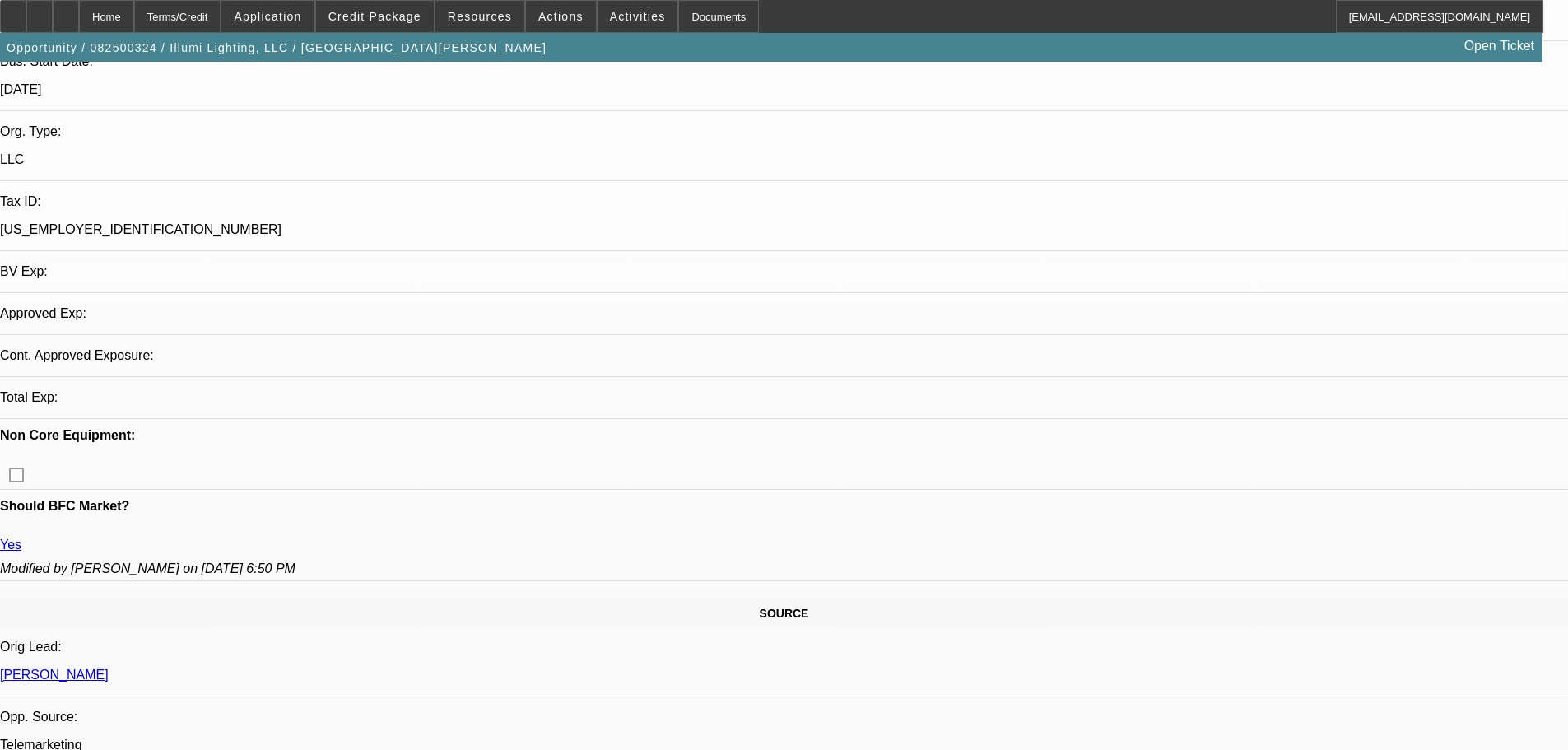
select select "0"
select select "3"
select select "0"
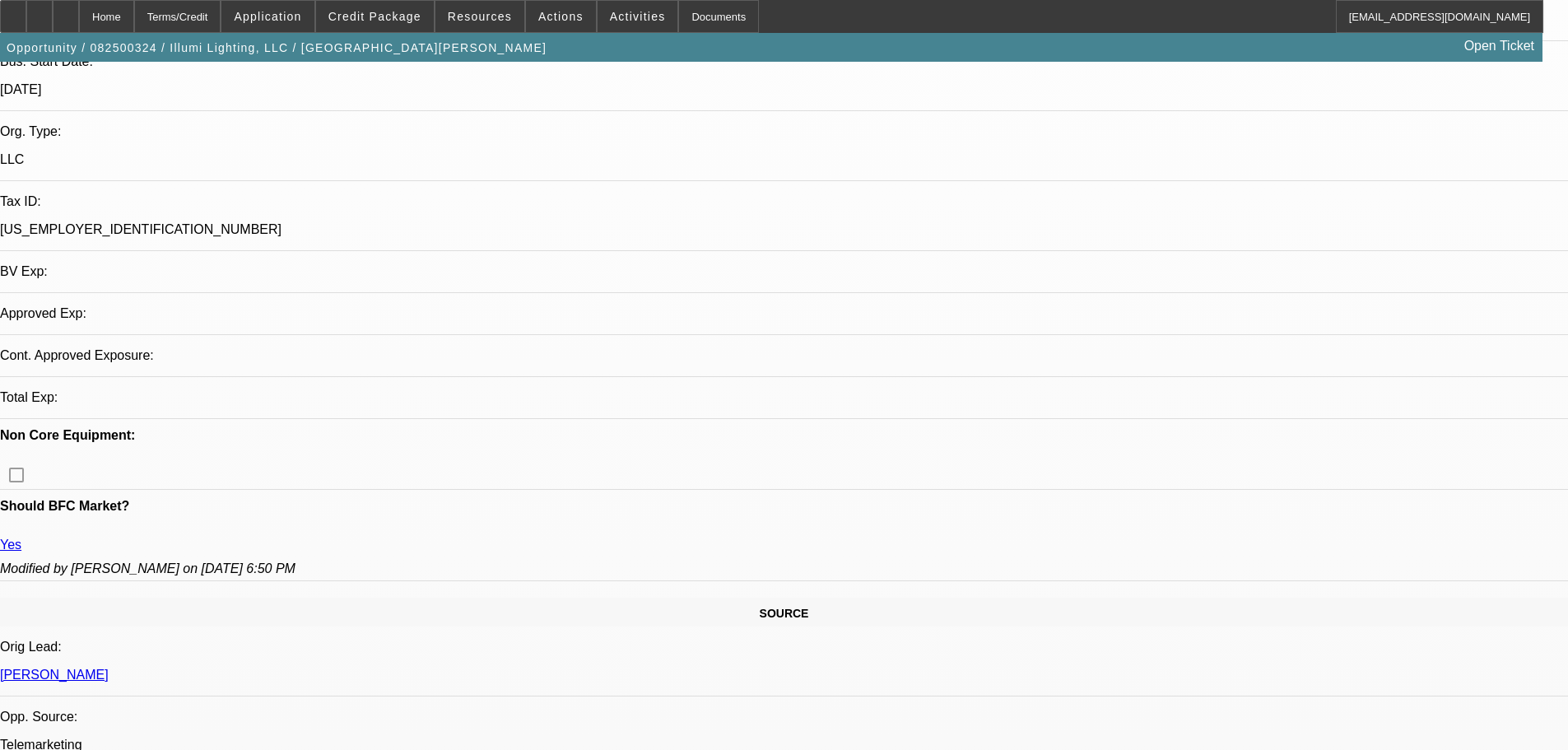
select select "3"
select select "0"
select select "3"
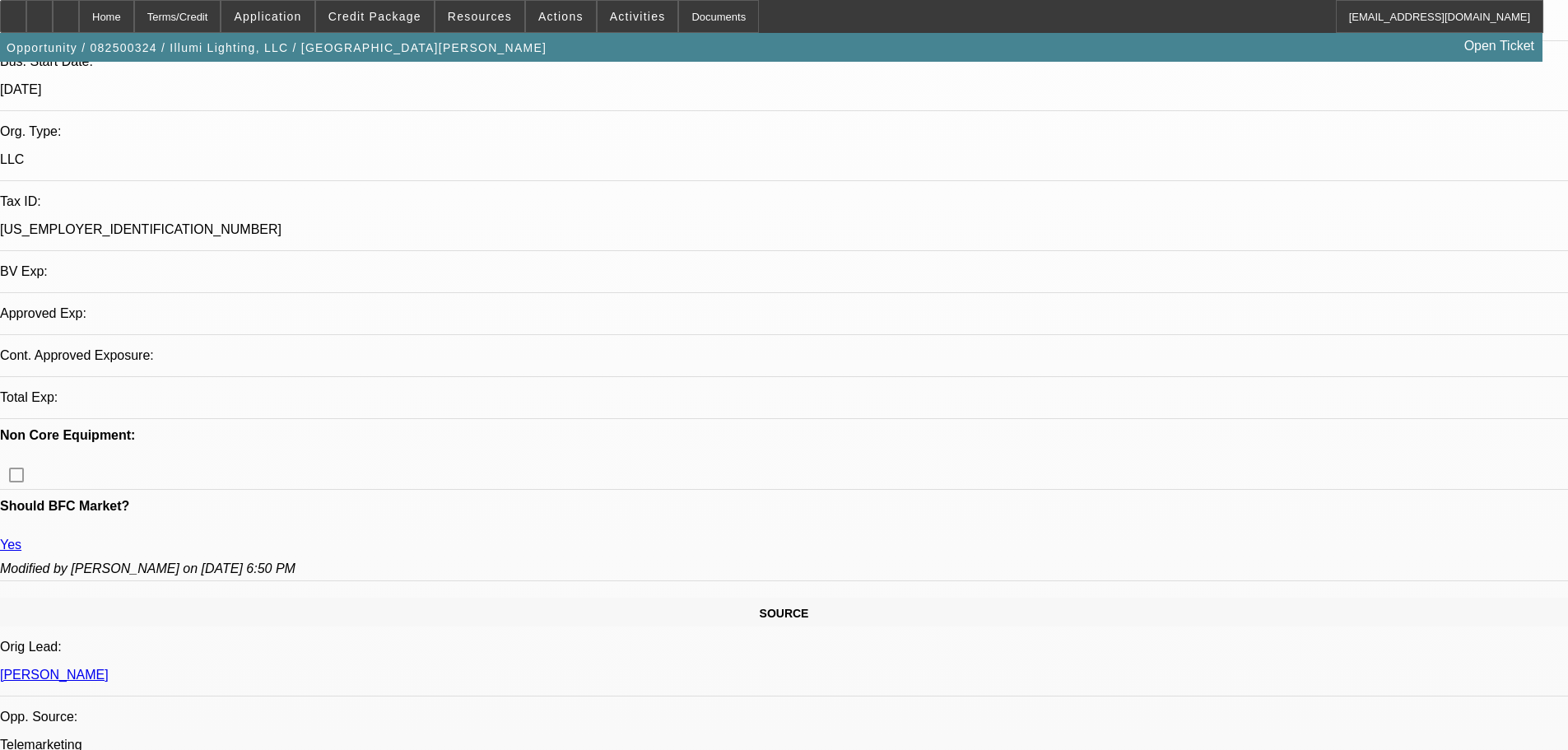
select select "0"
select select "6"
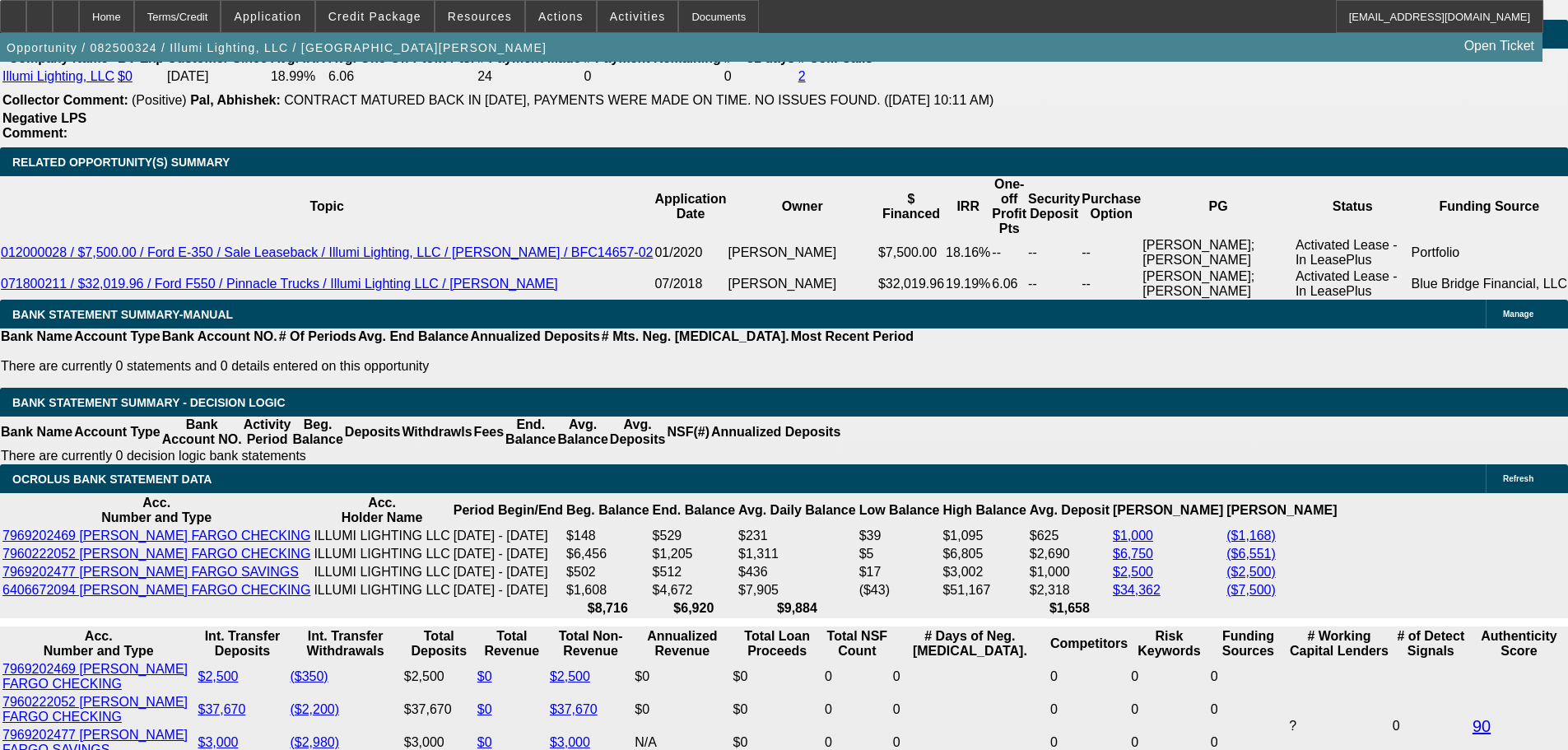
scroll to position [2899, 0]
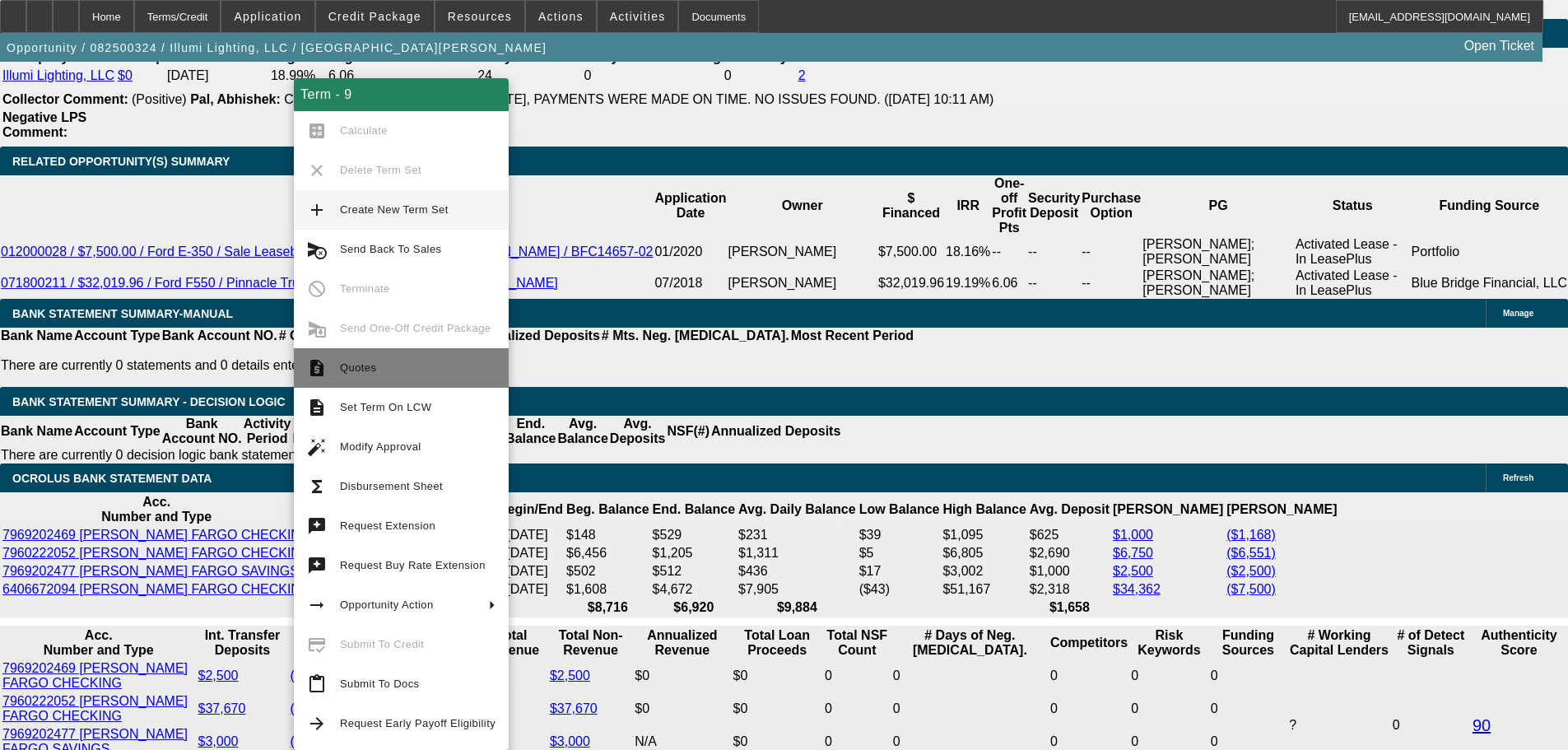
click at [435, 363] on span "Quotes" at bounding box center [418, 367] width 156 height 19
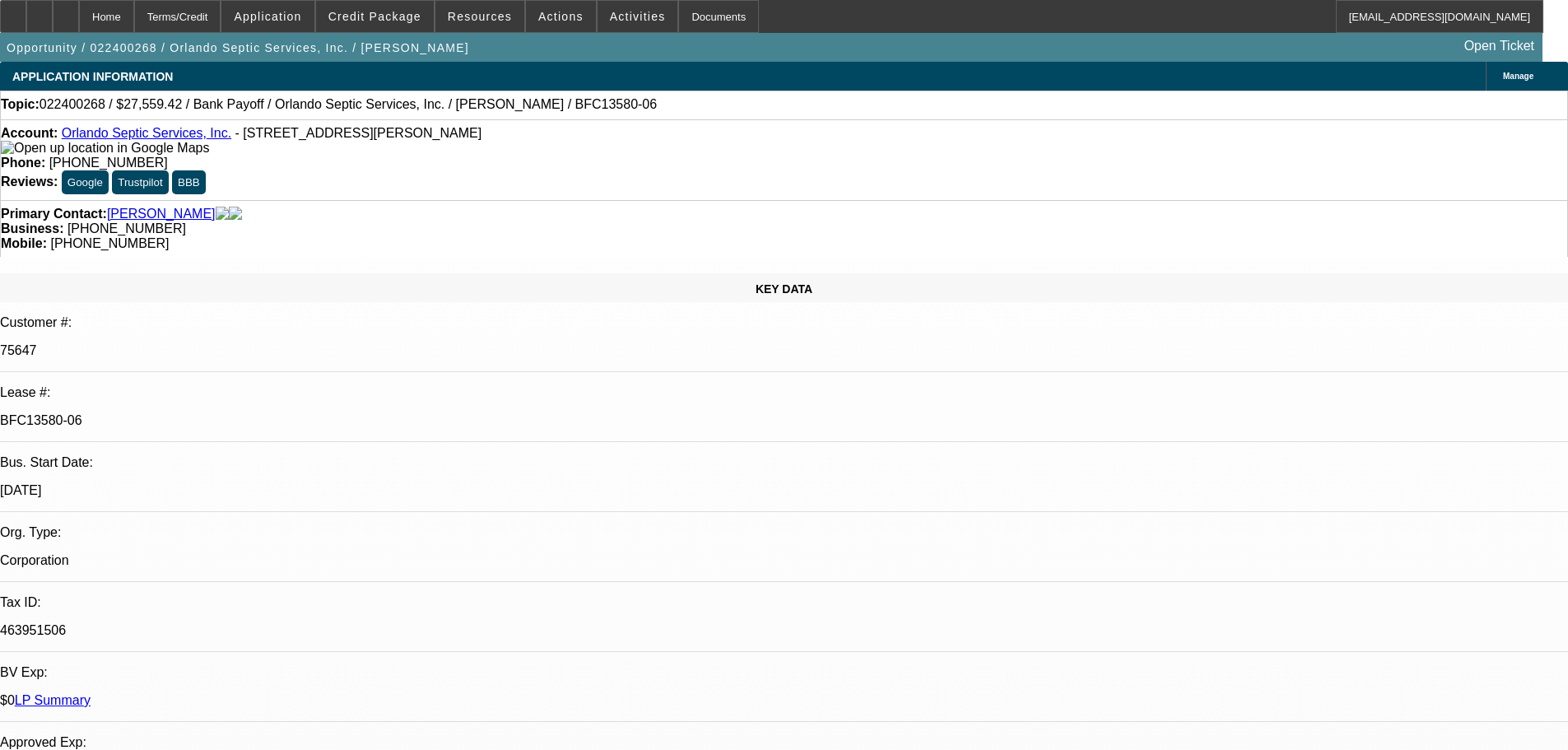
select select "0"
select select "3"
select select "0"
select select "6"
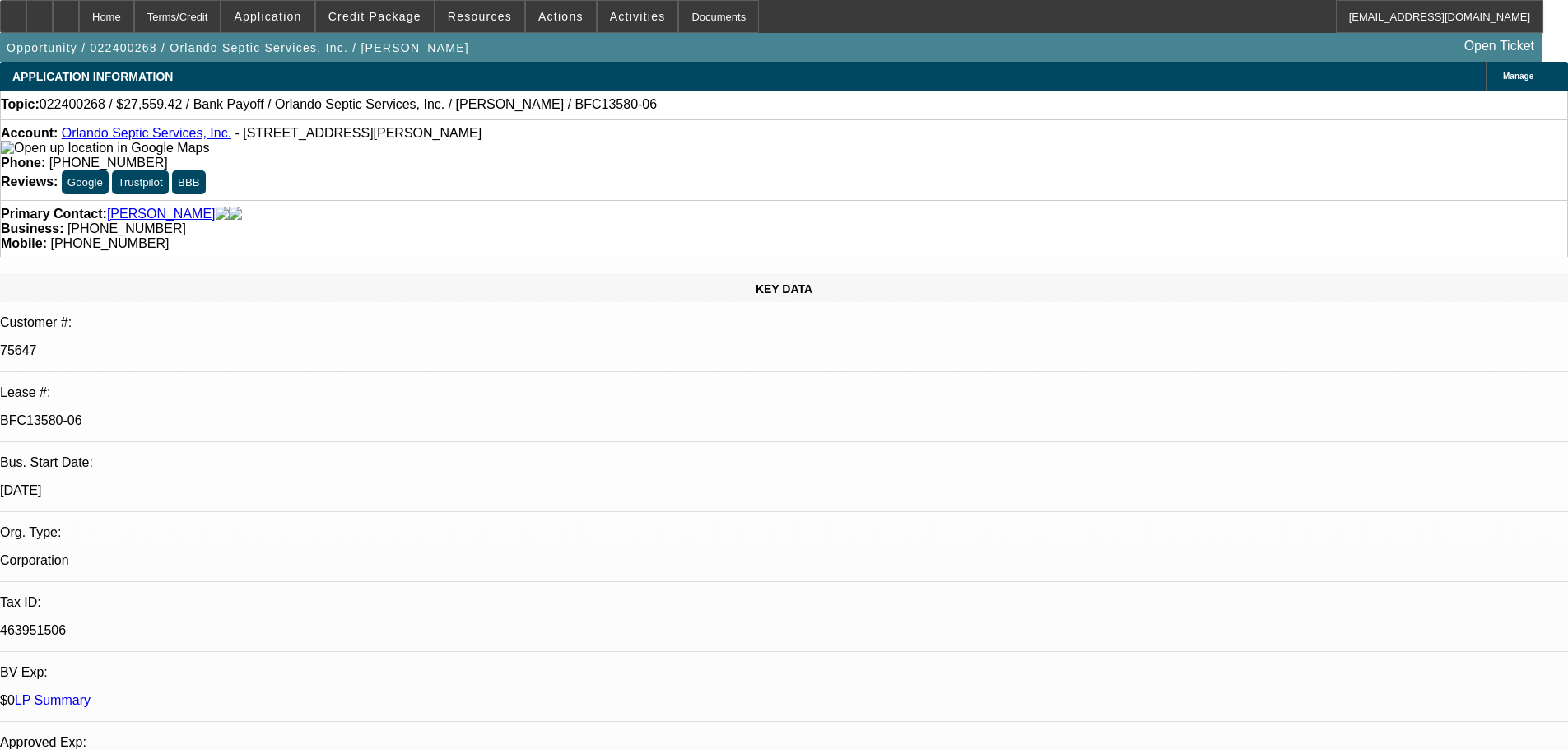
select select "0"
select select "3"
select select "0"
select select "6"
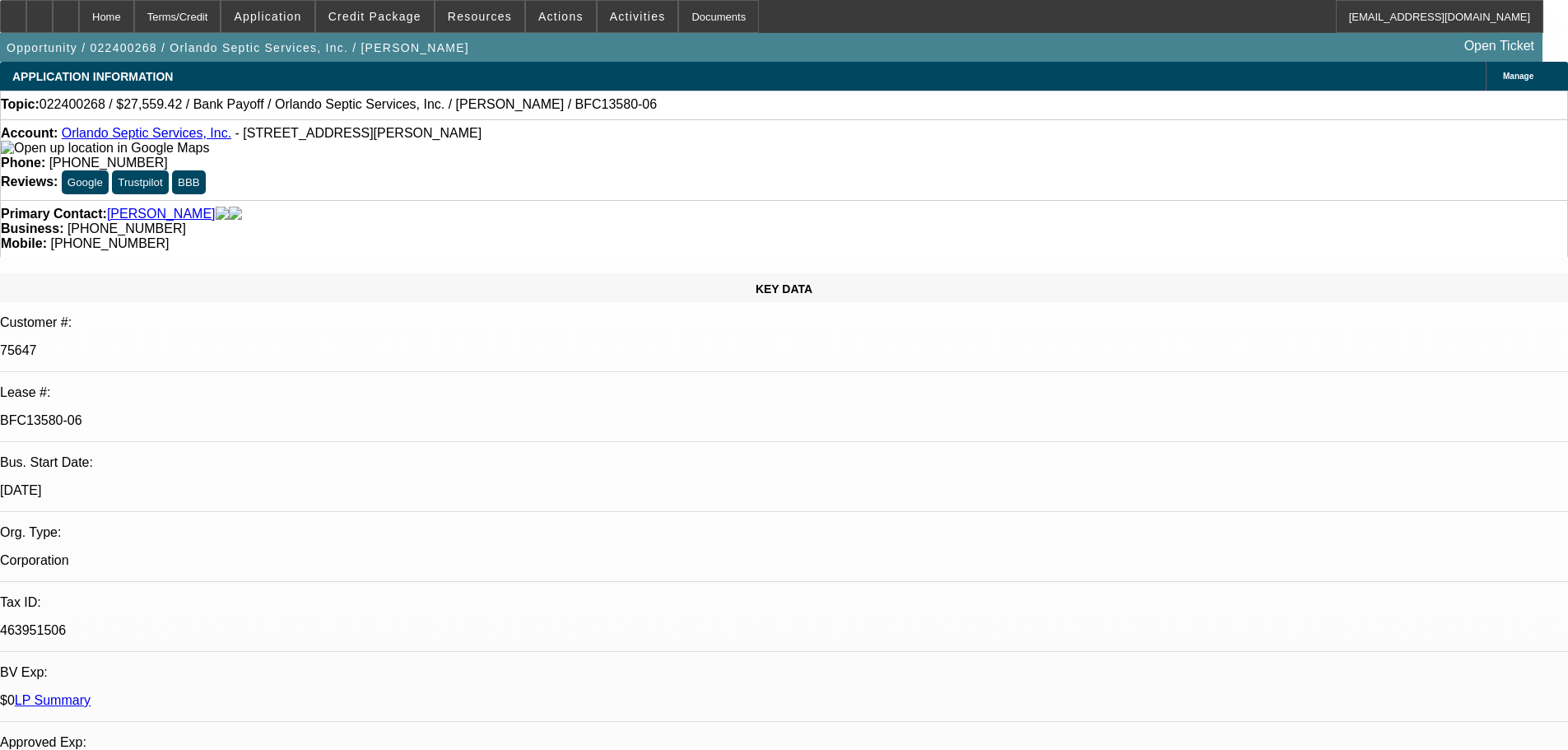
select select "0"
select select "3"
select select "0"
select select "6"
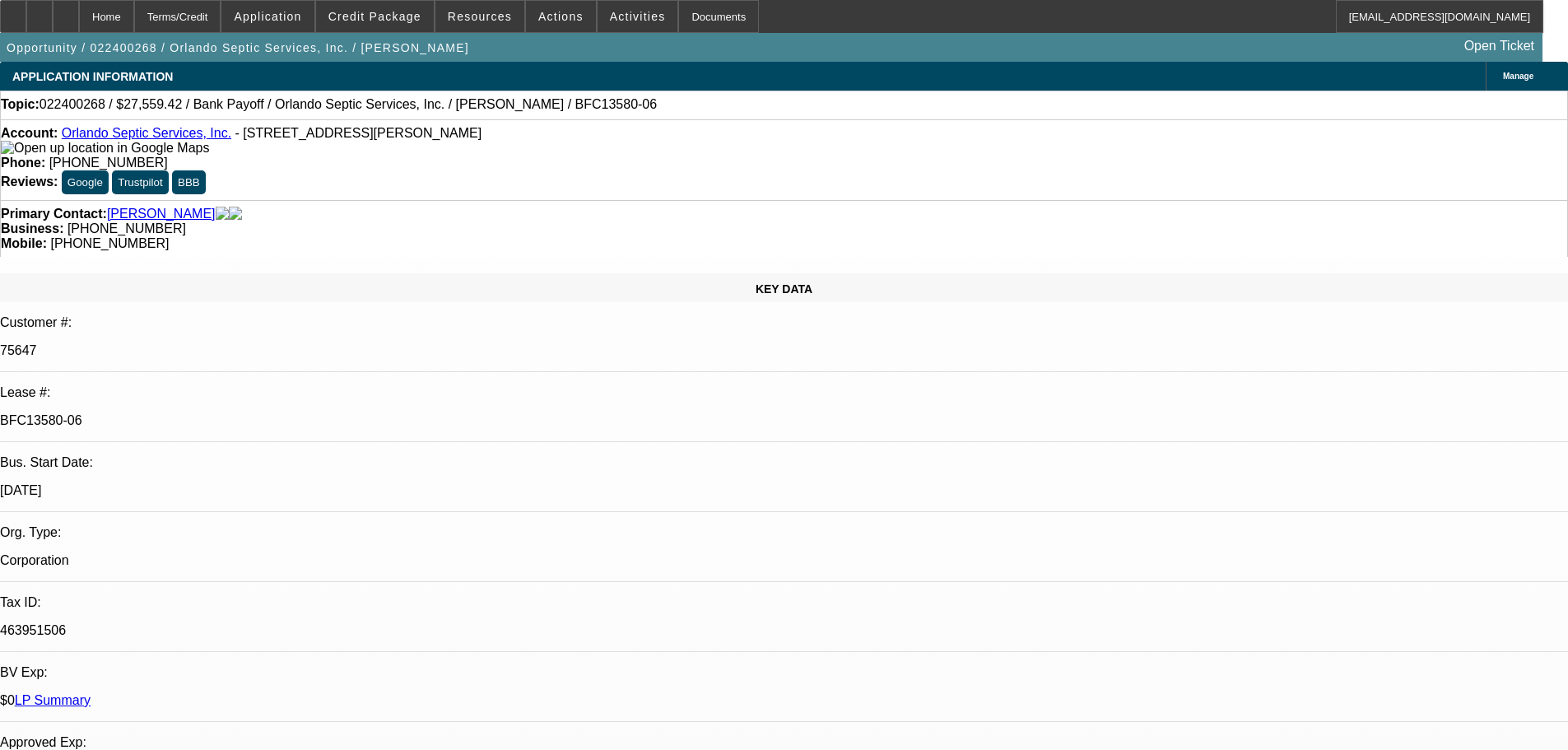
select select "0"
select select "3"
select select "0"
select select "6"
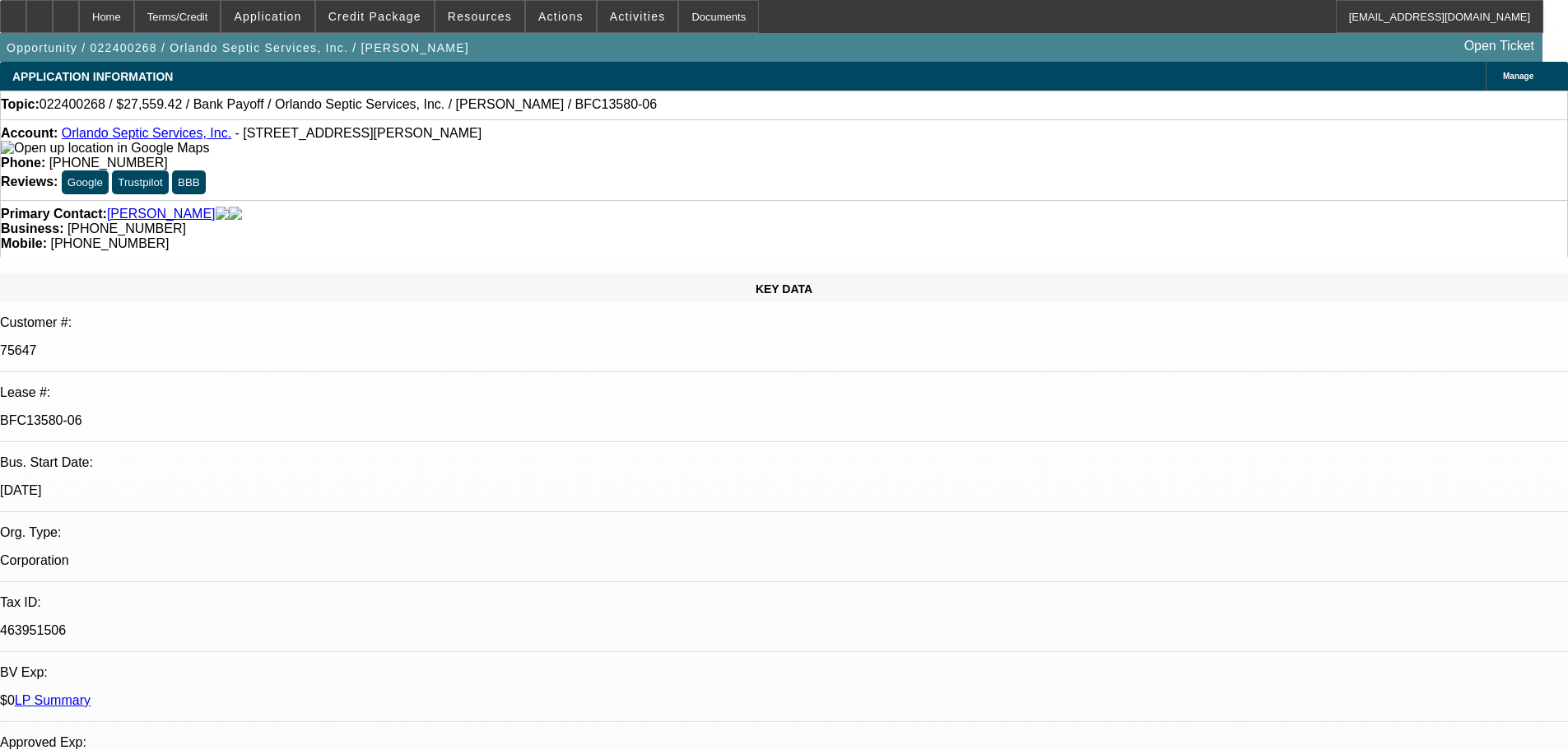
click at [400, 33] on div "Opportunity / 022400268 / Orlando Septic Services, Inc. / Bicknell, Joseph Open…" at bounding box center [771, 47] width 1543 height 29
click at [400, 16] on span "Credit Package" at bounding box center [375, 16] width 93 height 14
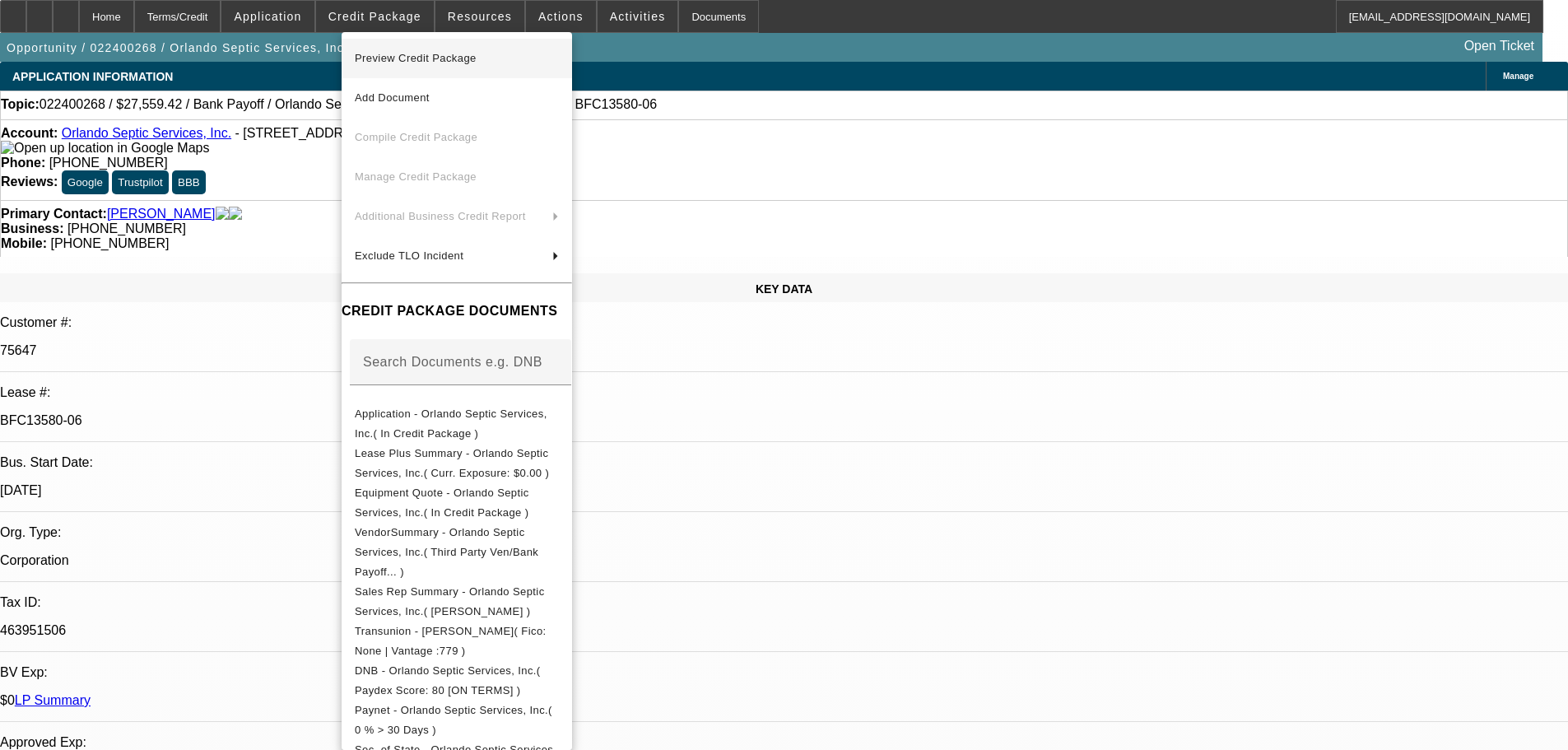
click at [525, 53] on span "Preview Credit Package" at bounding box center [456, 58] width 204 height 19
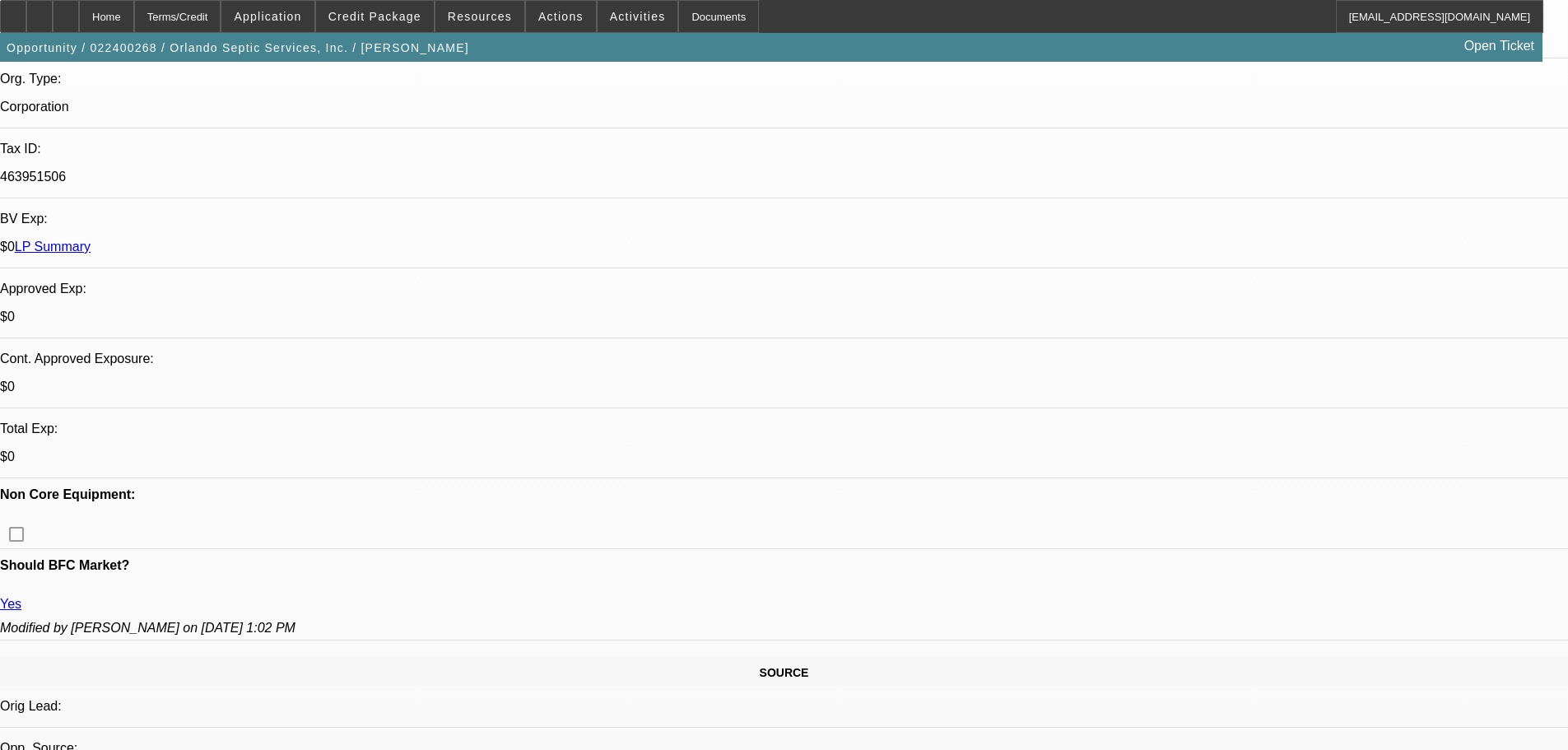
drag, startPoint x: 650, startPoint y: 390, endPoint x: 652, endPoint y: 402, distance: 12.2
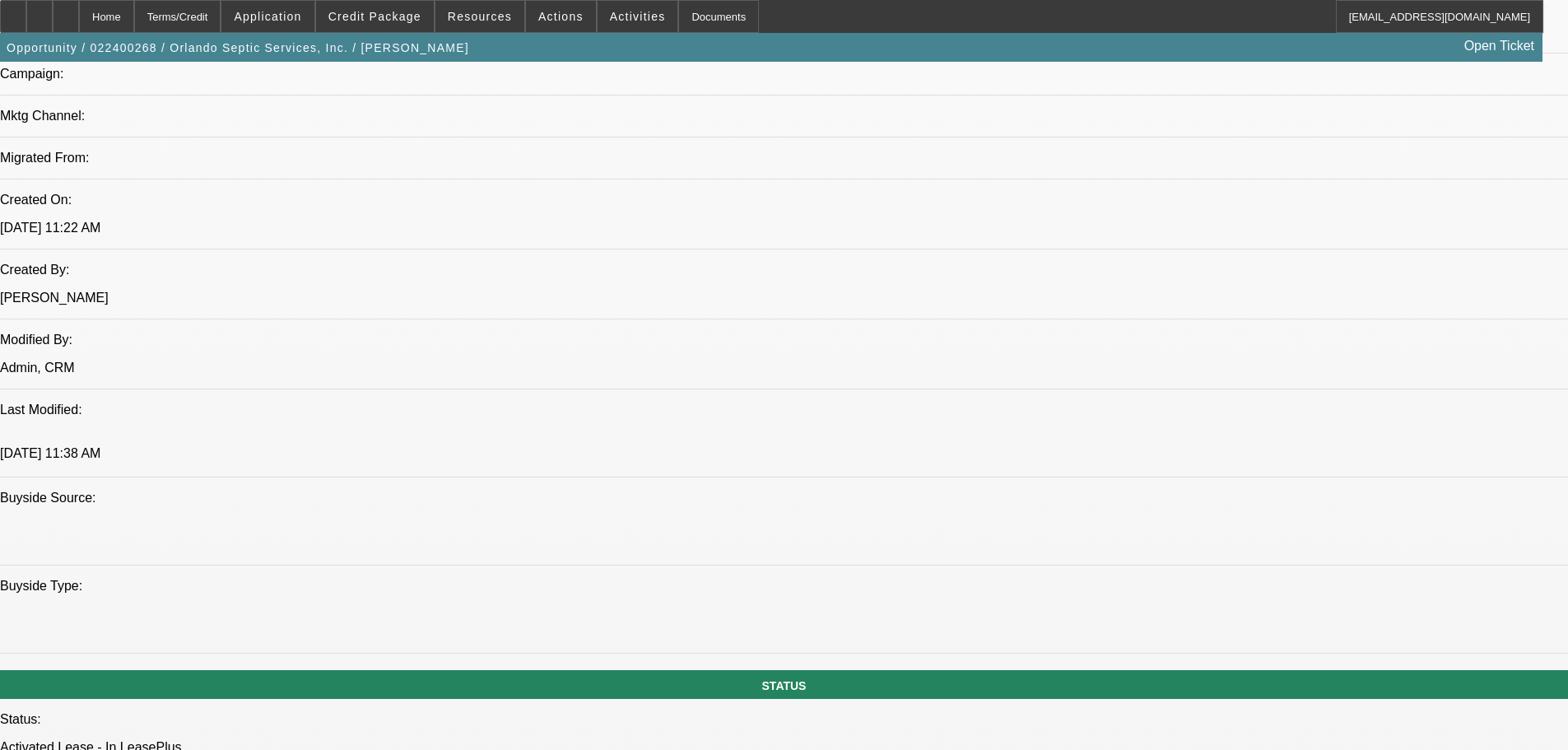
drag, startPoint x: 698, startPoint y: 275, endPoint x: 679, endPoint y: 386, distance: 112.6
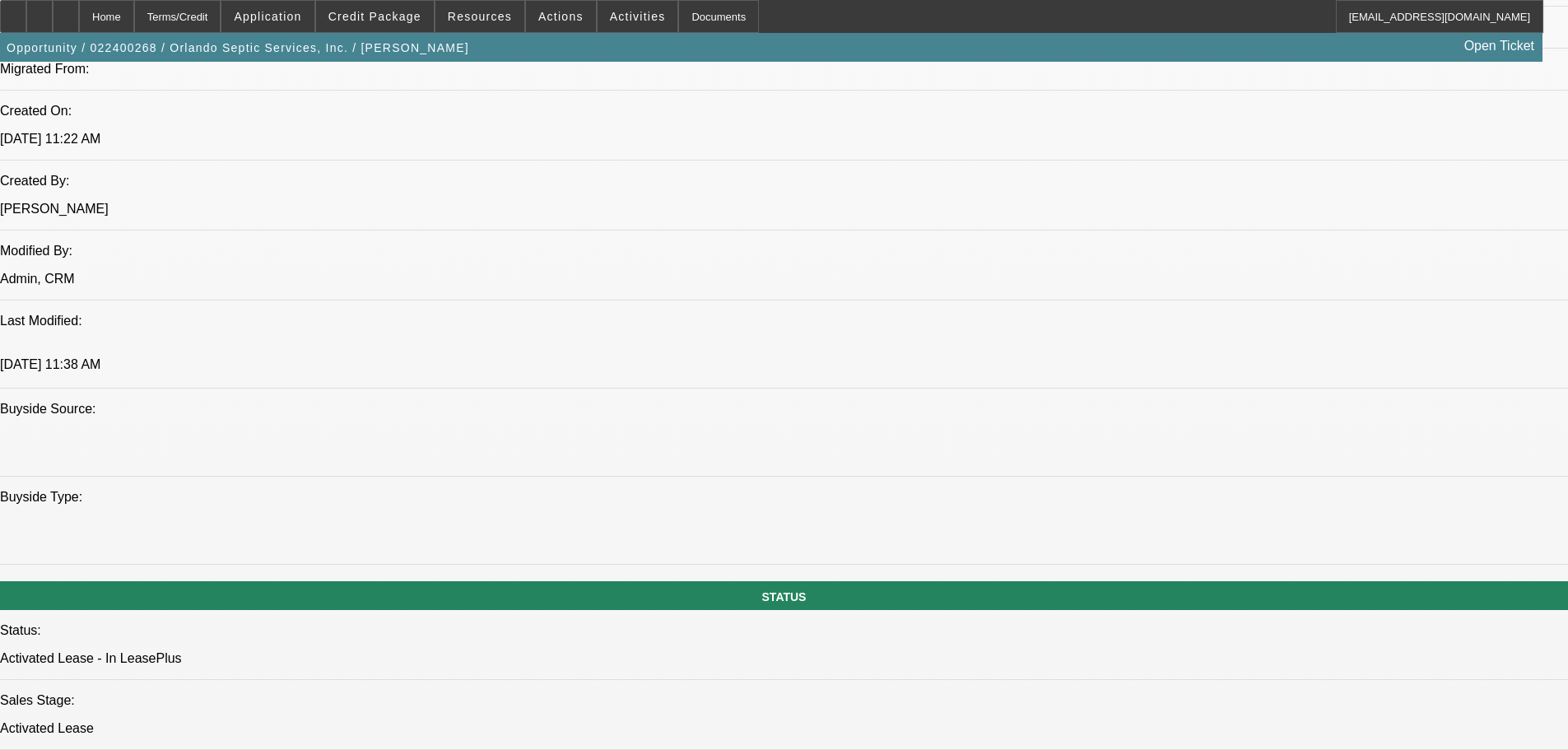
drag, startPoint x: 629, startPoint y: 354, endPoint x: 620, endPoint y: 279, distance: 75.5
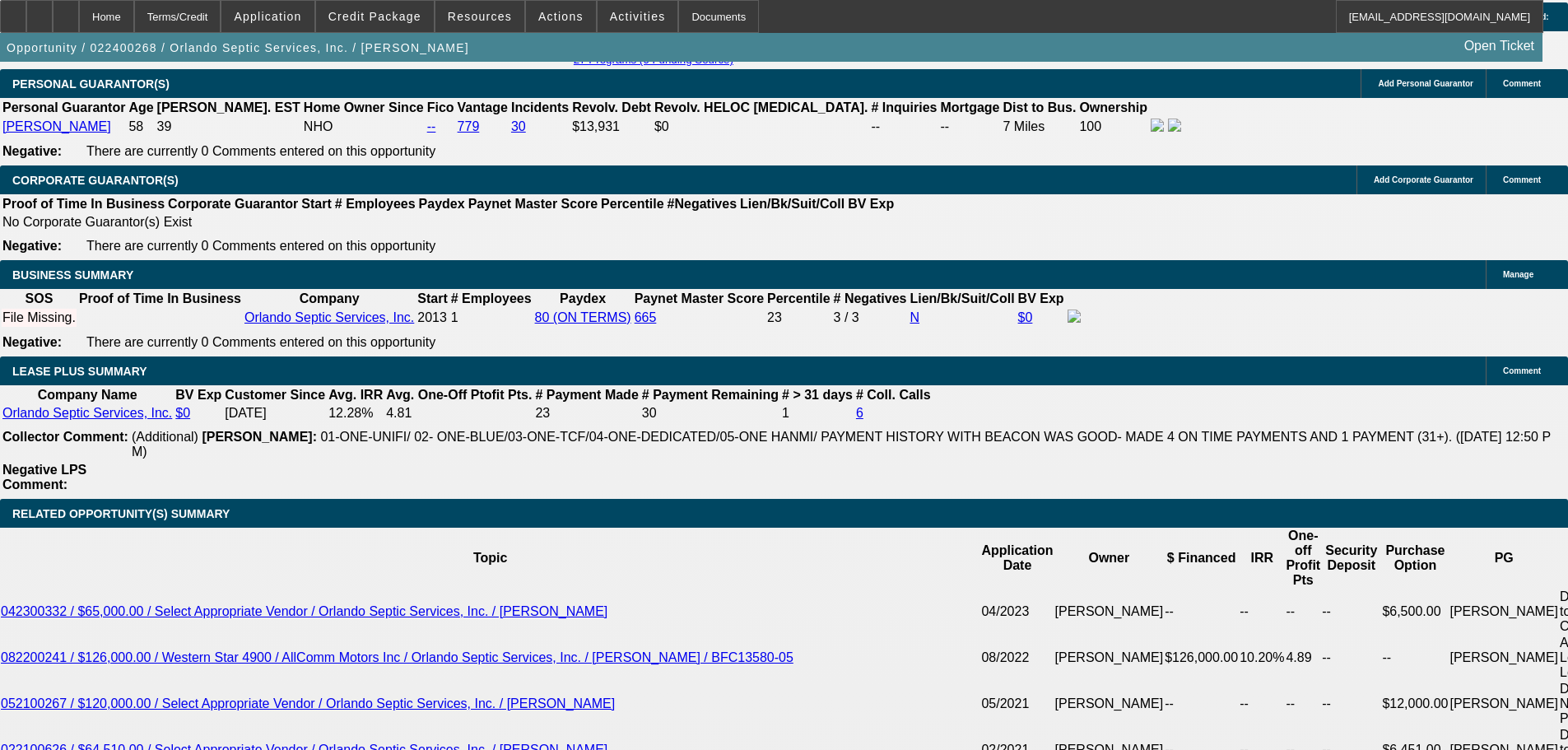
drag, startPoint x: 598, startPoint y: 263, endPoint x: 572, endPoint y: 433, distance: 172.0
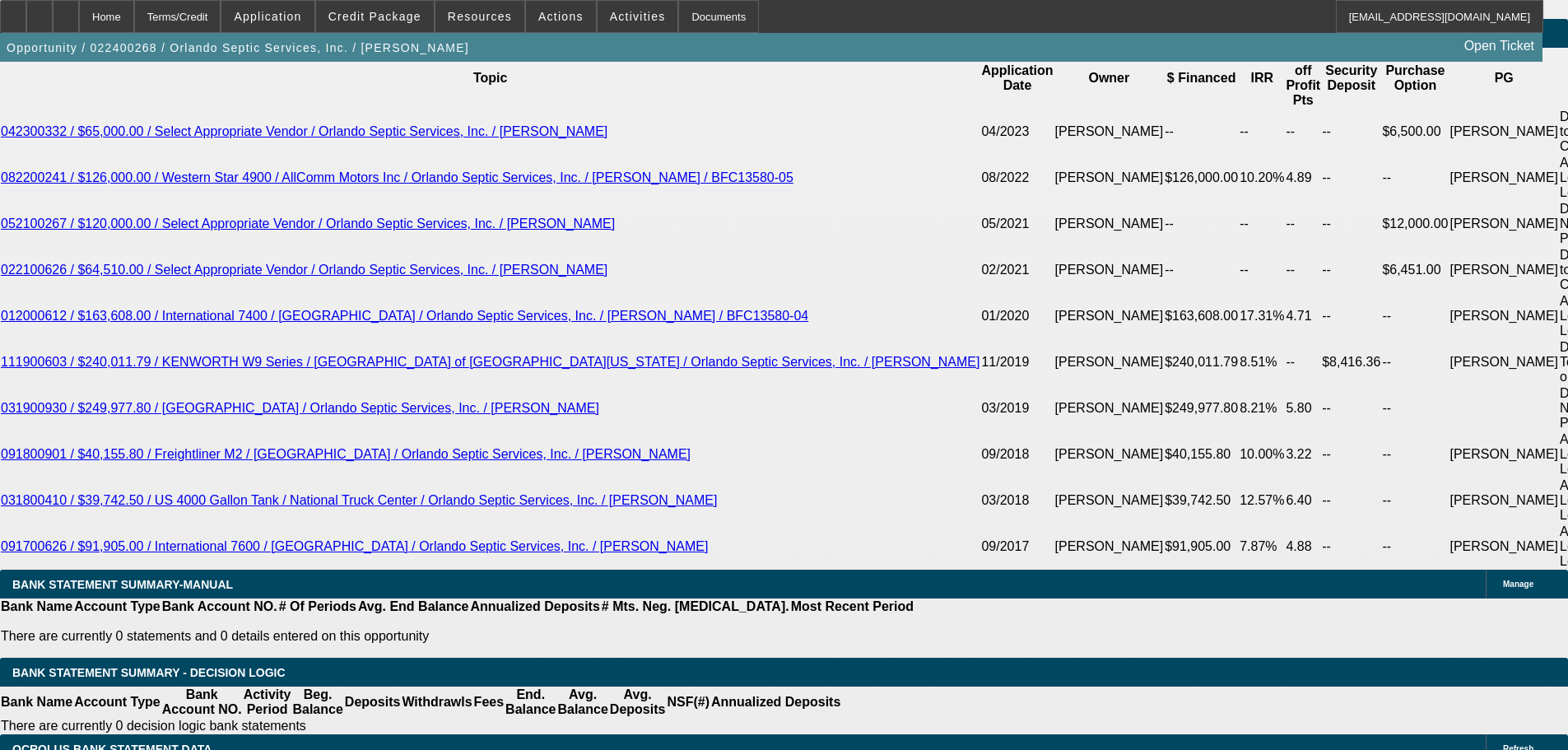
drag, startPoint x: 552, startPoint y: 414, endPoint x: 554, endPoint y: 482, distance: 68.0
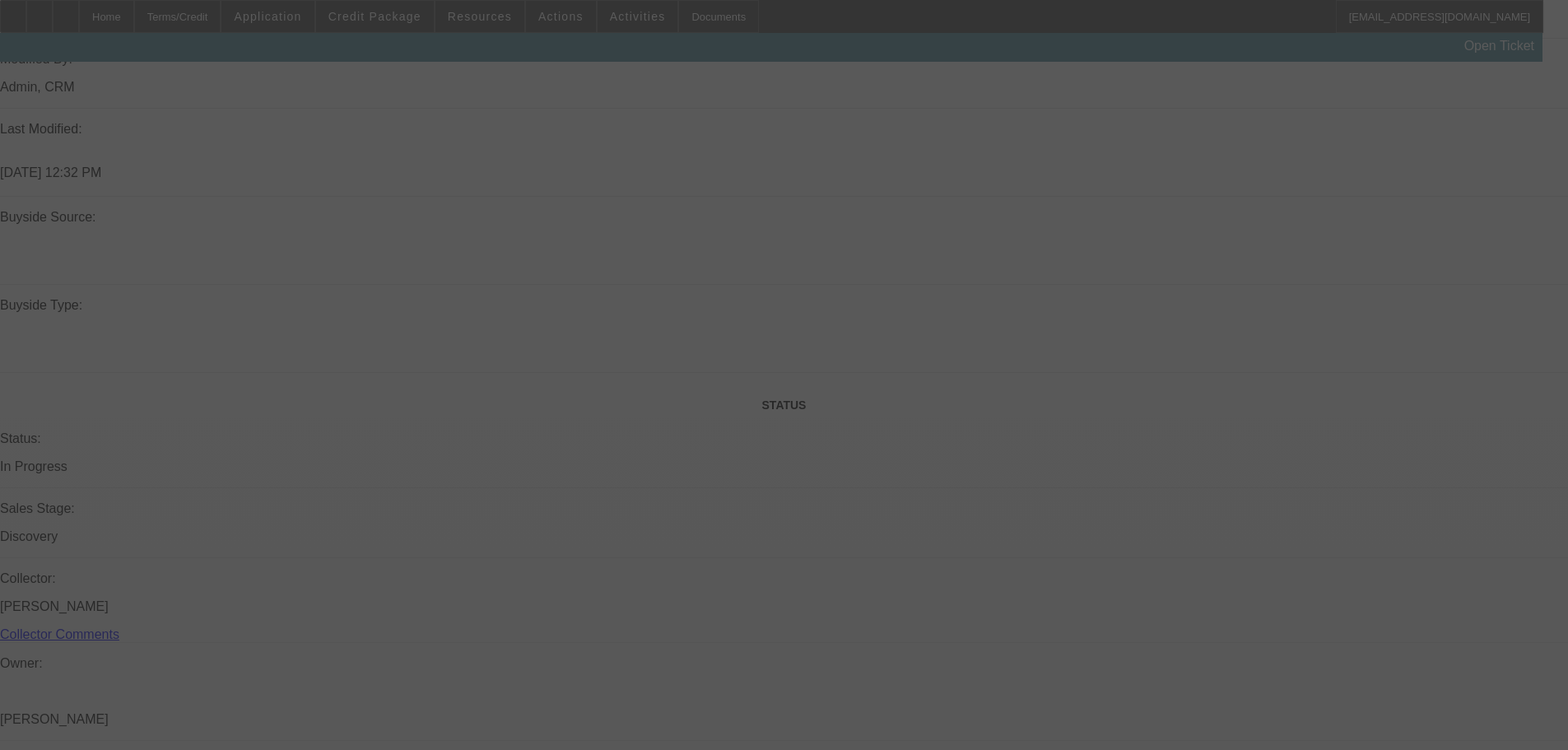
scroll to position [1832, 0]
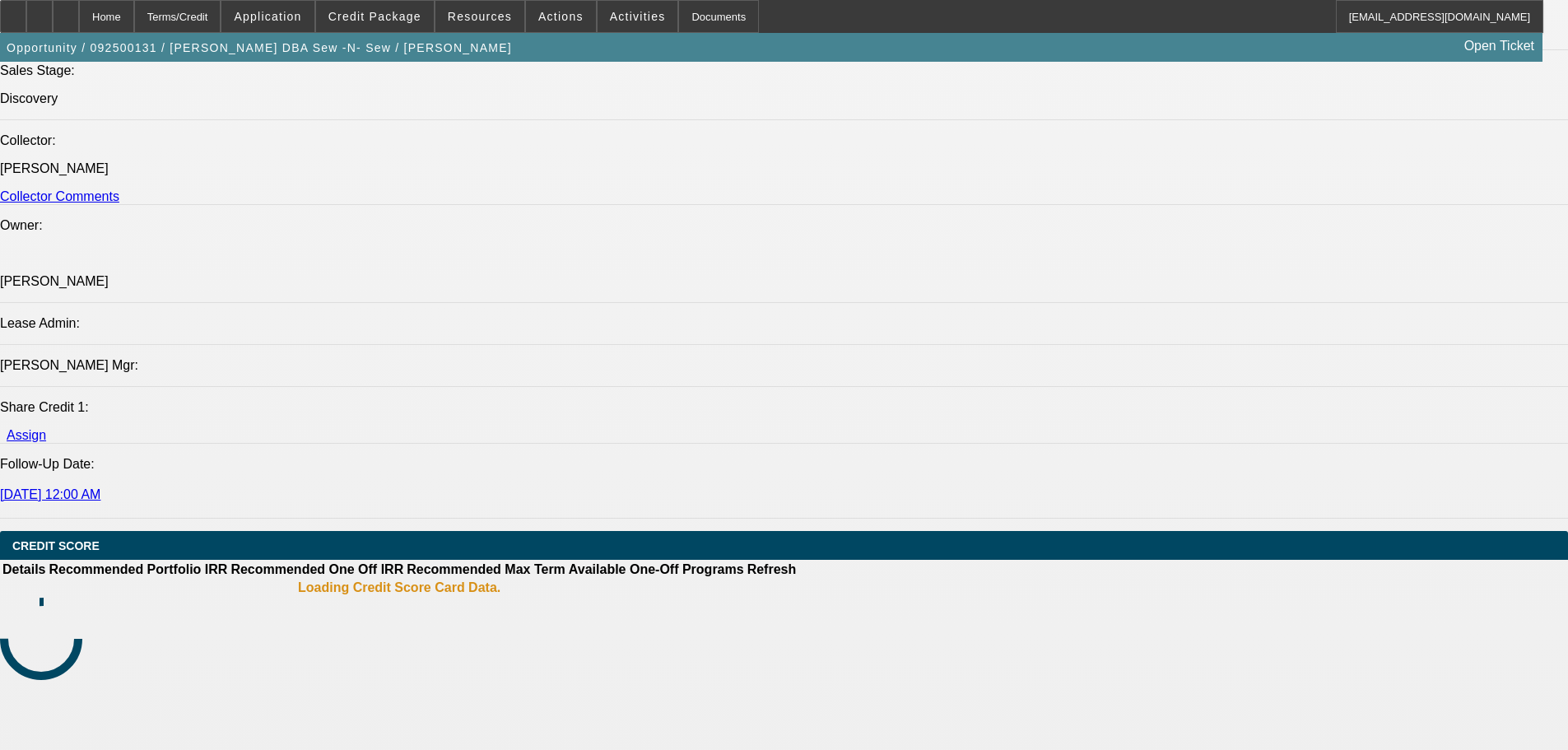
select select "0"
select select "2"
select select "0.1"
select select "4"
select select "2"
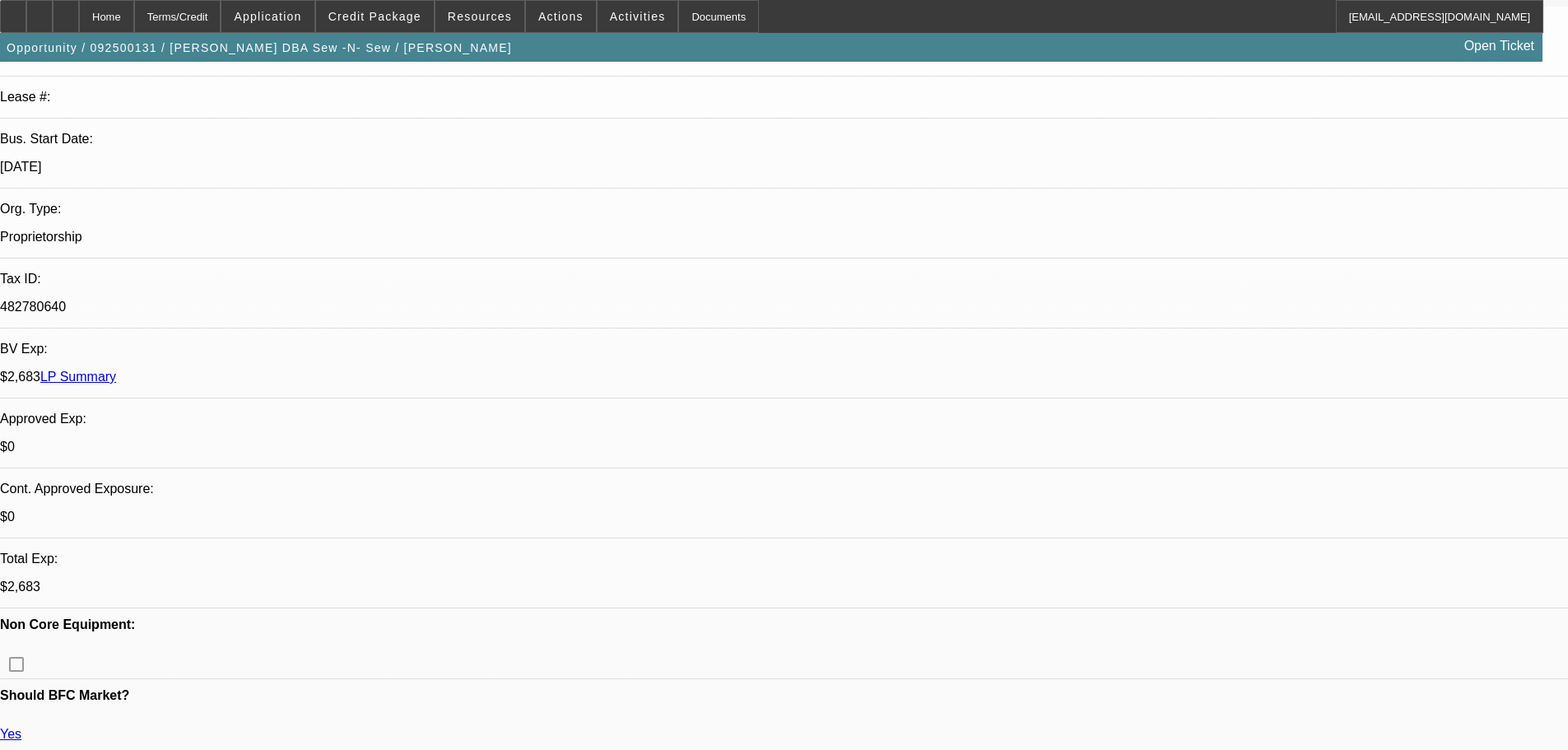
scroll to position [0, 0]
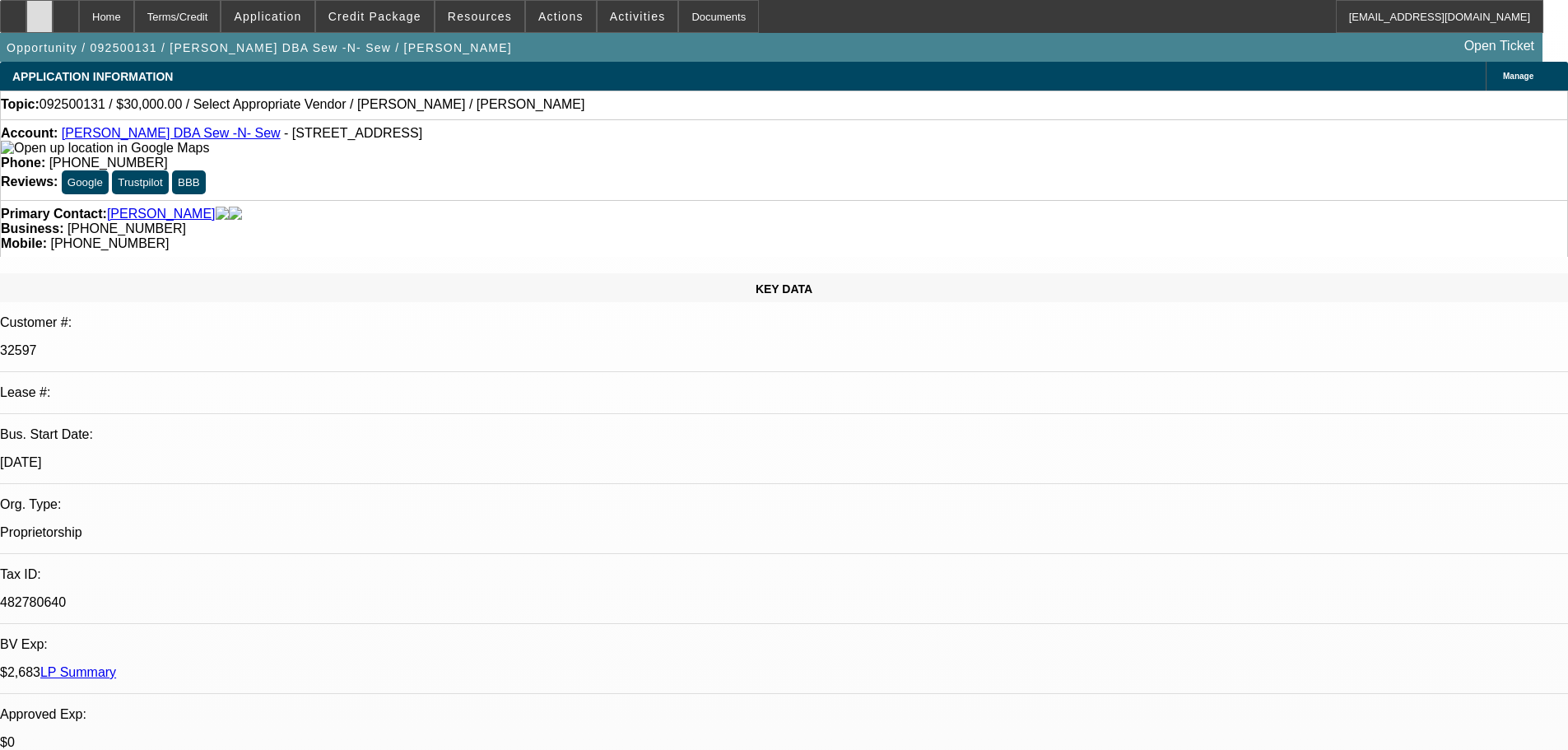
click at [52, 23] on div at bounding box center [39, 16] width 26 height 33
click at [79, 17] on div at bounding box center [65, 16] width 26 height 33
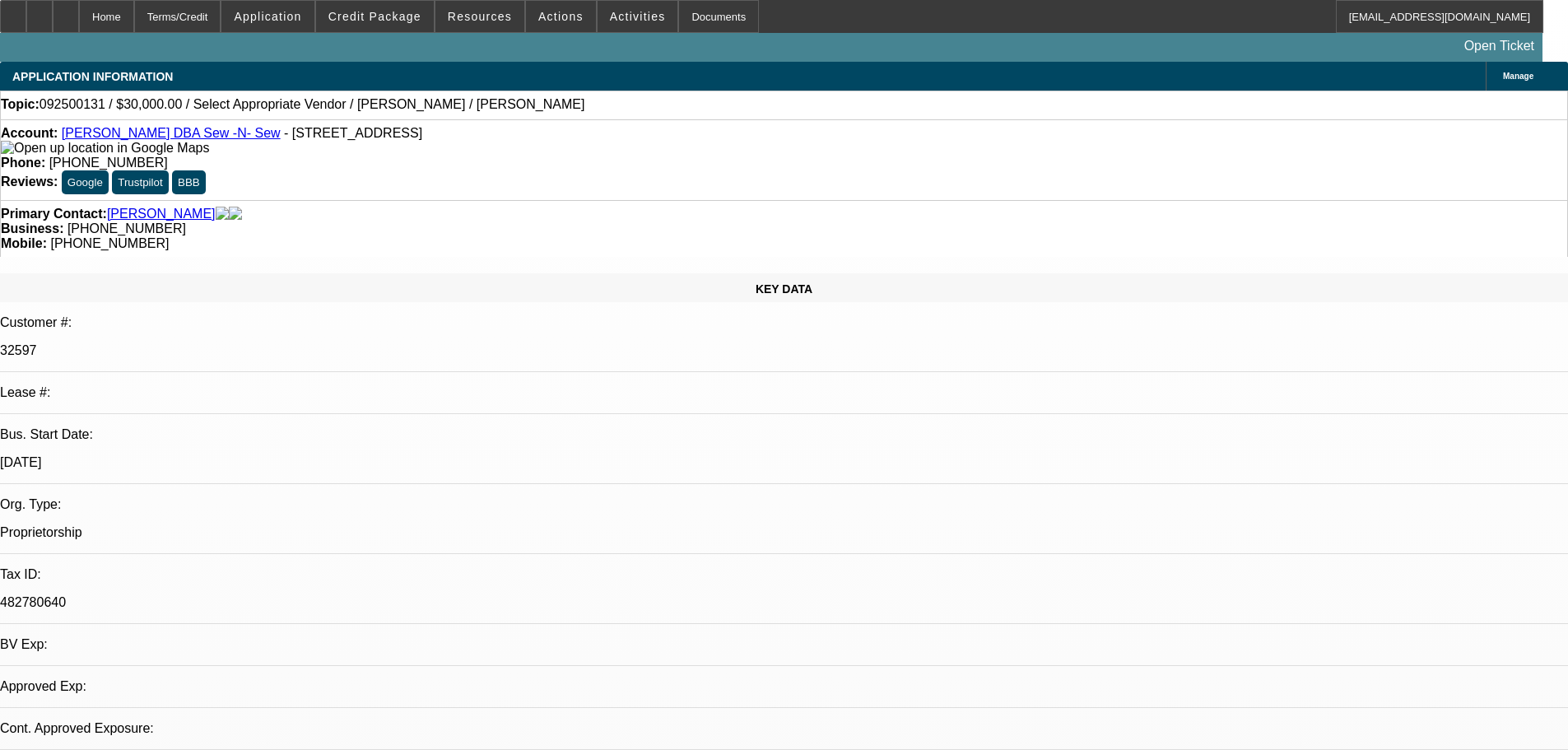
select select "0"
select select "2"
select select "0.1"
select select "4"
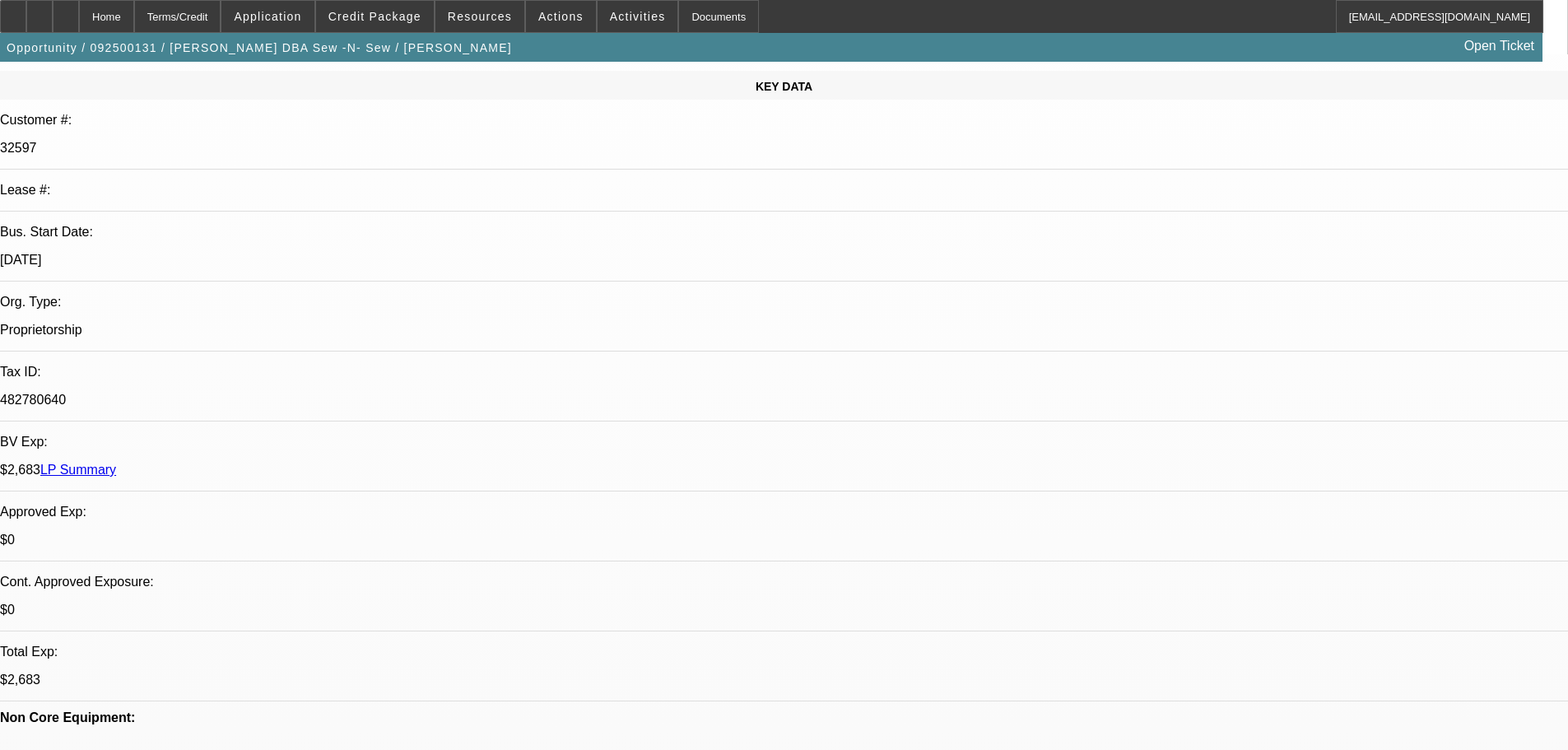
scroll to position [663, 0]
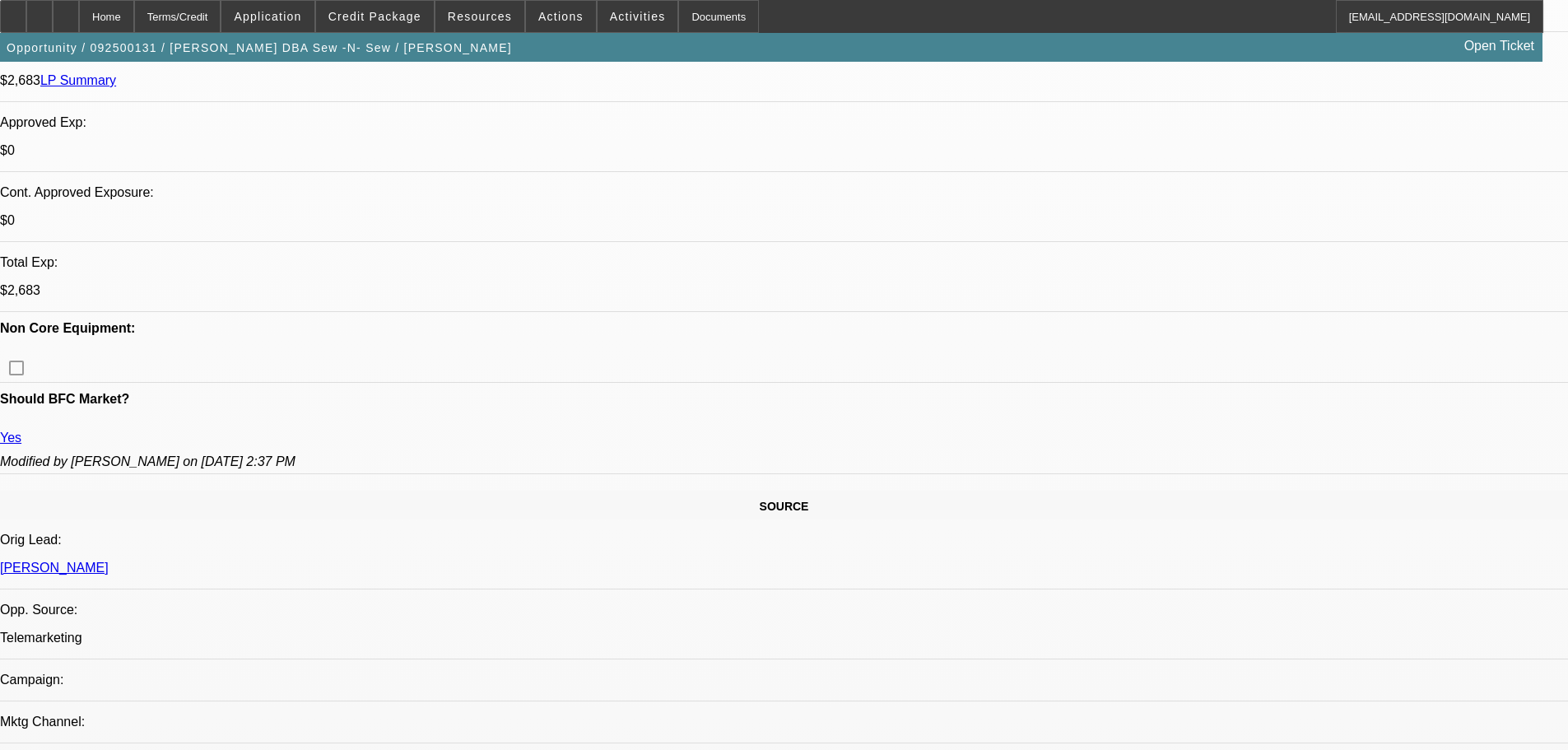
drag, startPoint x: 604, startPoint y: 435, endPoint x: 653, endPoint y: 585, distance: 157.8
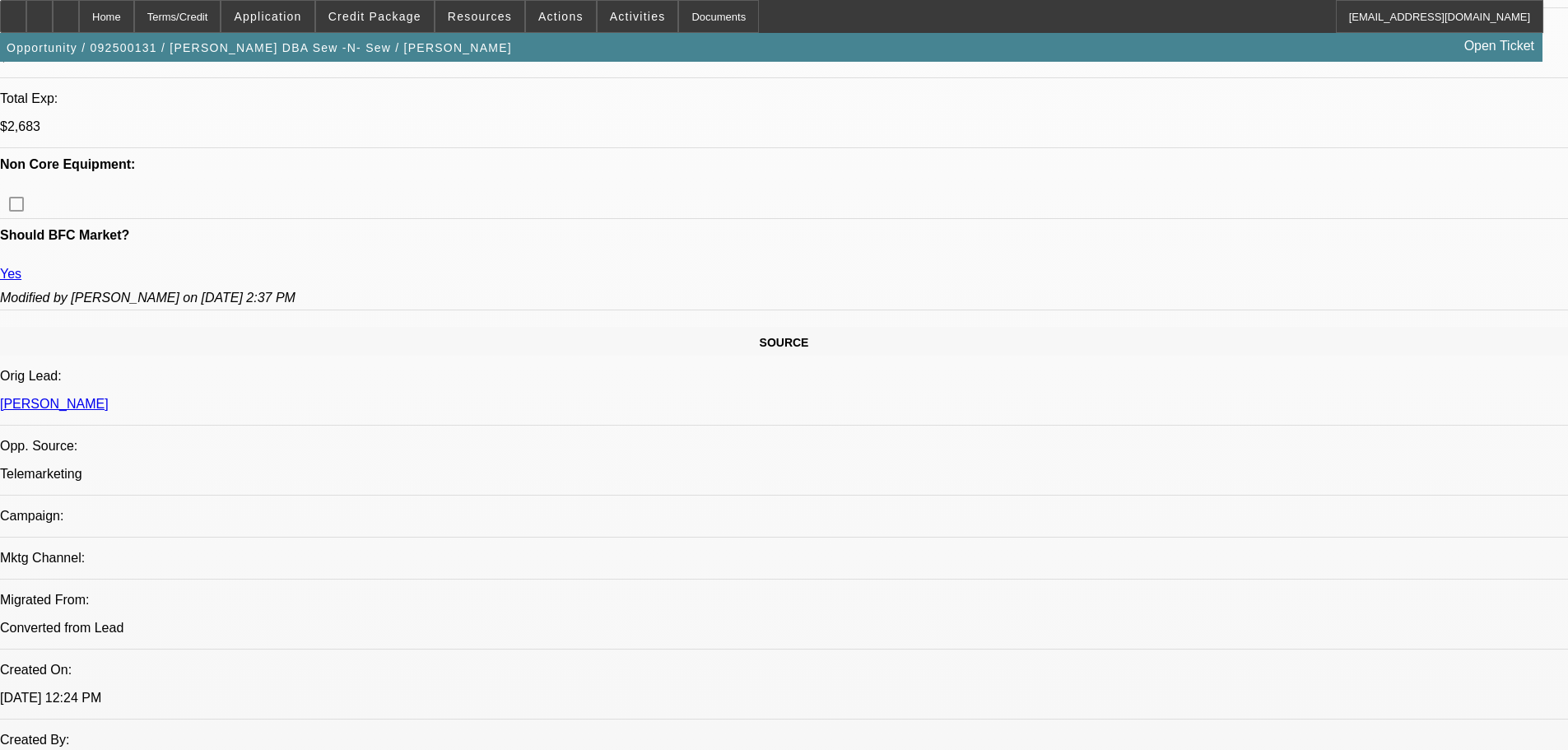
scroll to position [993, 0]
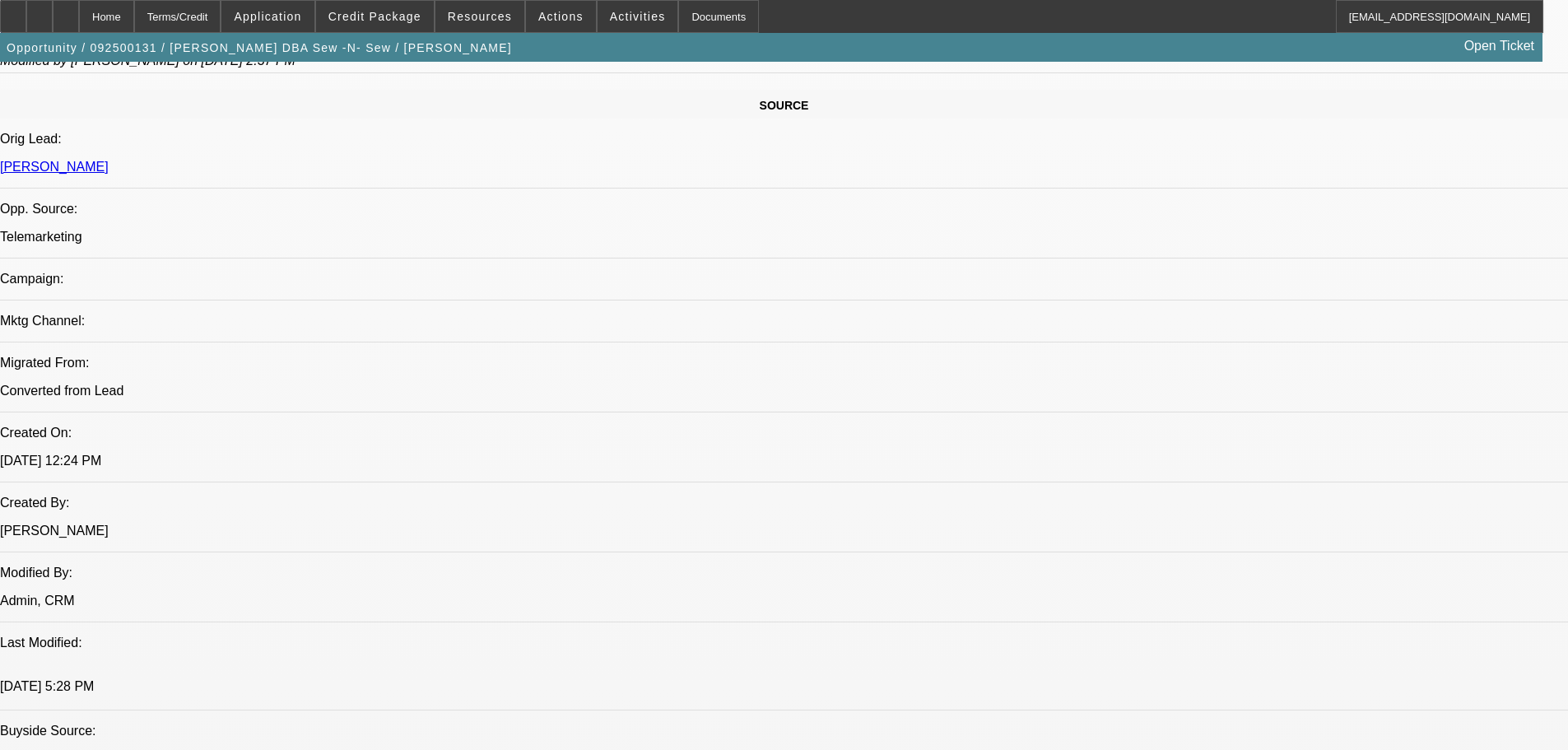
click at [79, 26] on div at bounding box center [65, 16] width 26 height 33
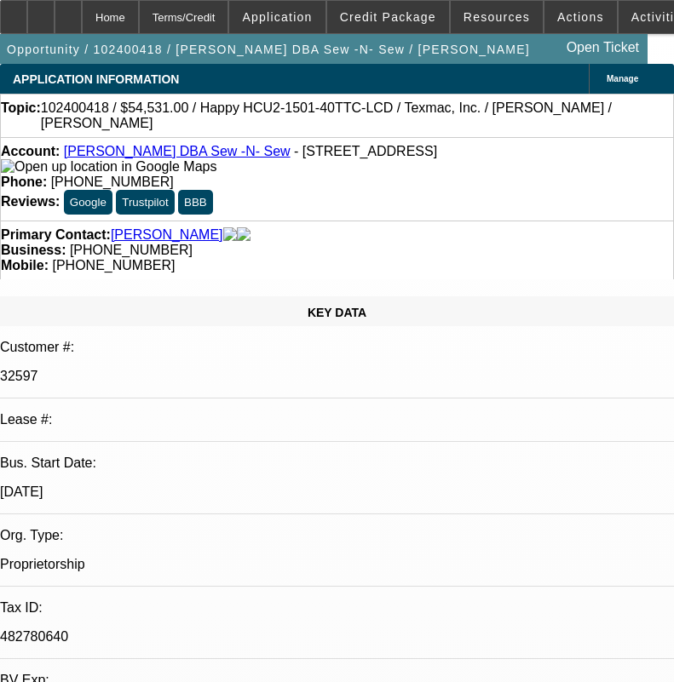
select select "0.1"
select select "2"
select select "0.1"
select select "4"
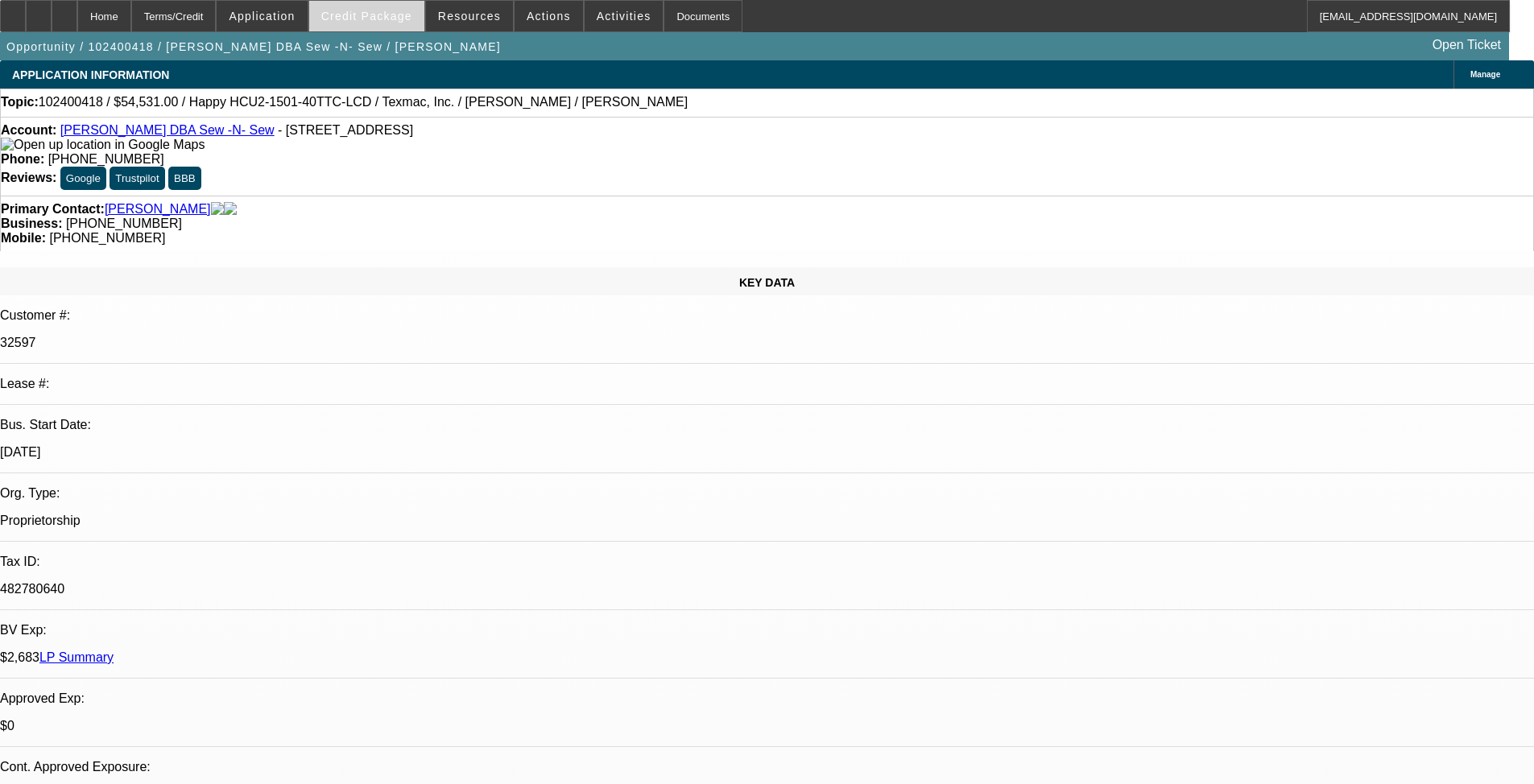
click at [379, 16] on span "Credit Package" at bounding box center [367, 16] width 91 height 13
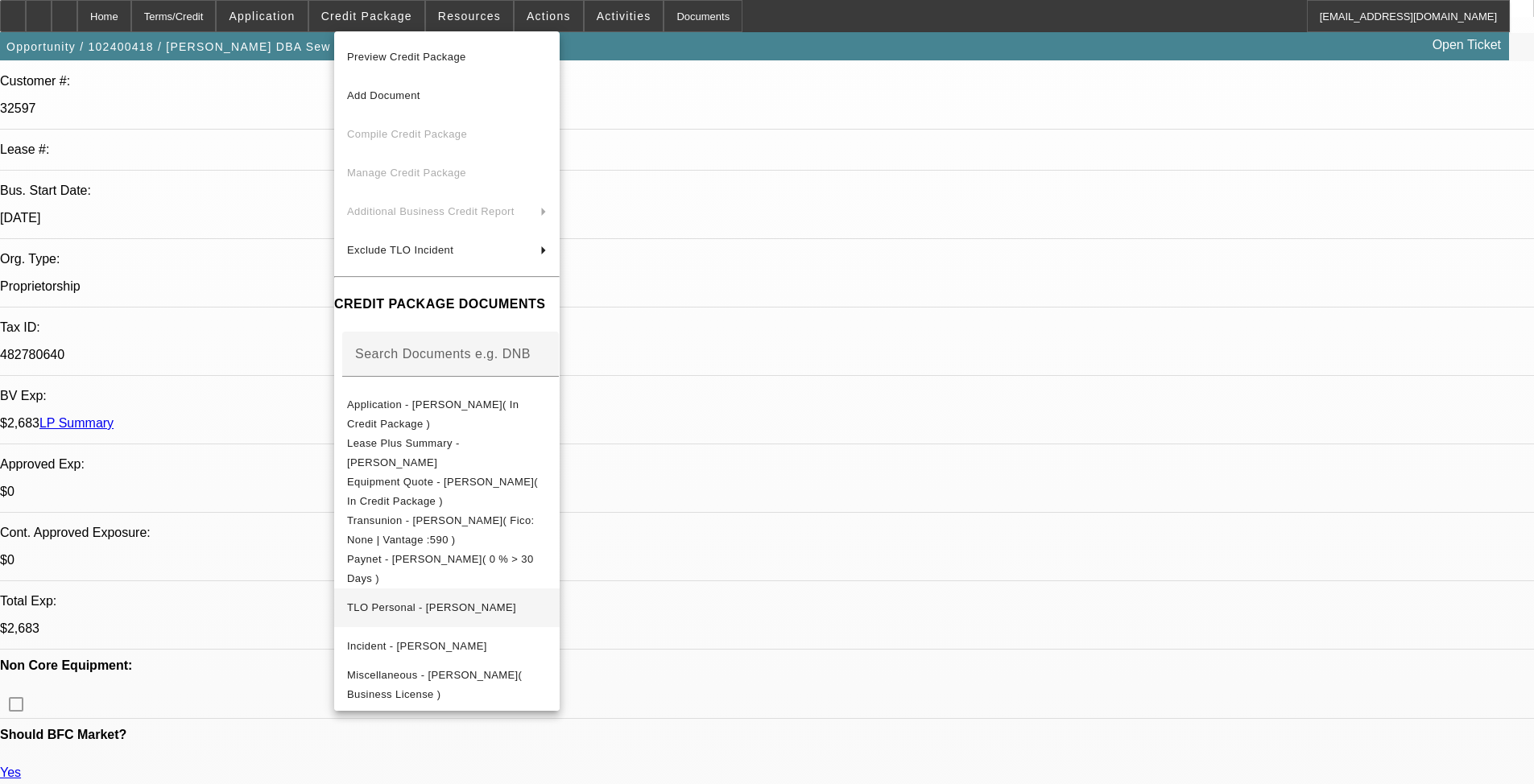
scroll to position [241, 0]
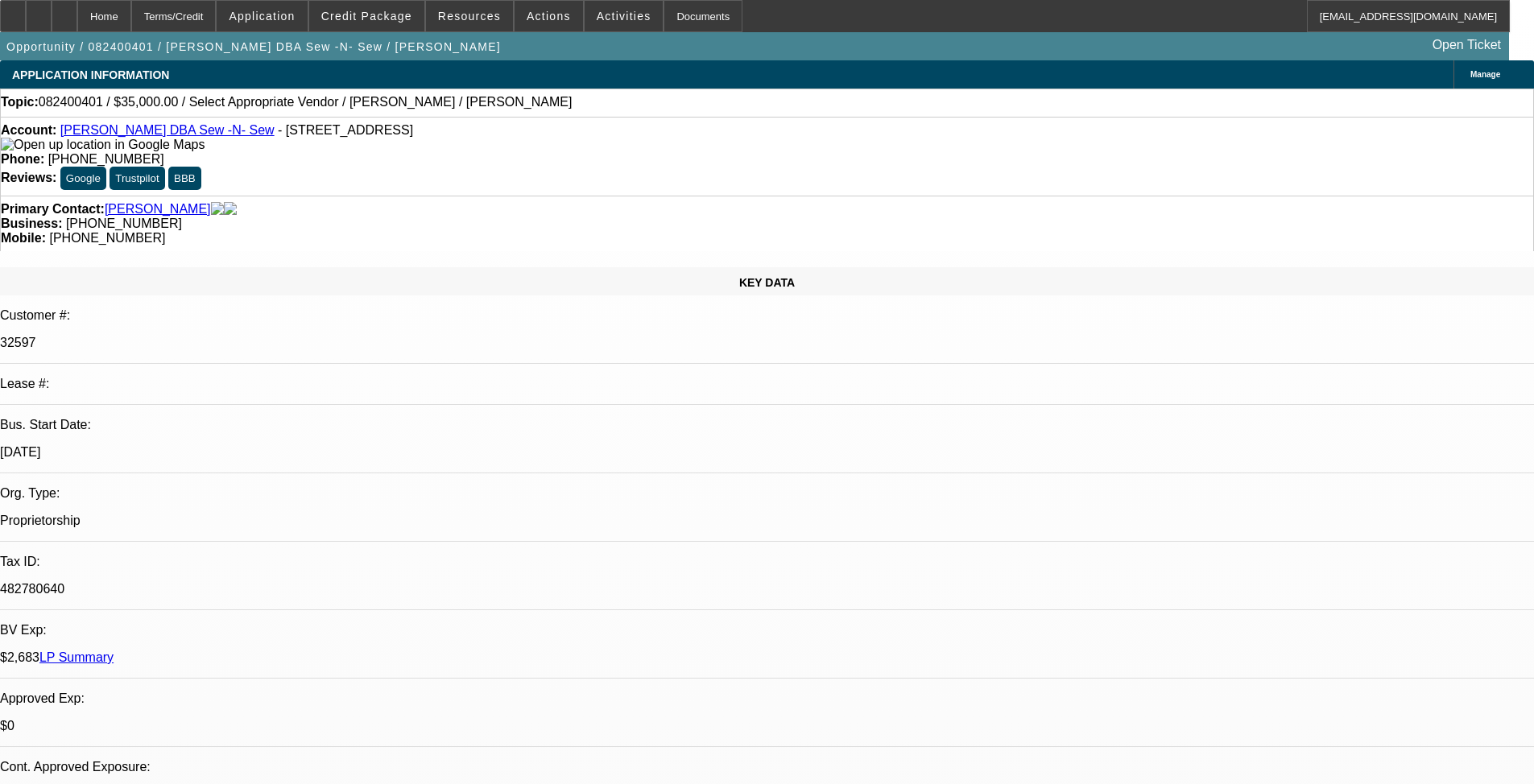
select select "0"
select select "2"
select select "0.1"
select select "4"
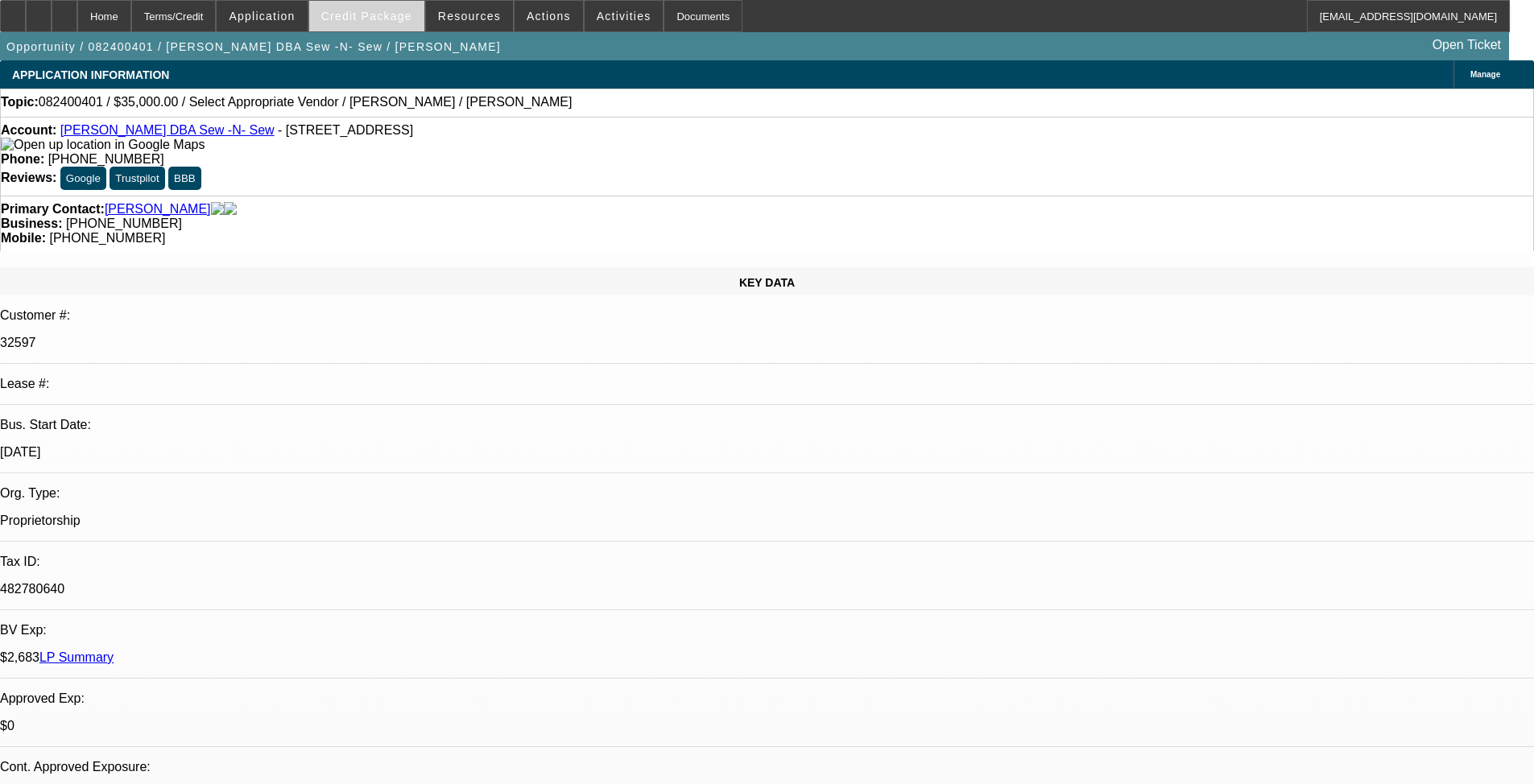
click at [365, 23] on span at bounding box center [367, 16] width 115 height 39
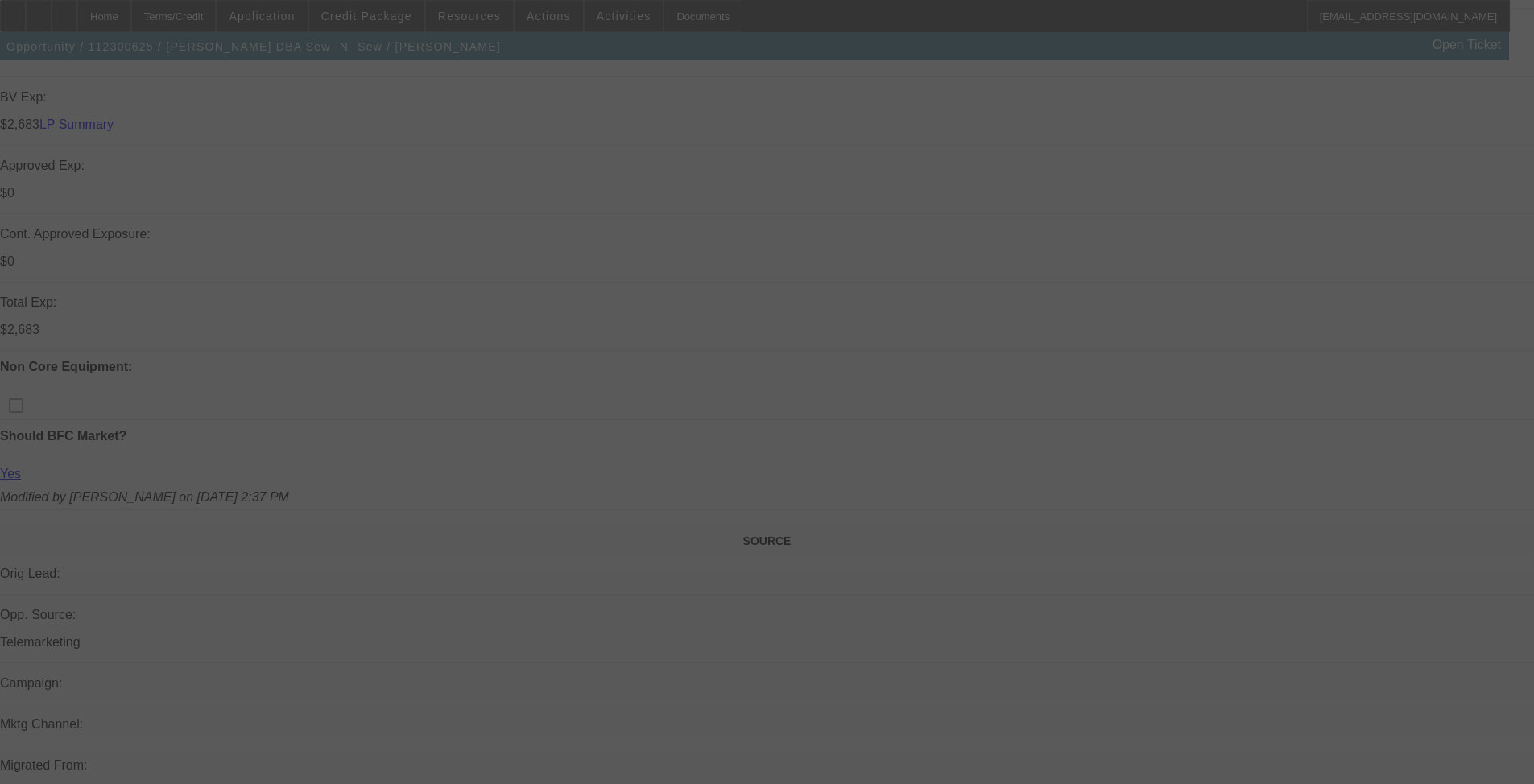
scroll to position [644, 0]
select select "0"
select select "0.1"
select select "4"
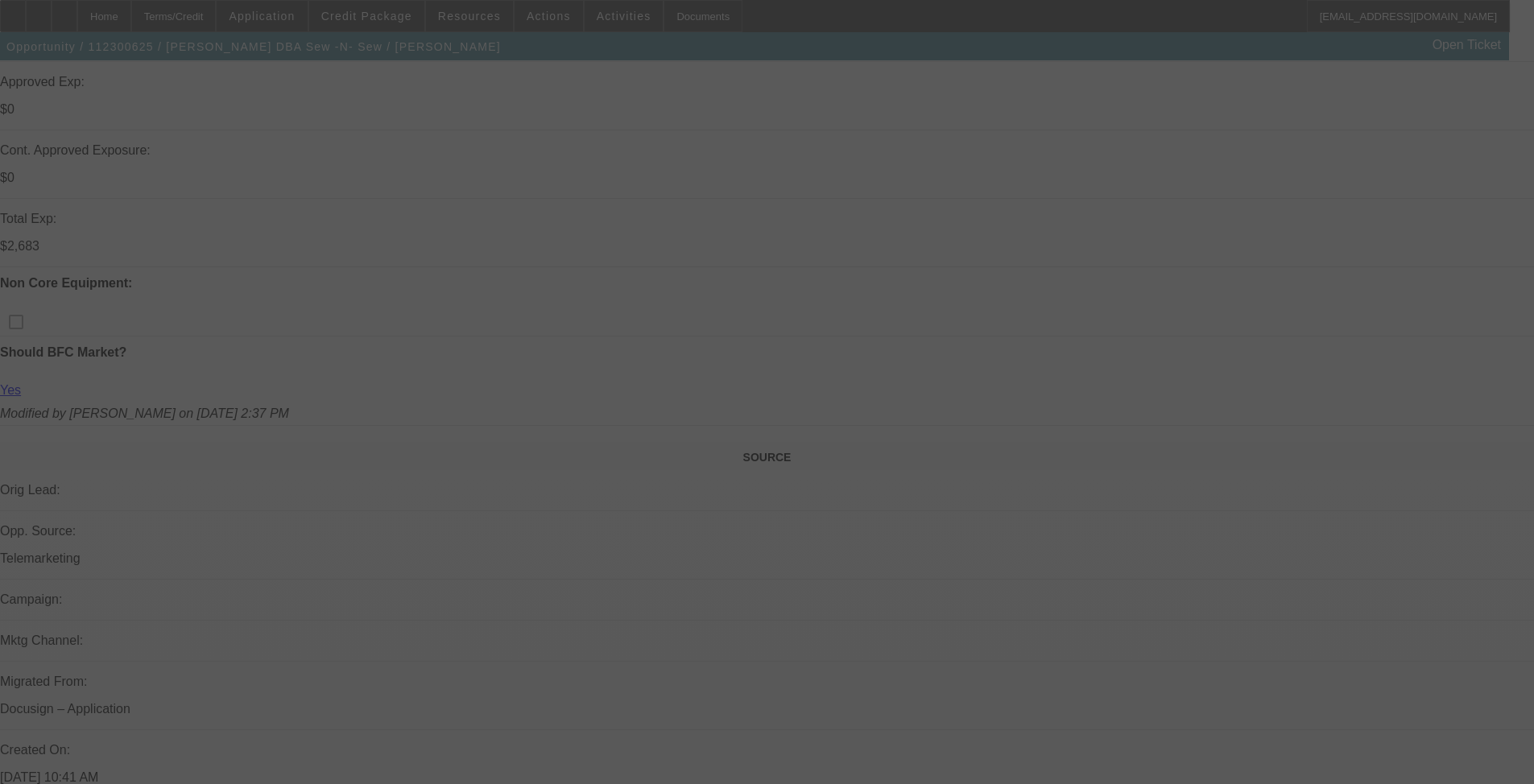
select select "0"
select select "0.1"
select select "4"
select select "0.2"
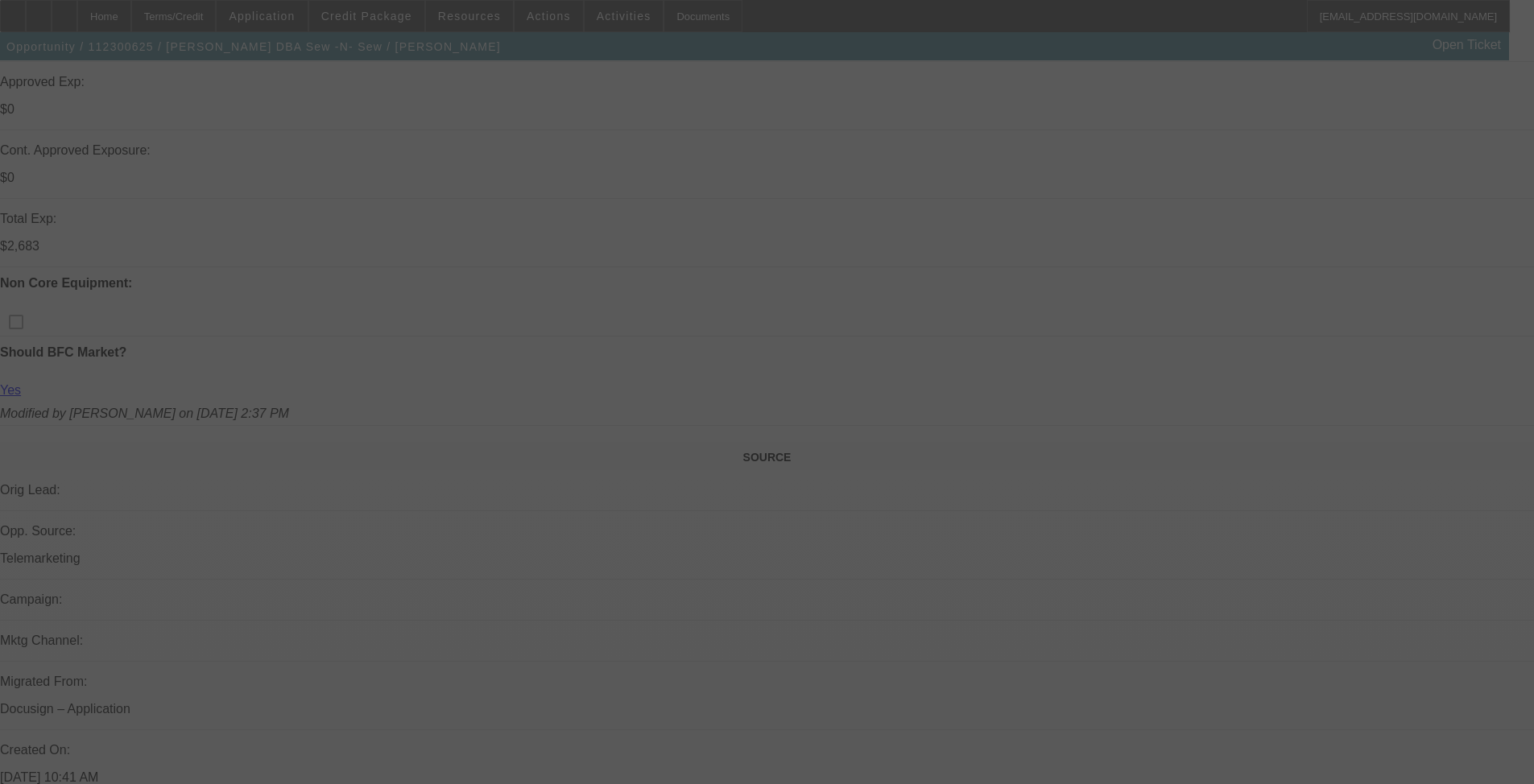
select select "2"
select select "0.1"
select select "4"
select select "0"
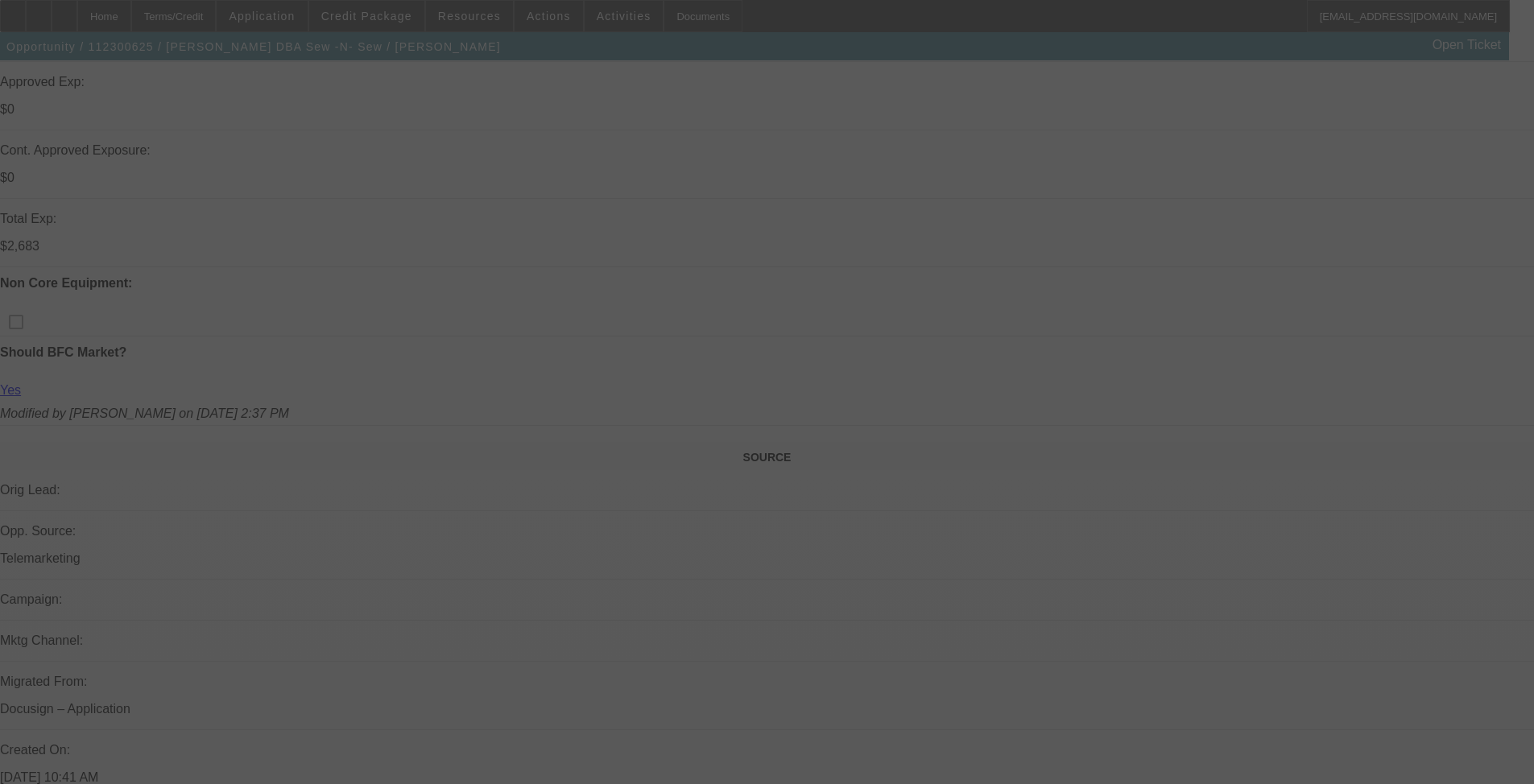
select select "2"
select select "0.1"
select select "4"
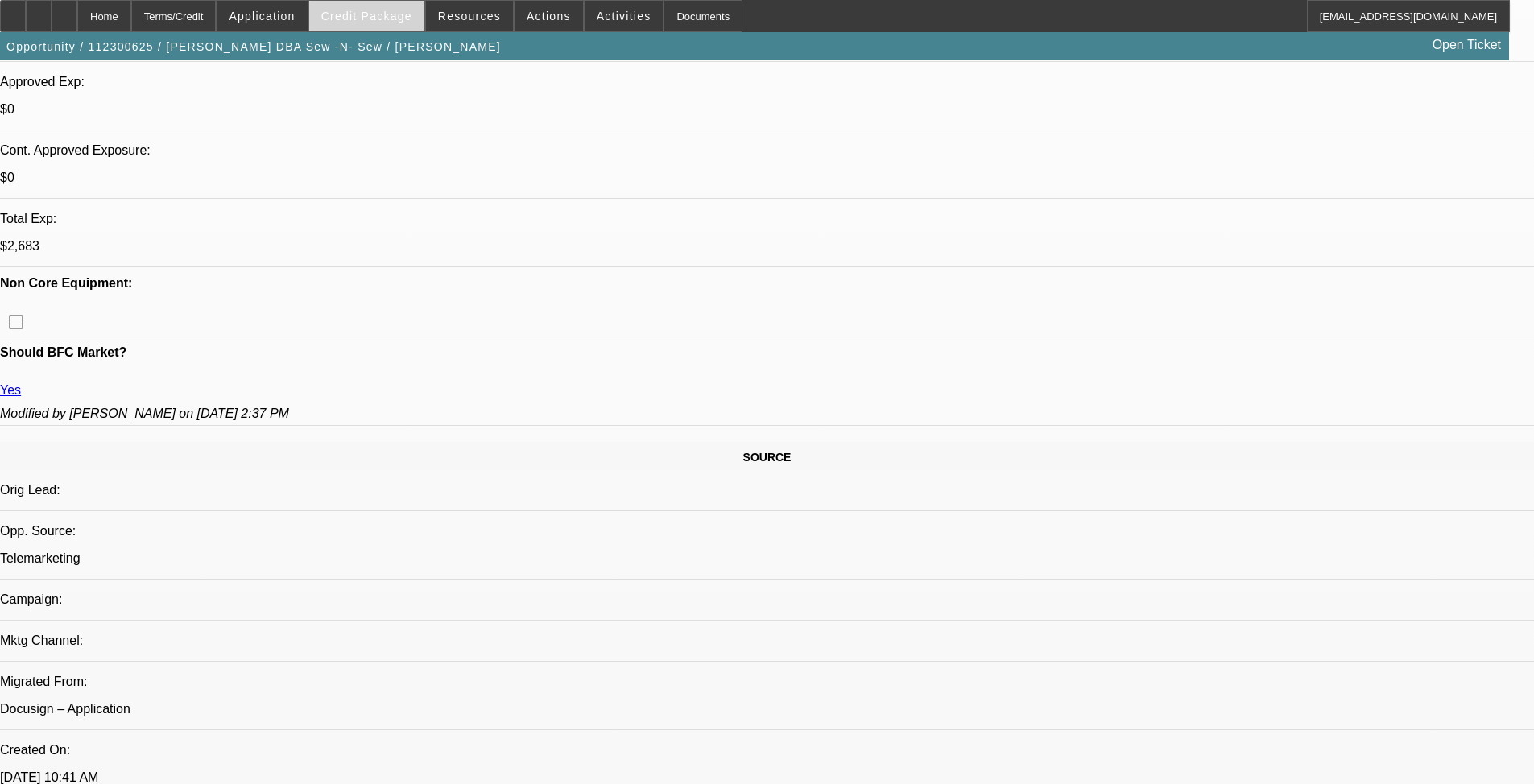
click at [397, 21] on span "Credit Package" at bounding box center [367, 16] width 91 height 13
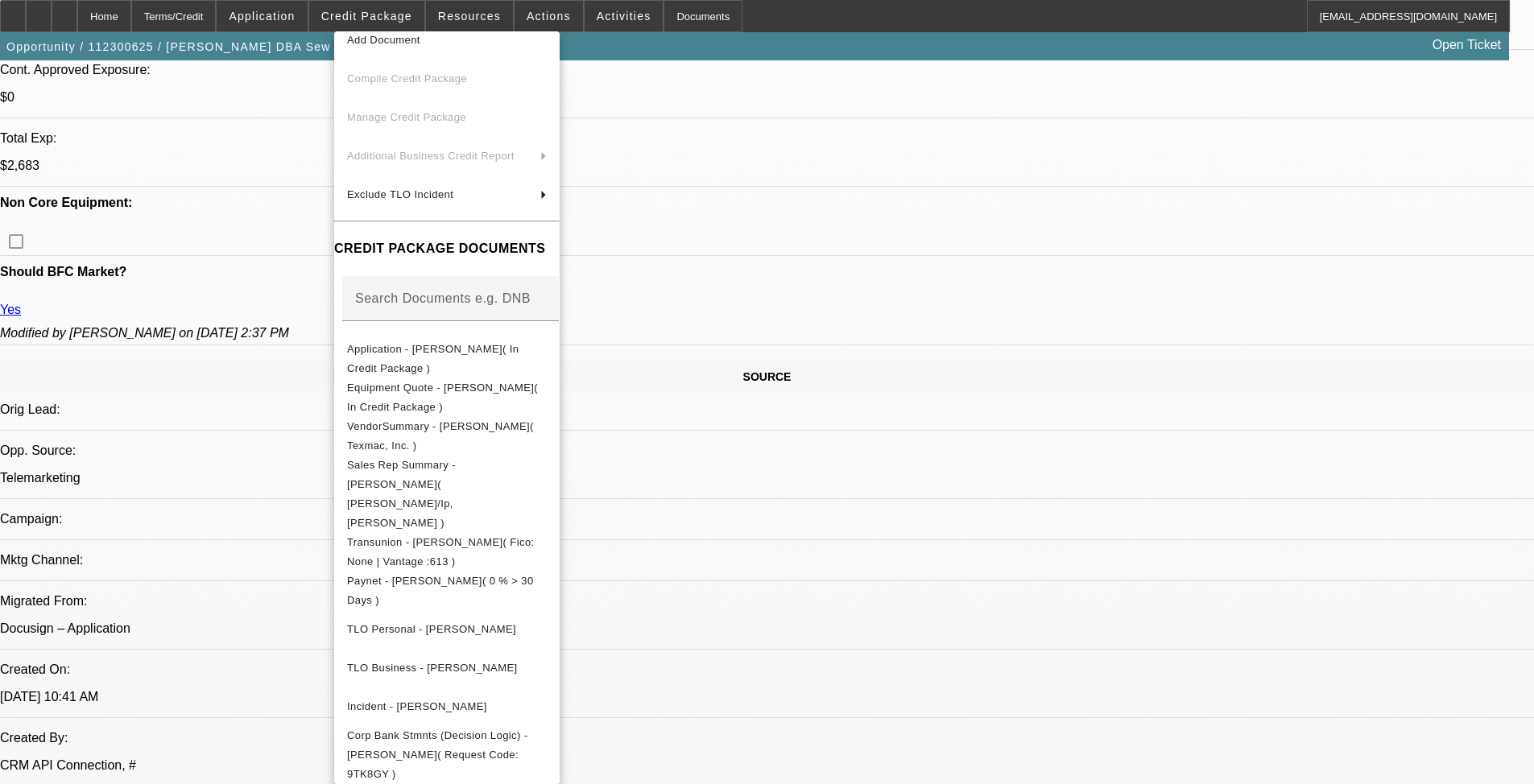
scroll to position [0, 0]
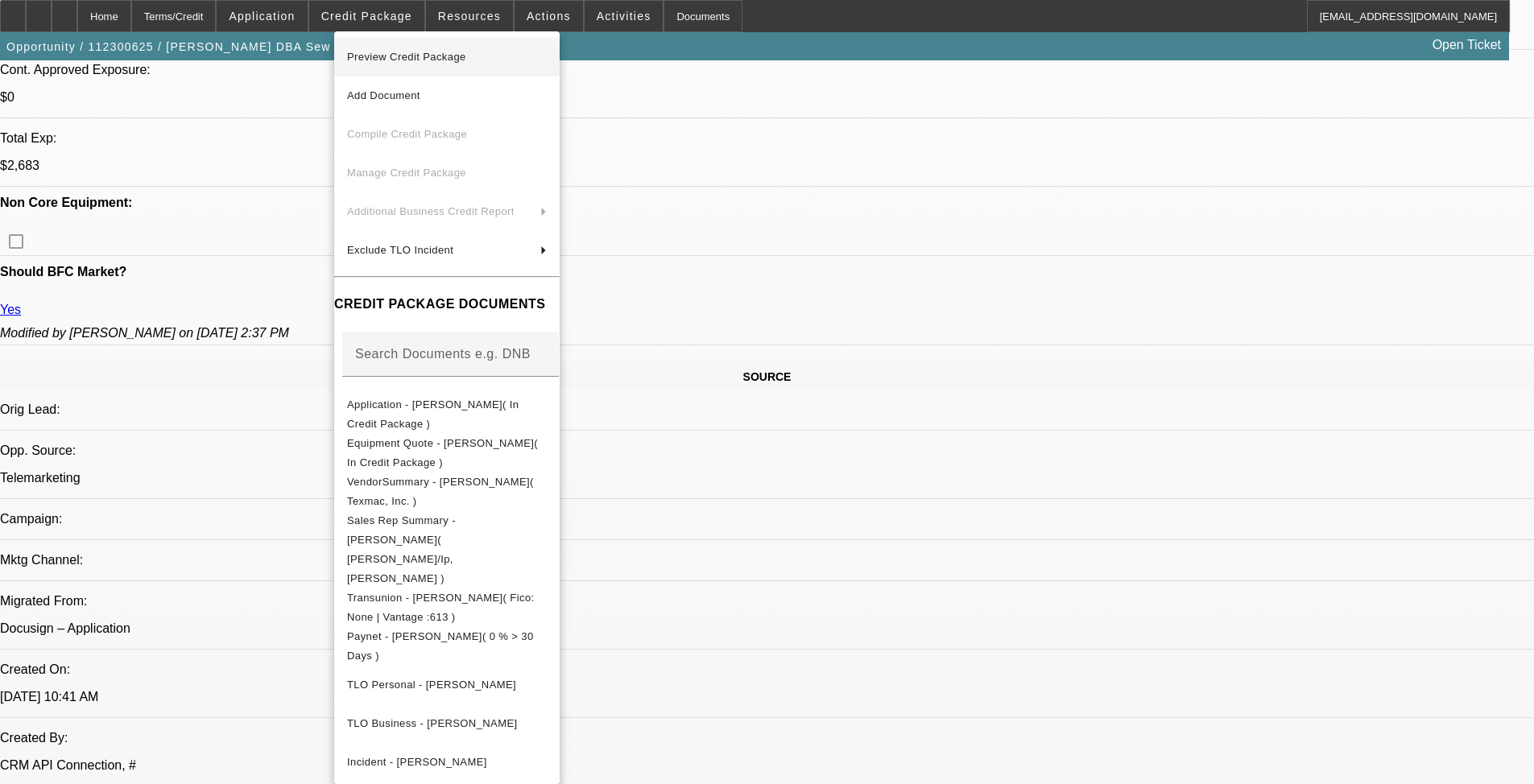
click at [496, 55] on span "Preview Credit Package" at bounding box center [446, 57] width 200 height 19
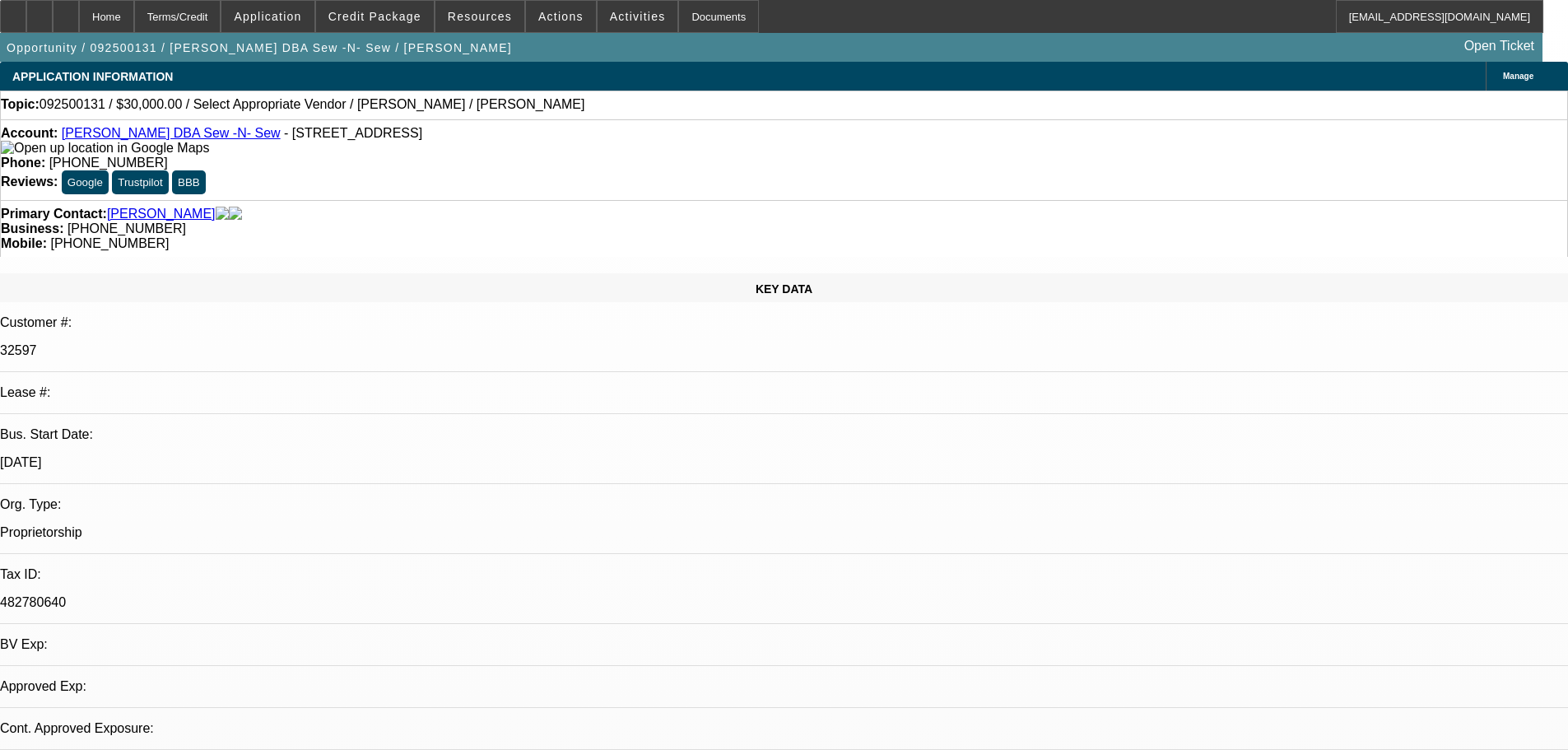
select select "0"
select select "2"
select select "0.1"
select select "4"
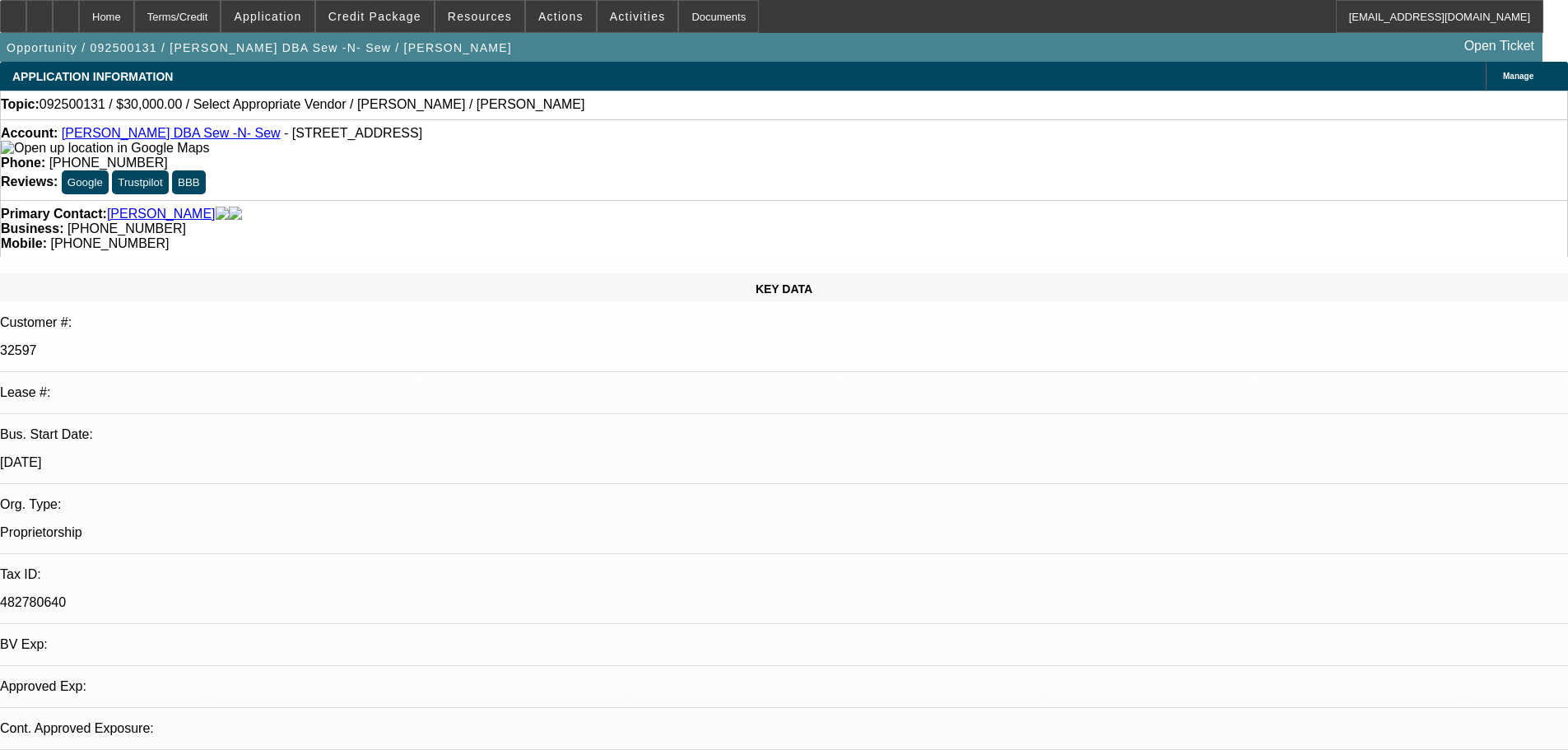
scroll to position [997, 0]
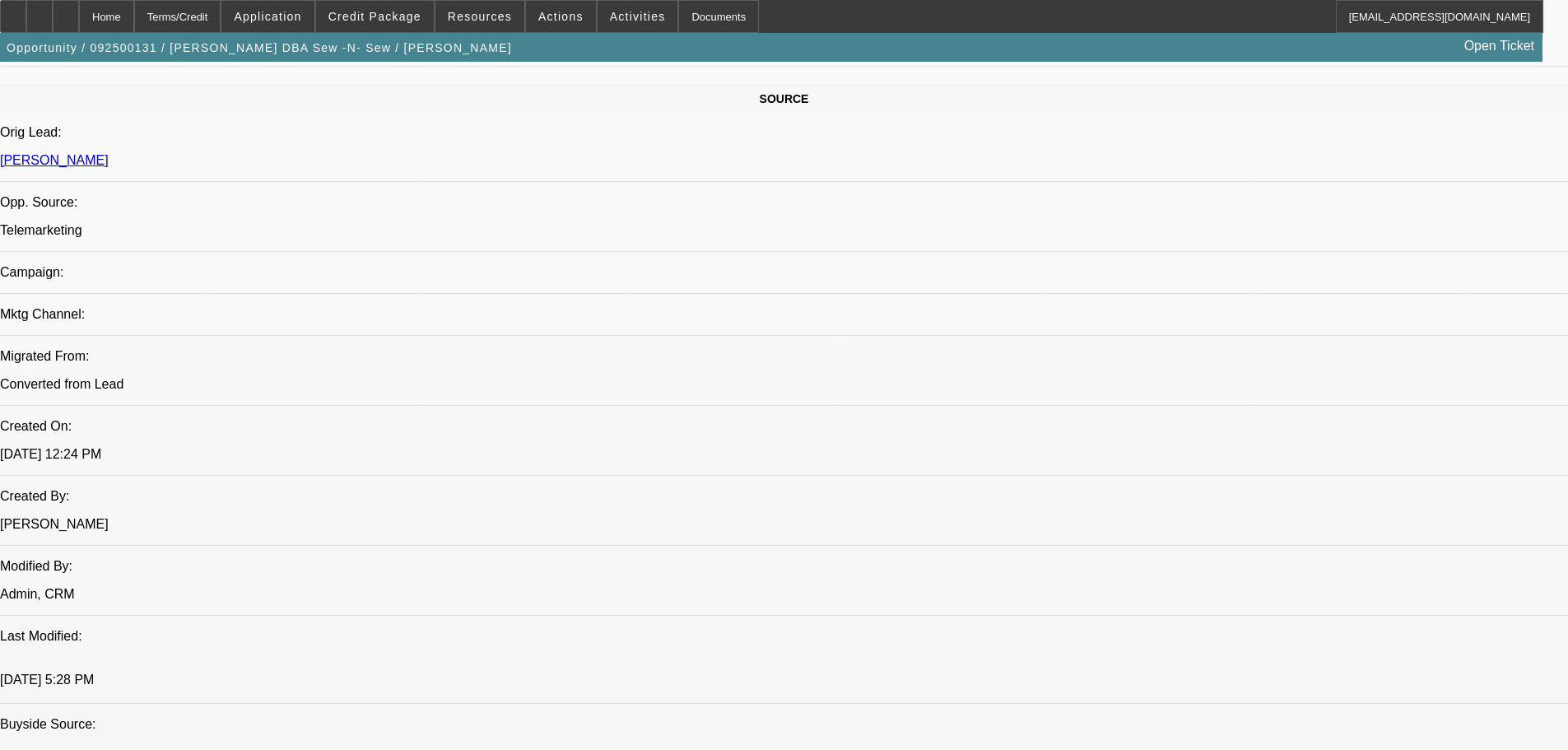
drag, startPoint x: 628, startPoint y: 512, endPoint x: 627, endPoint y: 537, distance: 25.0
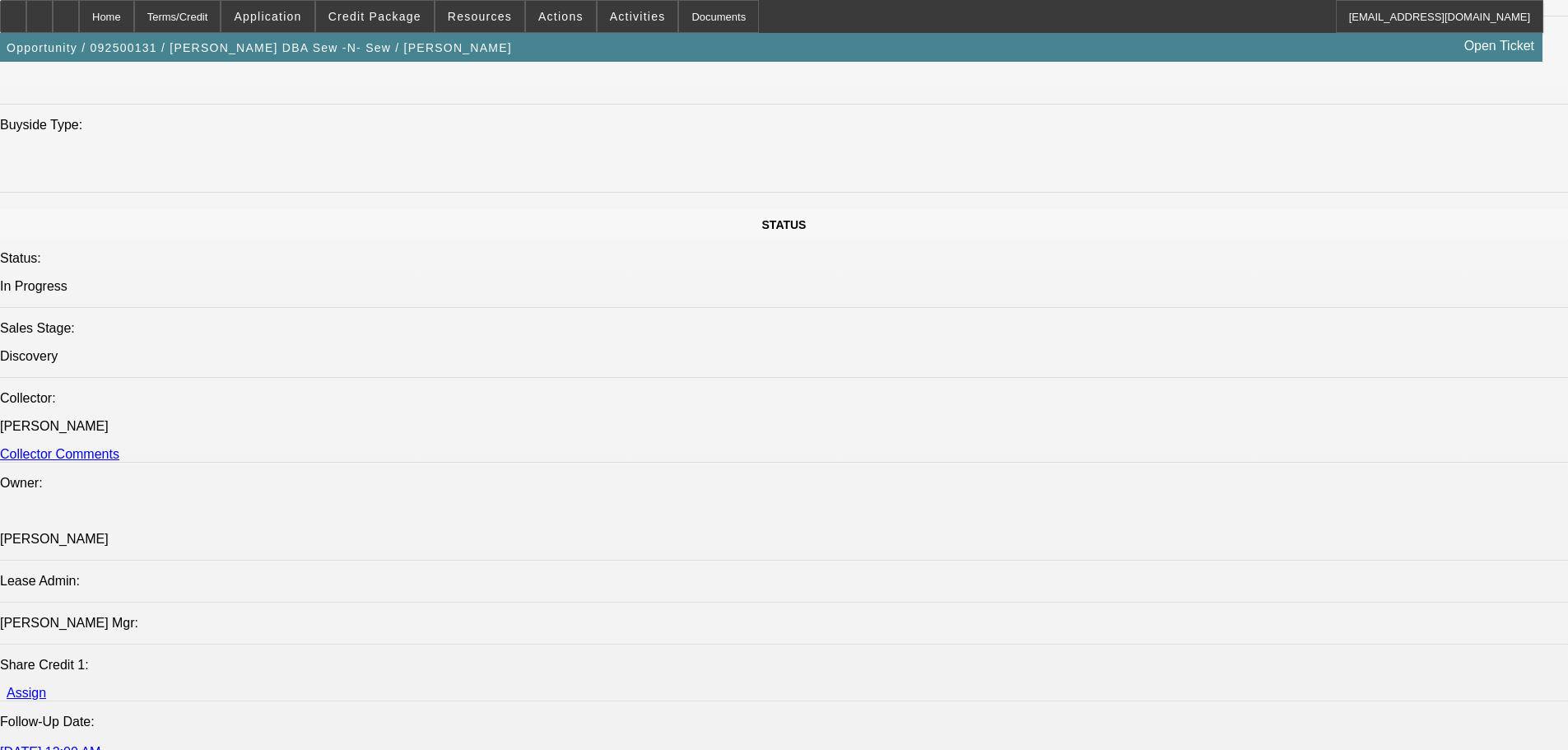
scroll to position [1738, 0]
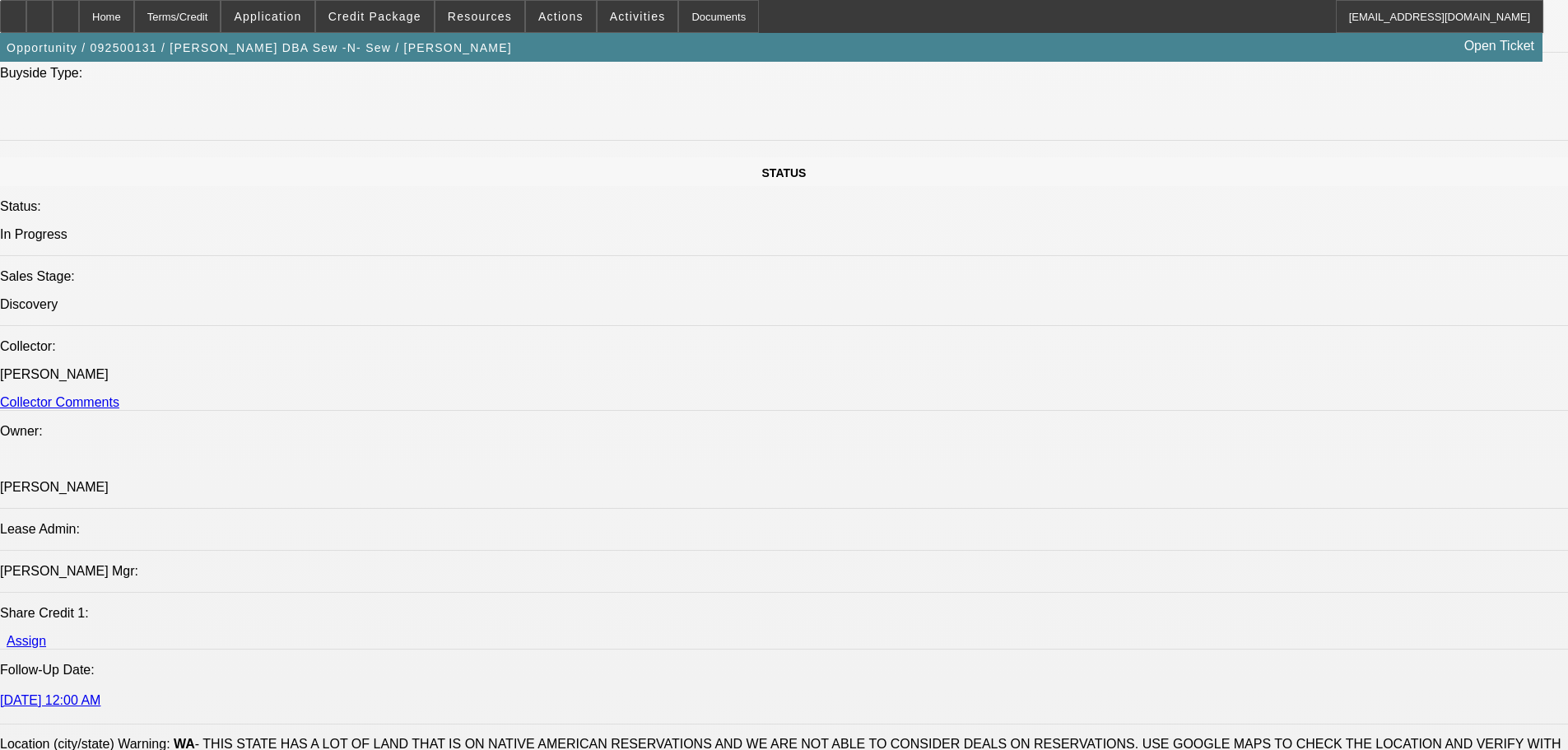
drag, startPoint x: 782, startPoint y: 484, endPoint x: 1018, endPoint y: 528, distance: 240.1
click at [52, 19] on div at bounding box center [39, 16] width 26 height 33
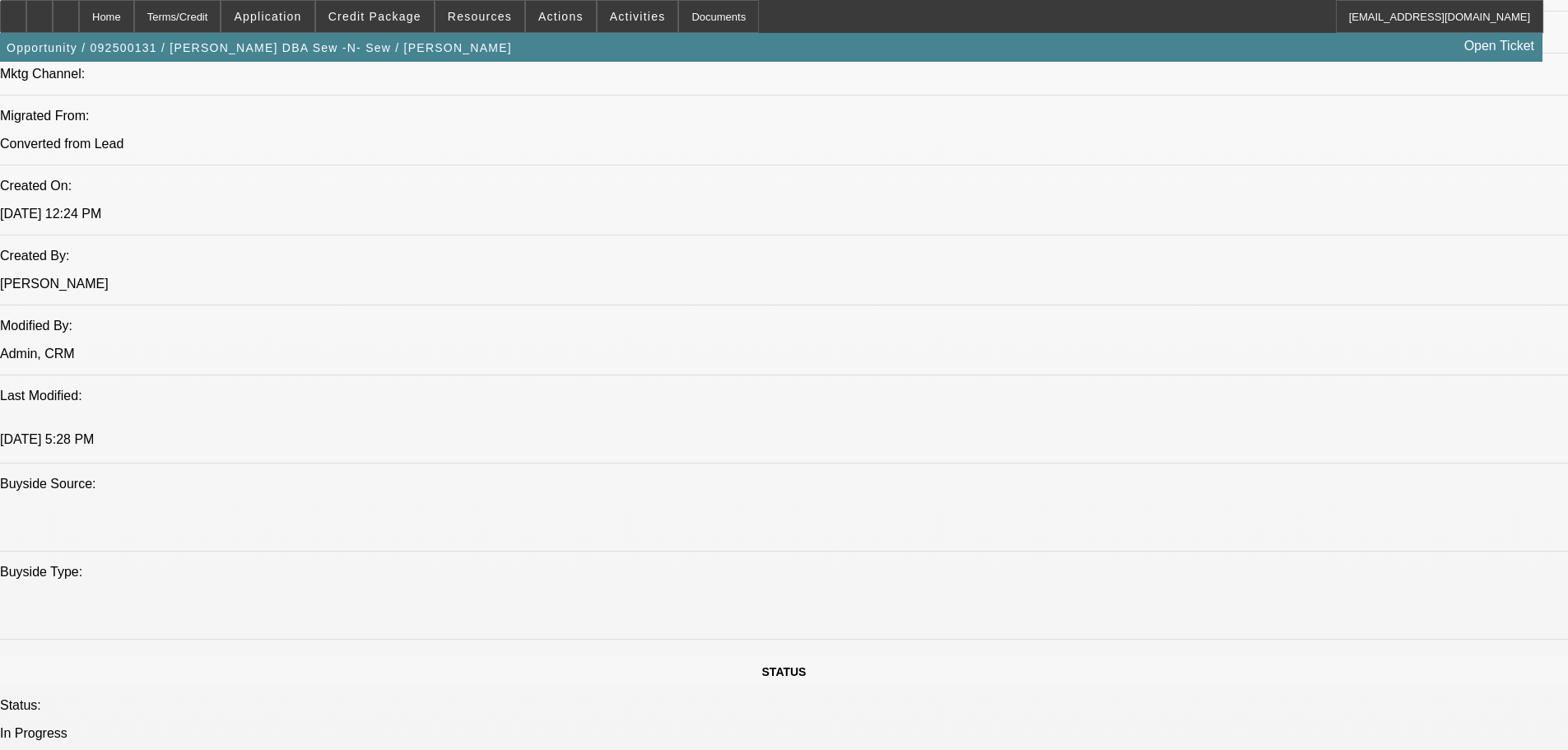
scroll to position [915, 0]
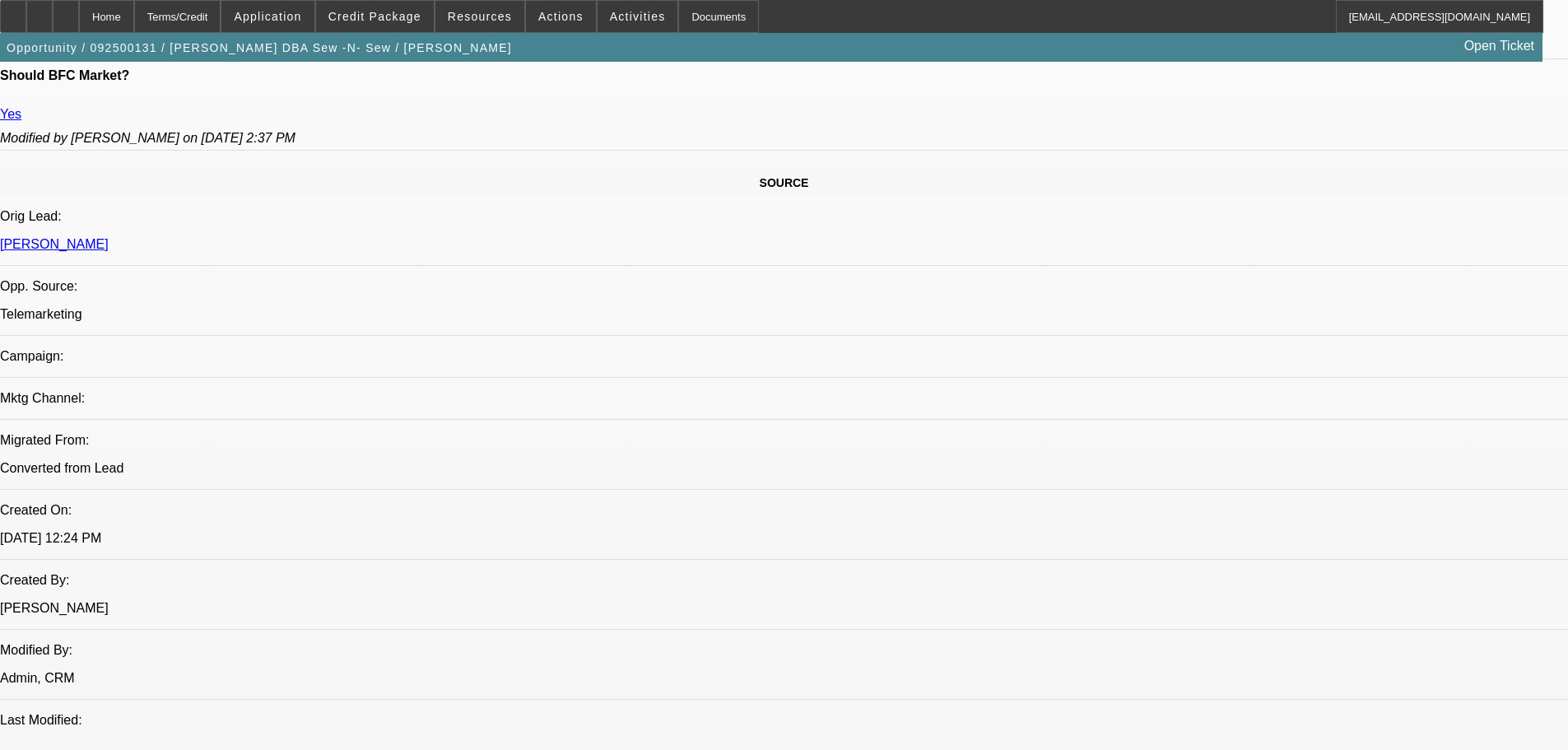
click at [52, 25] on div at bounding box center [39, 16] width 26 height 33
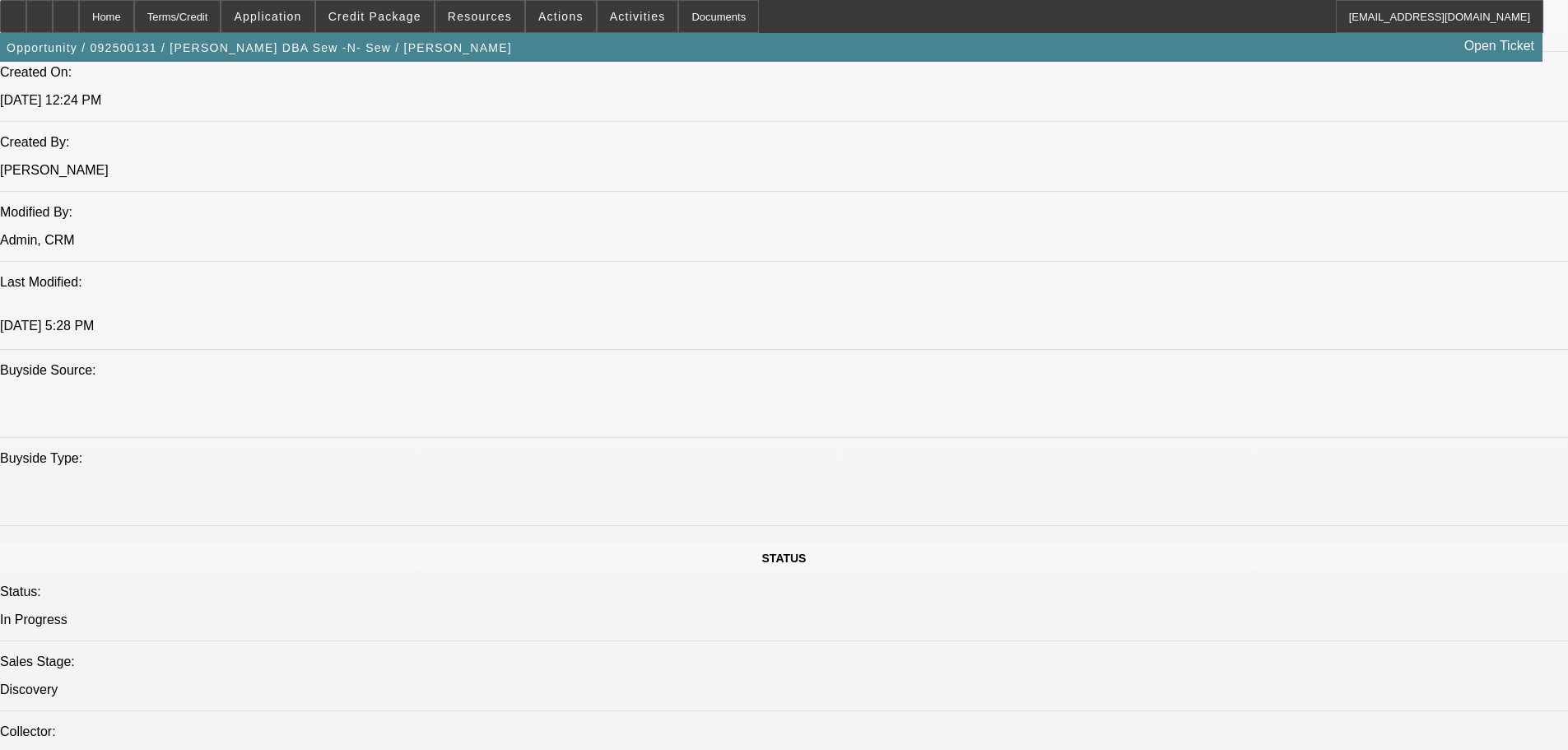
drag, startPoint x: 437, startPoint y: 319, endPoint x: 556, endPoint y: 591, distance: 296.9
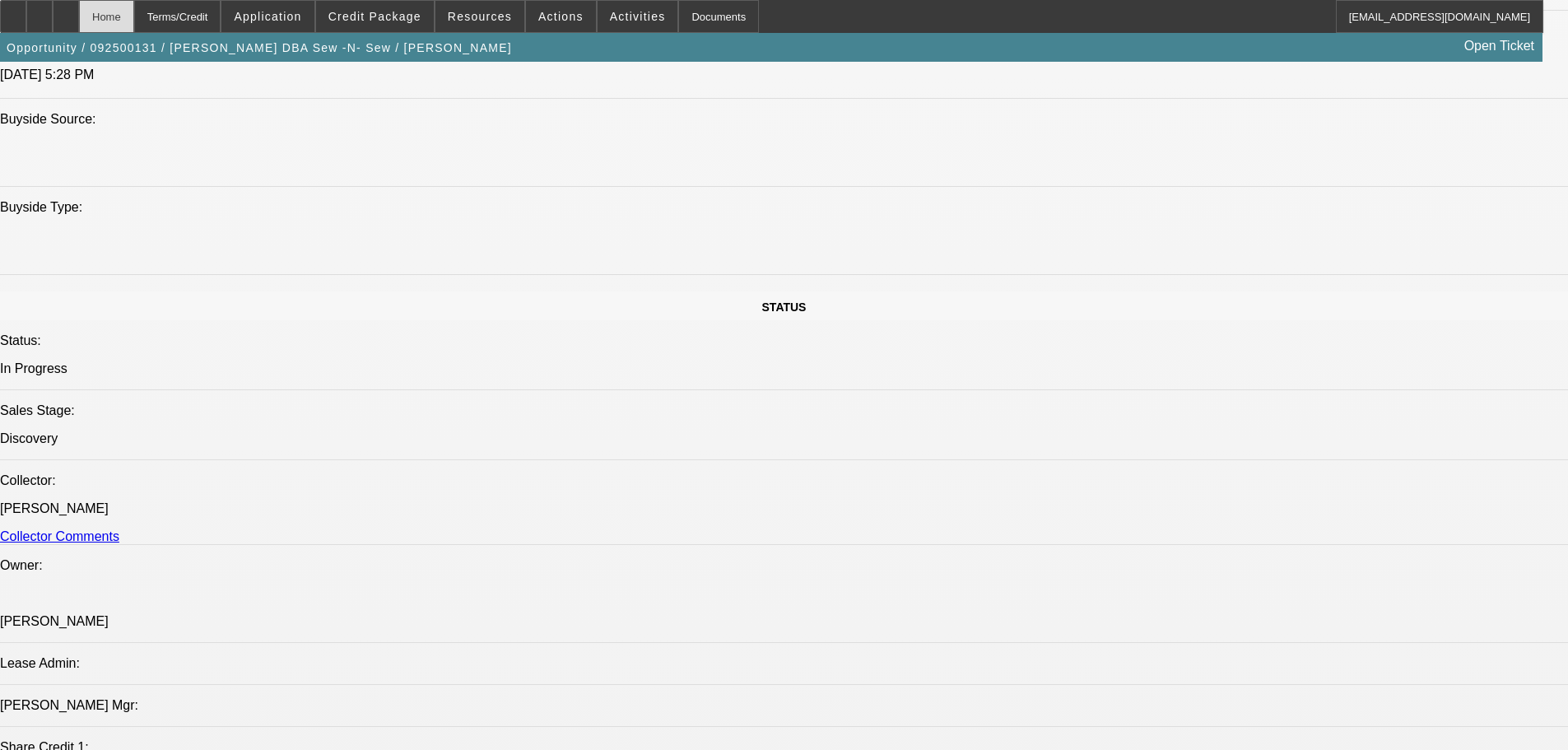
scroll to position [1501, 0]
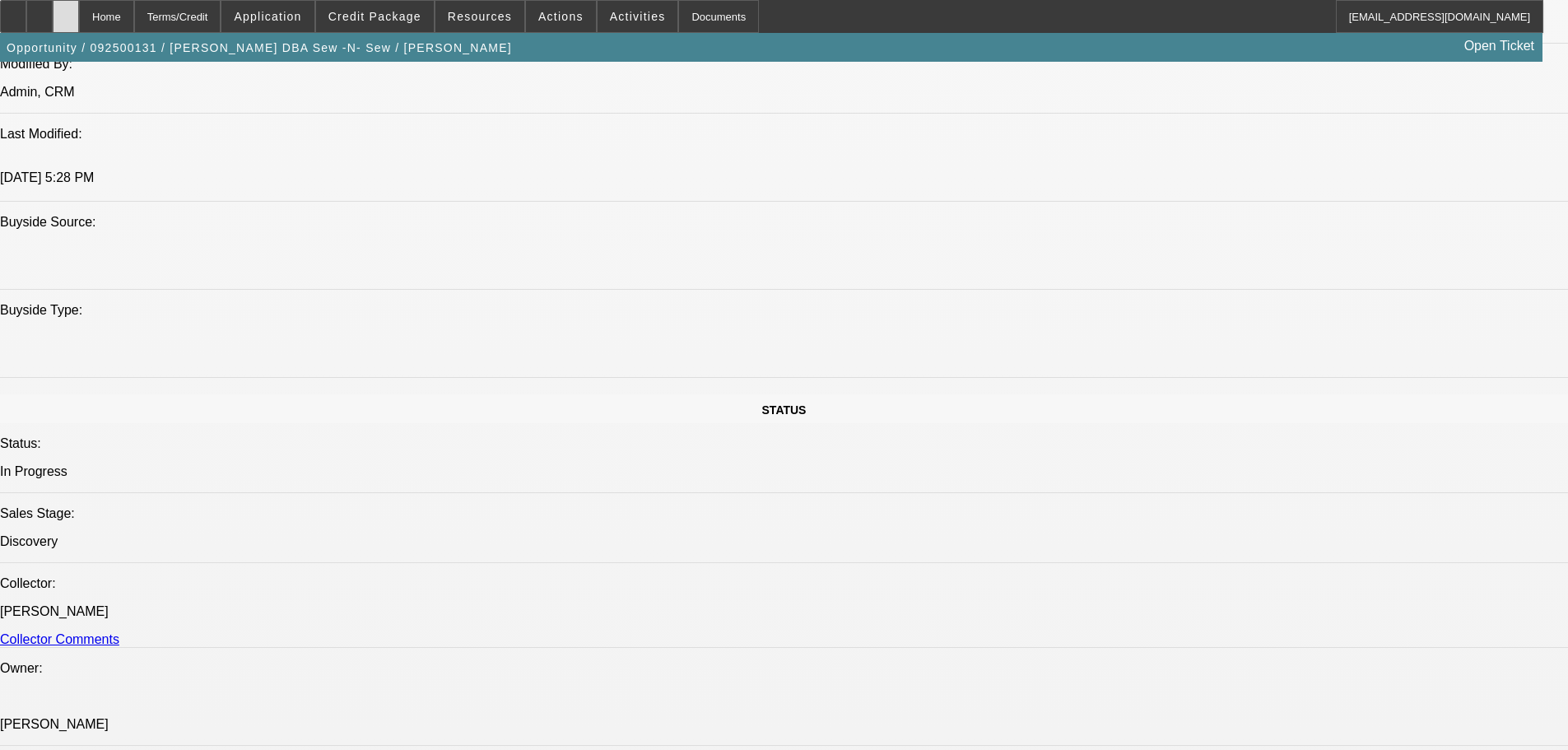
click at [79, 19] on div at bounding box center [65, 16] width 26 height 33
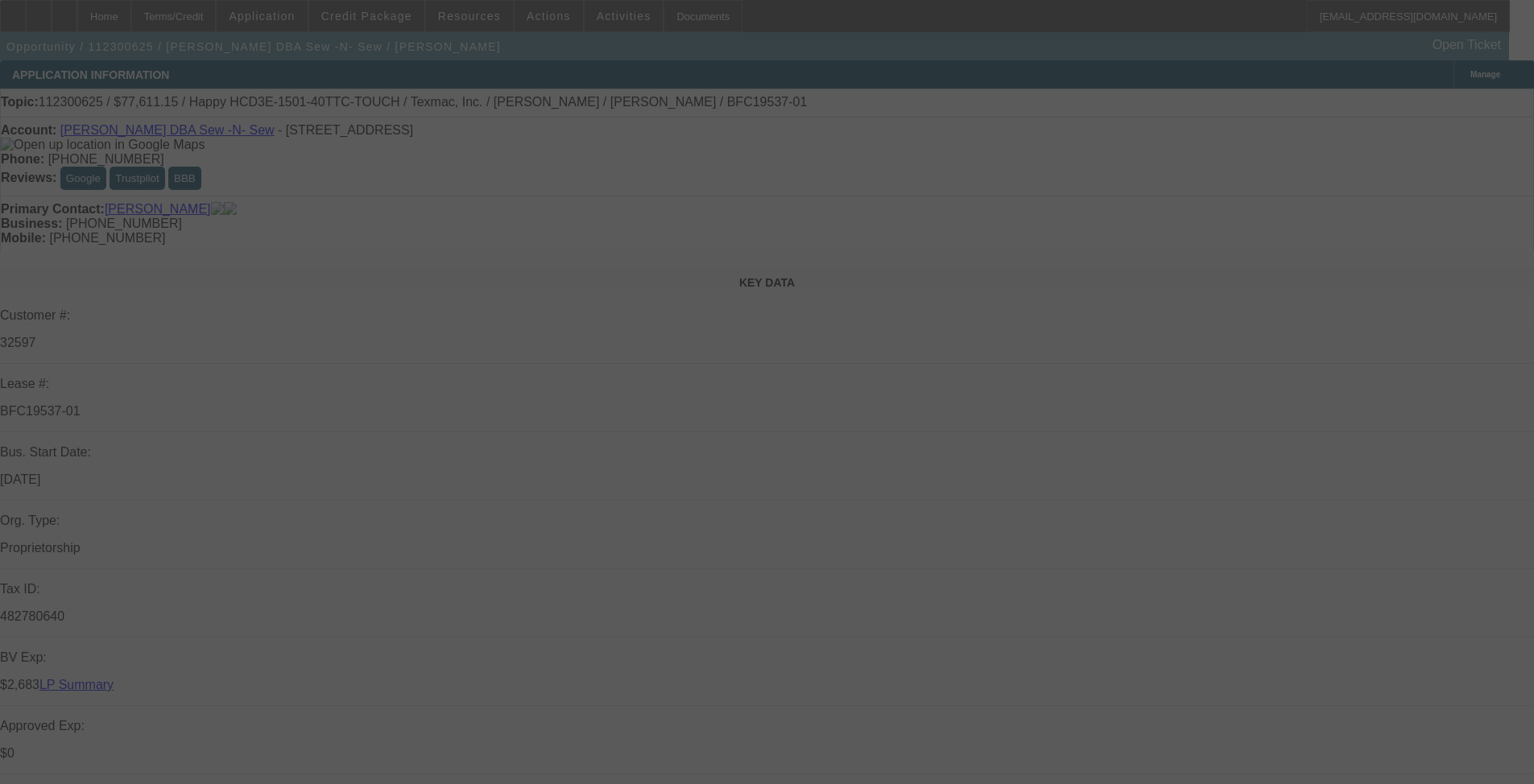
select select "0"
select select "0.1"
select select "4"
select select "0"
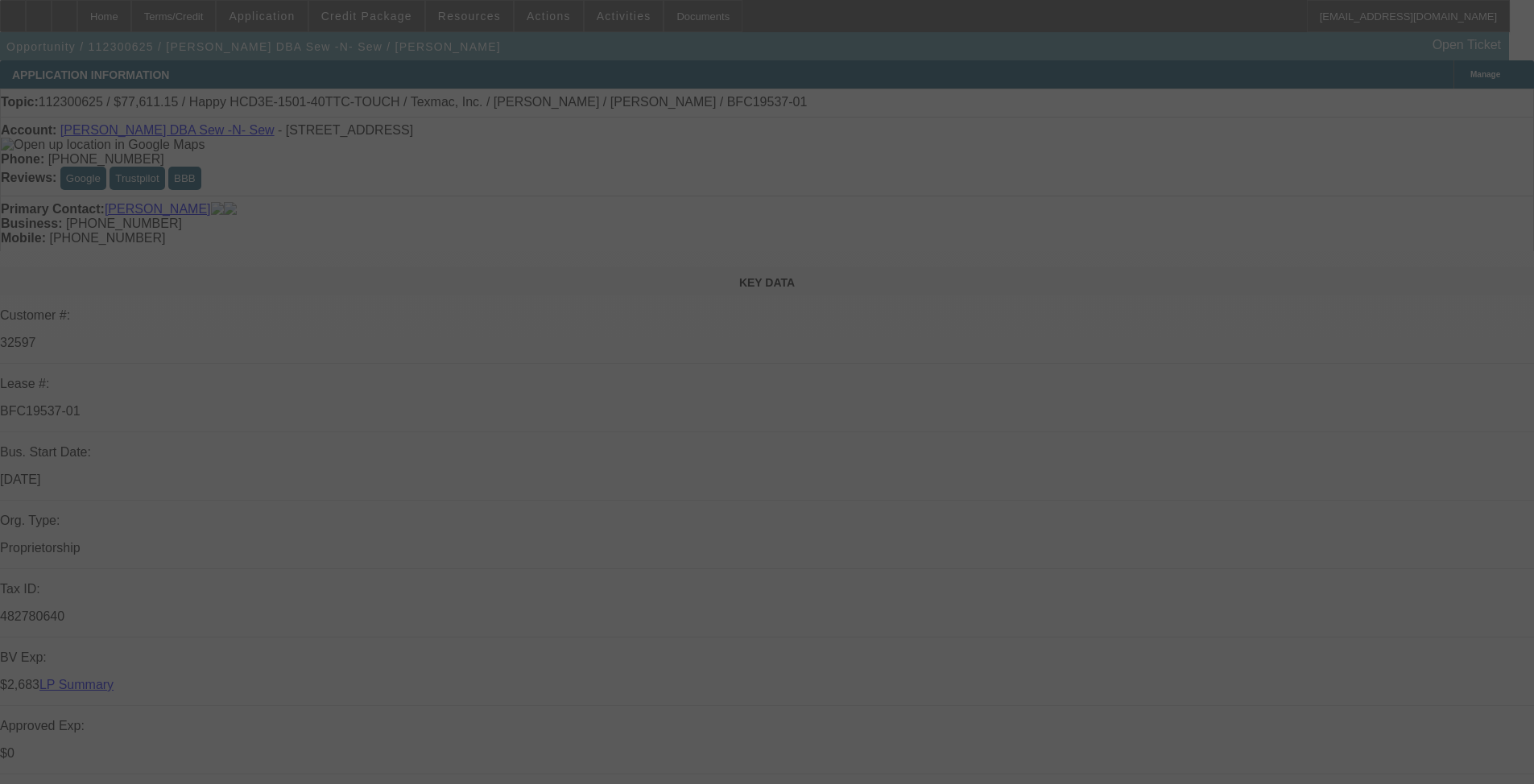
select select "0"
select select "0.1"
select select "4"
select select "0.2"
select select "2"
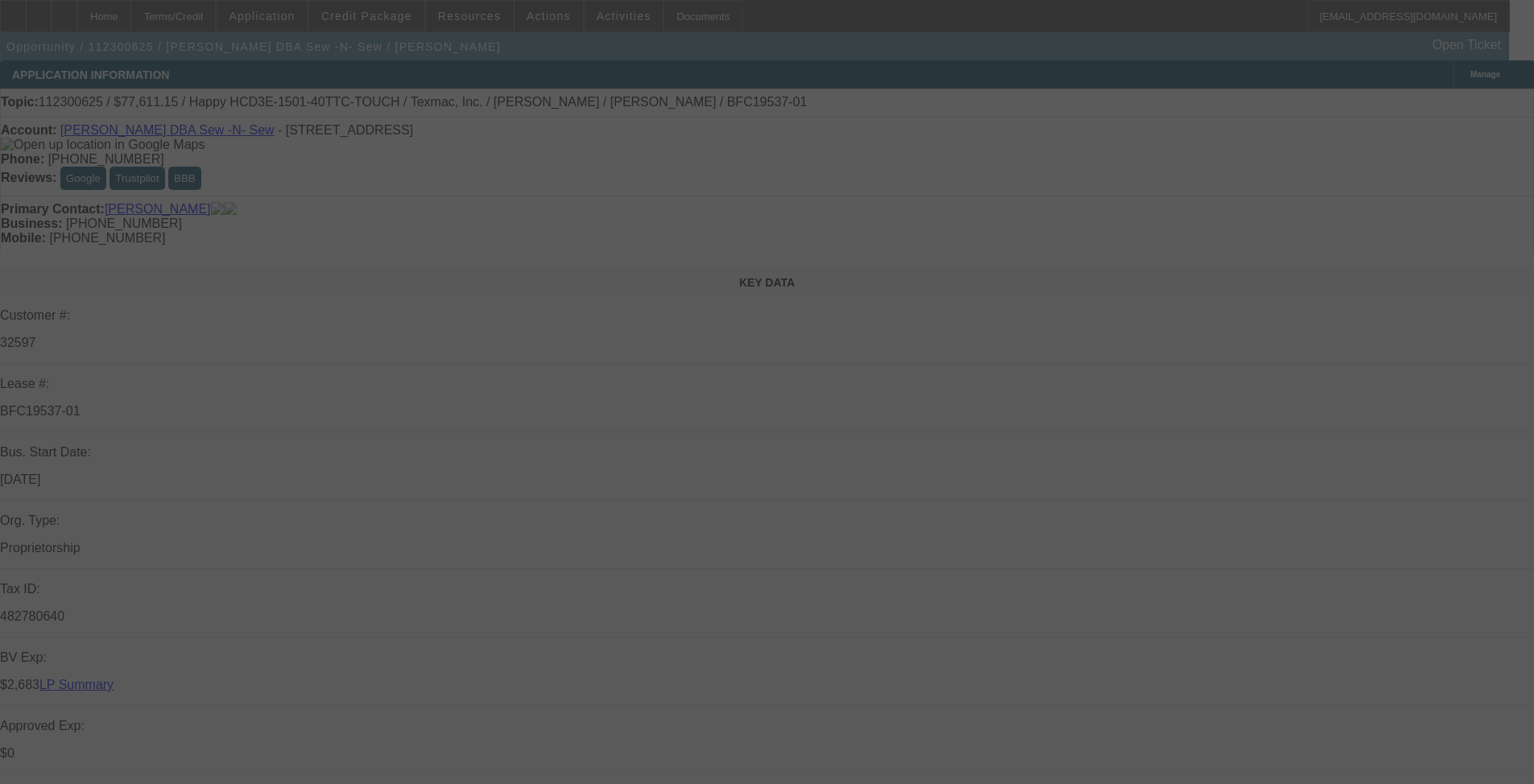
select select "2"
select select "0.1"
select select "4"
select select "0"
select select "2"
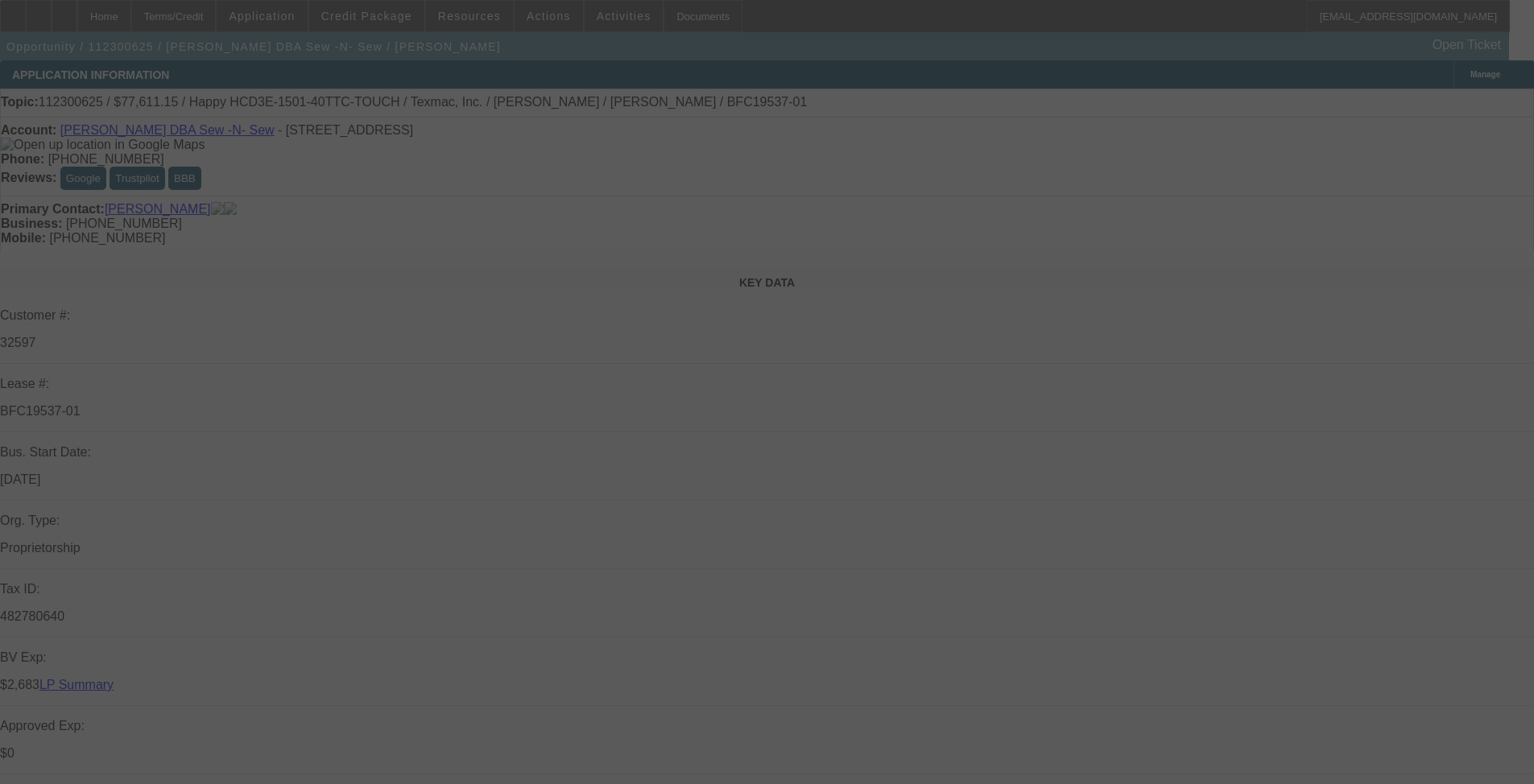
select select "2"
select select "0.1"
select select "4"
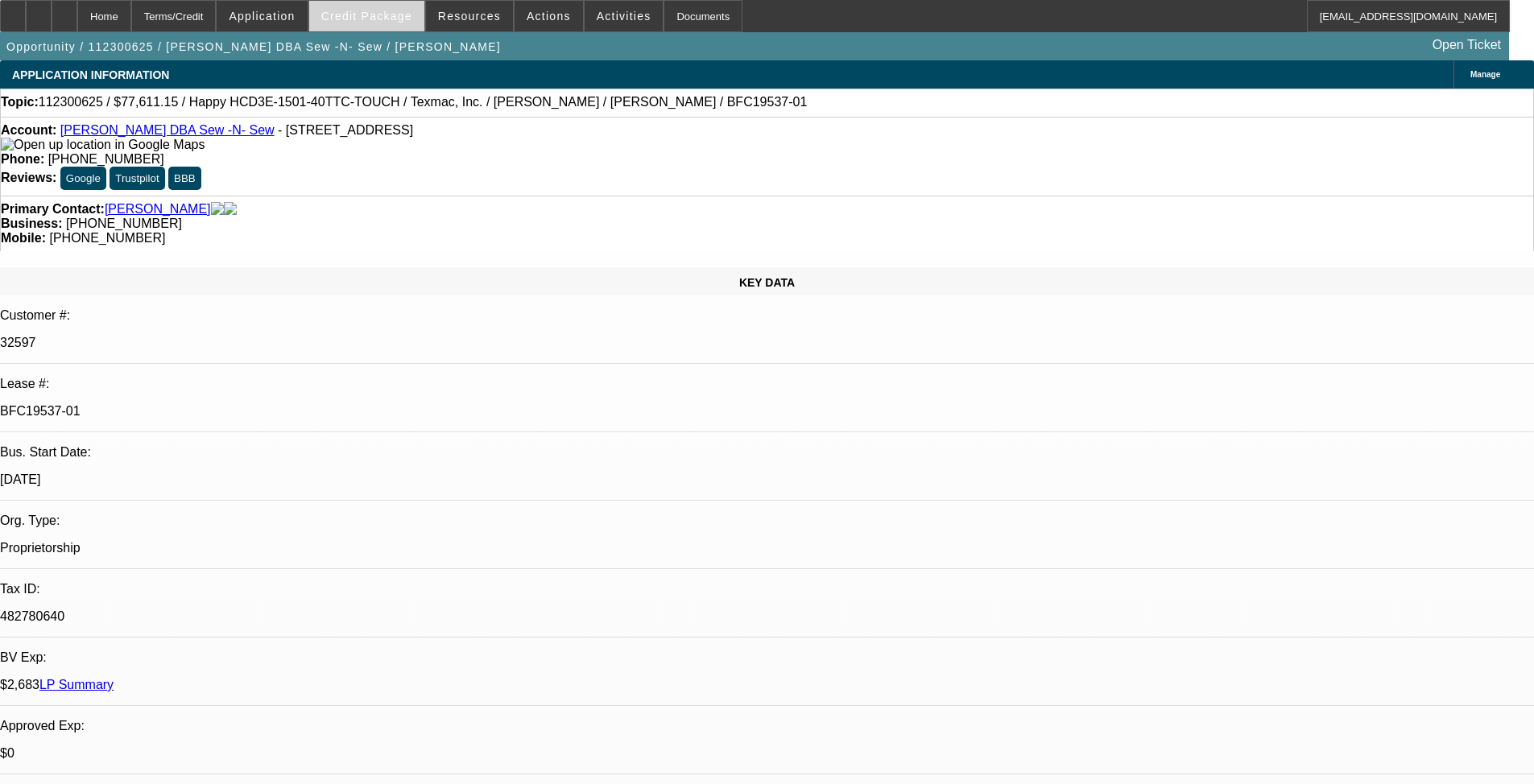
click at [407, 25] on span at bounding box center [367, 16] width 115 height 39
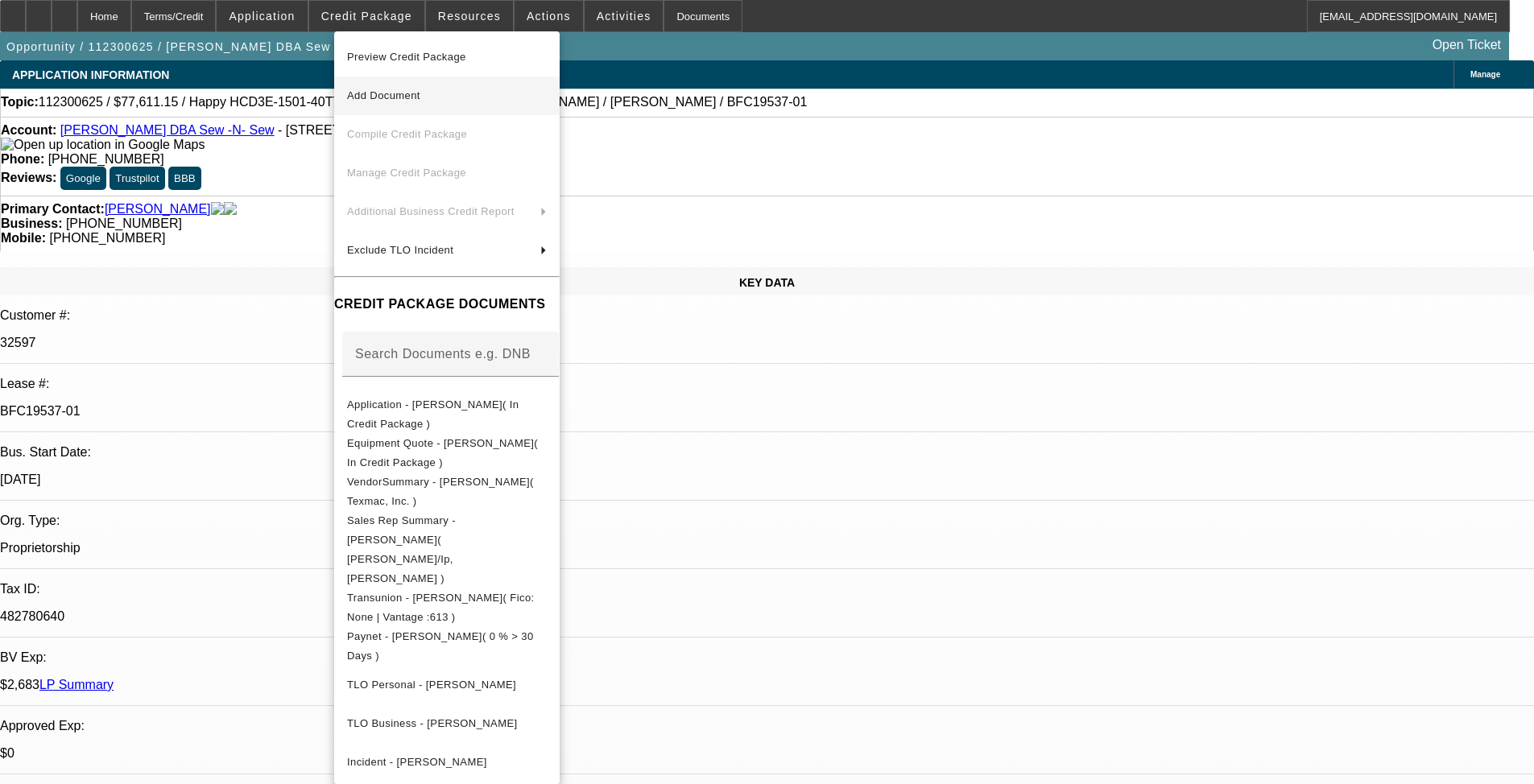
click at [466, 60] on span "Preview Credit Package" at bounding box center [407, 57] width 119 height 12
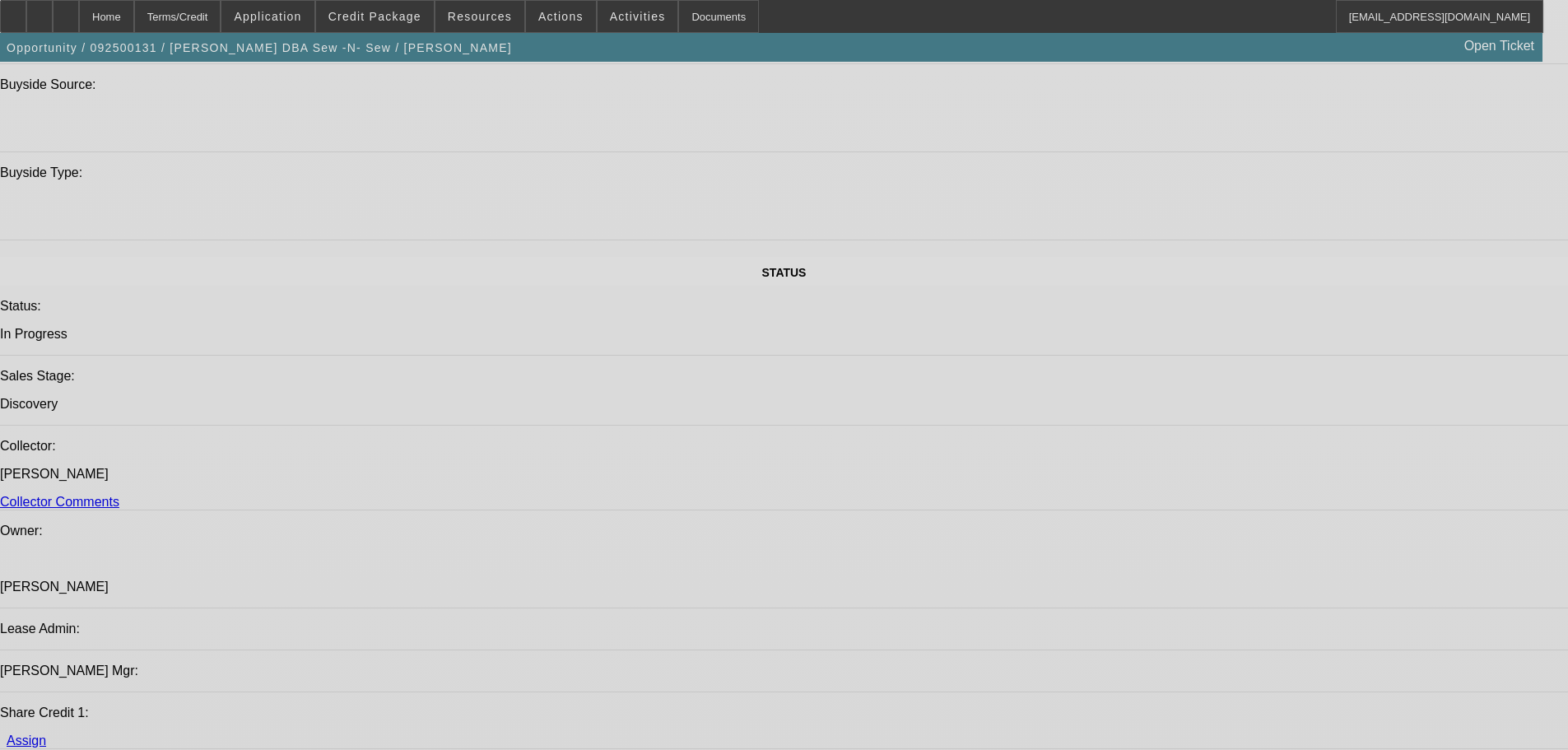
select select "0"
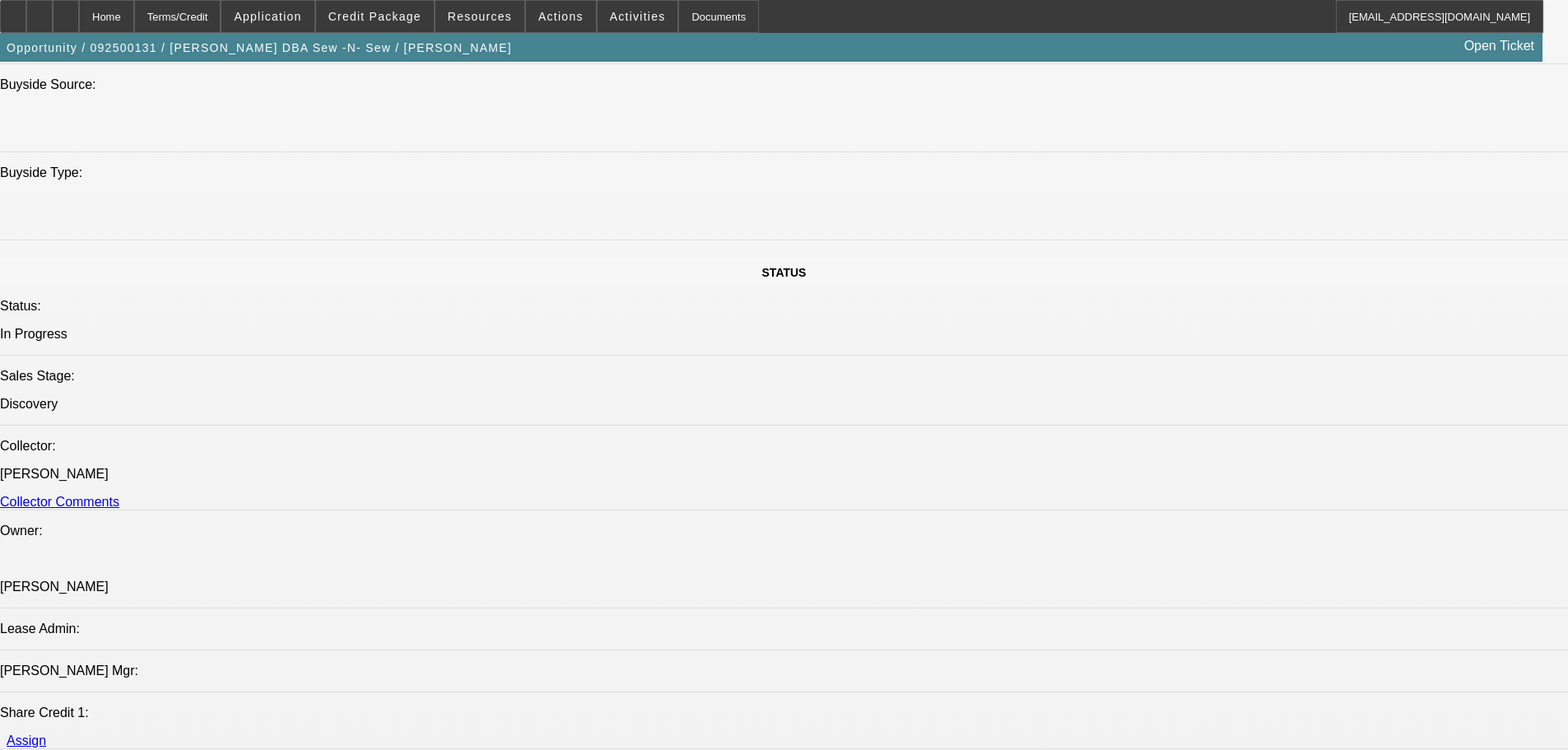
select select "2"
select select "0.1"
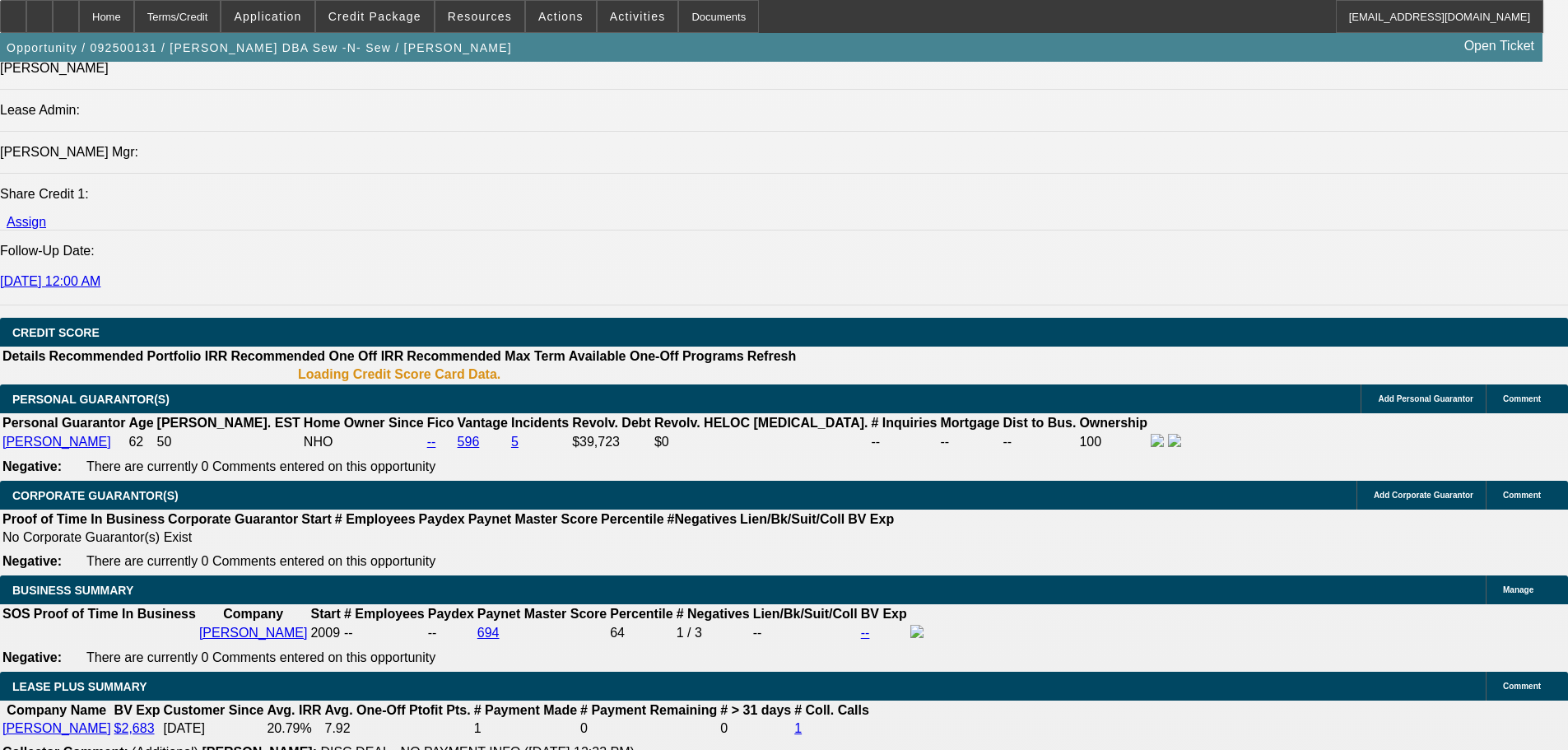
select select "4"
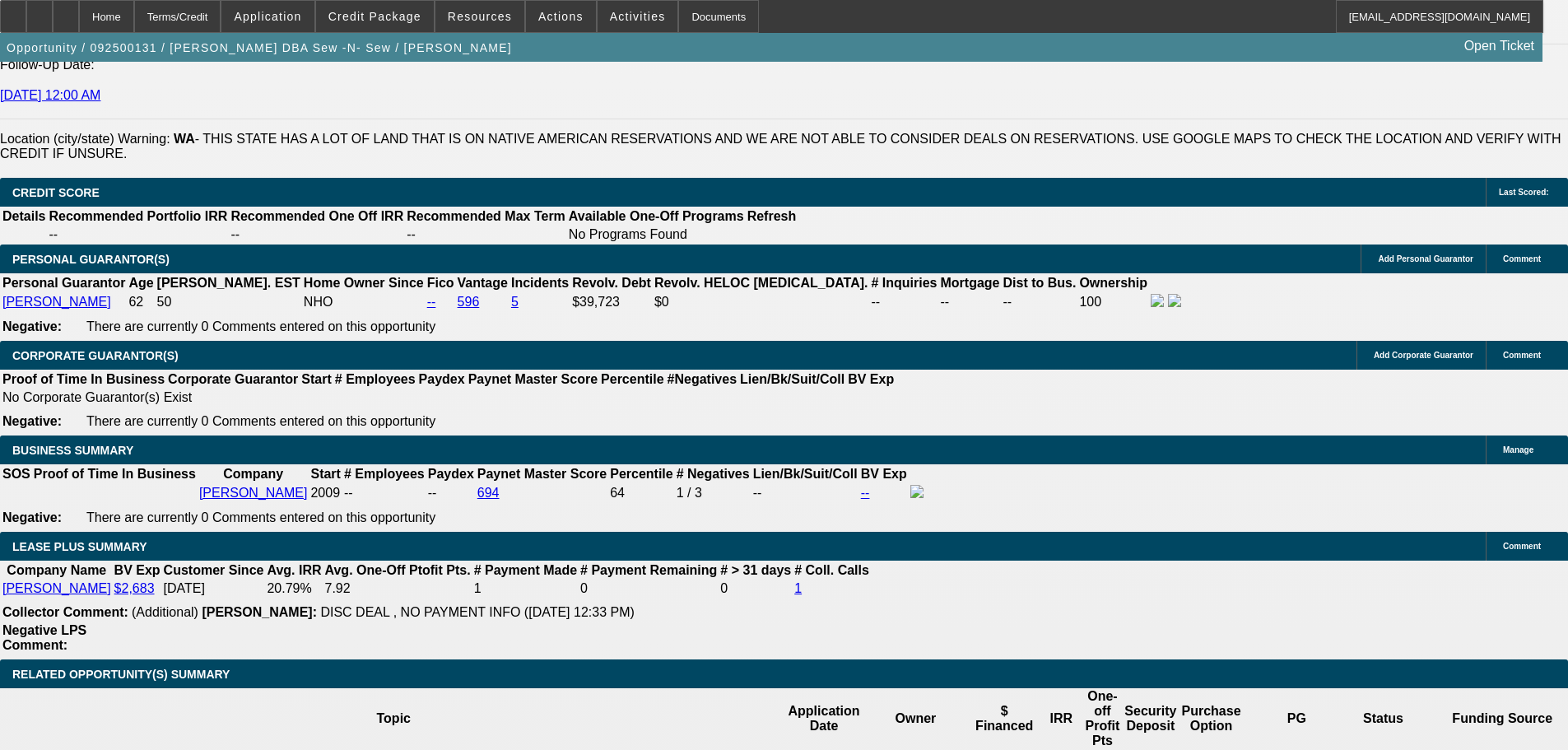
scroll to position [2438, 0]
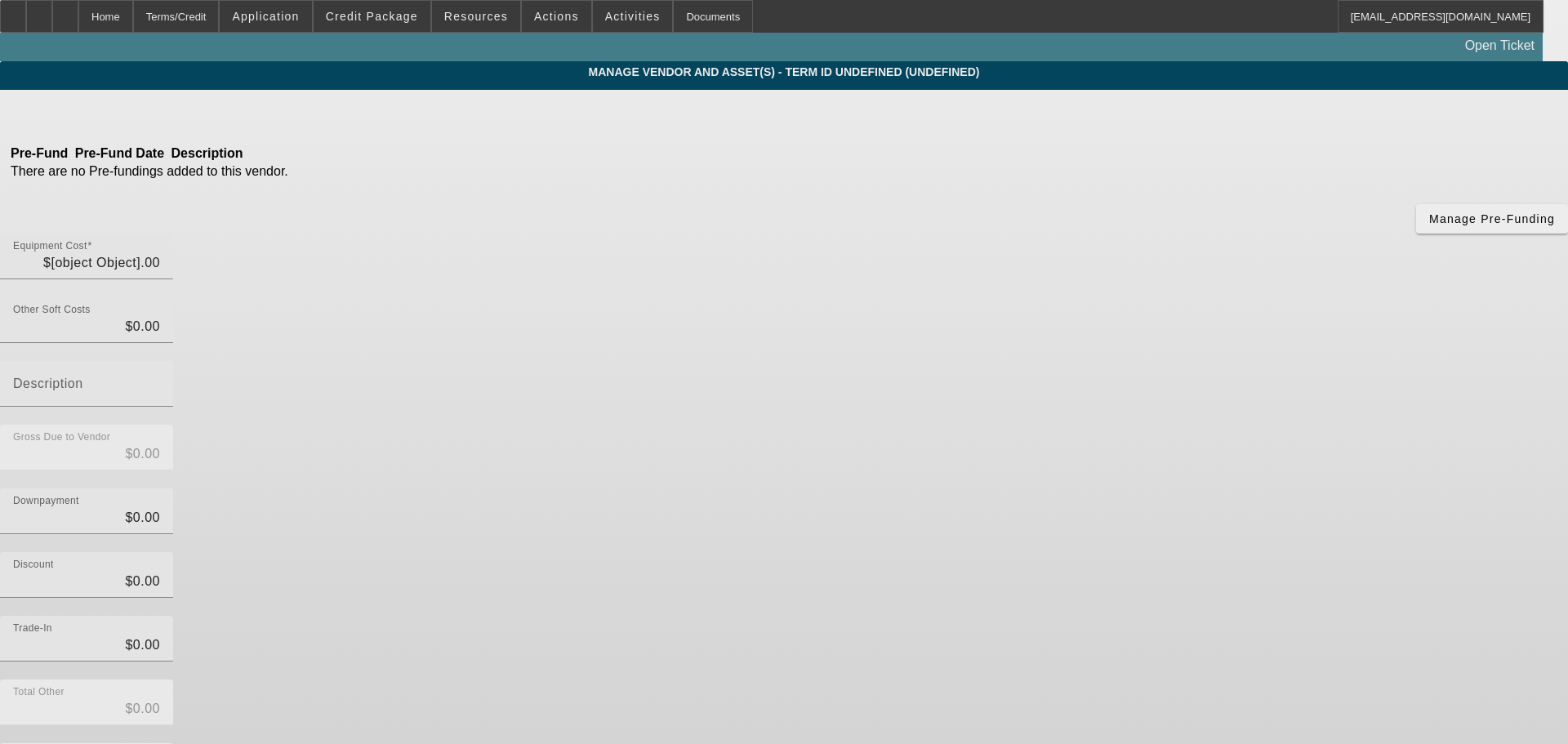
type input "$30,000.00"
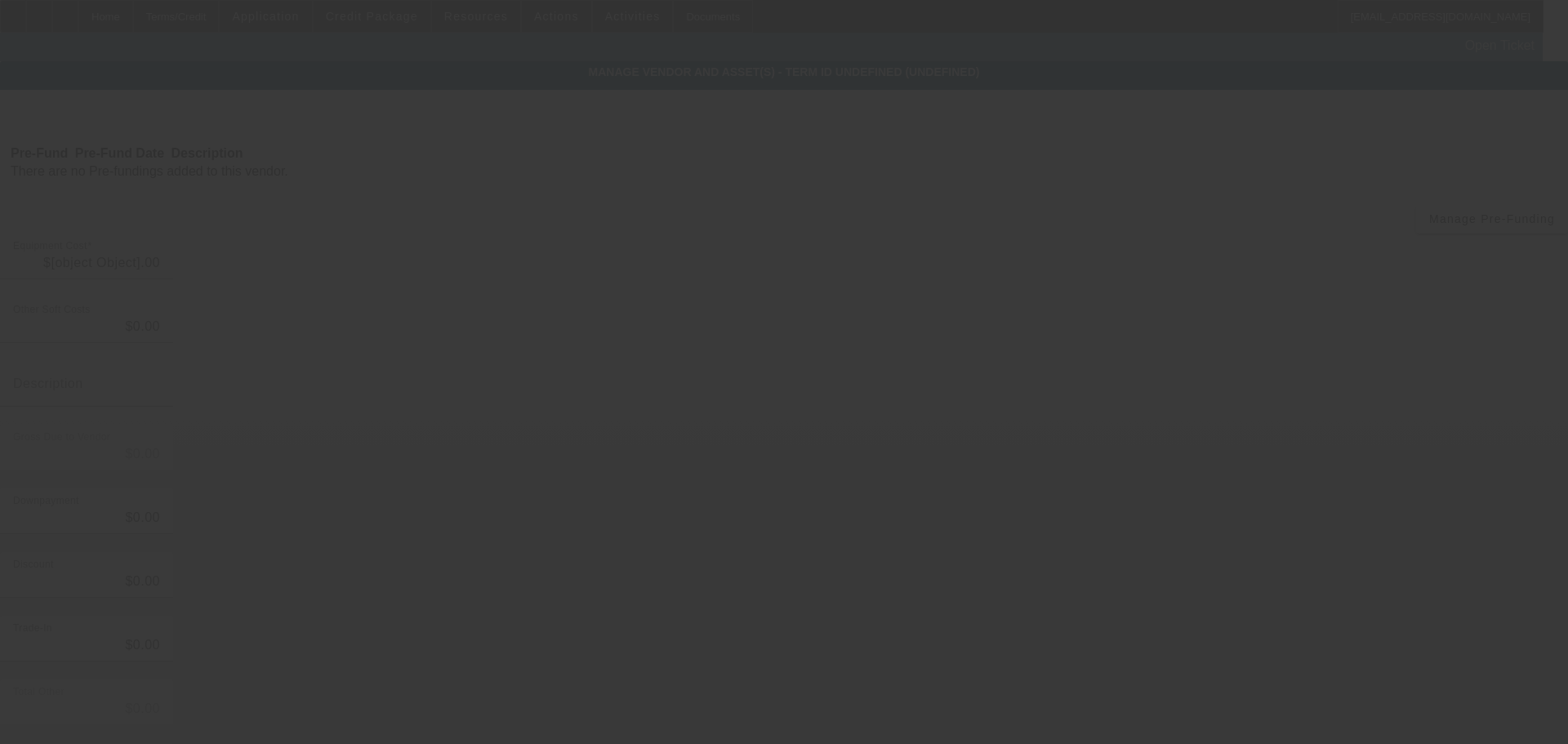
type input "$30,000.00"
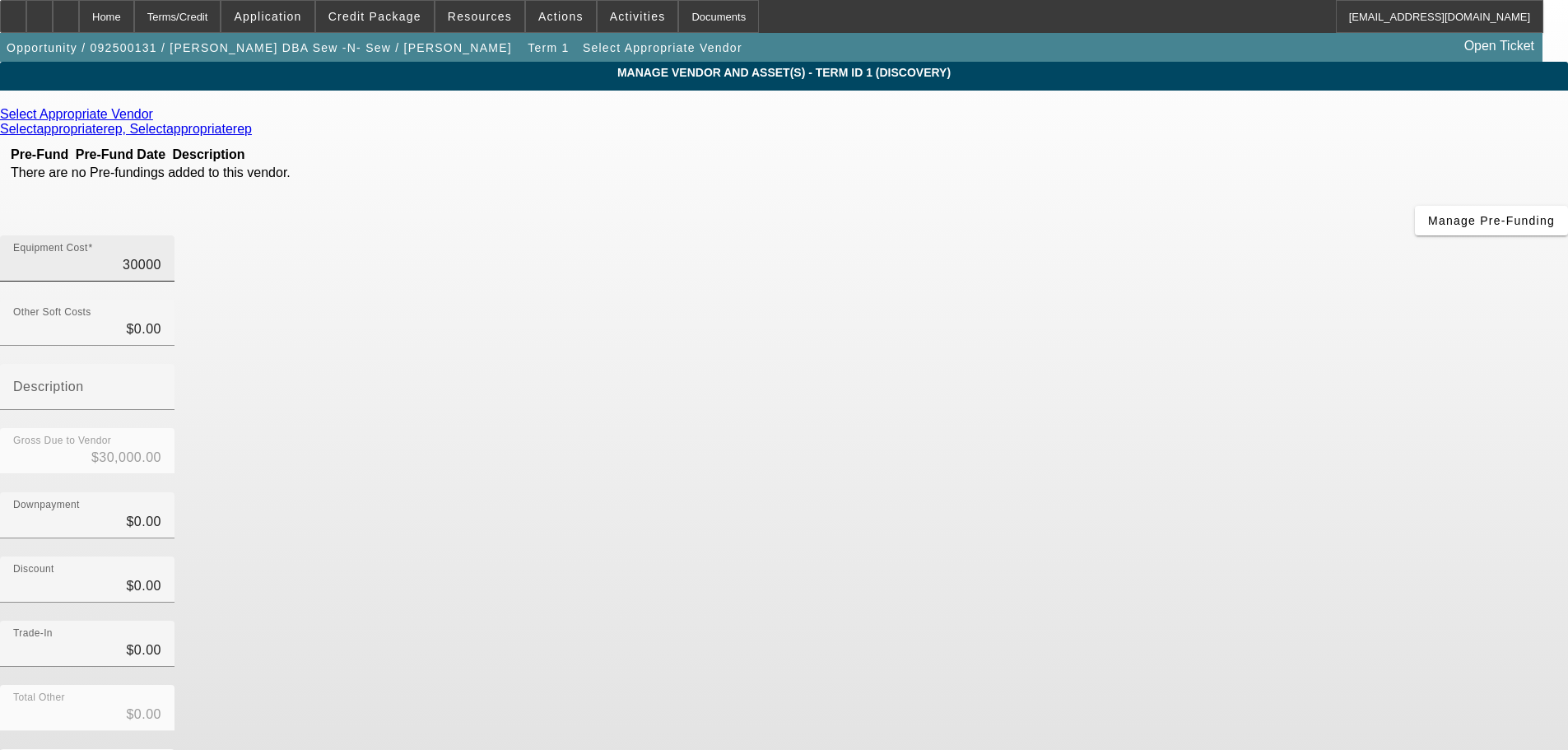
click at [161, 255] on input "30000" at bounding box center [87, 265] width 148 height 19
type input "3000"
type input "$3,000.00"
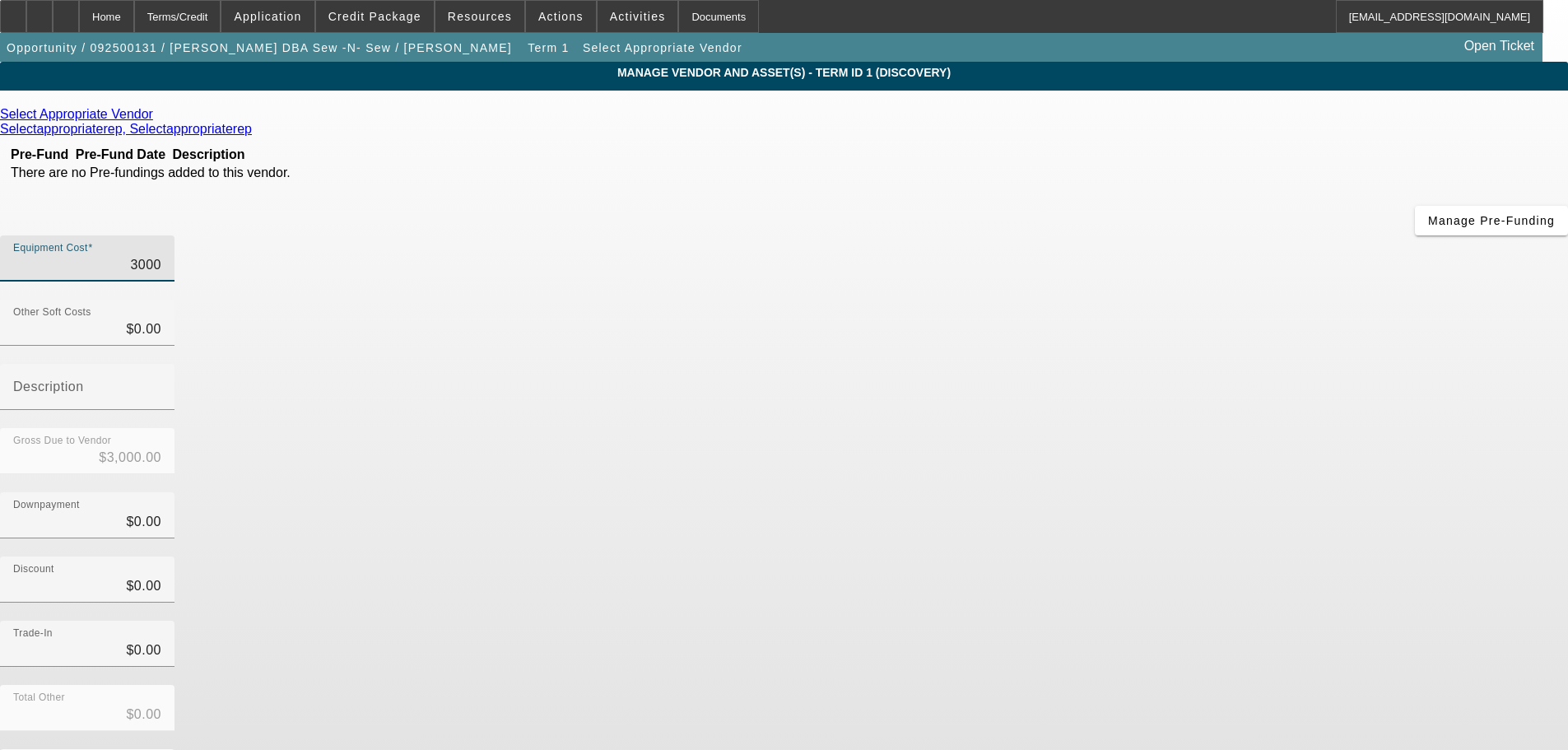
type input "35000"
type input "$35,000.00"
click at [1162, 492] on div "Downpayment $0.00" at bounding box center [784, 524] width 1568 height 64
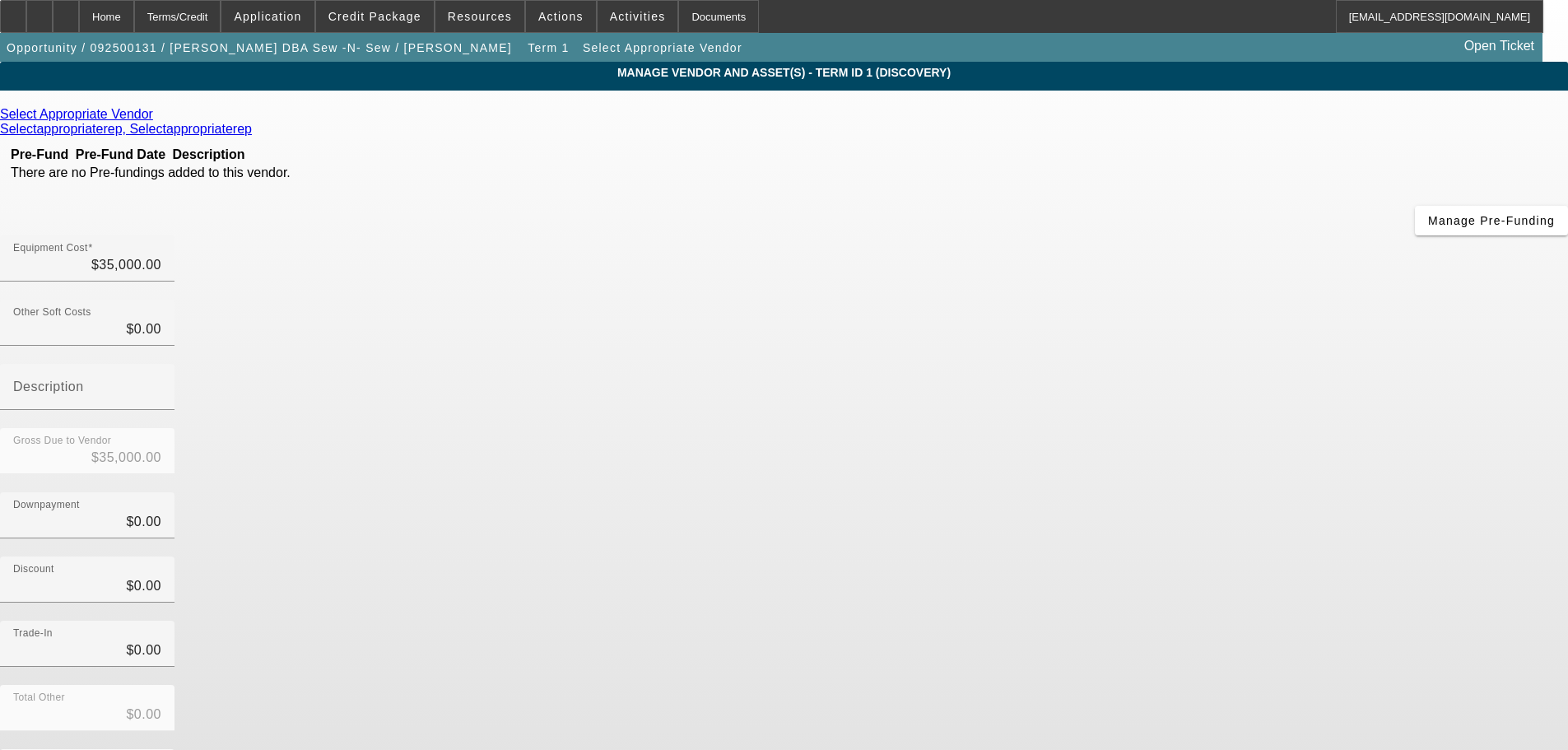
click at [158, 119] on icon at bounding box center [158, 114] width 0 height 14
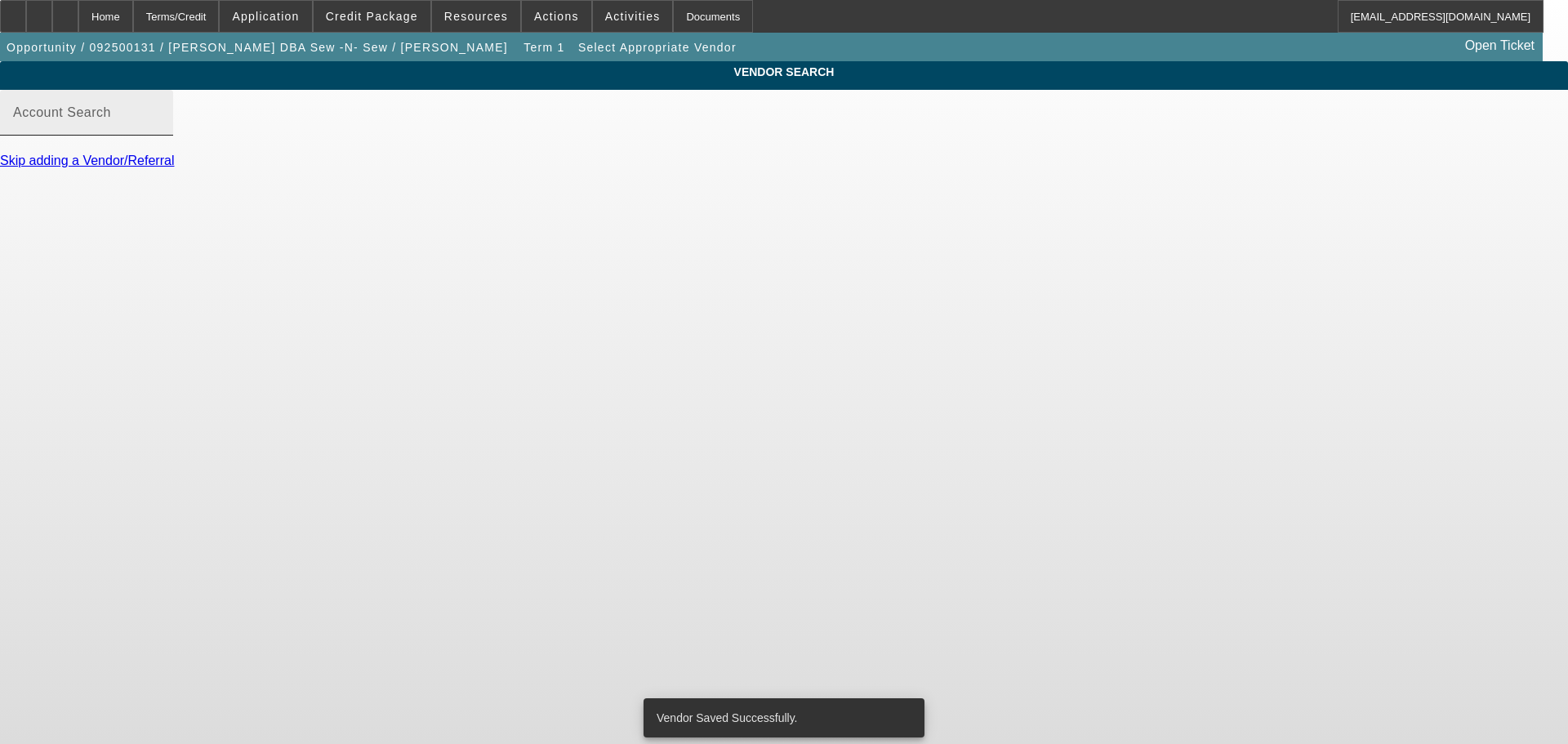
click at [160, 124] on div "Account Search" at bounding box center [86, 113] width 147 height 46
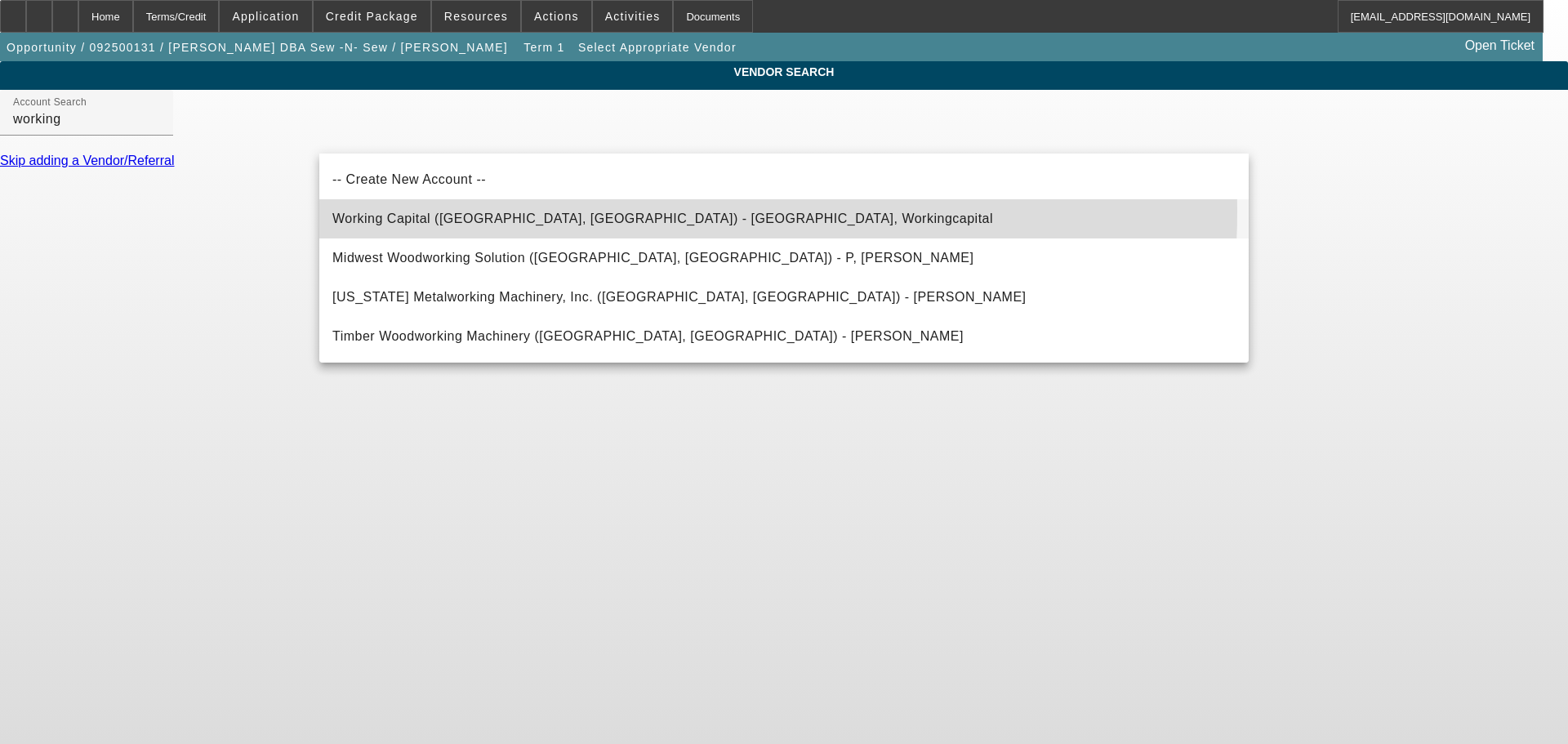
click at [602, 212] on span "Working Capital ([GEOGRAPHIC_DATA], [GEOGRAPHIC_DATA]) - [GEOGRAPHIC_DATA], Wor…" at bounding box center [663, 219] width 661 height 19
type input "Working Capital ([GEOGRAPHIC_DATA], [GEOGRAPHIC_DATA]) - [GEOGRAPHIC_DATA], Wor…"
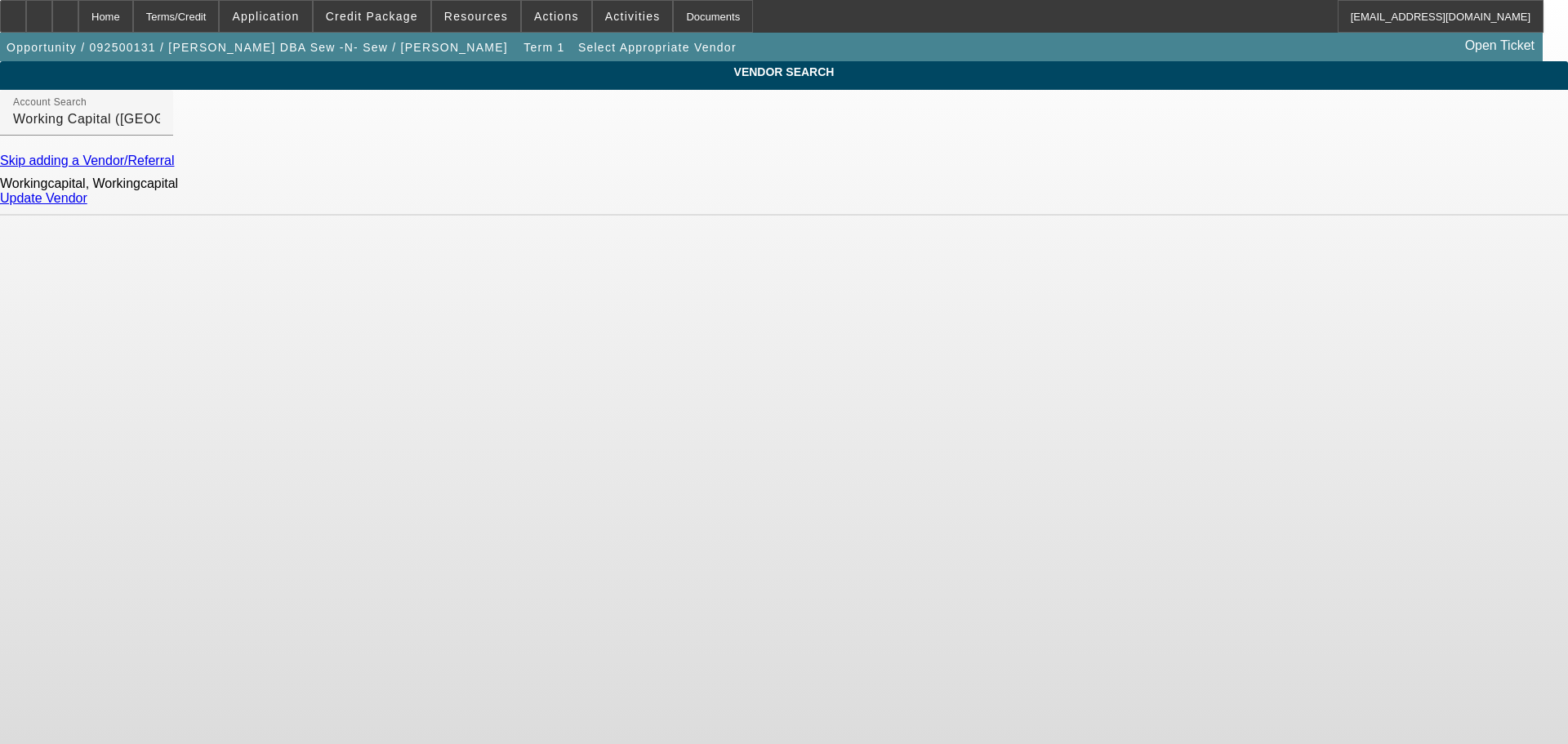
click at [1212, 202] on div "Update Vendor" at bounding box center [784, 198] width 1568 height 14
click at [87, 205] on link "Update Vendor" at bounding box center [43, 198] width 87 height 13
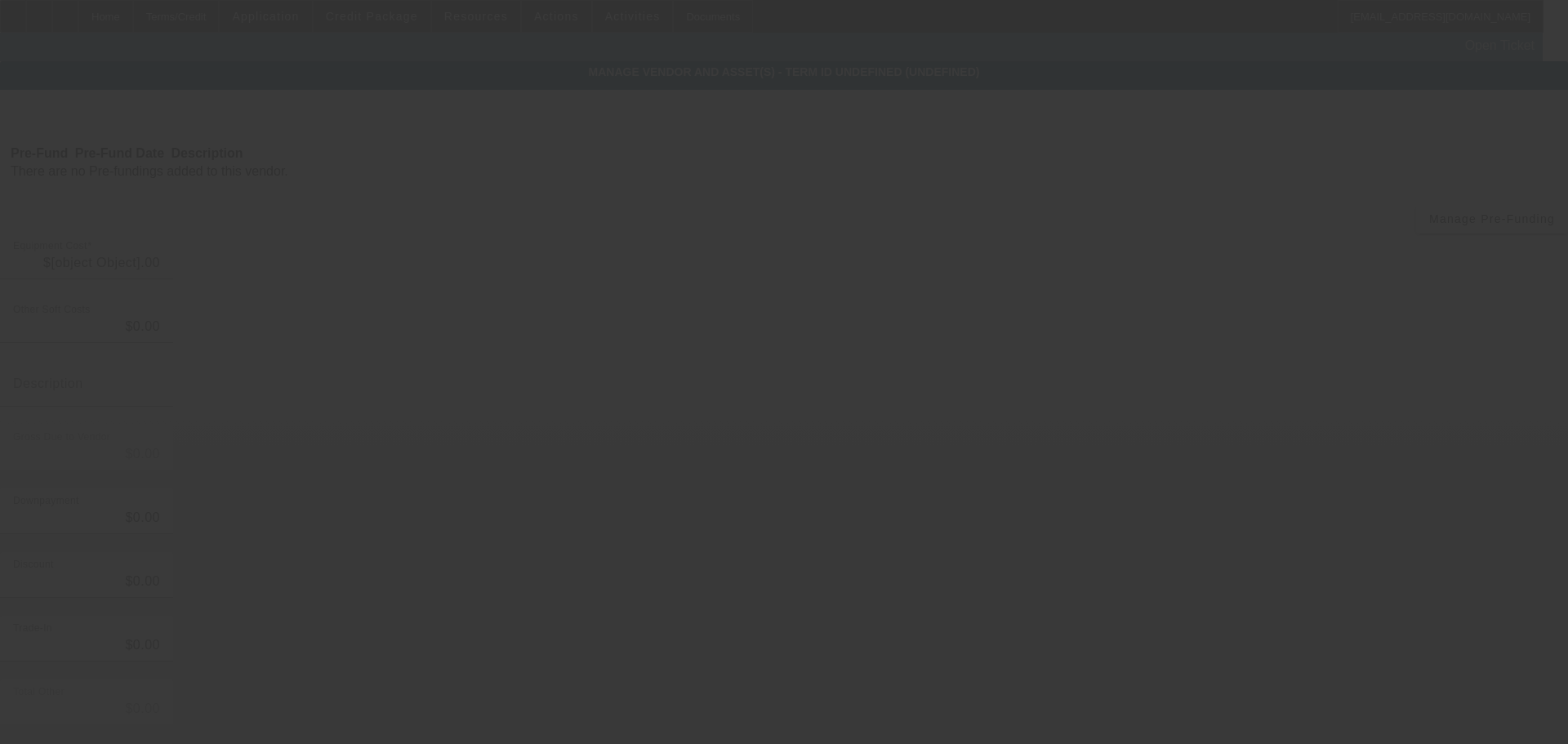
type input "$35,000.00"
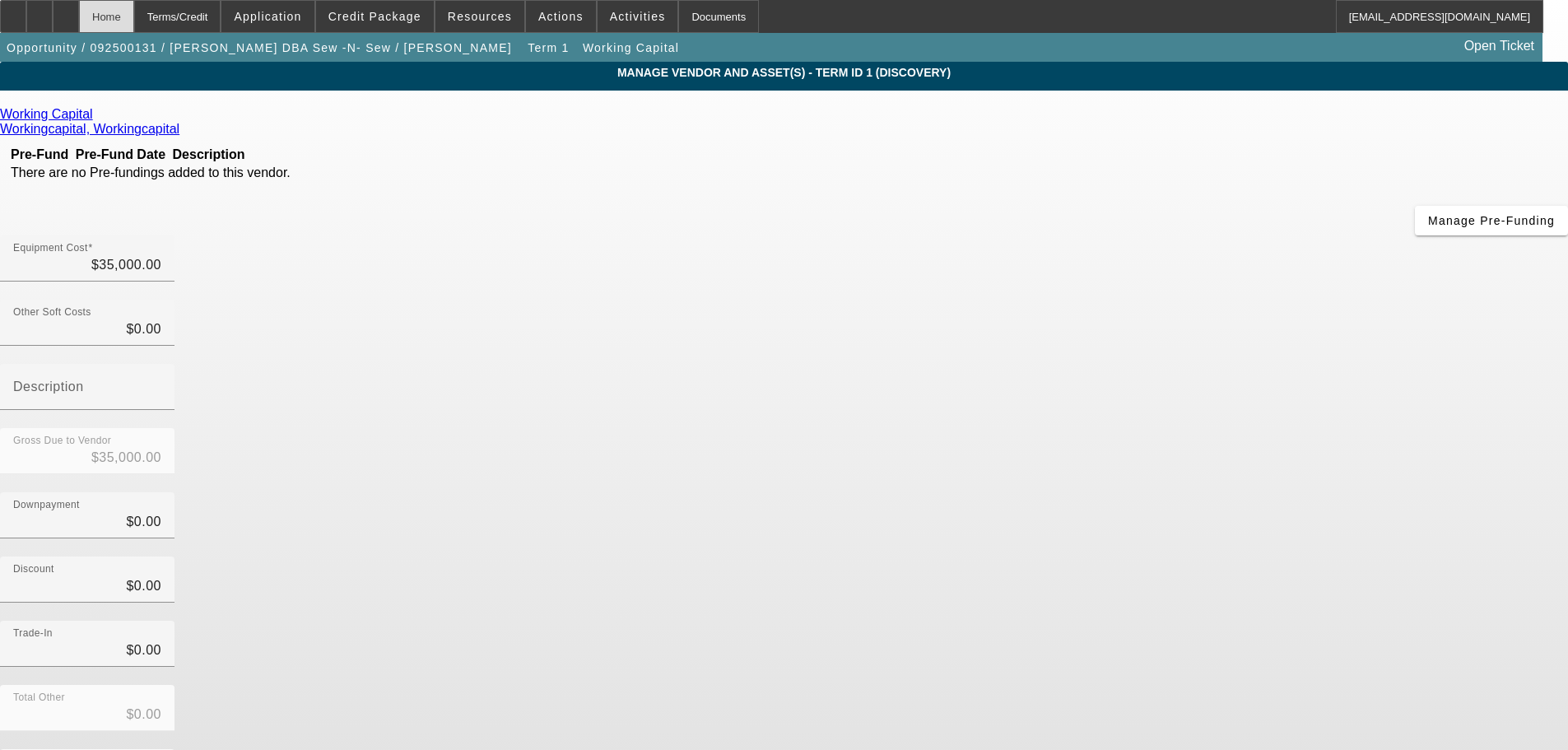
click at [134, 21] on div "Home" at bounding box center [106, 16] width 55 height 33
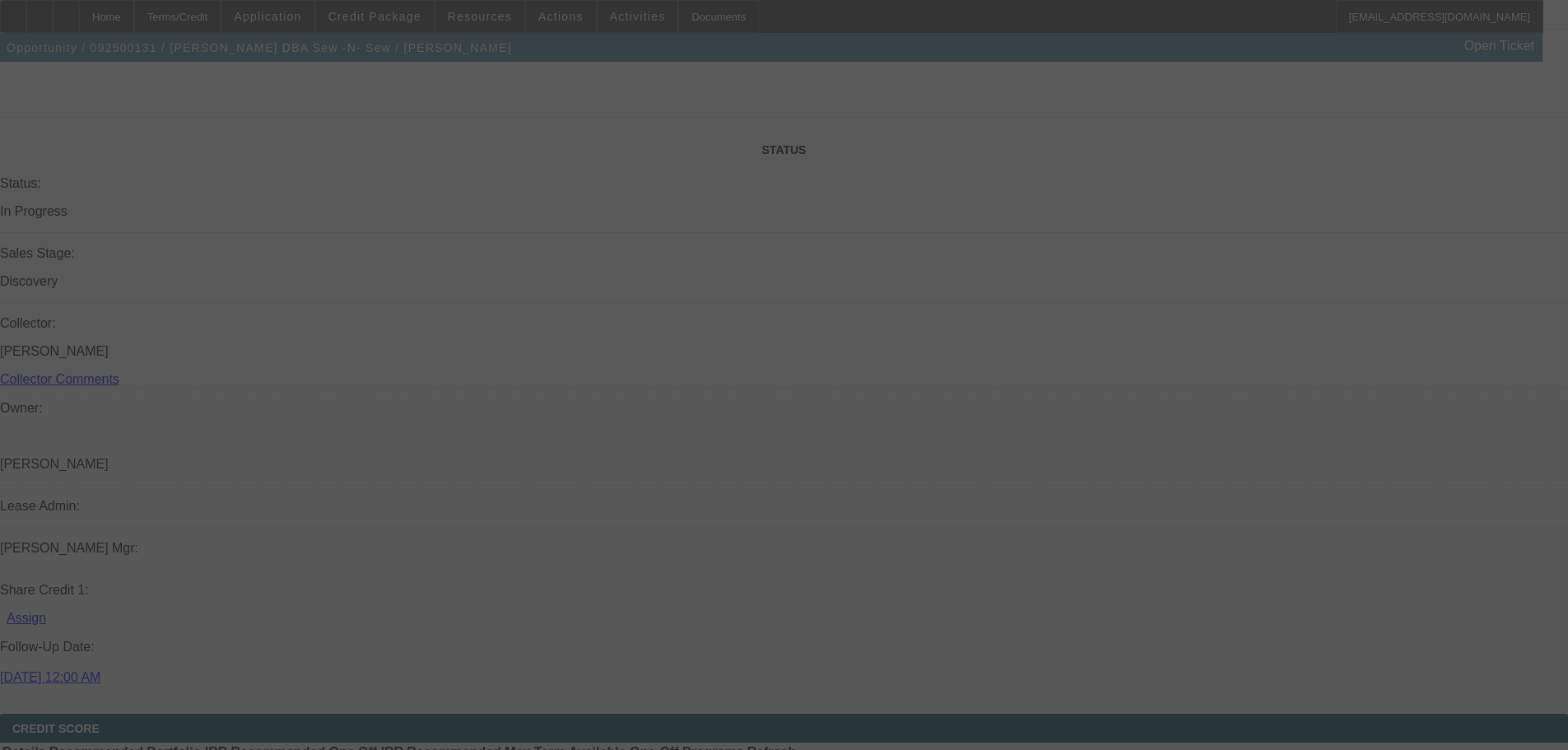
drag, startPoint x: 434, startPoint y: 262, endPoint x: 518, endPoint y: 557, distance: 306.7
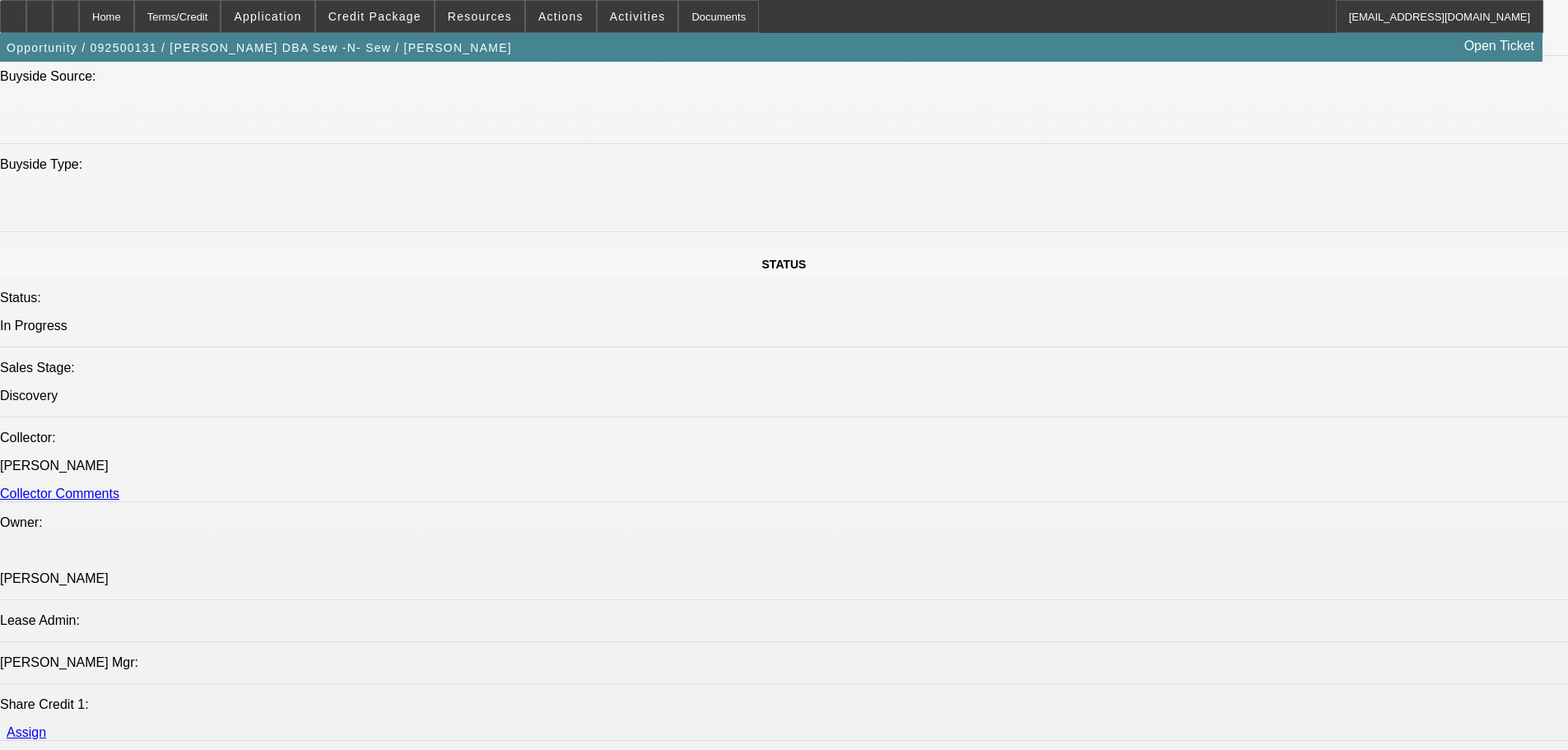
drag, startPoint x: 709, startPoint y: 360, endPoint x: 705, endPoint y: 345, distance: 15.5
select select "0"
select select "2"
select select "0.1"
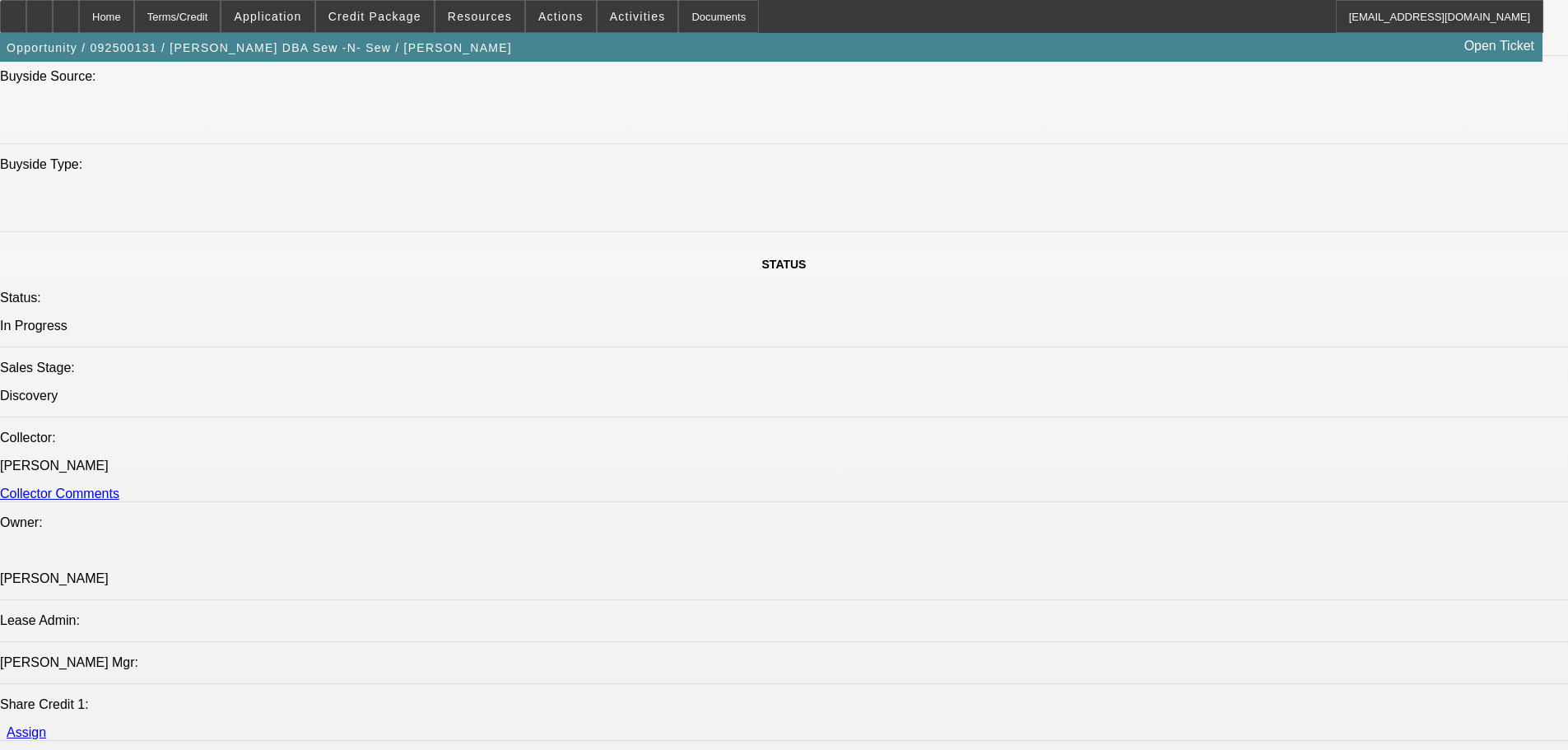
select select "4"
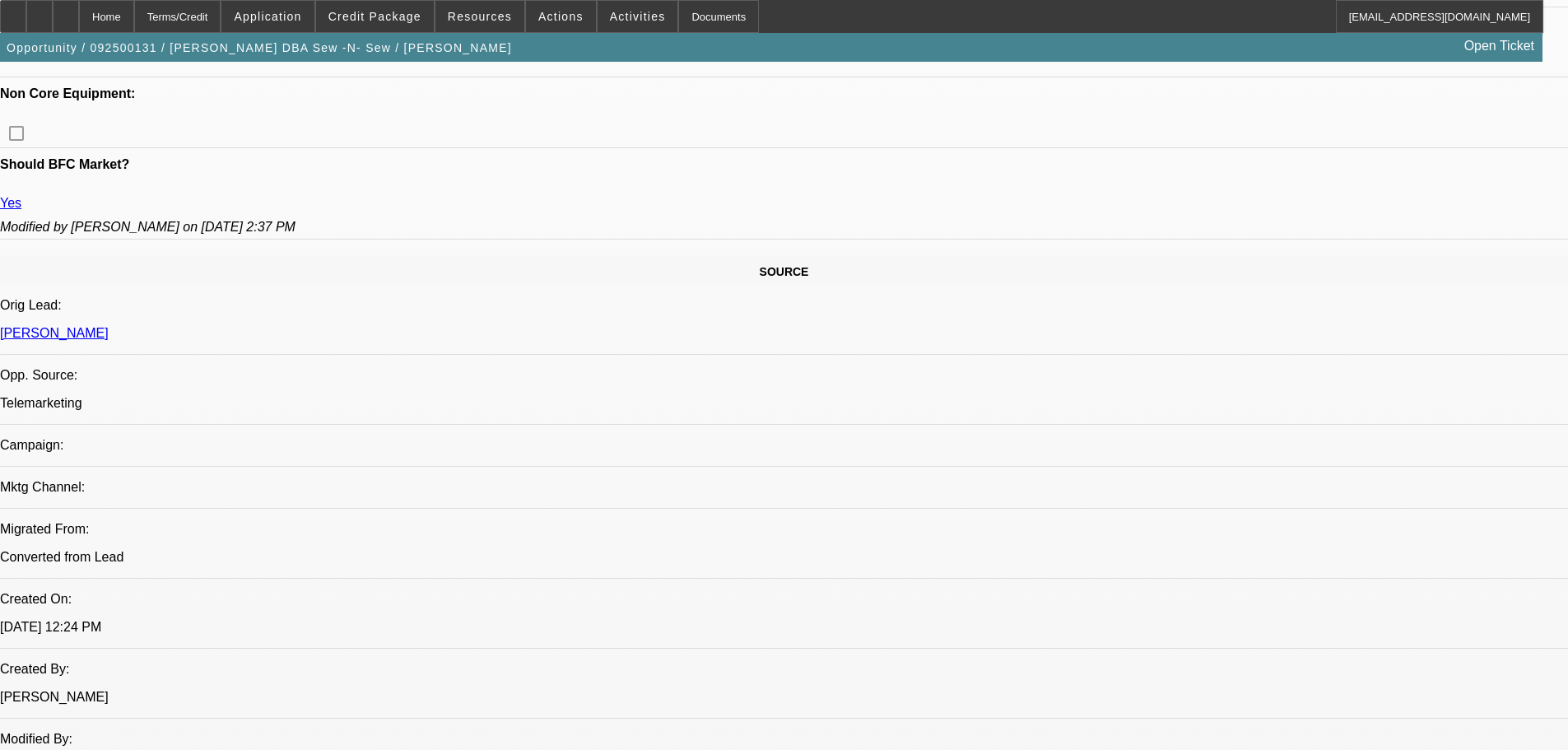
scroll to position [660, 0]
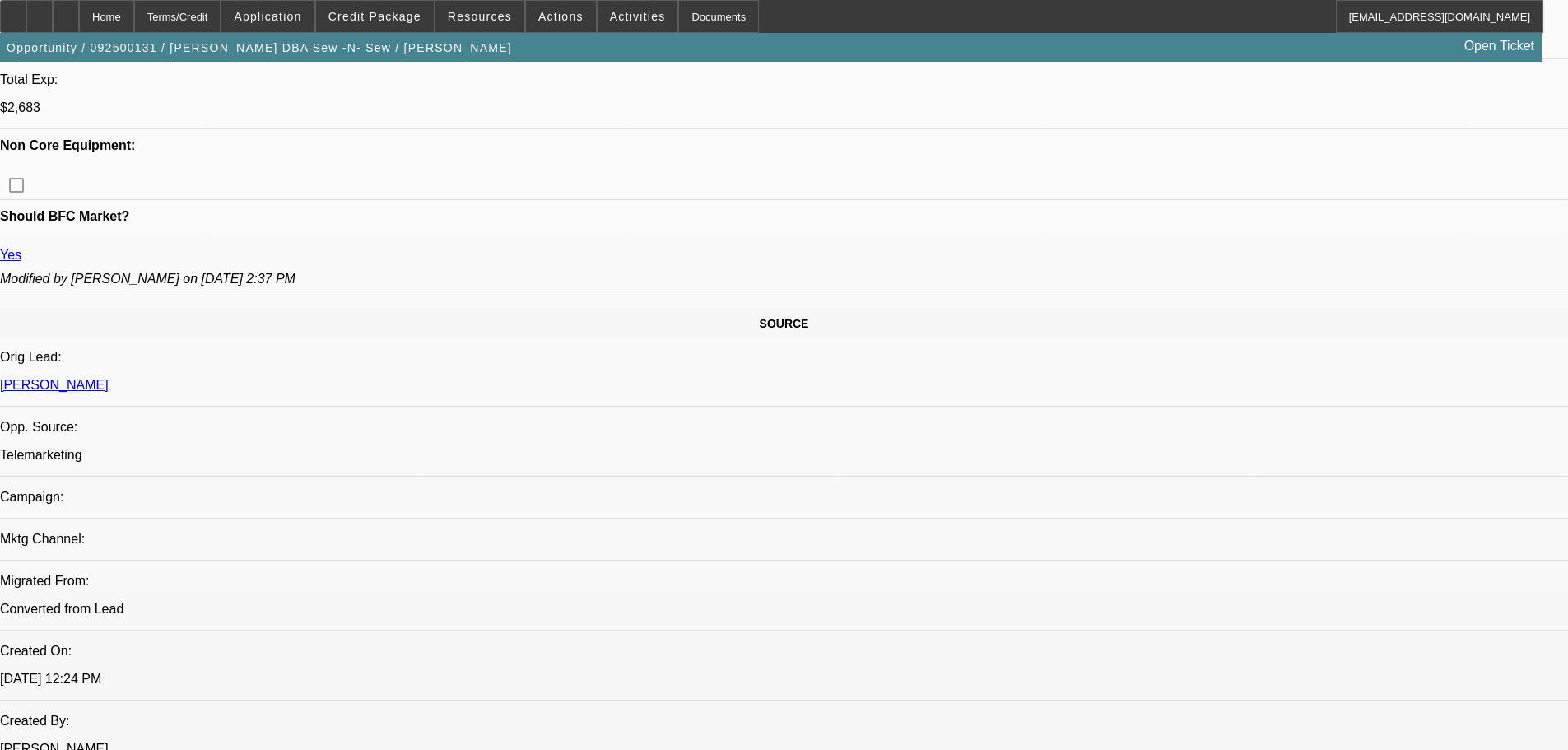
scroll to position [907, 0]
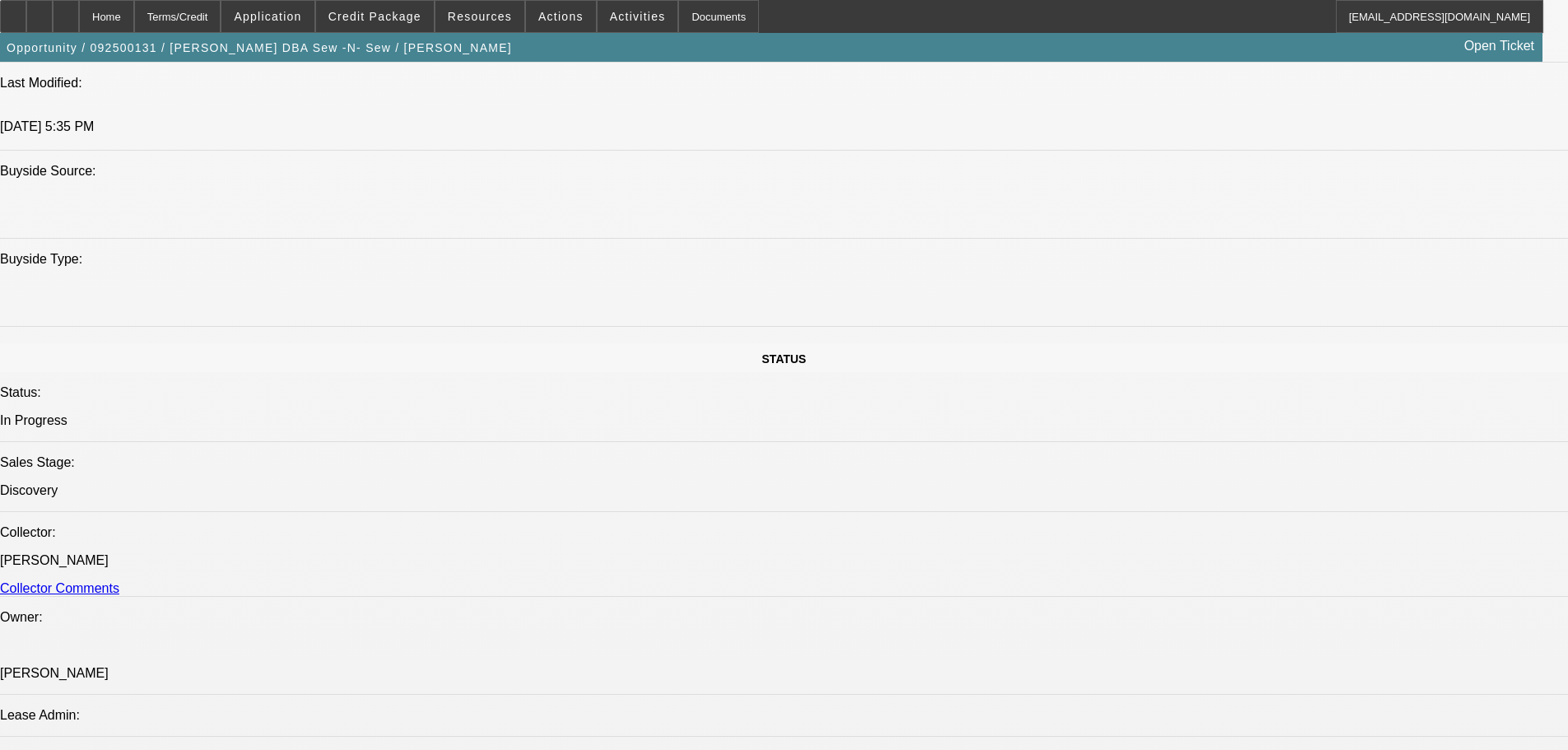
scroll to position [1730, 0]
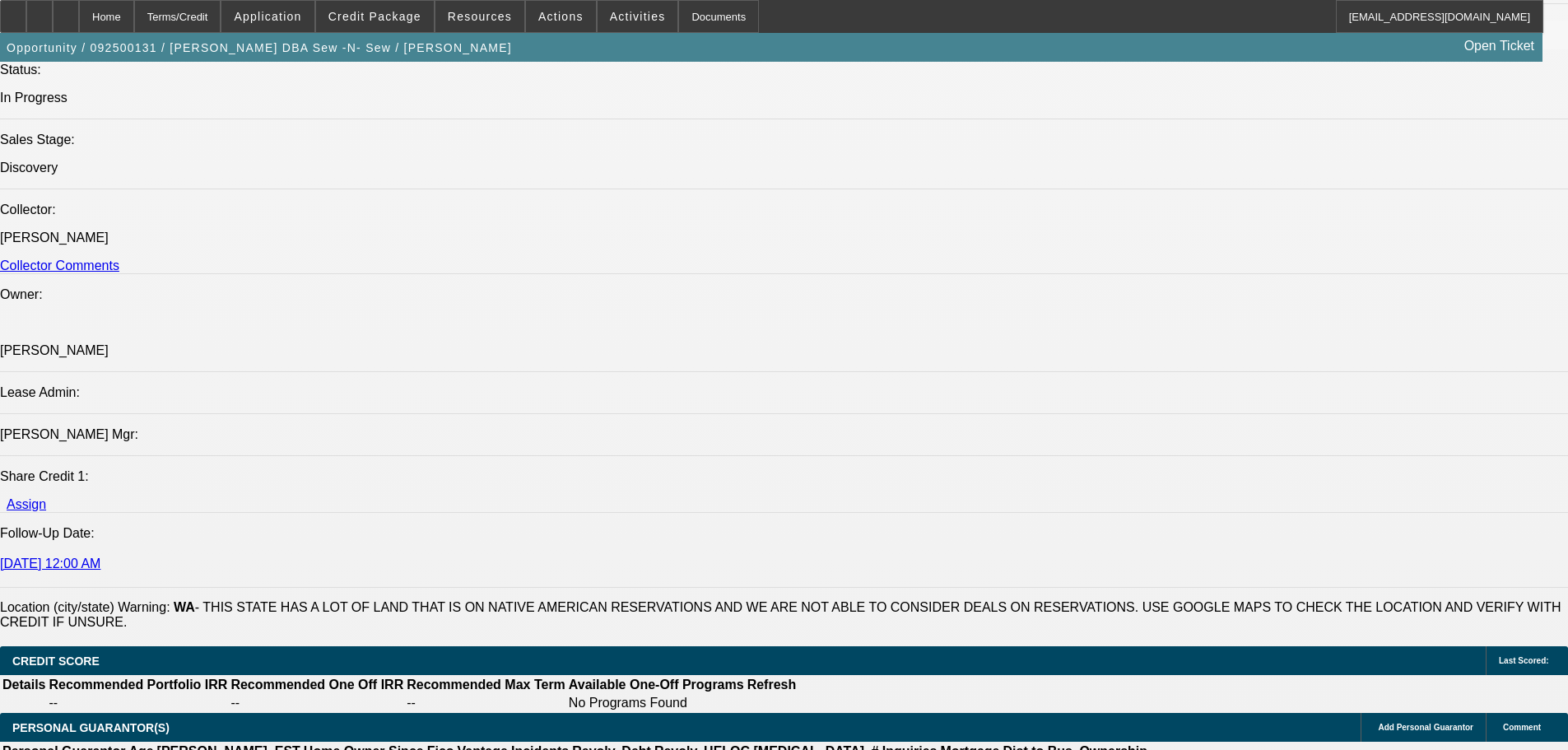
drag, startPoint x: 870, startPoint y: 377, endPoint x: 873, endPoint y: 481, distance: 104.0
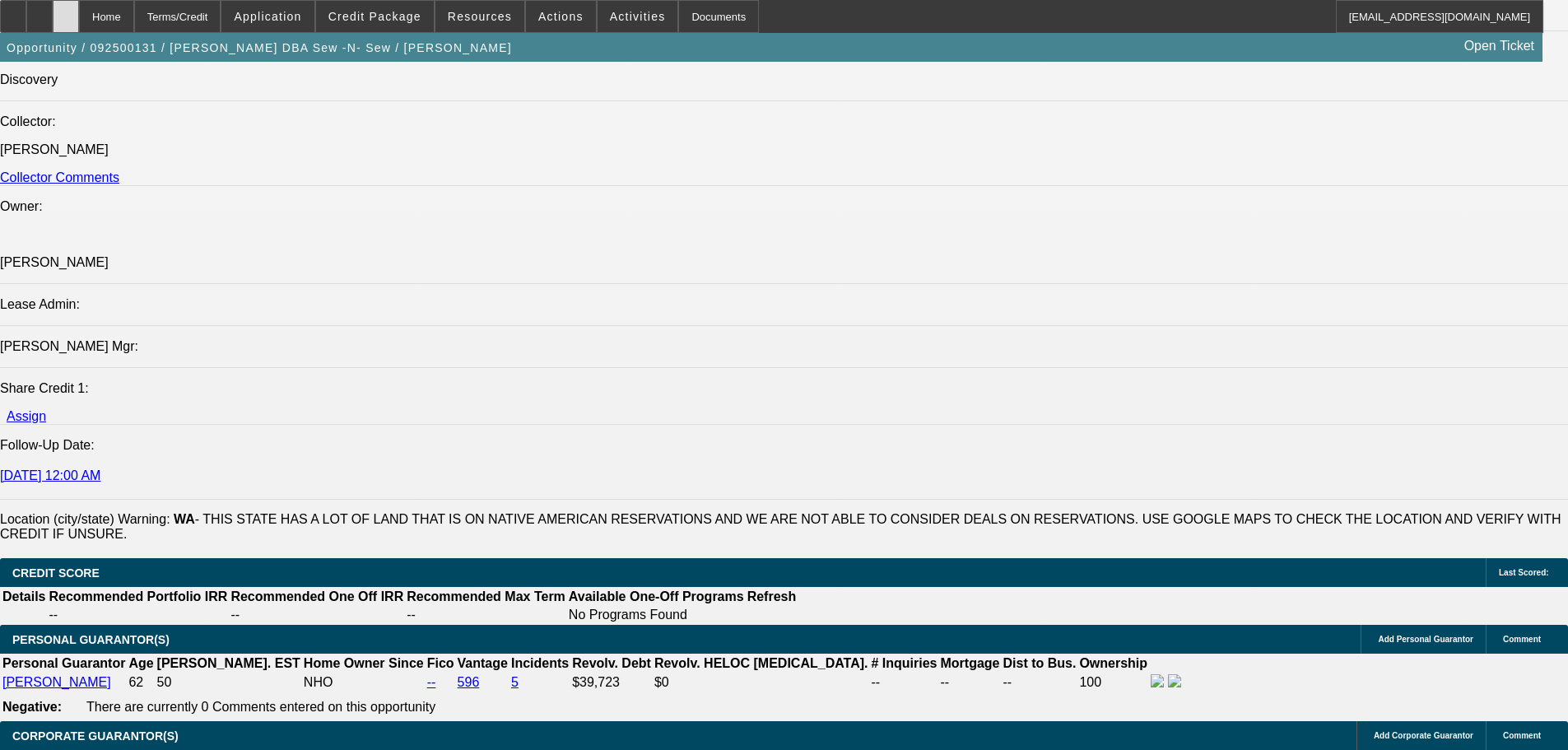
click at [79, 19] on div at bounding box center [65, 16] width 26 height 33
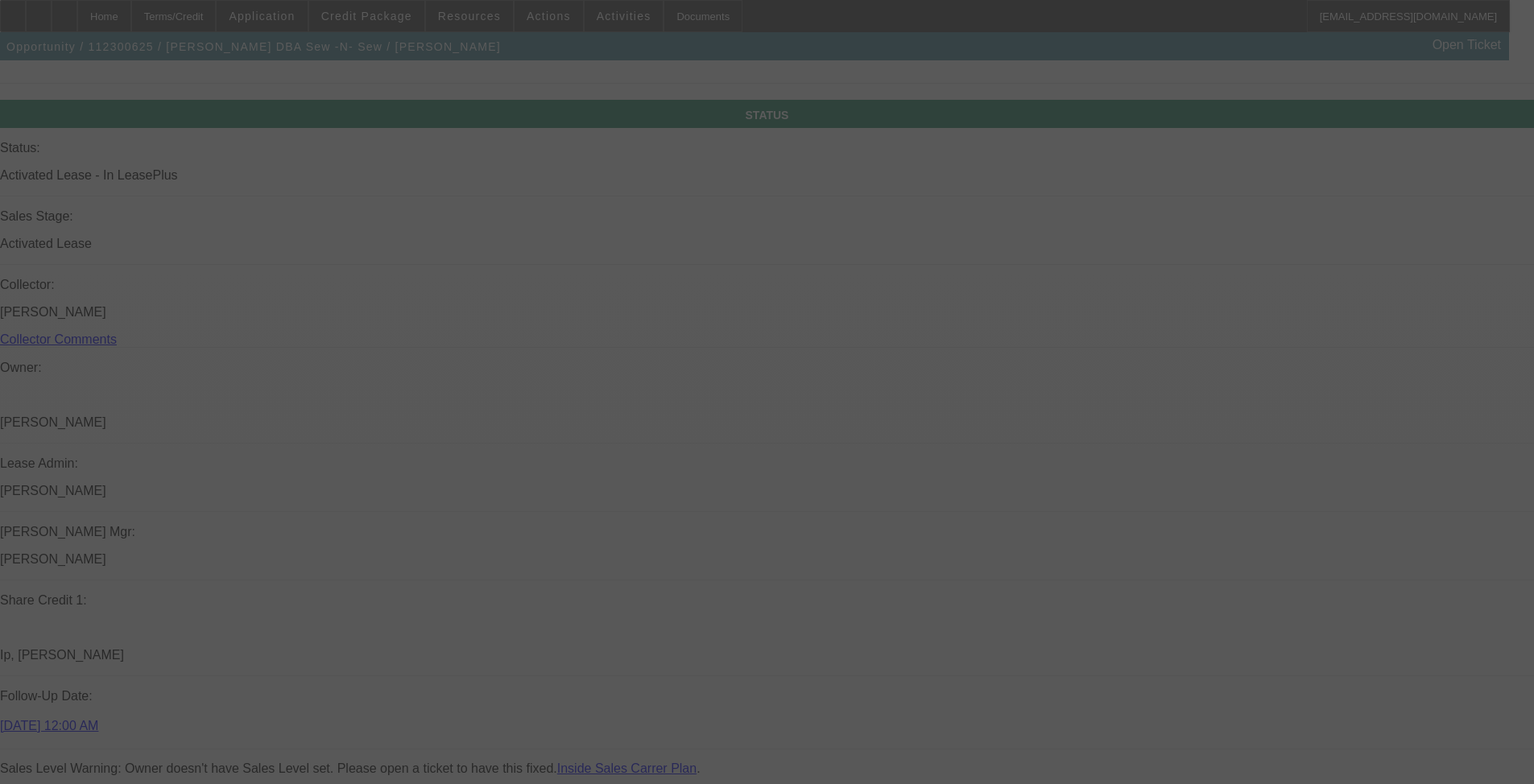
drag, startPoint x: 641, startPoint y: 264, endPoint x: 614, endPoint y: 469, distance: 206.8
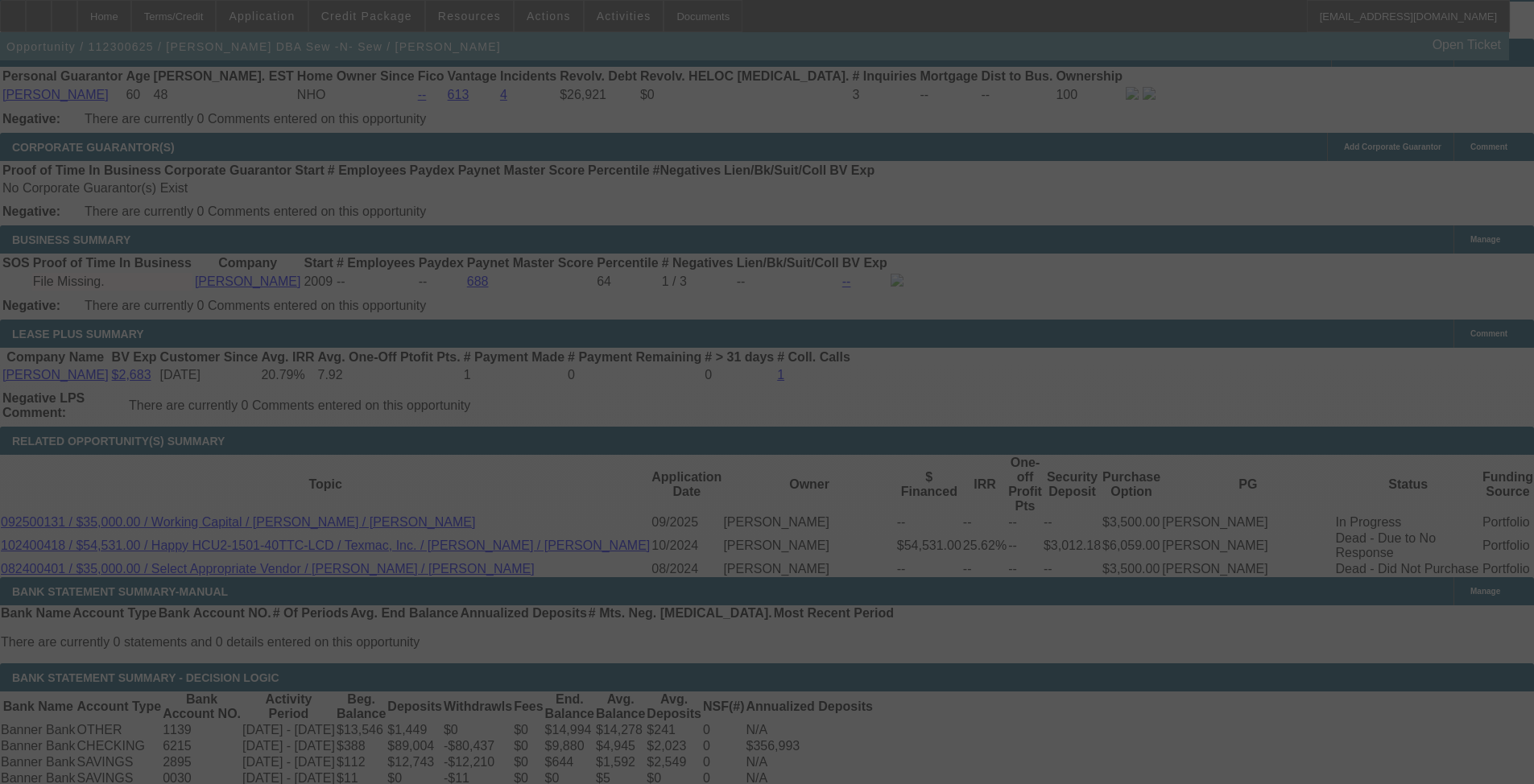
scroll to position [2402, 0]
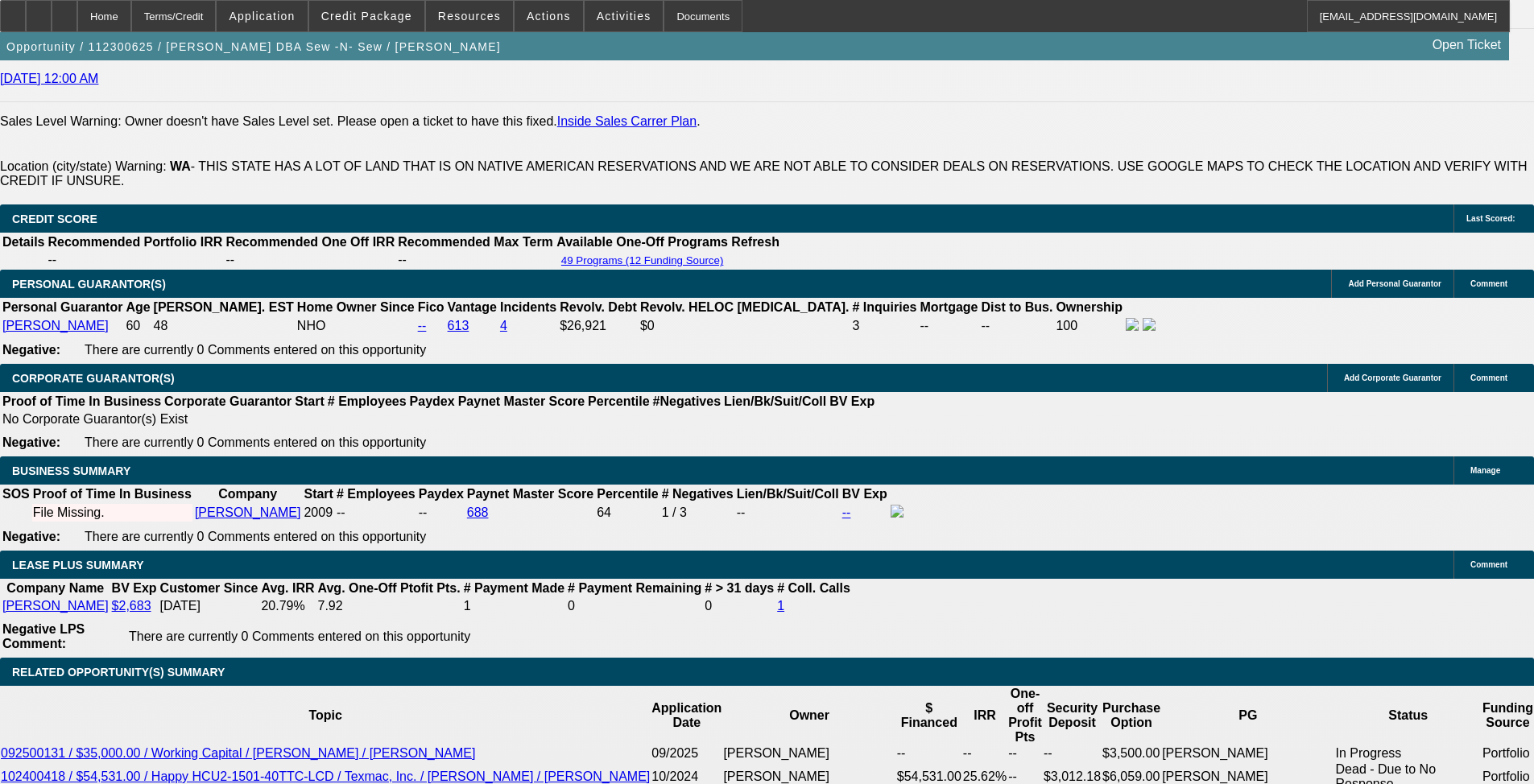
select select "0"
select select "0.1"
select select "4"
select select "0"
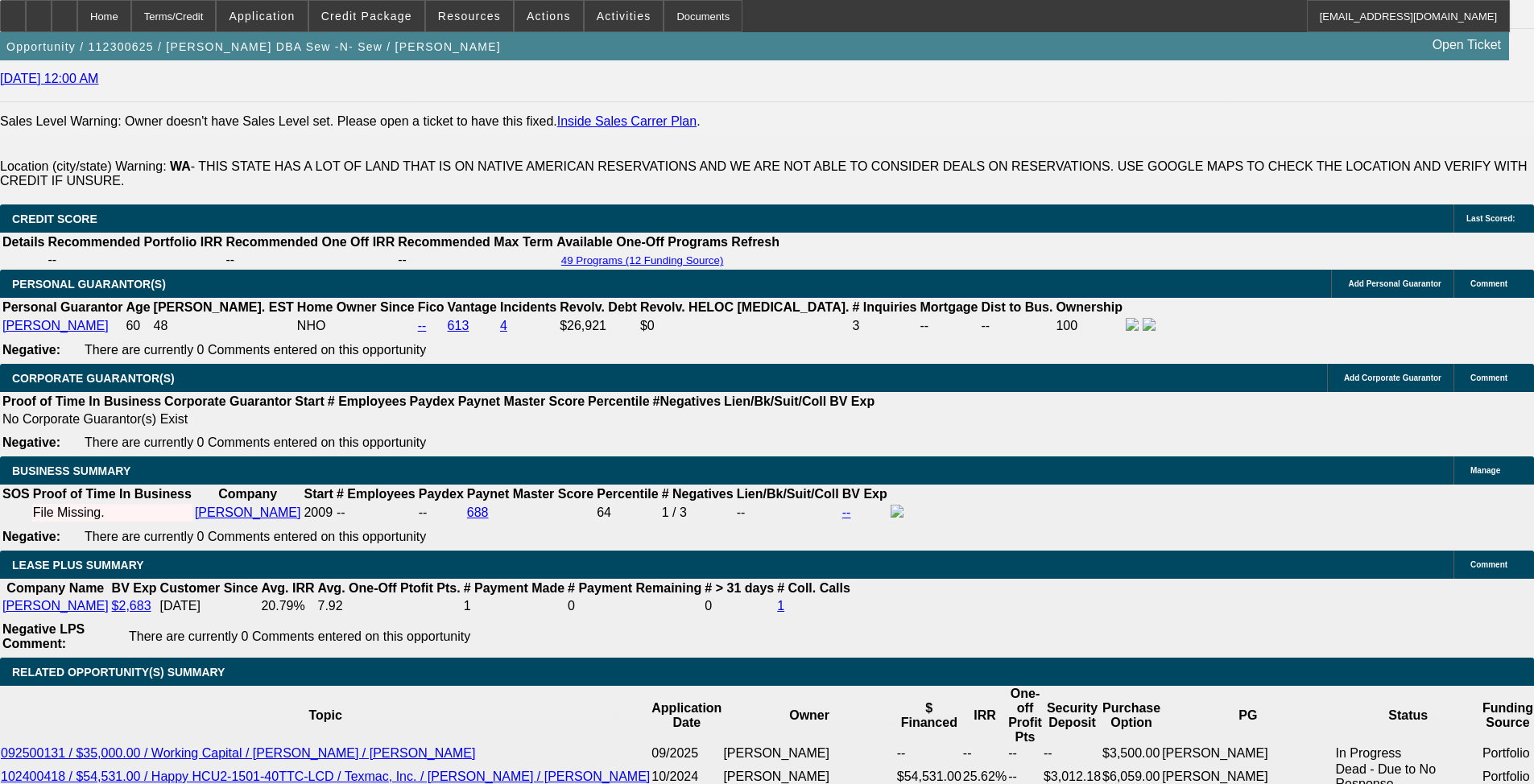
select select "0"
select select "0.1"
select select "4"
select select "0.2"
select select "2"
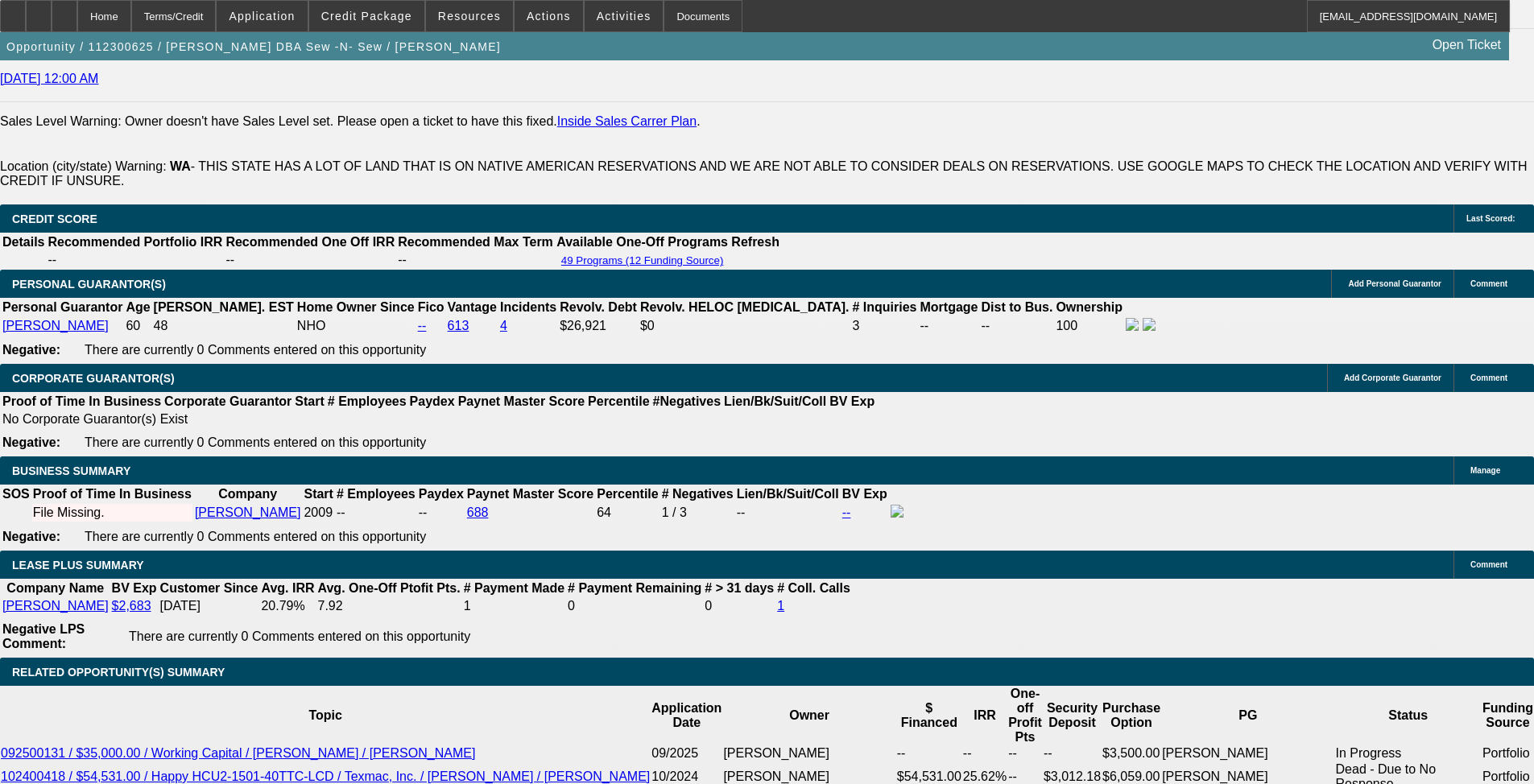
select select "2"
select select "0.1"
select select "4"
select select "0"
select select "2"
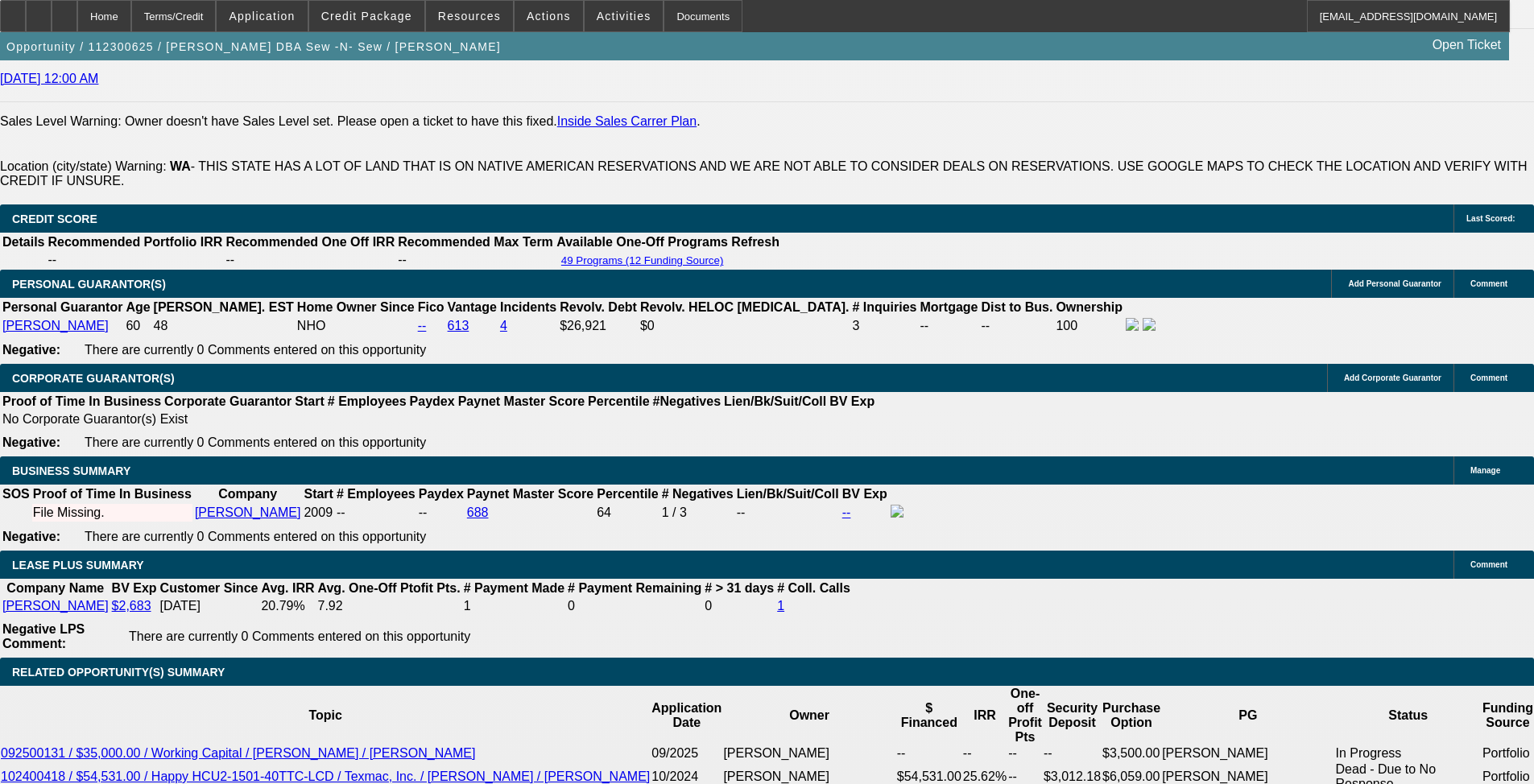
select select "2"
select select "0.1"
select select "4"
drag, startPoint x: 140, startPoint y: 237, endPoint x: 209, endPoint y: 256, distance: 71.6
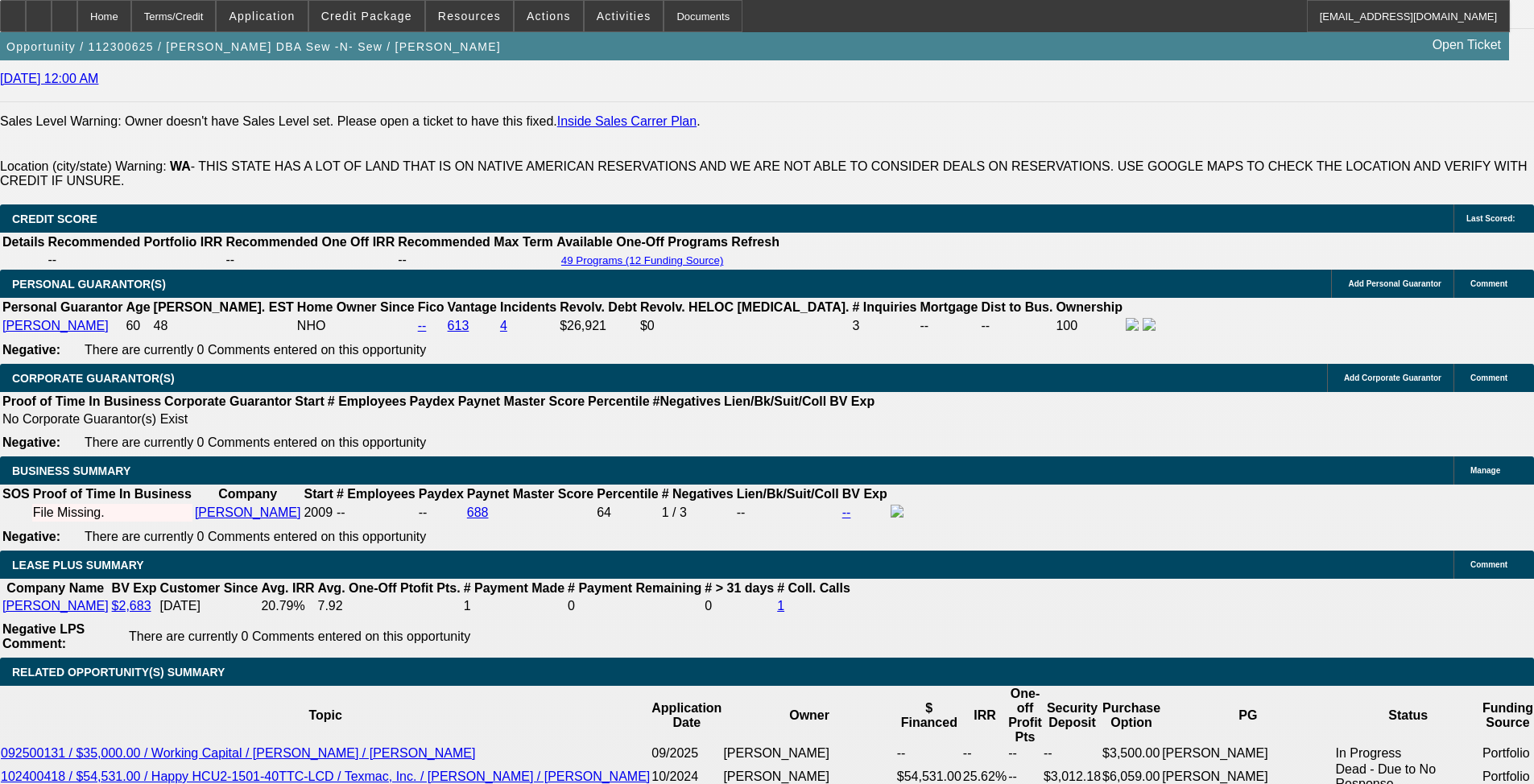
drag, startPoint x: 138, startPoint y: 235, endPoint x: 937, endPoint y: 231, distance: 799.0
copy span "[PERSON_NAME] is the owner of Sew N Sew and has been operating in the decorativ…"
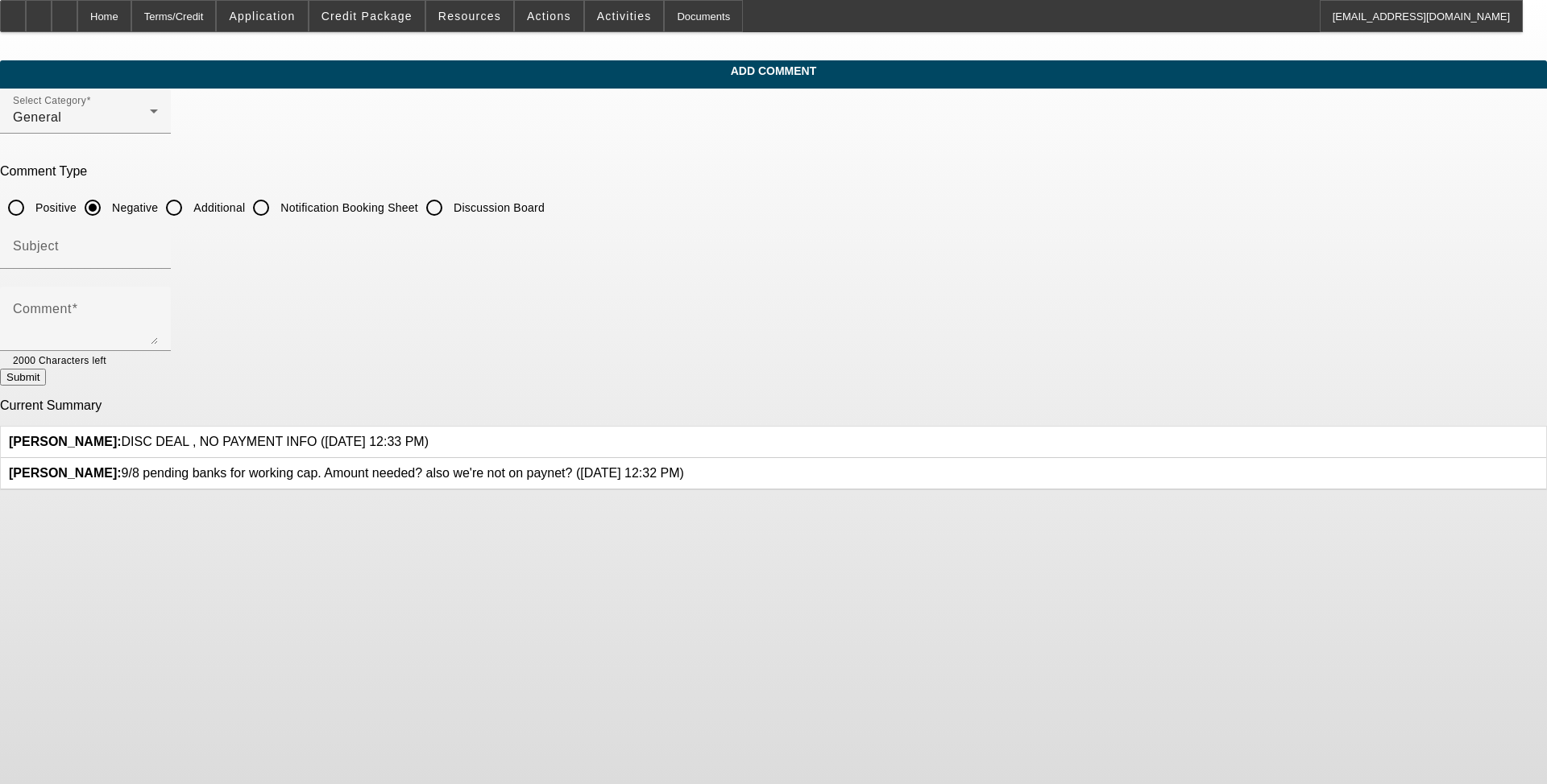
click at [190, 213] on input "Additional" at bounding box center [174, 208] width 32 height 32
radio input "true"
click at [158, 288] on div "Comment" at bounding box center [85, 319] width 145 height 64
click at [158, 309] on textarea "Comment" at bounding box center [85, 325] width 145 height 39
paste textarea "[PERSON_NAME] is the owner of Sew N Sew and has been operating in the decorativ…"
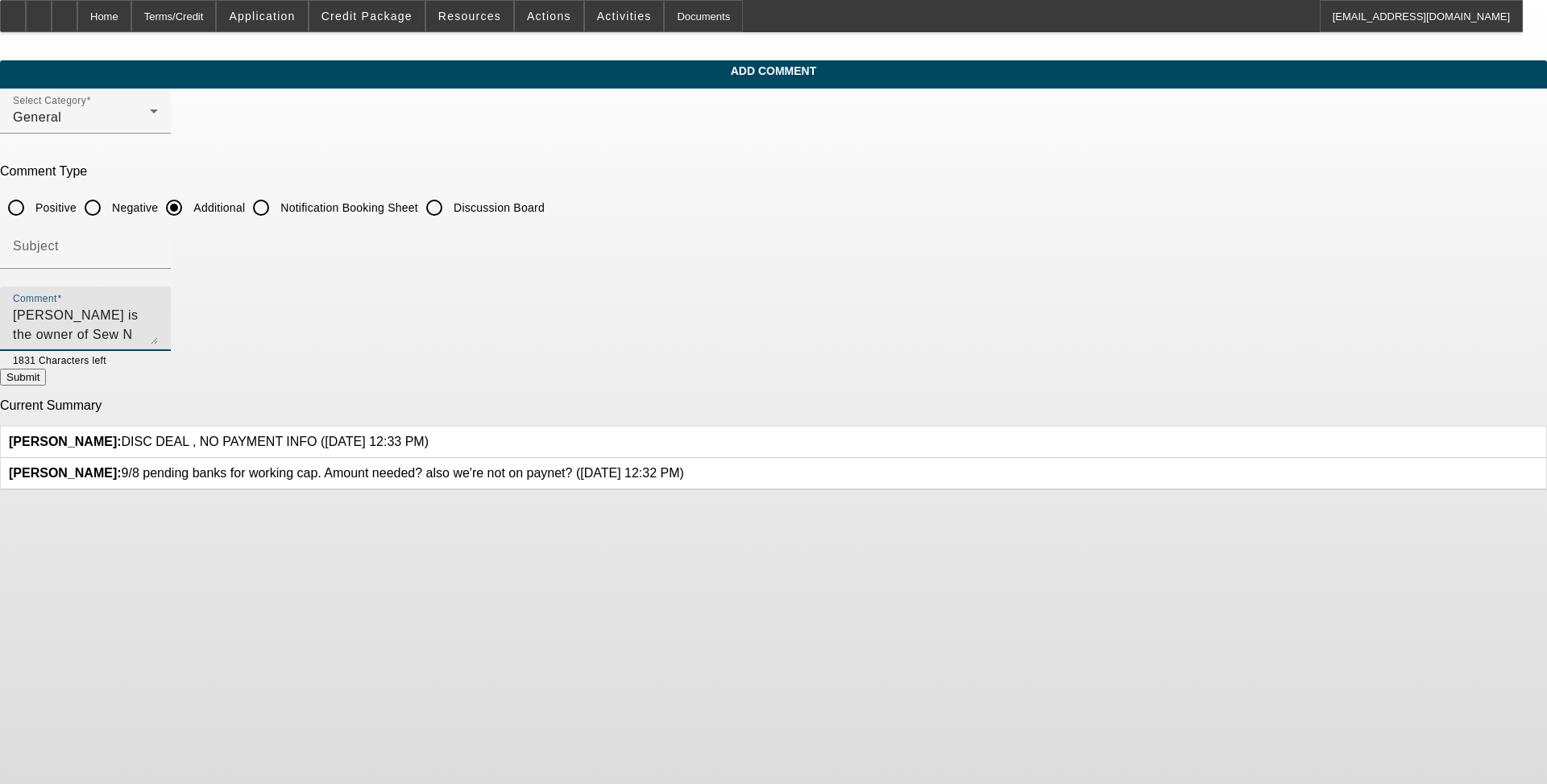
drag, startPoint x: 791, startPoint y: 332, endPoint x: 665, endPoint y: 329, distance: 126.0
click at [158, 329] on textarea "[PERSON_NAME] is the owner of Sew N Sew and has been operating in the decorativ…" at bounding box center [85, 325] width 145 height 39
click at [158, 317] on textarea "[PERSON_NAME] is the owner of Sew N Sew and has been operating in the decorativ…" at bounding box center [85, 325] width 145 height 39
click at [158, 320] on textarea "[PERSON_NAME] is the owner of Sew N Sew and has been operating in the decorativ…" at bounding box center [85, 325] width 145 height 39
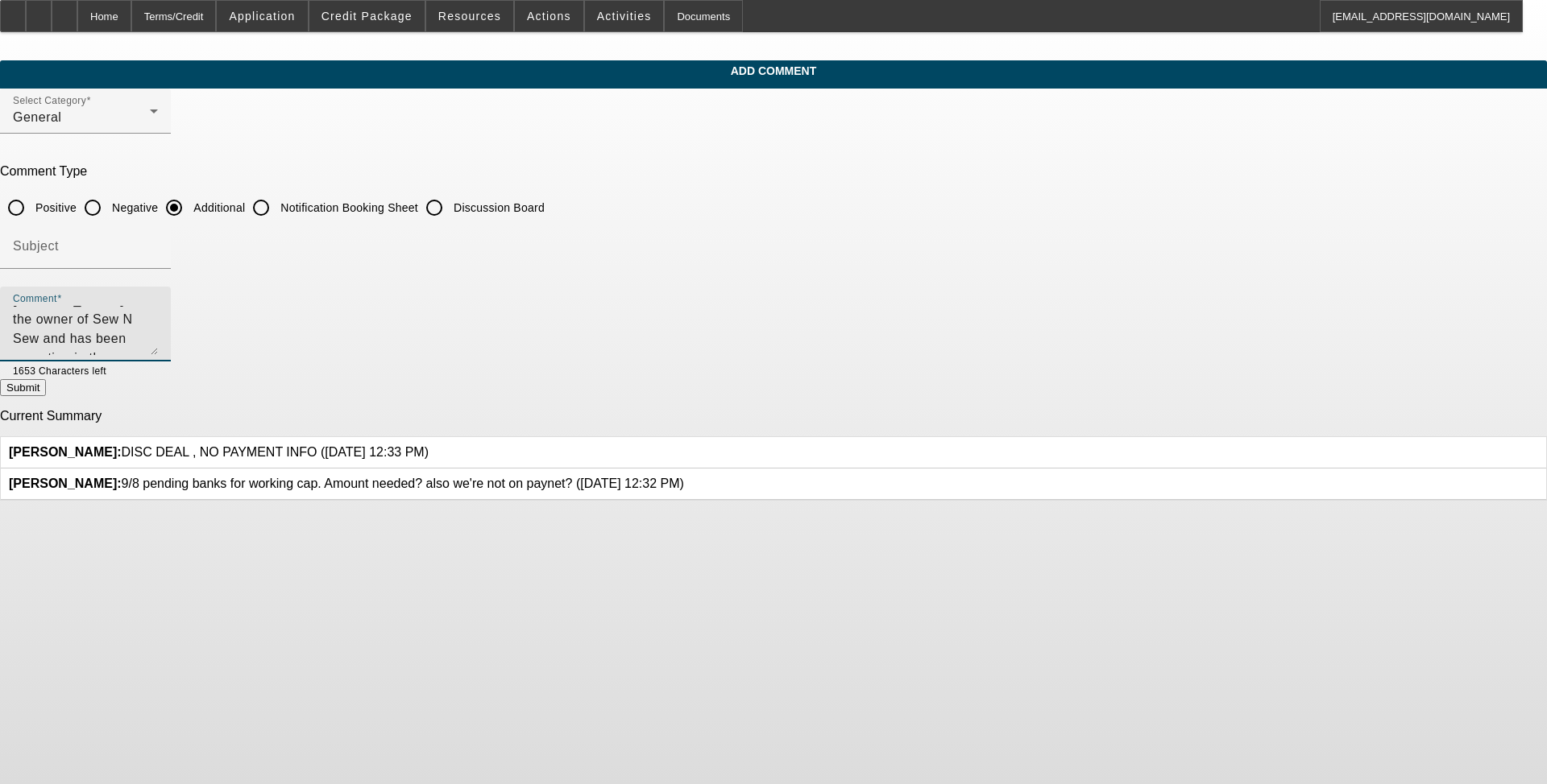
scroll to position [0, 0]
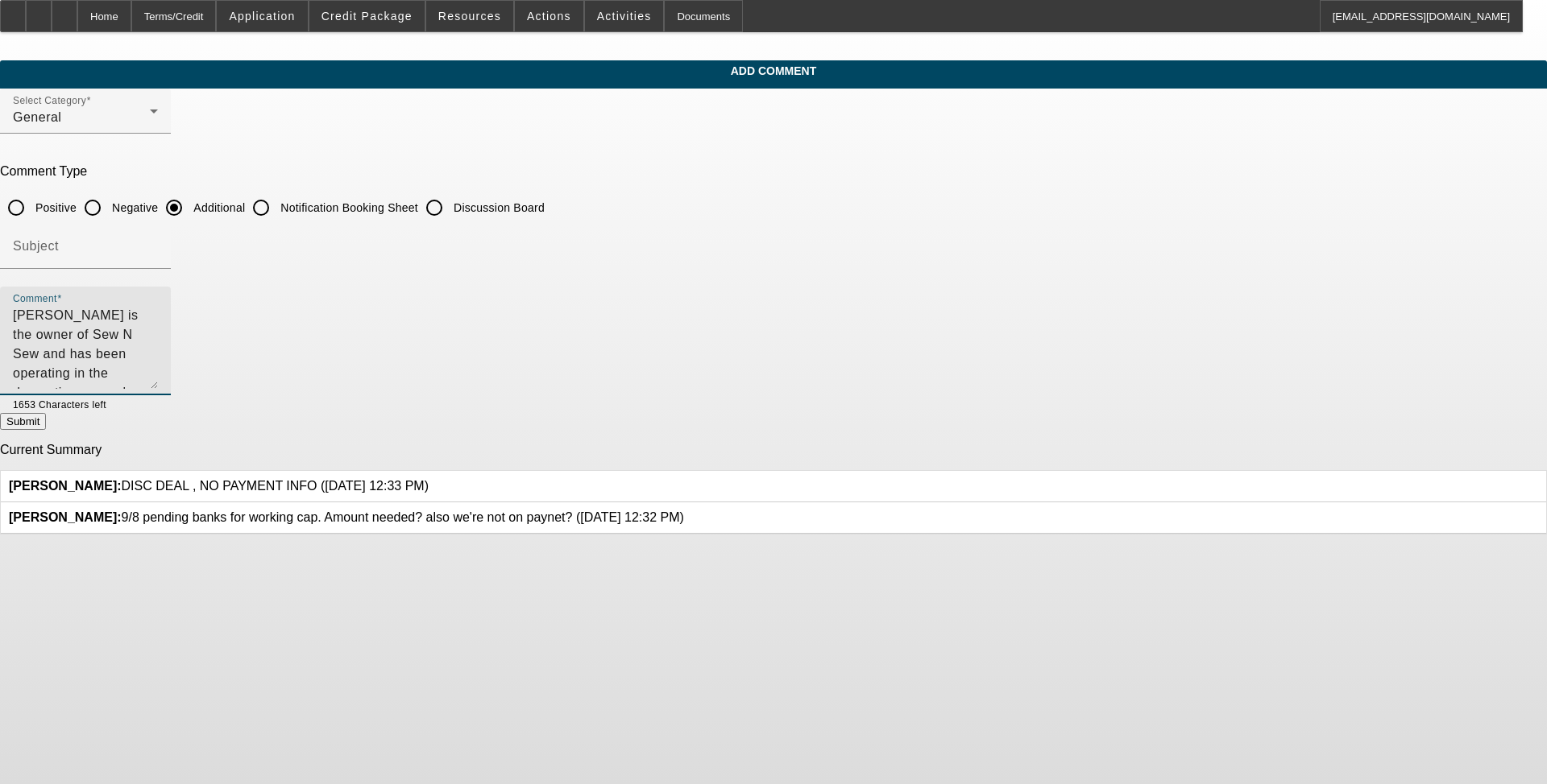
drag, startPoint x: 1061, startPoint y: 341, endPoint x: 1066, endPoint y: 386, distance: 45.3
click at [171, 386] on div "Comment [PERSON_NAME] is the owner of Sew N Sew and has been operating in the d…" at bounding box center [85, 340] width 171 height 109
click at [158, 360] on textarea "[PERSON_NAME] is the owner of Sew N Sew and has been operating in the decorativ…" at bounding box center [85, 348] width 145 height 83
type textarea "[PERSON_NAME] is the owner of Sew N Sew and has been operating in the decorativ…"
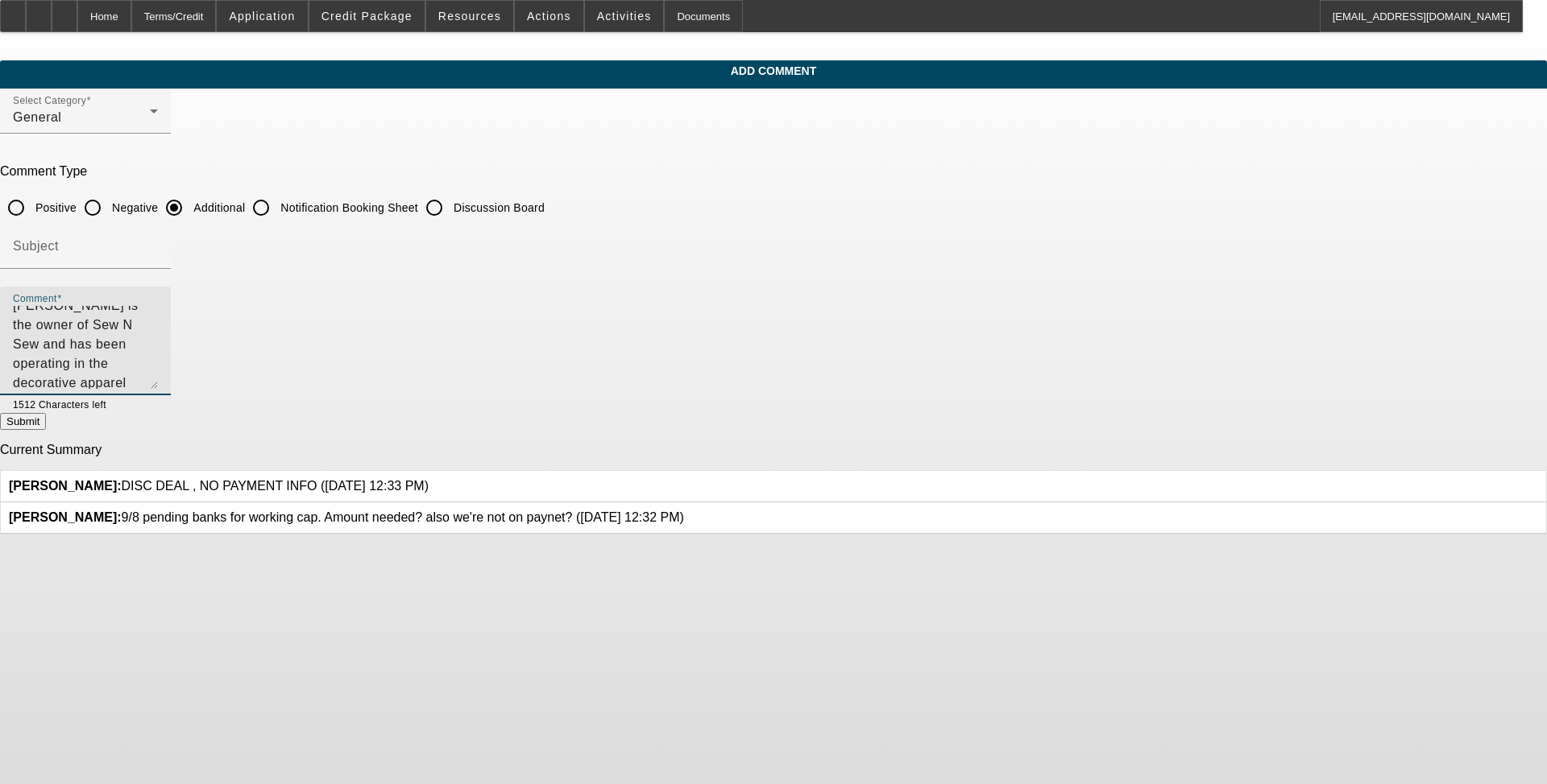
click at [46, 422] on button "Submit" at bounding box center [23, 422] width 46 height 17
radio input "true"
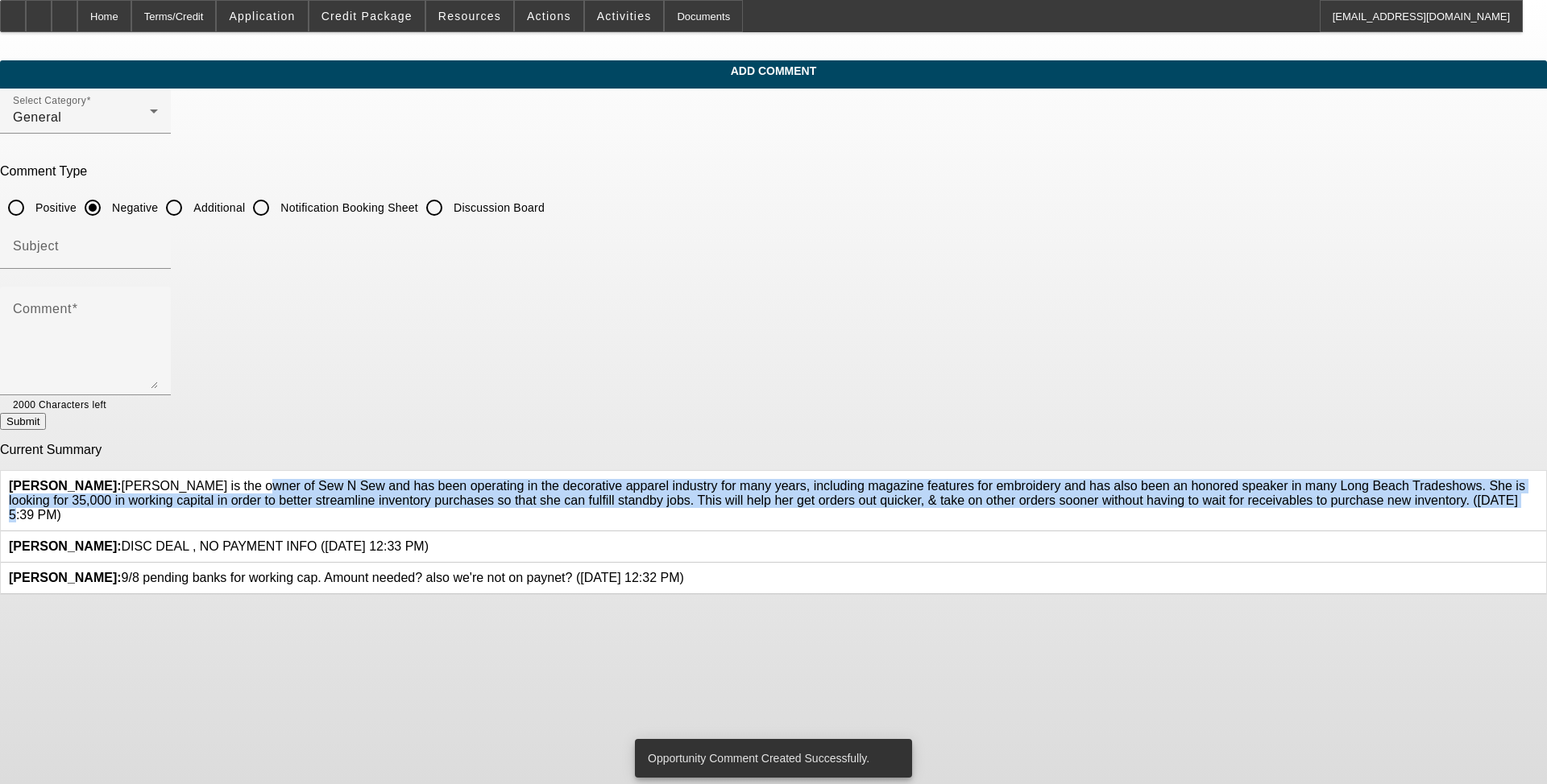
drag, startPoint x: 825, startPoint y: 537, endPoint x: 567, endPoint y: 478, distance: 264.7
click at [567, 479] on span "[PERSON_NAME]: [PERSON_NAME] is the owner of Sew N Sew and has been operating i…" at bounding box center [766, 500] width 1517 height 43
click at [566, 479] on span "[PERSON_NAME]: [PERSON_NAME] is the owner of Sew N Sew and has been operating i…" at bounding box center [766, 500] width 1517 height 43
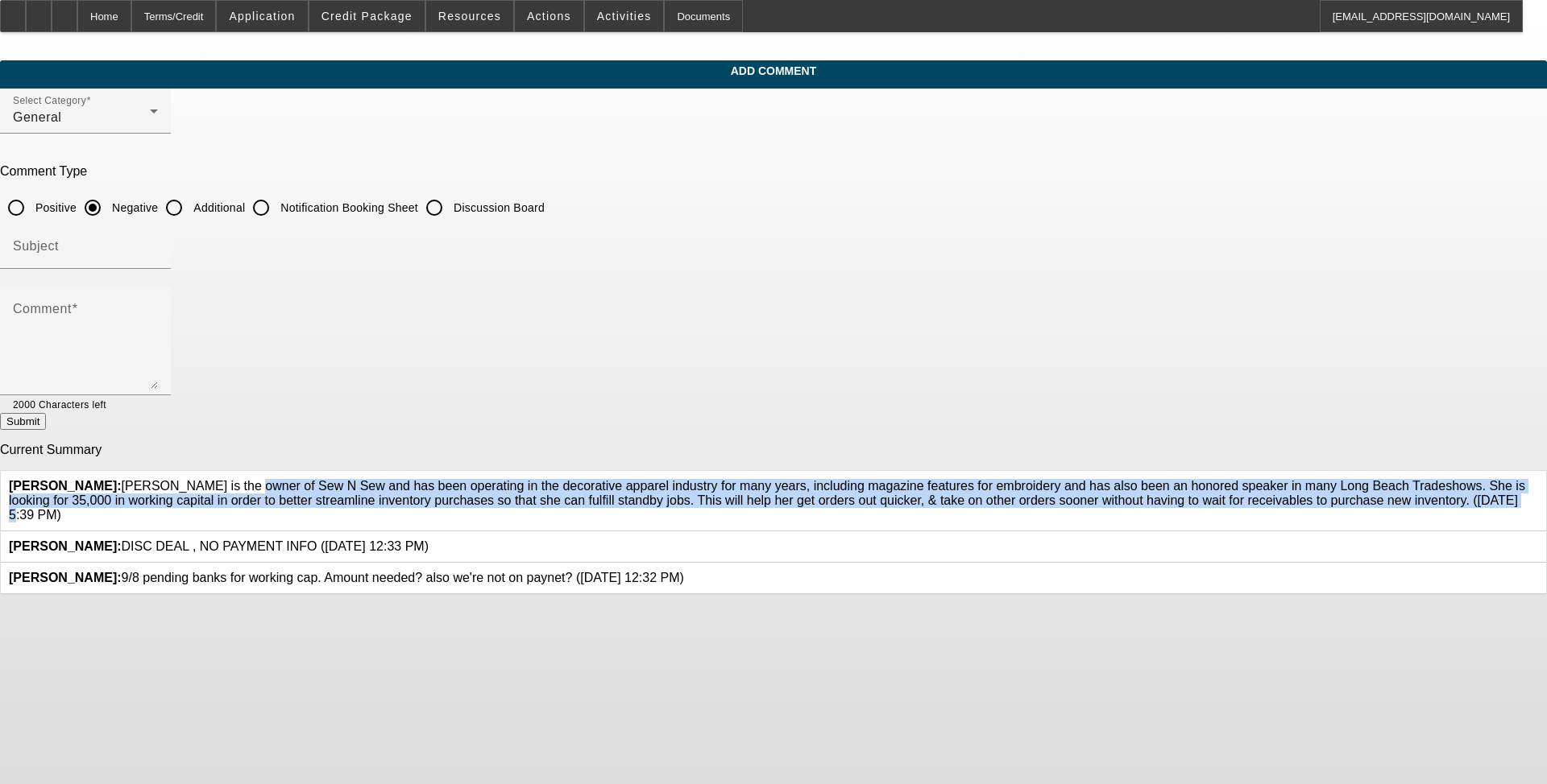
copy span "[PERSON_NAME] is the owner of Sew N Sew and has been operating in the decorativ…"
click at [190, 200] on input "Additional" at bounding box center [174, 208] width 32 height 32
radio input "true"
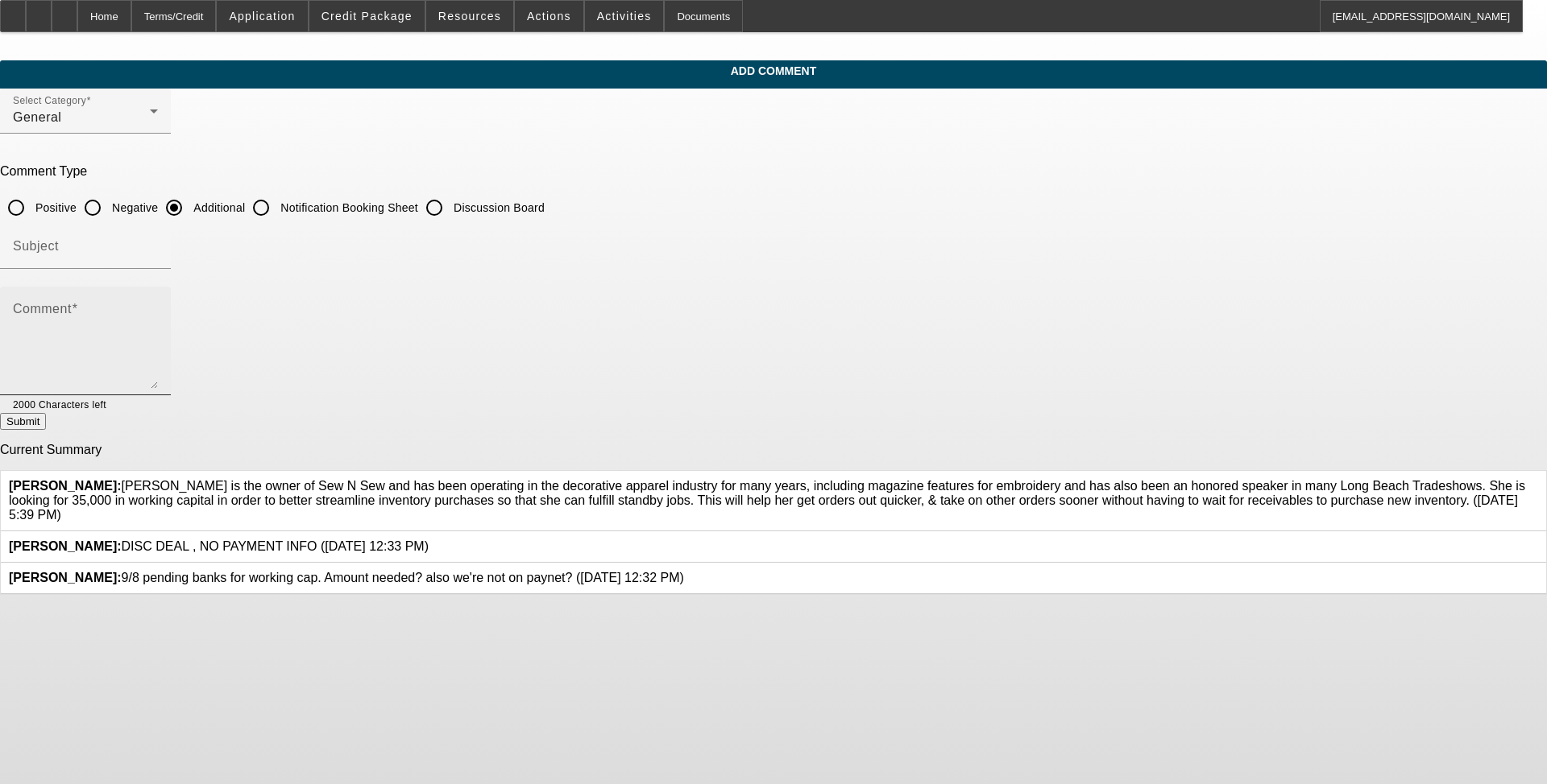
click at [158, 314] on textarea "Comment" at bounding box center [85, 348] width 145 height 83
paste textarea "[PERSON_NAME] is the owner of Sew N Sew and has been operating in the decorativ…"
type textarea "[PERSON_NAME] is the owner of Sew N Sew and has been operating in the decorativ…"
click at [648, 483] on div at bounding box center [1538, 501] width 0 height 44
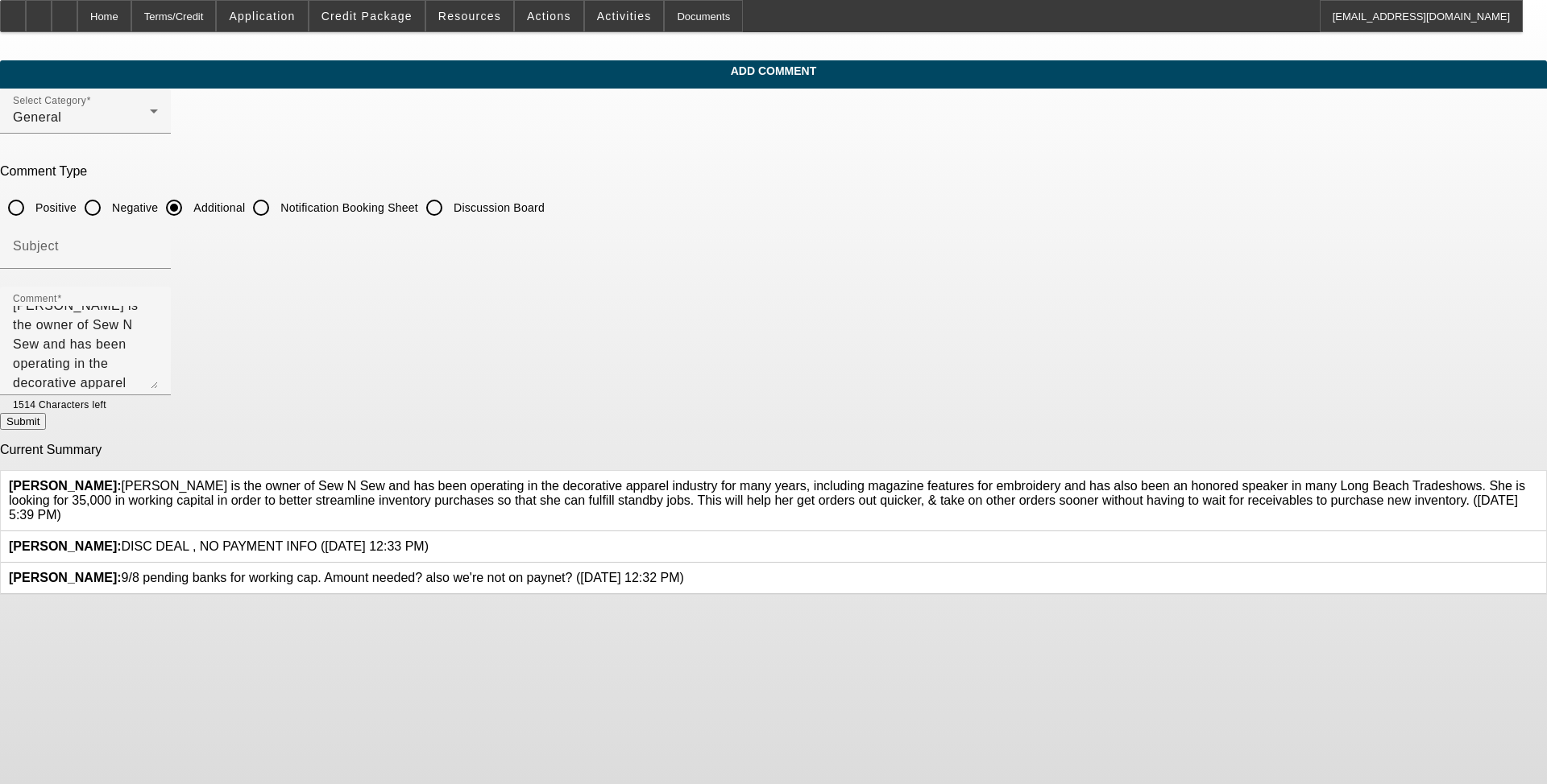
click at [648, 479] on icon at bounding box center [1538, 479] width 0 height 0
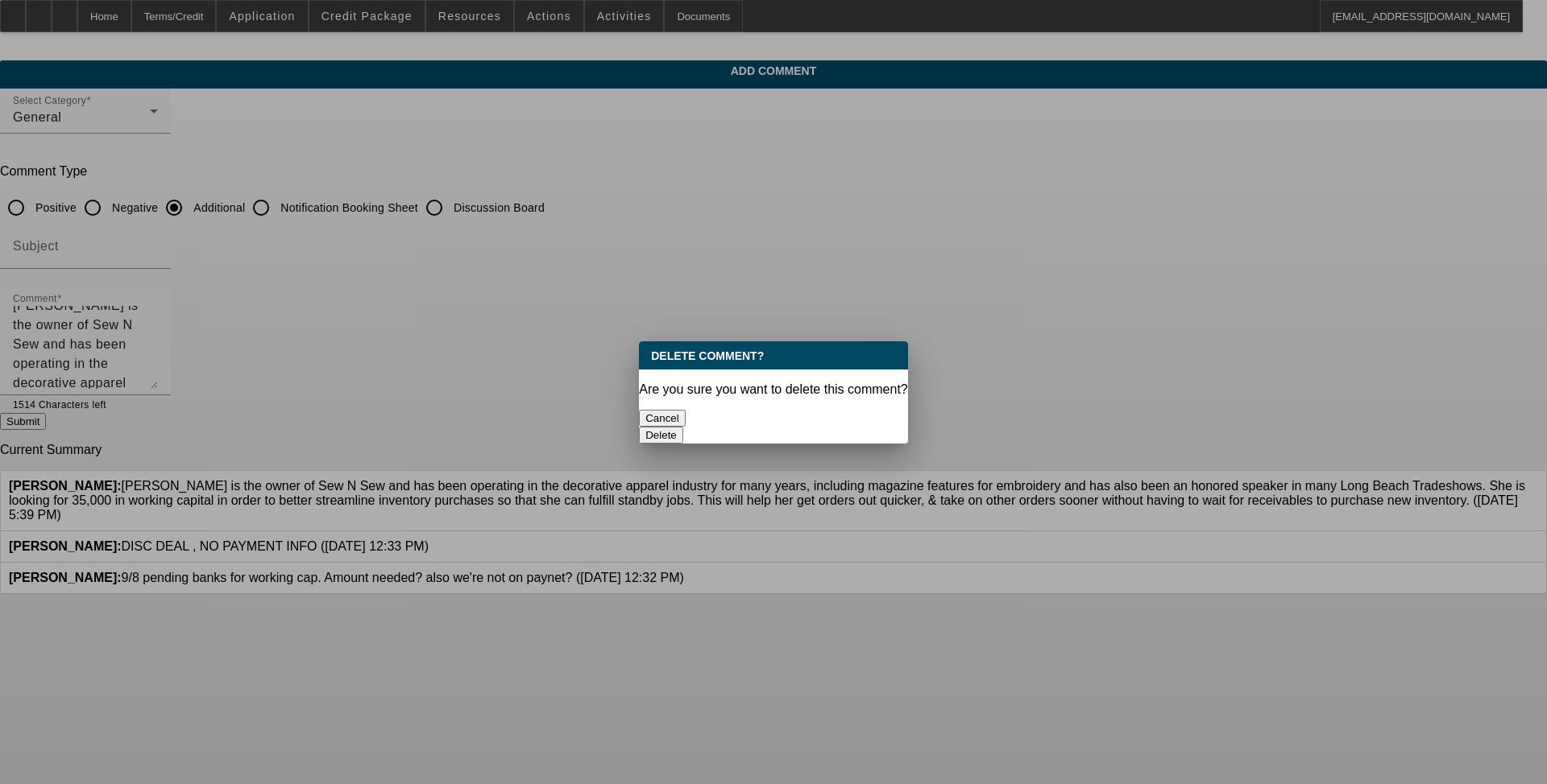
click at [648, 427] on button "Delete" at bounding box center [660, 435] width 44 height 17
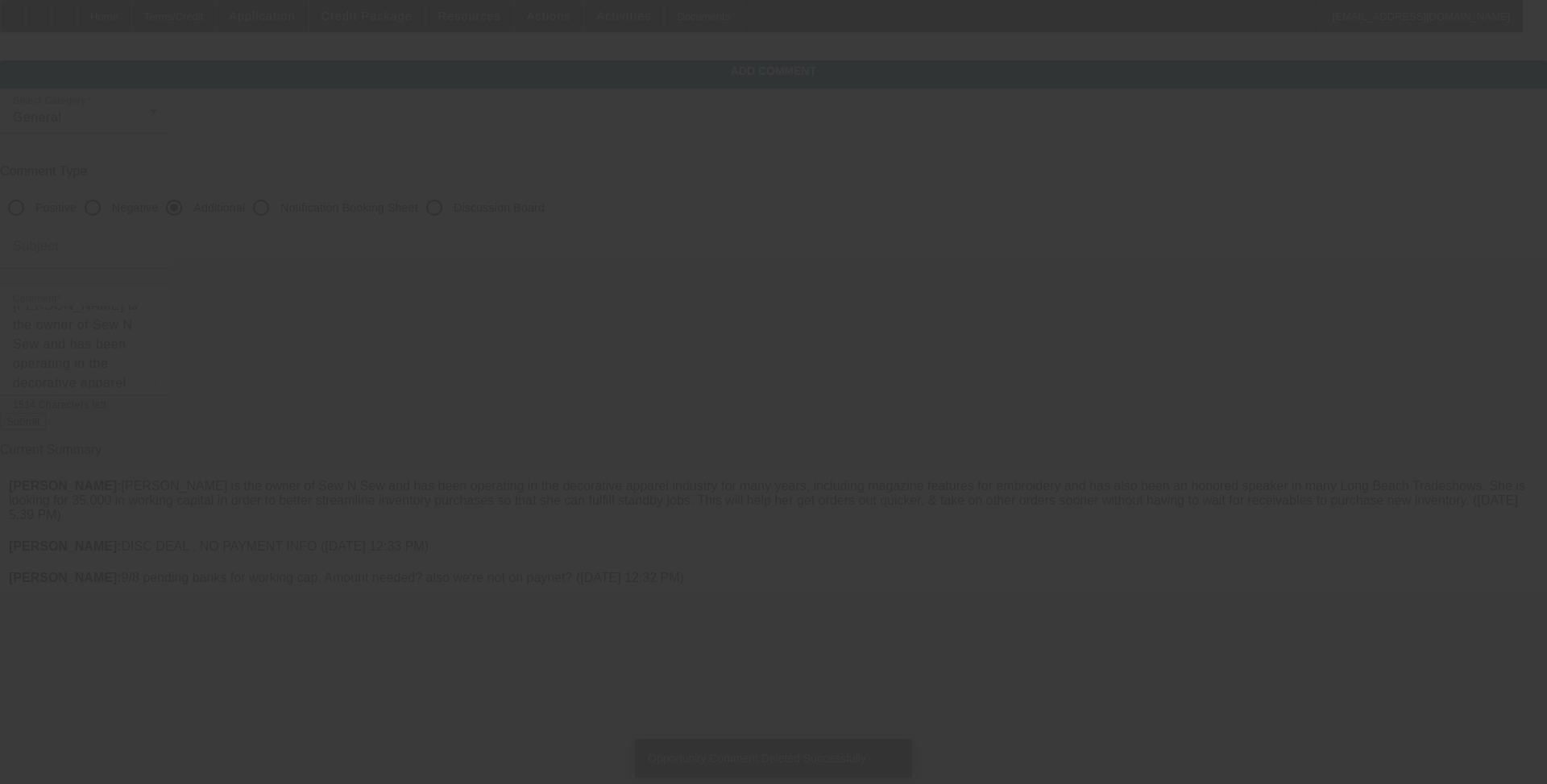
click at [46, 426] on button "Submit" at bounding box center [23, 422] width 46 height 17
radio input "true"
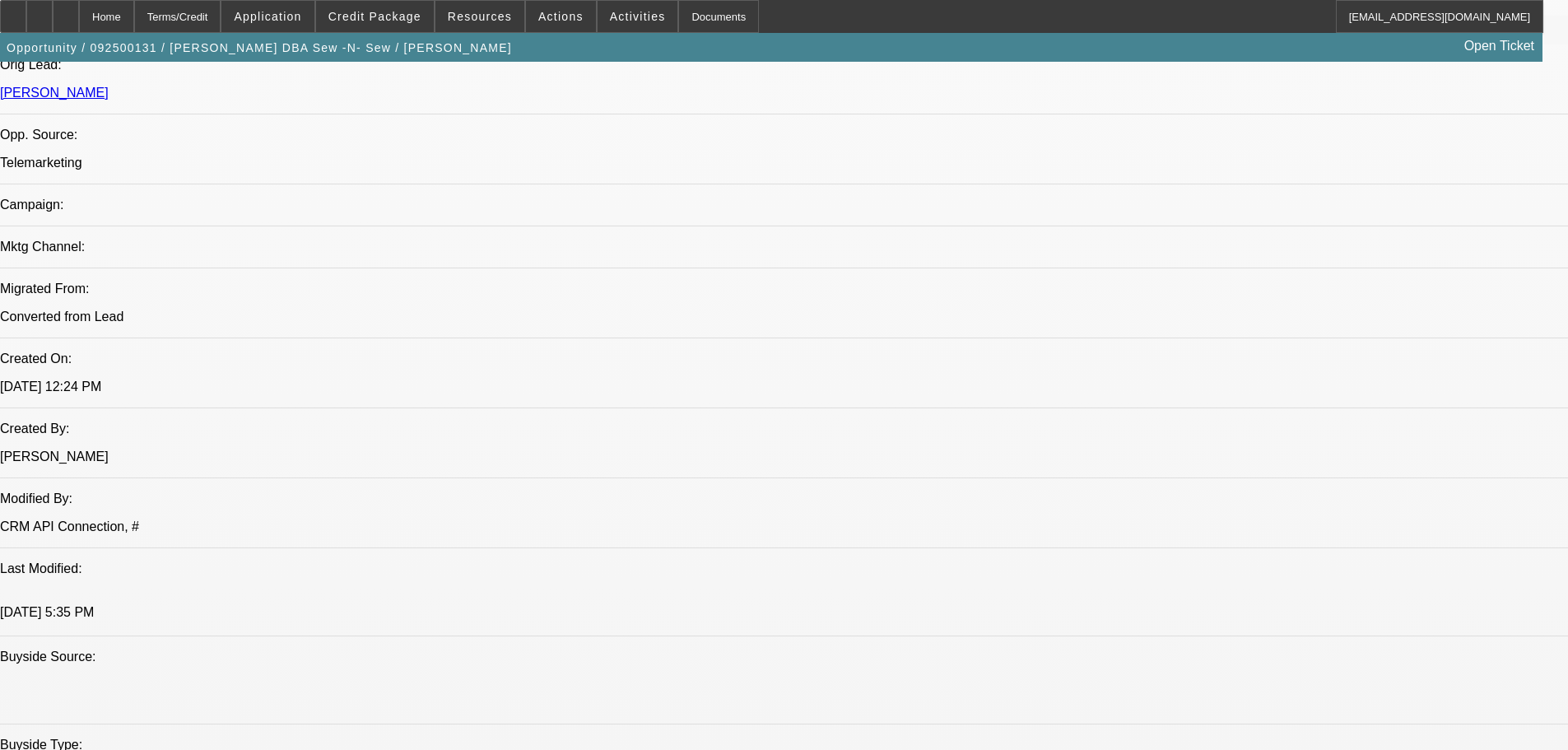
select select "0"
select select "2"
select select "0.1"
select select "4"
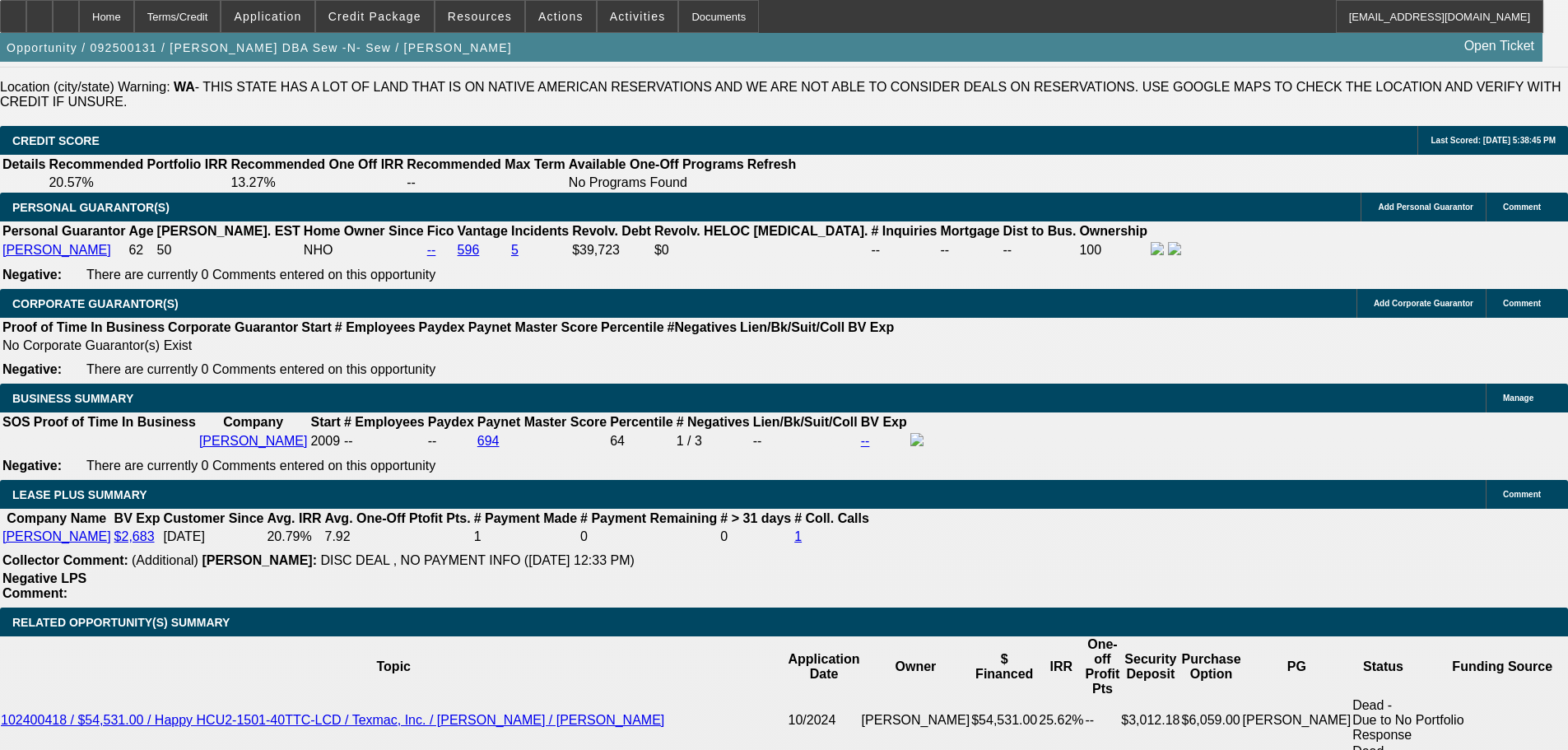
scroll to position [2430, 0]
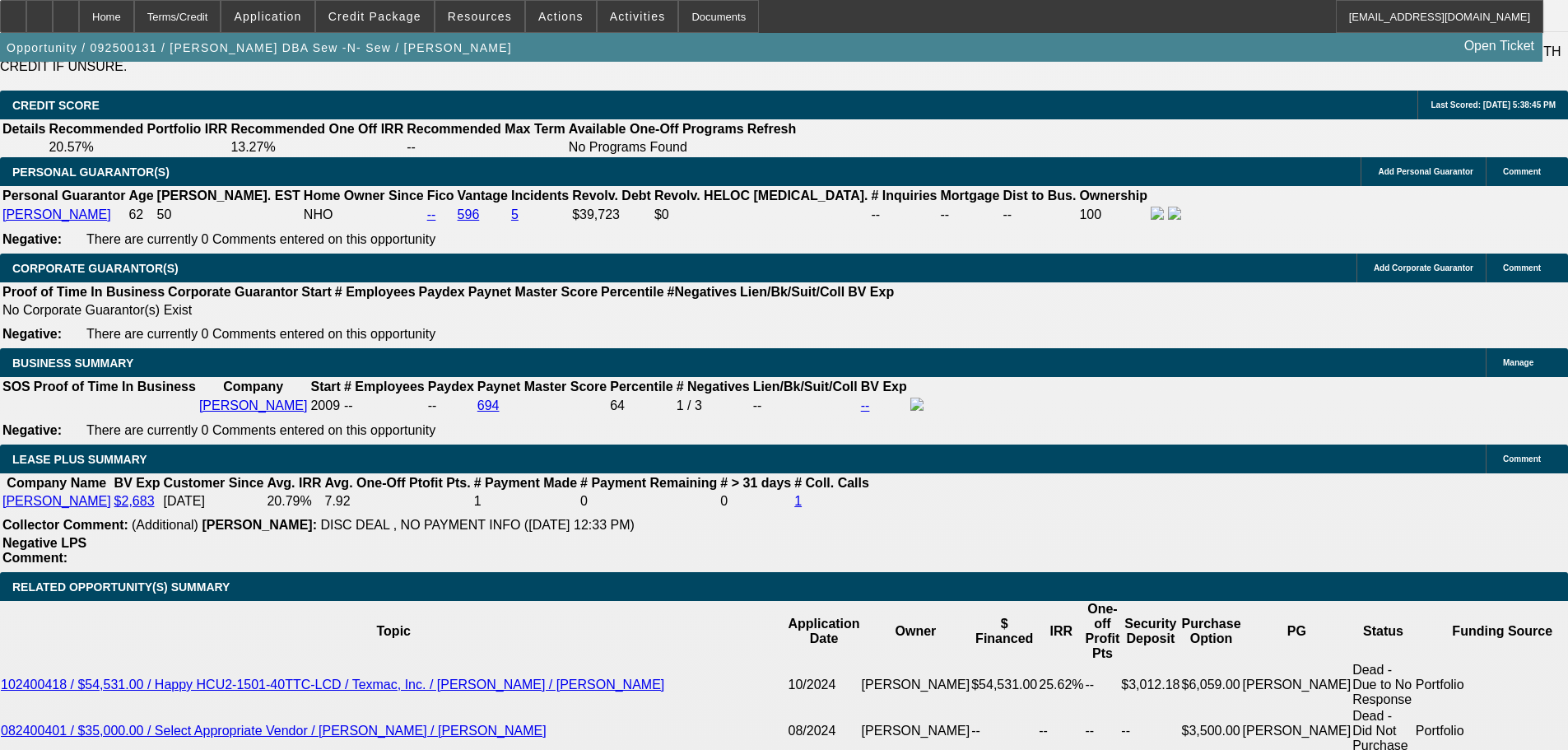
type input "$0.00"
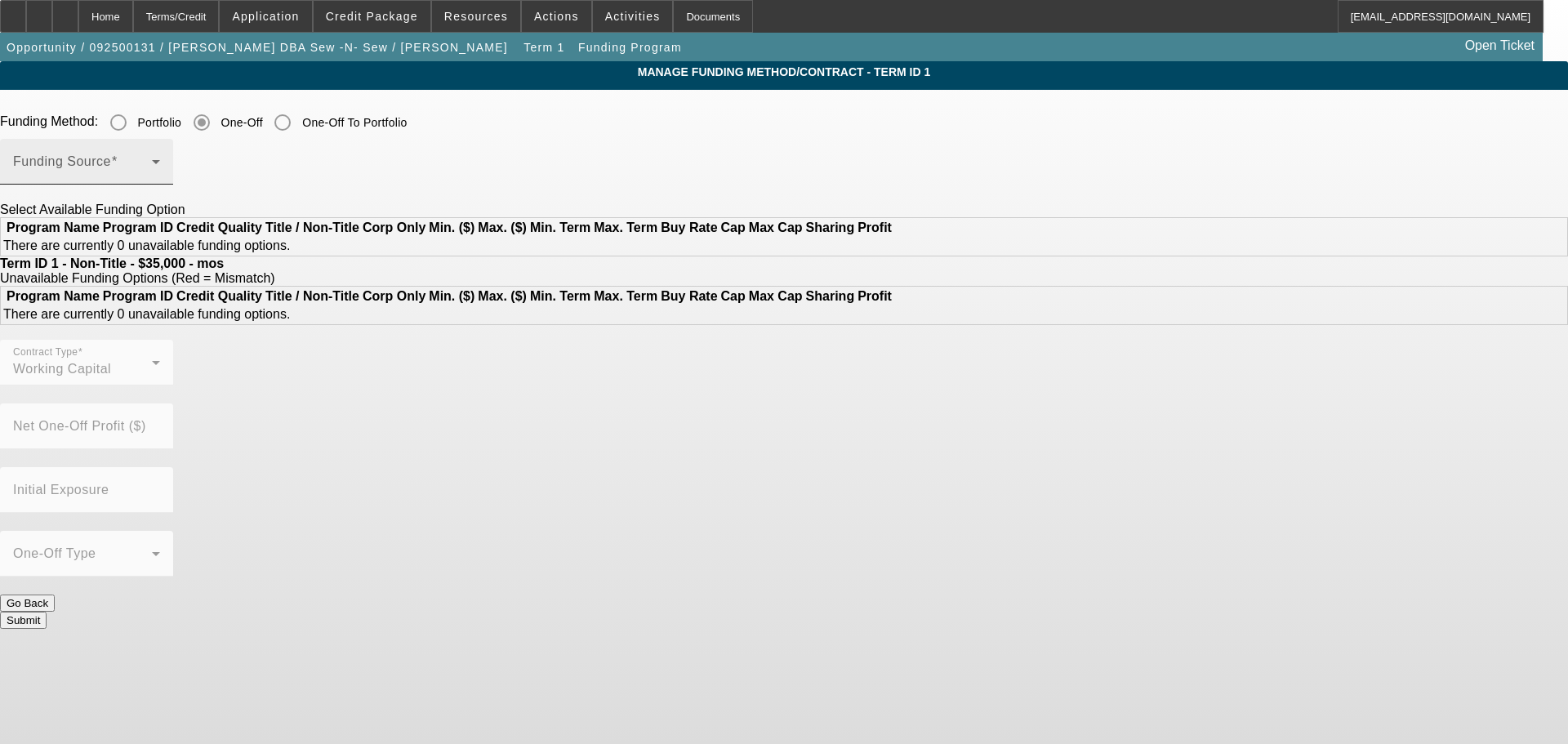
click at [160, 179] on div "Funding Source" at bounding box center [86, 162] width 147 height 46
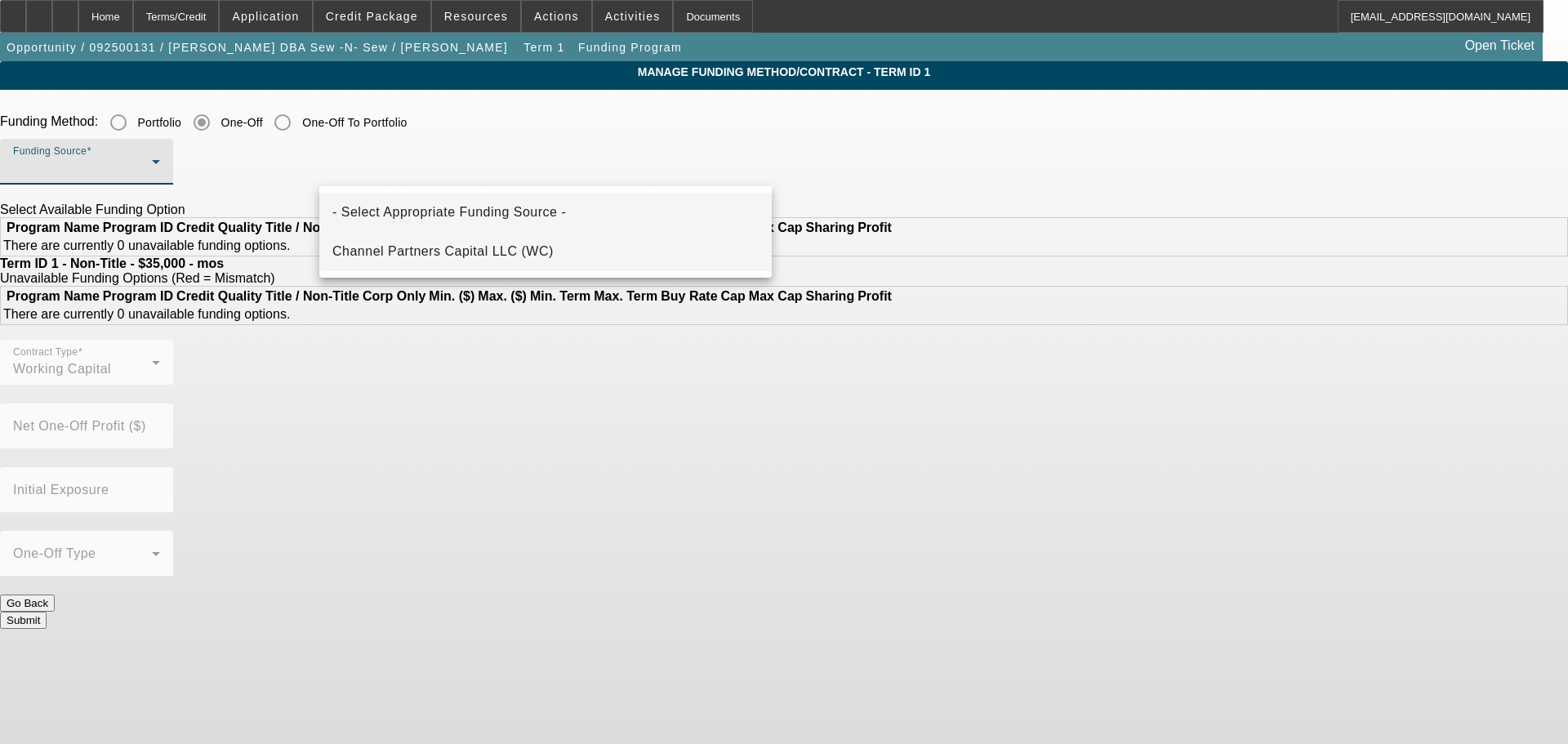
click at [486, 250] on span "Channel Partners Capital LLC (WC)" at bounding box center [443, 251] width 222 height 19
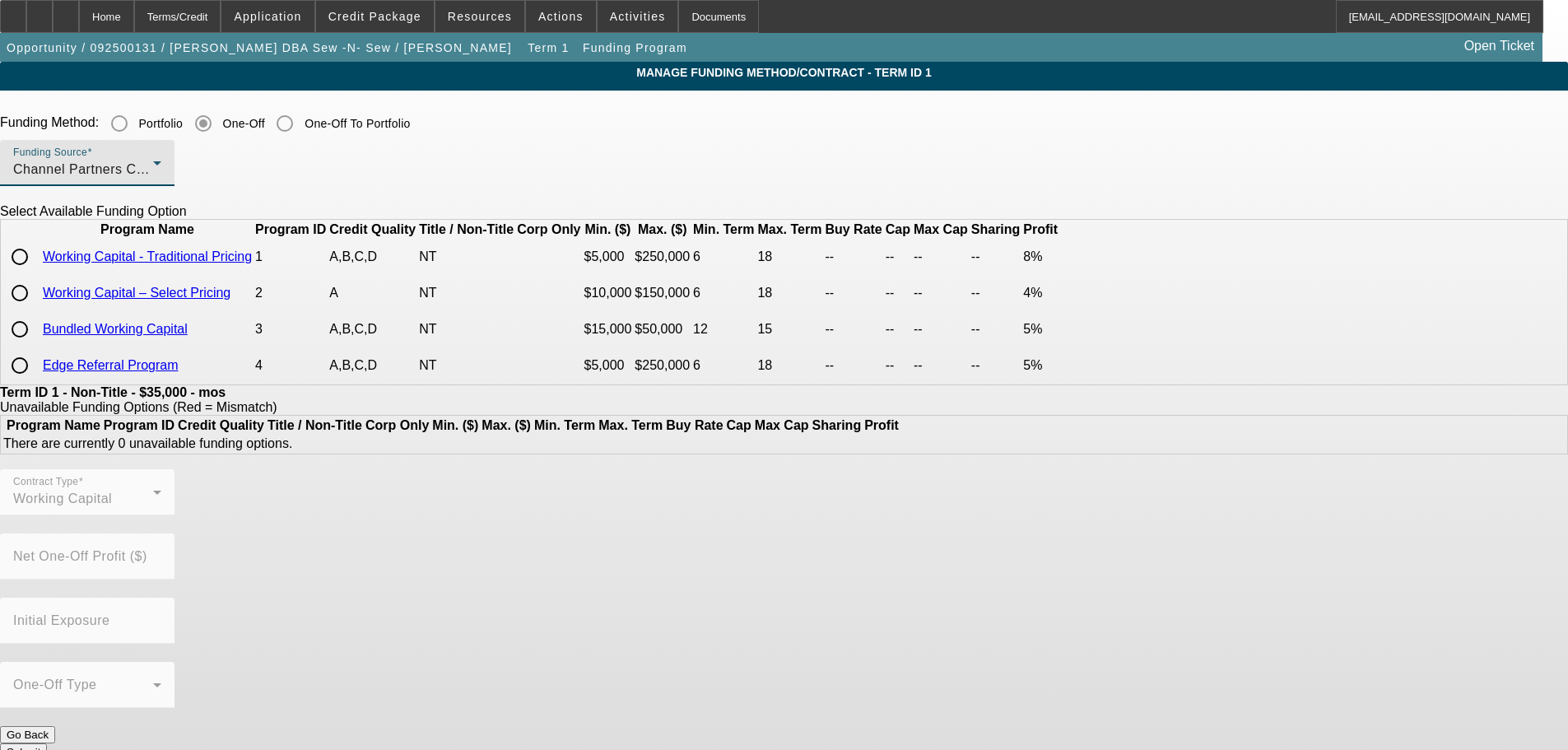
drag, startPoint x: 332, startPoint y: 275, endPoint x: 341, endPoint y: 286, distance: 14.2
click at [36, 274] on input "radio" at bounding box center [19, 257] width 33 height 33
radio input "true"
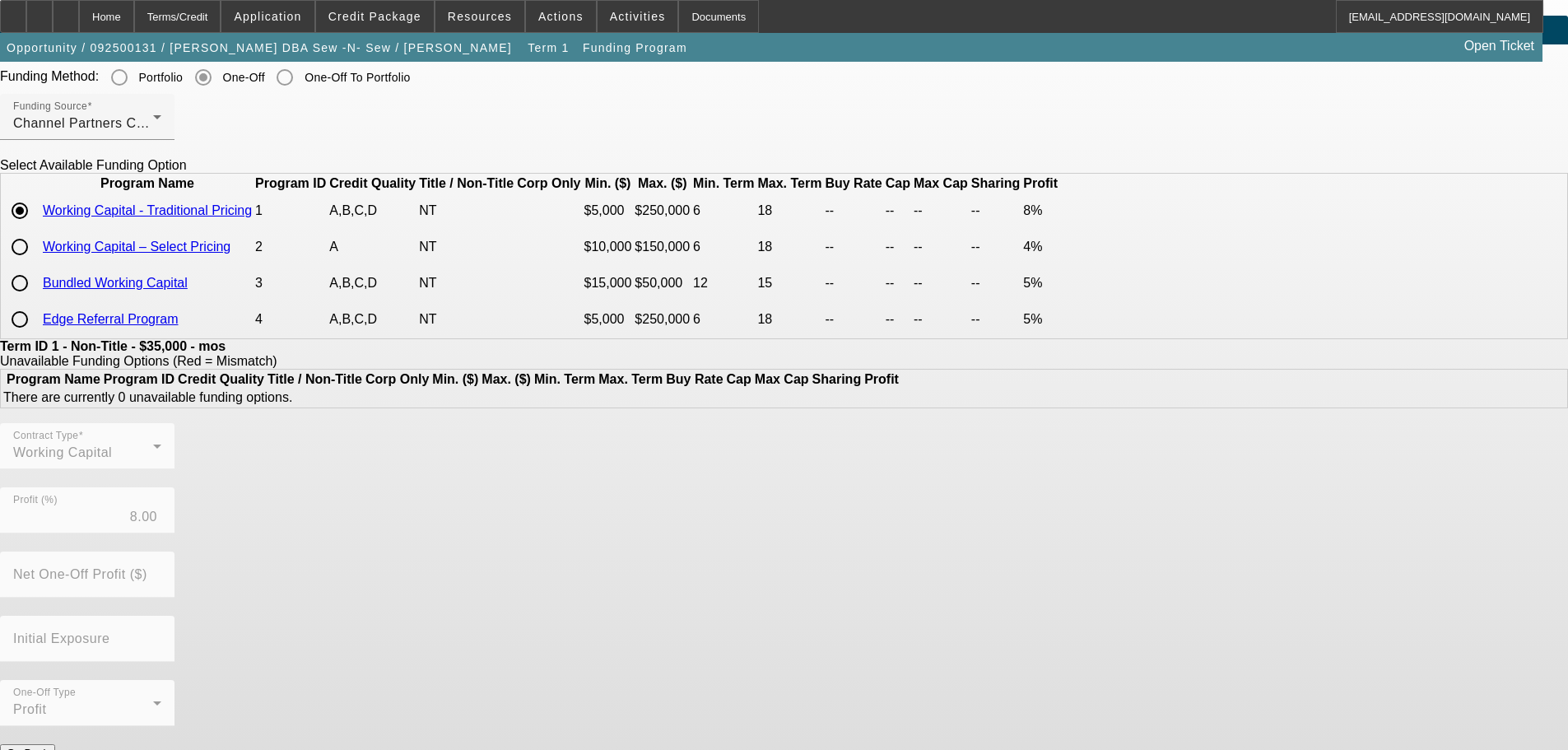
scroll to position [69, 0]
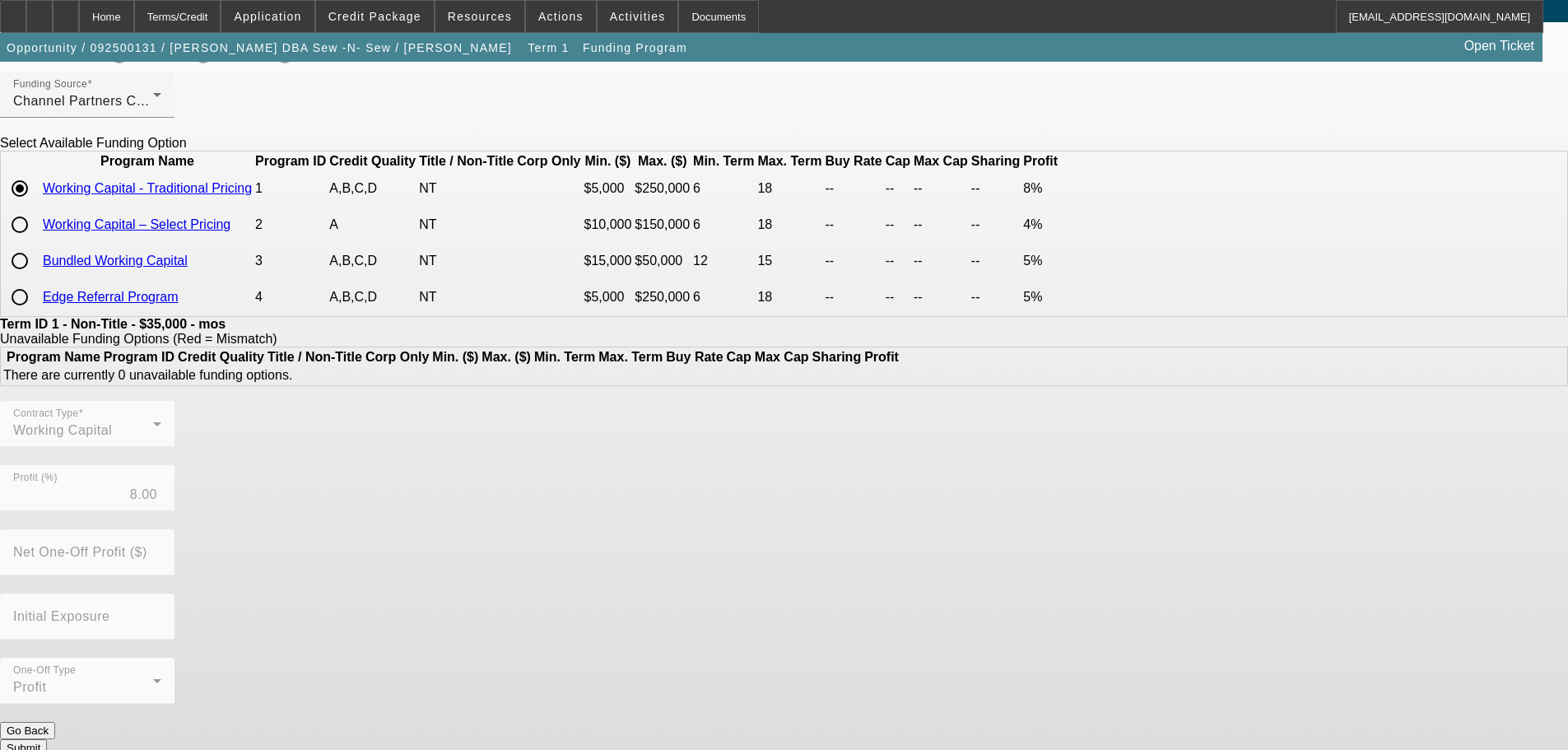
click at [708, 695] on div "Contract Type Working Capital Profit (%) 8.00 Net One-Off Profit ($) Initial Ex…" at bounding box center [784, 562] width 1568 height 321
click at [47, 739] on button "Submit" at bounding box center [23, 748] width 47 height 17
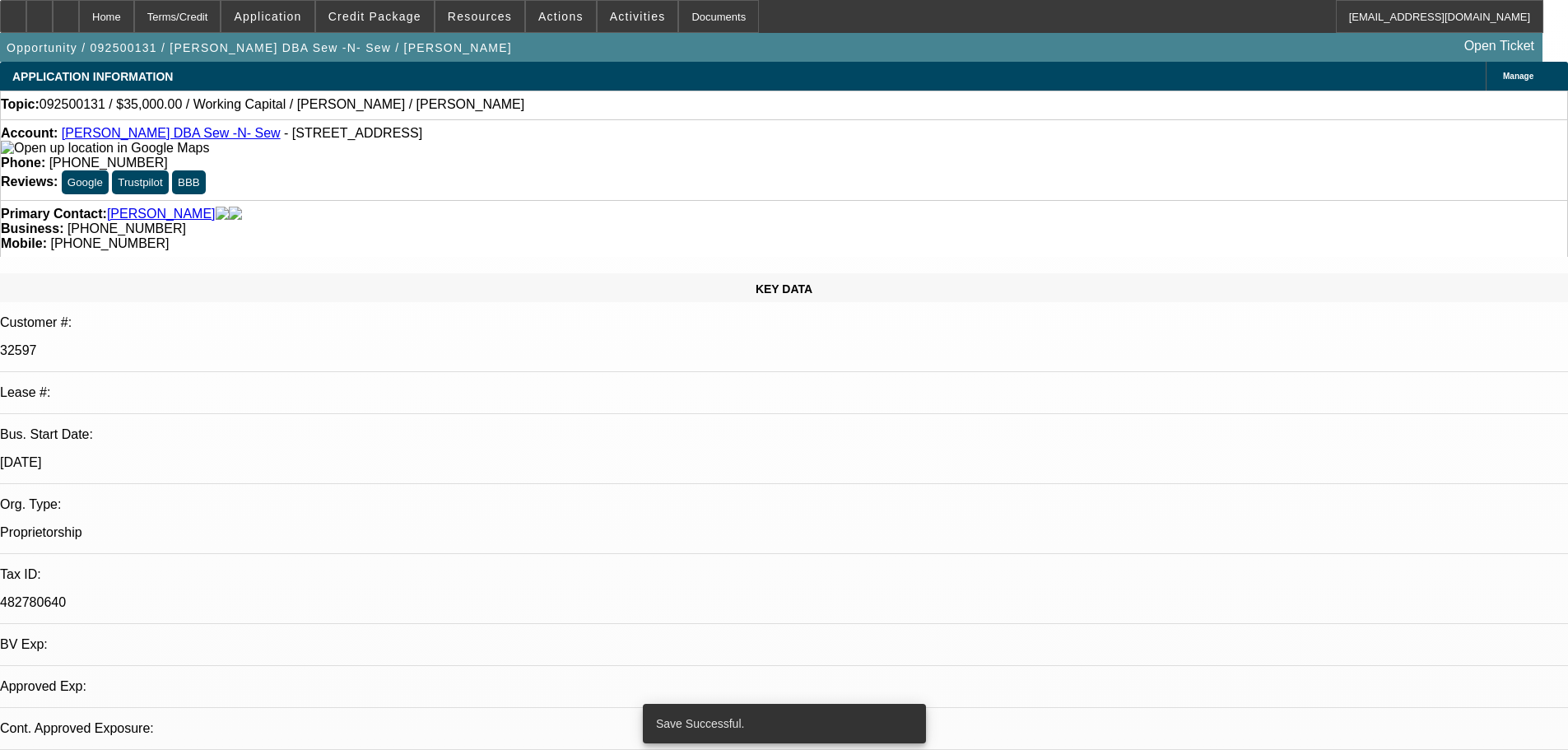
select select "0"
select select "2"
select select "0.1"
select select "4"
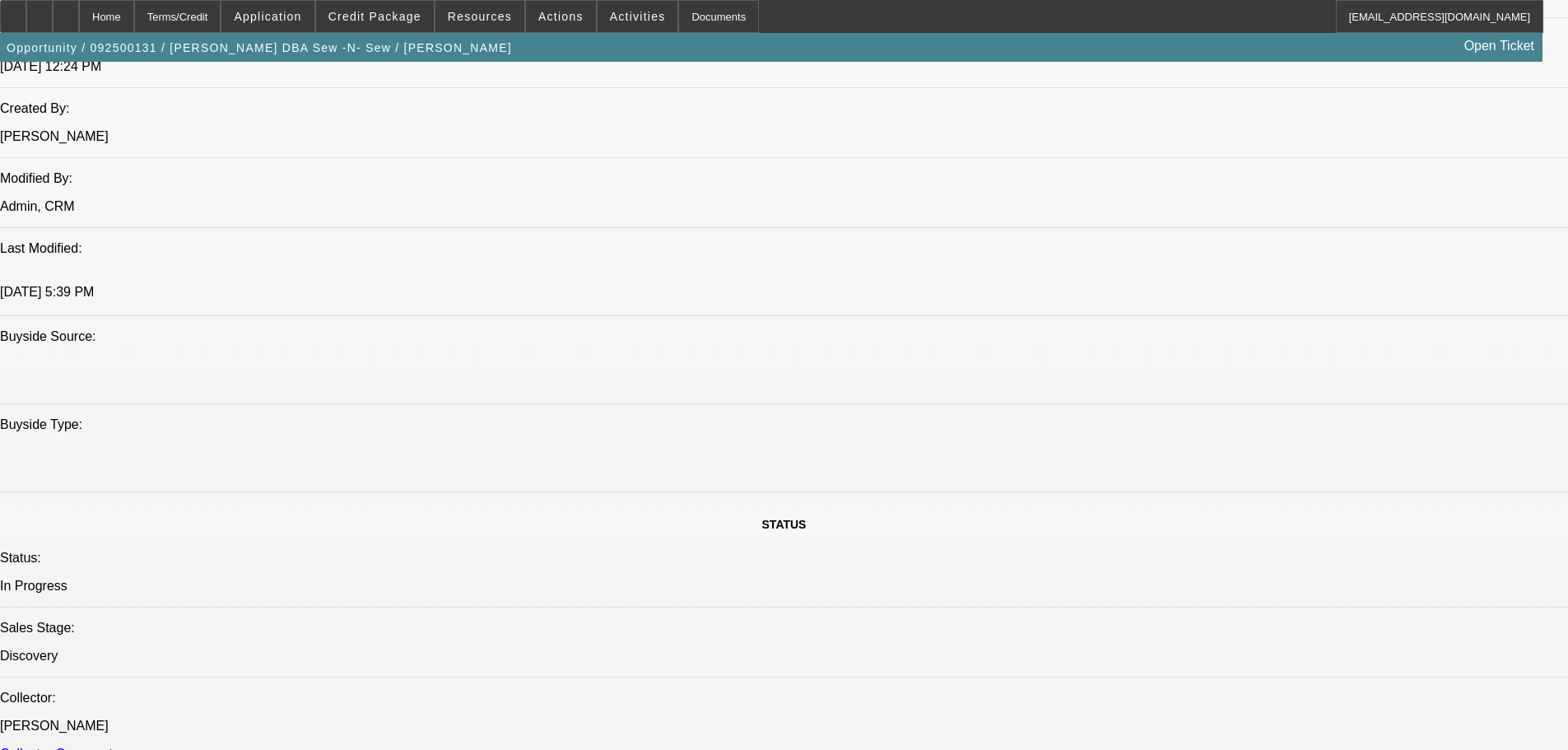
scroll to position [1564, 0]
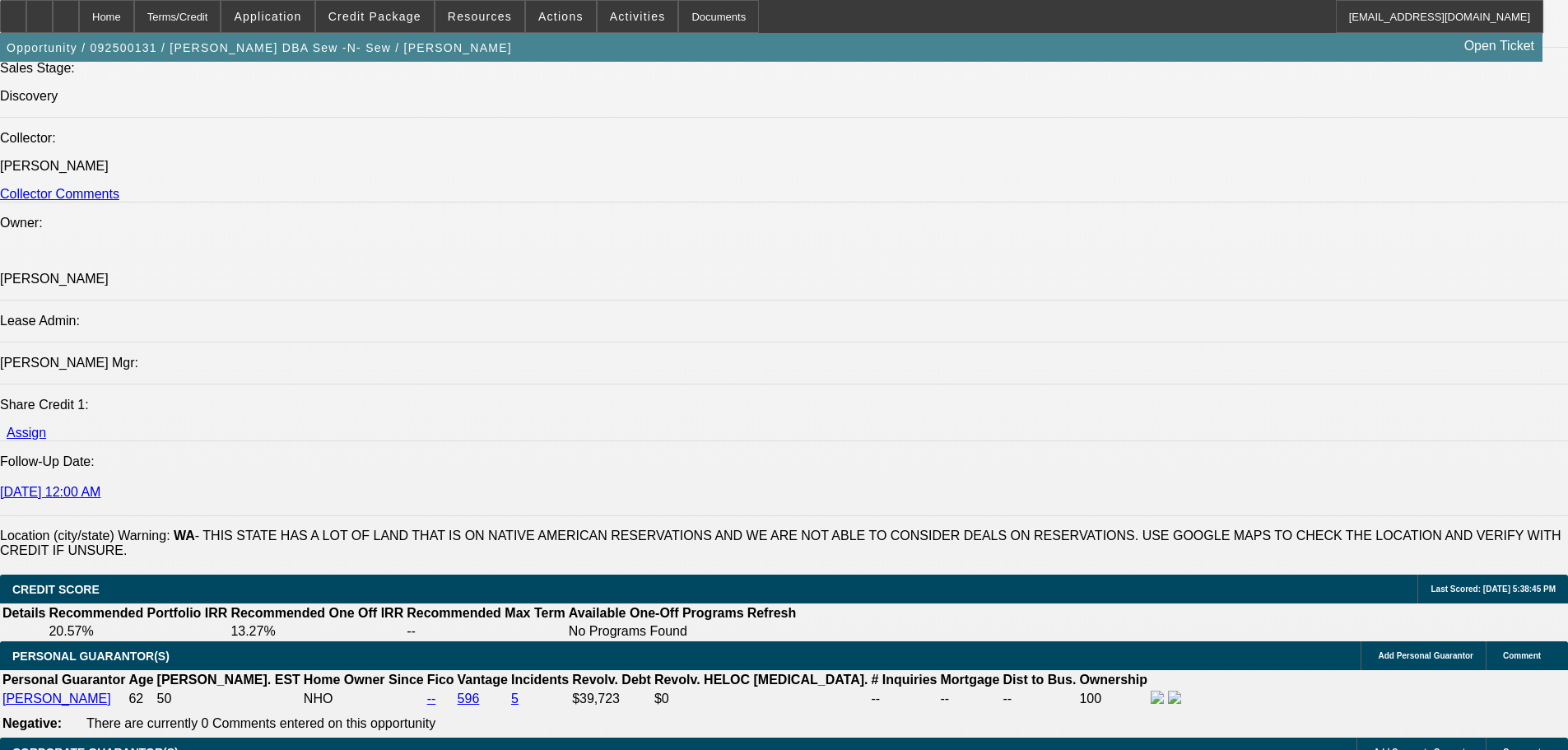
drag, startPoint x: 685, startPoint y: 394, endPoint x: 722, endPoint y: 486, distance: 99.2
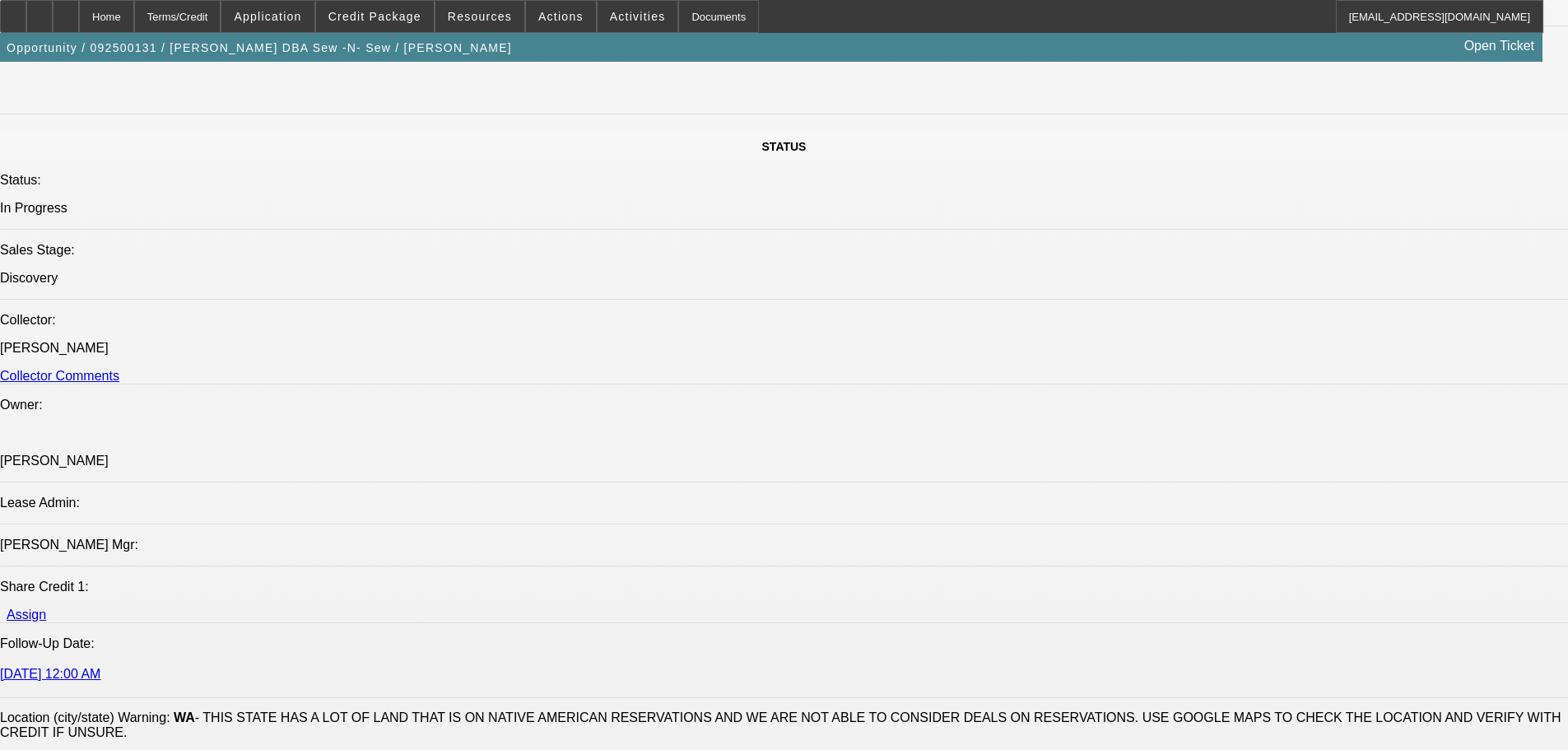
drag, startPoint x: 722, startPoint y: 486, endPoint x: 718, endPoint y: 218, distance: 268.0
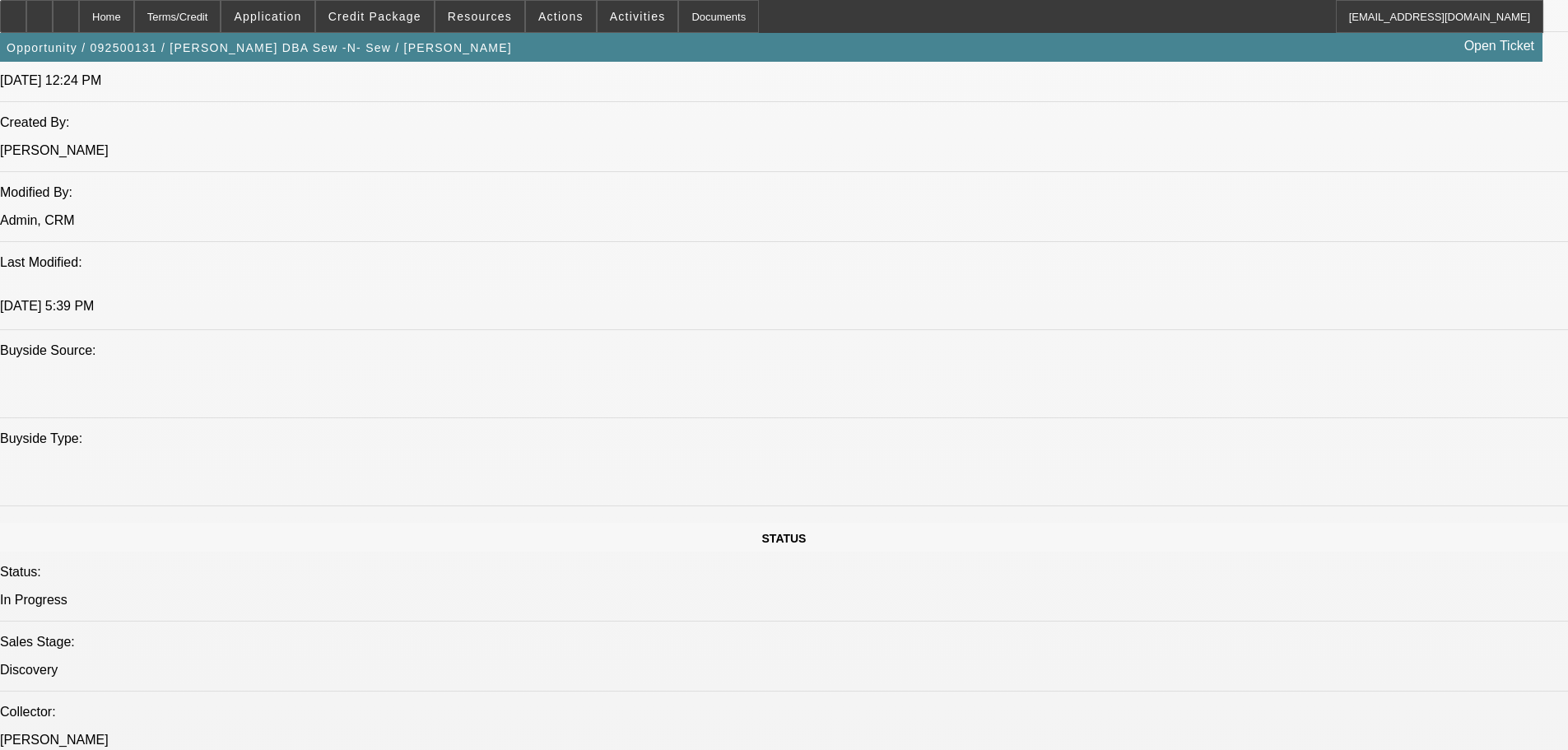
scroll to position [1645, 0]
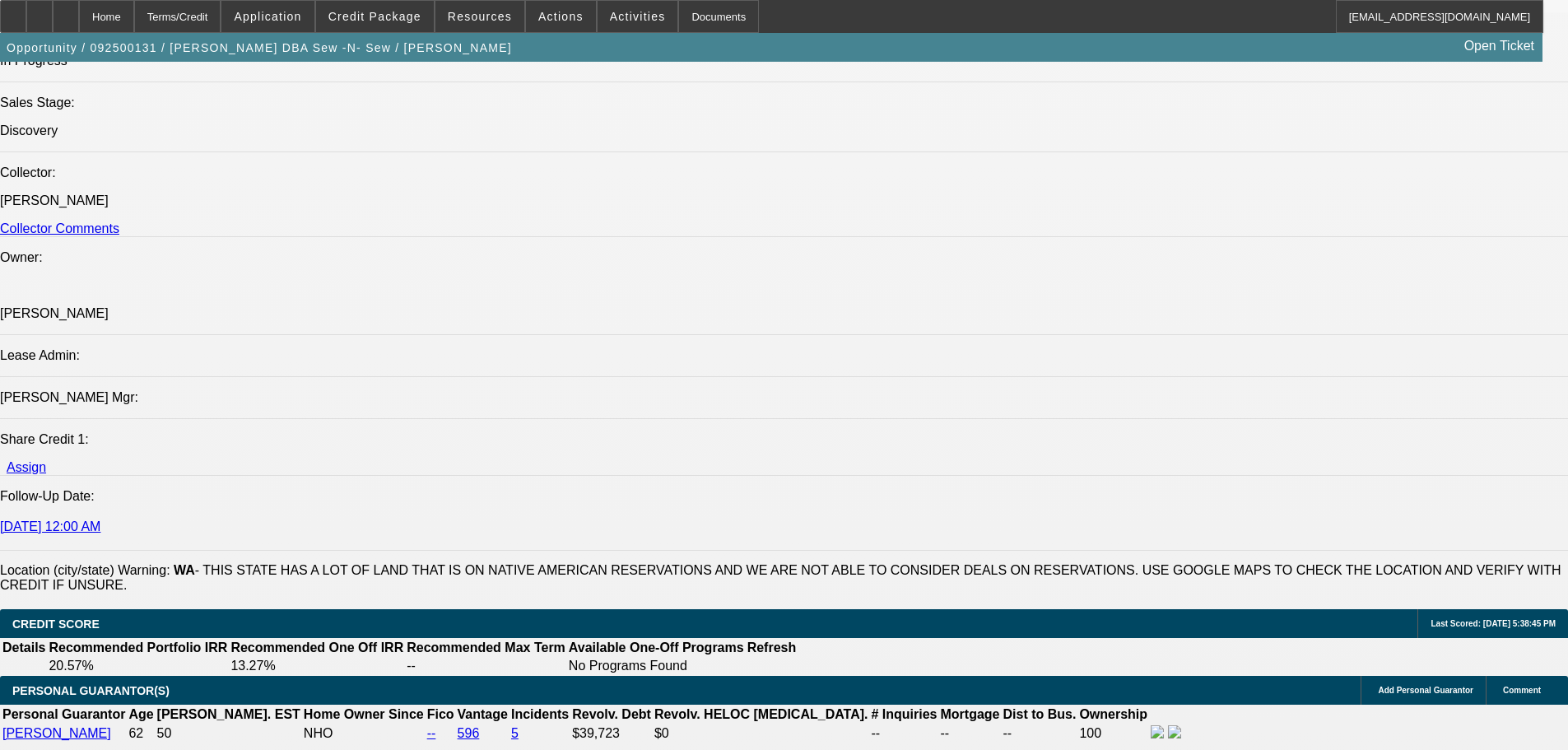
drag, startPoint x: 656, startPoint y: 572, endPoint x: 667, endPoint y: 595, distance: 25.5
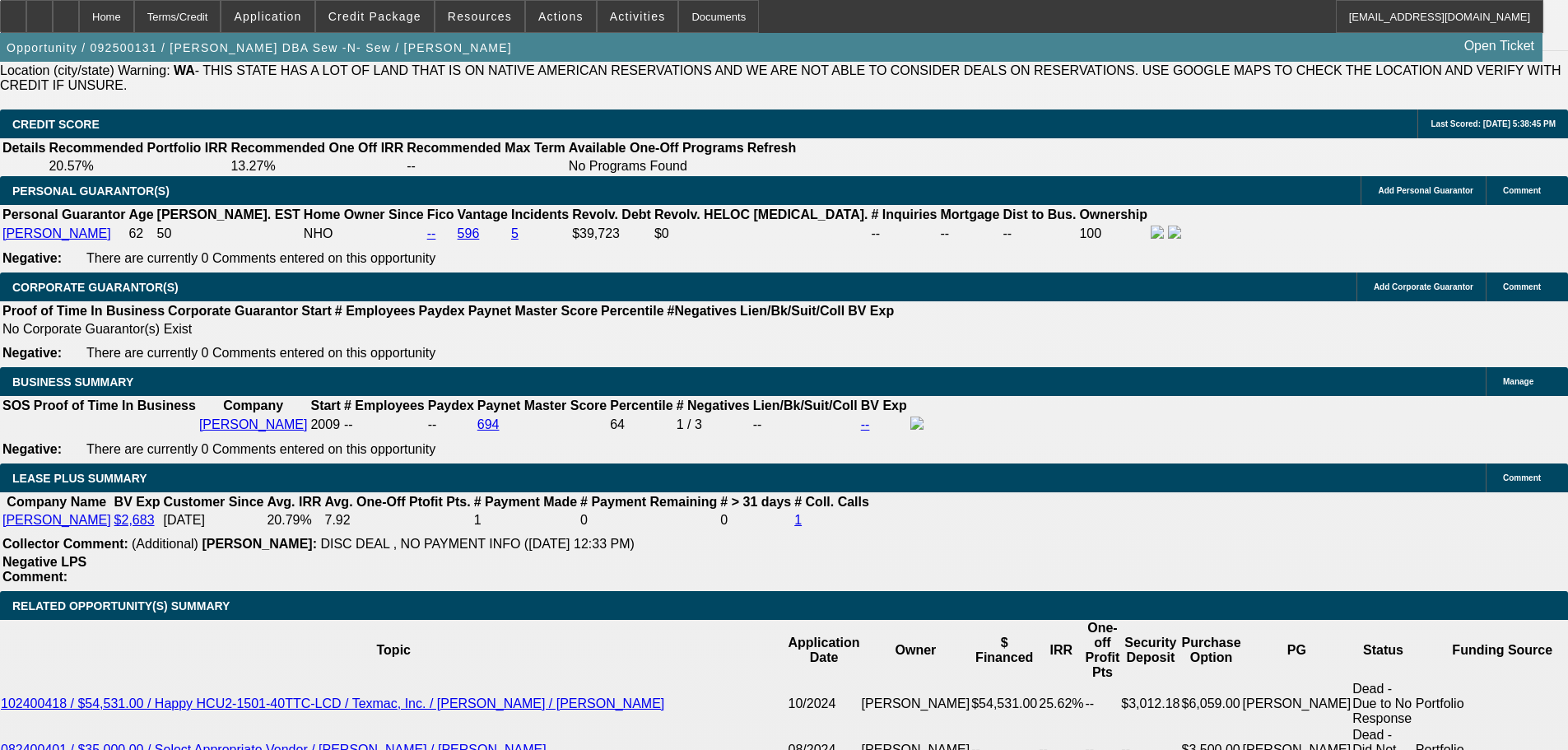
scroll to position [2597, 0]
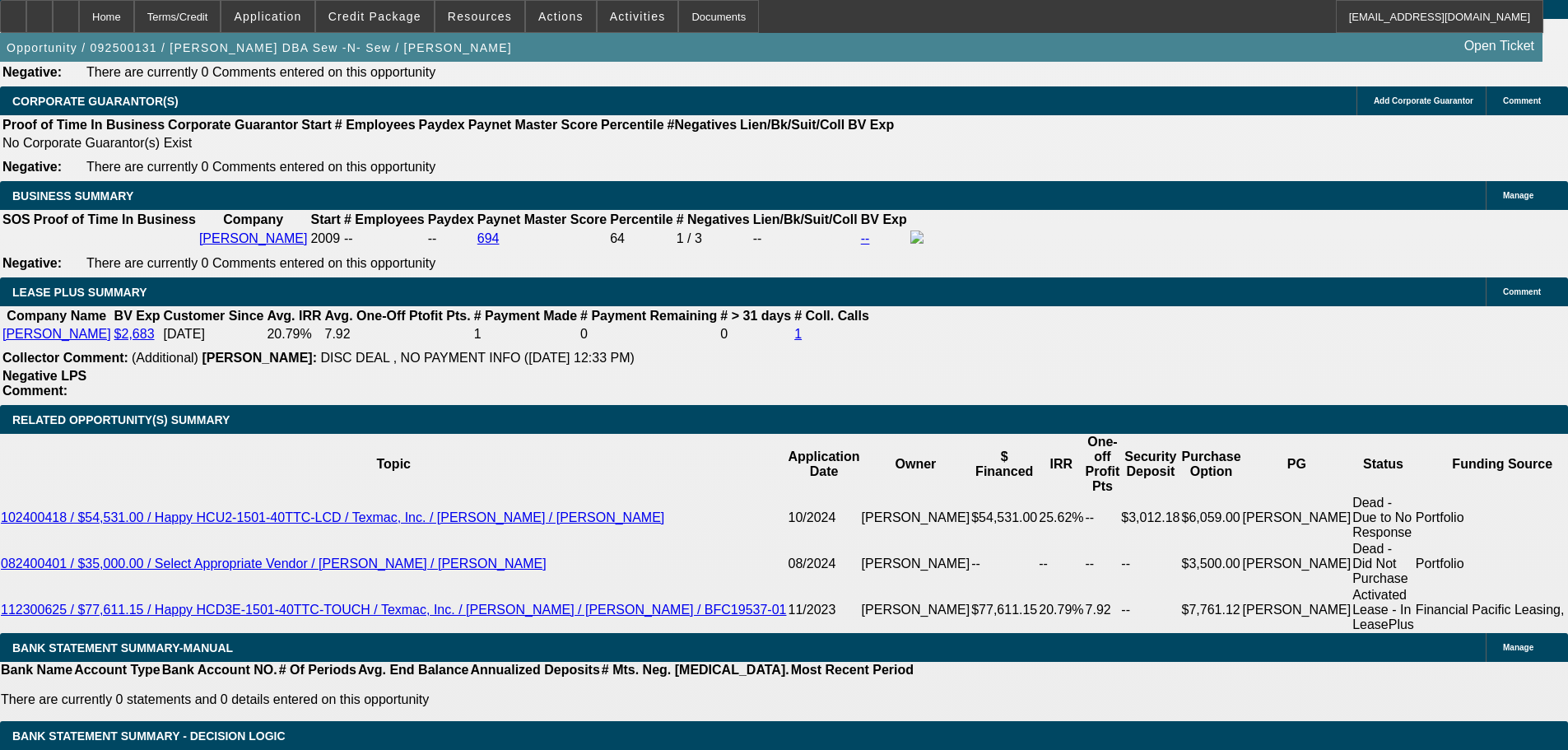
type input "12"
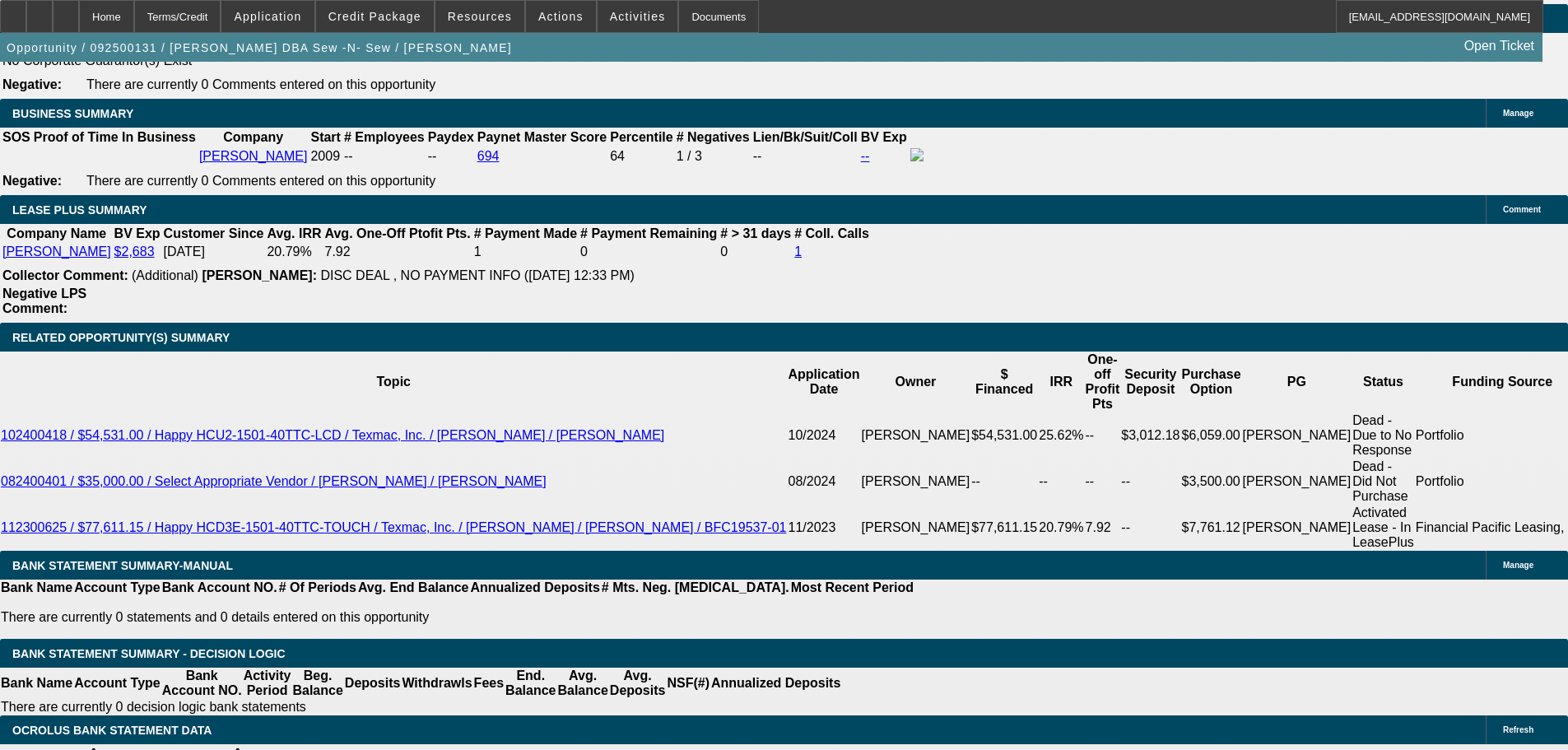
type input "5"
type input "$5,992.52"
type input "$2,996.26"
type input "55"
type input "$7,713.28"
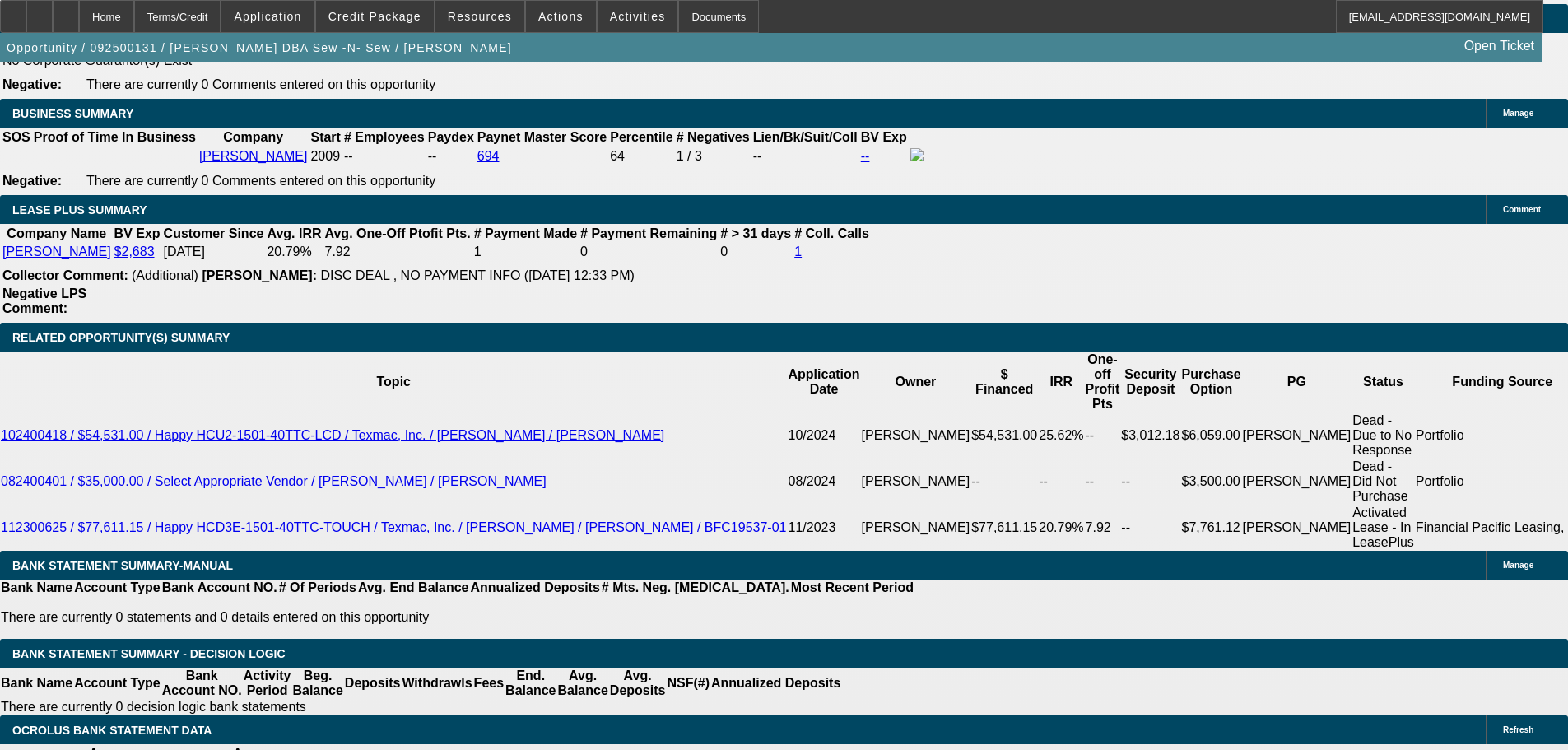
type input "$3,856.64"
type input "55"
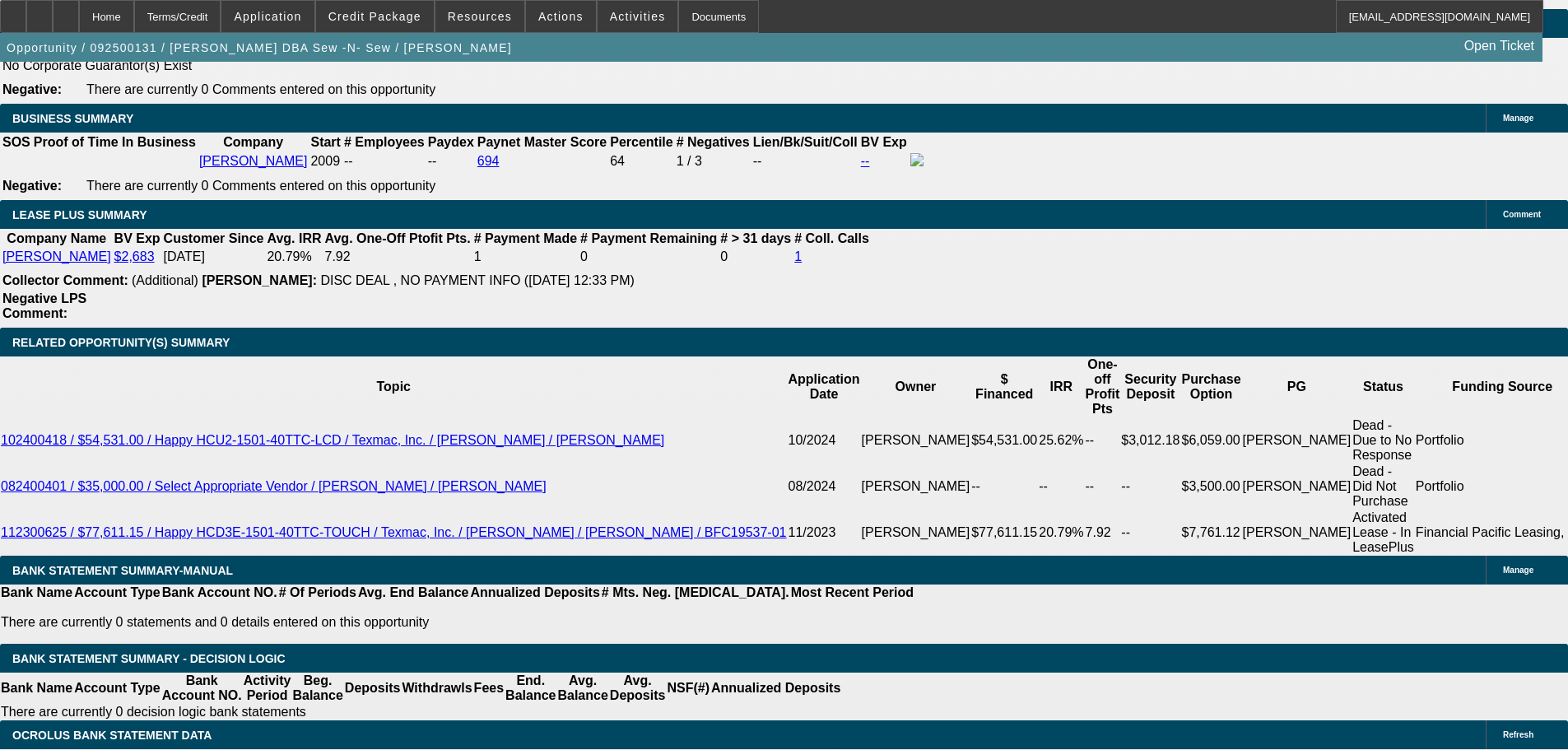
scroll to position [2515, 0]
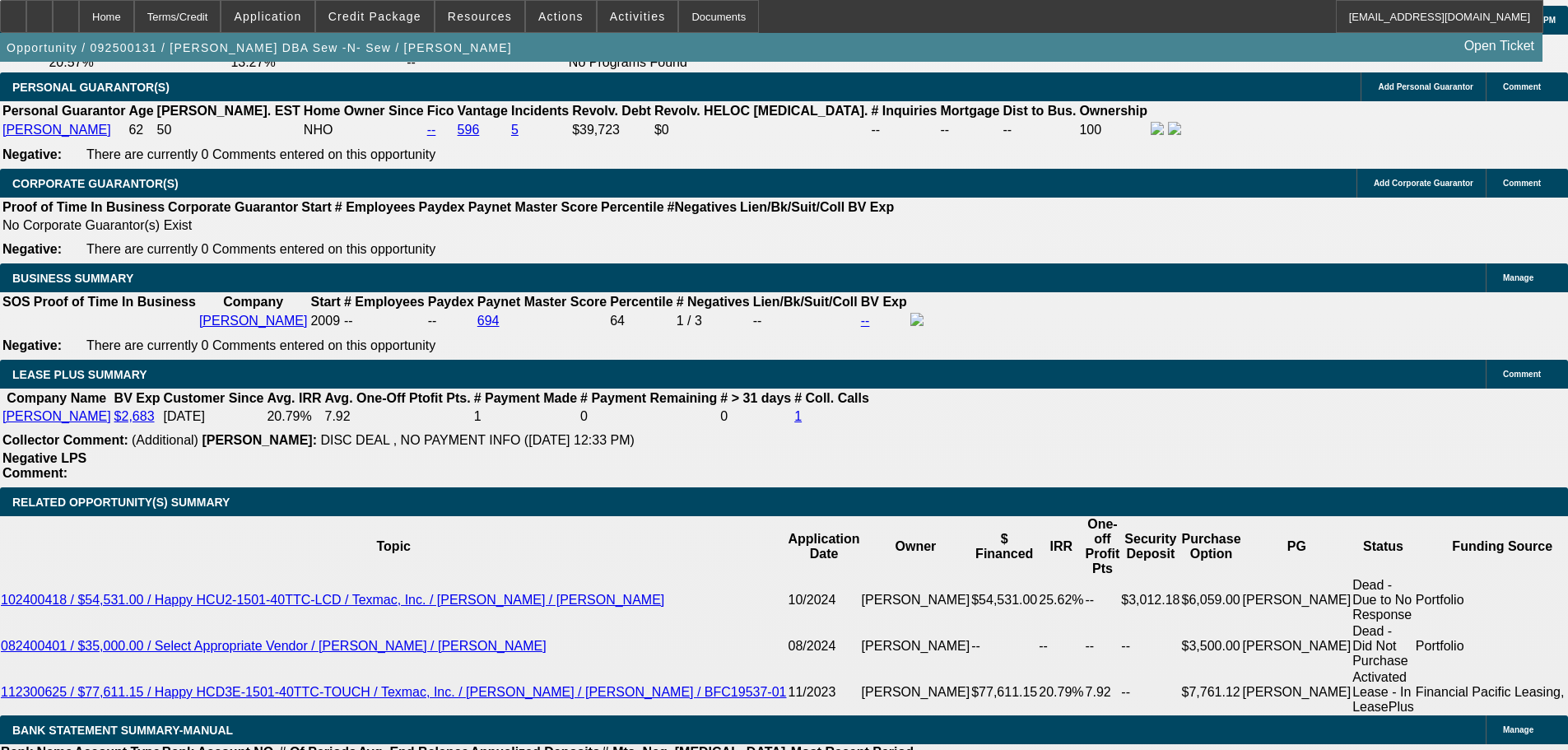
select select "0"
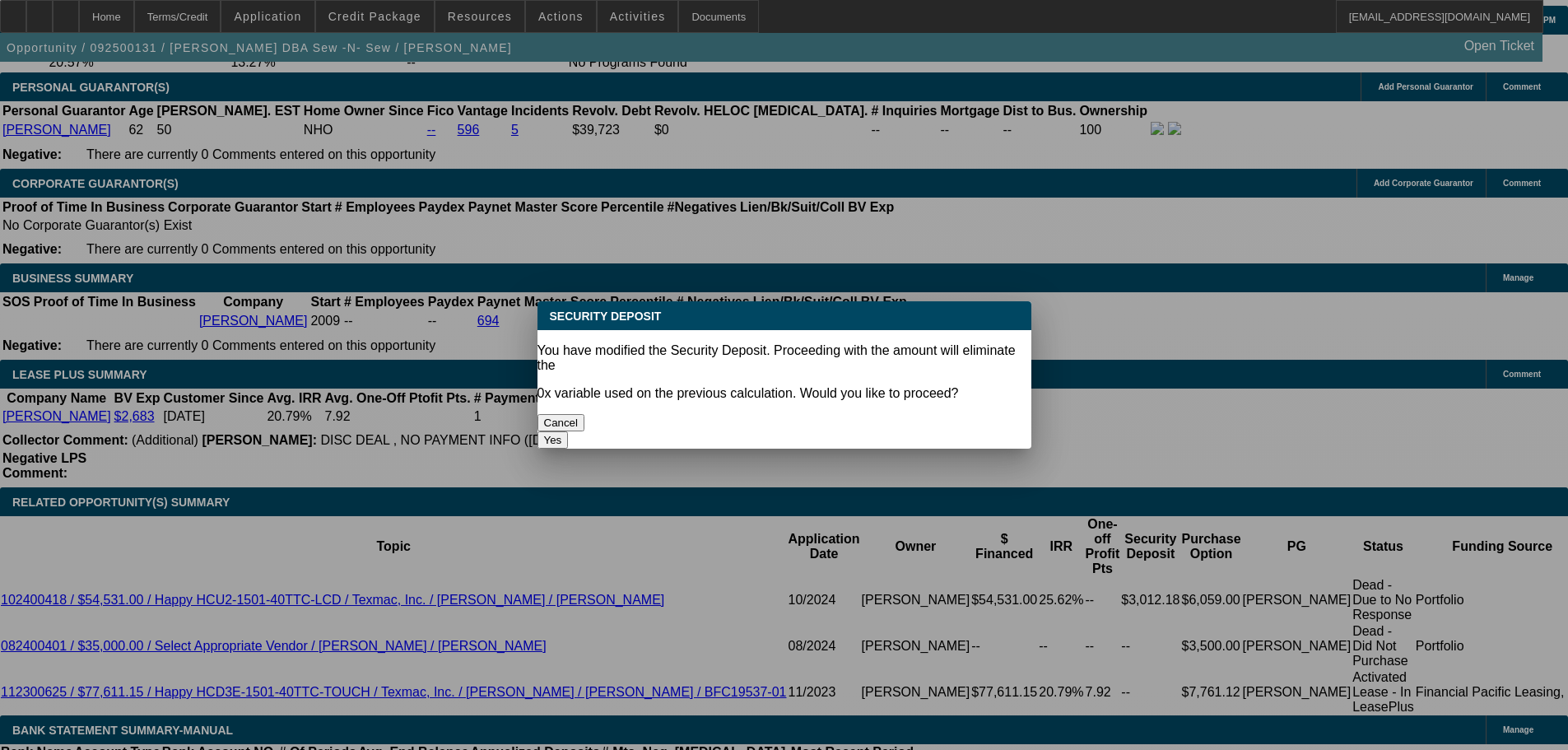
scroll to position [0, 0]
click at [568, 431] on button "Yes" at bounding box center [553, 440] width 31 height 17
type input "$0.00"
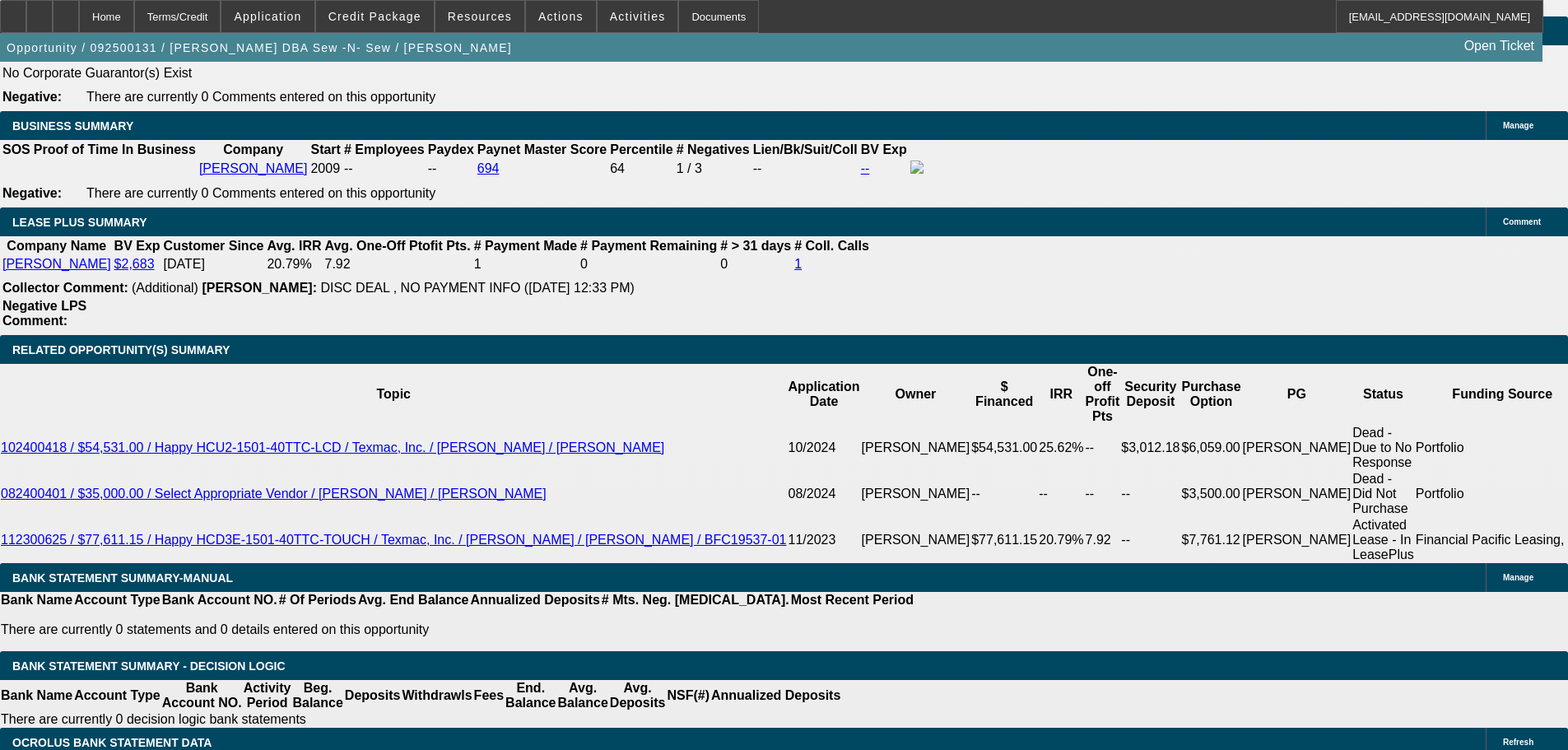
scroll to position [2679, 0]
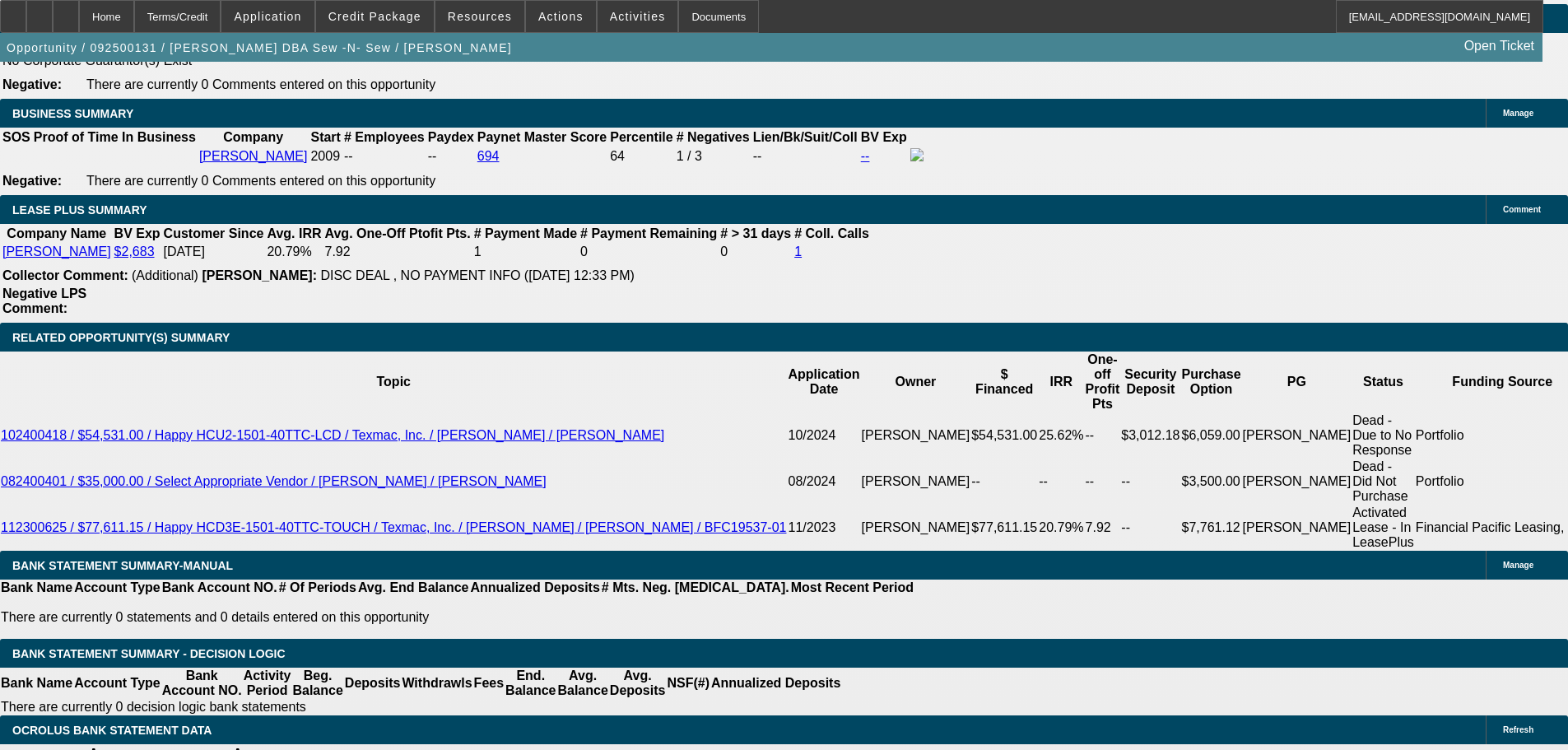
select select "0"
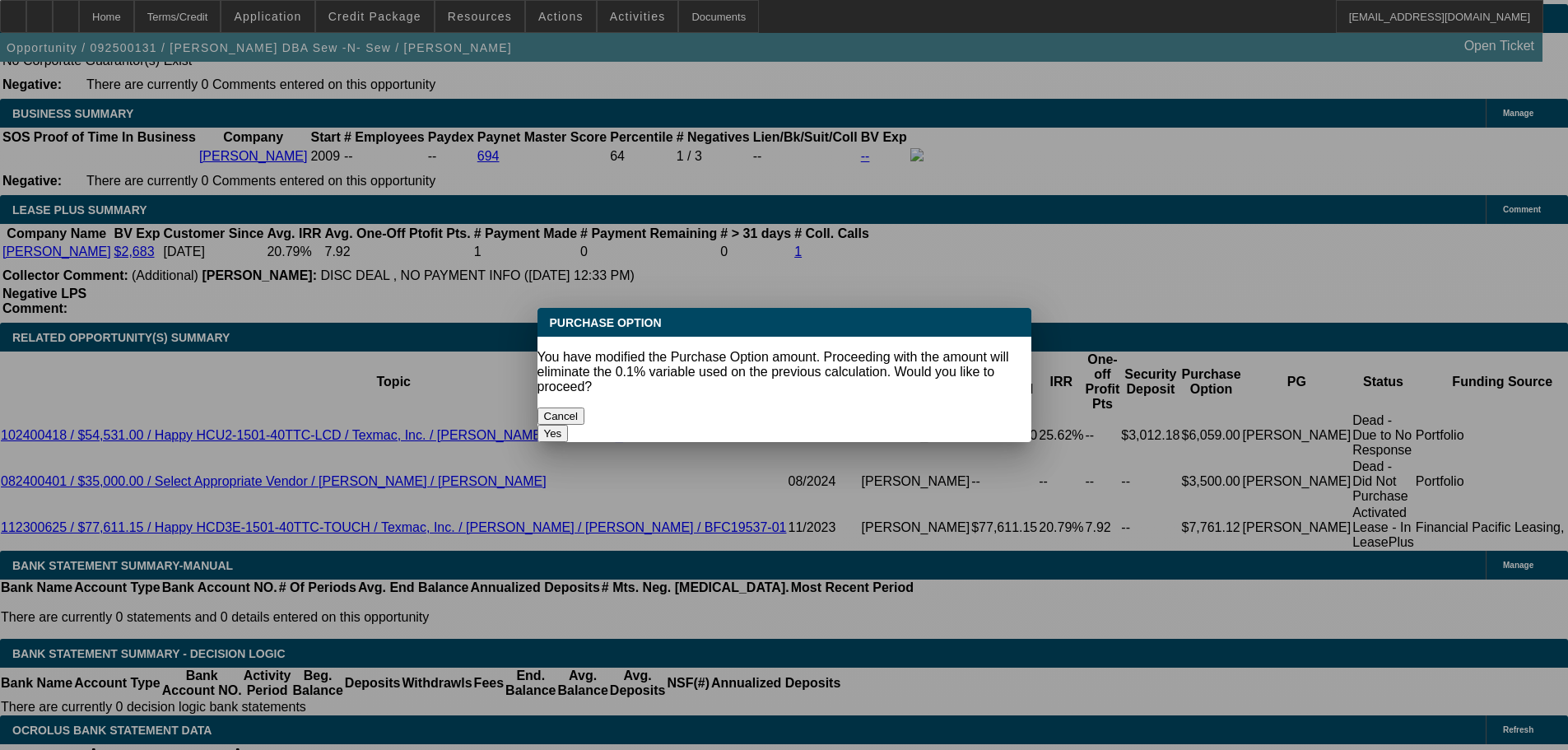
click at [568, 424] on button "Yes" at bounding box center [553, 433] width 31 height 17
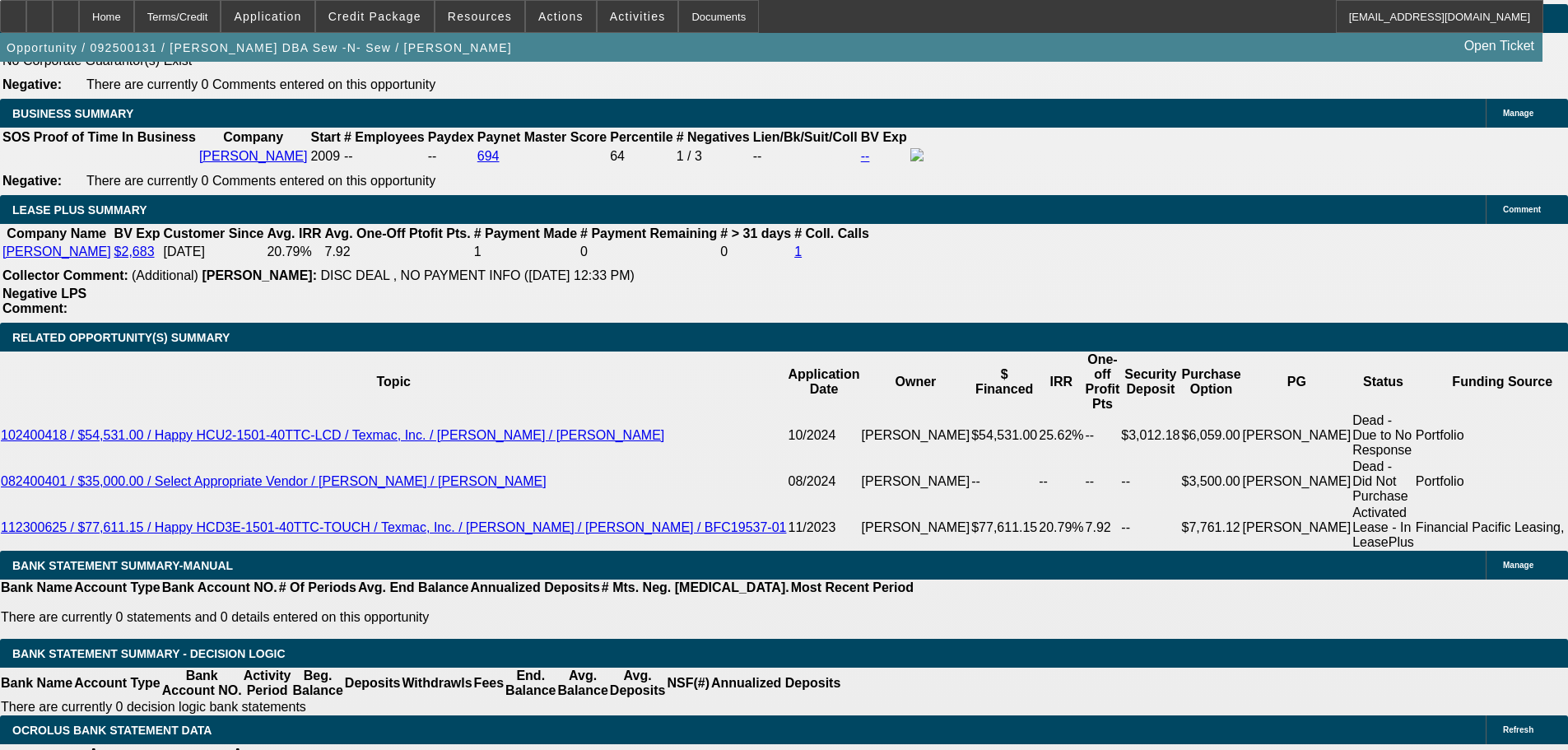
type input "$0.00"
select select "6"
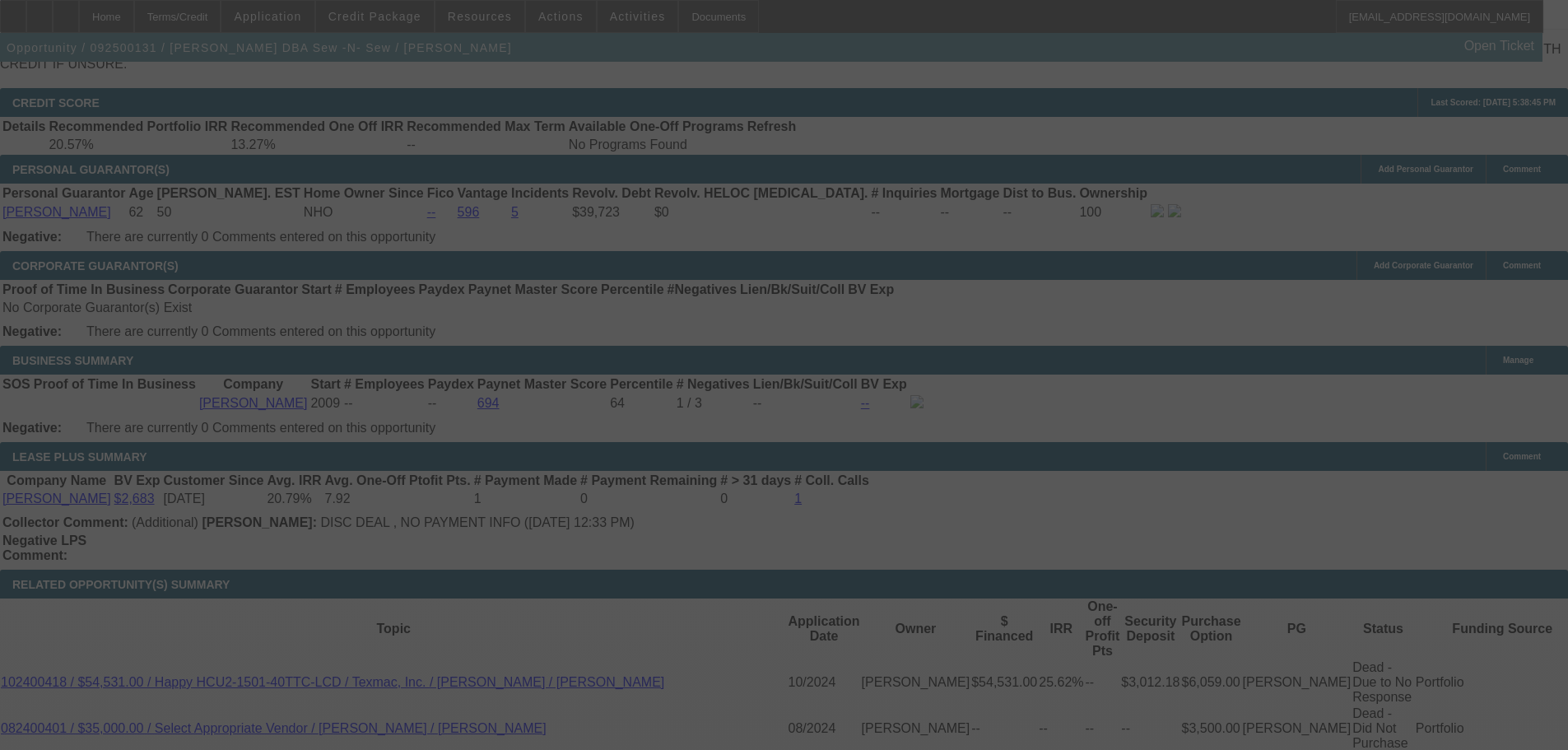
select select "0"
select select "2"
select select "0"
select select "6"
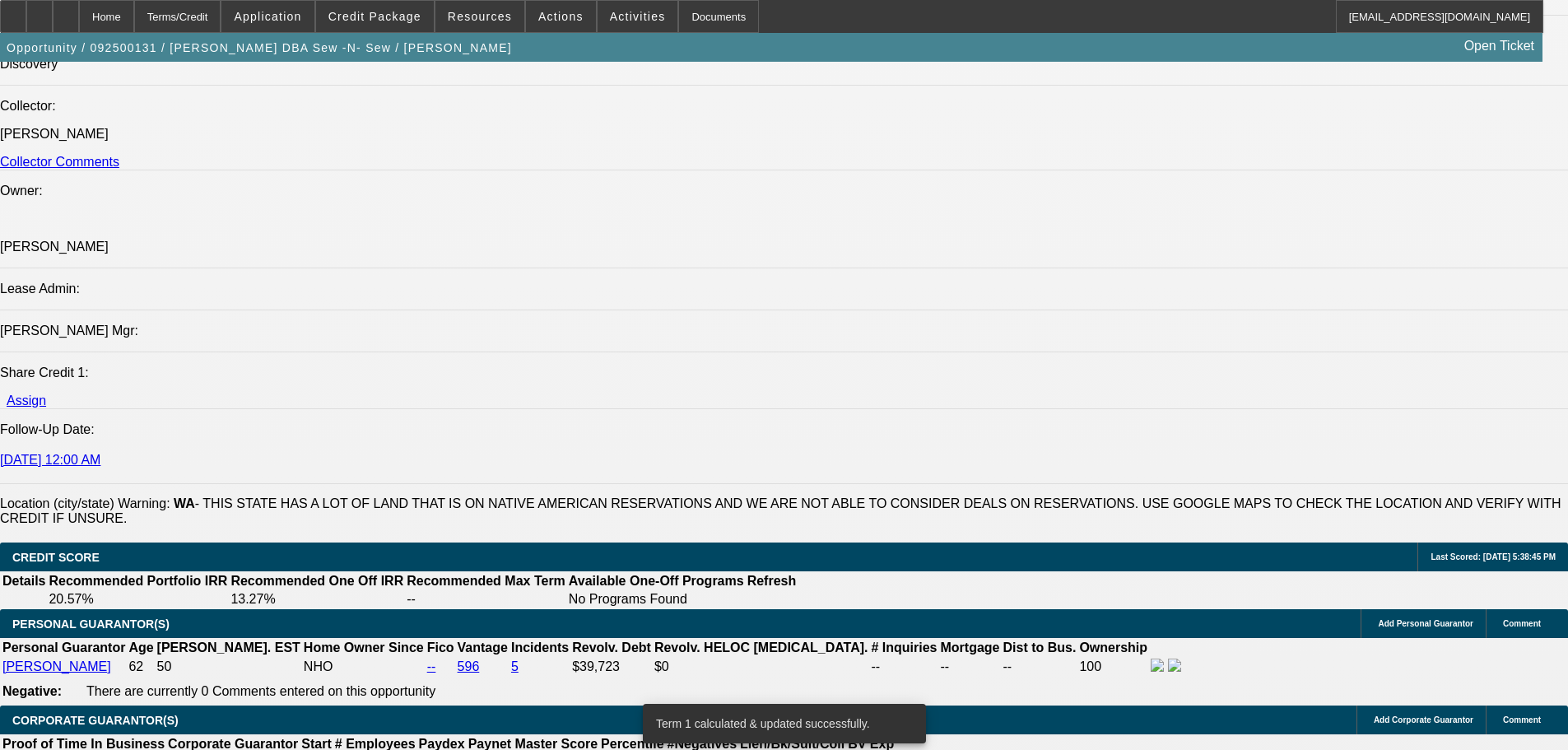
drag, startPoint x: 714, startPoint y: 603, endPoint x: 651, endPoint y: 339, distance: 271.4
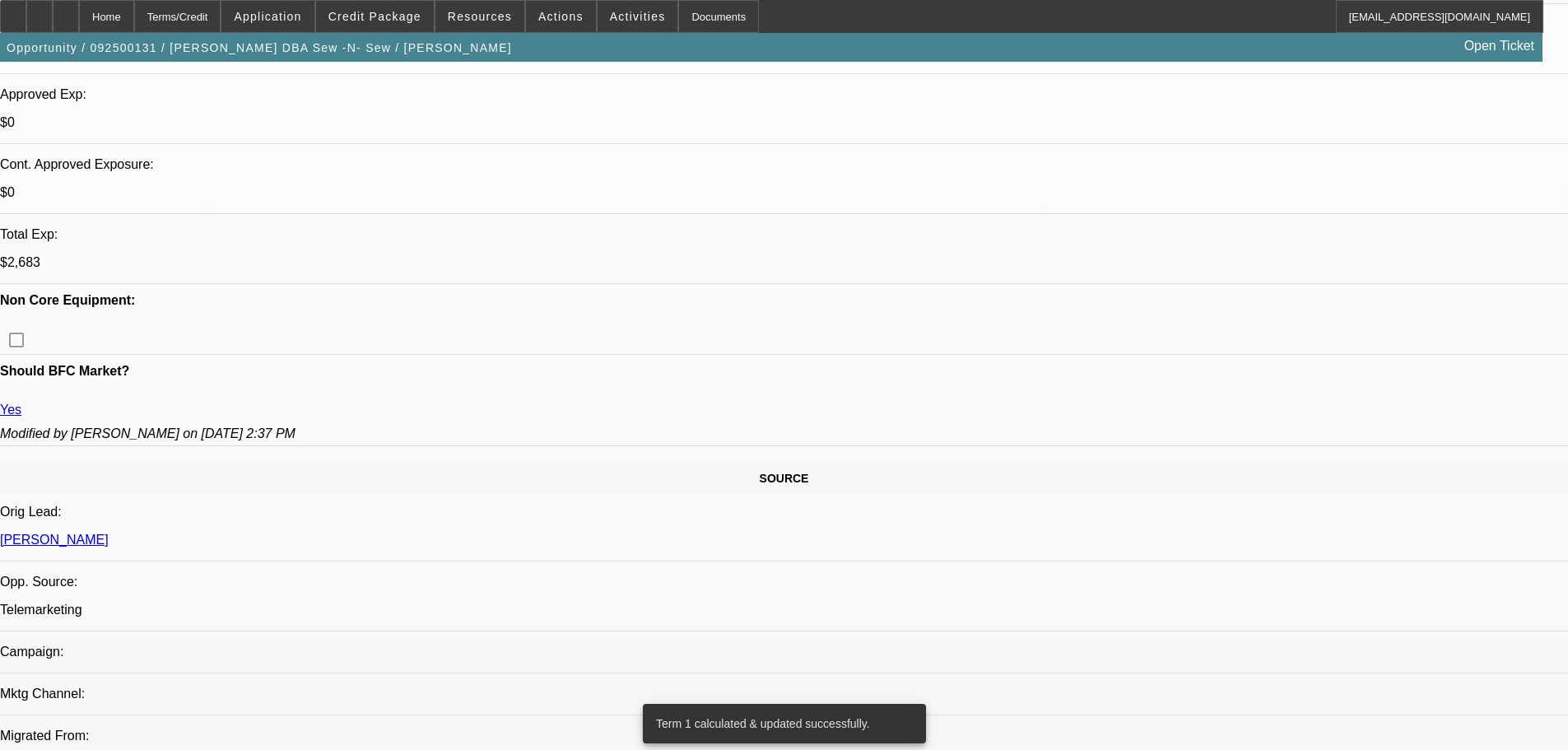
drag, startPoint x: 368, startPoint y: 394, endPoint x: 343, endPoint y: 249, distance: 147.1
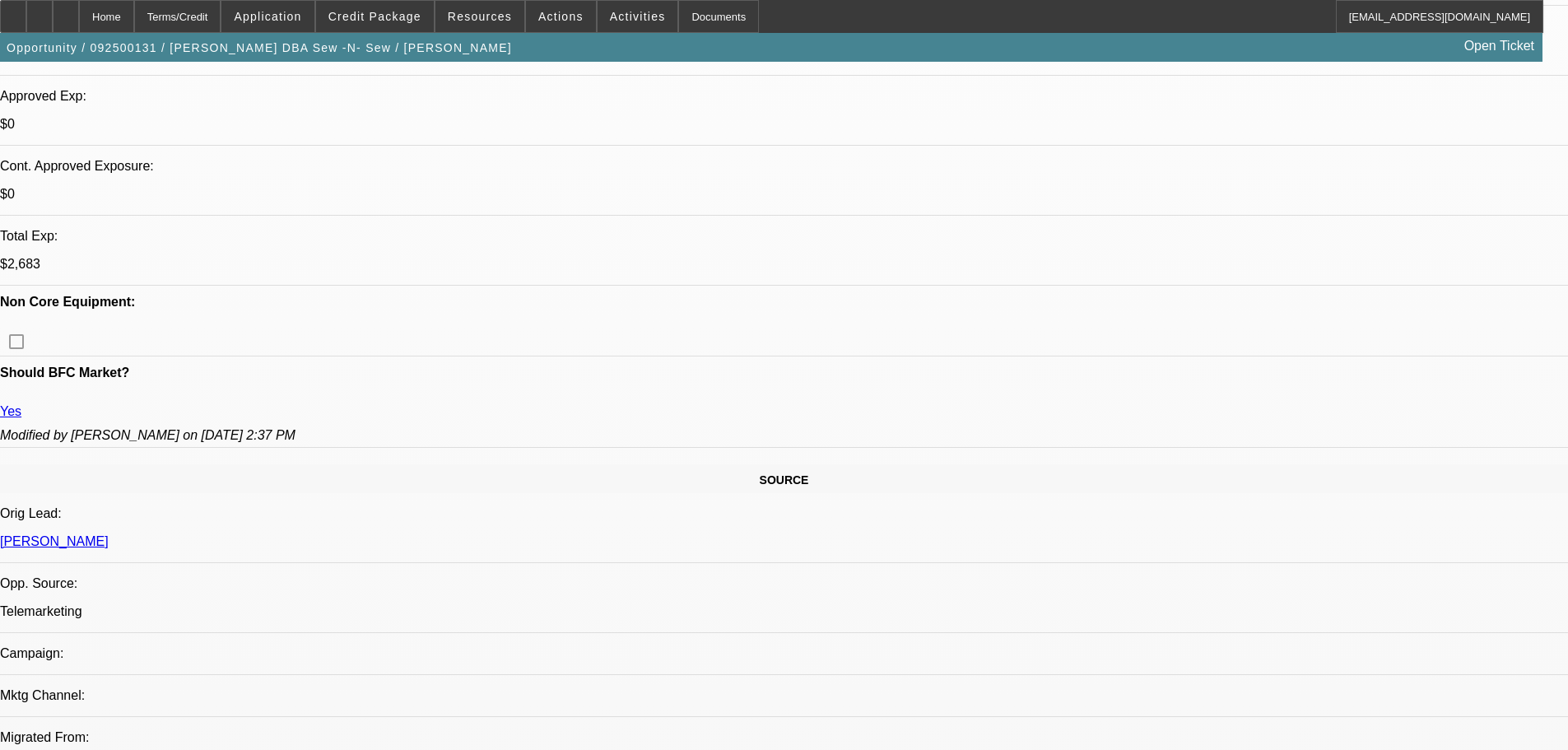
drag, startPoint x: 489, startPoint y: 390, endPoint x: 521, endPoint y: 590, distance: 202.5
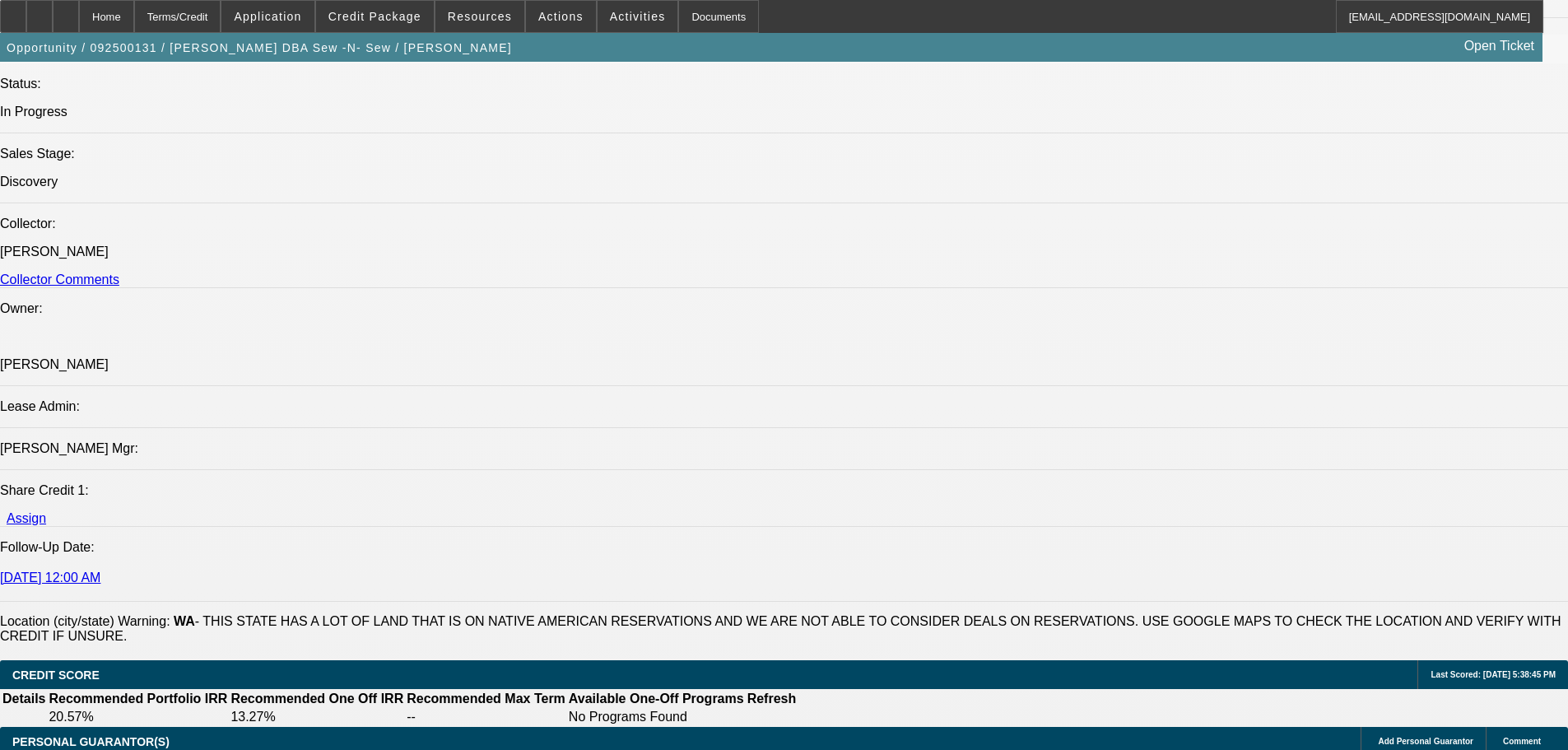
drag, startPoint x: 664, startPoint y: 557, endPoint x: 666, endPoint y: 625, distance: 68.0
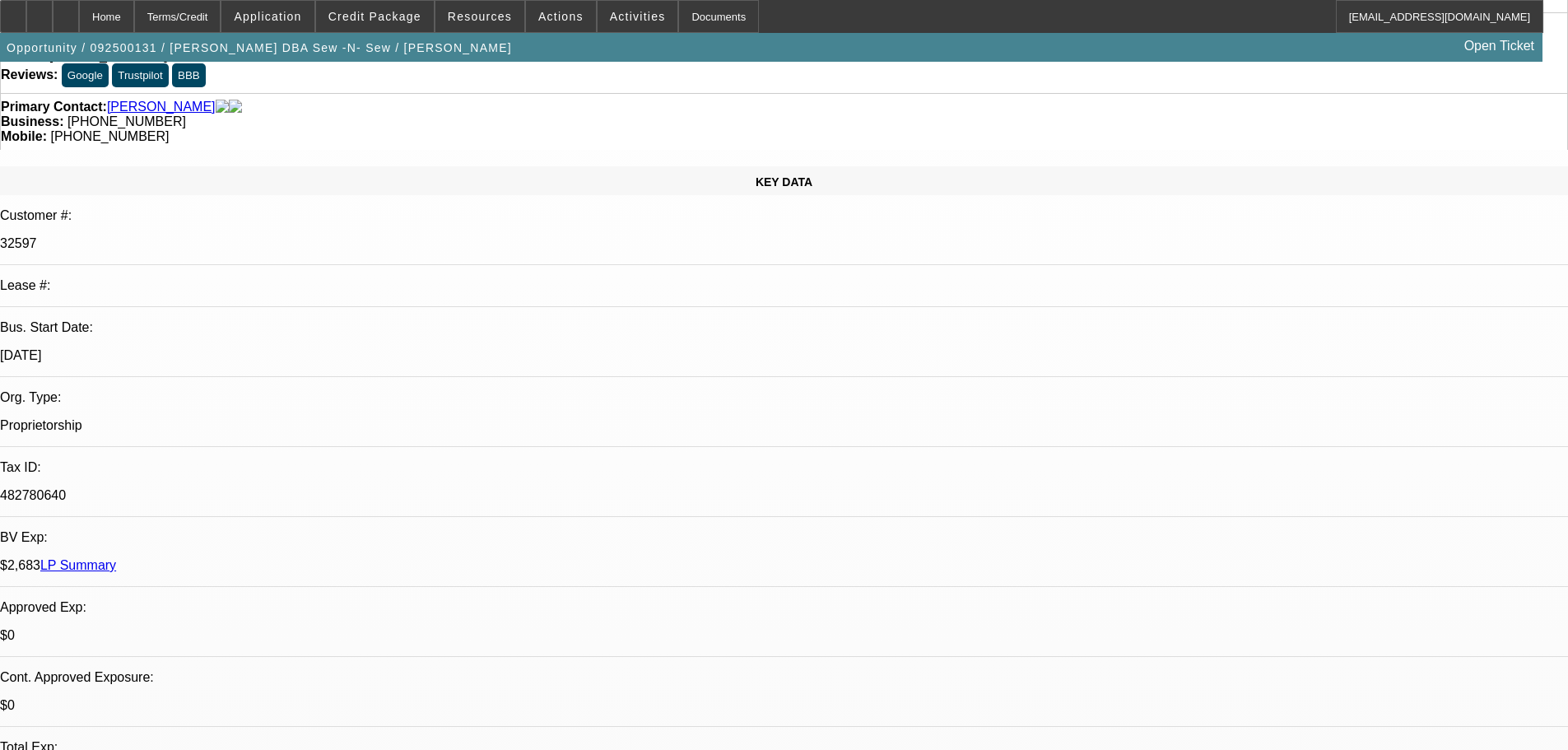
drag, startPoint x: 722, startPoint y: 368, endPoint x: 723, endPoint y: 348, distance: 20.0
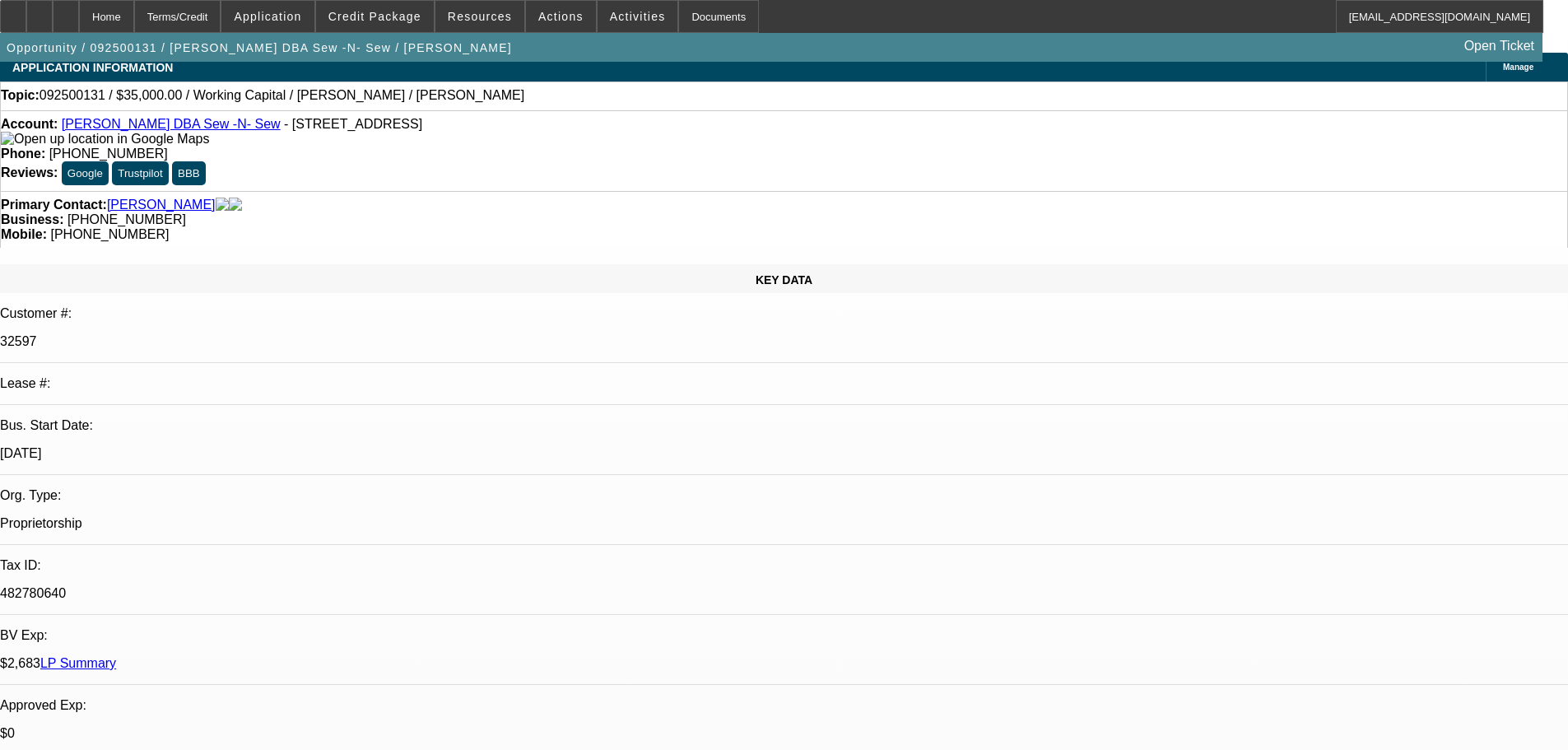
scroll to position [249, 0]
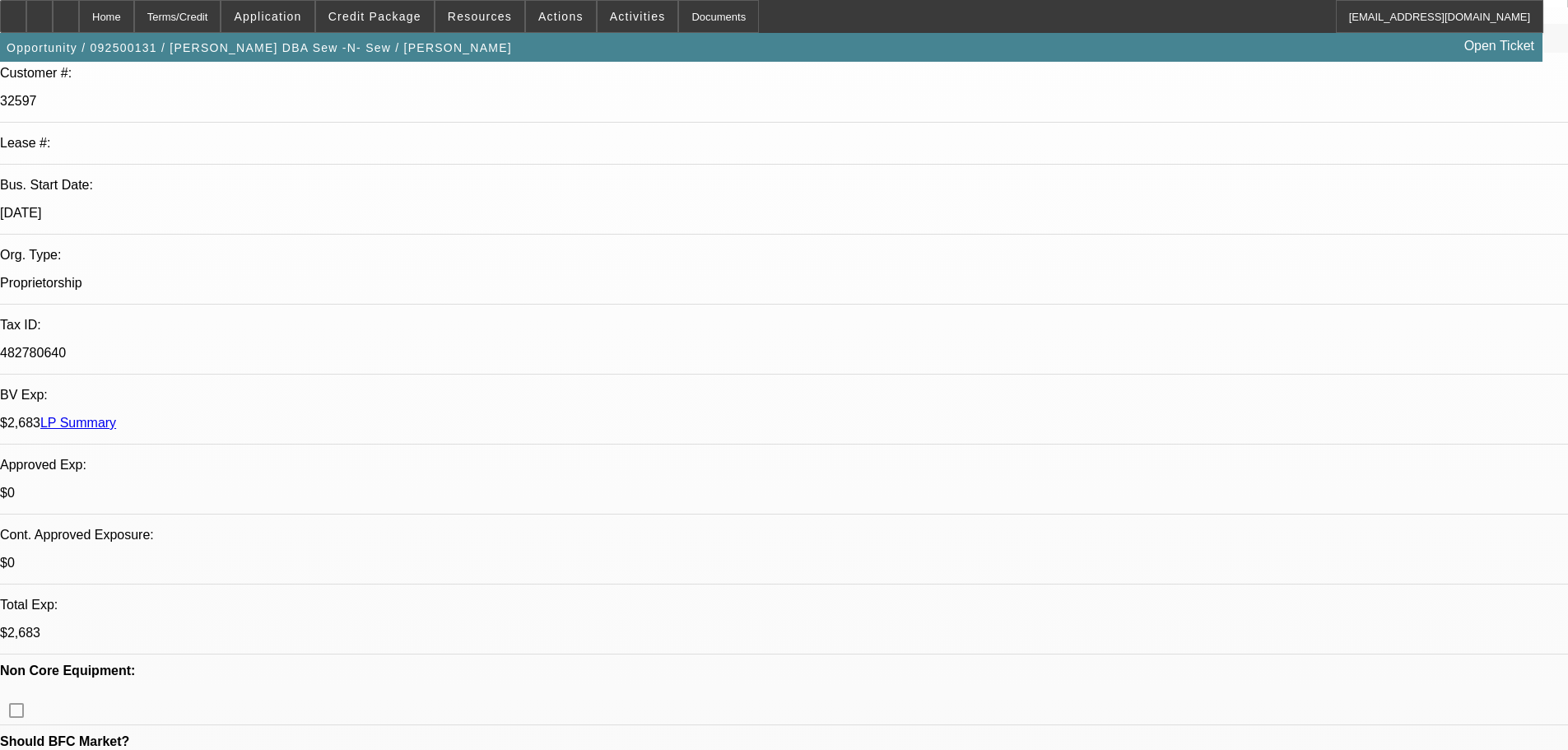
drag, startPoint x: 528, startPoint y: 371, endPoint x: 542, endPoint y: 518, distance: 147.7
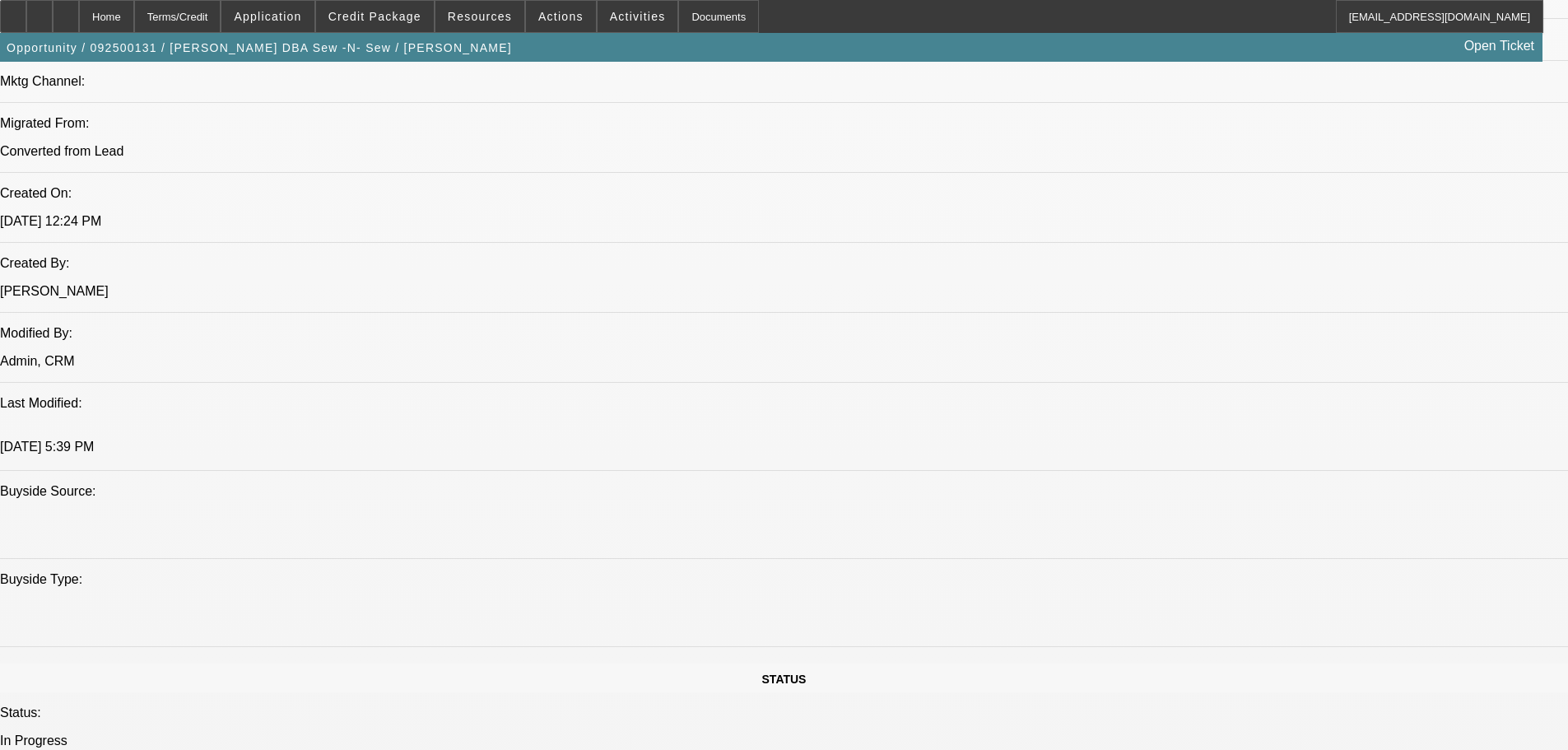
drag, startPoint x: 674, startPoint y: 273, endPoint x: 647, endPoint y: 510, distance: 238.5
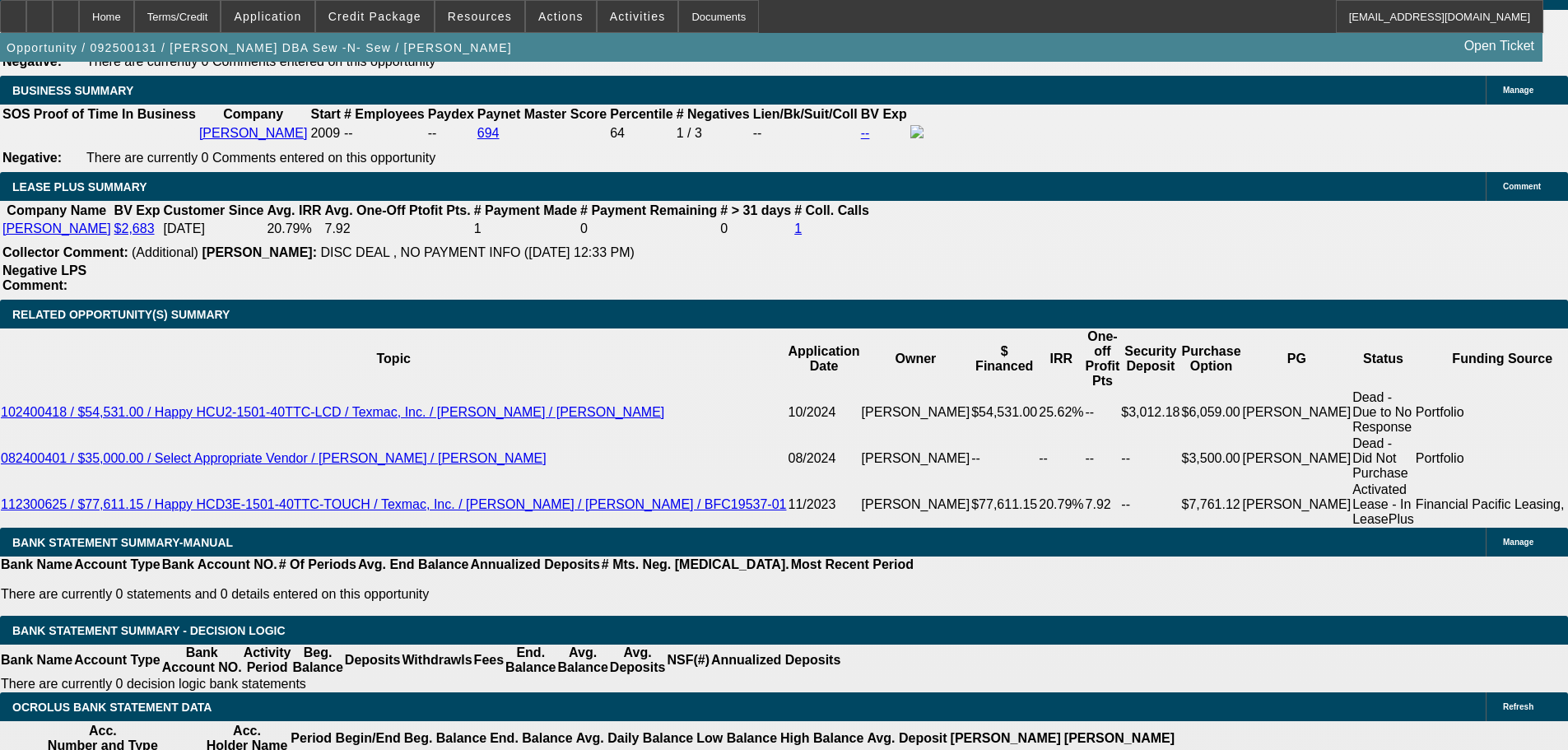
scroll to position [2456, 0]
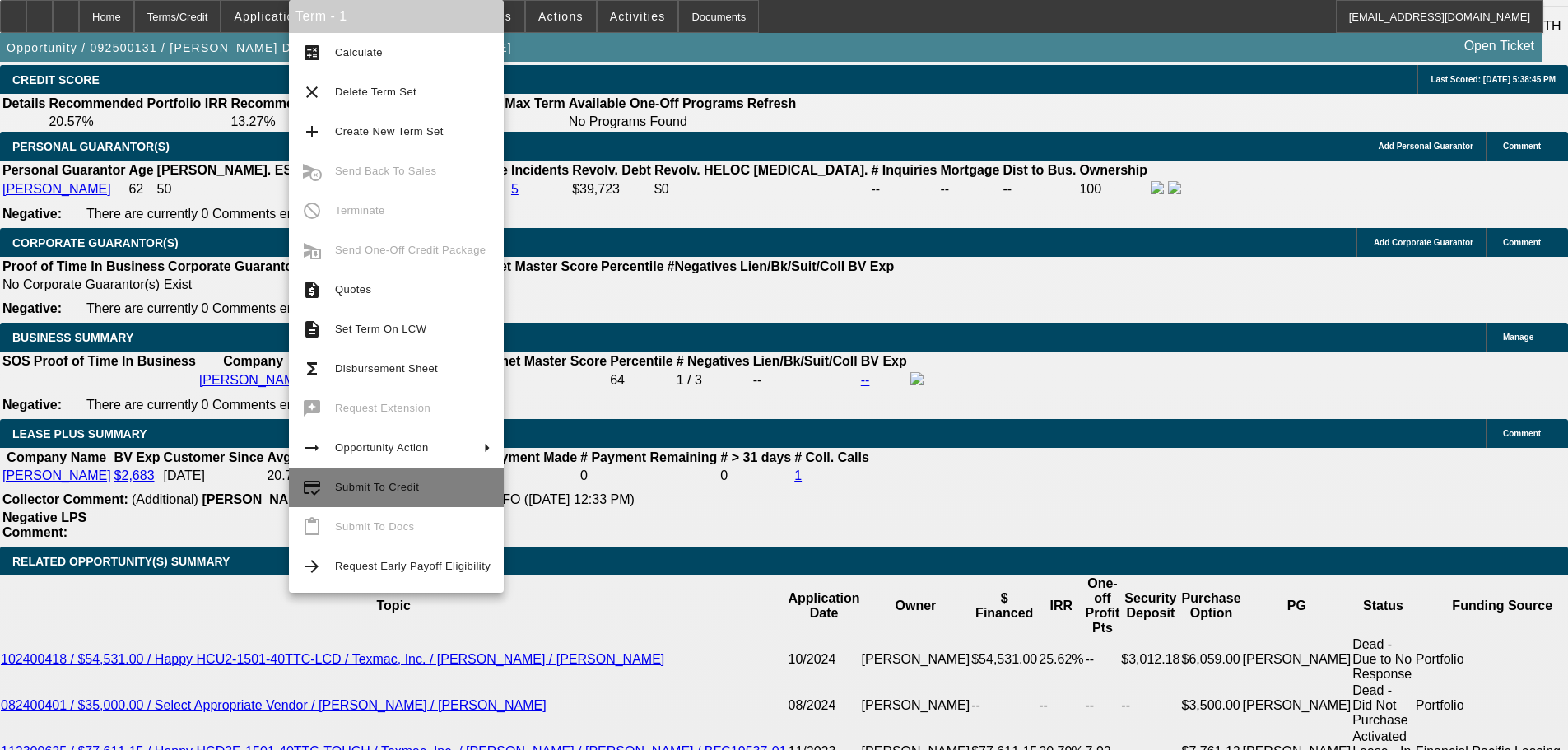
click at [432, 486] on span "Submit To Credit" at bounding box center [413, 487] width 156 height 19
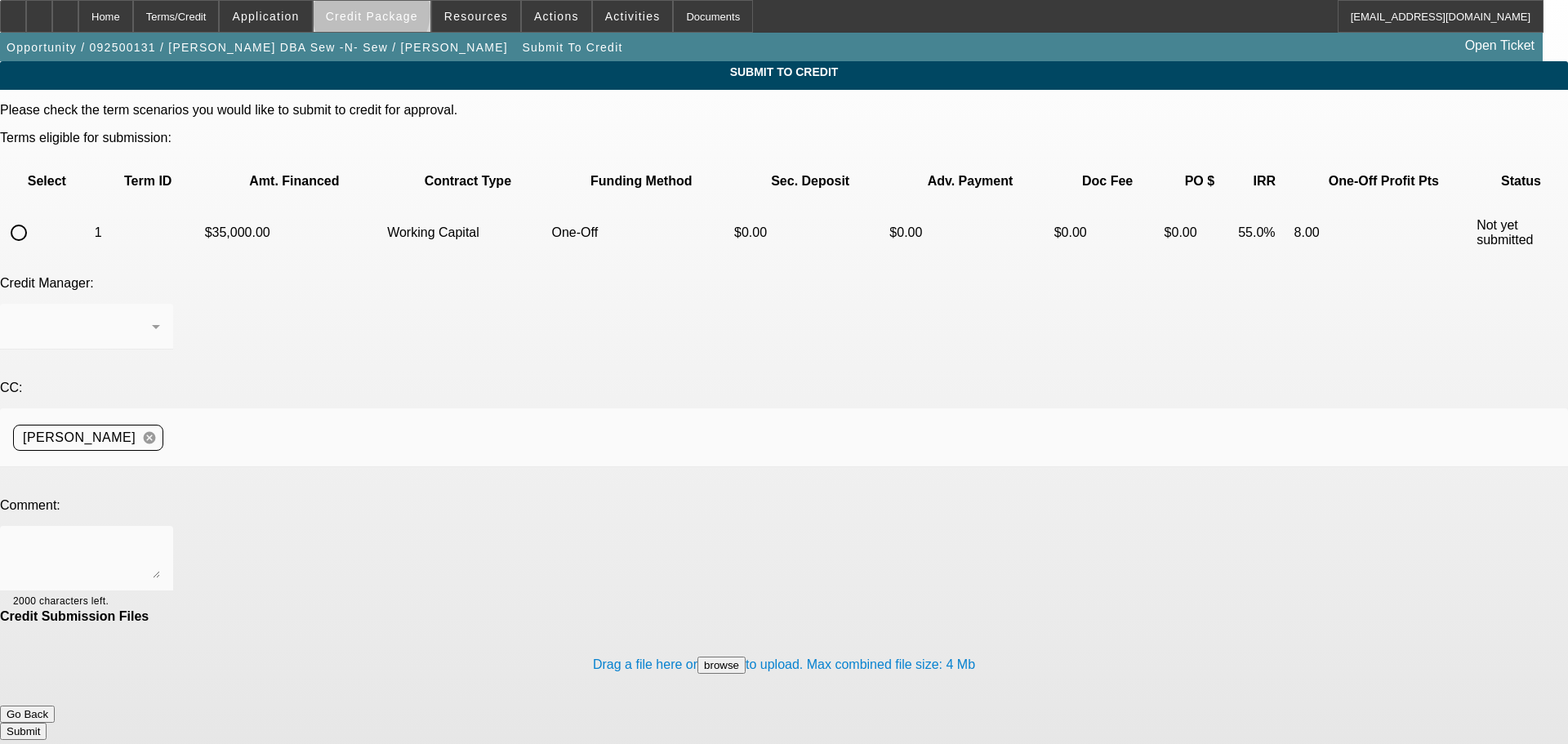
click at [397, 14] on span "Credit Package" at bounding box center [372, 16] width 92 height 13
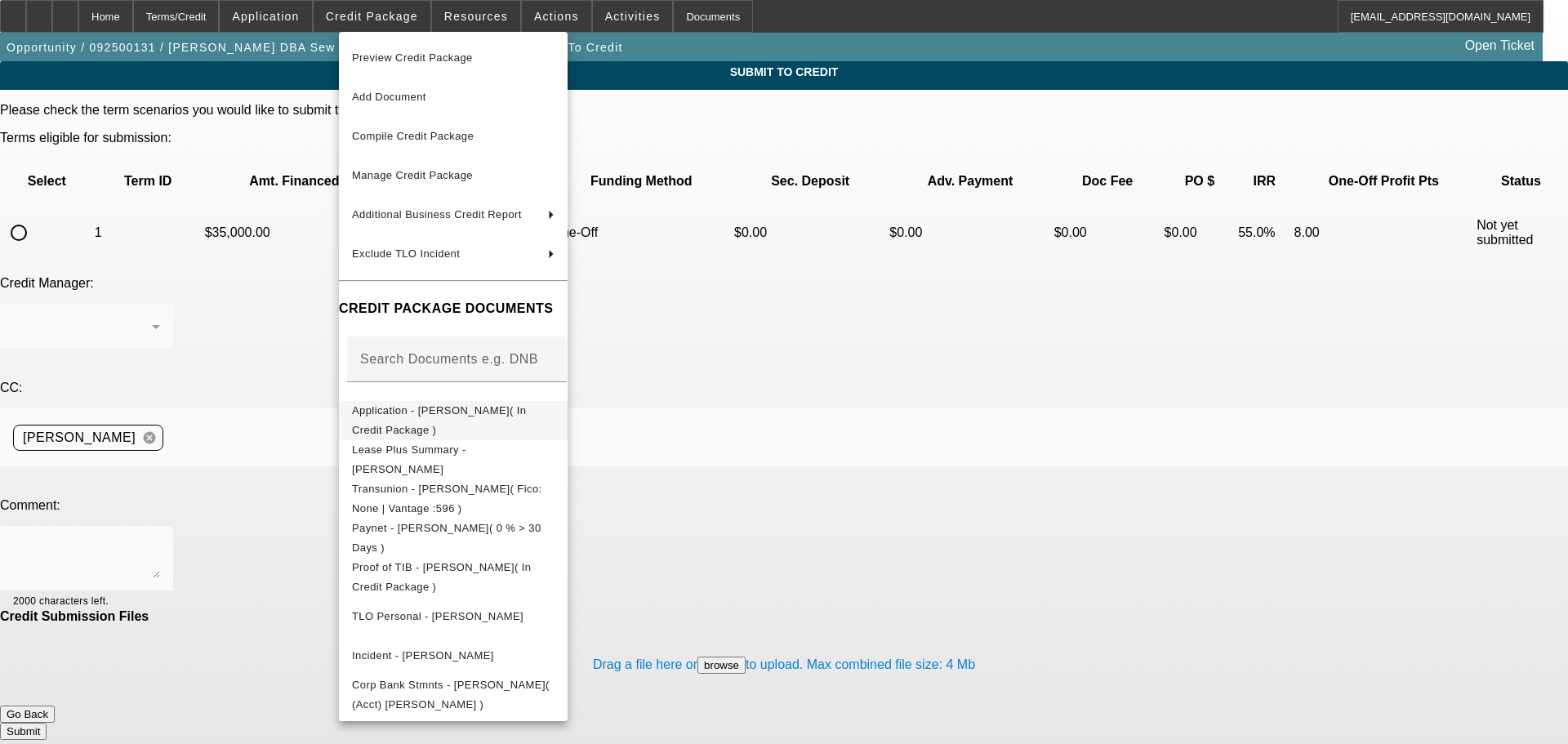
click at [526, 416] on span "Application - Donna L Zahn( In Credit Package )" at bounding box center [438, 419] width 174 height 32
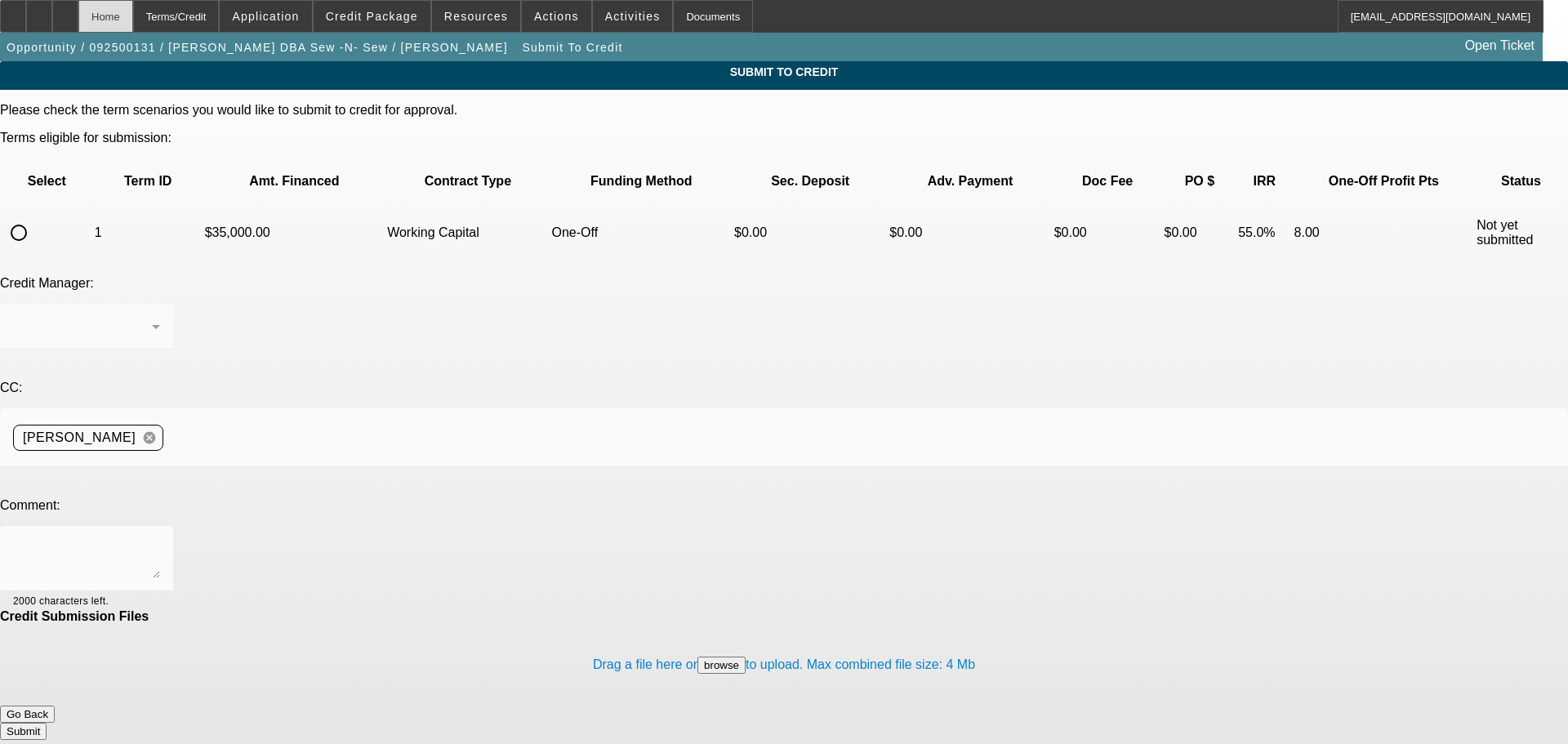
click at [133, 26] on div "Home" at bounding box center [105, 16] width 55 height 33
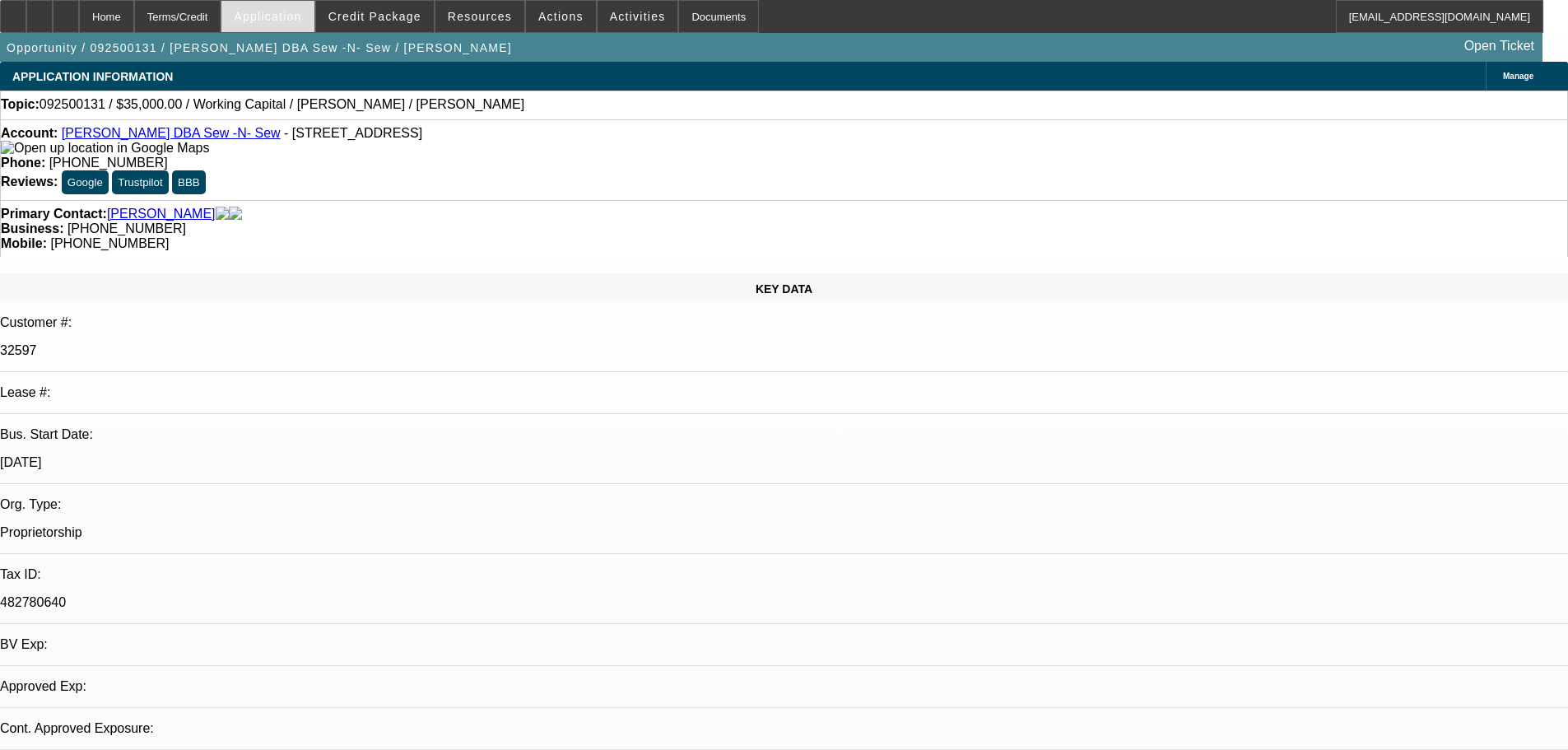
select select "0"
select select "2"
select select "0"
select select "6"
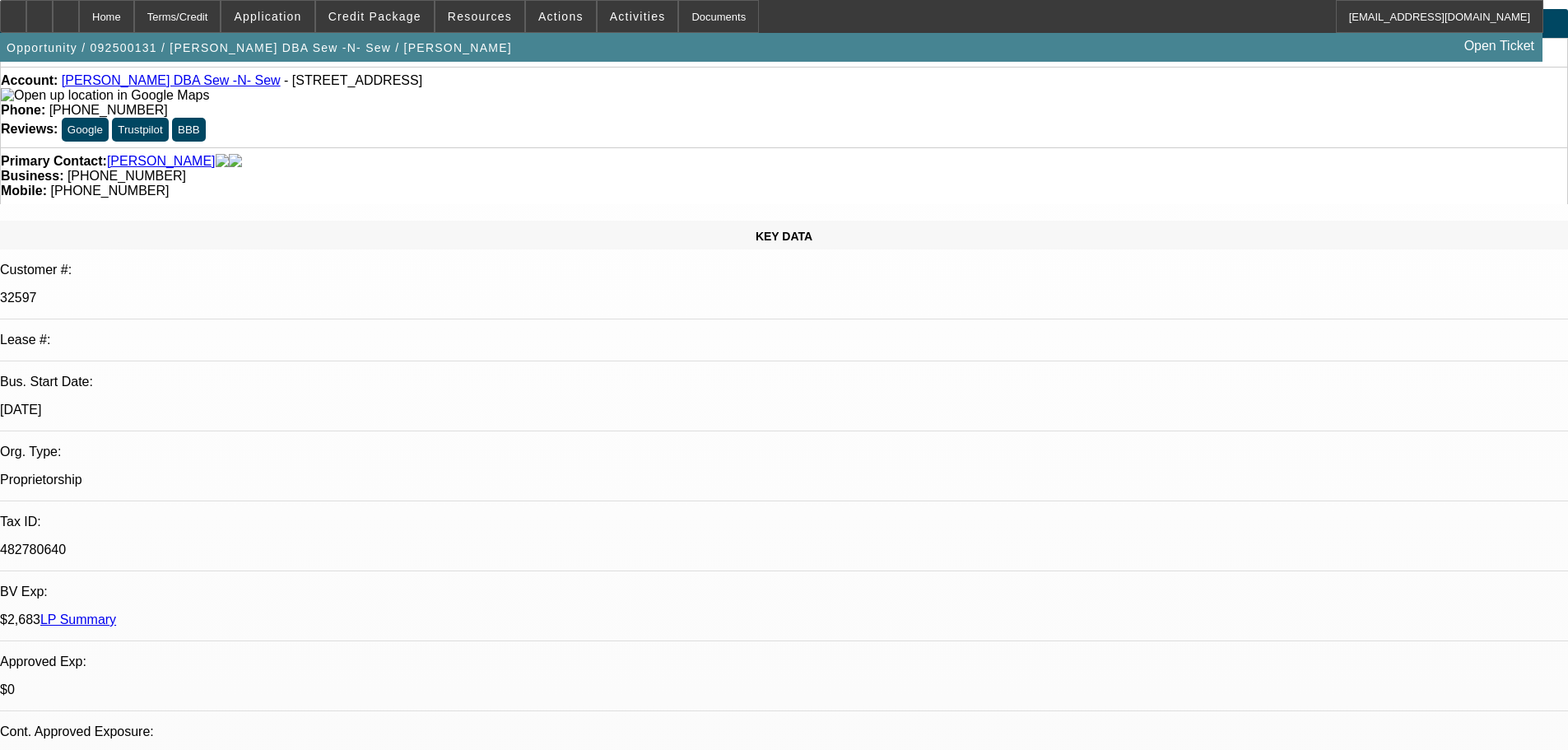
scroll to position [82, 0]
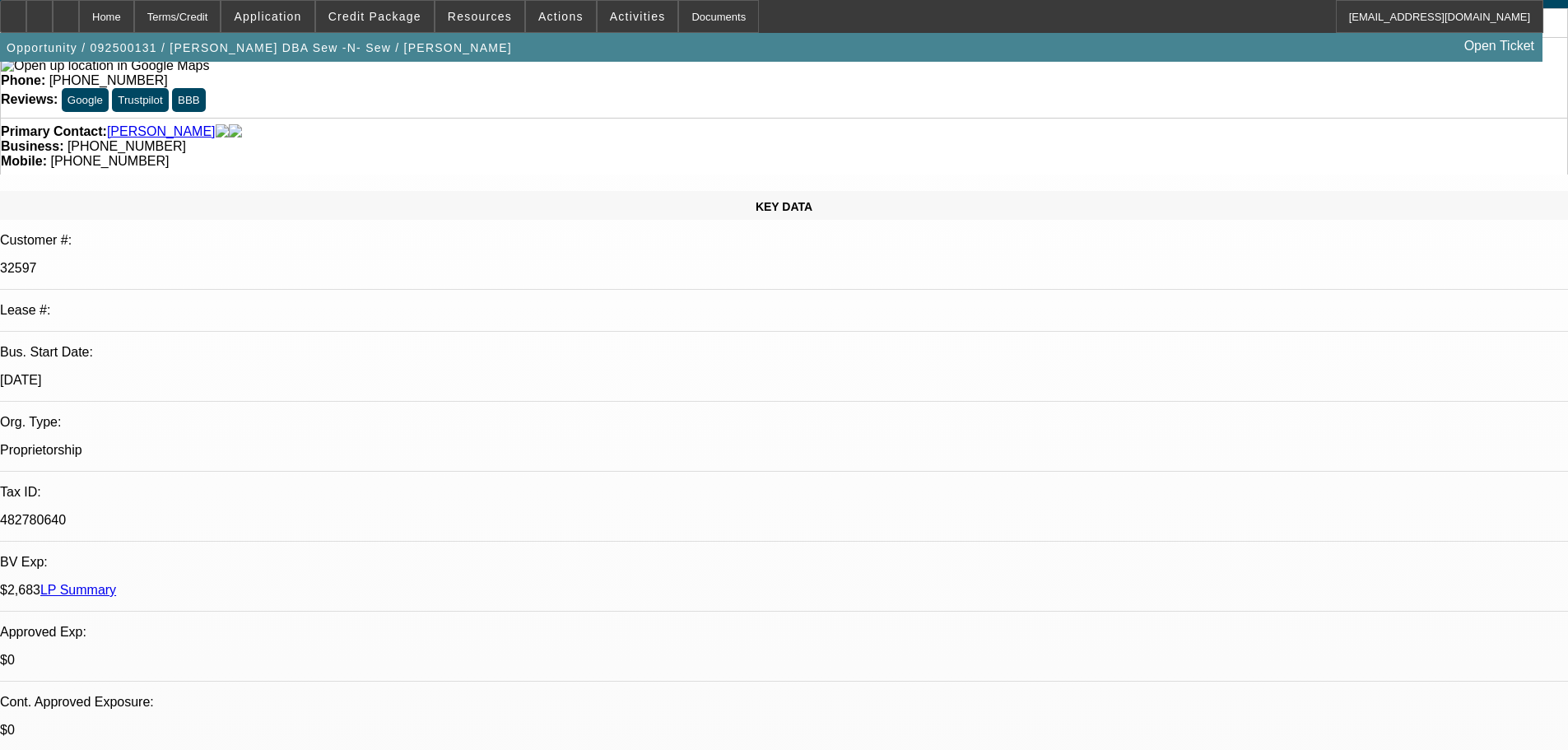
drag, startPoint x: 1424, startPoint y: 638, endPoint x: 1064, endPoint y: 552, distance: 370.1
copy div "Donna, current good paying Beacon Customer, has been the owner of Sew N Sew for…"
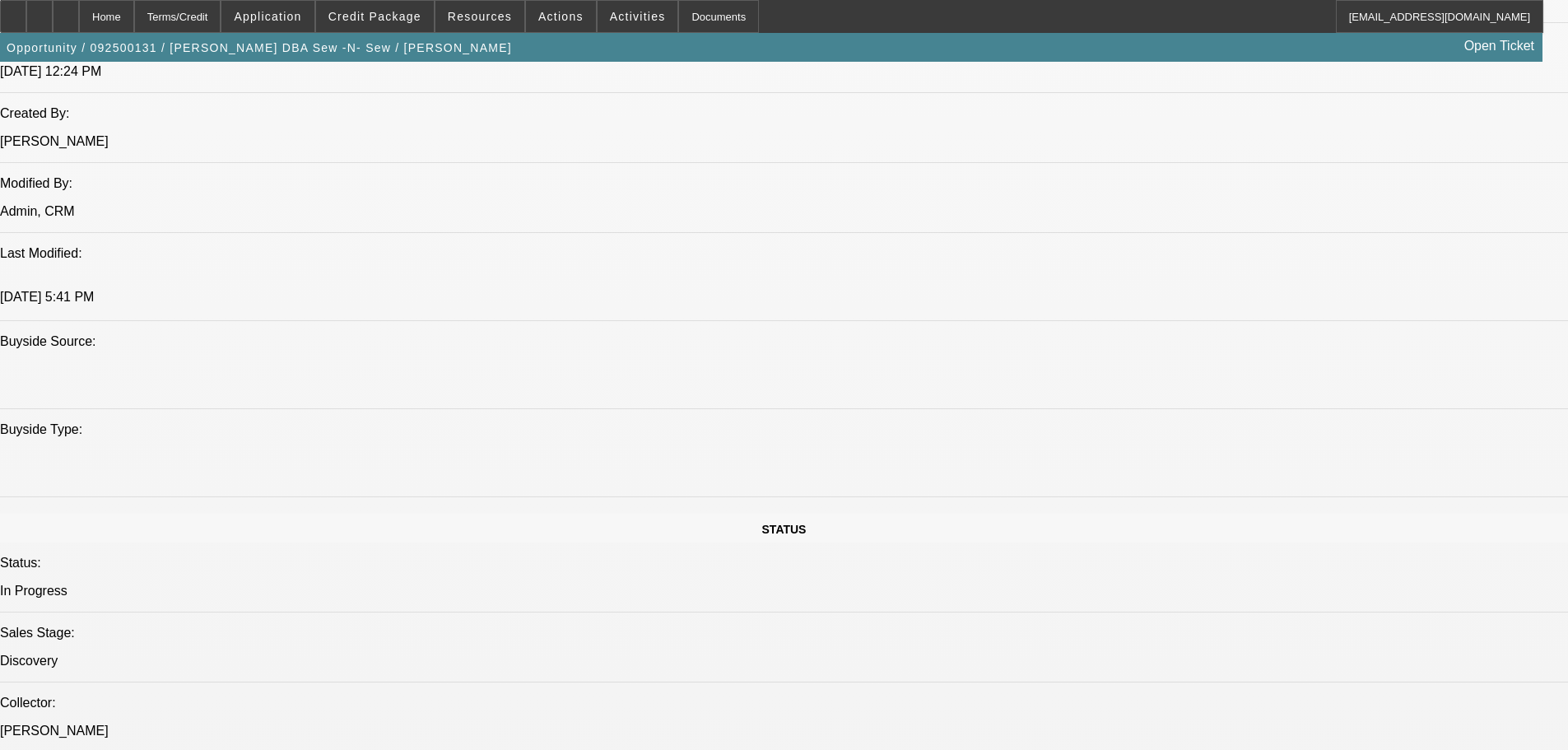
drag, startPoint x: 894, startPoint y: 427, endPoint x: 926, endPoint y: 633, distance: 208.5
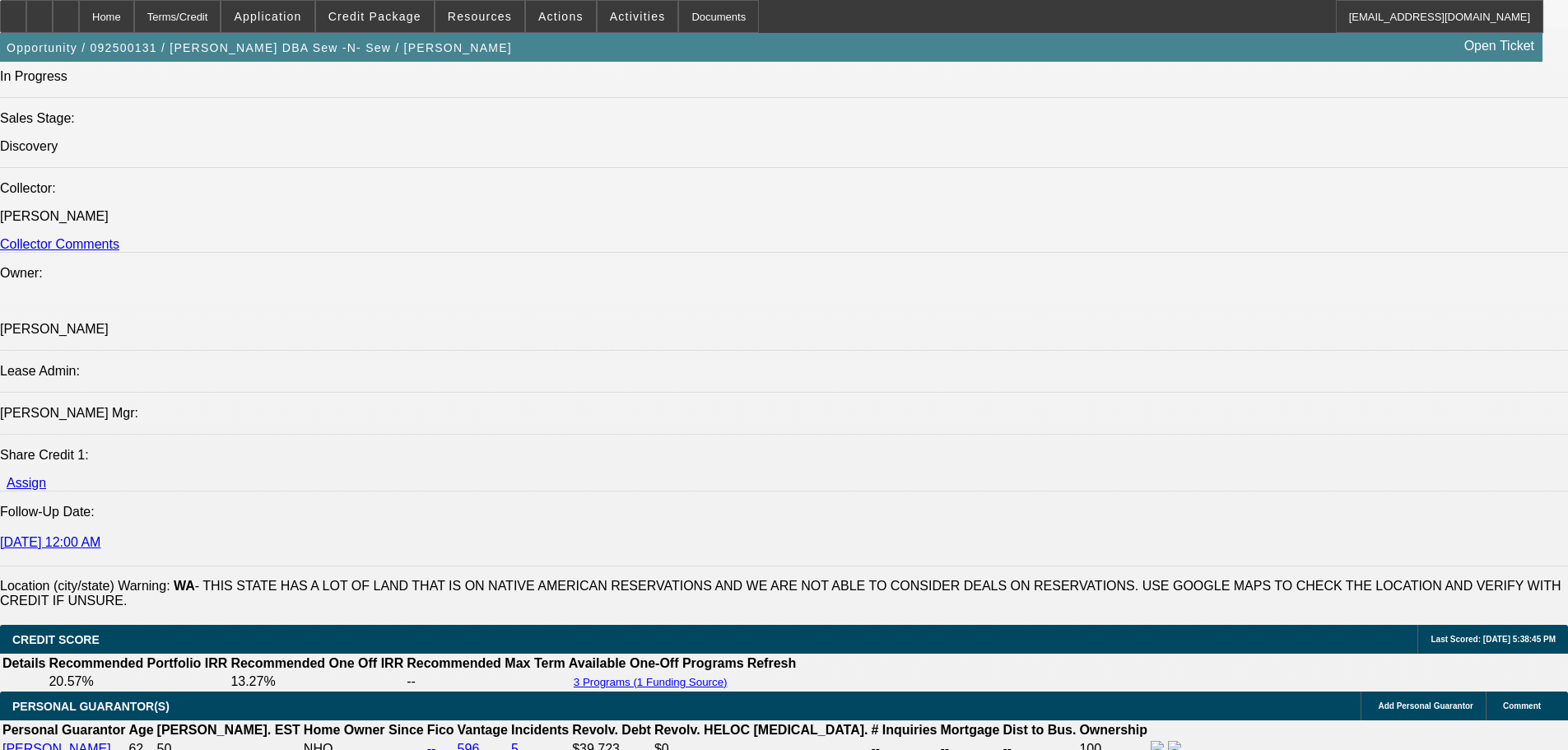
scroll to position [1893, 0]
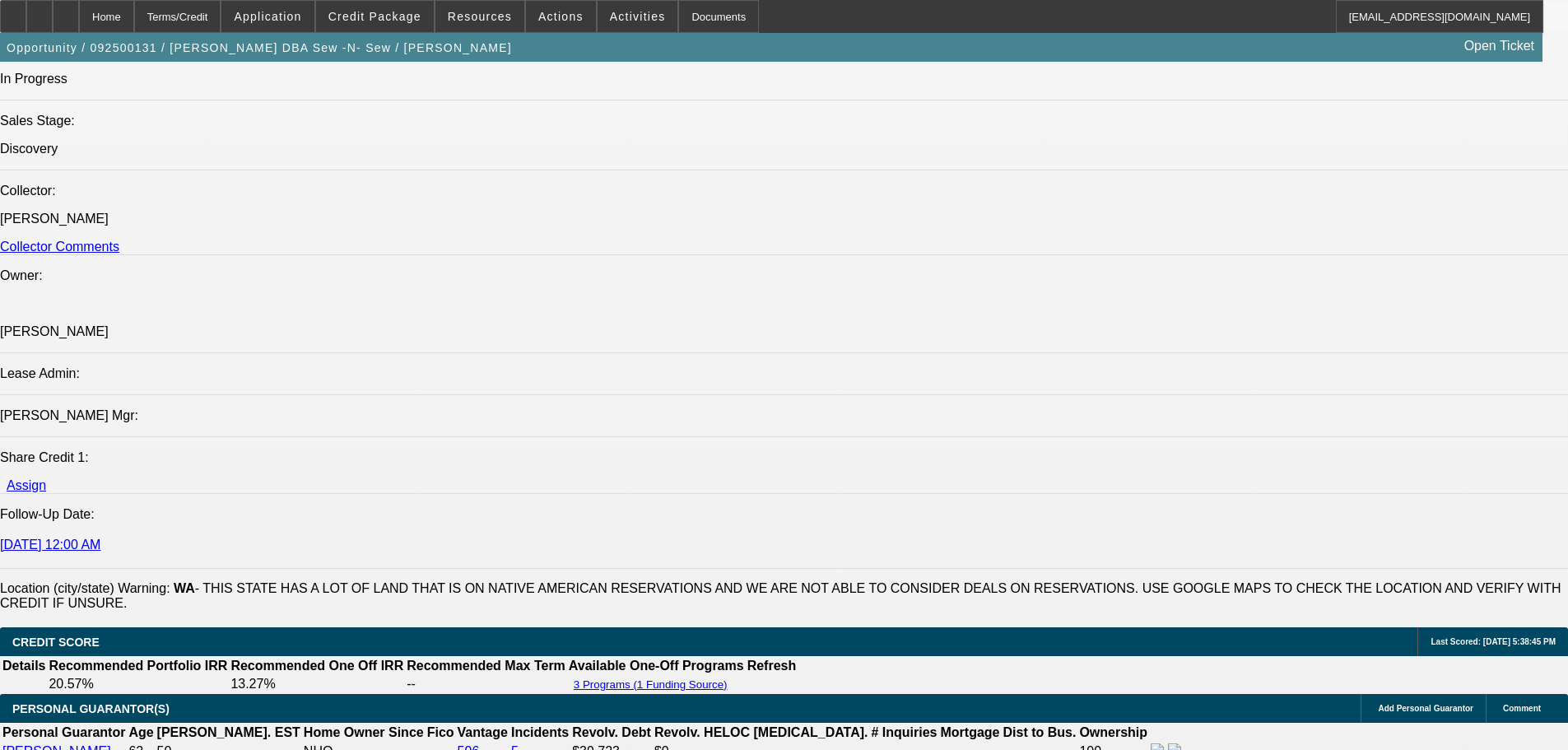
click at [79, 22] on div at bounding box center [65, 16] width 26 height 33
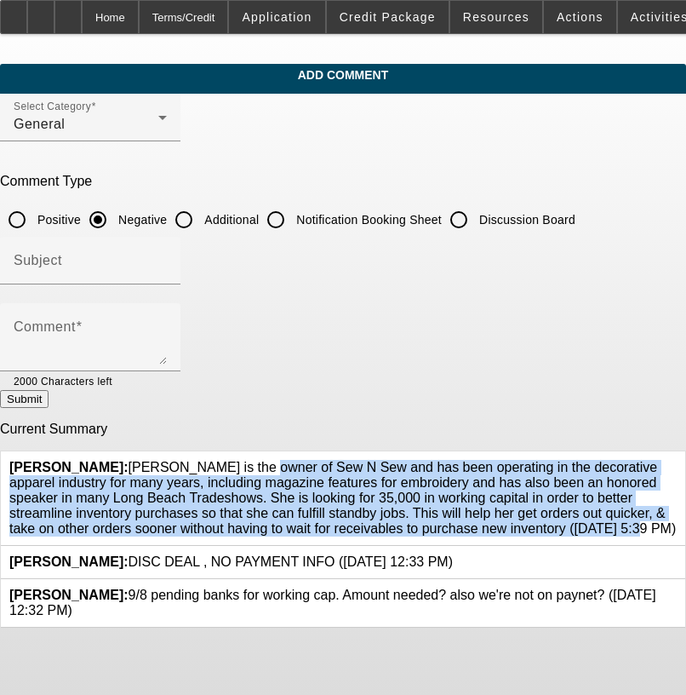
drag, startPoint x: 563, startPoint y: 523, endPoint x: 134, endPoint y: 457, distance: 434.1
click at [134, 460] on span "[PERSON_NAME]: [PERSON_NAME] is the owner of Sew N Sew and has been operating i…" at bounding box center [342, 498] width 667 height 76
copy span "[PERSON_NAME] is the owner of Sew N Sew and has been operating in the decorativ…"
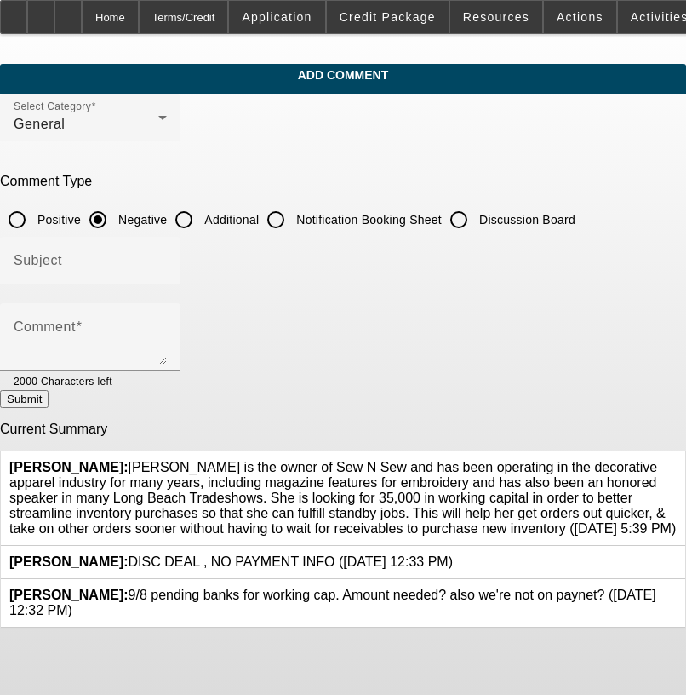
click at [204, 221] on div at bounding box center [183, 219] width 41 height 41
radio input "false"
radio input "true"
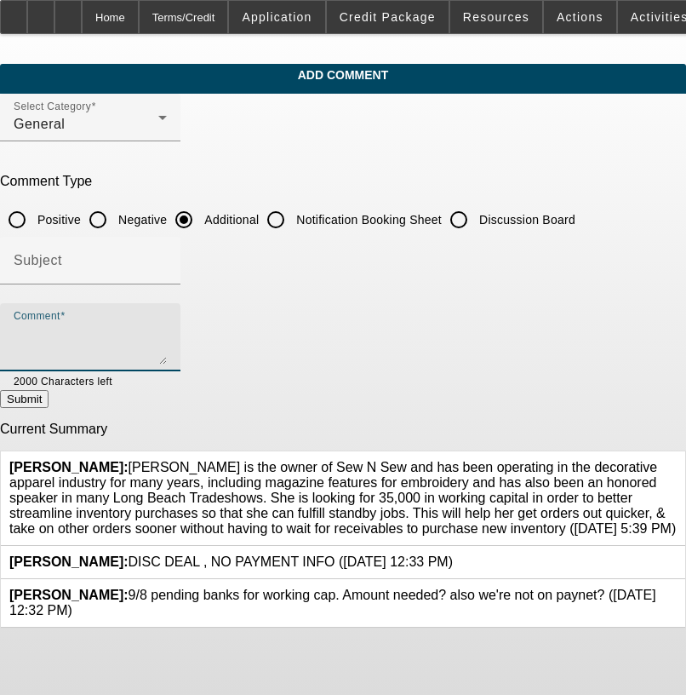
click at [167, 324] on textarea "Comment" at bounding box center [90, 344] width 153 height 41
paste textarea "[PERSON_NAME] is the owner of Sew N Sew and has been operating in the decorativ…"
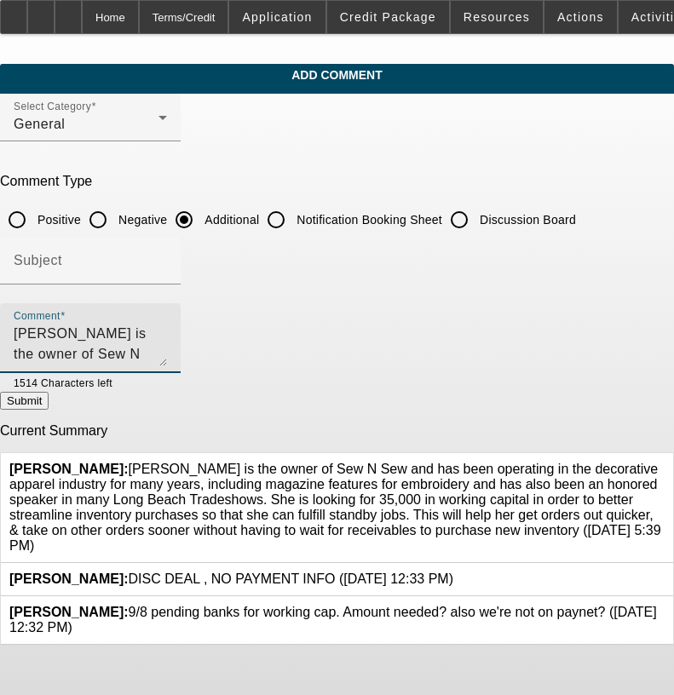
drag, startPoint x: 630, startPoint y: 358, endPoint x: 616, endPoint y: 435, distance: 78.7
click at [167, 366] on textarea "[PERSON_NAME] is the owner of Sew N Sew and has been operating in the decorativ…" at bounding box center [90, 345] width 153 height 43
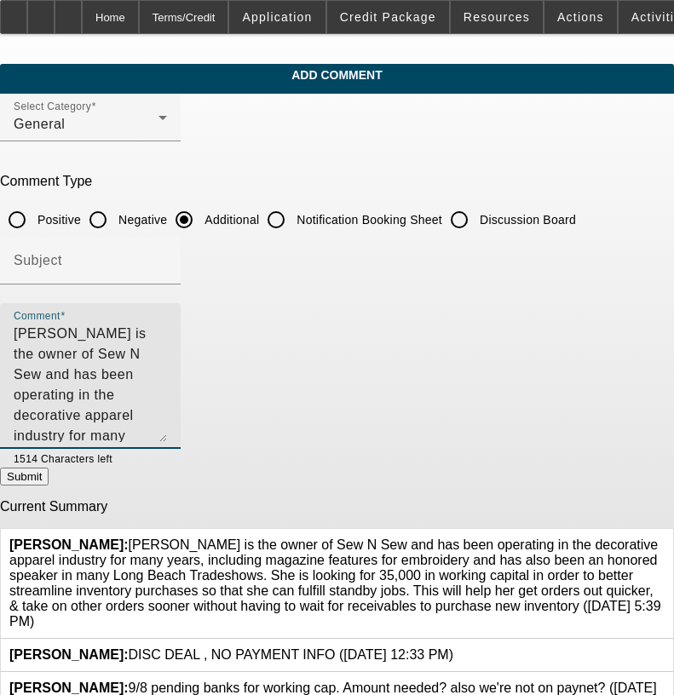
click at [664, 537] on icon at bounding box center [664, 537] width 0 height 0
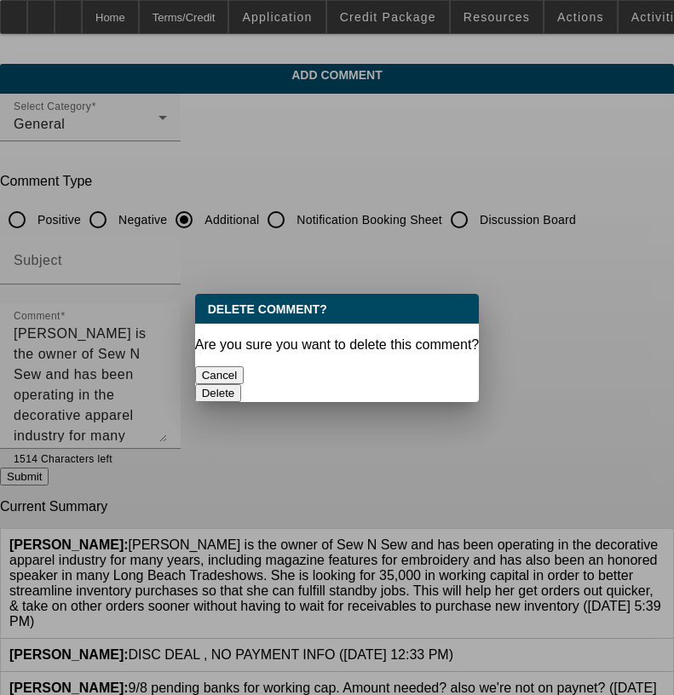
click at [242, 384] on button "Delete" at bounding box center [218, 393] width 47 height 18
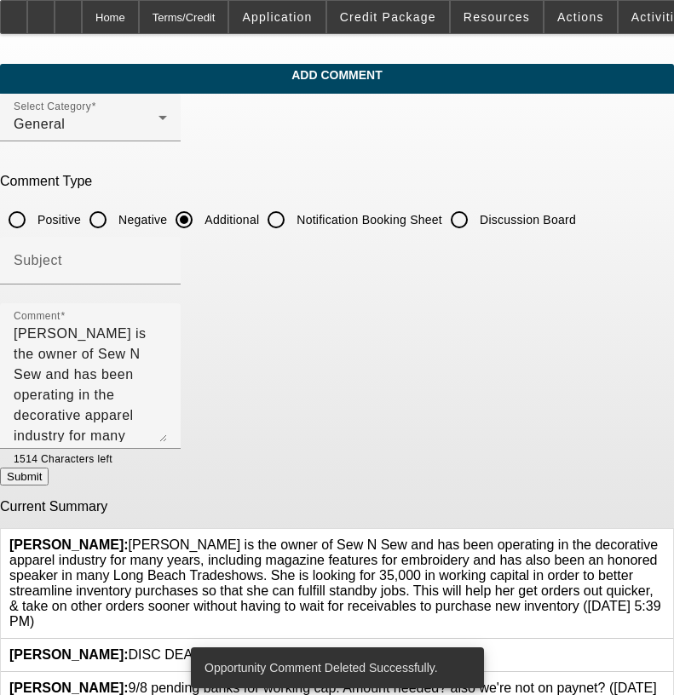
drag, startPoint x: 53, startPoint y: 325, endPoint x: 72, endPoint y: 335, distance: 20.9
click at [54, 326] on div at bounding box center [337, 347] width 674 height 695
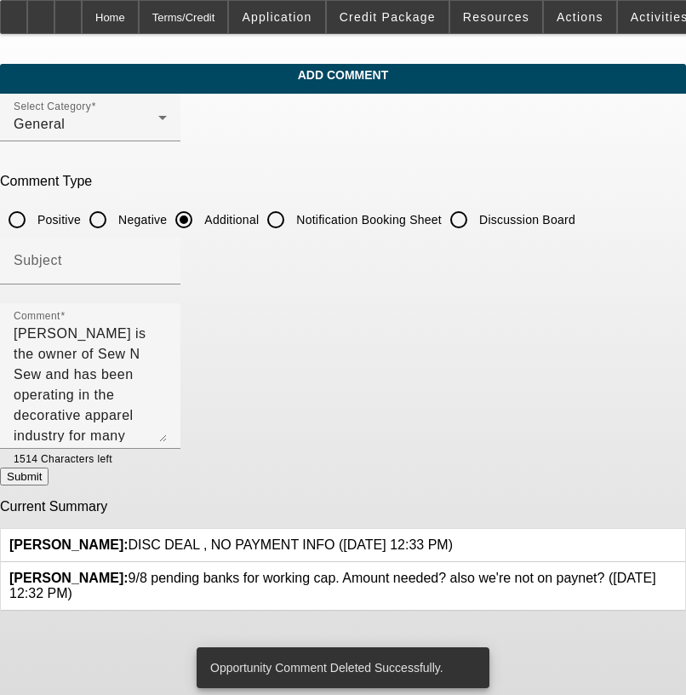
drag, startPoint x: 79, startPoint y: 336, endPoint x: 16, endPoint y: 332, distance: 63.2
click at [16, 332] on app-comments-manage "Add Comment Select Category General Comment Type Positive Negative Additional N…" at bounding box center [343, 338] width 686 height 548
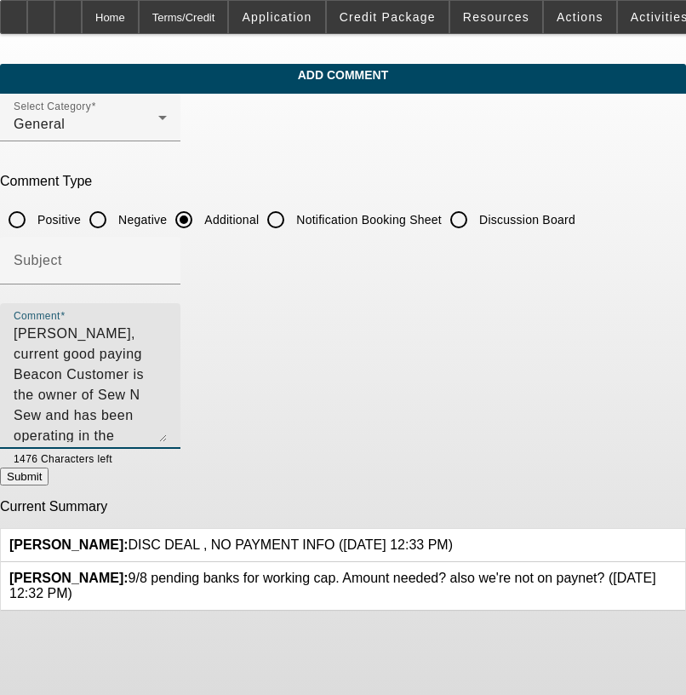
click at [167, 334] on textarea "Donna, current good paying Beacon Customer is the owner of Sew N Sew and has be…" at bounding box center [90, 383] width 153 height 118
click at [167, 330] on textarea "Donna, current good paying Beacon Customer, is the owner of Sew N Sew and has b…" at bounding box center [90, 383] width 153 height 118
click at [167, 326] on textarea "Donna, current good paying Beacon Customer, is the owner of Sew N Sew for many …" at bounding box center [90, 383] width 153 height 118
click at [167, 330] on textarea "Donna, current good paying Beacon Customer, is the owner of Sew N Sew for many …" at bounding box center [90, 383] width 153 height 118
click at [167, 333] on textarea "Donna, current good paying Beacon Customer, has been the owner of Sew N Sew for…" at bounding box center [90, 383] width 153 height 118
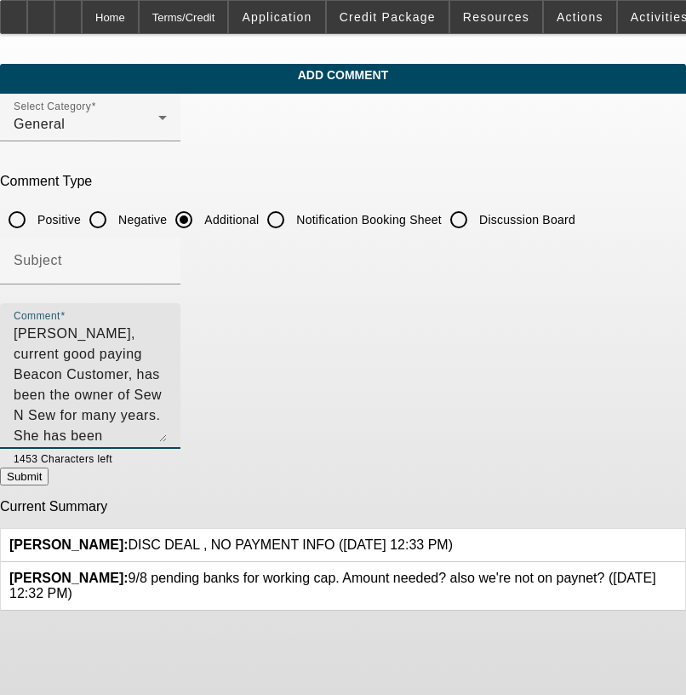
type textarea "[PERSON_NAME], current good paying Beacon Customer, has been the owner of Sew N…"
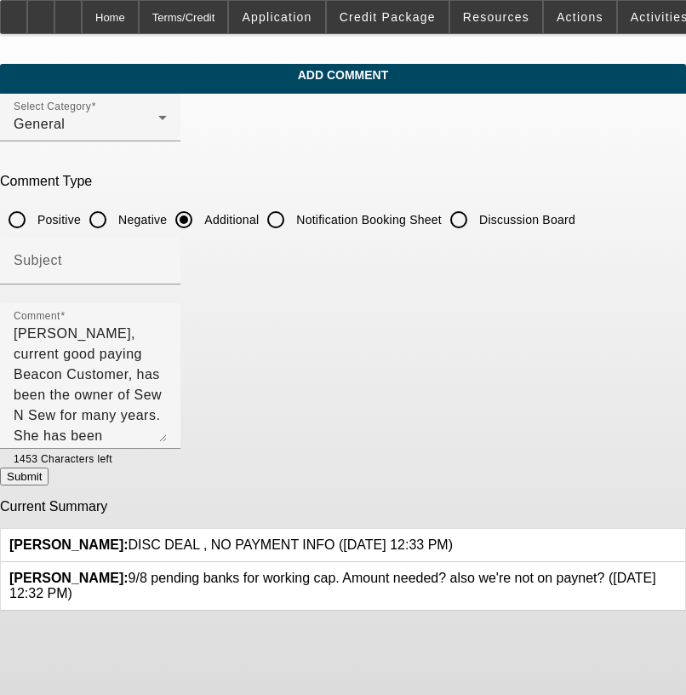
click at [49, 480] on button "Submit" at bounding box center [24, 476] width 49 height 18
radio input "true"
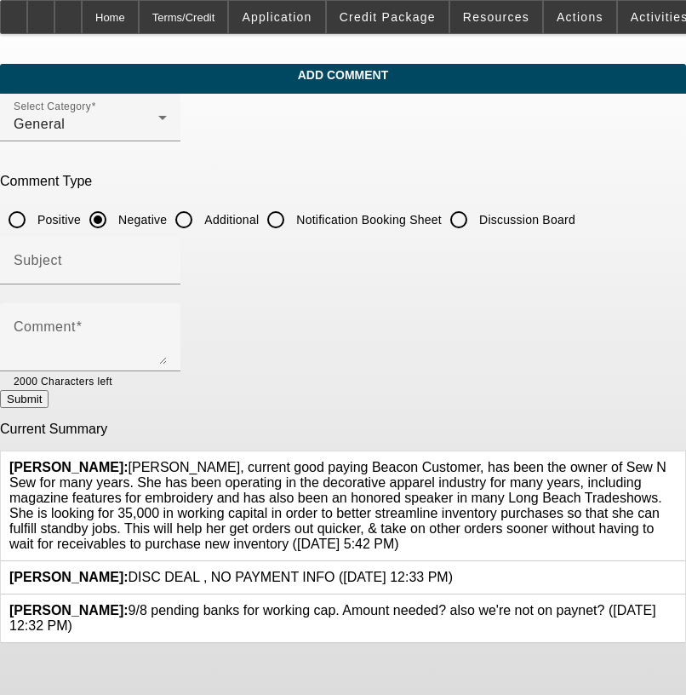
click at [201, 209] on input "Additional" at bounding box center [184, 220] width 34 height 34
radio input "true"
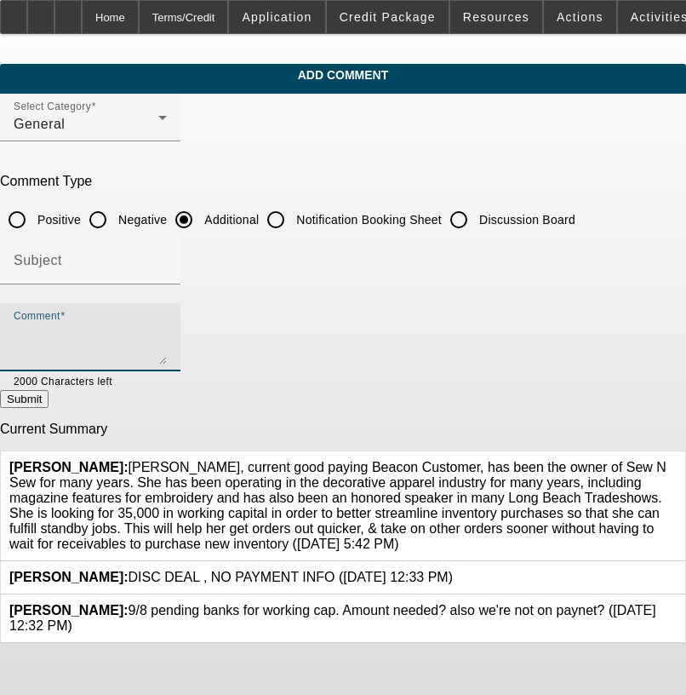
click at [167, 324] on textarea "Comment" at bounding box center [90, 344] width 153 height 41
paste textarea "[PERSON_NAME], current good paying Beacon Customer, has been the owner of Sew N…"
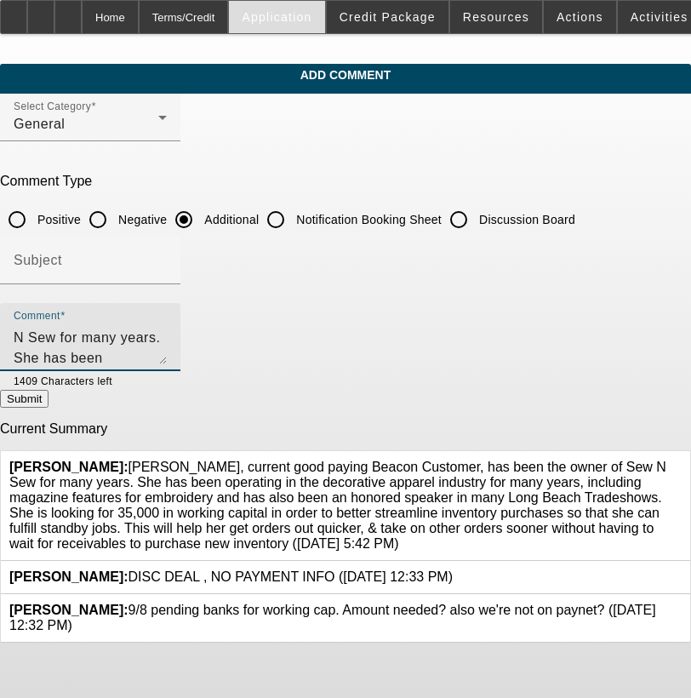
scroll to position [79, 0]
click at [167, 353] on textarea "[PERSON_NAME], current good paying Beacon Customer, has been the owner of Sew N…" at bounding box center [90, 344] width 153 height 41
paste textarea "[PHONE_NUMBER]"
type textarea "[PERSON_NAME], current good paying Beacon Customer, has been the owner of Sew N…"
click at [49, 393] on button "Submit" at bounding box center [24, 399] width 49 height 18
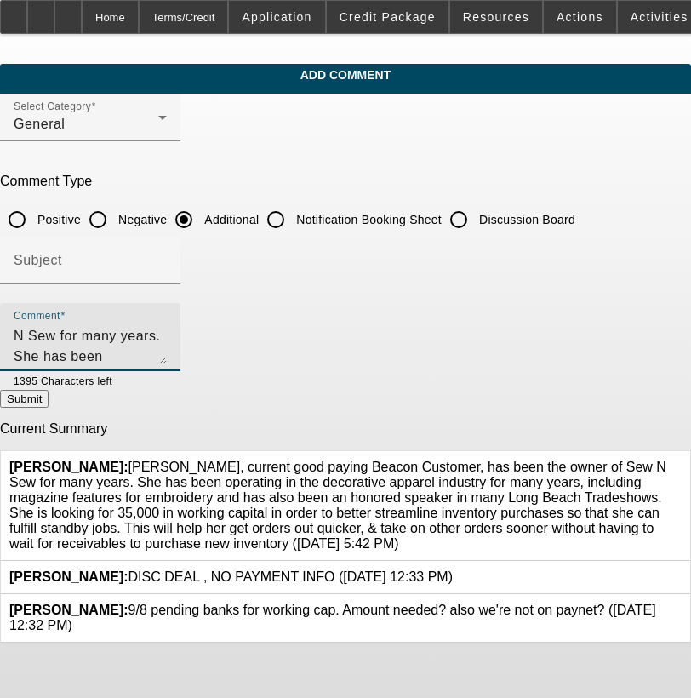
radio input "true"
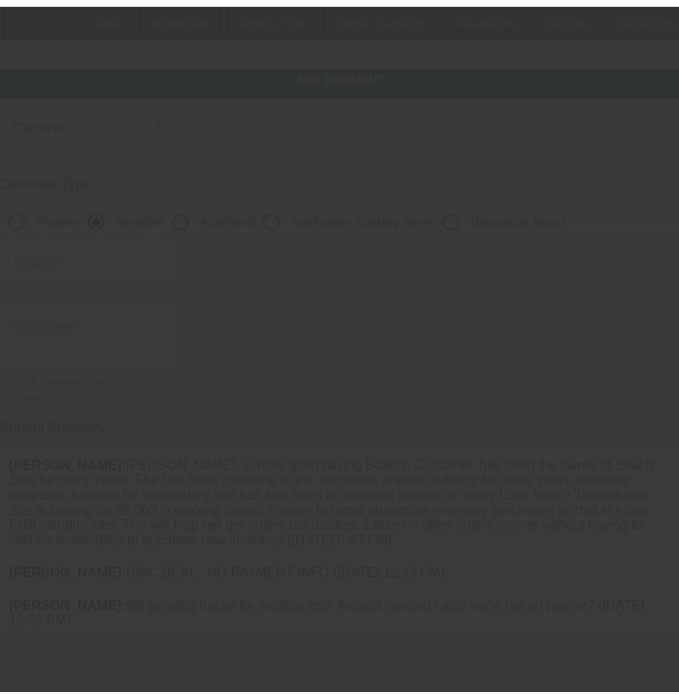
scroll to position [0, 0]
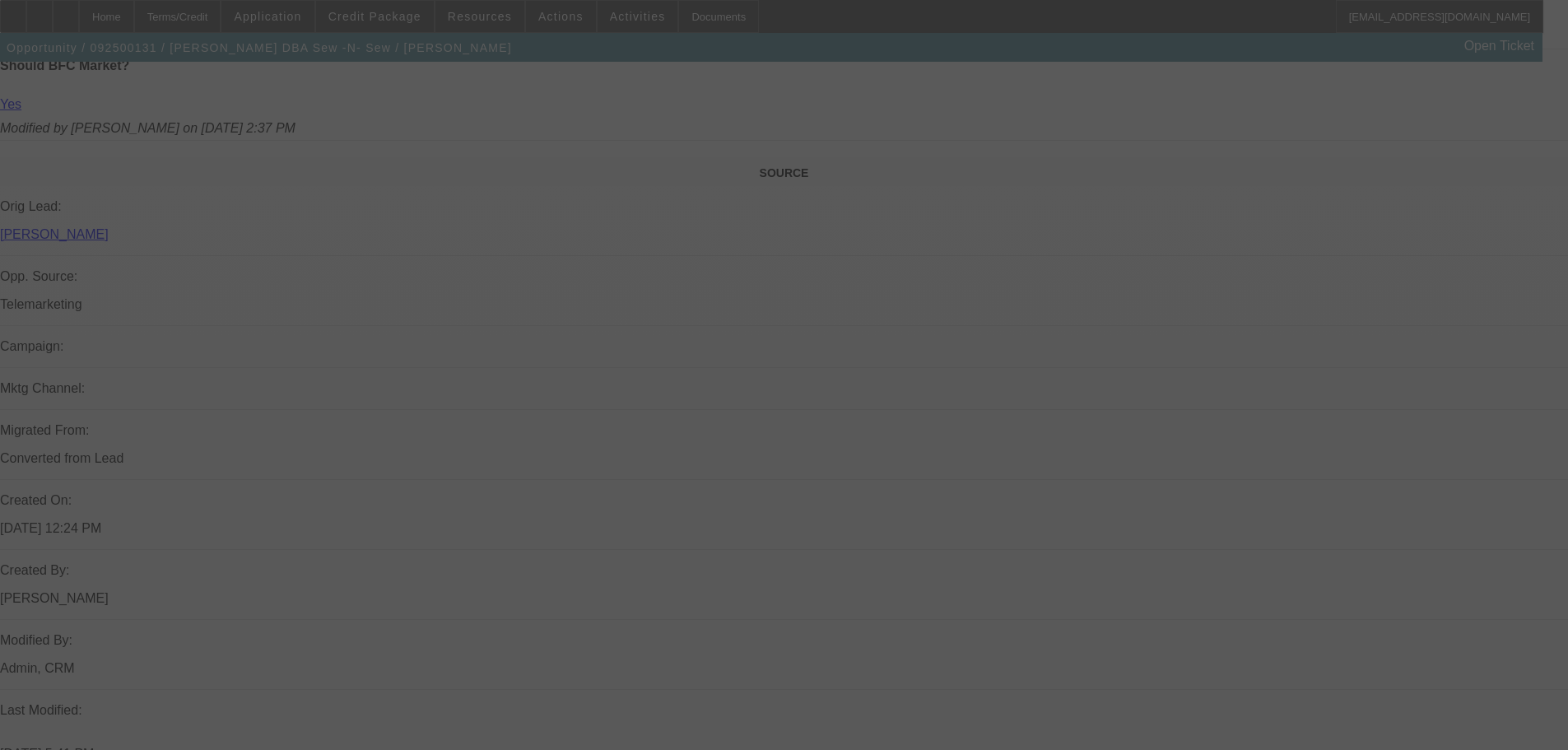
drag, startPoint x: 747, startPoint y: 524, endPoint x: 737, endPoint y: 601, distance: 77.6
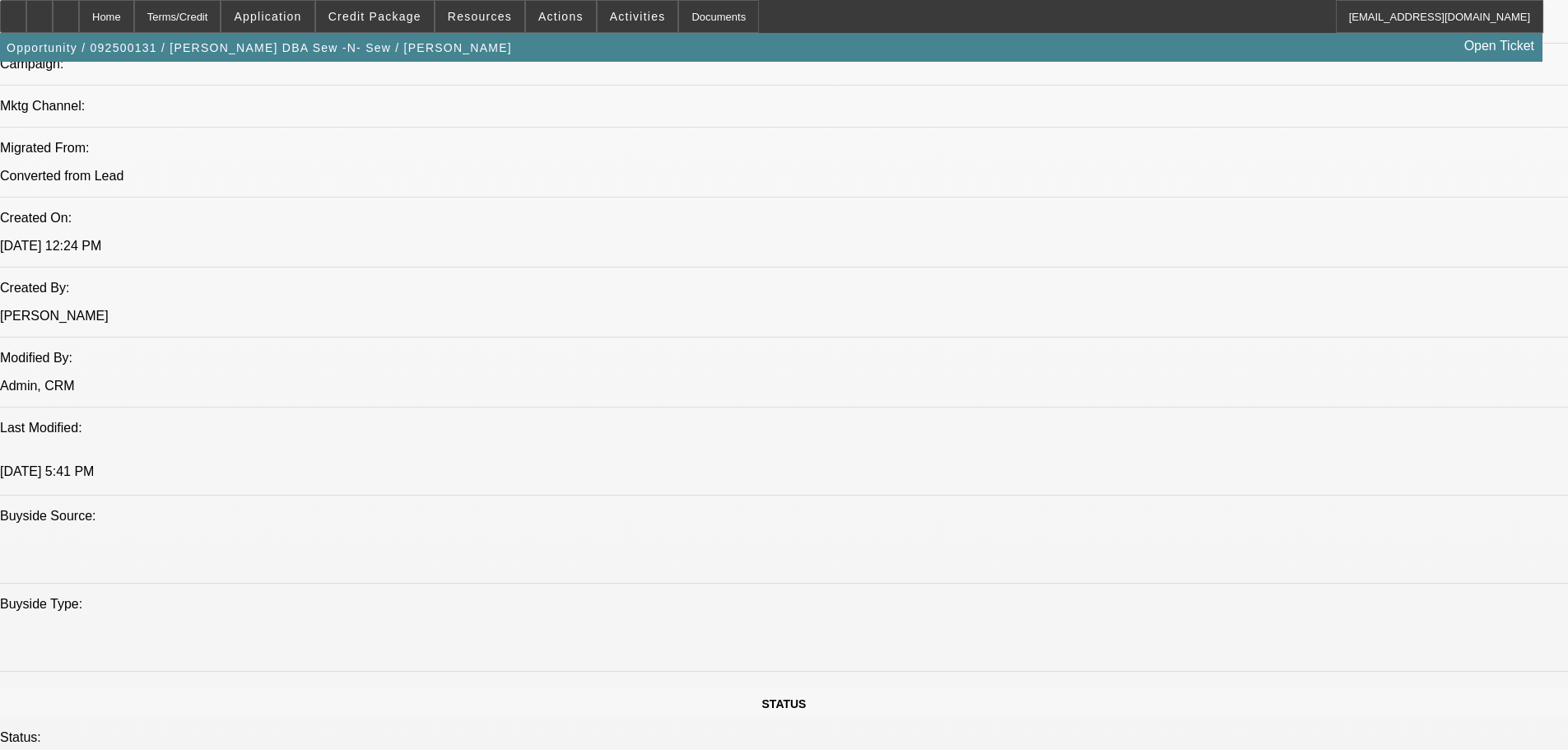
select select "0"
select select "2"
select select "0"
select select "6"
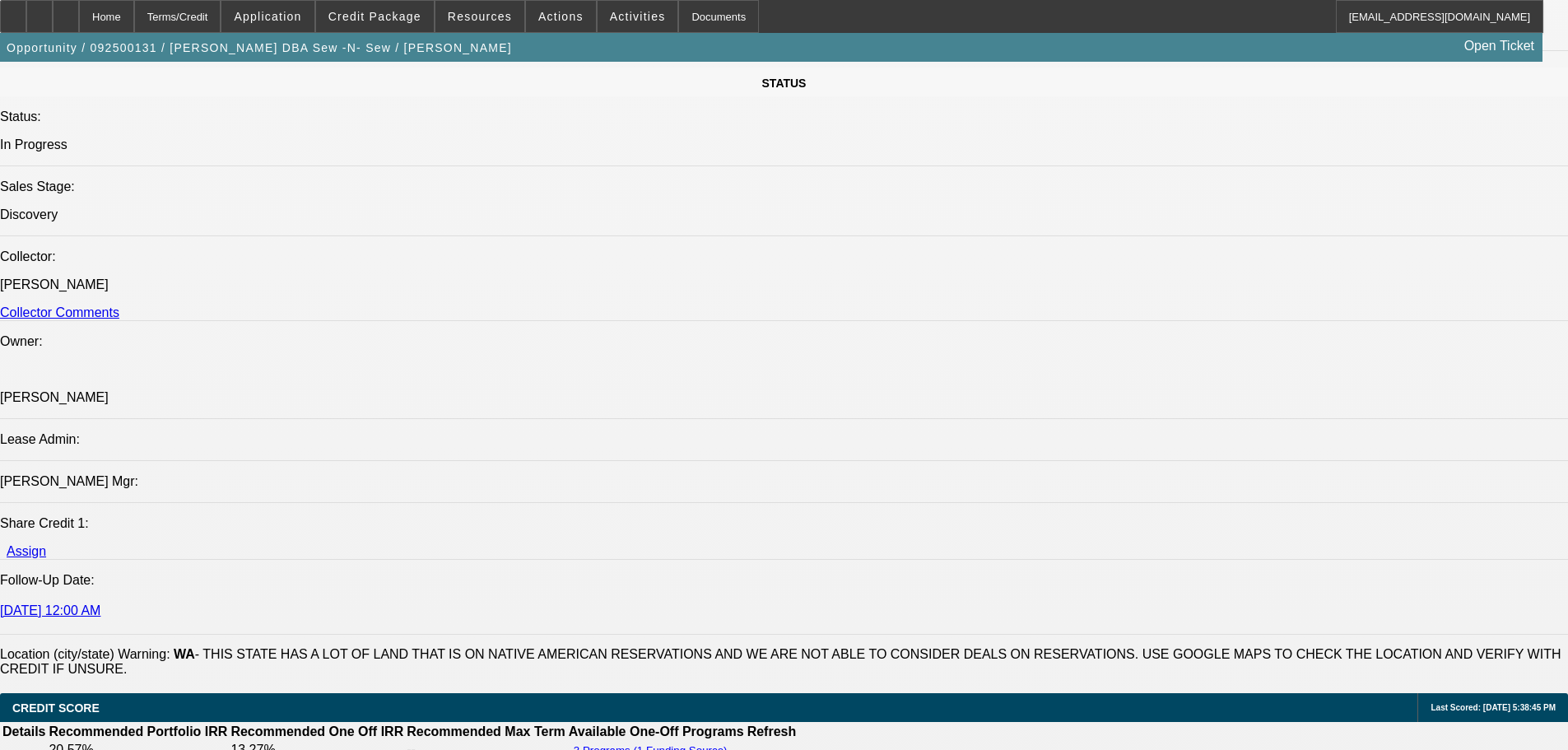
scroll to position [2014, 0]
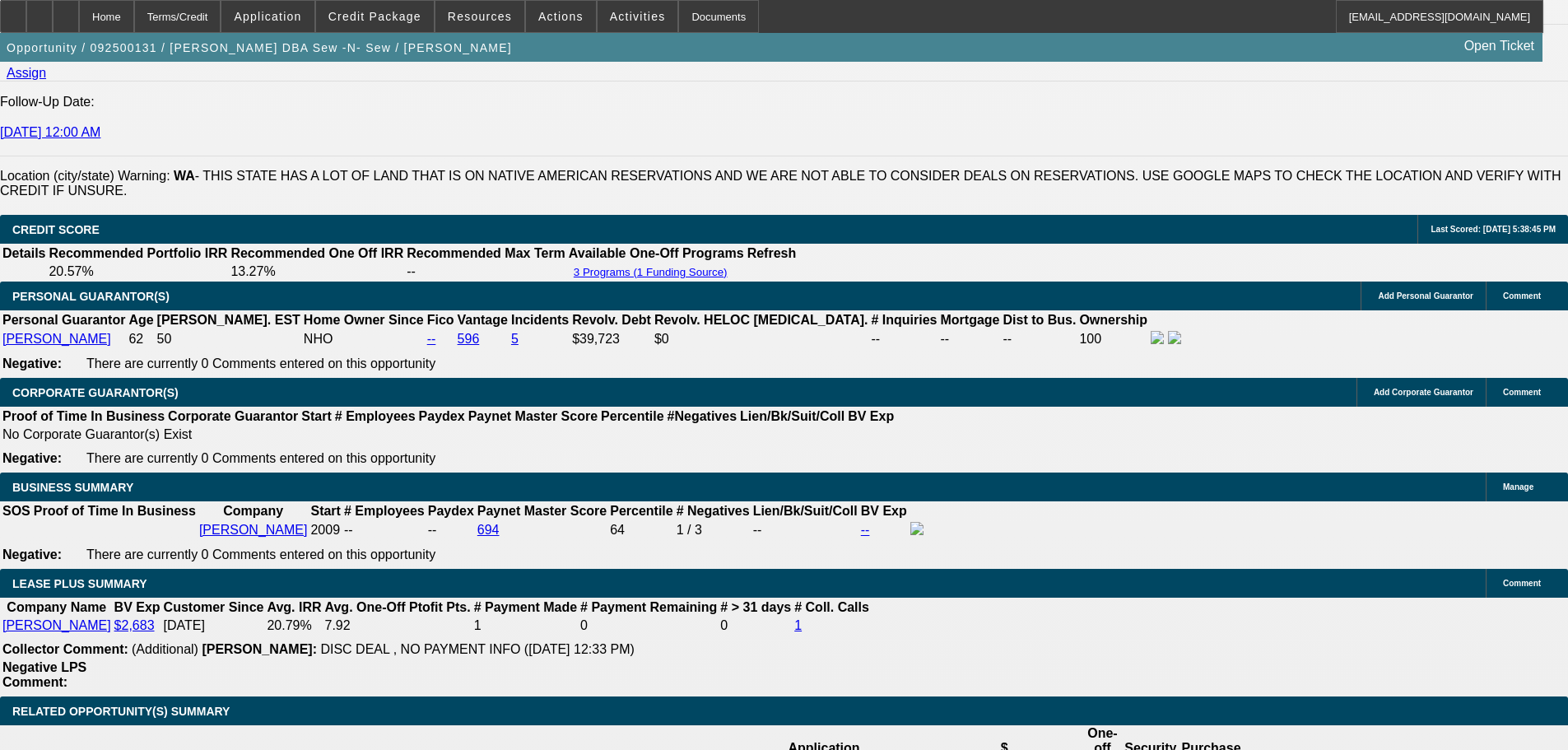
drag, startPoint x: 698, startPoint y: 589, endPoint x: 704, endPoint y: 622, distance: 33.5
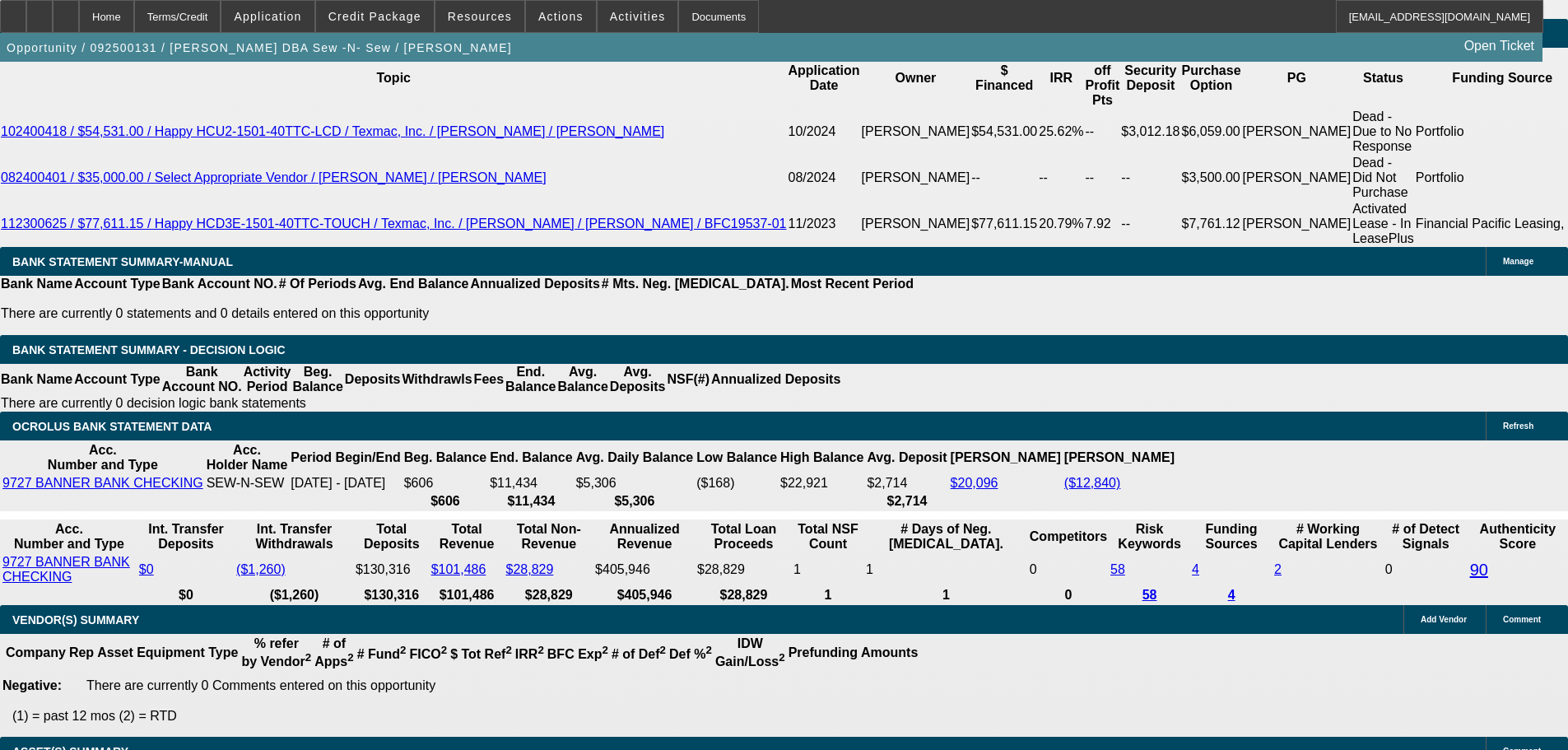
scroll to position [2794, 0]
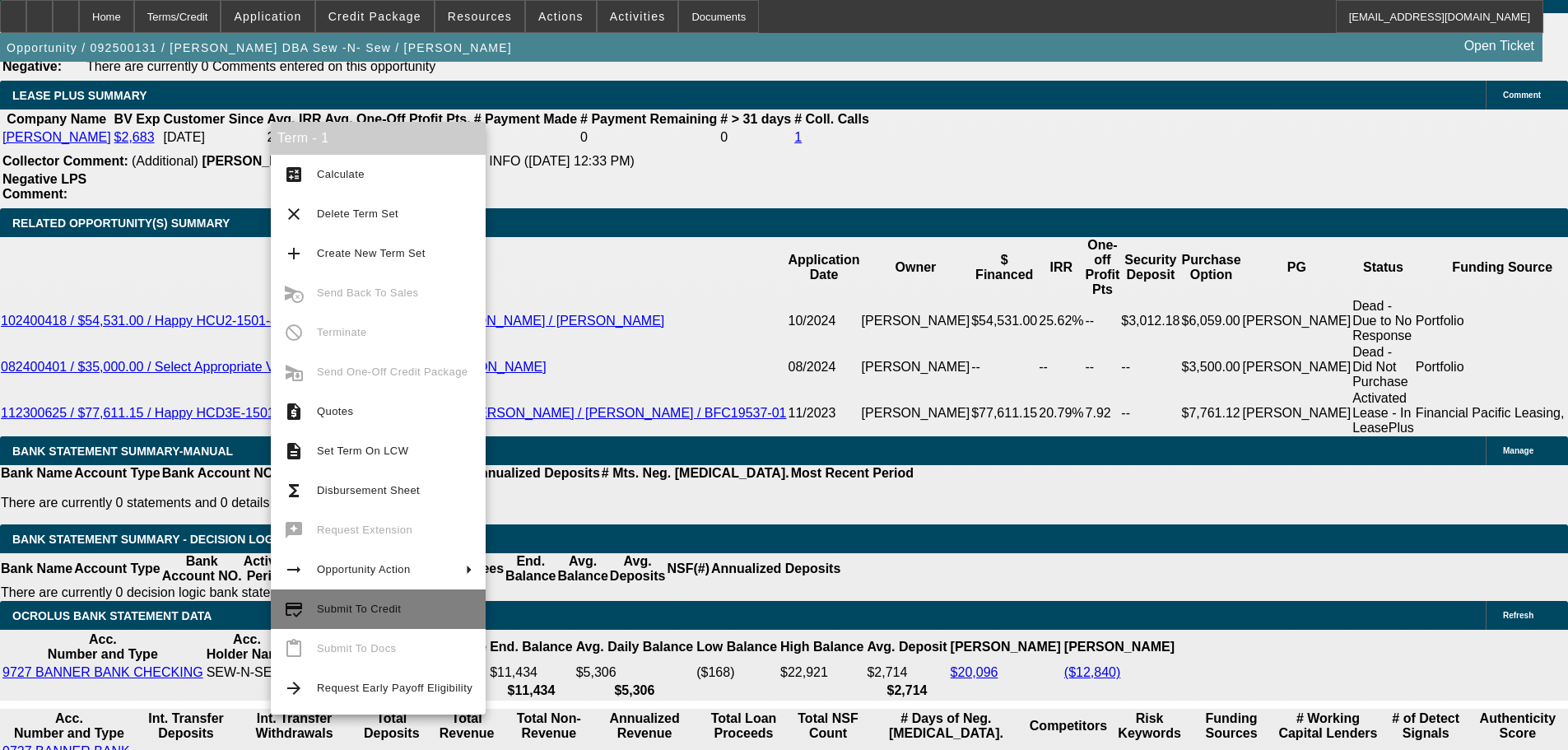
click at [399, 607] on span "Submit To Credit" at bounding box center [394, 609] width 156 height 19
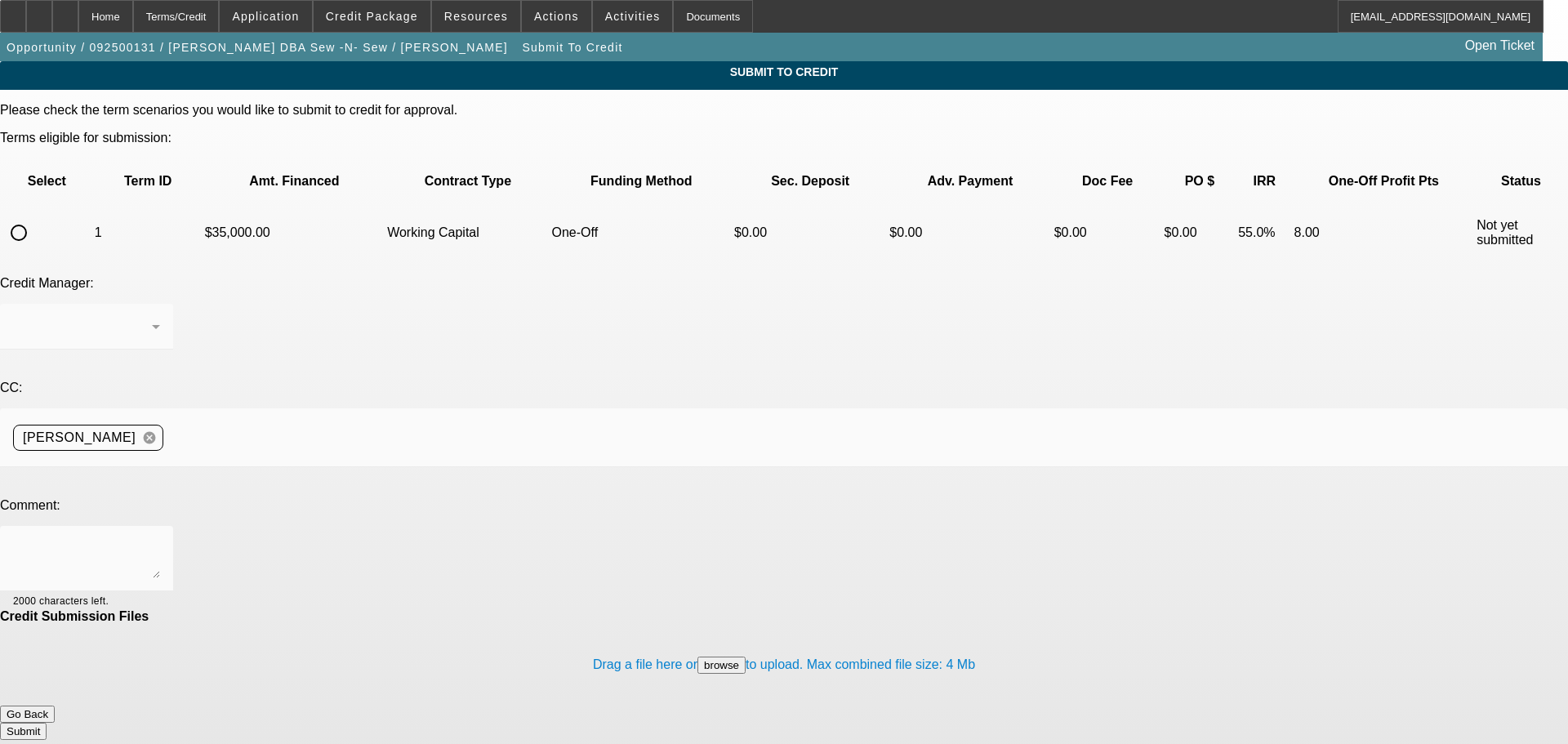
click at [35, 217] on input "radio" at bounding box center [19, 233] width 33 height 33
radio input "true"
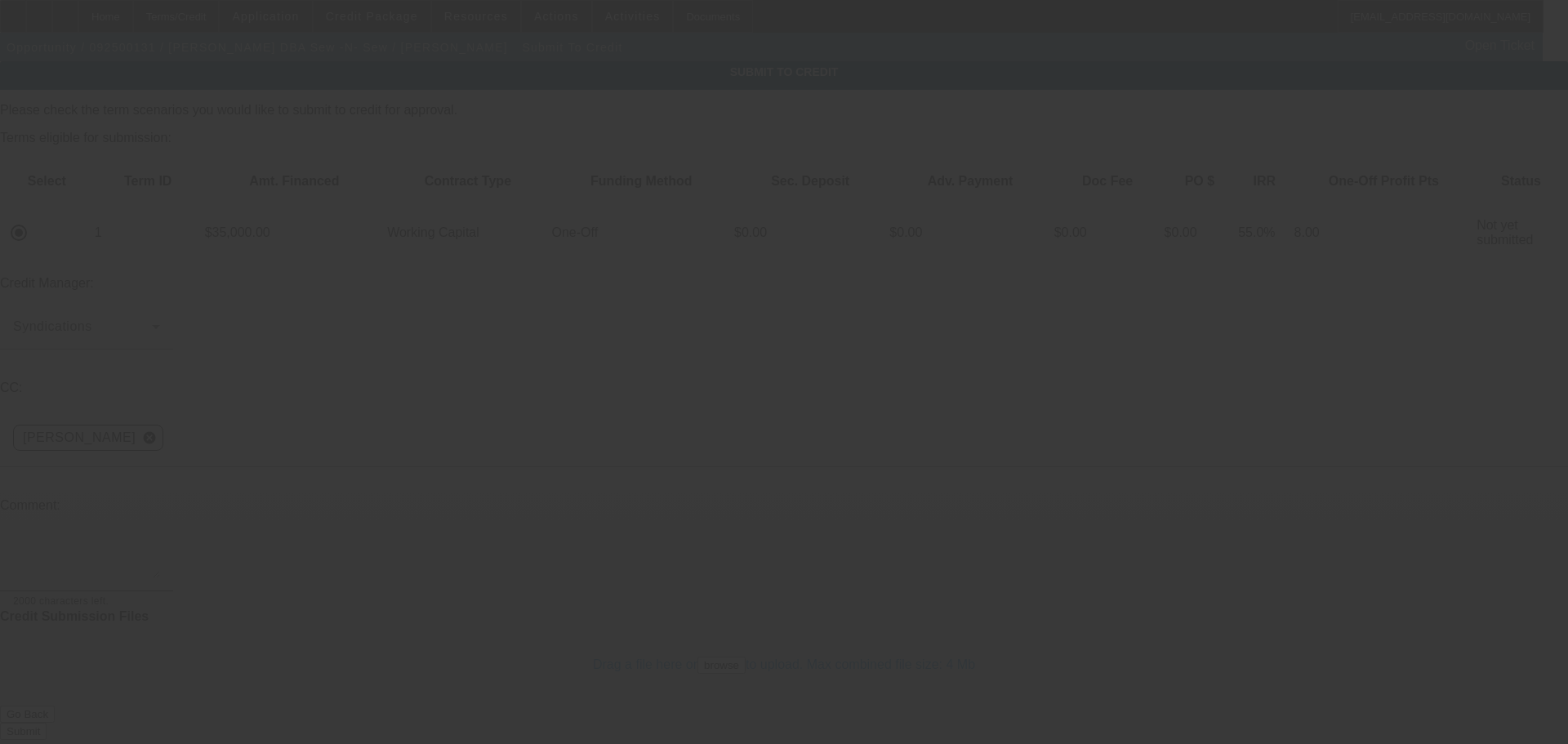
click at [160, 539] on textarea at bounding box center [86, 558] width 147 height 39
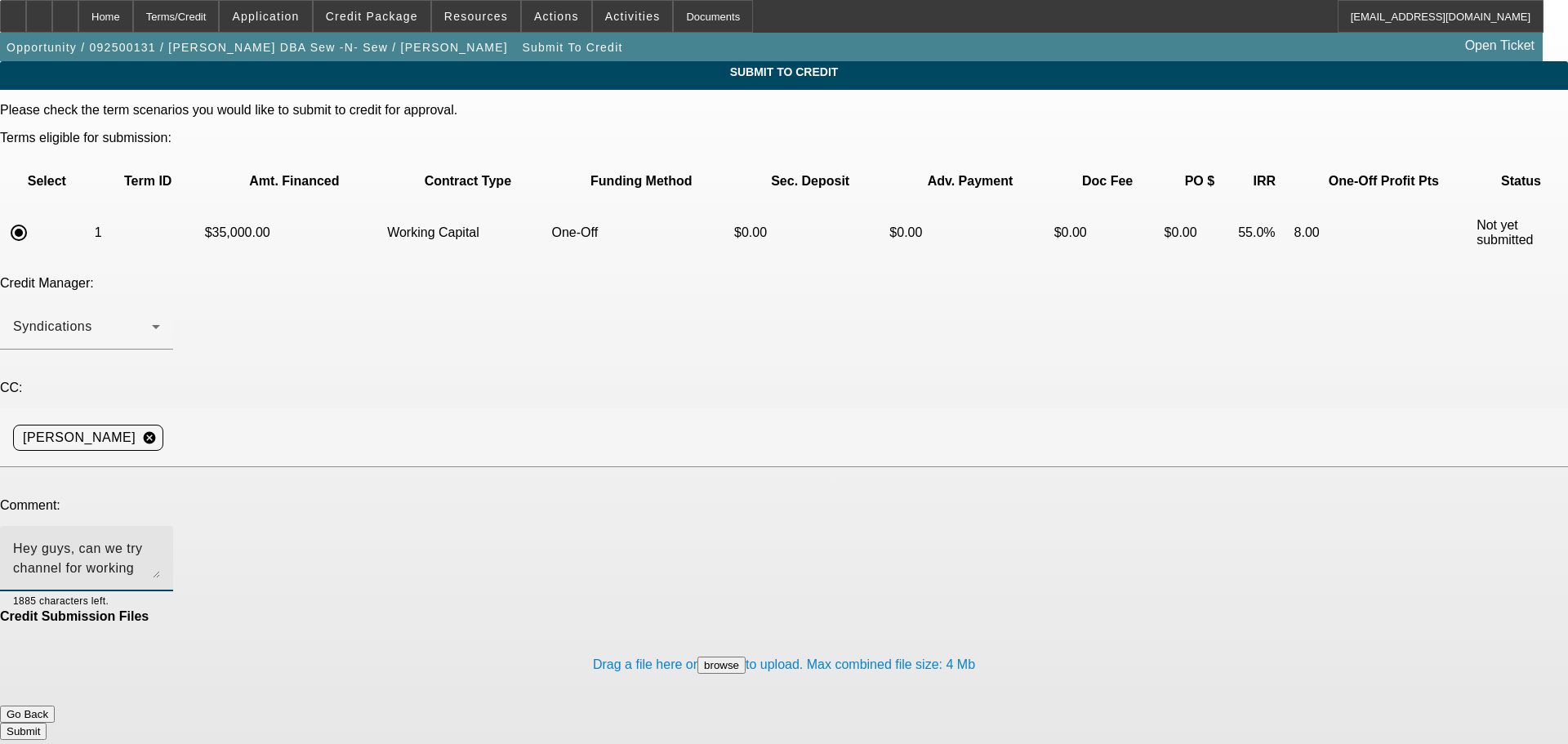
type textarea "Hey guys, can we try channel for working cap? See comments for write-up & best …"
click at [47, 723] on button "Submit" at bounding box center [23, 732] width 47 height 17
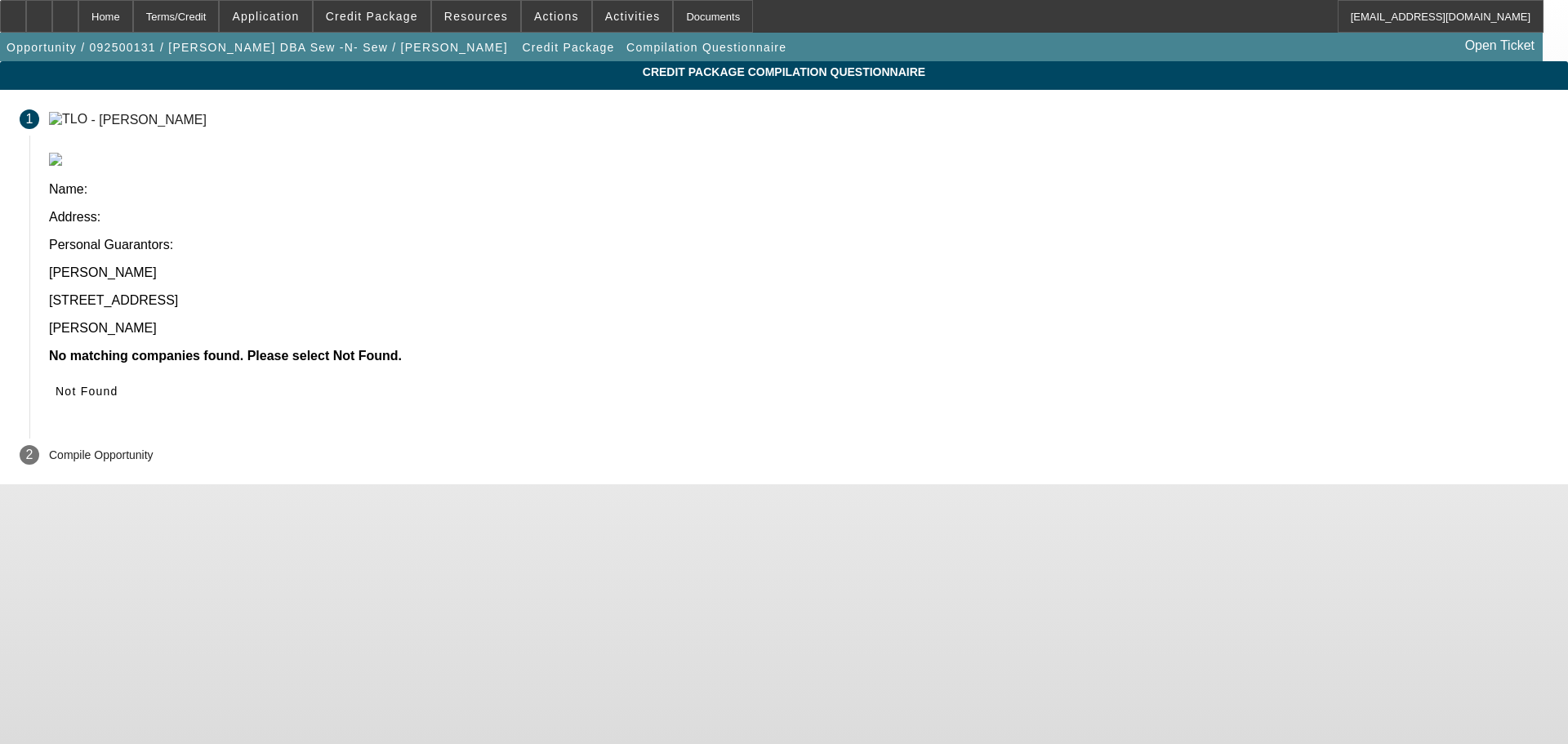
drag, startPoint x: 1223, startPoint y: 263, endPoint x: 1091, endPoint y: 262, distance: 132.0
click at [118, 384] on span "Not Found" at bounding box center [87, 391] width 63 height 13
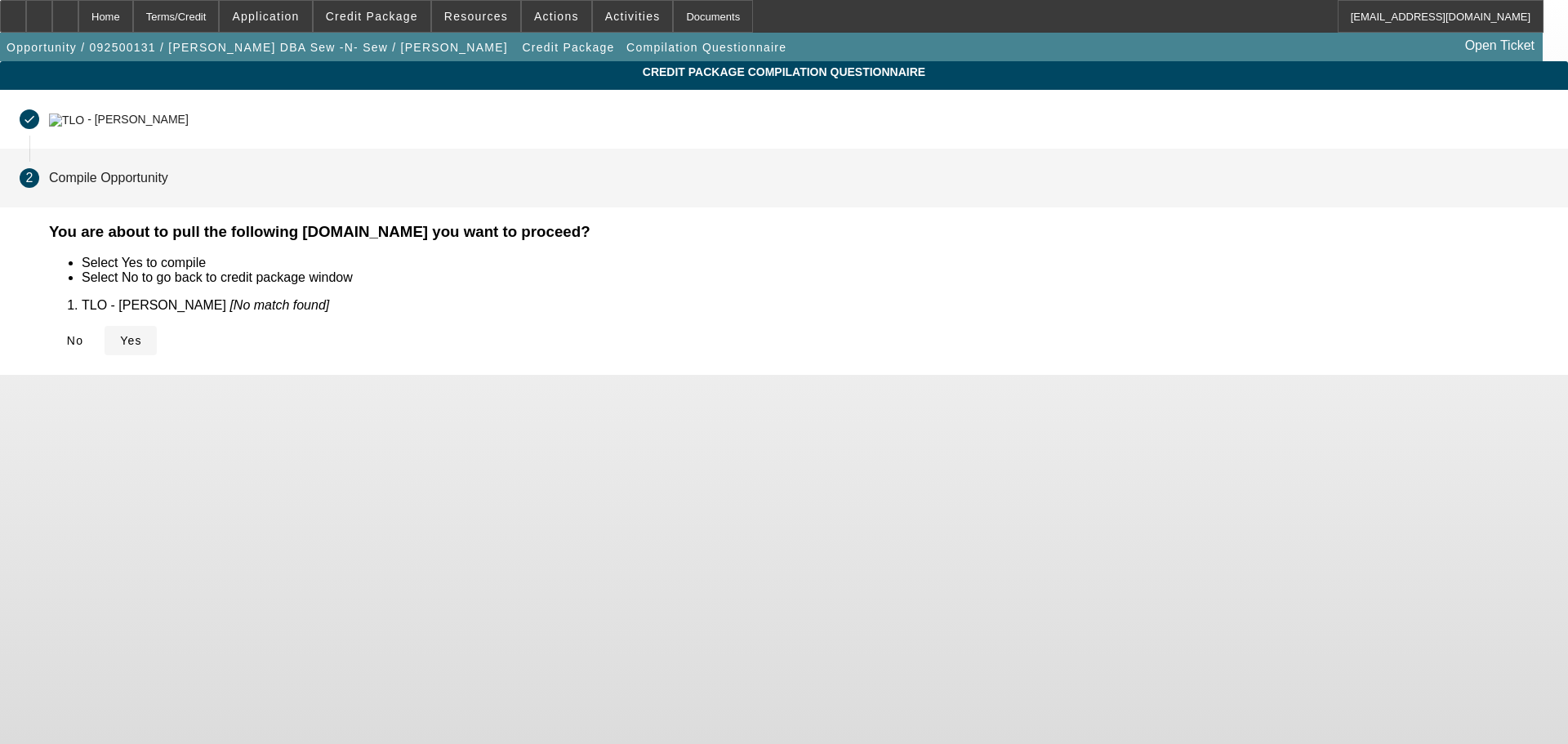
click at [142, 342] on span "Yes" at bounding box center [130, 340] width 22 height 13
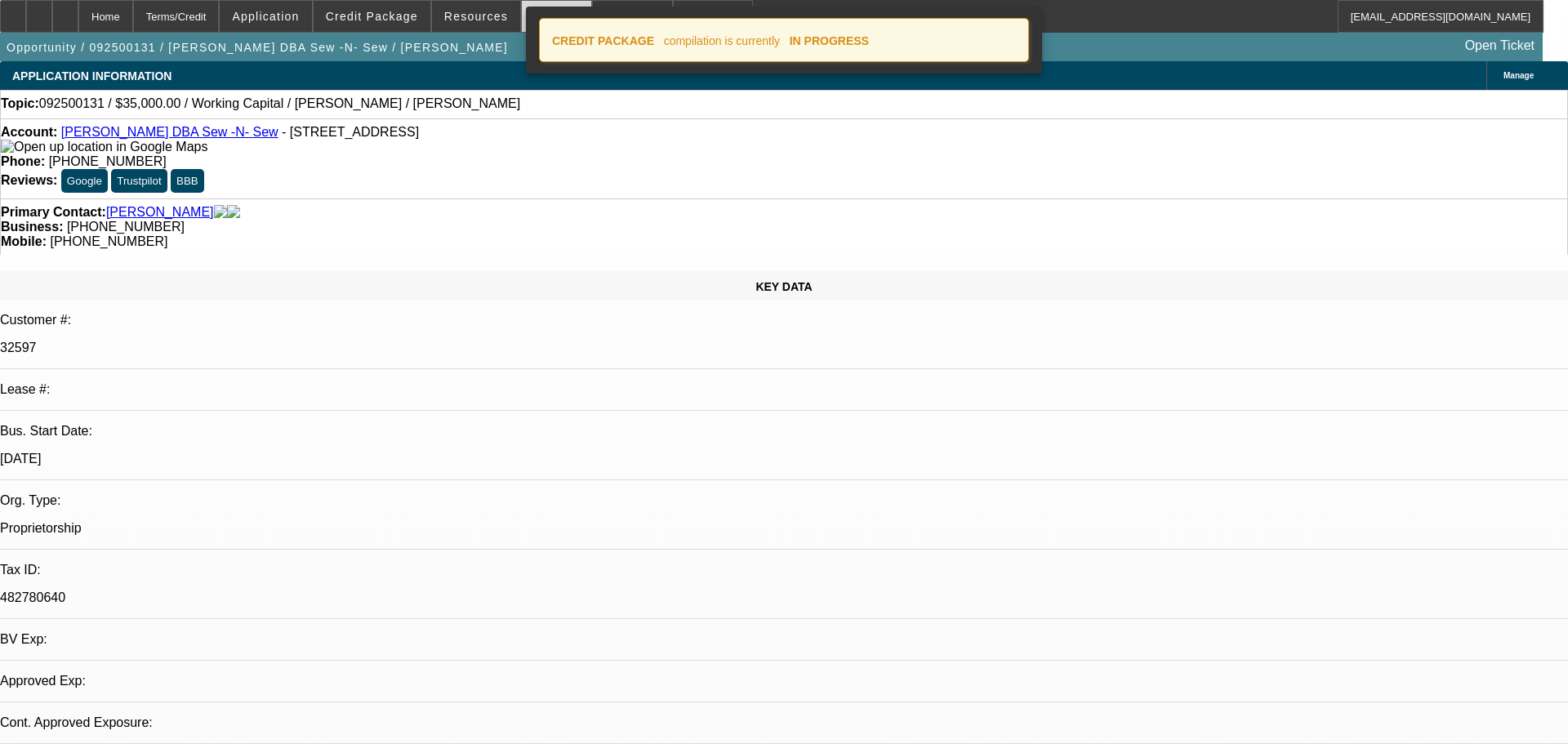
select select "0"
select select "2"
select select "0"
select select "6"
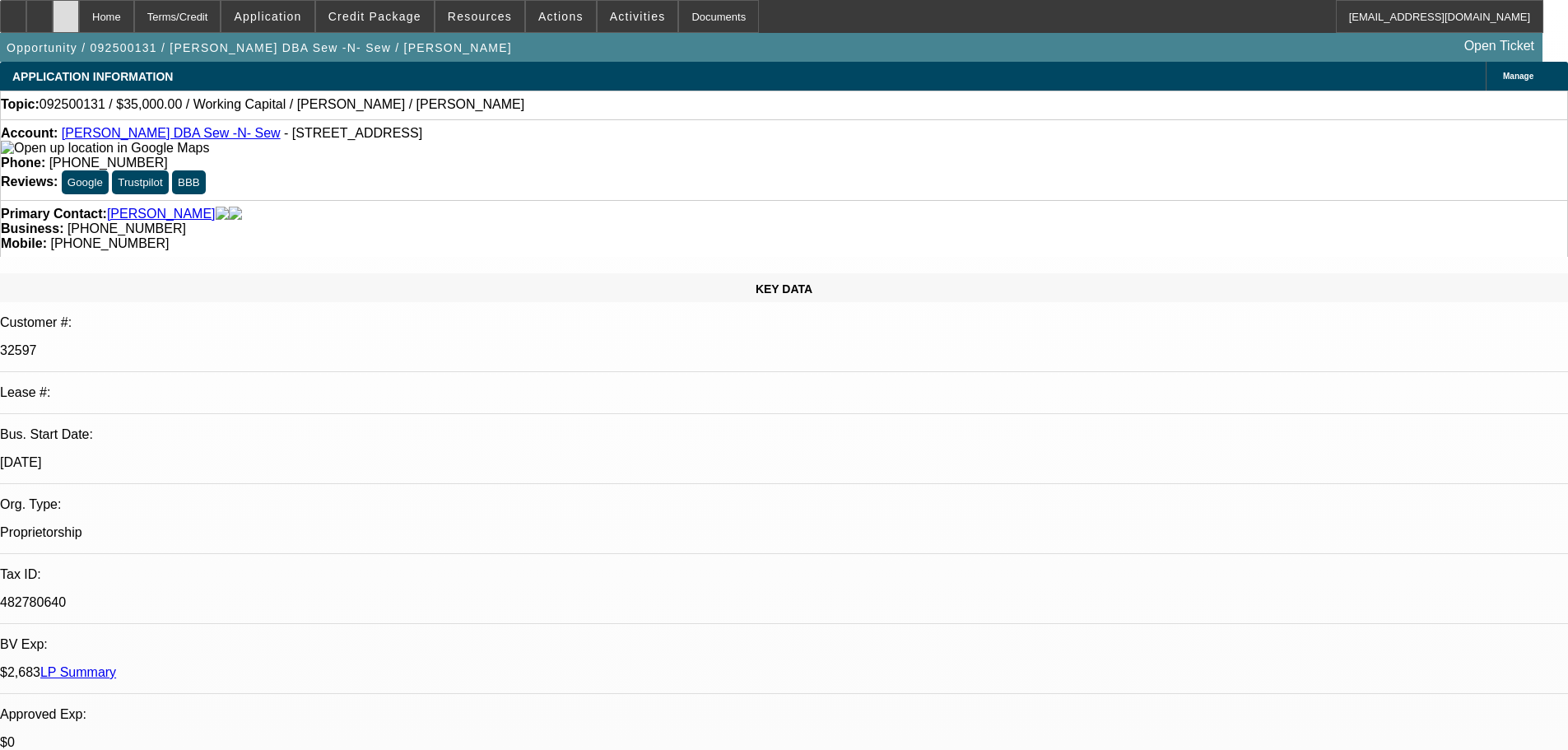
click at [66, 11] on icon at bounding box center [66, 11] width 0 height 0
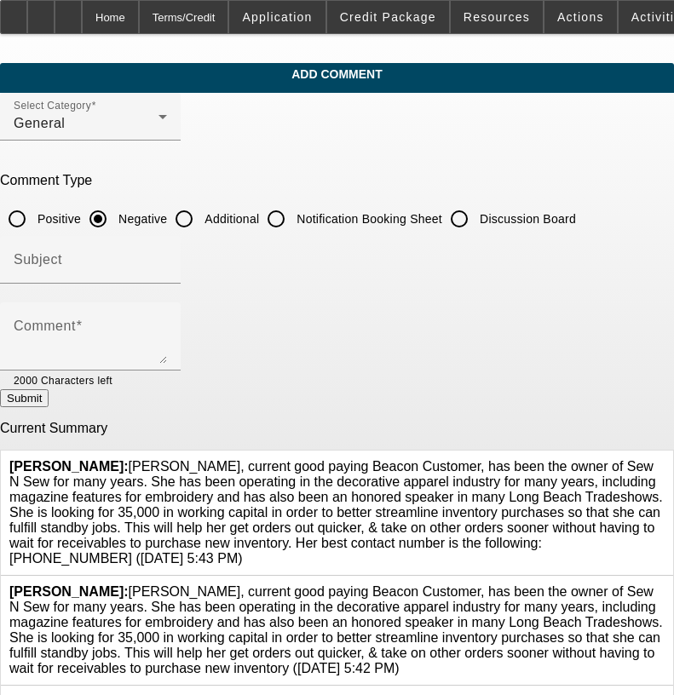
scroll to position [81, 0]
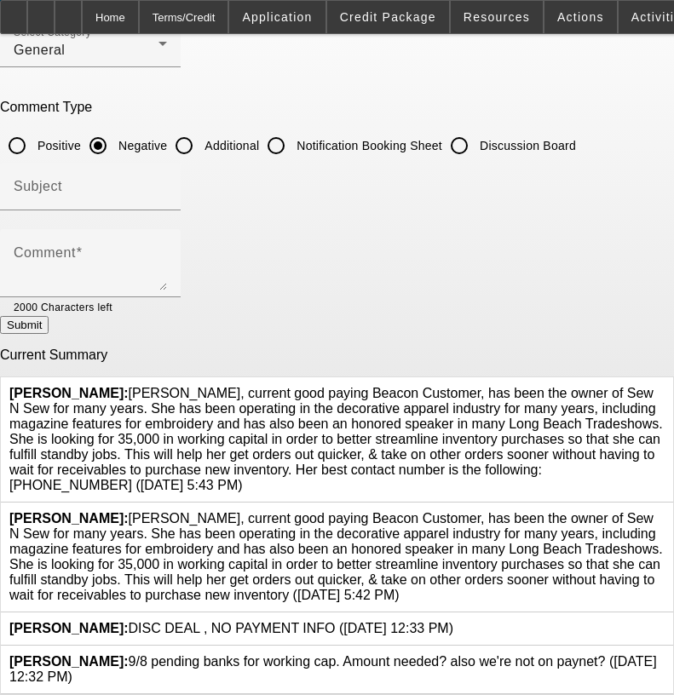
click at [664, 511] on icon at bounding box center [664, 511] width 0 height 0
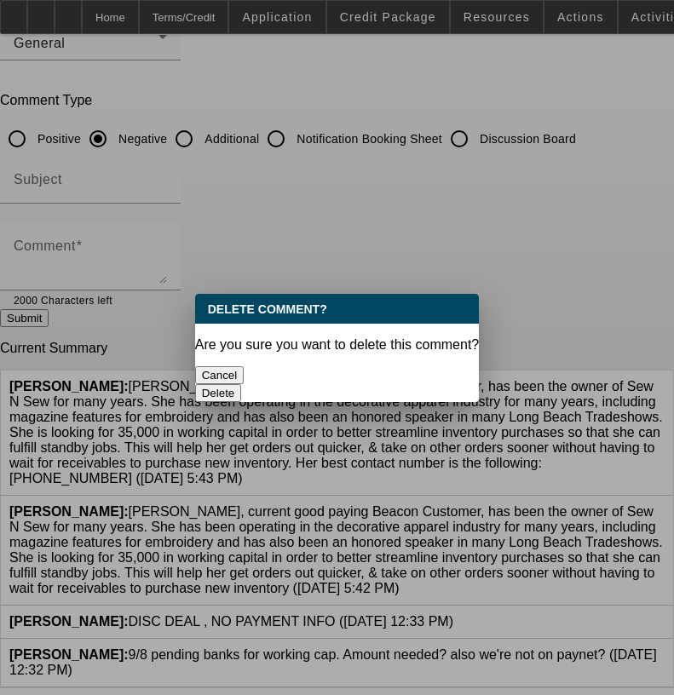
click at [242, 384] on button "Delete" at bounding box center [218, 393] width 47 height 18
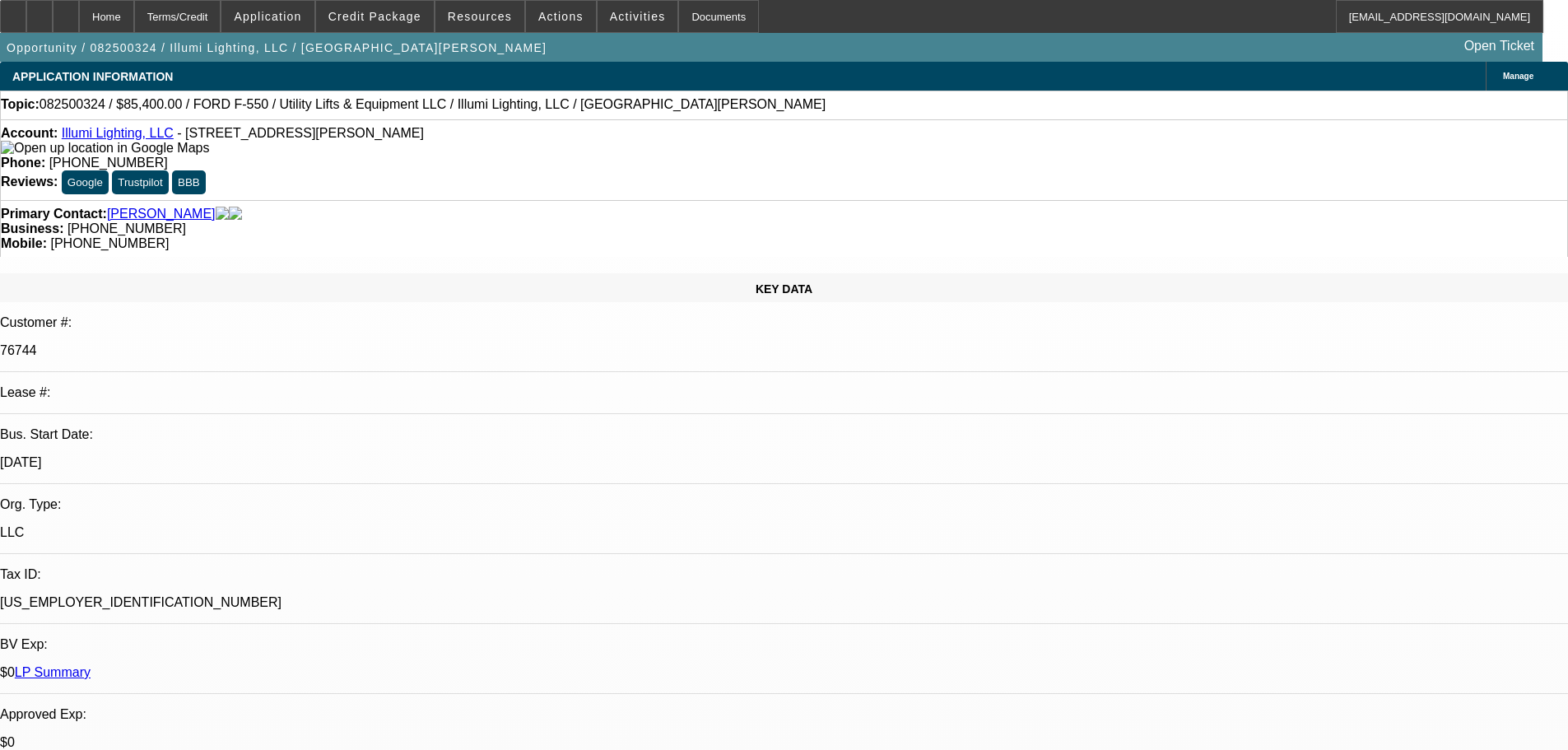
select select "0"
select select "3"
select select "0"
select select "6"
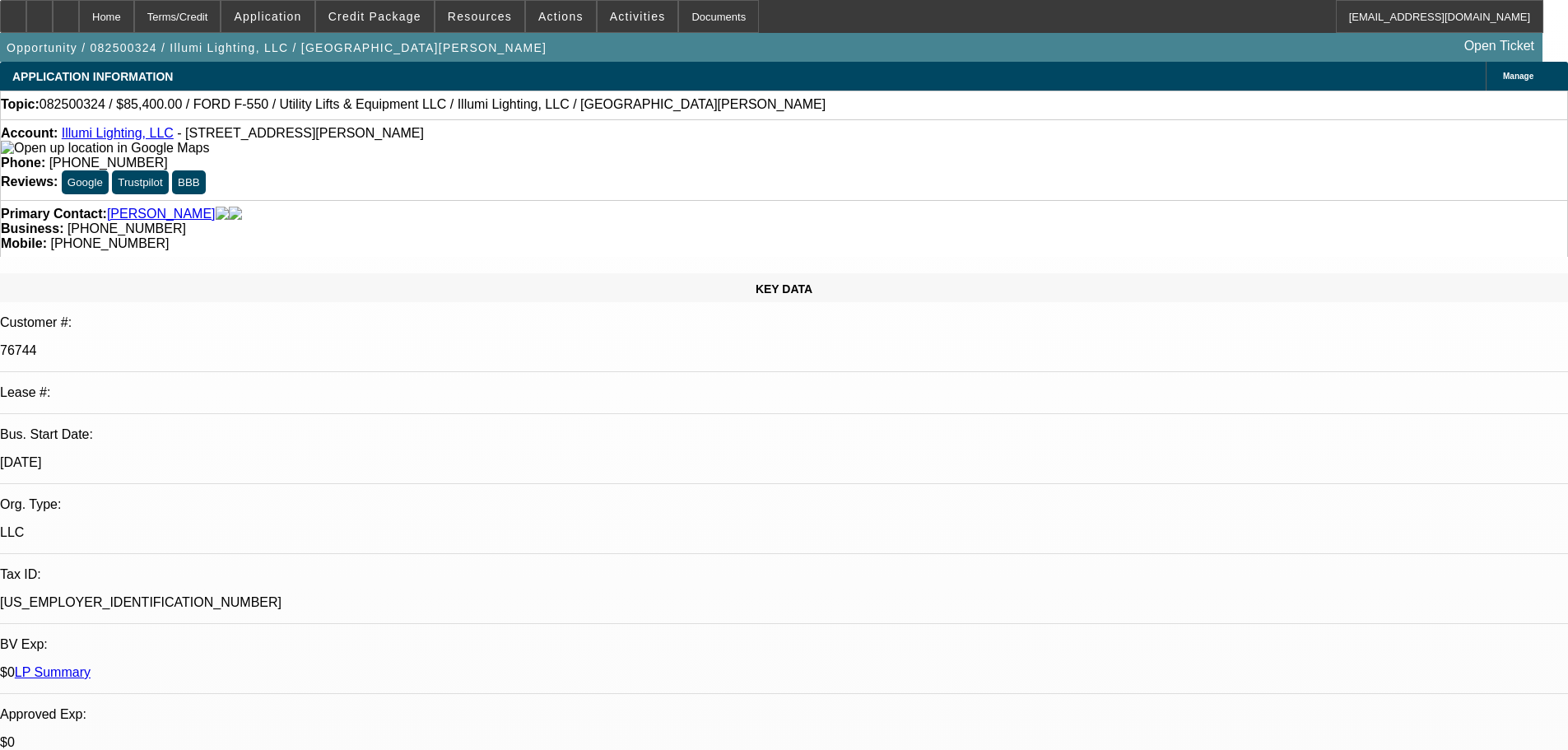
select select "0"
select select "3"
select select "0"
select select "6"
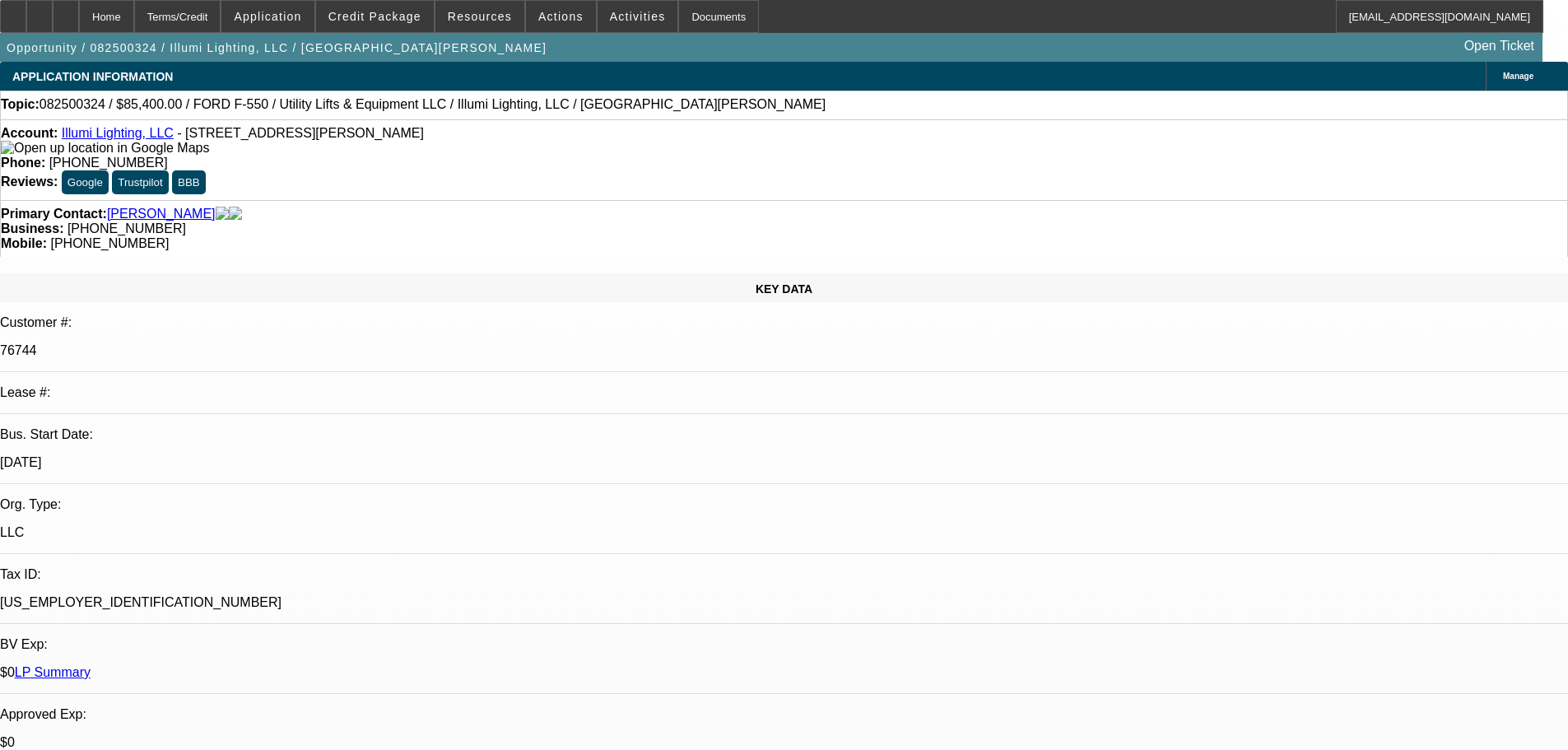
select select "0"
select select "3"
select select "0"
select select "6"
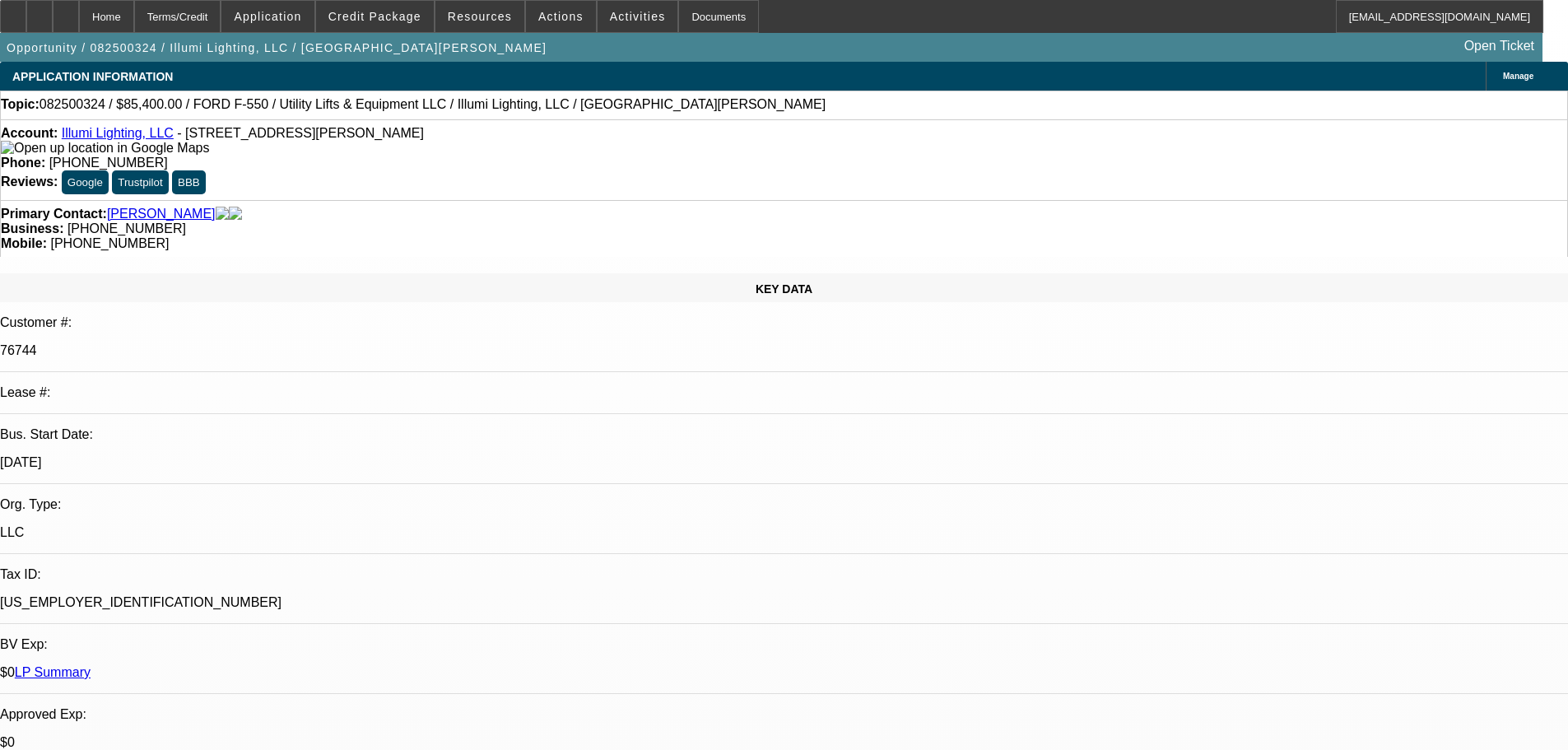
select select "0"
select select "3"
select select "0"
select select "6"
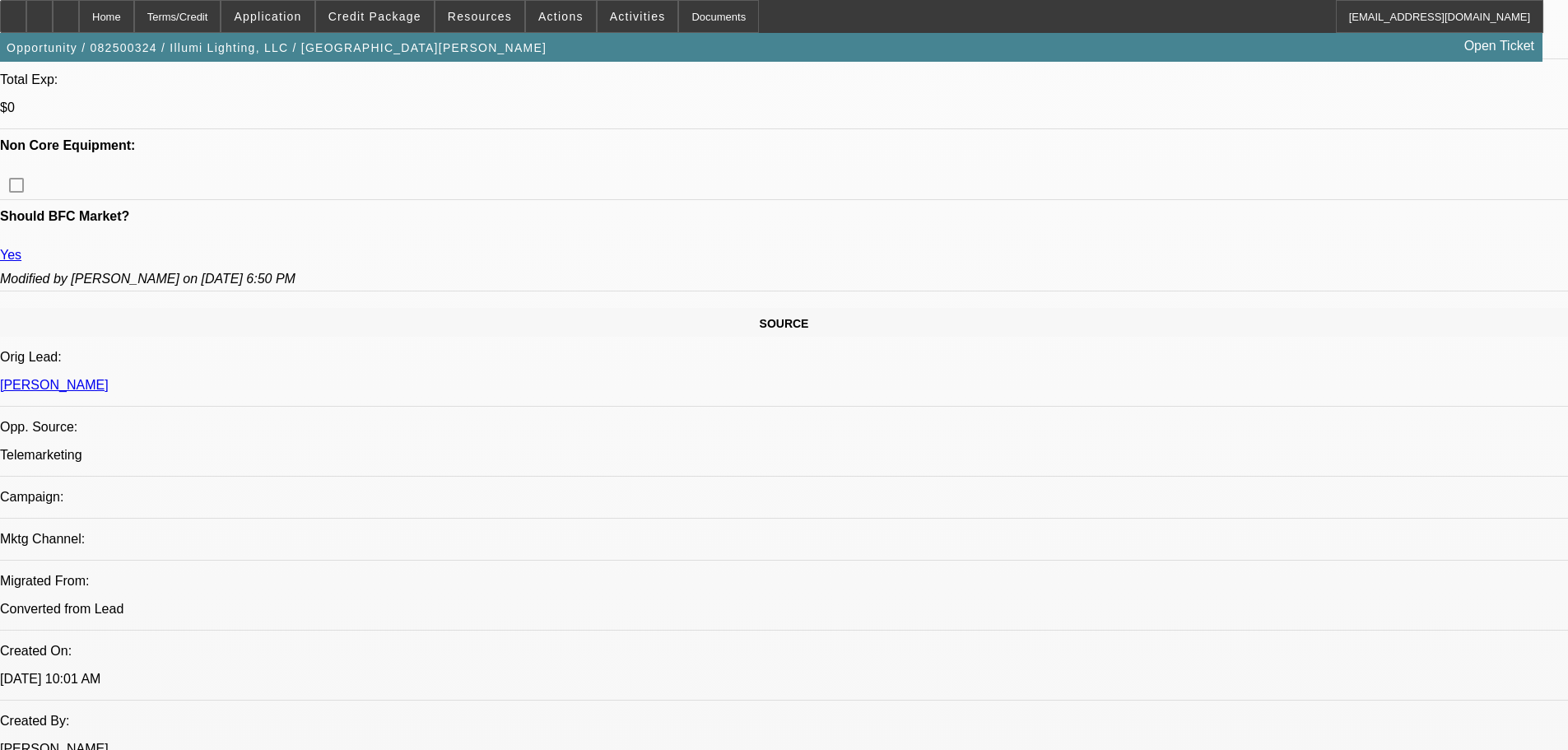
drag, startPoint x: 1052, startPoint y: 326, endPoint x: 1047, endPoint y: 180, distance: 146.1
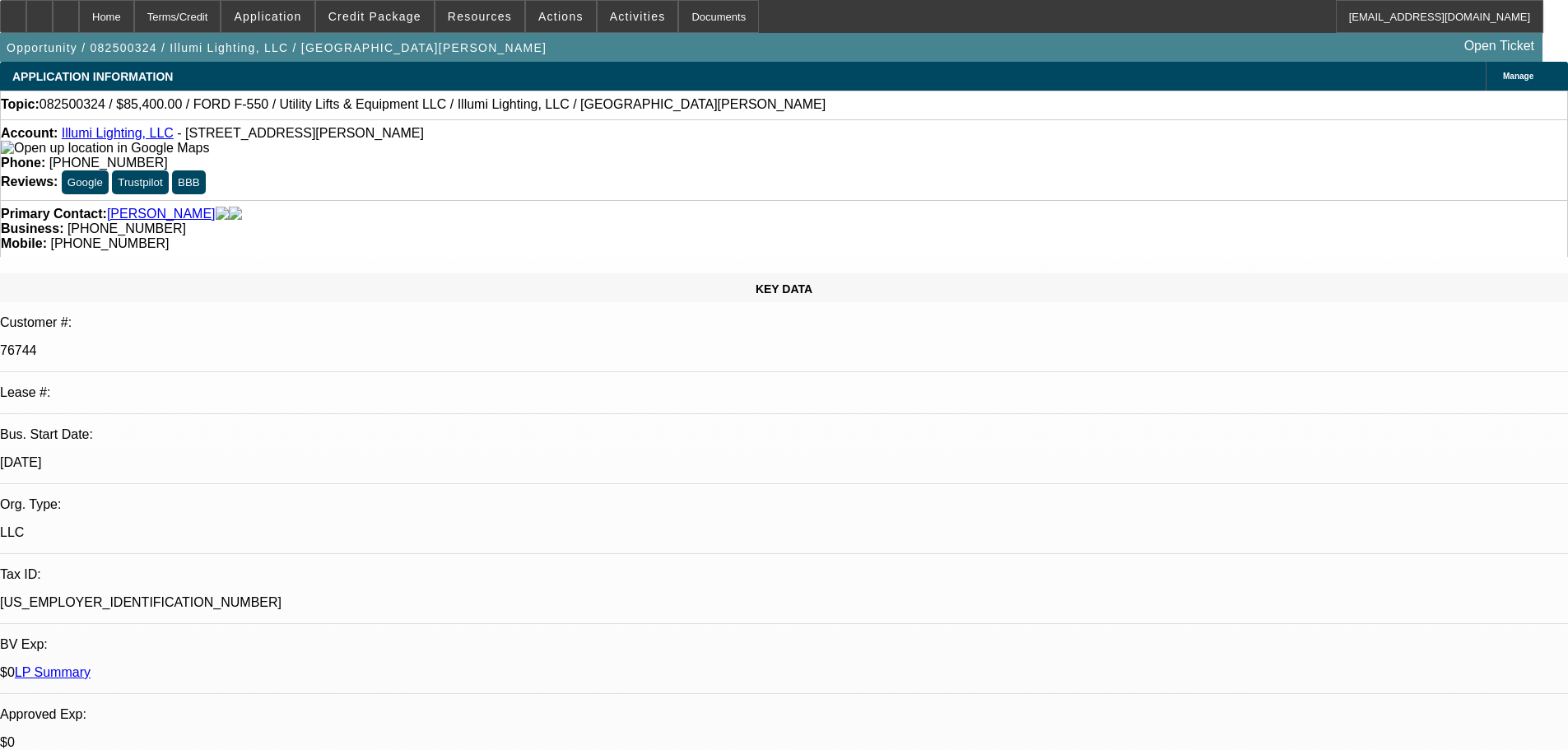
drag, startPoint x: 1061, startPoint y: 341, endPoint x: 1122, endPoint y: 117, distance: 232.2
drag, startPoint x: 1262, startPoint y: 274, endPoint x: 1247, endPoint y: 342, distance: 69.6
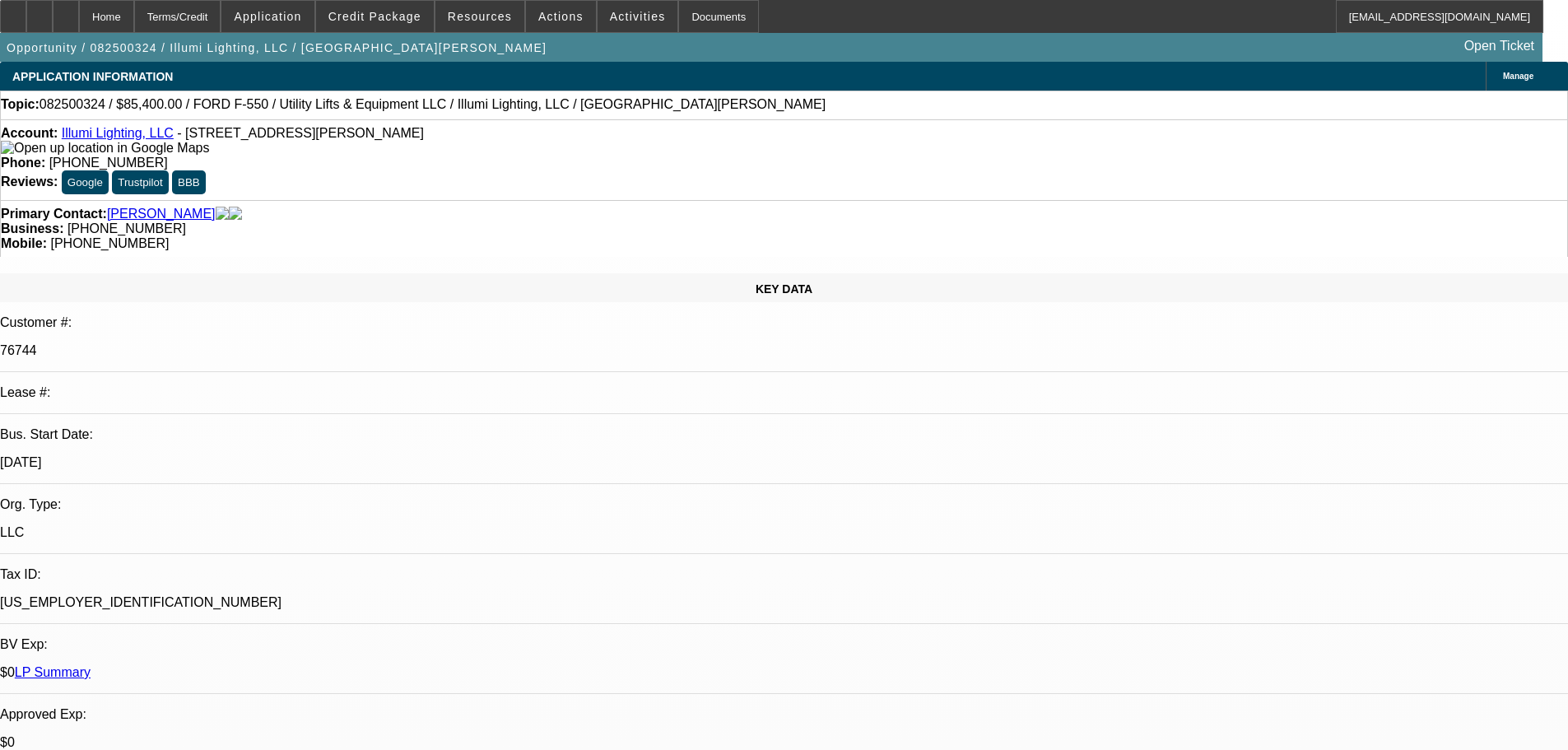
radio input "true"
type textarea "9/9 went through apps, going to have employee fly out to [GEOGRAPHIC_DATA] to s…"
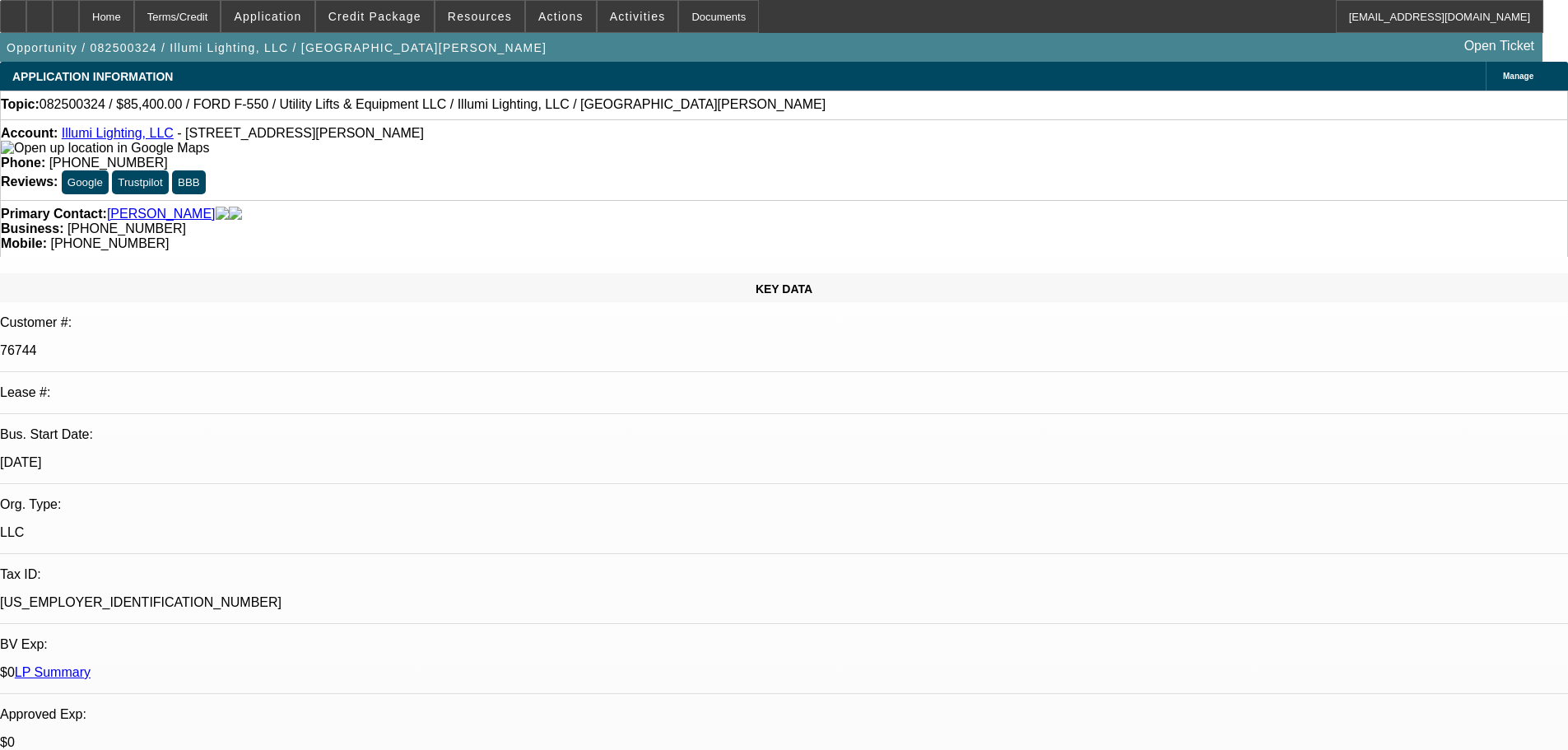
radio input "true"
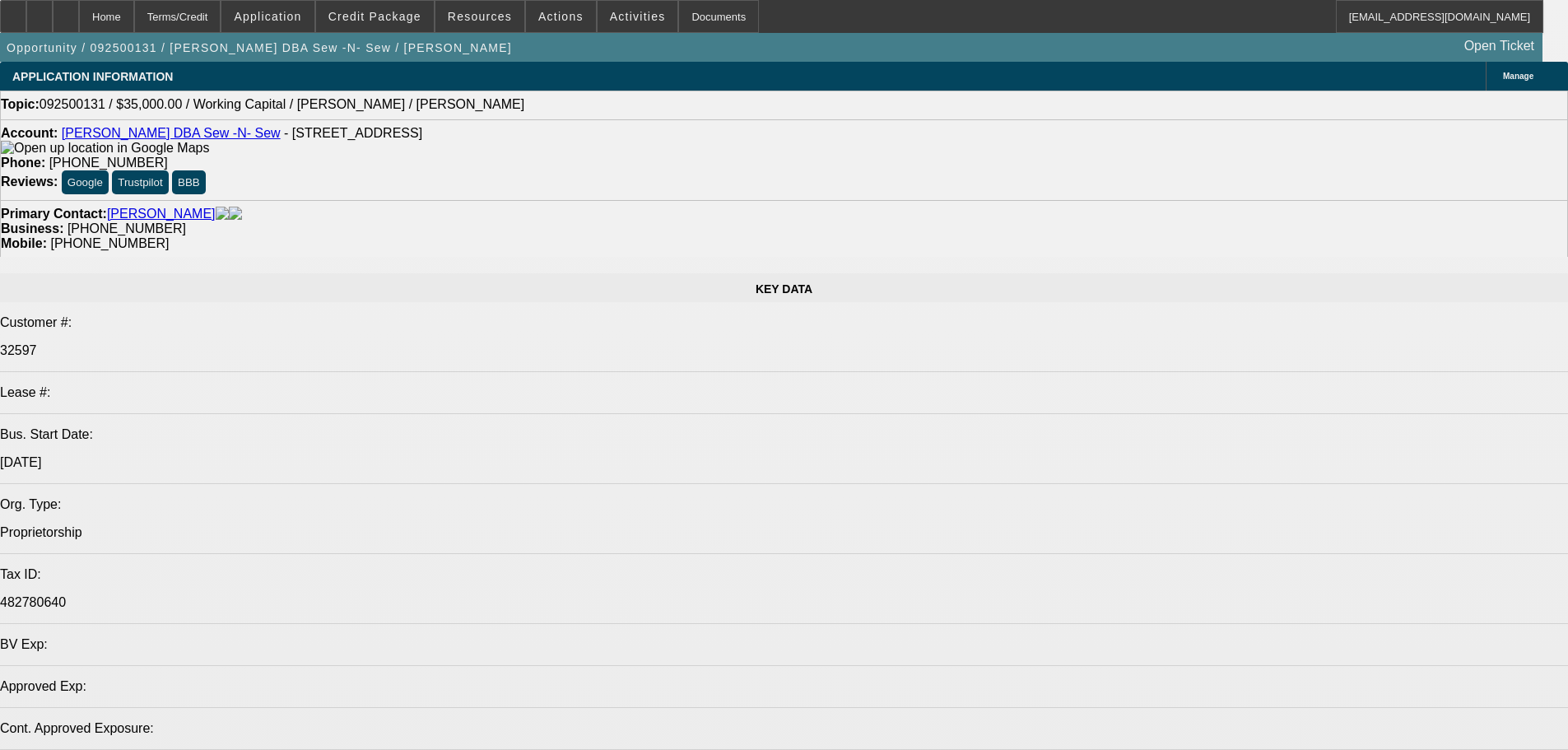
select select "0"
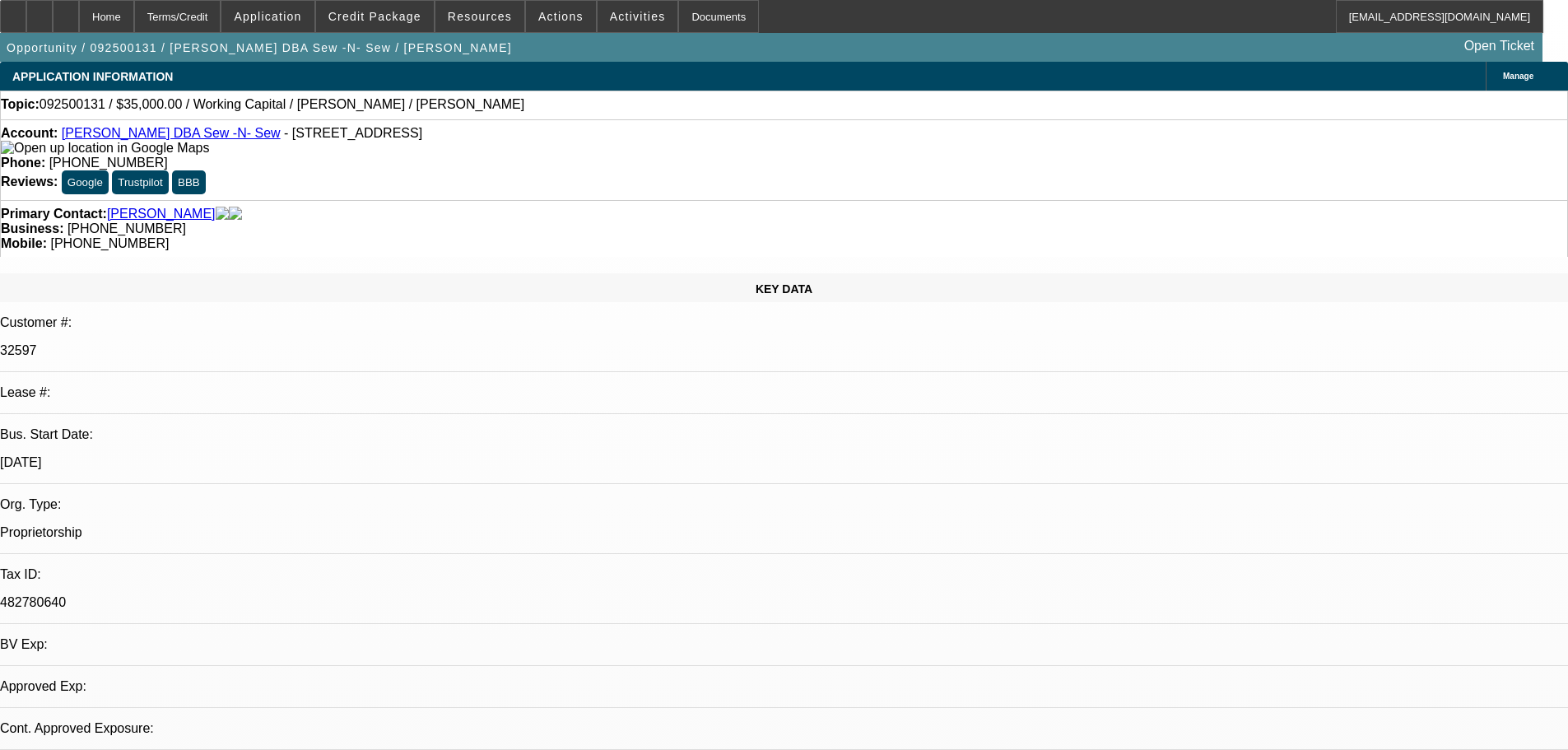
select select "0"
select select "2"
select select "0"
select select "6"
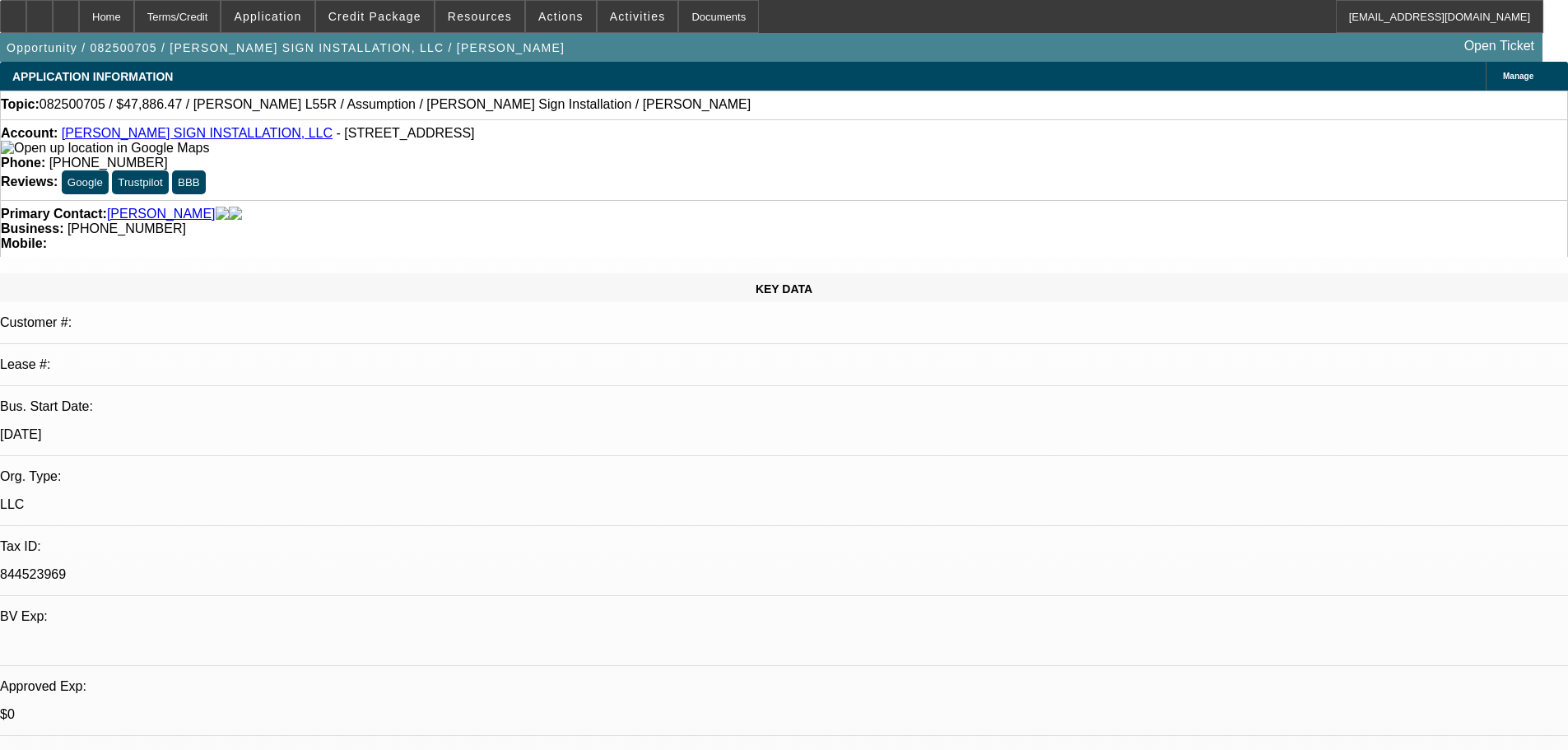
select select "0"
select select "2"
select select "0"
select select "6"
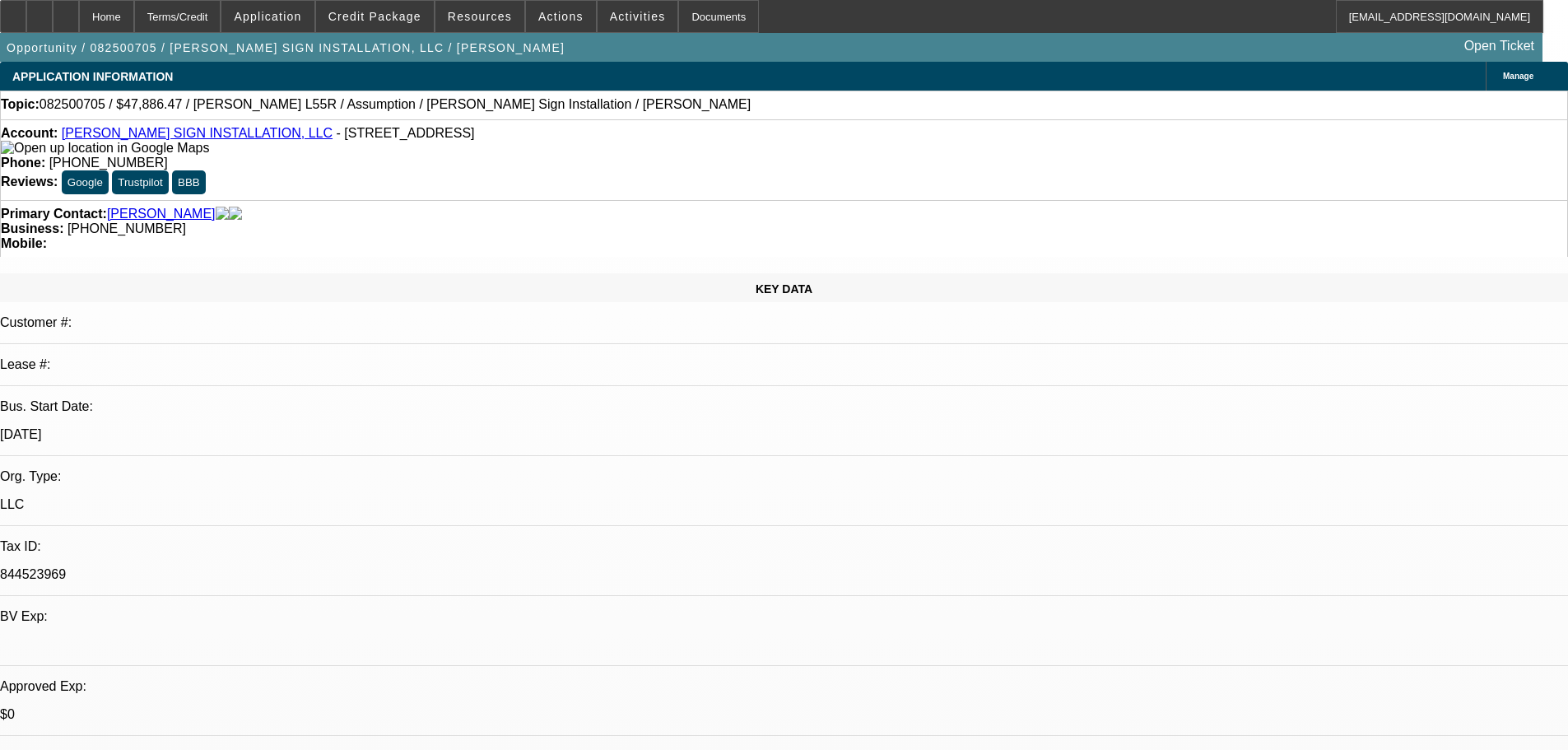
select select "0"
select select "2"
select select "0"
select select "6"
